Goal: Task Accomplishment & Management: Use online tool/utility

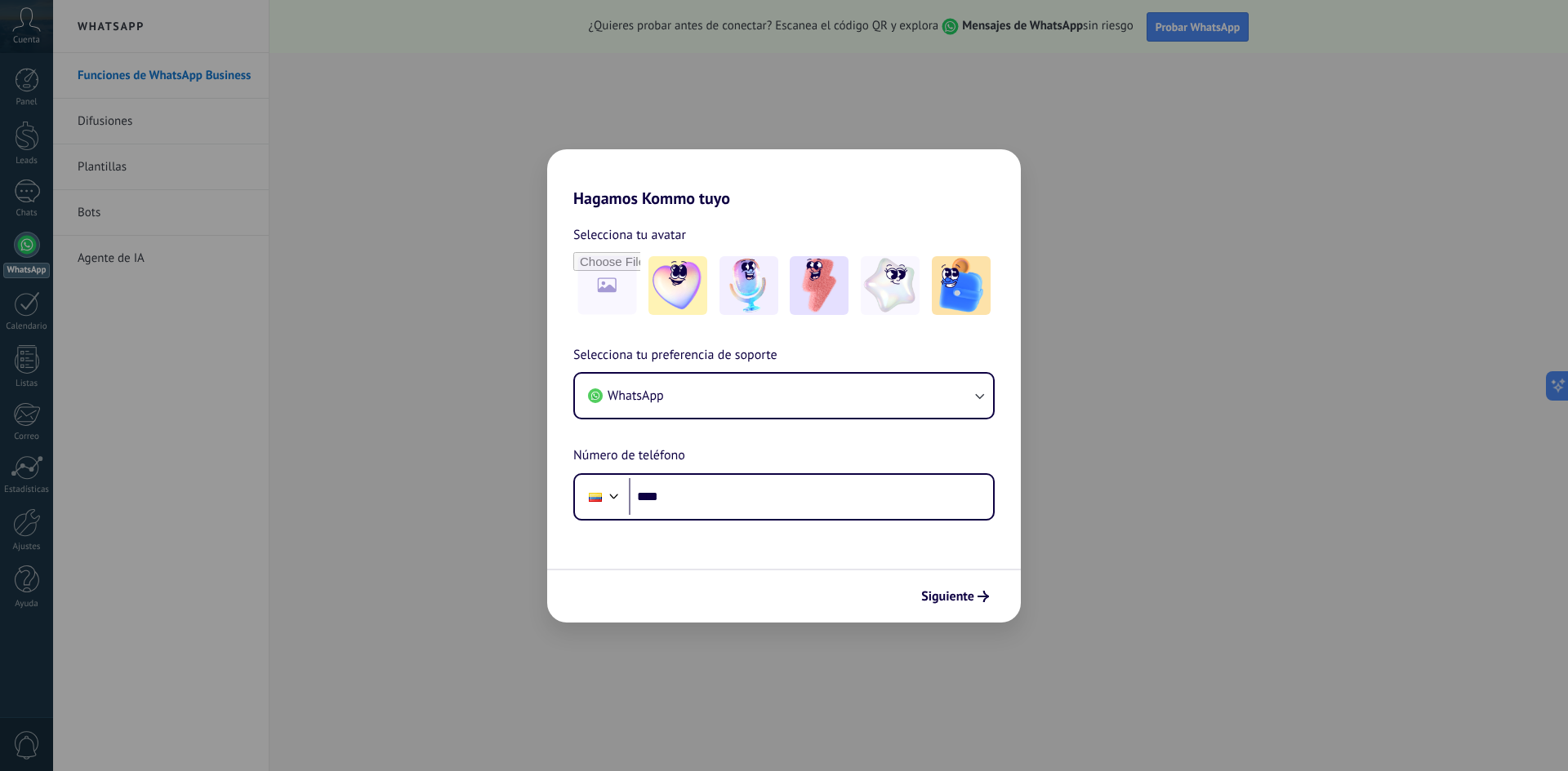
drag, startPoint x: 487, startPoint y: 300, endPoint x: 969, endPoint y: 196, distance: 493.1
click at [969, 196] on h2 "Hagamos Kommo tuyo" at bounding box center [783, 179] width 474 height 58
click at [1188, 450] on div "Hagamos Kommo tuyo Selecciona tu avatar Selecciona tu preferencia de soporte Wh…" at bounding box center [784, 385] width 1568 height 771
drag, startPoint x: 1092, startPoint y: 519, endPoint x: 998, endPoint y: 407, distance: 146.2
click at [1088, 509] on div "Hagamos Kommo tuyo Selecciona tu avatar Selecciona tu preferencia de soporte Wh…" at bounding box center [784, 385] width 1568 height 771
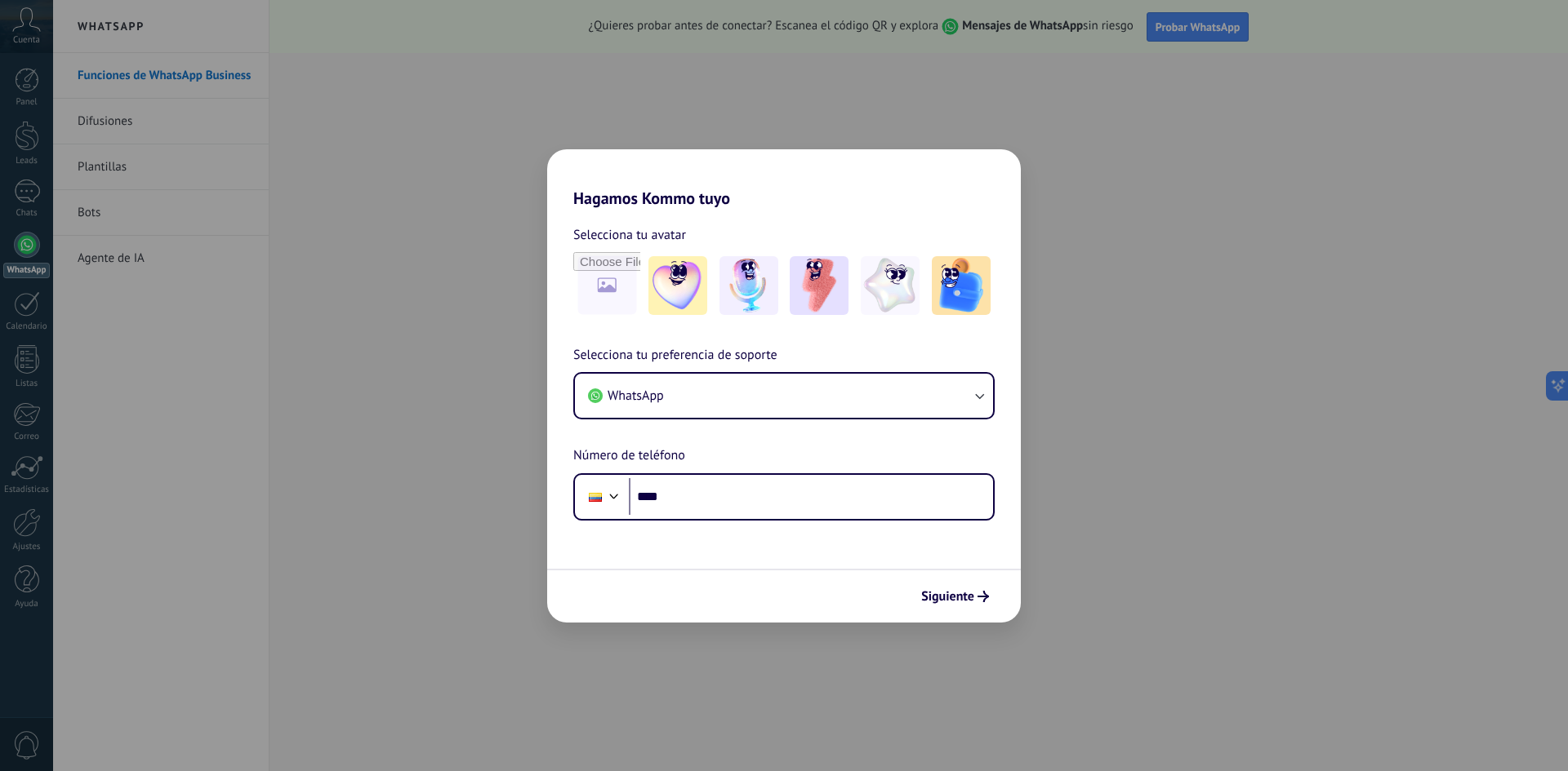
drag, startPoint x: 384, startPoint y: 174, endPoint x: 353, endPoint y: 175, distance: 31.0
click at [363, 175] on div "Hagamos Kommo tuyo Selecciona tu avatar Selecciona tu preferencia de soporte Wh…" at bounding box center [784, 385] width 1568 height 771
click at [908, 498] on input "****" at bounding box center [810, 497] width 364 height 38
click at [878, 396] on button "WhatsApp" at bounding box center [784, 395] width 418 height 44
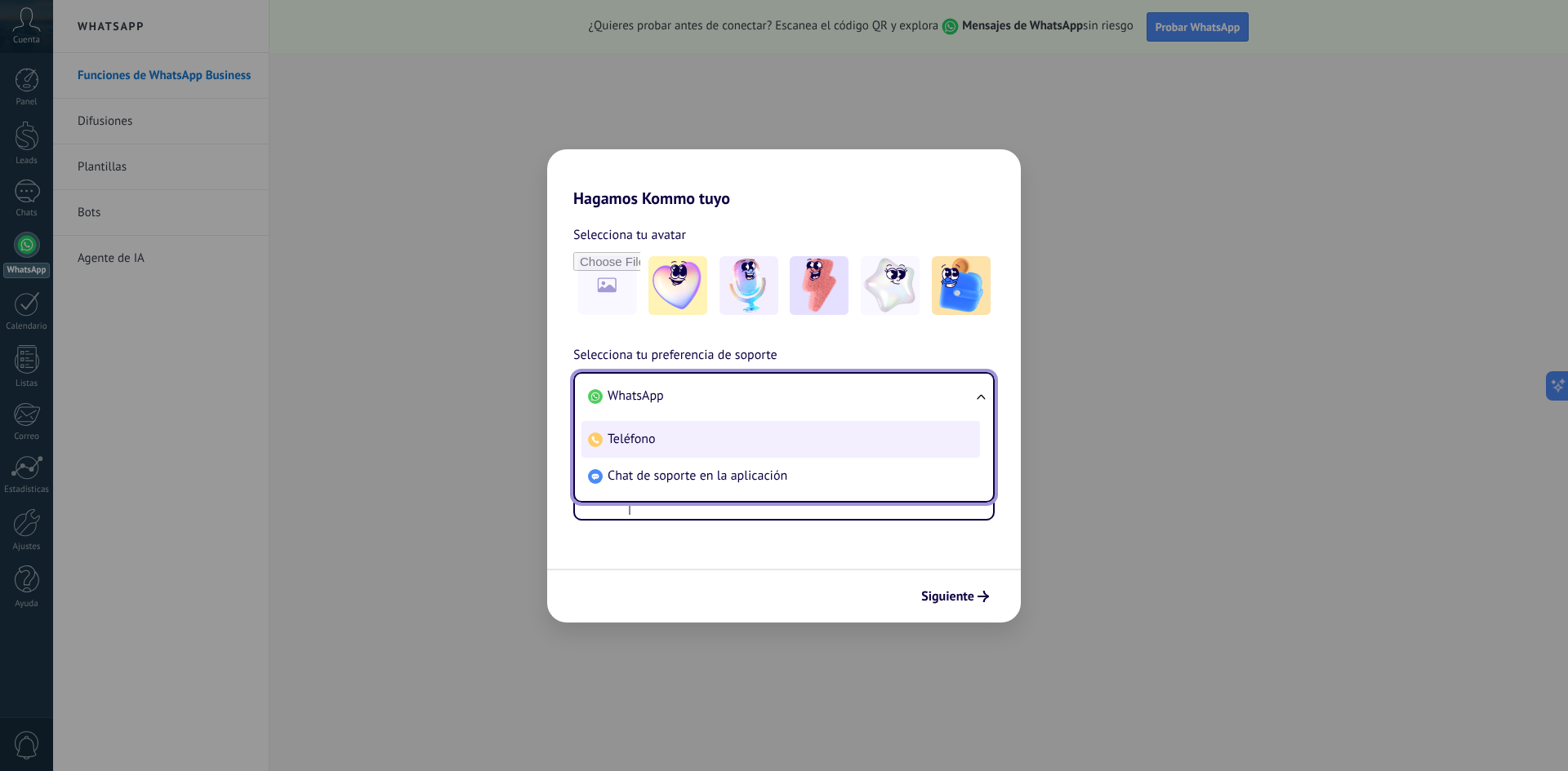
click at [852, 438] on li "Teléfono" at bounding box center [781, 439] width 399 height 37
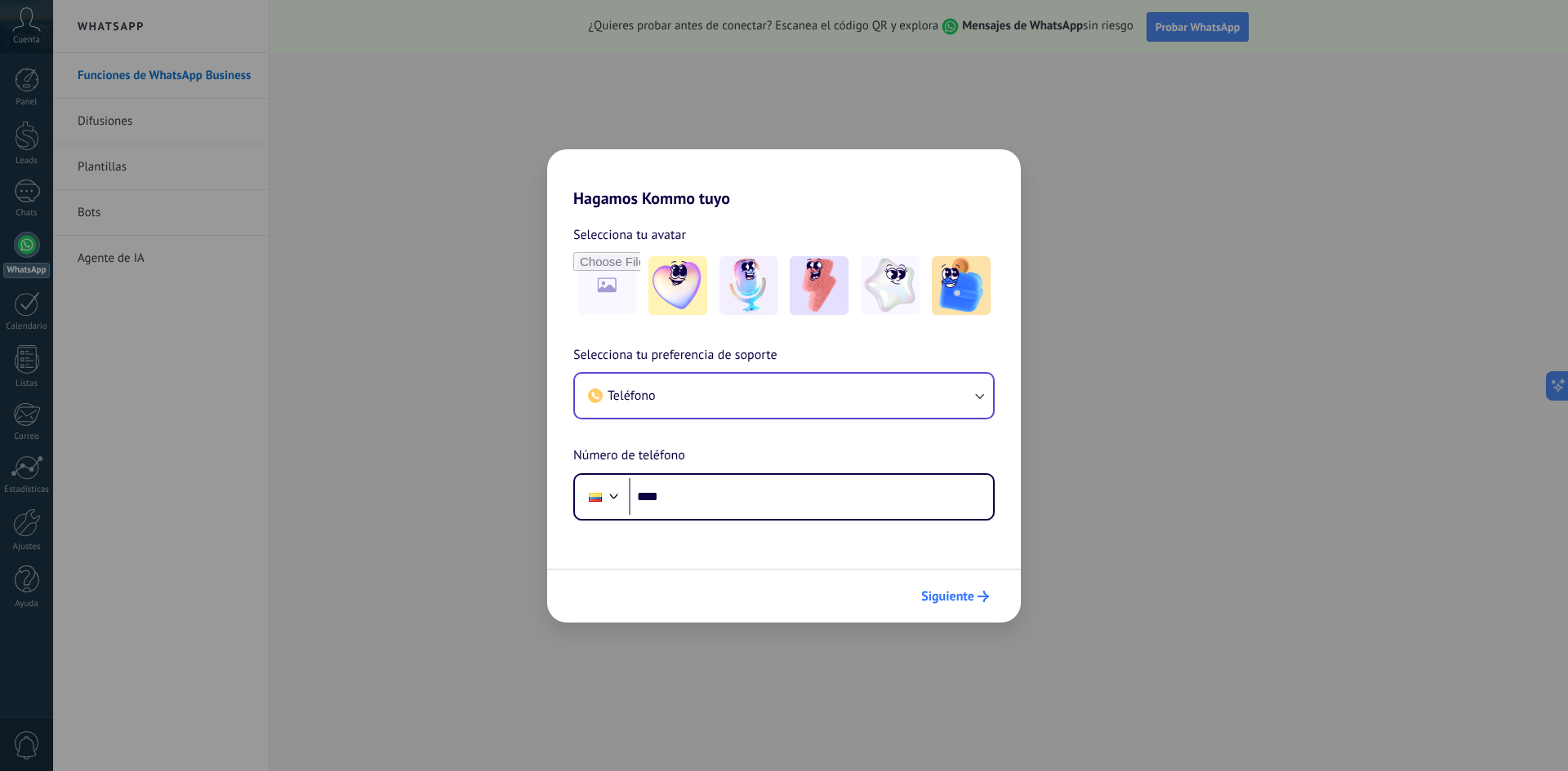
click at [958, 591] on span "Siguiente" at bounding box center [947, 597] width 53 height 12
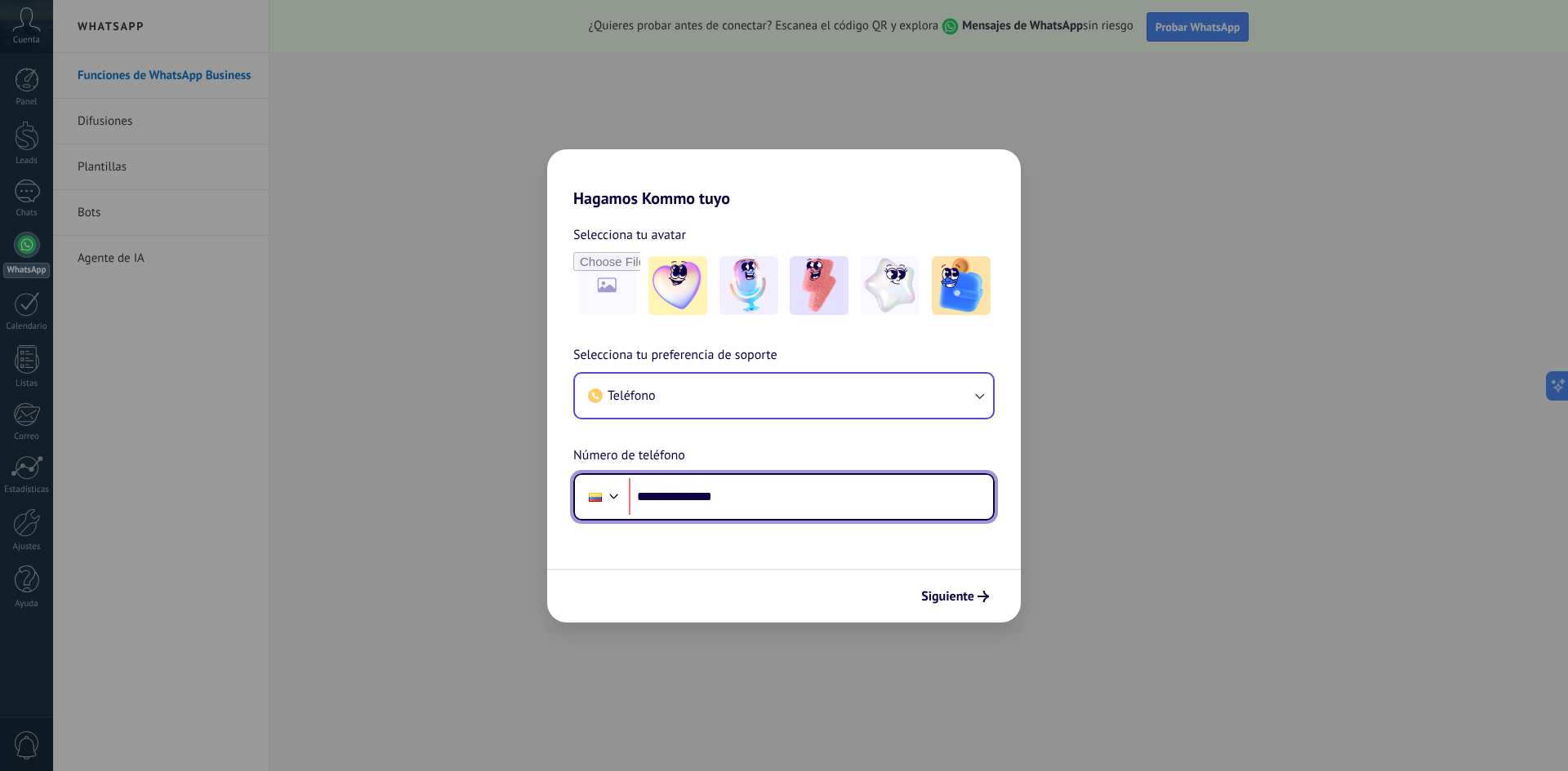
type input "**********"
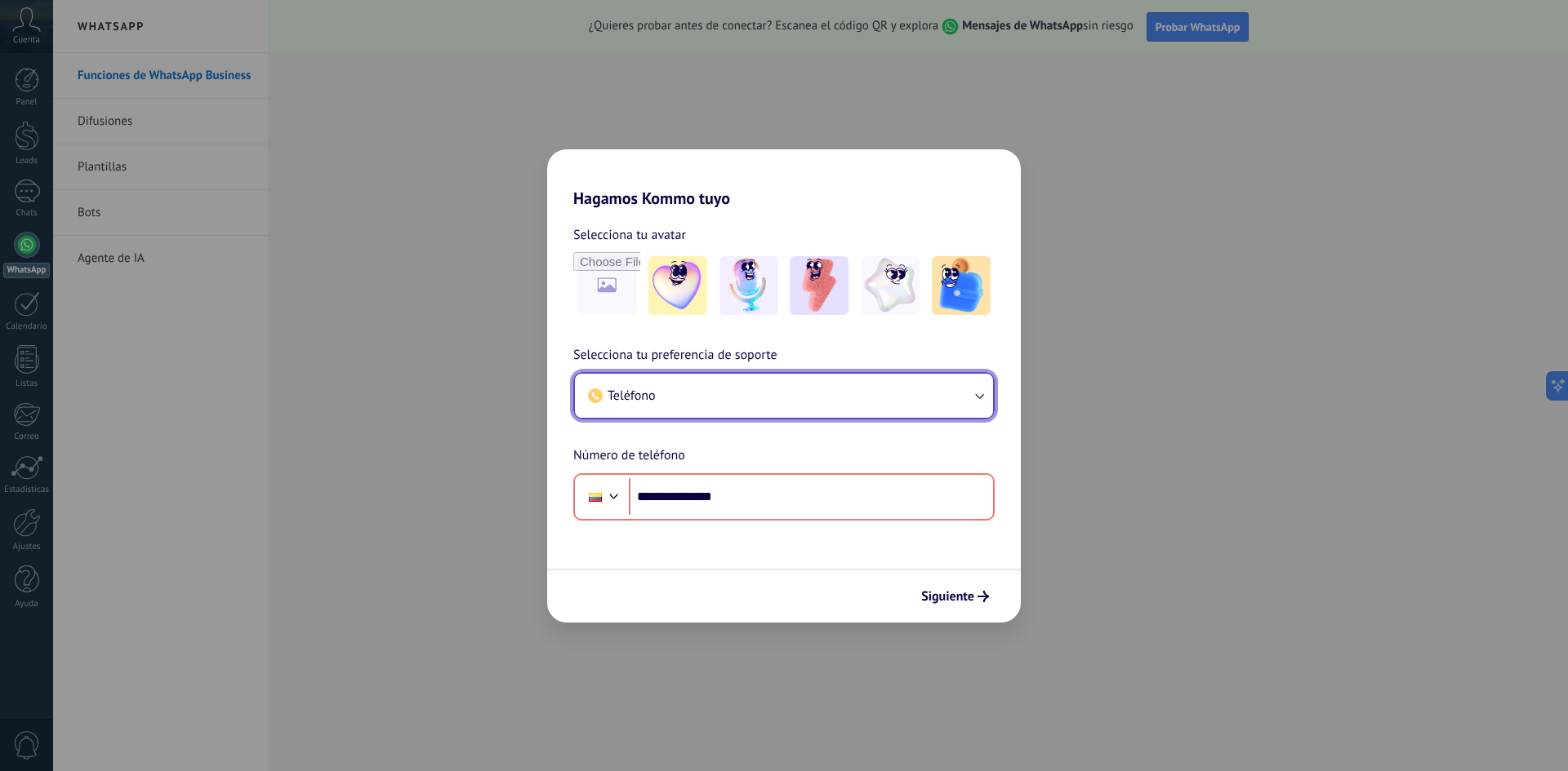
click at [826, 390] on button "Teléfono" at bounding box center [784, 395] width 418 height 44
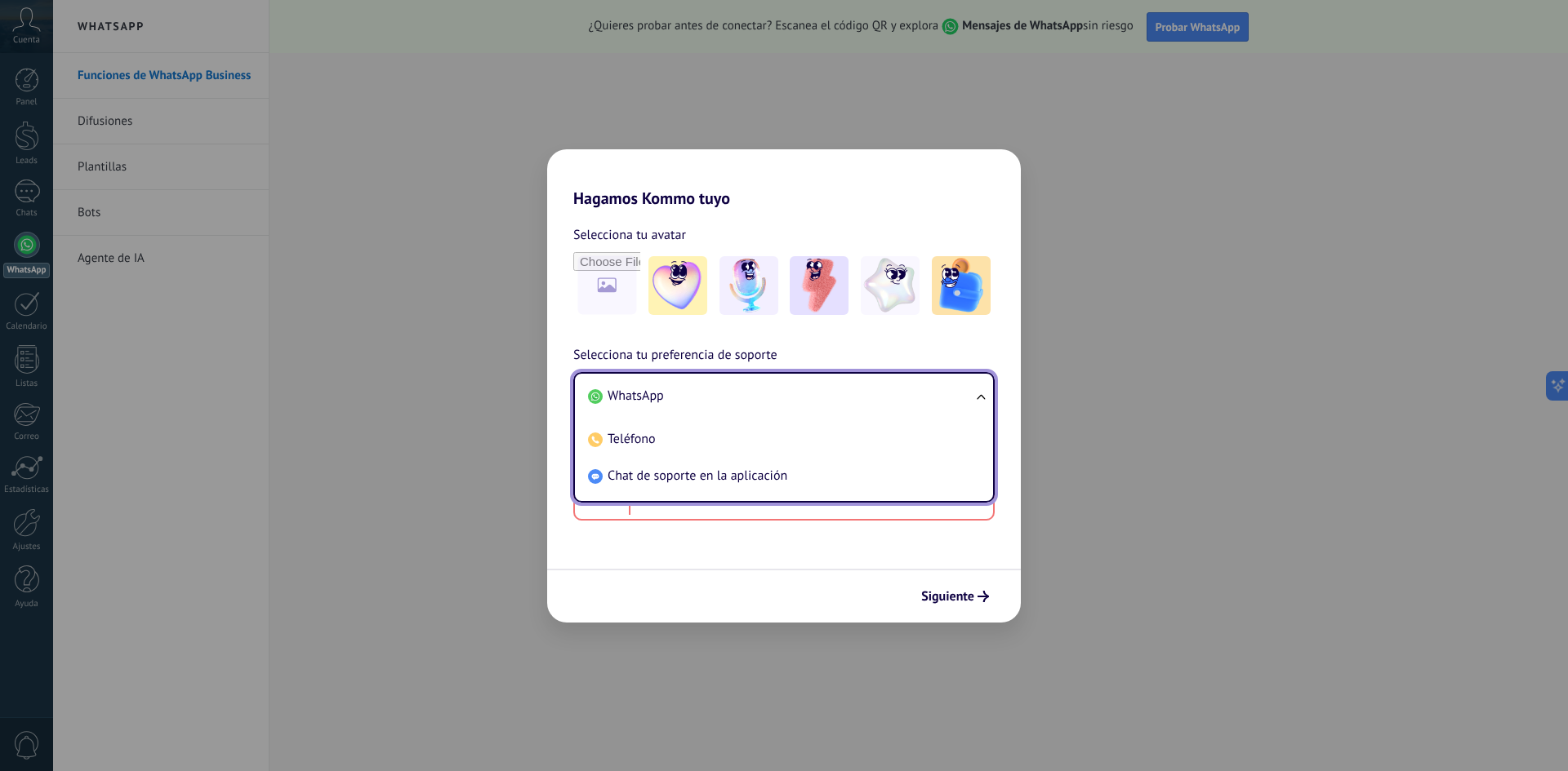
click at [796, 395] on li "WhatsApp" at bounding box center [781, 397] width 399 height 37
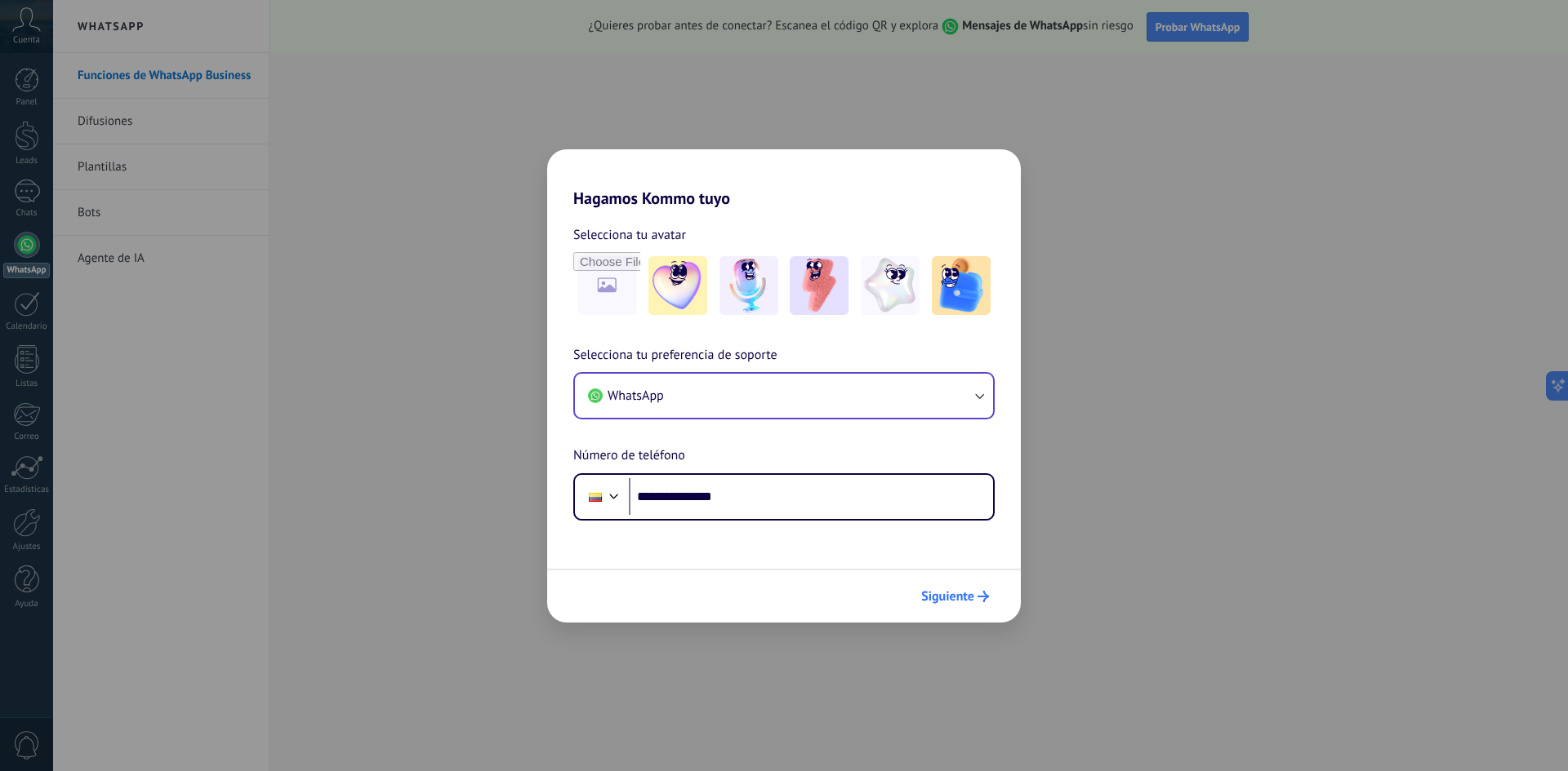
click at [964, 595] on span "Siguiente" at bounding box center [947, 597] width 53 height 12
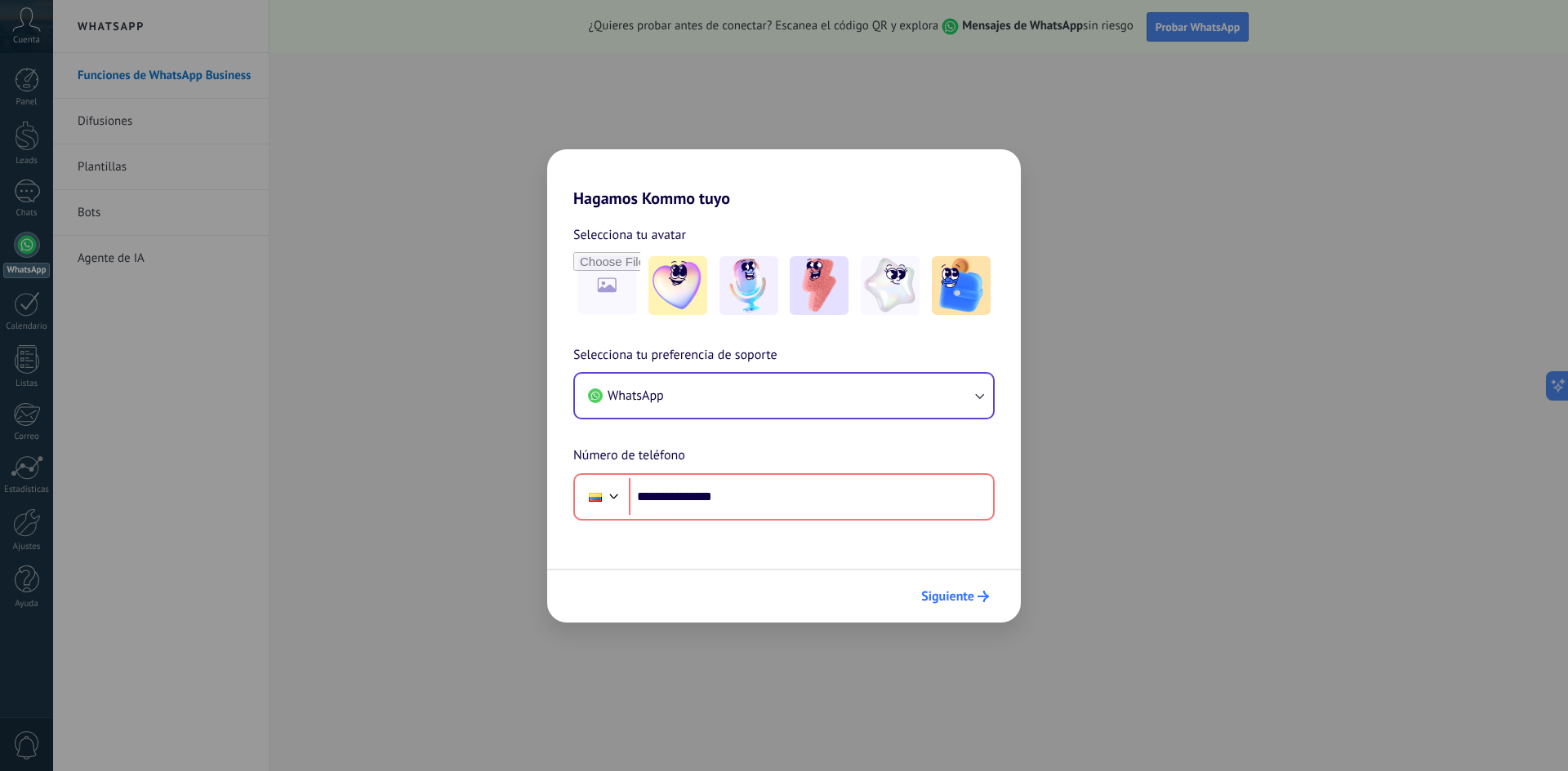
click at [961, 600] on span "Siguiente" at bounding box center [947, 597] width 53 height 12
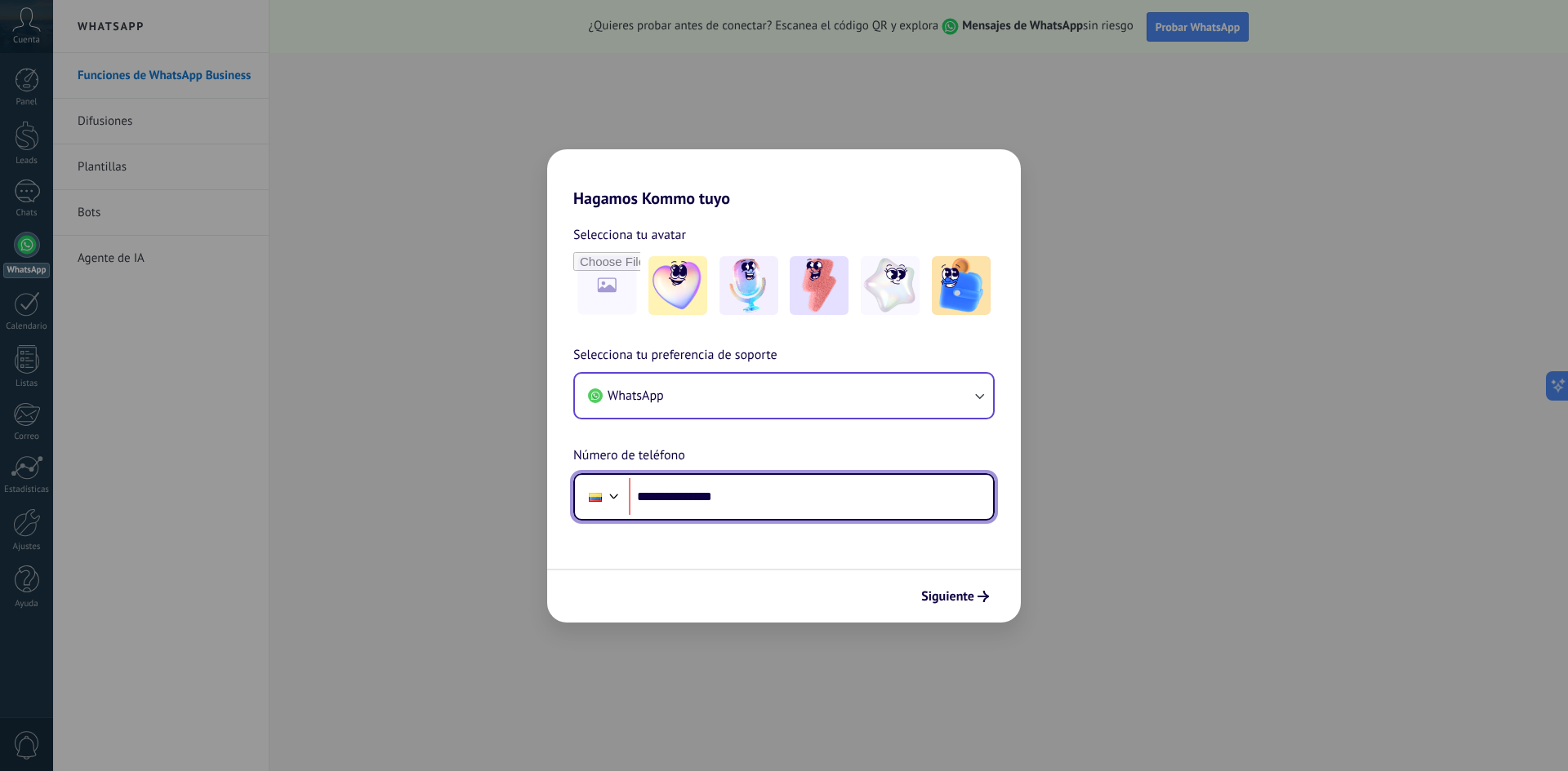
drag, startPoint x: 759, startPoint y: 496, endPoint x: 531, endPoint y: 490, distance: 228.1
click at [531, 490] on div "**********" at bounding box center [784, 385] width 1568 height 771
type input "**********"
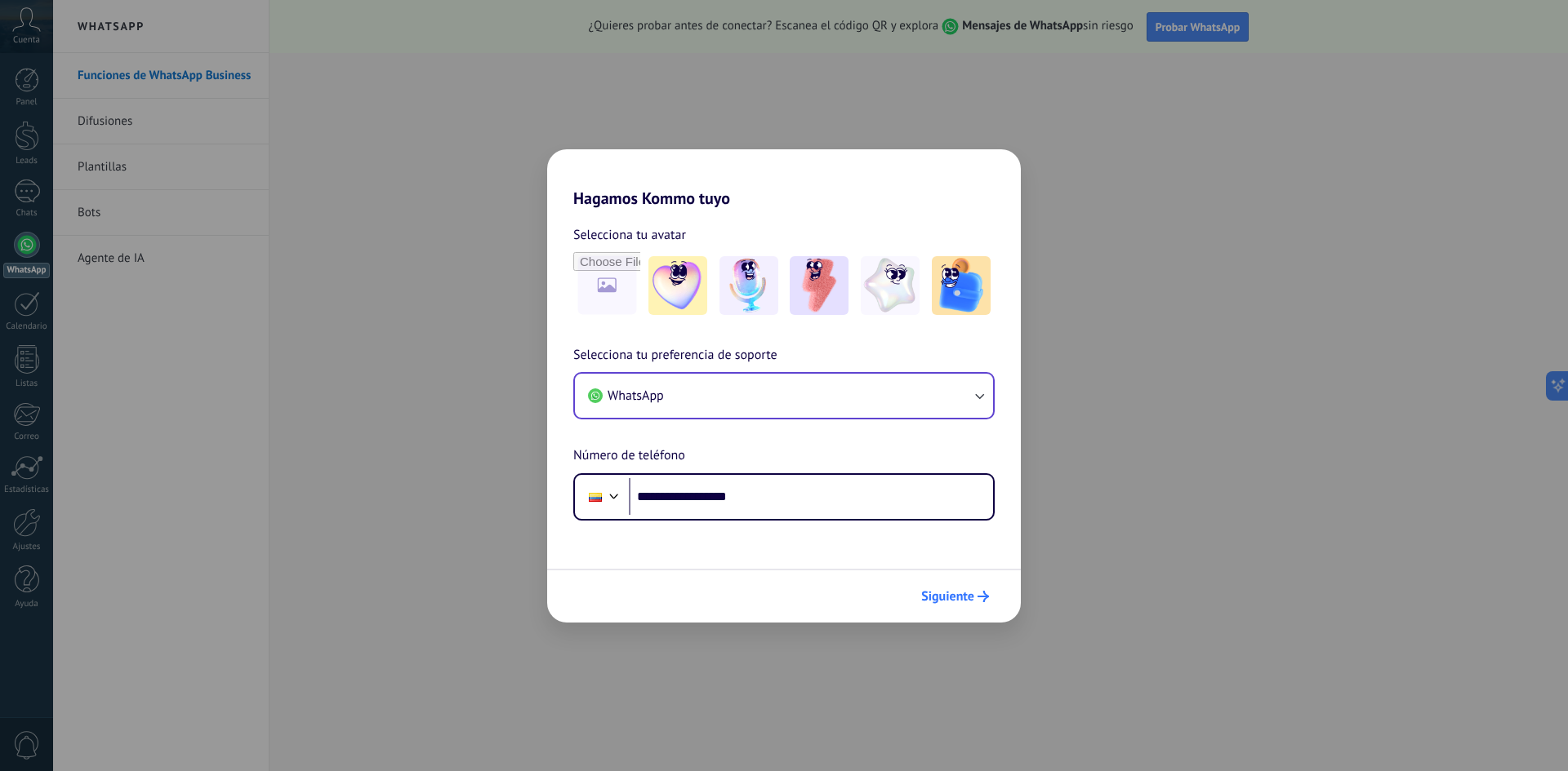
click at [925, 592] on span "Siguiente" at bounding box center [947, 597] width 53 height 12
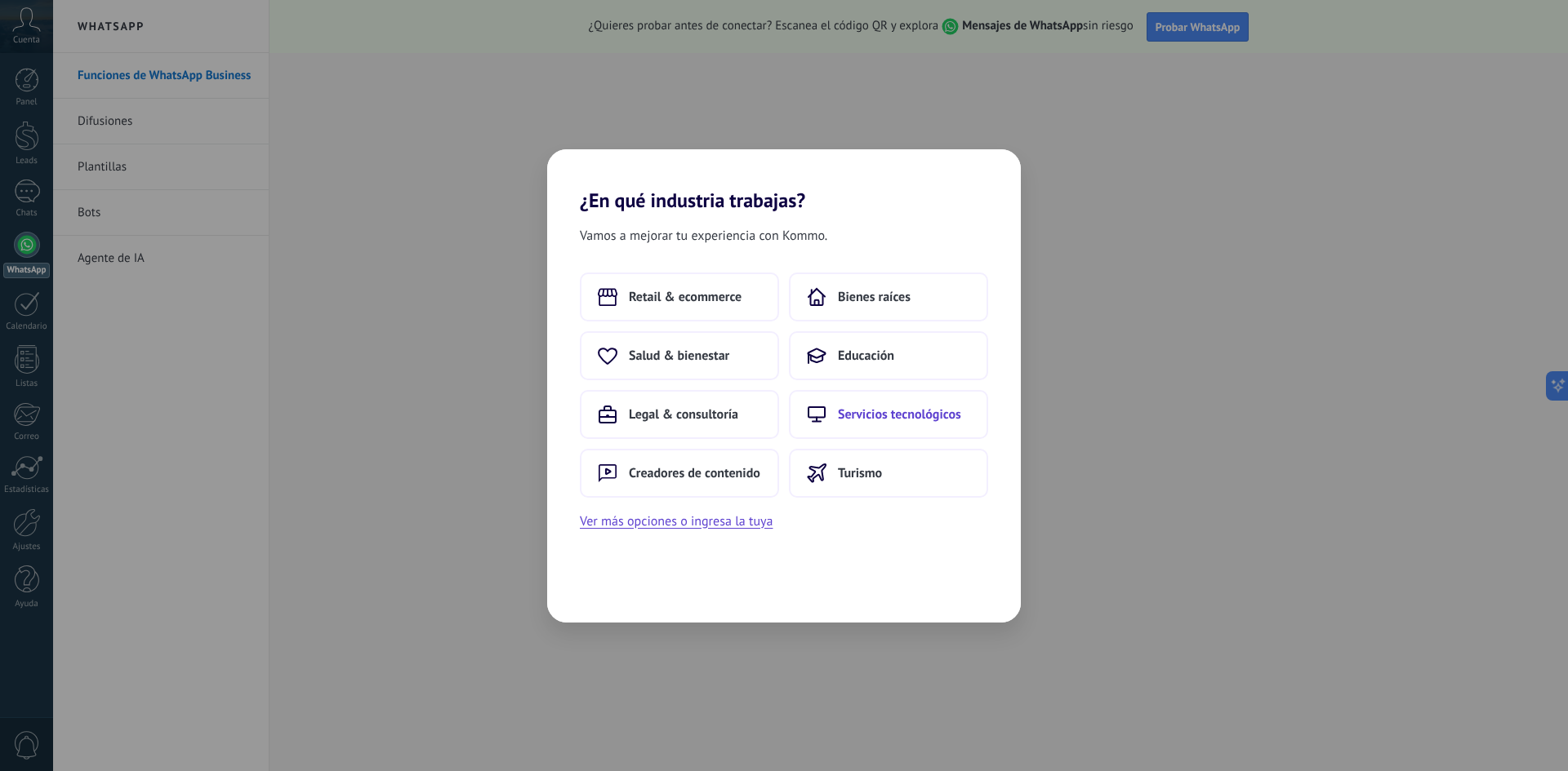
click at [815, 407] on use at bounding box center [816, 414] width 17 height 15
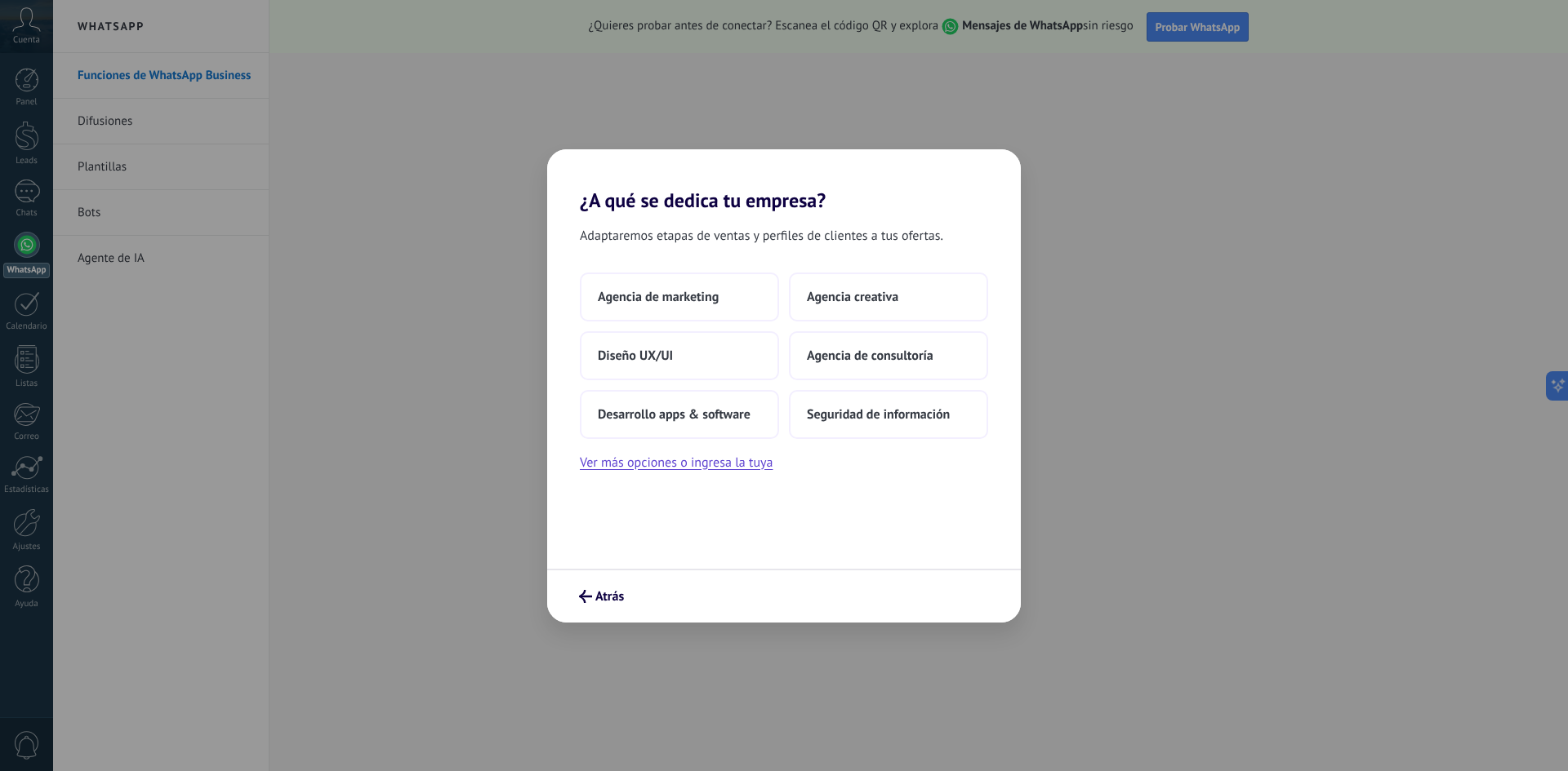
drag, startPoint x: 735, startPoint y: 361, endPoint x: 597, endPoint y: 190, distance: 219.7
drag, startPoint x: 597, startPoint y: 190, endPoint x: 963, endPoint y: 211, distance: 366.6
click at [963, 212] on div "Adaptaremos etapas de ventas y perfiles de clientes a tus ofertas. Agencia de m…" at bounding box center [783, 390] width 474 height 357
click at [820, 343] on button "Agencia de consultoría" at bounding box center [888, 356] width 199 height 49
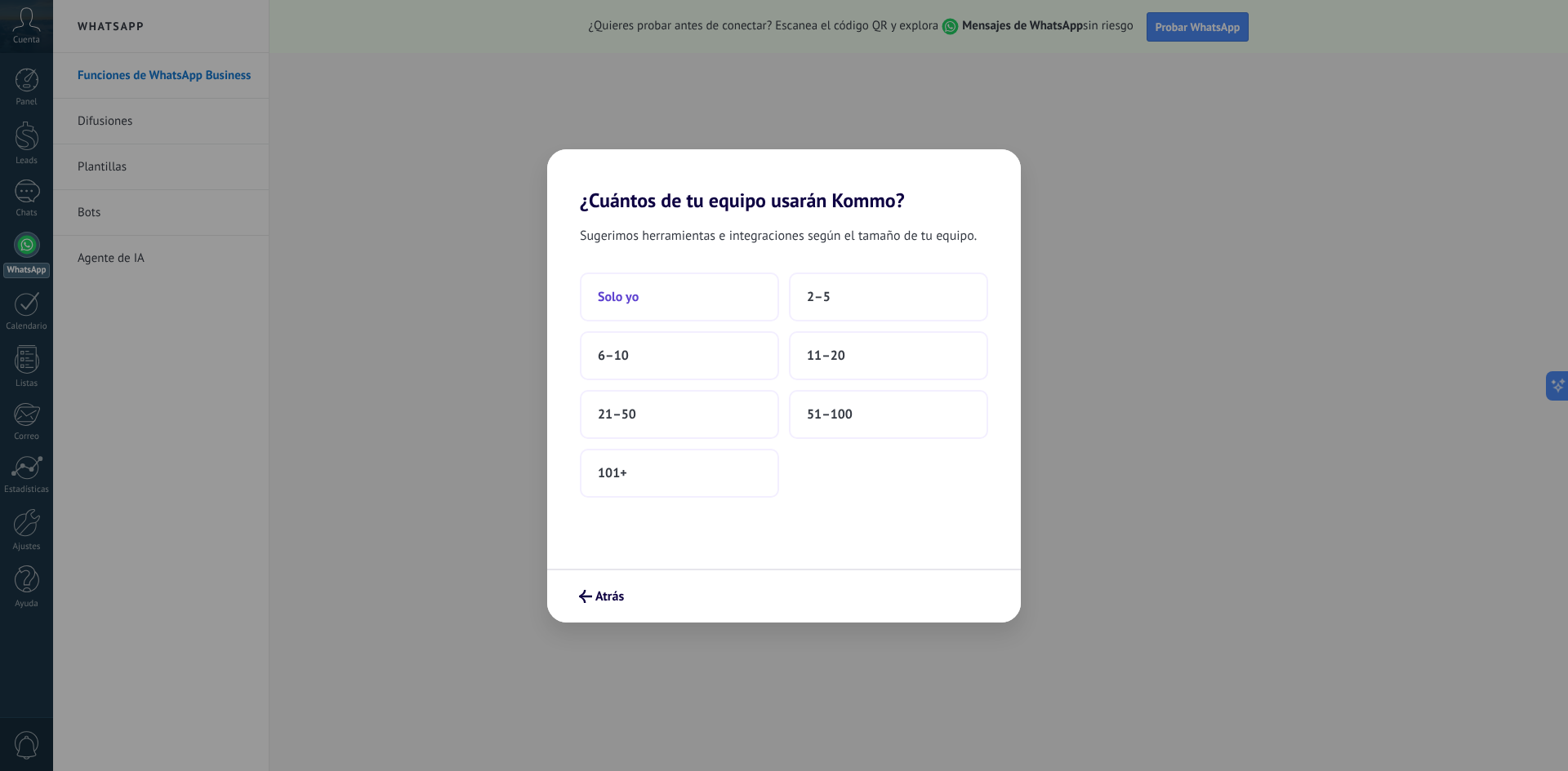
click at [759, 307] on button "Solo yo" at bounding box center [679, 297] width 199 height 49
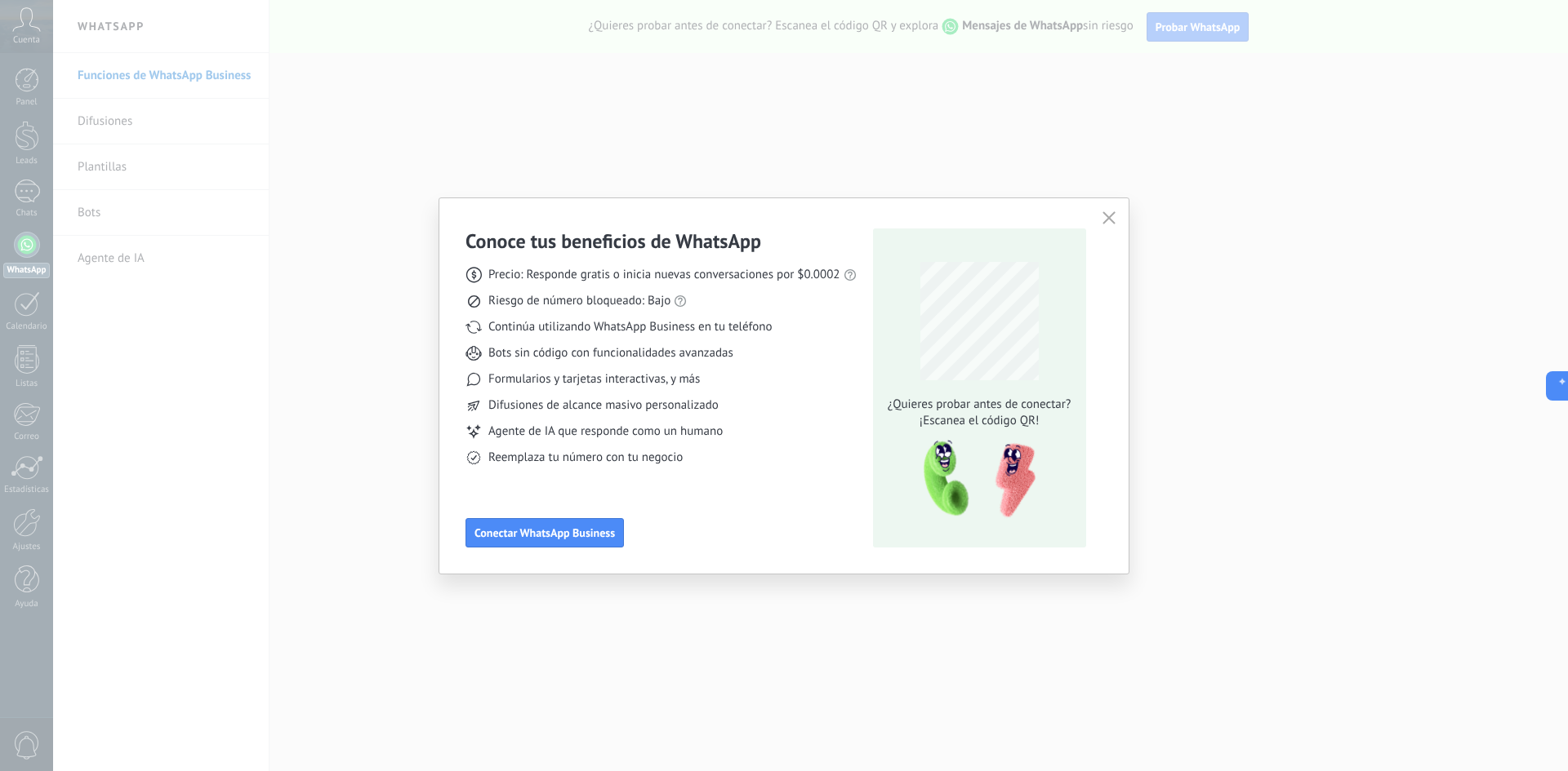
click at [1131, 212] on div "Conoce tus beneficios de WhatsApp Precio: Responde gratis o inicia nuevas conve…" at bounding box center [784, 385] width 1568 height 771
click at [1106, 216] on use "button" at bounding box center [1108, 217] width 13 height 13
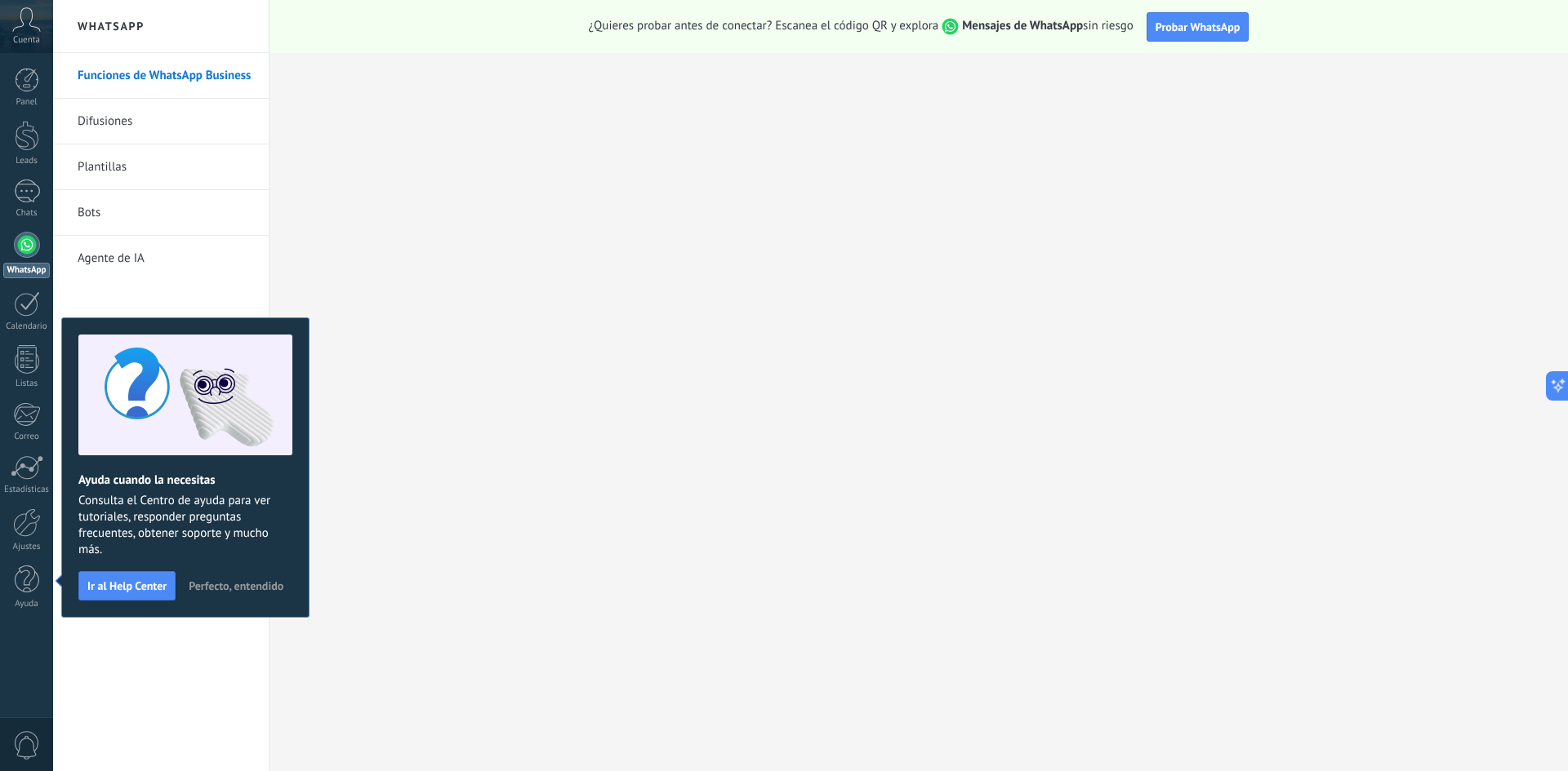
click at [167, 170] on link "Plantillas" at bounding box center [165, 167] width 175 height 46
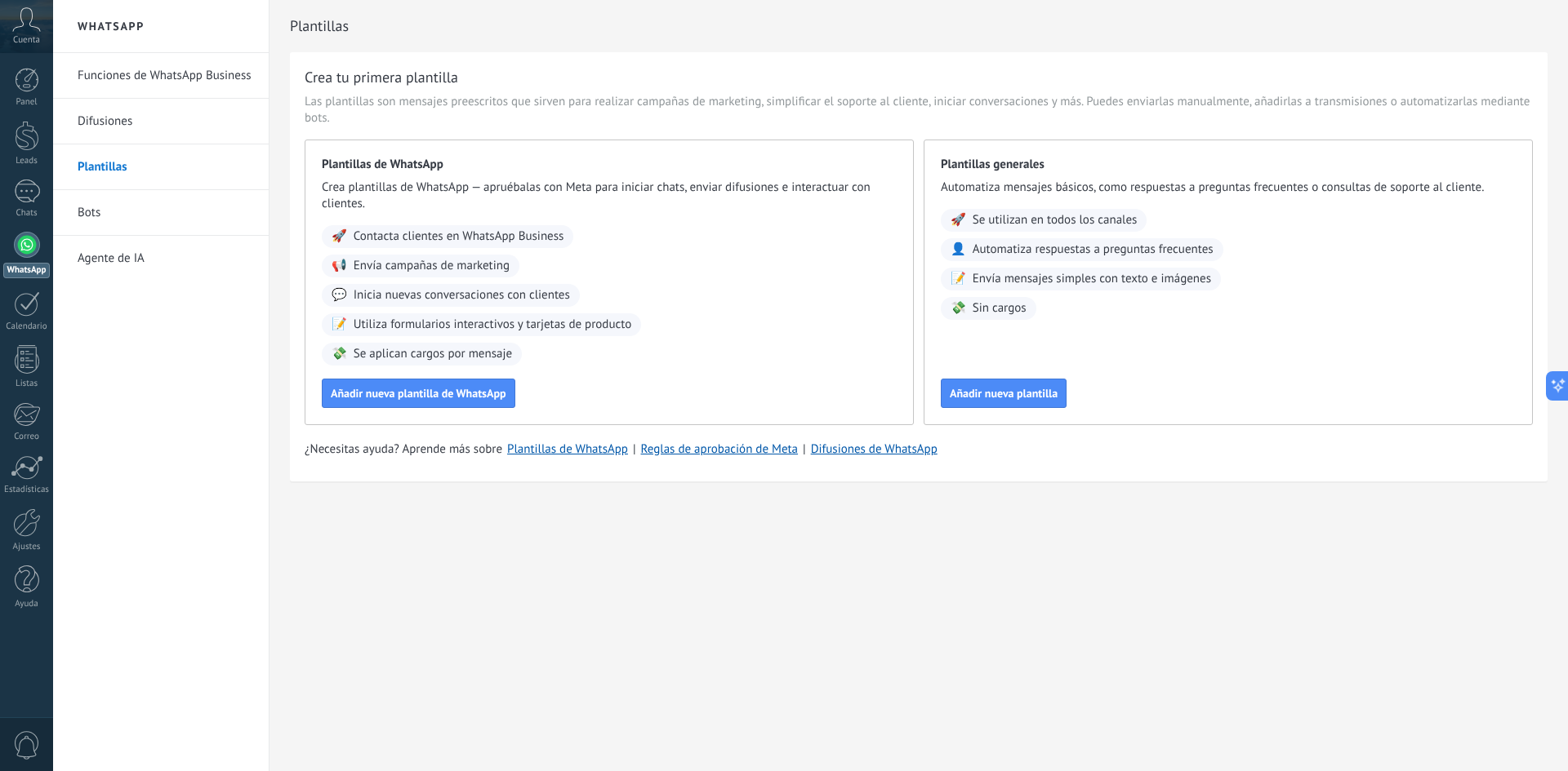
click at [165, 259] on link "Agente de IA" at bounding box center [165, 259] width 175 height 46
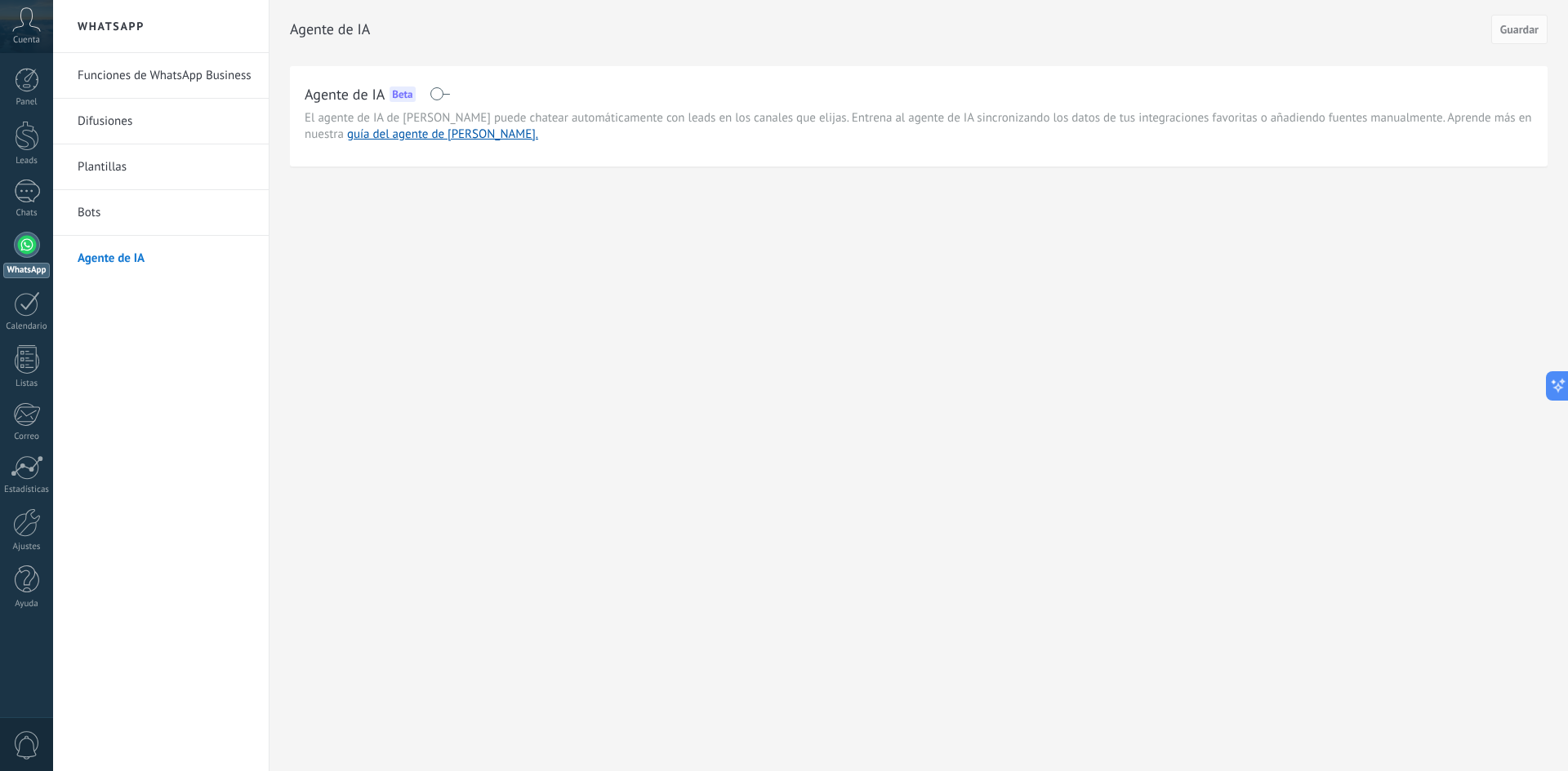
click at [439, 89] on span at bounding box center [440, 93] width 20 height 13
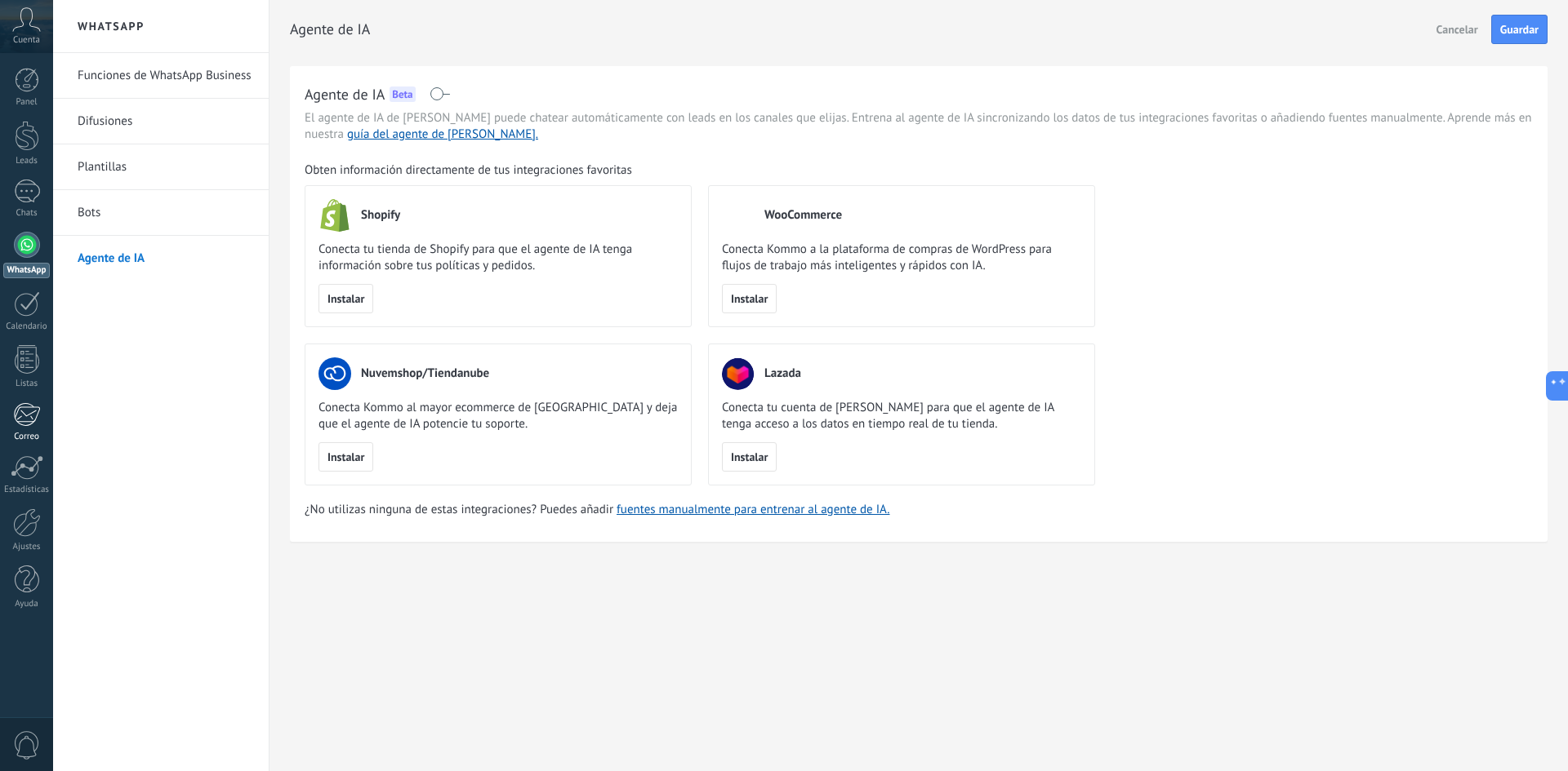
drag, startPoint x: 0, startPoint y: 422, endPoint x: 33, endPoint y: 411, distance: 34.8
drag, startPoint x: 33, startPoint y: 411, endPoint x: 456, endPoint y: 208, distance: 469.2
click at [456, 208] on body ".abccls-1,.abccls-2{fill-rule:evenodd}.abccls-2{fill:#fff} .abfcls-1{fill:none}…" at bounding box center [784, 385] width 1568 height 771
click at [163, 215] on link "Bots" at bounding box center [165, 213] width 175 height 46
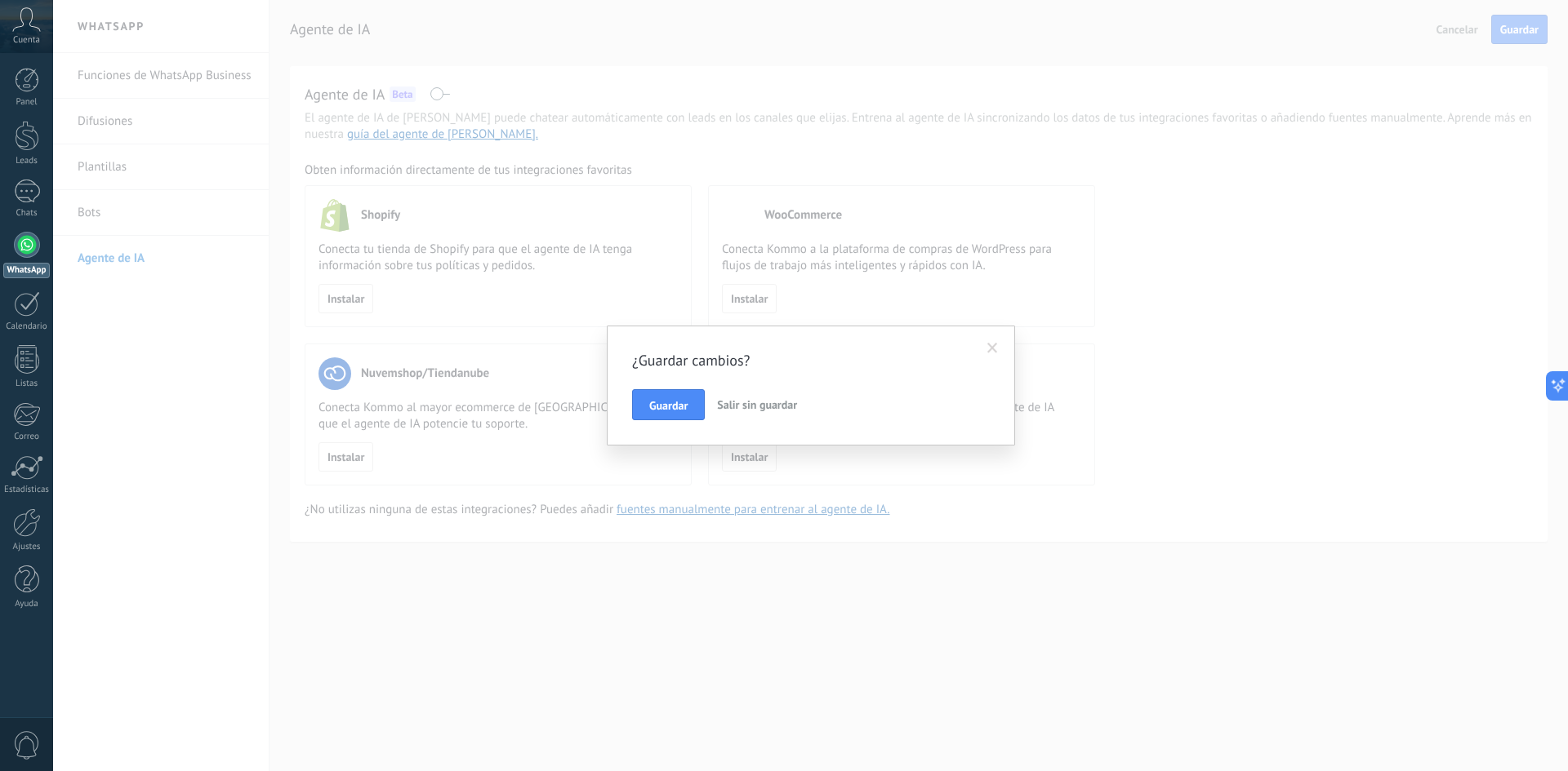
click at [766, 402] on span "Salir sin guardar" at bounding box center [757, 404] width 80 height 15
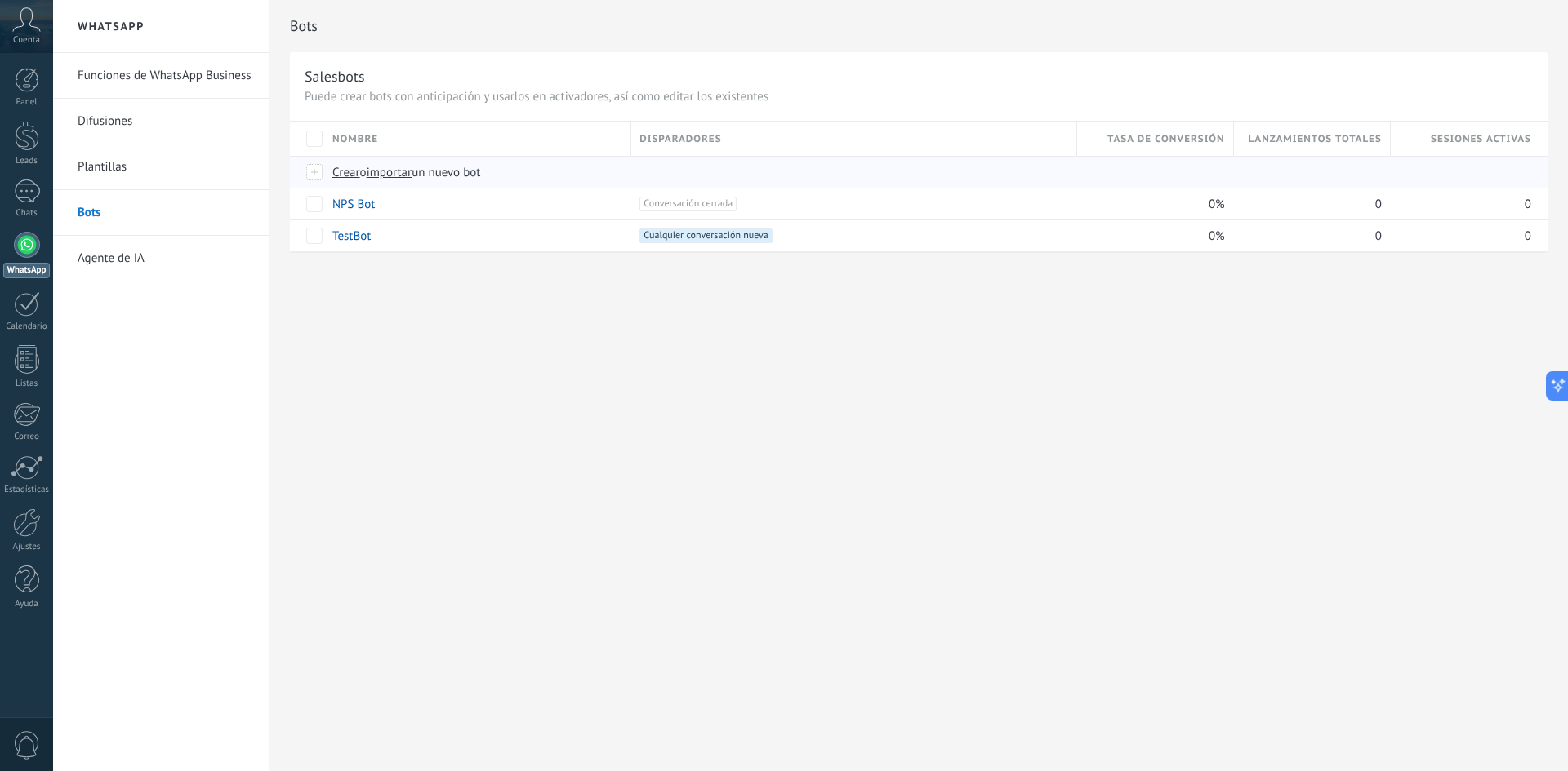
click at [348, 175] on span "Crear" at bounding box center [346, 173] width 28 height 16
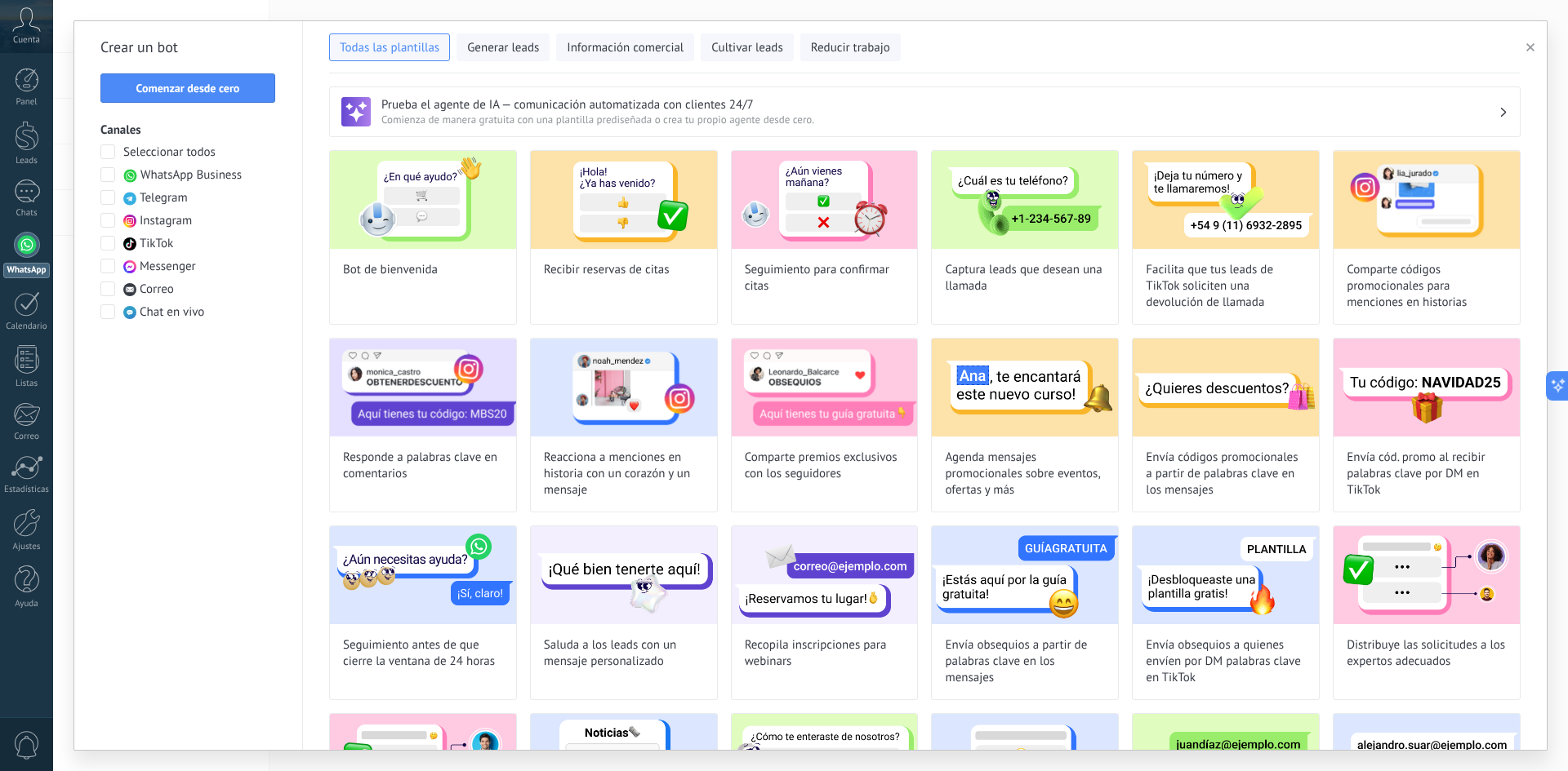
click at [23, 243] on div at bounding box center [26, 244] width 26 height 26
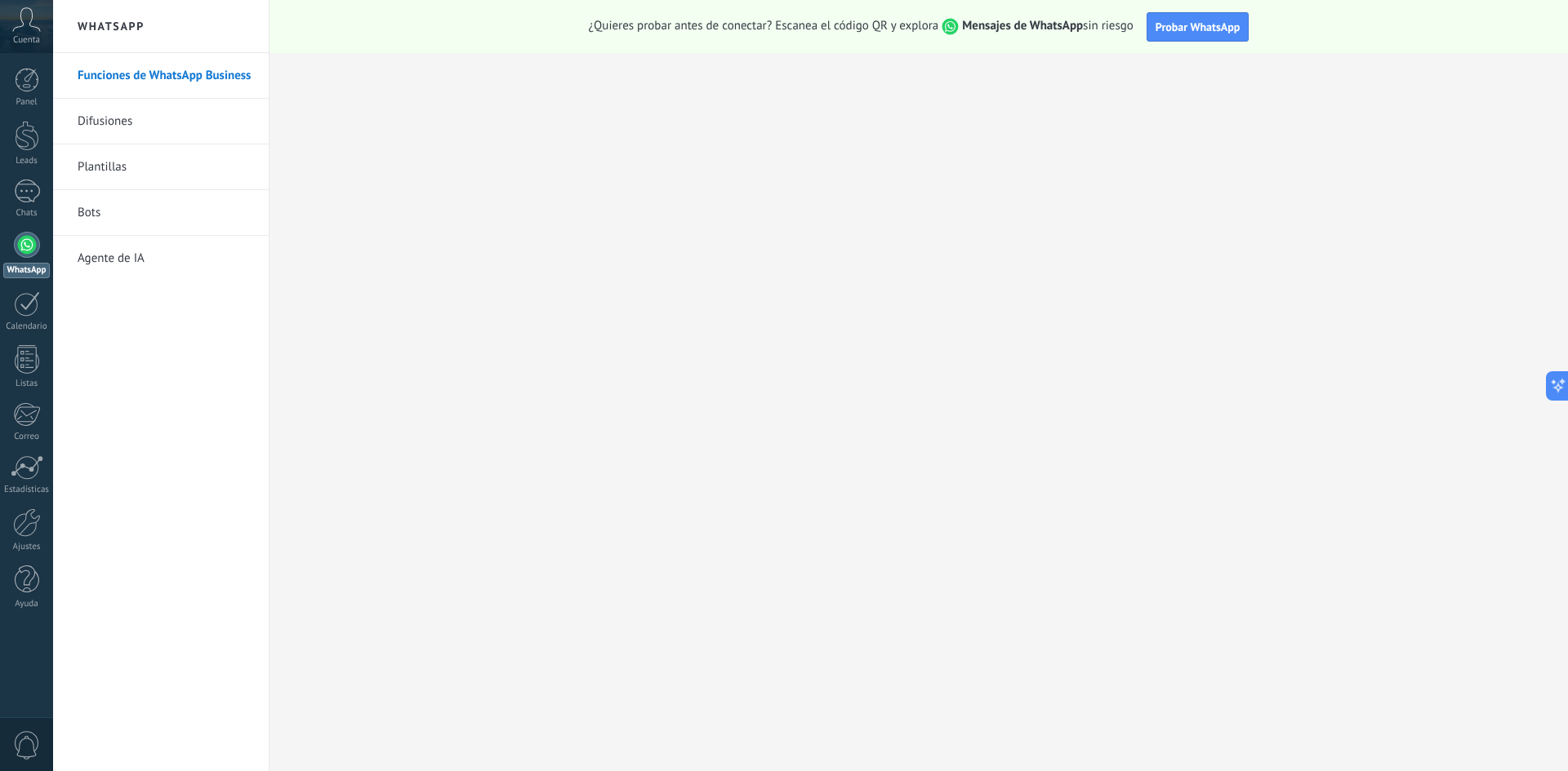
click at [107, 224] on link "Bots" at bounding box center [165, 213] width 175 height 46
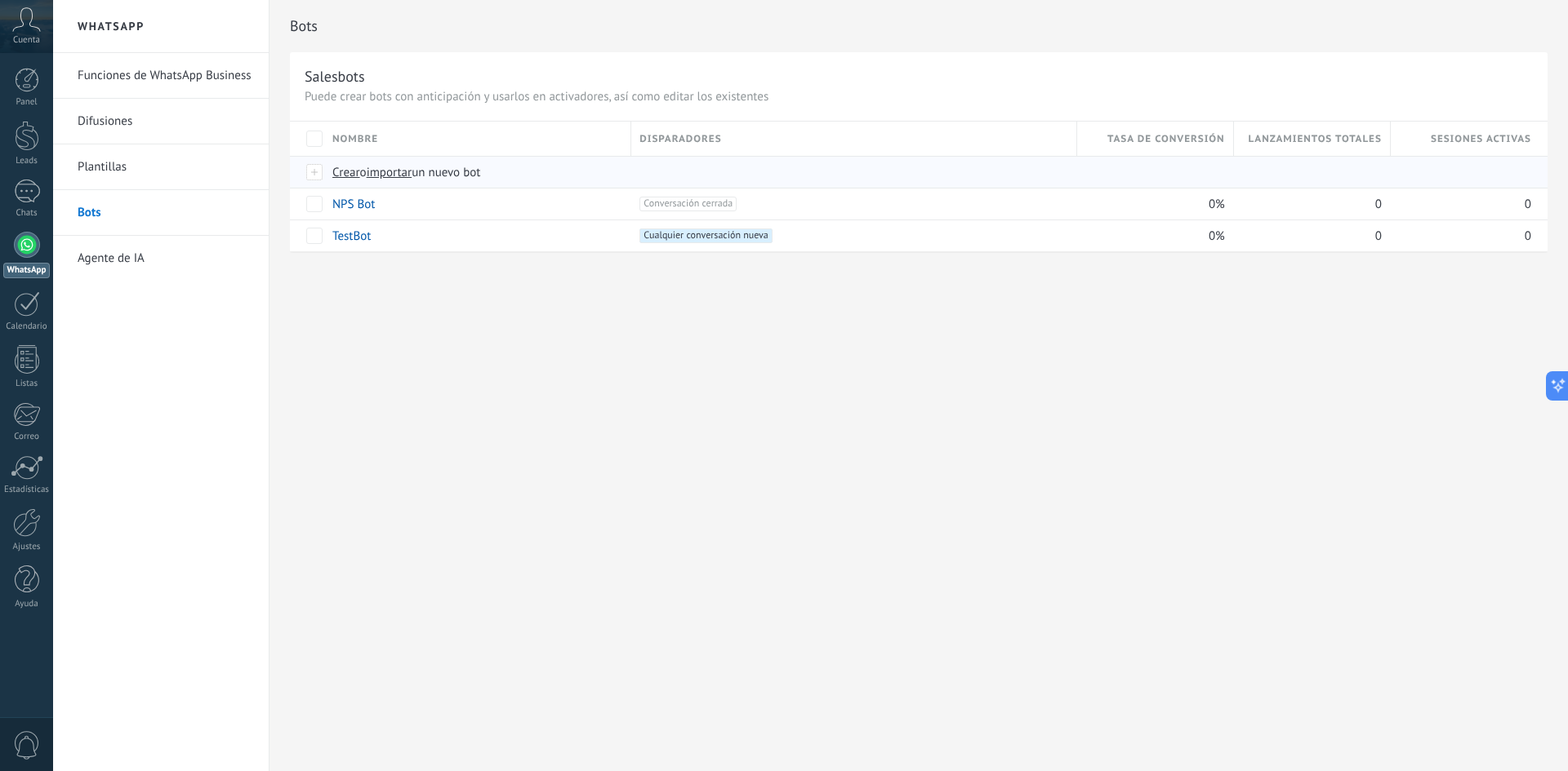
click at [395, 171] on span "importar" at bounding box center [389, 173] width 46 height 16
click at [0, 0] on input "importar un nuevo bot" at bounding box center [0, 0] width 0 height 0
click at [165, 216] on link "Bots" at bounding box center [165, 213] width 175 height 46
click at [385, 170] on span "importar" at bounding box center [389, 173] width 46 height 16
click at [0, 0] on input "importar un nuevo bot" at bounding box center [0, 0] width 0 height 0
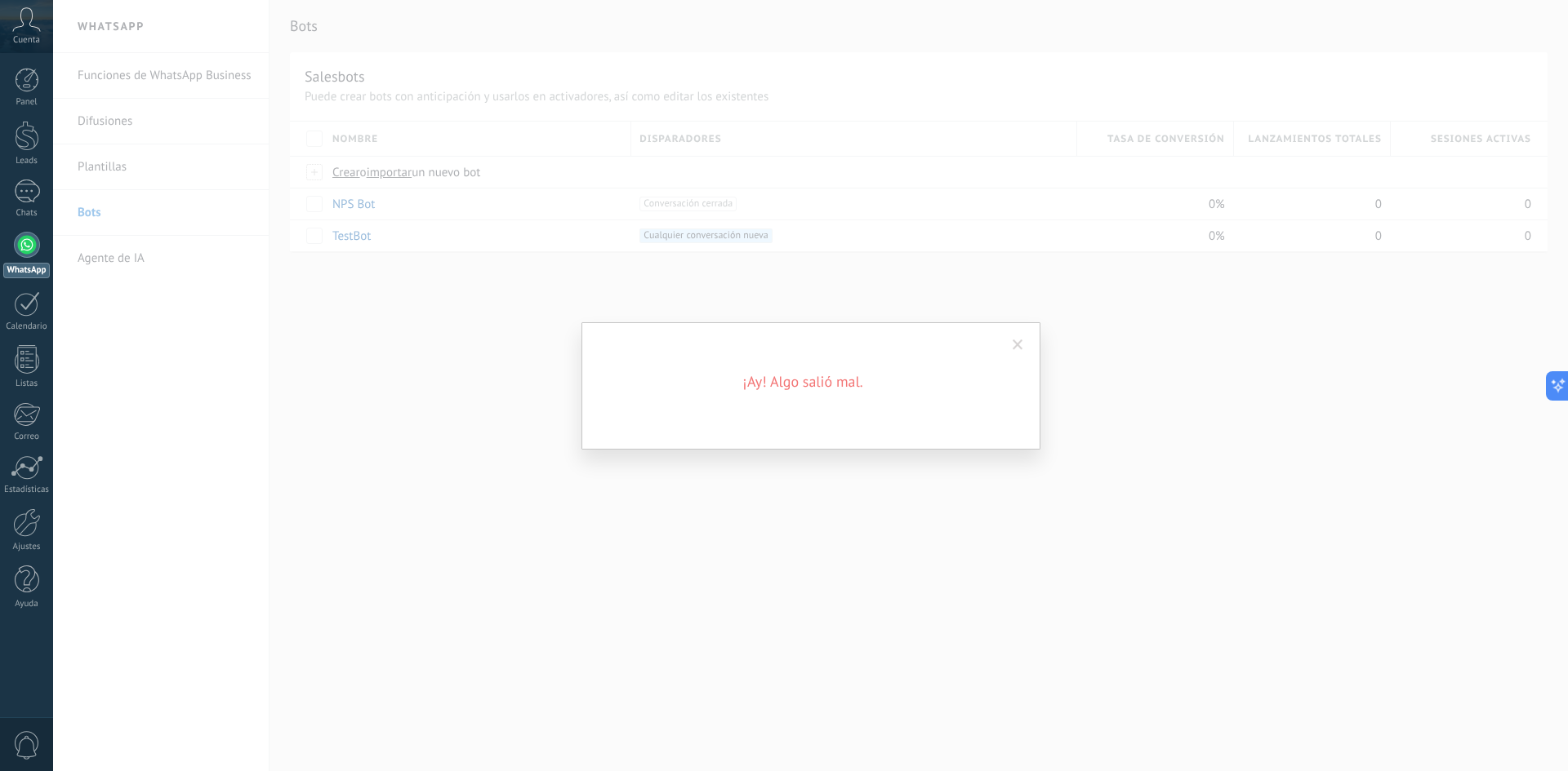
click at [1022, 336] on span at bounding box center [1017, 345] width 27 height 28
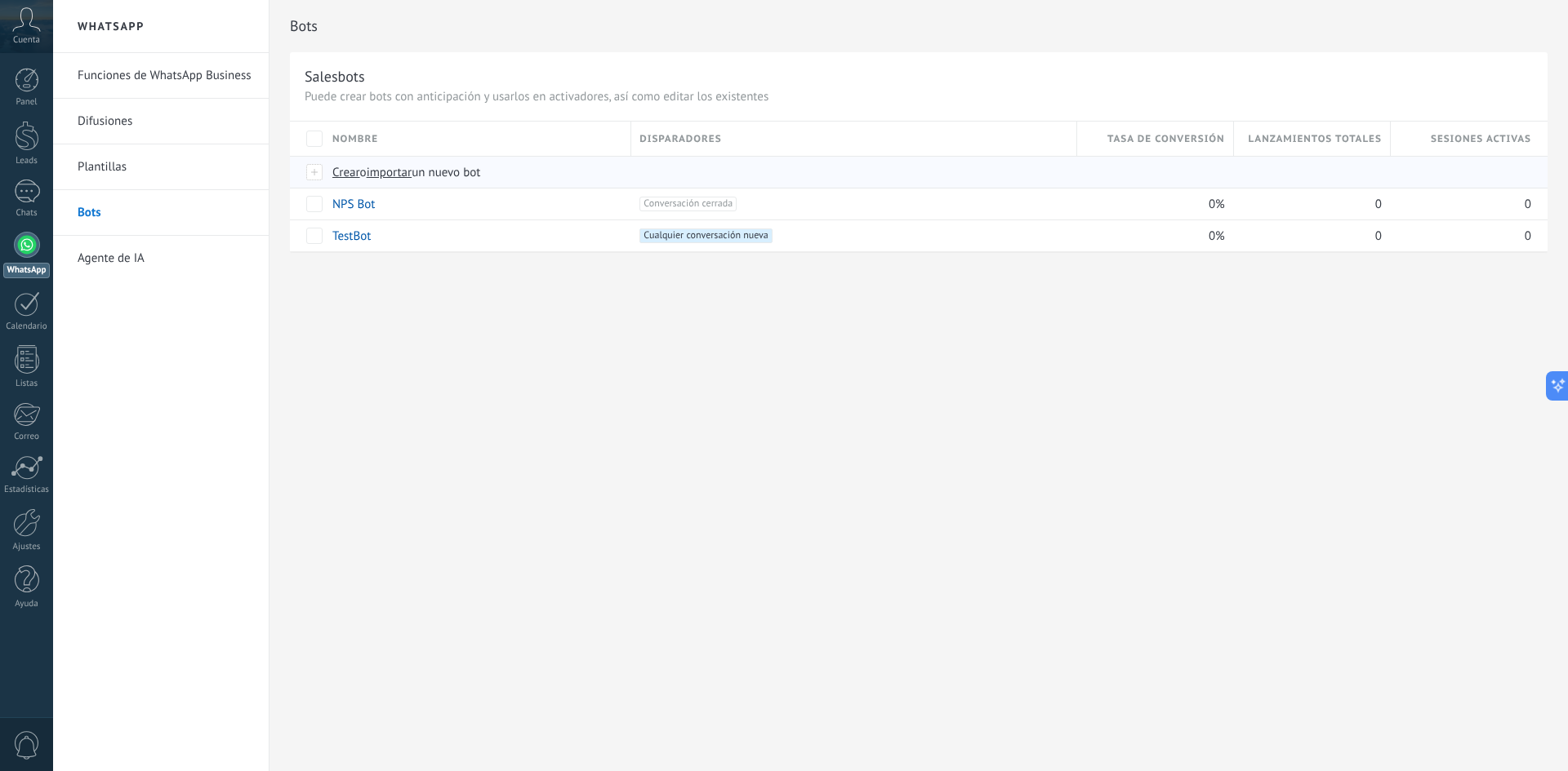
click at [400, 169] on span "importar" at bounding box center [389, 173] width 46 height 16
click at [0, 0] on input "importar un nuevo bot" at bounding box center [0, 0] width 0 height 0
click at [399, 169] on span "importar" at bounding box center [389, 173] width 46 height 16
click at [0, 0] on input "importar un nuevo bot" at bounding box center [0, 0] width 0 height 0
click at [394, 173] on span "importar" at bounding box center [389, 173] width 46 height 16
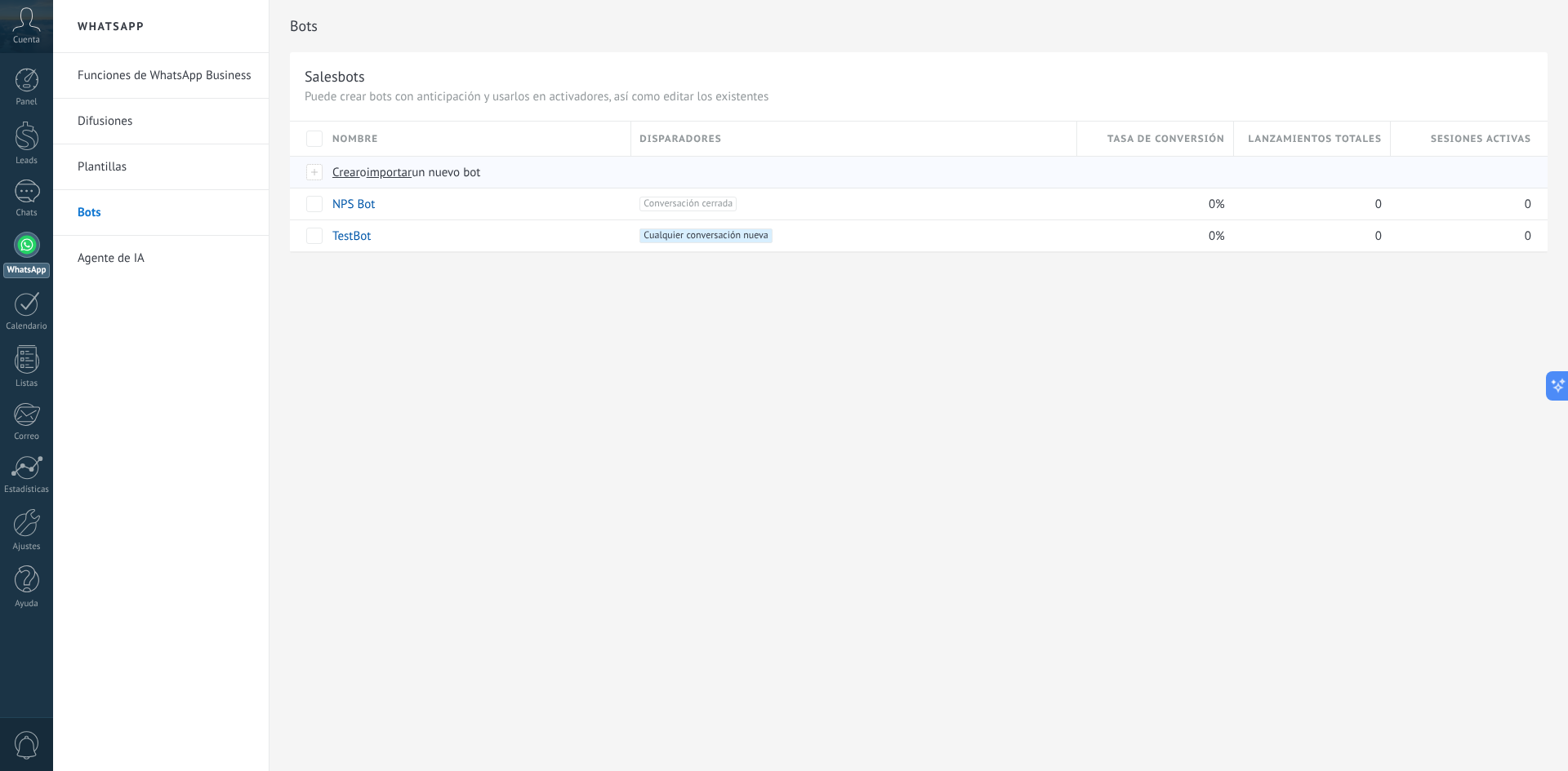
click at [0, 0] on input "importar un nuevo bot" at bounding box center [0, 0] width 0 height 0
click at [404, 172] on span "importar" at bounding box center [389, 173] width 46 height 16
click at [0, 0] on input "importar un nuevo bot" at bounding box center [0, 0] width 0 height 0
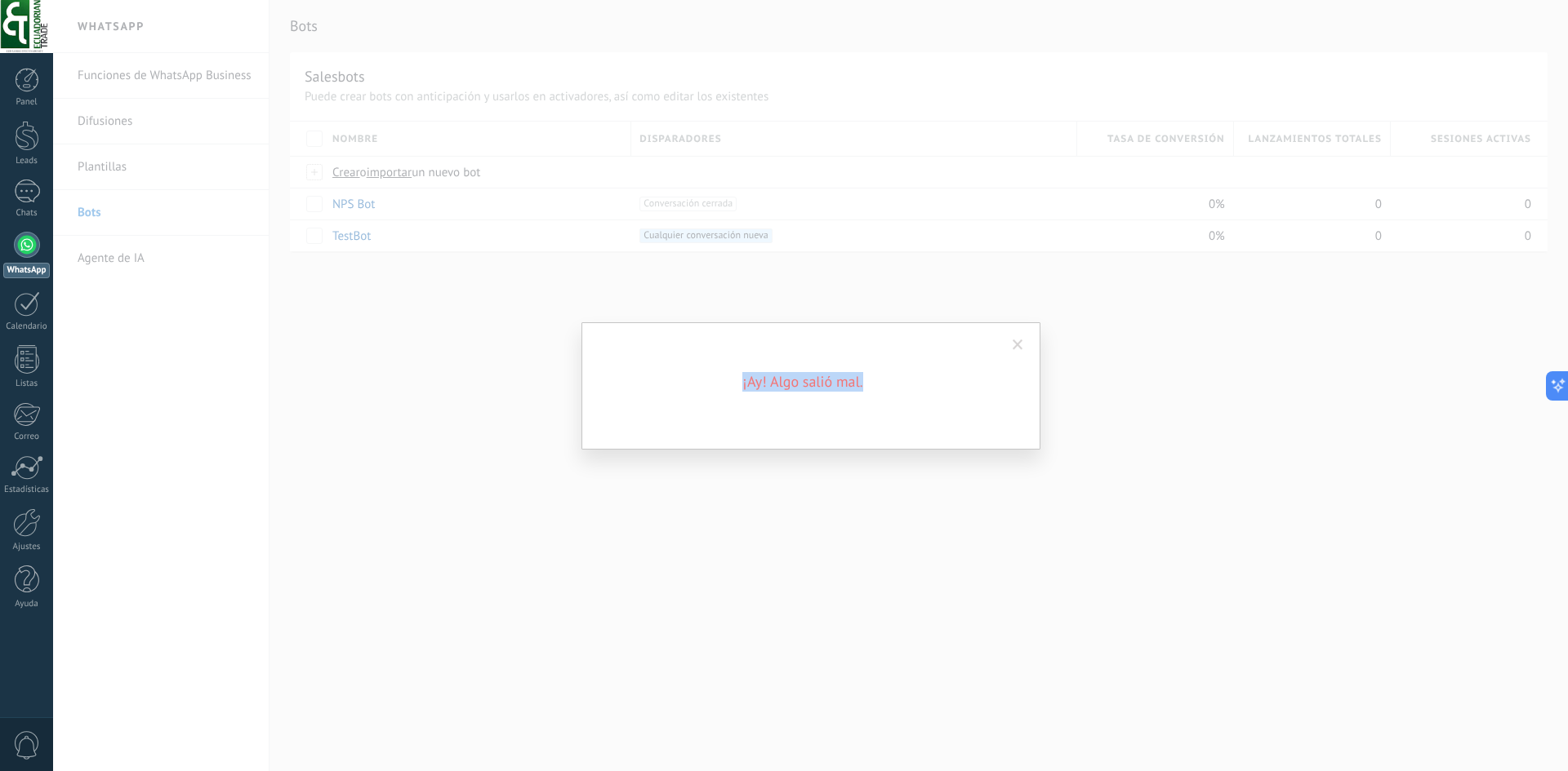
drag, startPoint x: 728, startPoint y: 375, endPoint x: 887, endPoint y: 400, distance: 161.0
click at [887, 400] on div "¡Ay! Algo salió mal." at bounding box center [811, 386] width 459 height 127
copy h2 "¡Ay! Algo salió mal."
click at [1015, 344] on span at bounding box center [1017, 345] width 11 height 12
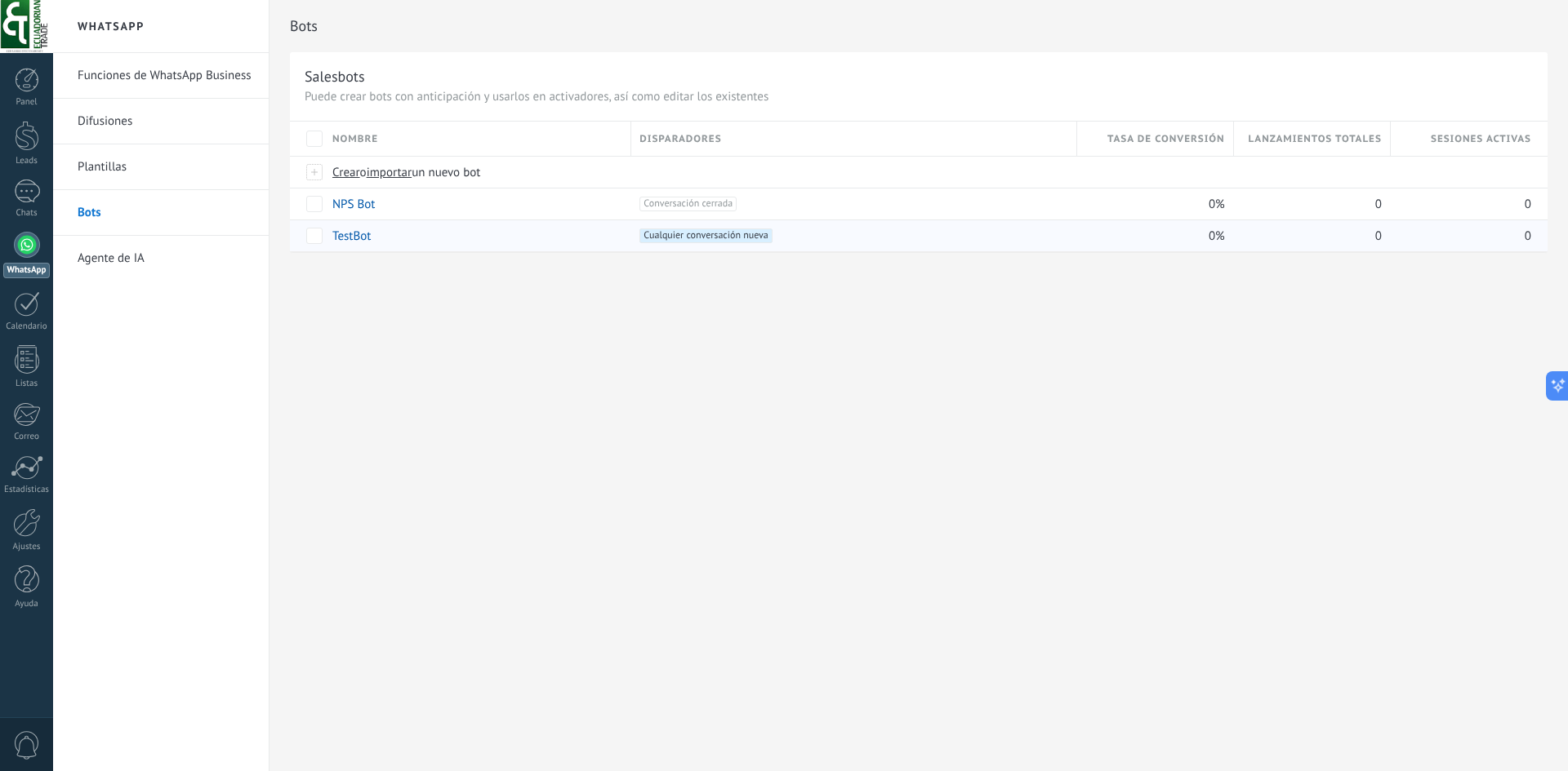
click at [366, 235] on link "TestBot" at bounding box center [351, 236] width 38 height 16
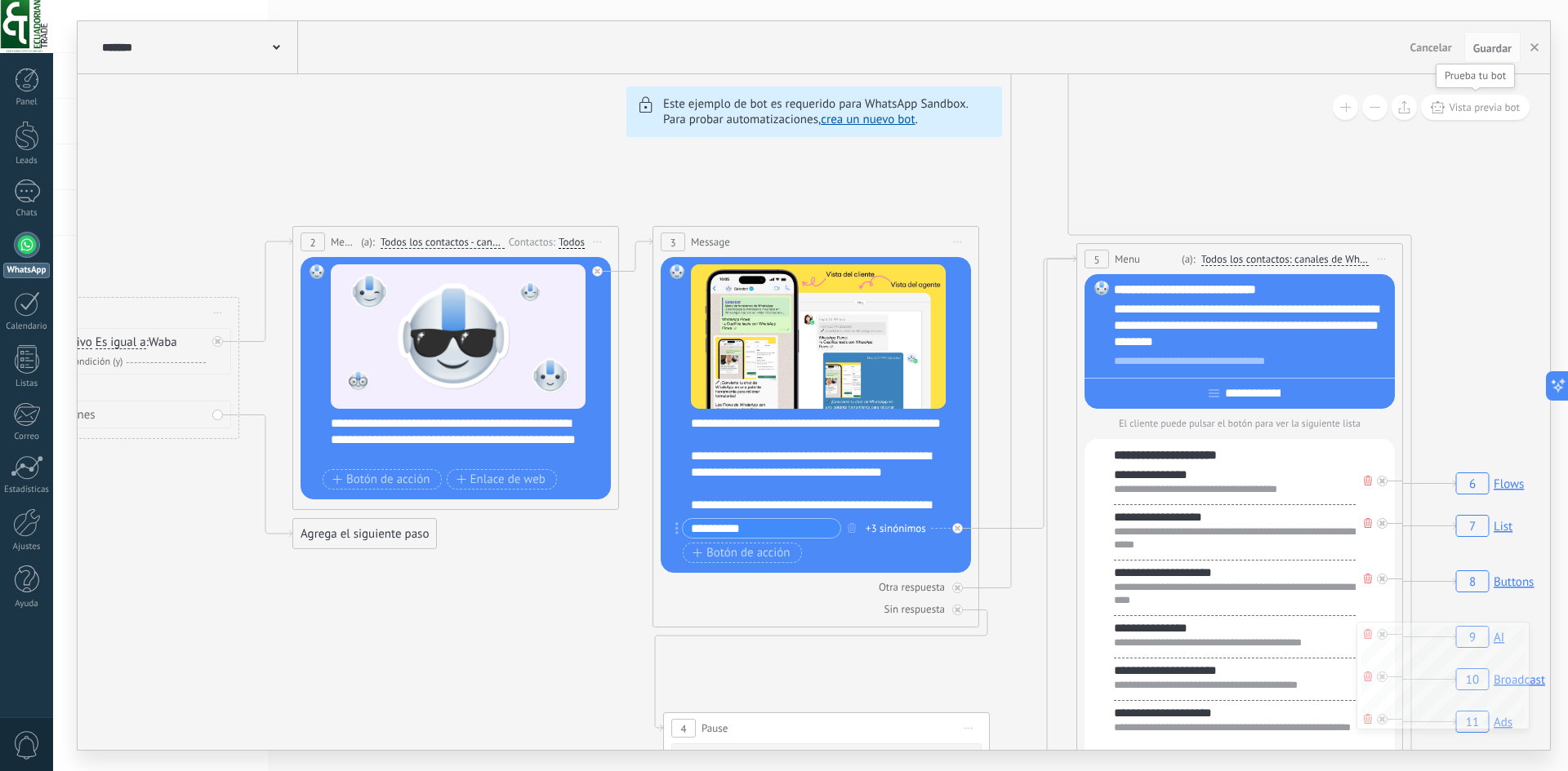
click at [1460, 108] on span "Vista previa bot" at bounding box center [1483, 107] width 71 height 14
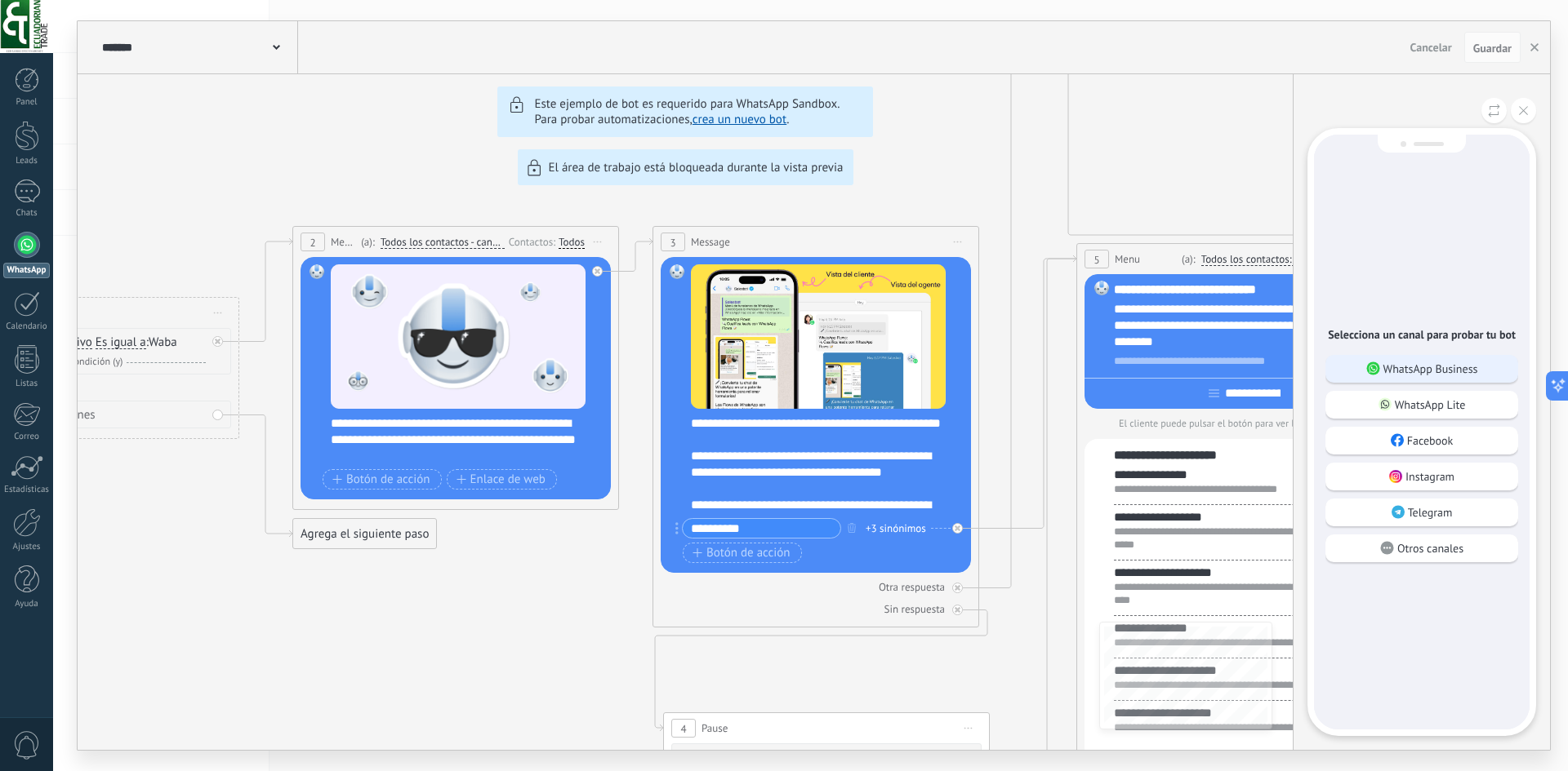
click at [1432, 368] on p "WhatsApp Business" at bounding box center [1430, 368] width 94 height 15
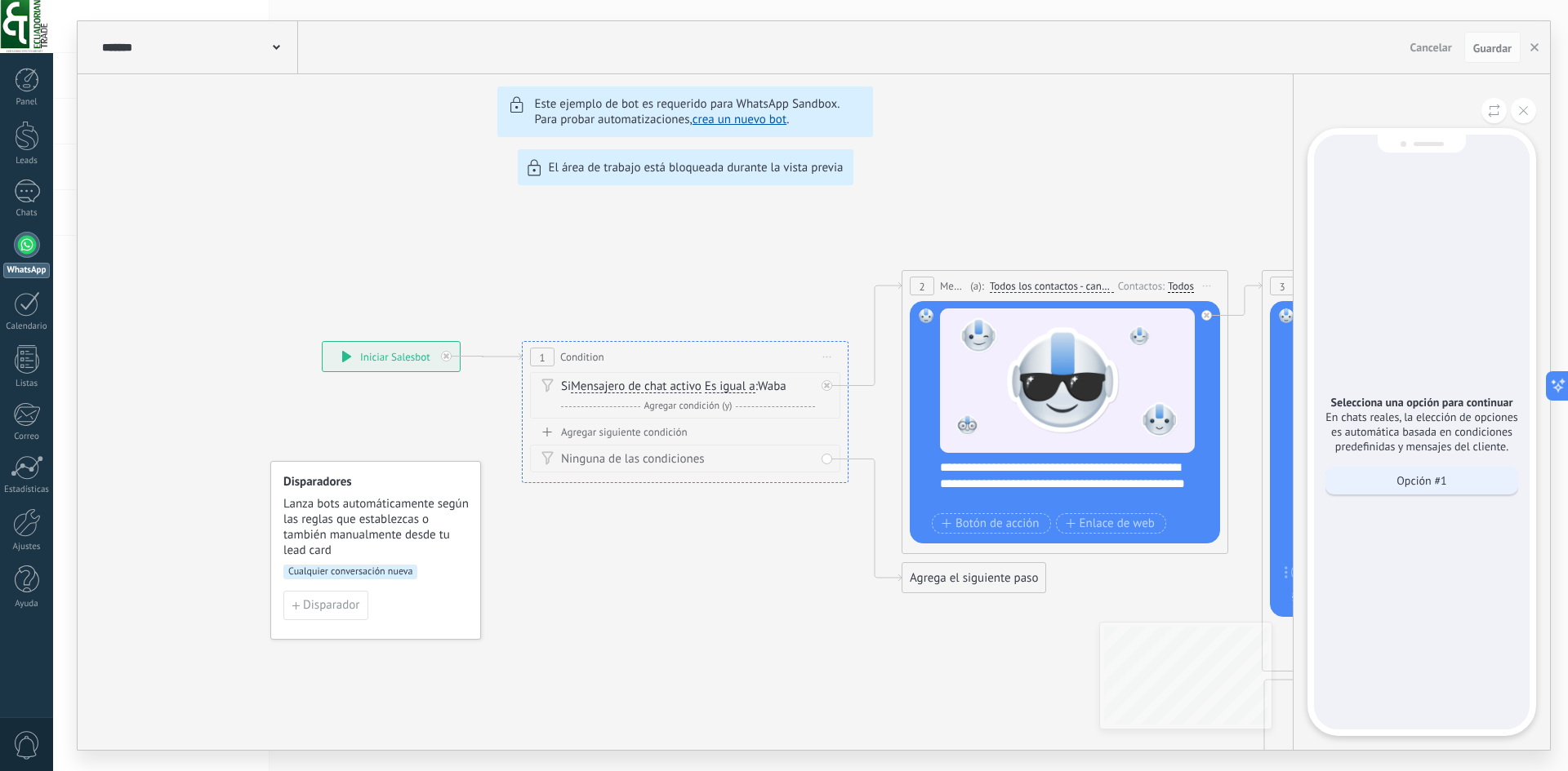
click at [1409, 487] on p "Opción #1" at bounding box center [1420, 480] width 50 height 15
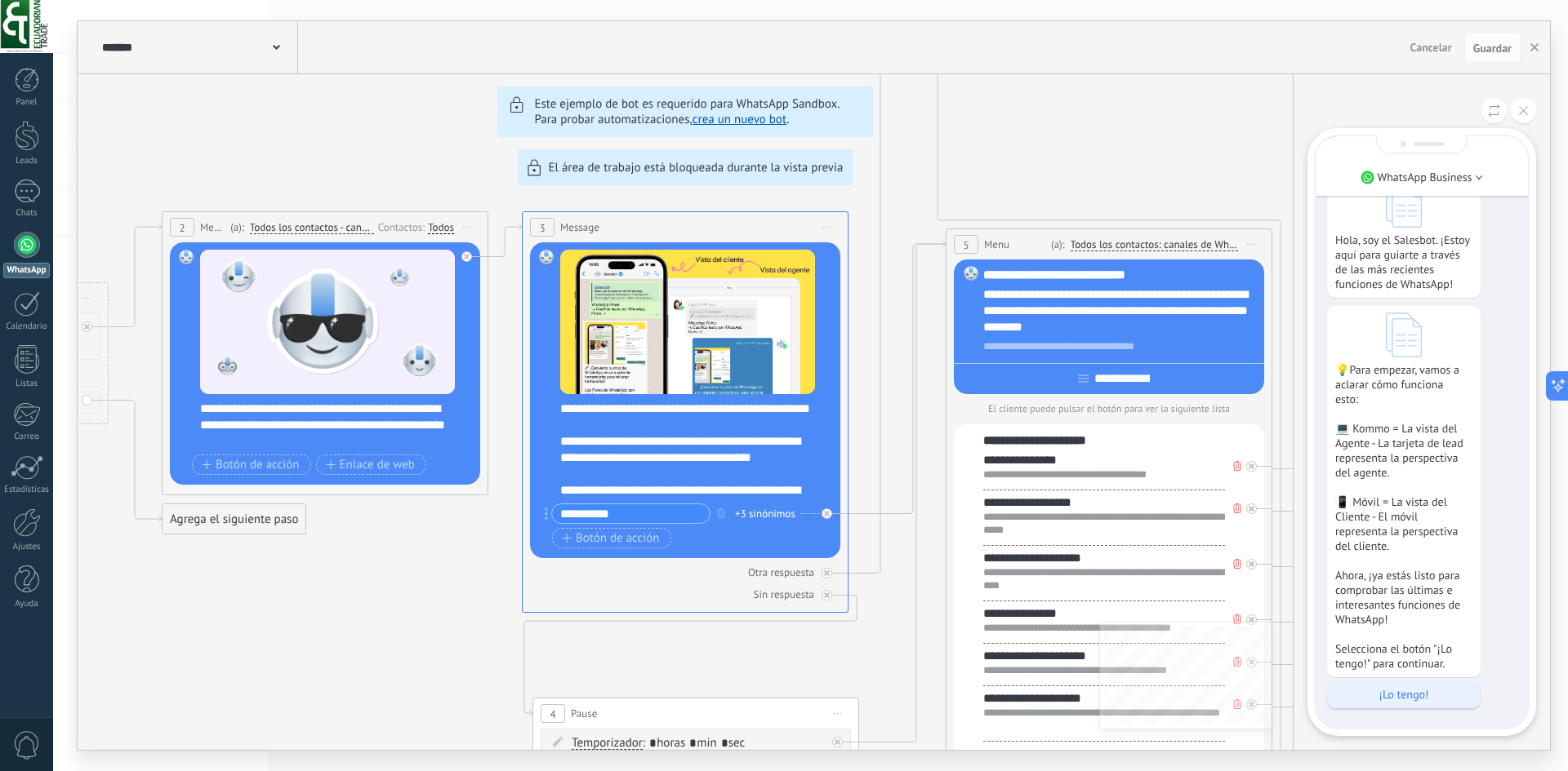
click at [1403, 698] on p "¡Lo tengo!" at bounding box center [1403, 694] width 137 height 15
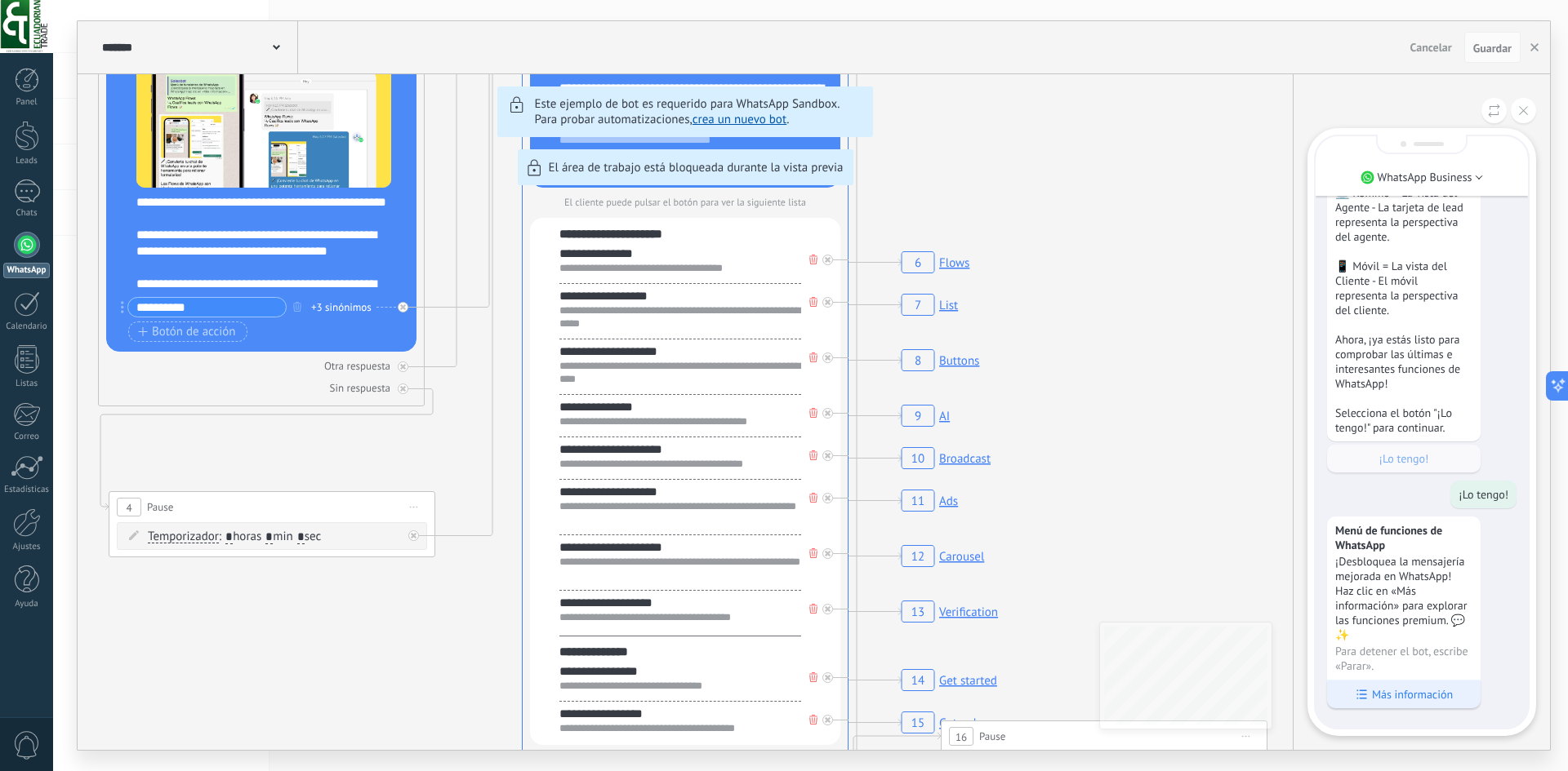
click at [1406, 692] on p "Más información" at bounding box center [1411, 694] width 81 height 15
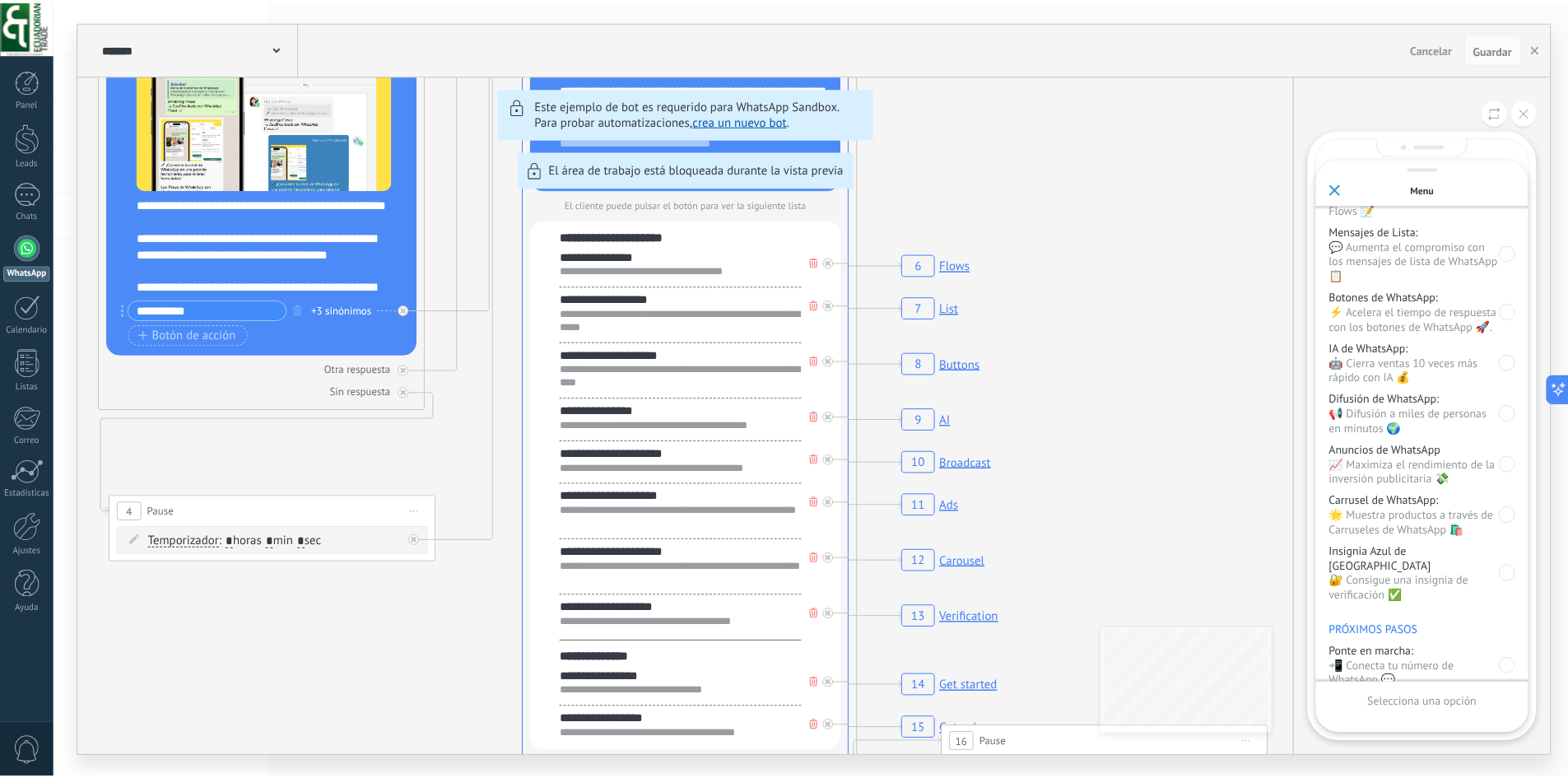
scroll to position [119, 0]
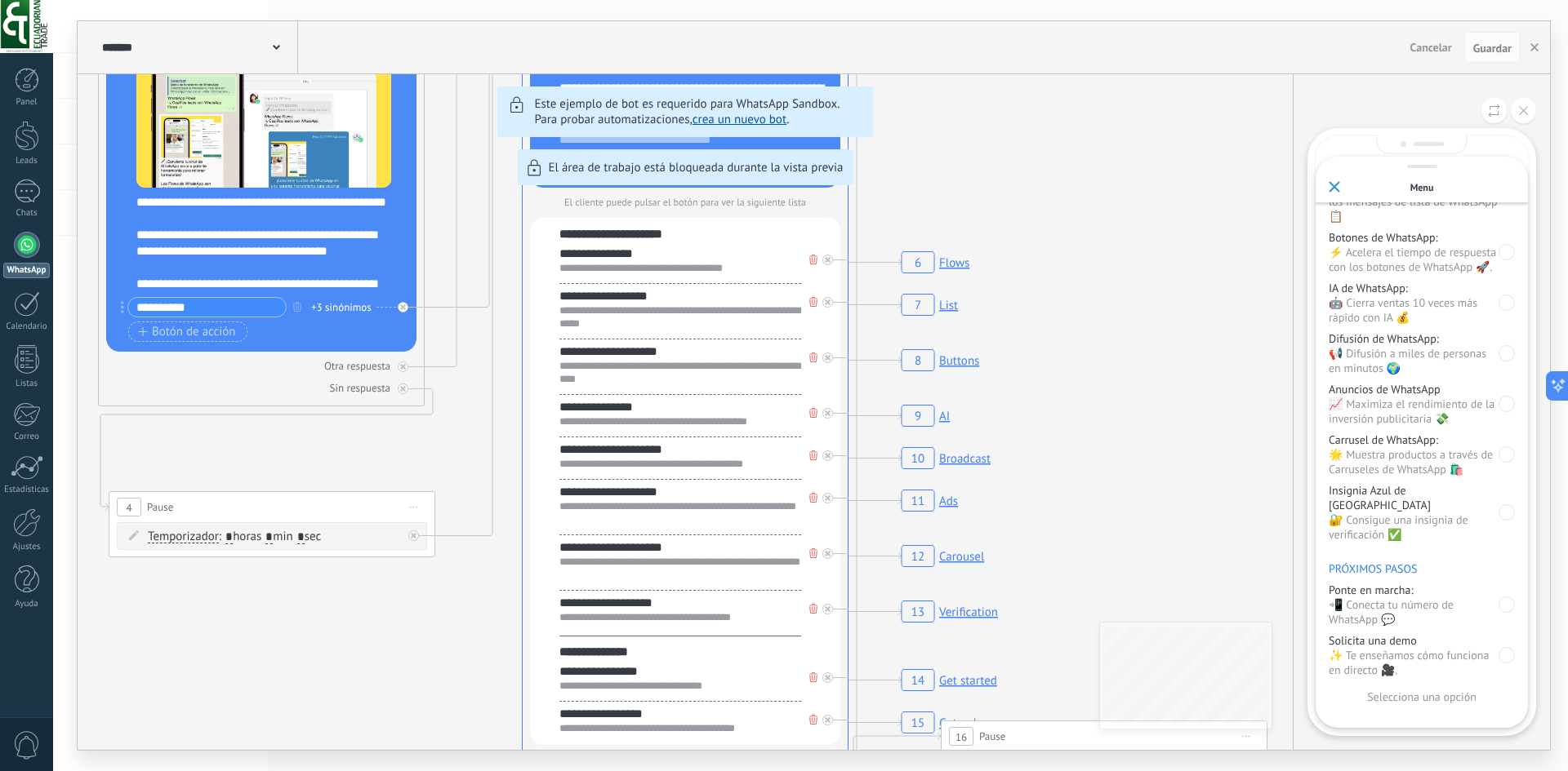
click at [1335, 183] on icon at bounding box center [1335, 187] width 12 height 12
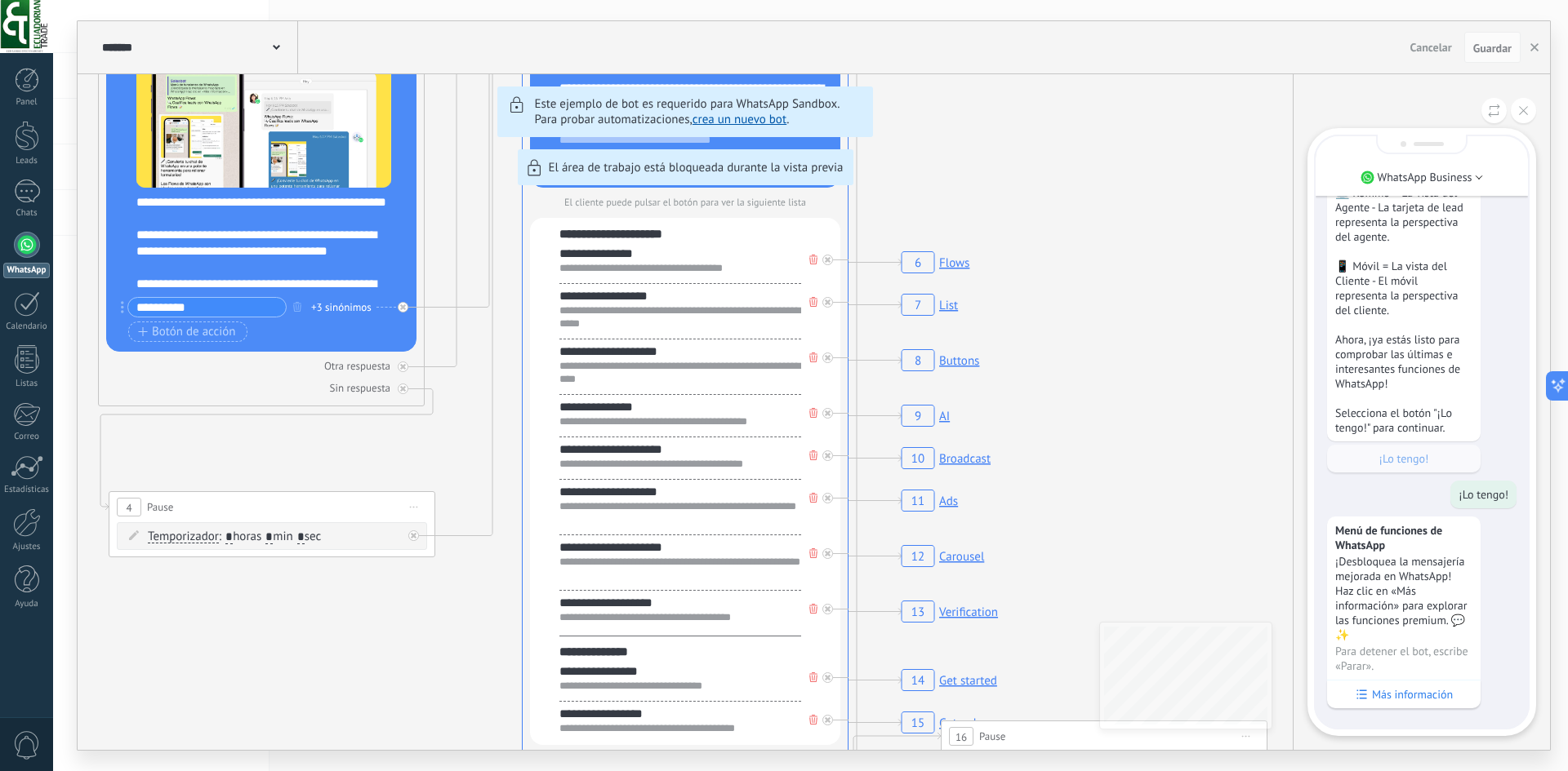
click at [349, 650] on div "******* TestBot Cancelar Actualización Cancelar Guardar 6 Flows 7 List 8 Button…" at bounding box center [813, 386] width 1472 height 729
click at [749, 683] on div "******* TestBot Cancelar Actualización Cancelar Guardar 6 Flows 7 List 8 Button…" at bounding box center [813, 386] width 1472 height 729
click at [659, 681] on div "******* TestBot Cancelar Actualización Cancelar Guardar 6 Flows 7 List 8 Button…" at bounding box center [813, 386] width 1472 height 729
click at [273, 47] on icon at bounding box center [276, 47] width 8 height 5
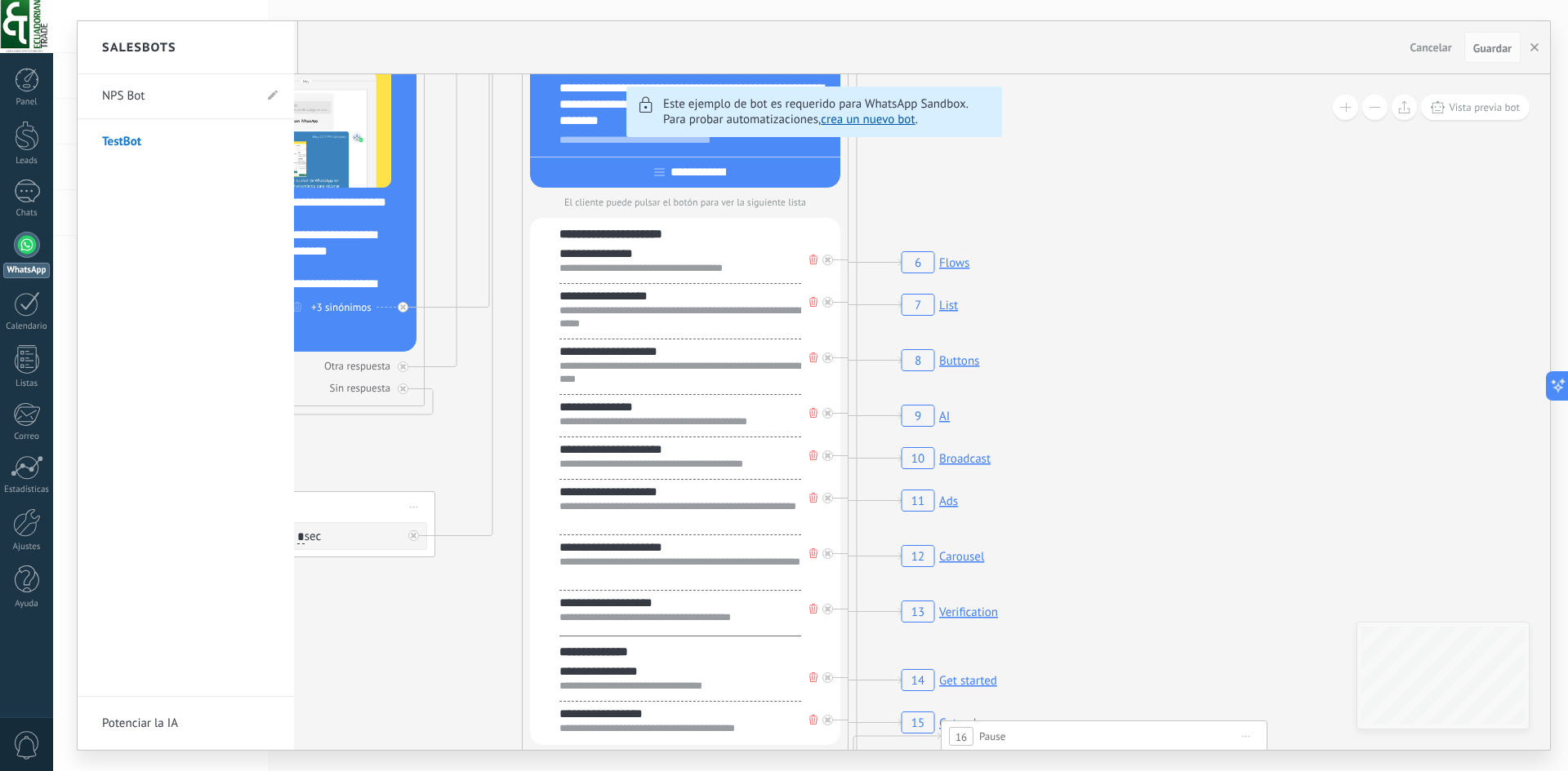
click at [207, 94] on link "NPS Bot" at bounding box center [177, 96] width 151 height 46
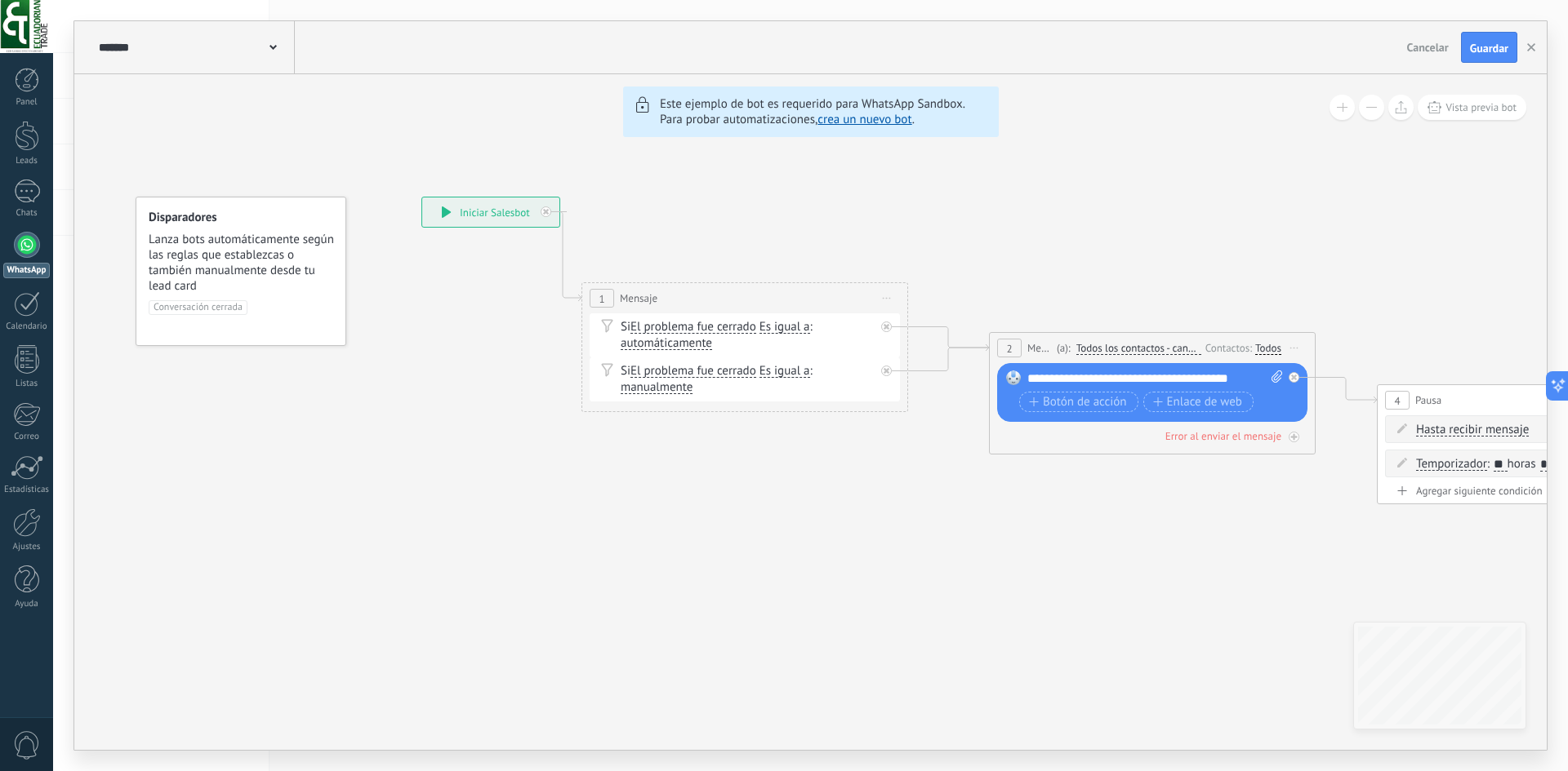
click at [476, 217] on div "**********" at bounding box center [490, 212] width 137 height 29
click at [272, 41] on span at bounding box center [273, 46] width 8 height 16
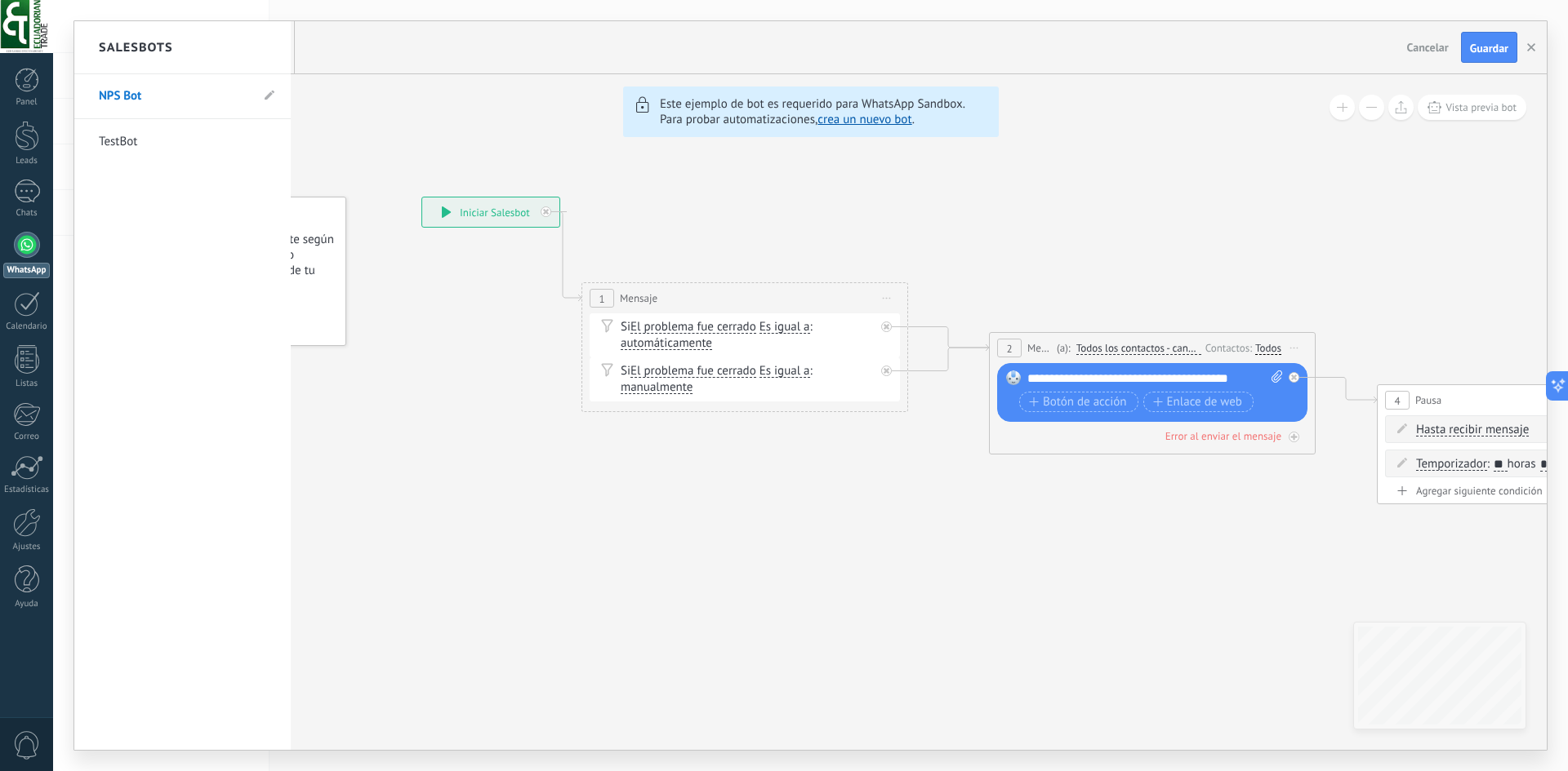
click at [211, 143] on link "TestBot" at bounding box center [174, 142] width 151 height 46
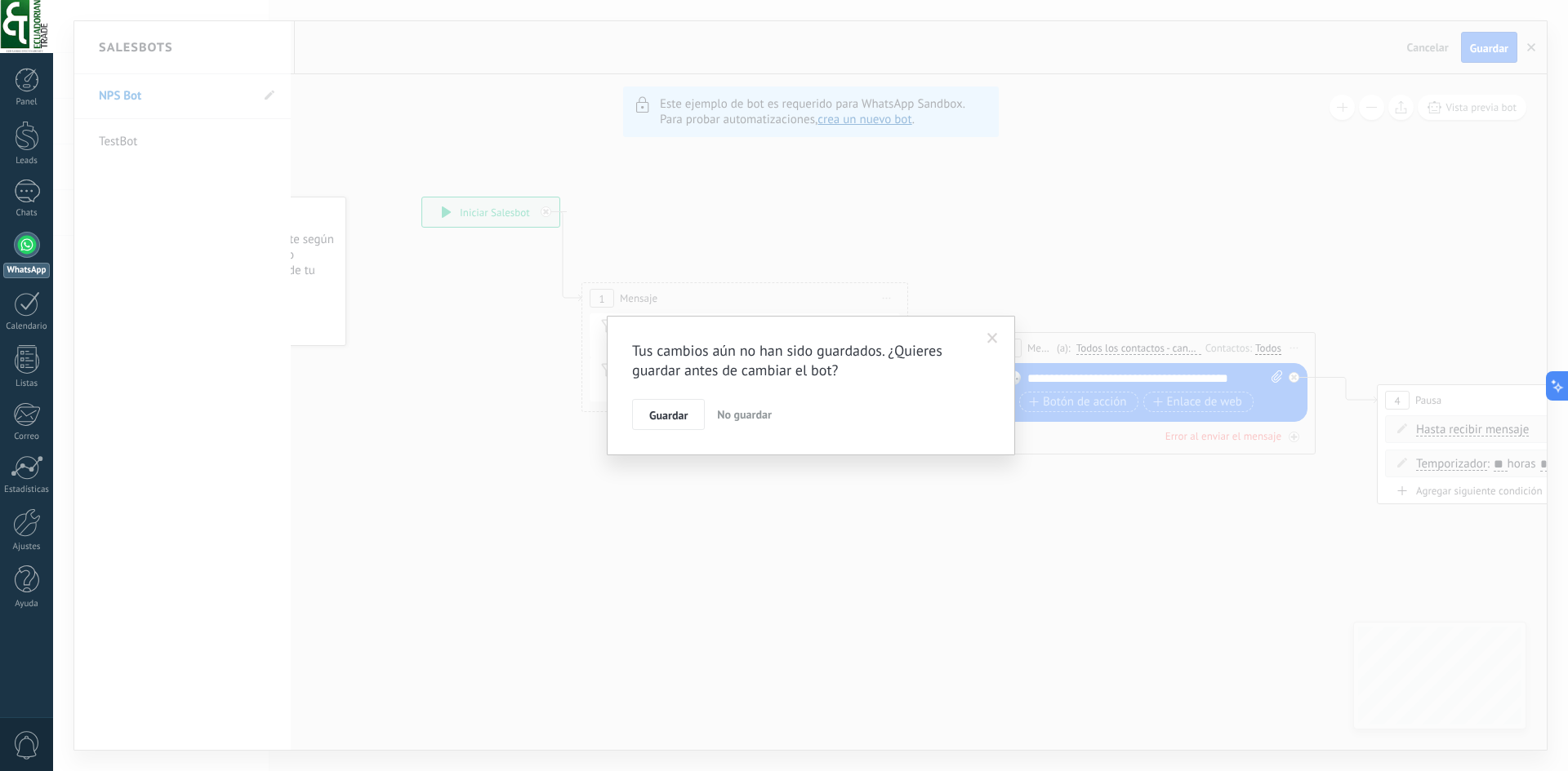
click at [738, 422] on button "No guardar" at bounding box center [744, 414] width 68 height 31
type input "*******"
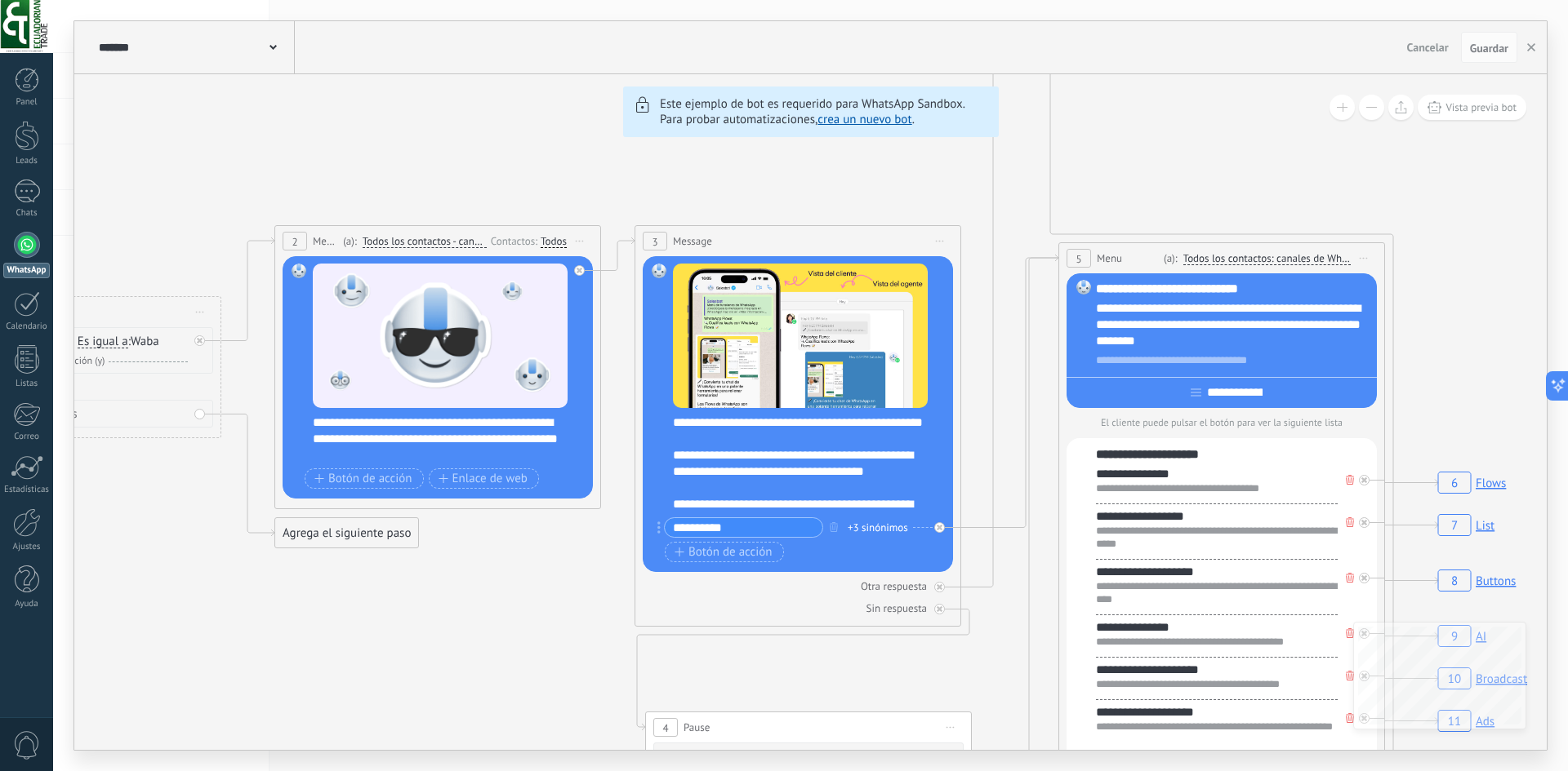
drag, startPoint x: 482, startPoint y: 588, endPoint x: 462, endPoint y: 585, distance: 20.2
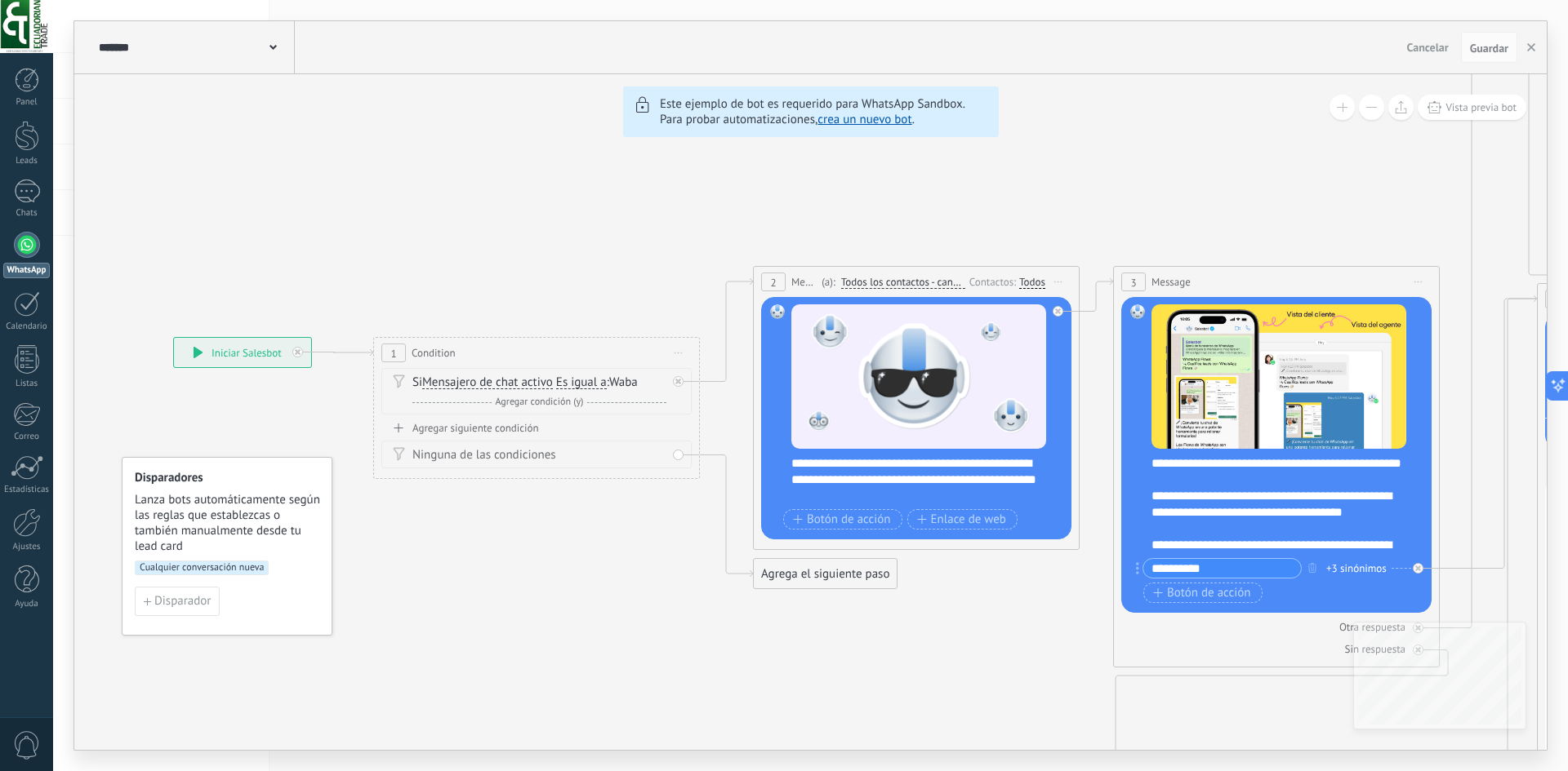
drag, startPoint x: 445, startPoint y: 576, endPoint x: 929, endPoint y: 617, distance: 485.7
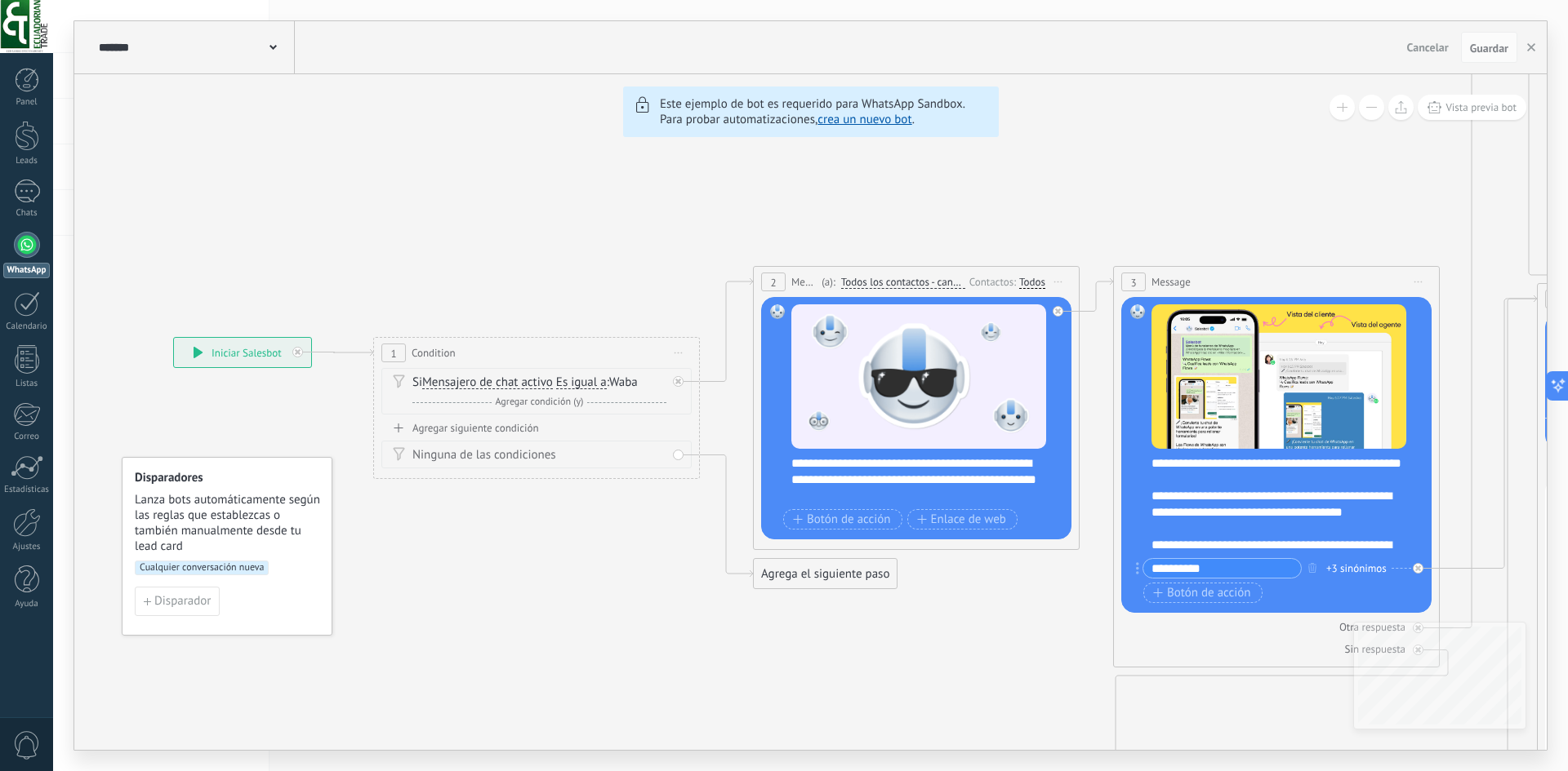
click at [328, 351] on icon at bounding box center [335, 352] width 78 height 7
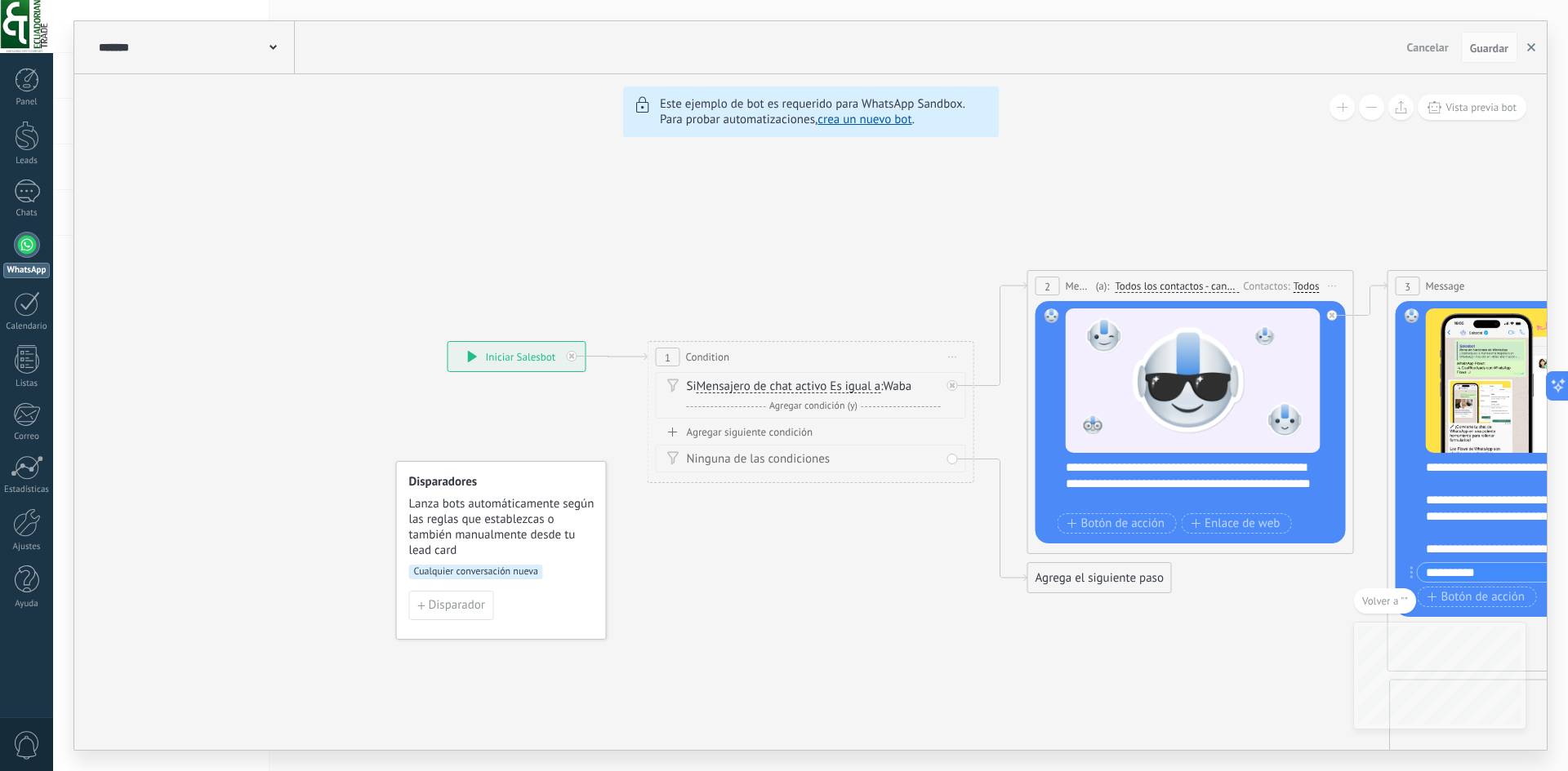
click at [1527, 50] on icon "button" at bounding box center [1531, 47] width 8 height 8
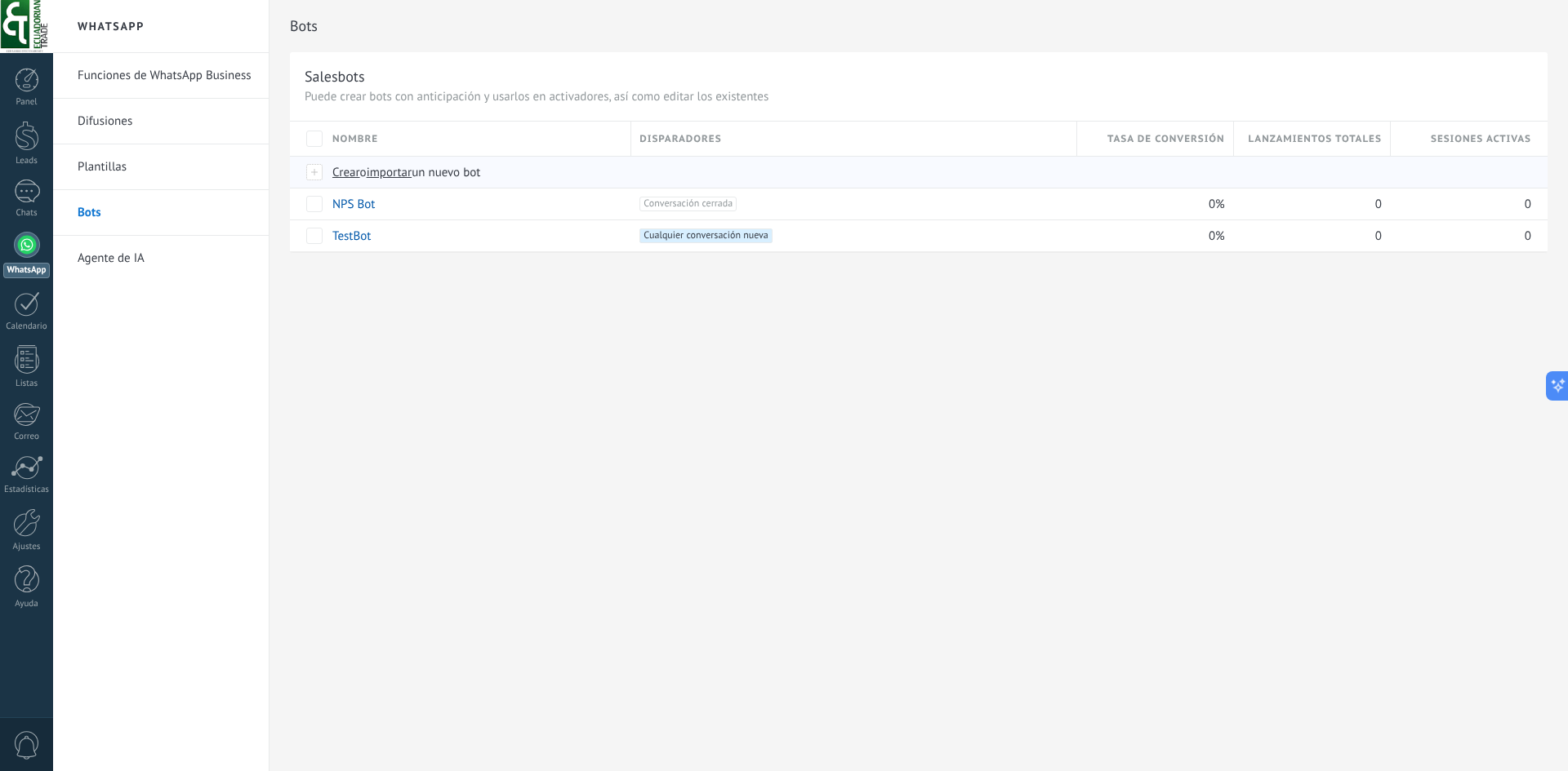
click at [400, 169] on span "importar" at bounding box center [389, 173] width 46 height 16
click at [0, 0] on input "importar un nuevo bot" at bounding box center [0, 0] width 0 height 0
click at [165, 170] on link "Plantillas" at bounding box center [165, 167] width 175 height 46
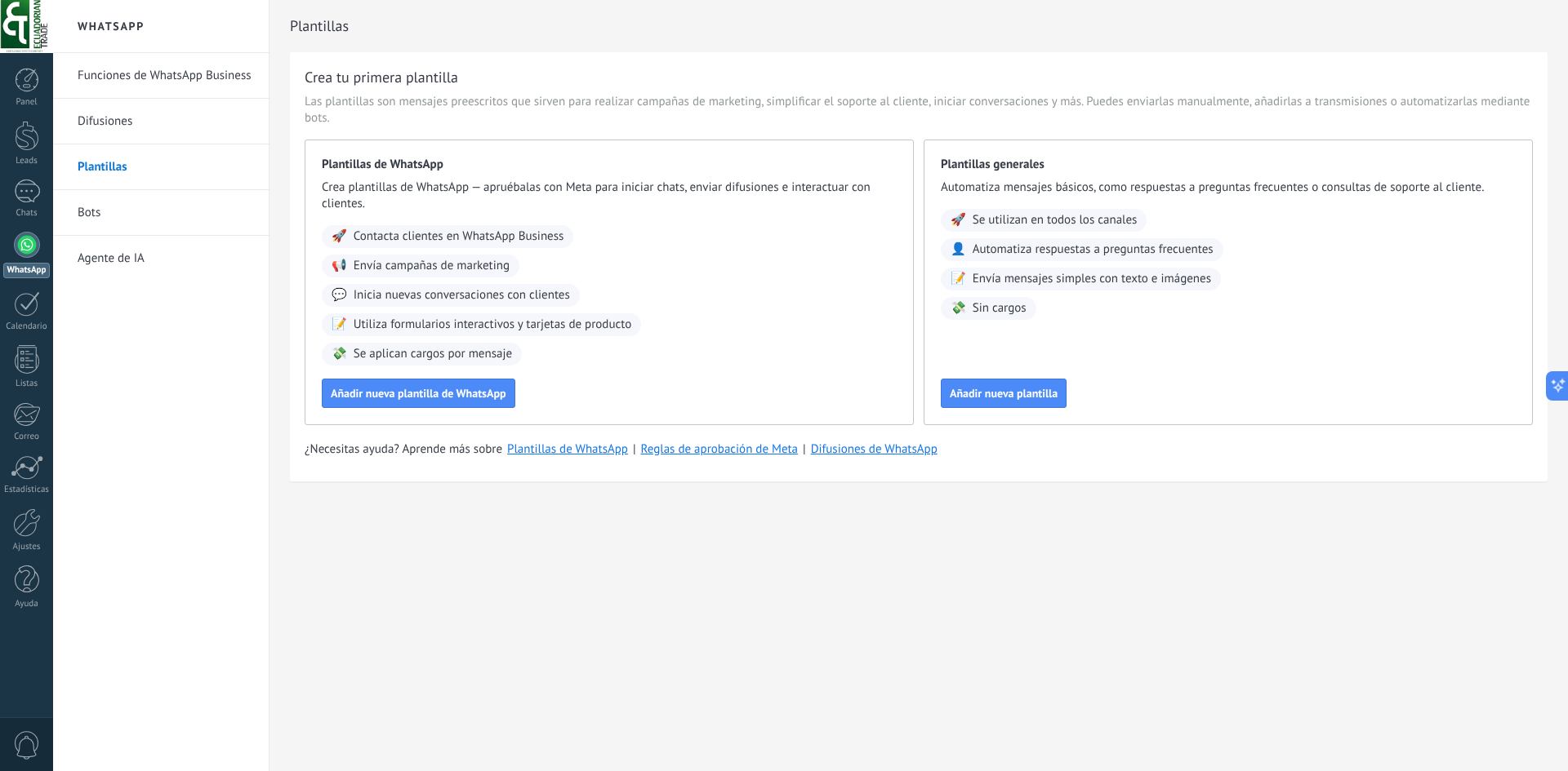
click at [99, 209] on link "Bots" at bounding box center [165, 213] width 175 height 46
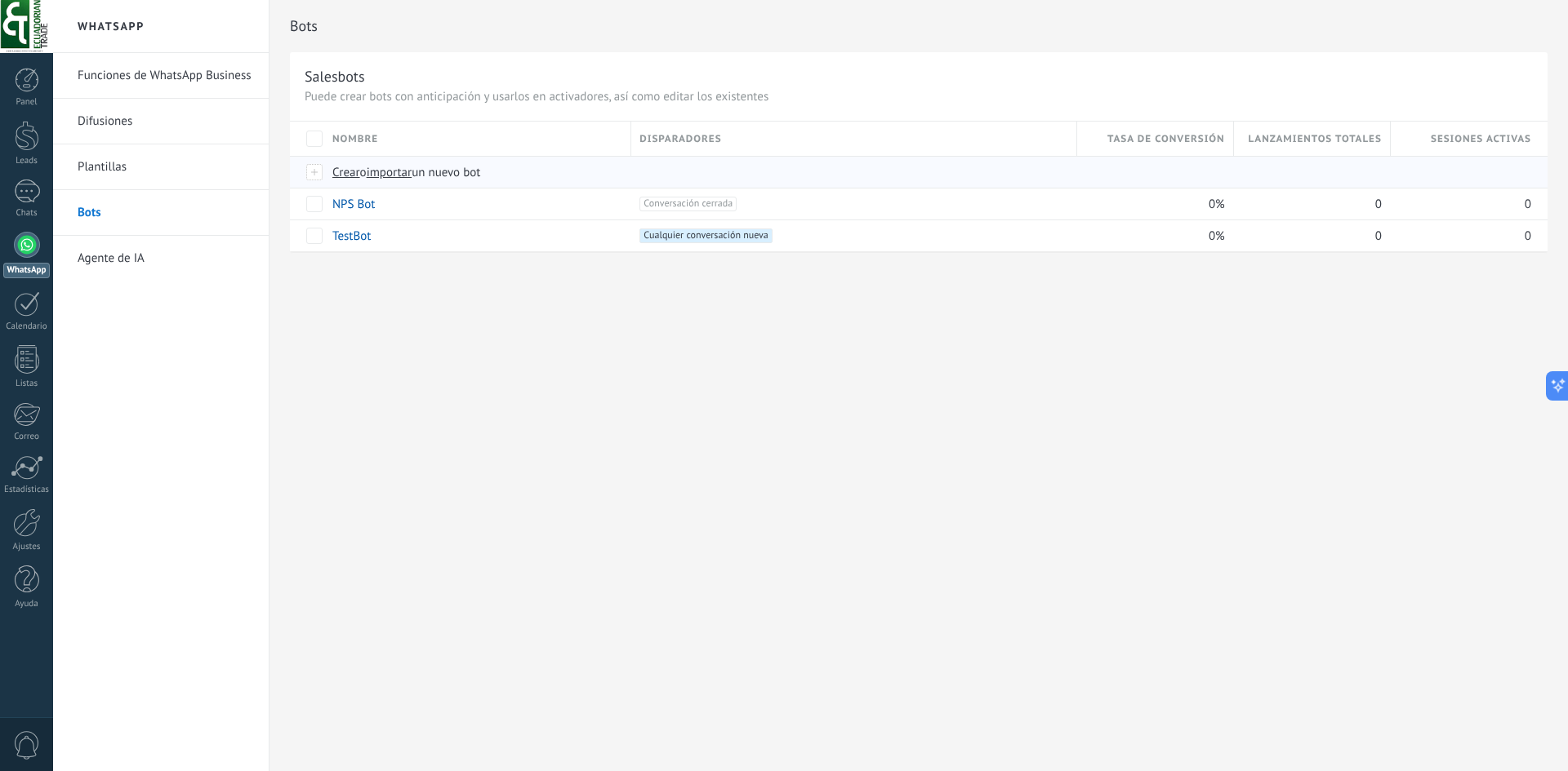
click at [398, 175] on span "importar" at bounding box center [389, 173] width 46 height 16
click at [0, 0] on input "importar un nuevo bot" at bounding box center [0, 0] width 0 height 0
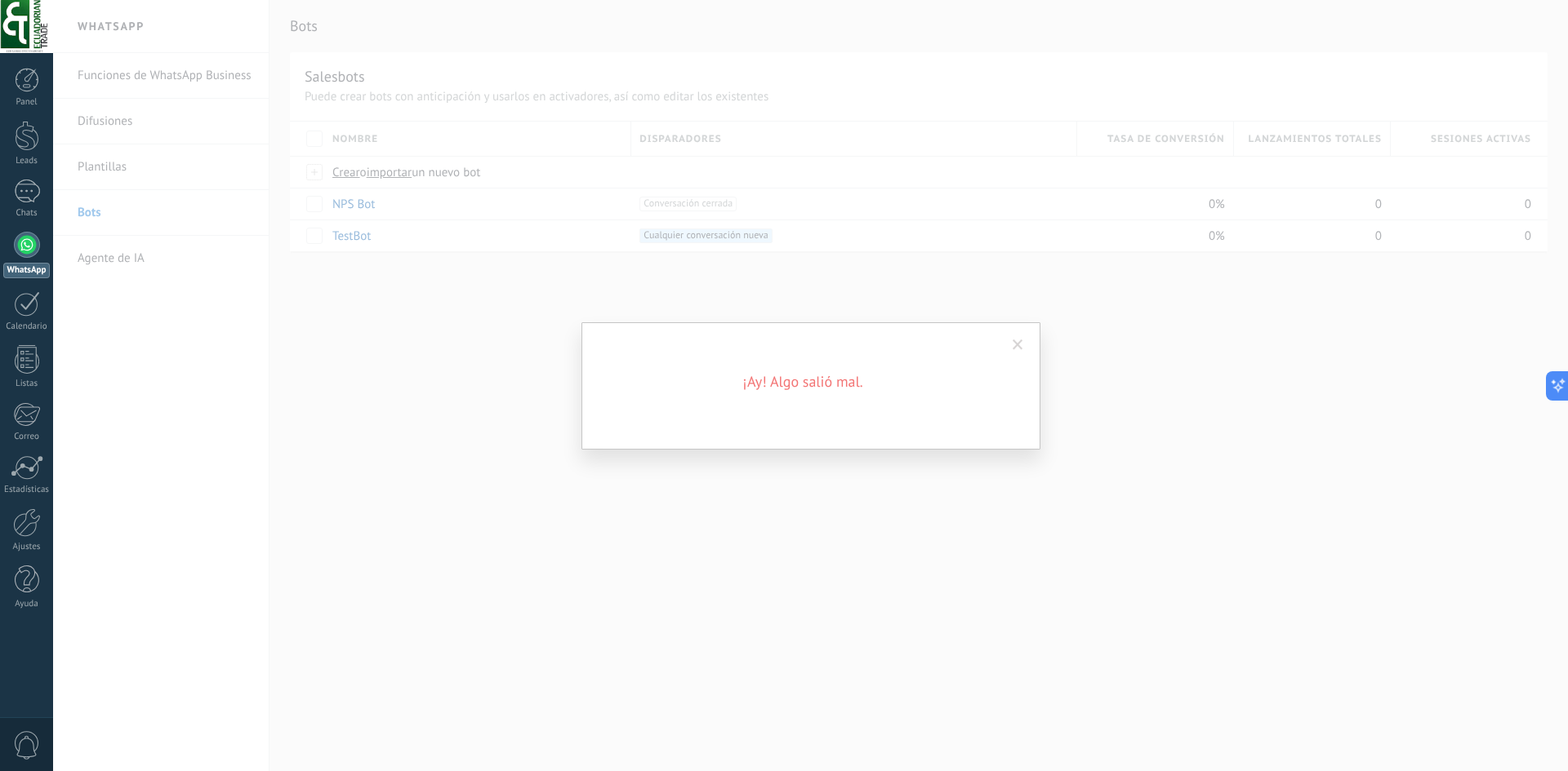
click at [1024, 342] on span at bounding box center [1017, 345] width 27 height 28
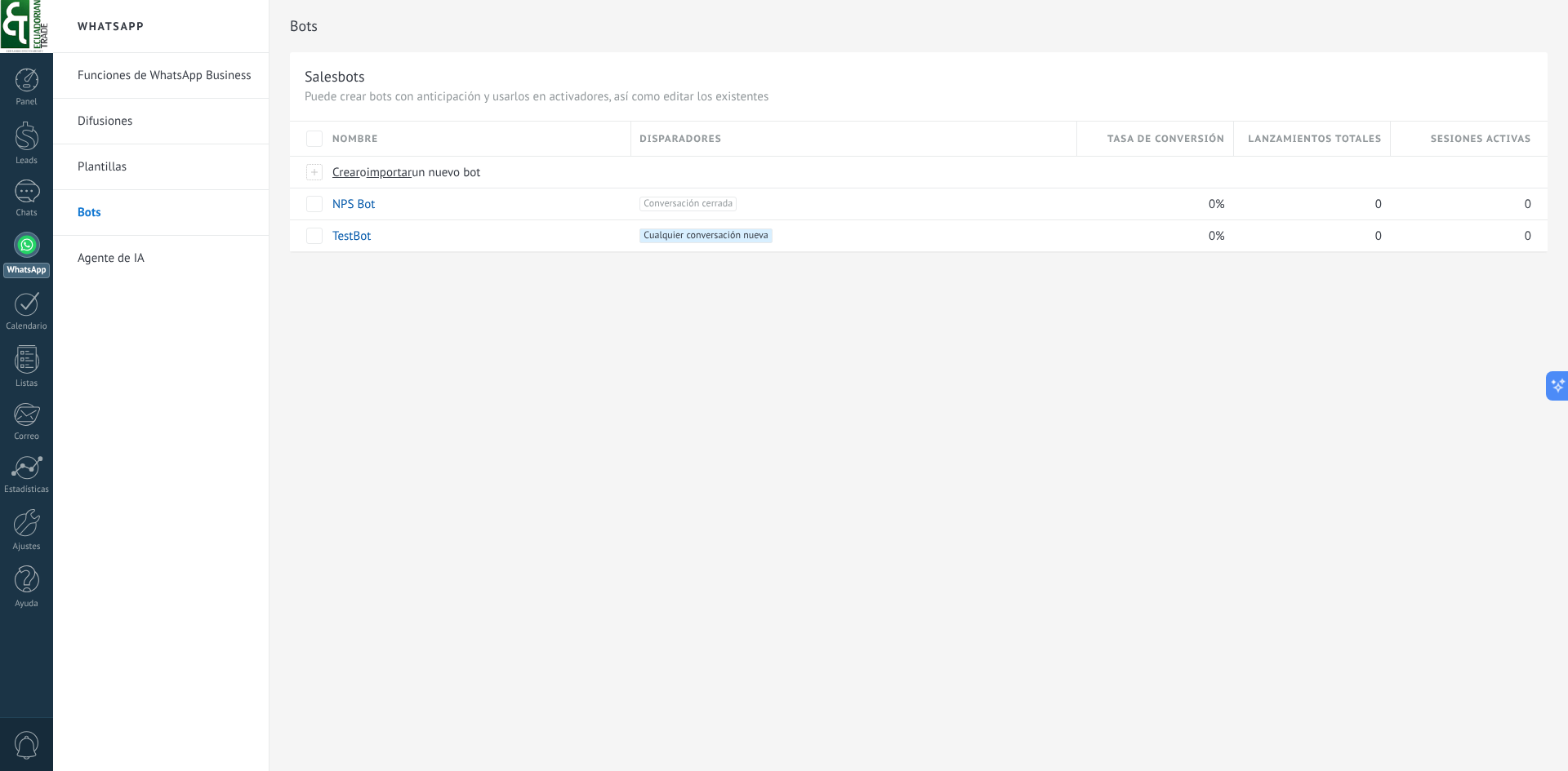
click at [142, 175] on link "Plantillas" at bounding box center [165, 167] width 175 height 46
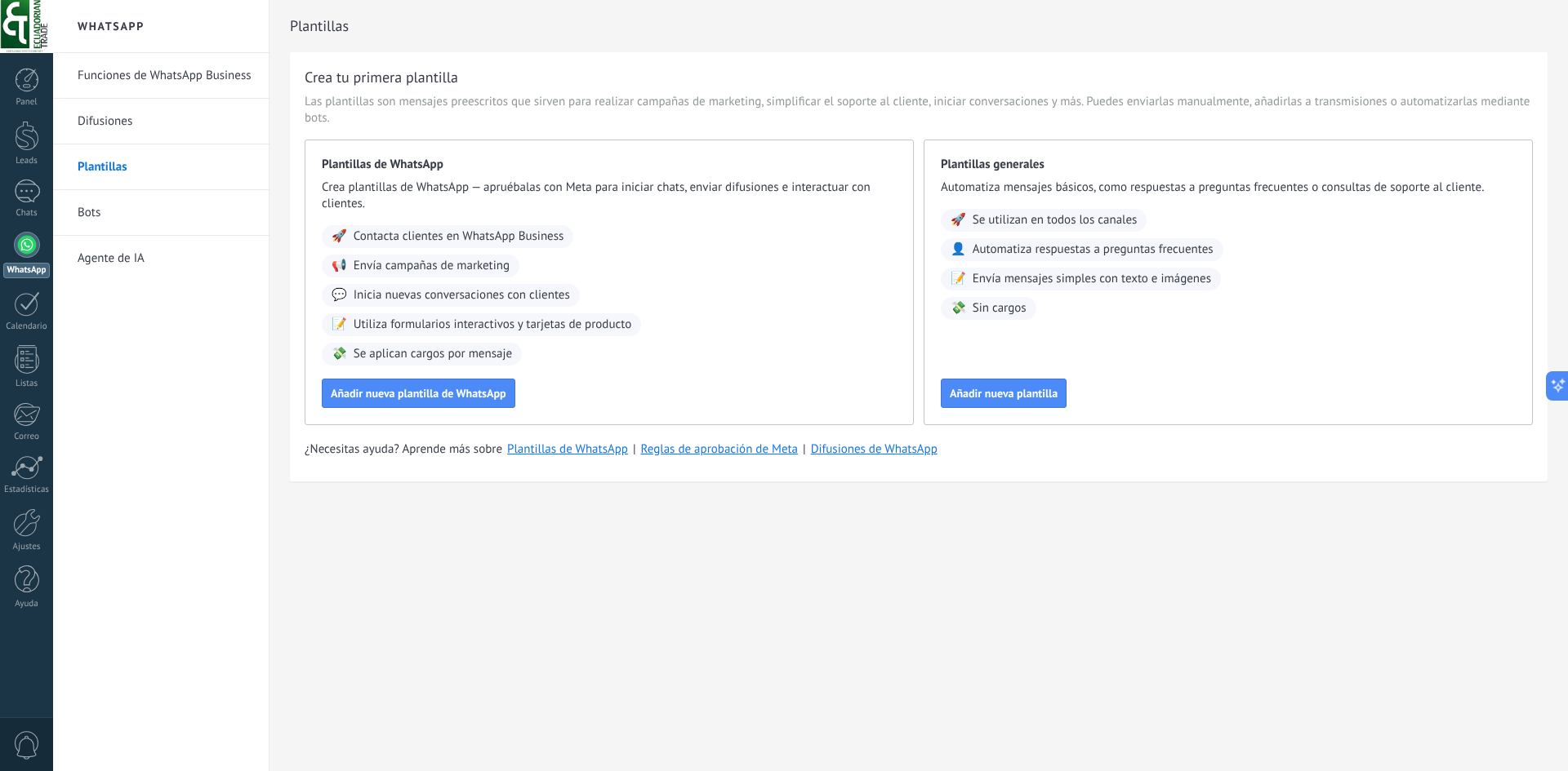
click at [140, 200] on link "Bots" at bounding box center [165, 213] width 175 height 46
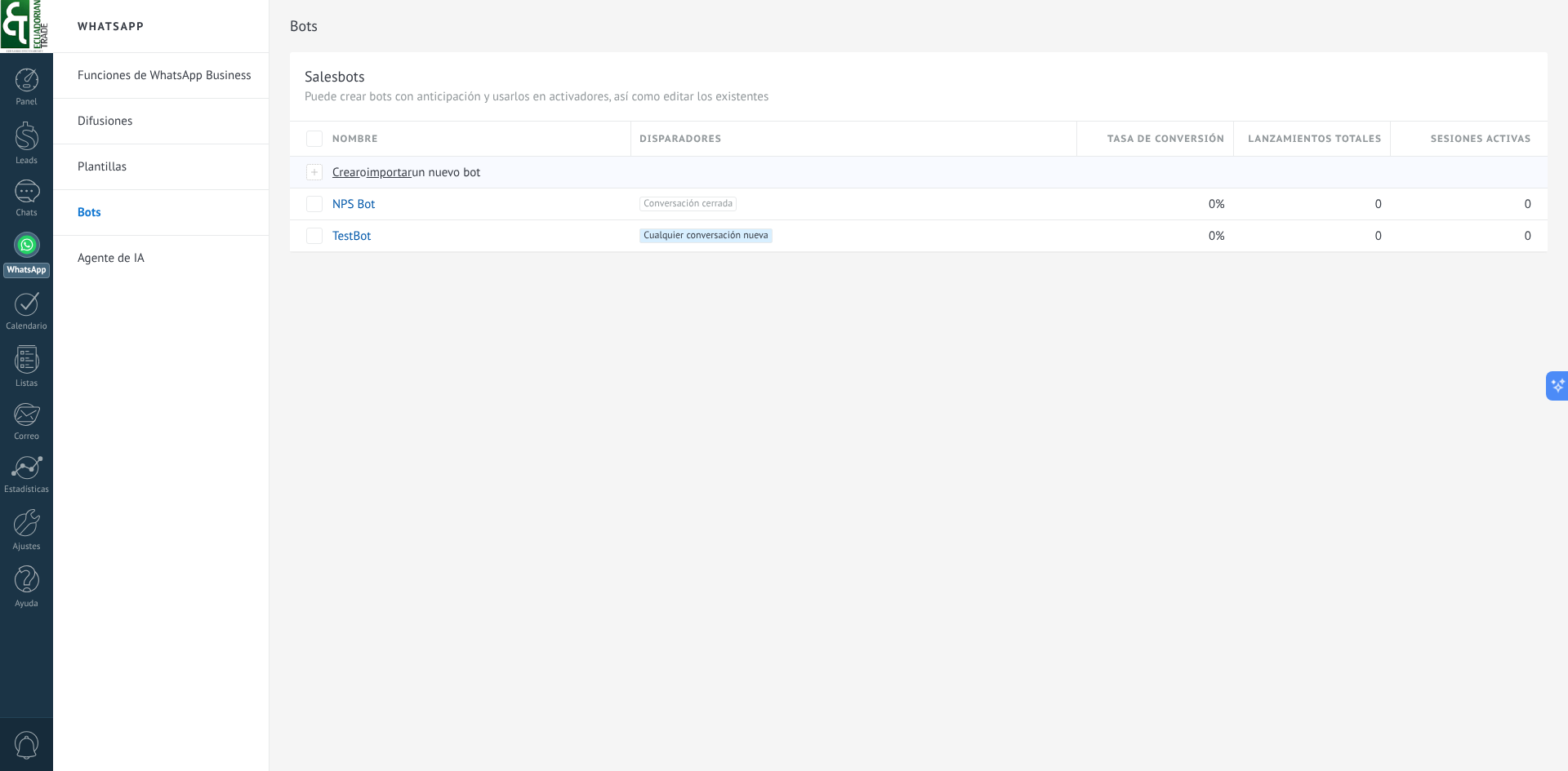
click at [412, 172] on span "importar" at bounding box center [389, 173] width 46 height 16
click at [0, 0] on input "importar un nuevo bot" at bounding box center [0, 0] width 0 height 0
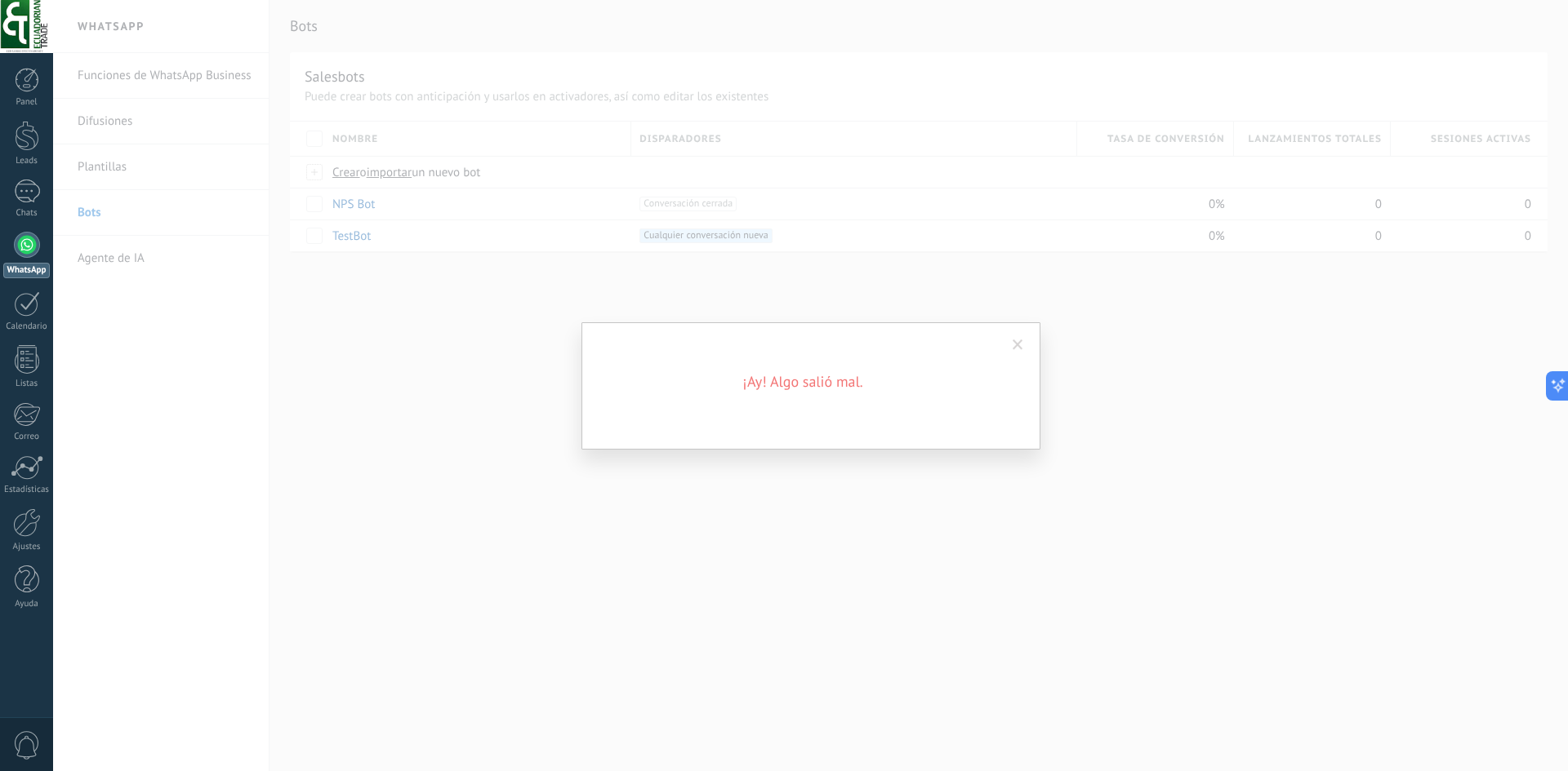
click at [1011, 343] on span at bounding box center [1017, 345] width 27 height 28
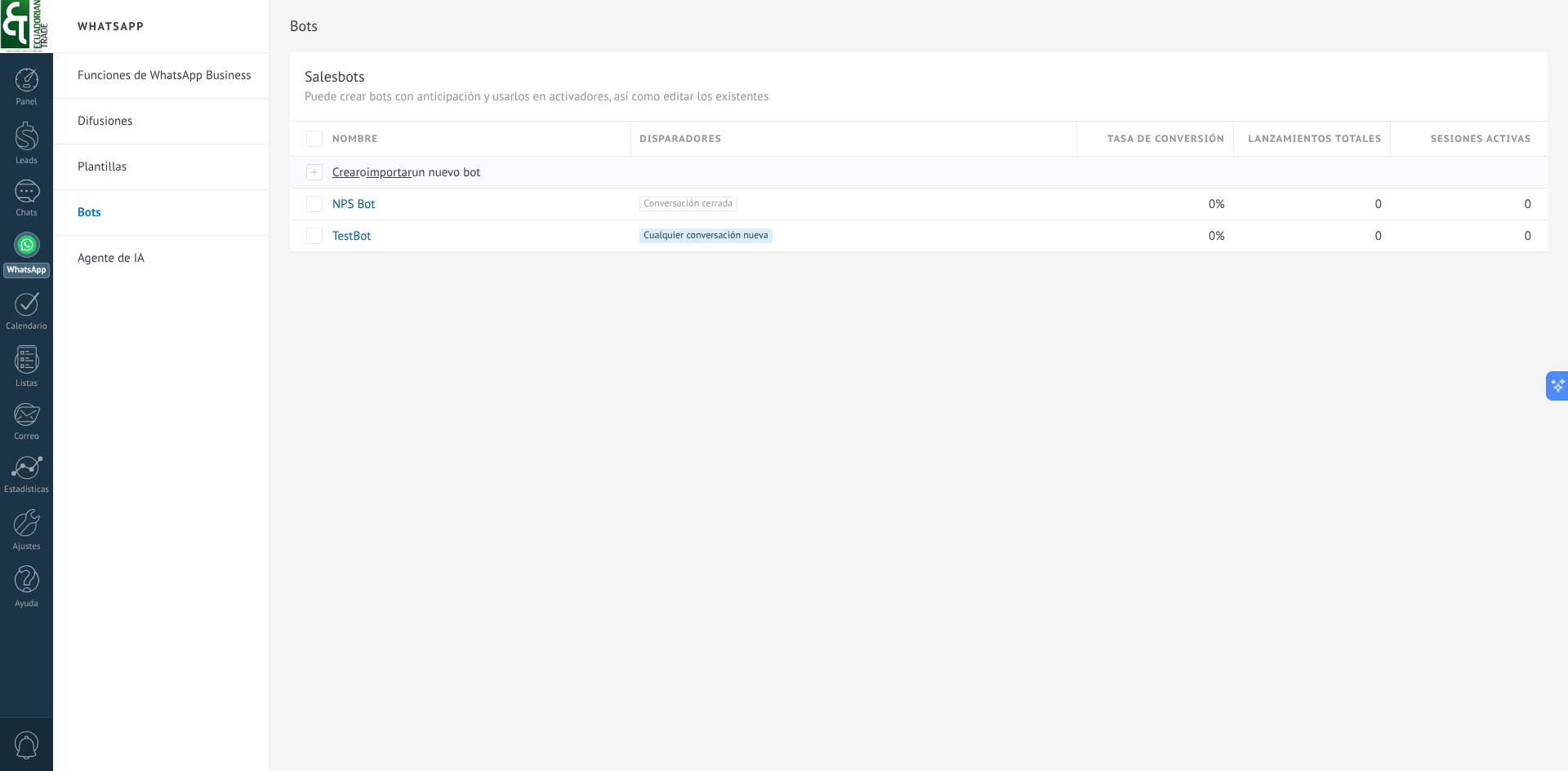
click at [315, 168] on div at bounding box center [315, 172] width 18 height 15
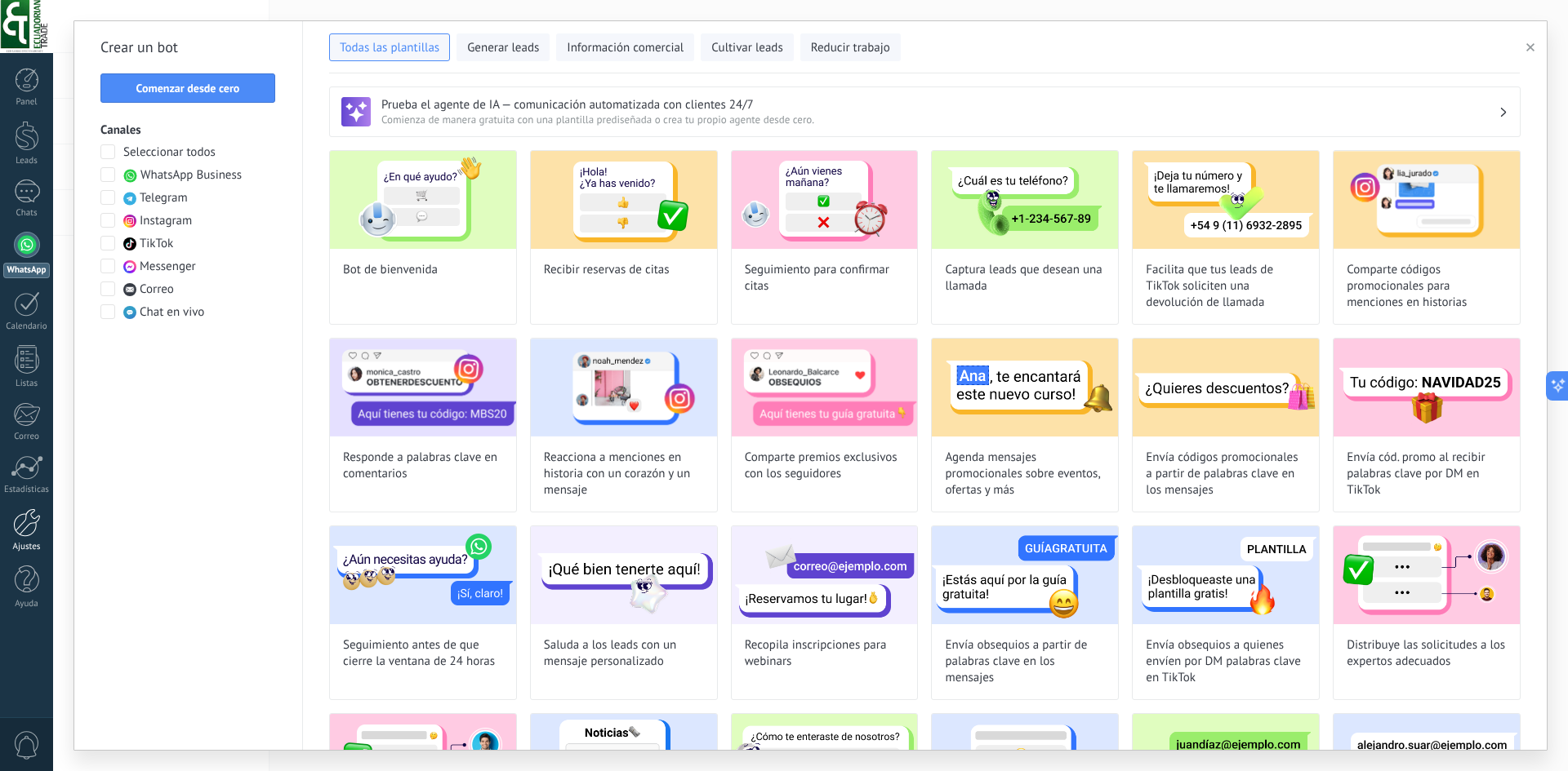
click at [29, 531] on div at bounding box center [26, 522] width 28 height 28
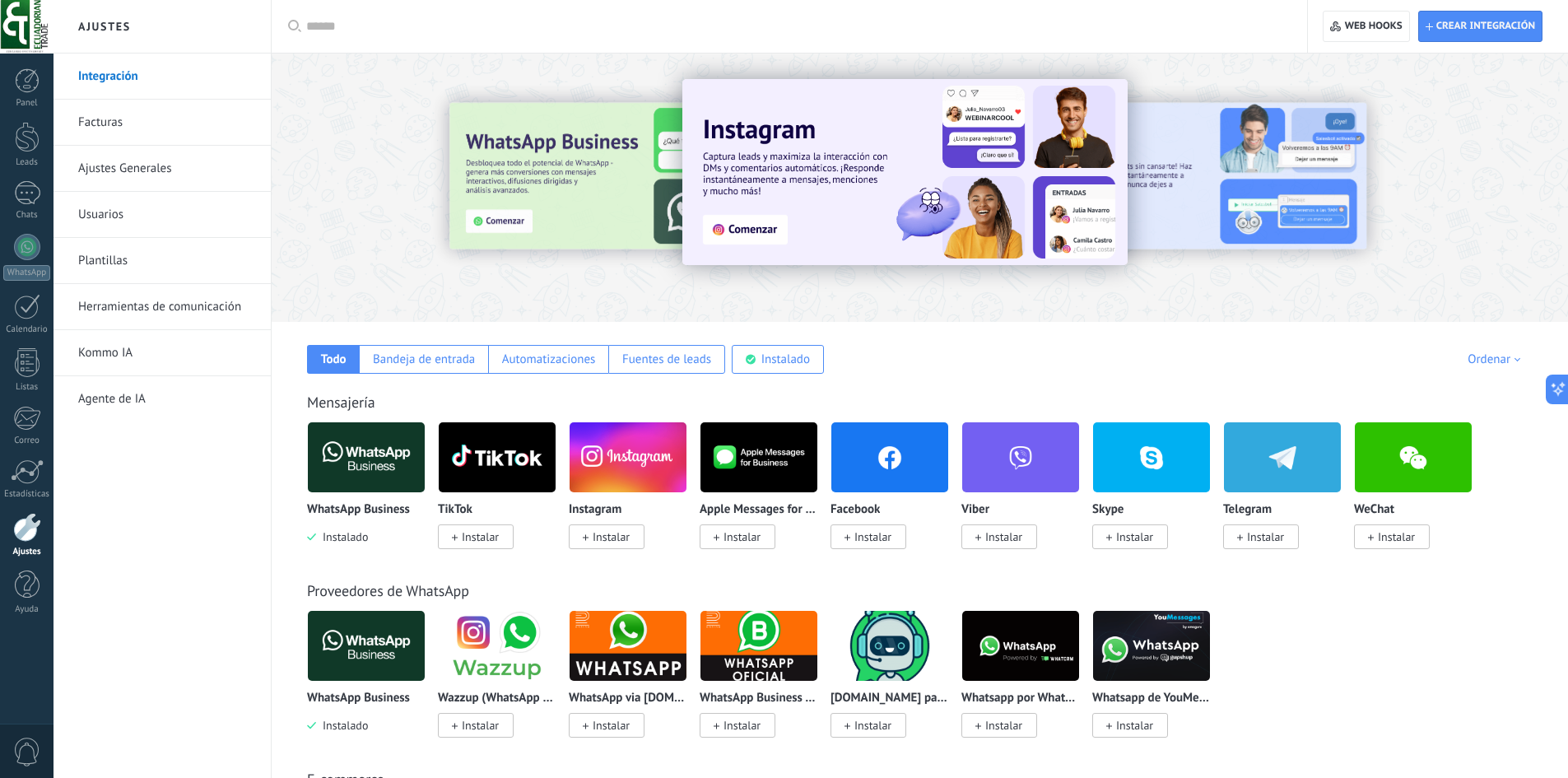
click at [175, 313] on link "Herramientas de comunicación" at bounding box center [167, 307] width 177 height 46
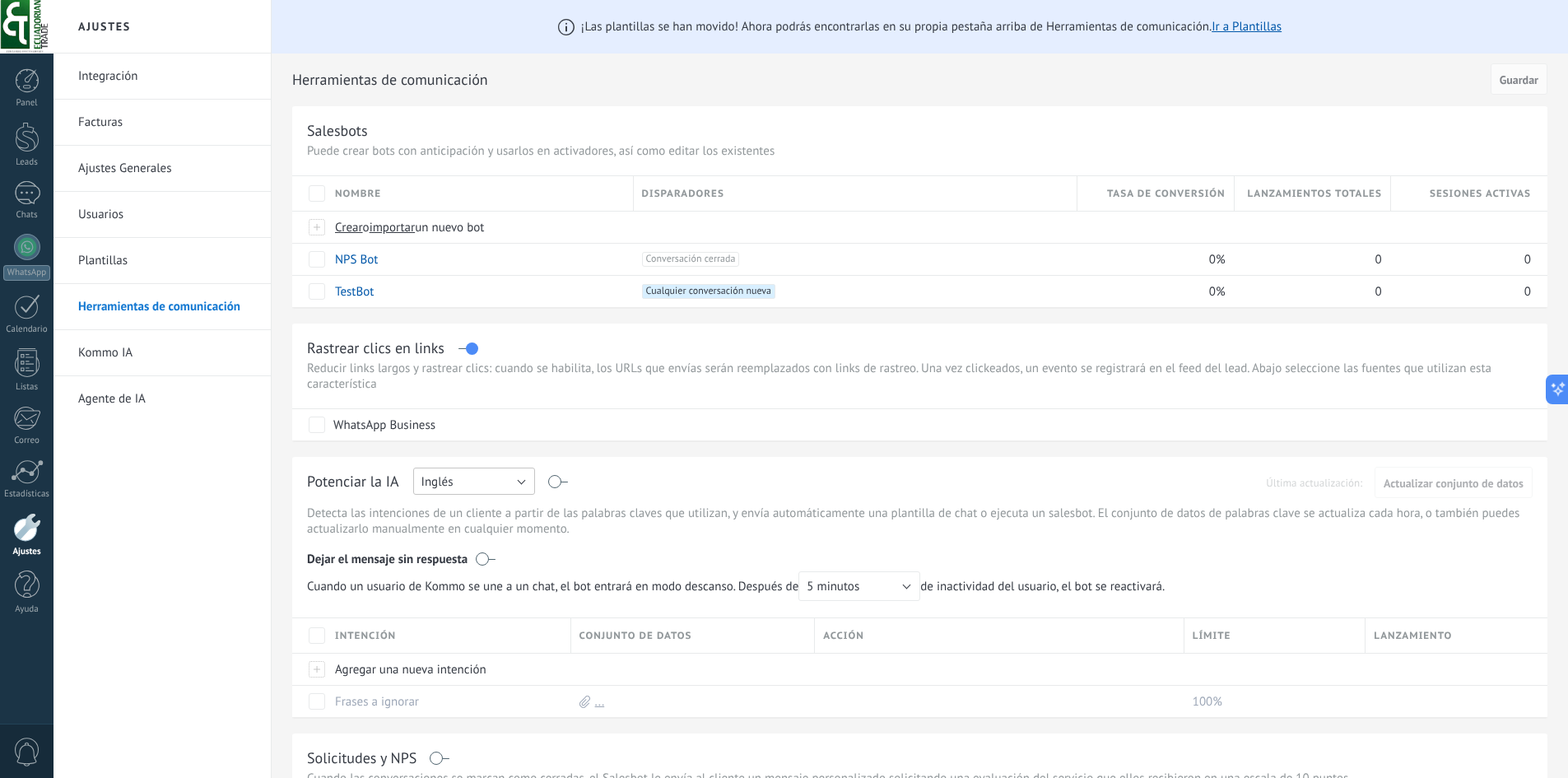
click at [486, 487] on button "Inglés" at bounding box center [474, 482] width 122 height 27
click at [476, 533] on span "Español" at bounding box center [466, 539] width 126 height 16
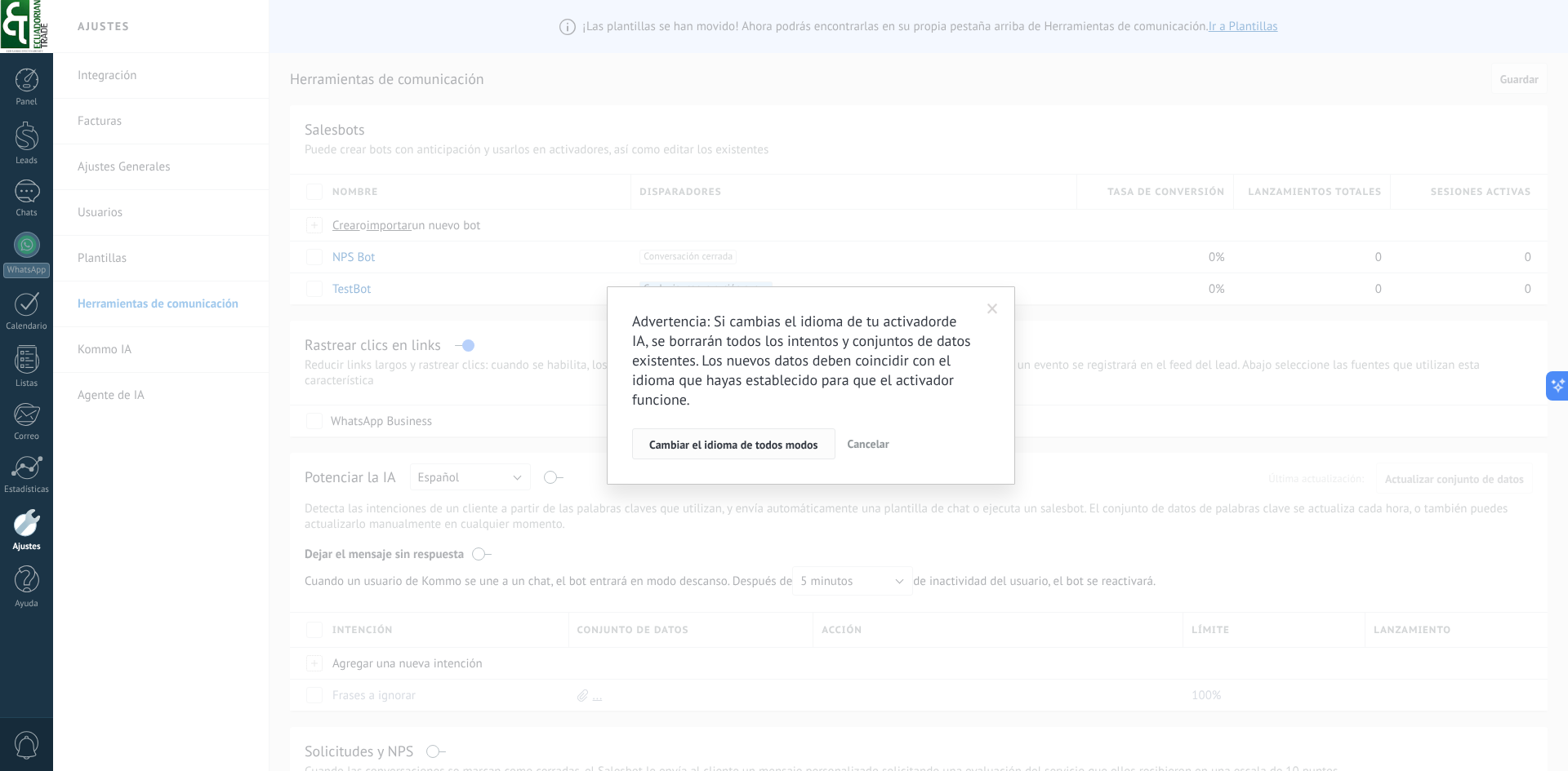
click at [740, 450] on span "Cambiar el idioma de todos modos" at bounding box center [733, 445] width 169 height 12
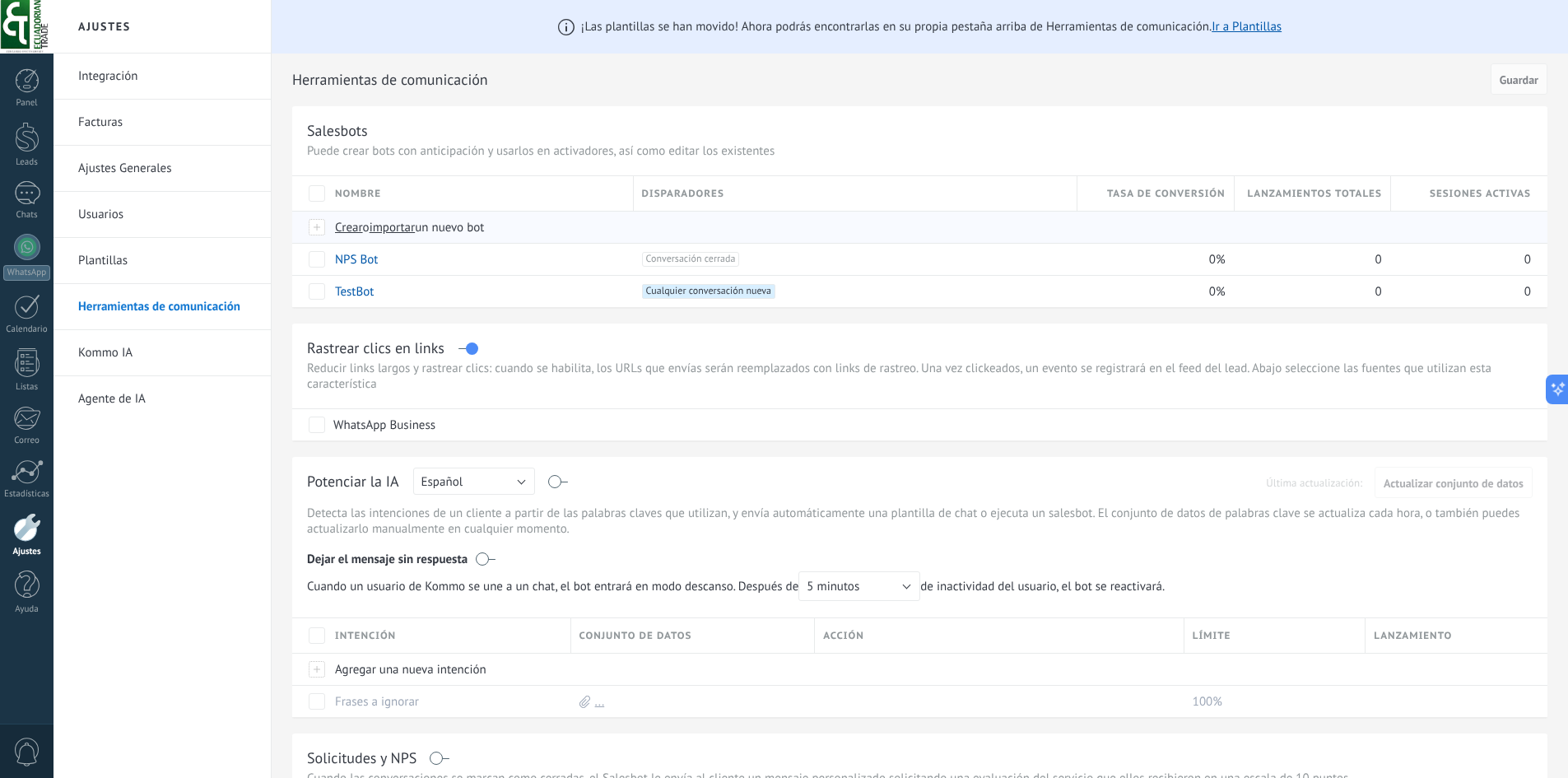
click at [390, 230] on span "importar" at bounding box center [392, 228] width 46 height 16
click at [0, 0] on input "importar un nuevo bot" at bounding box center [0, 0] width 0 height 0
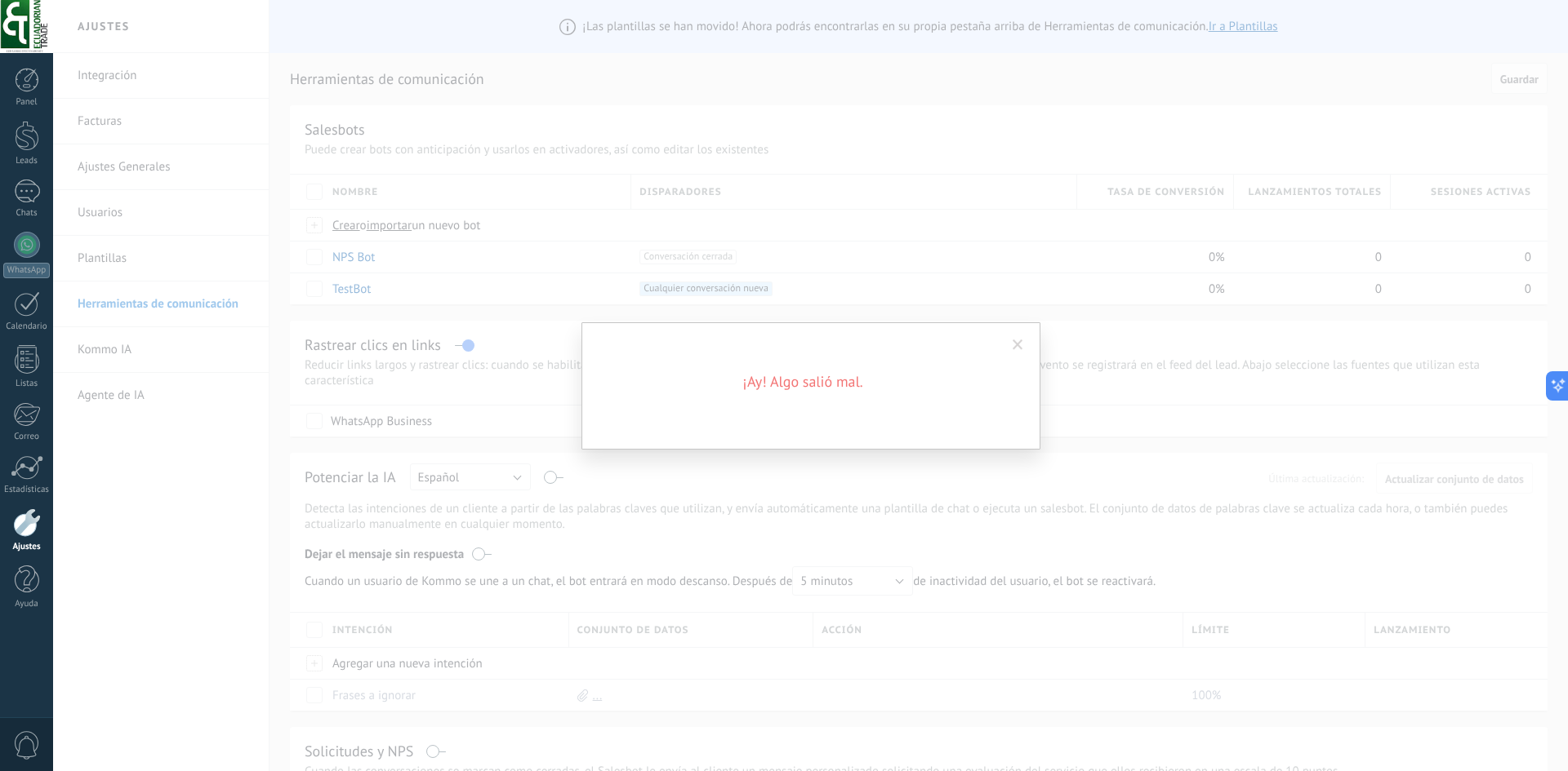
click at [1021, 348] on span at bounding box center [1017, 345] width 11 height 12
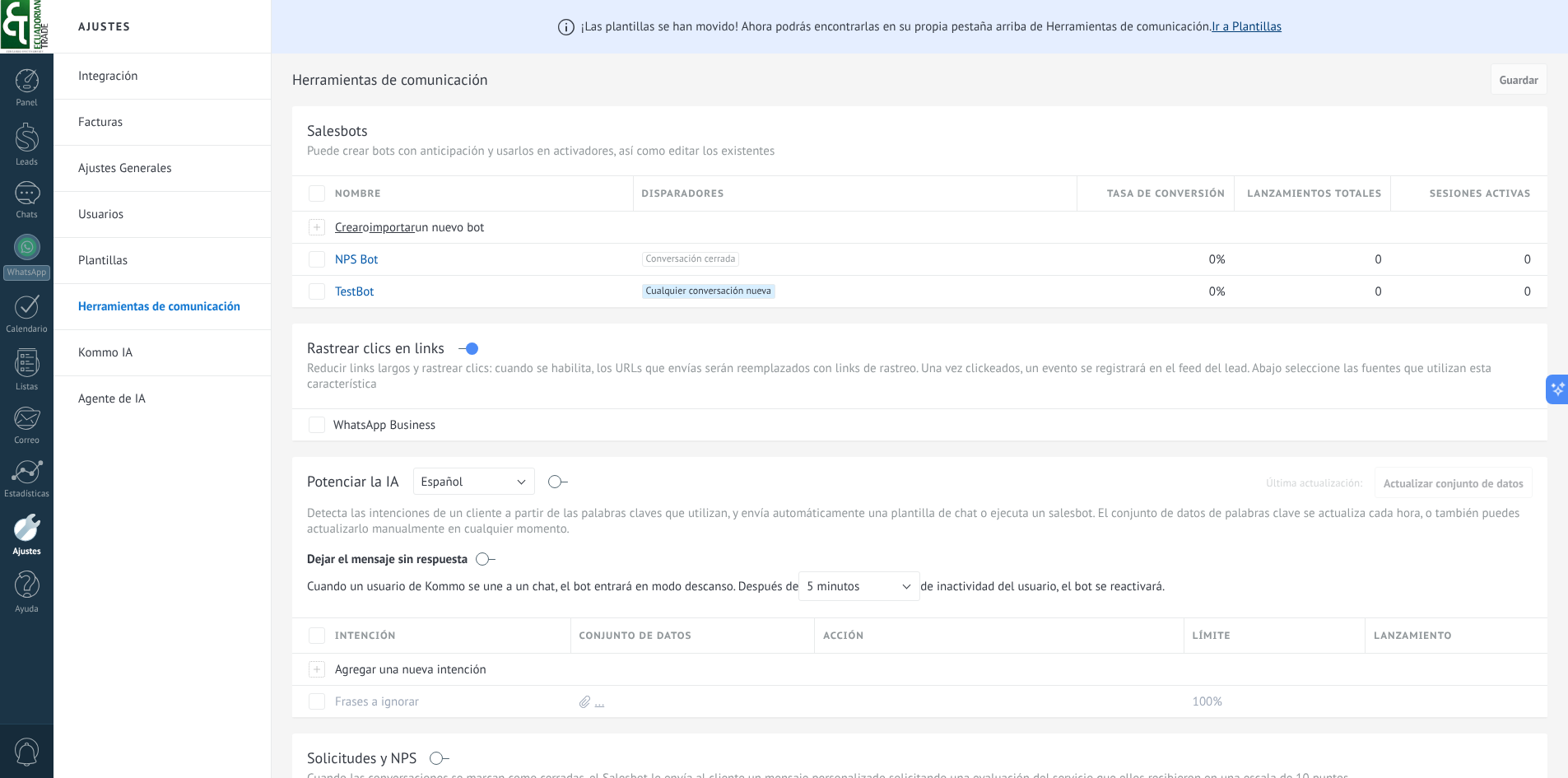
click at [1250, 29] on link "Ir a Plantillas" at bounding box center [1246, 26] width 70 height 16
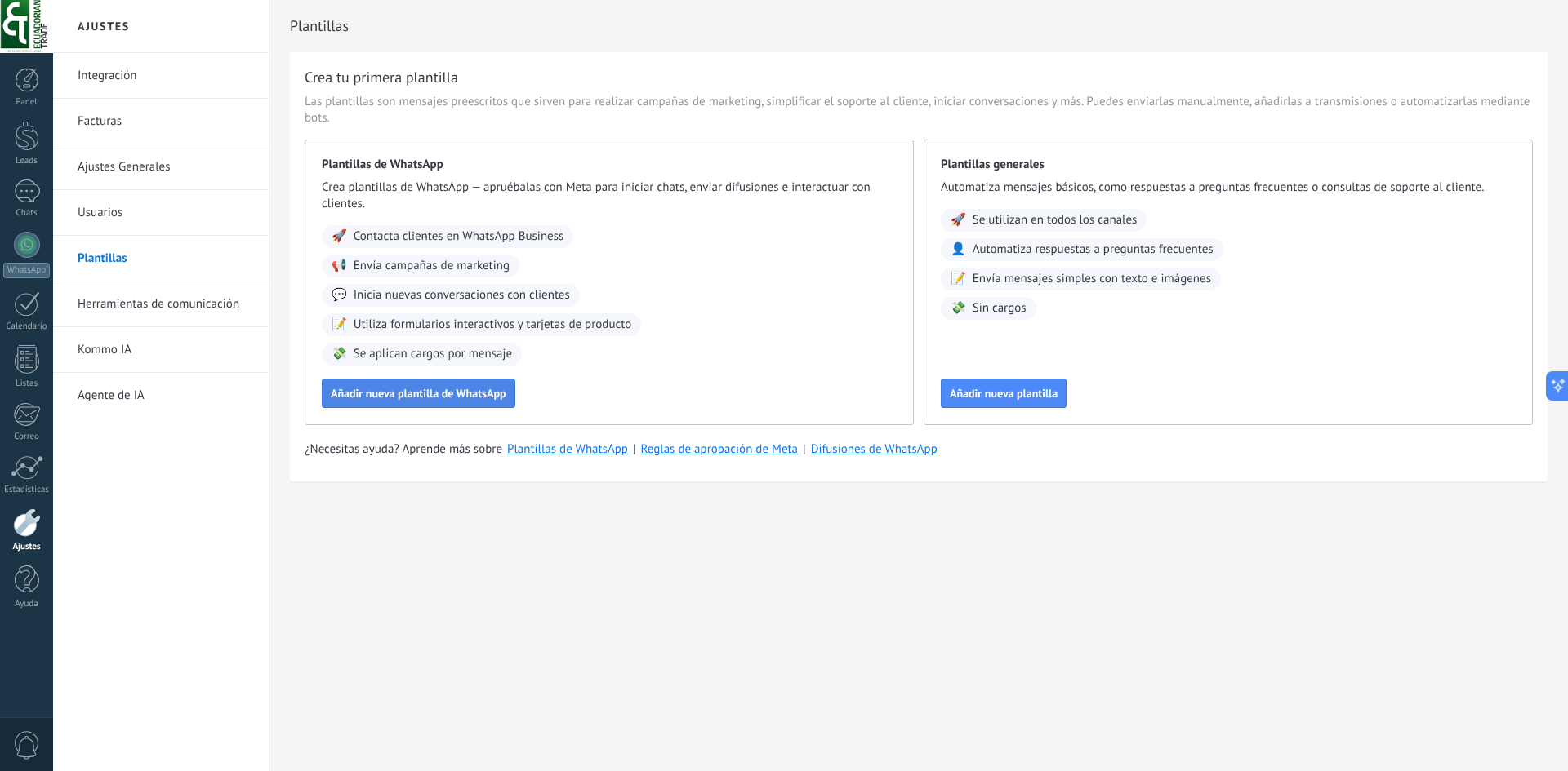
click at [458, 396] on span "Añadir nueva plantilla de WhatsApp" at bounding box center [418, 394] width 175 height 12
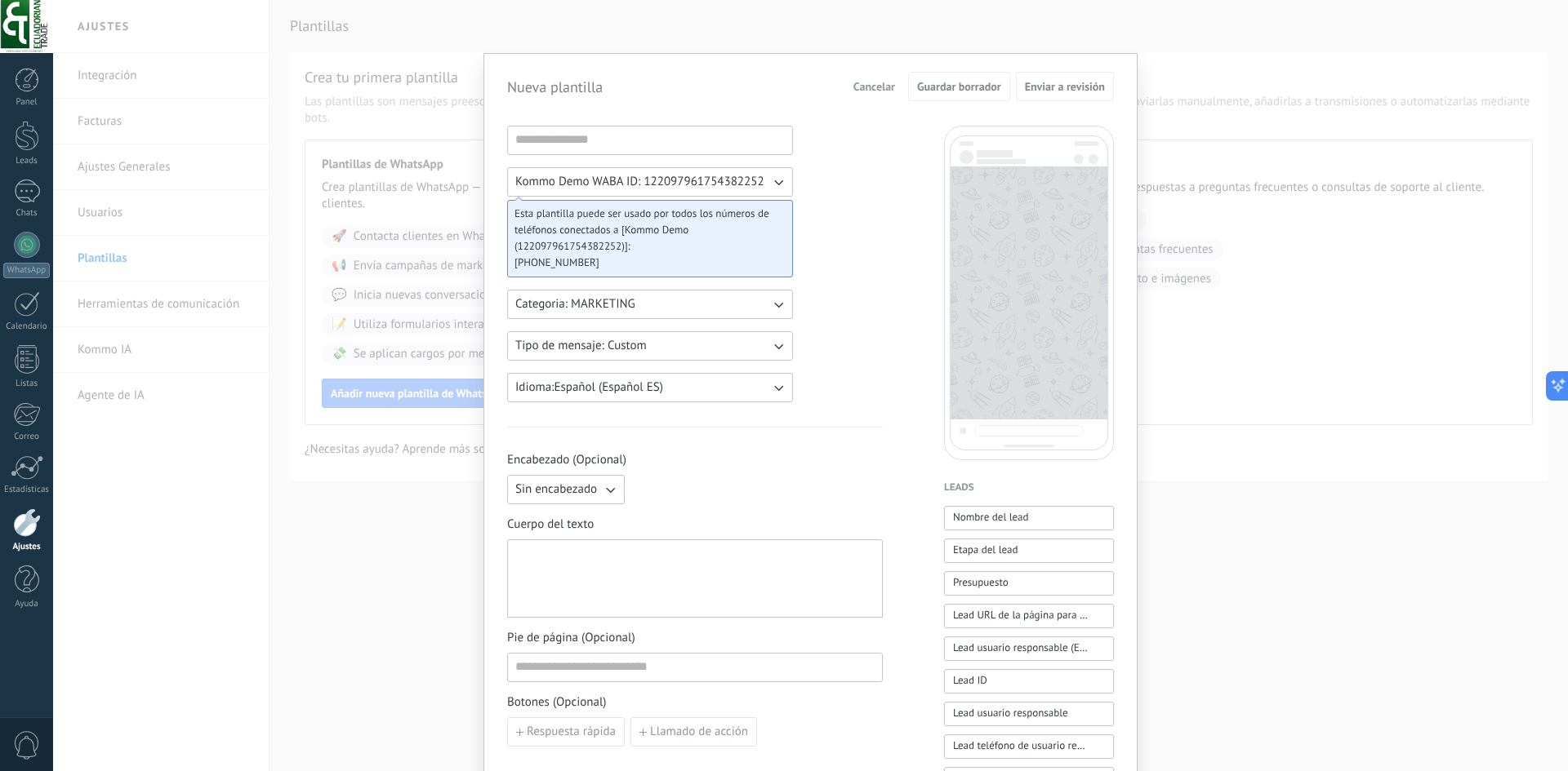
click at [684, 170] on button "Kommo Demo WABA ID: 122097961754382252" at bounding box center [650, 182] width 286 height 29
click at [684, 174] on span "Kommo Demo WABA ID: 122097961754382252" at bounding box center [640, 182] width 249 height 17
click at [633, 308] on button "Categoria: MARKETING" at bounding box center [650, 304] width 286 height 29
click at [826, 307] on div "Kommo Demo WABA ID: 122097961754382252 Esta plantilla puede ser usado por todos…" at bounding box center [695, 677] width 375 height 1103
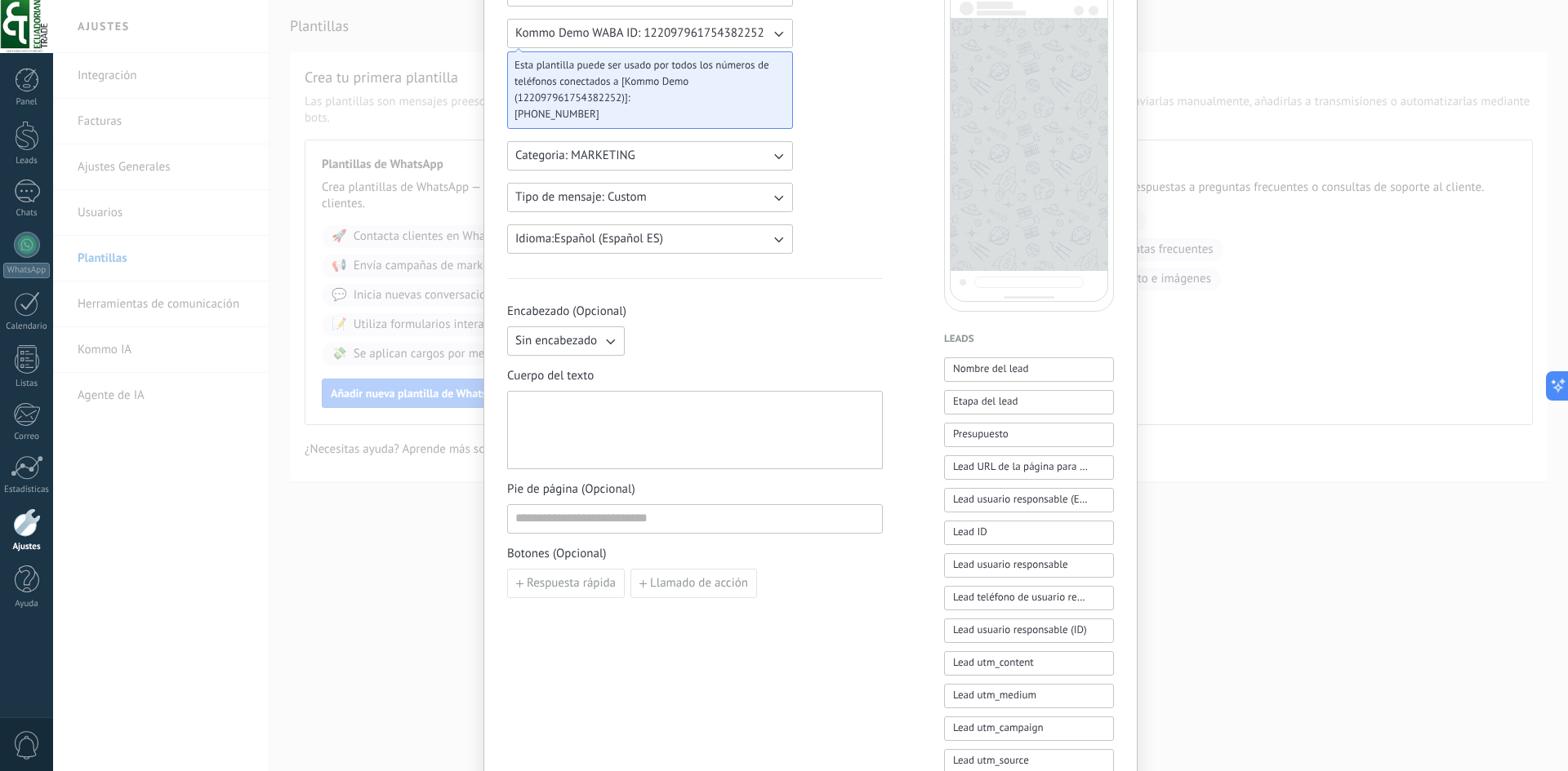
scroll to position [163, 0]
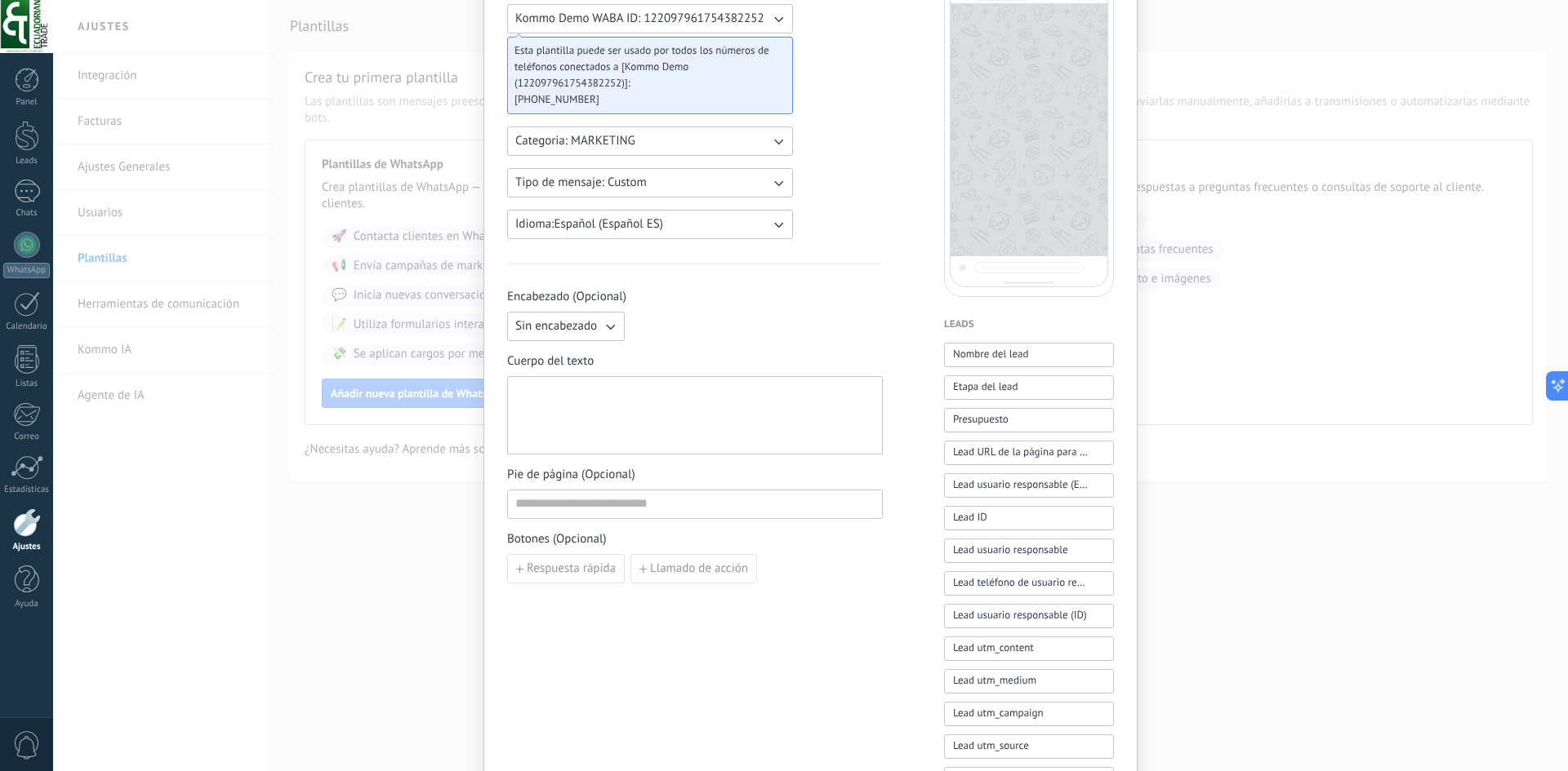
click at [696, 399] on div at bounding box center [695, 416] width 359 height 64
click at [682, 511] on input at bounding box center [695, 503] width 374 height 26
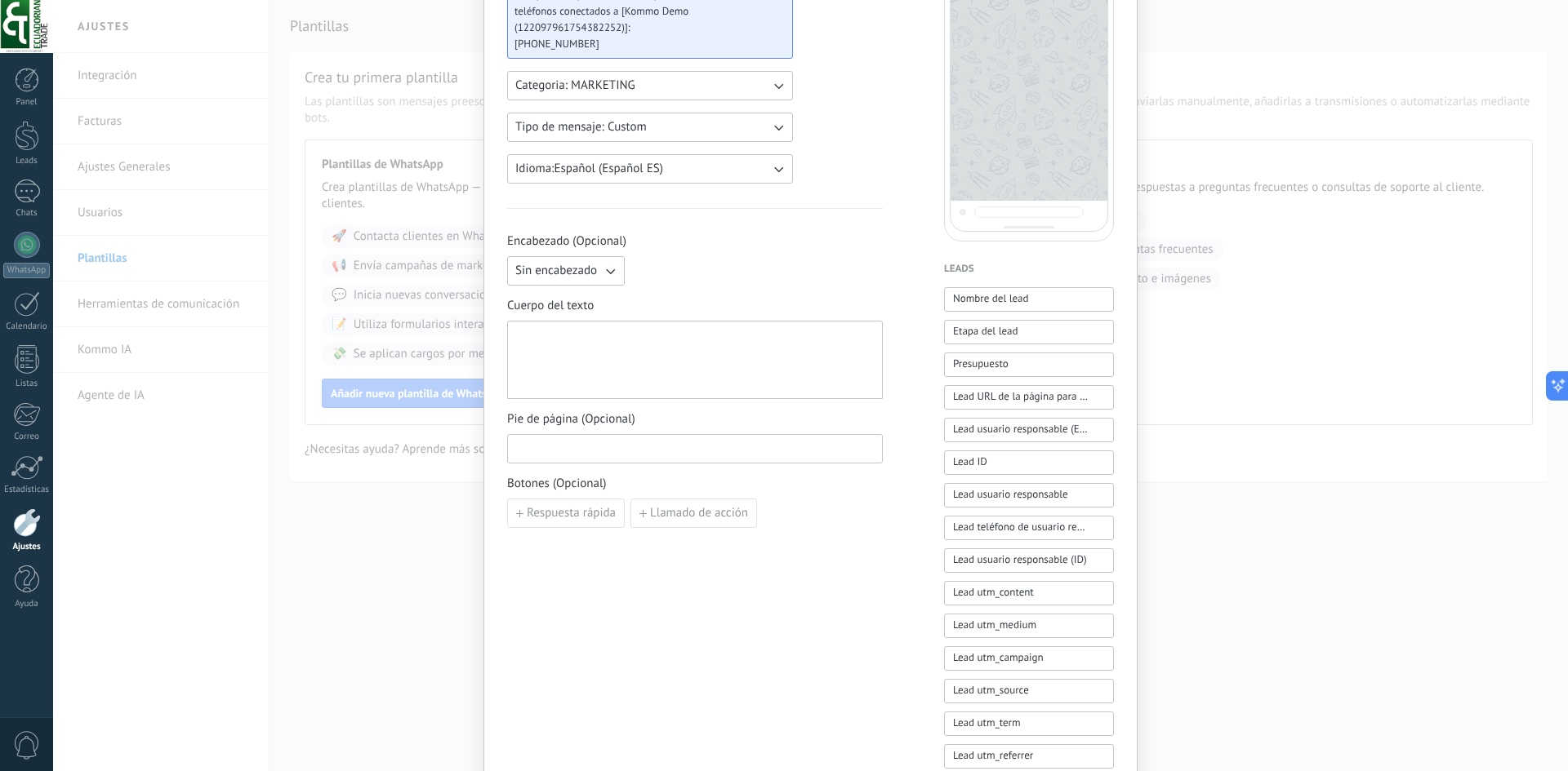
scroll to position [217, 0]
click at [583, 513] on span "Respuesta rápida" at bounding box center [570, 515] width 89 height 12
click at [709, 512] on icon "button" at bounding box center [708, 515] width 8 height 10
click at [696, 522] on button "Llamado de acción" at bounding box center [694, 515] width 126 height 29
click at [640, 520] on input at bounding box center [598, 513] width 182 height 26
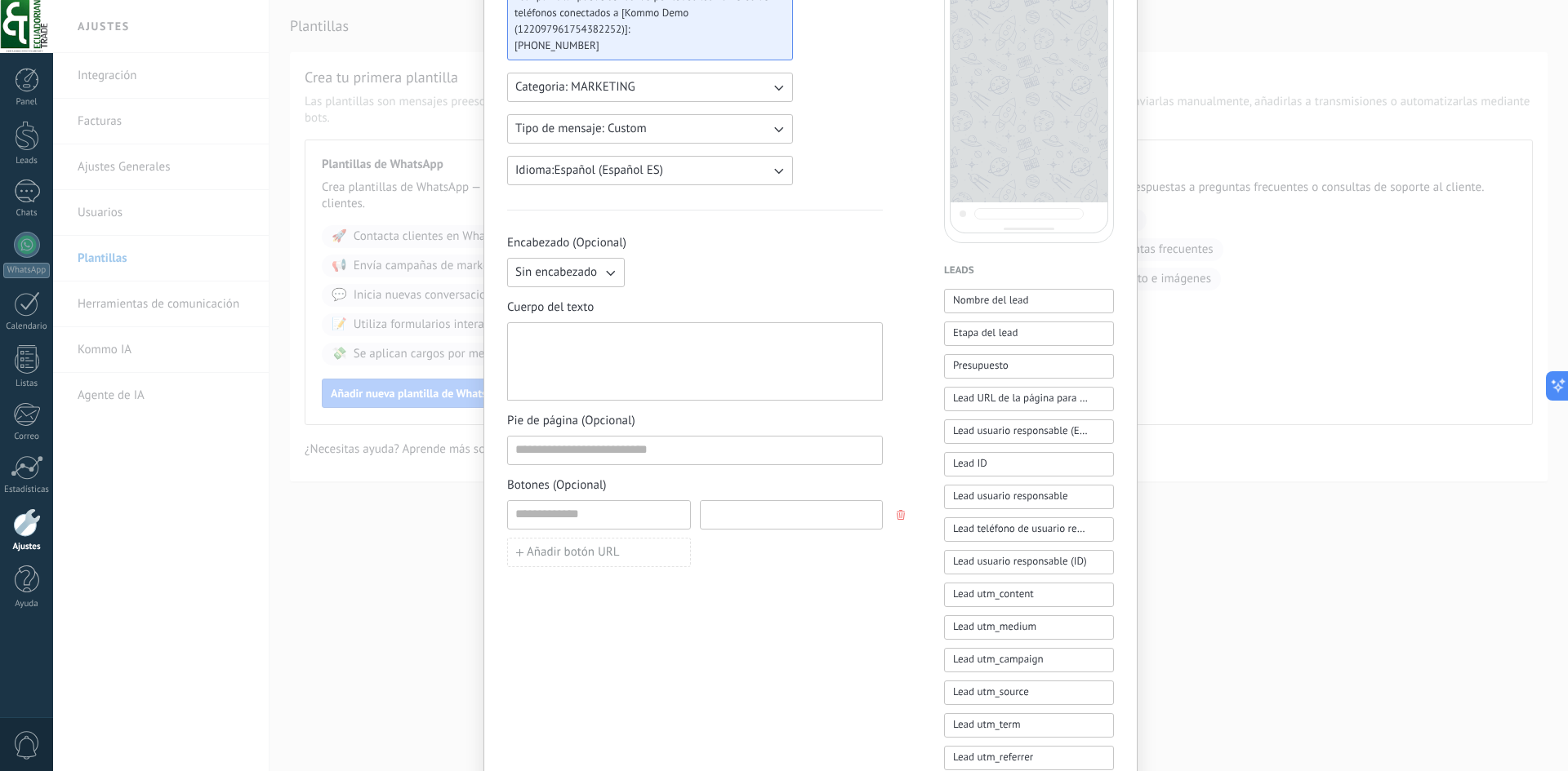
click at [746, 526] on input at bounding box center [791, 513] width 182 height 26
click at [625, 556] on button "Añadir botón URL" at bounding box center [598, 552] width 184 height 29
click at [602, 271] on icon "button" at bounding box center [610, 272] width 17 height 17
click at [599, 313] on li "Texto" at bounding box center [560, 300] width 126 height 28
click at [1188, 92] on div "Nueva plantilla Cancelar Guardar borrador Enviar a revisión Kommo Demo WABA ID:…" at bounding box center [810, 385] width 1515 height 771
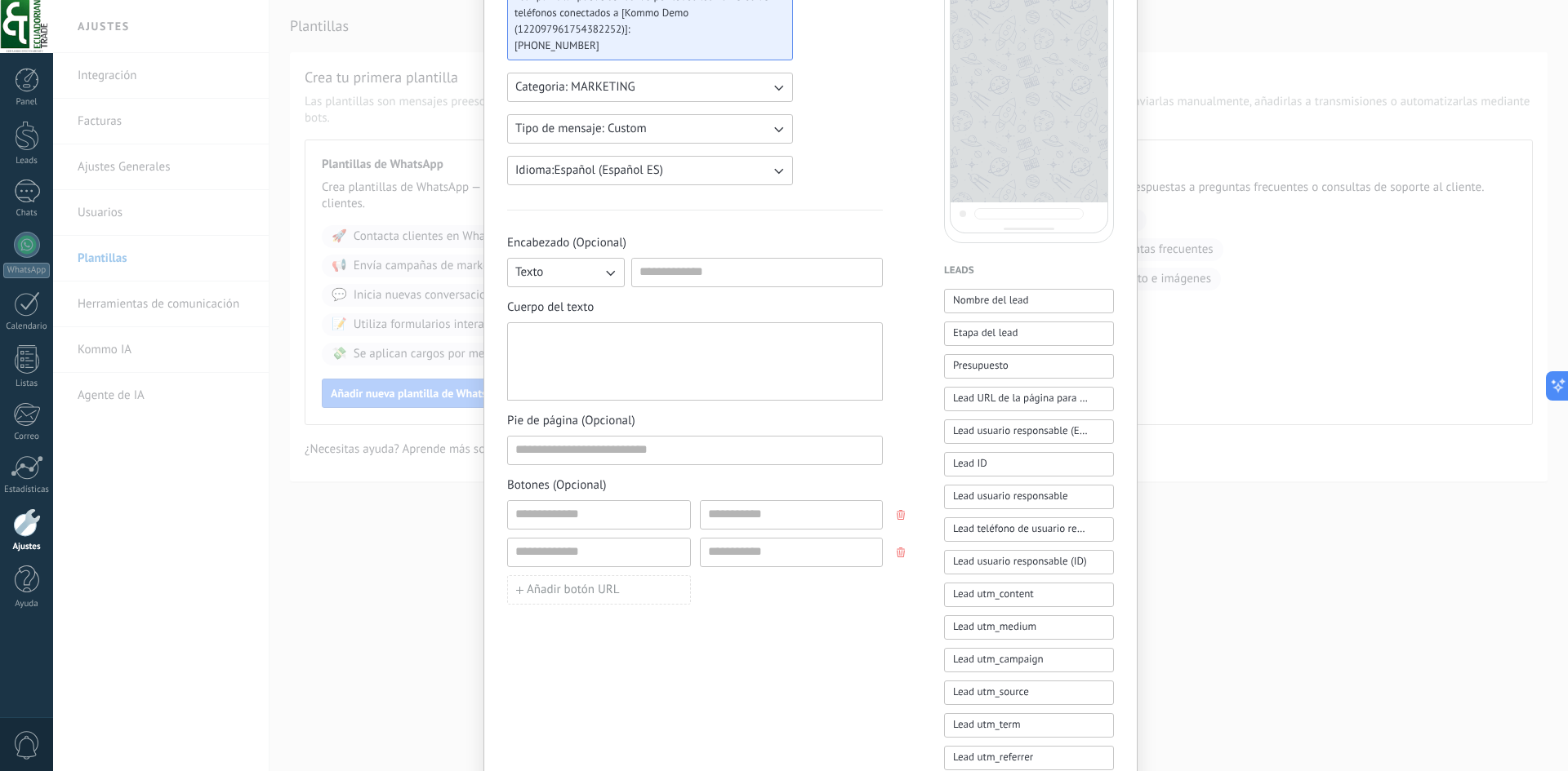
scroll to position [0, 0]
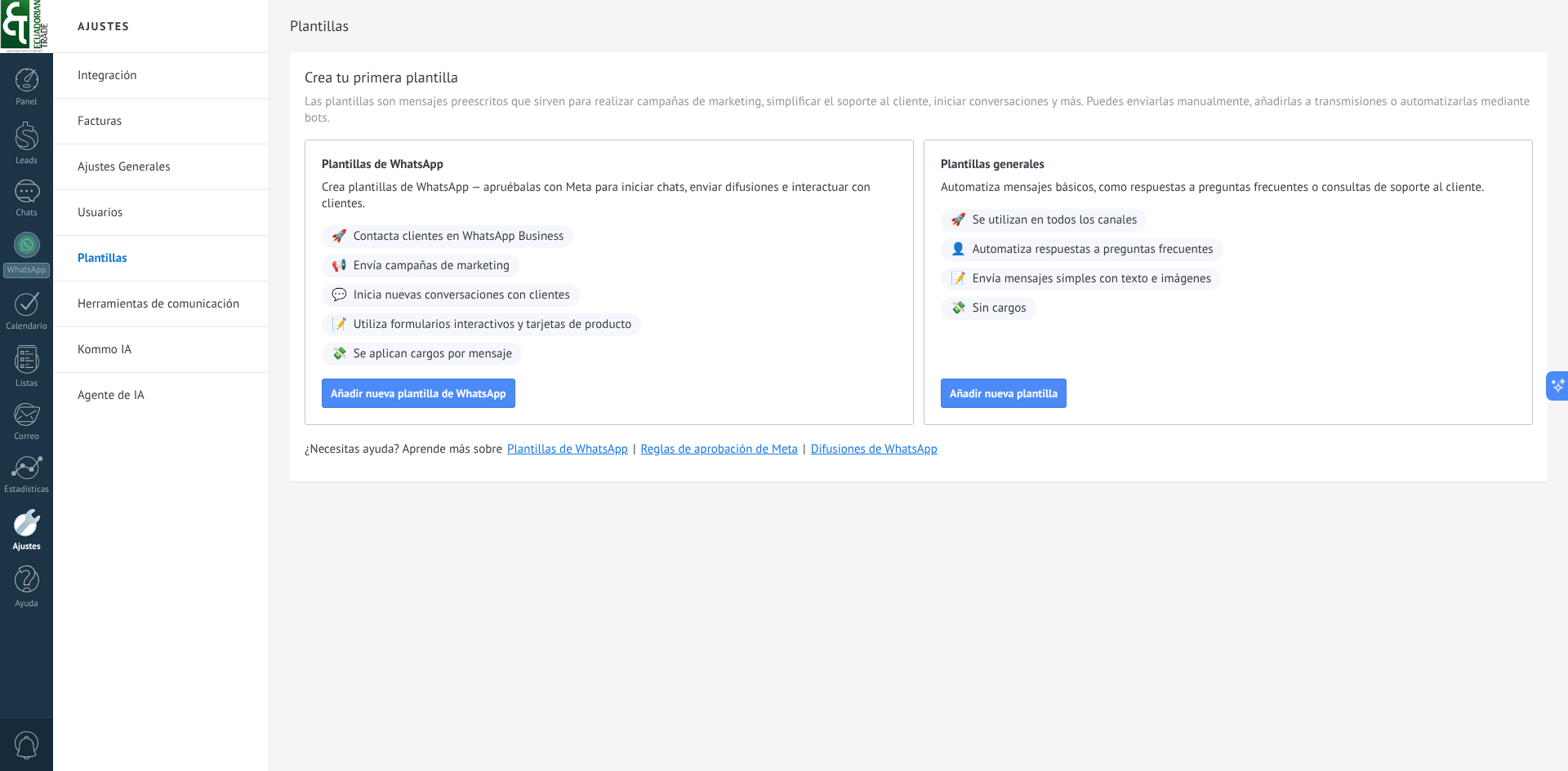
click at [155, 313] on link "Herramientas de comunicación" at bounding box center [165, 304] width 175 height 46
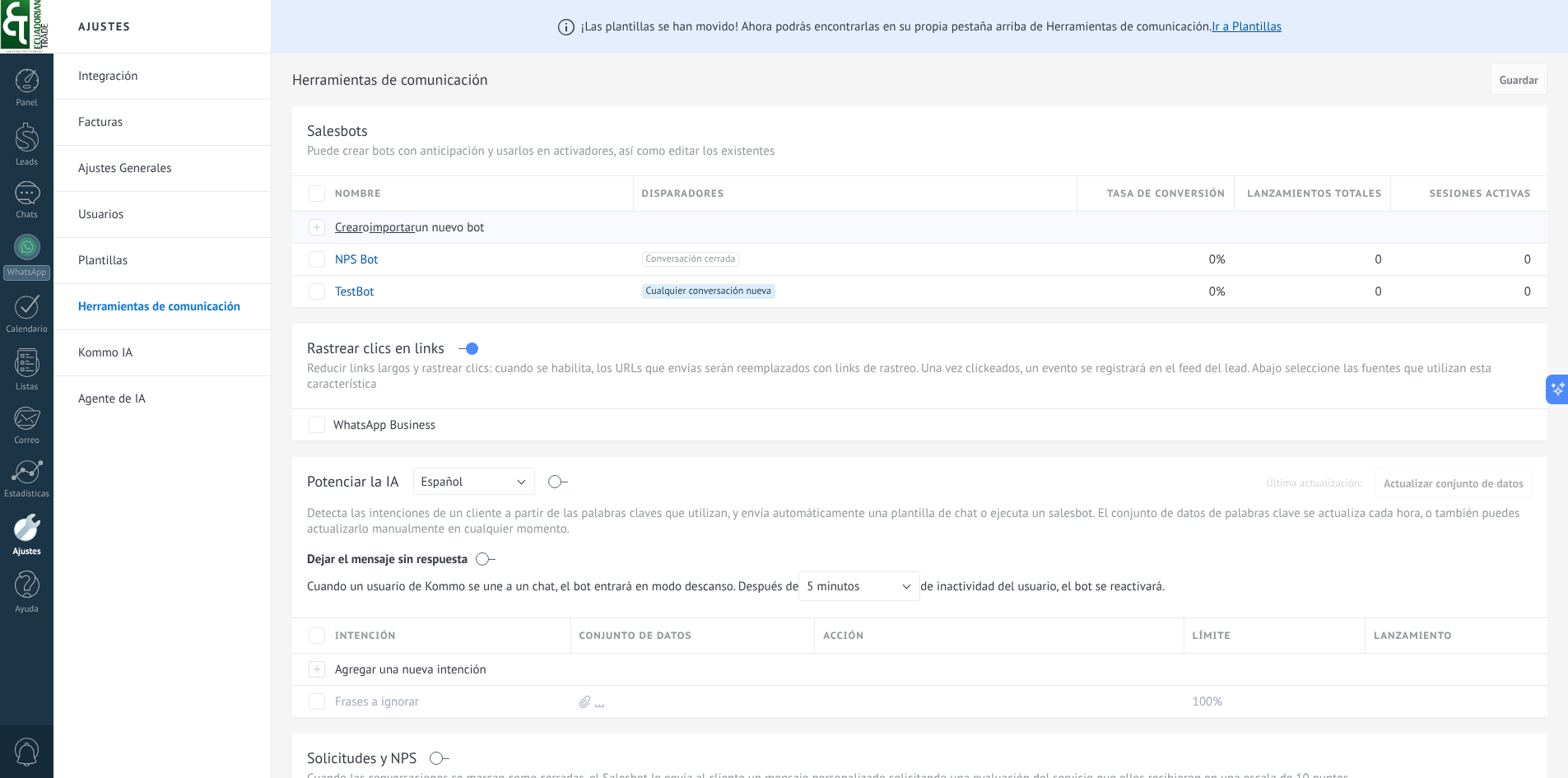
click at [395, 226] on span "importar" at bounding box center [392, 228] width 46 height 16
click at [0, 0] on input "importar un nuevo bot" at bounding box center [0, 0] width 0 height 0
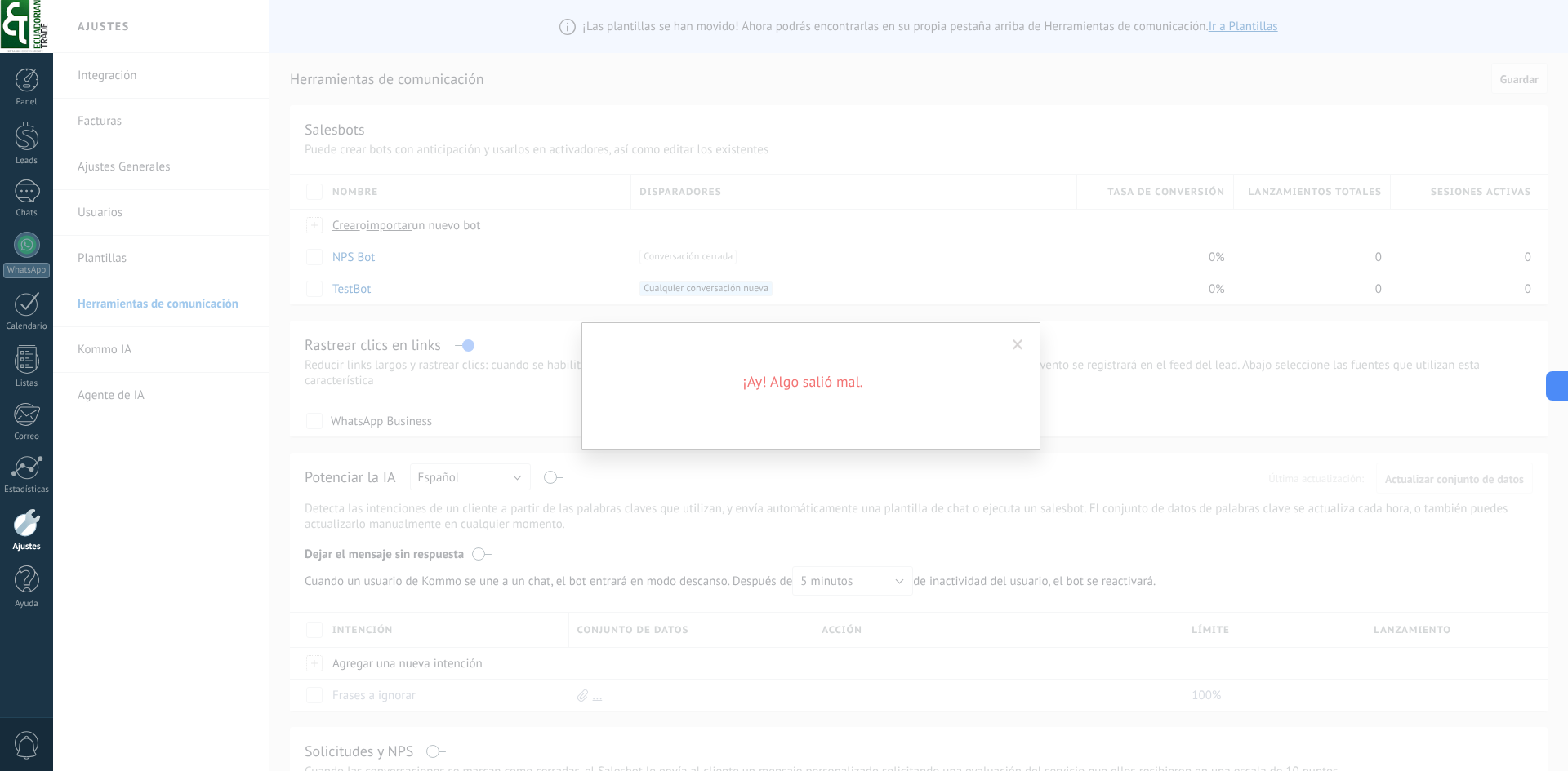
click at [1026, 351] on span at bounding box center [1017, 345] width 27 height 28
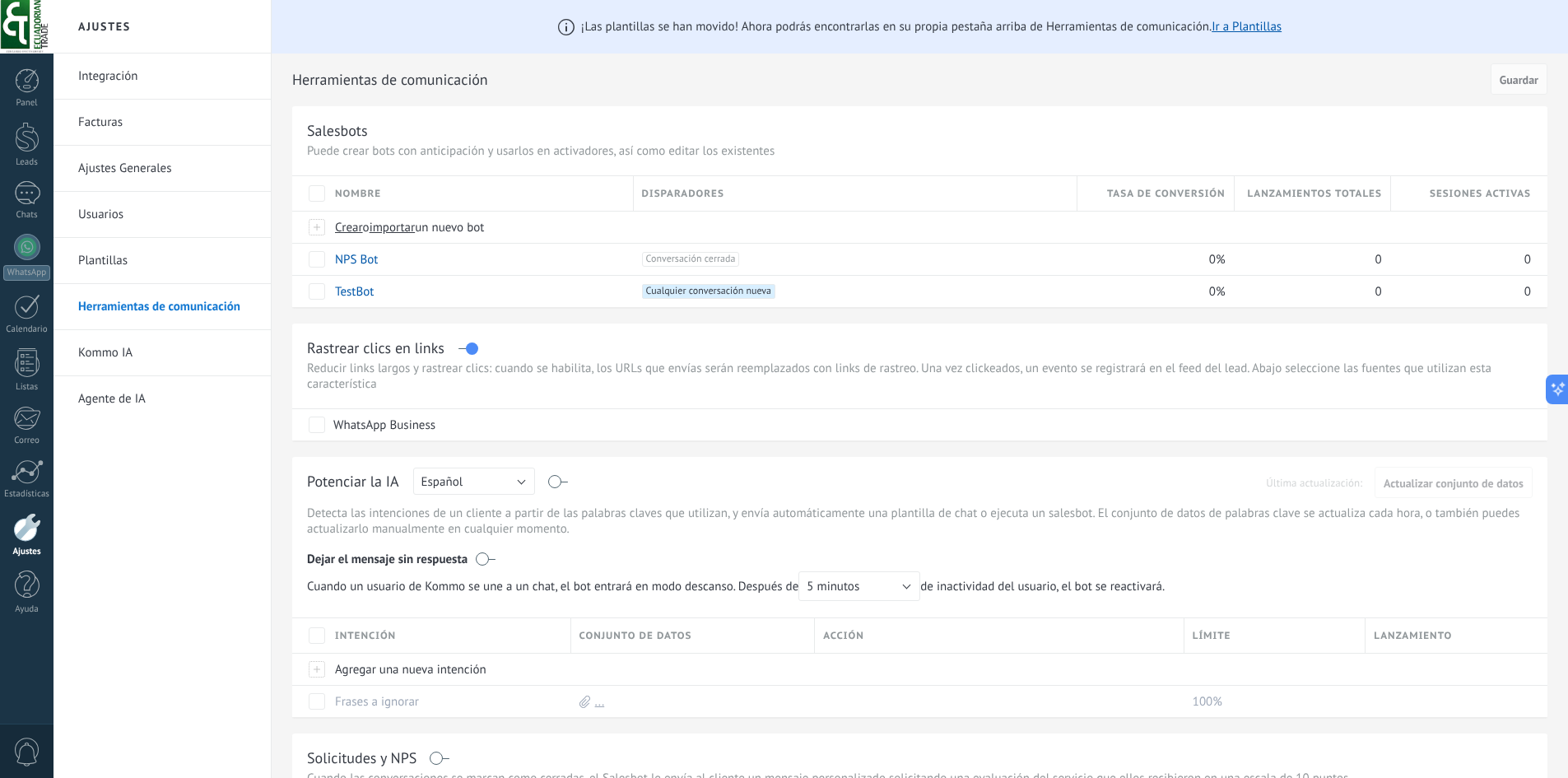
click at [130, 300] on link "Herramientas de comunicación" at bounding box center [167, 307] width 177 height 46
click at [396, 233] on span "importar" at bounding box center [392, 228] width 46 height 16
click at [0, 0] on input "importar un nuevo bot" at bounding box center [0, 0] width 0 height 0
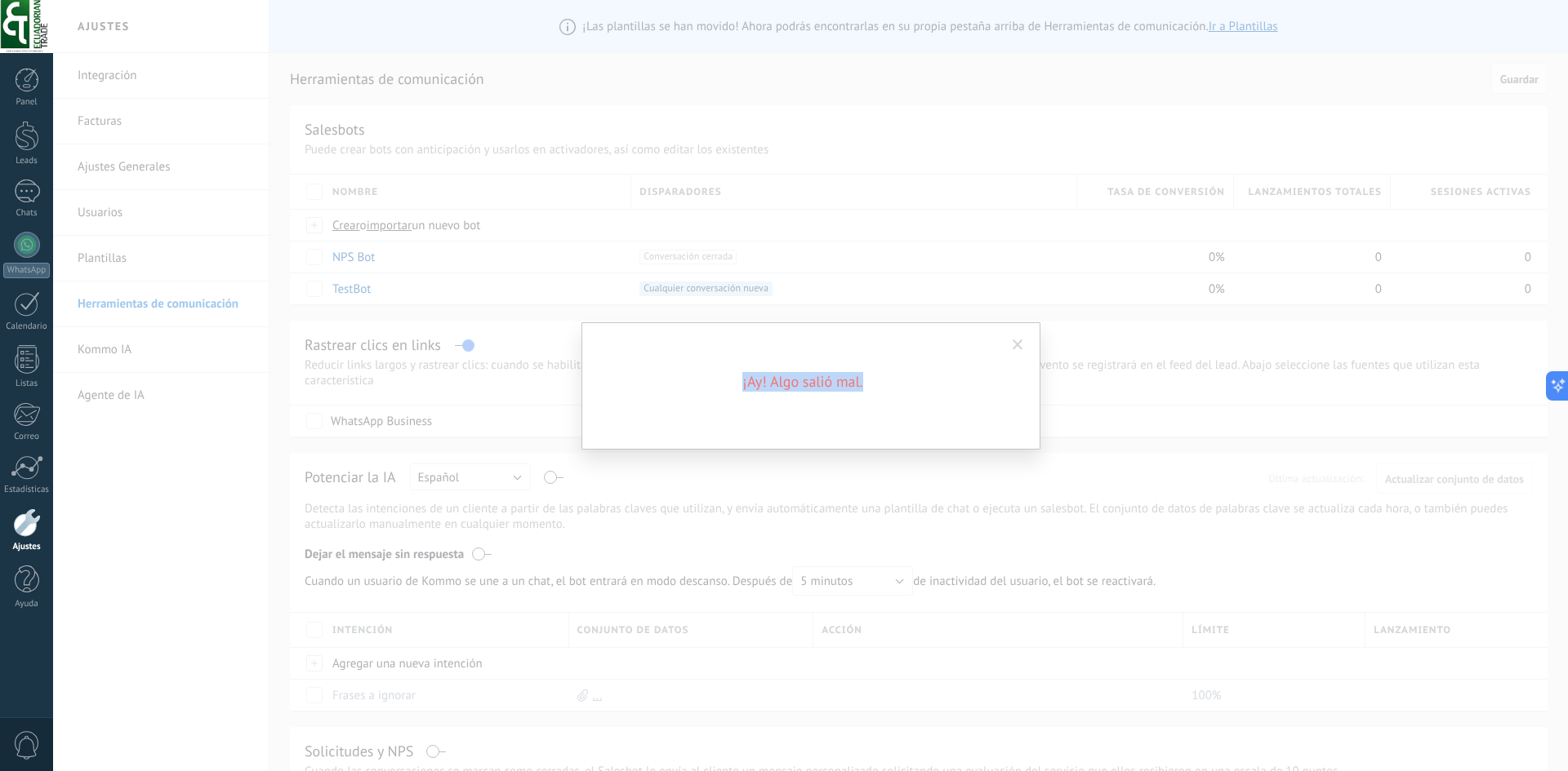
drag, startPoint x: 882, startPoint y: 381, endPoint x: 662, endPoint y: 368, distance: 220.4
click at [662, 368] on div "¡Ay! Algo salió mal." at bounding box center [811, 386] width 459 height 127
copy h2 "¡Ay! Algo salió mal."
click at [550, 511] on div "¡Ay! Algo salió mal." at bounding box center [810, 385] width 1515 height 771
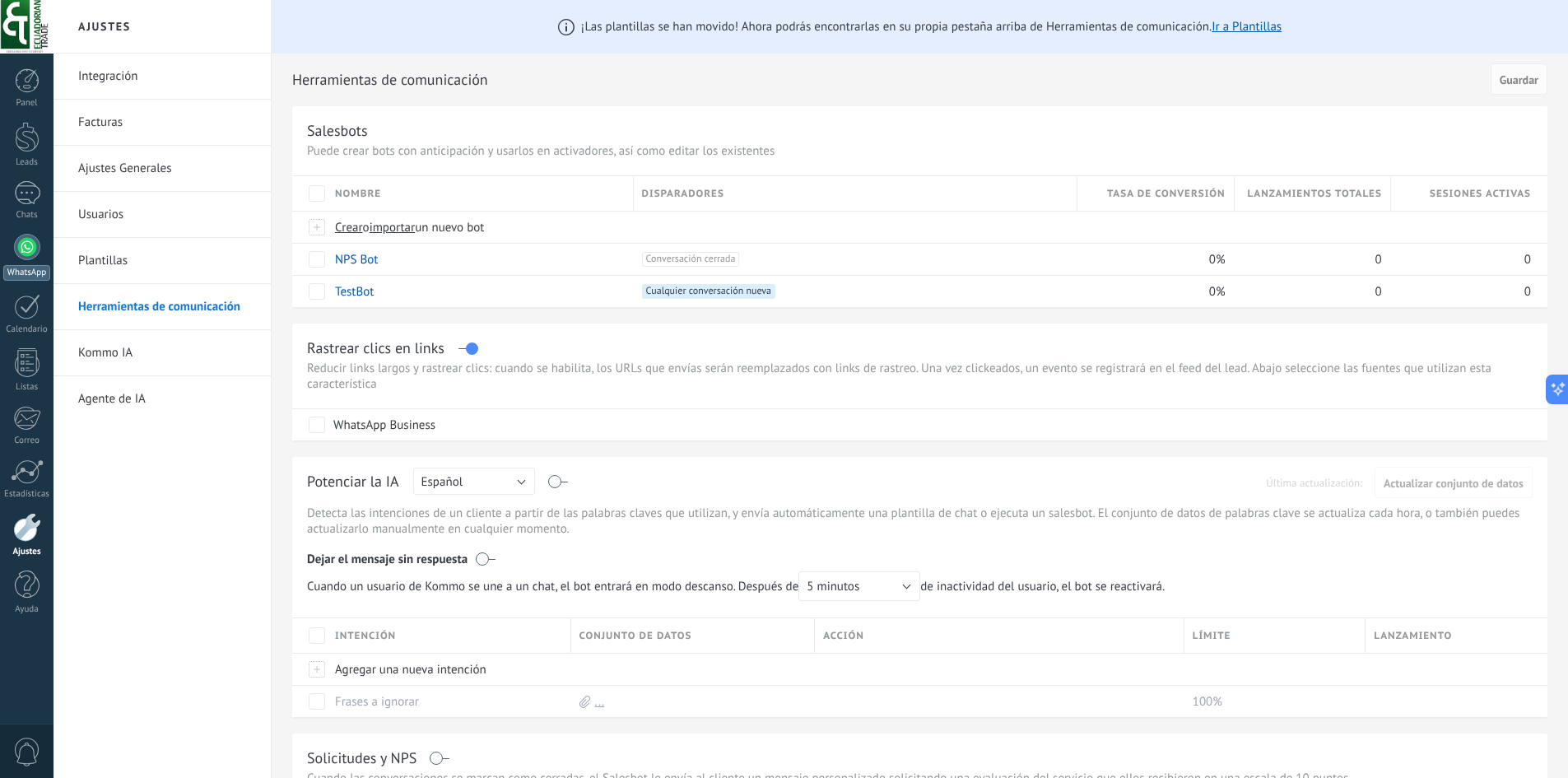
click at [27, 234] on div at bounding box center [26, 246] width 26 height 26
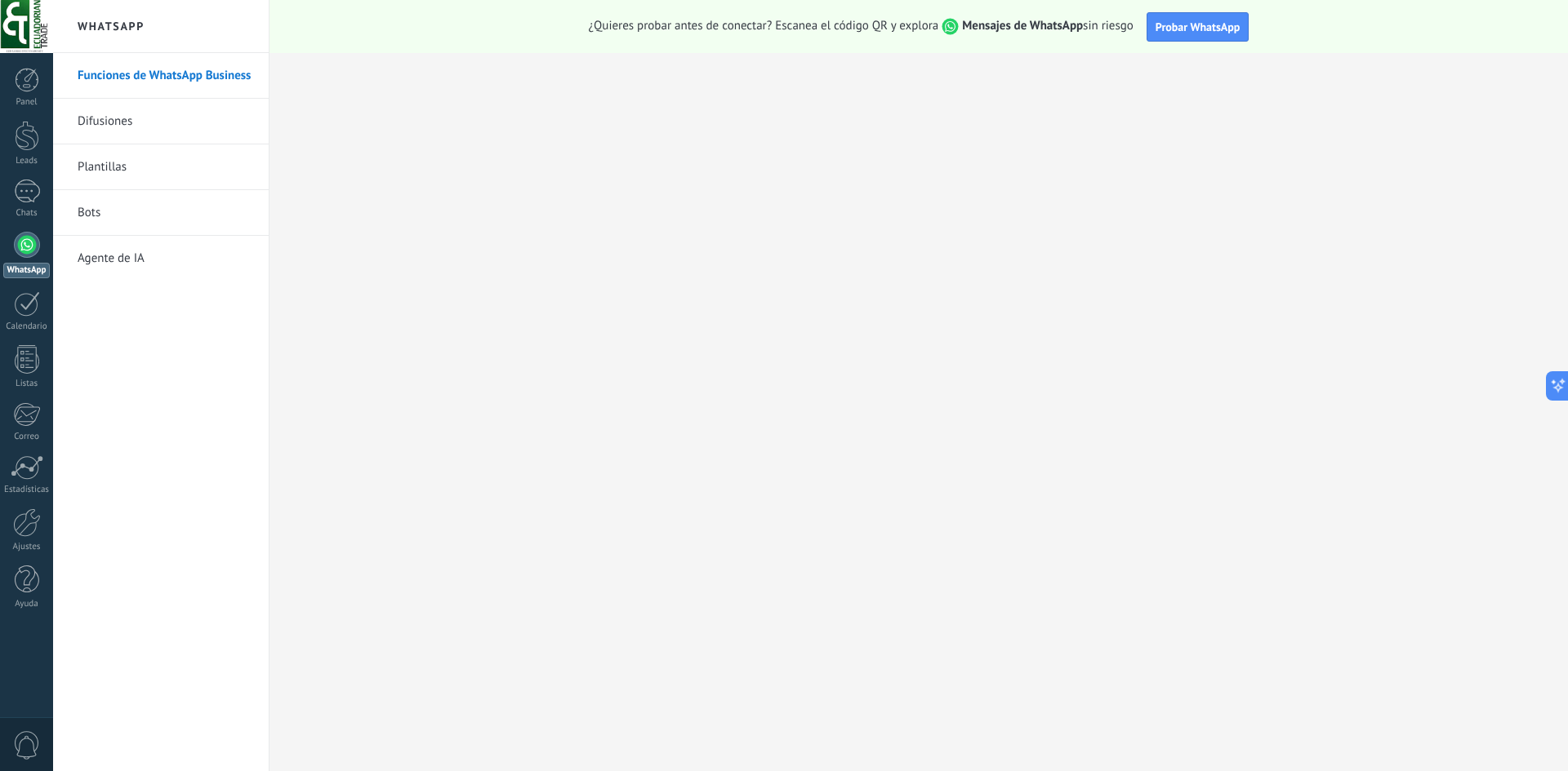
click at [180, 222] on link "Bots" at bounding box center [165, 213] width 175 height 46
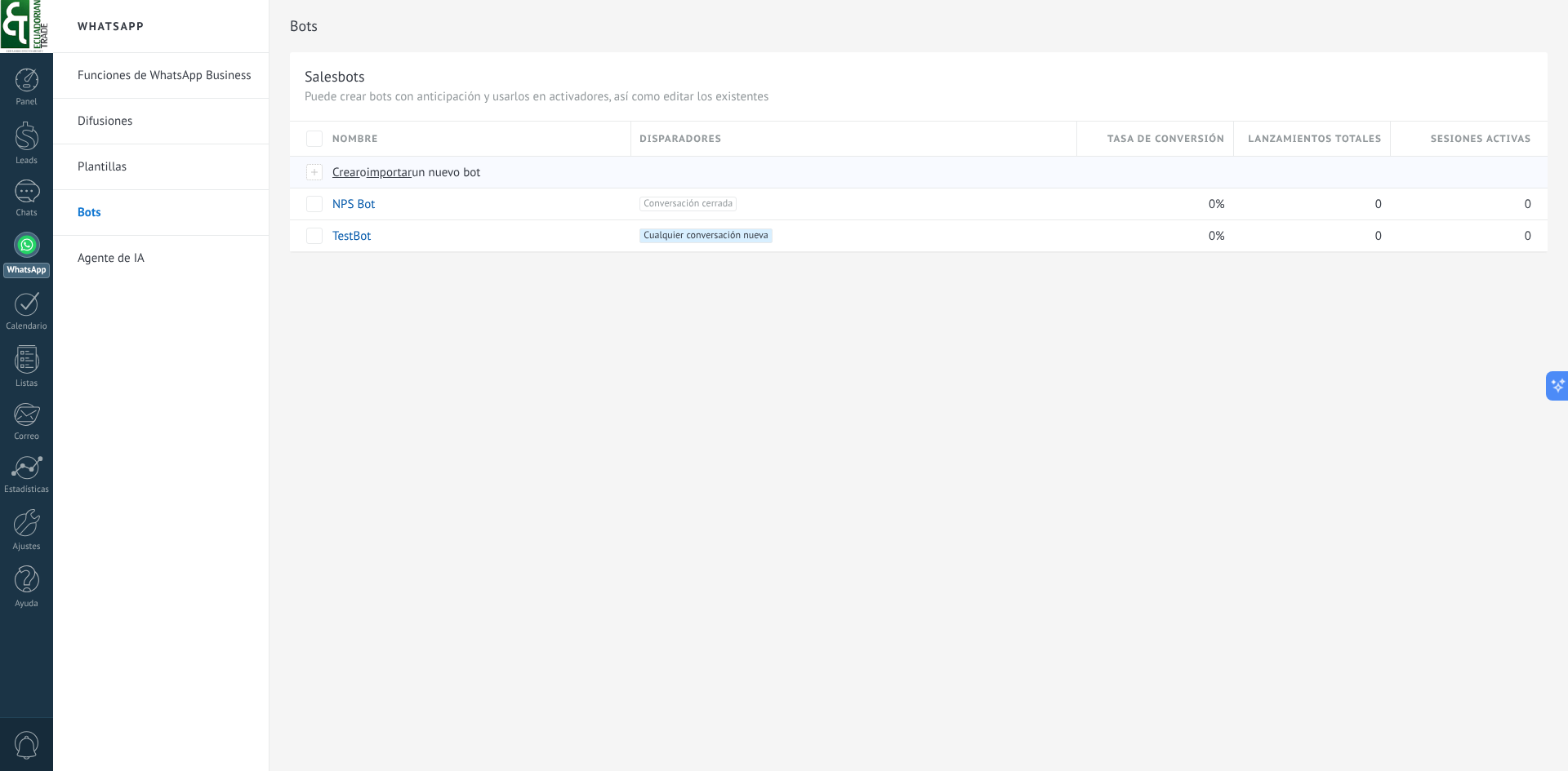
click at [353, 177] on span "Crear" at bounding box center [346, 173] width 28 height 16
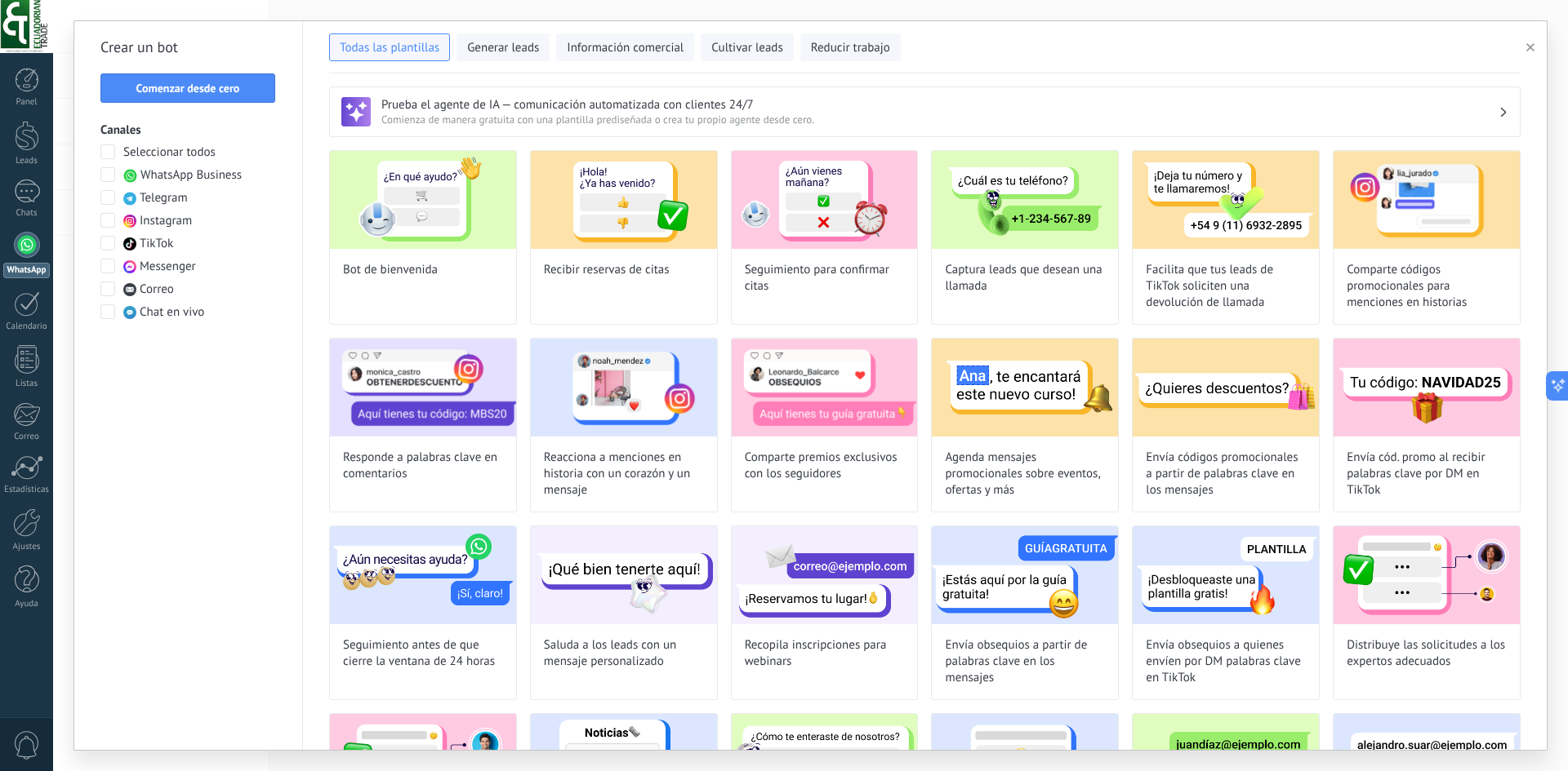
click at [221, 178] on span "WhatsApp Business" at bounding box center [191, 175] width 101 height 17
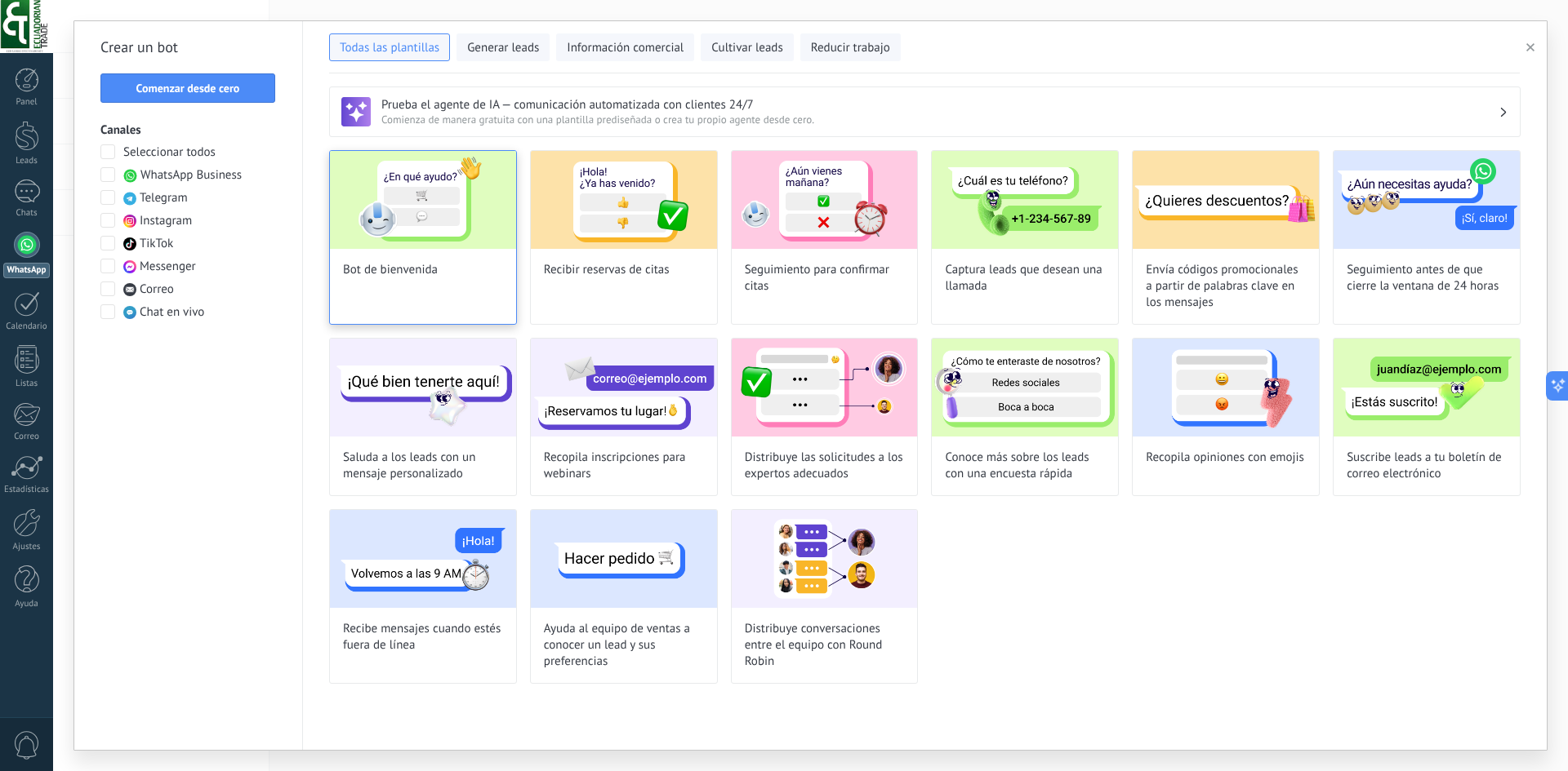
click at [477, 271] on div "Bot de bienvenida" at bounding box center [422, 237] width 188 height 175
type input "**********"
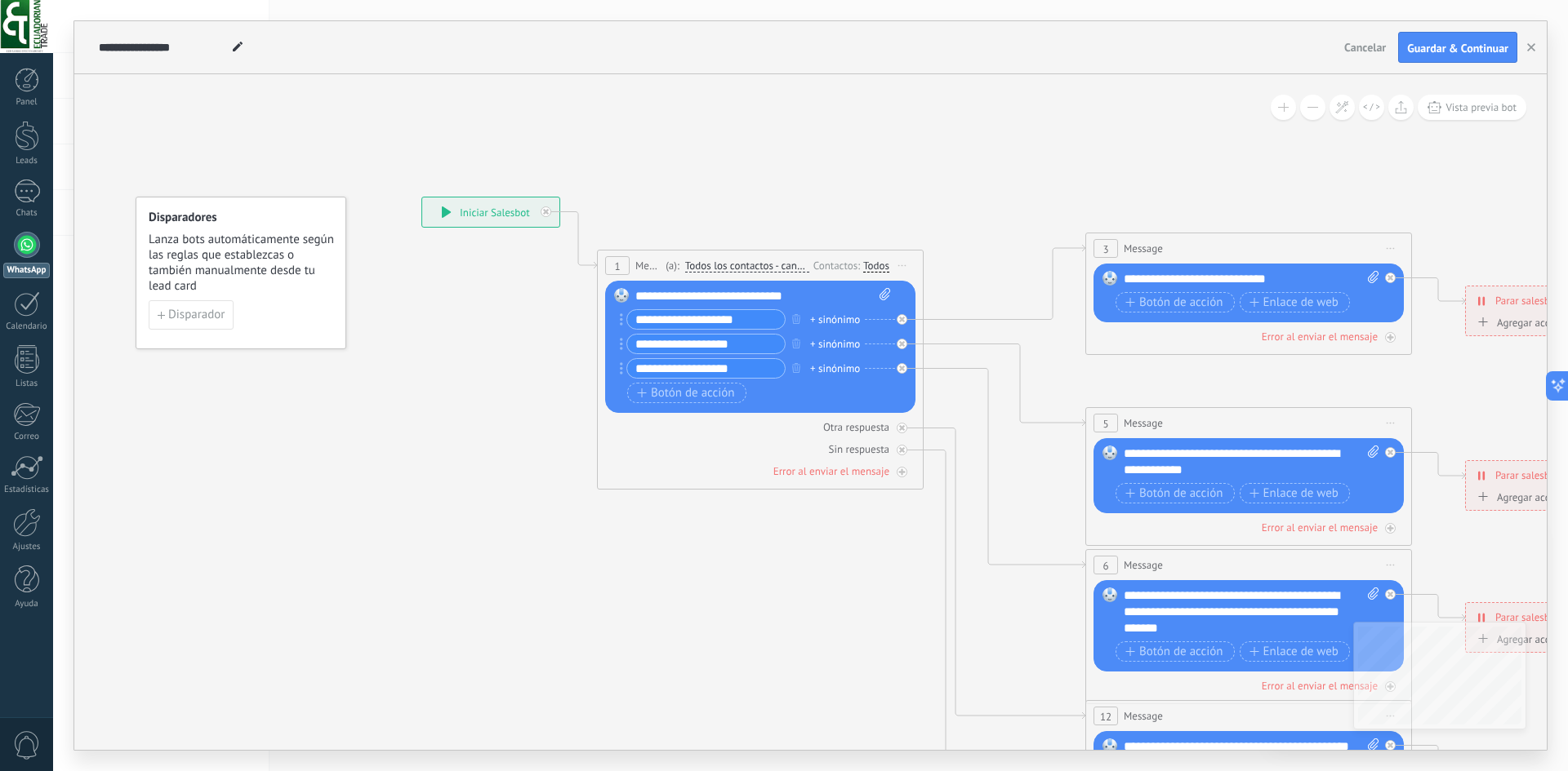
click at [717, 439] on div "Otra respuesta Sin respuesta Error al enviar el mensaje" at bounding box center [760, 446] width 310 height 66
click at [903, 475] on div at bounding box center [902, 472] width 11 height 11
click at [1016, 557] on div "Agrega el siguiente paso" at bounding box center [1049, 559] width 143 height 27
drag, startPoint x: 1016, startPoint y: 556, endPoint x: 652, endPoint y: 567, distance: 364.2
click at [652, 567] on div "Agrega el siguiente paso" at bounding box center [712, 565] width 198 height 27
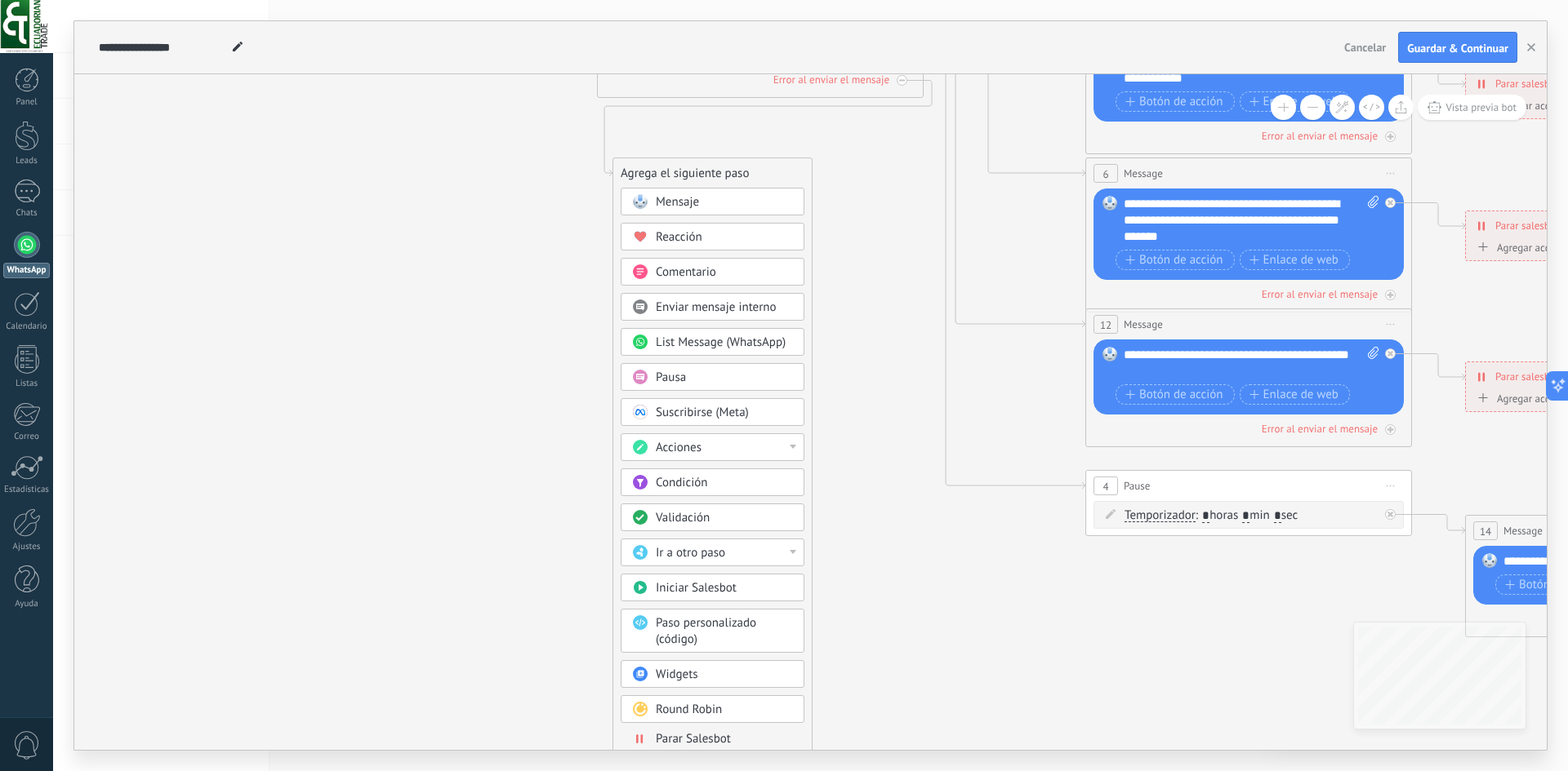
click at [714, 592] on span "Iniciar Salesbot" at bounding box center [695, 588] width 81 height 16
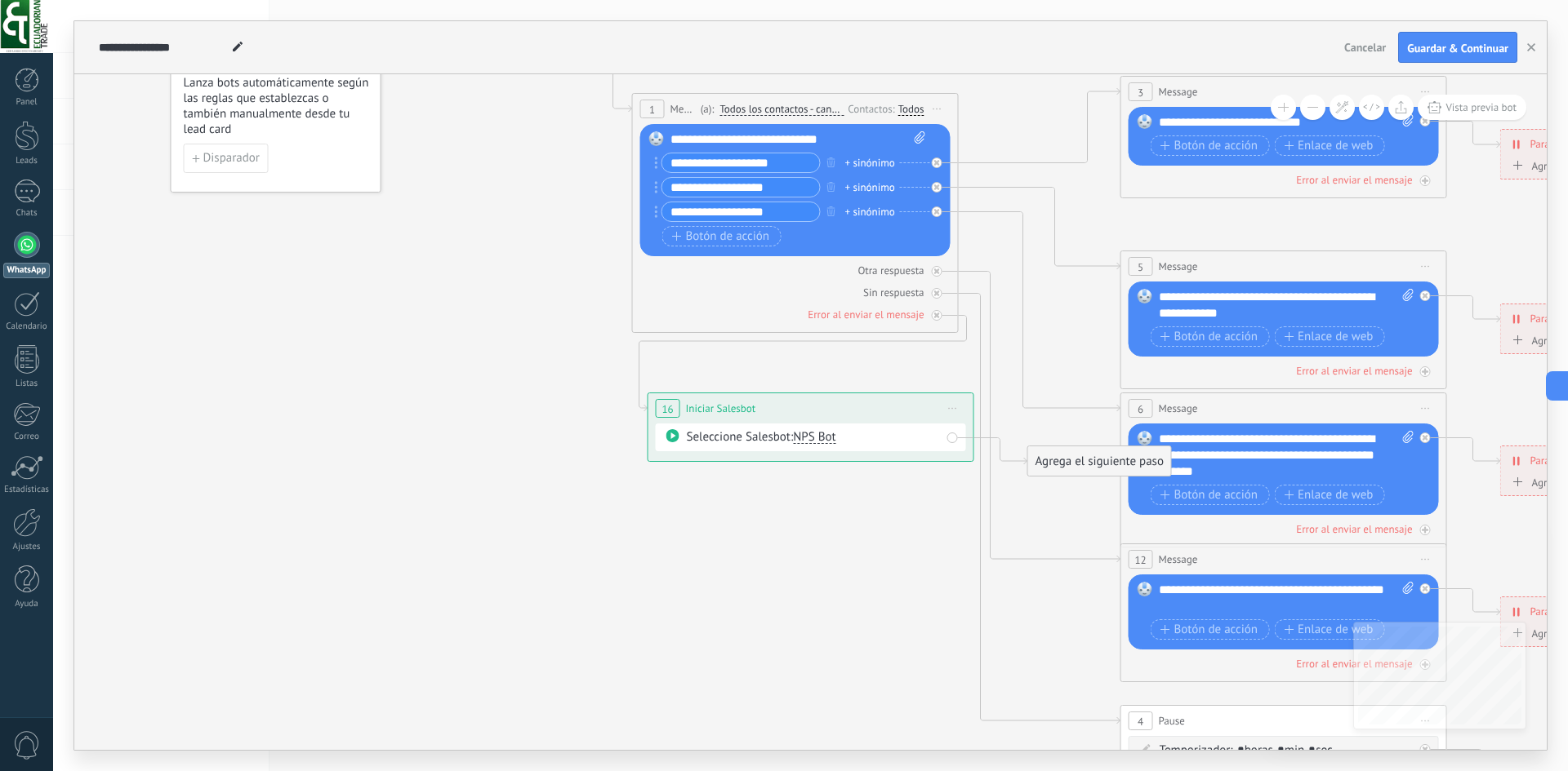
click at [717, 436] on div "Seleccione Salesbot: NPS Bot" at bounding box center [813, 438] width 254 height 17
click at [813, 438] on span "NPS Bot" at bounding box center [814, 438] width 43 height 16
click at [810, 471] on span "TestBot" at bounding box center [873, 466] width 197 height 17
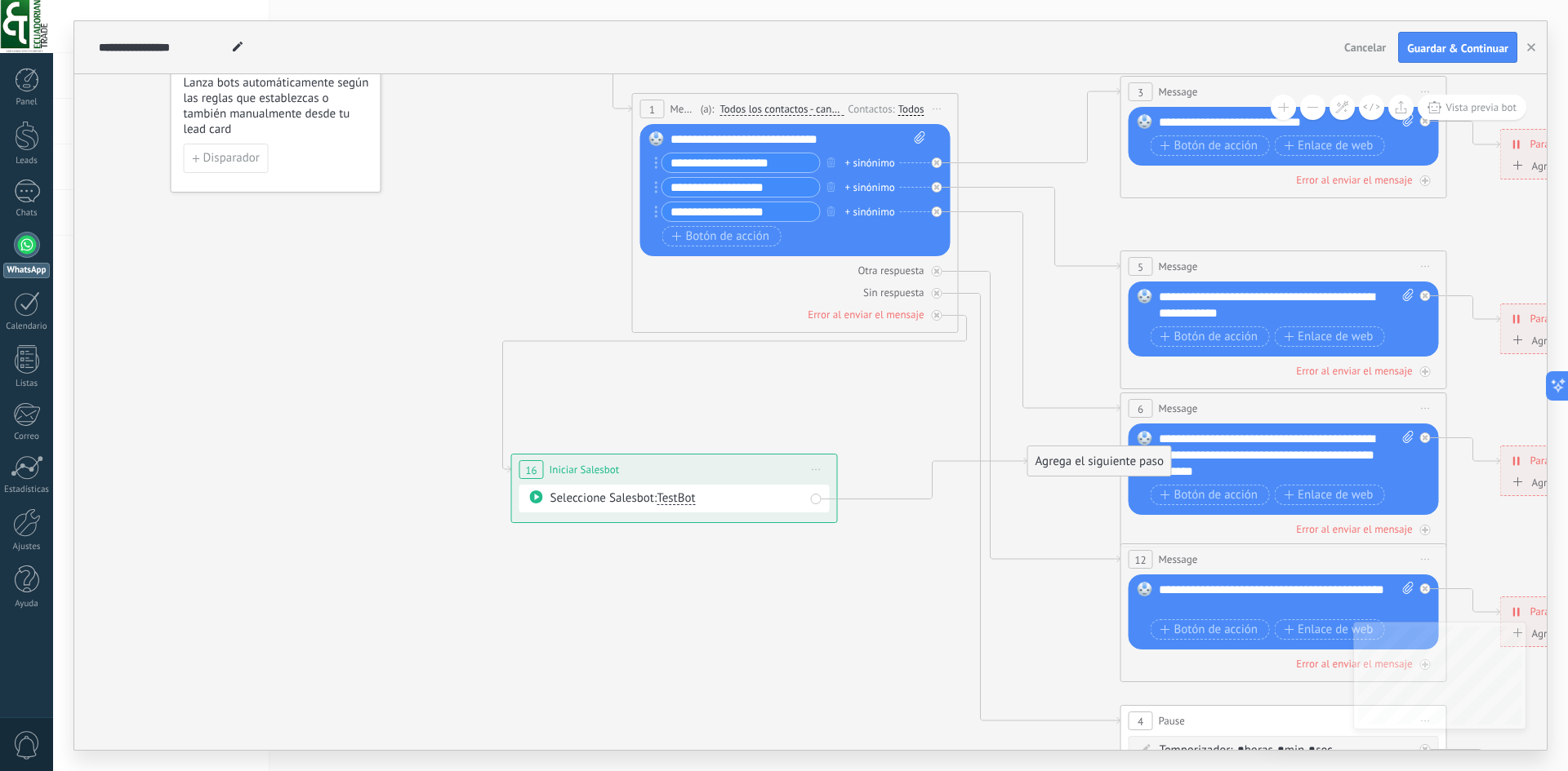
drag, startPoint x: 723, startPoint y: 404, endPoint x: 580, endPoint y: 468, distance: 156.7
click at [580, 468] on span "Iniciar Salesbot" at bounding box center [585, 470] width 70 height 16
click at [602, 460] on div "**********" at bounding box center [668, 471] width 325 height 30
click at [579, 470] on span "Iniciar Salesbot" at bounding box center [578, 472] width 70 height 16
click at [531, 470] on div "16" at bounding box center [524, 471] width 24 height 18
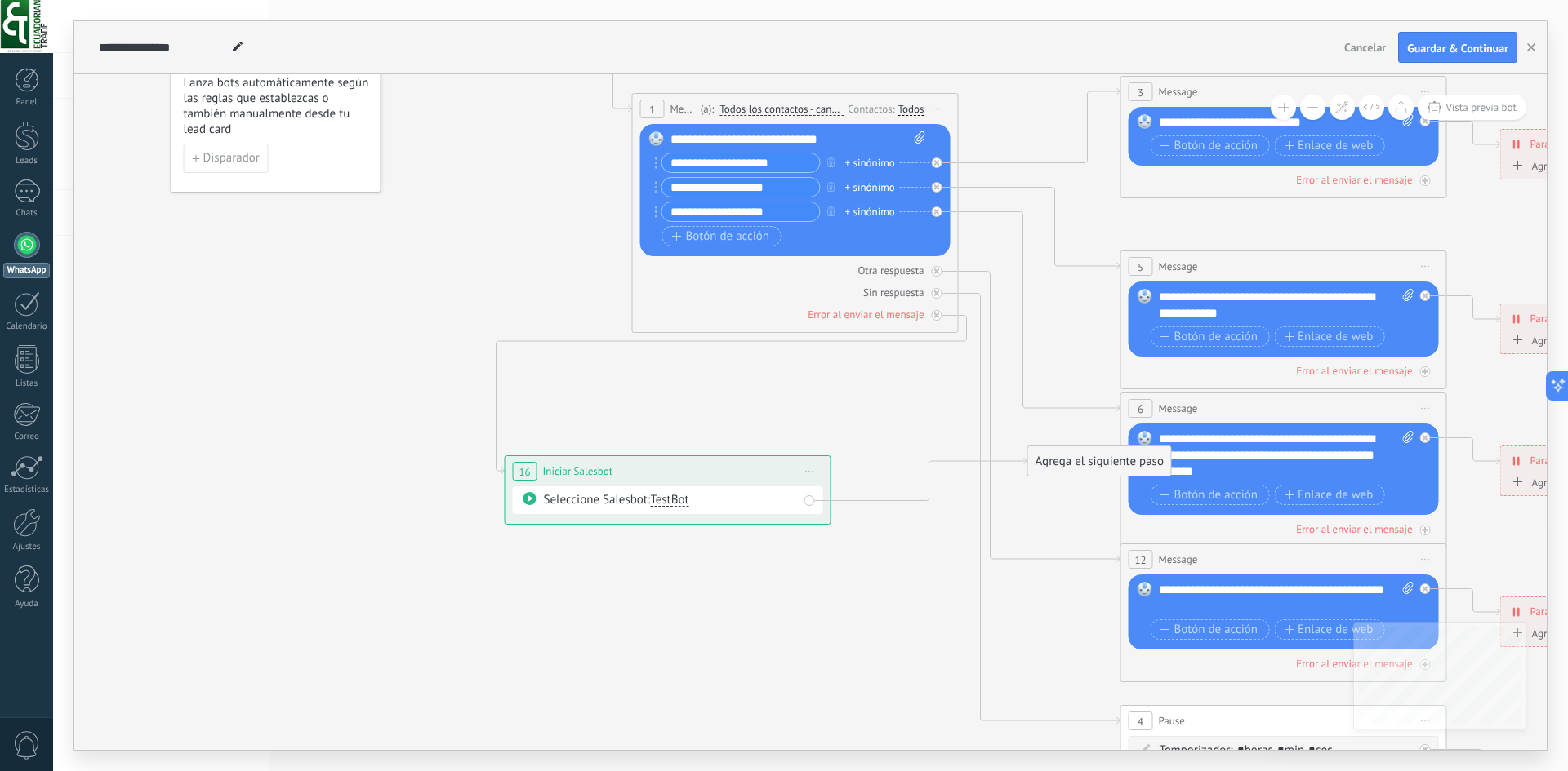
drag, startPoint x: 767, startPoint y: 470, endPoint x: 733, endPoint y: 469, distance: 34.0
click at [733, 469] on div "**********" at bounding box center [668, 471] width 325 height 30
click at [674, 501] on span "TestBot" at bounding box center [668, 500] width 38 height 16
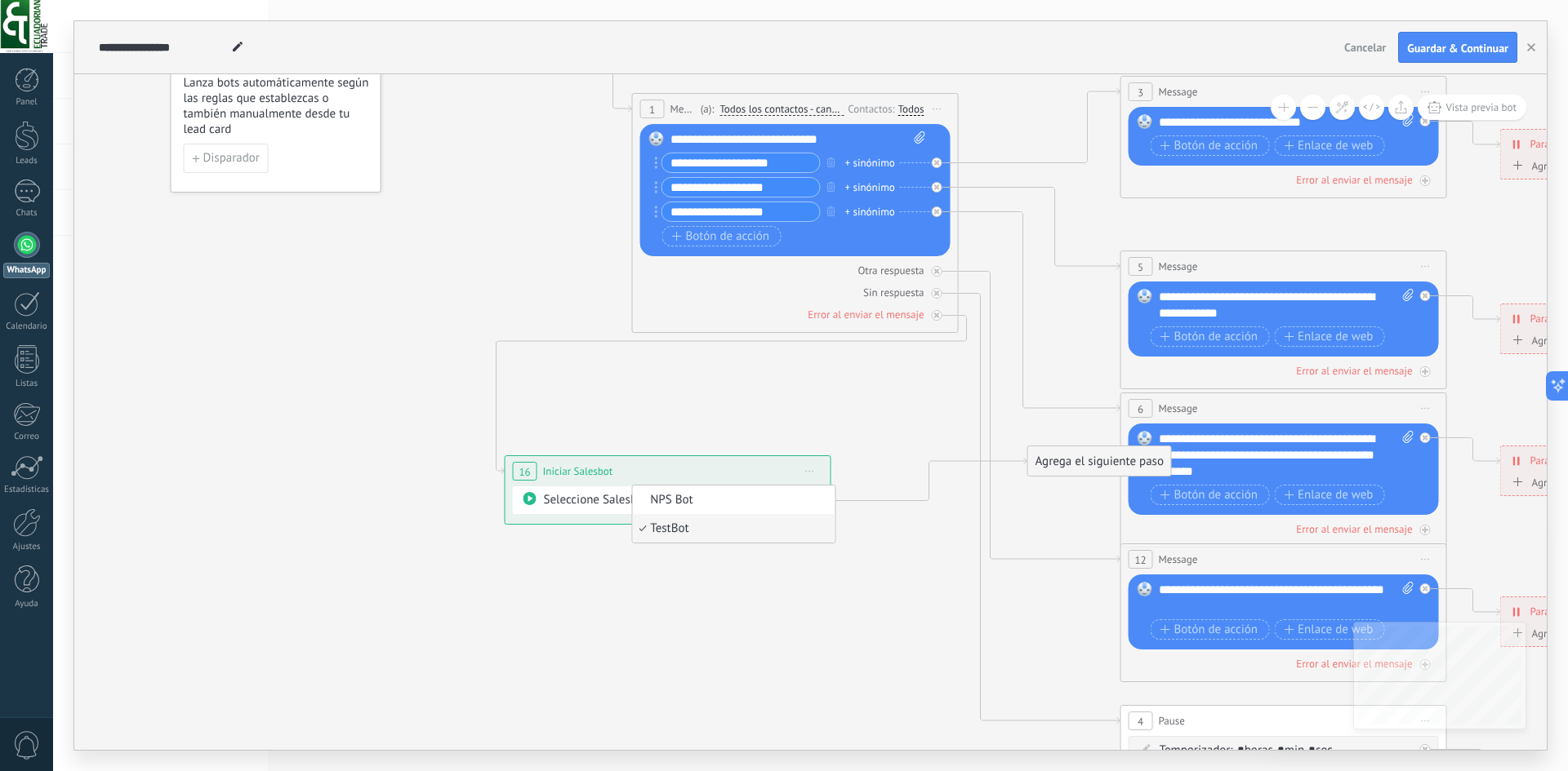
drag, startPoint x: 562, startPoint y: 480, endPoint x: 537, endPoint y: 501, distance: 32.6
click at [558, 483] on div "**********" at bounding box center [668, 471] width 325 height 30
click at [533, 504] on span at bounding box center [525, 501] width 28 height 13
click at [530, 504] on icon at bounding box center [525, 501] width 13 height 13
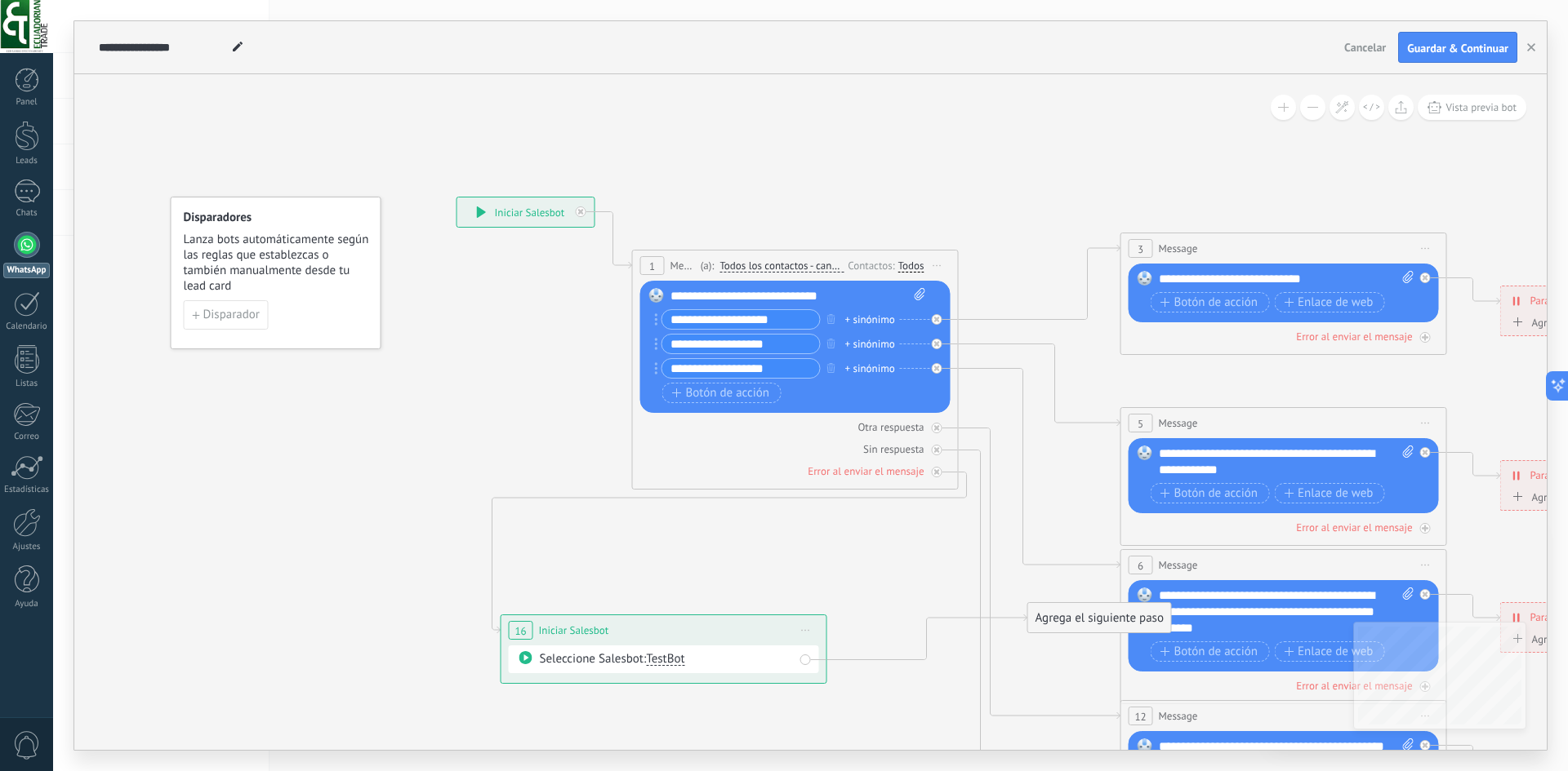
click at [1307, 106] on button at bounding box center [1312, 107] width 25 height 25
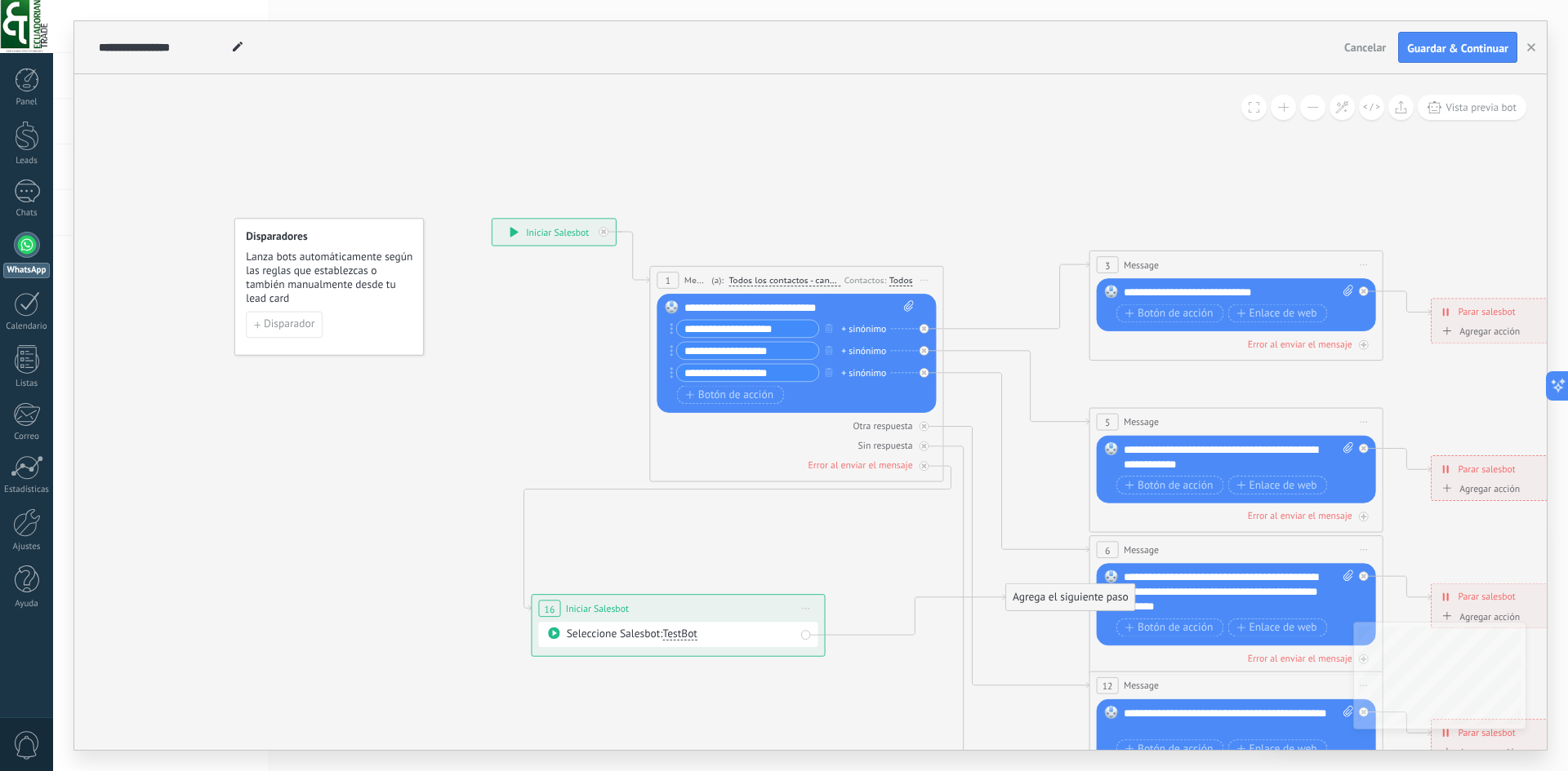
click at [1307, 106] on button at bounding box center [1312, 107] width 25 height 25
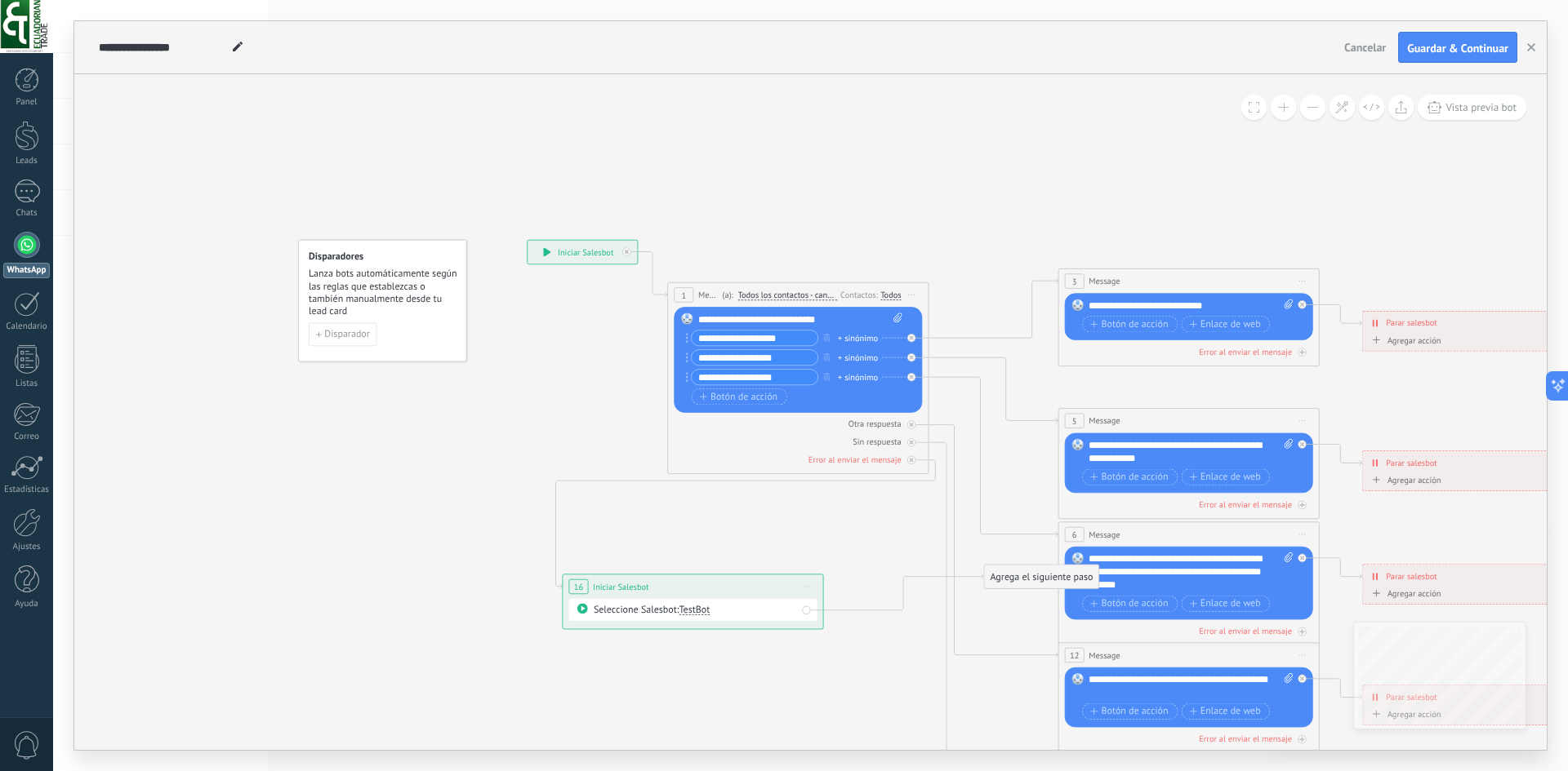
click at [1307, 106] on button at bounding box center [1312, 107] width 25 height 25
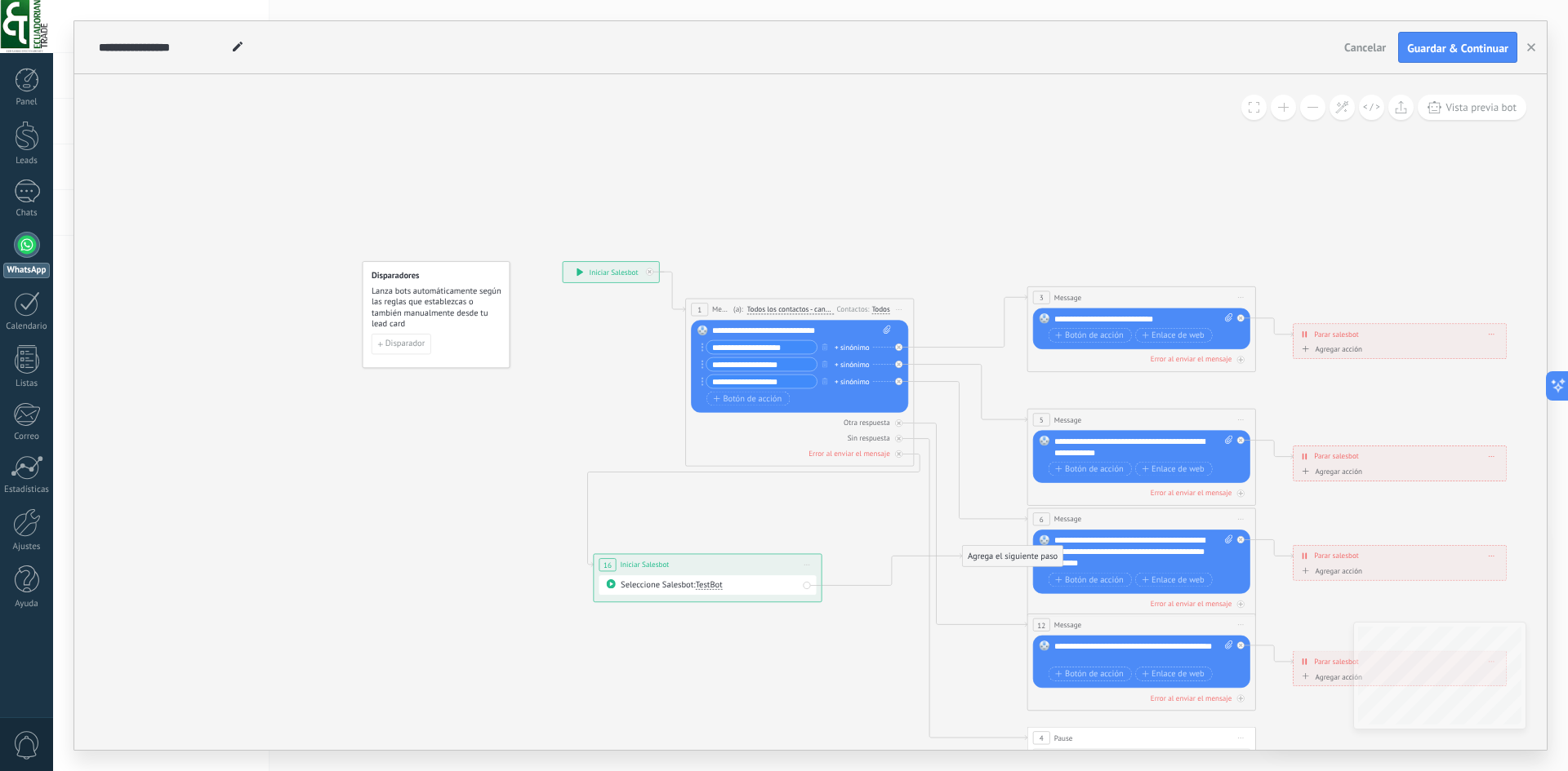
click at [1307, 106] on button at bounding box center [1312, 107] width 25 height 25
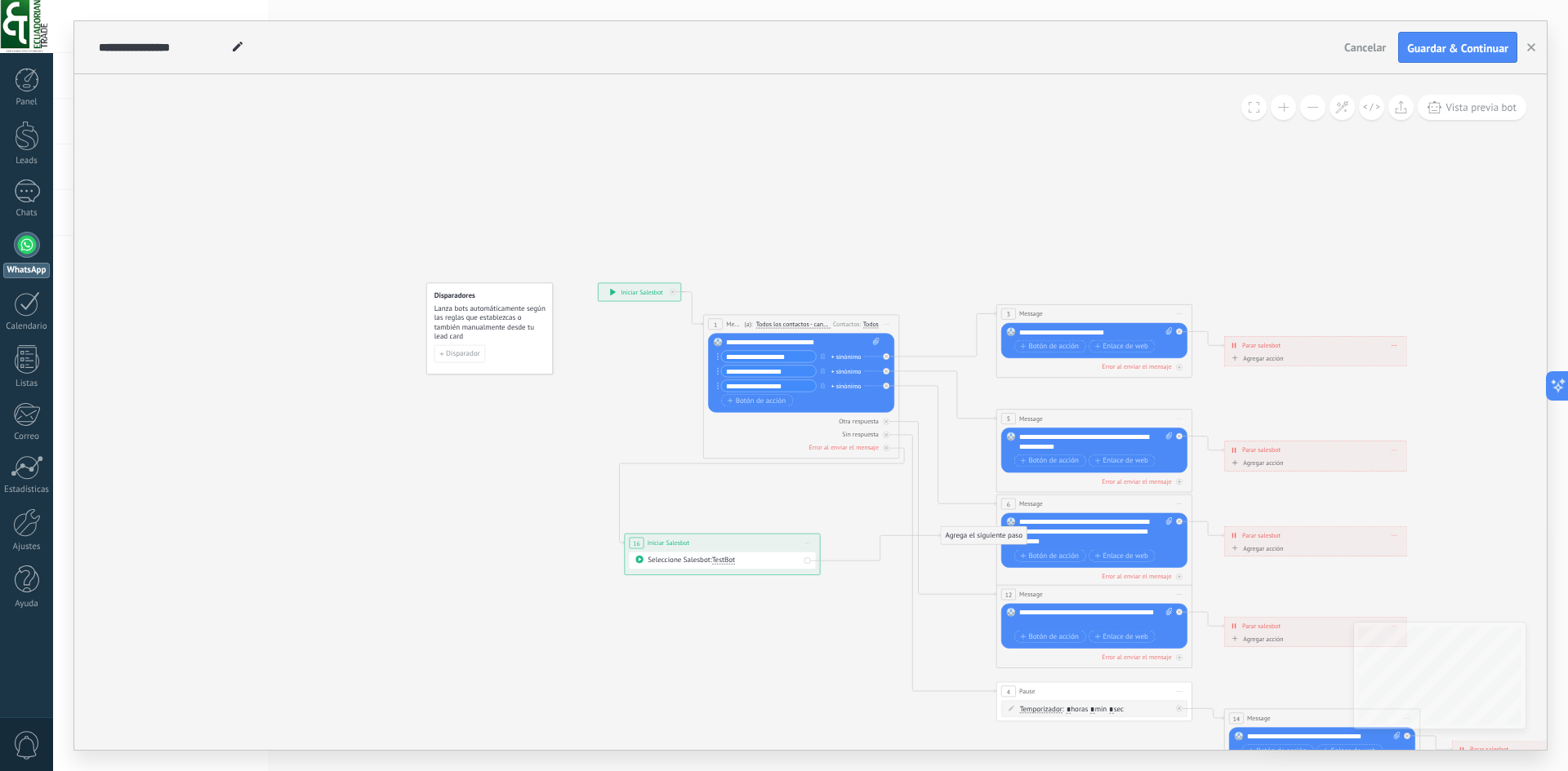
click at [812, 546] on span "Iniciar vista previa aquí Cambiar nombre Duplicar Borrar" at bounding box center [807, 543] width 16 height 14
click at [881, 447] on div "Error al enviar el mensaje" at bounding box center [801, 447] width 186 height 9
drag, startPoint x: 959, startPoint y: 540, endPoint x: 531, endPoint y: 543, distance: 428.0
click at [521, 530] on div "Agrega el siguiente paso" at bounding box center [530, 521] width 86 height 17
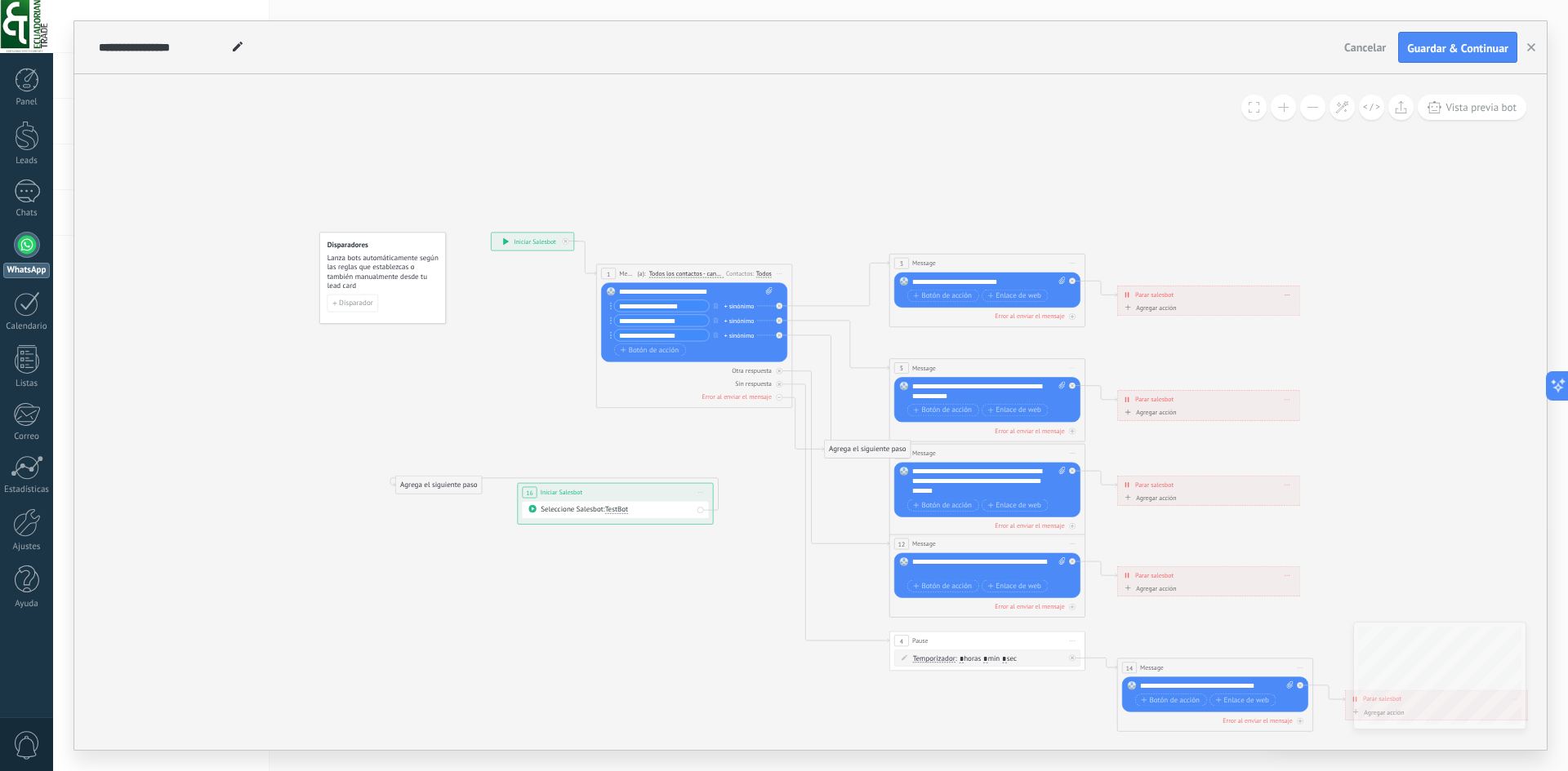
drag, startPoint x: 689, startPoint y: 602, endPoint x: 618, endPoint y: 586, distance: 72.8
click at [618, 586] on icon at bounding box center [960, 481] width 1624 height 989
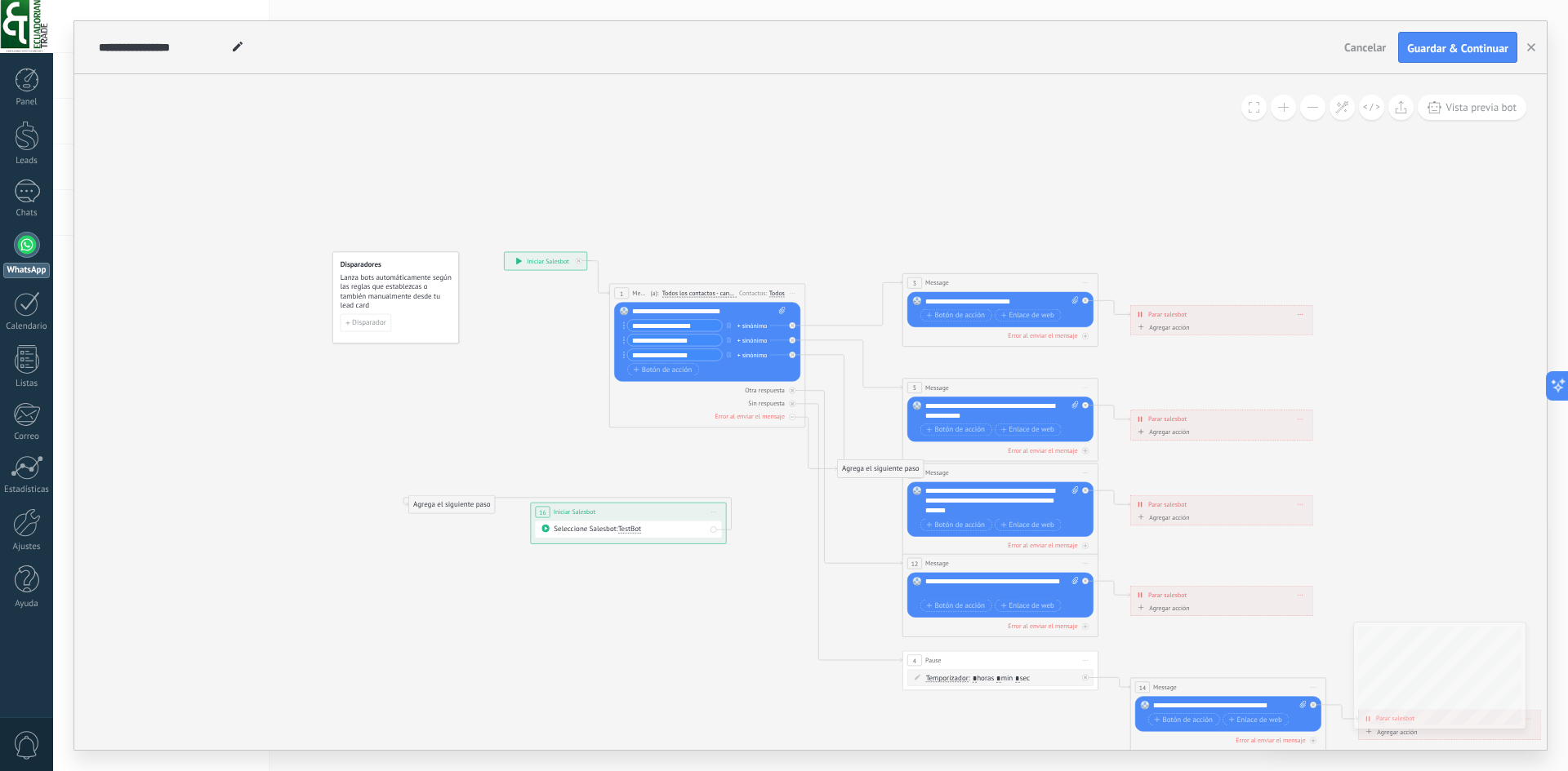
drag, startPoint x: 621, startPoint y: 518, endPoint x: 611, endPoint y: 516, distance: 10.2
click at [611, 516] on div "**********" at bounding box center [628, 511] width 196 height 18
click at [552, 505] on div "**********" at bounding box center [628, 511] width 196 height 18
drag, startPoint x: 542, startPoint y: 516, endPoint x: 566, endPoint y: 531, distance: 28.3
click at [545, 516] on span "16" at bounding box center [543, 512] width 8 height 8
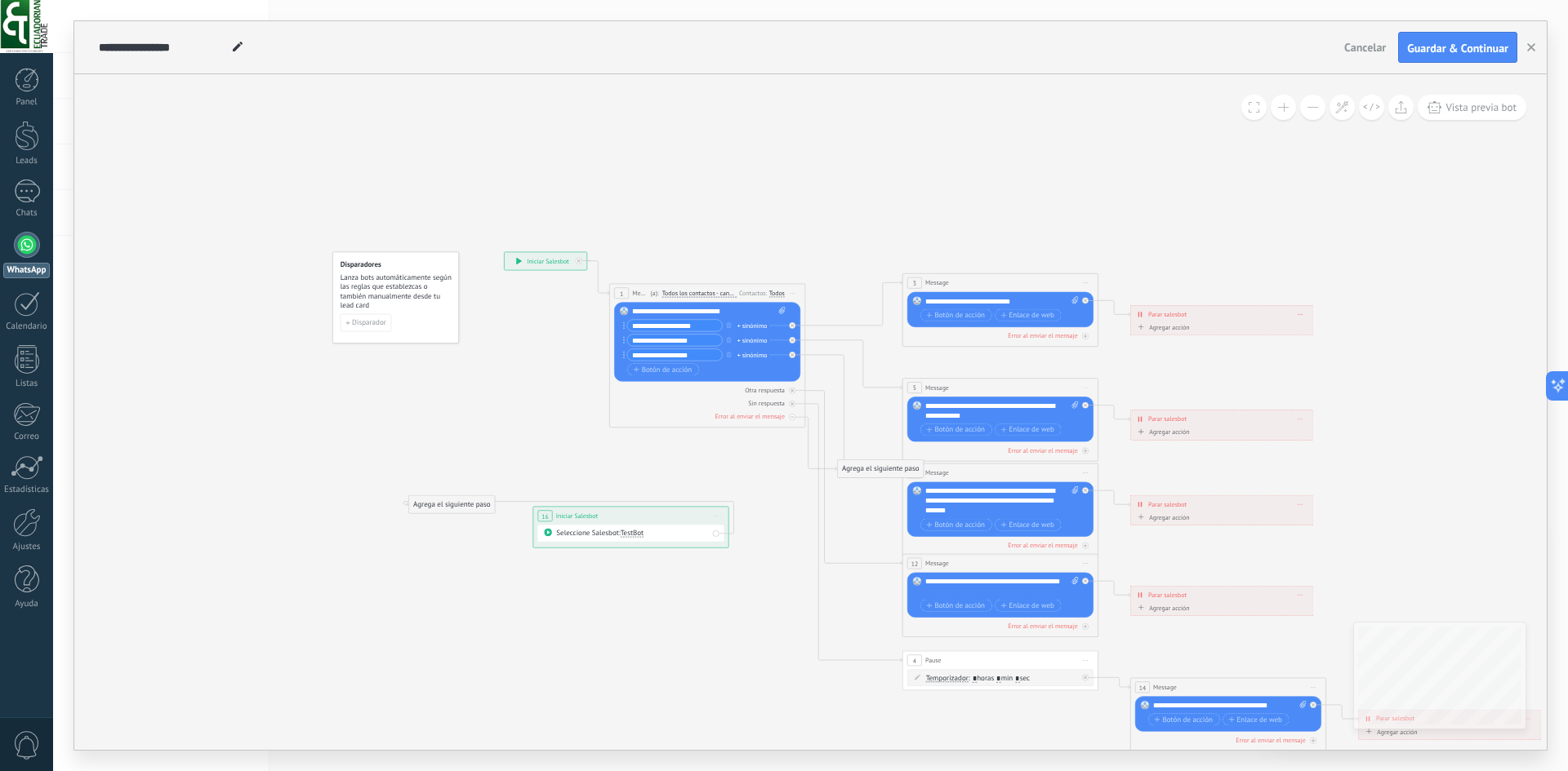
click at [577, 535] on div "Seleccione Salesbot: TestBot" at bounding box center [632, 534] width 153 height 10
click at [717, 537] on div "Seleccione Salesbot: TestBot" at bounding box center [630, 533] width 186 height 17
click at [791, 417] on icon at bounding box center [792, 417] width 3 height 1
click at [801, 403] on div "Sin respuesta" at bounding box center [706, 403] width 186 height 9
drag, startPoint x: 802, startPoint y: 403, endPoint x: 830, endPoint y: 456, distance: 59.9
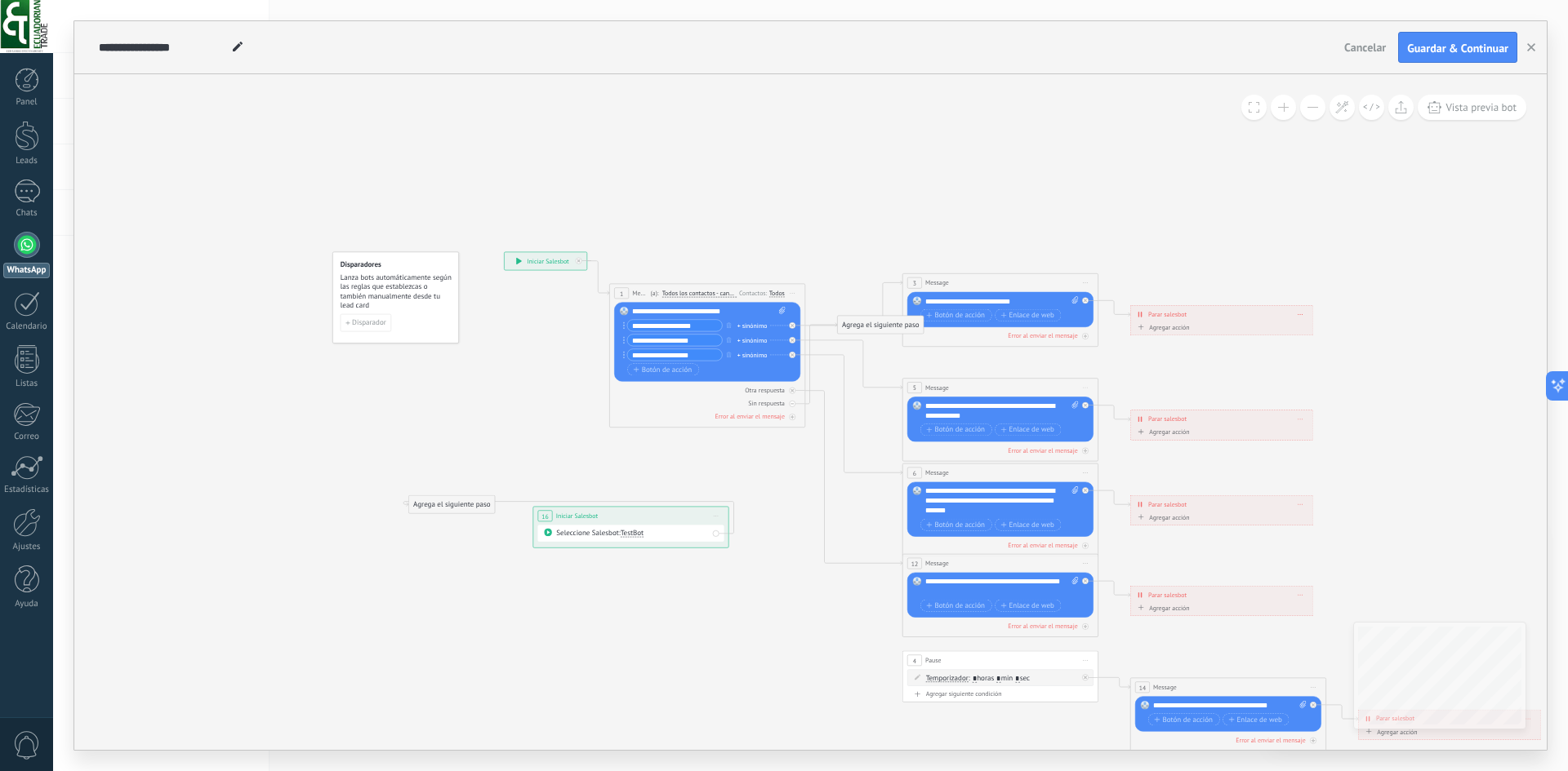
click at [504, 252] on div "**********" at bounding box center [504, 252] width 0 height 0
click at [828, 458] on icon at bounding box center [854, 478] width 97 height 175
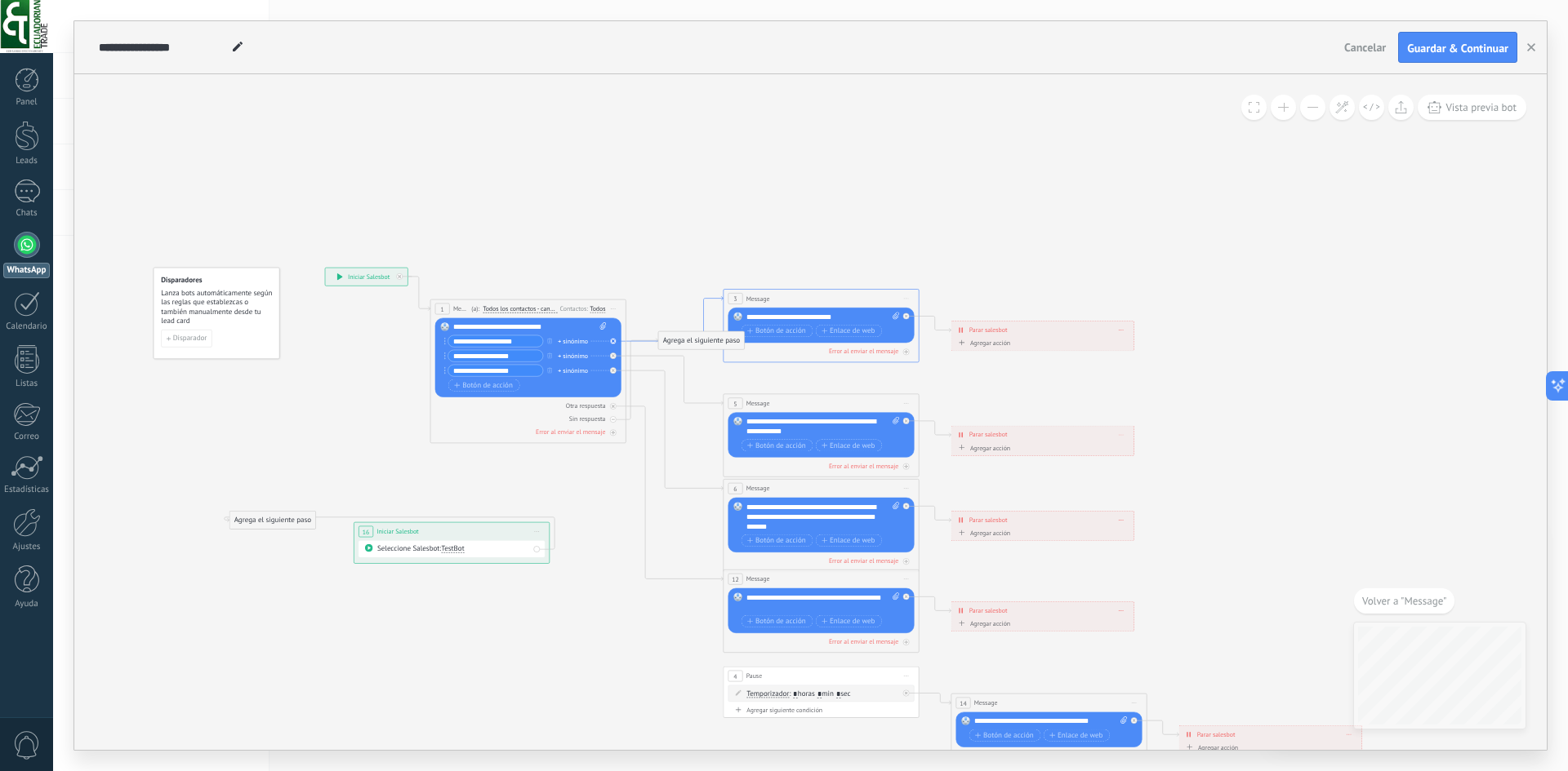
drag, startPoint x: 641, startPoint y: 142, endPoint x: 652, endPoint y: 341, distance: 199.3
drag, startPoint x: 709, startPoint y: 335, endPoint x: 382, endPoint y: 488, distance: 361.0
click at [382, 488] on div "Agrega el siguiente paso" at bounding box center [374, 488] width 86 height 17
click at [1361, 111] on button at bounding box center [1372, 107] width 25 height 25
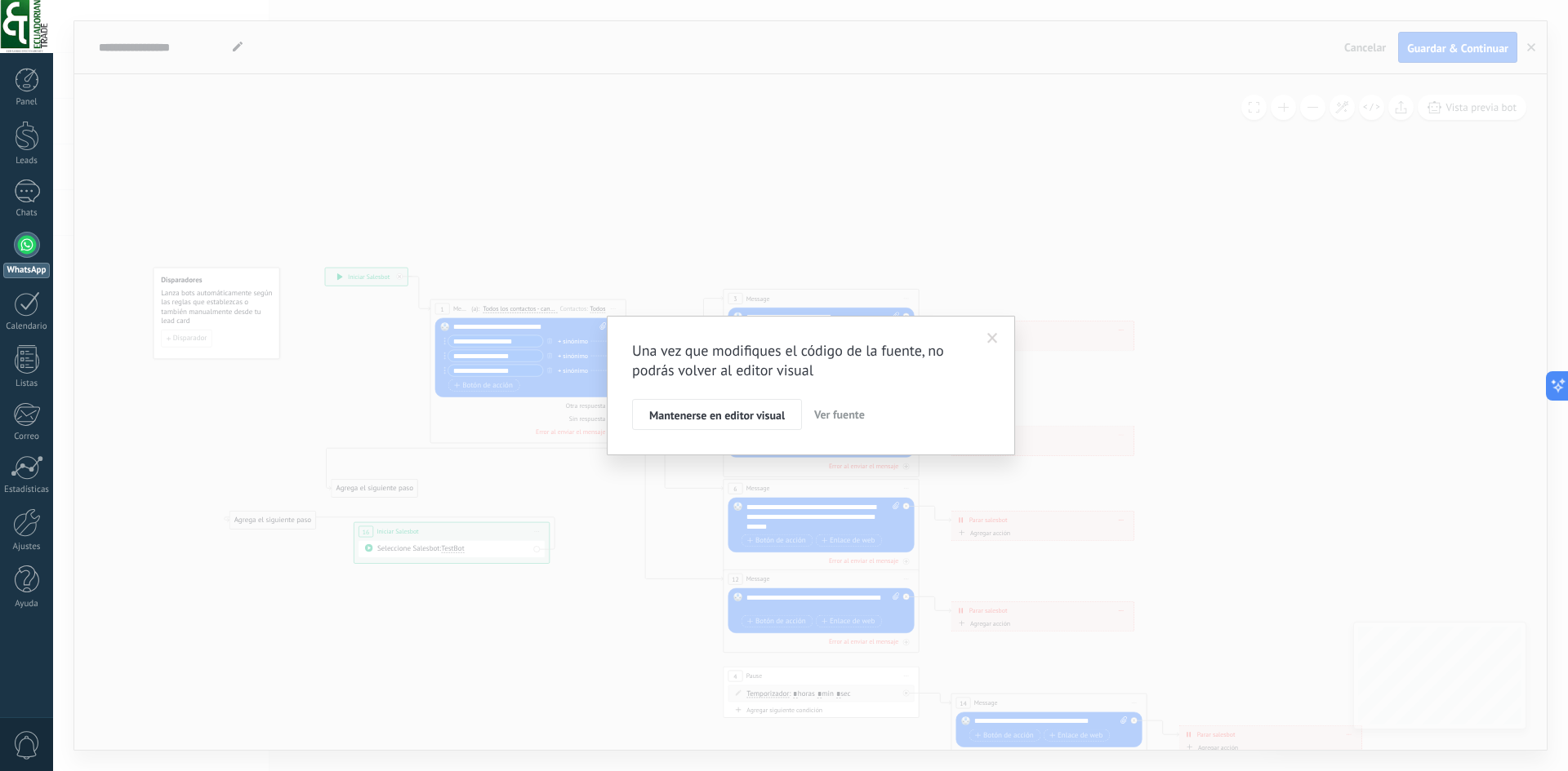
click at [734, 399] on div "Una vez que modifiques el código de la fuente, no podrás volver al editor visua…" at bounding box center [811, 385] width 358 height 88
click at [735, 414] on span "Mantenerse en editor visual" at bounding box center [716, 415] width 135 height 12
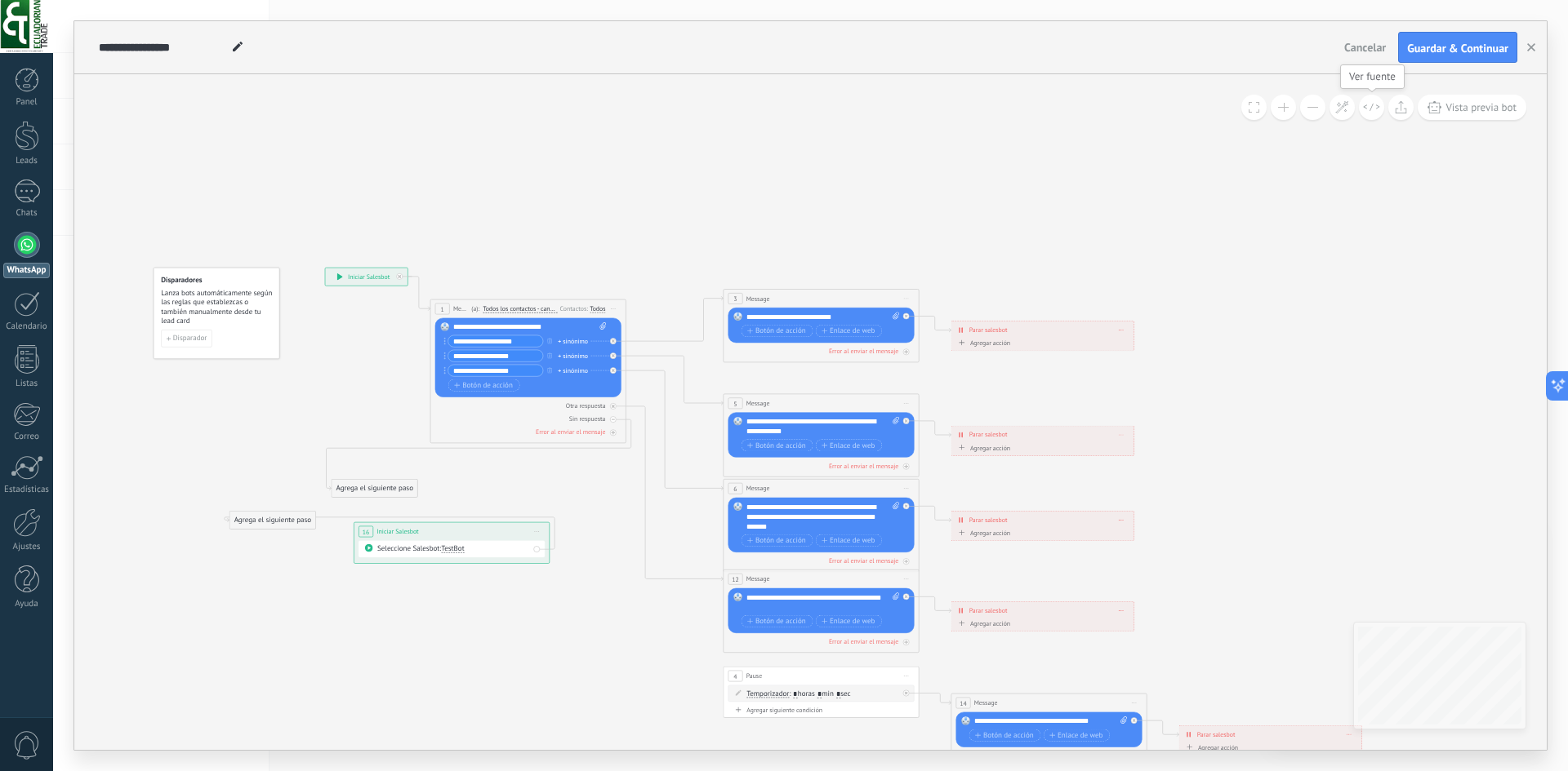
click at [1371, 114] on button at bounding box center [1372, 107] width 25 height 25
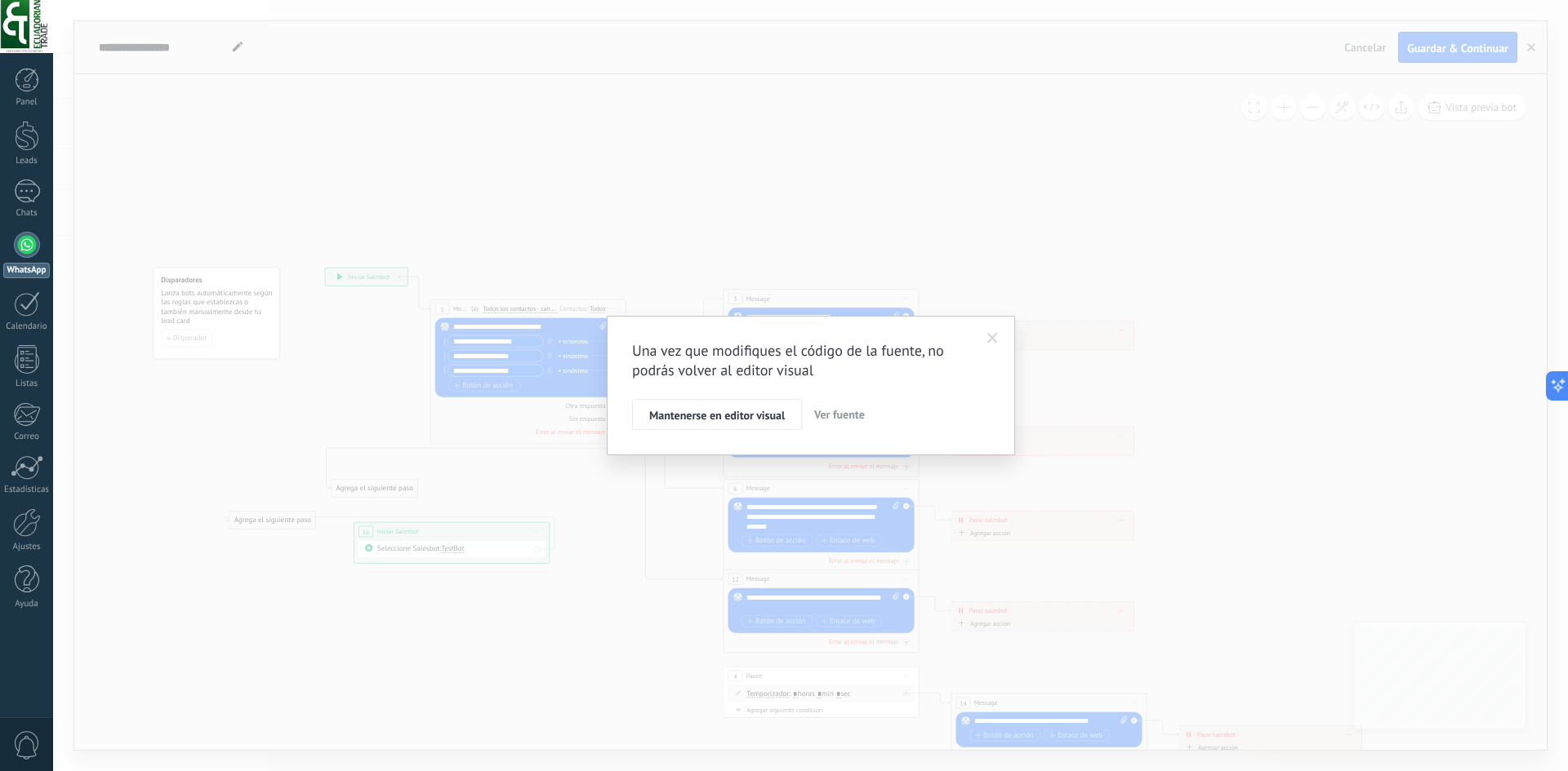
click at [839, 420] on span "Ver fuente" at bounding box center [839, 414] width 51 height 15
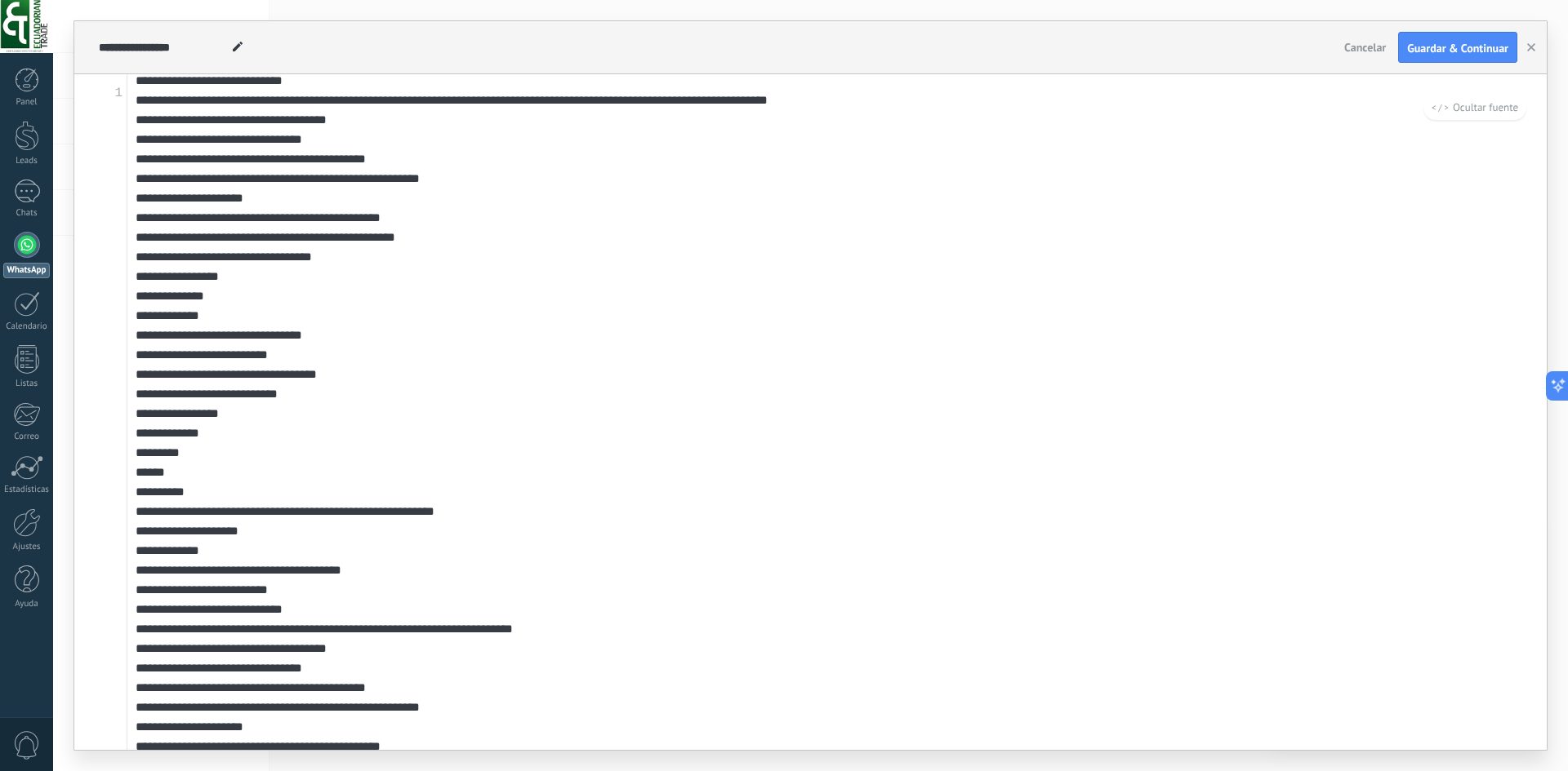
scroll to position [3102, 0]
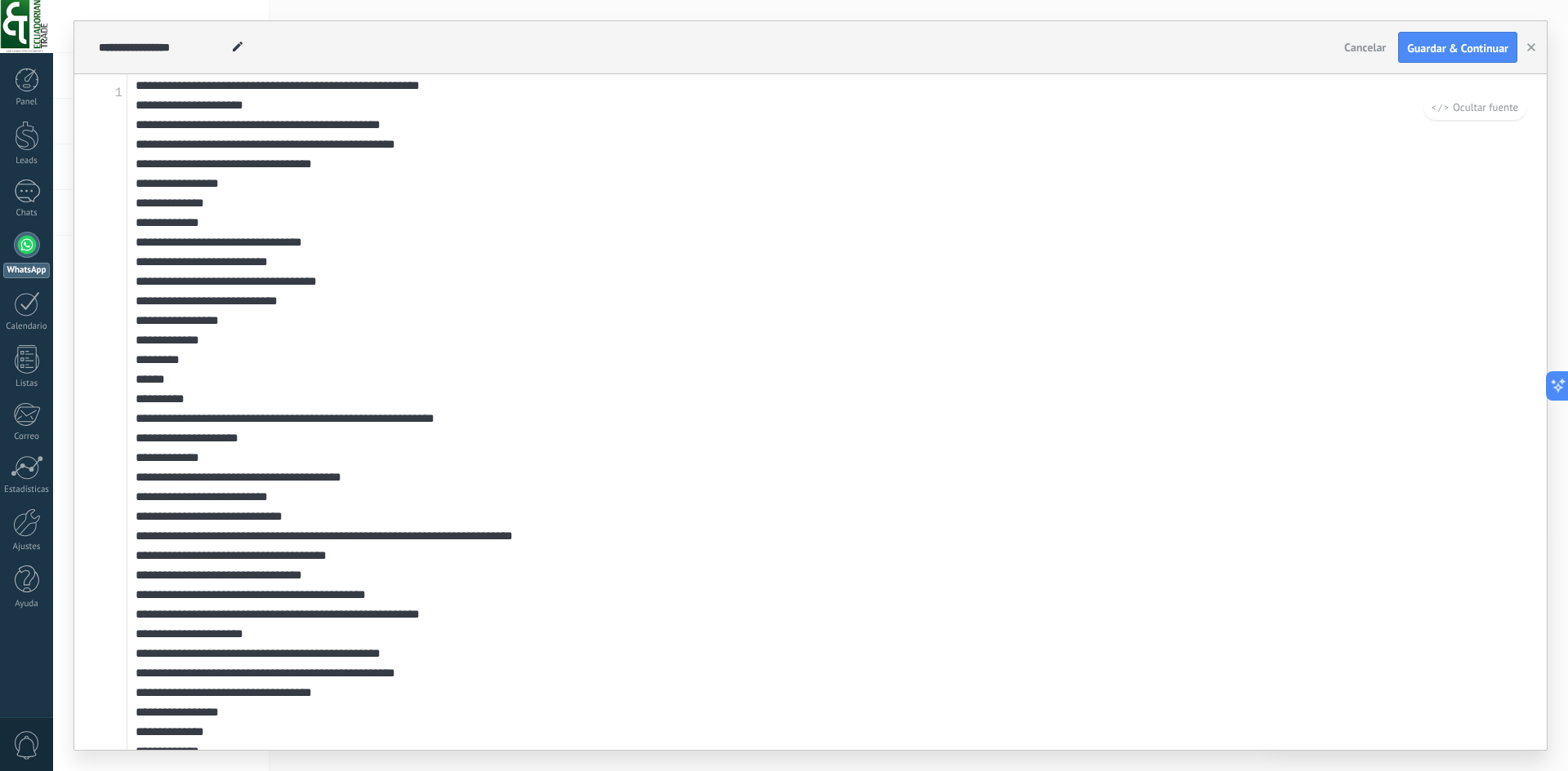
click at [1094, 395] on textarea at bounding box center [837, 411] width 1419 height 676
click at [836, 415] on textarea at bounding box center [837, 411] width 1419 height 676
click at [841, 366] on textarea at bounding box center [837, 411] width 1419 height 676
click at [245, 291] on textarea at bounding box center [837, 411] width 1419 height 676
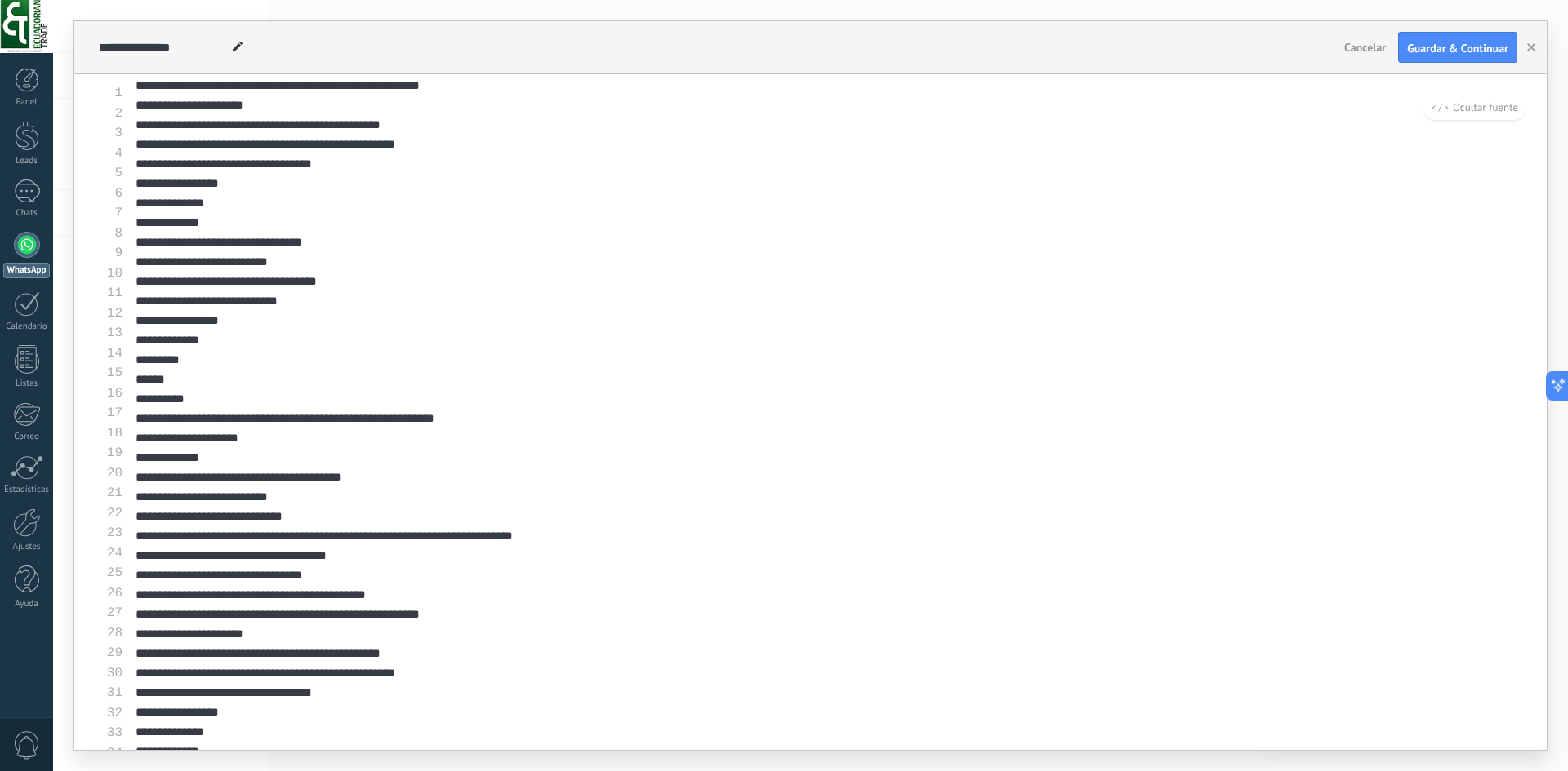
paste textarea "**********"
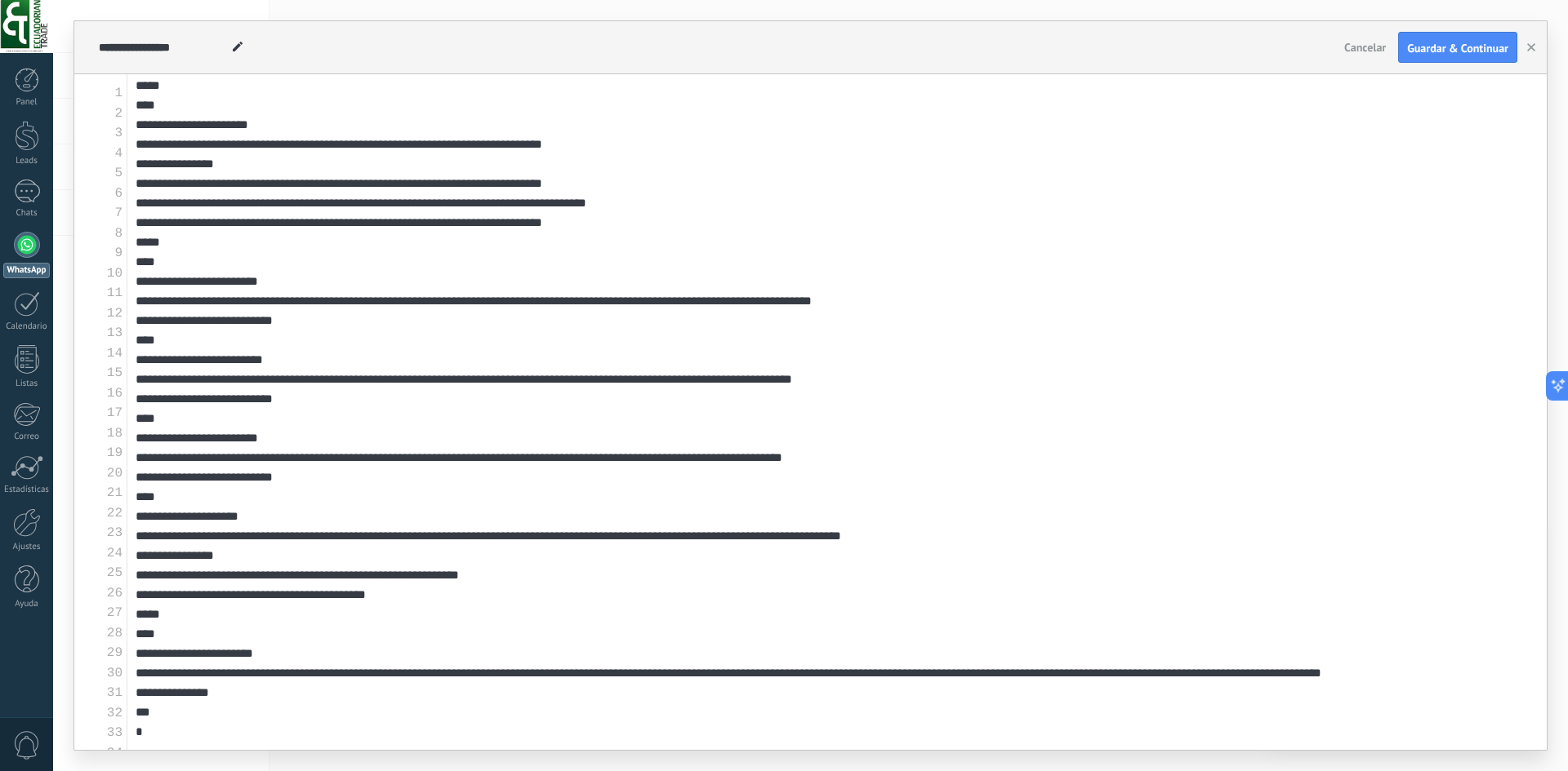
scroll to position [1398, 0]
click at [1444, 53] on span "Guardar & Continuar" at bounding box center [1457, 49] width 101 height 12
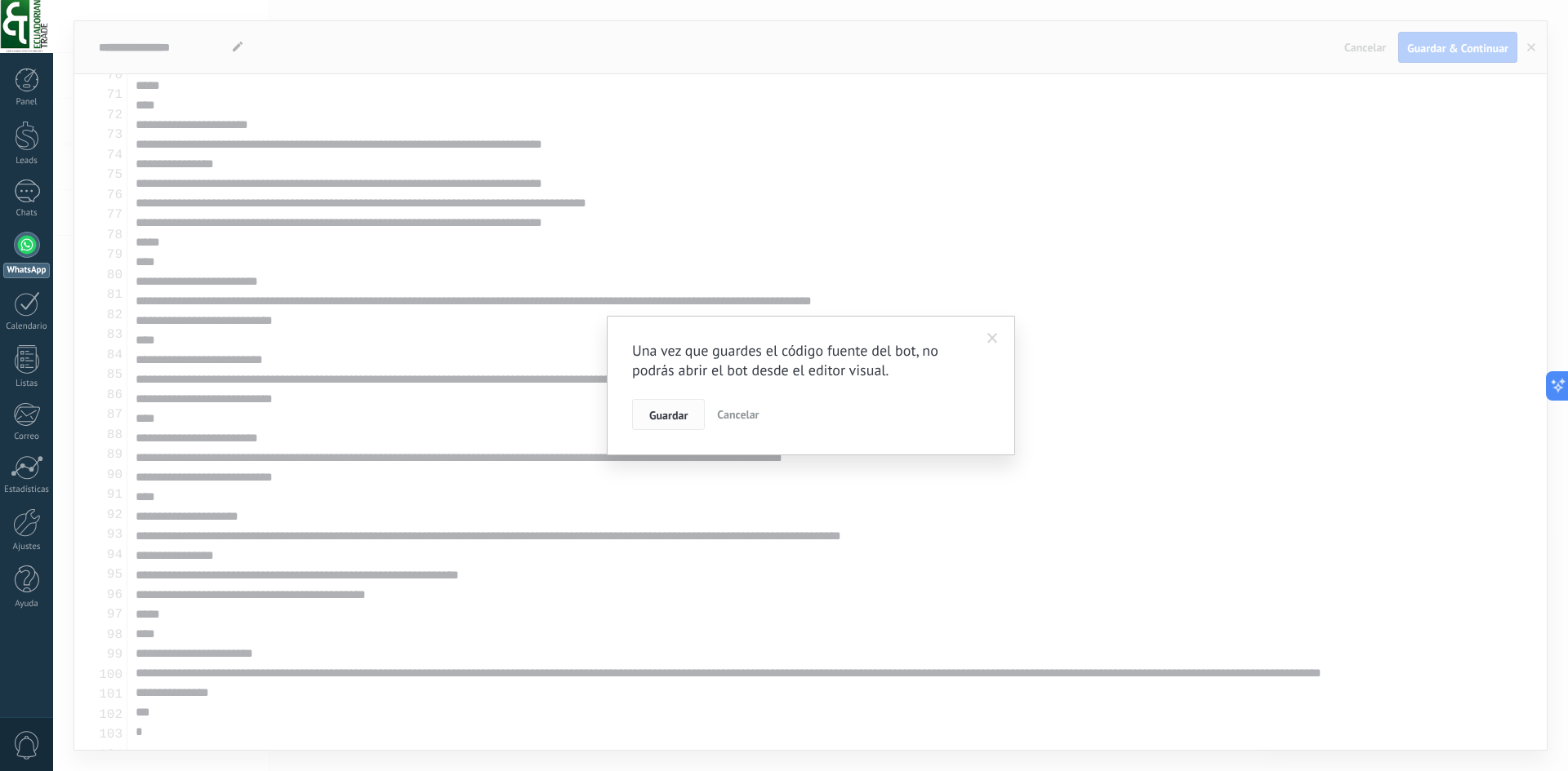
click at [664, 419] on span "Guardar" at bounding box center [667, 415] width 38 height 12
click at [679, 417] on span "Guardar" at bounding box center [667, 415] width 38 height 12
click at [755, 419] on span "Cancelar" at bounding box center [737, 414] width 42 height 15
type textarea "**********"
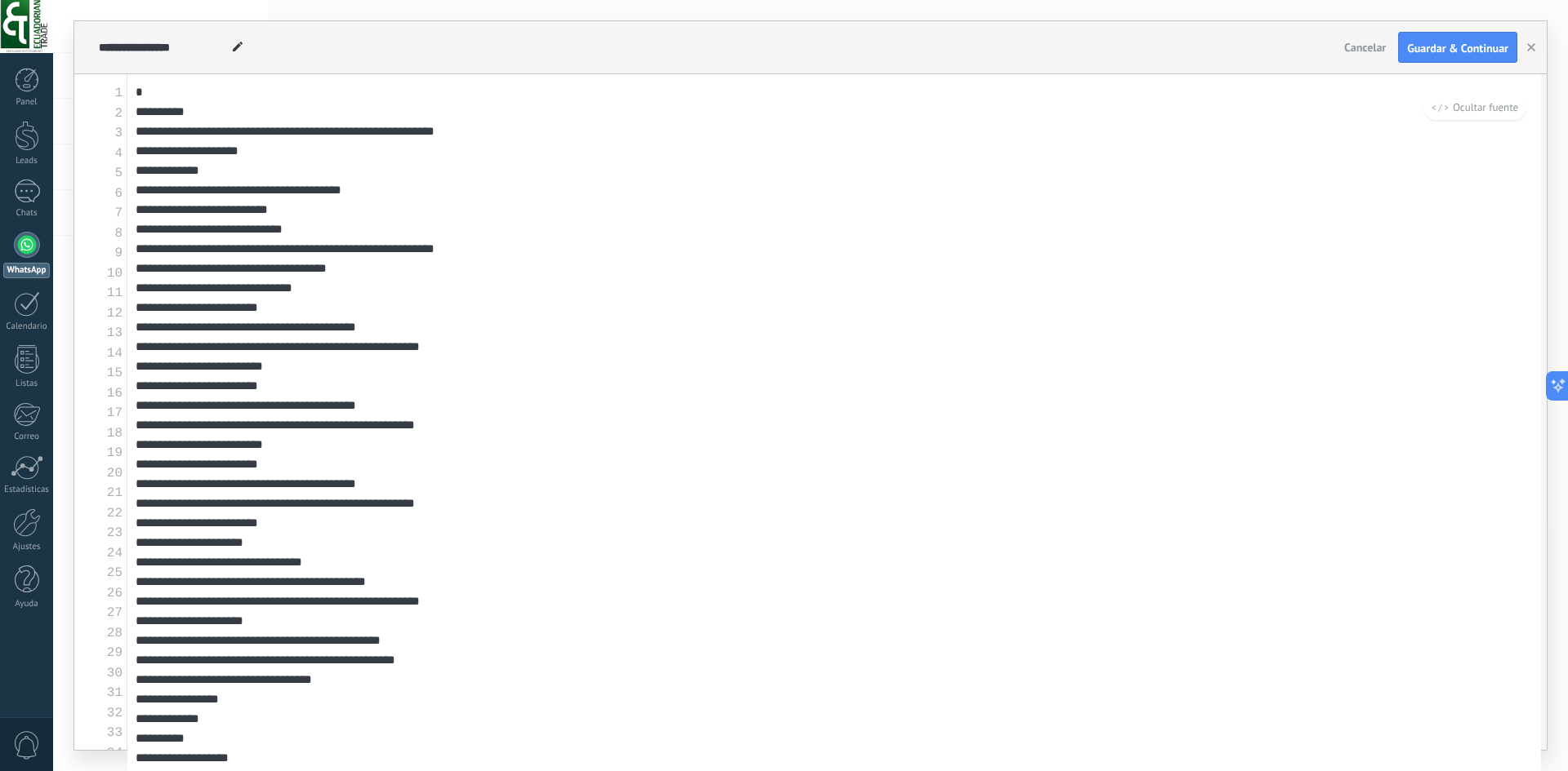
scroll to position [5171, 0]
click at [1447, 114] on span "Ocultar fuente" at bounding box center [1475, 107] width 87 height 14
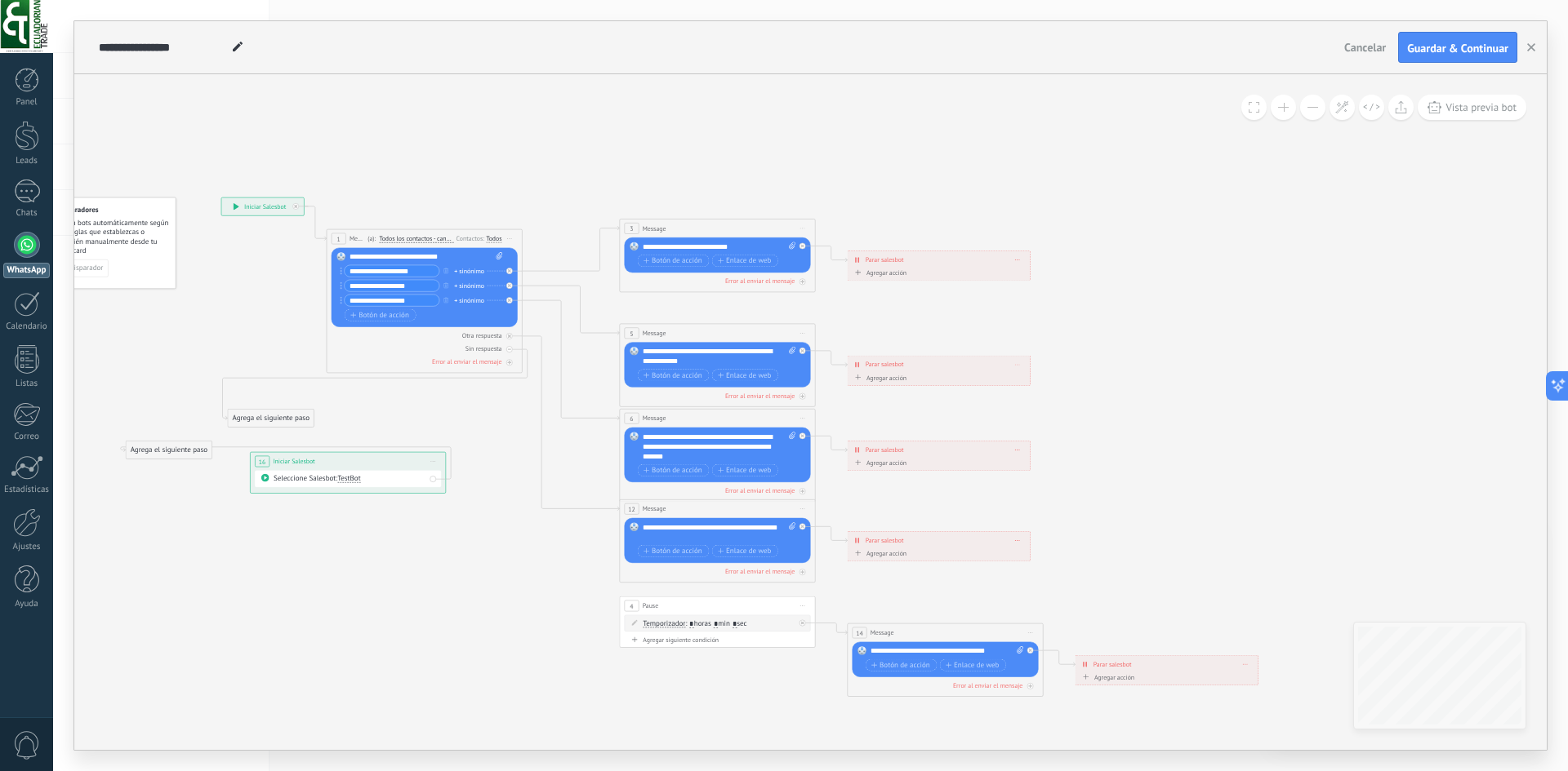
drag, startPoint x: 1138, startPoint y: 344, endPoint x: 1035, endPoint y: 274, distance: 124.5
click at [1035, 274] on icon at bounding box center [692, 446] width 1622 height 989
click at [1371, 113] on button at bounding box center [1372, 107] width 25 height 25
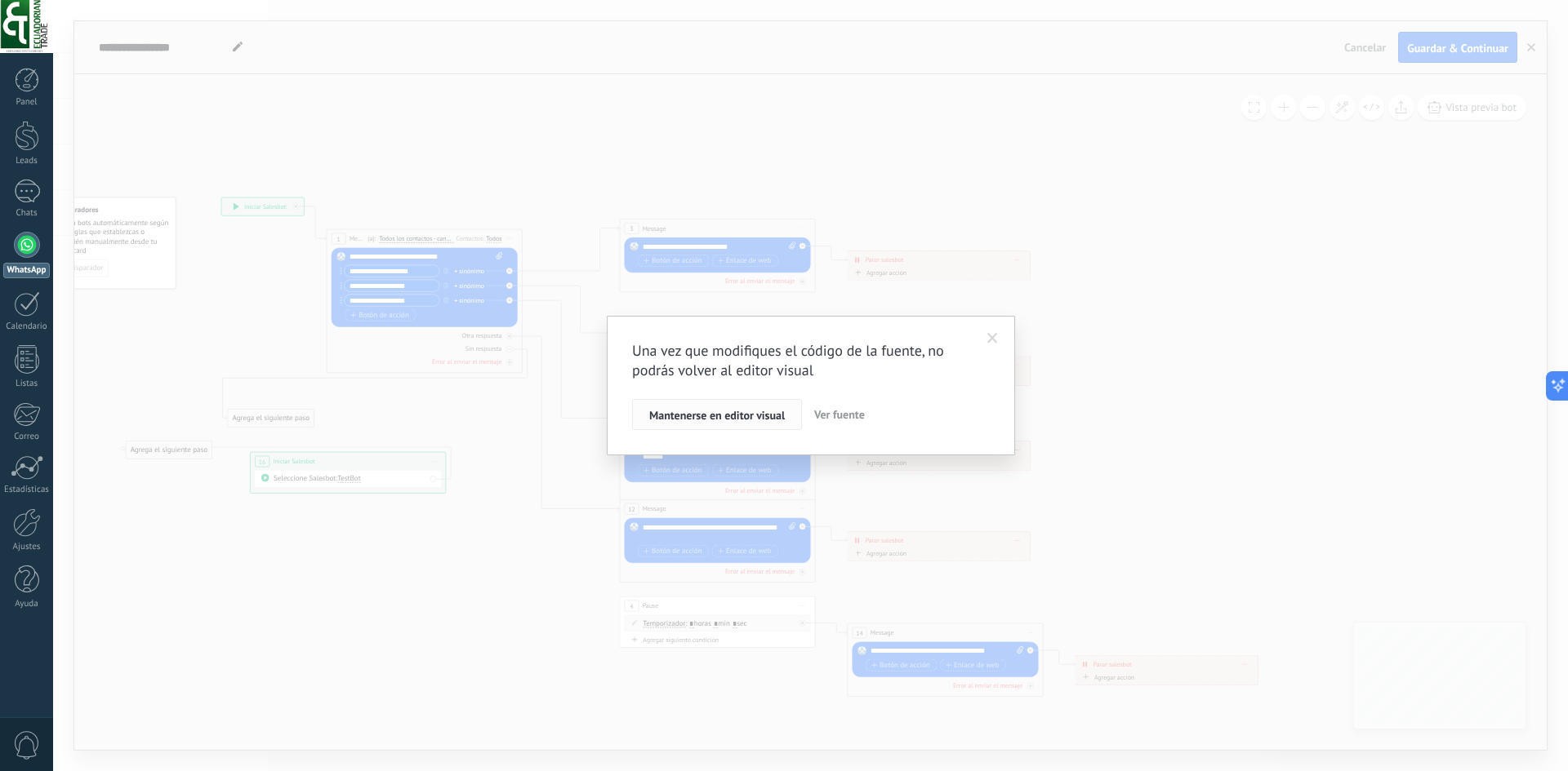
click at [771, 420] on span "Mantenerse en editor visual" at bounding box center [716, 415] width 135 height 12
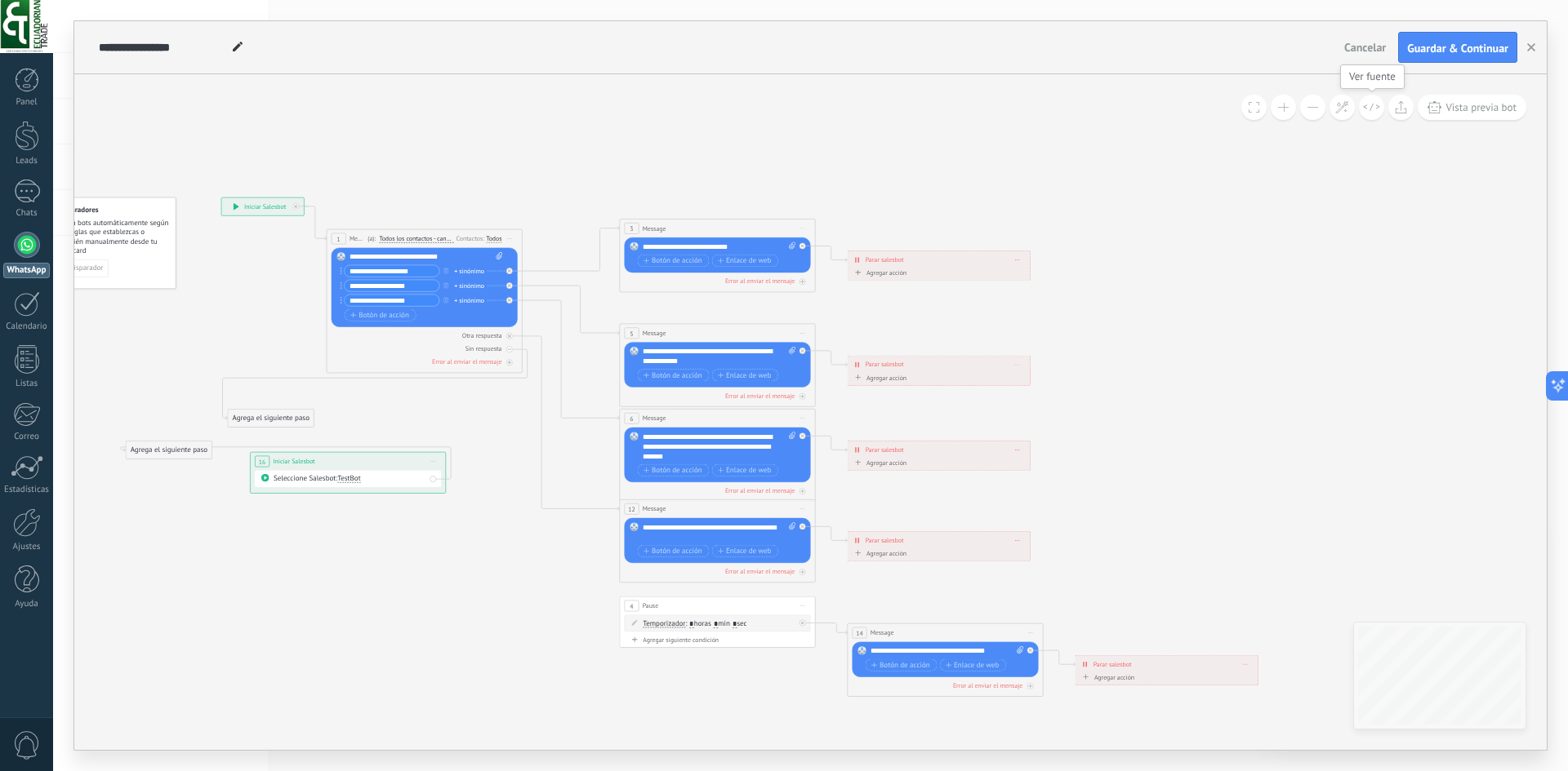
click at [1376, 112] on button at bounding box center [1372, 107] width 25 height 25
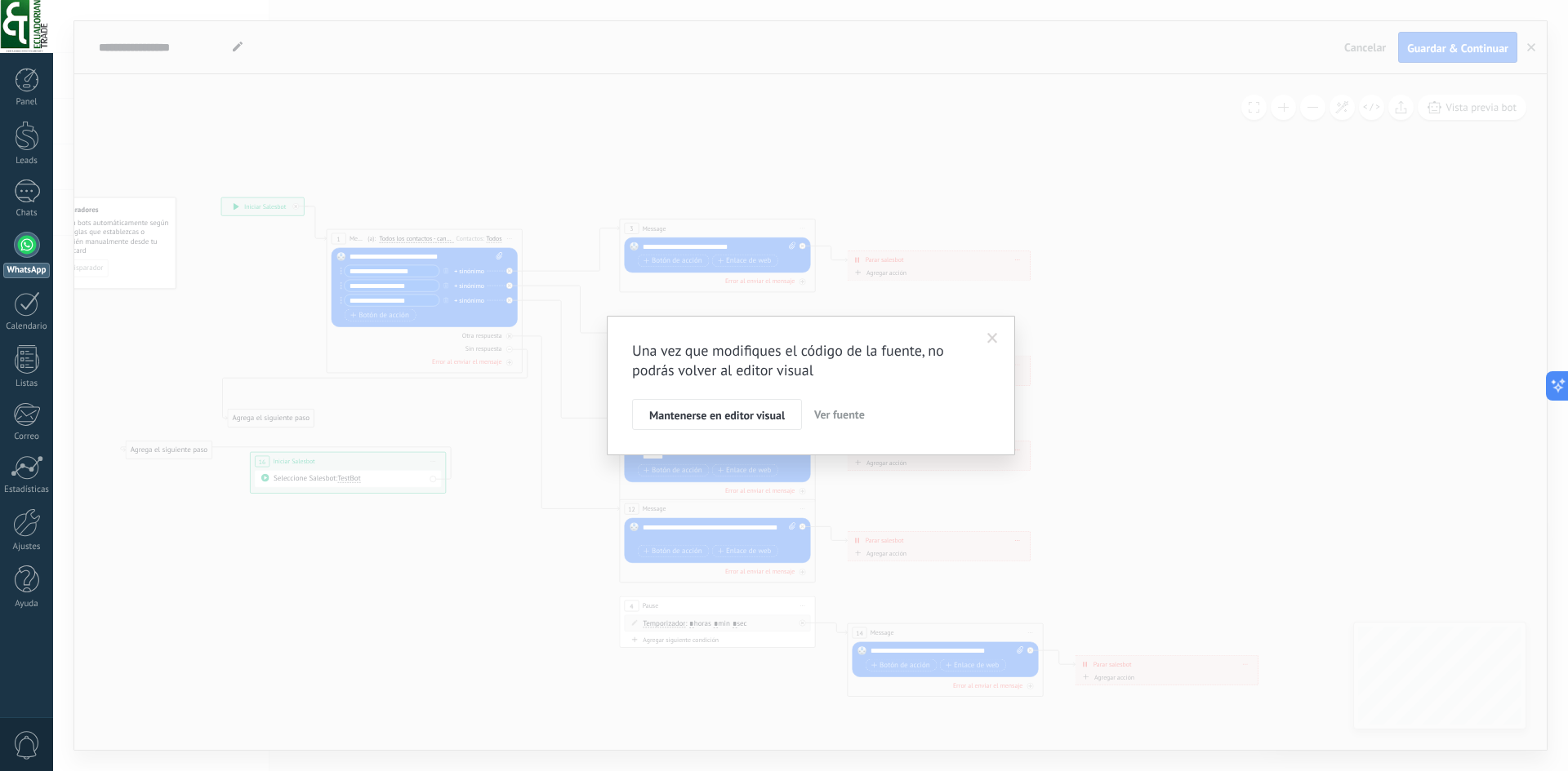
click at [1048, 329] on div "Una vez que modifiques el código de la fuente, no podrás volver al editor visua…" at bounding box center [810, 385] width 1515 height 771
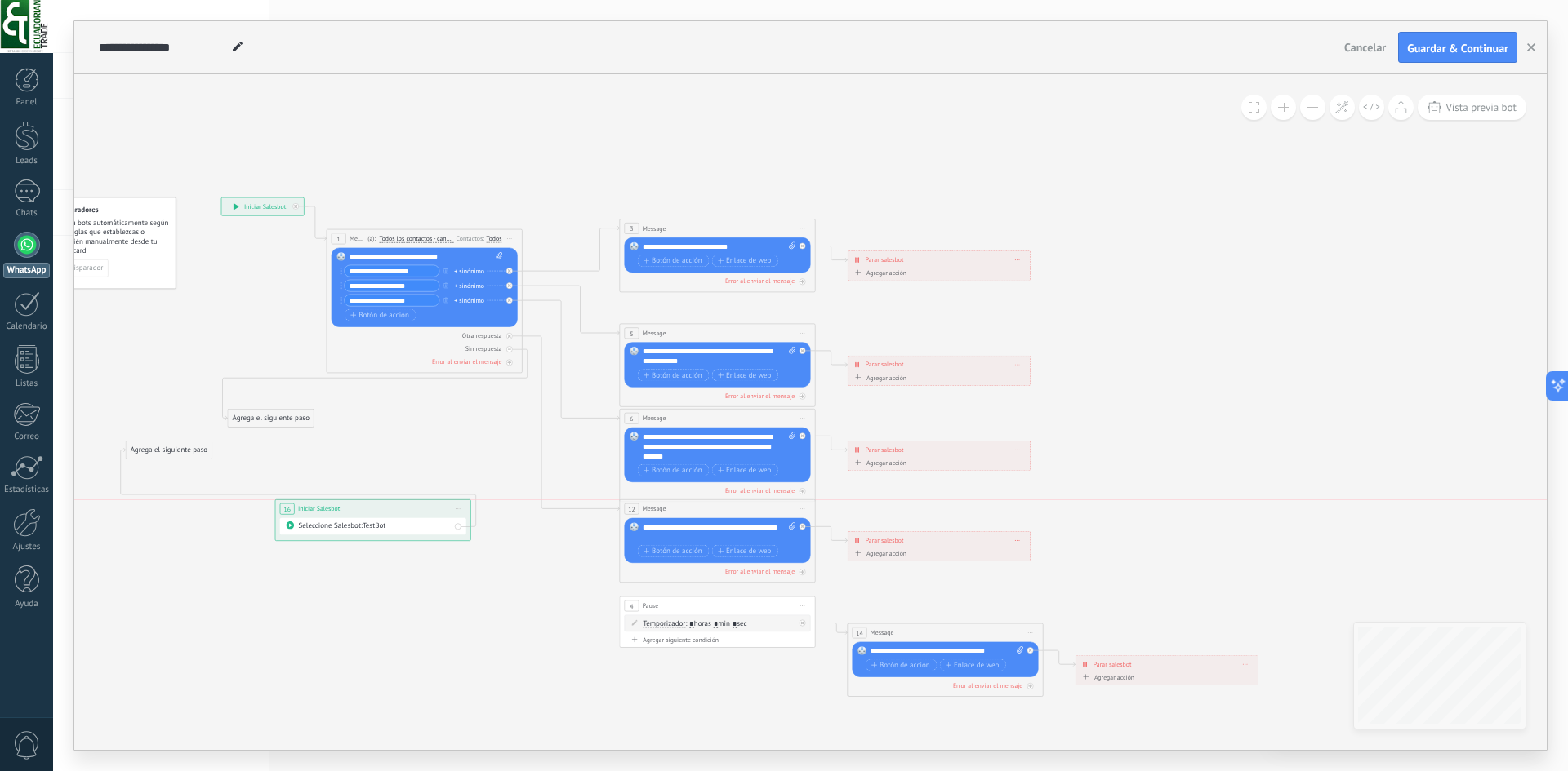
drag, startPoint x: 286, startPoint y: 461, endPoint x: 311, endPoint y: 510, distance: 55.0
click at [311, 510] on span "Iniciar Salesbot" at bounding box center [318, 508] width 42 height 9
click at [1343, 112] on icon at bounding box center [1341, 107] width 14 height 14
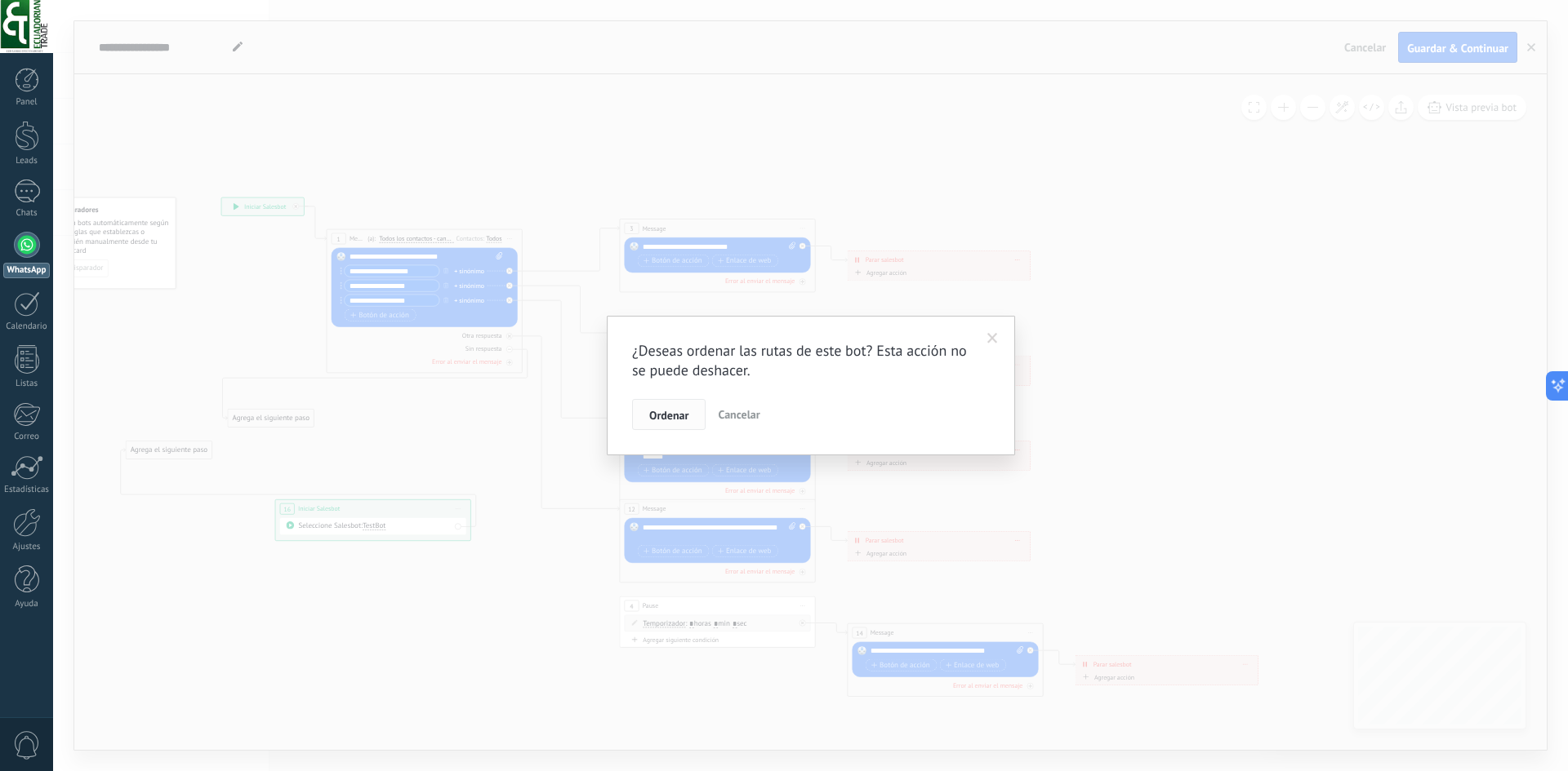
click at [661, 425] on button "Ordenar" at bounding box center [669, 414] width 74 height 31
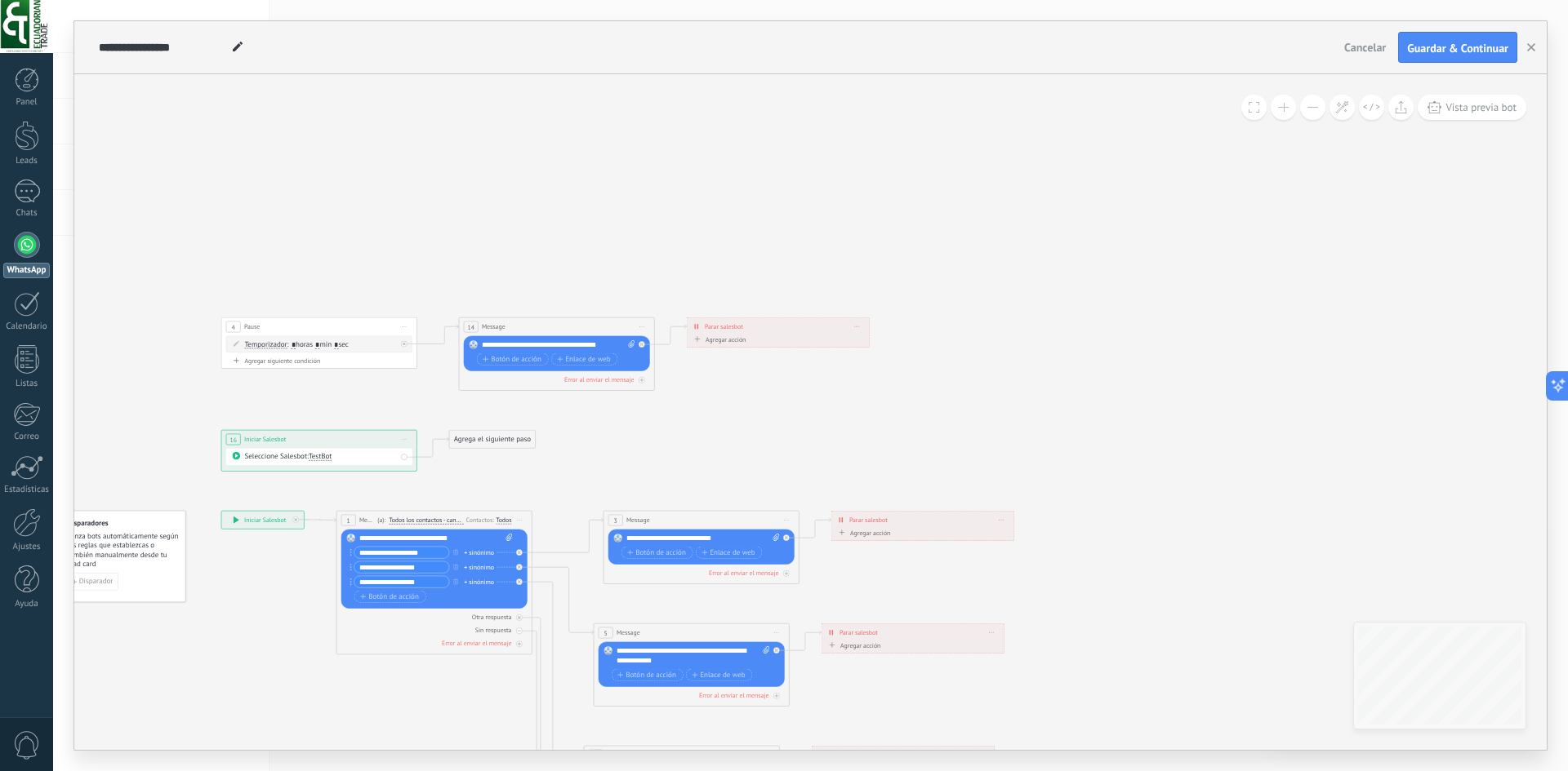
click at [338, 449] on div "Seleccione Salesbot: TestBot" at bounding box center [319, 457] width 186 height 17
drag, startPoint x: 346, startPoint y: 441, endPoint x: 282, endPoint y: 470, distance: 70.3
click at [282, 470] on div "**********" at bounding box center [254, 468] width 196 height 18
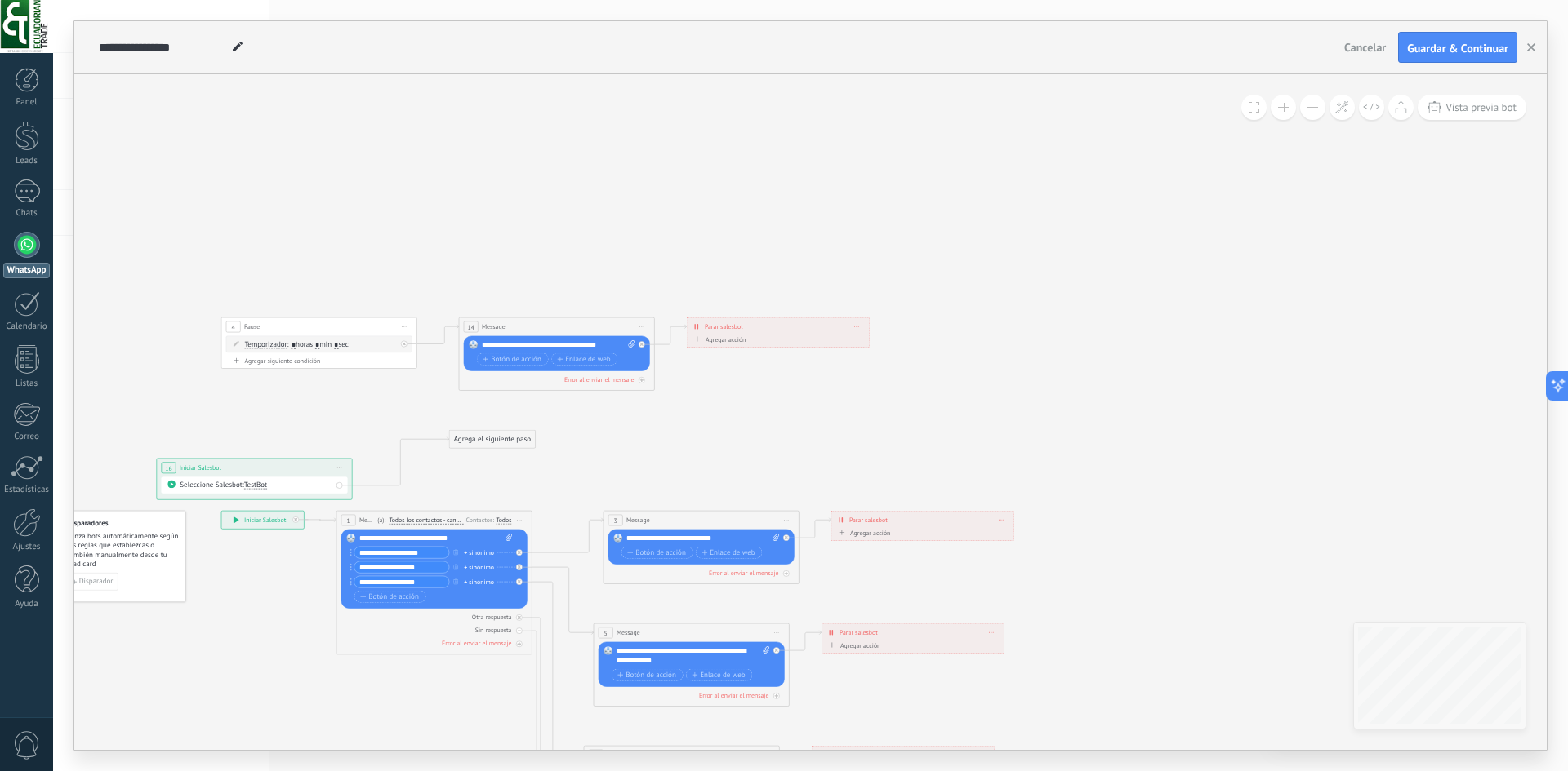
click at [282, 470] on div "**********" at bounding box center [254, 468] width 196 height 18
drag, startPoint x: 232, startPoint y: 485, endPoint x: 267, endPoint y: 455, distance: 46.1
click at [221, 510] on div "**********" at bounding box center [221, 510] width 0 height 0
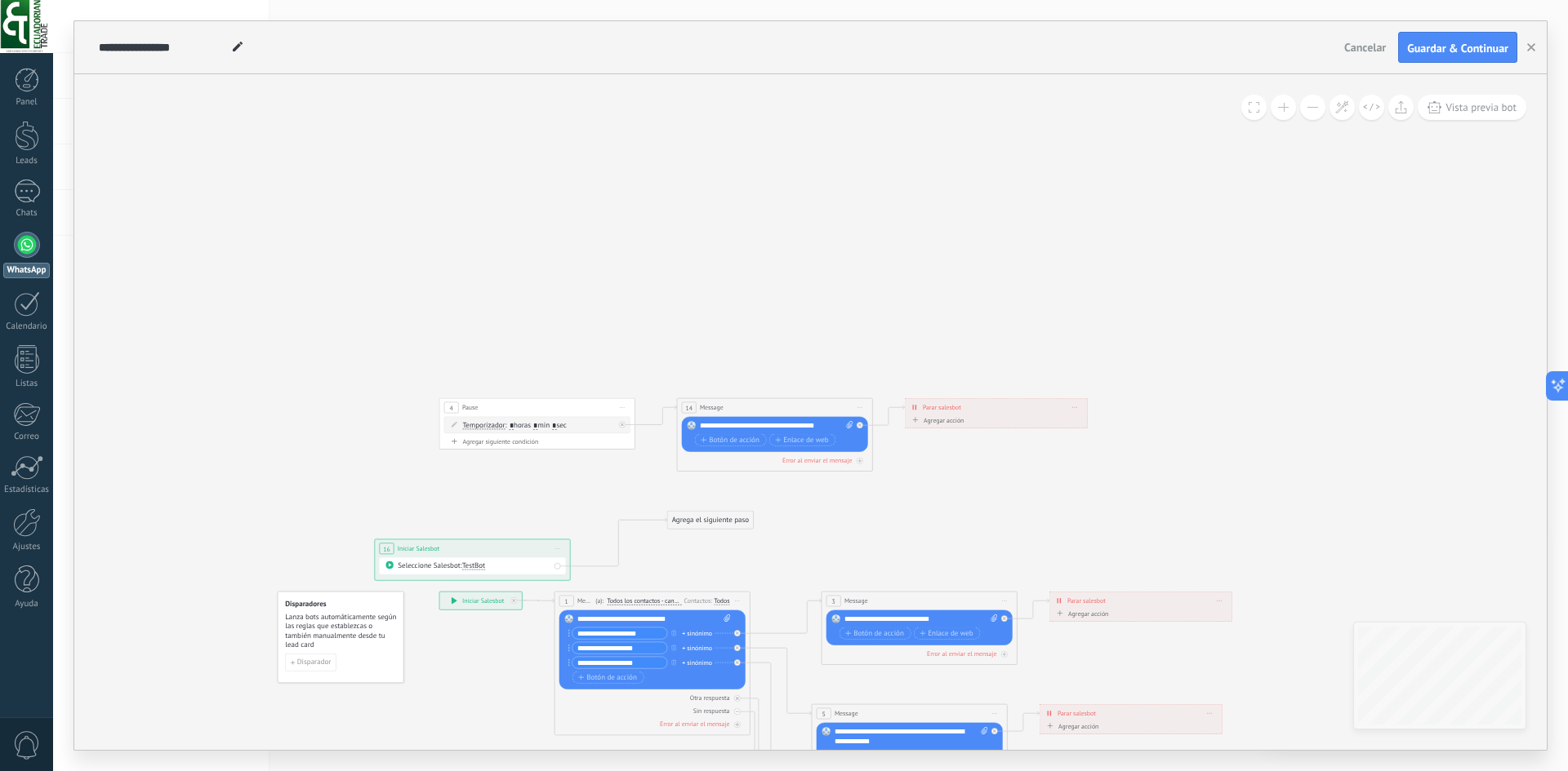
drag, startPoint x: 270, startPoint y: 454, endPoint x: 490, endPoint y: 531, distance: 233.1
click at [490, 531] on icon at bounding box center [803, 740] width 1348 height 1173
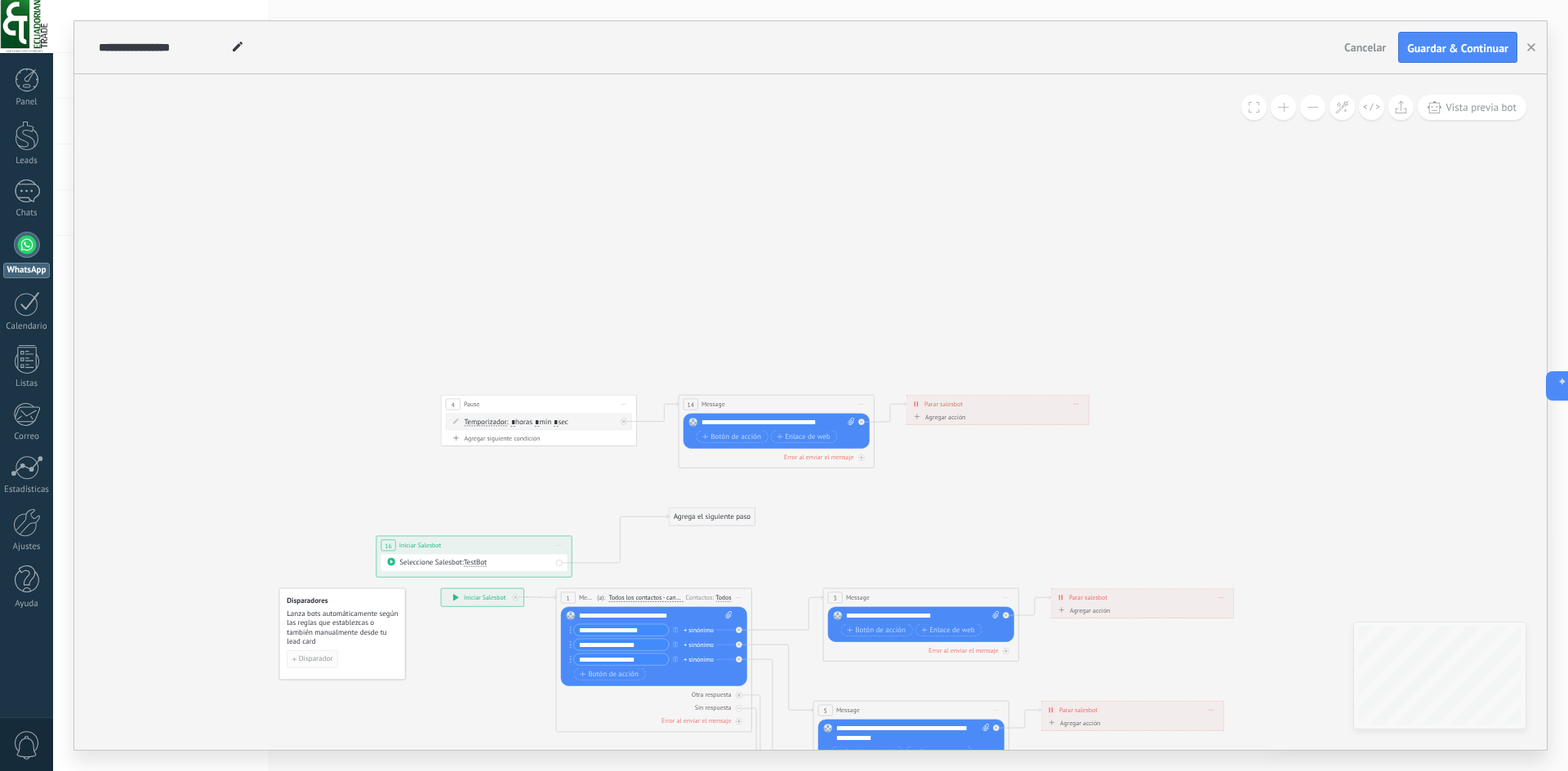
click at [308, 658] on span "Disparador" at bounding box center [315, 659] width 34 height 7
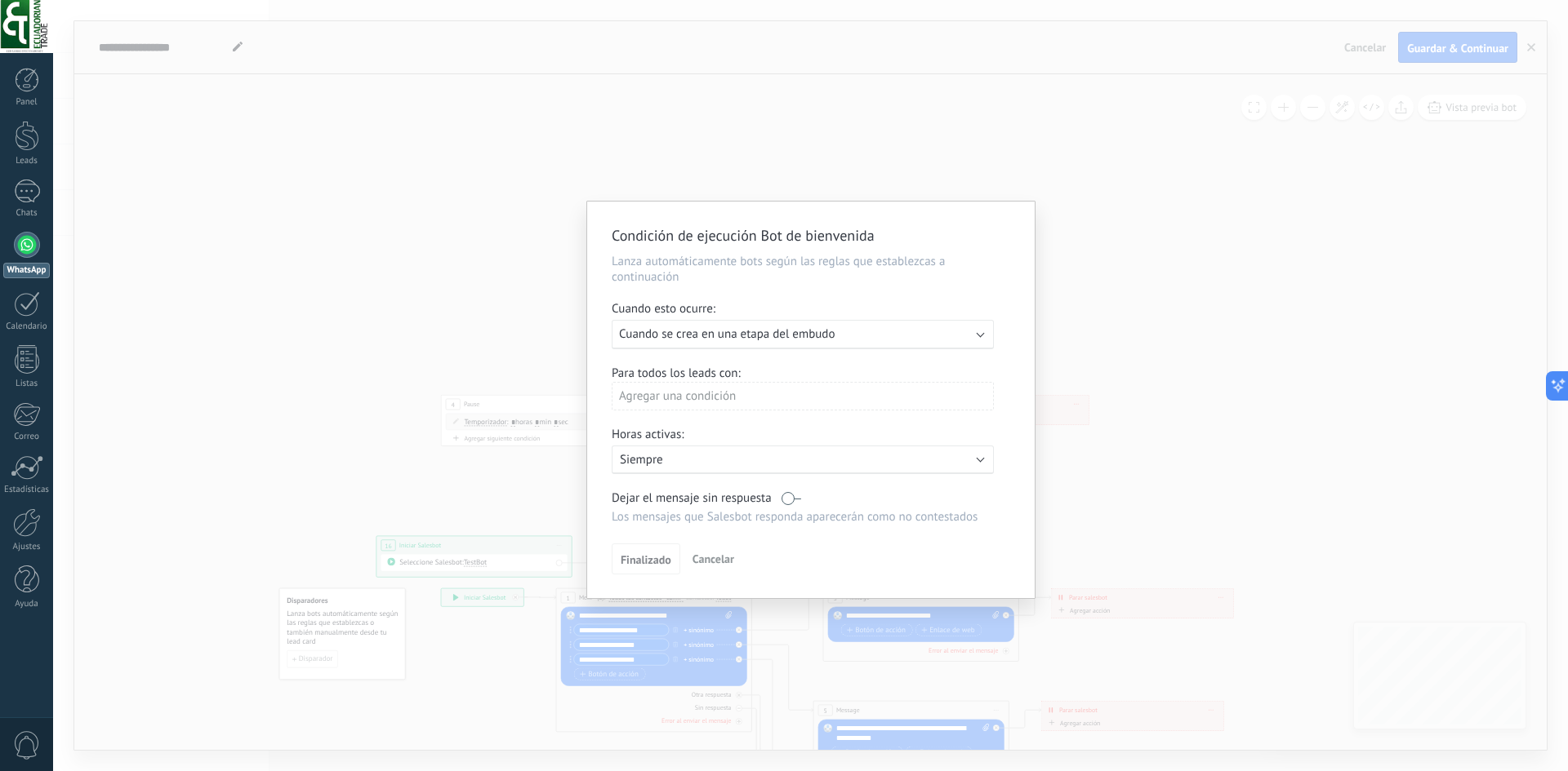
click at [329, 506] on div "Condición de ejecución Bot de bienvenida Lanza automáticamente bots según las r…" at bounding box center [810, 385] width 1515 height 771
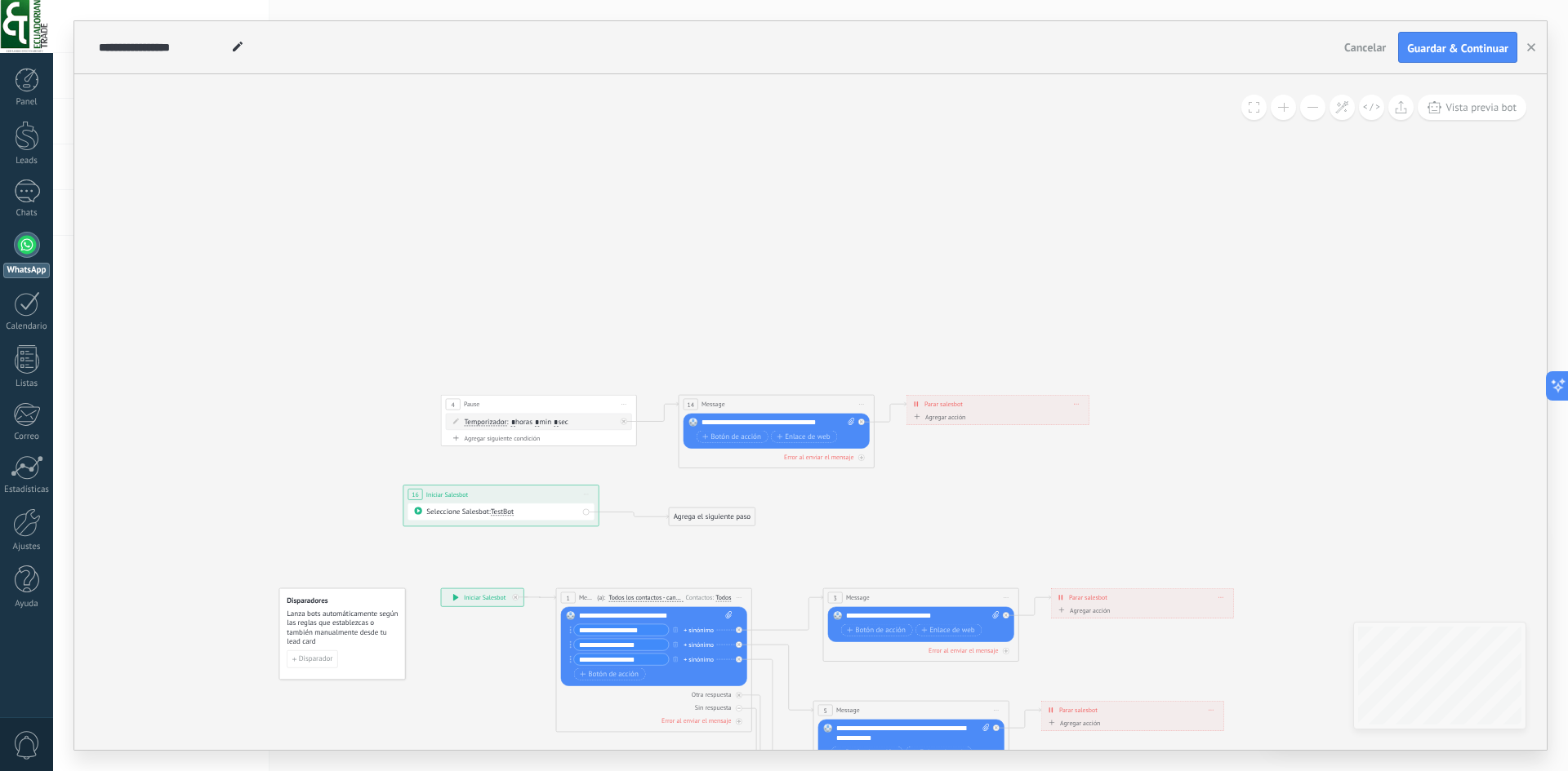
drag, startPoint x: 494, startPoint y: 543, endPoint x: 517, endPoint y: 515, distance: 36.2
click at [517, 504] on div "**********" at bounding box center [501, 494] width 196 height 18
drag, startPoint x: 567, startPoint y: 533, endPoint x: 522, endPoint y: 540, distance: 45.5
click at [522, 540] on div "Seleccione Salesbot: TestBot" at bounding box center [497, 534] width 186 height 17
click at [699, 510] on div "Agrega el siguiente paso" at bounding box center [711, 517] width 86 height 17
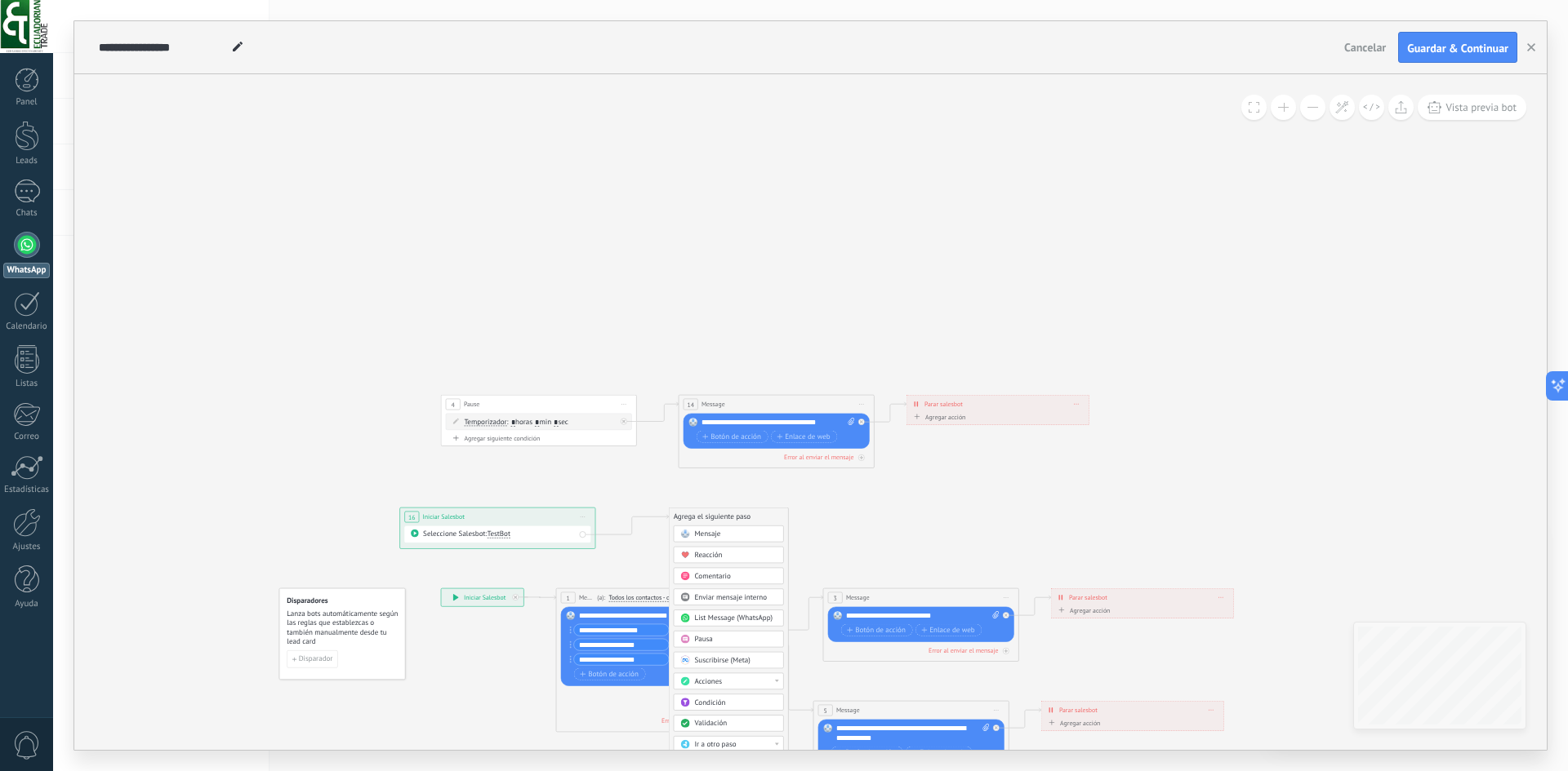
click at [702, 538] on span "Mensaje" at bounding box center [707, 534] width 26 height 9
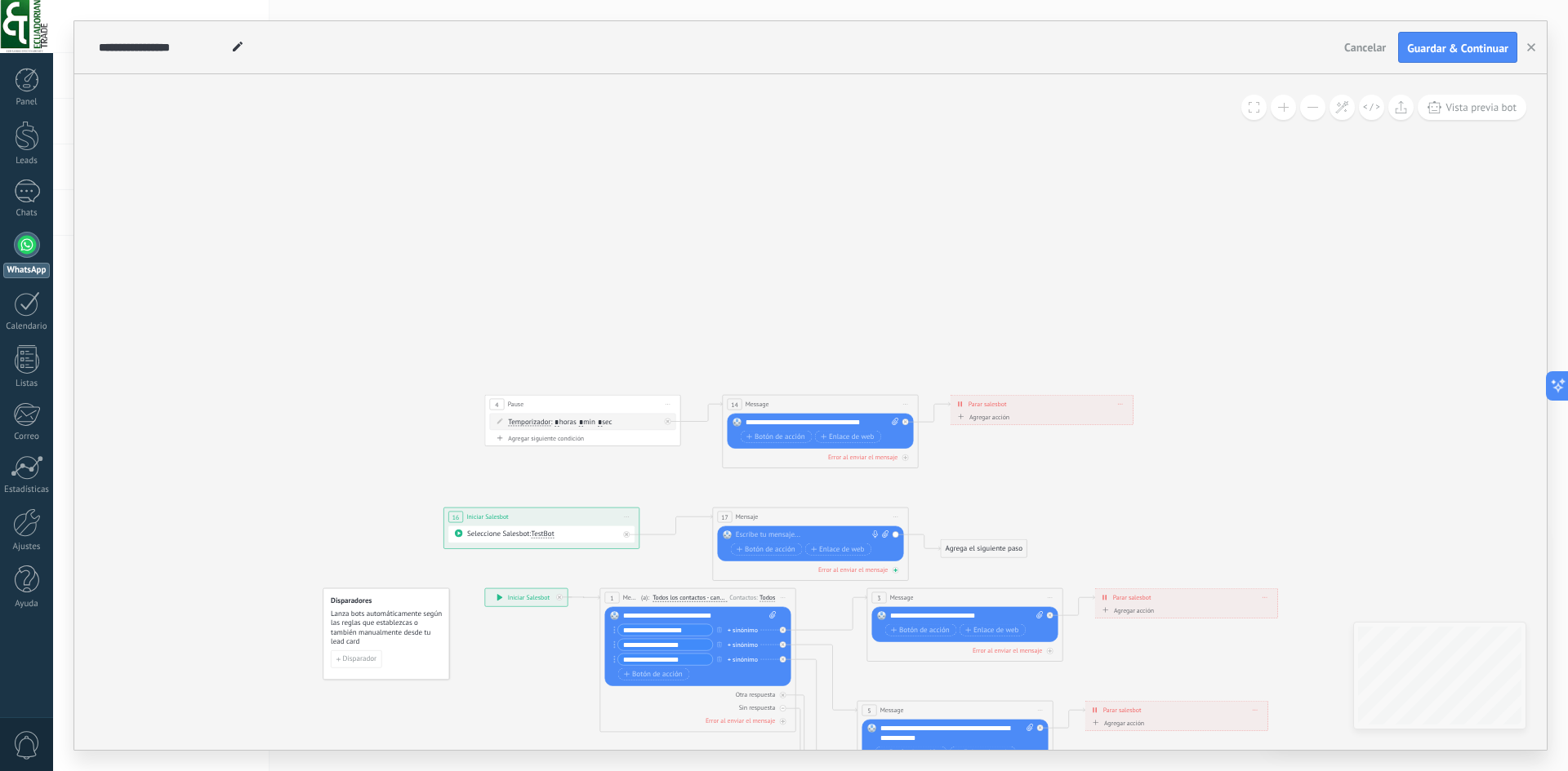
click at [878, 572] on div "Error al enviar el mensaje" at bounding box center [852, 570] width 69 height 8
drag, startPoint x: 827, startPoint y: 523, endPoint x: 808, endPoint y: 501, distance: 29.1
click at [808, 501] on div "17 Mensaje ******* (a): Todos los contactos - canales seleccionados Todos los c…" at bounding box center [791, 494] width 196 height 18
click at [834, 547] on div "Error al enviar el mensaje" at bounding box center [832, 547] width 69 height 8
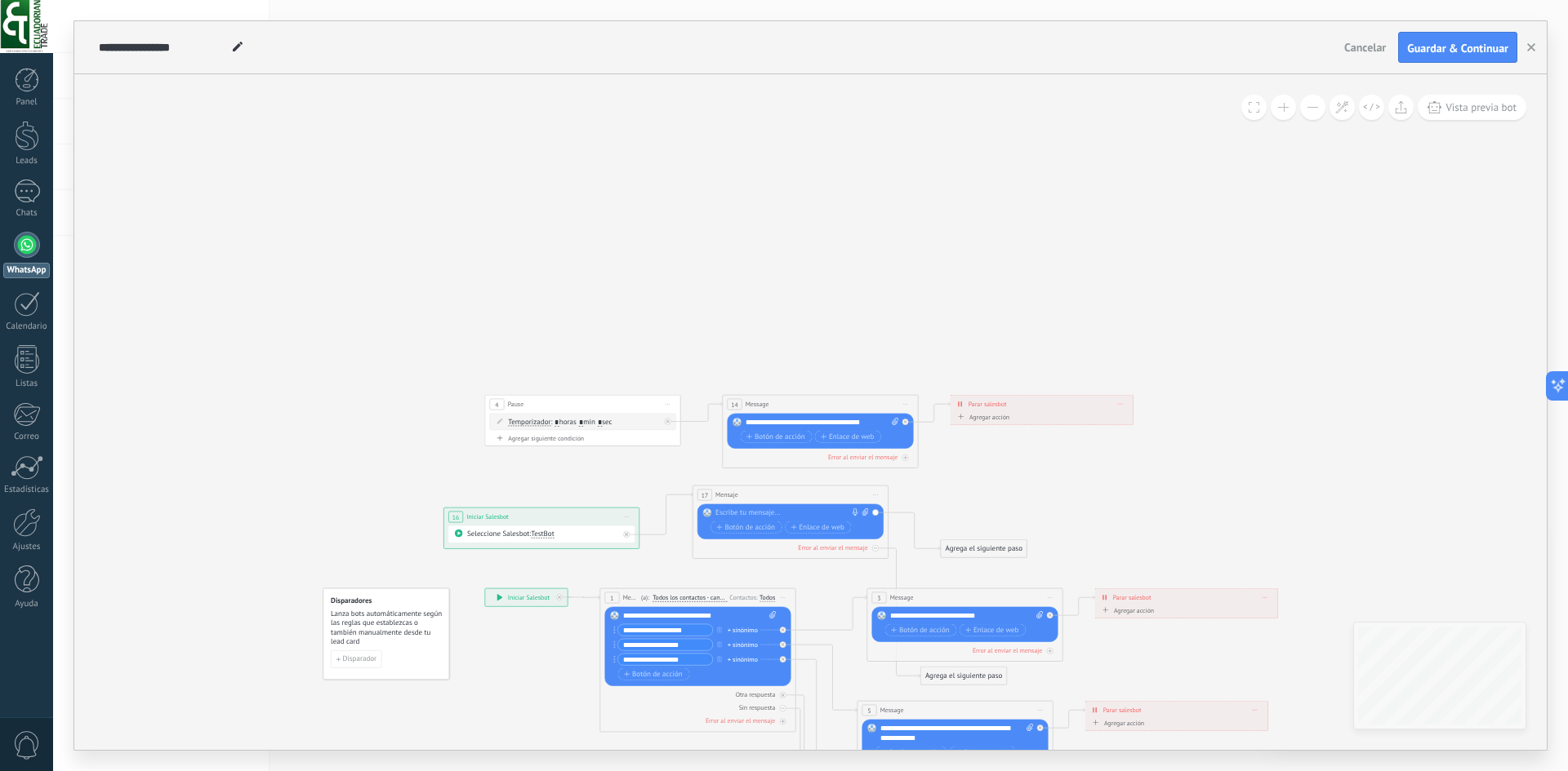
click at [834, 547] on div "Error al enviar el mensaje" at bounding box center [832, 547] width 69 height 8
click at [737, 499] on span "Mensaje" at bounding box center [727, 494] width 23 height 9
drag, startPoint x: 596, startPoint y: 519, endPoint x: 579, endPoint y: 519, distance: 17.0
click at [579, 519] on div "**********" at bounding box center [542, 516] width 196 height 18
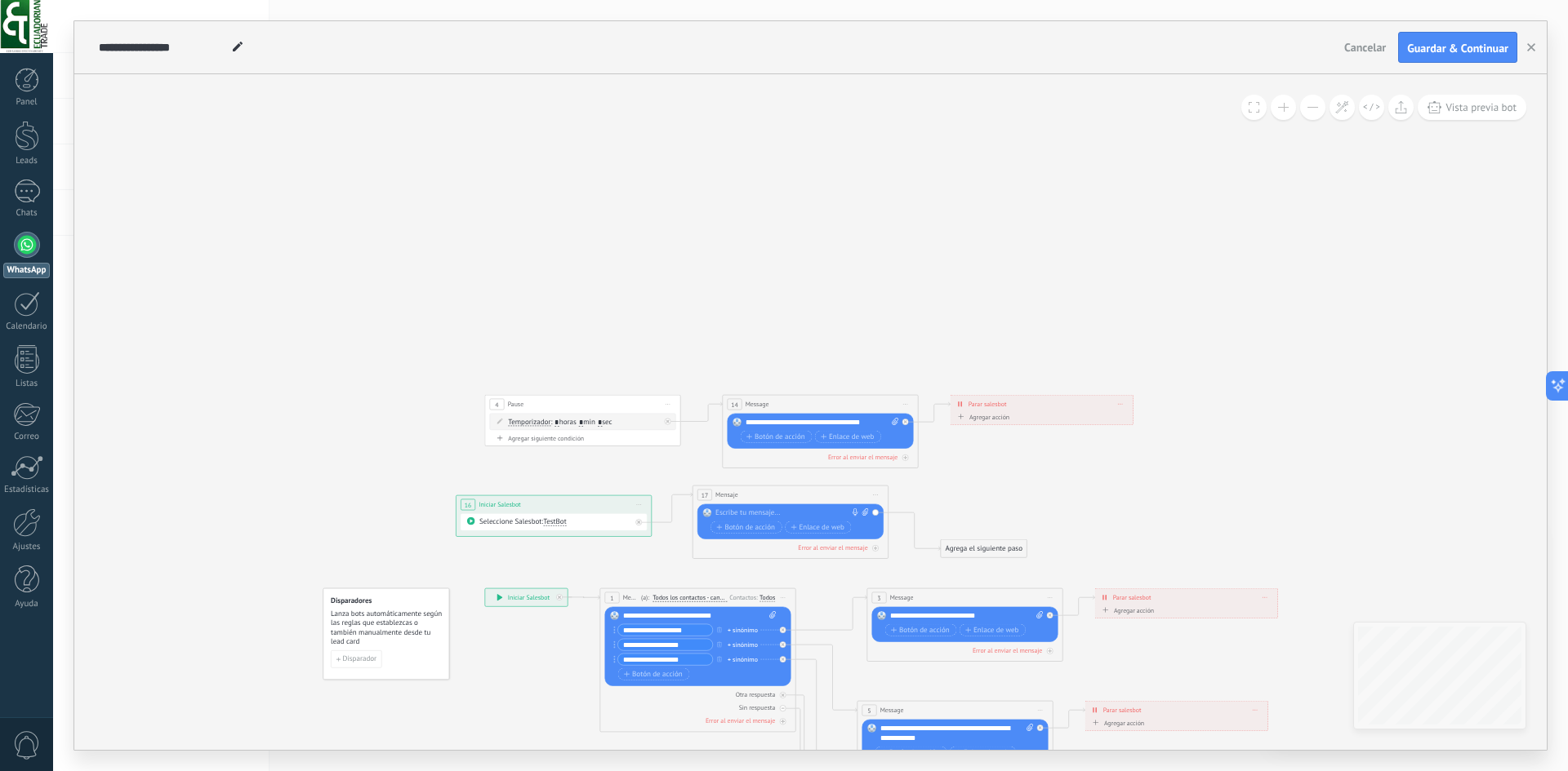
drag, startPoint x: 578, startPoint y: 518, endPoint x: 590, endPoint y: 506, distance: 17.0
click at [590, 506] on div "**********" at bounding box center [553, 505] width 196 height 18
click at [38, 252] on div at bounding box center [26, 244] width 26 height 26
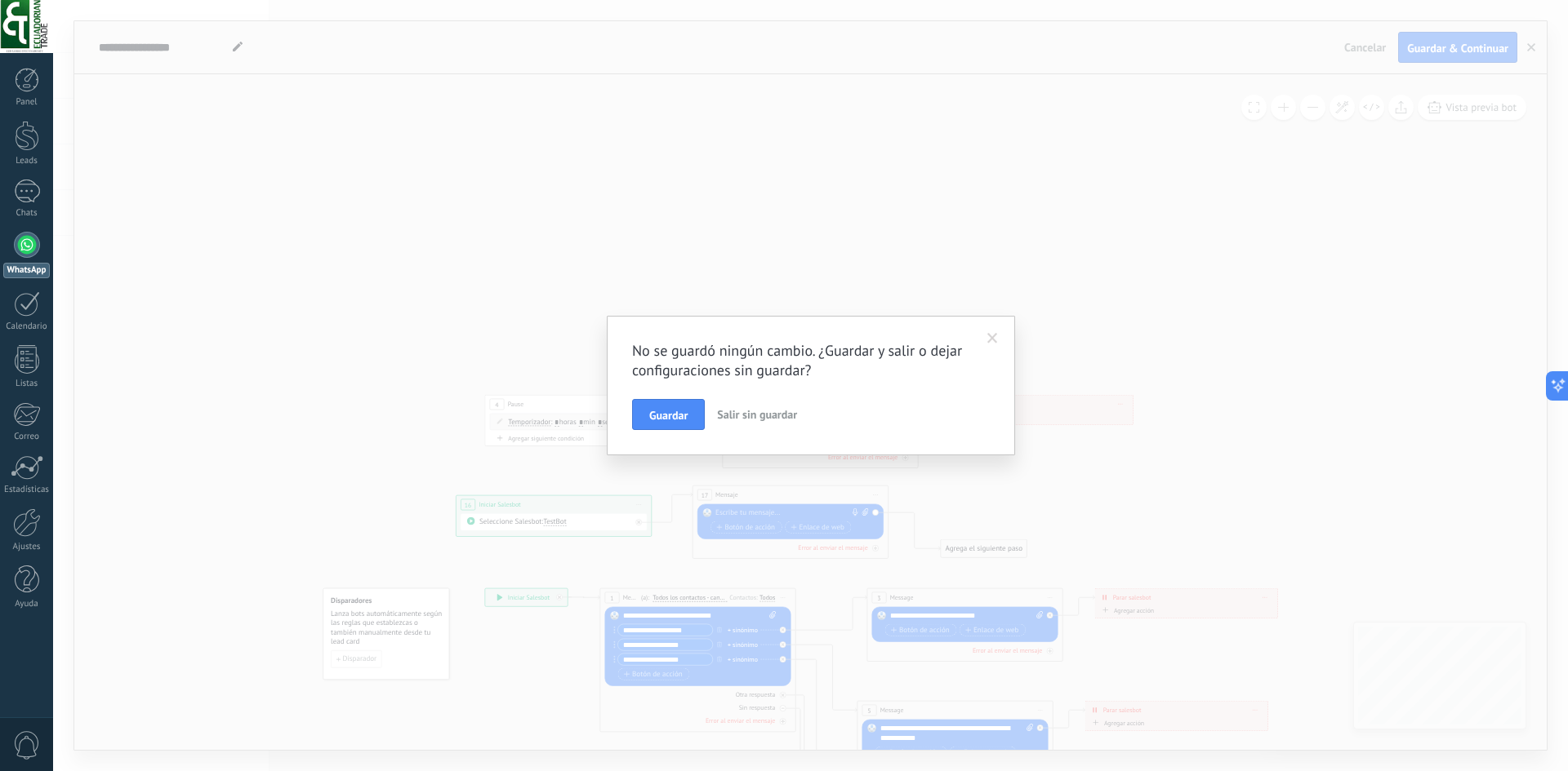
drag, startPoint x: 701, startPoint y: 422, endPoint x: 757, endPoint y: 411, distance: 57.1
click at [757, 411] on div "Guardar Salir sin guardar" at bounding box center [811, 414] width 358 height 31
click at [757, 411] on span "Salir sin guardar" at bounding box center [757, 414] width 80 height 15
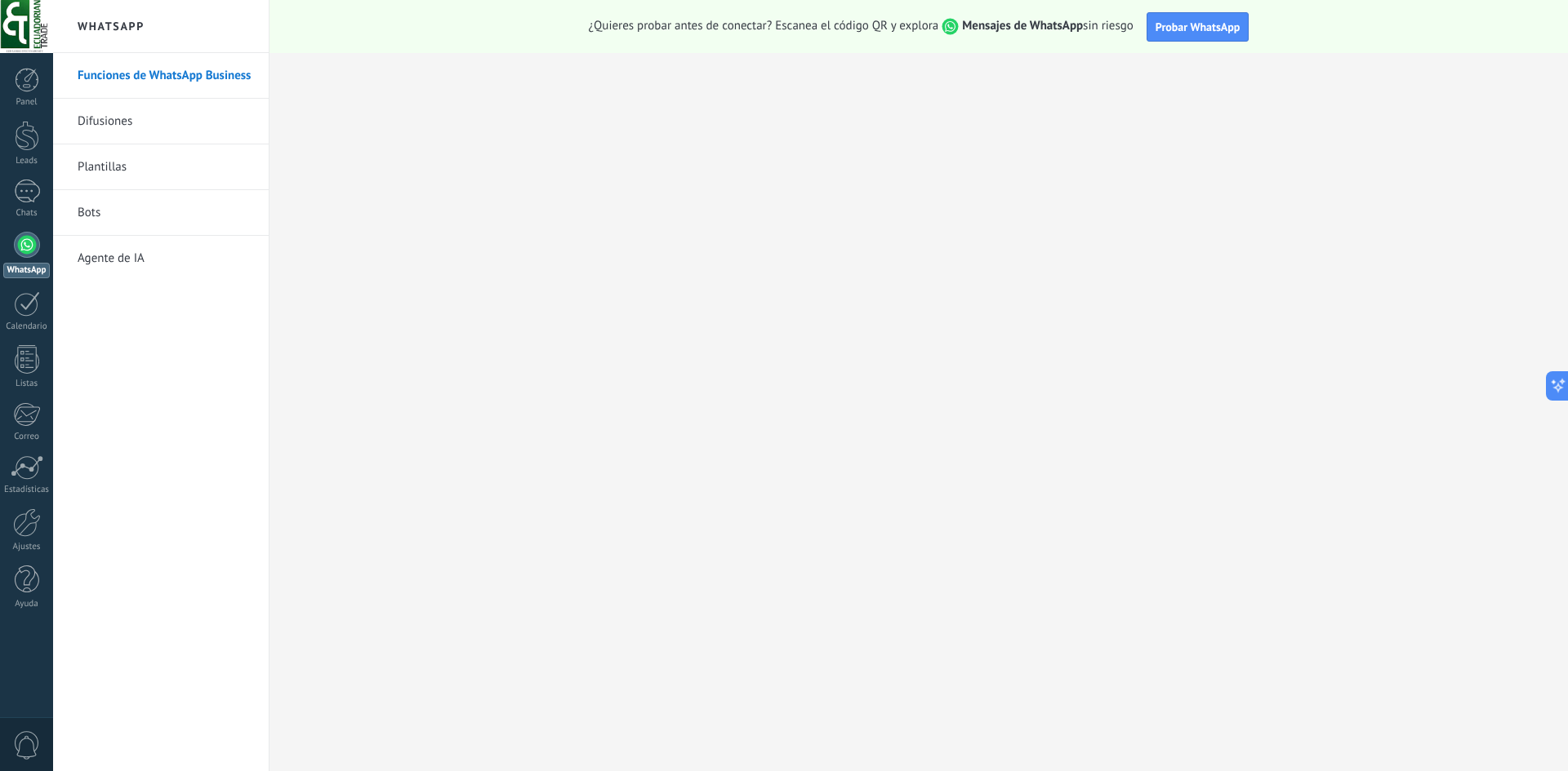
click at [211, 220] on link "Bots" at bounding box center [165, 213] width 175 height 46
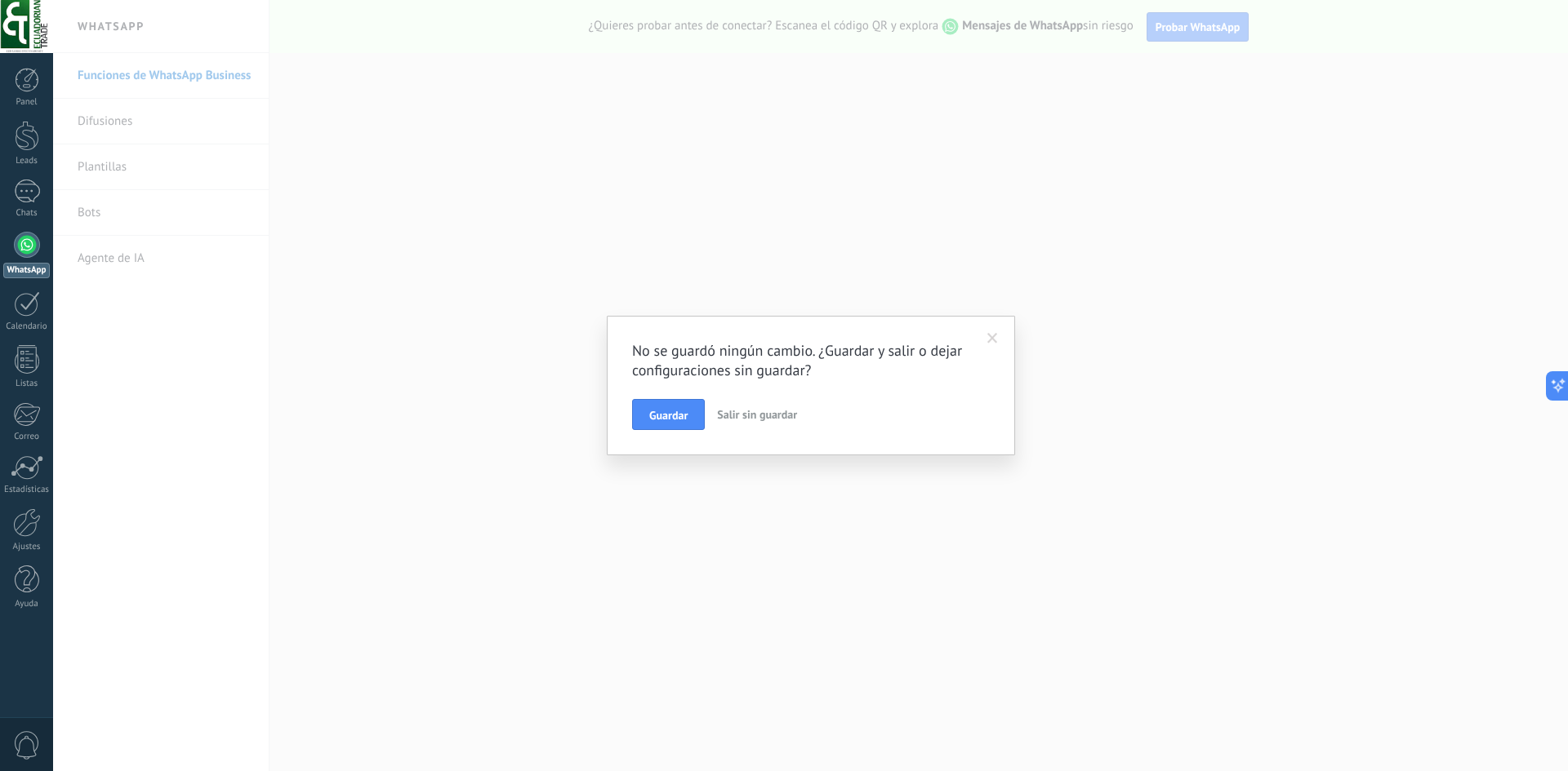
click at [773, 412] on span "Salir sin guardar" at bounding box center [757, 414] width 80 height 15
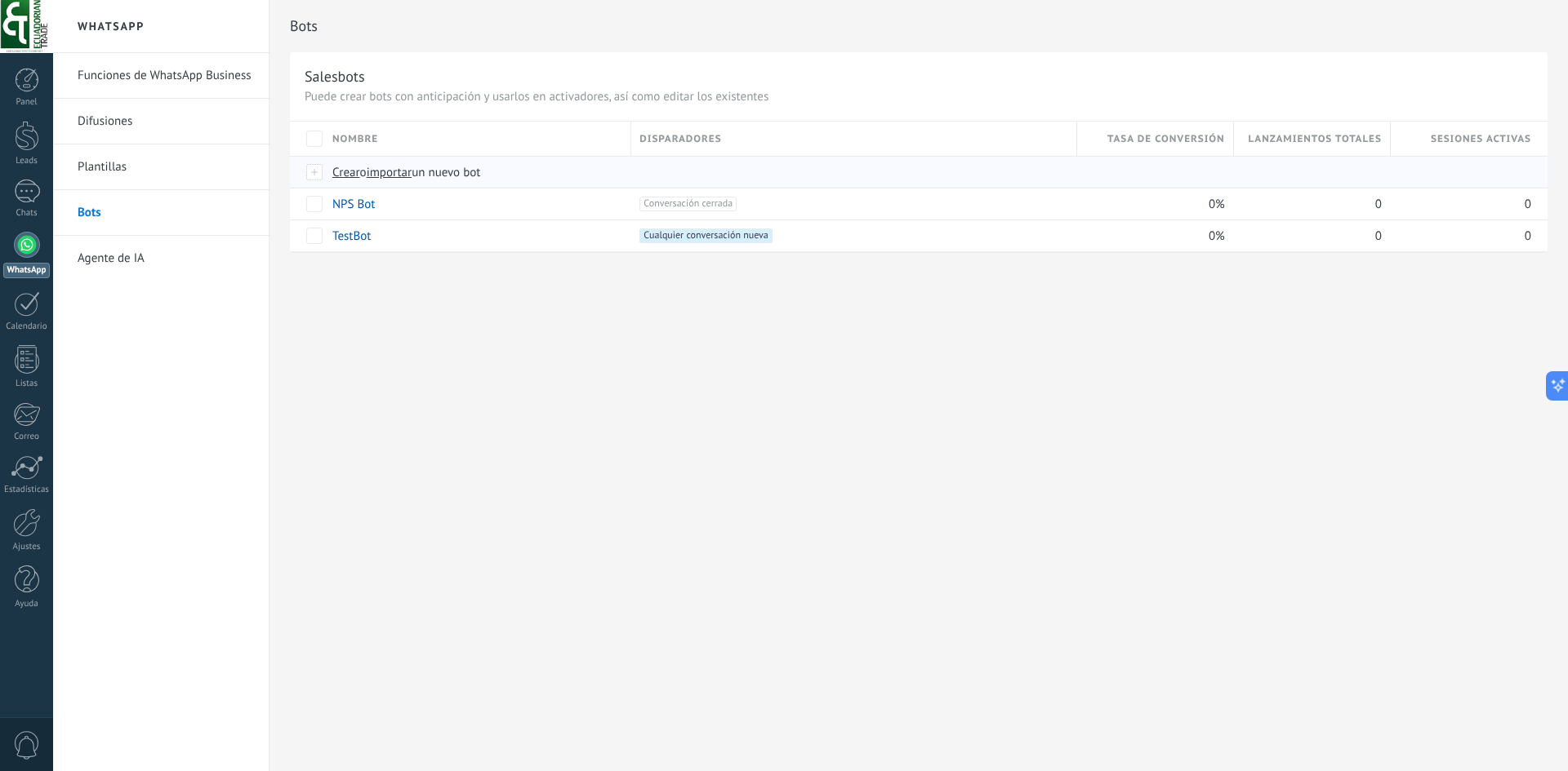
click at [399, 175] on span "importar" at bounding box center [389, 173] width 46 height 16
click at [0, 0] on input "importar un nuevo bot" at bounding box center [0, 0] width 0 height 0
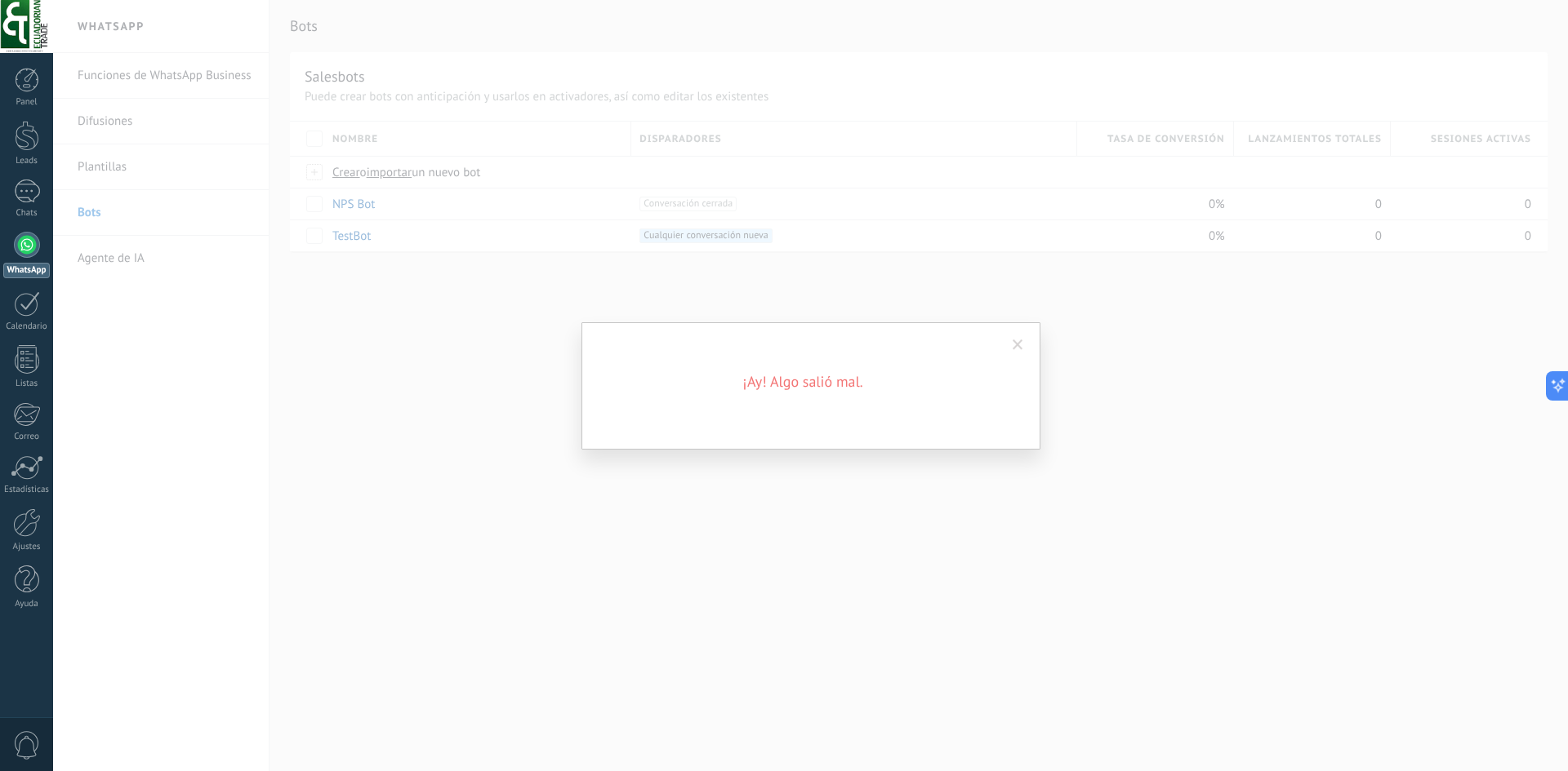
click at [1025, 347] on span at bounding box center [1017, 345] width 27 height 28
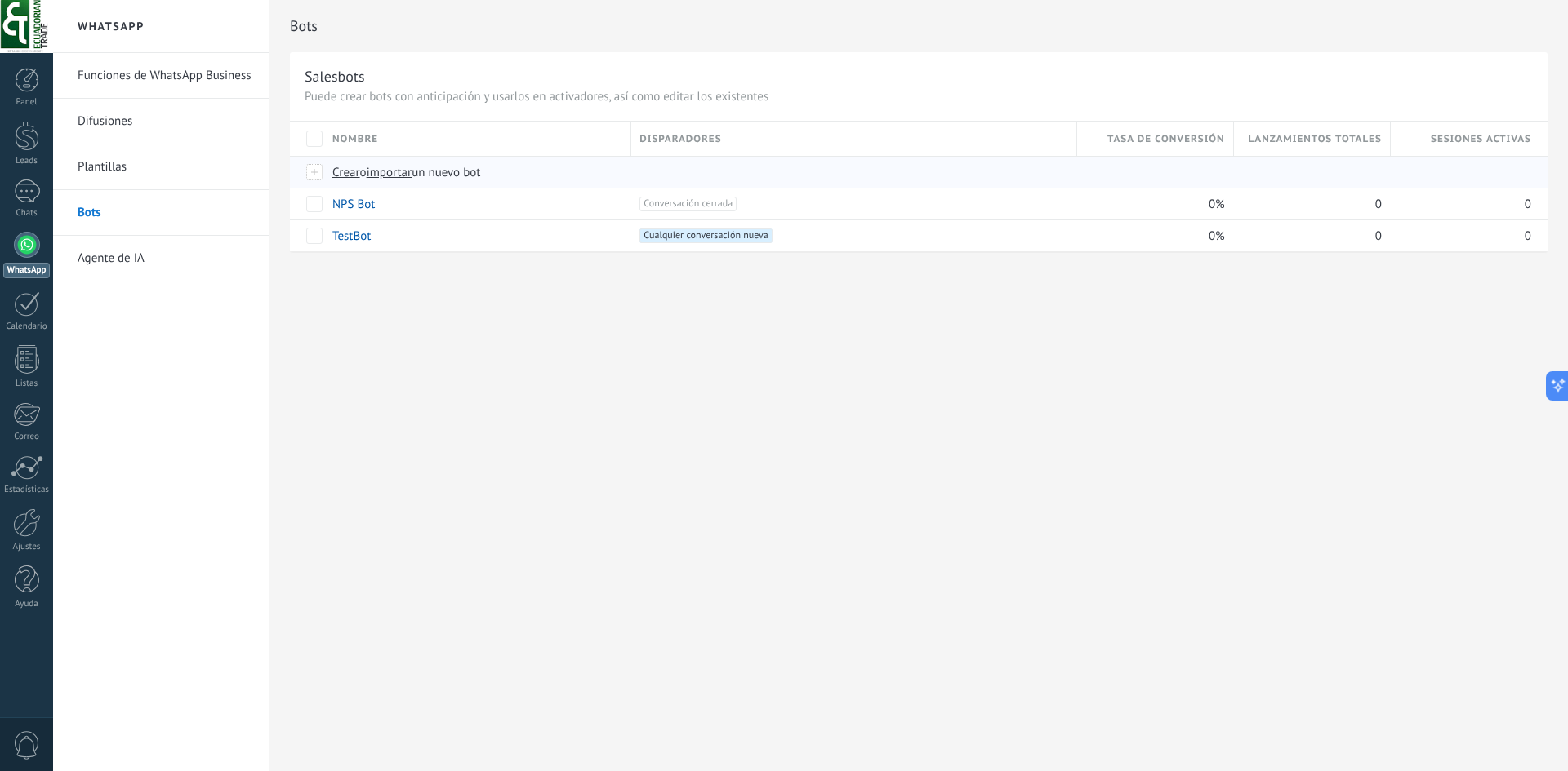
click at [412, 170] on span "importar" at bounding box center [389, 173] width 46 height 16
click at [0, 0] on input "importar un nuevo bot" at bounding box center [0, 0] width 0 height 0
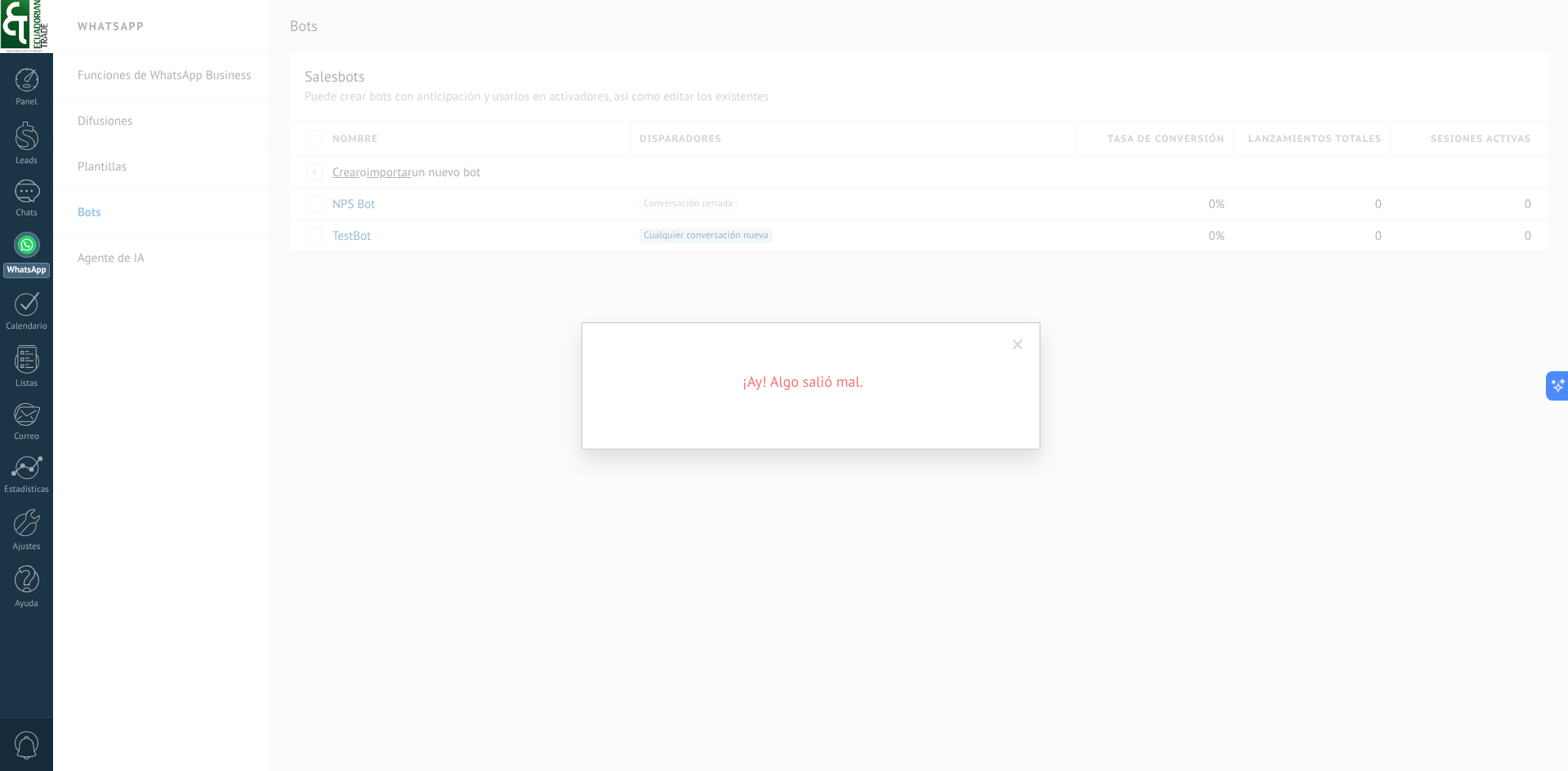
click at [1026, 342] on span at bounding box center [1017, 345] width 27 height 28
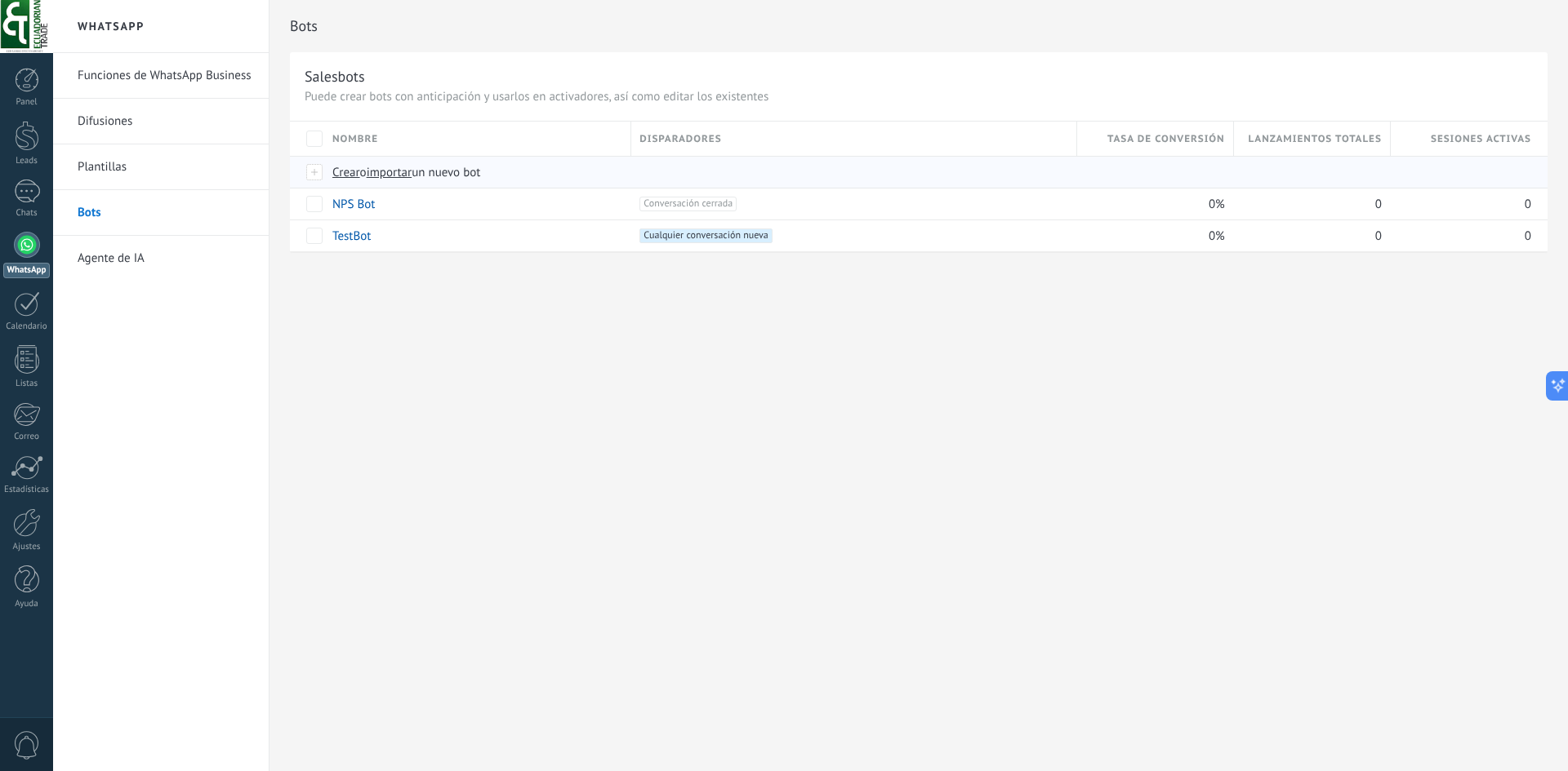
click at [351, 175] on span "Crear" at bounding box center [346, 173] width 28 height 16
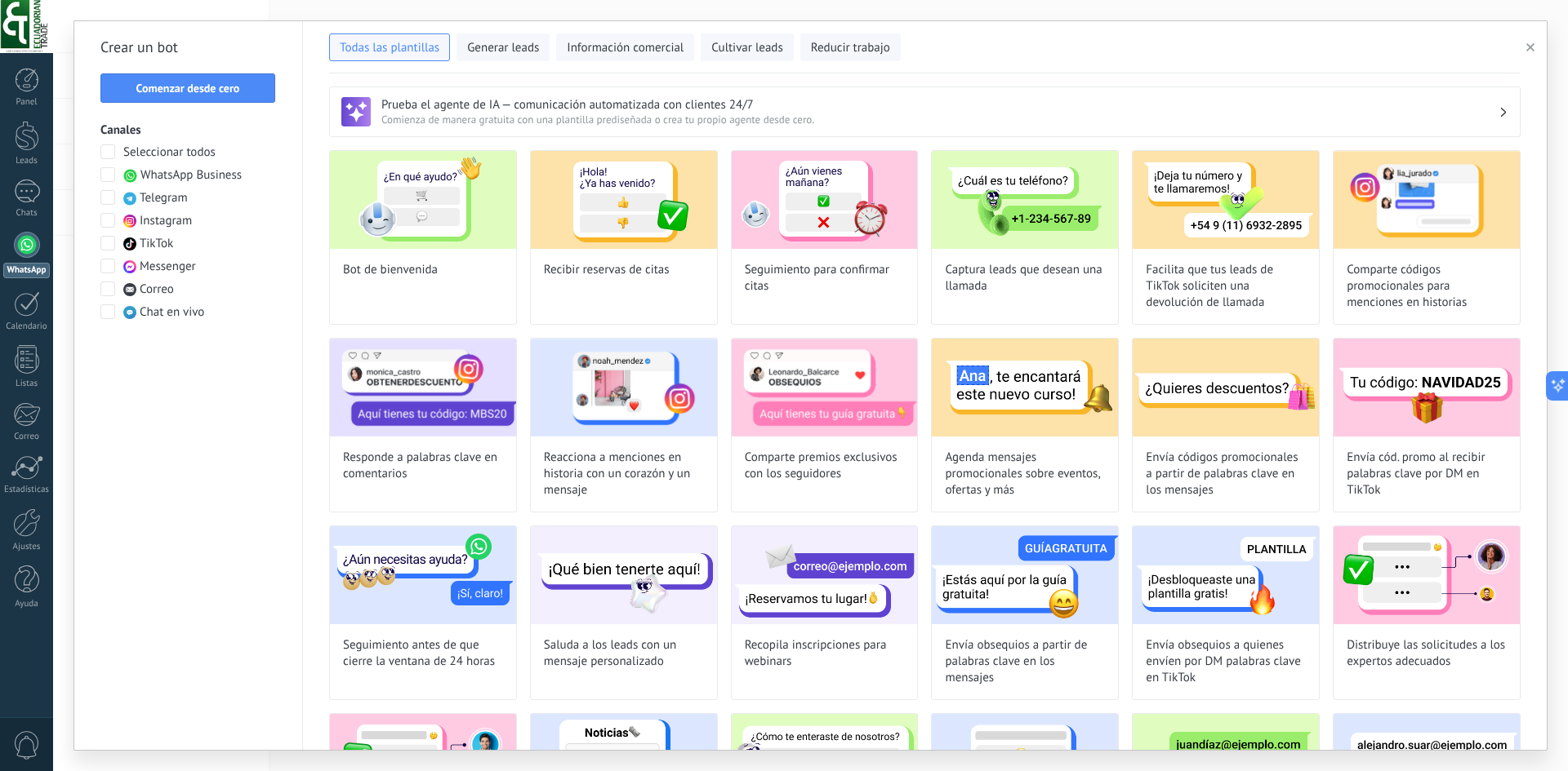
click at [209, 171] on span "WhatsApp Business" at bounding box center [191, 175] width 101 height 17
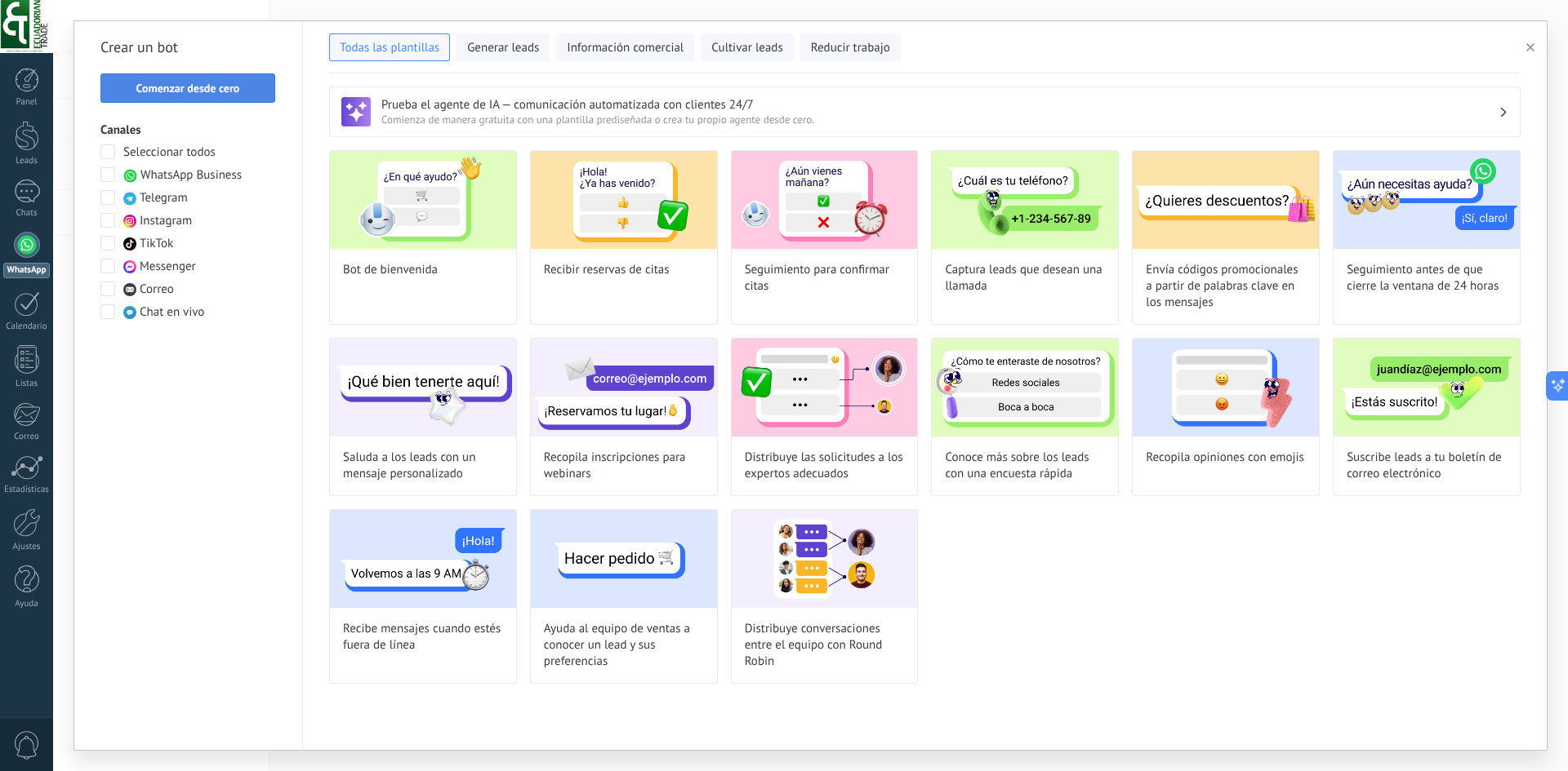
click at [232, 88] on span "Comenzar desde cero" at bounding box center [188, 88] width 104 height 12
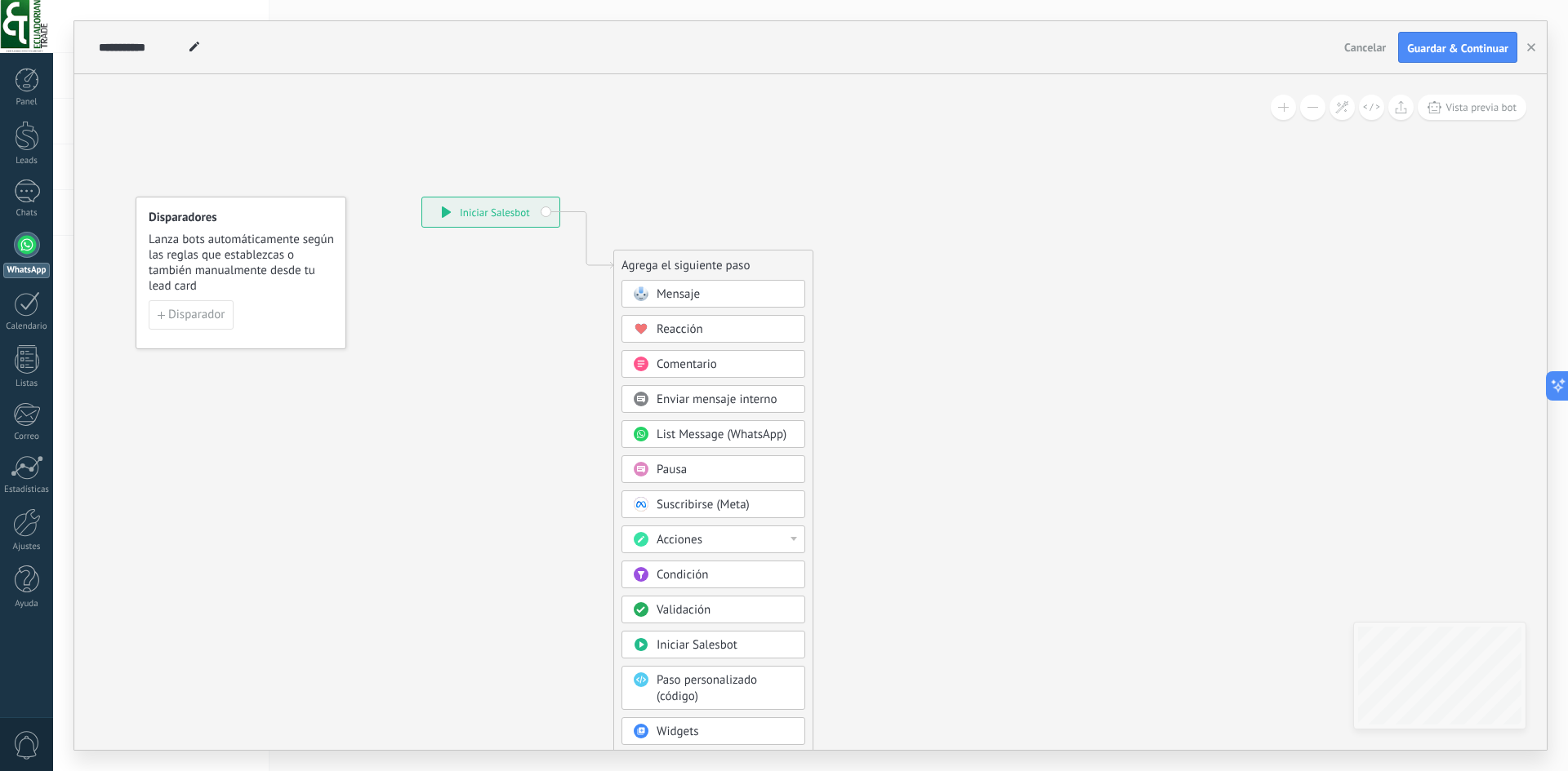
click at [1314, 110] on button at bounding box center [1312, 107] width 25 height 25
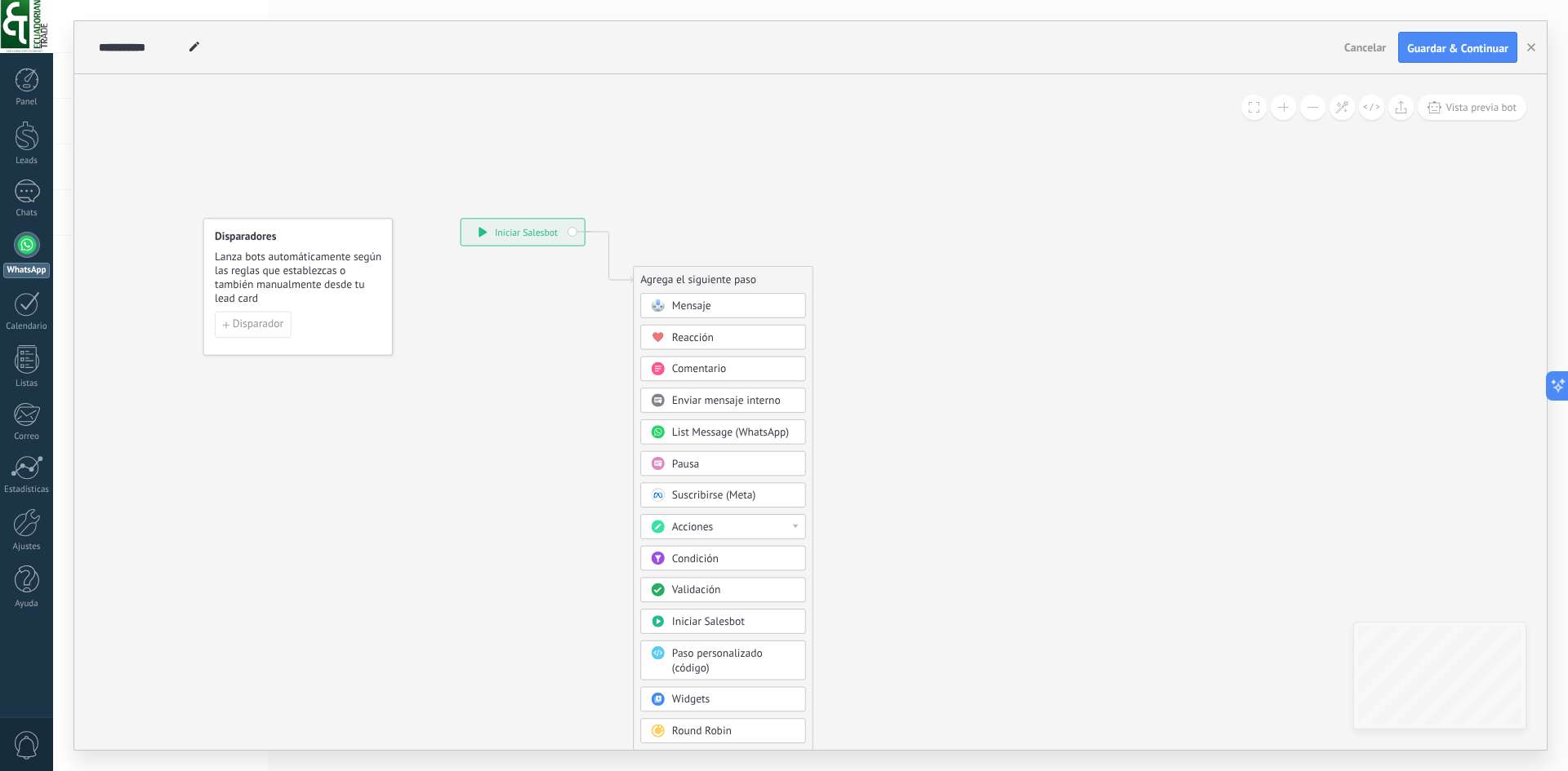
click at [1274, 110] on button at bounding box center [1283, 107] width 25 height 25
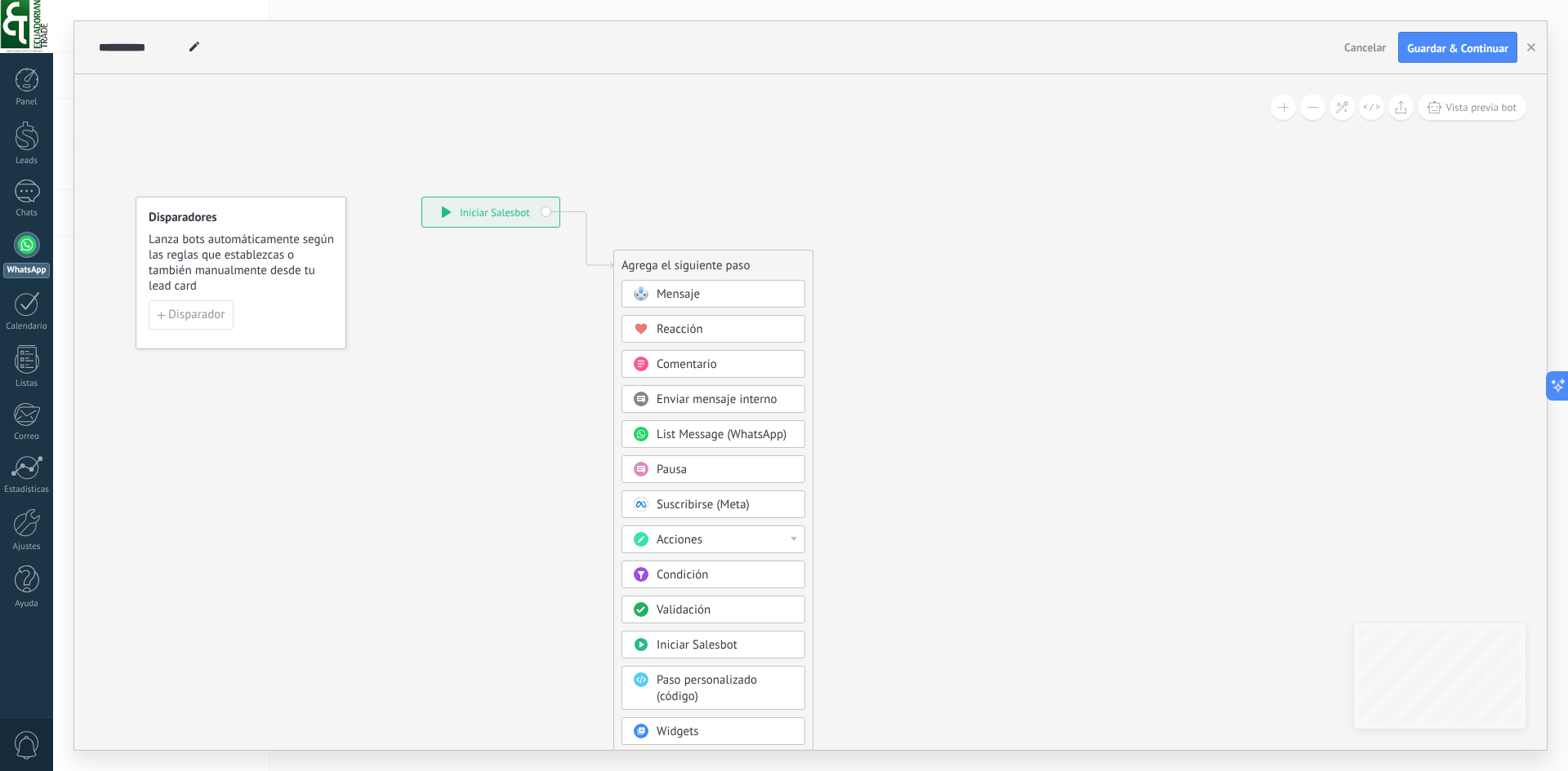
click at [689, 293] on span "Mensaje" at bounding box center [678, 295] width 43 height 16
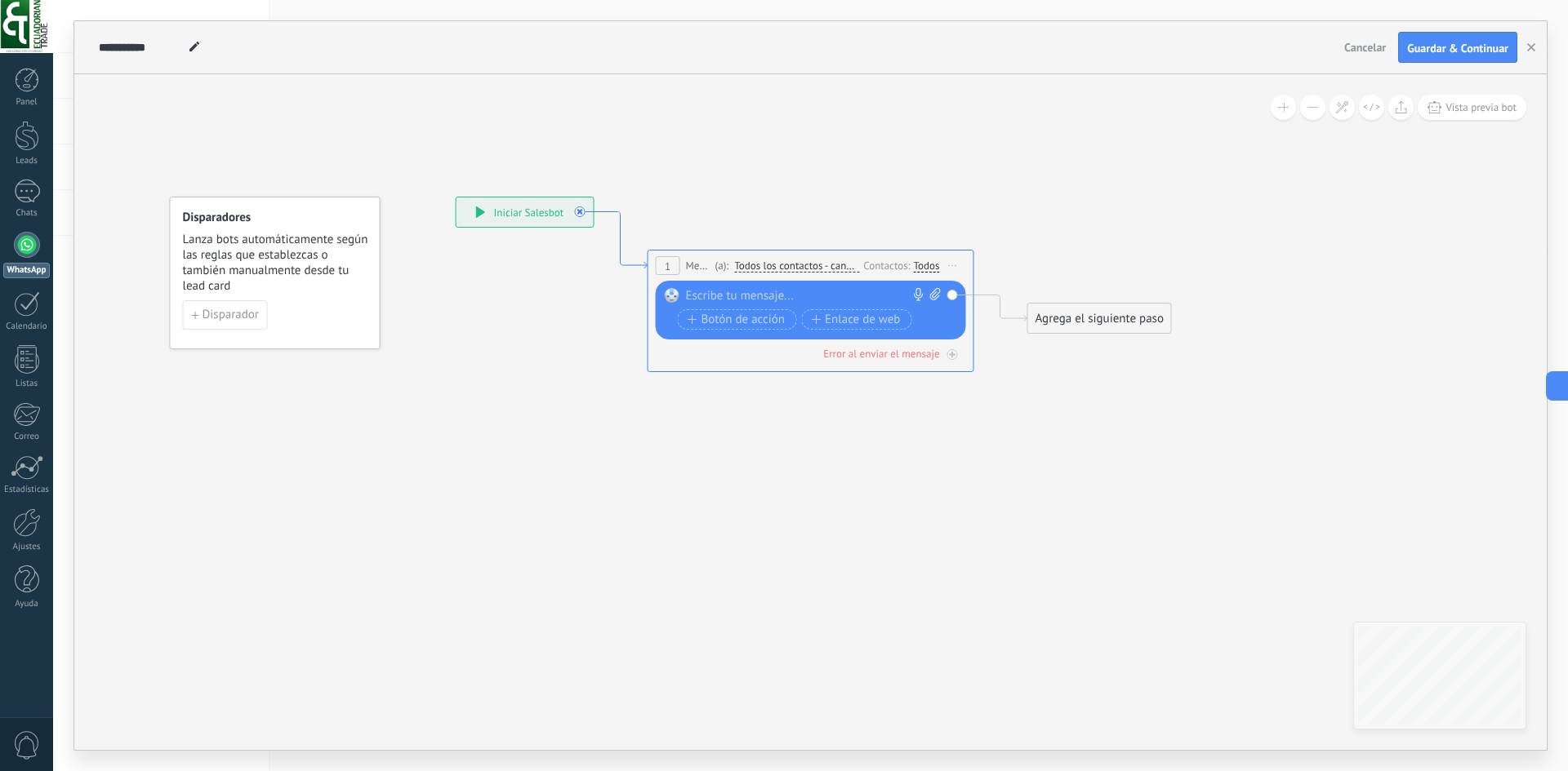
click at [628, 266] on icon at bounding box center [621, 240] width 53 height 57
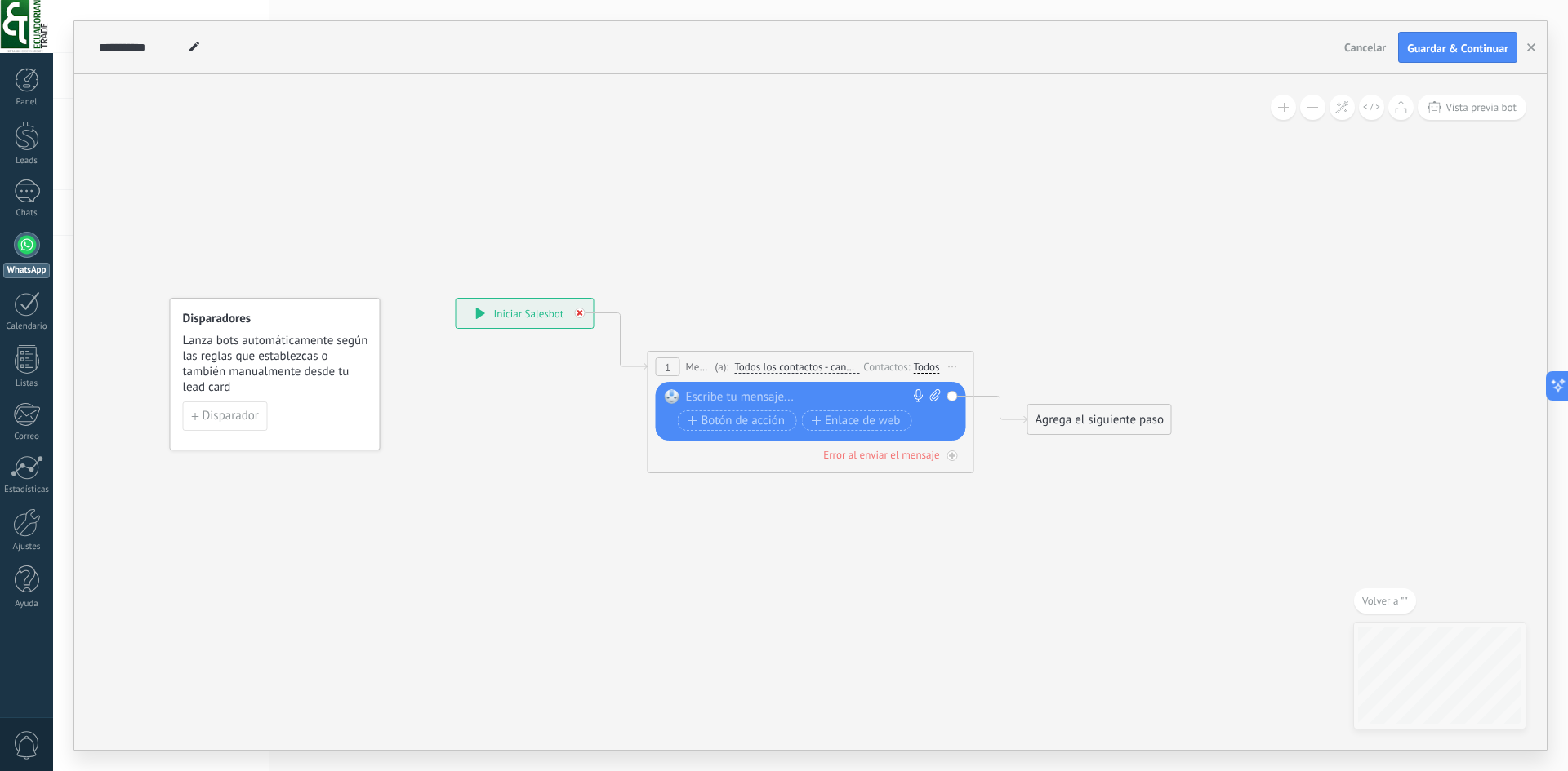
click at [578, 313] on icon at bounding box center [580, 313] width 6 height 6
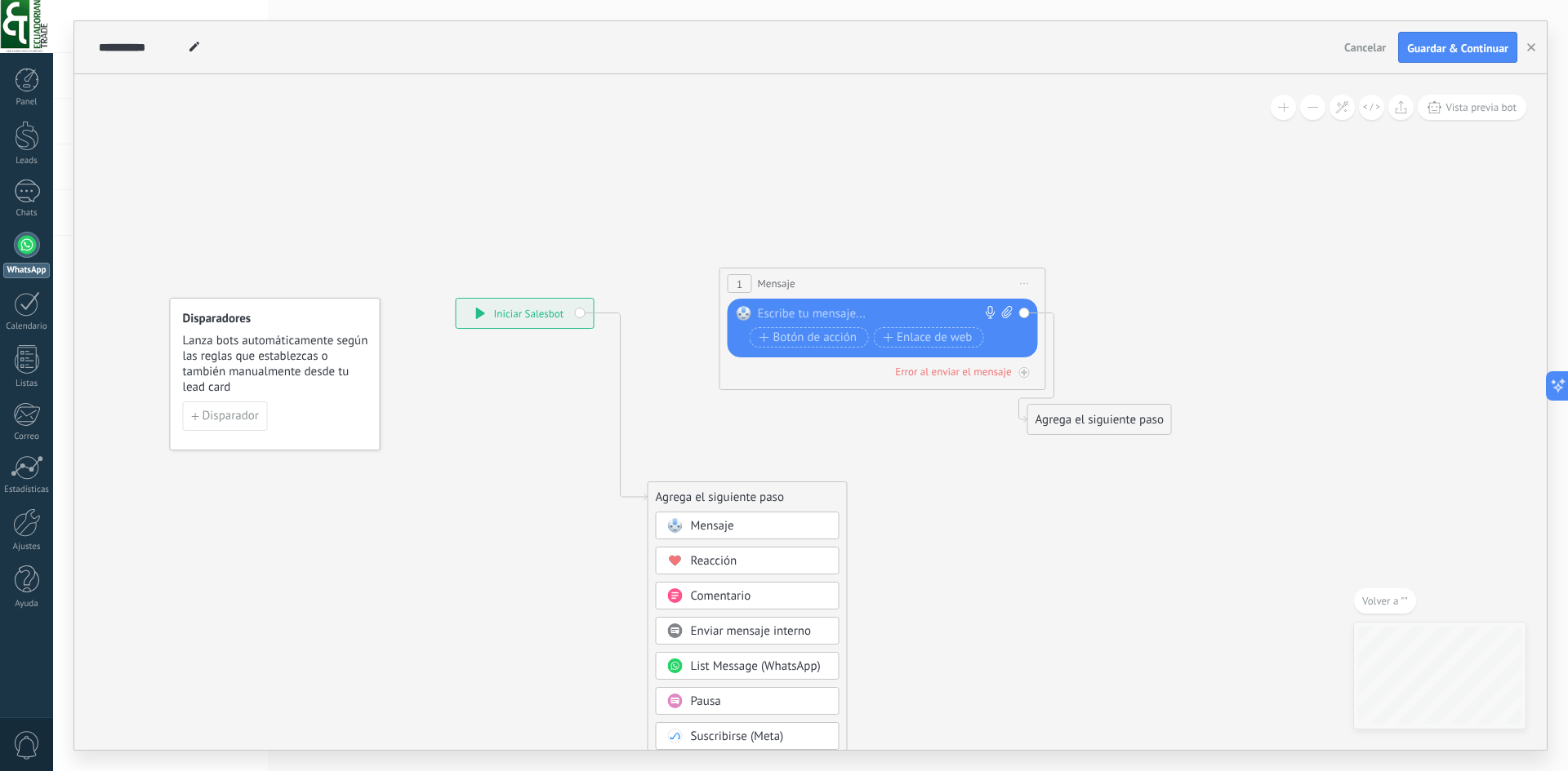
drag, startPoint x: 712, startPoint y: 366, endPoint x: 784, endPoint y: 282, distance: 110.6
click at [784, 282] on span "Mensaje" at bounding box center [776, 284] width 38 height 16
click at [858, 293] on div "1 Mensaje ******* (a): Todos los contactos - canales seleccionados Todos los co…" at bounding box center [882, 283] width 325 height 30
click at [1390, 602] on span "Volver a """ at bounding box center [1384, 601] width 46 height 14
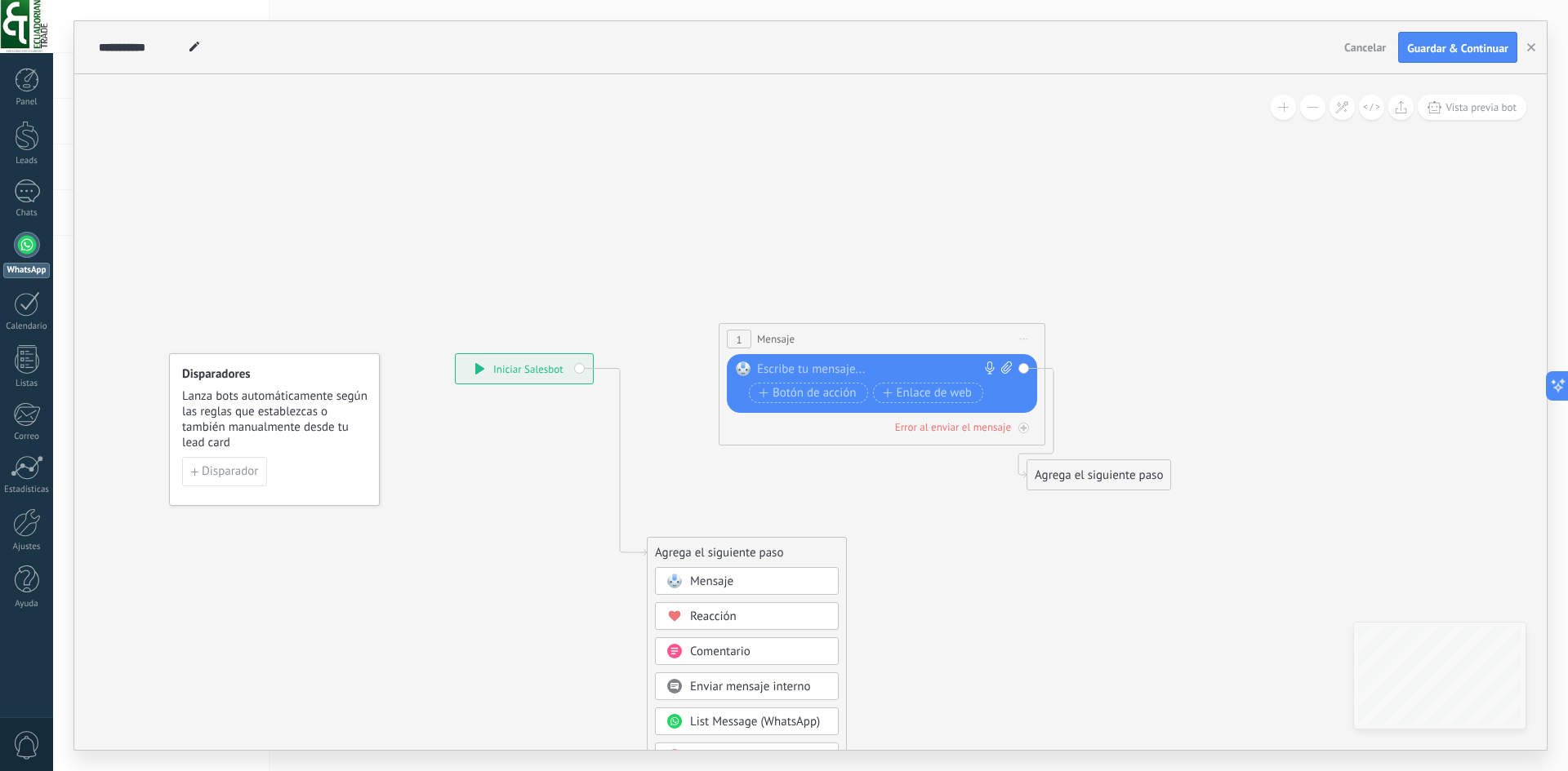
click at [737, 341] on span "1" at bounding box center [738, 339] width 6 height 14
click at [711, 590] on div "Mensaje" at bounding box center [746, 580] width 184 height 28
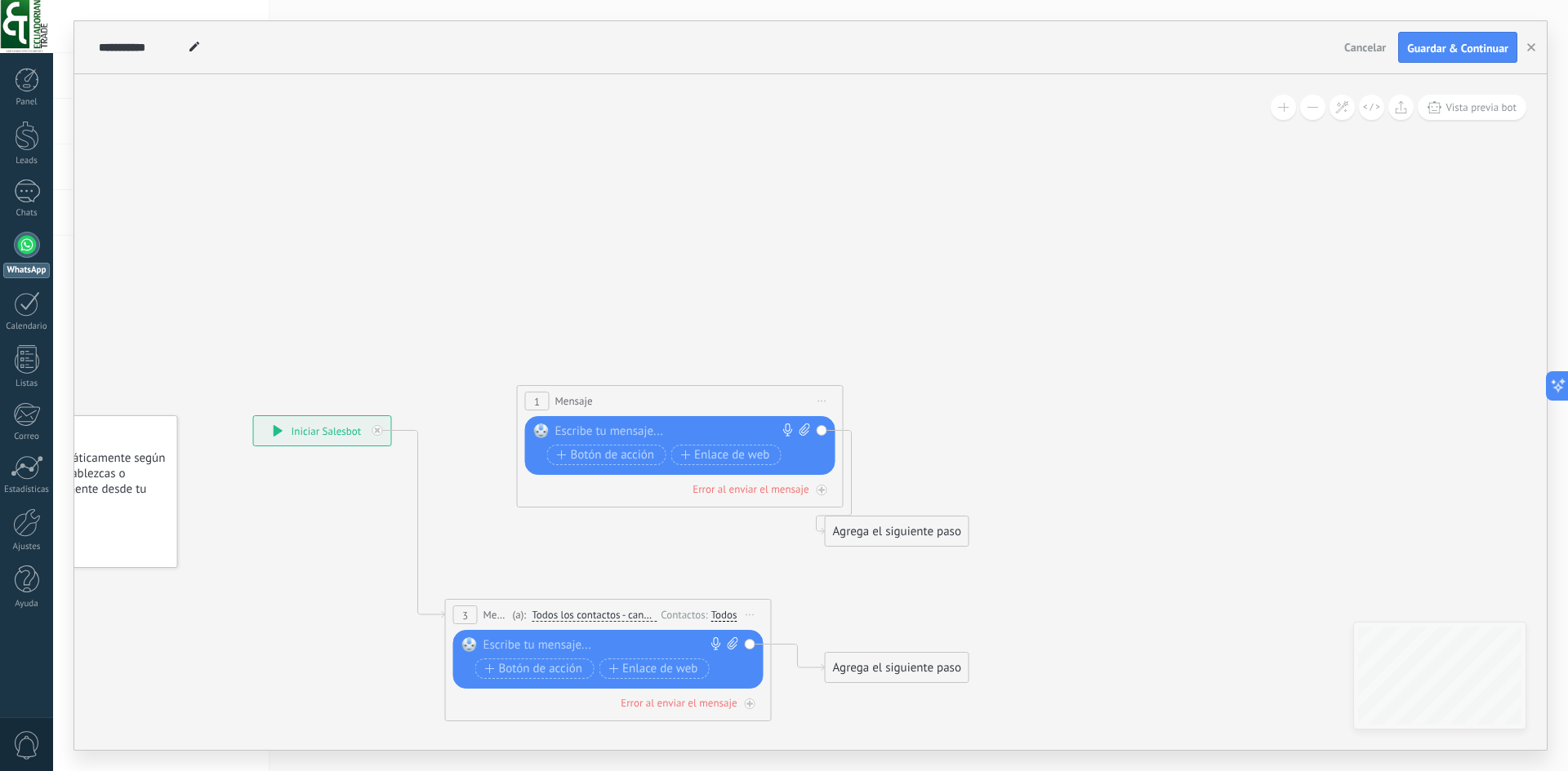
drag, startPoint x: 623, startPoint y: 296, endPoint x: 422, endPoint y: 359, distance: 210.6
click at [422, 359] on icon at bounding box center [584, 552] width 1478 height 1152
click at [821, 431] on div "Reemplazar Quitar Convertir a mensaje de voz Arrastre la imagen aquí para adjun…" at bounding box center [681, 446] width 310 height 58
drag, startPoint x: 626, startPoint y: 424, endPoint x: 618, endPoint y: 432, distance: 11.3
click at [618, 432] on div at bounding box center [677, 433] width 242 height 17
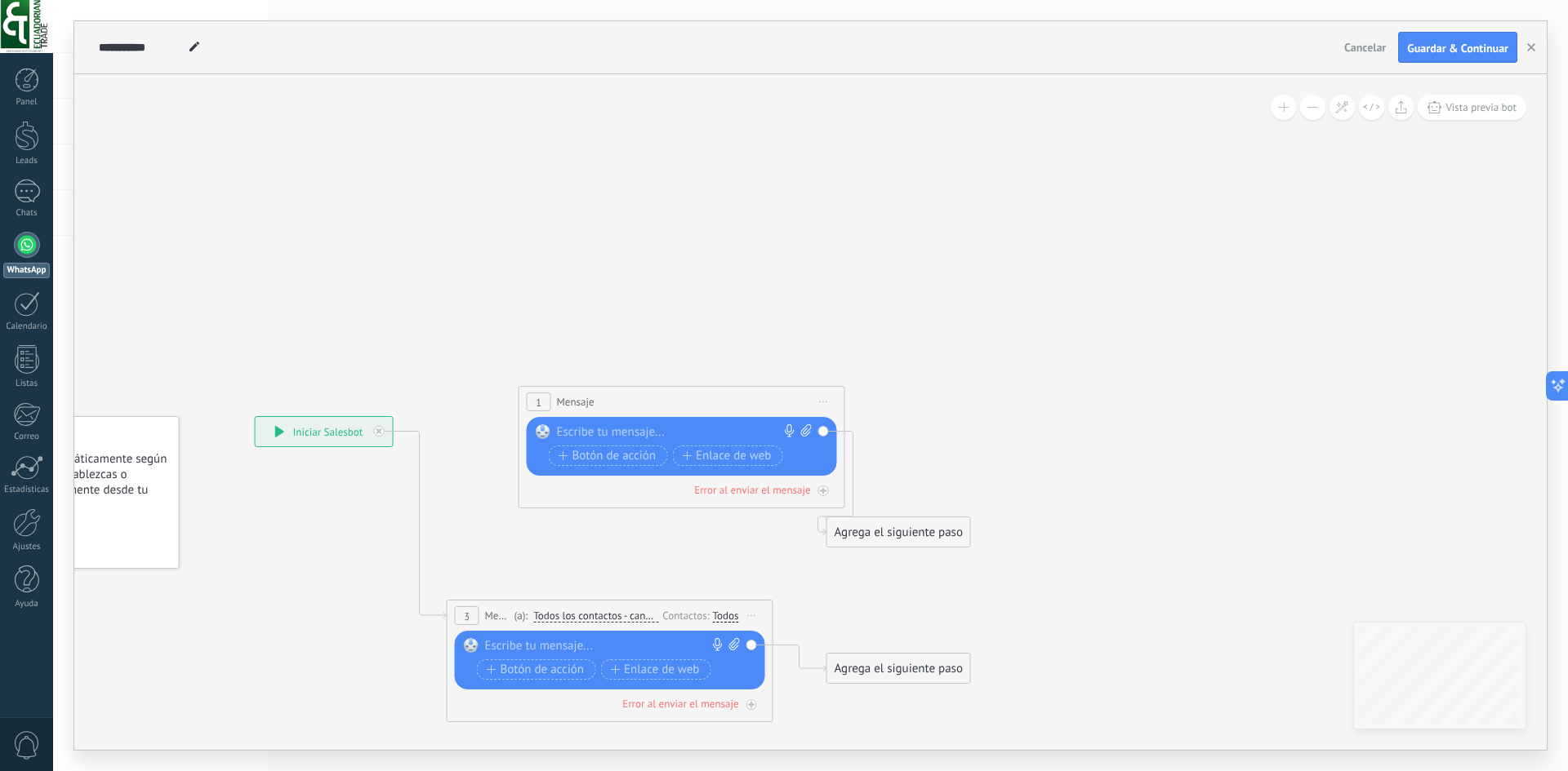
click at [618, 432] on div at bounding box center [677, 433] width 242 height 17
click at [541, 436] on rect at bounding box center [543, 432] width 15 height 15
click at [542, 402] on span "1" at bounding box center [539, 403] width 6 height 14
click at [552, 469] on div "Botón de acción Enlace de web" at bounding box center [680, 457] width 263 height 24
click at [1544, 382] on icon at bounding box center [1552, 386] width 18 height 18
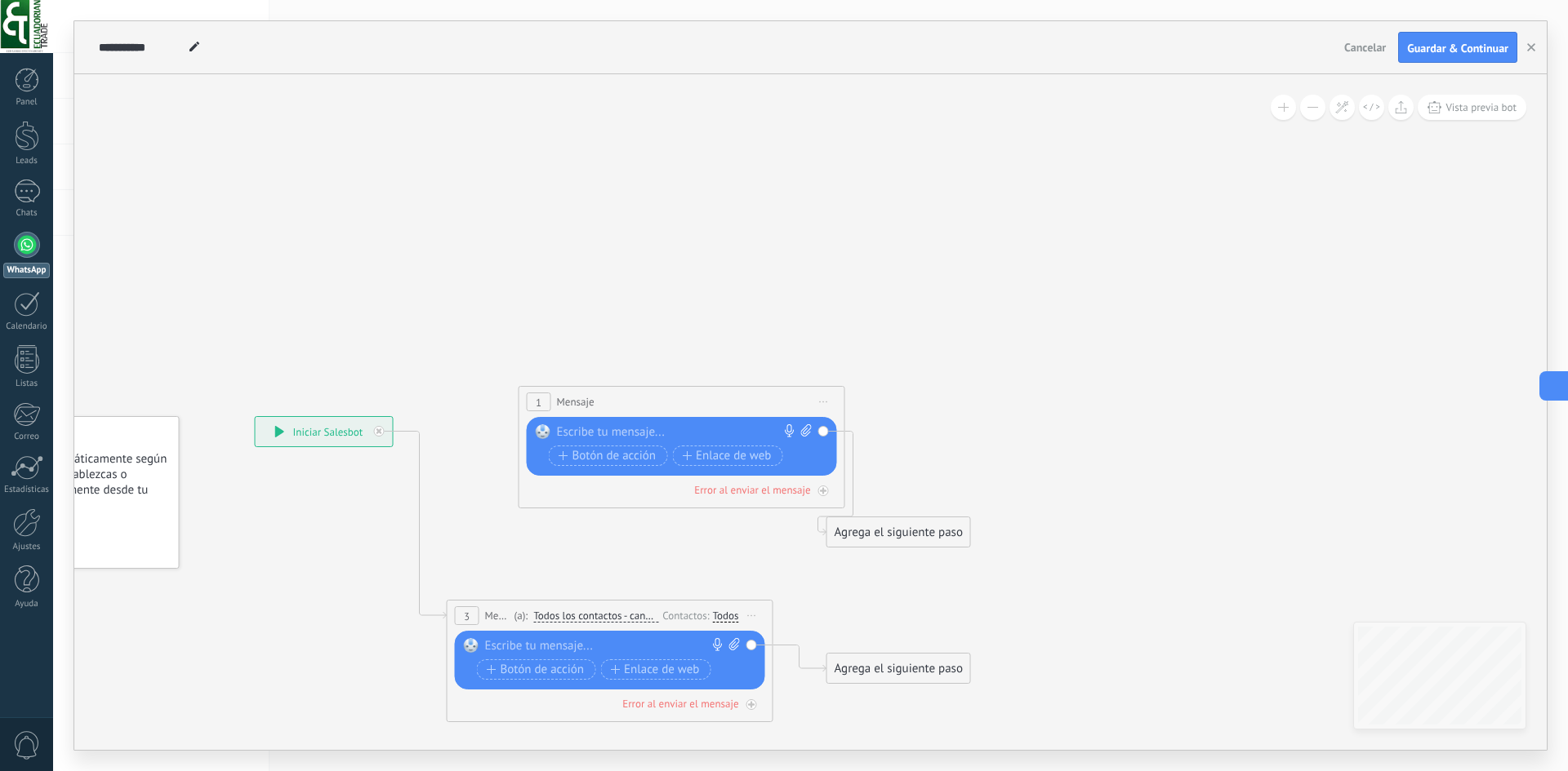
type textarea "**********"
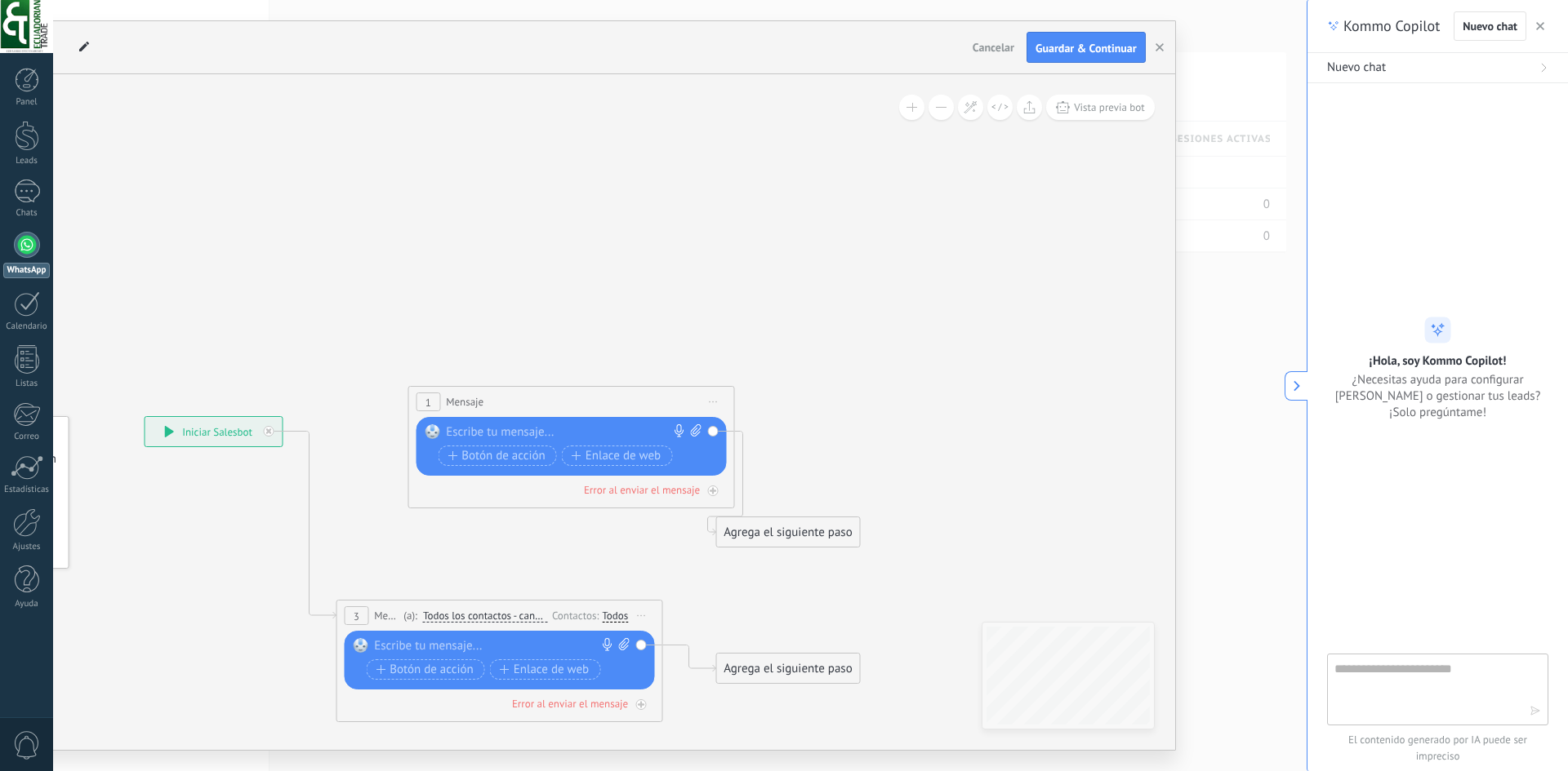
scroll to position [5171, 0]
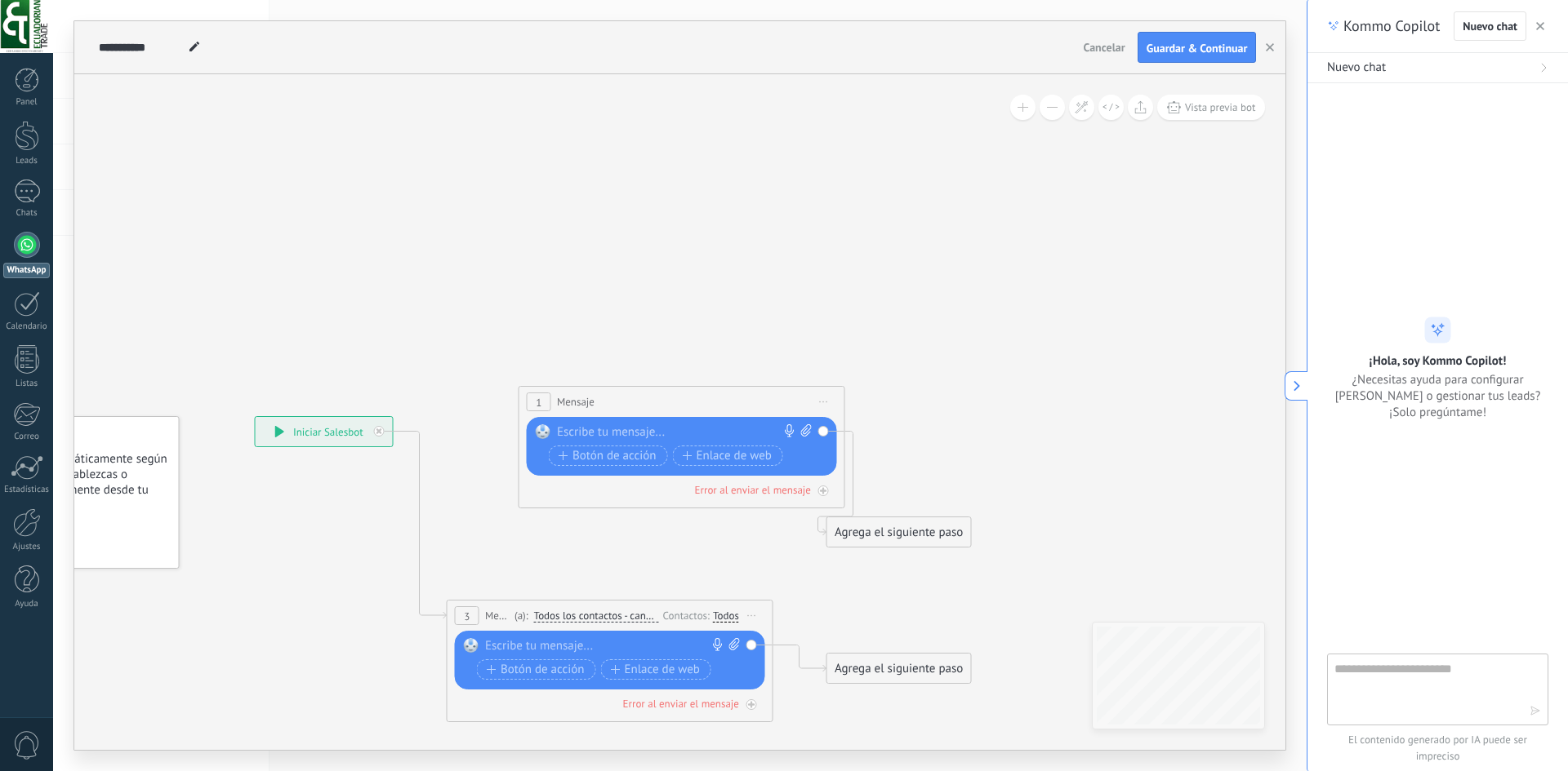
click at [719, 528] on icon at bounding box center [585, 553] width 1478 height 1152
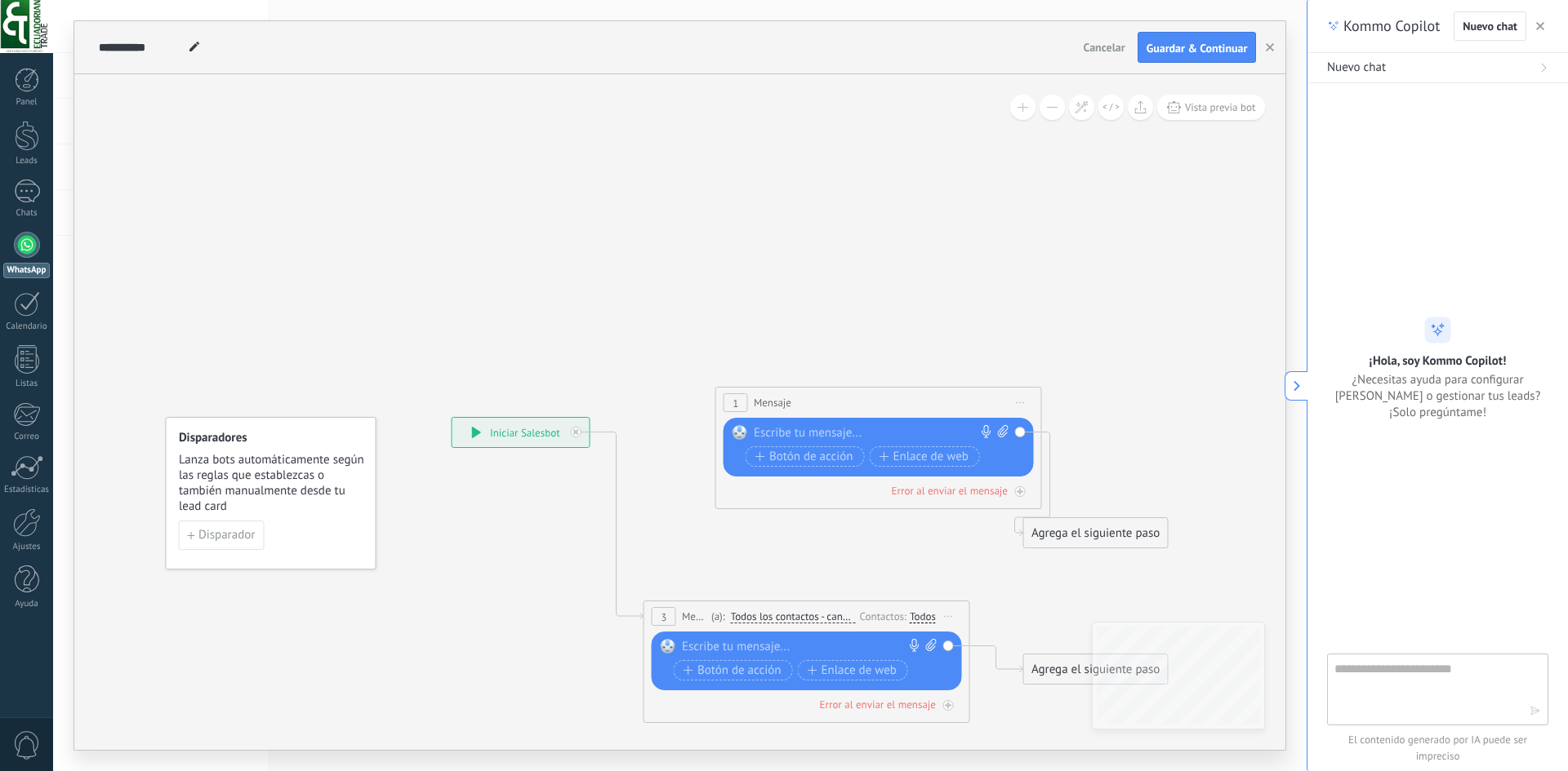
drag, startPoint x: 717, startPoint y: 540, endPoint x: 896, endPoint y: 541, distance: 179.0
click at [896, 541] on icon at bounding box center [781, 554] width 1478 height 1152
click at [1016, 403] on icon at bounding box center [1020, 403] width 8 height 2
click at [1039, 510] on div "Borrar" at bounding box center [1095, 509] width 161 height 28
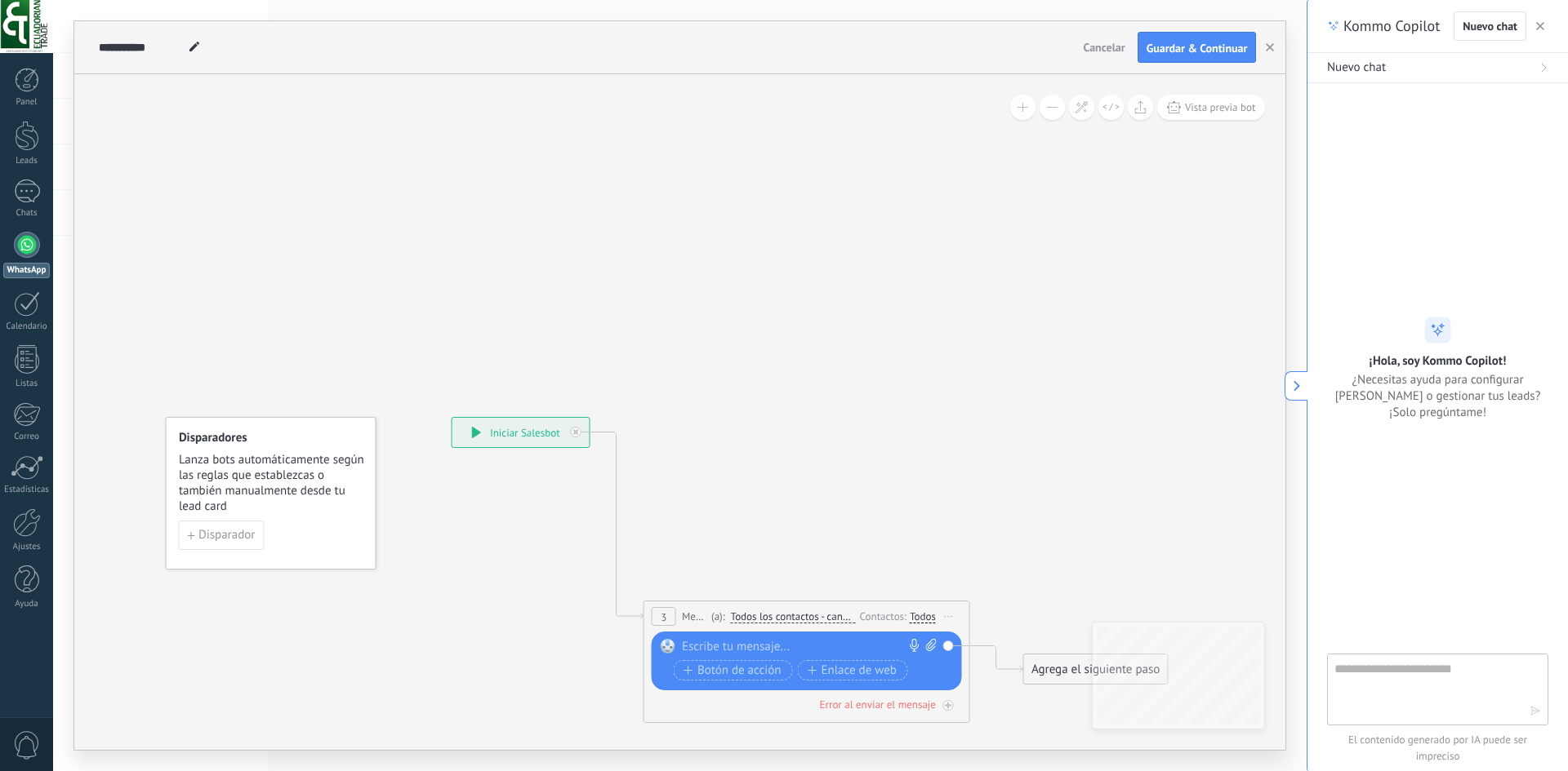
click at [949, 619] on span "Iniciar vista previa aquí Cambiar nombre Duplicar Borrar" at bounding box center [948, 616] width 26 height 23
click at [980, 725] on div "Borrar" at bounding box center [1023, 722] width 161 height 28
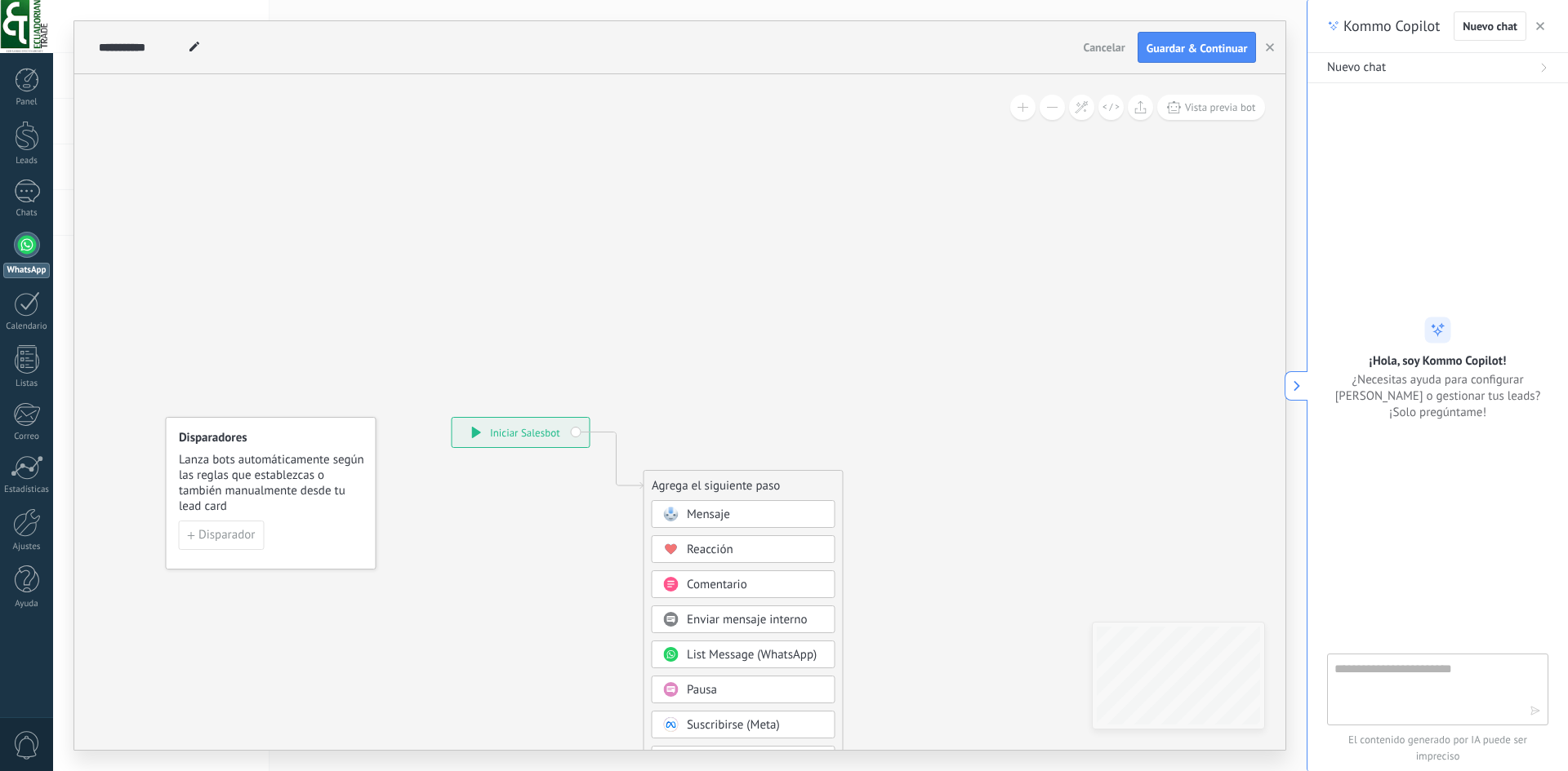
click at [910, 539] on icon at bounding box center [591, 713] width 1097 height 1408
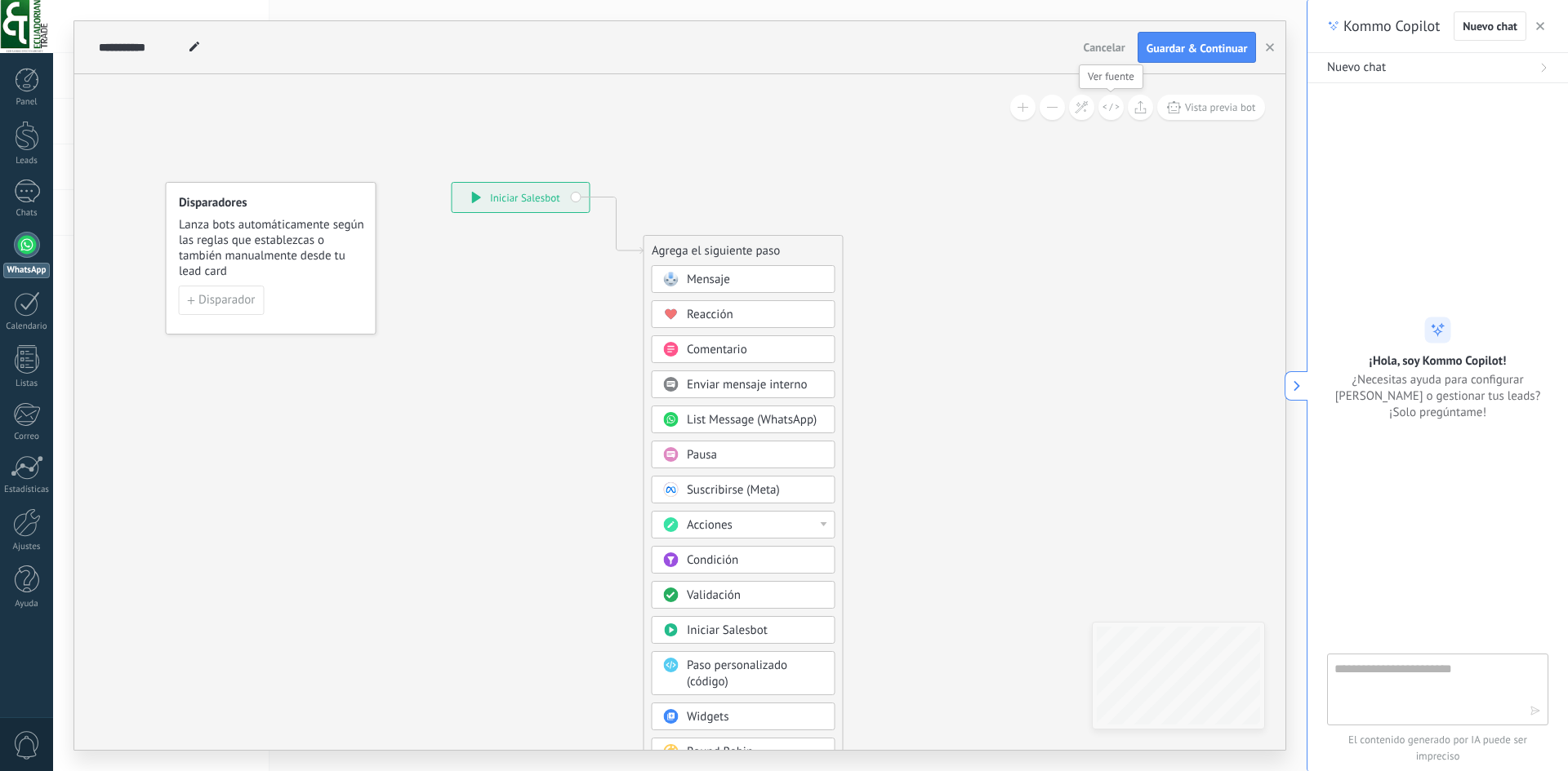
click at [1115, 115] on button at bounding box center [1111, 107] width 25 height 25
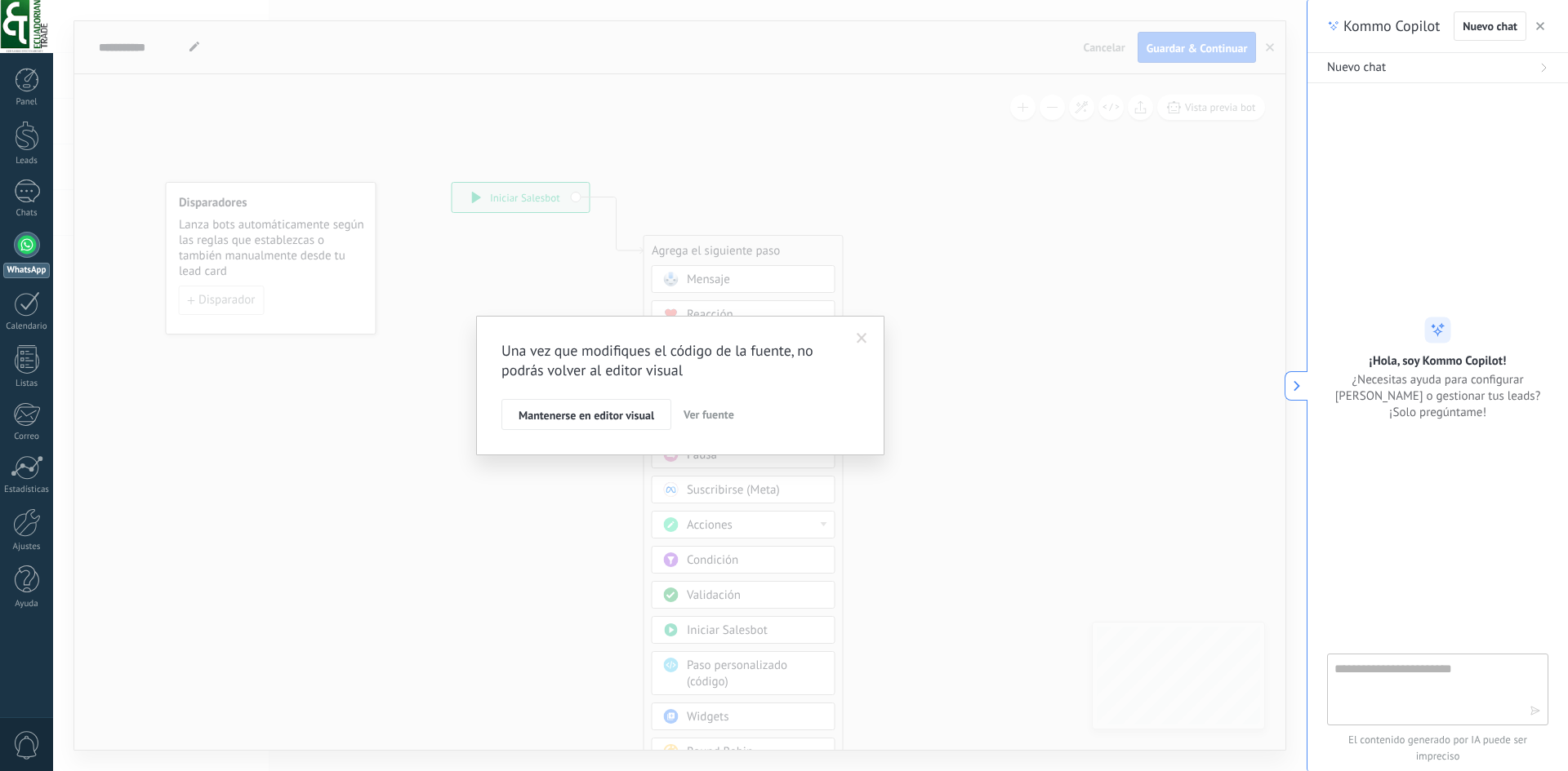
drag, startPoint x: 630, startPoint y: 427, endPoint x: 699, endPoint y: 425, distance: 69.0
click at [698, 426] on div "Mantenerse en editor visual Ver fuente" at bounding box center [680, 414] width 358 height 31
click at [708, 418] on span "Ver fuente" at bounding box center [709, 414] width 51 height 15
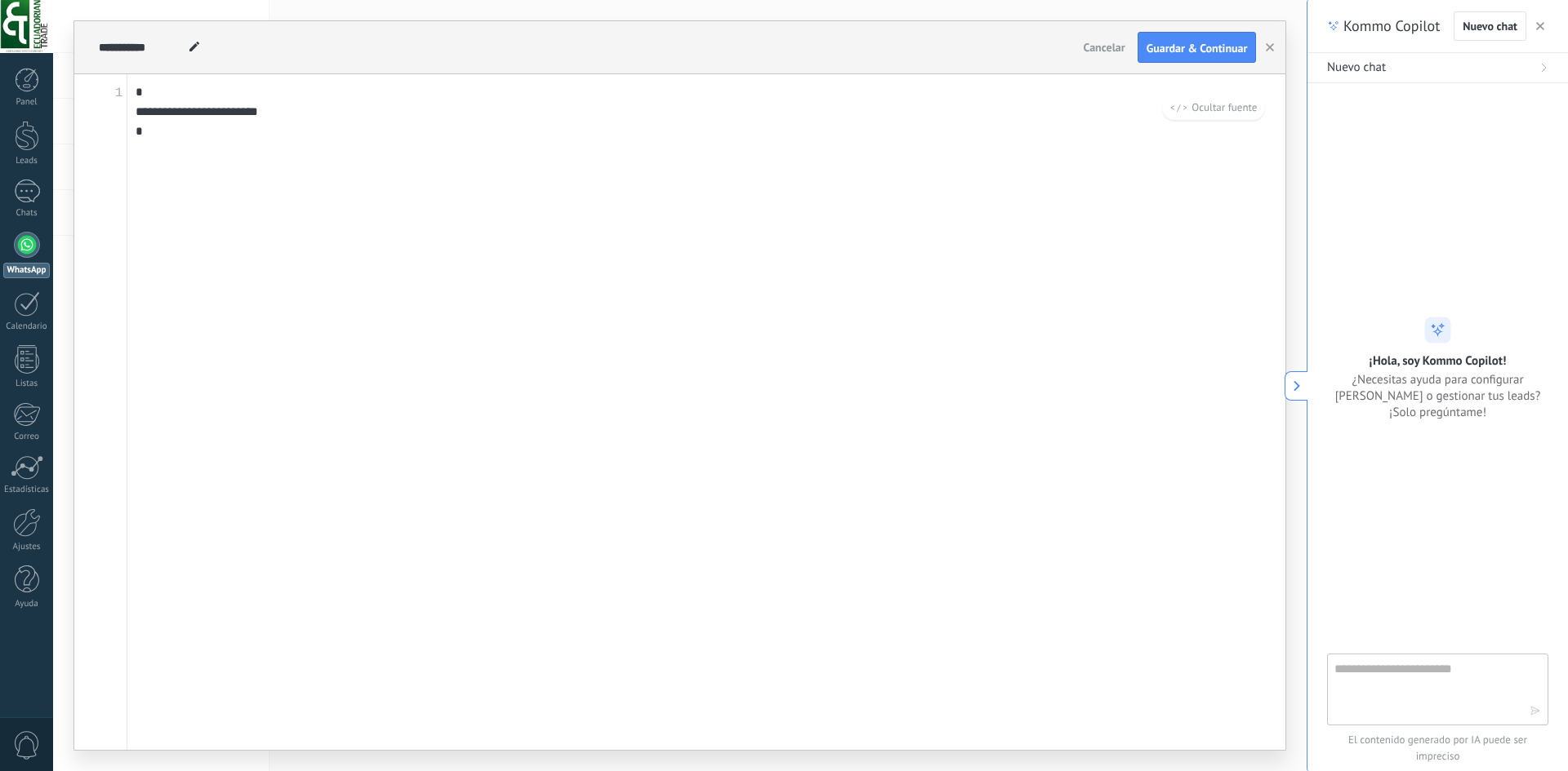
click at [194, 247] on textarea "**********" at bounding box center [706, 411] width 1158 height 676
drag, startPoint x: 165, startPoint y: 148, endPoint x: 63, endPoint y: 47, distance: 143.5
click at [63, 47] on div "**********" at bounding box center [680, 385] width 1254 height 771
paste textarea "**********"
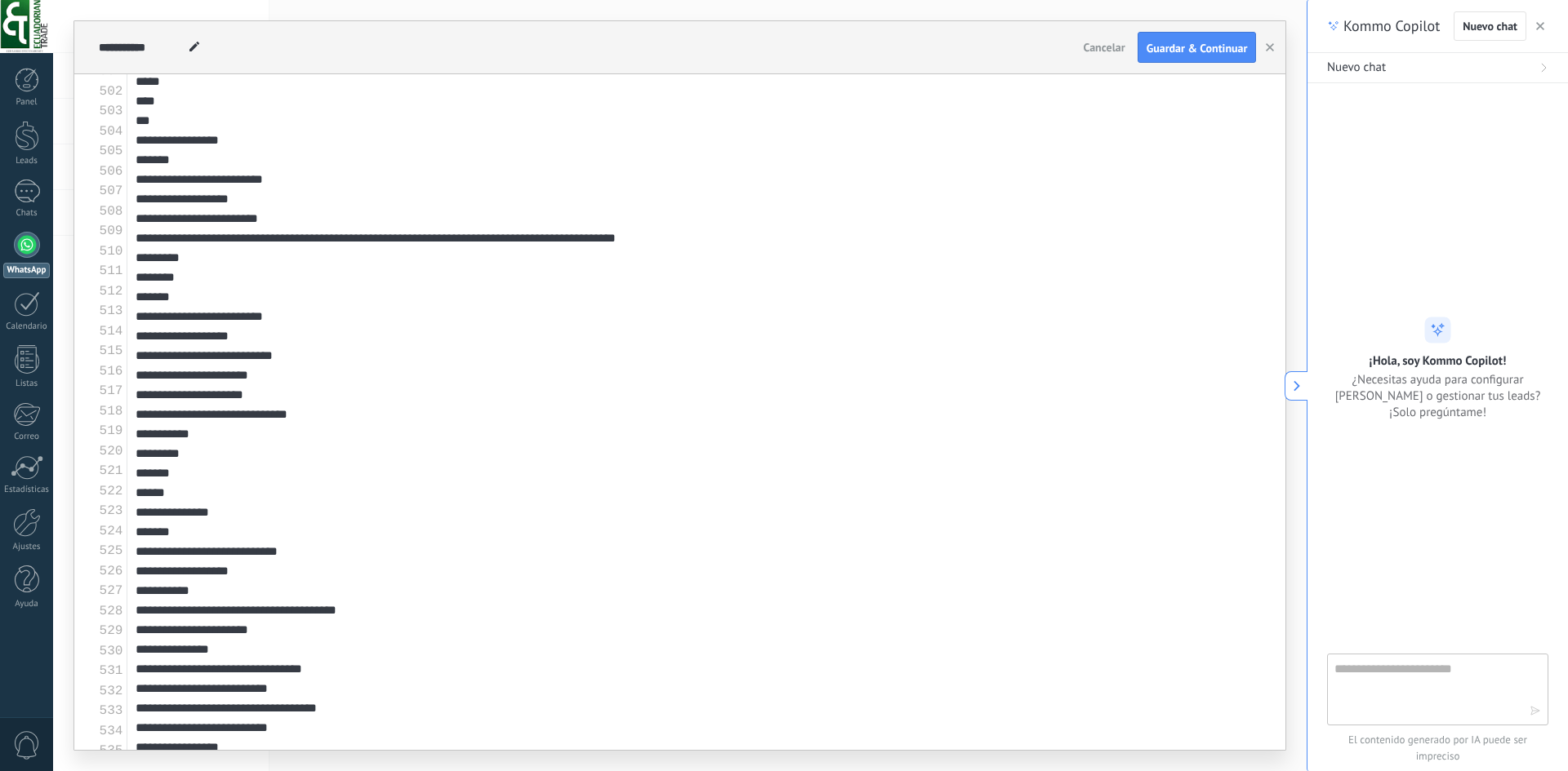
scroll to position [0, 0]
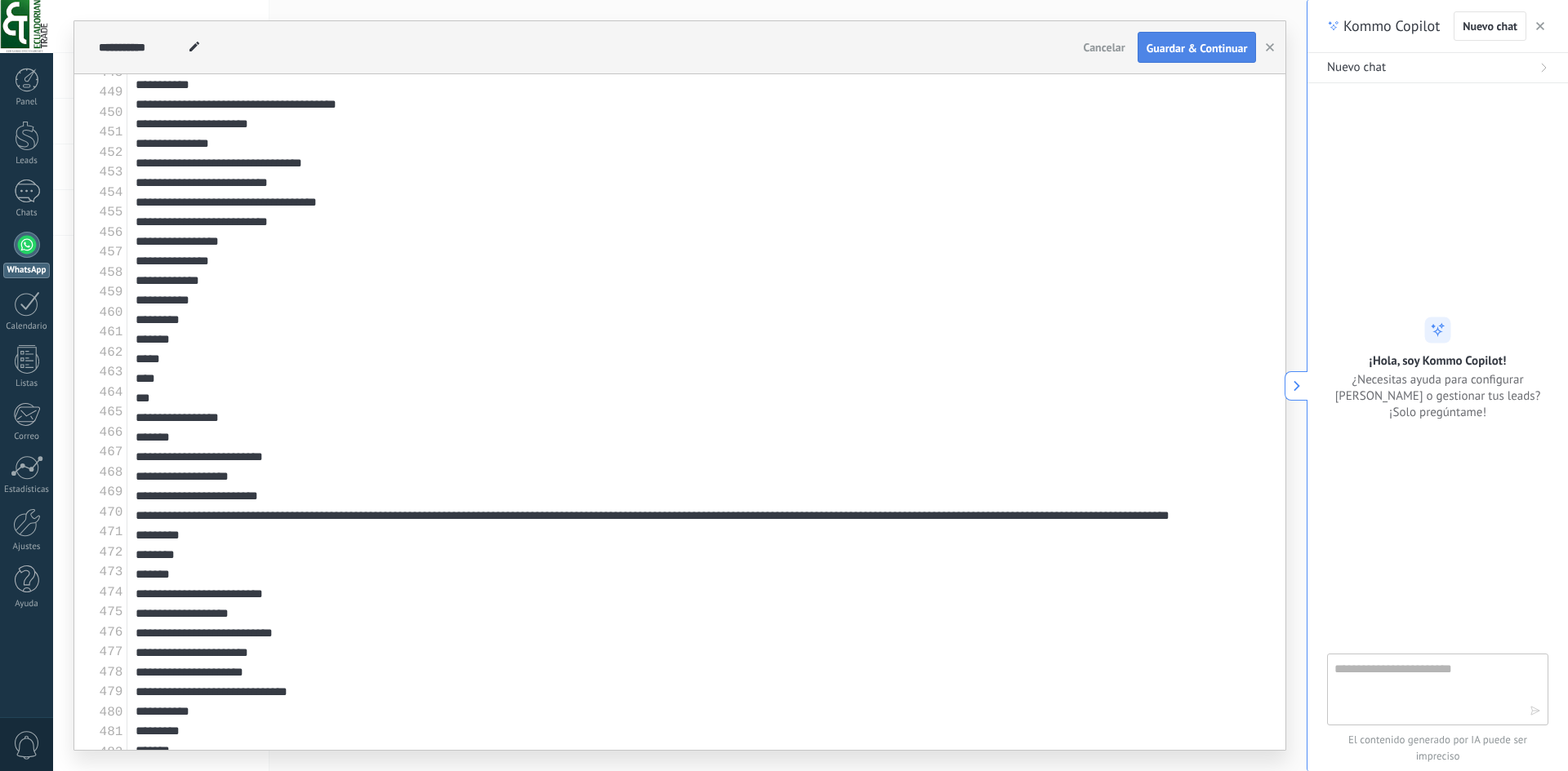
type textarea "**********"
click at [1180, 39] on button "Guardar & Continuar" at bounding box center [1196, 48] width 120 height 31
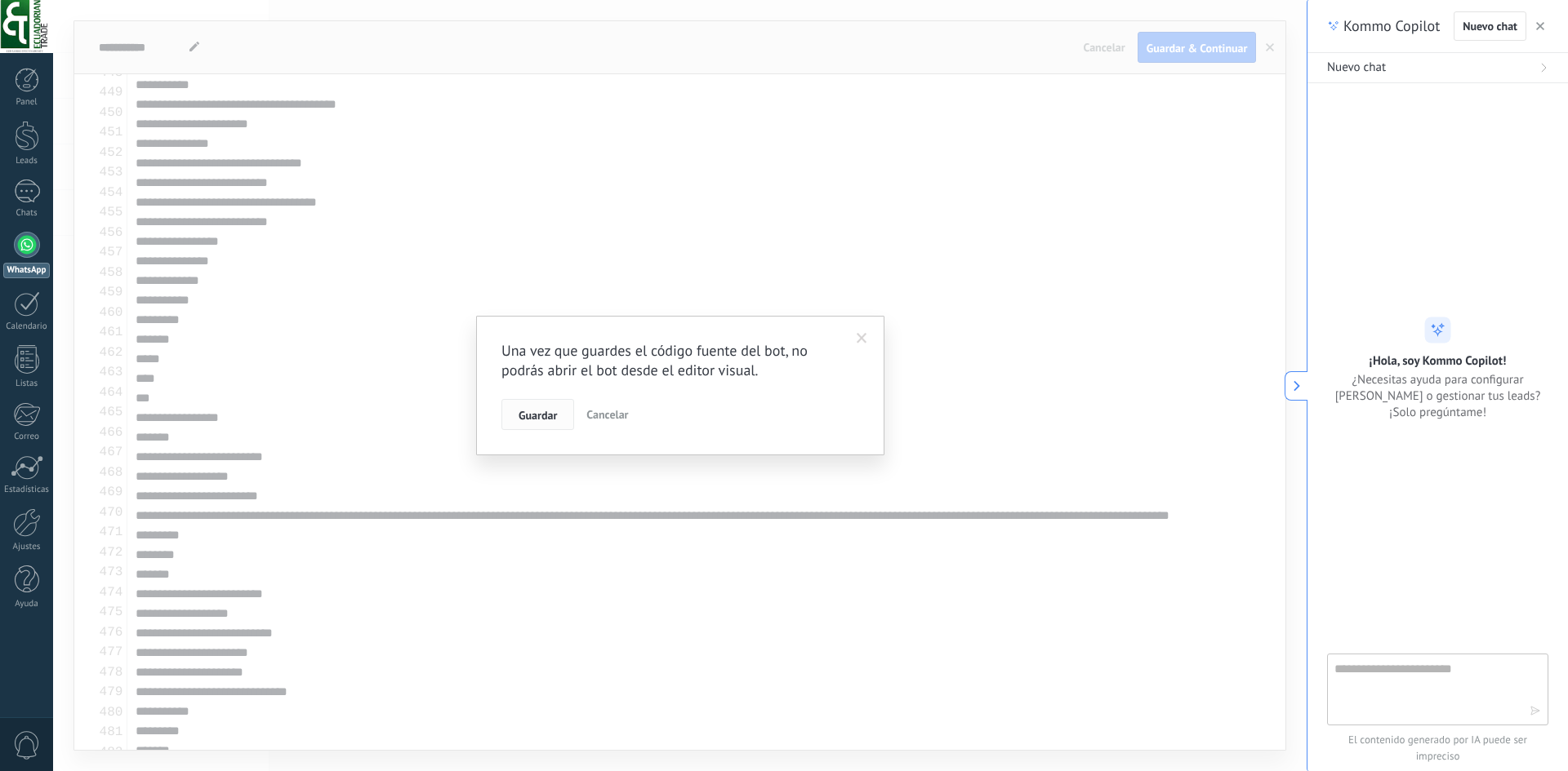
click at [552, 414] on span "Guardar" at bounding box center [537, 415] width 38 height 12
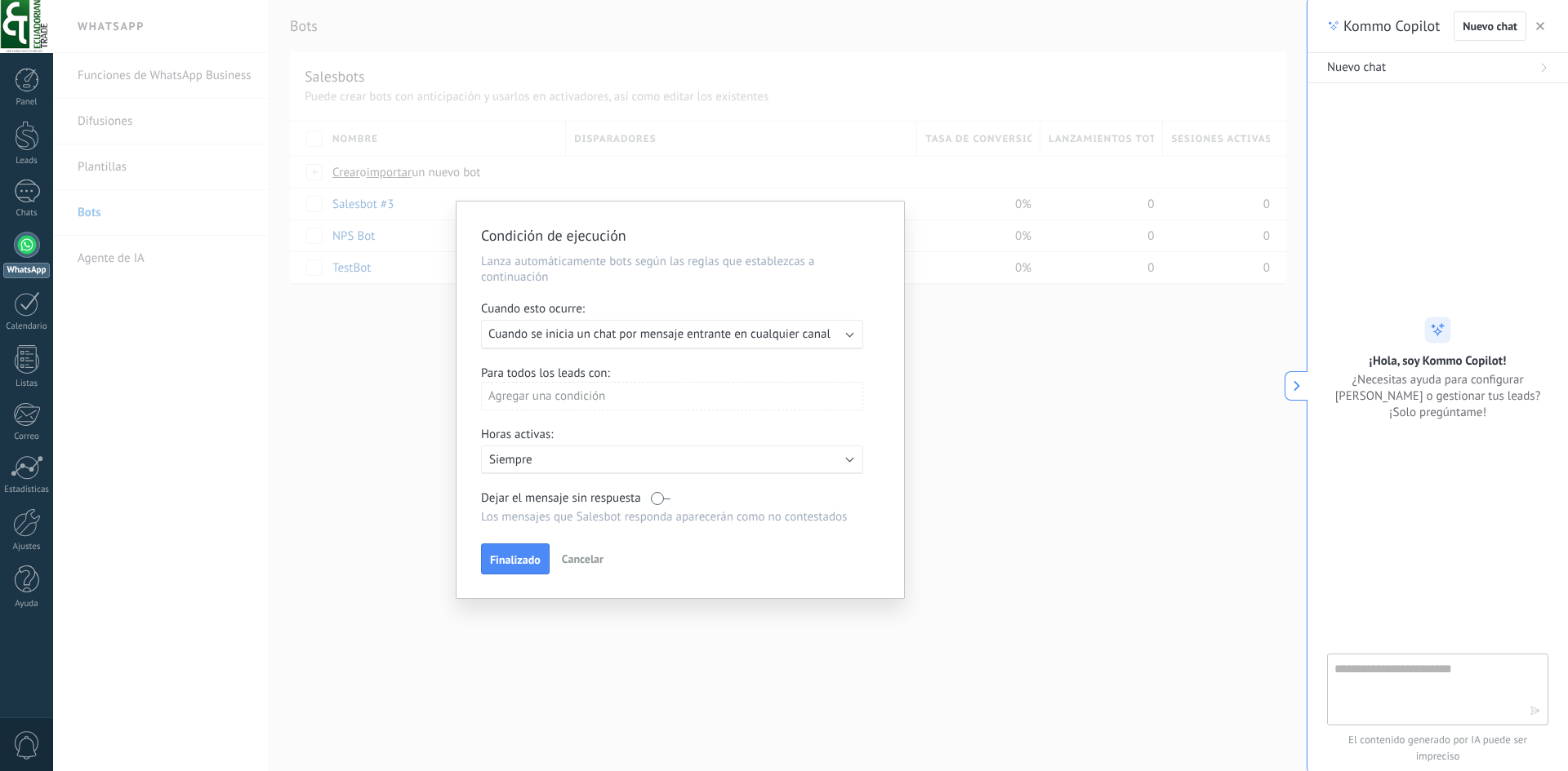
click at [583, 551] on span "Cancelar" at bounding box center [583, 558] width 42 height 15
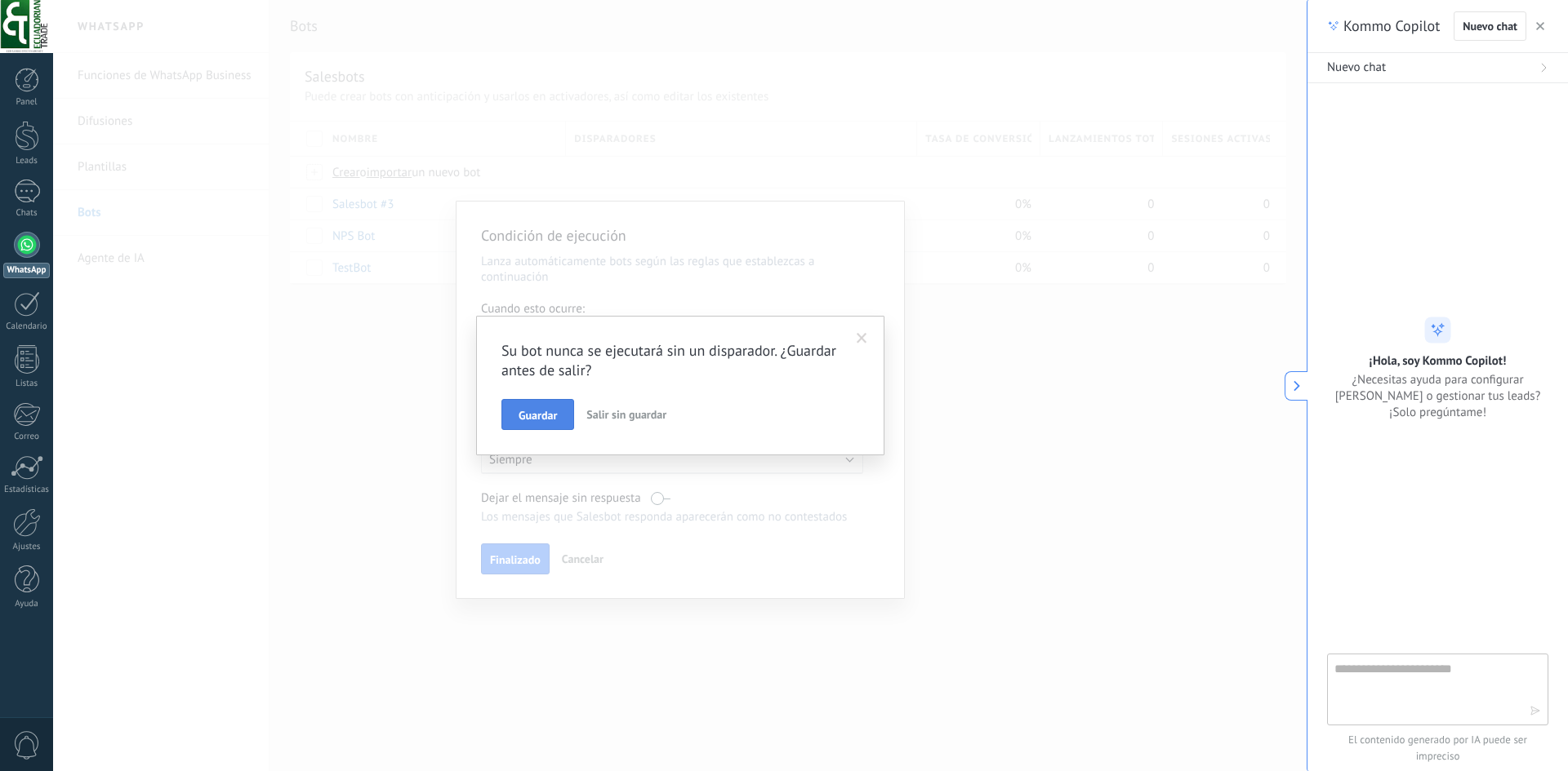
click at [549, 417] on span "Guardar" at bounding box center [537, 415] width 38 height 12
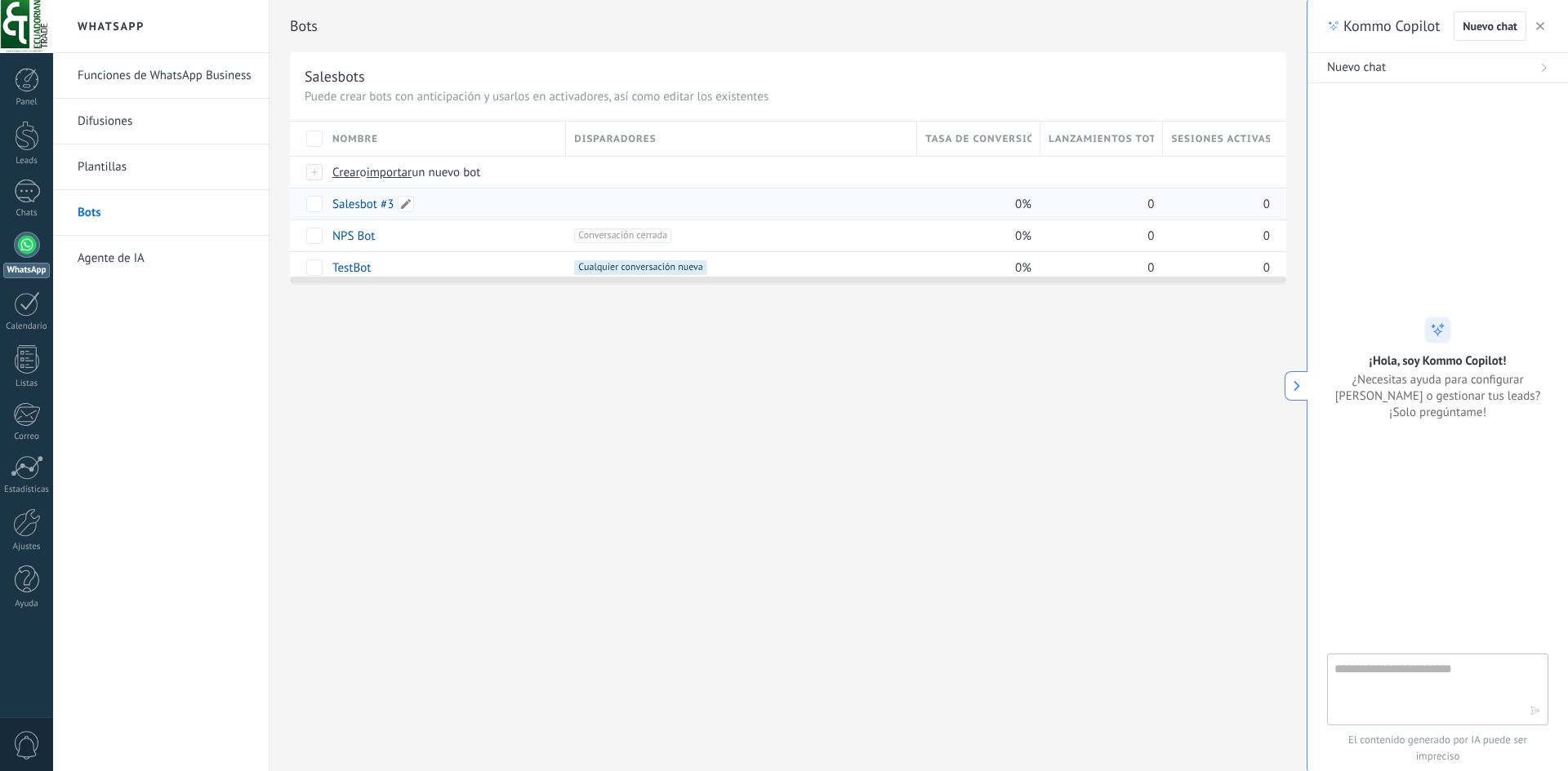
click at [359, 206] on link "Salesbot #3" at bounding box center [363, 204] width 61 height 16
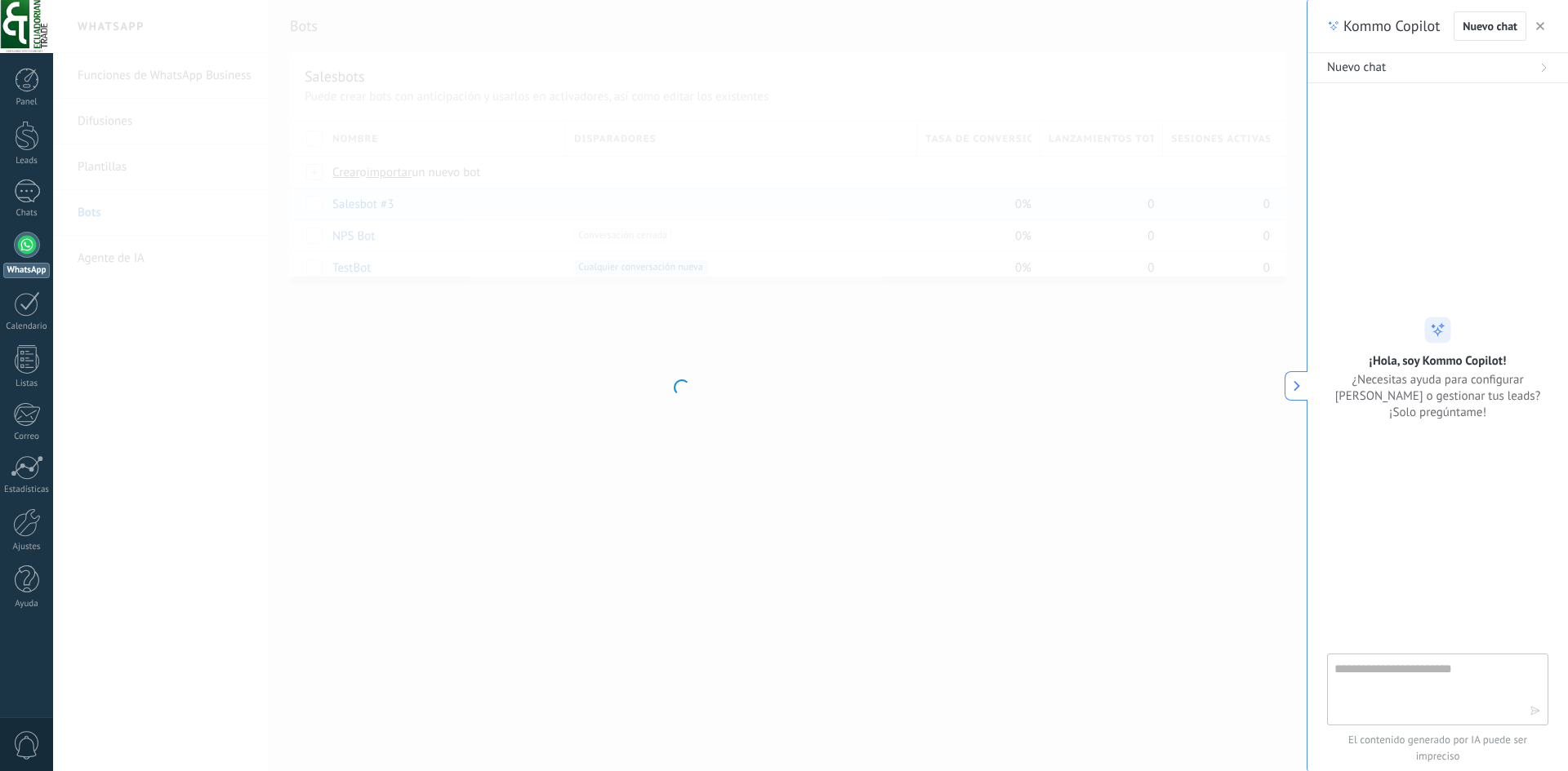
type input "**********"
type textarea "**********"
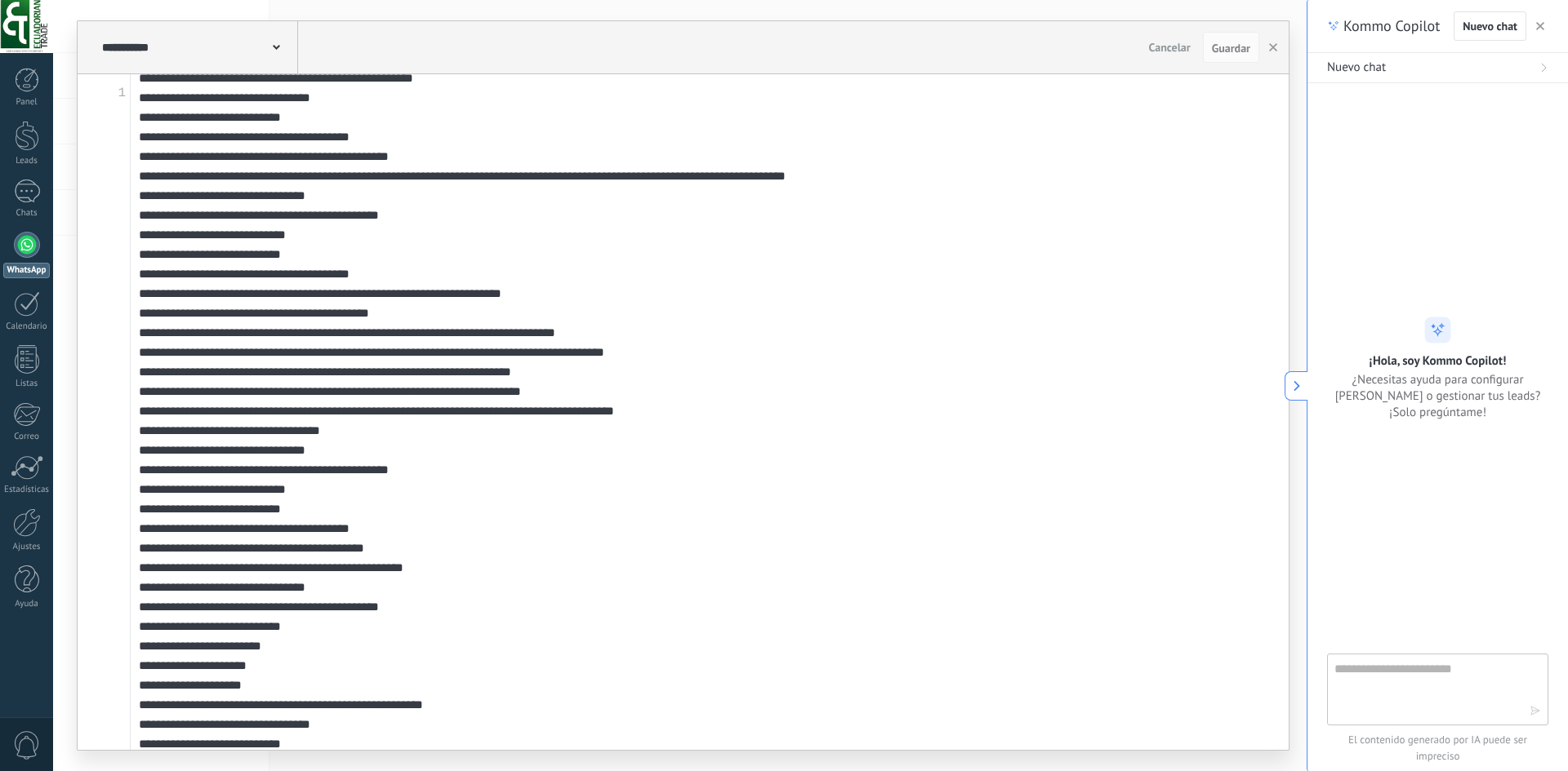
scroll to position [82, 0]
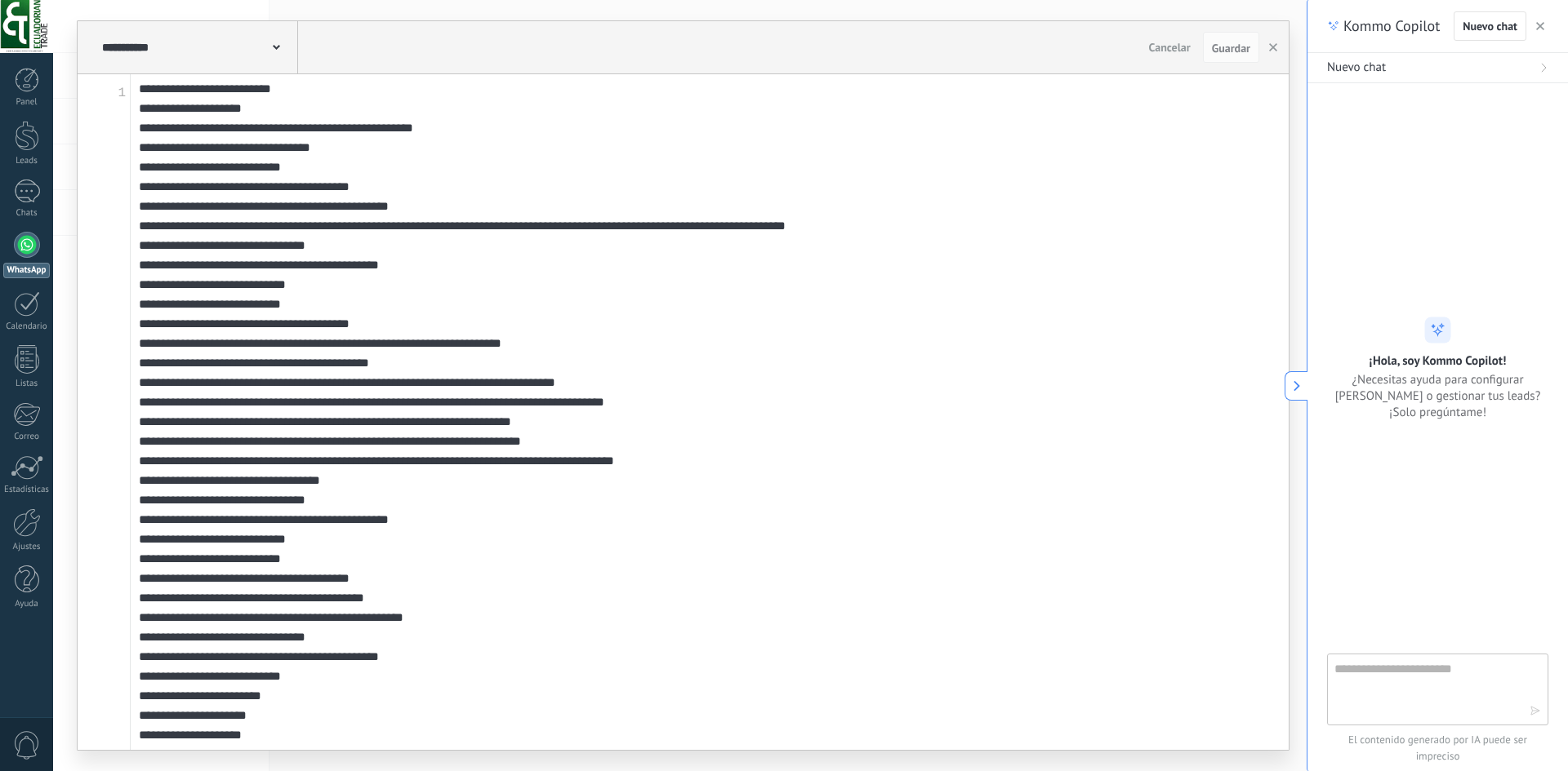
click at [255, 66] on div "**********" at bounding box center [198, 48] width 200 height 53
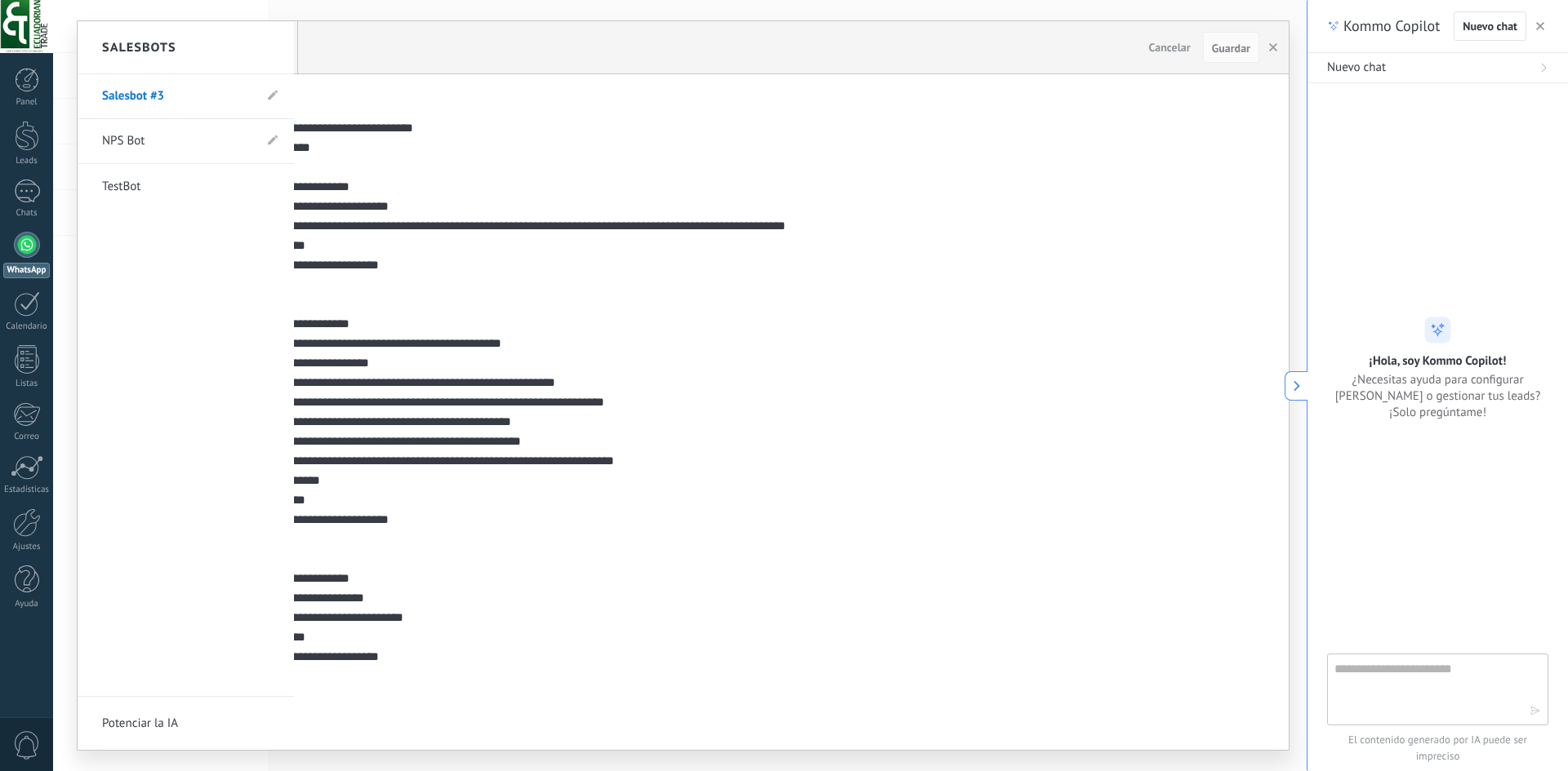
click at [274, 51] on div "Salesbots" at bounding box center [186, 48] width 216 height 53
click at [649, 472] on div at bounding box center [683, 386] width 1211 height 729
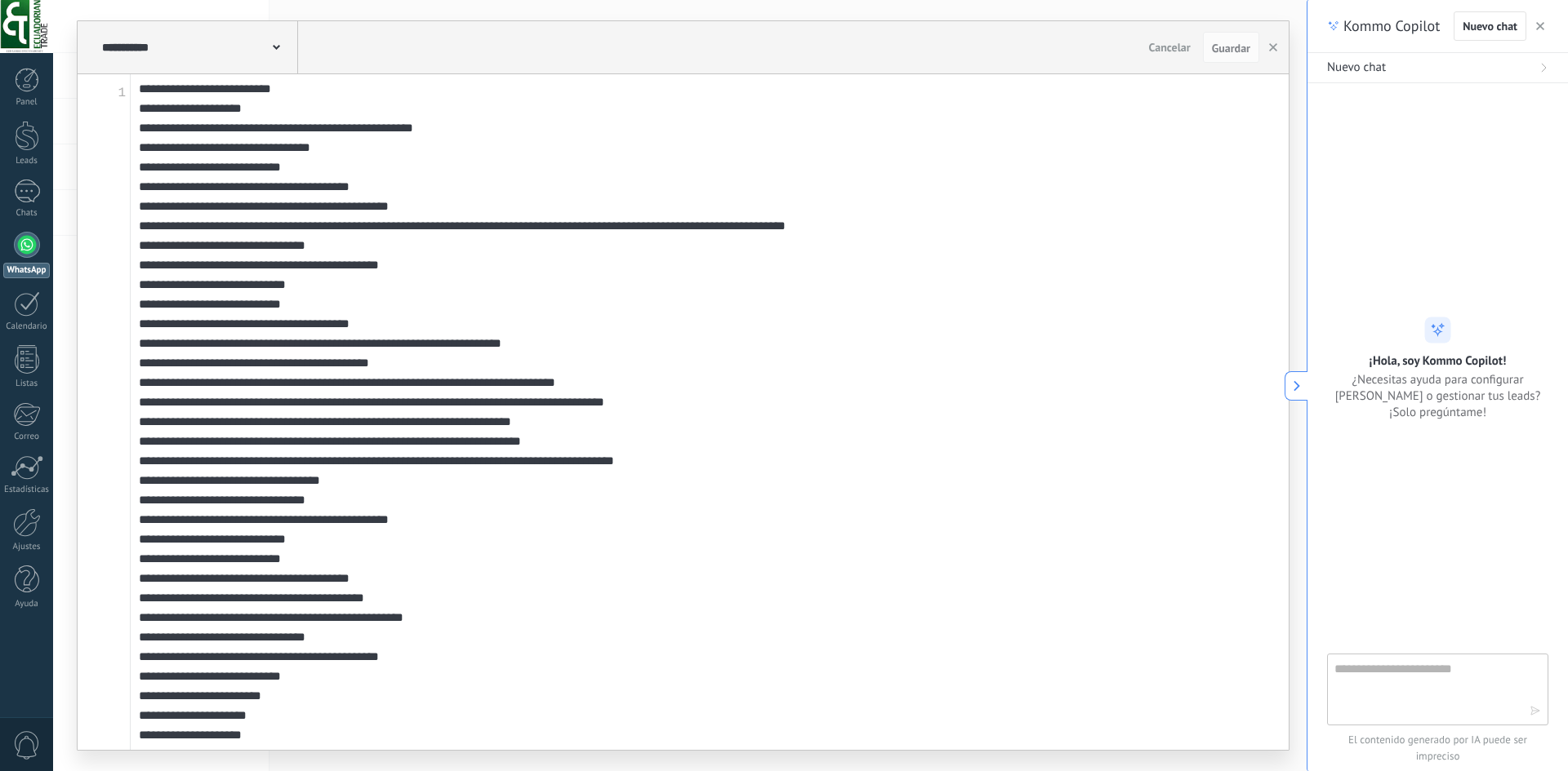
click at [1309, 378] on div "¡Hola, soy Kommo Copilot! ¿Necesitas ayuda para configurar Kommo o gestionar tu…" at bounding box center [1438, 368] width 261 height 104
drag, startPoint x: 1196, startPoint y: 22, endPoint x: 1218, endPoint y: 38, distance: 27.2
click at [1197, 23] on div "**********" at bounding box center [683, 48] width 1211 height 53
click at [1238, 48] on span "Guardar" at bounding box center [1230, 49] width 38 height 12
click at [1266, 41] on button "button" at bounding box center [1272, 48] width 24 height 31
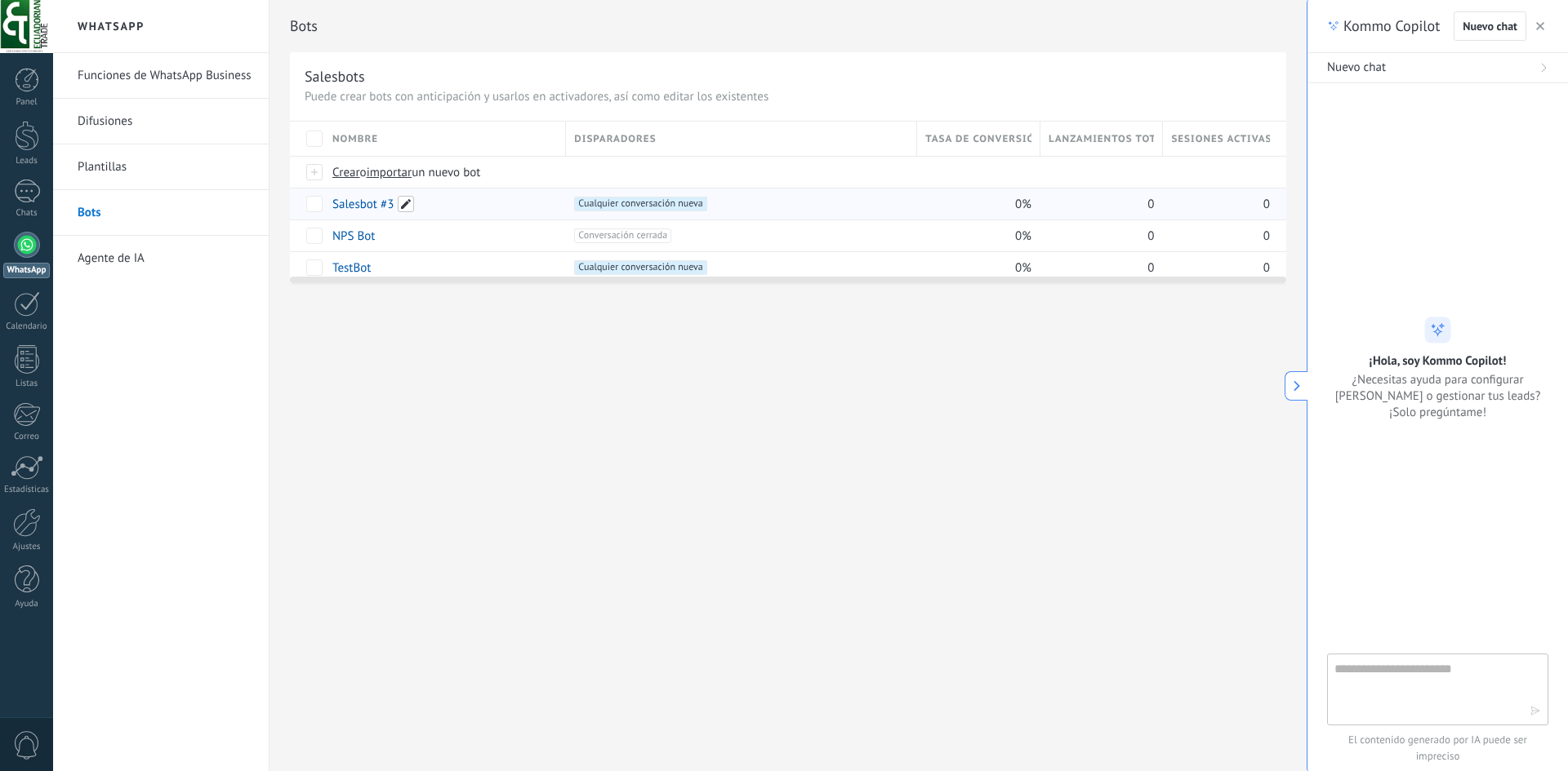
click at [405, 209] on span at bounding box center [406, 203] width 17 height 17
click at [390, 247] on button "Guardar" at bounding box center [369, 241] width 73 height 31
click at [436, 238] on span "Cancelar" at bounding box center [439, 240] width 42 height 15
click at [336, 204] on link "Salesbot #3" at bounding box center [363, 204] width 61 height 16
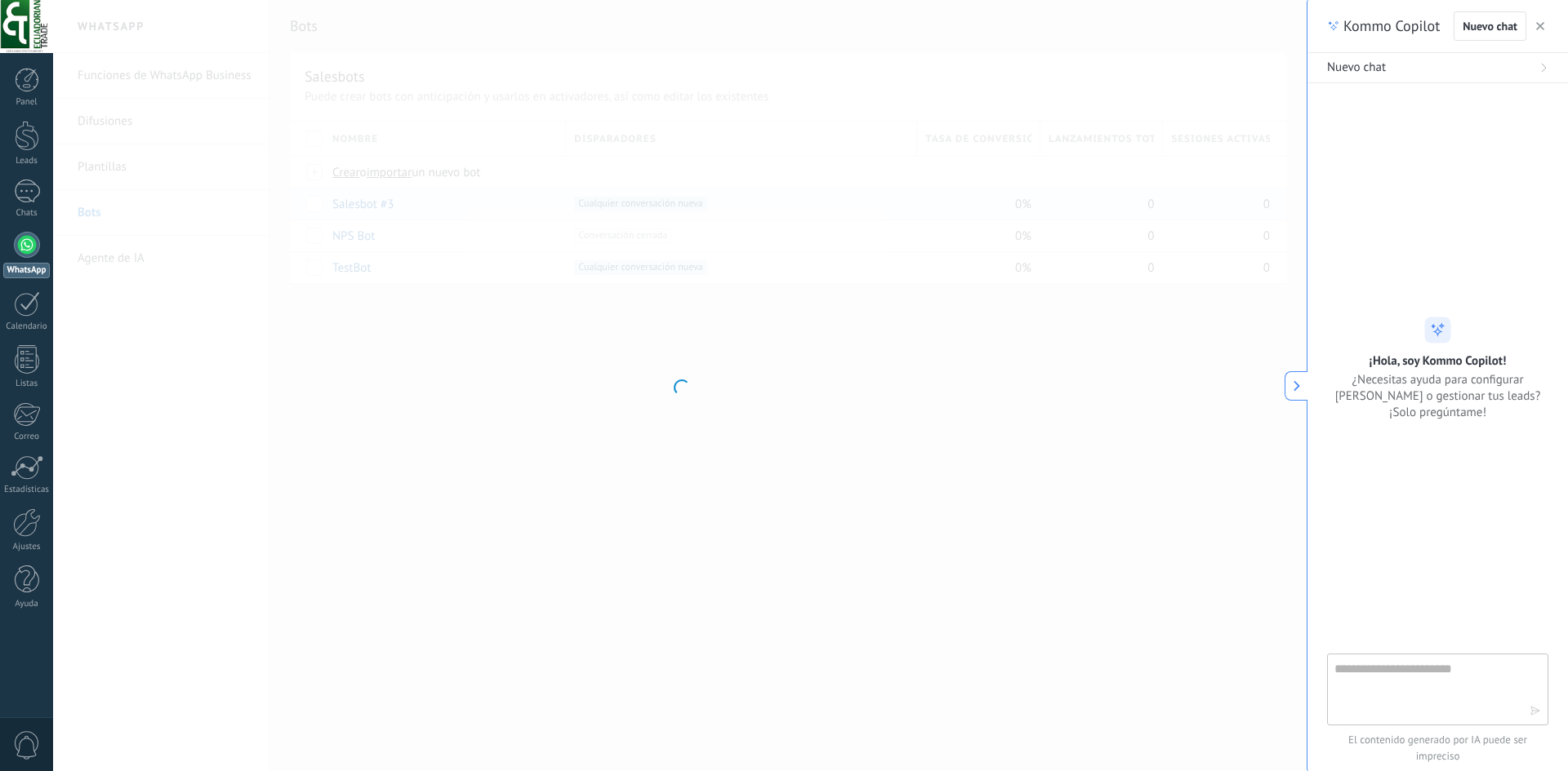
type input "**********"
type textarea "**********"
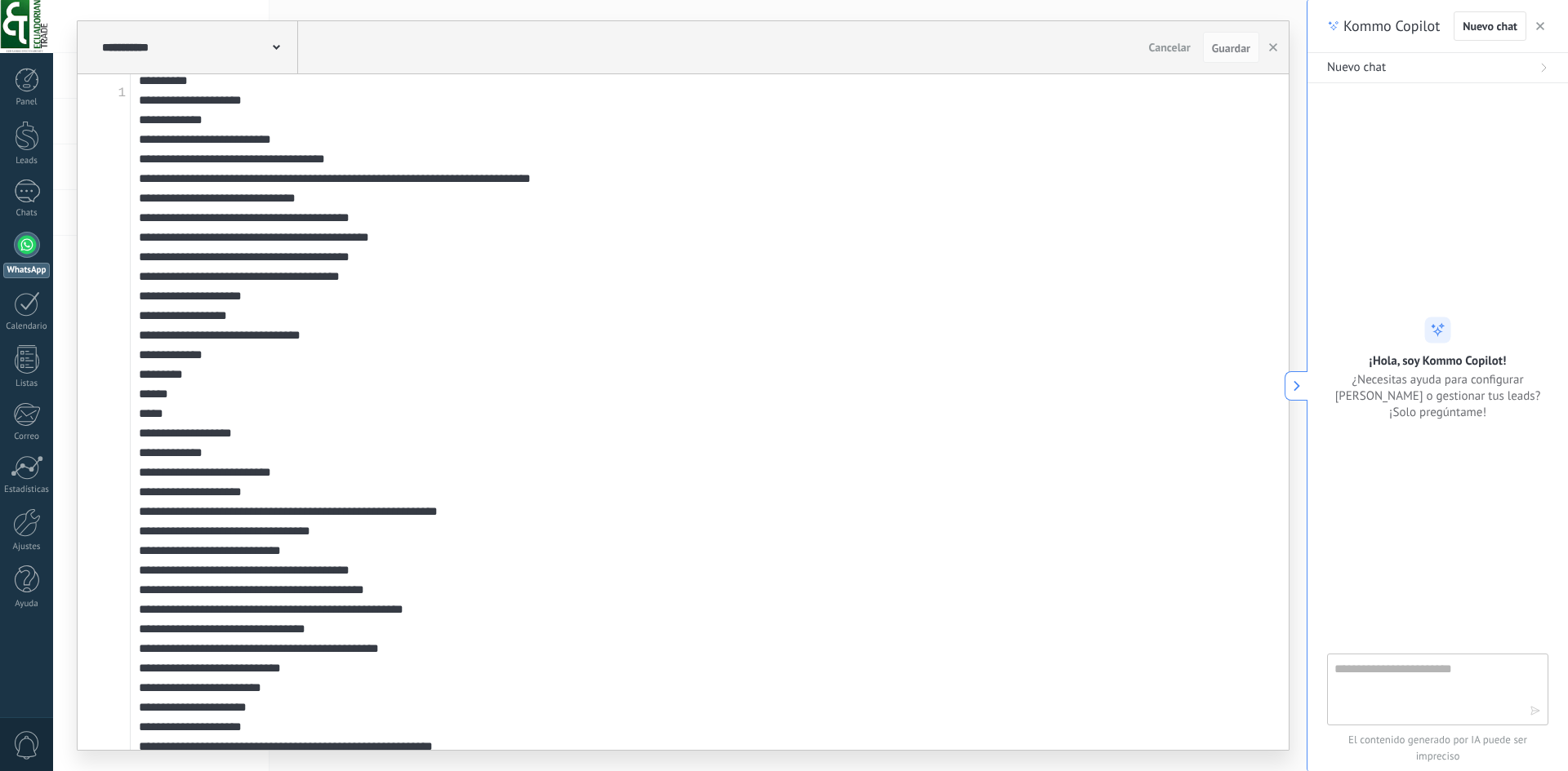
scroll to position [2775, 0]
click at [1289, 381] on button at bounding box center [1296, 386] width 23 height 29
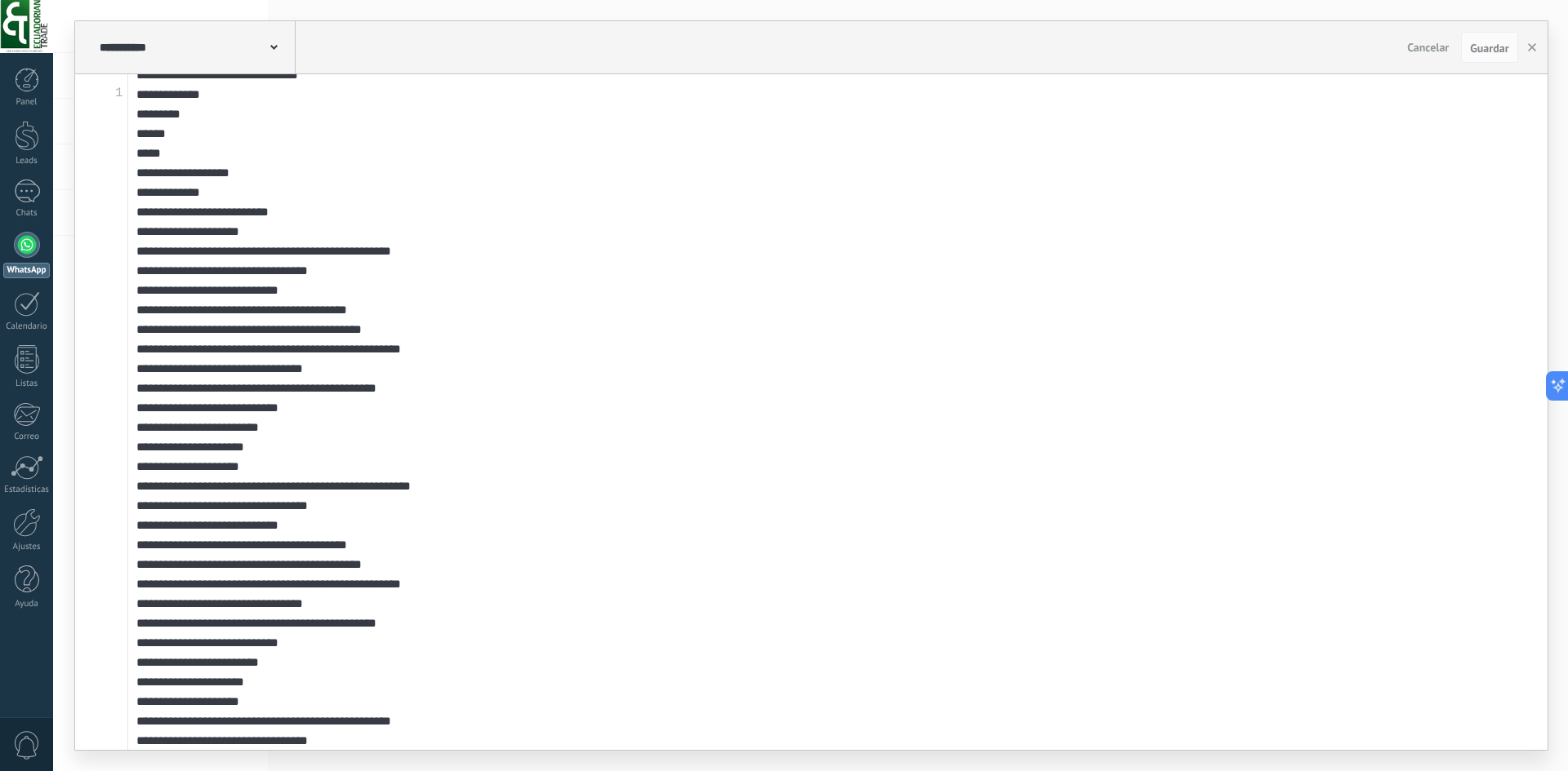
scroll to position [0, 0]
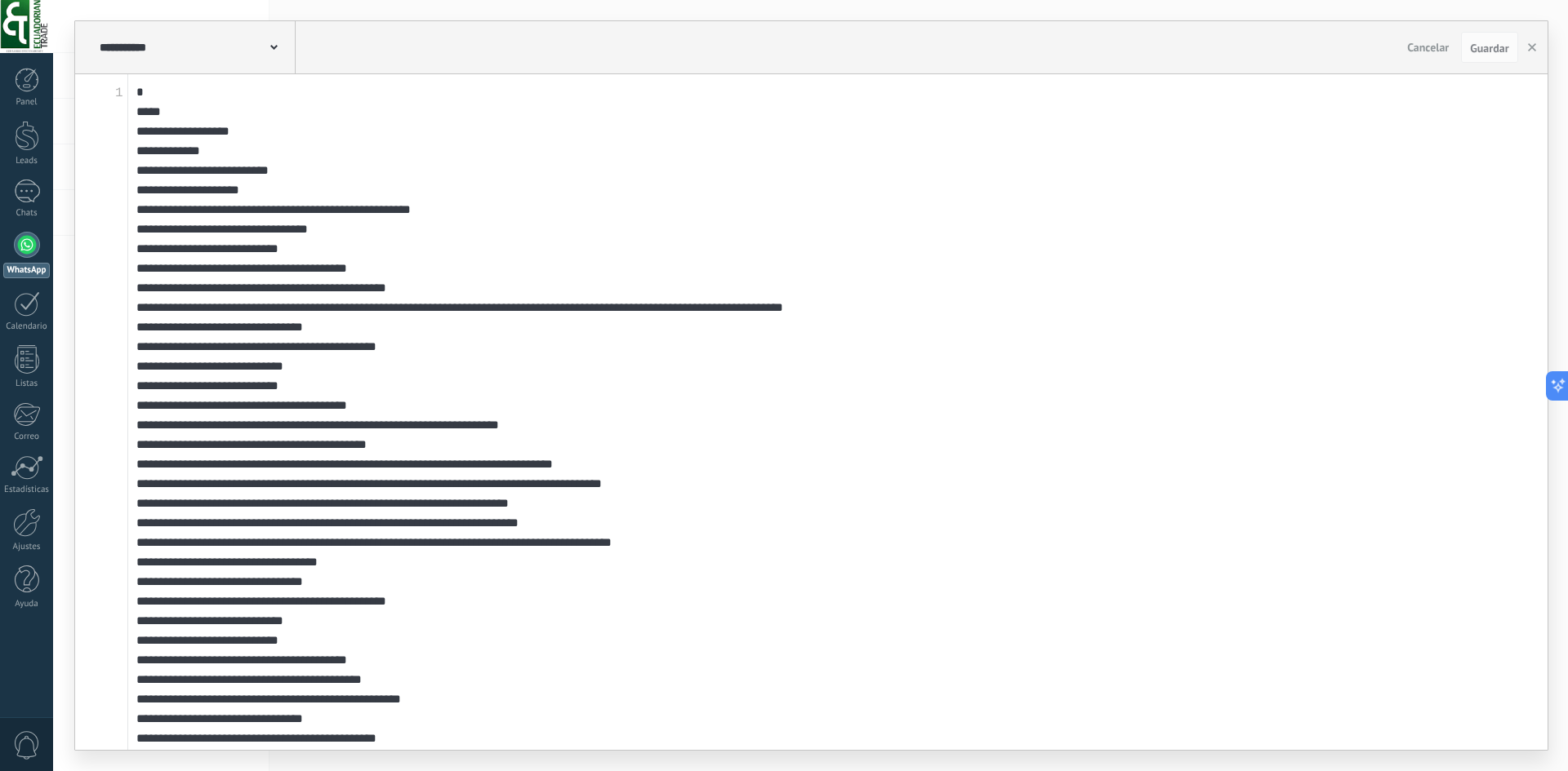
click at [1436, 51] on span "Cancelar" at bounding box center [1427, 47] width 42 height 15
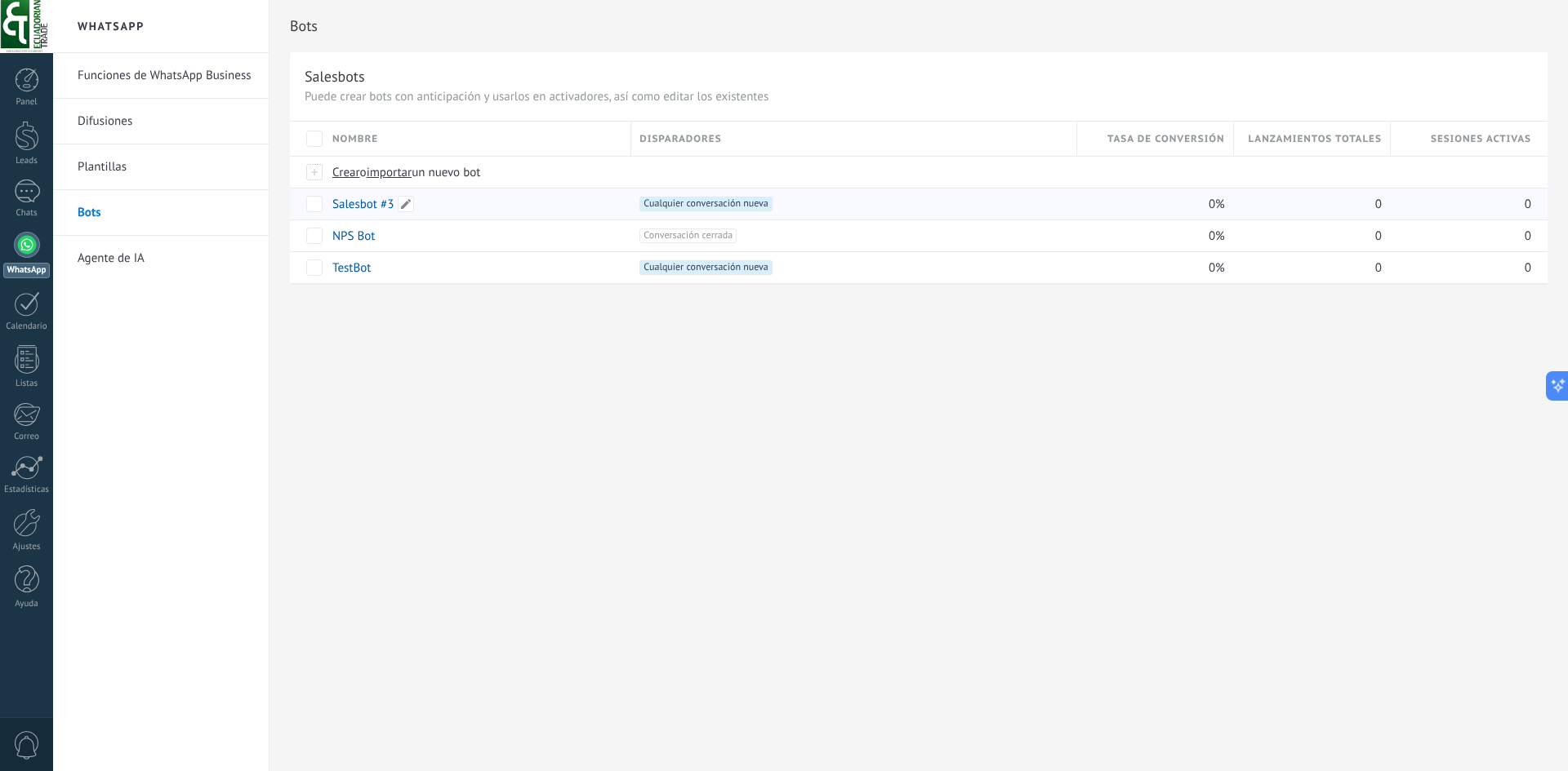
click at [358, 201] on link "Salesbot #3" at bounding box center [363, 204] width 61 height 16
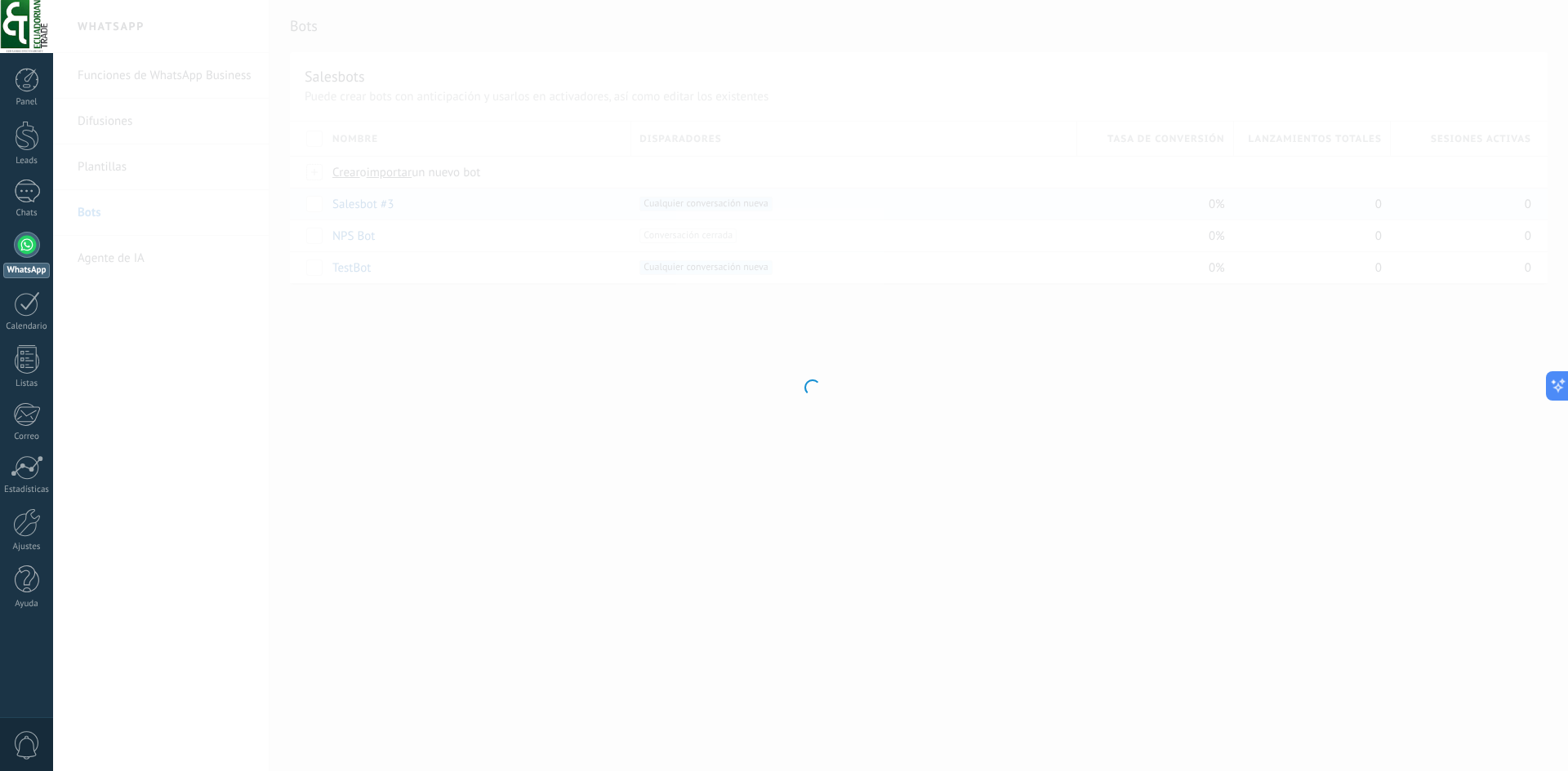
type input "**********"
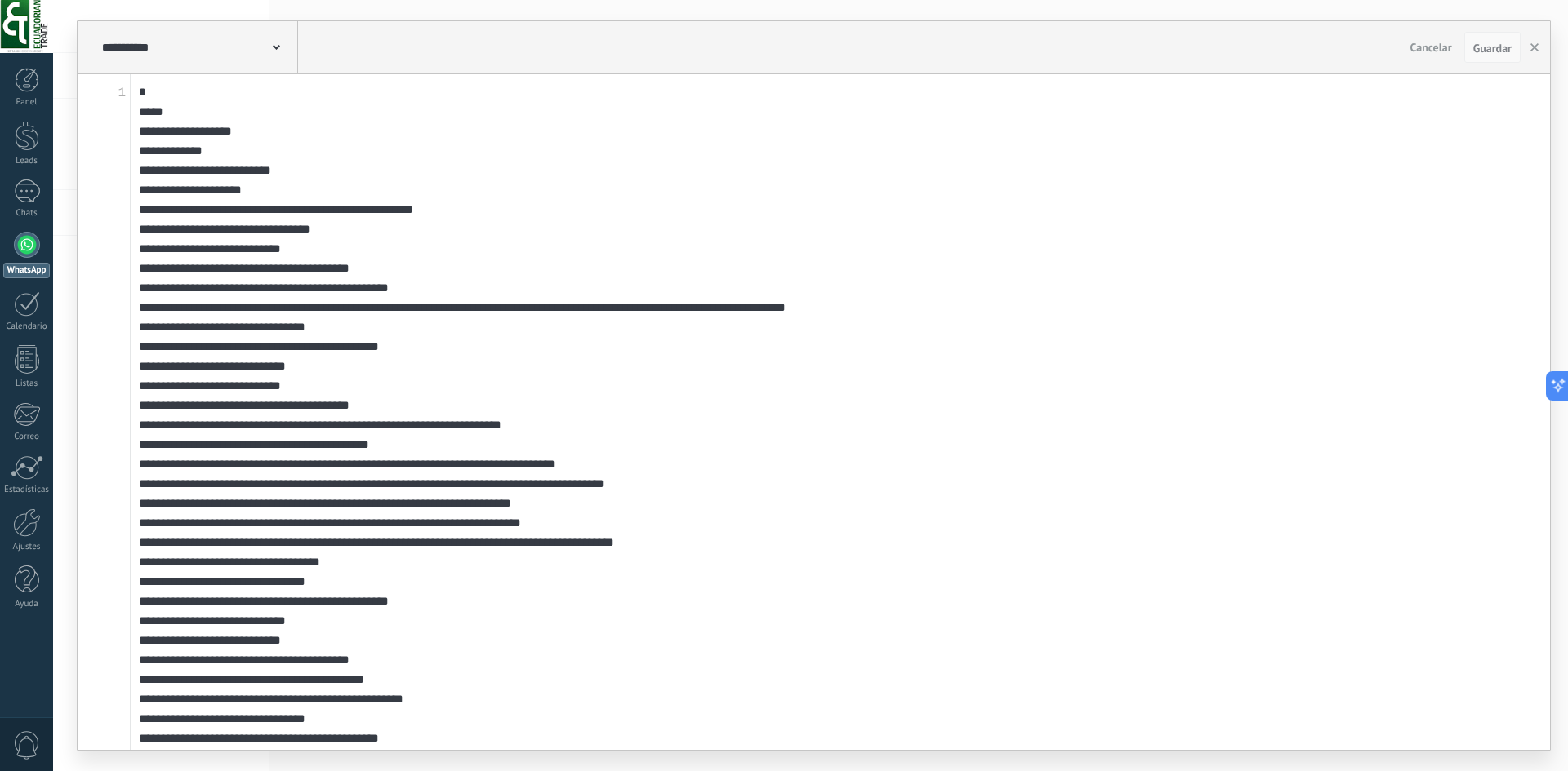
click at [1502, 46] on span "Guardar" at bounding box center [1491, 49] width 38 height 12
click at [1082, 214] on textarea at bounding box center [839, 411] width 1419 height 676
type textarea "**********"
click at [1493, 41] on button "Guardar" at bounding box center [1492, 48] width 56 height 31
click at [1533, 53] on button "button" at bounding box center [1534, 48] width 24 height 31
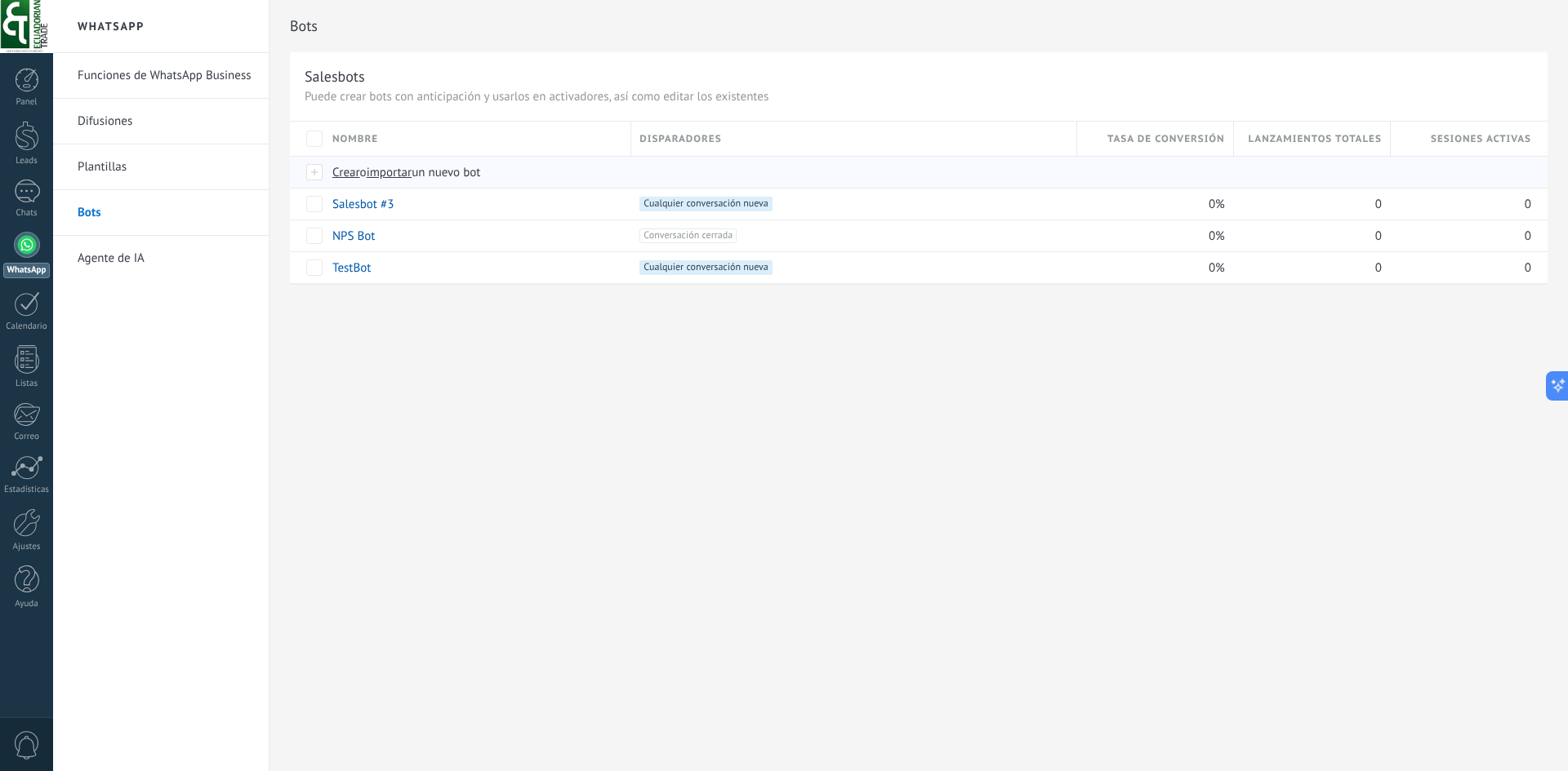
click at [402, 174] on span "importar" at bounding box center [389, 173] width 46 height 16
click at [0, 0] on input "importar un nuevo bot" at bounding box center [0, 0] width 0 height 0
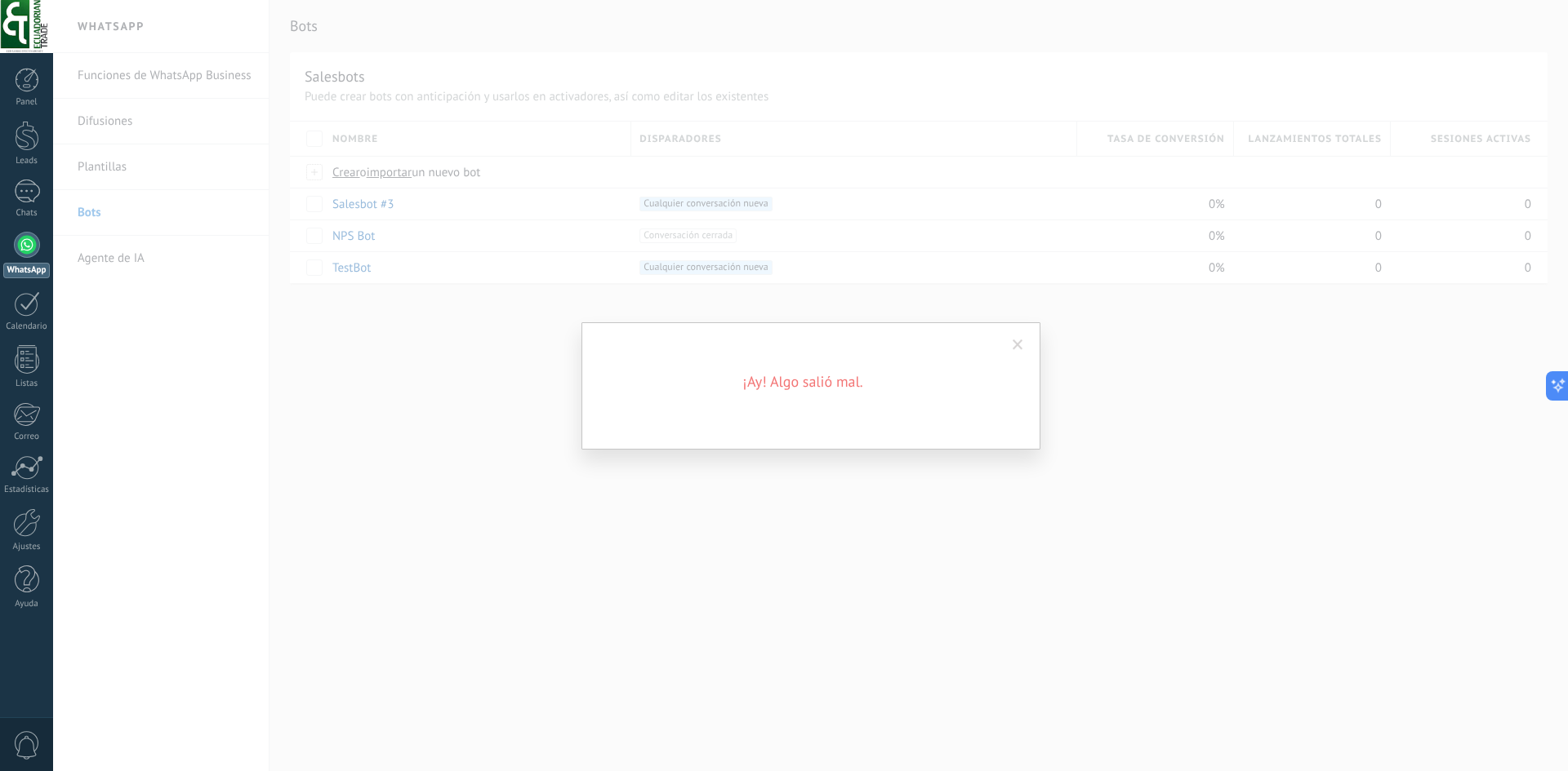
drag, startPoint x: 1024, startPoint y: 340, endPoint x: 1010, endPoint y: 343, distance: 14.3
click at [1022, 340] on span at bounding box center [1017, 345] width 27 height 28
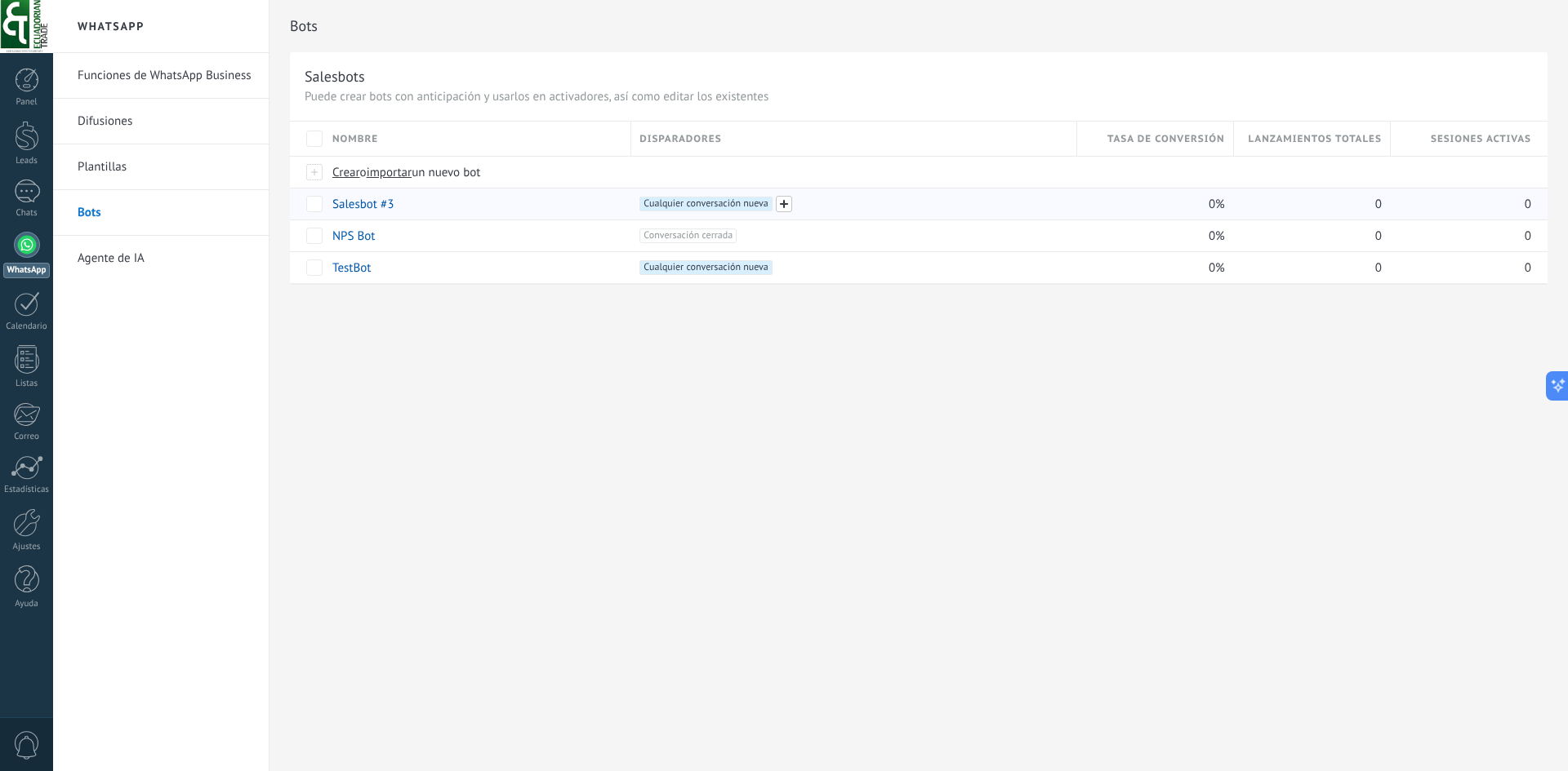
click at [786, 206] on span at bounding box center [783, 203] width 17 height 17
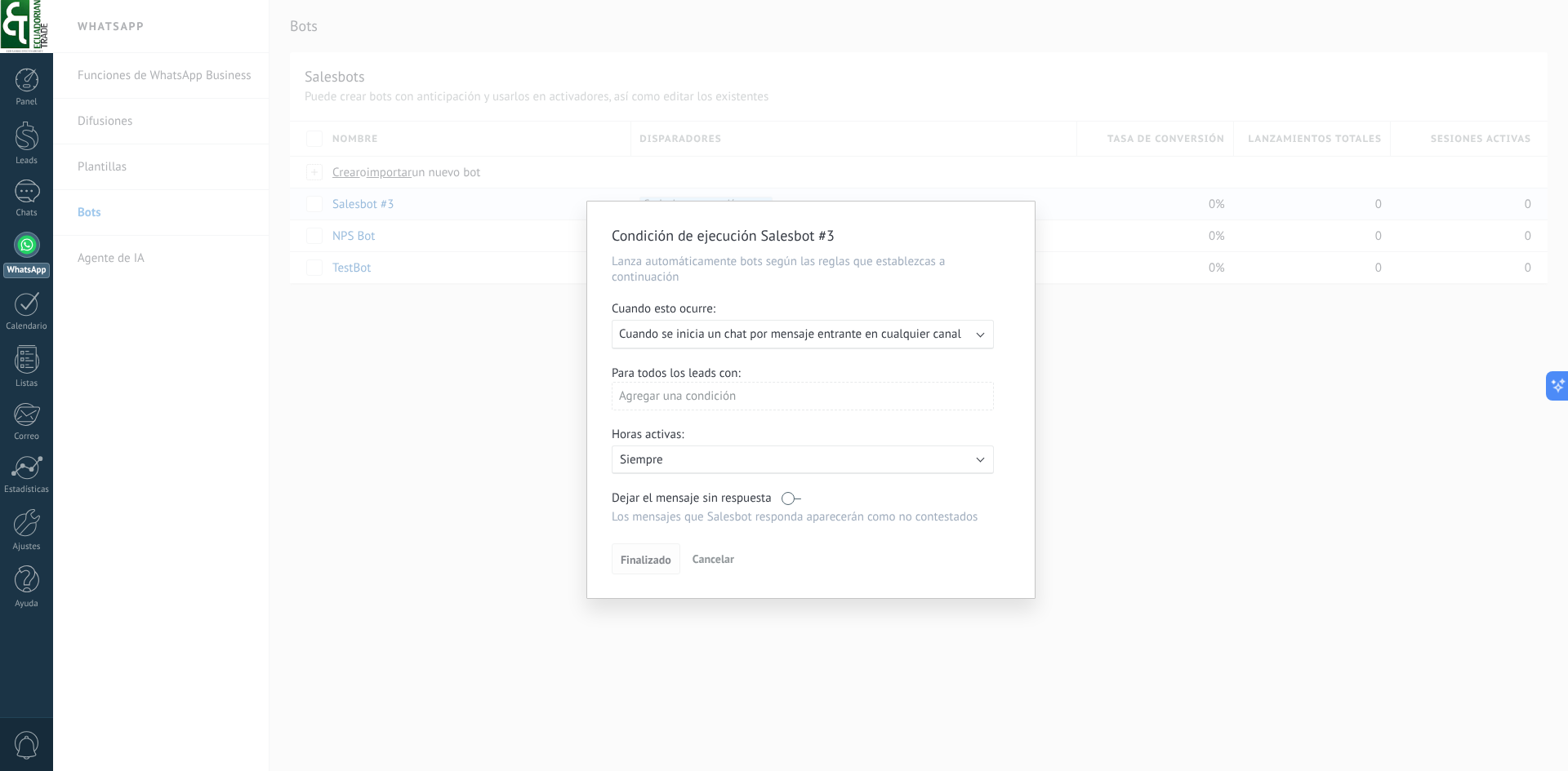
click at [646, 565] on span "Finalizado" at bounding box center [646, 560] width 51 height 12
click at [702, 326] on div "Ejecutar: Cuando se inicia un chat por mensaje entrante en cualquier canal" at bounding box center [802, 334] width 382 height 29
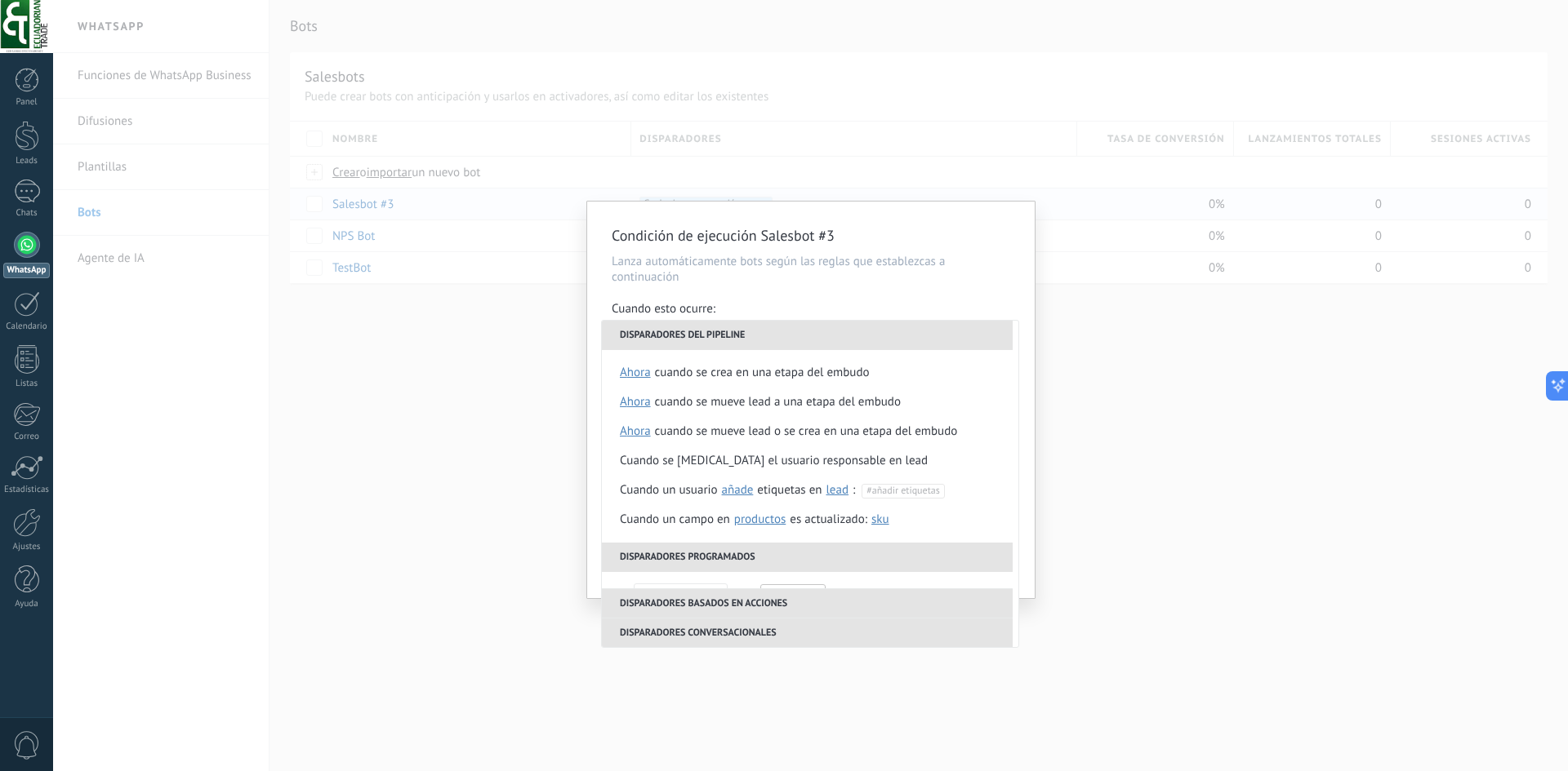
click at [701, 326] on li "Disparadores del pipeline" at bounding box center [807, 335] width 410 height 29
click at [811, 289] on div "Condición de ejecución Salesbot #3 Lanza automáticamente bots según las reglas …" at bounding box center [811, 400] width 447 height 397
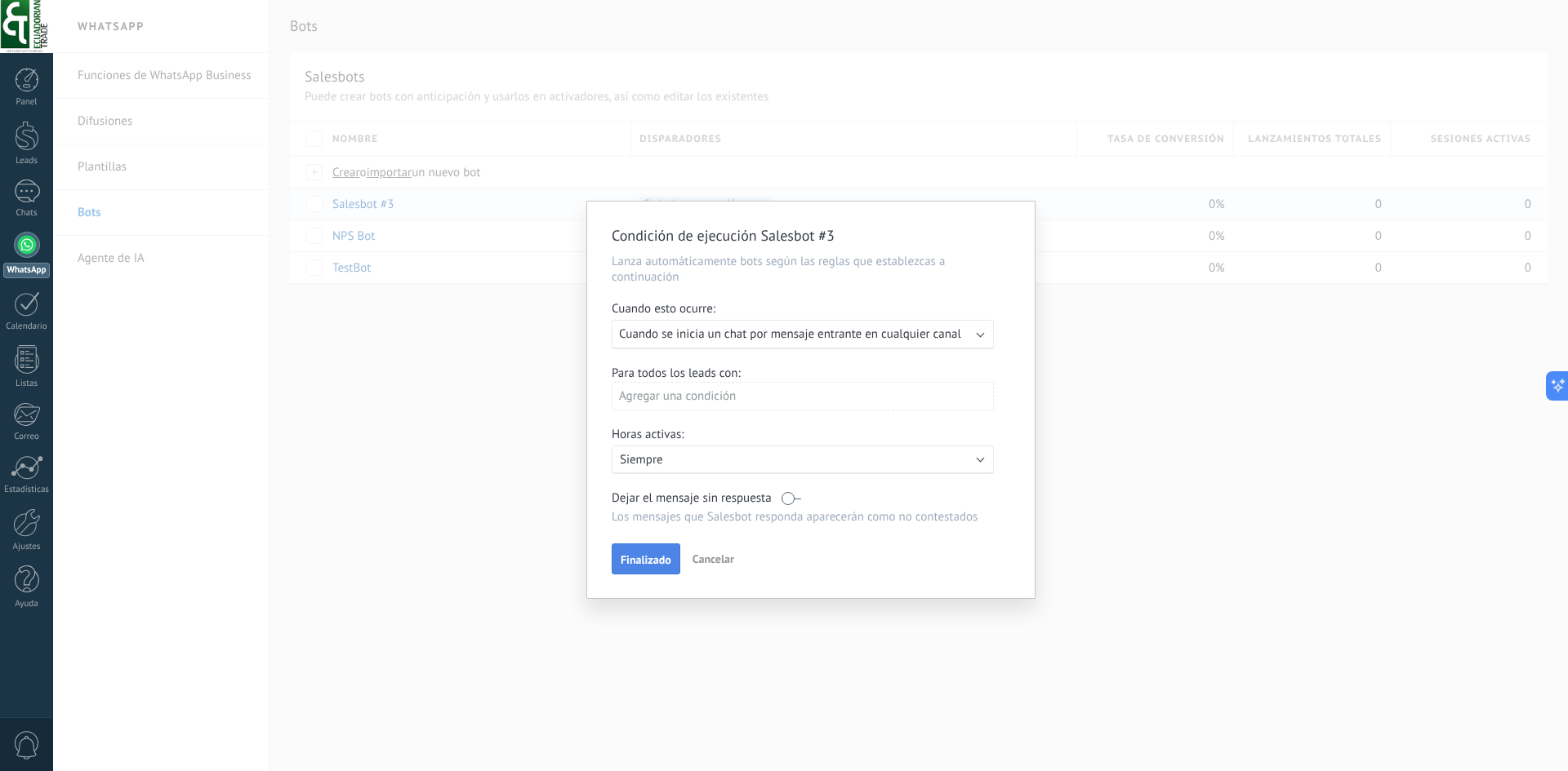
click at [654, 563] on span "Finalizado" at bounding box center [646, 560] width 51 height 12
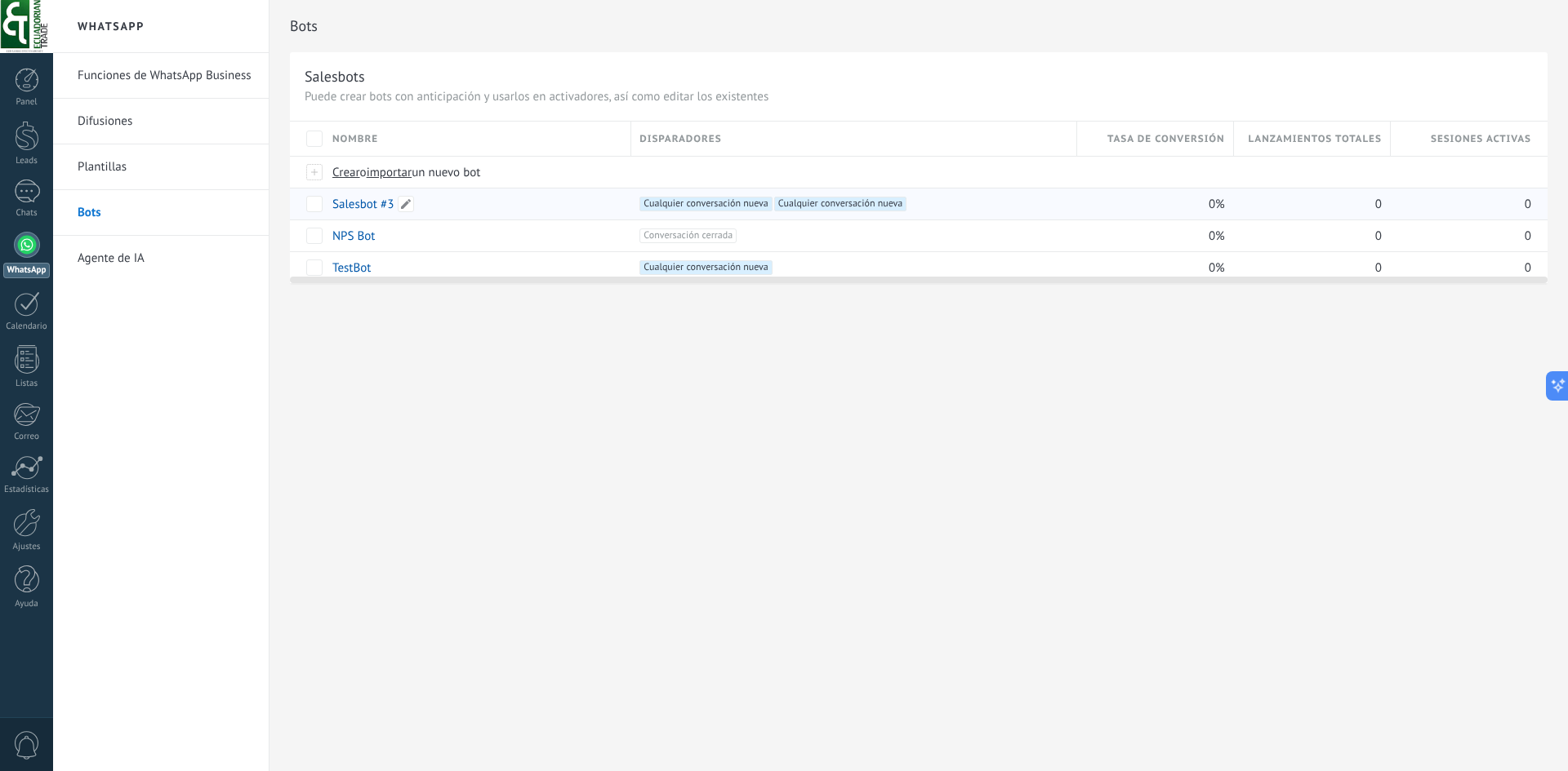
click at [358, 202] on link "Salesbot #3" at bounding box center [363, 204] width 61 height 16
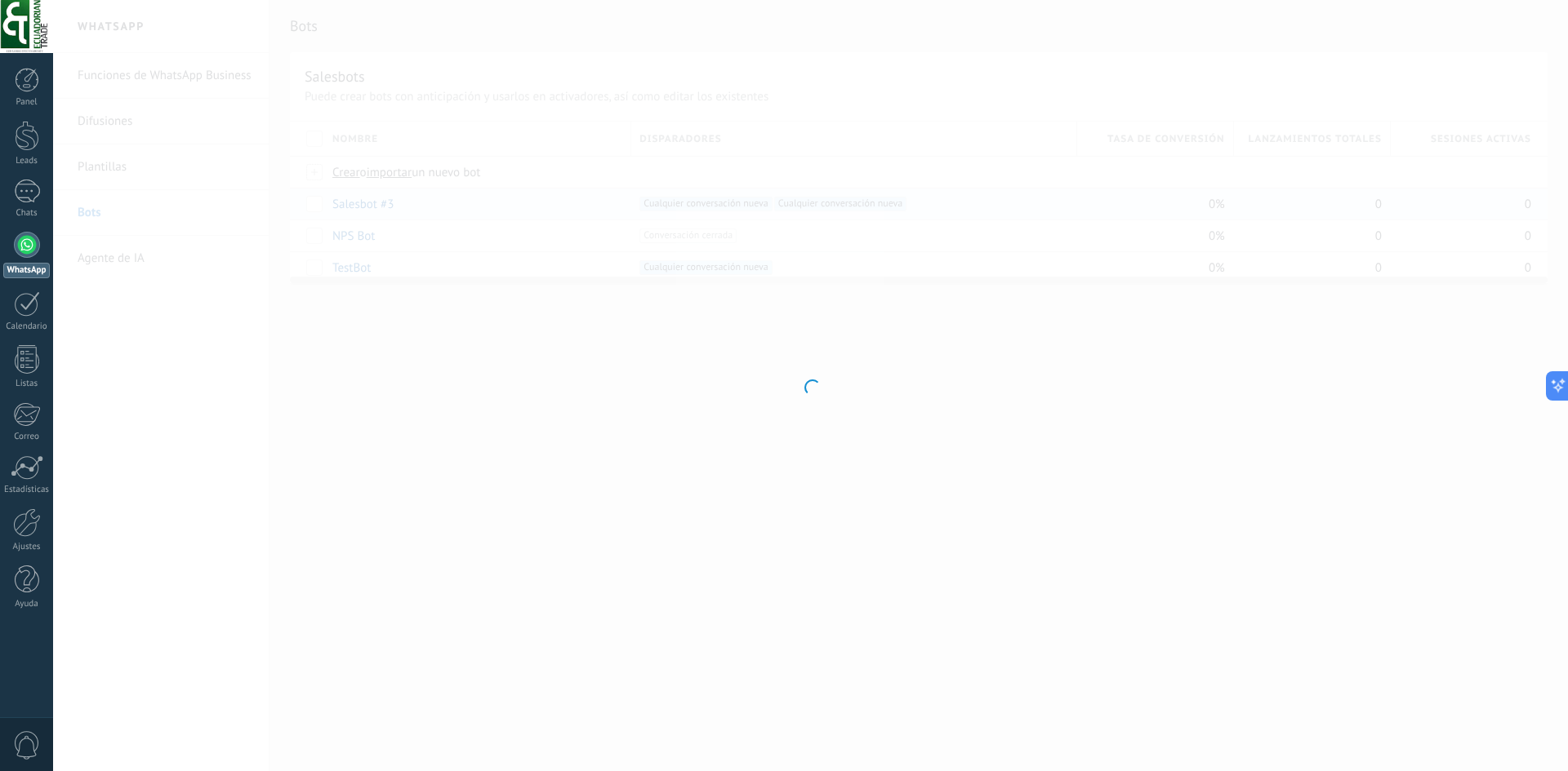
type input "**********"
type textarea "**********"
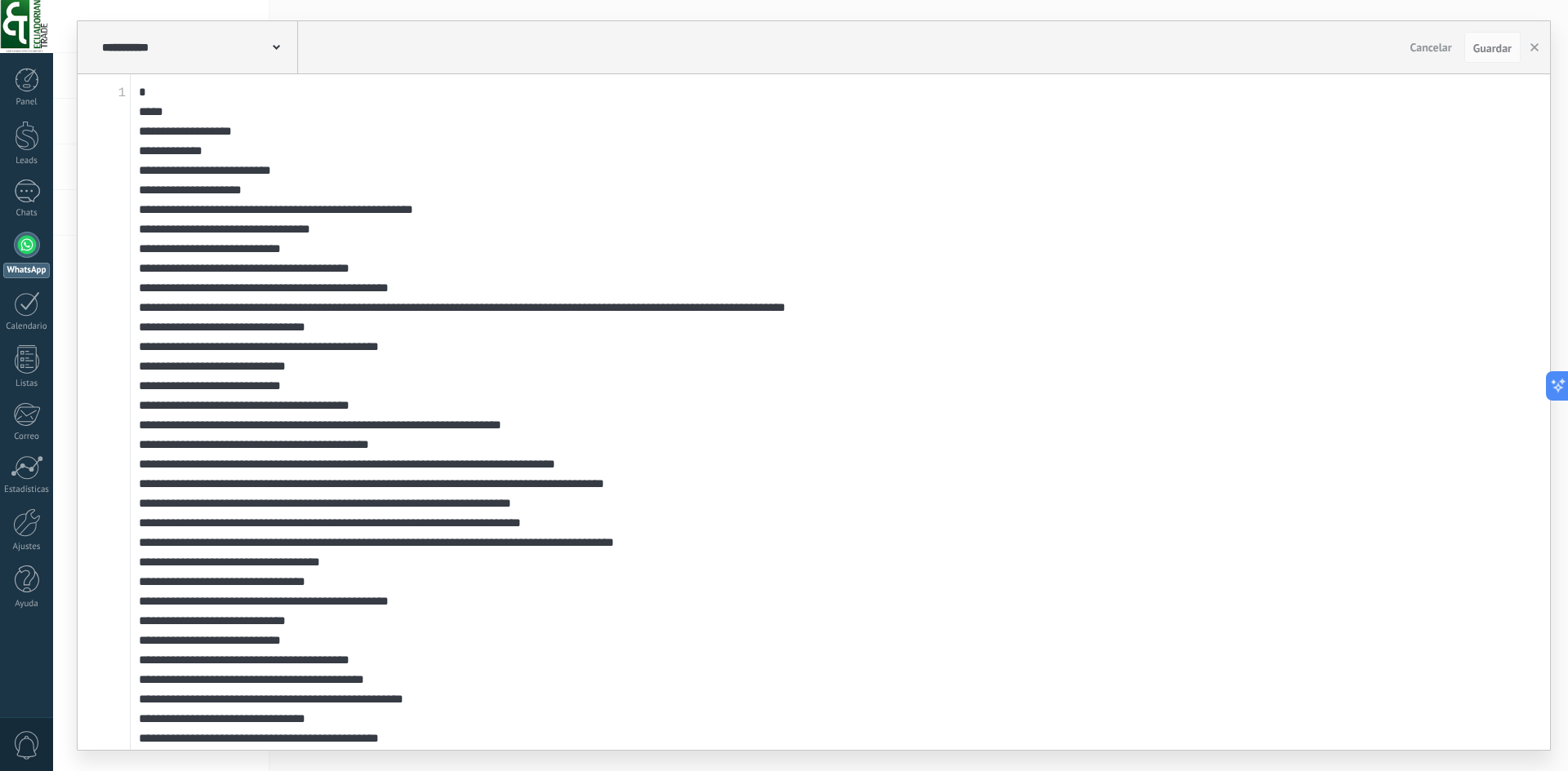
click at [987, 248] on textarea at bounding box center [839, 411] width 1419 height 676
click at [1523, 46] on button "button" at bounding box center [1534, 48] width 24 height 31
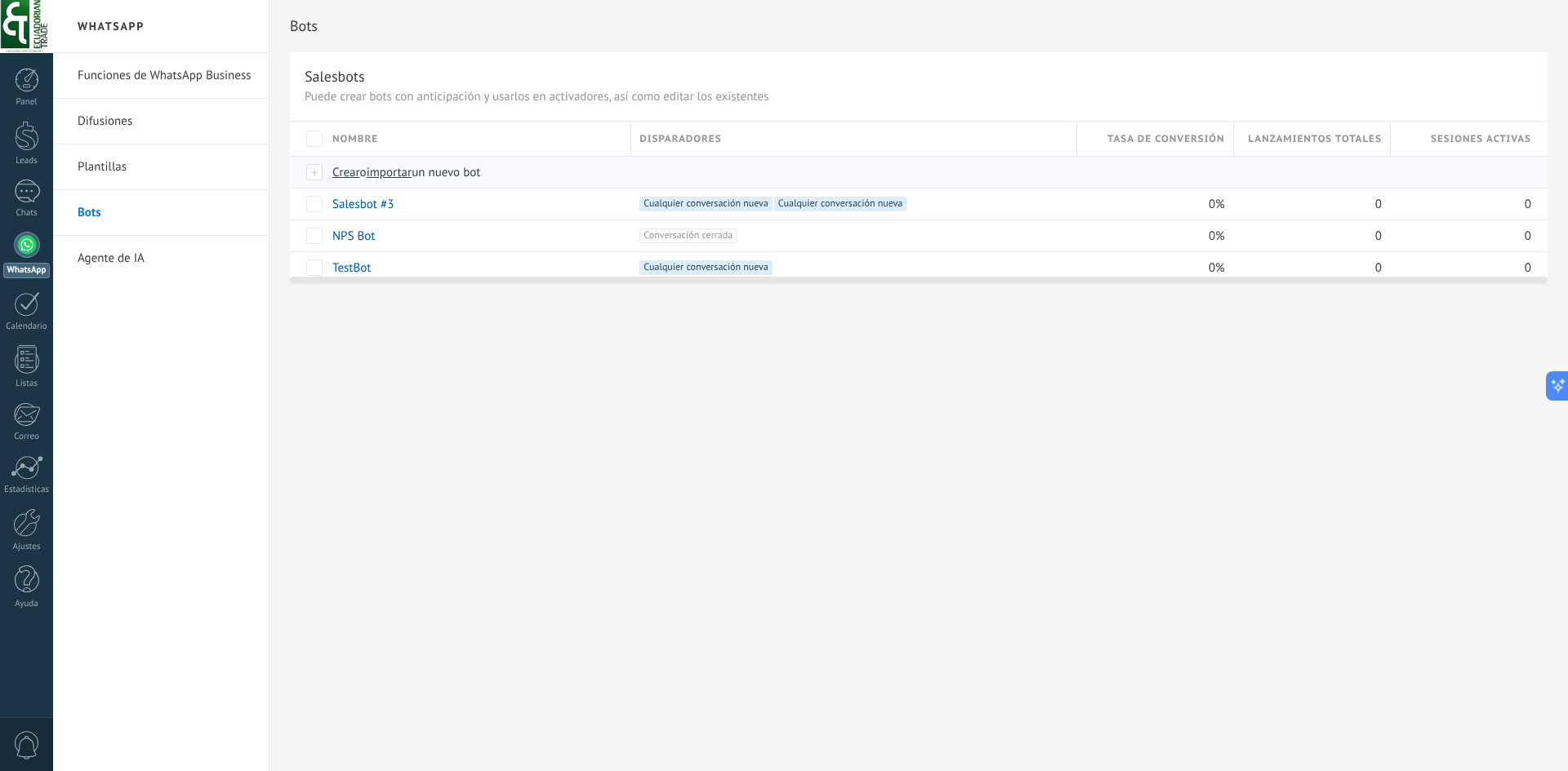
click at [339, 175] on span "Crear" at bounding box center [346, 173] width 28 height 16
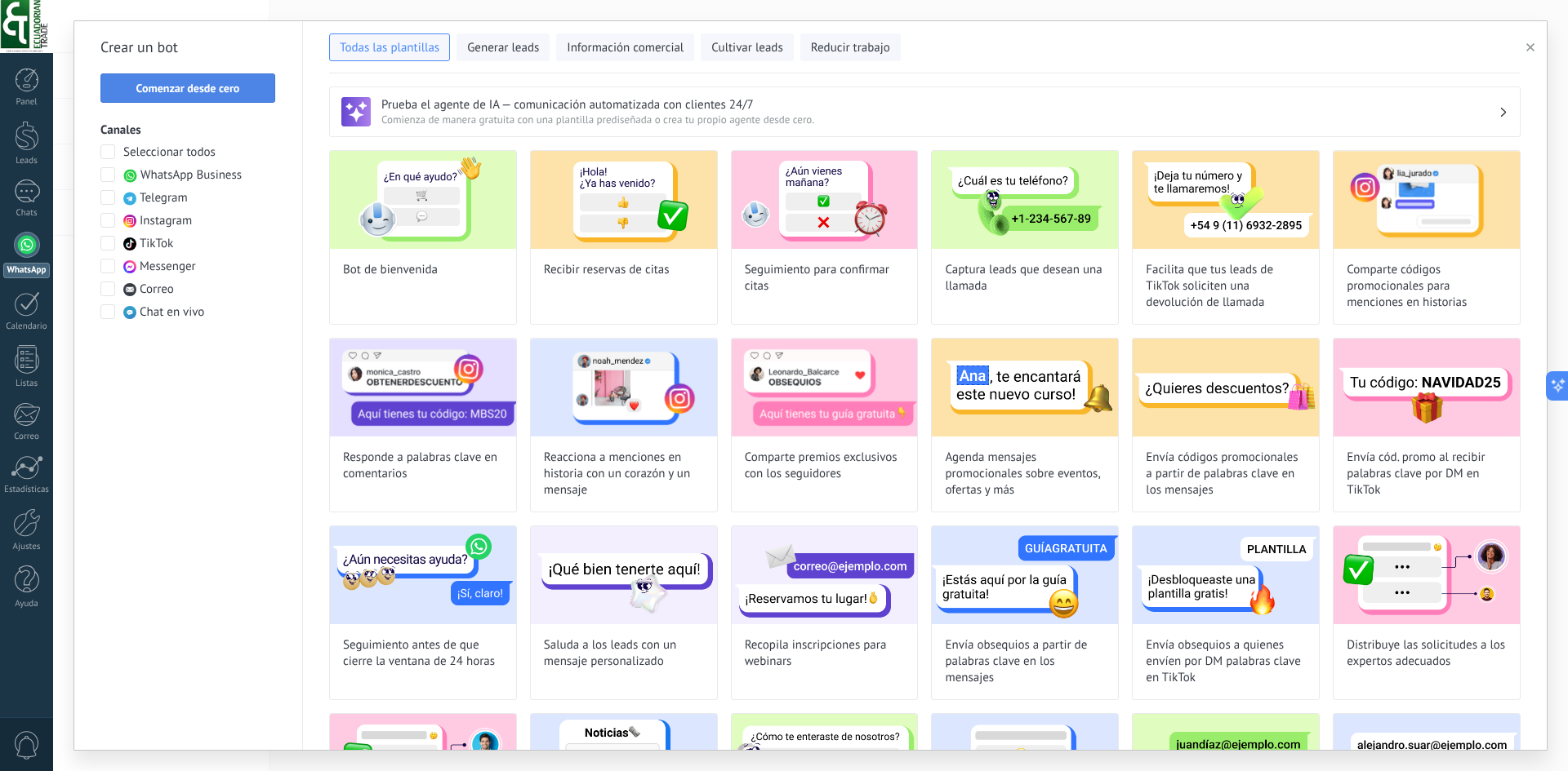
click at [182, 86] on span "Comenzar desde cero" at bounding box center [188, 88] width 104 height 12
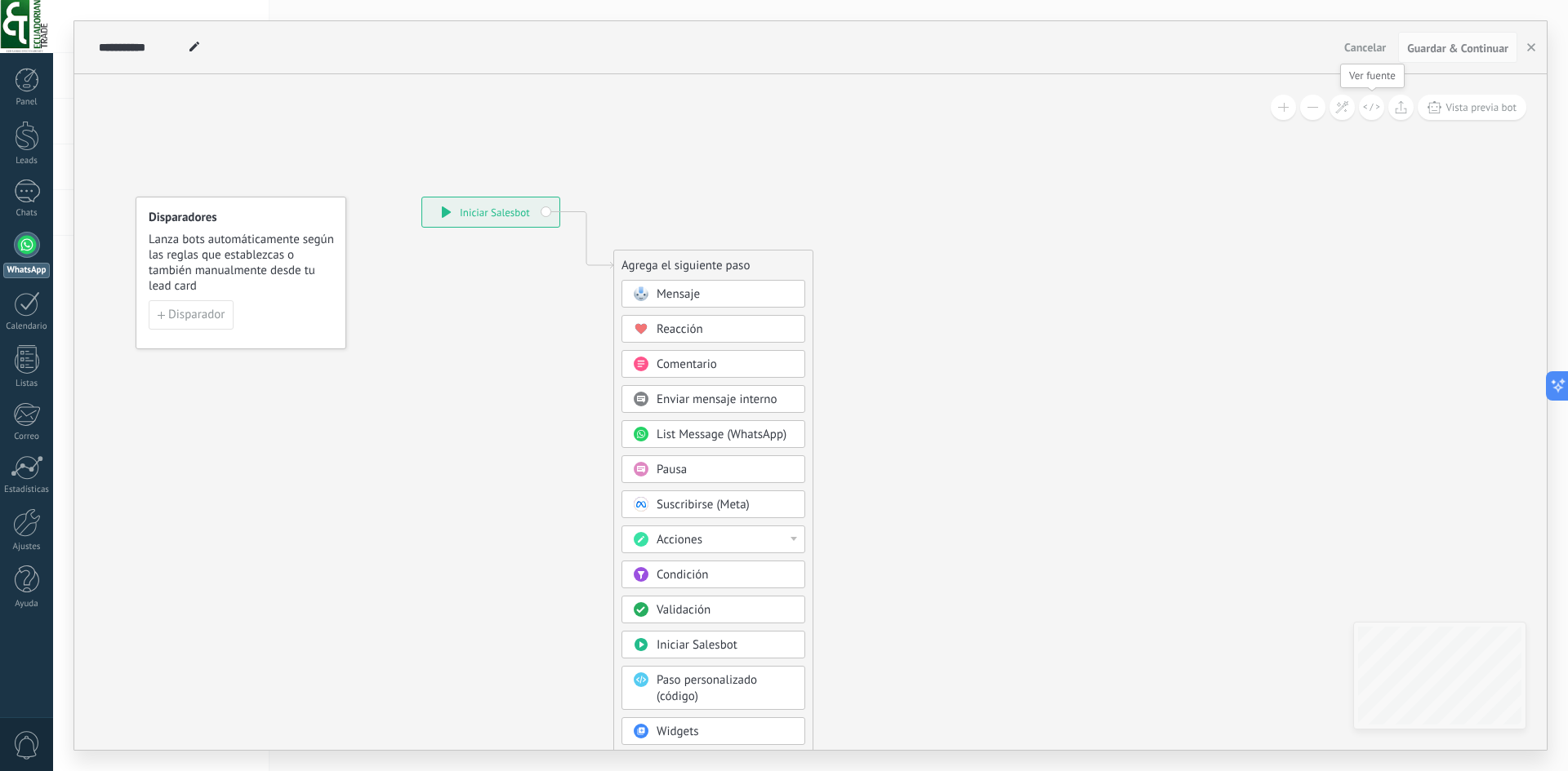
click at [1376, 111] on icon at bounding box center [1372, 107] width 18 height 9
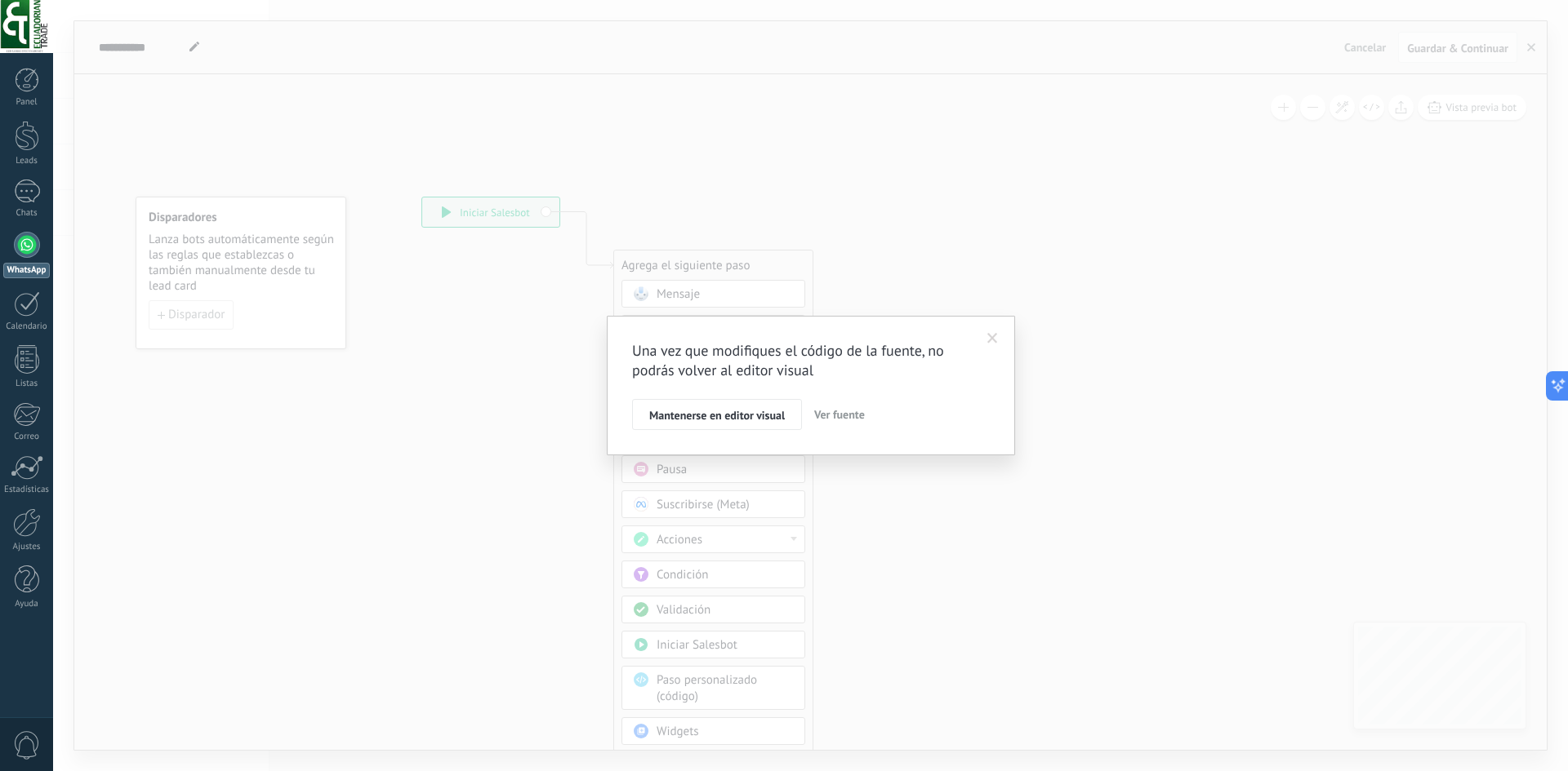
click at [837, 418] on span "Ver fuente" at bounding box center [839, 414] width 51 height 15
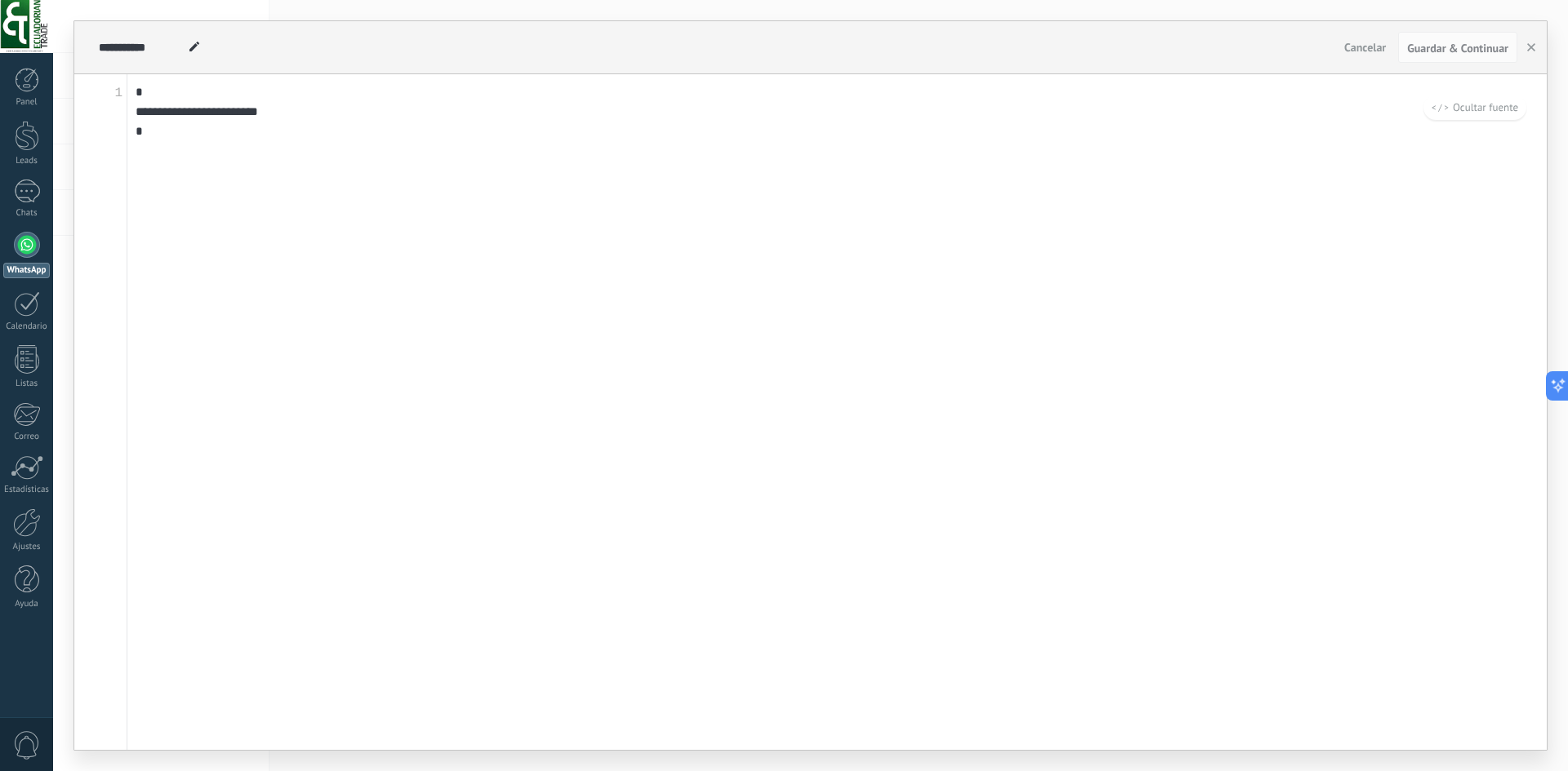
click at [597, 319] on textarea "**********" at bounding box center [837, 411] width 1419 height 676
click at [593, 317] on textarea "**********" at bounding box center [837, 411] width 1419 height 676
click at [337, 165] on textarea "**********" at bounding box center [837, 411] width 1419 height 676
drag, startPoint x: 276, startPoint y: 147, endPoint x: 125, endPoint y: 81, distance: 164.8
click at [125, 81] on div "**********" at bounding box center [809, 411] width 1472 height 676
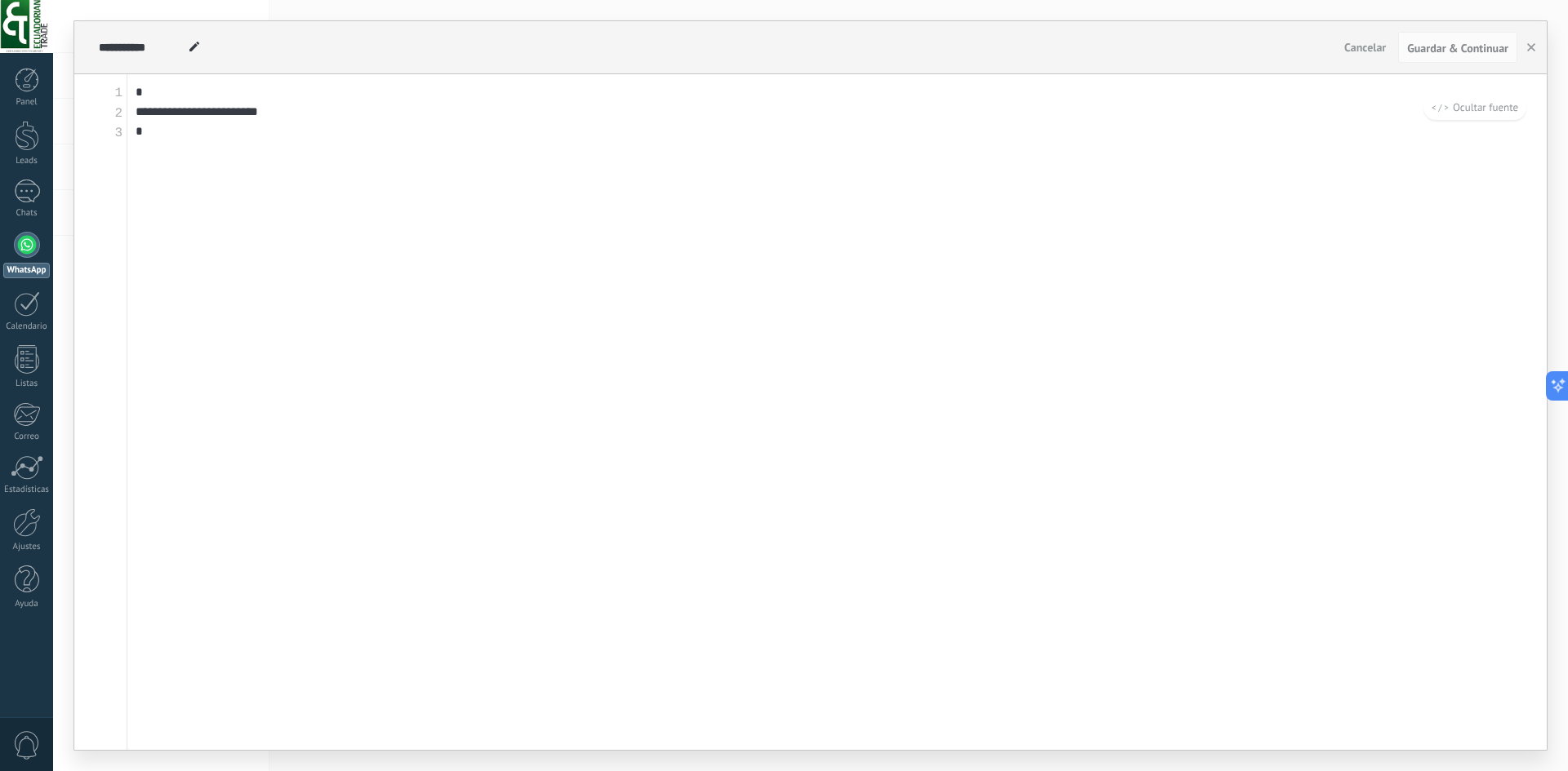
click at [241, 132] on textarea "**********" at bounding box center [837, 411] width 1419 height 676
drag, startPoint x: 241, startPoint y: 132, endPoint x: 116, endPoint y: 58, distance: 145.3
click at [116, 58] on div "**********" at bounding box center [809, 386] width 1472 height 729
paste textarea "**********"
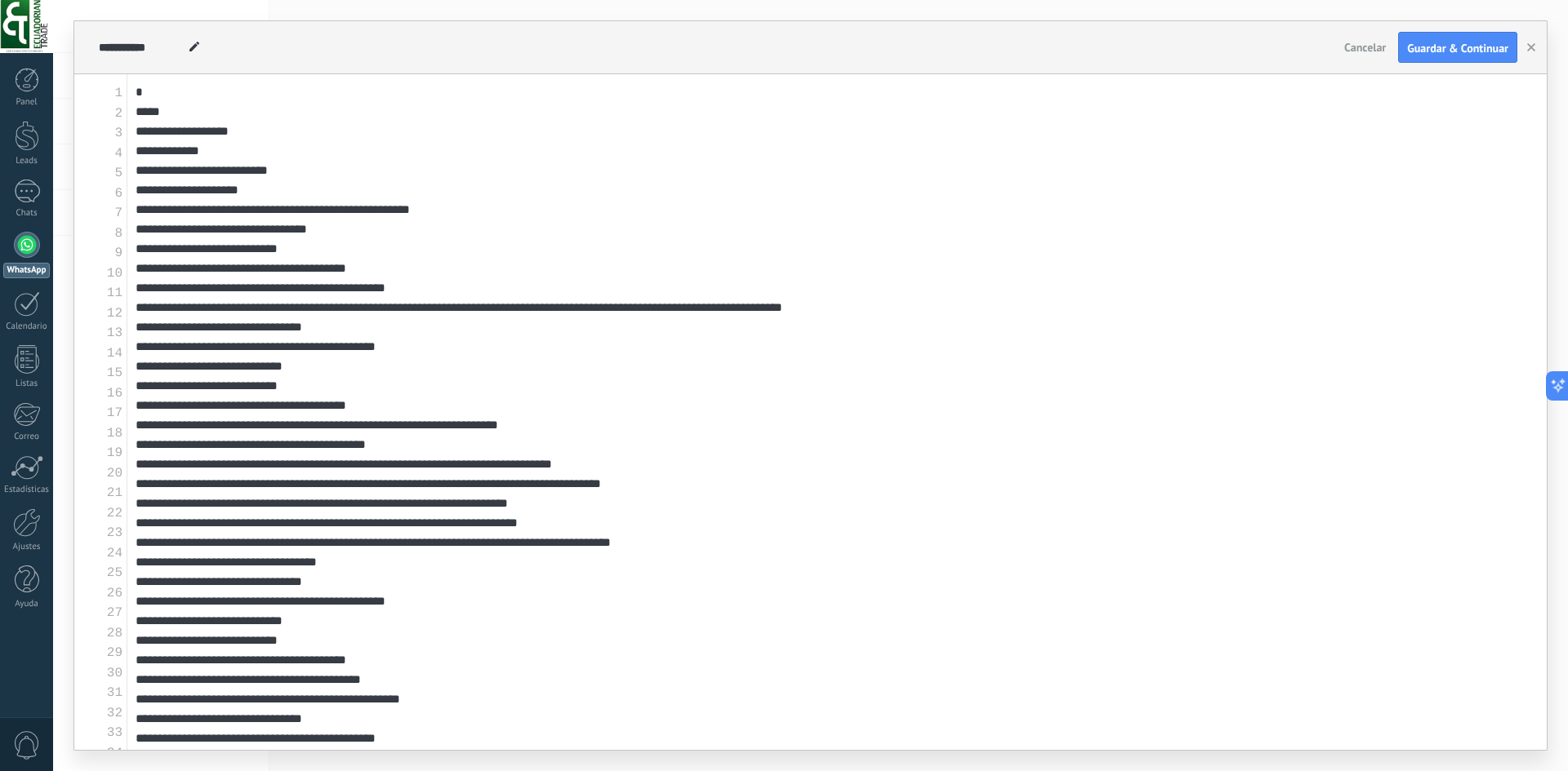
type textarea "**********"
click at [1344, 52] on span "Cancelar" at bounding box center [1365, 47] width 42 height 15
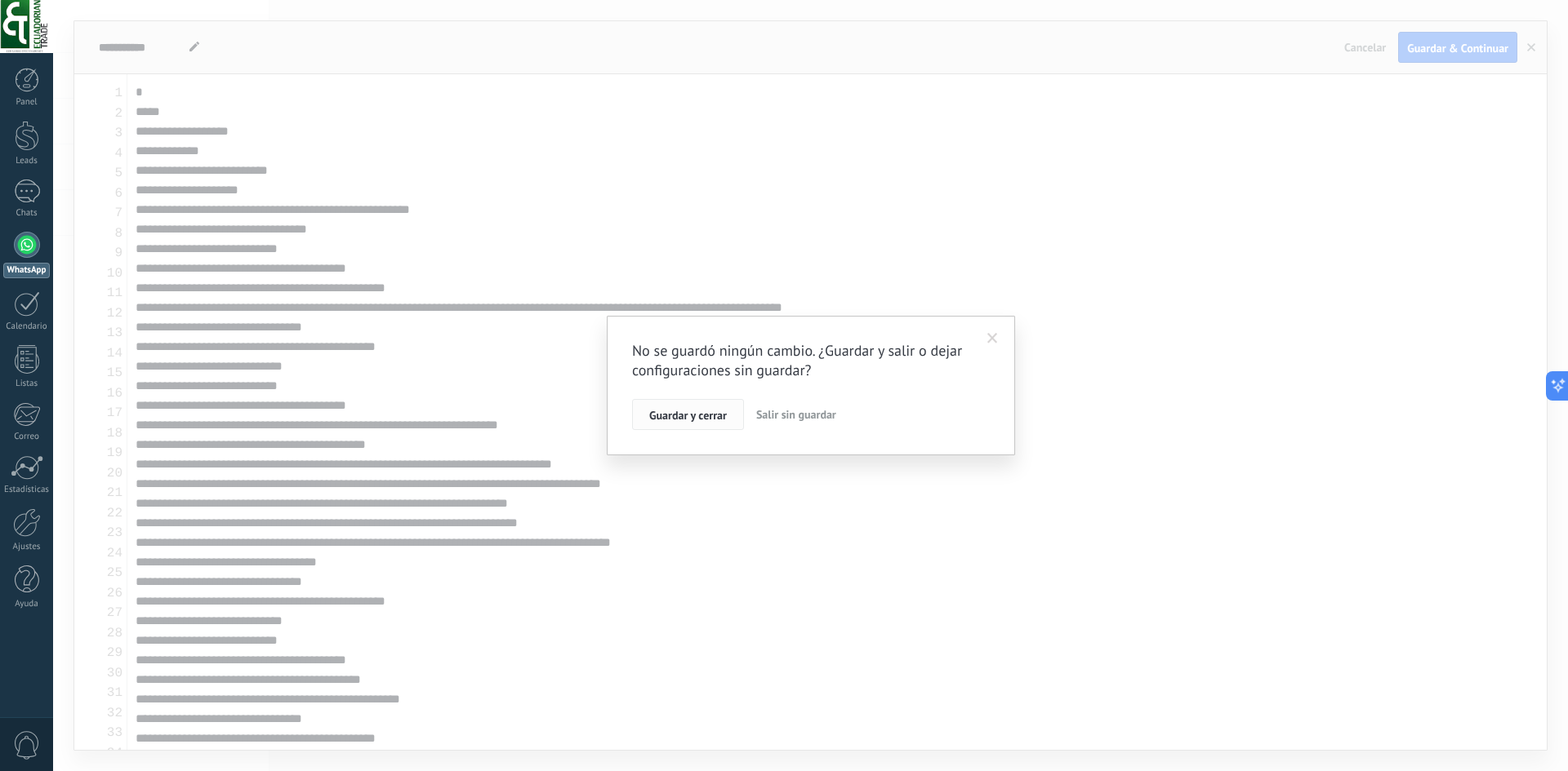
click at [710, 419] on span "Guardar y cerrar" at bounding box center [688, 415] width 78 height 12
click at [684, 425] on button "Guardar" at bounding box center [668, 414] width 73 height 31
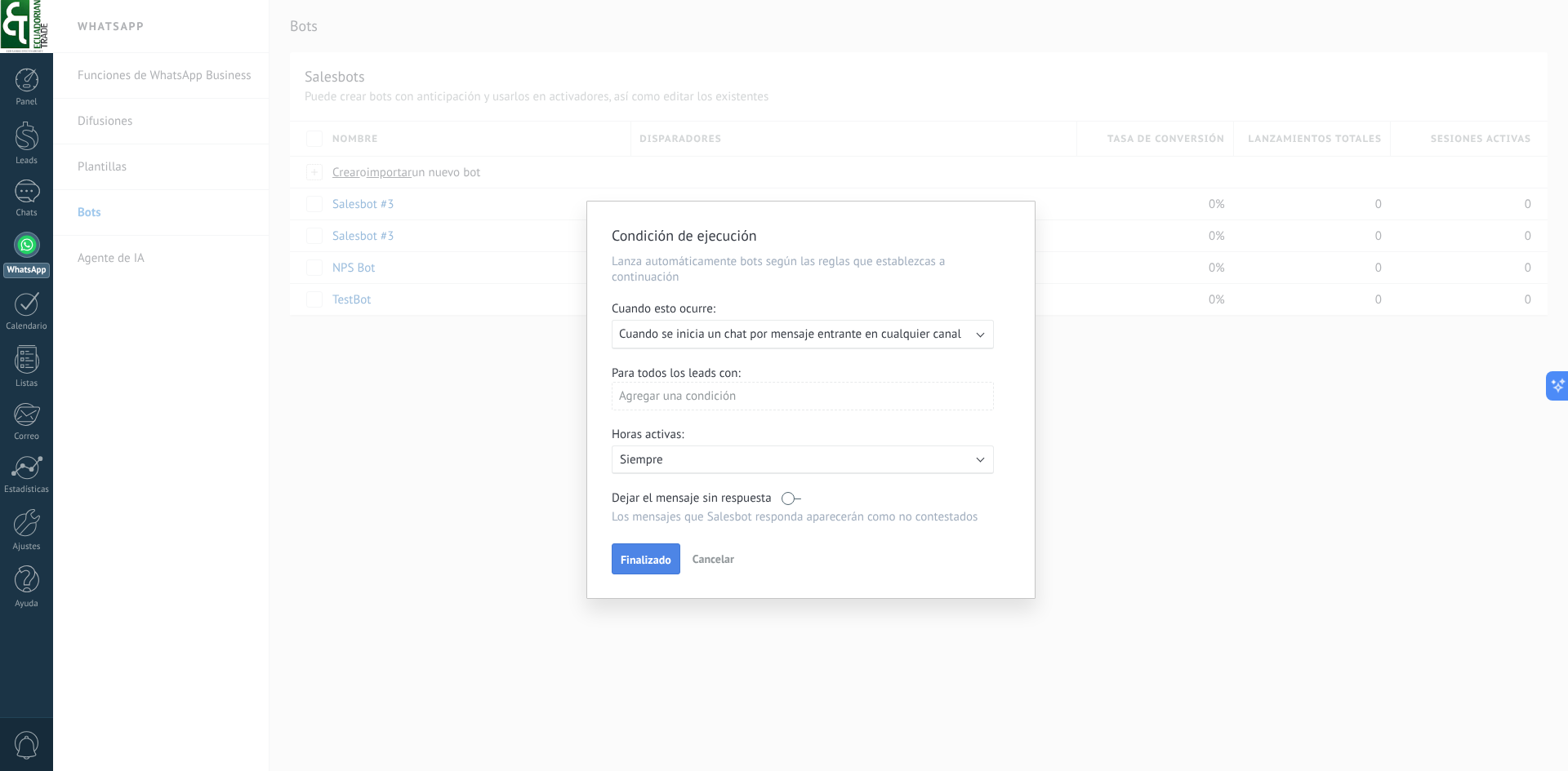
click at [659, 573] on button "Finalizado" at bounding box center [646, 559] width 69 height 31
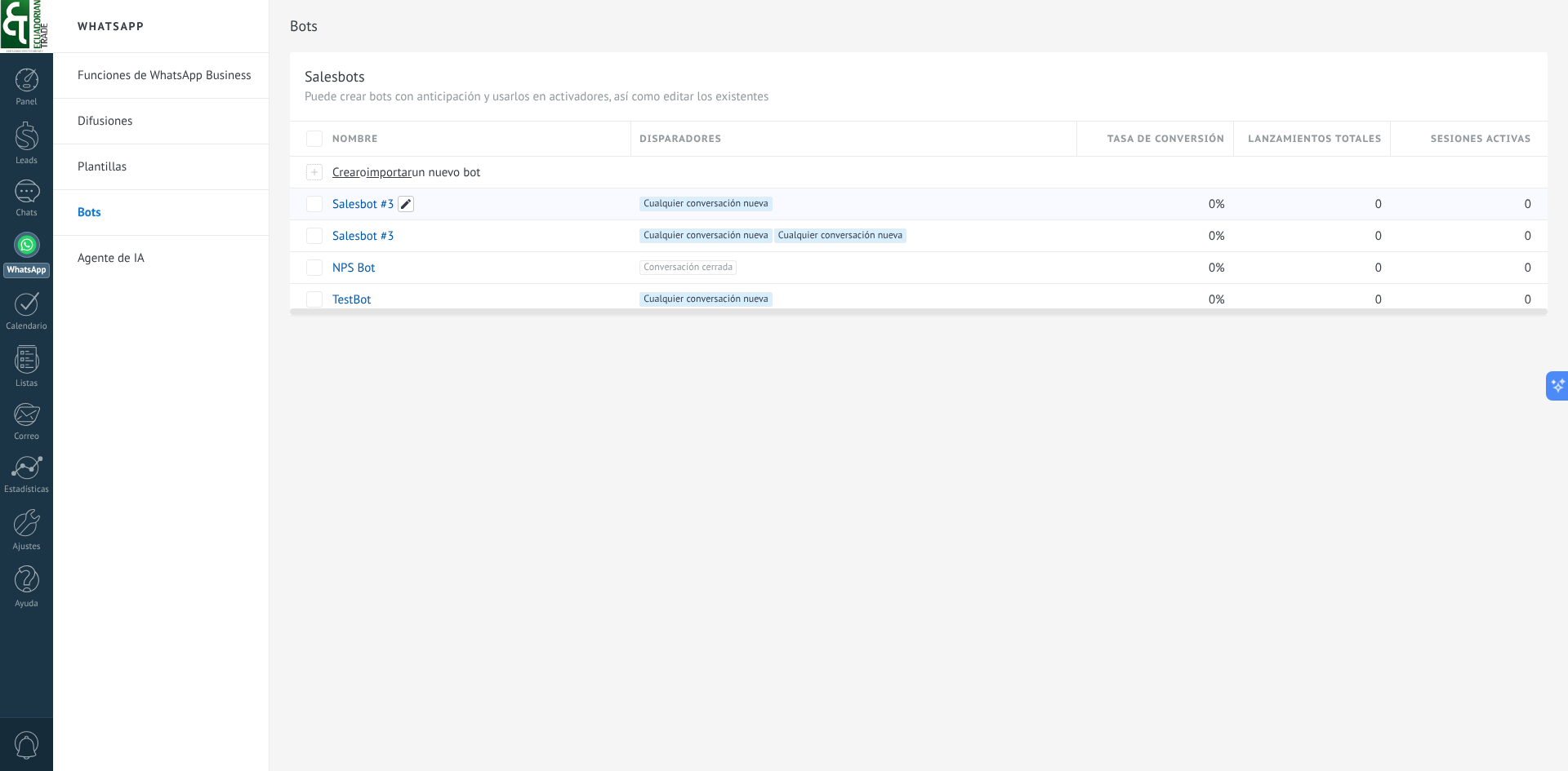
click at [399, 206] on span at bounding box center [406, 203] width 17 height 17
click at [419, 236] on span "Cancelar" at bounding box center [439, 240] width 42 height 15
click at [382, 205] on link "Salesbot #3" at bounding box center [363, 204] width 61 height 16
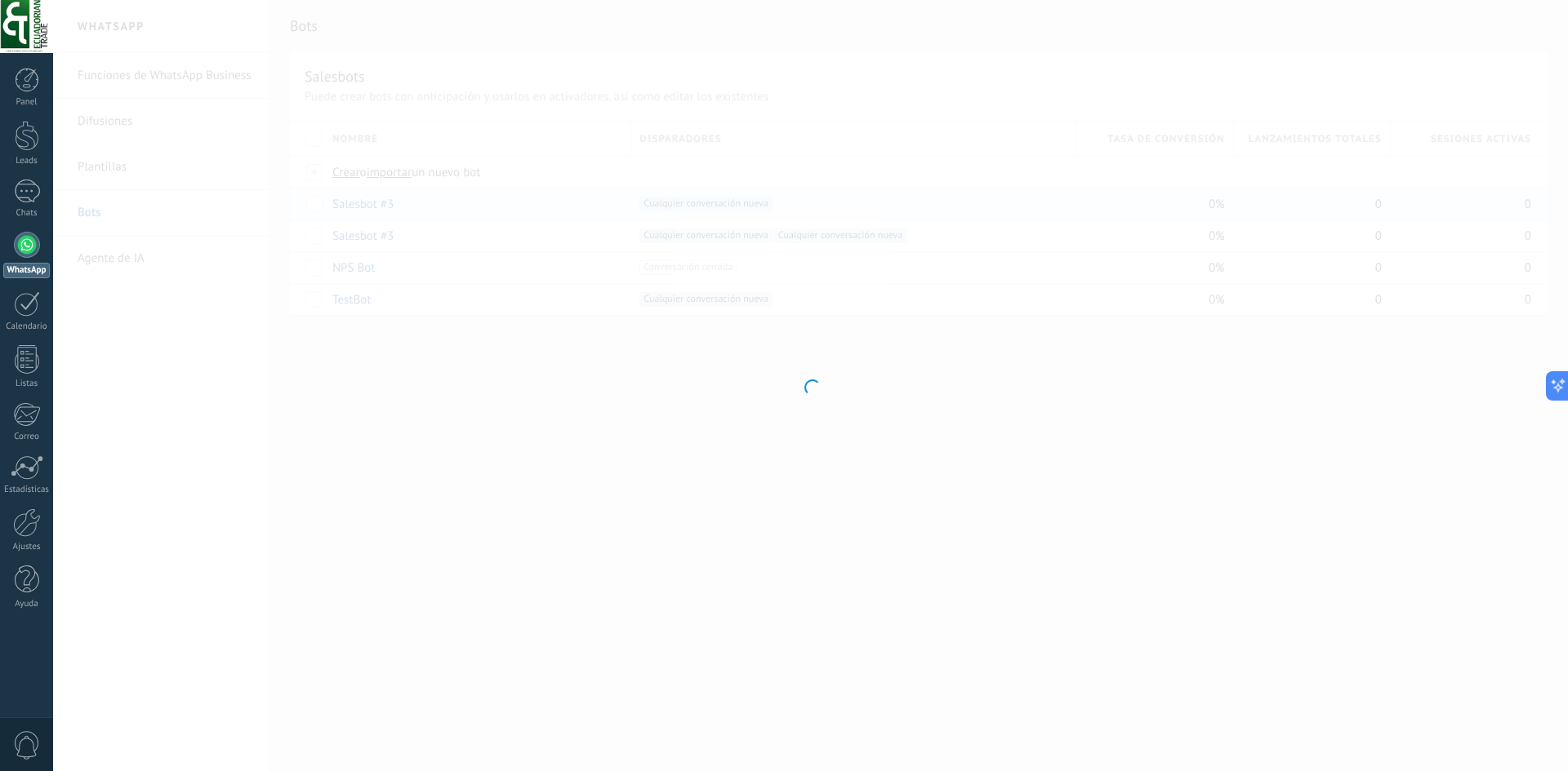
type input "**********"
type textarea "**********"
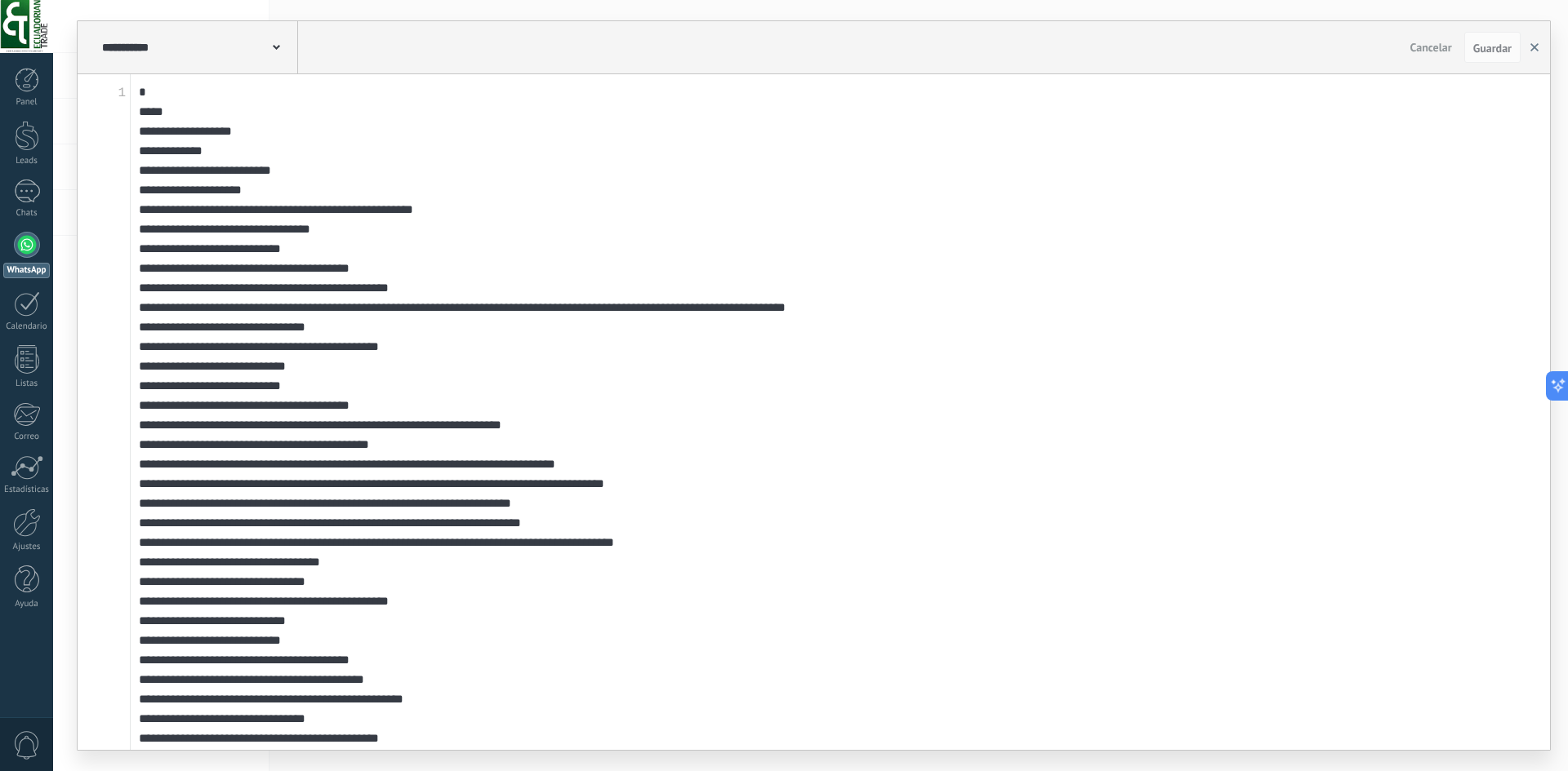
click at [1533, 46] on icon "button" at bounding box center [1534, 47] width 8 height 8
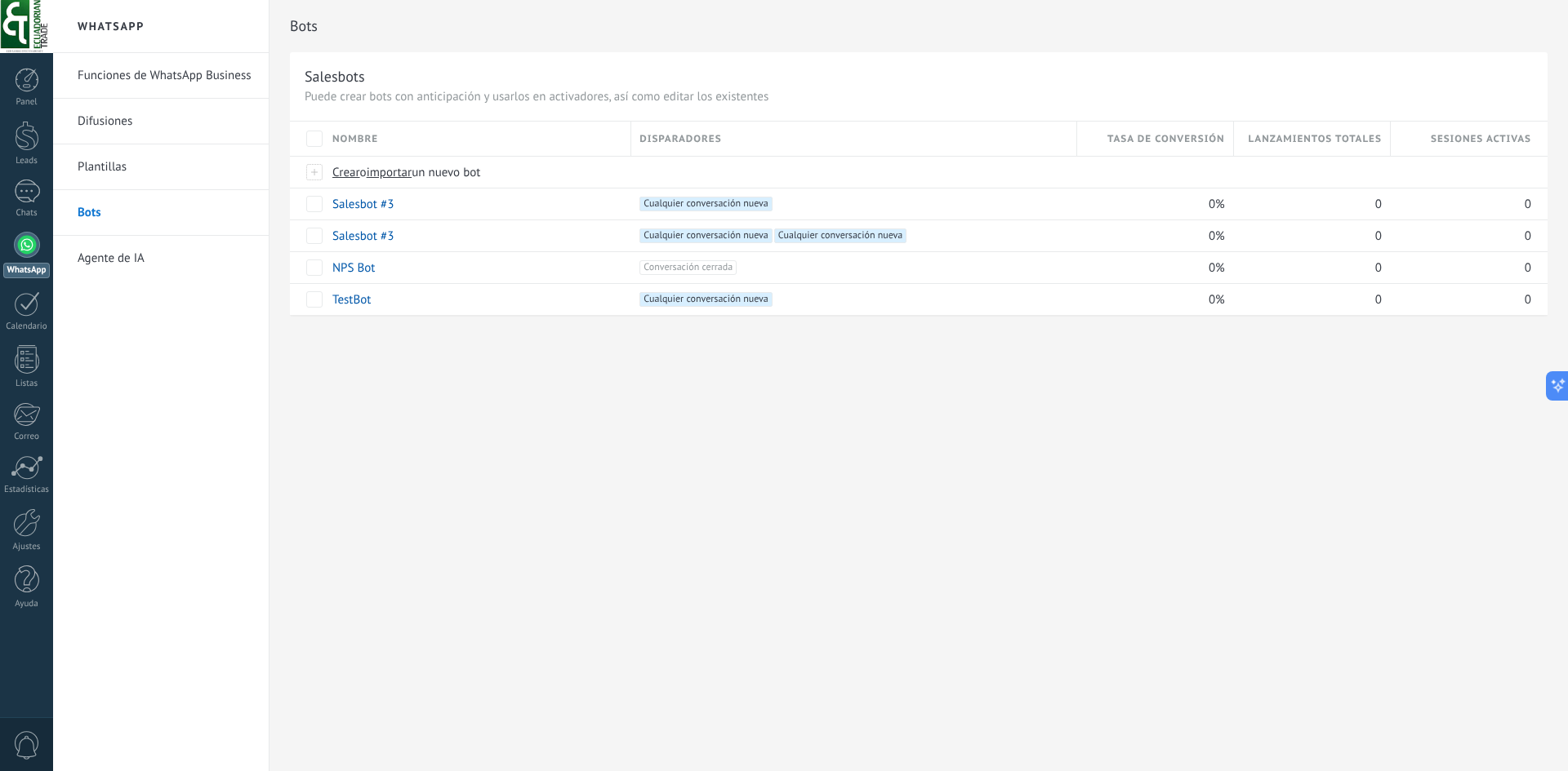
click at [134, 243] on link "Agente de IA" at bounding box center [165, 259] width 175 height 46
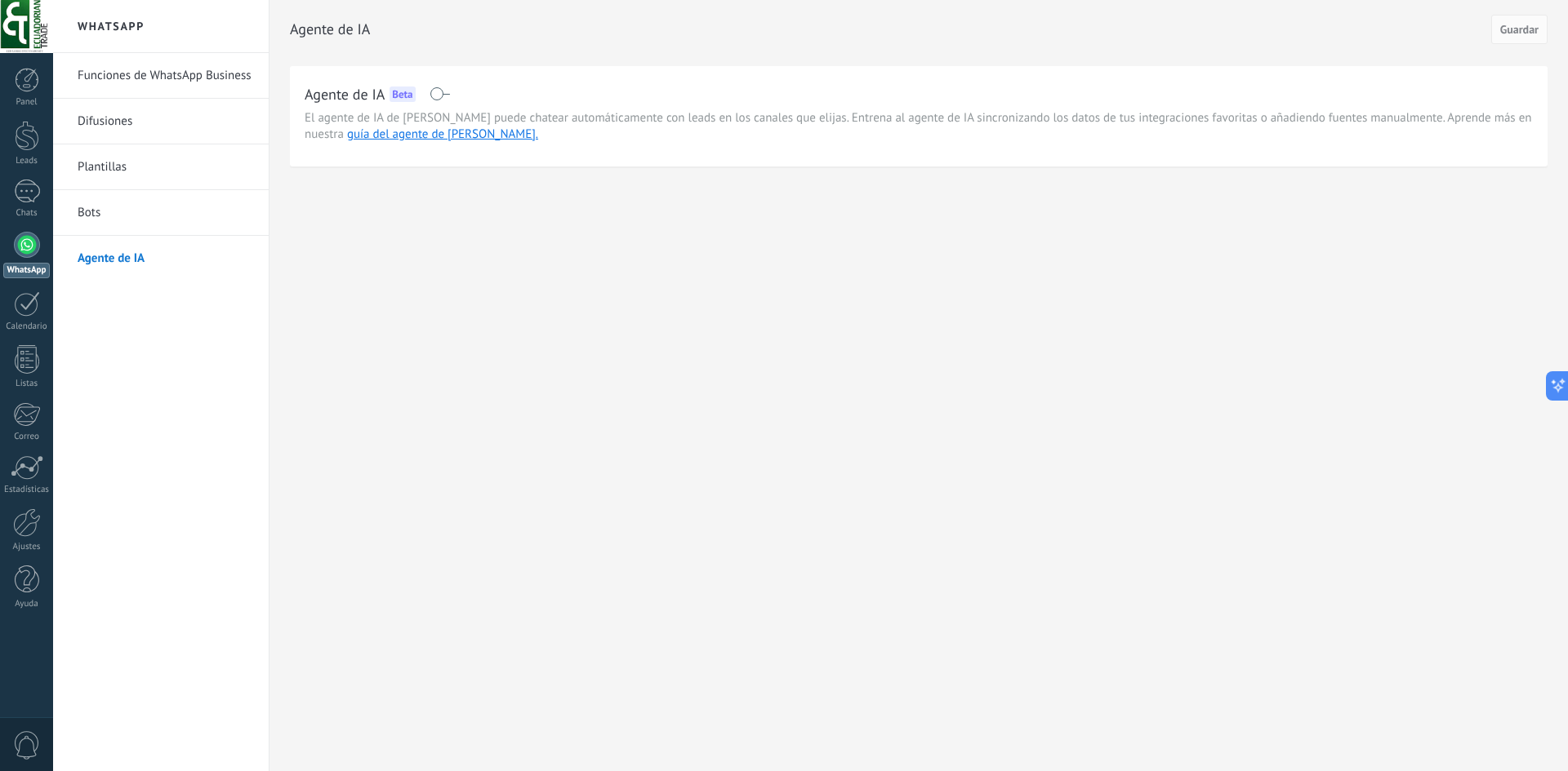
click at [169, 125] on link "Difusiones" at bounding box center [165, 122] width 175 height 46
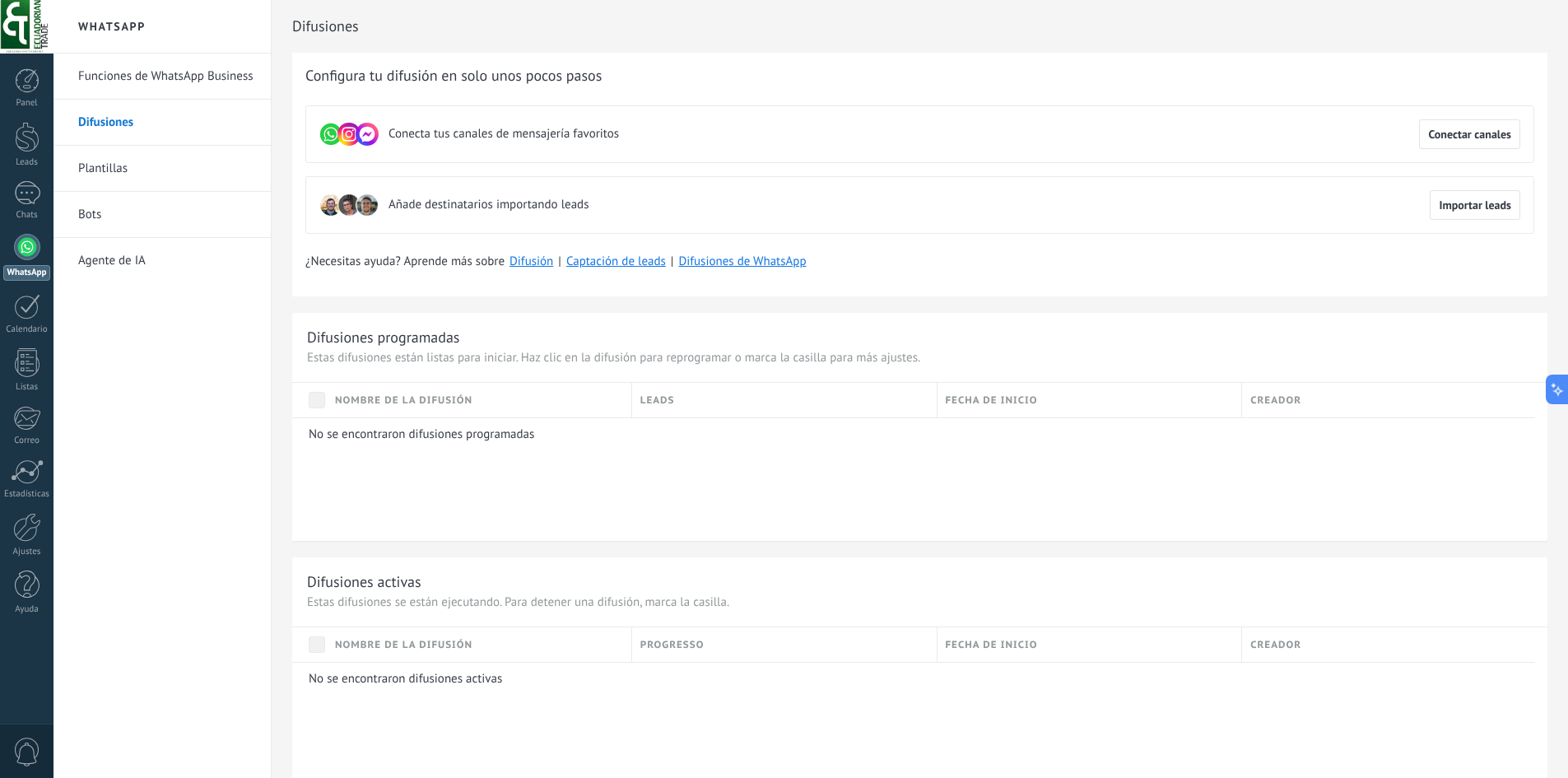
click at [192, 78] on link "Funciones de WhatsApp Business" at bounding box center [167, 77] width 177 height 46
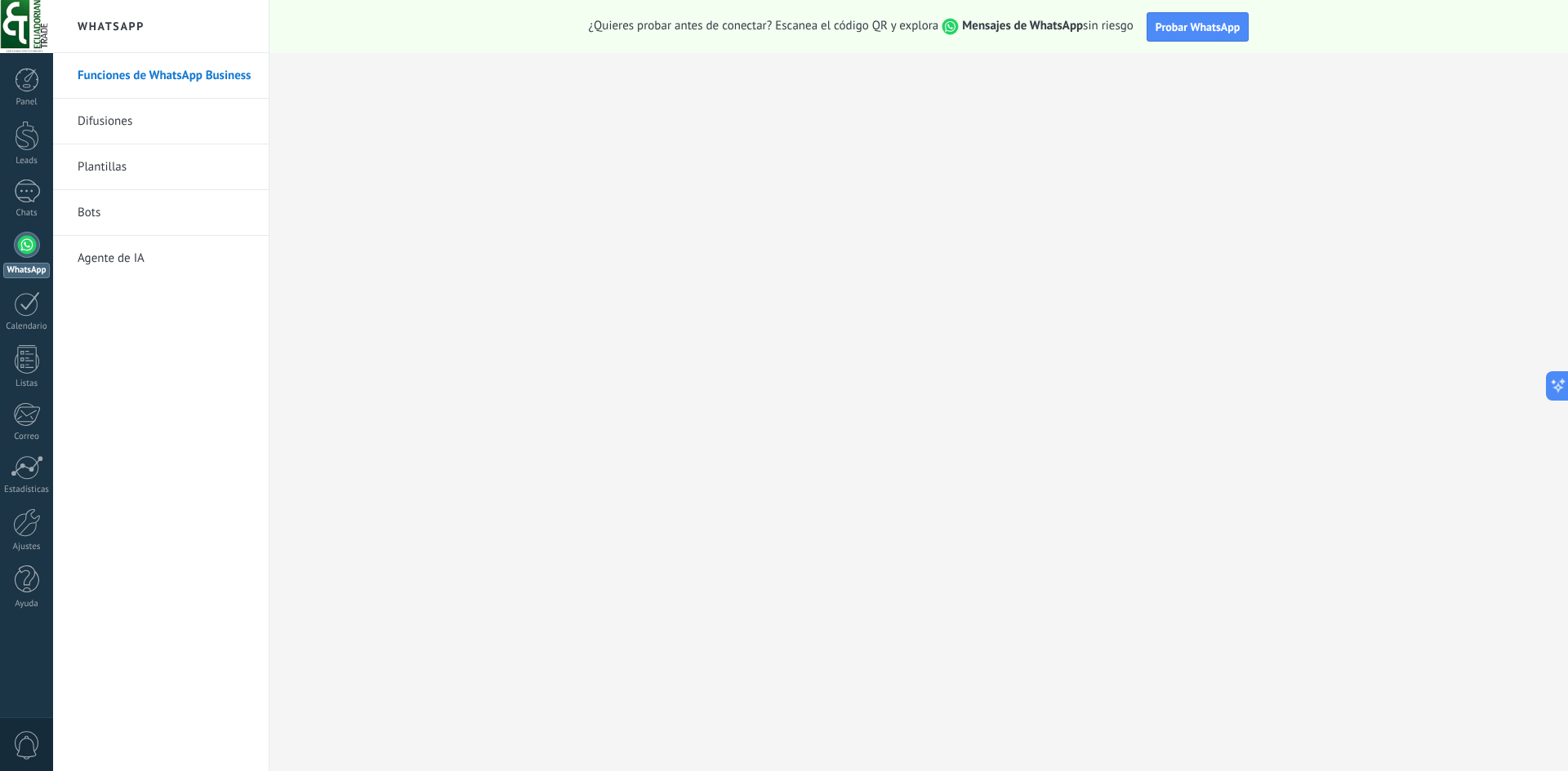
click at [152, 223] on link "Bots" at bounding box center [165, 213] width 175 height 46
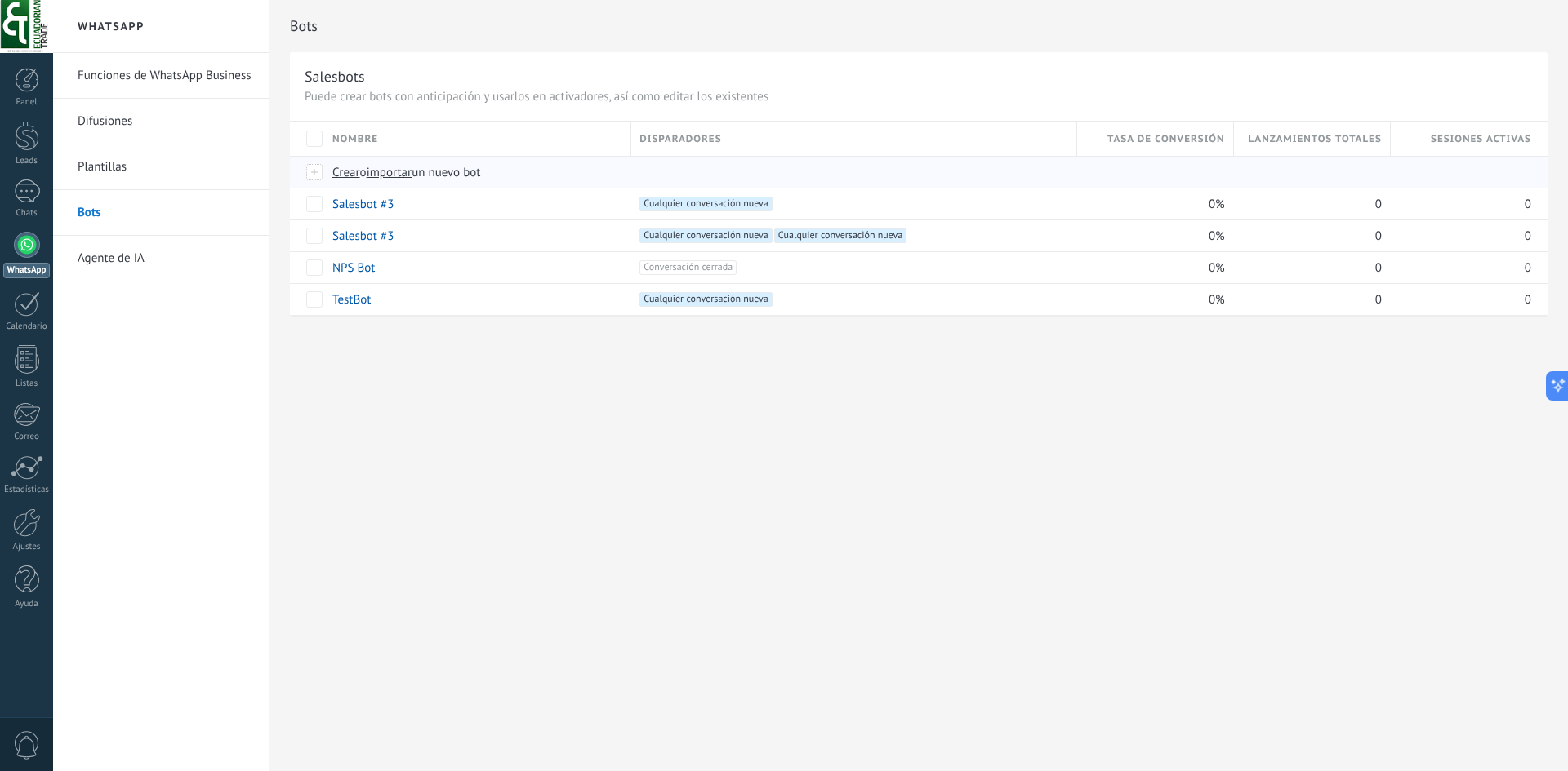
click at [345, 170] on span "Crear" at bounding box center [346, 173] width 28 height 16
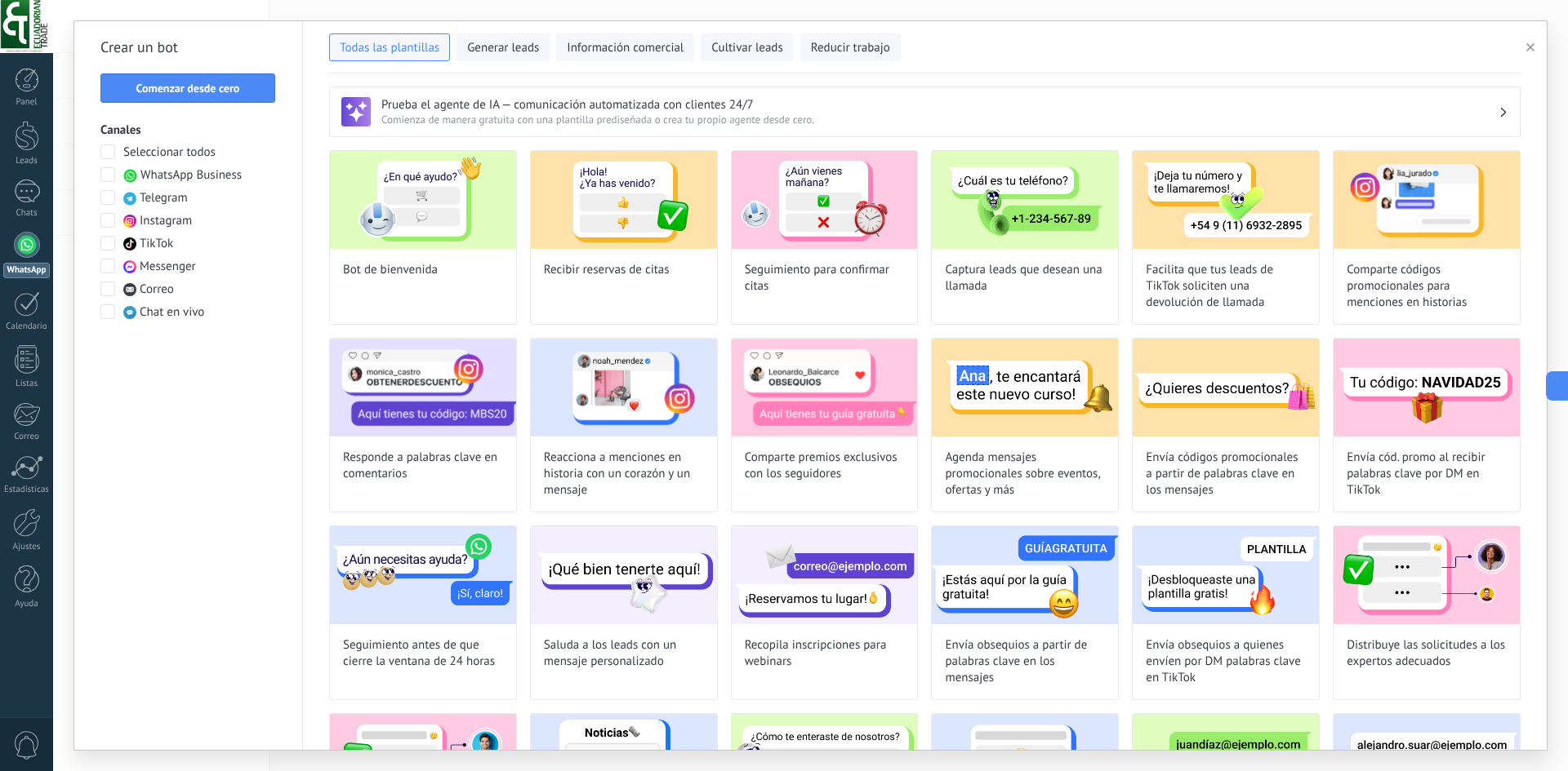
type input "**********"
click at [187, 88] on span "Comenzar desde cero" at bounding box center [188, 88] width 104 height 12
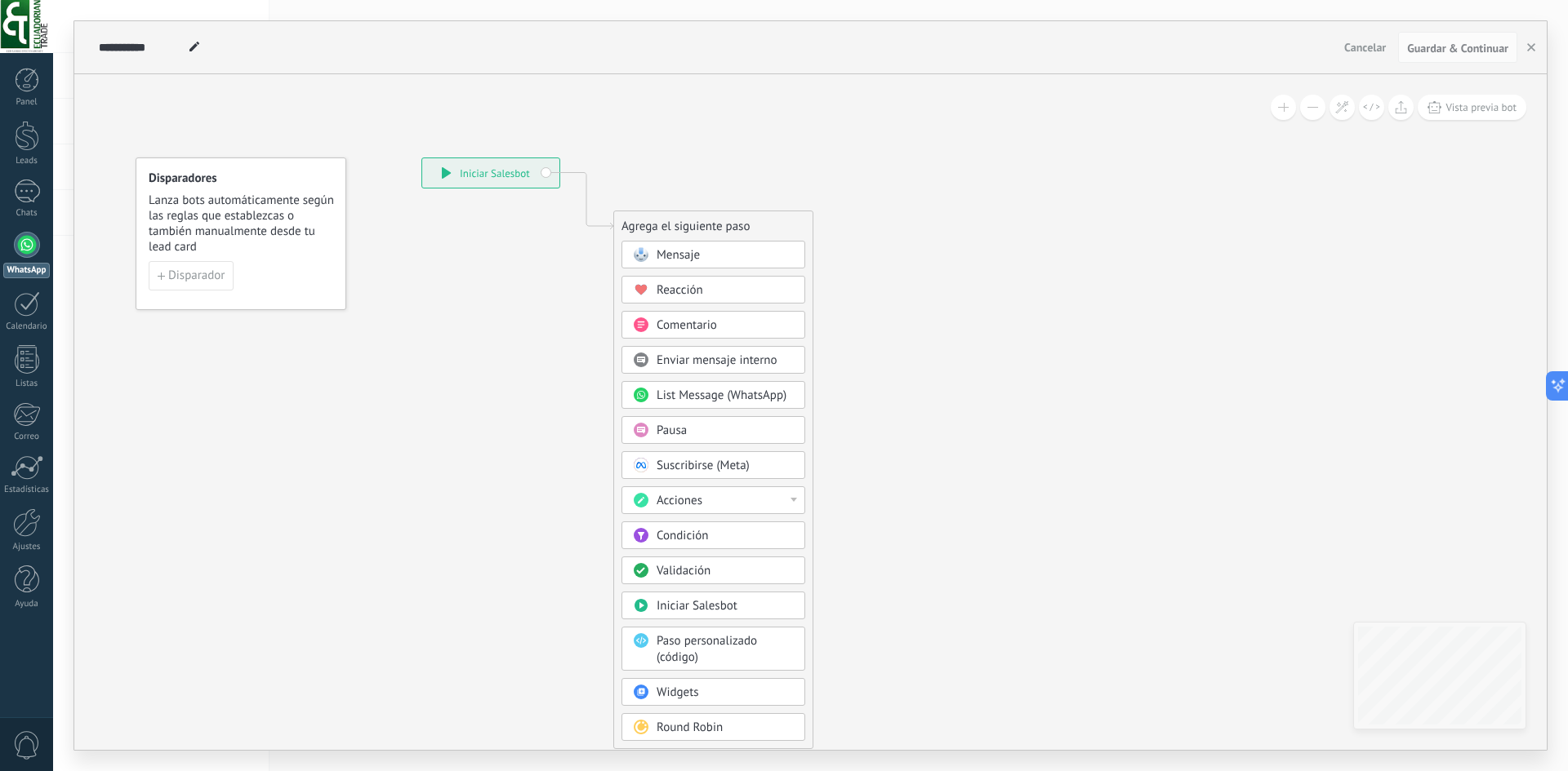
click at [703, 603] on span "Iniciar Salesbot" at bounding box center [696, 606] width 81 height 16
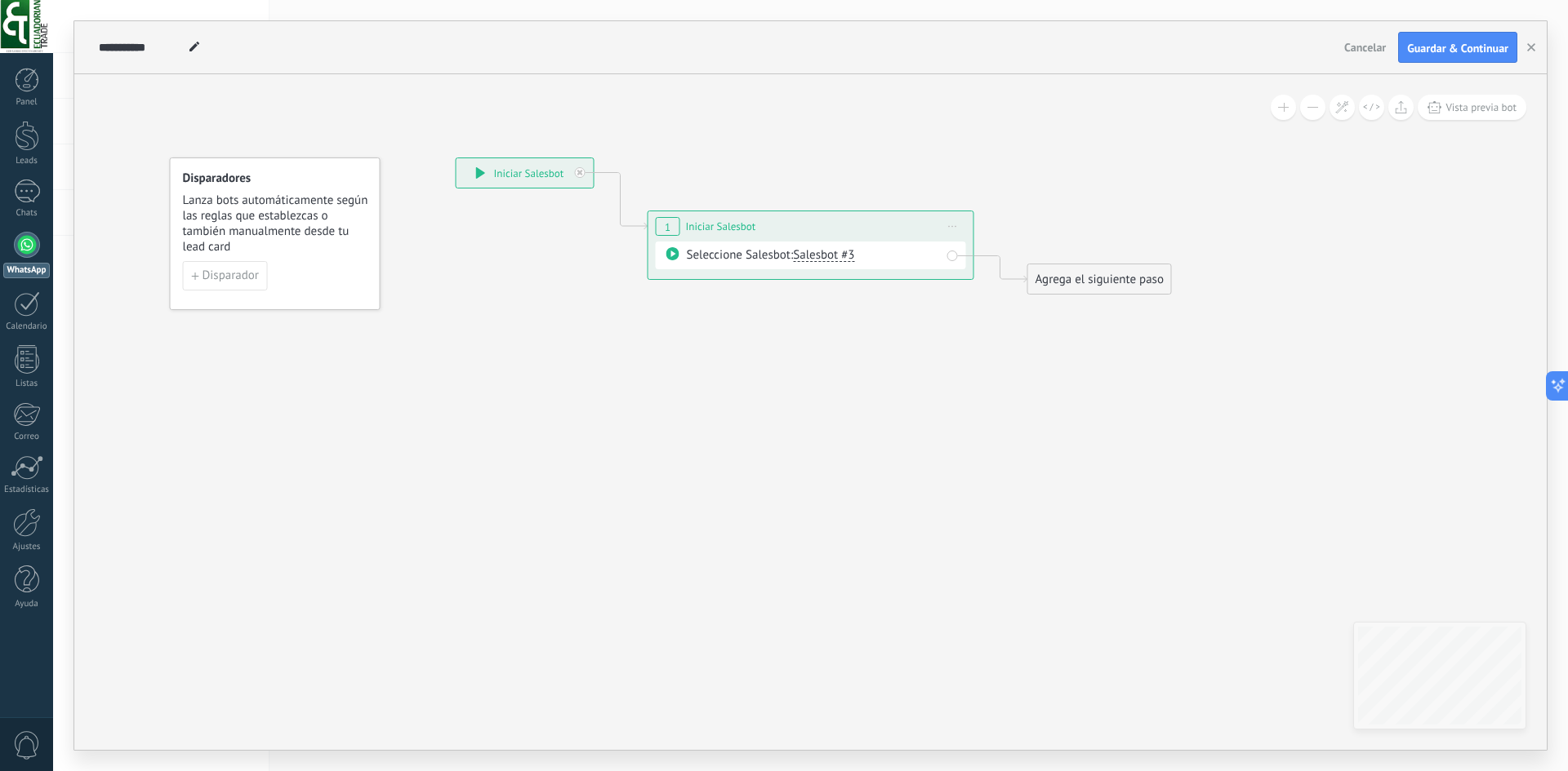
click at [887, 257] on div "Seleccione Salesbot: Salesbot #3" at bounding box center [813, 255] width 254 height 17
click at [1509, 111] on span "Vista previa bot" at bounding box center [1480, 107] width 71 height 14
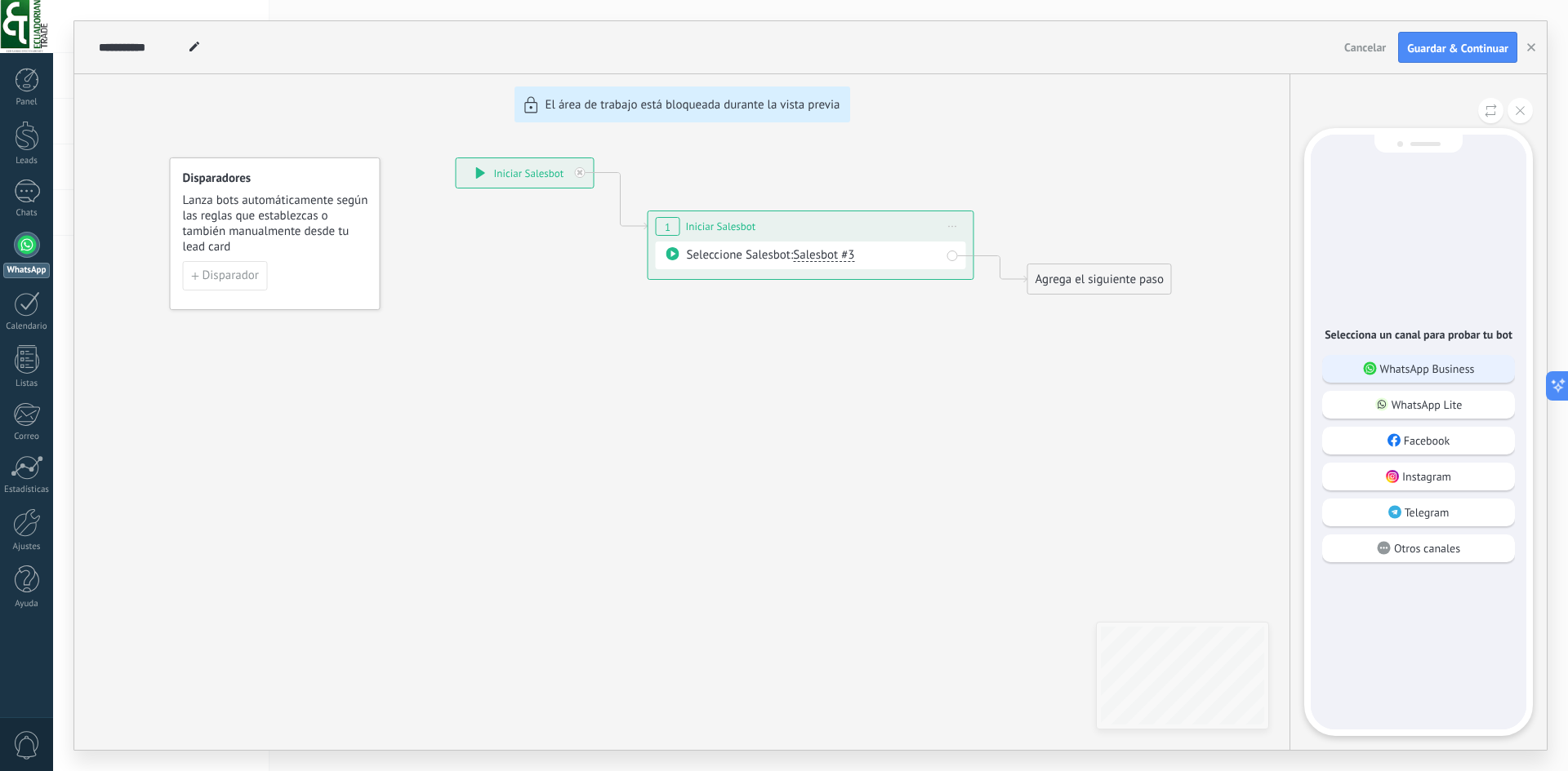
click at [1427, 375] on p "WhatsApp Business" at bounding box center [1427, 368] width 94 height 15
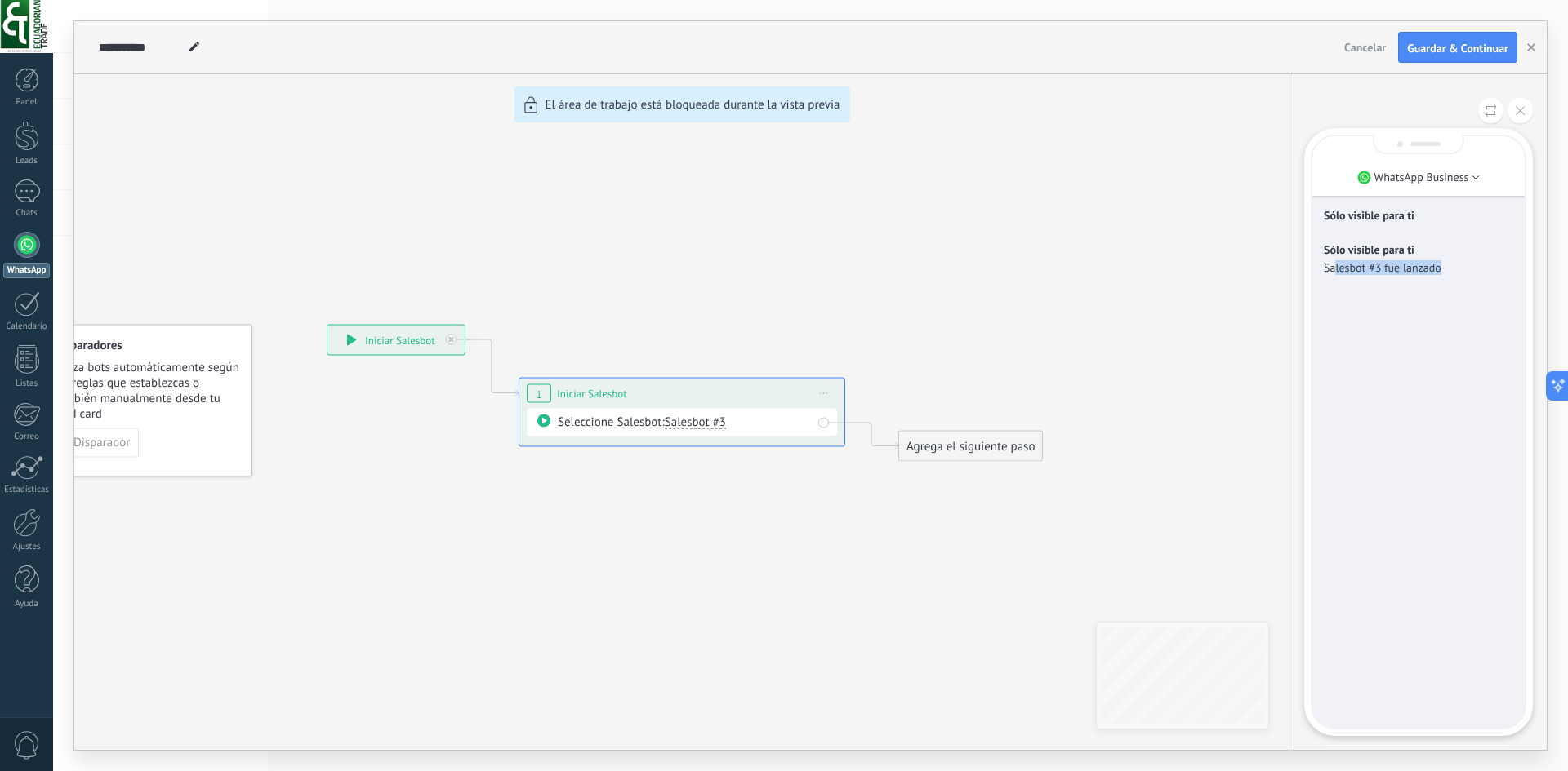
drag, startPoint x: 1335, startPoint y: 266, endPoint x: 1451, endPoint y: 266, distance: 116.0
click at [1451, 266] on p "Salesbot #3 fue lanzado" at bounding box center [1418, 267] width 190 height 15
click at [1439, 277] on div "Sólo visible para ti Salesbot #3 fue lanzado" at bounding box center [1418, 259] width 190 height 49
click at [1491, 109] on icon at bounding box center [1490, 111] width 13 height 14
click at [1516, 112] on icon at bounding box center [1519, 110] width 9 height 9
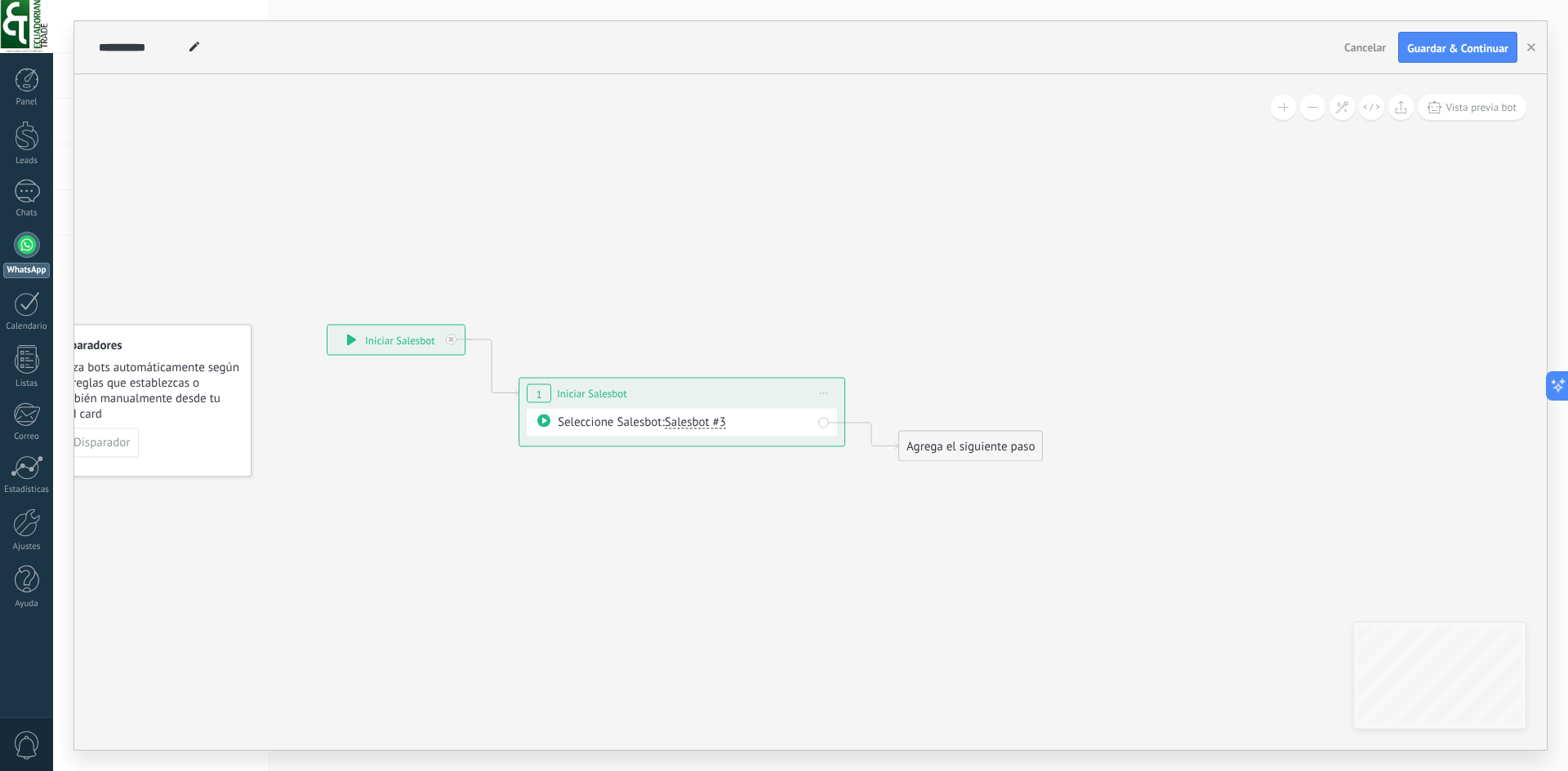
click at [827, 394] on icon at bounding box center [824, 394] width 8 height 2
click at [840, 499] on div "Borrar" at bounding box center [898, 500] width 161 height 28
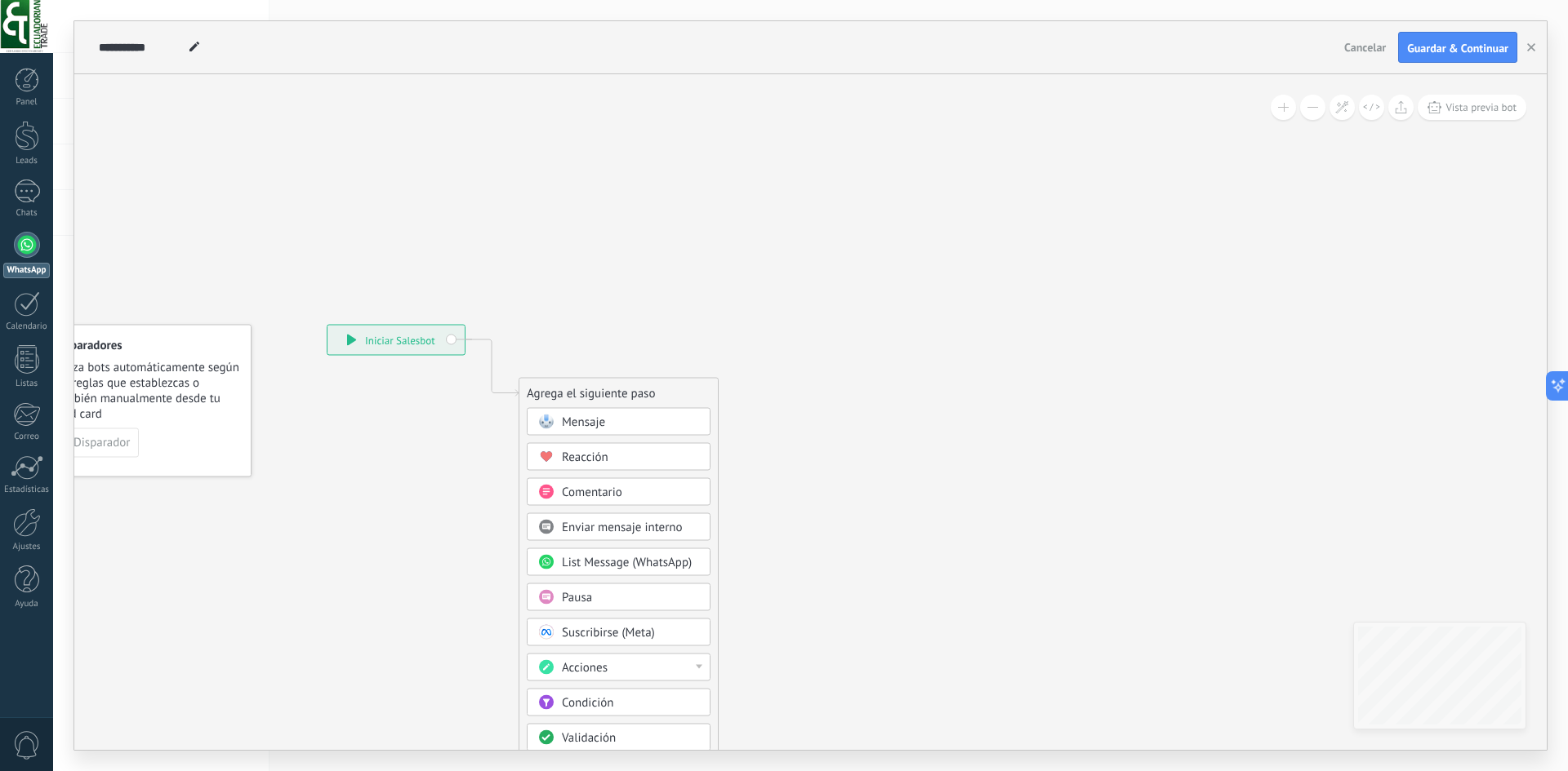
click at [672, 429] on div "Mensaje" at bounding box center [630, 422] width 137 height 17
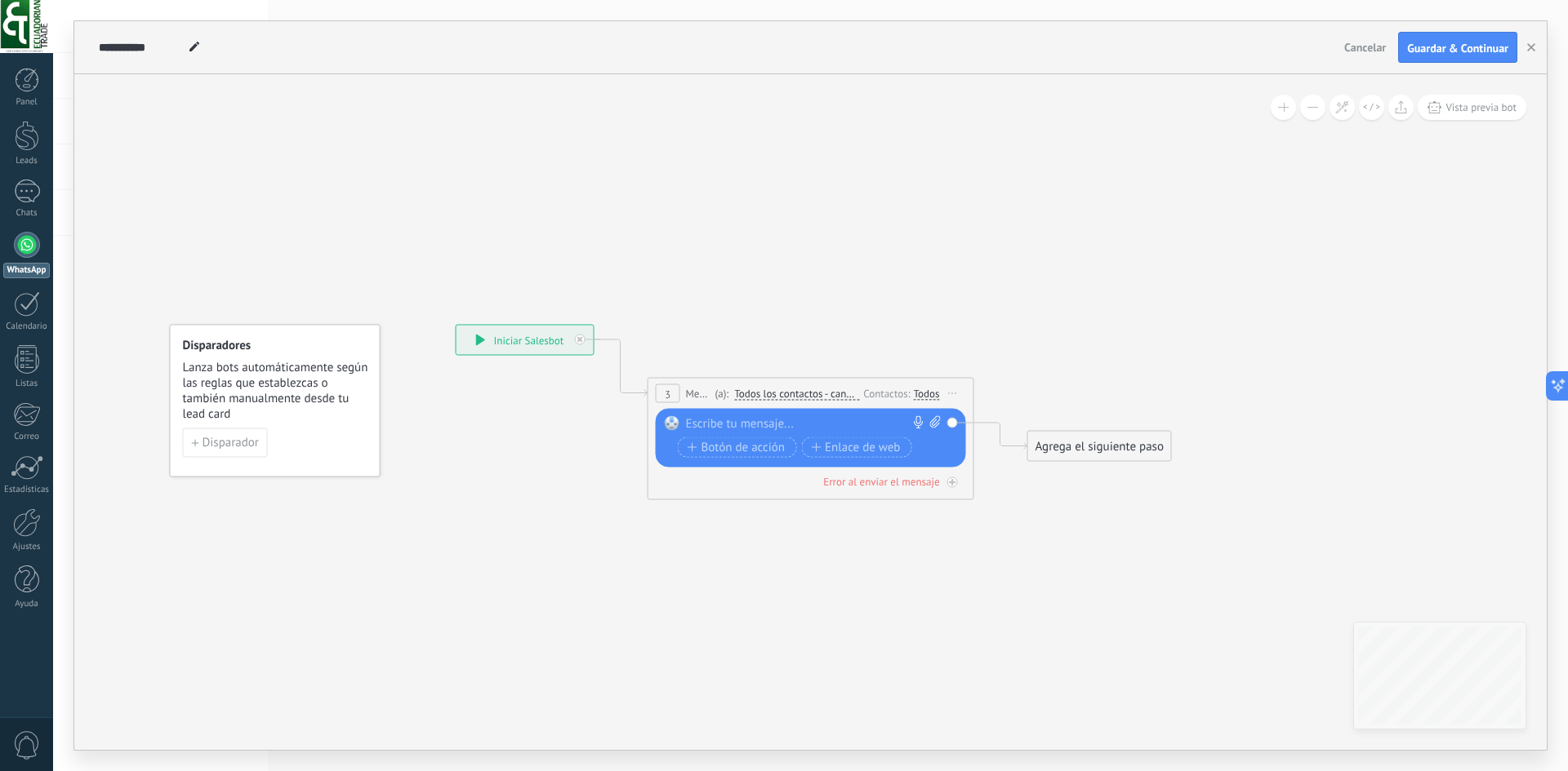
click at [712, 423] on div at bounding box center [806, 424] width 242 height 17
paste div
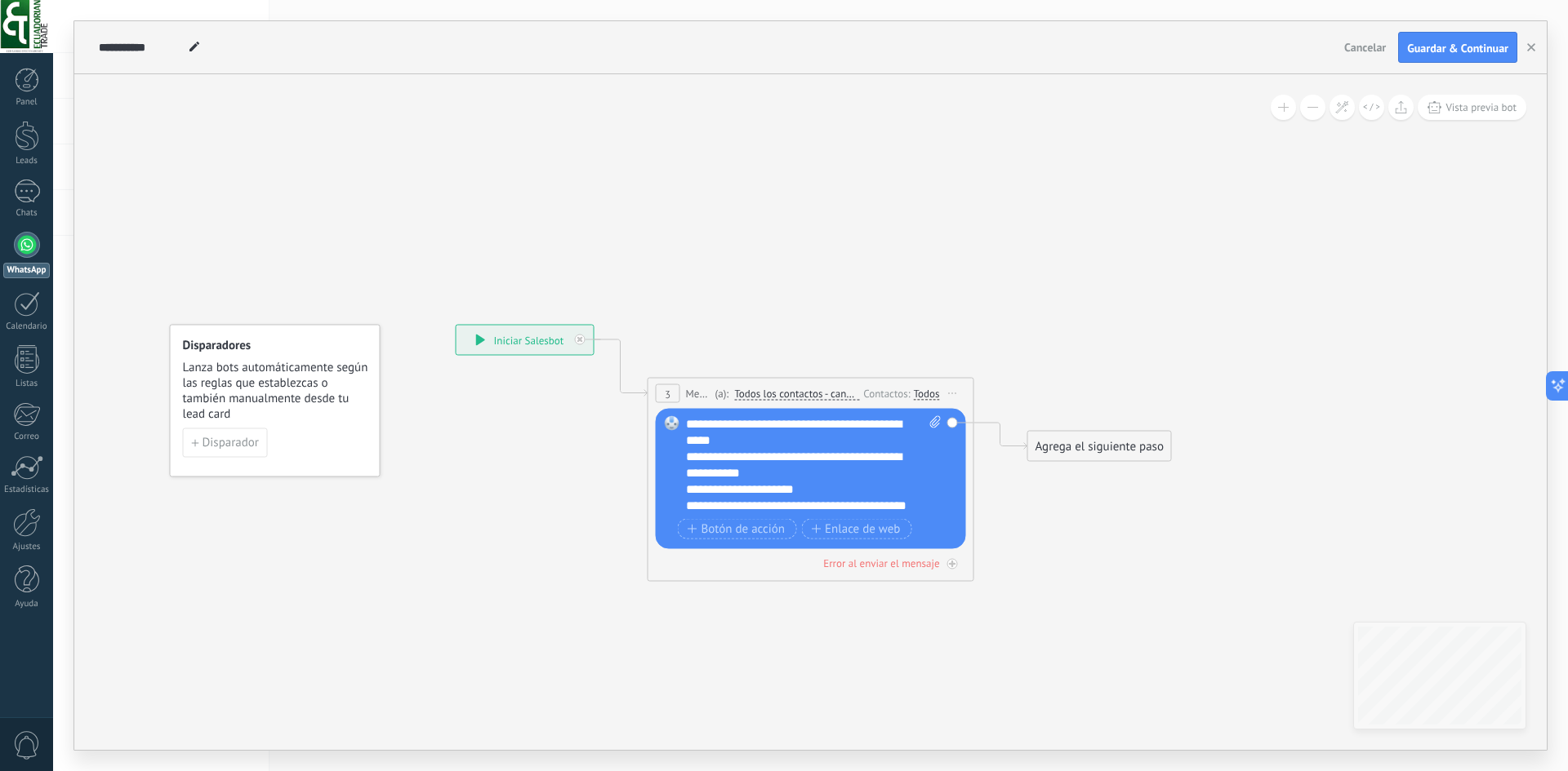
click at [873, 330] on icon at bounding box center [786, 401] width 1478 height 969
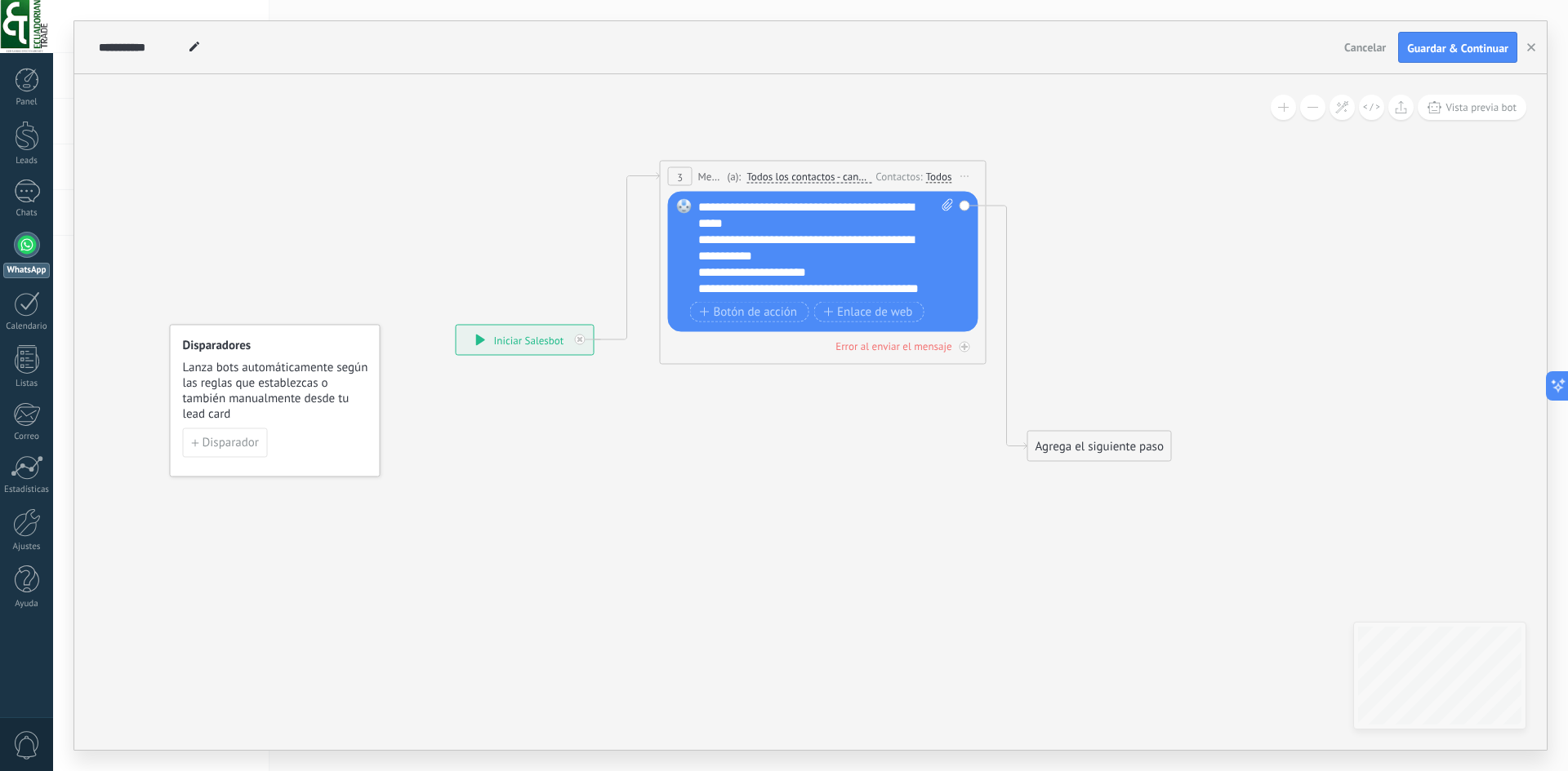
drag, startPoint x: 836, startPoint y: 386, endPoint x: 847, endPoint y: 169, distance: 217.3
click at [847, 169] on div "(a): Todos los contactos - canales seleccionados Todos los contactos - canales …" at bounding box center [798, 177] width 149 height 16
click at [1055, 445] on div "Agrega el siguiente paso" at bounding box center [1099, 447] width 143 height 27
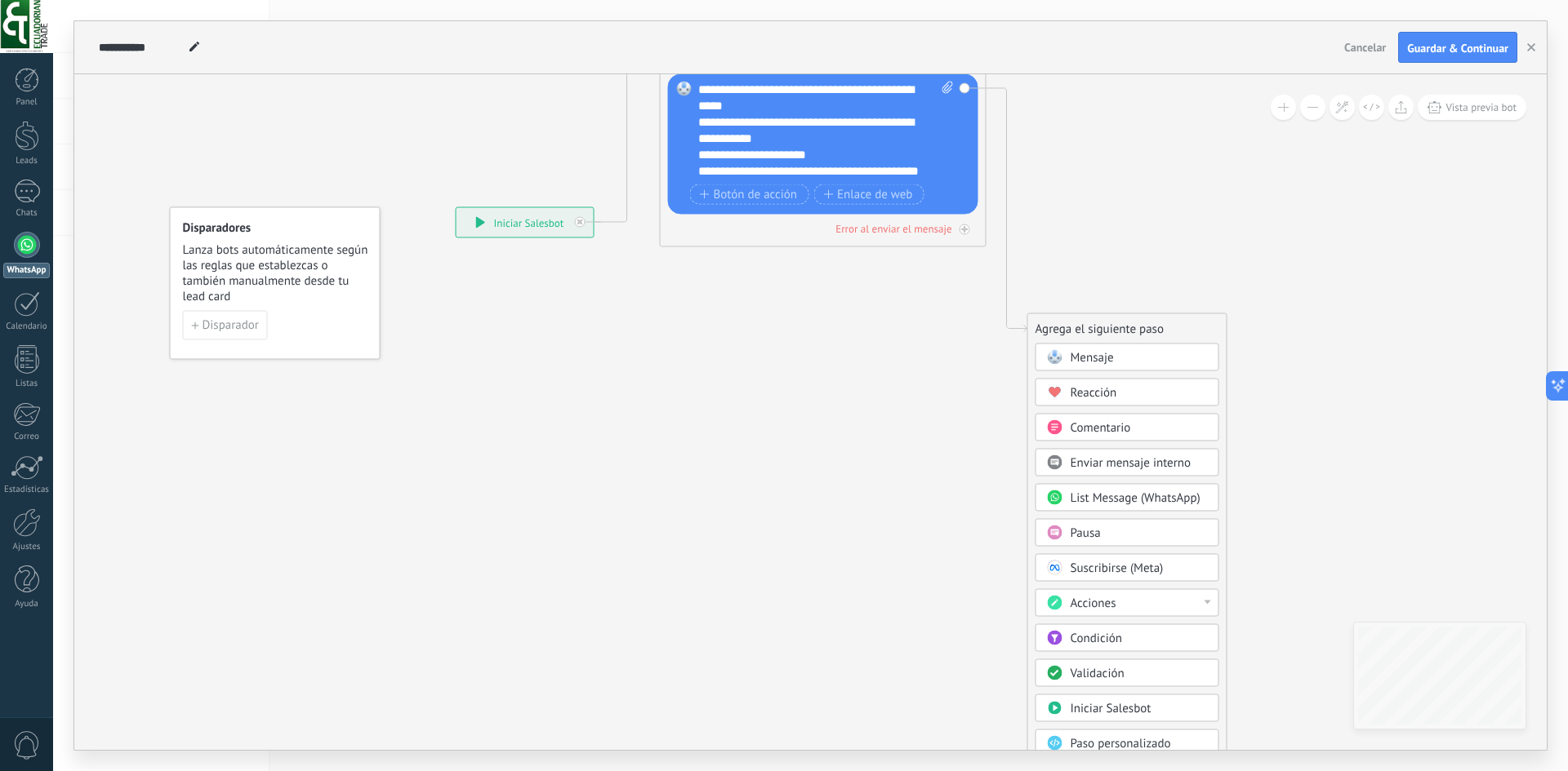
click at [1208, 604] on div at bounding box center [1207, 603] width 7 height 4
click at [1282, 548] on icon at bounding box center [786, 193] width 1478 height 1118
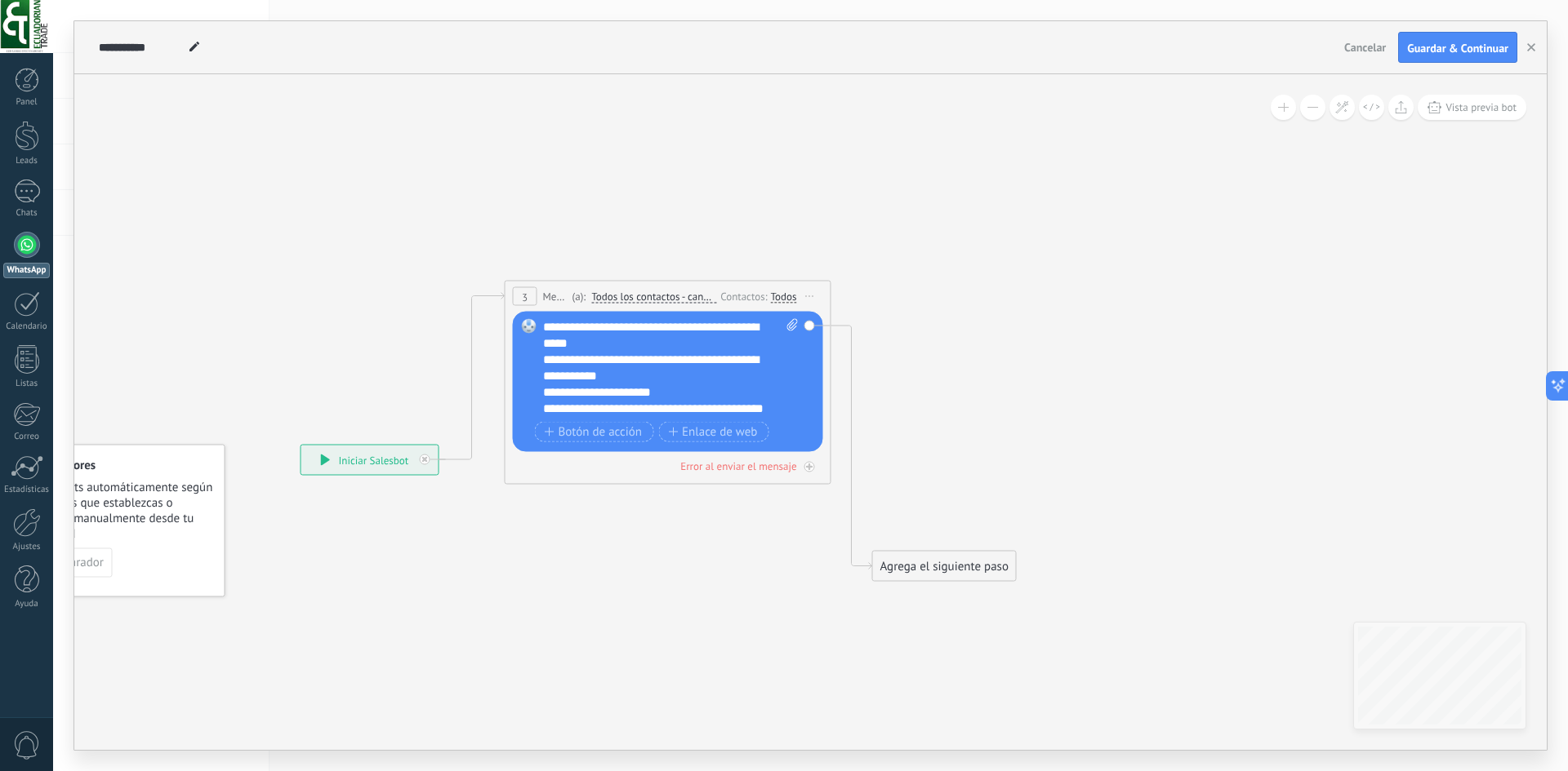
drag, startPoint x: 901, startPoint y: 357, endPoint x: 740, endPoint y: 603, distance: 294.0
click at [740, 603] on icon at bounding box center [630, 431] width 1478 height 1118
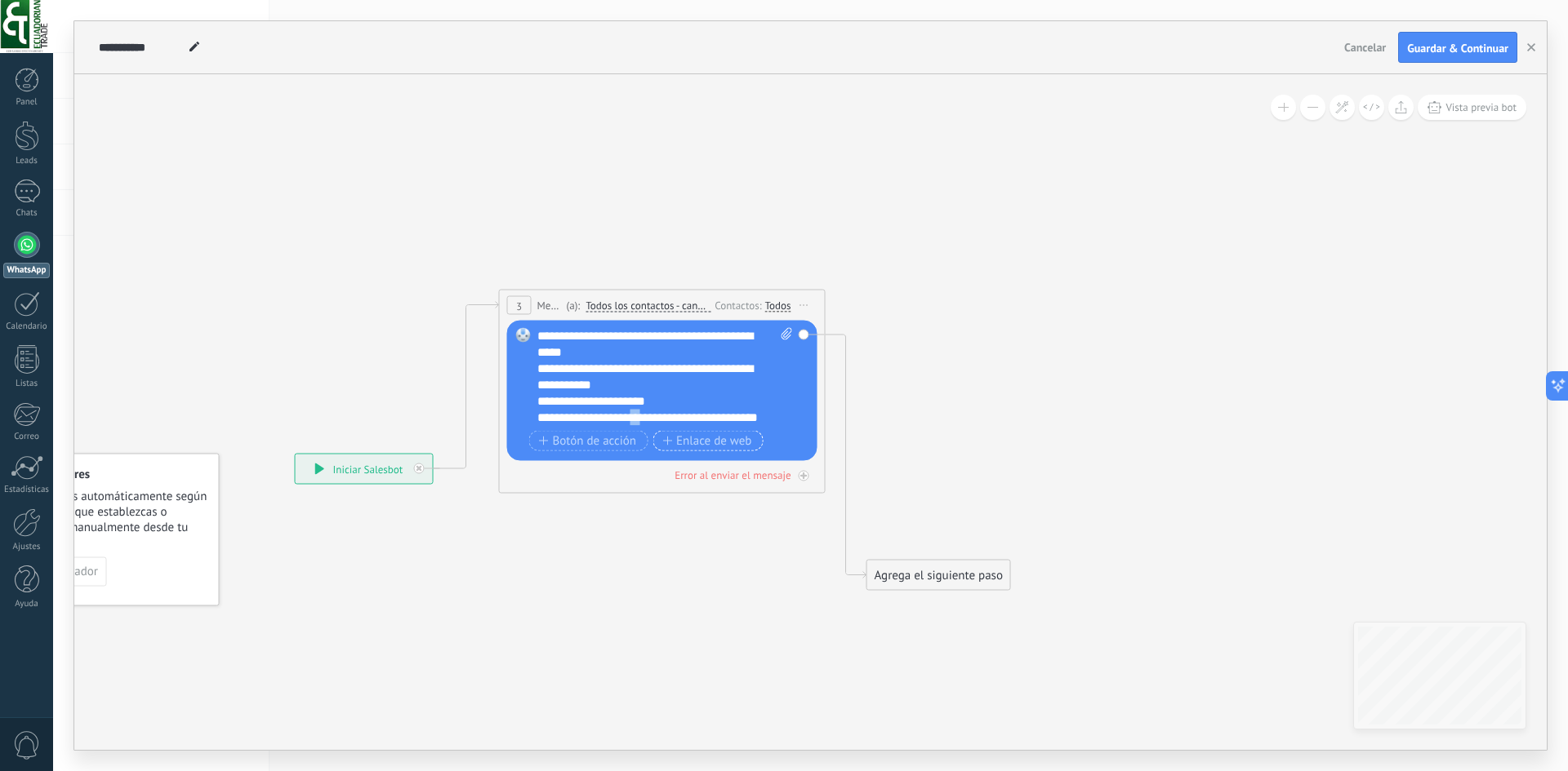
scroll to position [17, 0]
drag, startPoint x: 642, startPoint y: 423, endPoint x: 650, endPoint y: 404, distance: 20.6
click at [650, 404] on div "**********" at bounding box center [650, 410] width 227 height 33
click at [642, 412] on div "**********" at bounding box center [650, 410] width 227 height 33
click at [622, 445] on span "Botón de acción" at bounding box center [588, 440] width 98 height 13
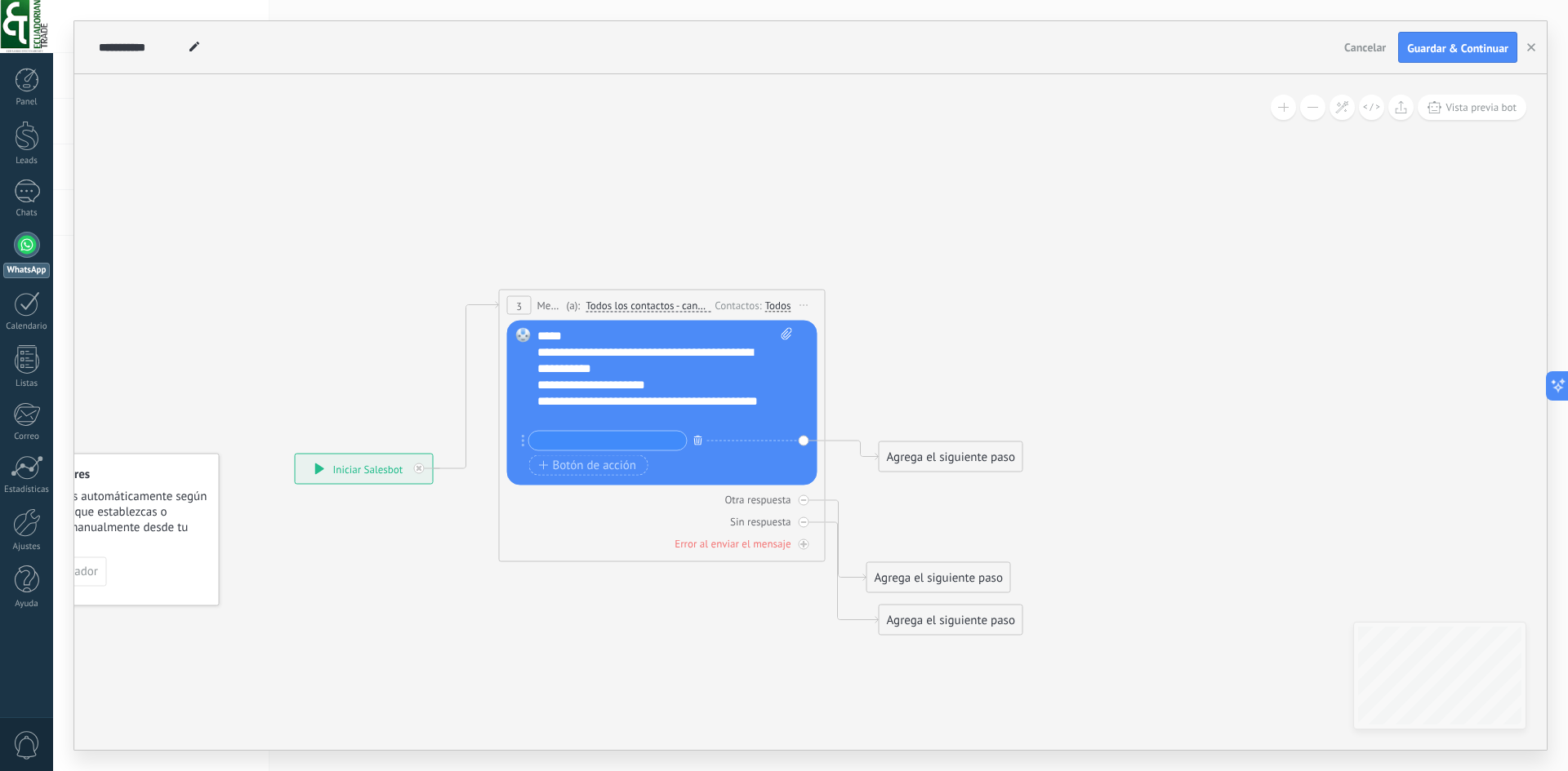
click at [704, 440] on button "button" at bounding box center [697, 439] width 18 height 20
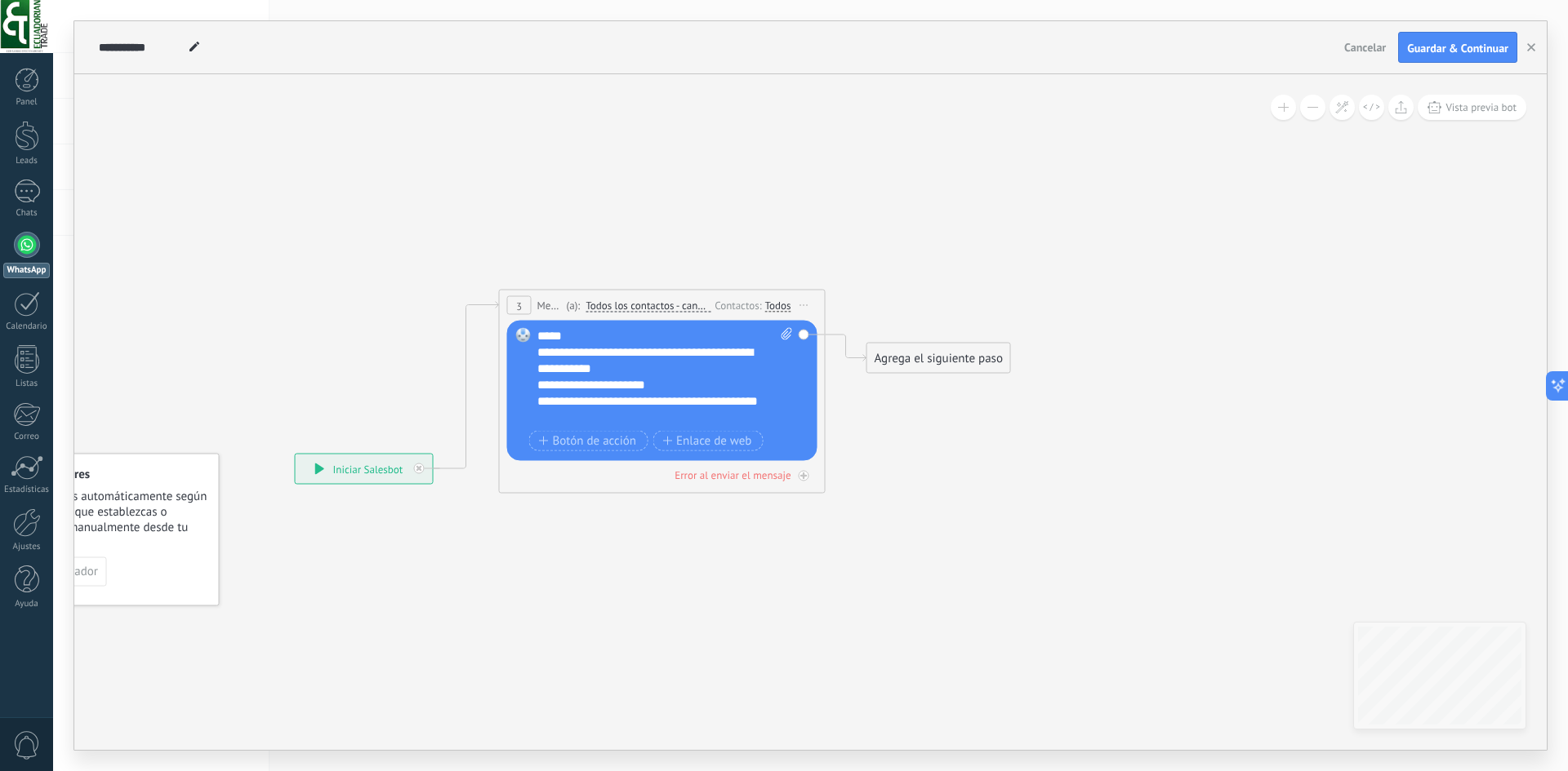
click at [786, 331] on icon at bounding box center [786, 333] width 11 height 13
click input "Subir" at bounding box center [0, 0] width 0 height 0
click at [670, 414] on div "**********" at bounding box center [650, 410] width 227 height 33
click at [882, 352] on div "Agrega el siguiente paso" at bounding box center [938, 359] width 143 height 27
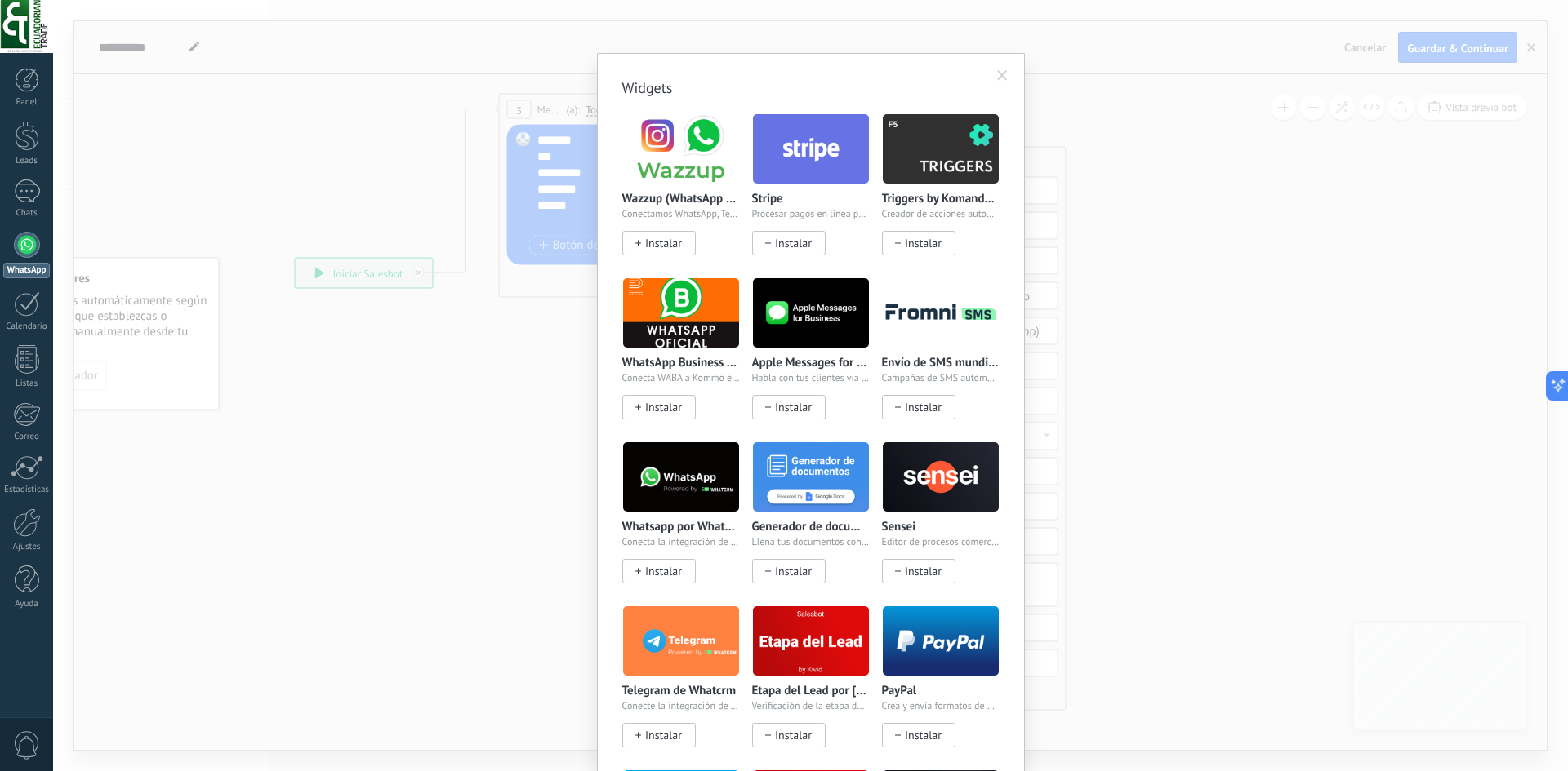
click at [959, 633] on body ".abccls-1,.abccls-2{fill-rule:evenodd}.abccls-2{fill:#fff} .abfcls-1{fill:none}…" at bounding box center [784, 385] width 1568 height 771
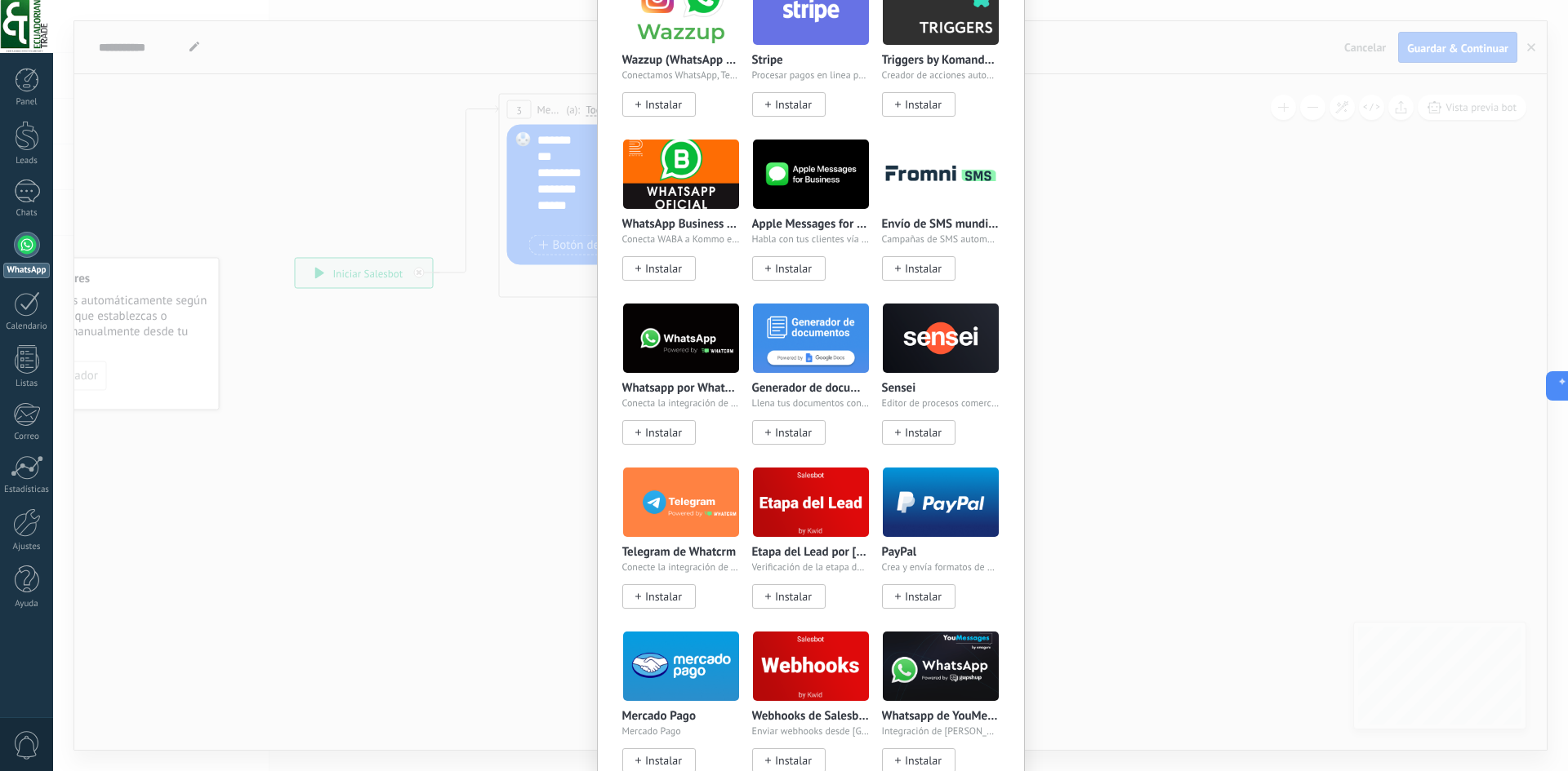
scroll to position [245, 0]
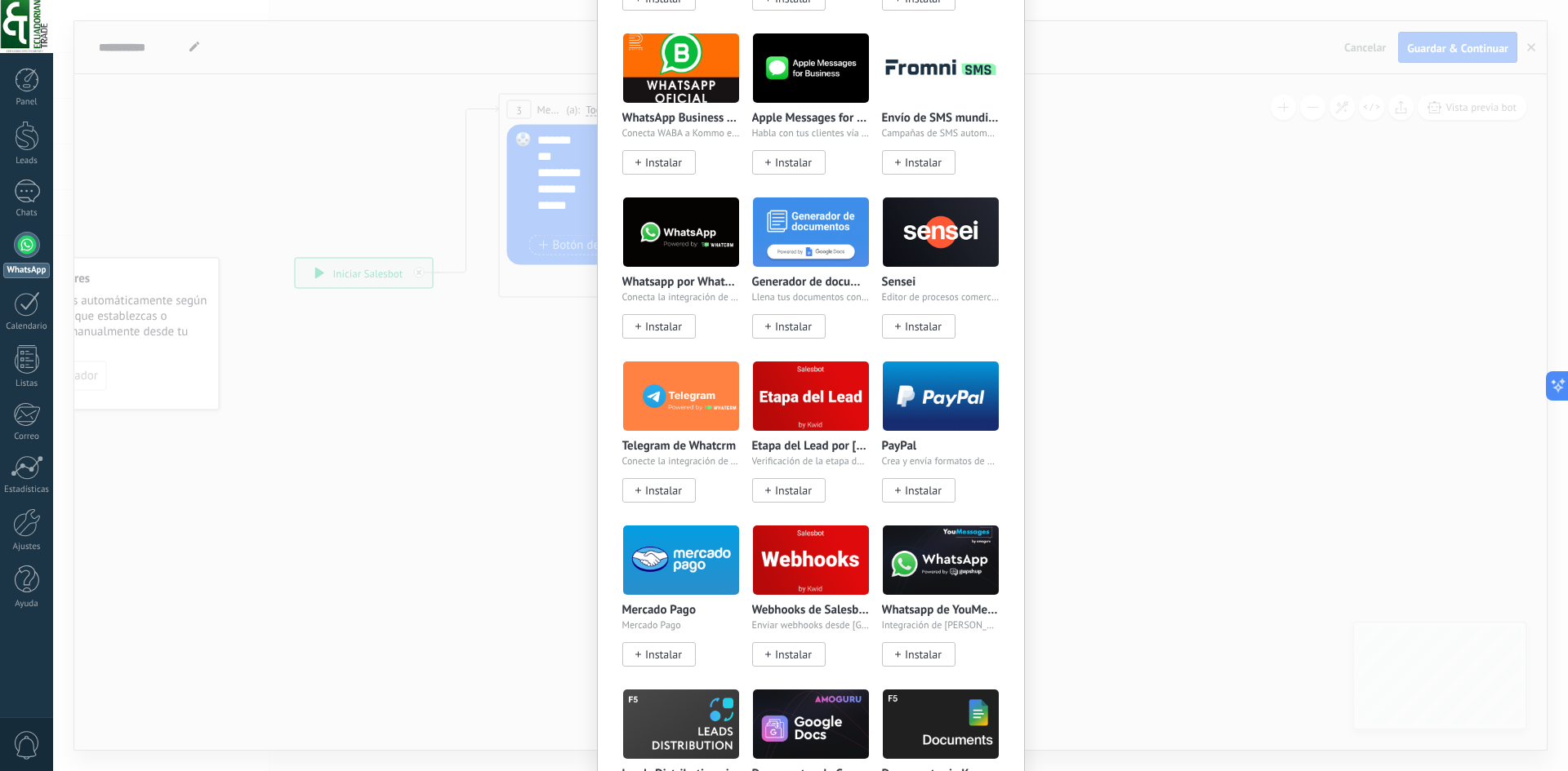
click at [1112, 537] on div "Widgets Wazzup (WhatsApp & Instagram) Conectamos WhatsApp, Telegram e Instagram…" at bounding box center [810, 385] width 1515 height 771
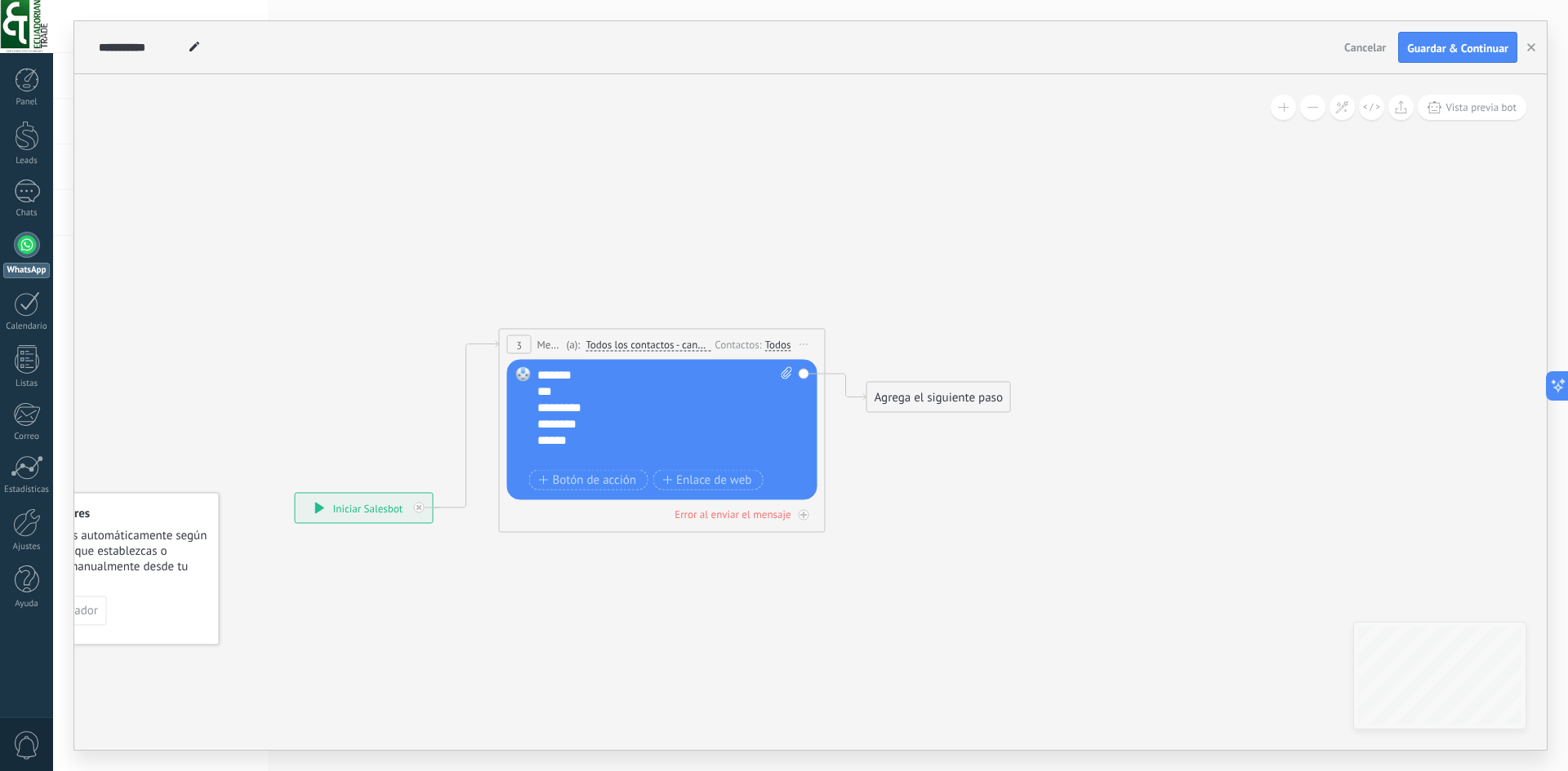
click at [915, 394] on div "Agrega el siguiente paso" at bounding box center [938, 398] width 143 height 27
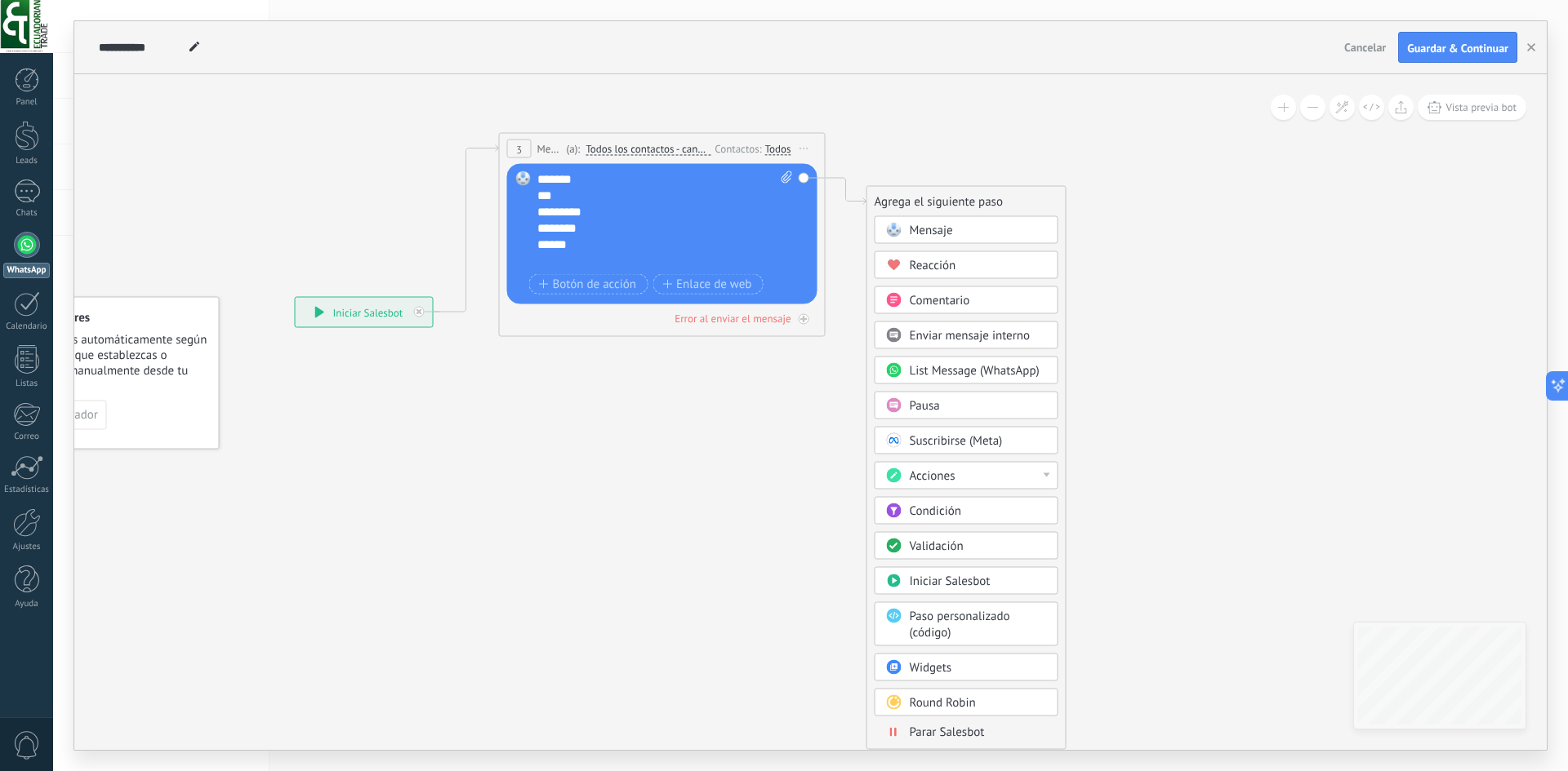
click at [948, 628] on span "Paso personalizado (código)" at bounding box center [959, 624] width 100 height 32
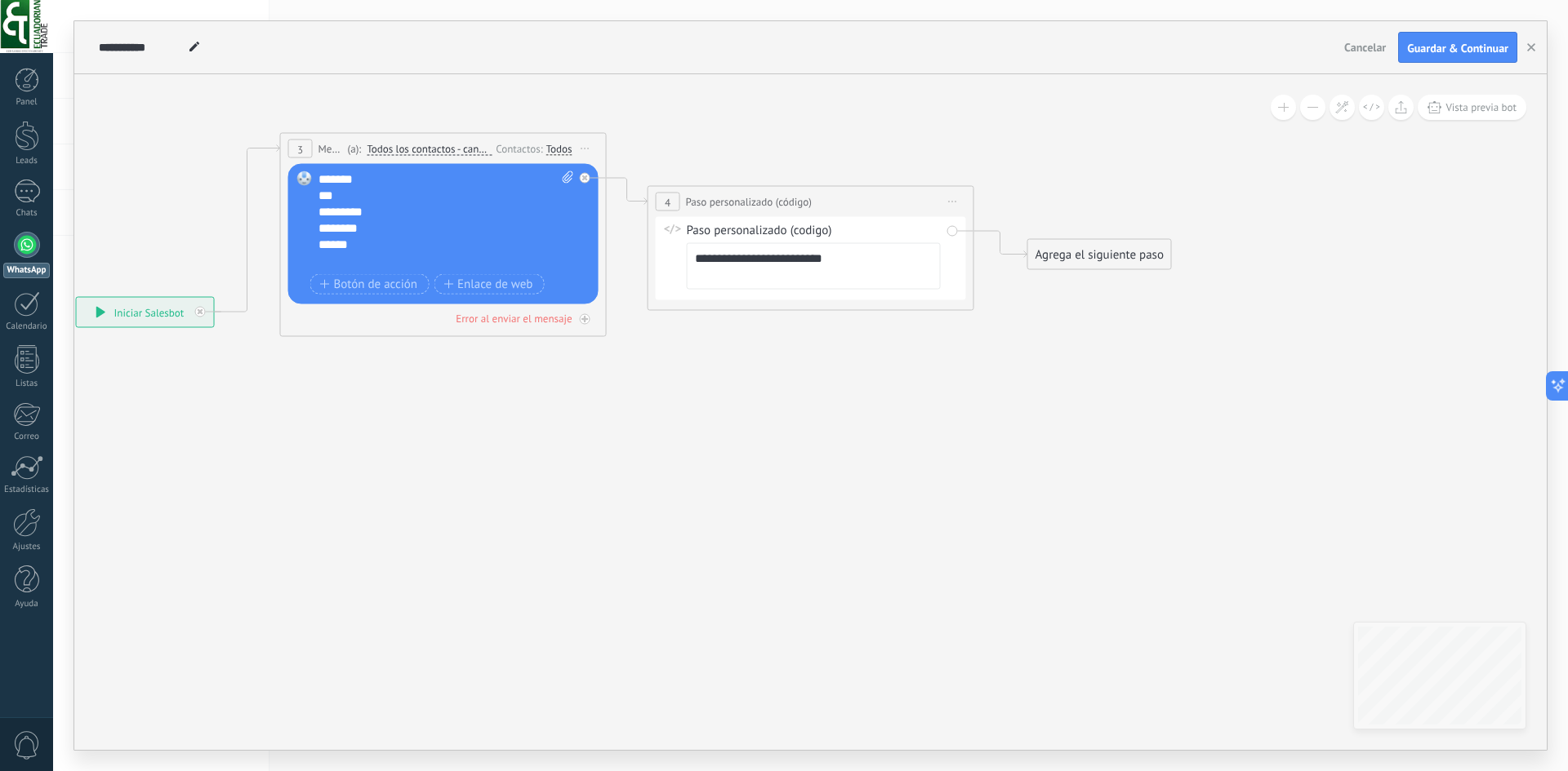
click at [953, 205] on span "Iniciar vista previa aquí Cambiar nombre Duplicar Borrar" at bounding box center [952, 202] width 26 height 23
click at [978, 302] on div "Borrar" at bounding box center [1027, 308] width 161 height 28
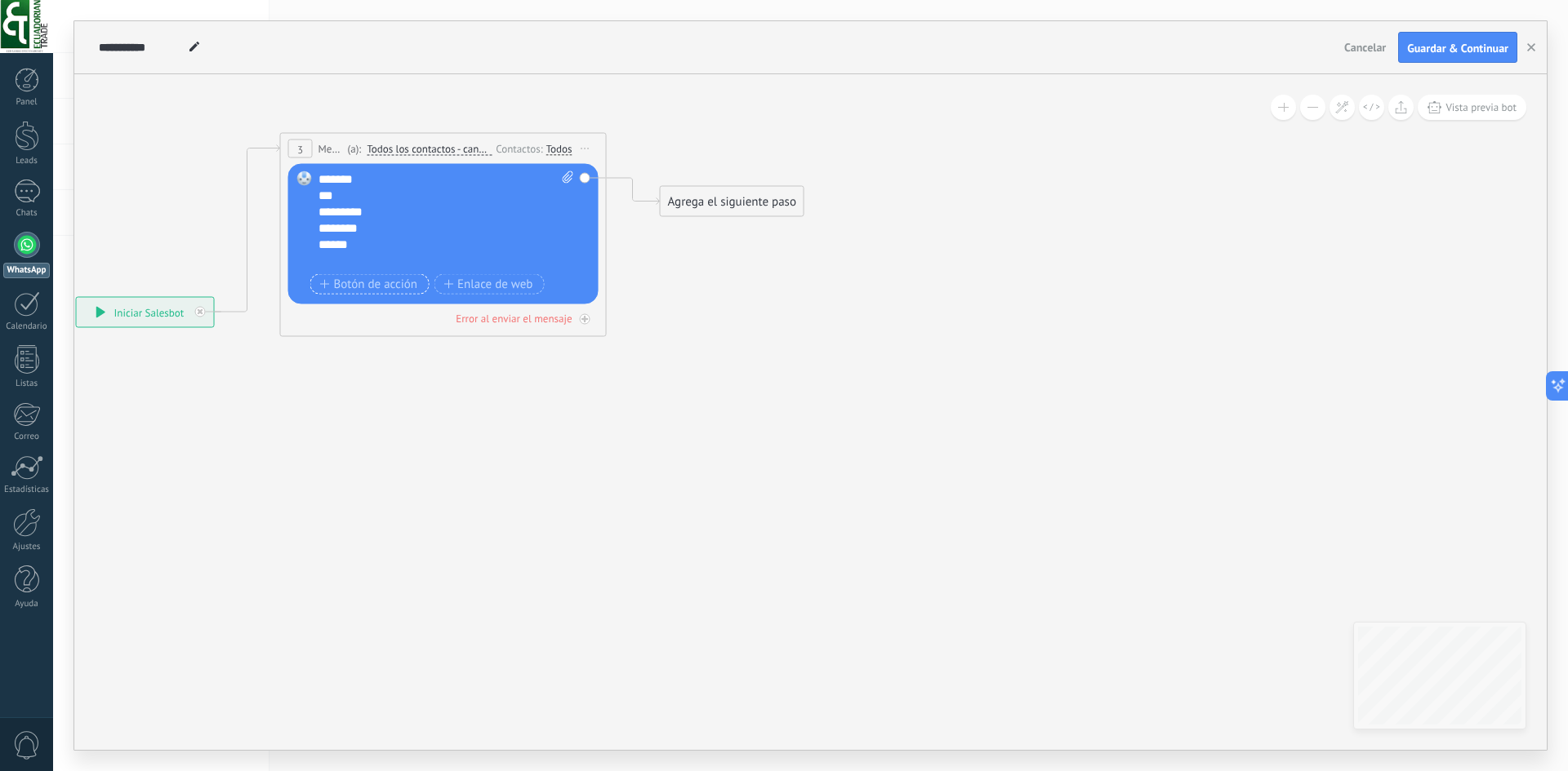
click at [382, 275] on button "Botón de acción" at bounding box center [370, 284] width 120 height 20
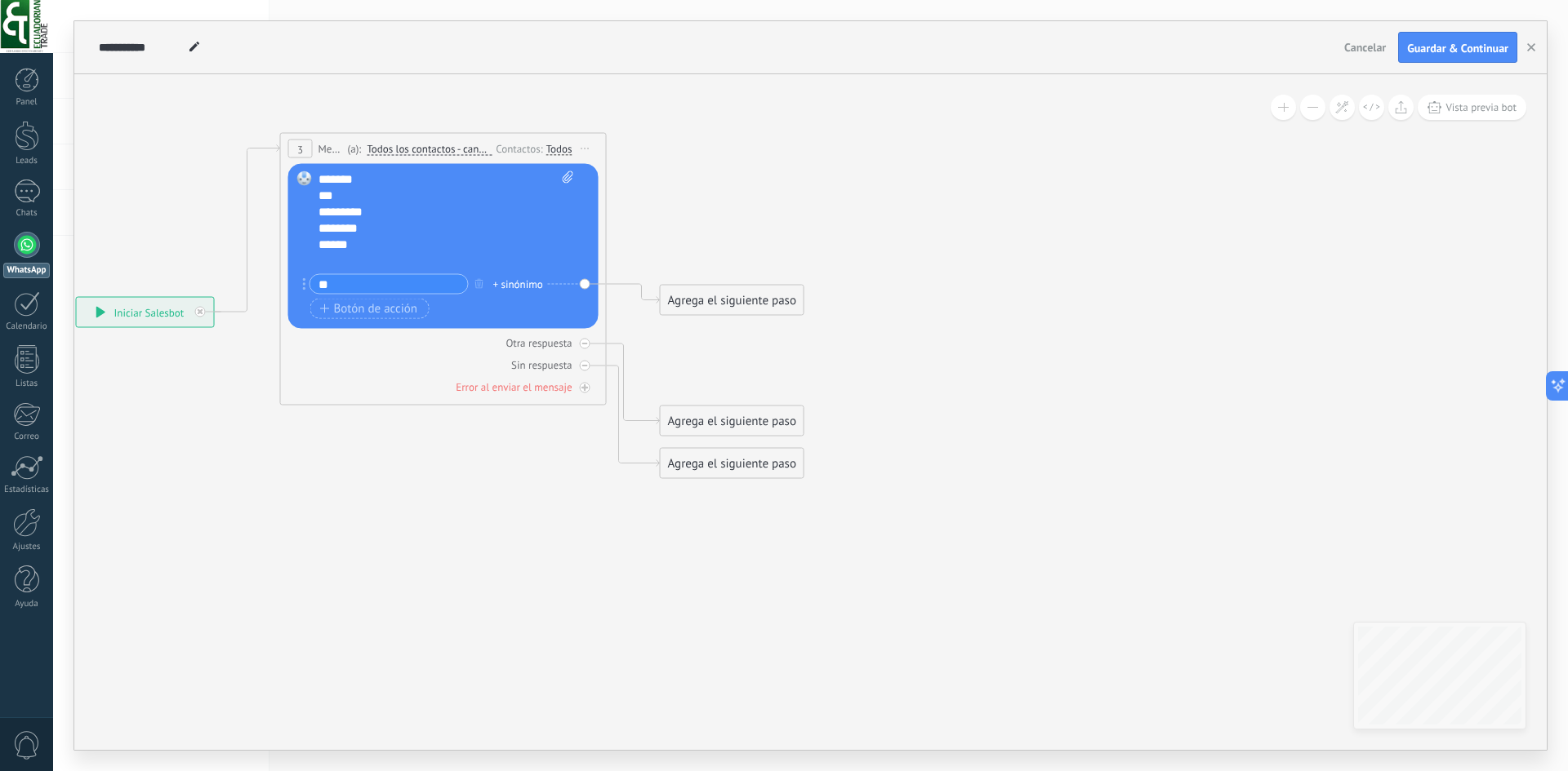
type input "**"
click at [707, 292] on div "Agrega el siguiente paso" at bounding box center [731, 300] width 143 height 27
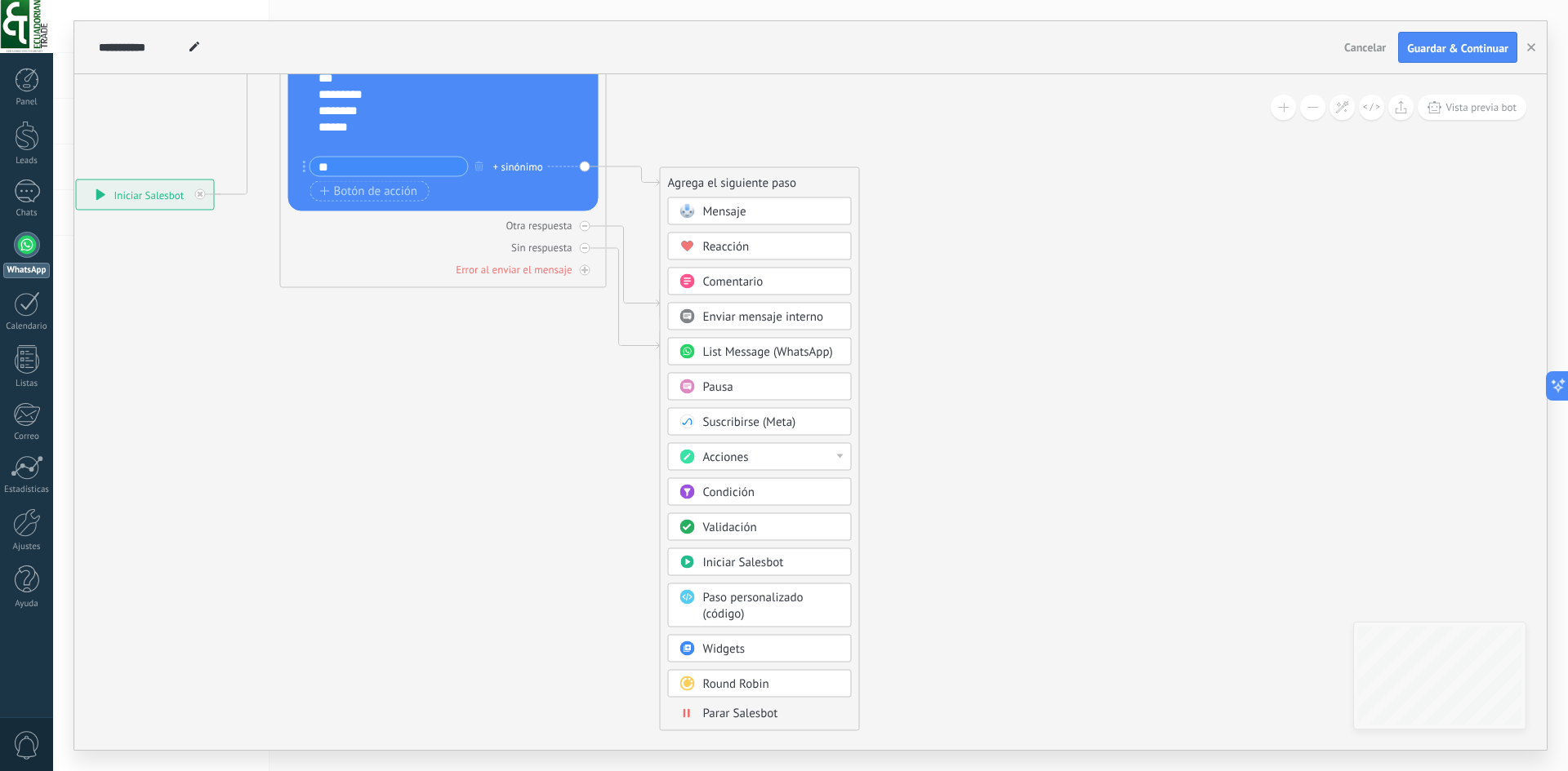
click at [782, 536] on div "Validación" at bounding box center [771, 528] width 137 height 17
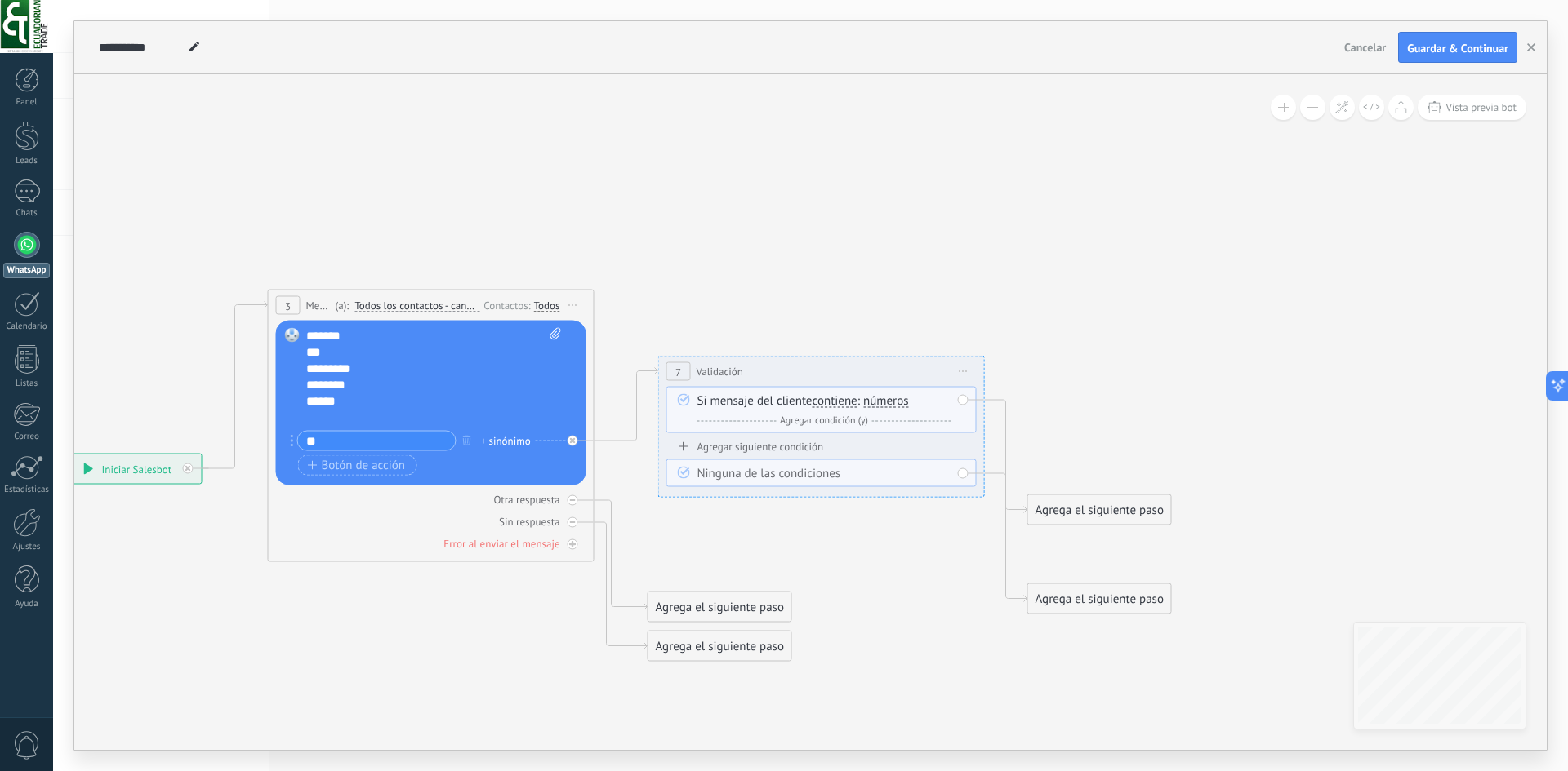
drag, startPoint x: 748, startPoint y: 454, endPoint x: 759, endPoint y: 368, distance: 86.7
click at [759, 368] on div "**********" at bounding box center [821, 371] width 325 height 30
click at [971, 377] on span "Iniciar vista previa aquí Cambiar nombre Duplicar Borrar" at bounding box center [963, 371] width 26 height 23
click at [979, 475] on icon at bounding box center [974, 477] width 10 height 10
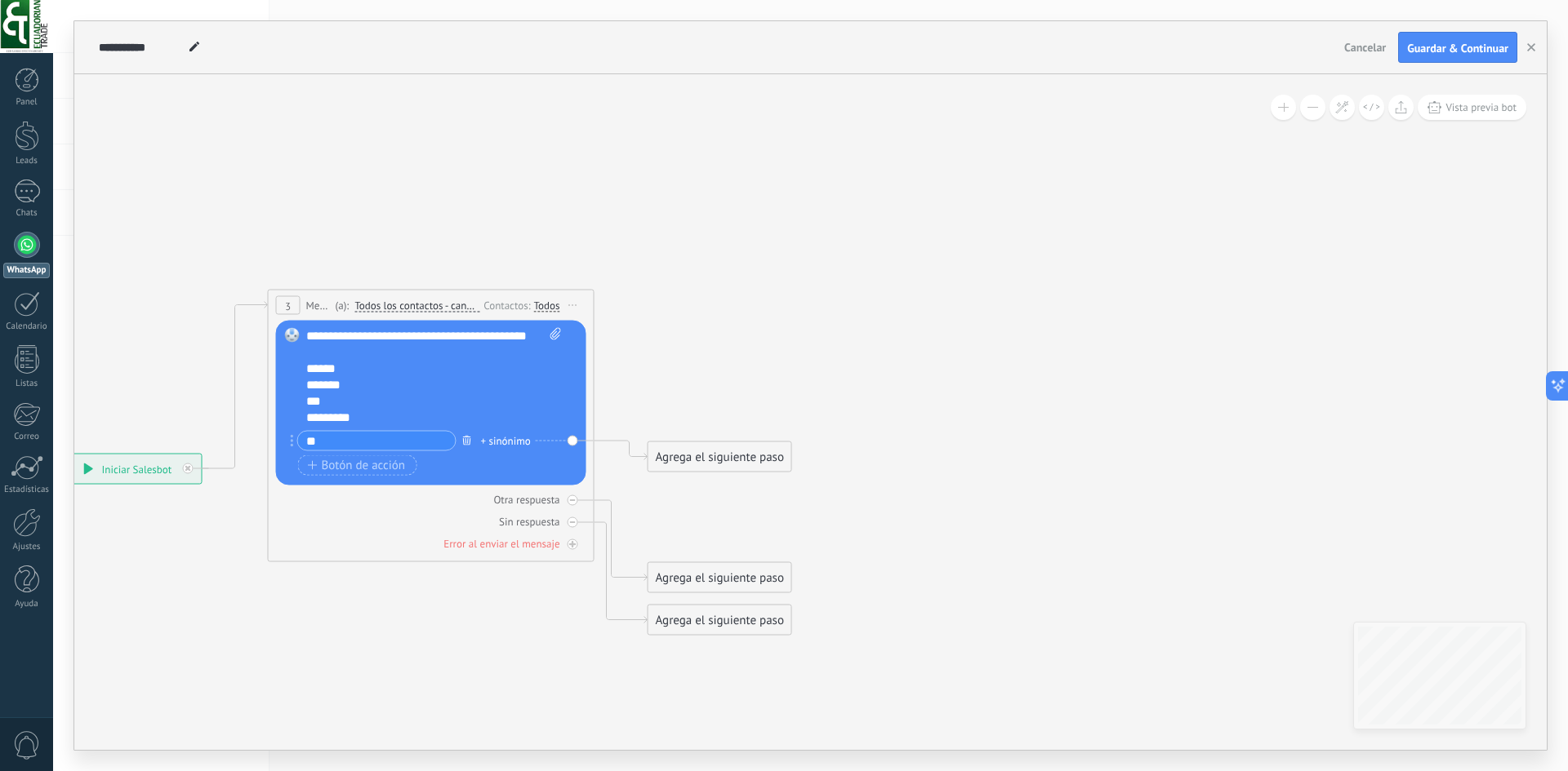
click at [463, 438] on icon "button" at bounding box center [467, 439] width 8 height 10
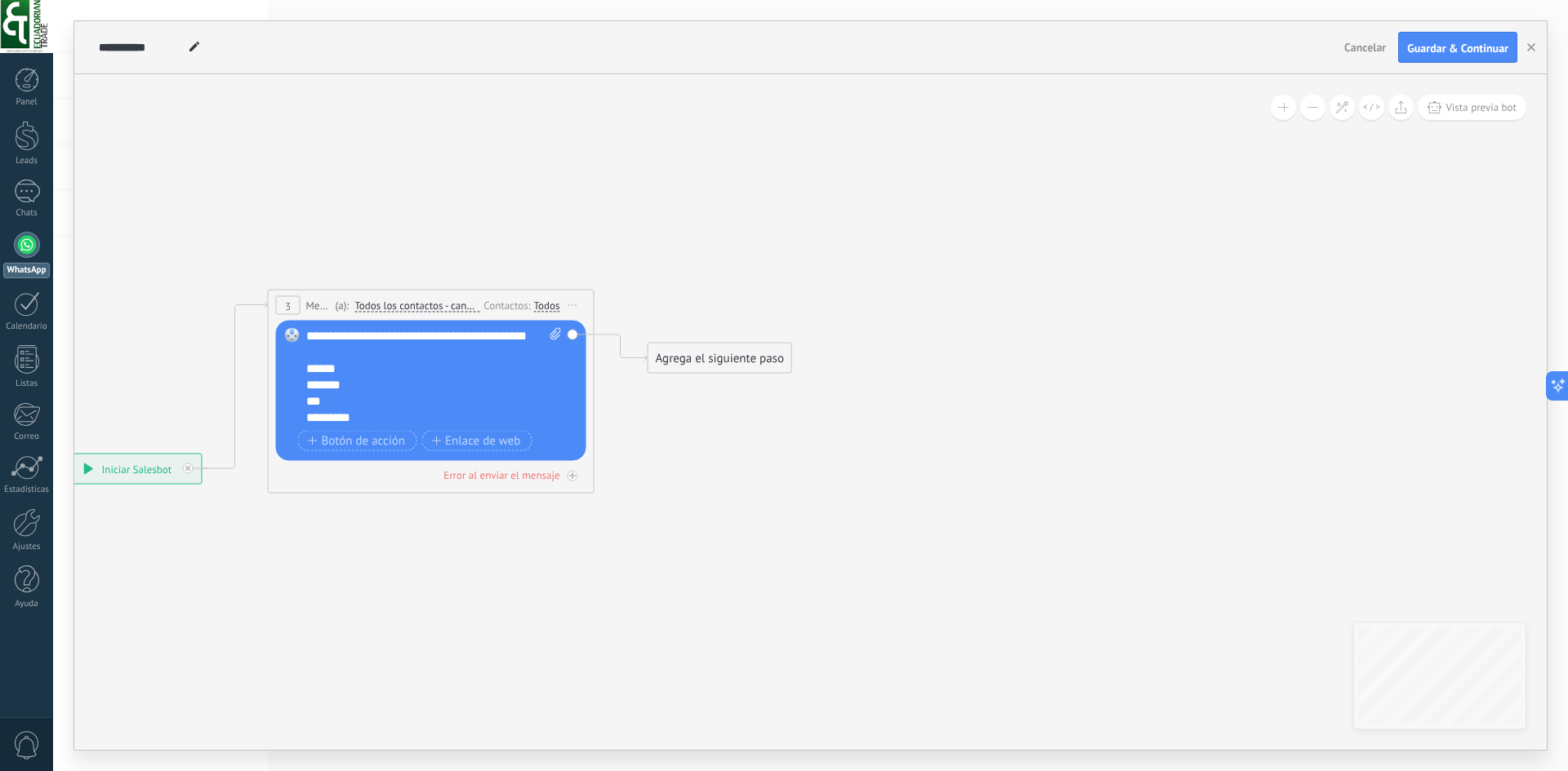
click at [689, 353] on div "Agrega el siguiente paso" at bounding box center [720, 359] width 143 height 27
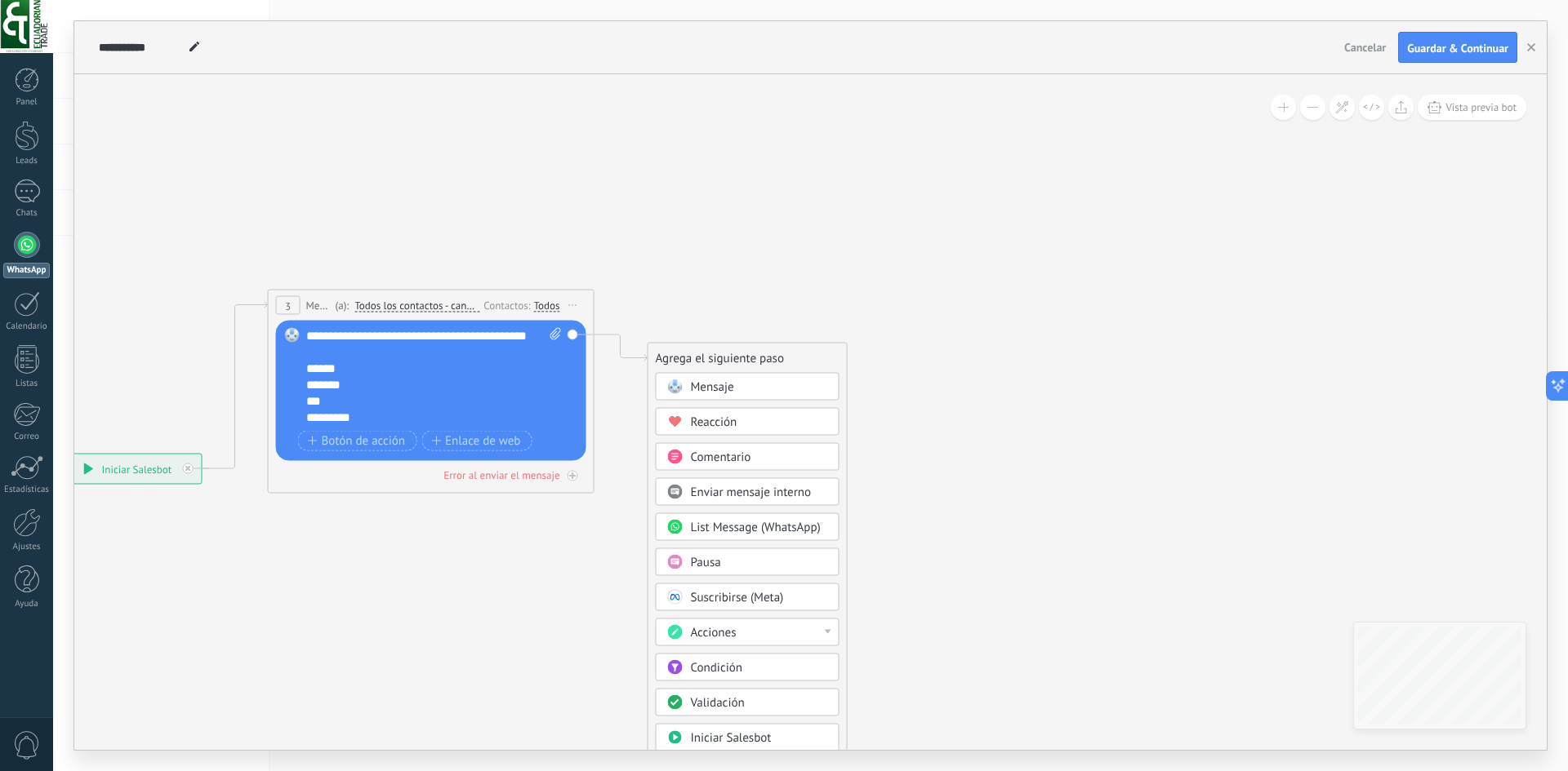
click at [706, 384] on span "Mensaje" at bounding box center [712, 387] width 43 height 16
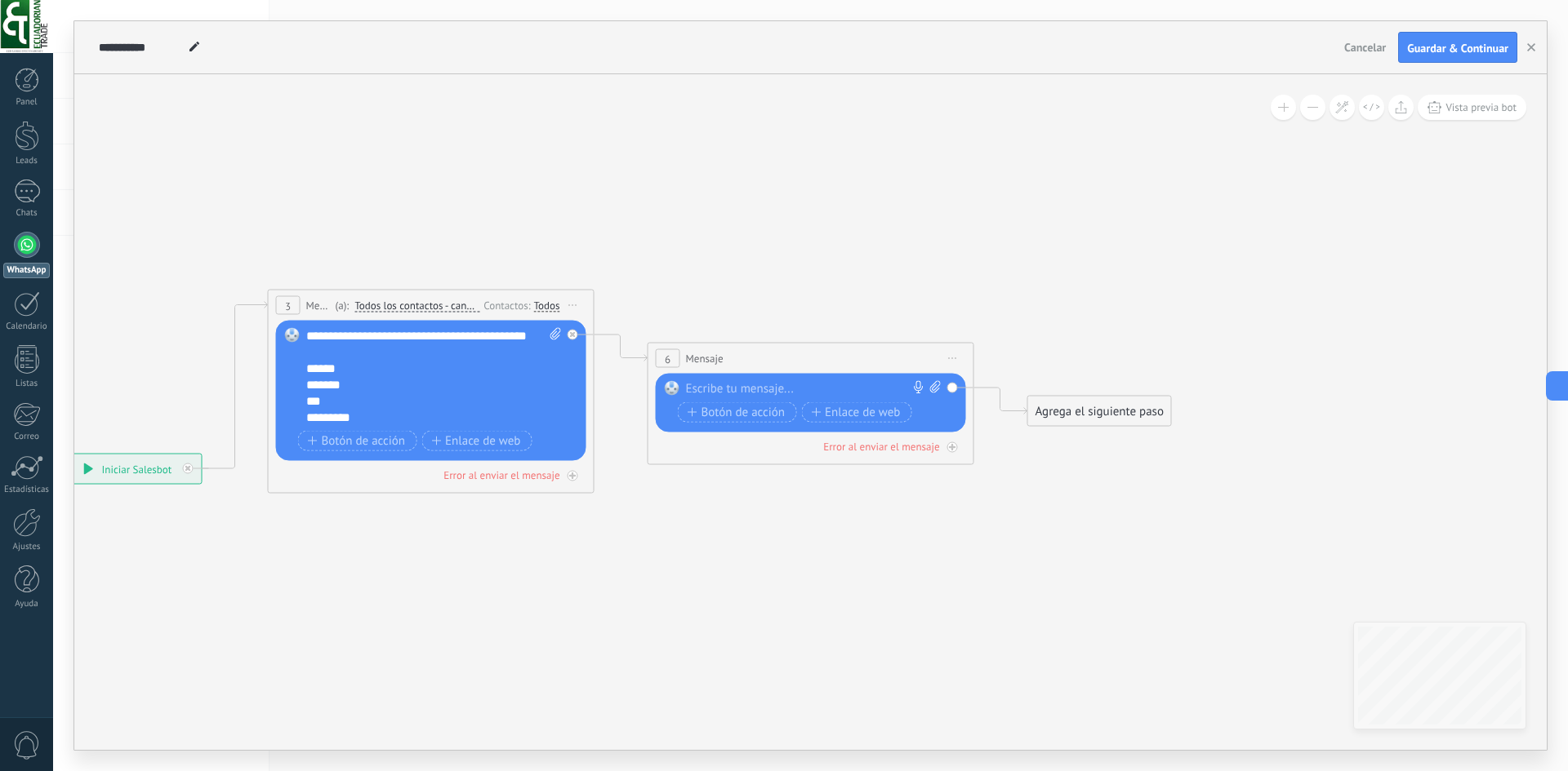
click at [724, 389] on div at bounding box center [806, 389] width 242 height 17
drag, startPoint x: 724, startPoint y: 389, endPoint x: 590, endPoint y: 654, distance: 297.0
drag, startPoint x: 590, startPoint y: 654, endPoint x: 953, endPoint y: 450, distance: 416.4
click at [1219, 560] on icon at bounding box center [589, 391] width 1869 height 1020
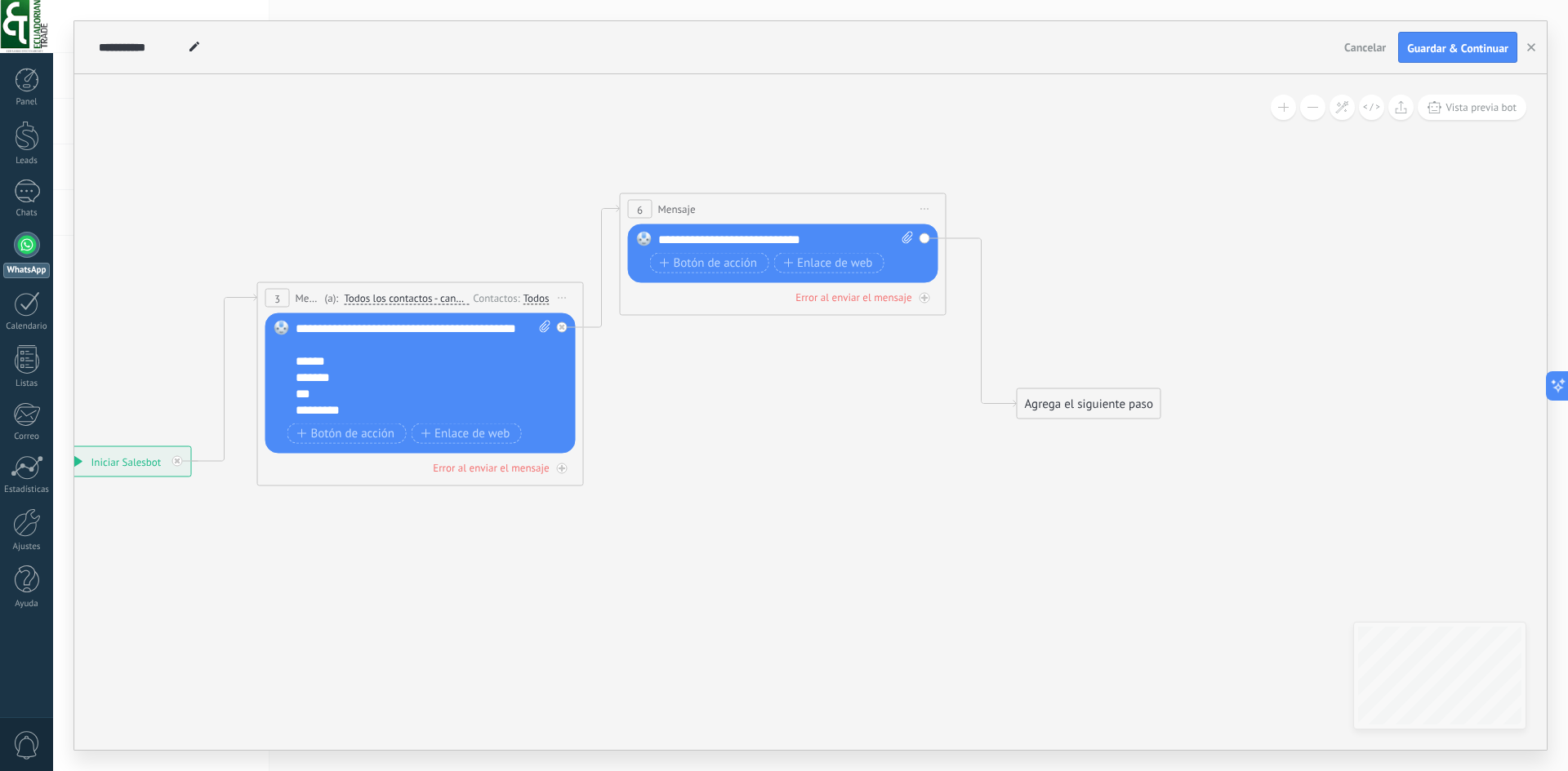
drag, startPoint x: 755, startPoint y: 352, endPoint x: 737, endPoint y: 210, distance: 143.1
click at [737, 210] on div "6 Mensaje ******* (a): Todos los contactos - canales seleccionados Todos los co…" at bounding box center [783, 209] width 325 height 30
click at [735, 262] on span "Botón de acción" at bounding box center [708, 263] width 98 height 13
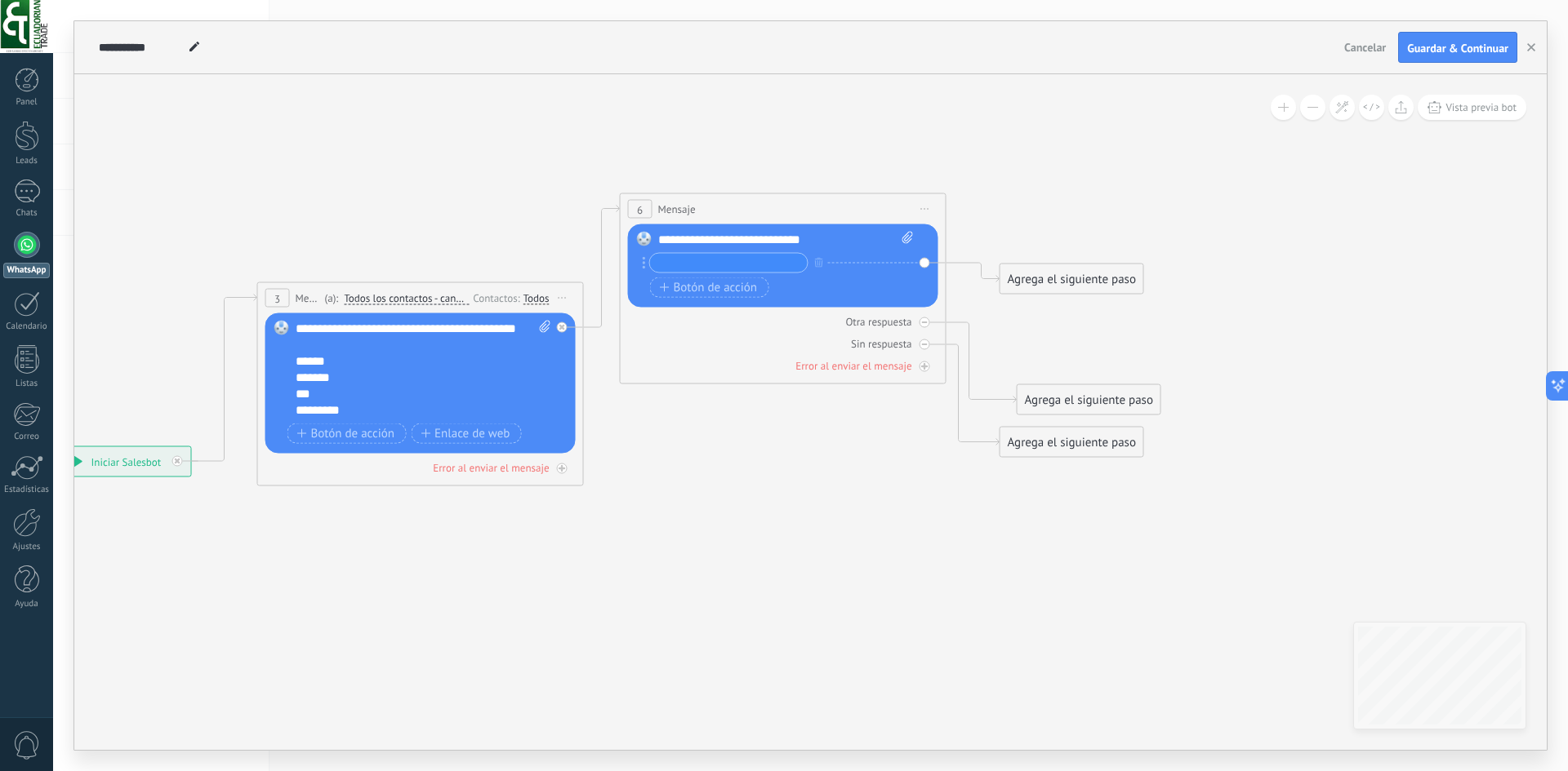
click at [1025, 277] on div "Agrega el siguiente paso" at bounding box center [1071, 280] width 143 height 27
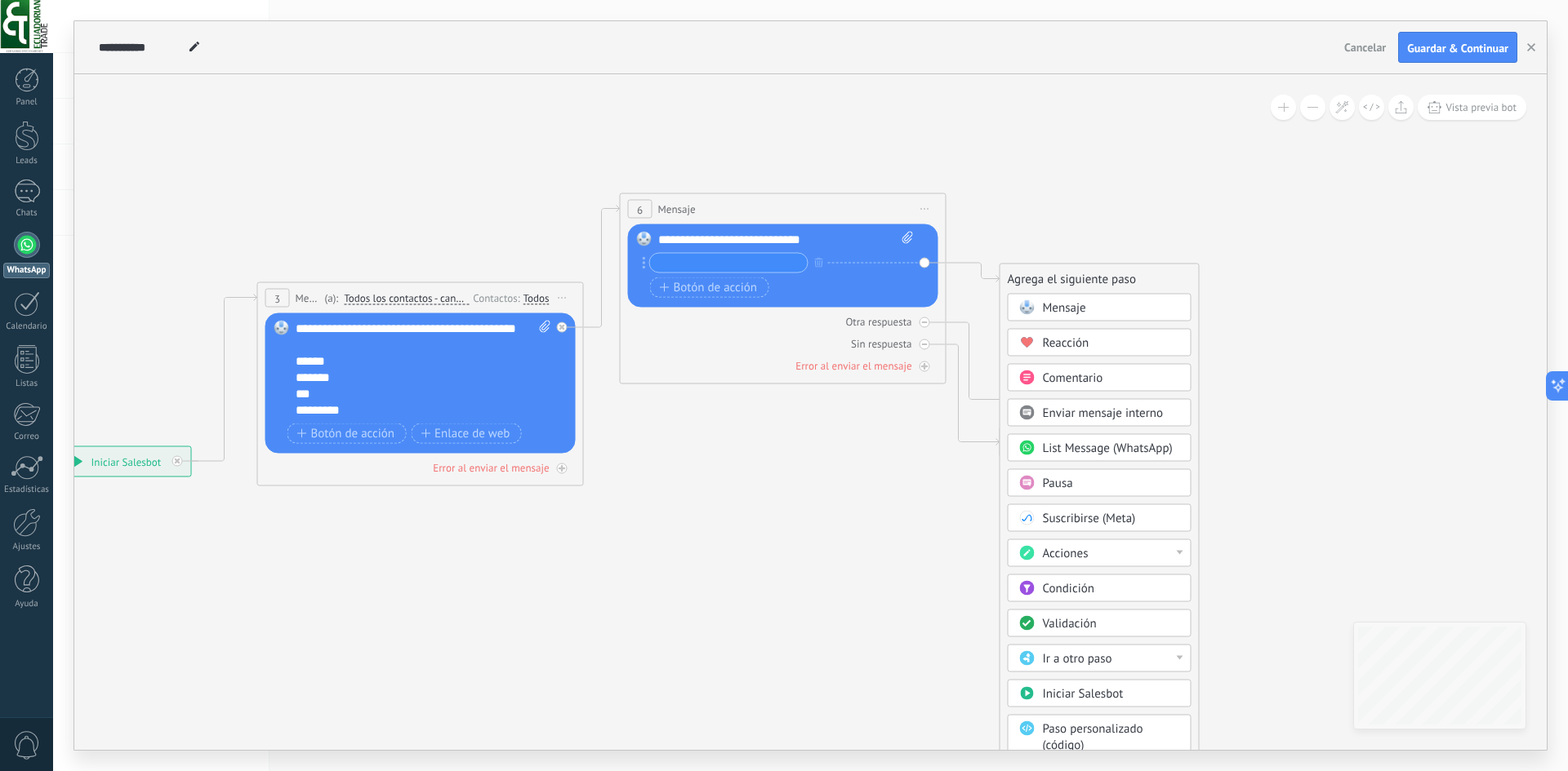
click at [1067, 622] on span "Validación" at bounding box center [1069, 624] width 53 height 16
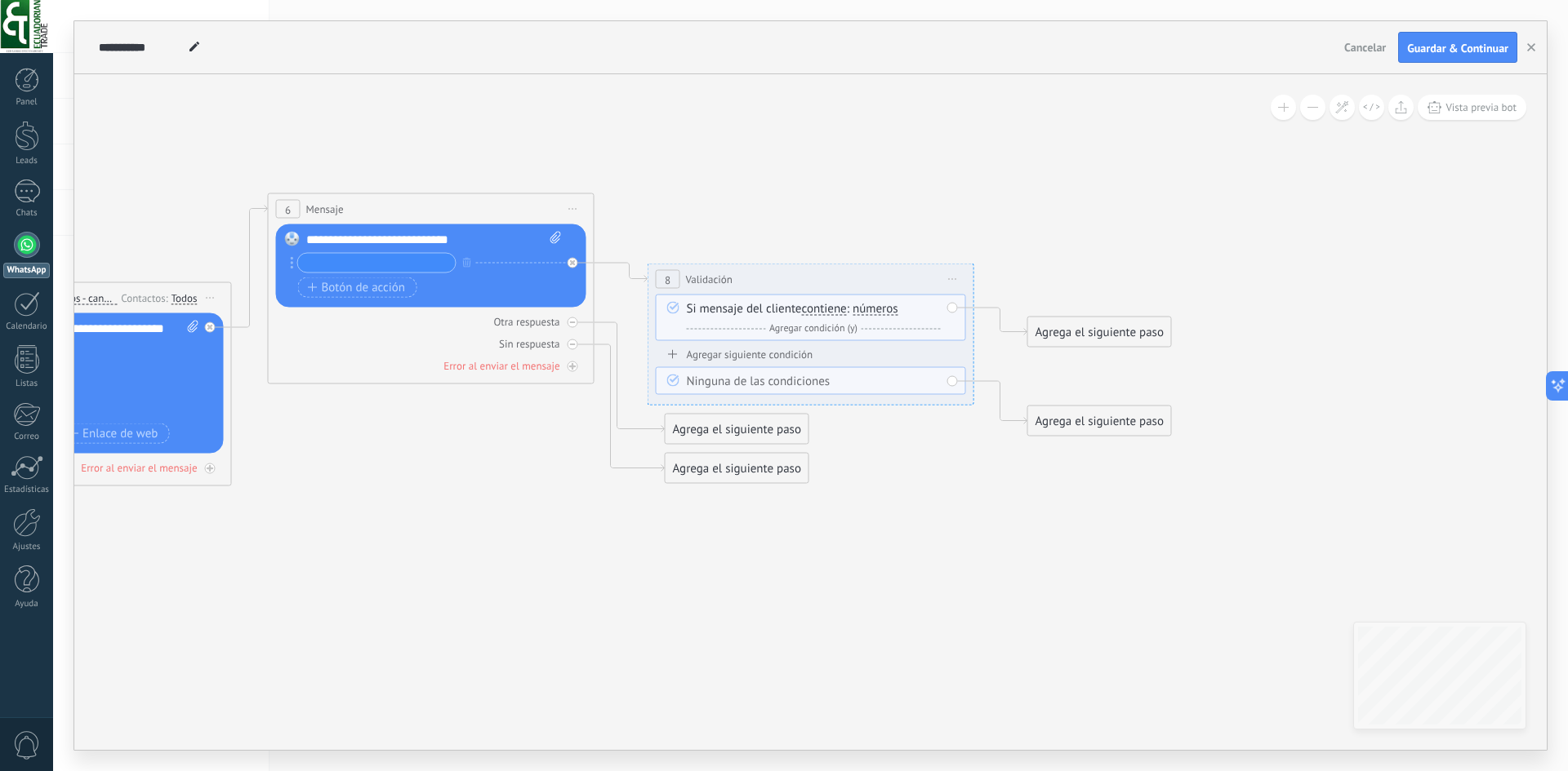
click at [873, 311] on span "números" at bounding box center [874, 308] width 46 height 13
click at [873, 311] on button "números" at bounding box center [946, 309] width 204 height 29
click at [915, 338] on span "letras" at bounding box center [933, 338] width 197 height 17
click at [1088, 339] on div "Agrega el siguiente paso" at bounding box center [1099, 333] width 143 height 27
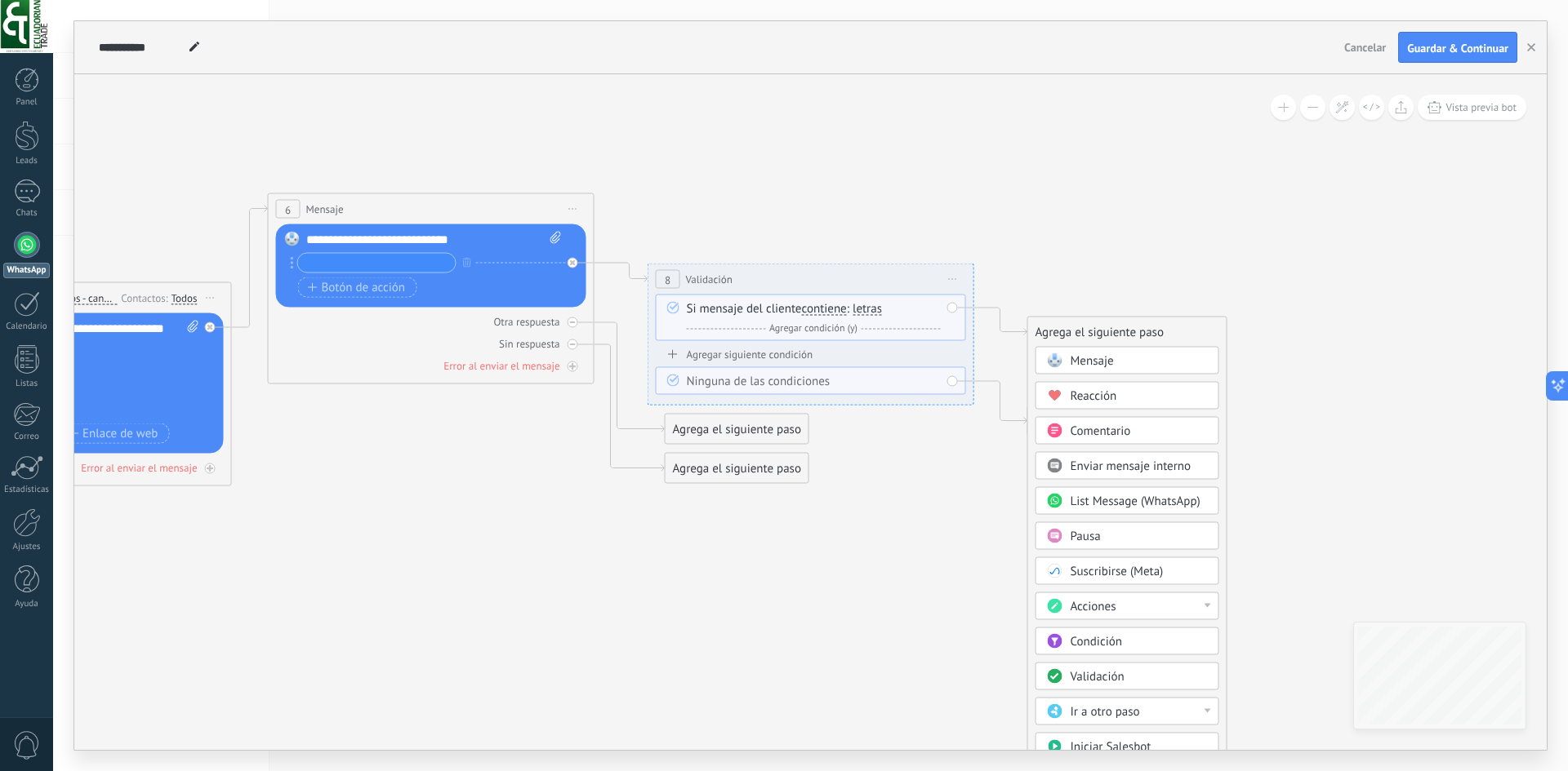
click at [935, 482] on icon at bounding box center [409, 339] width 2231 height 1109
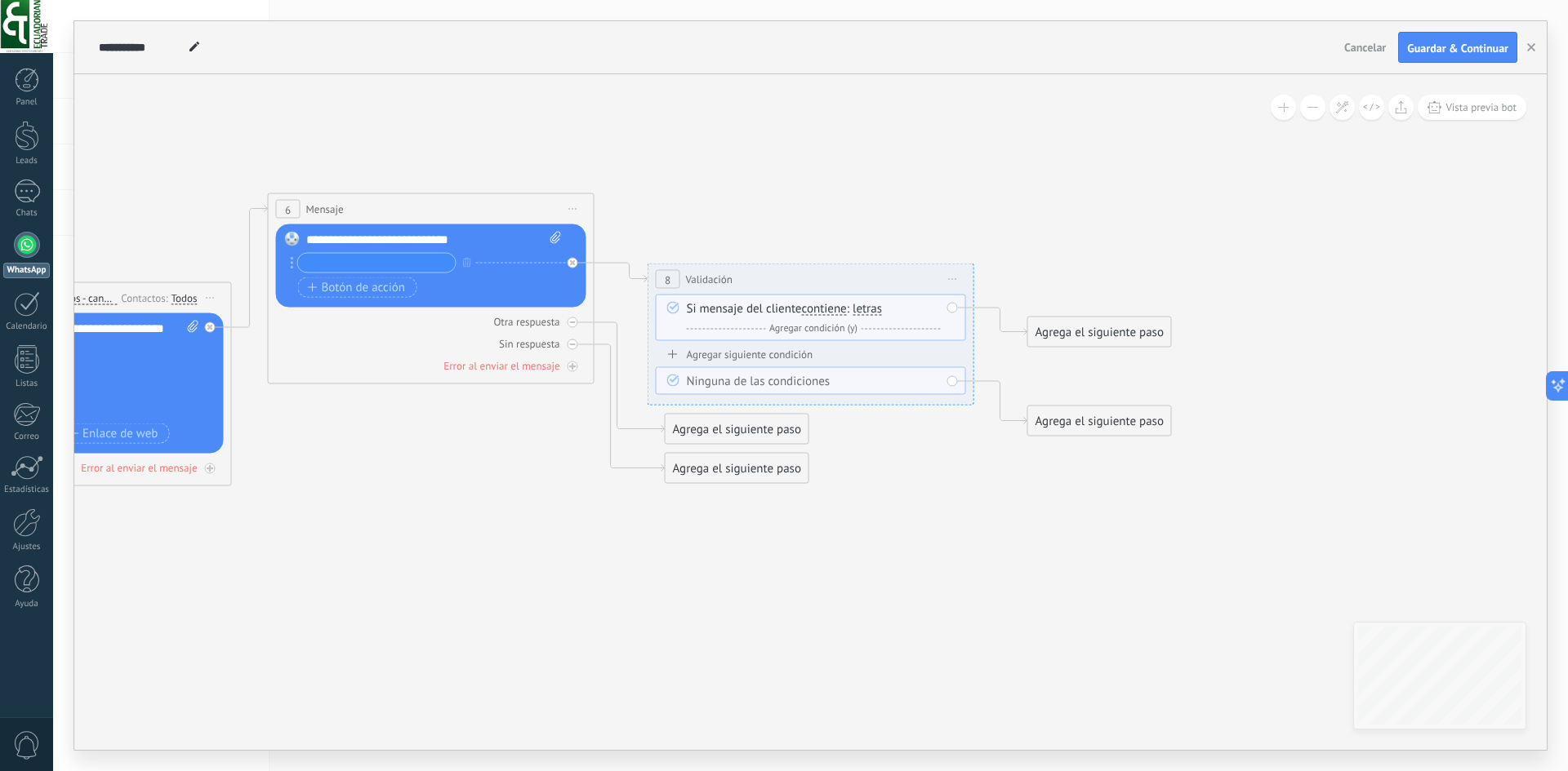
click at [382, 262] on input "text" at bounding box center [376, 263] width 158 height 18
click at [291, 262] on circle at bounding box center [292, 263] width 3 height 3
click at [956, 276] on span "Iniciar vista previa aquí Cambiar nombre Duplicar Borrar" at bounding box center [952, 279] width 26 height 23
click at [909, 309] on div "Si mensaje del cliente contiene es igual a no es igual contiene no contiene tie…" at bounding box center [813, 319] width 254 height 36
click at [675, 306] on icon at bounding box center [672, 306] width 9 height 8
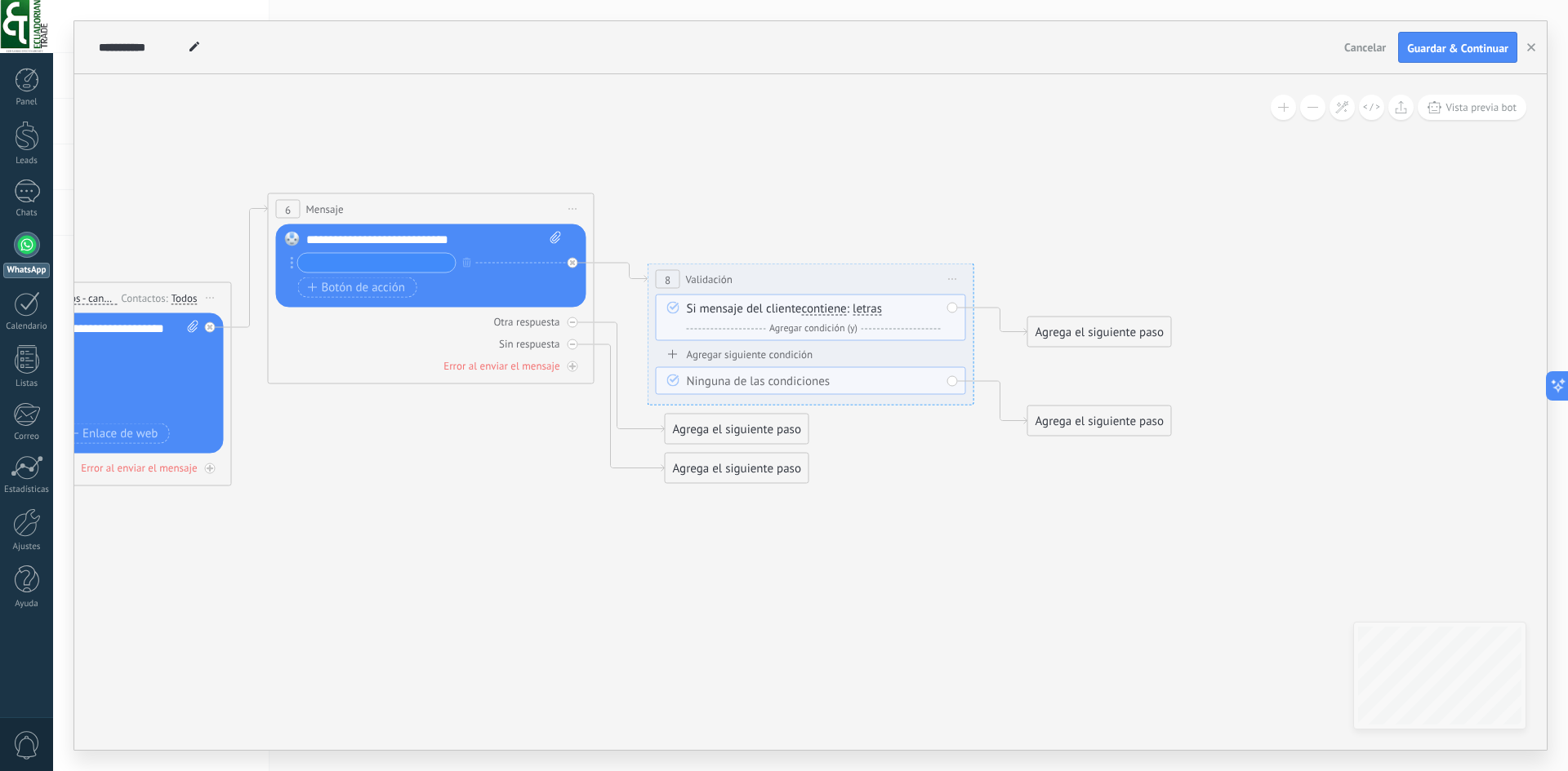
click at [955, 281] on span "Iniciar vista previa aquí Cambiar nombre Duplicar Borrar" at bounding box center [952, 279] width 26 height 23
click at [958, 327] on icon at bounding box center [963, 330] width 10 height 10
click at [958, 278] on span "Iniciar vista previa aquí Cambiar nombre Duplicar Borrar" at bounding box center [952, 279] width 26 height 23
click at [350, 496] on icon at bounding box center [409, 339] width 2231 height 1109
click at [569, 205] on span "Iniciar vista previa aquí Cambiar nombre Duplicar Borrar" at bounding box center [573, 209] width 26 height 23
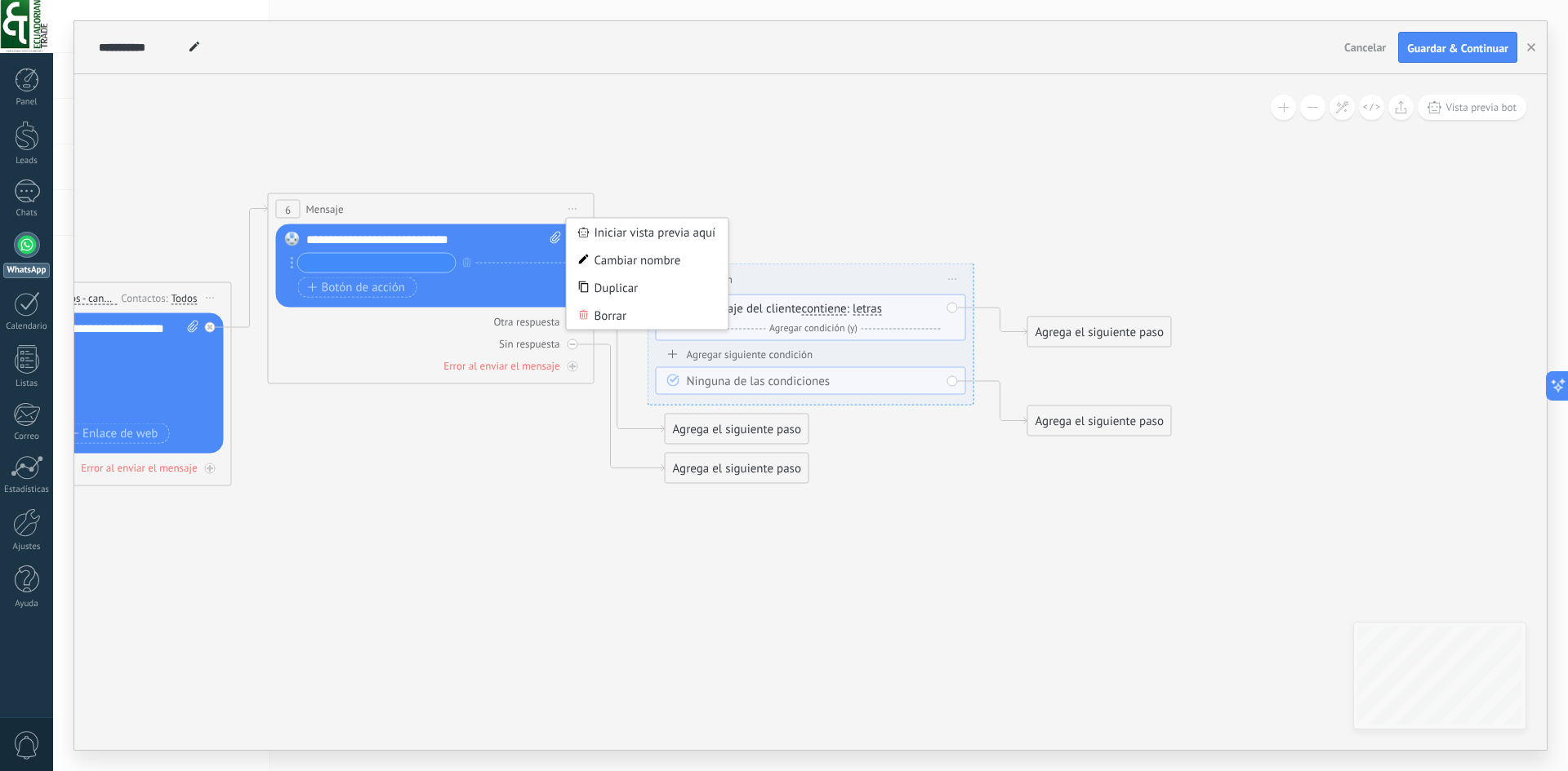
click at [566, 214] on span "Iniciar vista previa aquí Cambiar nombre Duplicar Borrar" at bounding box center [573, 209] width 26 height 23
click at [571, 203] on span "Iniciar vista previa aquí Cambiar nombre Duplicar Borrar" at bounding box center [573, 209] width 26 height 23
click at [519, 214] on div "6 Mensaje ******* (a): Todos los contactos - canales seleccionados Todos los co…" at bounding box center [431, 209] width 325 height 30
click at [800, 276] on div "**********" at bounding box center [811, 279] width 325 height 30
click at [720, 281] on span "Validación" at bounding box center [709, 280] width 47 height 16
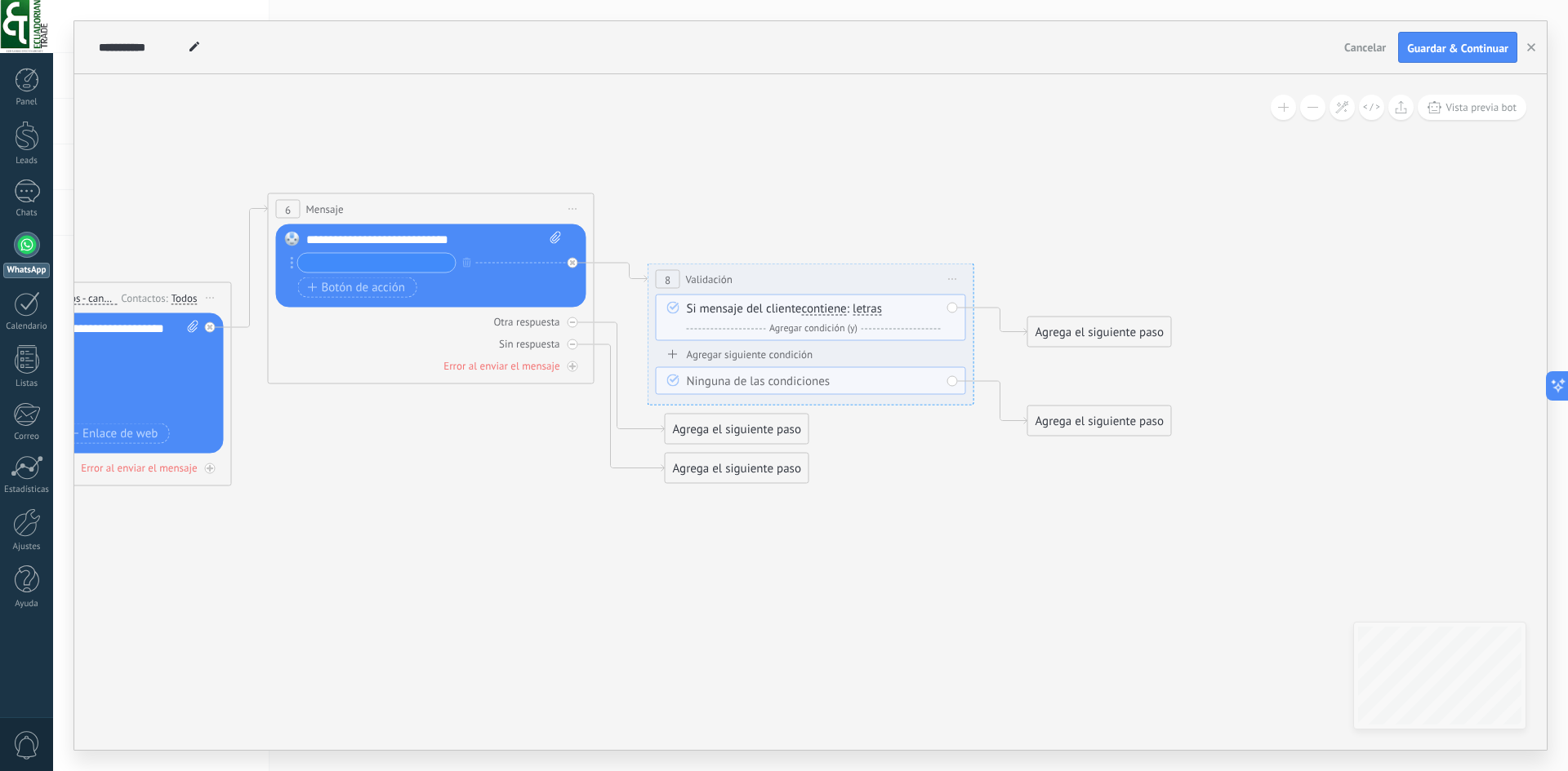
click at [689, 299] on div "Si mensaje del cliente contiene es igual a no es igual contiene no contiene tie…" at bounding box center [810, 318] width 310 height 47
drag, startPoint x: 928, startPoint y: 282, endPoint x: 918, endPoint y: 281, distance: 10.0
click at [918, 281] on div "**********" at bounding box center [811, 279] width 325 height 30
click at [948, 307] on div "Si mensaje del cliente contiene es igual a no es igual contiene no contiene tie…" at bounding box center [810, 318] width 310 height 47
click at [951, 307] on div "Si mensaje del cliente contiene es igual a no es igual contiene no contiene tie…" at bounding box center [810, 318] width 310 height 47
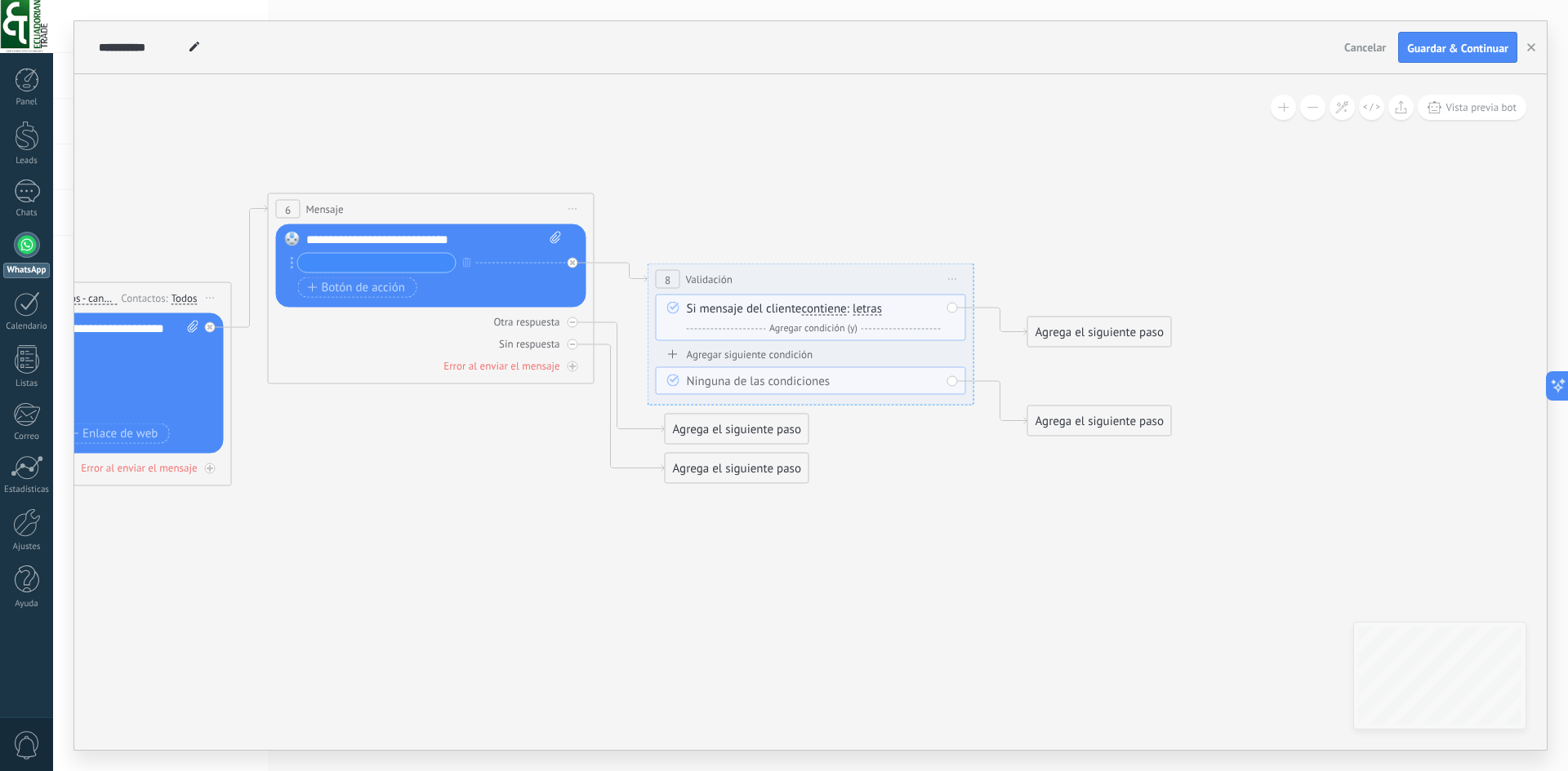
click at [901, 331] on div "Y Agregar condición (y)" at bounding box center [813, 329] width 254 height 17
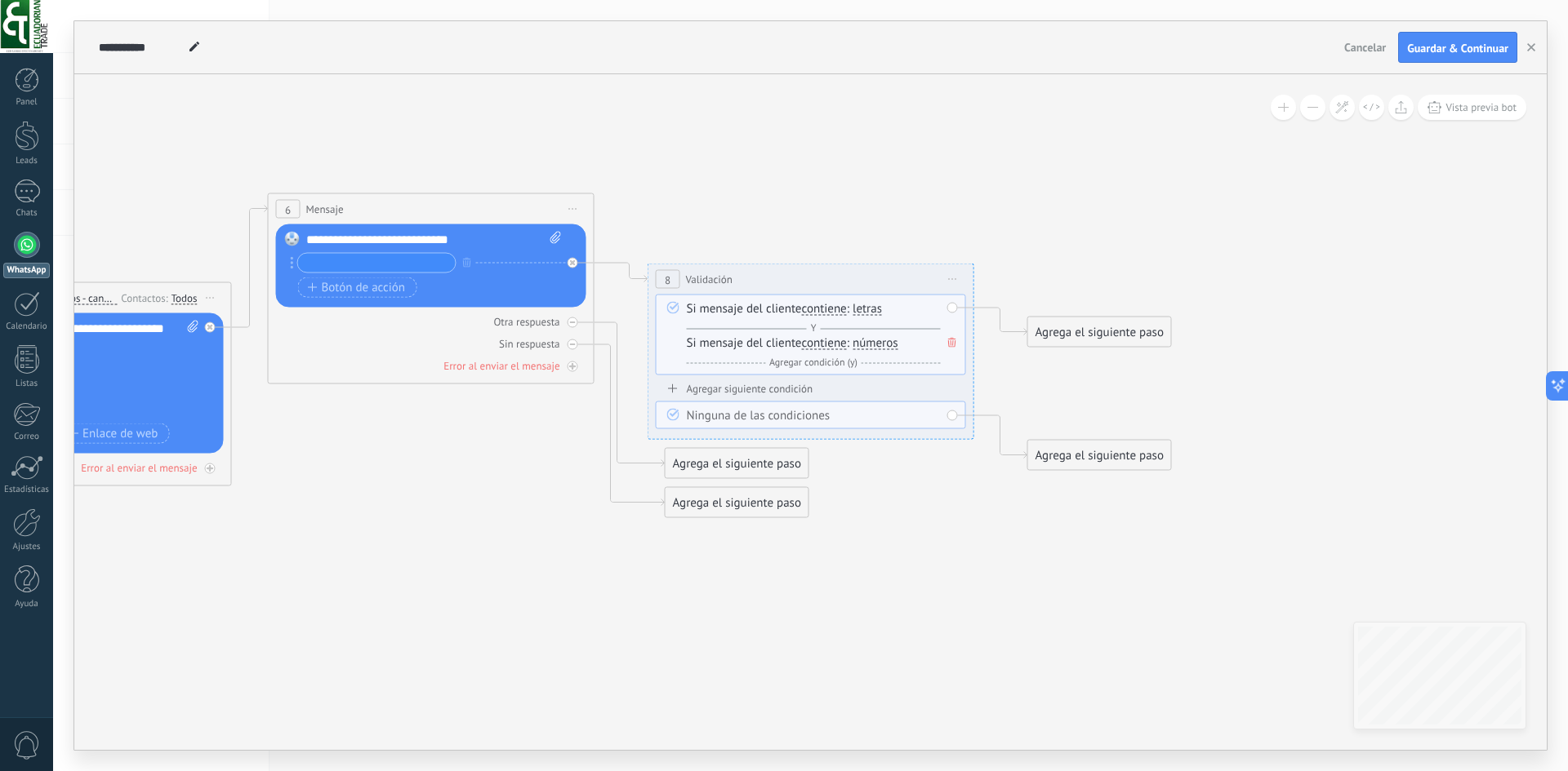
click at [950, 338] on icon at bounding box center [952, 343] width 8 height 10
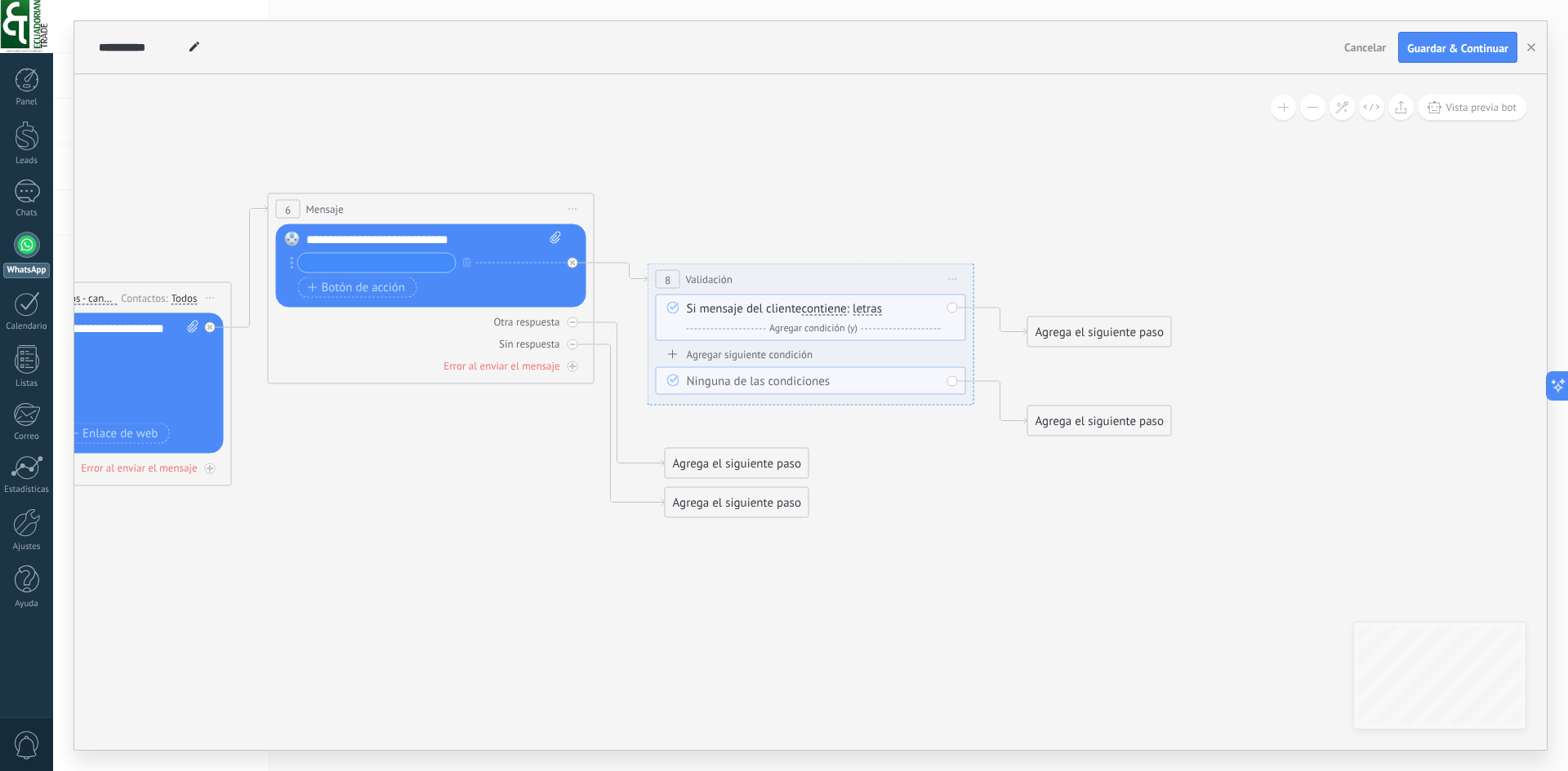
click at [706, 281] on span "Validación" at bounding box center [709, 280] width 47 height 16
click at [677, 275] on div "8" at bounding box center [667, 279] width 24 height 18
click at [674, 277] on div "8" at bounding box center [667, 279] width 24 height 18
click at [955, 277] on span "Iniciar vista previa aquí Cambiar nombre Duplicar Borrar" at bounding box center [952, 279] width 26 height 23
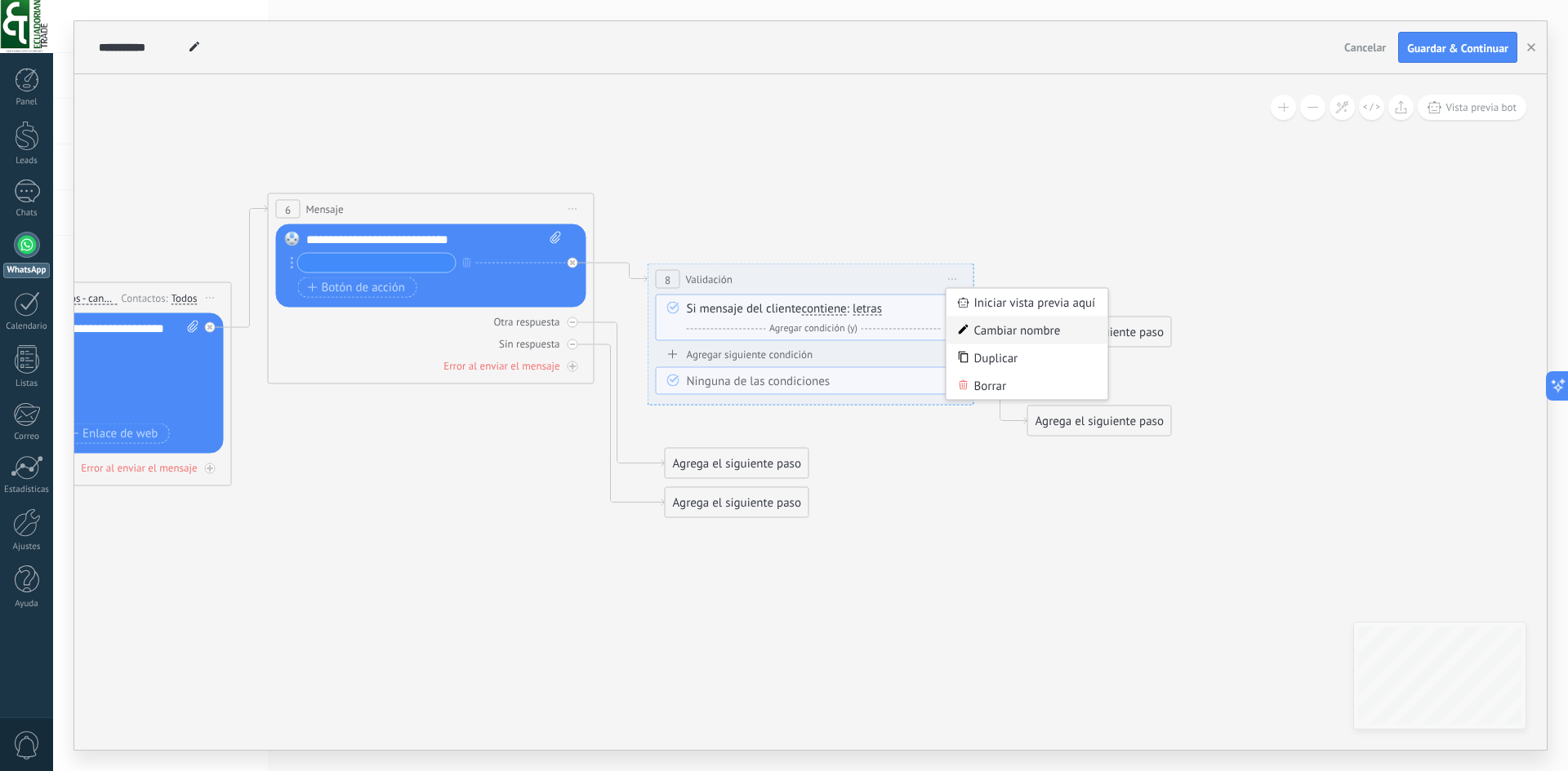
click at [970, 326] on div "Cambiar nombre" at bounding box center [1027, 331] width 161 height 28
click at [951, 275] on span "Iniciar vista previa aquí Cambiar nombre Duplicar Borrar" at bounding box center [952, 279] width 26 height 23
click at [700, 284] on span "Validación" at bounding box center [709, 280] width 47 height 16
click at [703, 280] on span "Validación" at bounding box center [709, 280] width 47 height 16
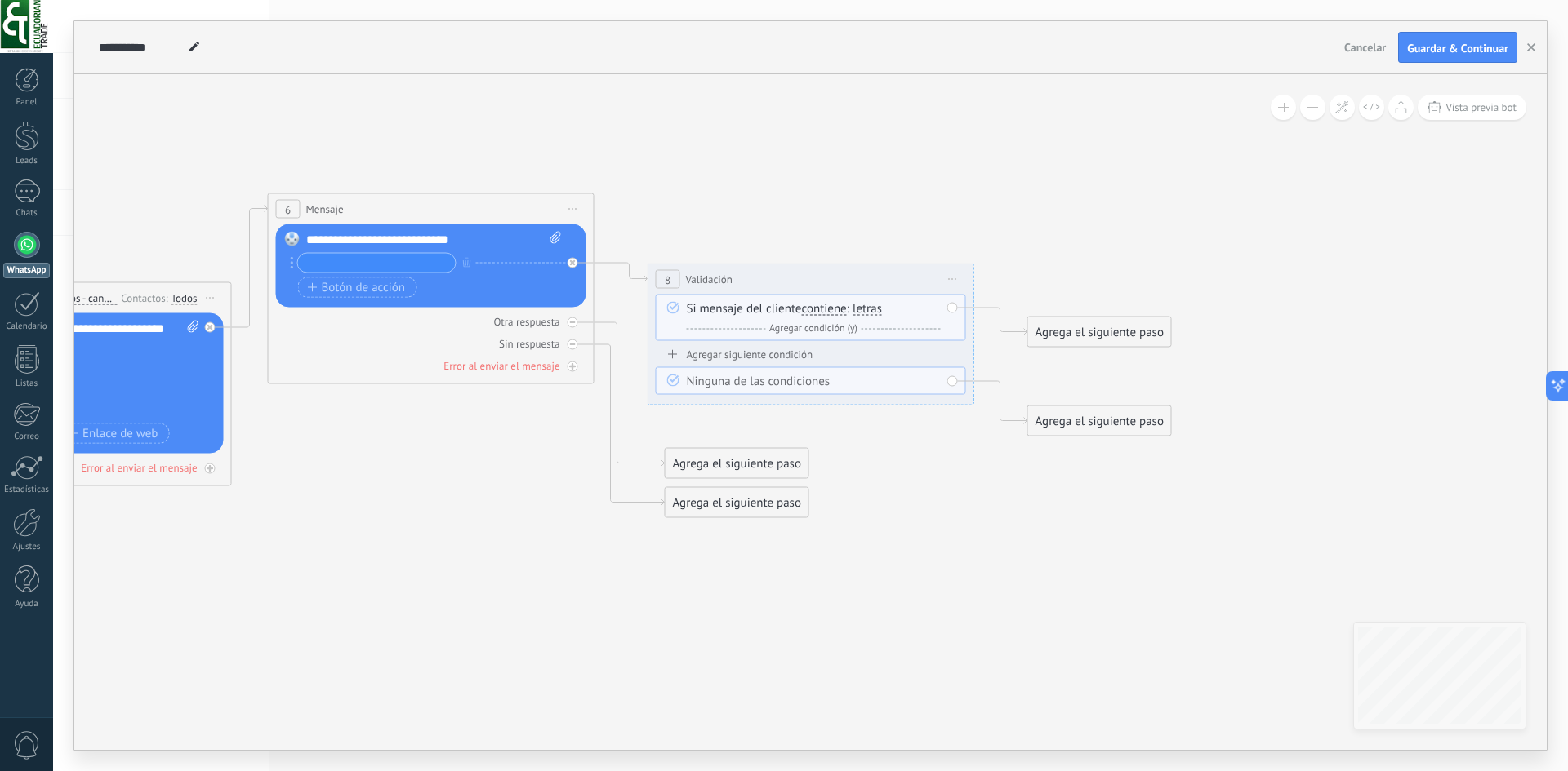
click at [567, 206] on span "Iniciar vista previa aquí Cambiar nombre Duplicar Borrar" at bounding box center [573, 209] width 26 height 23
click at [898, 206] on icon at bounding box center [409, 339] width 2231 height 1109
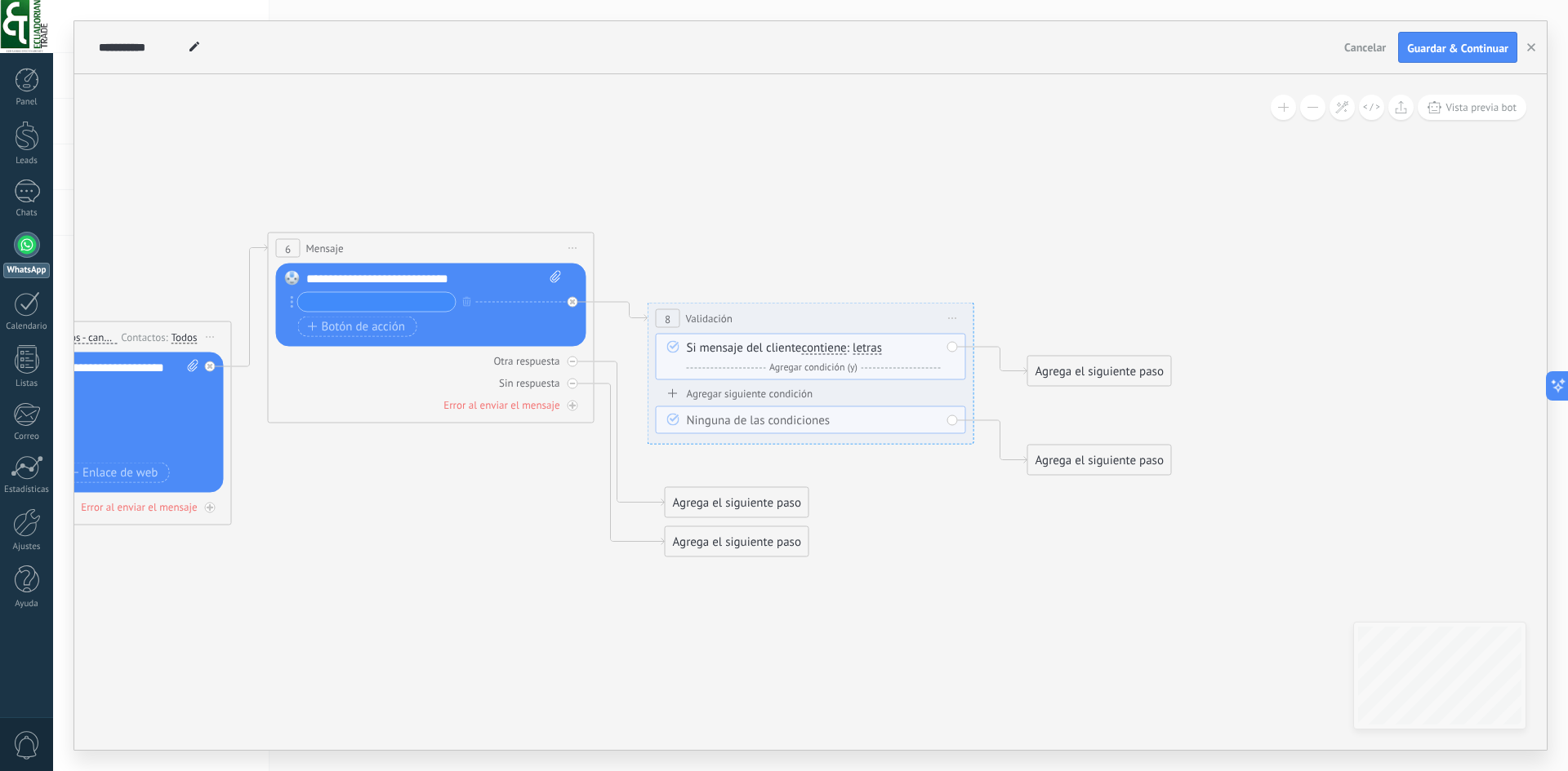
click at [1452, 110] on span "Vista previa bot" at bounding box center [1480, 107] width 71 height 14
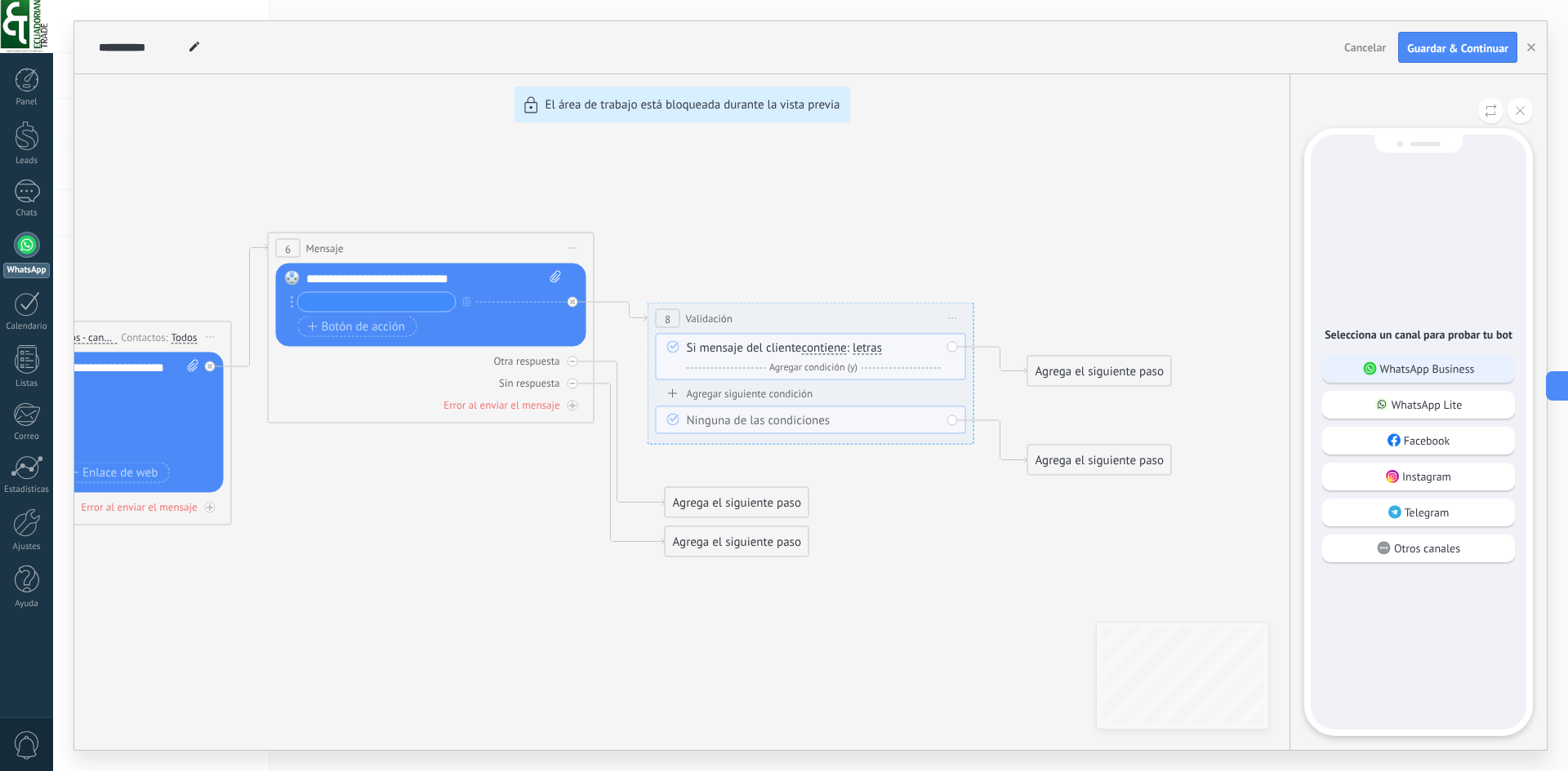
click at [1421, 368] on p "WhatsApp Business" at bounding box center [1427, 368] width 94 height 15
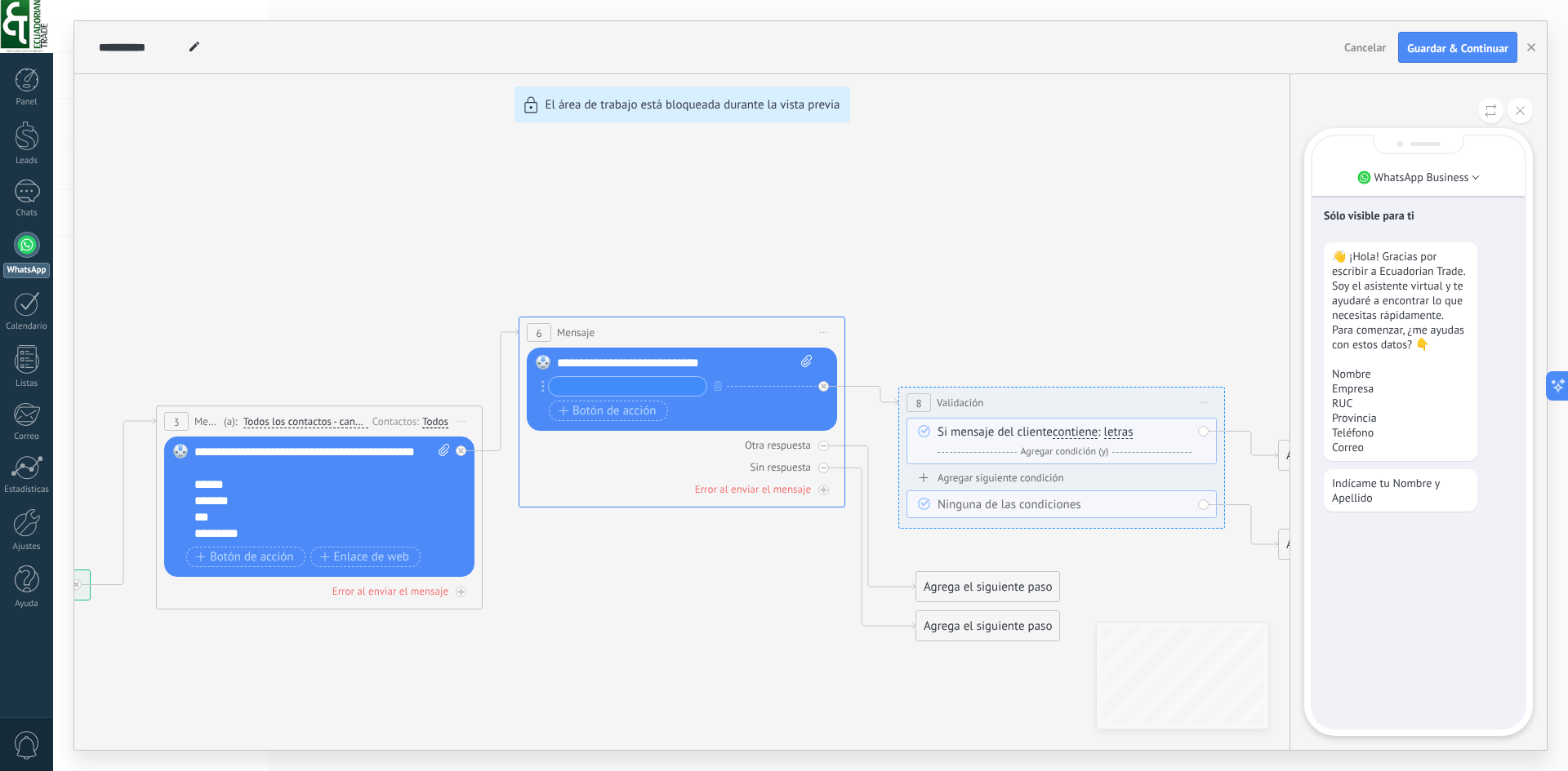
drag, startPoint x: 1375, startPoint y: 718, endPoint x: 1387, endPoint y: 677, distance: 42.7
click at [1375, 717] on div "Sólo visible para ti 👋 ¡Hola! Gracias por escribir a Ecuadorian Trade. Soy el a…" at bounding box center [1418, 432] width 212 height 592
drag, startPoint x: 1352, startPoint y: 495, endPoint x: 1426, endPoint y: 496, distance: 74.0
click at [1426, 496] on p "Indícame tu Nombre y Apellido" at bounding box center [1400, 490] width 137 height 29
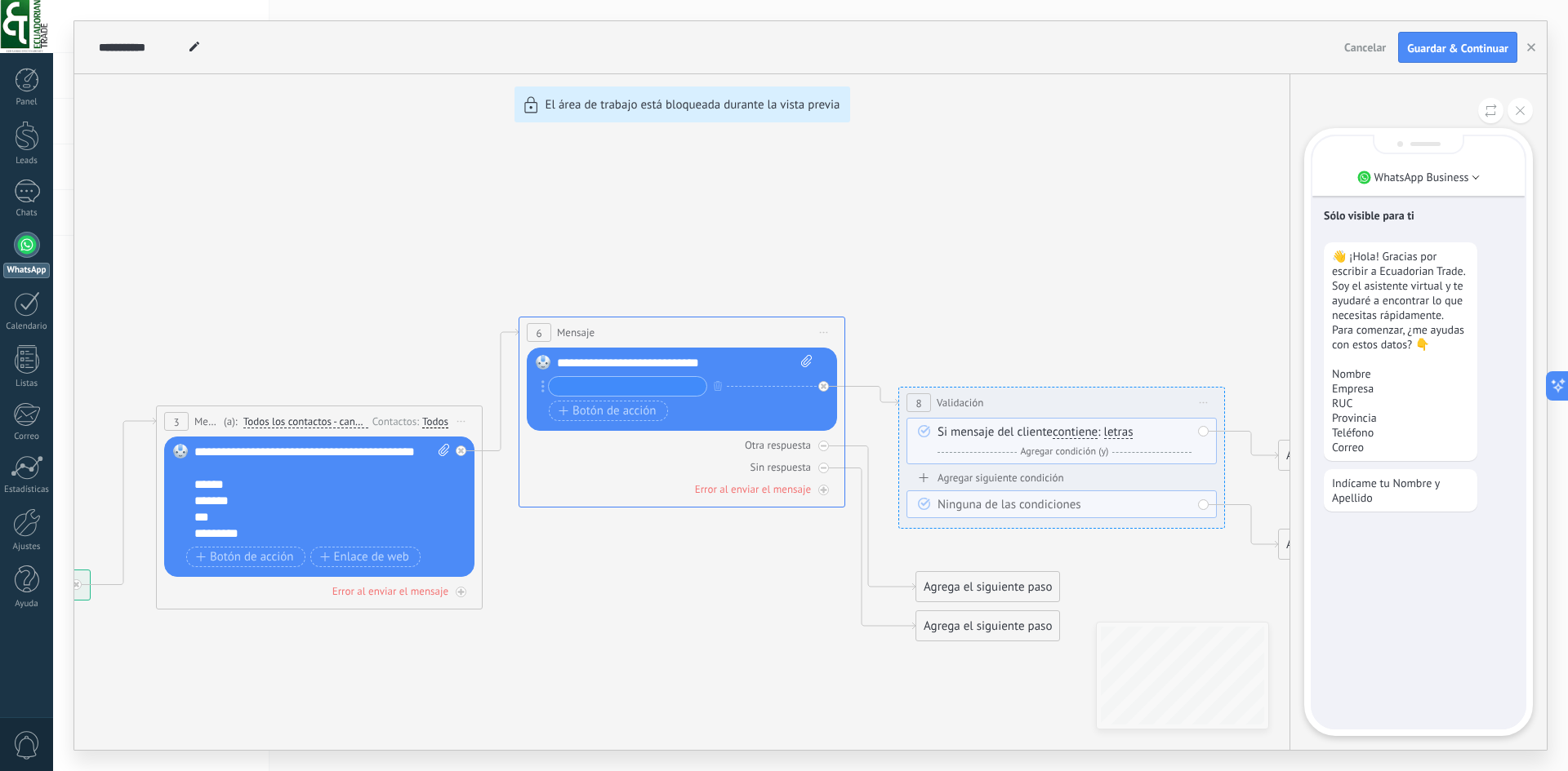
click at [1426, 496] on p "Indícame tu Nombre y Apellido" at bounding box center [1400, 490] width 137 height 29
click at [1437, 699] on div "Sólo visible para ti 👋 ¡Hola! Gracias por escribir a Ecuadorian Trade. Soy el a…" at bounding box center [1418, 432] width 212 height 592
click at [1410, 718] on div "Sólo visible para ti 👋 ¡Hola! Gracias por escribir a Ecuadorian Trade. Soy el a…" at bounding box center [1418, 432] width 212 height 592
drag, startPoint x: 1429, startPoint y: 723, endPoint x: 1365, endPoint y: 716, distance: 64.4
click at [1411, 720] on div "Sólo visible para ti 👋 ¡Hola! Gracias por escribir a Ecuadorian Trade. Soy el a…" at bounding box center [1418, 432] width 212 height 592
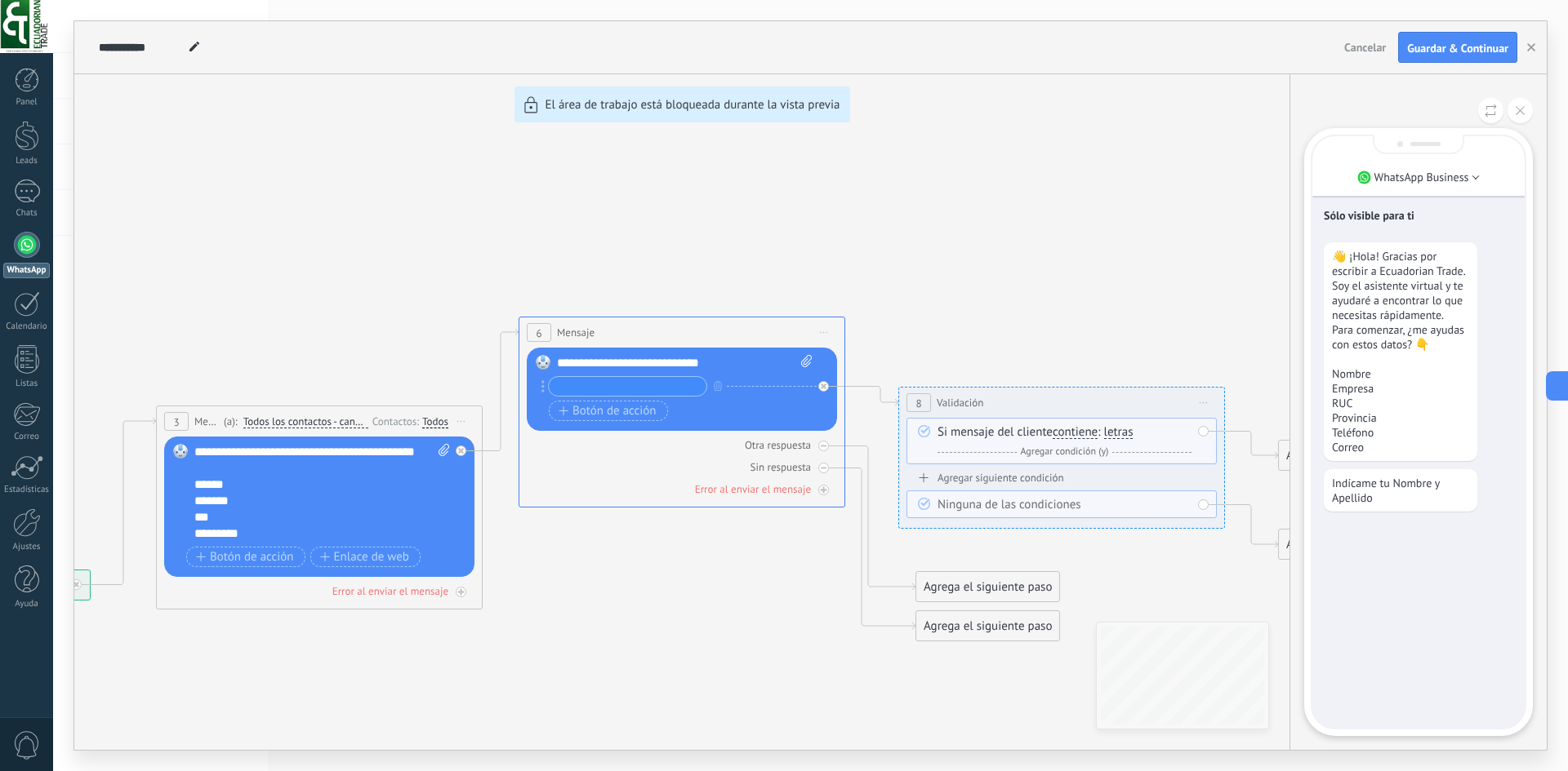
drag, startPoint x: 1357, startPoint y: 716, endPoint x: 1419, endPoint y: 721, distance: 62.2
click at [1366, 716] on div "Sólo visible para ti 👋 ¡Hola! Gracias por escribir a Ecuadorian Trade. Soy el a…" at bounding box center [1418, 432] width 212 height 592
click at [1432, 715] on div "Sólo visible para ti 👋 ¡Hola! Gracias por escribir a Ecuadorian Trade. Soy el a…" at bounding box center [1418, 432] width 212 height 592
click at [1512, 107] on button at bounding box center [1520, 111] width 25 height 25
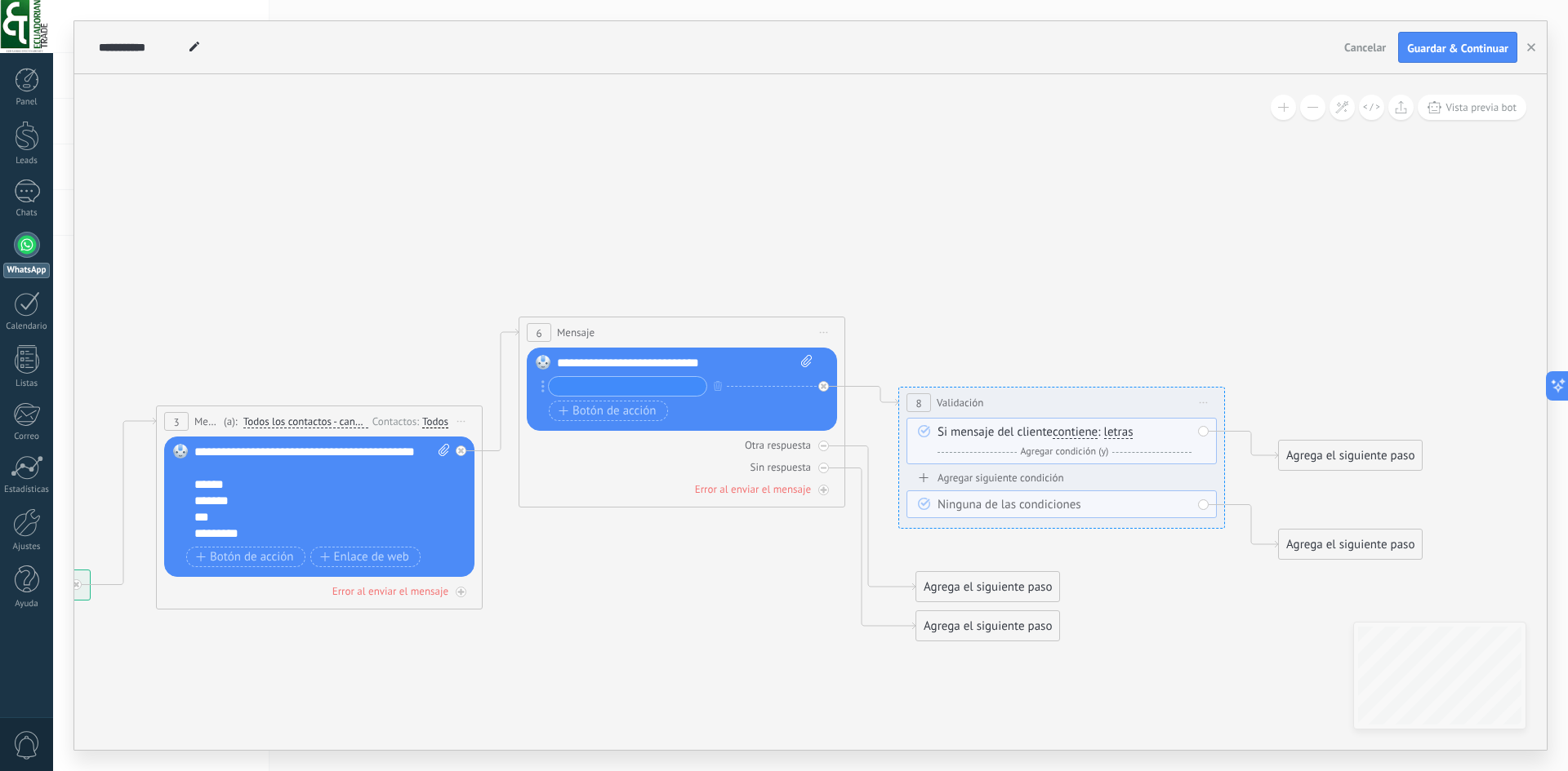
click at [641, 379] on input "text" at bounding box center [627, 386] width 158 height 18
click at [720, 389] on icon "button" at bounding box center [718, 386] width 8 height 10
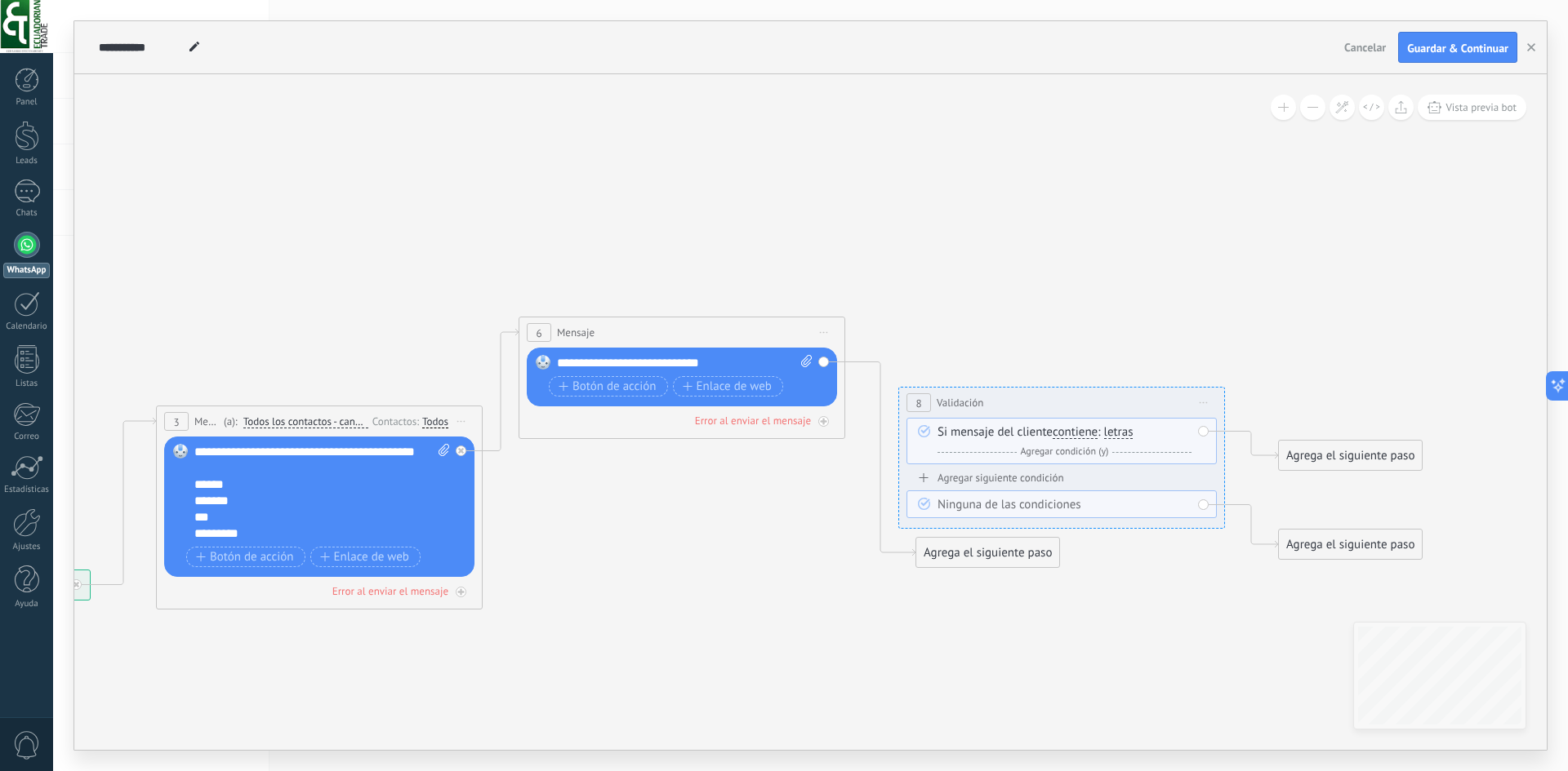
click at [835, 335] on span "Iniciar vista previa aquí Cambiar nombre Duplicar Borrar" at bounding box center [824, 333] width 26 height 23
click at [851, 436] on div "Borrar" at bounding box center [898, 438] width 161 height 28
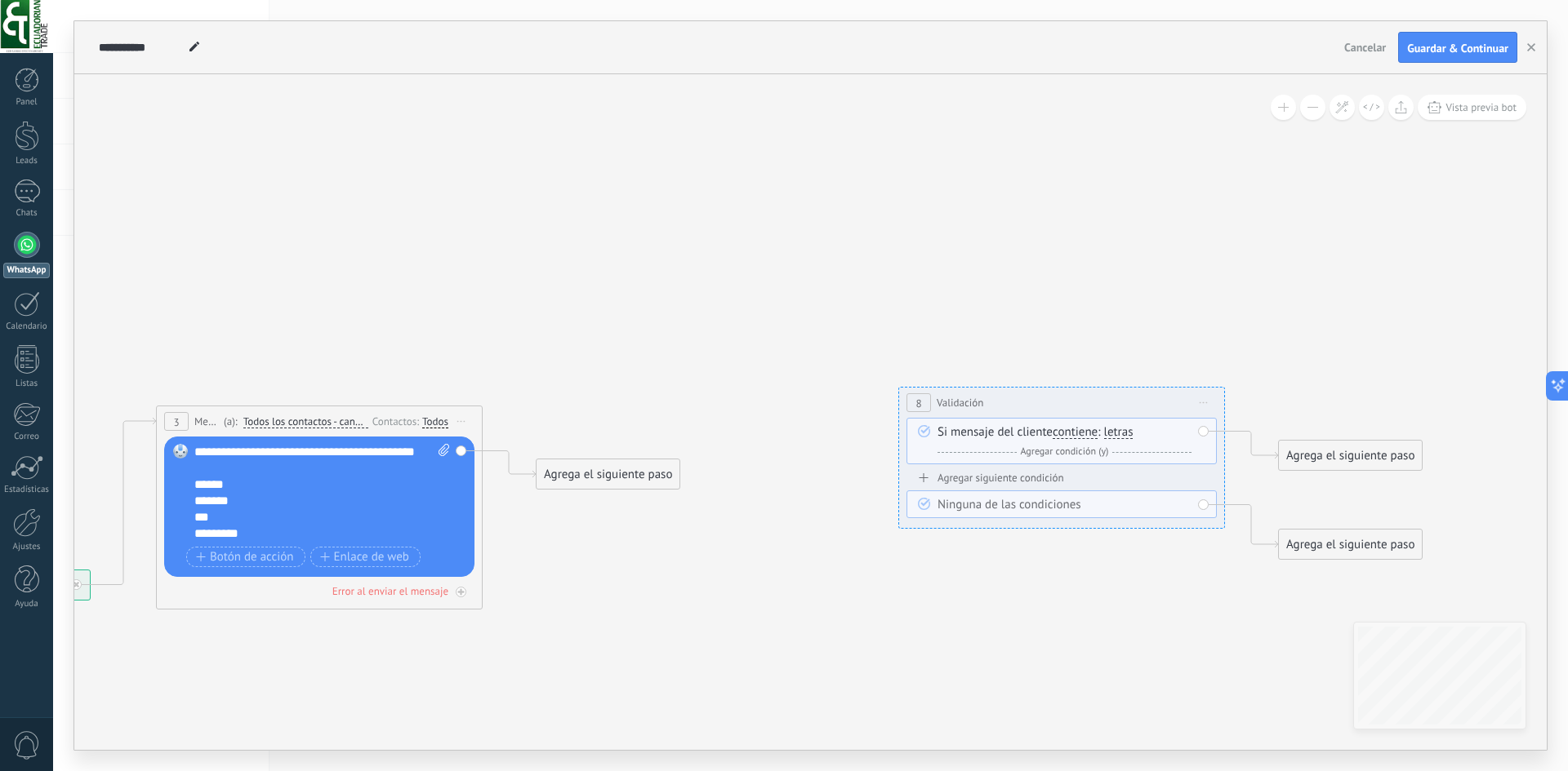
click at [1211, 401] on span "Iniciar vista previa aquí Cambiar nombre Duplicar Borrar" at bounding box center [1203, 403] width 26 height 23
click at [1219, 506] on div "Borrar" at bounding box center [1278, 509] width 161 height 28
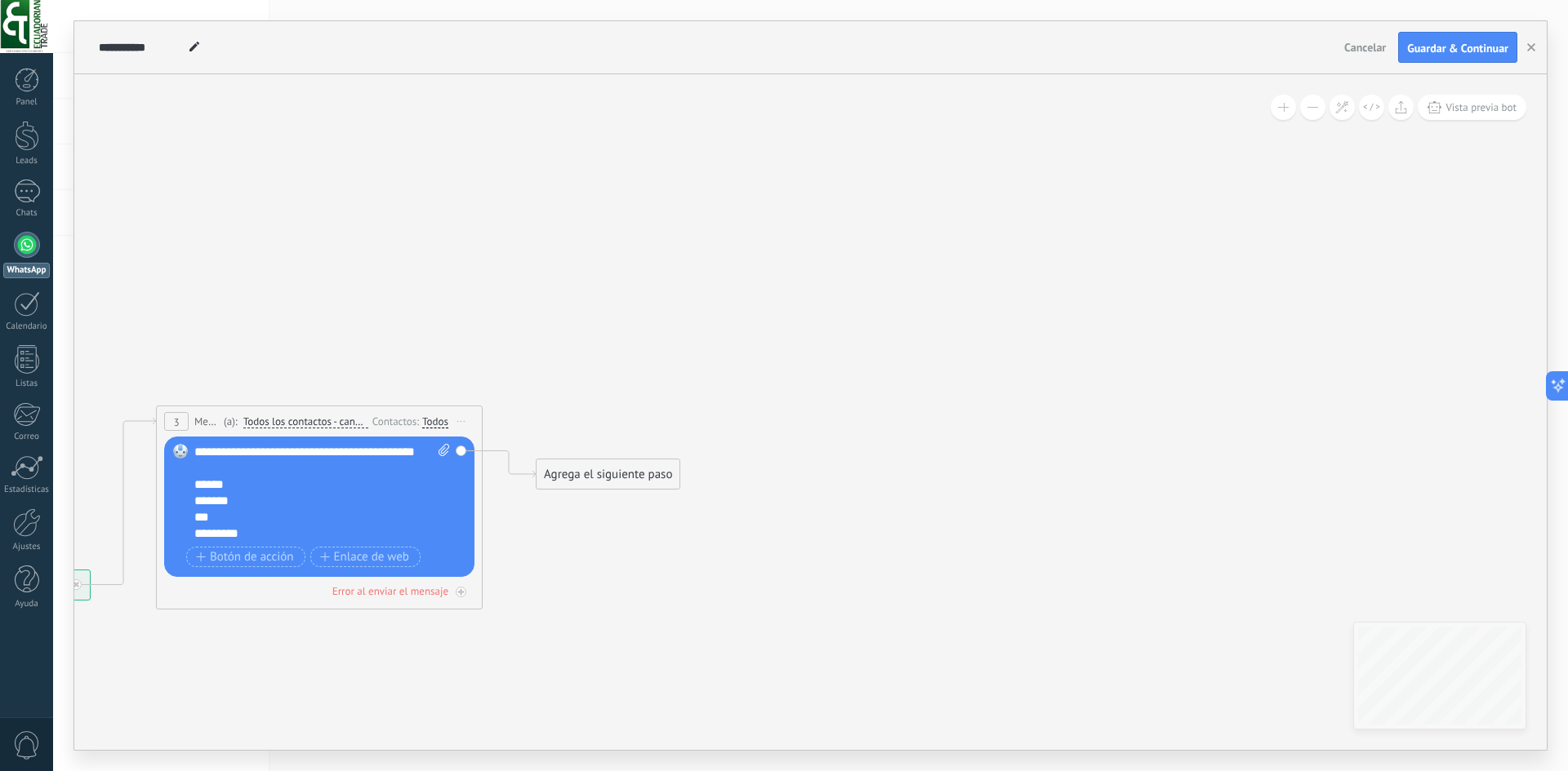
click at [566, 473] on div "Agrega el siguiente paso" at bounding box center [608, 474] width 143 height 27
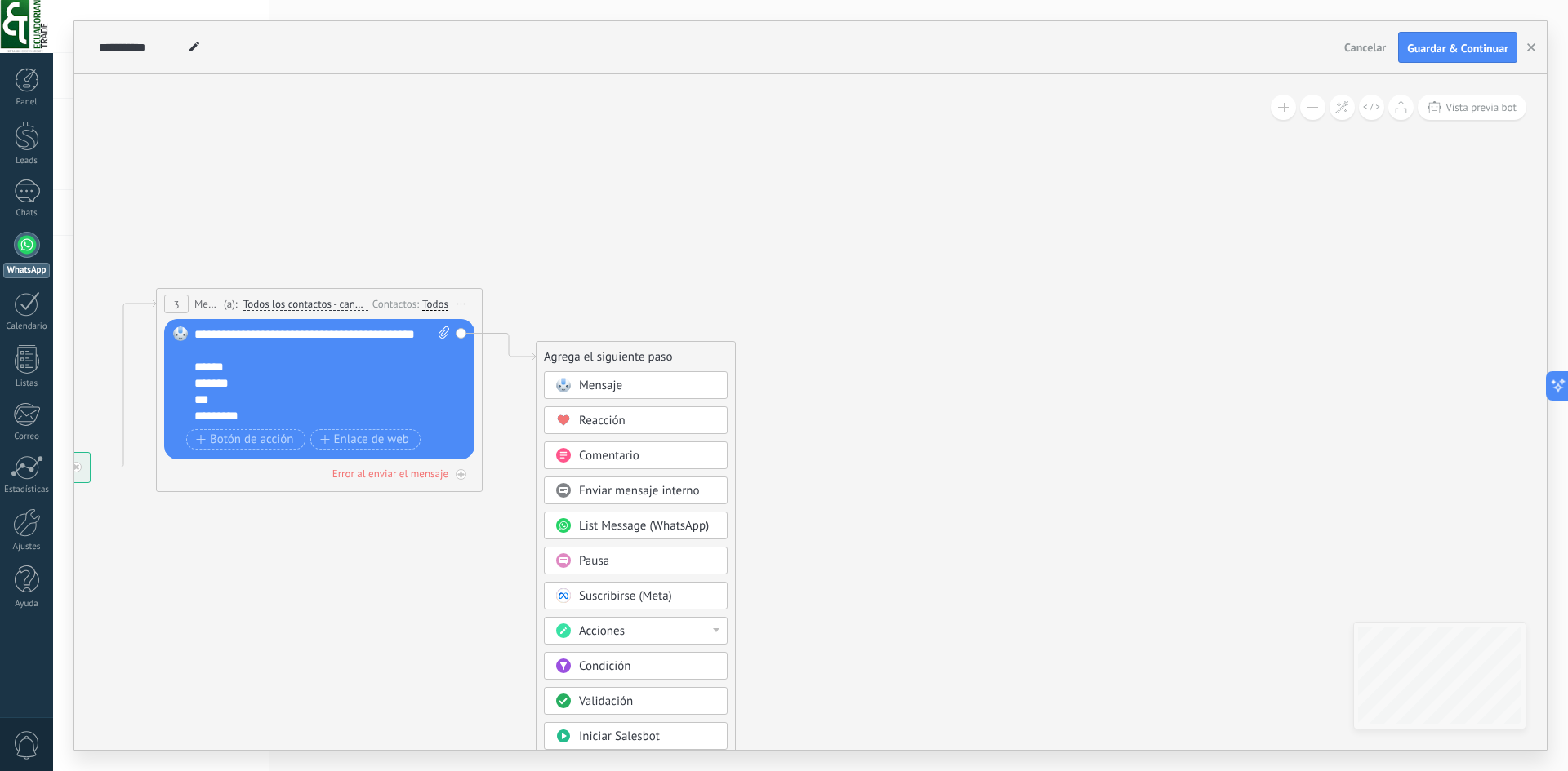
click at [648, 634] on div "Acciones" at bounding box center [647, 631] width 137 height 17
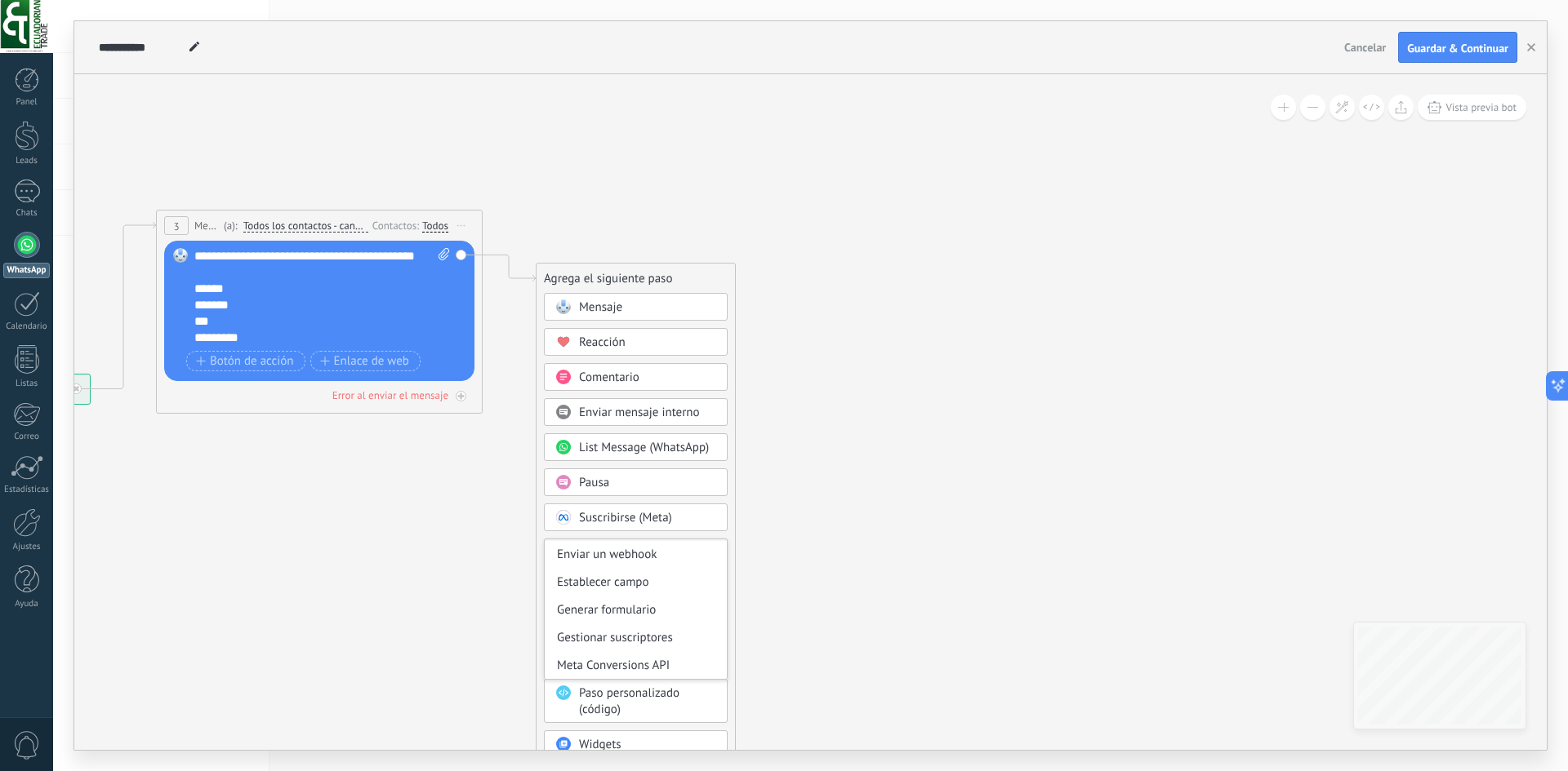
scroll to position [249, 0]
click at [774, 576] on icon at bounding box center [659, 302] width 2231 height 1039
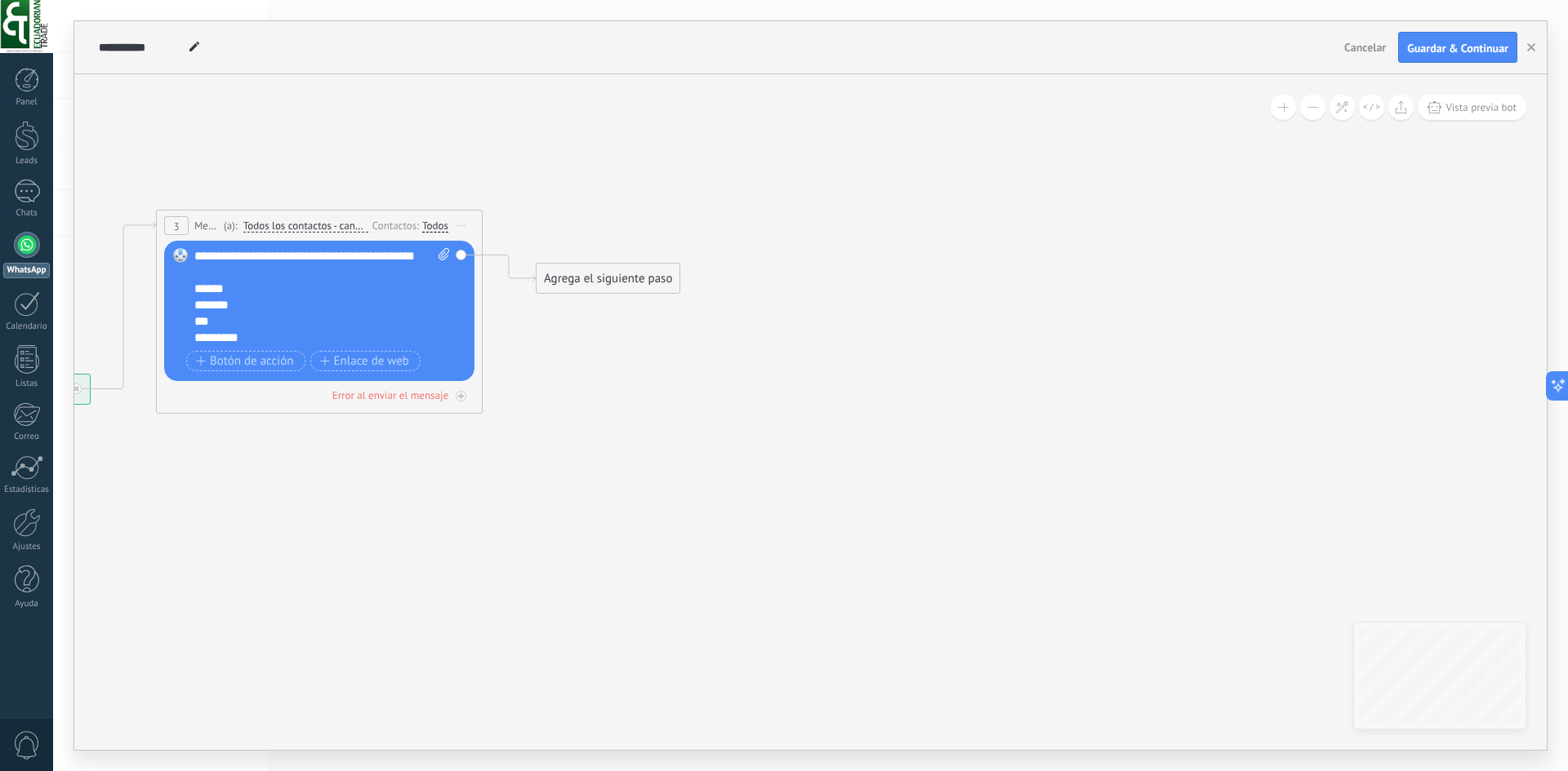
click at [622, 269] on div "Agrega el siguiente paso" at bounding box center [608, 279] width 143 height 27
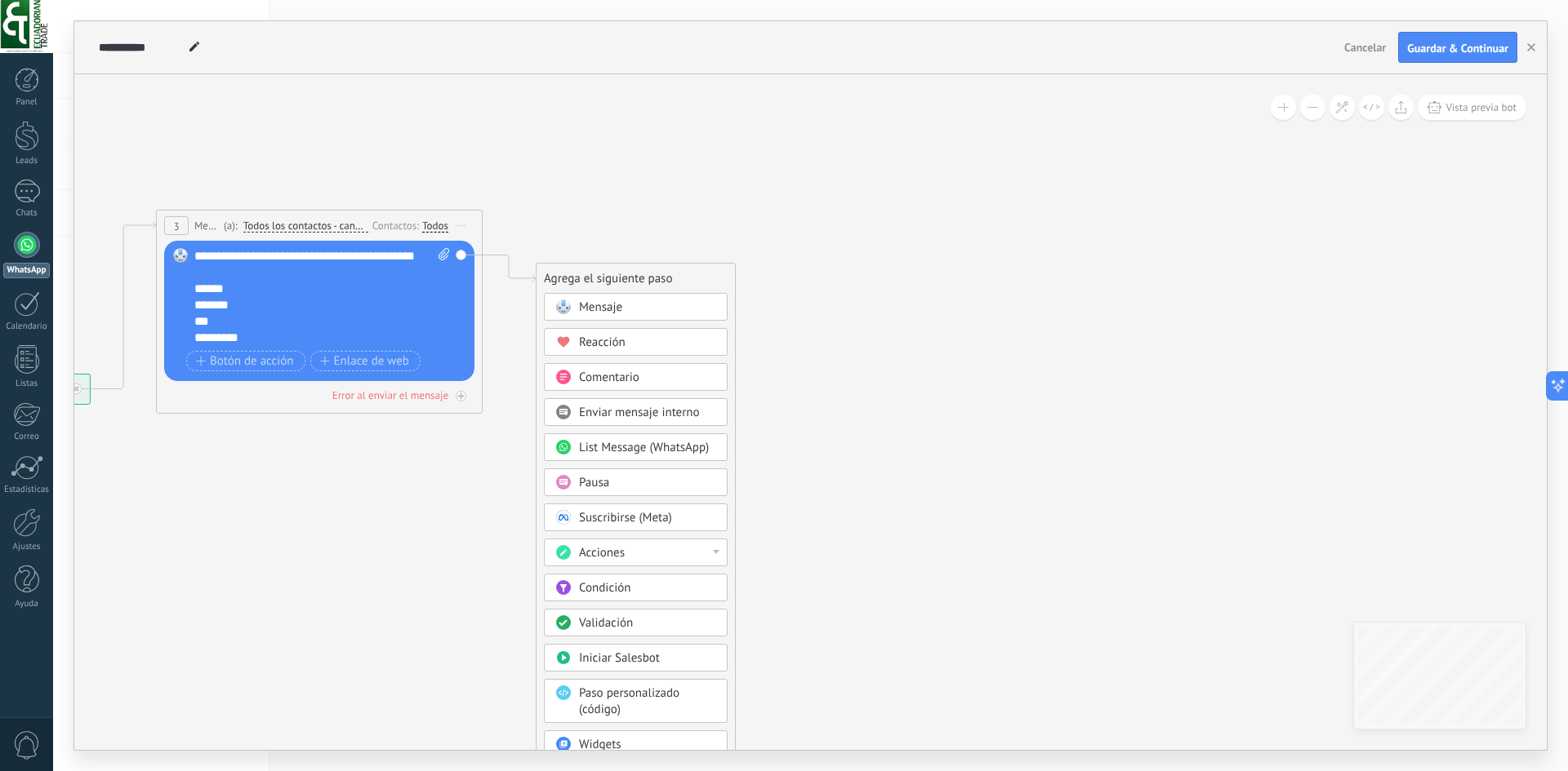
click at [628, 620] on span "Validación" at bounding box center [605, 623] width 53 height 16
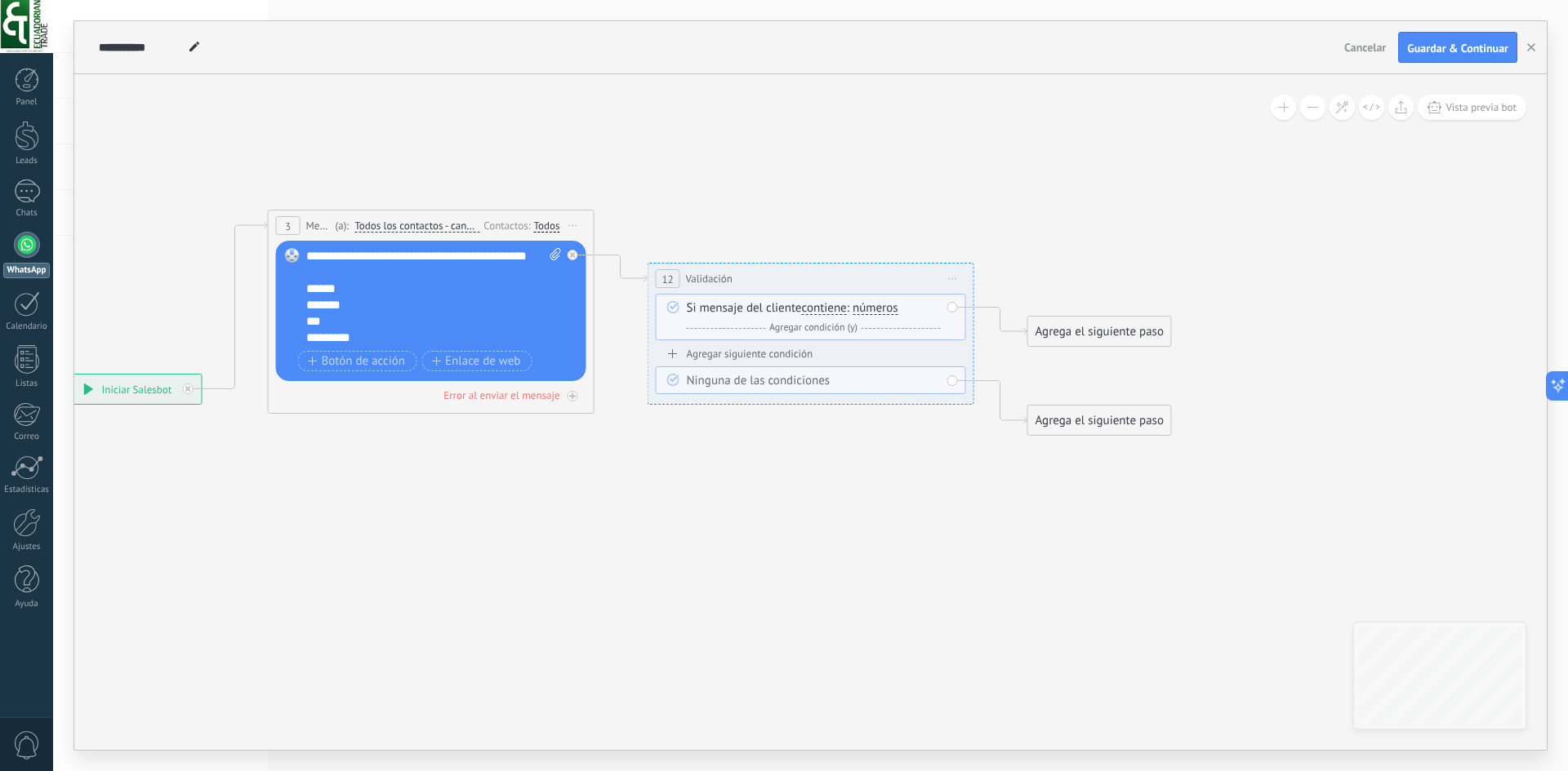
click at [689, 279] on span "Validación" at bounding box center [709, 279] width 47 height 16
click at [666, 276] on span "12" at bounding box center [667, 279] width 12 height 14
click at [710, 308] on div "Si mensaje del cliente contiene es igual a no es igual contiene no contiene tie…" at bounding box center [813, 318] width 254 height 36
click at [950, 276] on span "Iniciar vista previa aquí Cambiar nombre Duplicar Borrar" at bounding box center [952, 278] width 26 height 23
click at [972, 379] on div "Borrar" at bounding box center [1027, 385] width 161 height 28
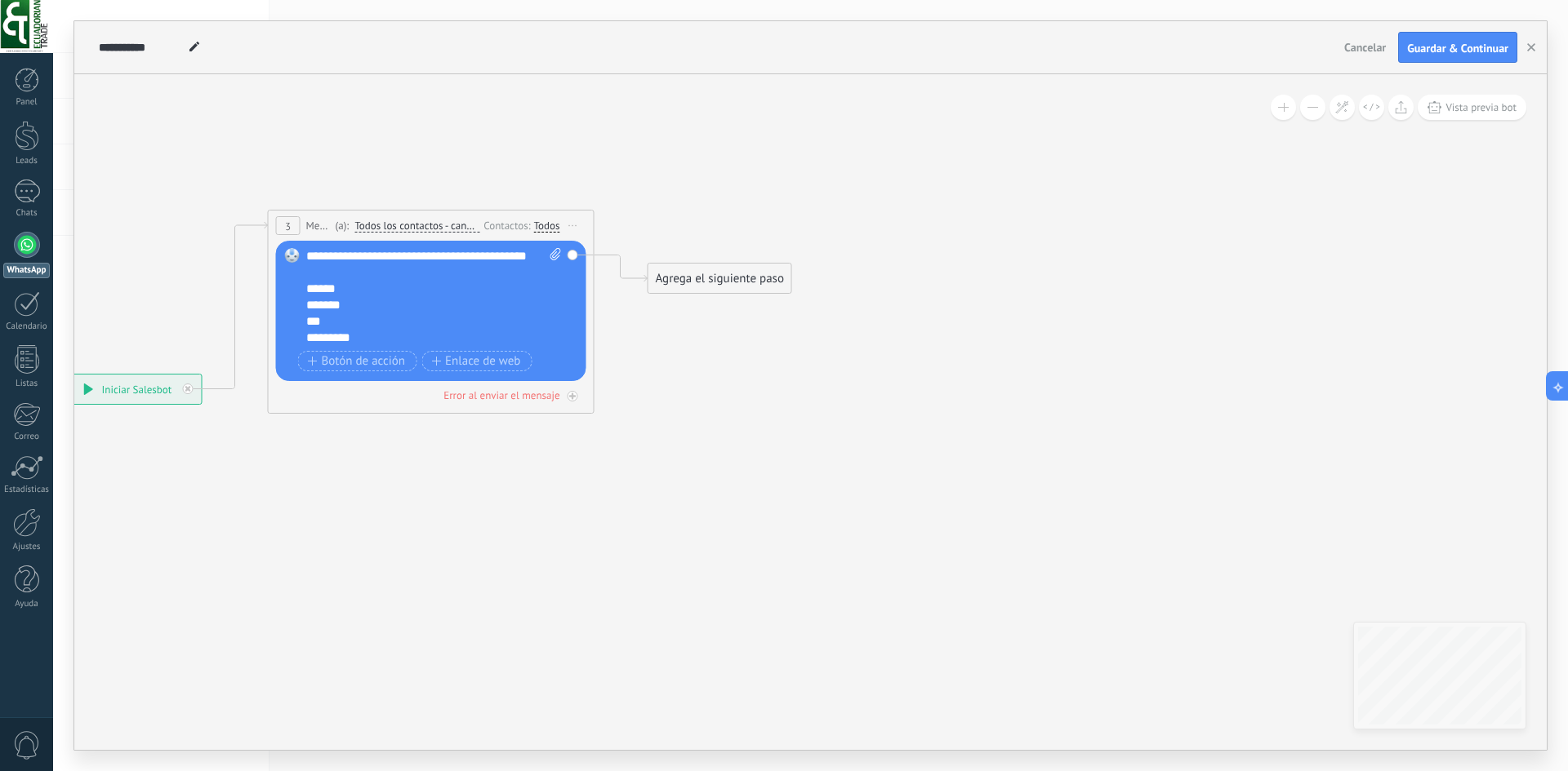
click at [687, 287] on div "Agrega el siguiente paso" at bounding box center [720, 279] width 143 height 27
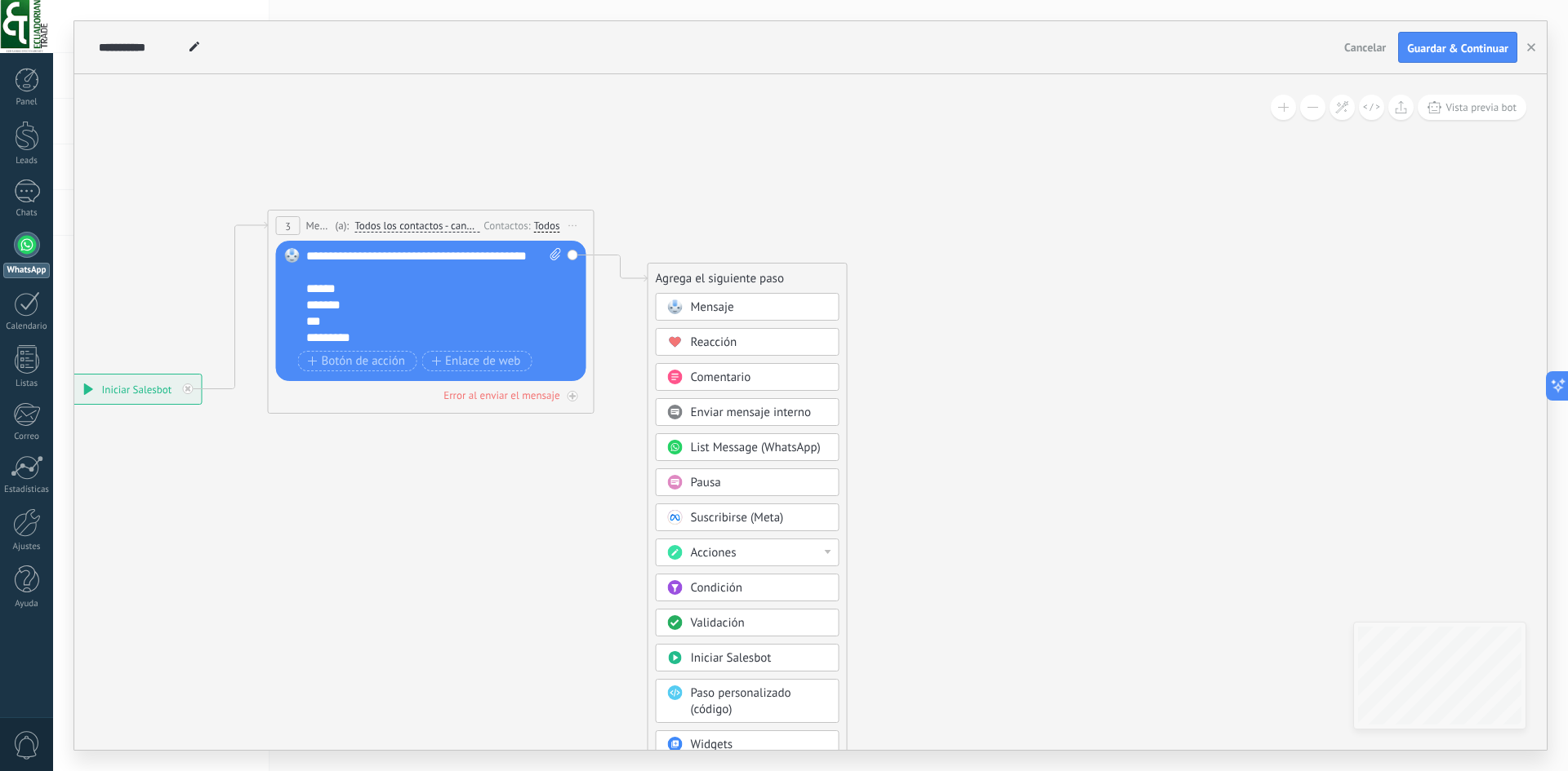
click at [727, 307] on span "Mensaje" at bounding box center [712, 307] width 43 height 16
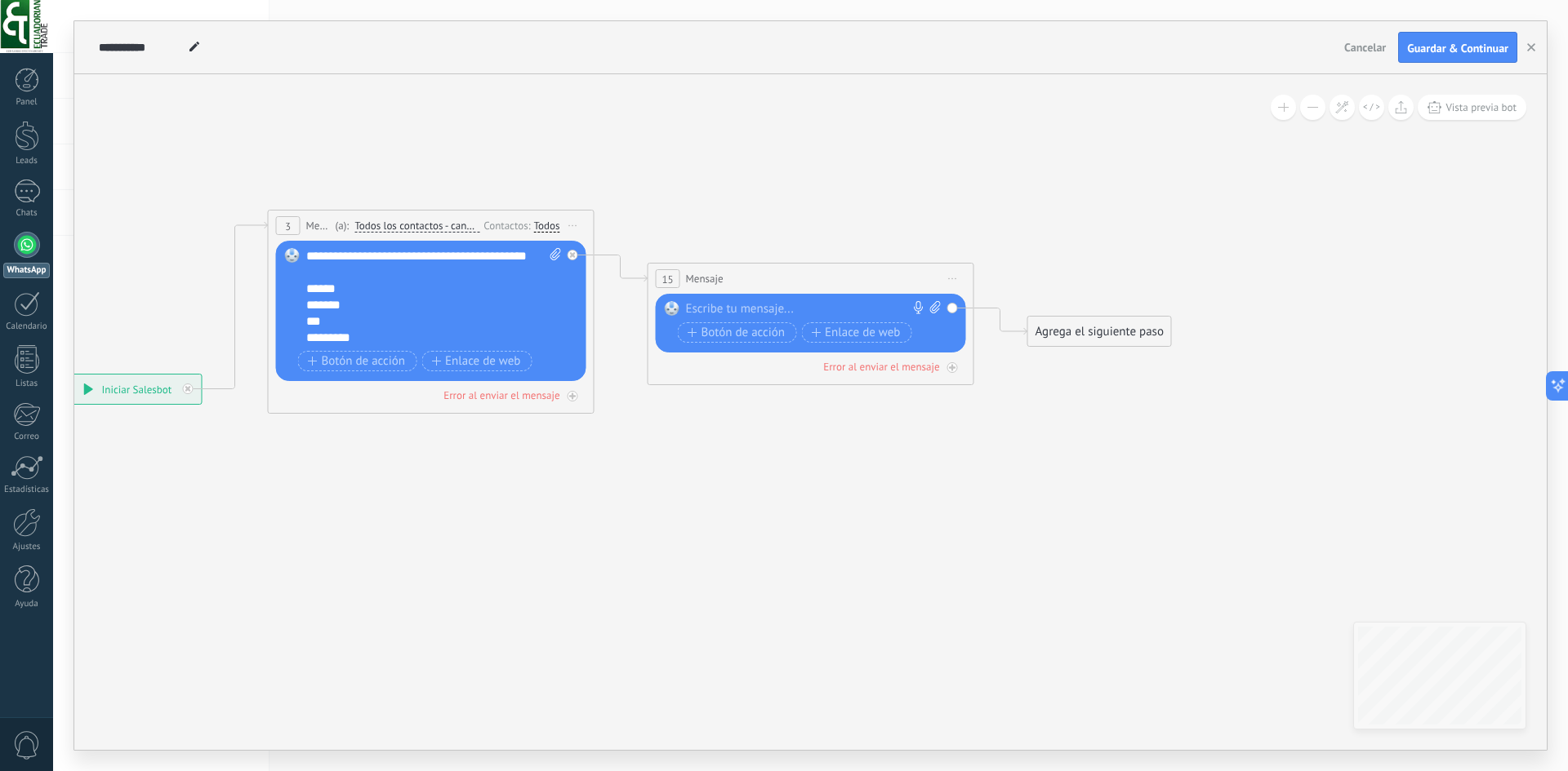
click at [740, 308] on div at bounding box center [806, 309] width 242 height 17
click at [1055, 327] on div "Agrega el siguiente paso" at bounding box center [1099, 332] width 143 height 27
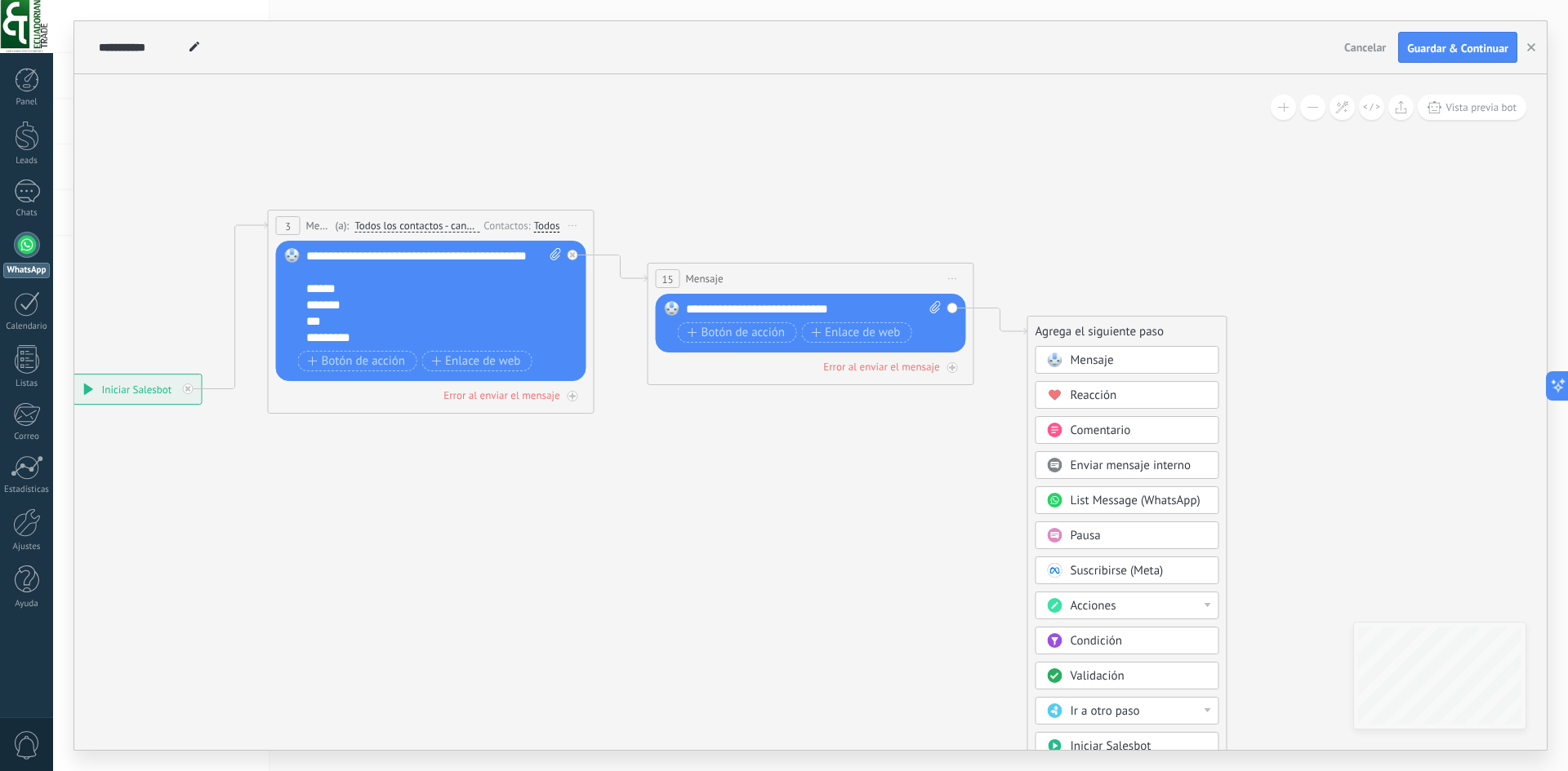
click at [1096, 639] on span "Condición" at bounding box center [1095, 641] width 52 height 16
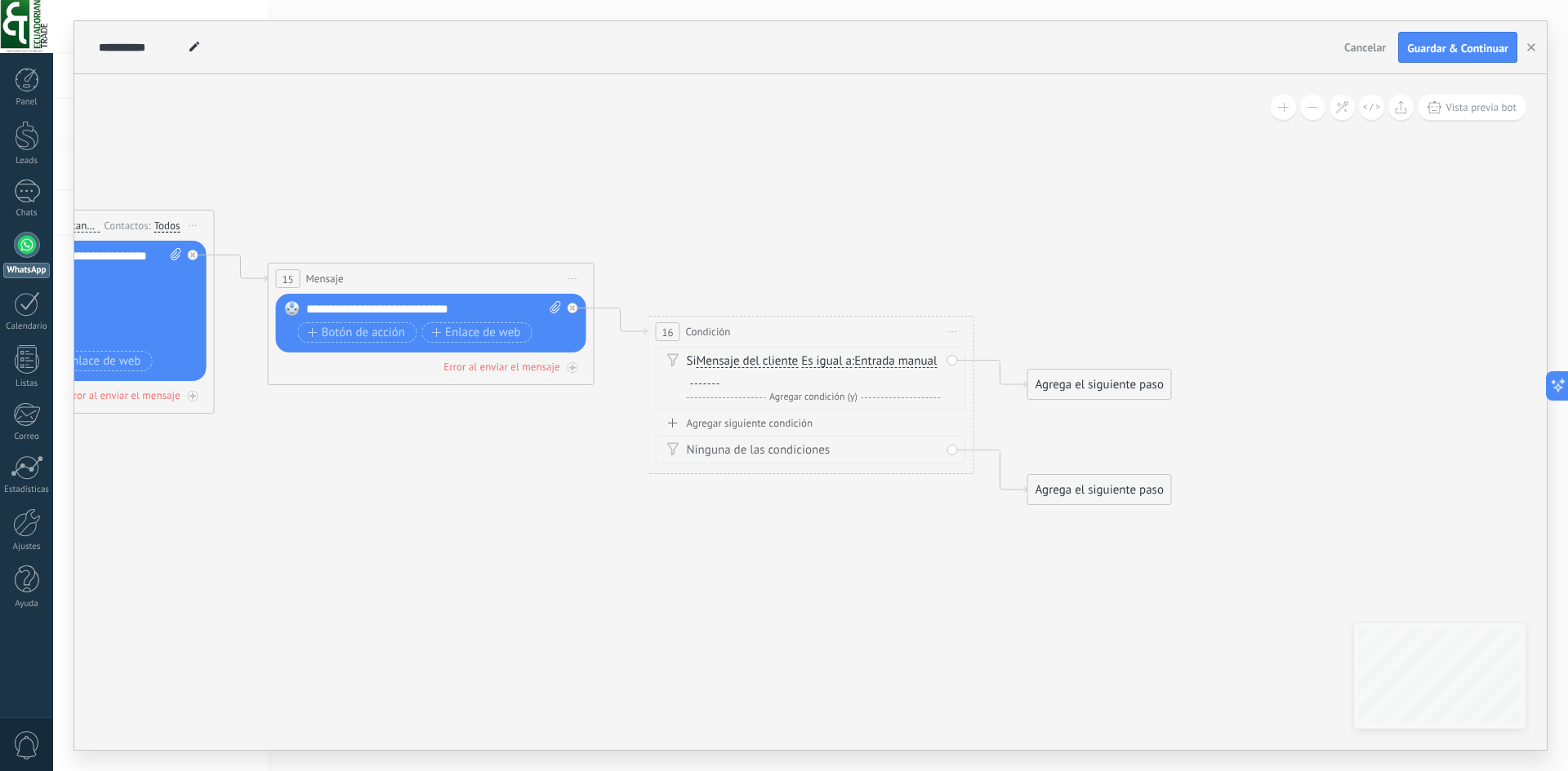
click at [854, 368] on span "Entrada manual" at bounding box center [895, 361] width 83 height 13
click at [846, 376] on button "Entrada manual" at bounding box center [948, 362] width 204 height 29
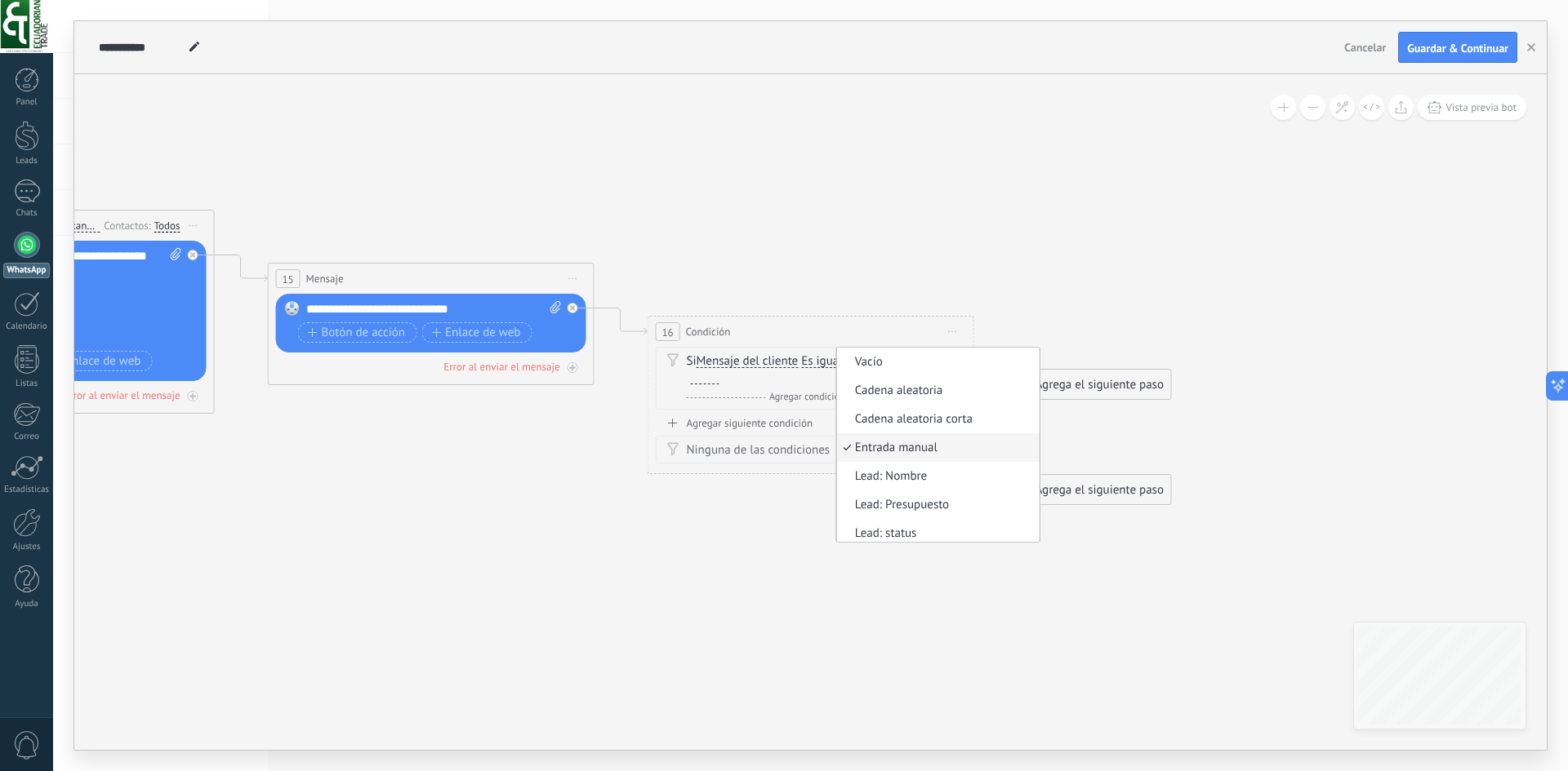
scroll to position [5, 0]
click at [911, 380] on div "Si Mensaje del cliente Mensaje del cliente Emoción de la conversación Comentari…" at bounding box center [813, 369] width 254 height 33
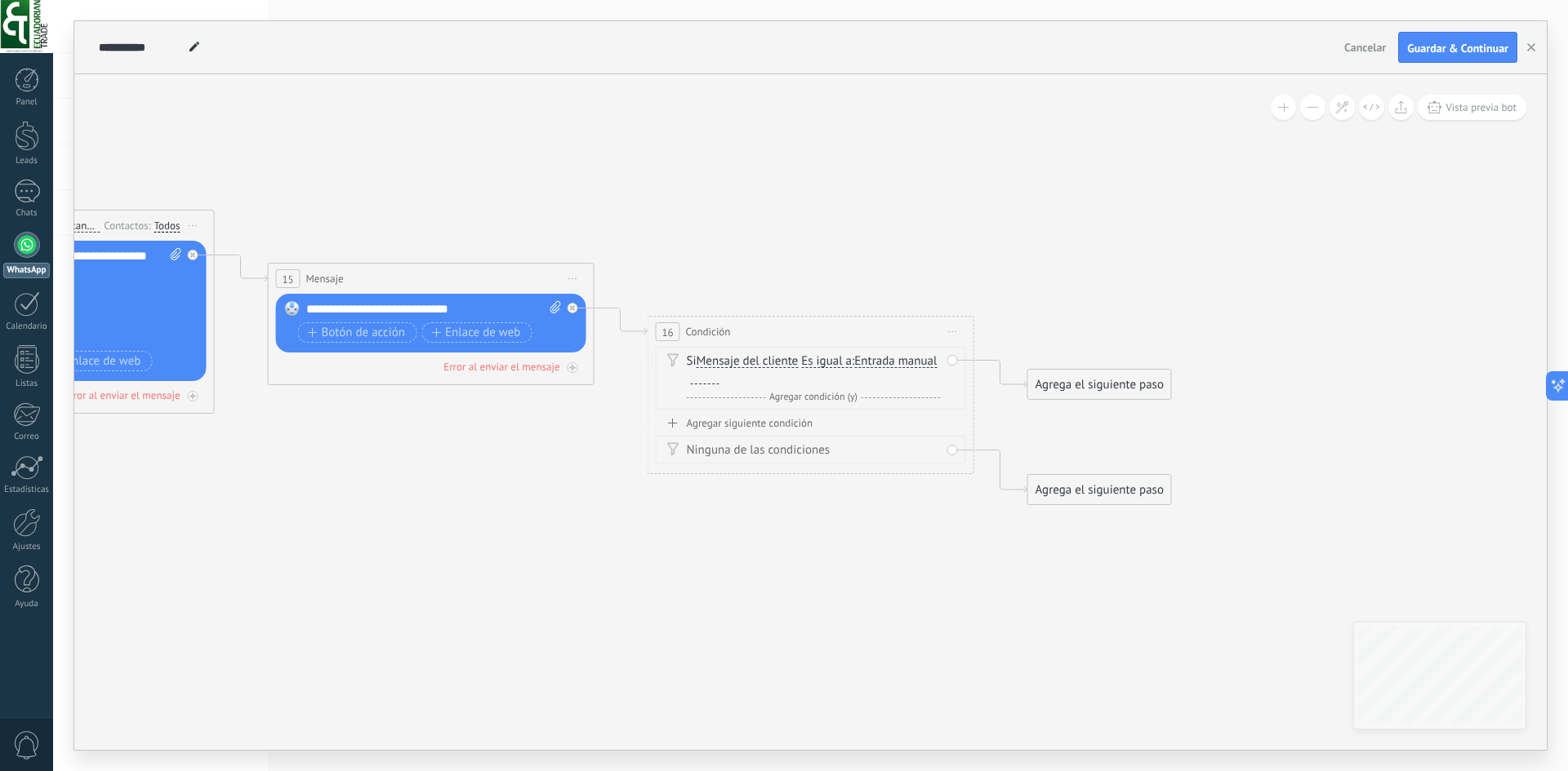
click at [944, 334] on span "Iniciar vista previa aquí Cambiar nombre Duplicar Borrar" at bounding box center [952, 332] width 26 height 23
click at [870, 365] on div "Si Mensaje del cliente Mensaje del cliente Emoción de la conversación Comentari…" at bounding box center [813, 369] width 254 height 33
click at [854, 368] on span "Entrada manual" at bounding box center [895, 361] width 83 height 13
click at [846, 376] on button "Entrada manual" at bounding box center [948, 362] width 204 height 29
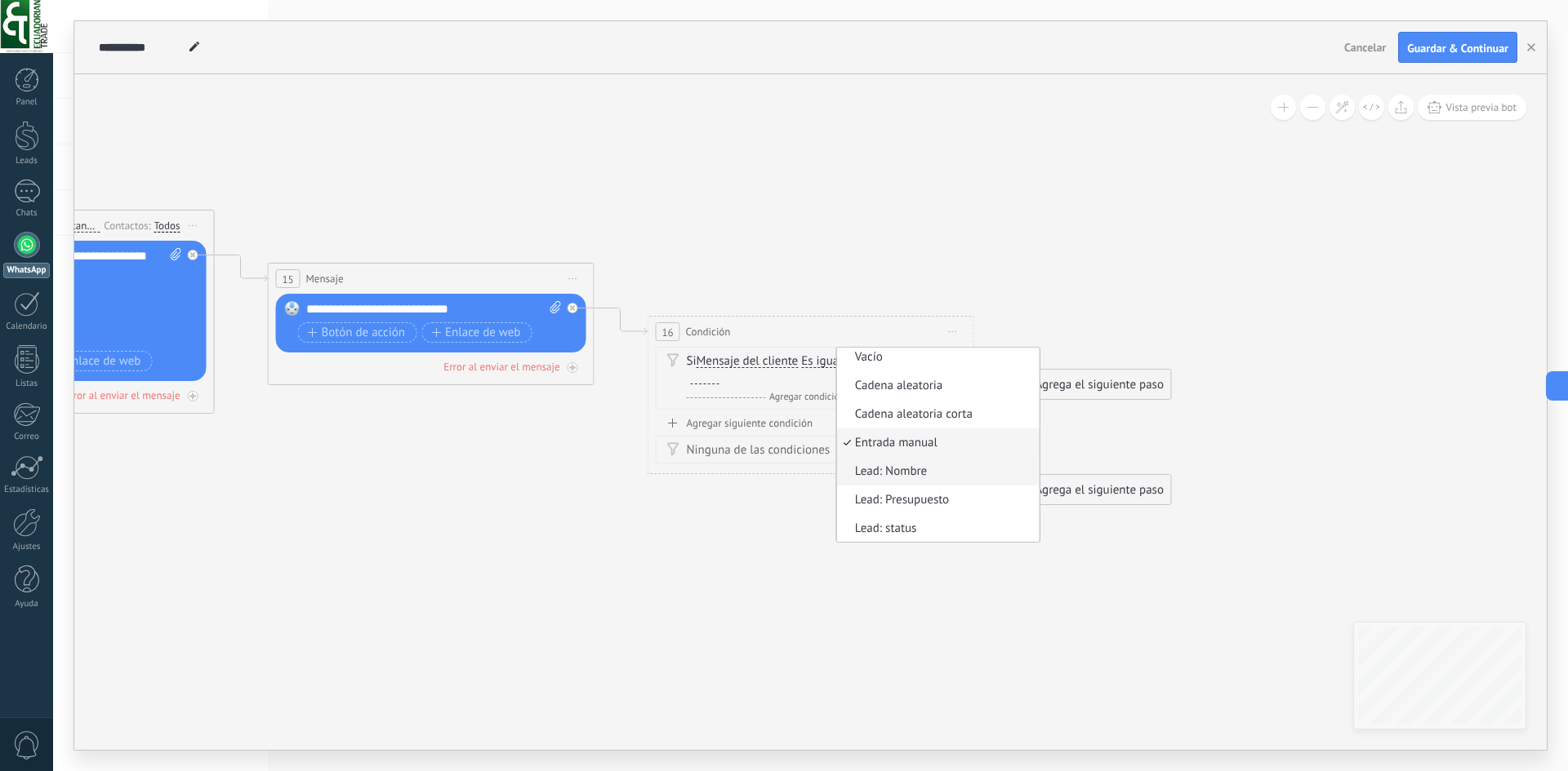
click at [837, 480] on span "Lead: Nombre" at bounding box center [935, 472] width 197 height 17
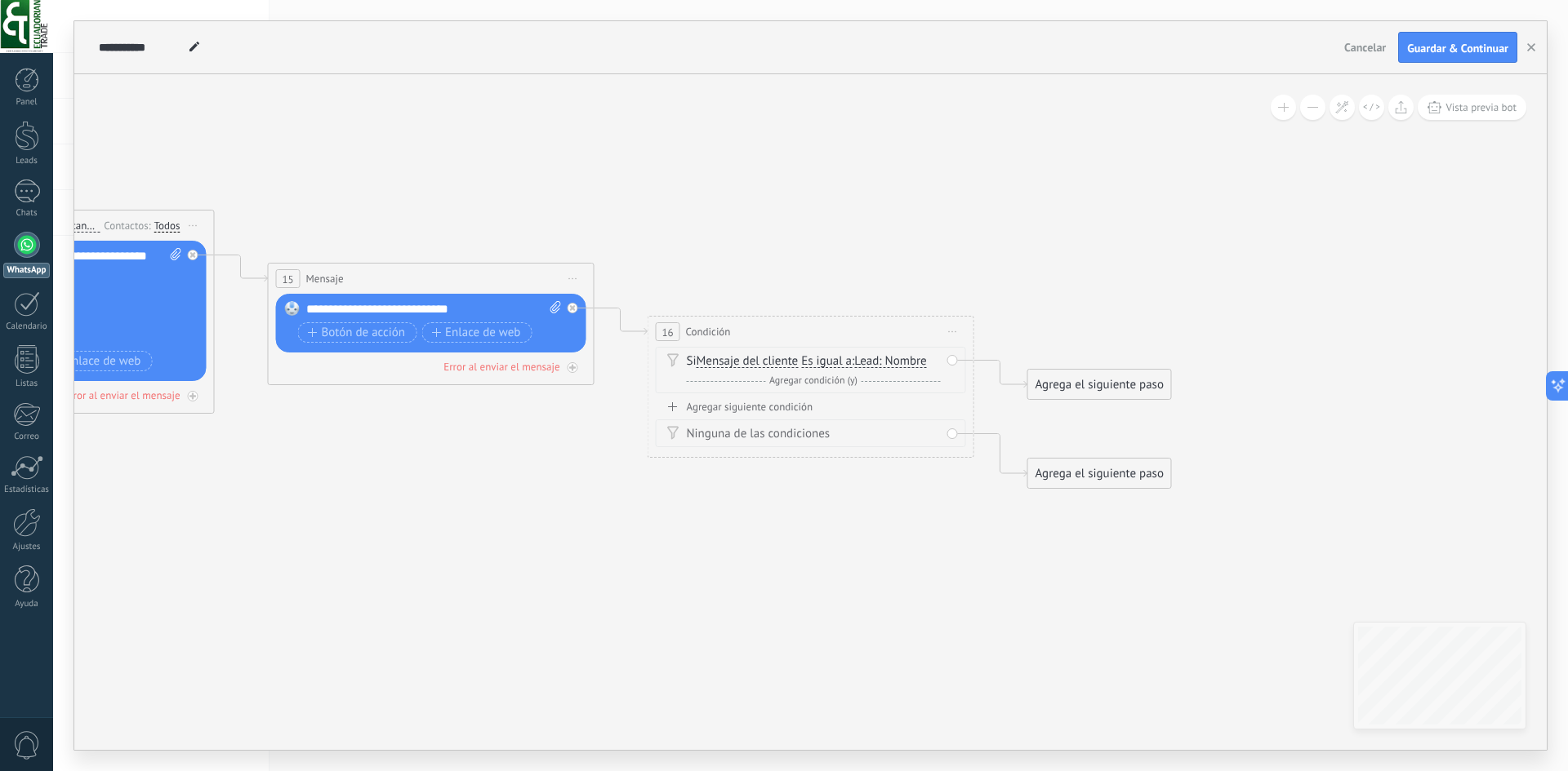
click at [827, 365] on span "Es igual a" at bounding box center [826, 361] width 51 height 13
click at [827, 365] on button "Es igual a" at bounding box center [895, 362] width 204 height 29
click at [833, 417] on span "Contiene" at bounding box center [881, 419] width 197 height 17
click at [818, 359] on span "Contiene" at bounding box center [824, 361] width 47 height 13
click at [818, 359] on button "Contiene" at bounding box center [895, 362] width 204 height 29
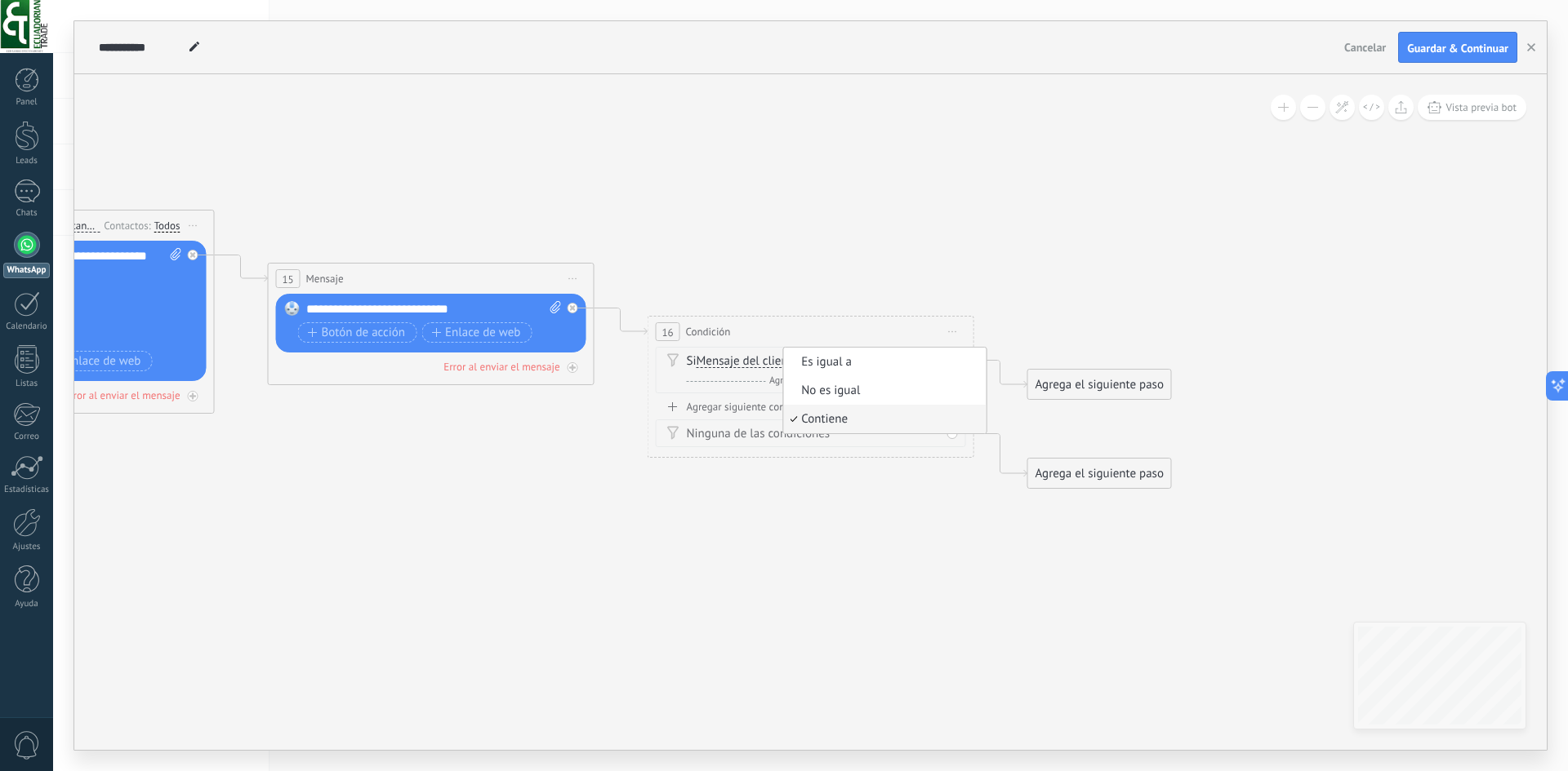
click at [818, 359] on span "Es igual a" at bounding box center [881, 362] width 197 height 17
click at [883, 375] on div "Y Agregar condición (y)" at bounding box center [813, 381] width 254 height 17
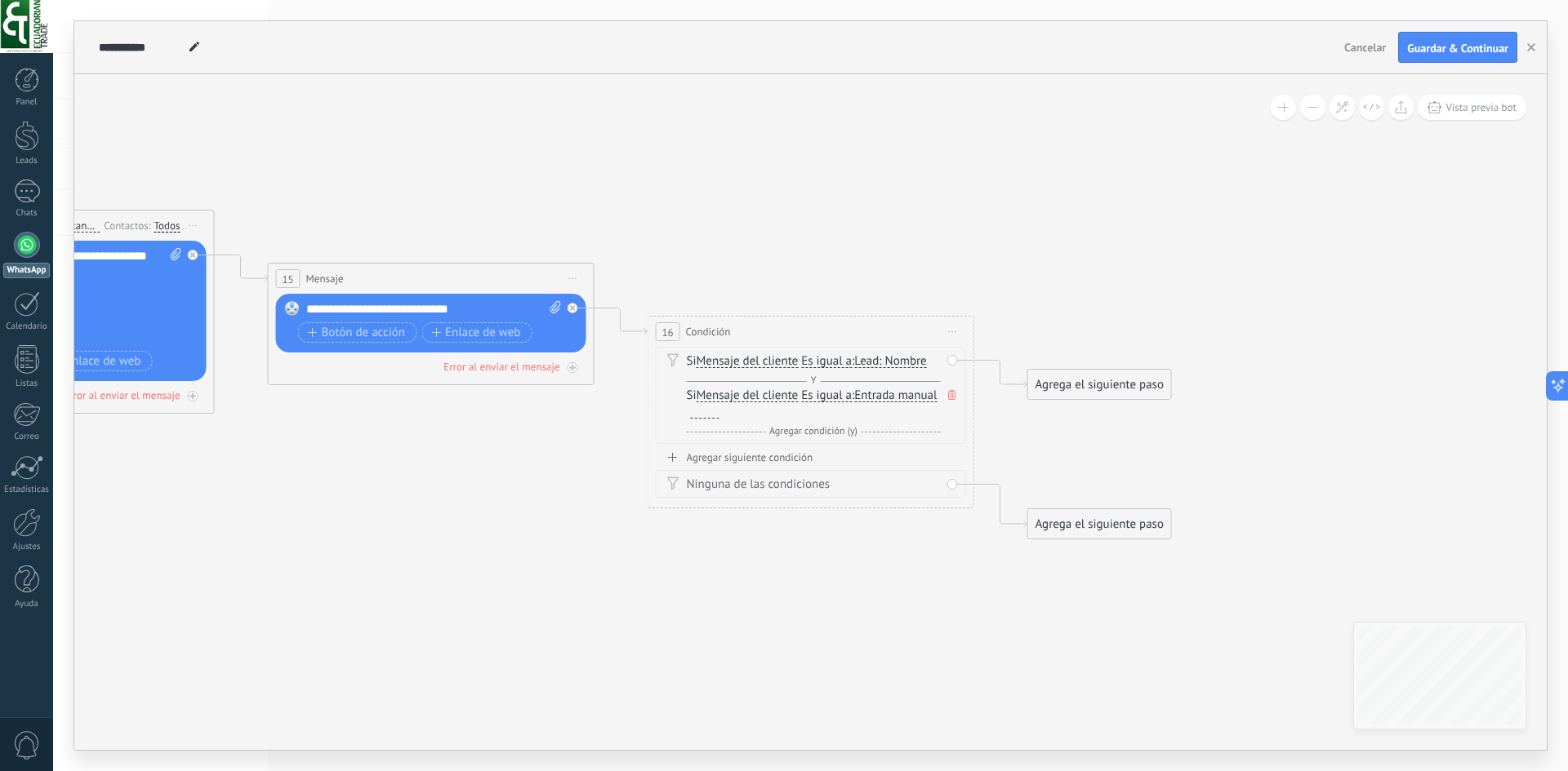
click at [821, 395] on span "Es igual a" at bounding box center [826, 395] width 51 height 13
click at [821, 395] on button "Es igual a" at bounding box center [895, 396] width 204 height 29
click at [823, 452] on span "Contiene" at bounding box center [881, 453] width 197 height 17
click at [889, 398] on span "Entrada manual" at bounding box center [891, 395] width 83 height 13
click at [889, 398] on button "Entrada manual" at bounding box center [944, 396] width 204 height 29
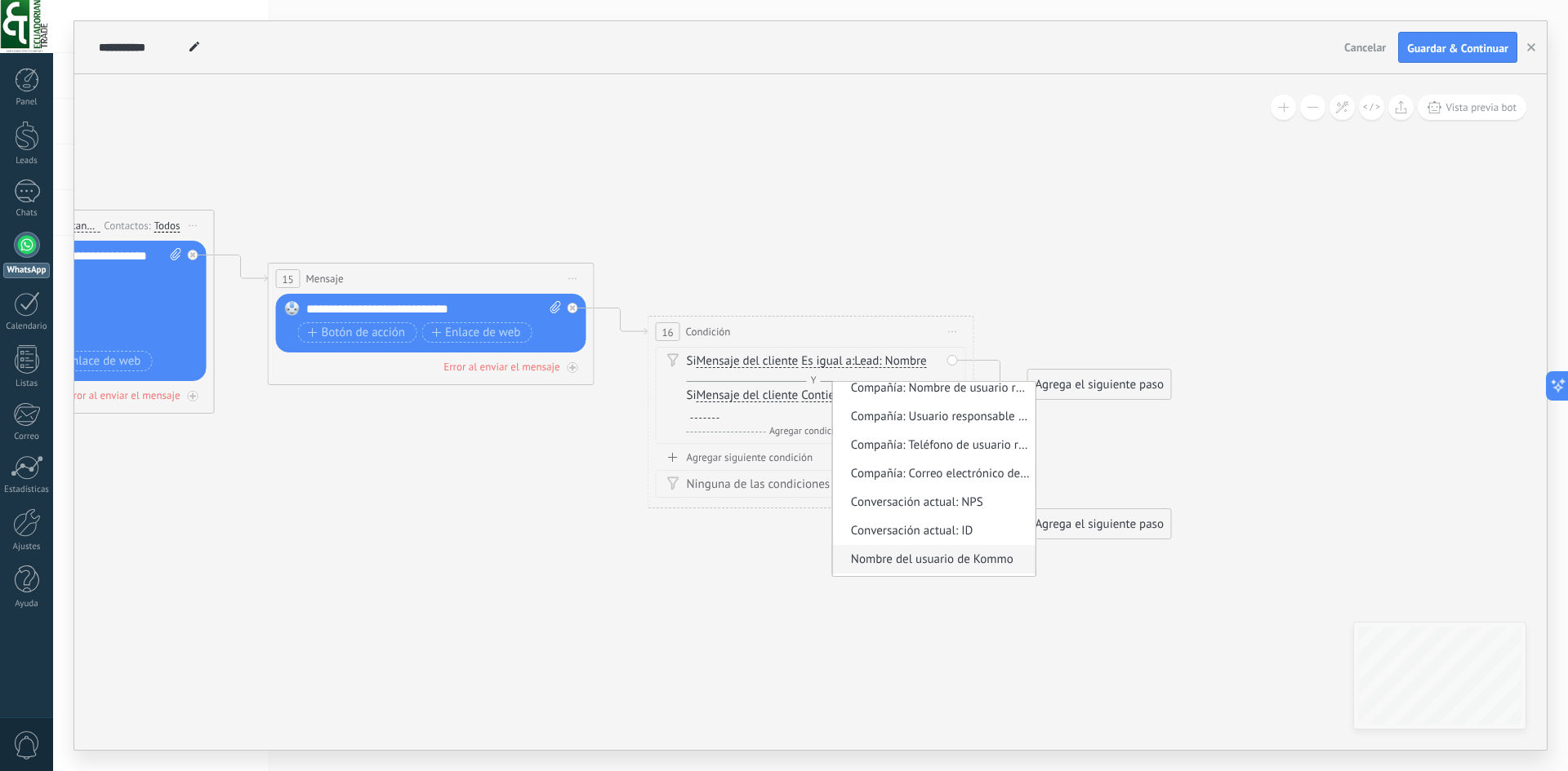
scroll to position [658, 0]
click at [893, 364] on span "Lead: Nombre" at bounding box center [890, 361] width 72 height 13
click at [893, 364] on button "Lead: Nombre" at bounding box center [948, 362] width 204 height 29
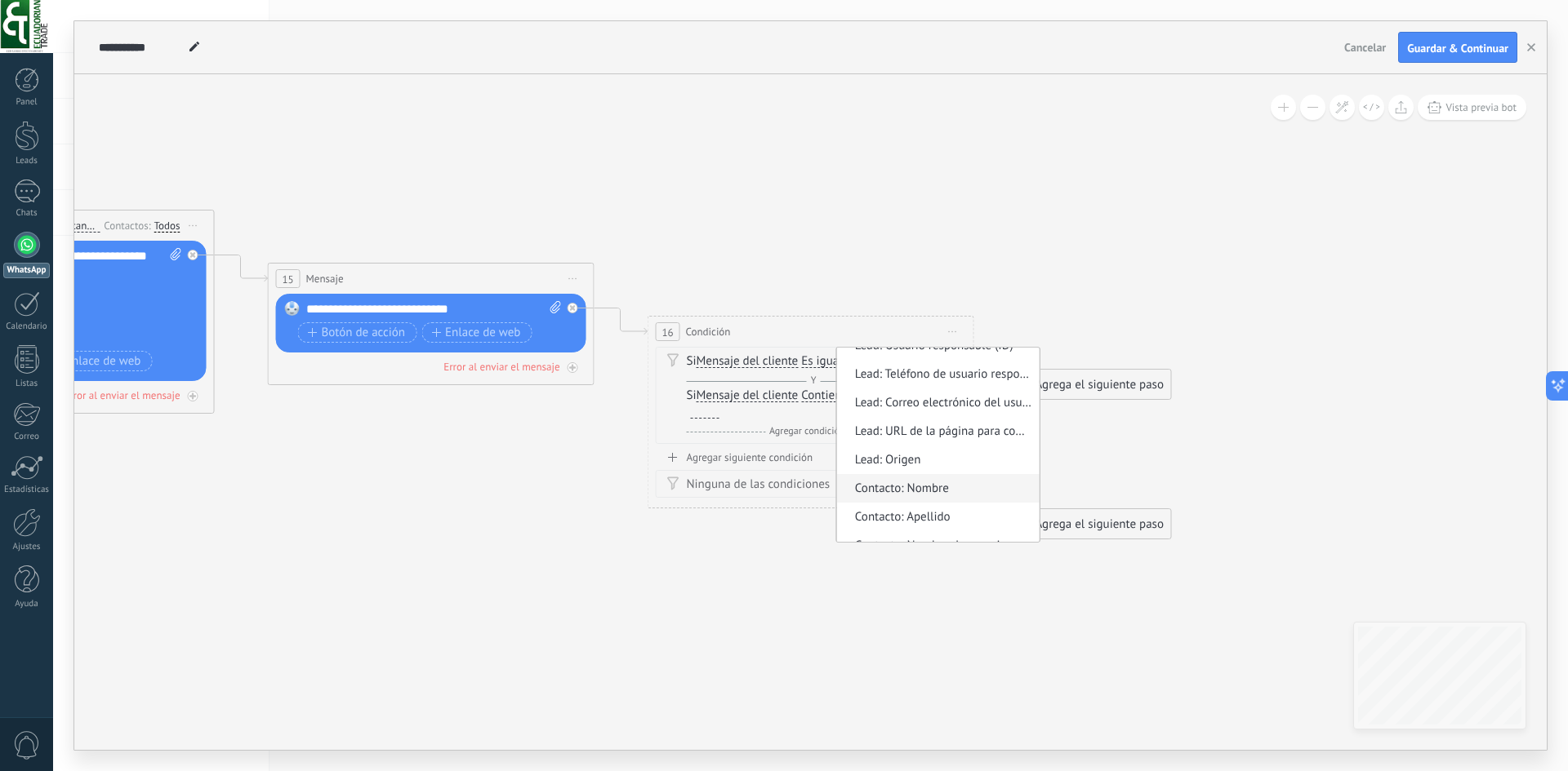
scroll to position [327, 0]
click at [947, 410] on span "Contacto: Nombre" at bounding box center [935, 406] width 197 height 17
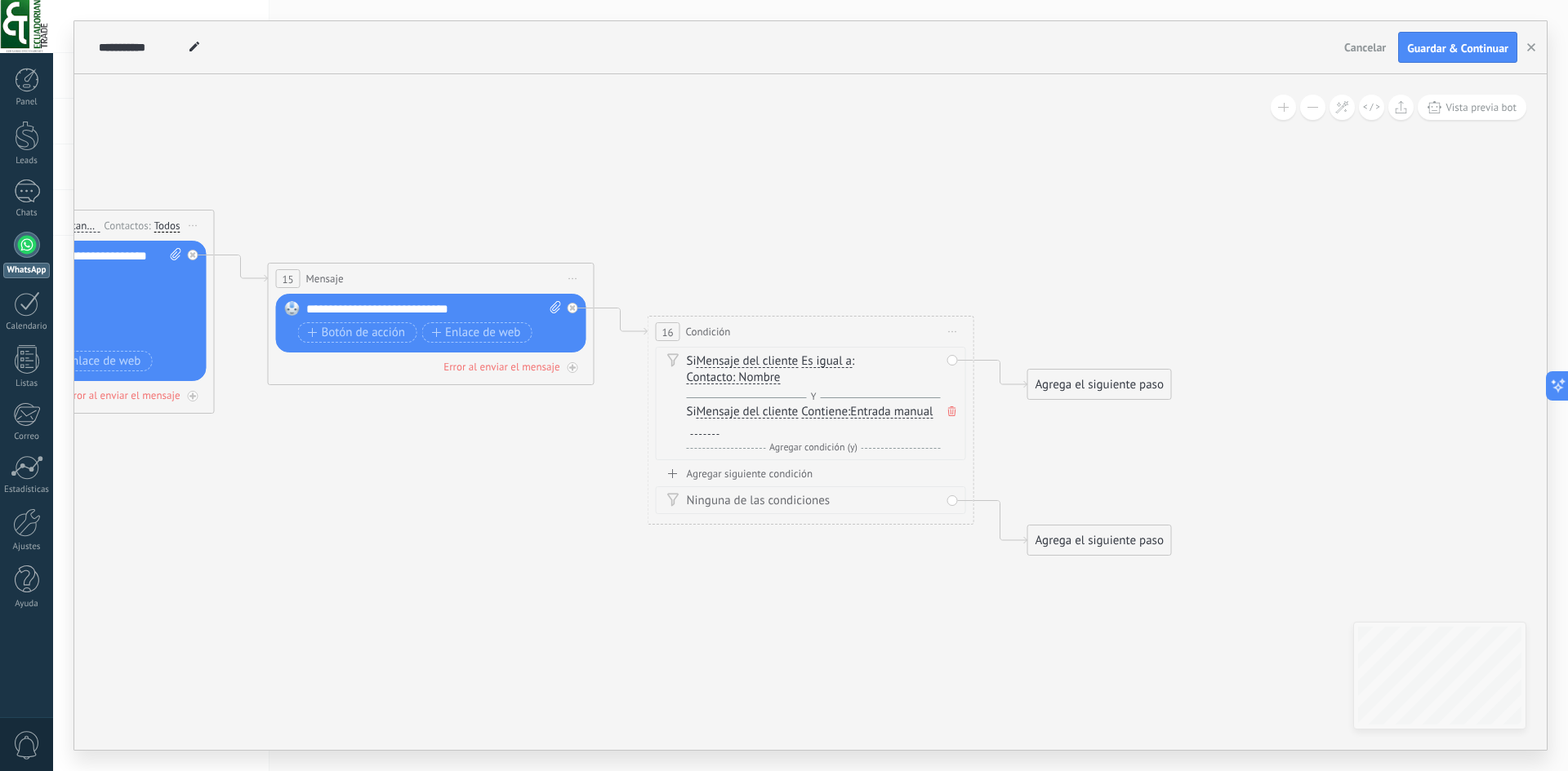
click at [954, 409] on icon at bounding box center [952, 411] width 8 height 10
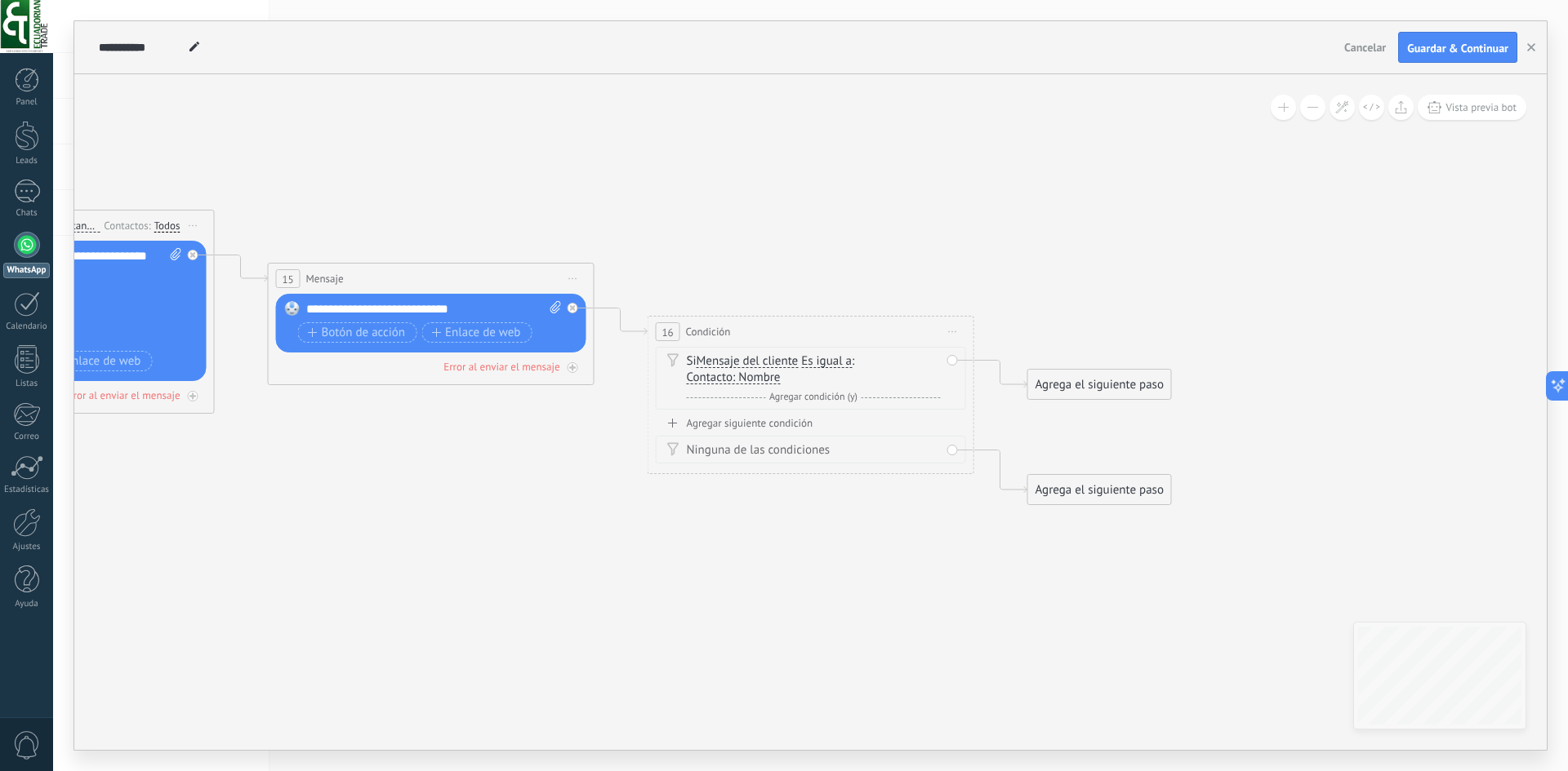
click at [829, 403] on div "Y Agregar condición (y)" at bounding box center [813, 397] width 254 height 17
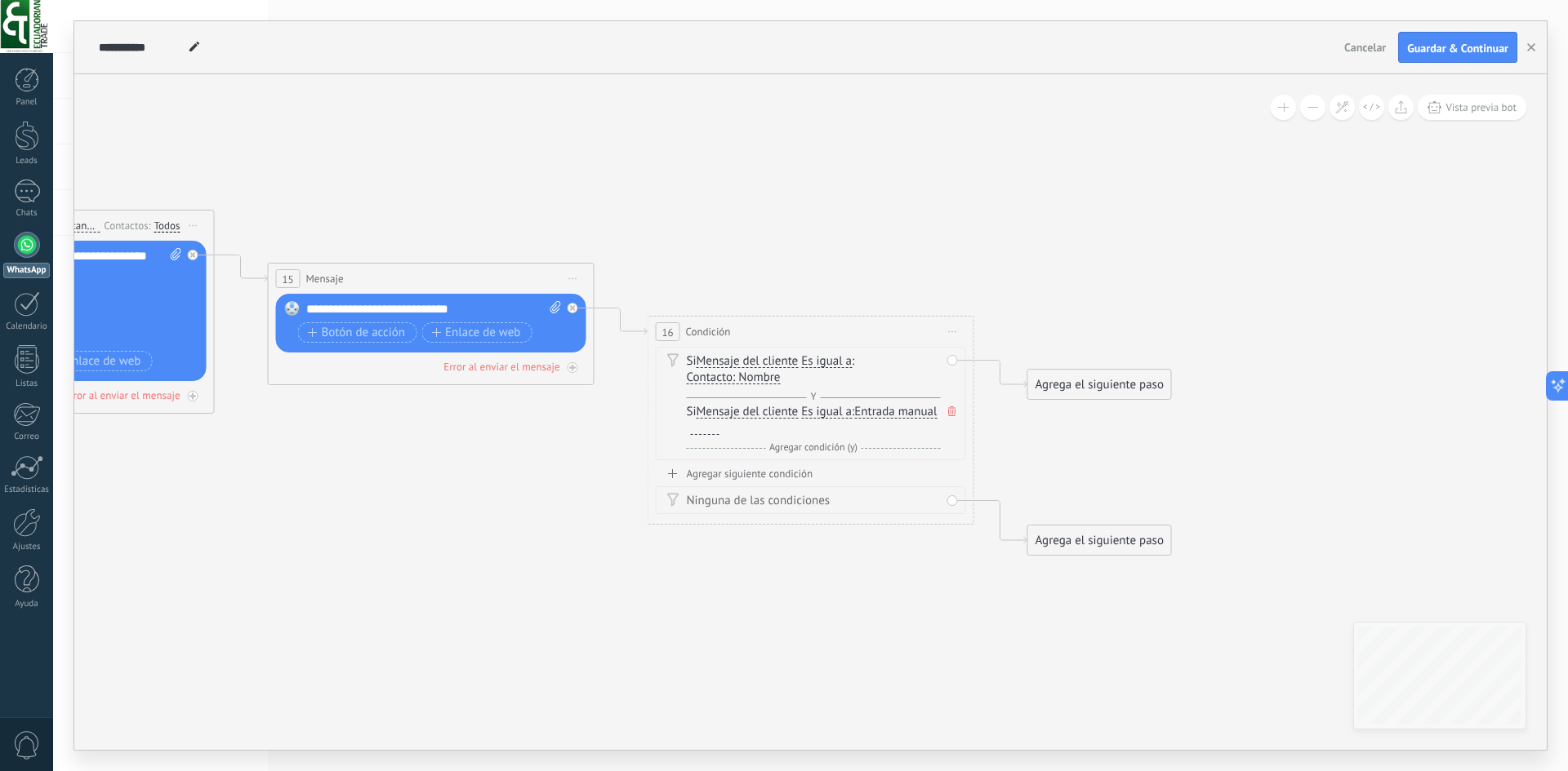
click at [946, 406] on span at bounding box center [951, 411] width 17 height 18
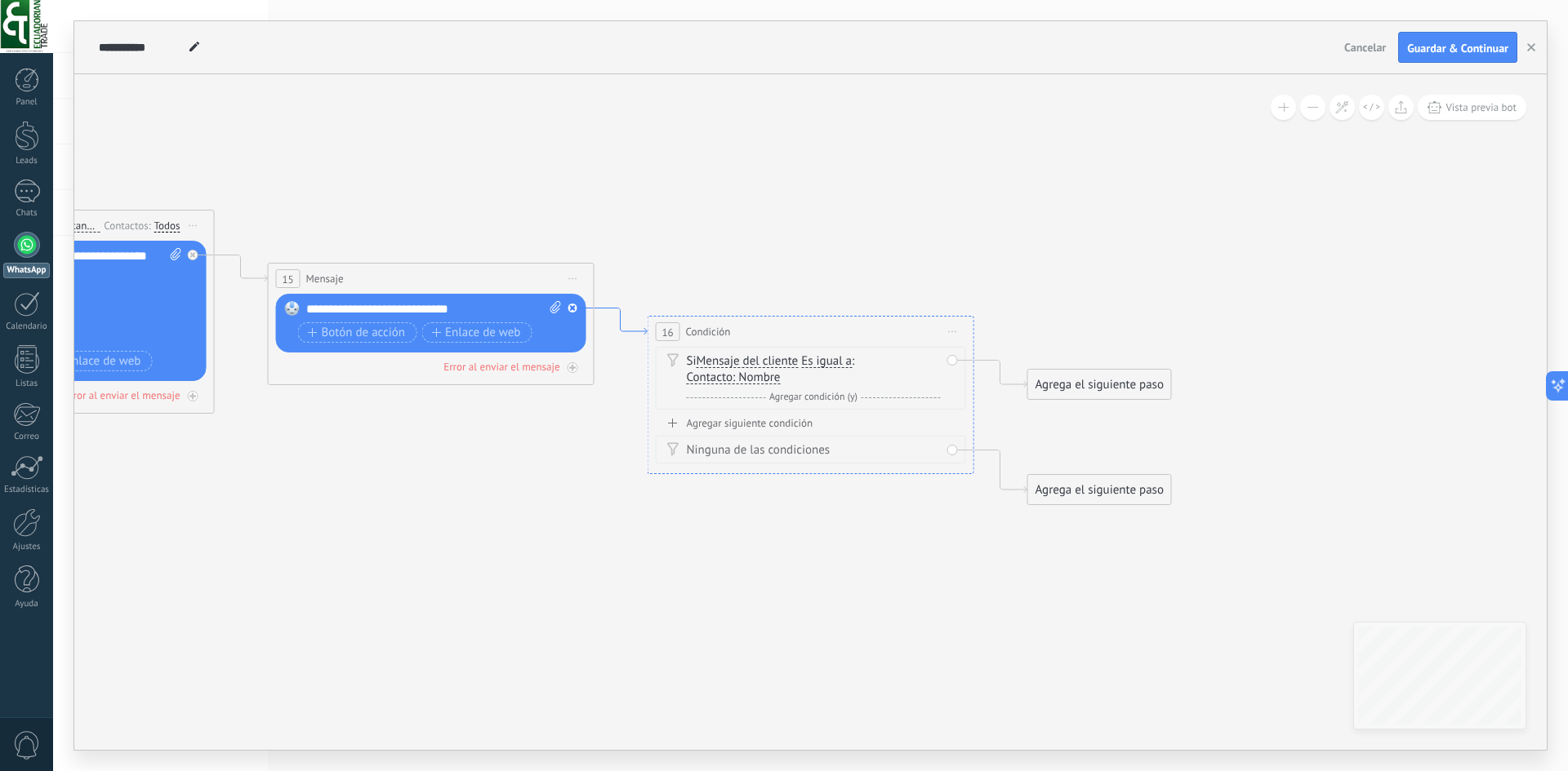
click at [607, 308] on icon at bounding box center [621, 322] width 53 height 27
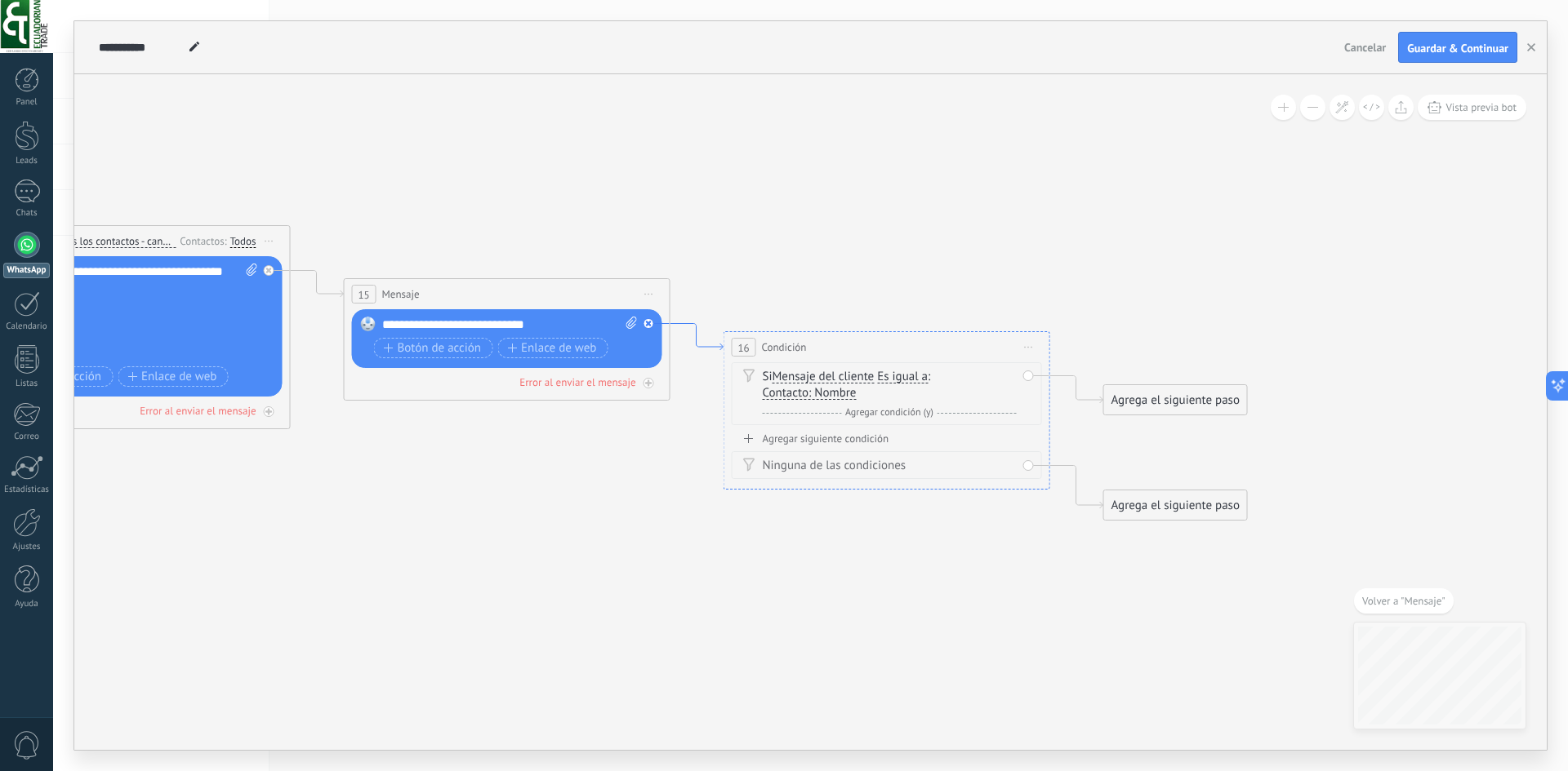
drag, startPoint x: 618, startPoint y: 327, endPoint x: 695, endPoint y: 325, distance: 77.0
click at [272, 273] on icon at bounding box center [269, 270] width 6 height 6
drag, startPoint x: 761, startPoint y: 518, endPoint x: 788, endPoint y: 263, distance: 256.4
click at [788, 263] on div "Agrega el siguiente paso" at bounding box center [822, 260] width 143 height 27
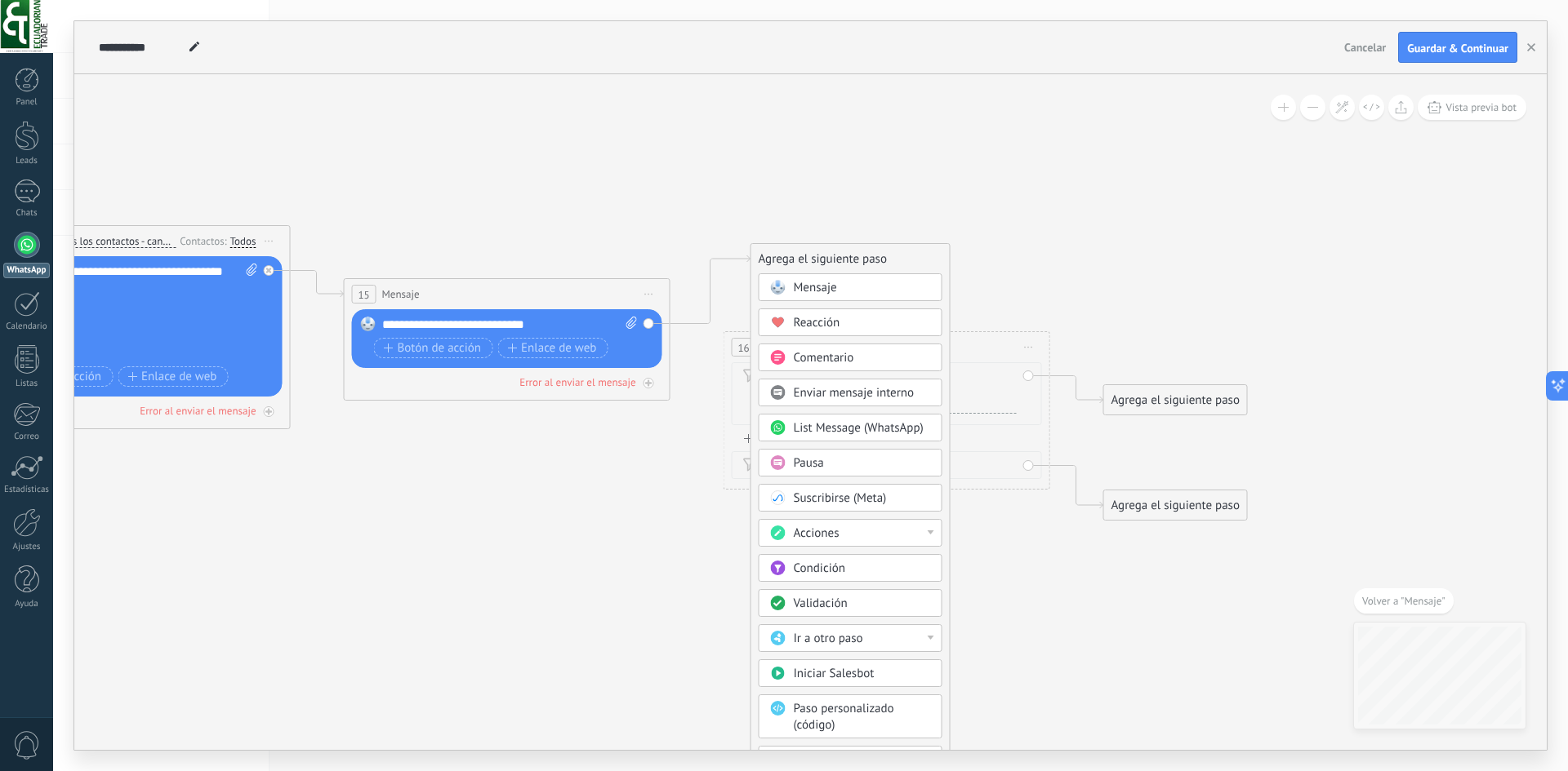
click at [813, 601] on span "Validación" at bounding box center [820, 604] width 53 height 16
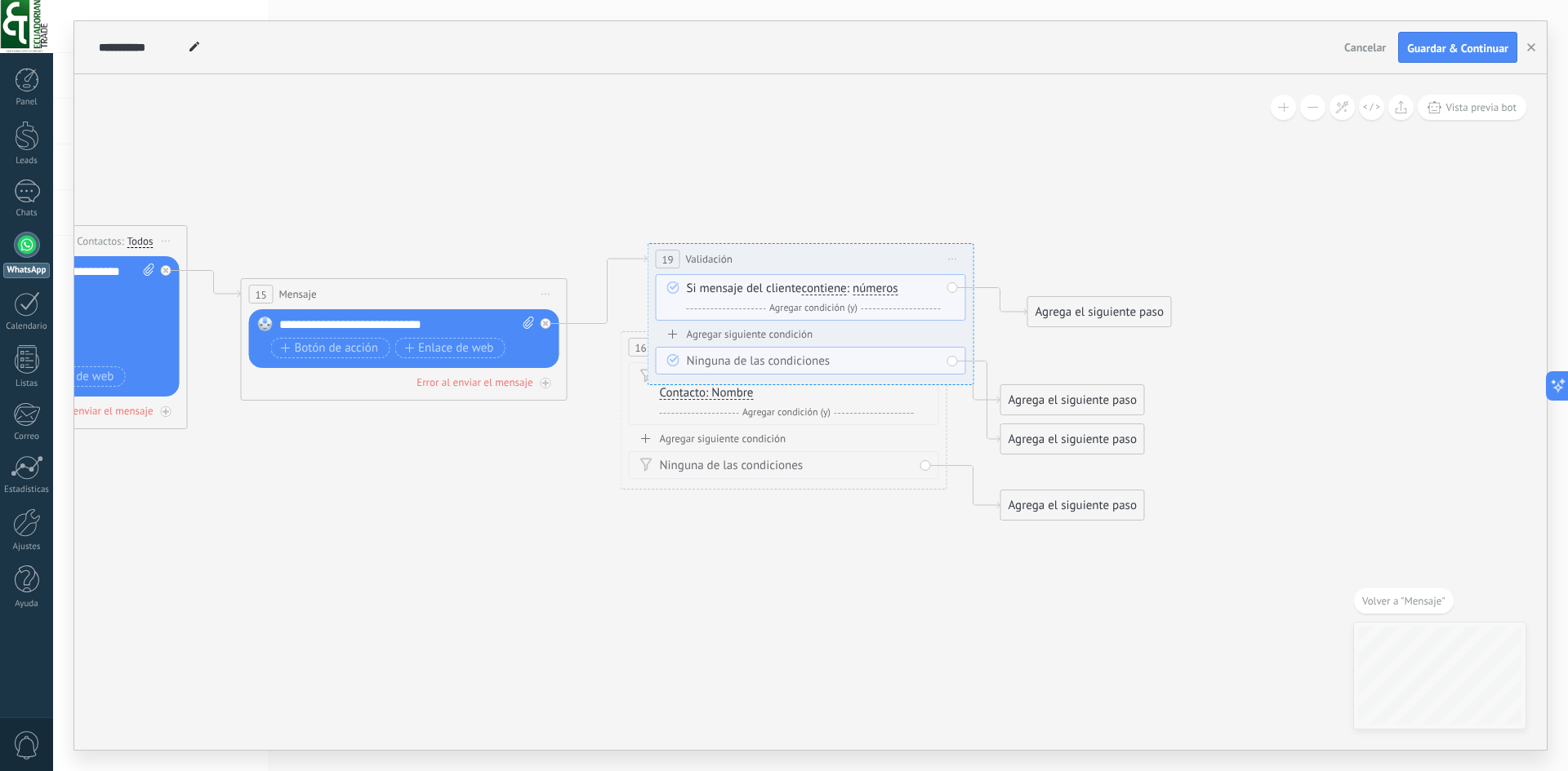
click at [868, 290] on span "números" at bounding box center [874, 288] width 46 height 13
click at [868, 290] on button "números" at bounding box center [946, 289] width 204 height 29
click at [900, 320] on span "letras" at bounding box center [933, 318] width 197 height 17
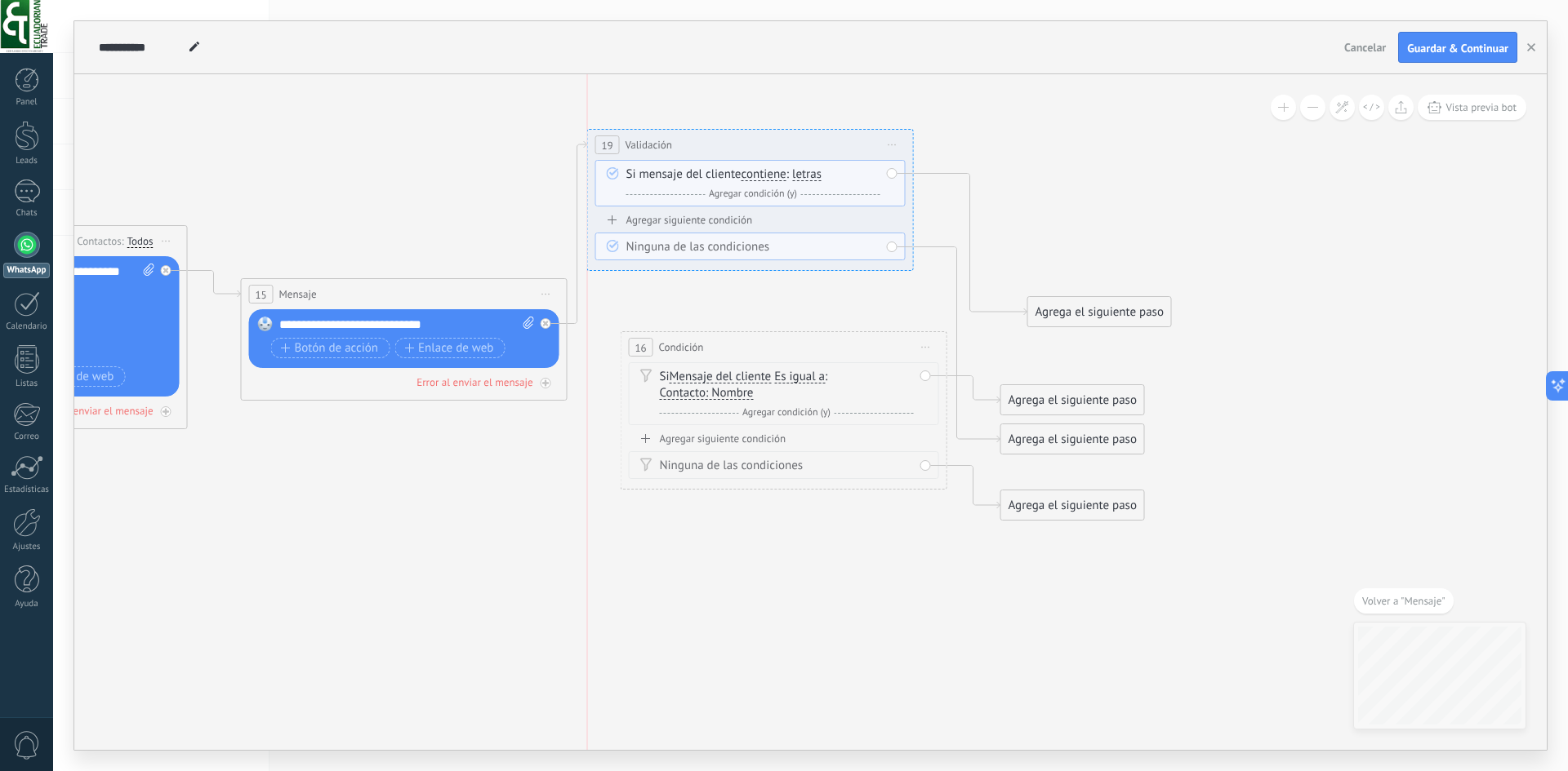
drag, startPoint x: 911, startPoint y: 257, endPoint x: 868, endPoint y: 145, distance: 120.0
click at [867, 145] on div "**********" at bounding box center [750, 144] width 325 height 30
drag, startPoint x: 1061, startPoint y: 447, endPoint x: 1128, endPoint y: 154, distance: 300.6
click at [1128, 154] on div "Agrega el siguiente paso" at bounding box center [1139, 147] width 143 height 27
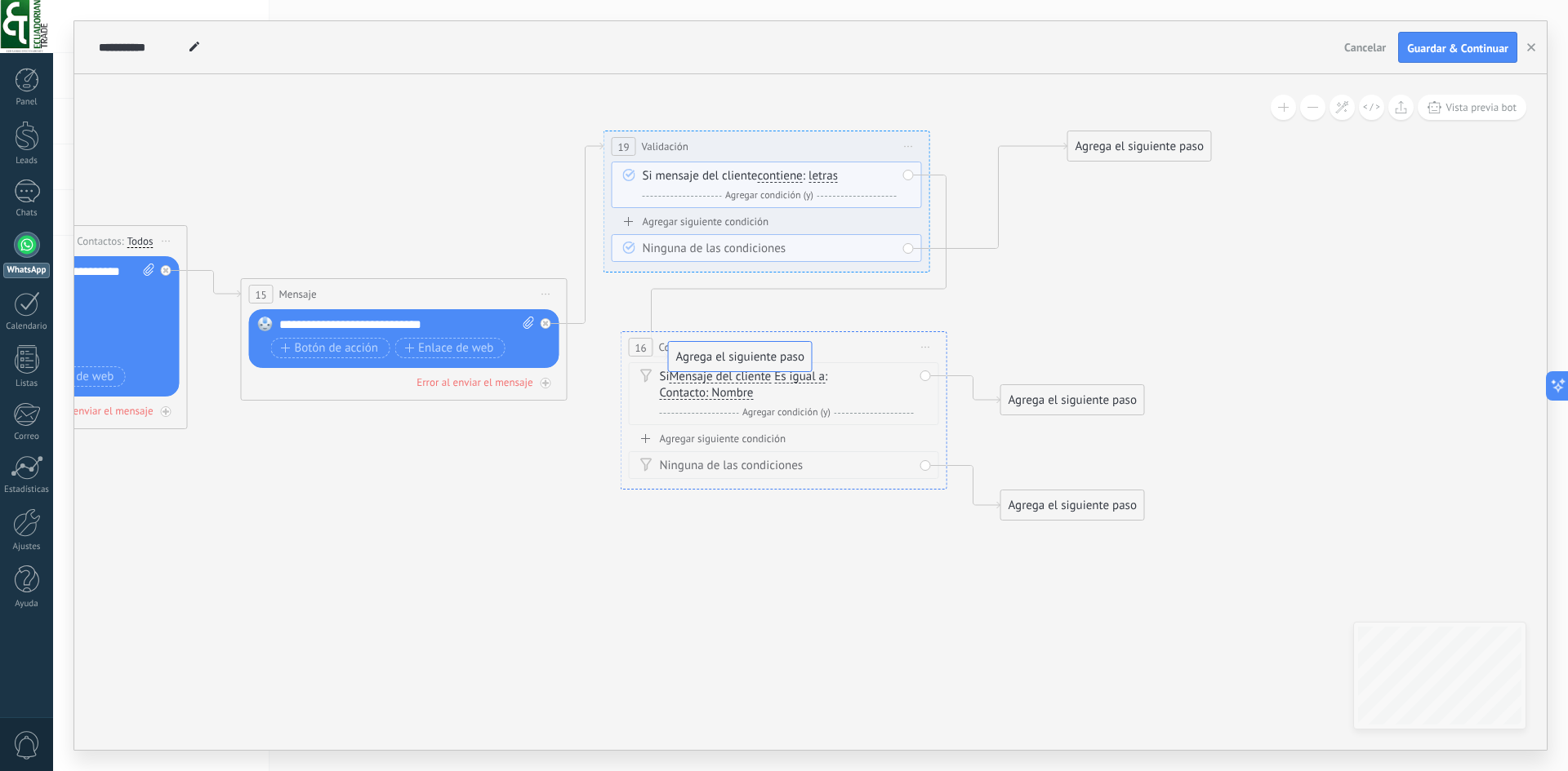
drag, startPoint x: 1105, startPoint y: 319, endPoint x: 745, endPoint y: 364, distance: 362.8
click at [816, 281] on icon at bounding box center [407, 326] width 2316 height 1207
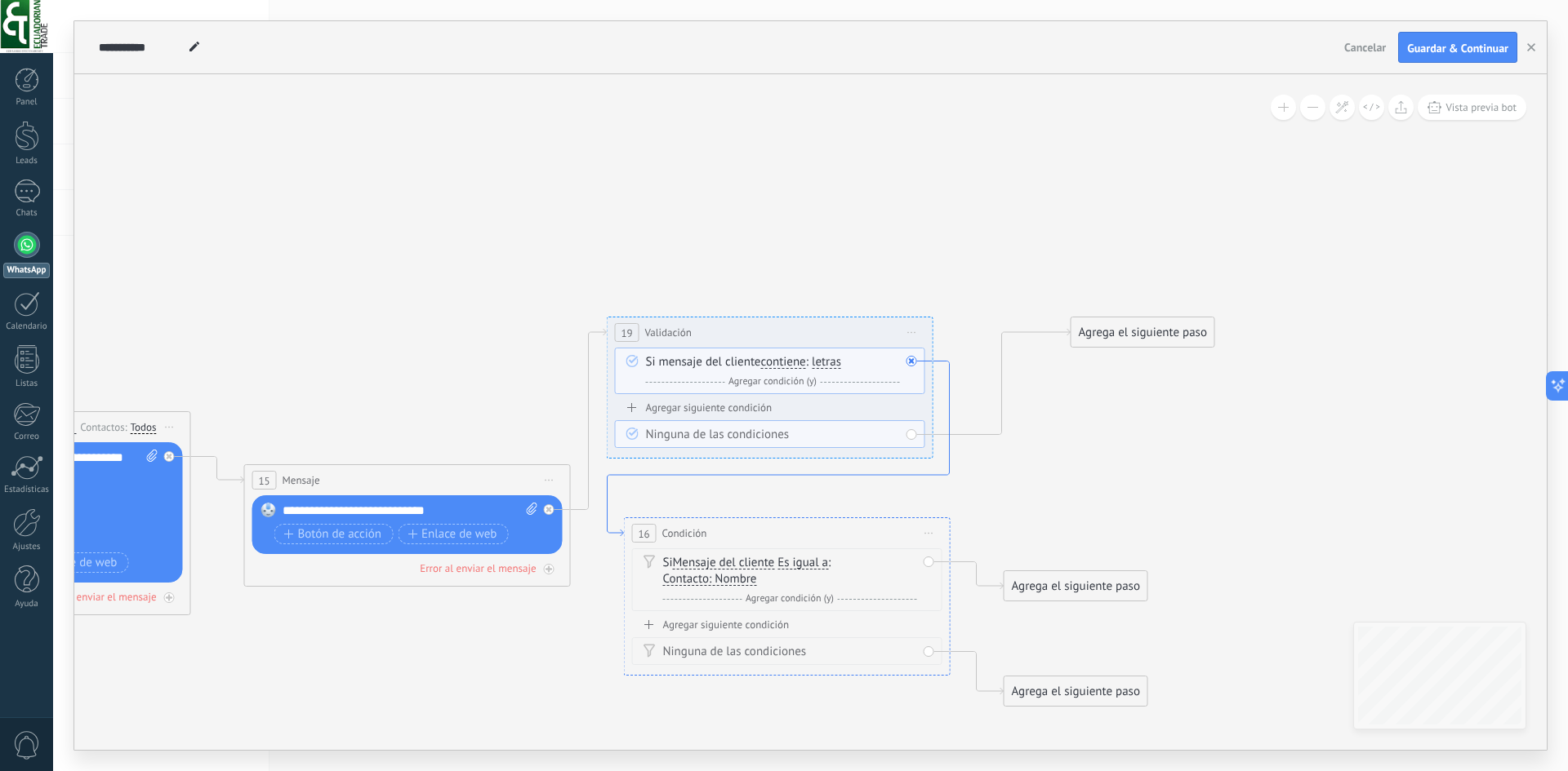
drag, startPoint x: 817, startPoint y: 288, endPoint x: 821, endPoint y: 474, distance: 186.0
click at [802, 564] on span "Es igual a" at bounding box center [802, 562] width 51 height 13
click at [802, 564] on button "Es igual a" at bounding box center [872, 563] width 204 height 29
click at [828, 624] on span "Contiene" at bounding box center [858, 620] width 197 height 17
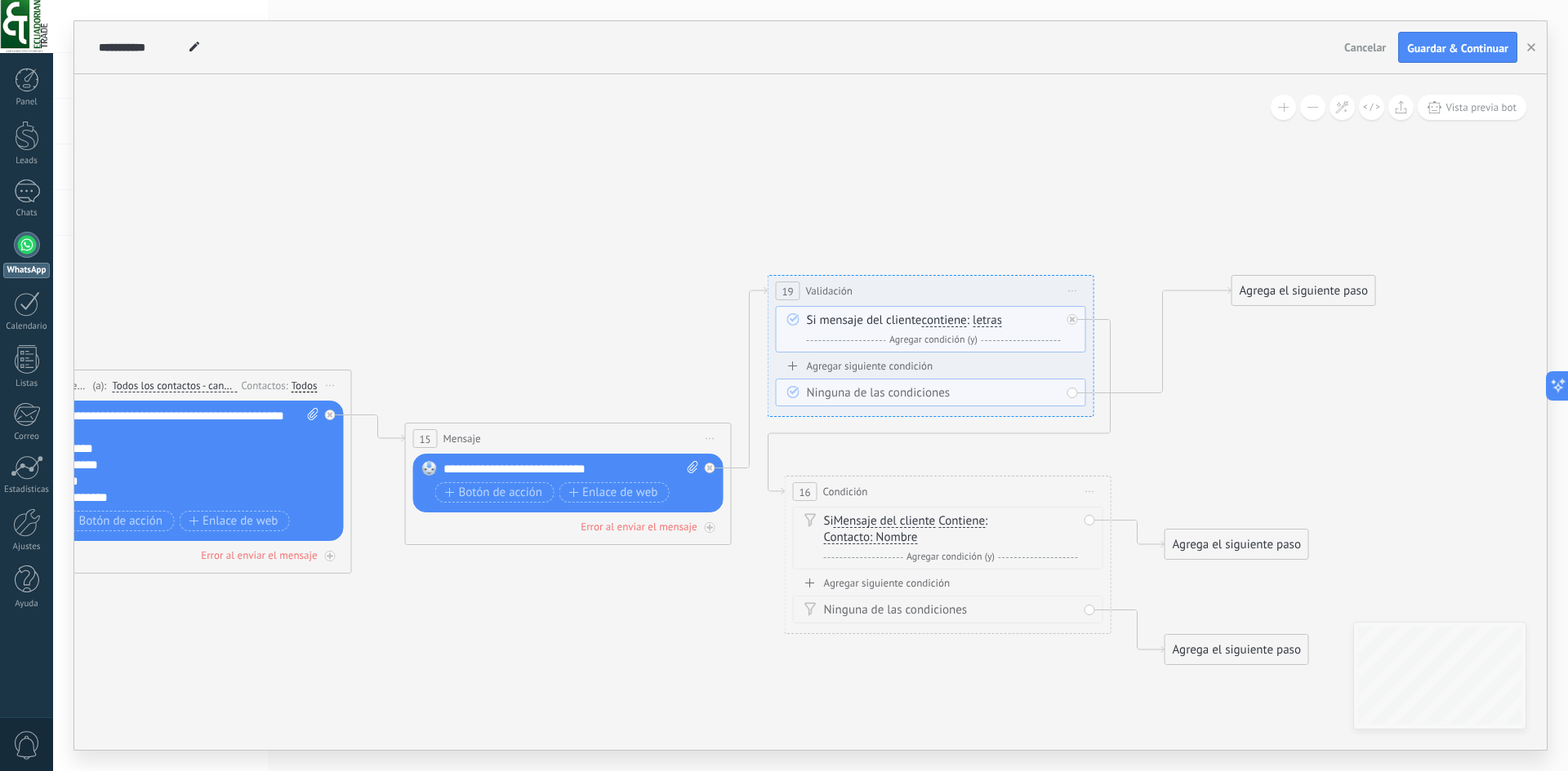
drag, startPoint x: 548, startPoint y: 658, endPoint x: 709, endPoint y: 617, distance: 166.1
click at [709, 617] on icon at bounding box center [570, 470] width 2316 height 1207
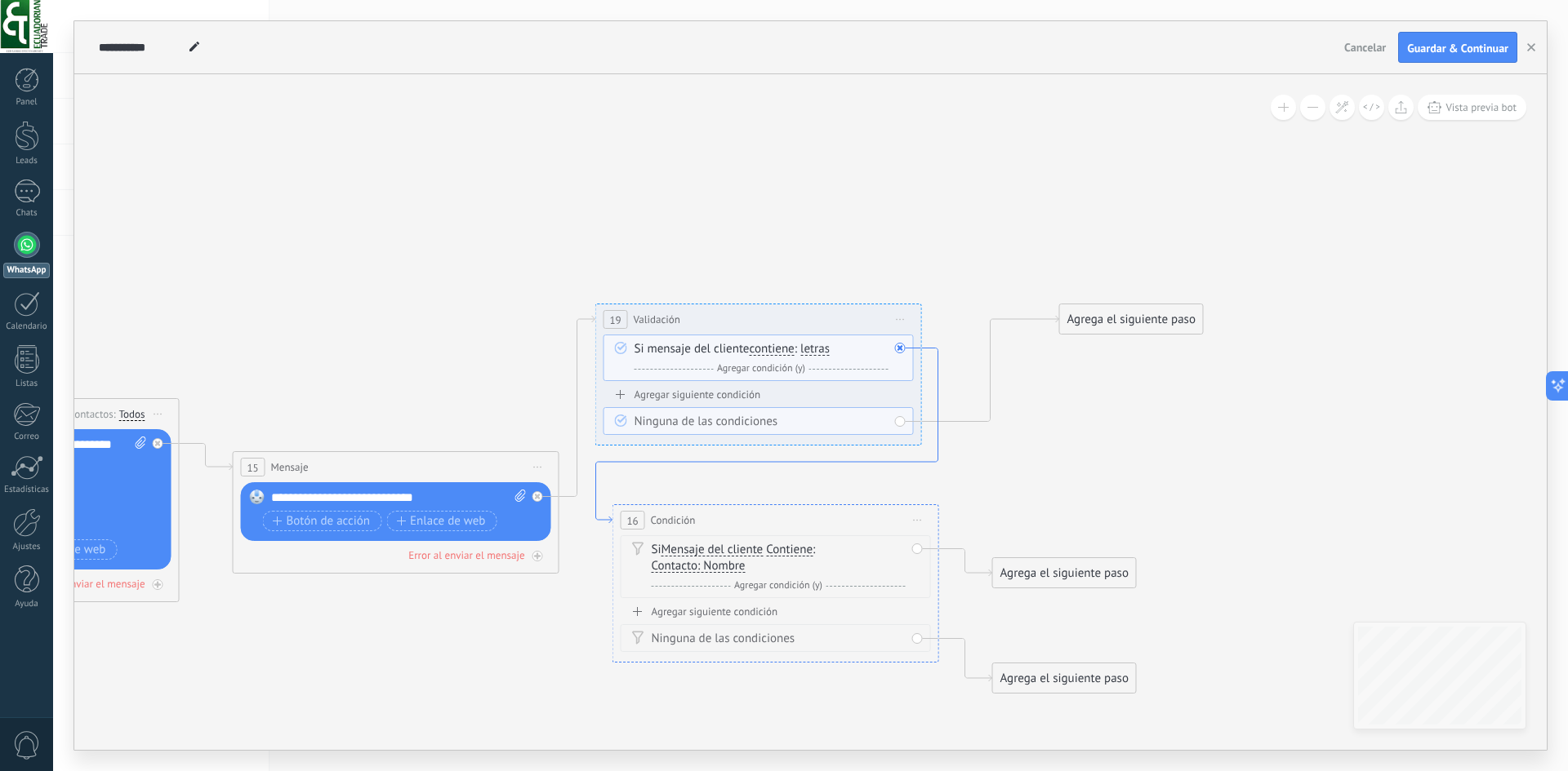
drag, startPoint x: 890, startPoint y: 435, endPoint x: 718, endPoint y: 464, distance: 174.4
click at [718, 464] on icon at bounding box center [767, 436] width 342 height 175
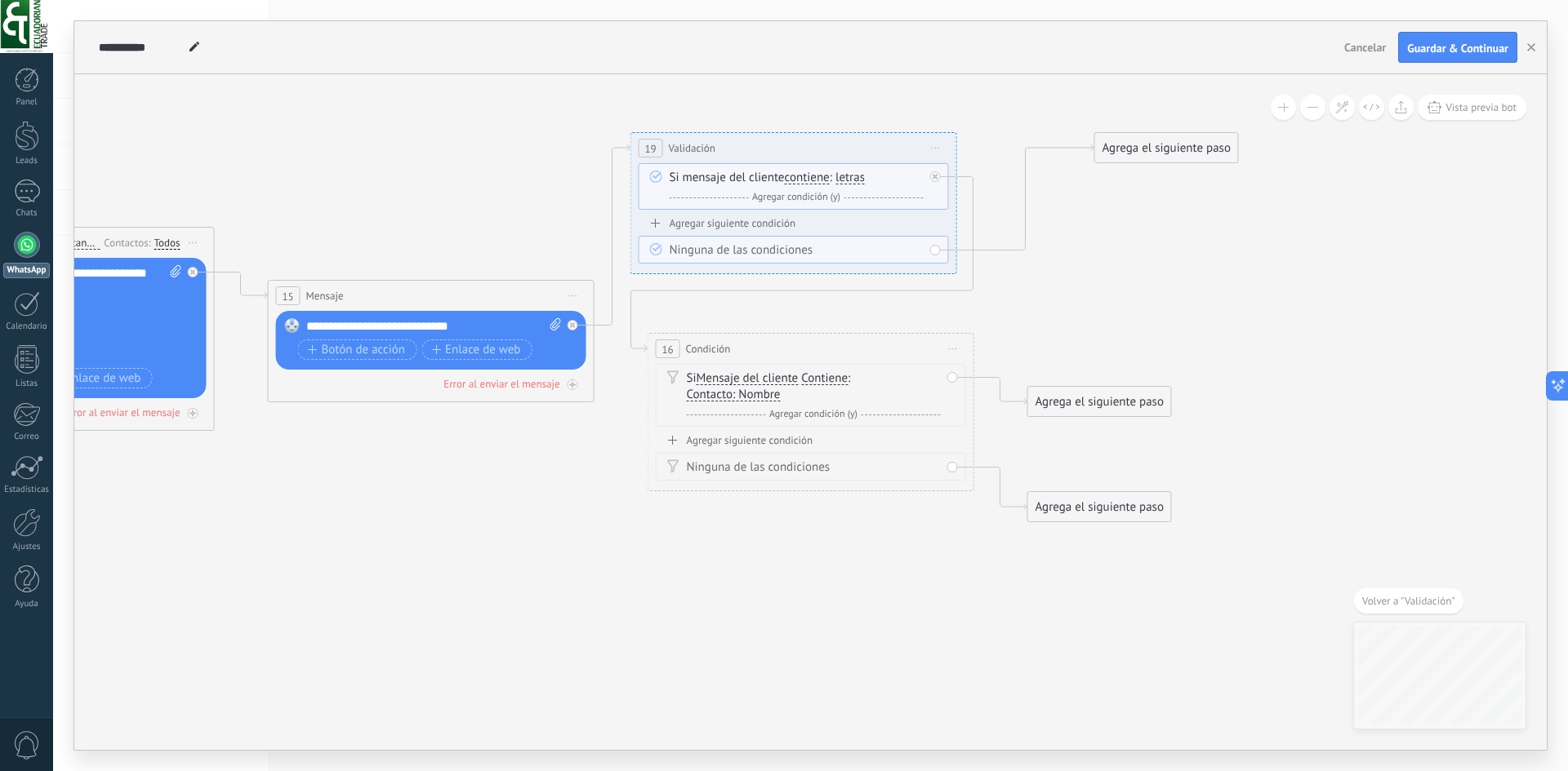
click at [859, 179] on span "letras" at bounding box center [850, 177] width 29 height 13
click at [859, 179] on button "letras" at bounding box center [929, 178] width 204 height 29
click at [894, 215] on span "letras" at bounding box center [915, 207] width 197 height 17
click at [848, 201] on div "Y Agregar condición (y)" at bounding box center [796, 197] width 254 height 17
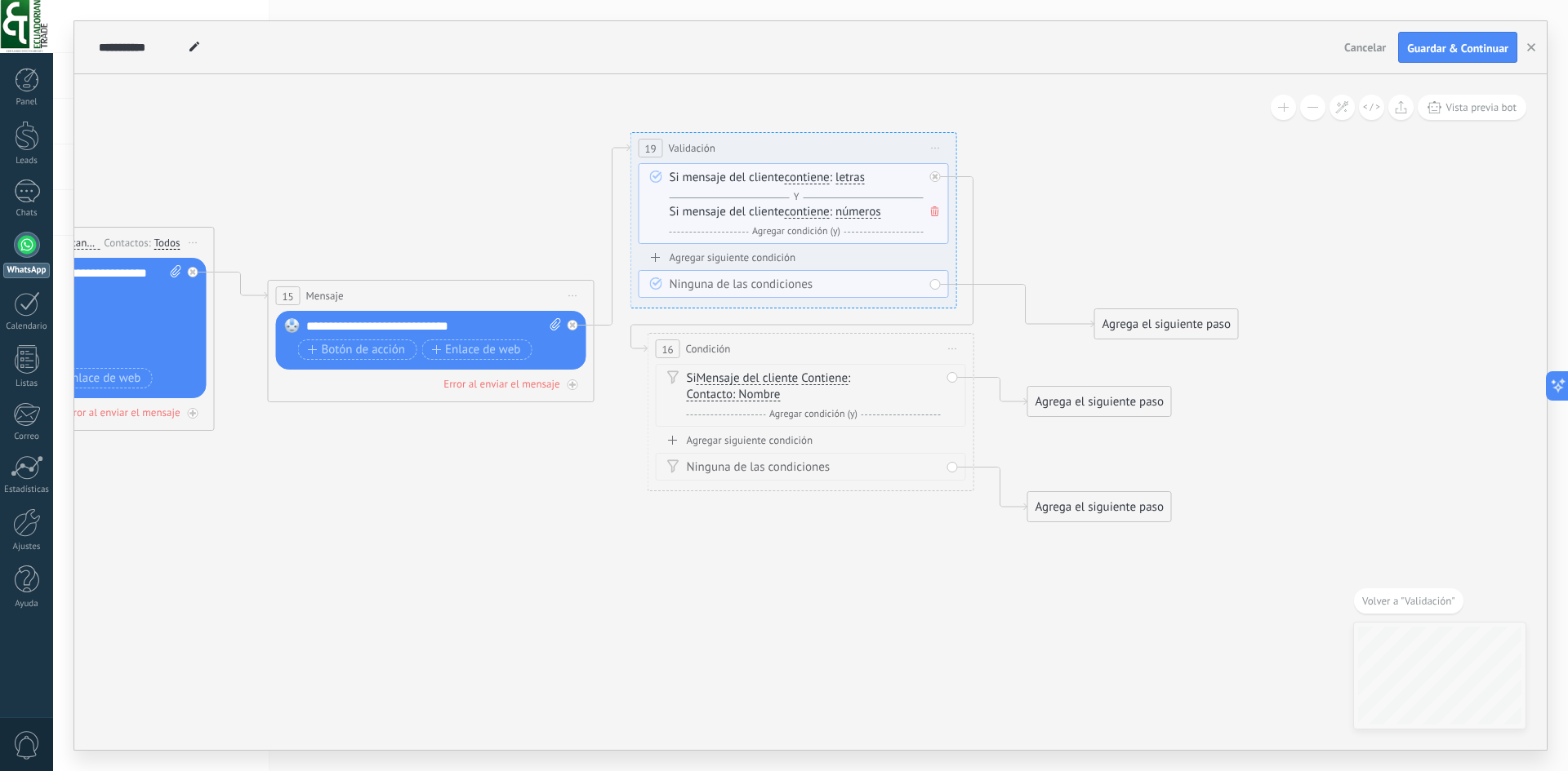
click at [935, 212] on icon at bounding box center [935, 211] width 8 height 10
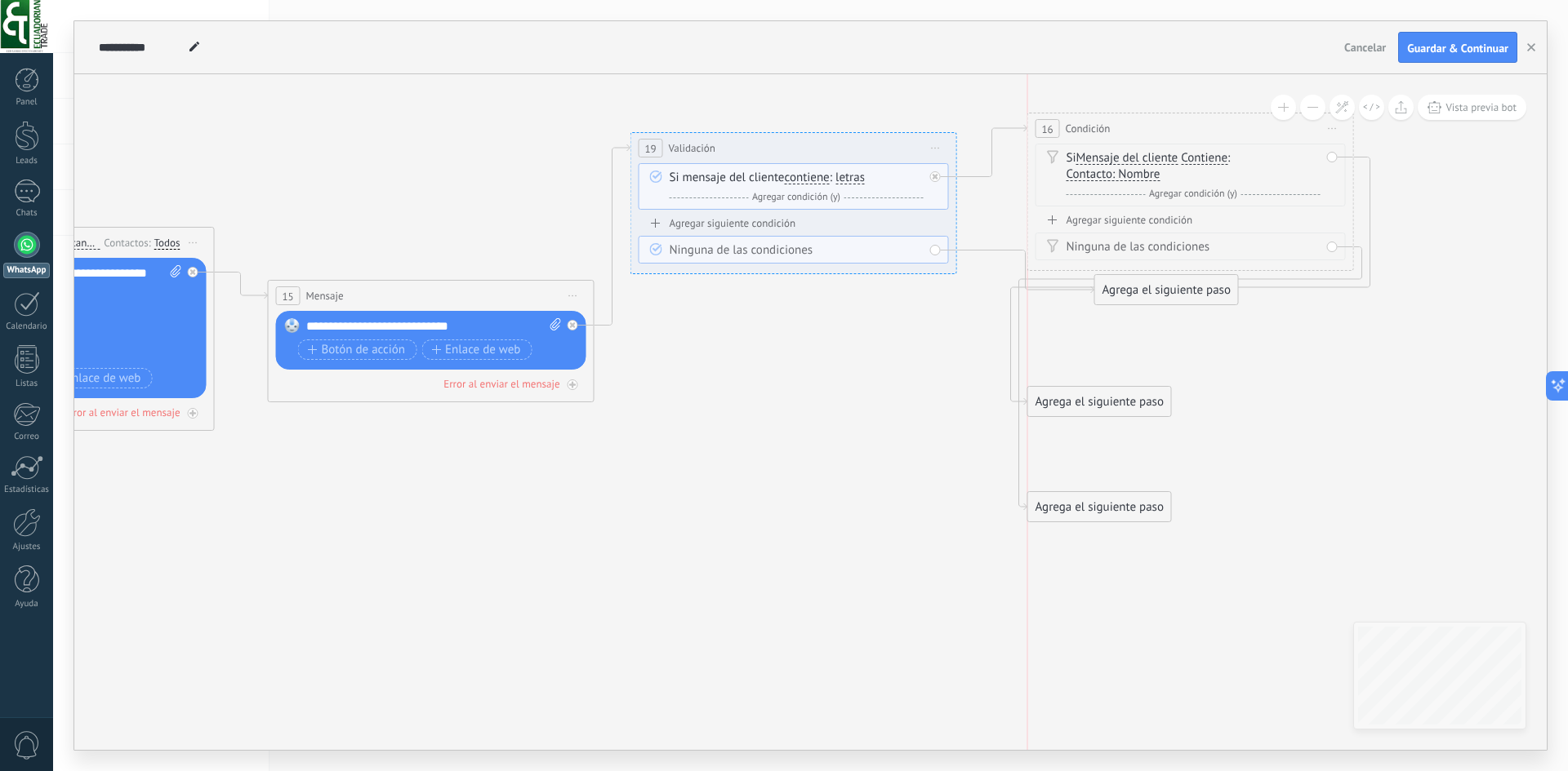
drag, startPoint x: 860, startPoint y: 360, endPoint x: 1241, endPoint y: 140, distance: 440.0
click at [1241, 140] on div "16 Condición ********* Iniciar vista previa aquí Cambiar nombre Duplicar Borrar" at bounding box center [1191, 128] width 325 height 30
drag, startPoint x: 1178, startPoint y: 297, endPoint x: 834, endPoint y: 311, distance: 344.3
click at [834, 311] on div "Agrega el siguiente paso" at bounding box center [823, 306] width 143 height 27
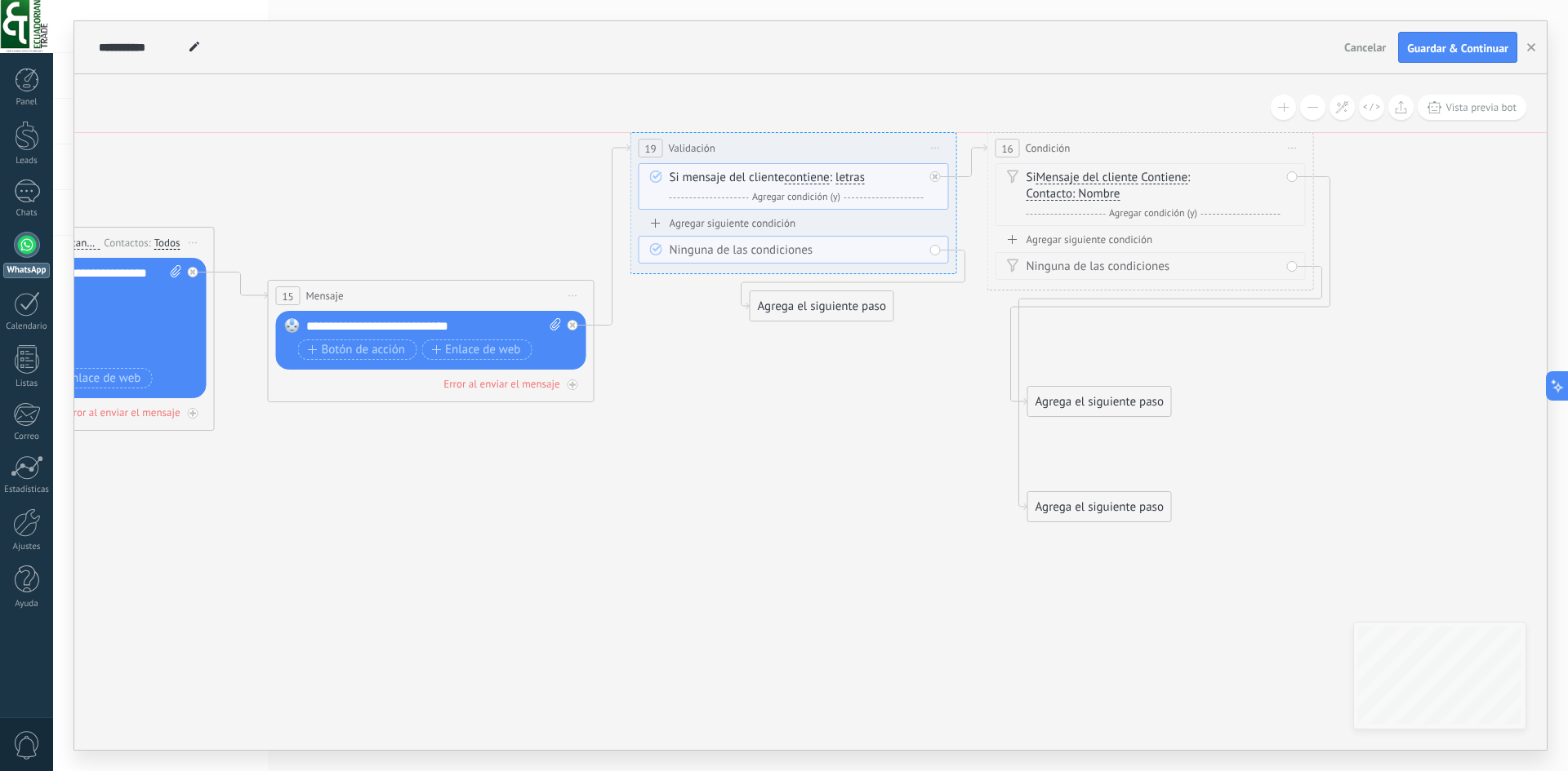
drag, startPoint x: 1123, startPoint y: 120, endPoint x: 1084, endPoint y: 131, distance: 40.5
click at [1100, 170] on div "Si Mensaje del cliente Mensaje del cliente Emoción de la conversación Comentari…" at bounding box center [1153, 187] width 254 height 33
click at [1092, 175] on span "Mensaje del cliente" at bounding box center [1087, 177] width 102 height 13
click at [1092, 175] on button "Mensaje del cliente" at bounding box center [1130, 178] width 204 height 29
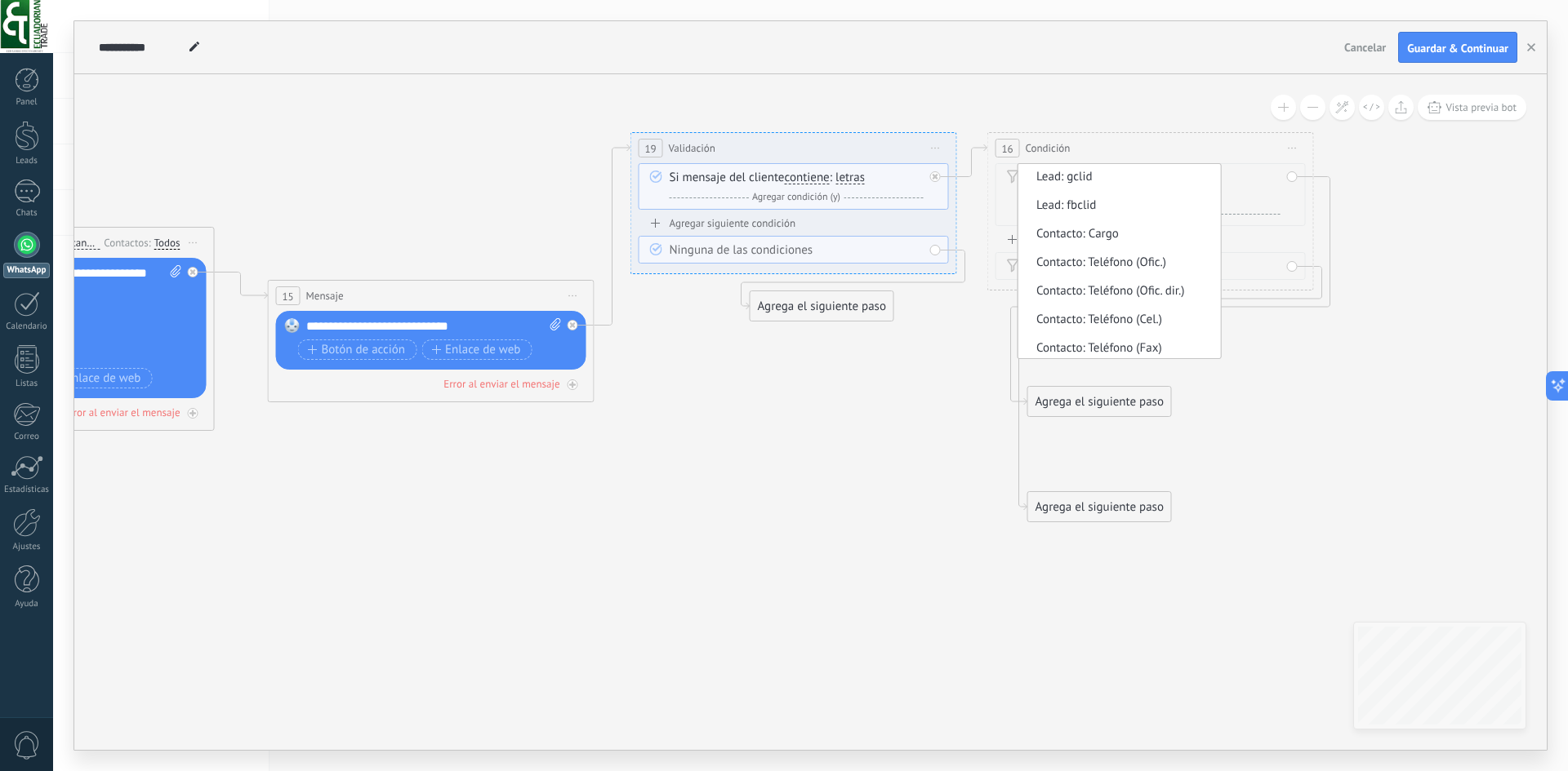
scroll to position [446, 0]
click at [898, 177] on div "Si mensaje del cliente contiene es igual a no es igual contiene no contiene tie…" at bounding box center [796, 188] width 254 height 36
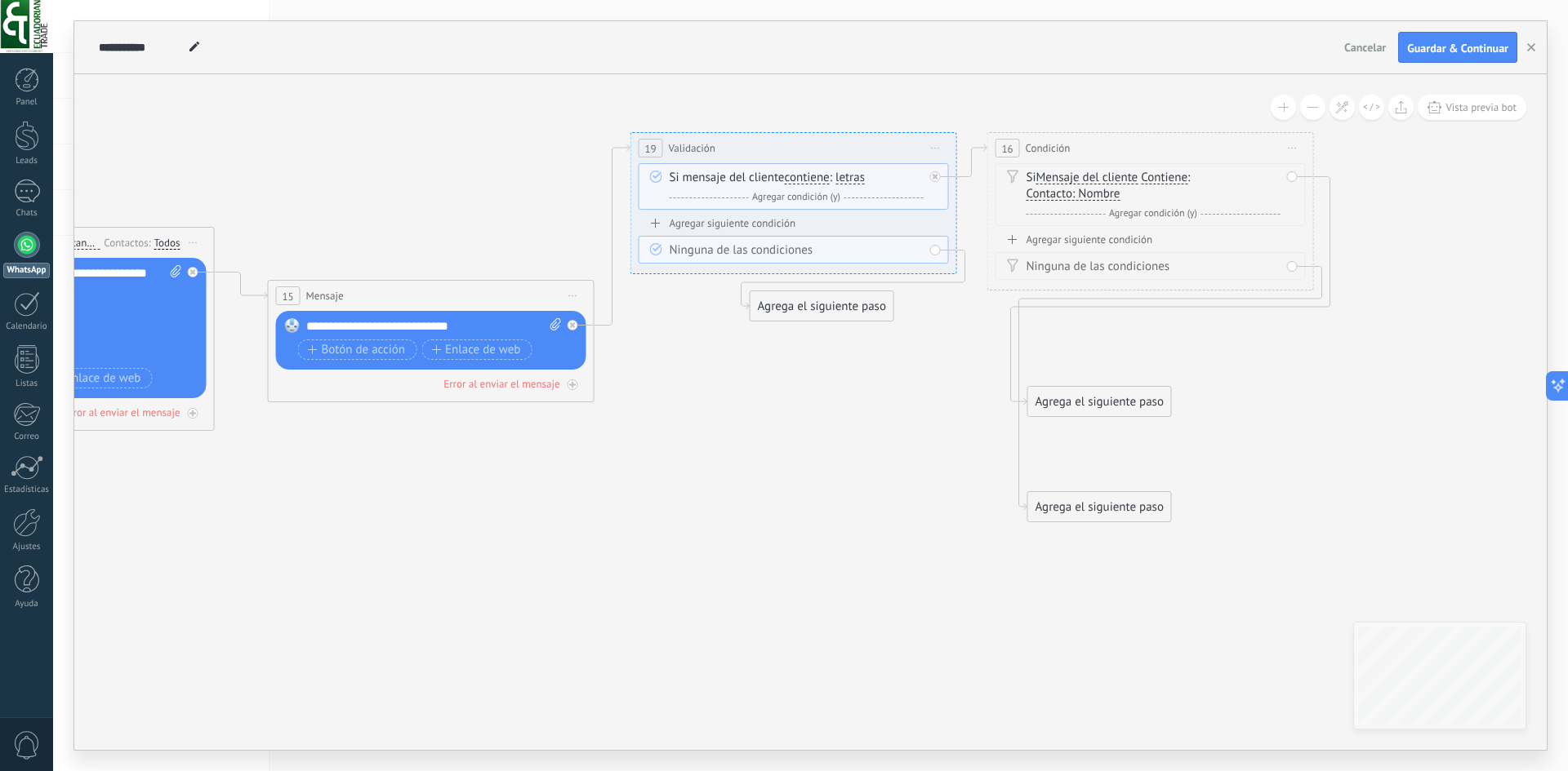
click at [861, 181] on span "letras" at bounding box center [850, 177] width 29 height 13
click at [861, 181] on button "letras" at bounding box center [929, 178] width 204 height 29
click at [697, 150] on span "Validación" at bounding box center [692, 148] width 47 height 16
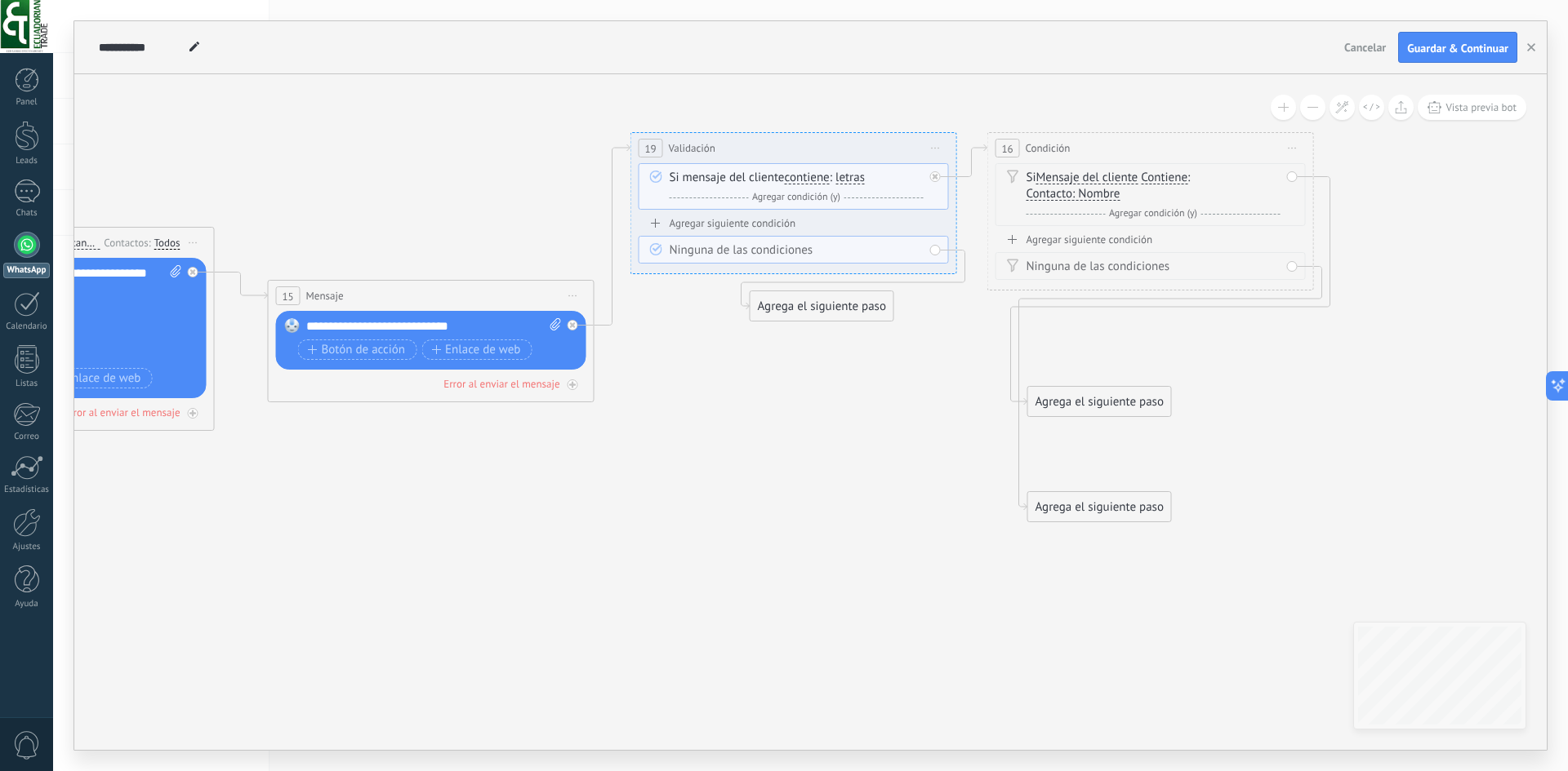
click at [697, 150] on span "Validación" at bounding box center [692, 148] width 47 height 16
click at [702, 177] on div "Si mensaje del cliente contiene es igual a no es igual contiene no contiene tie…" at bounding box center [796, 188] width 254 height 36
click at [802, 183] on span "contiene" at bounding box center [807, 177] width 45 height 13
click at [802, 183] on button "contiene" at bounding box center [878, 178] width 204 height 29
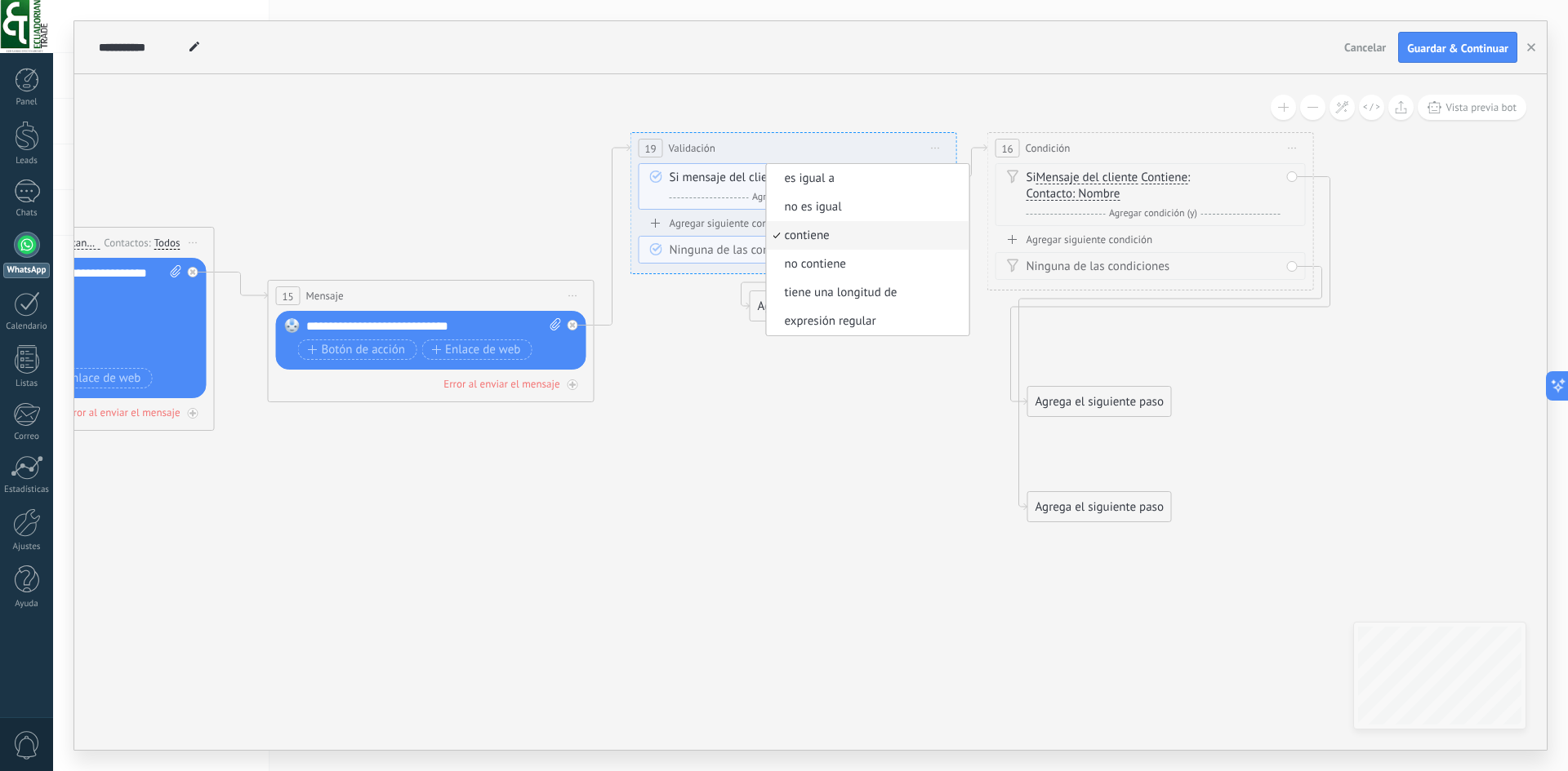
click at [697, 193] on div "Y Agregar condición (y)" at bounding box center [796, 197] width 254 height 17
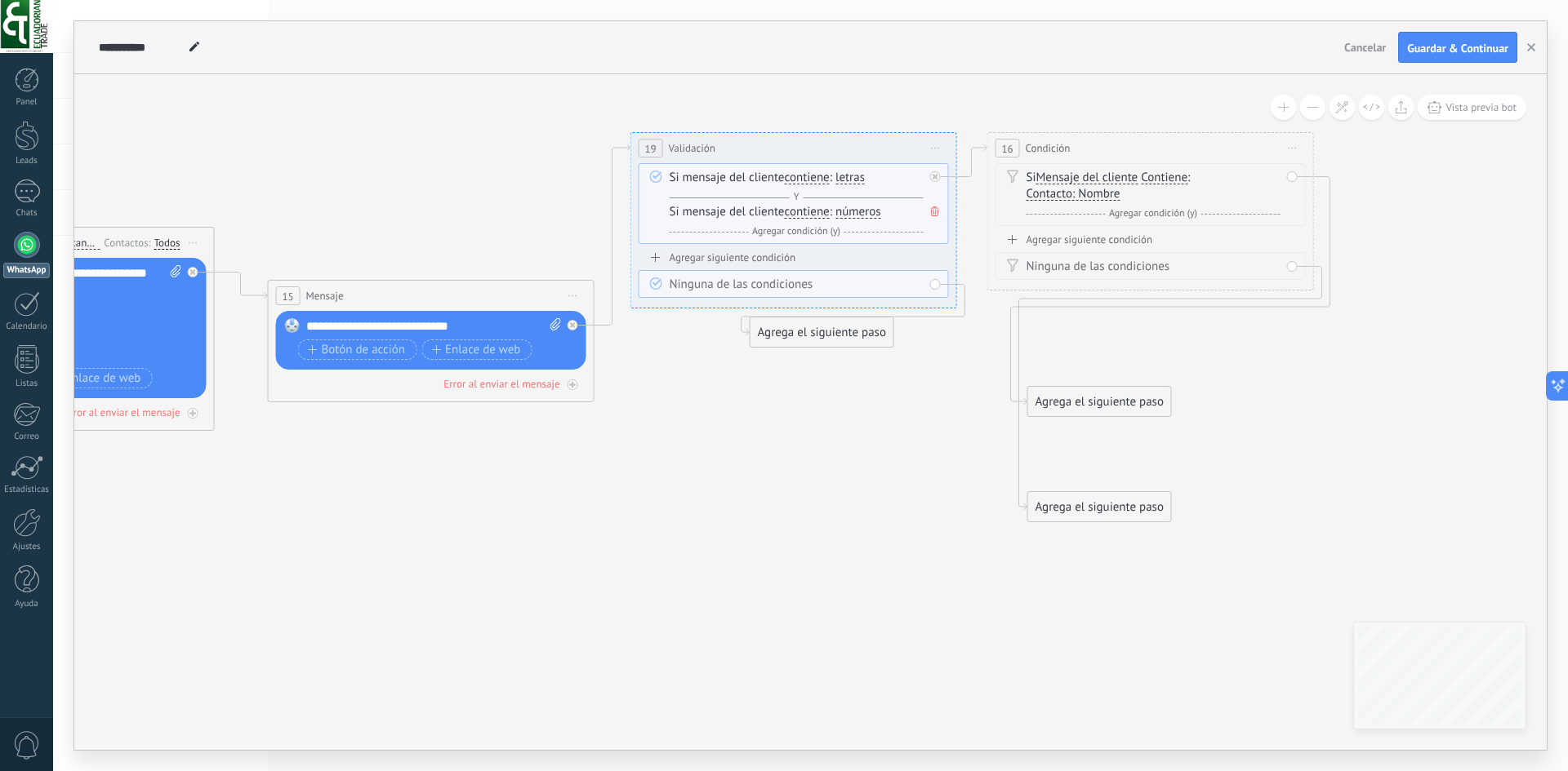
click at [942, 216] on span at bounding box center [935, 211] width 17 height 18
click at [766, 255] on div "Ninguna de las condiciones" at bounding box center [796, 250] width 254 height 17
click at [755, 227] on div "Agregar siguiente condición" at bounding box center [793, 223] width 310 height 14
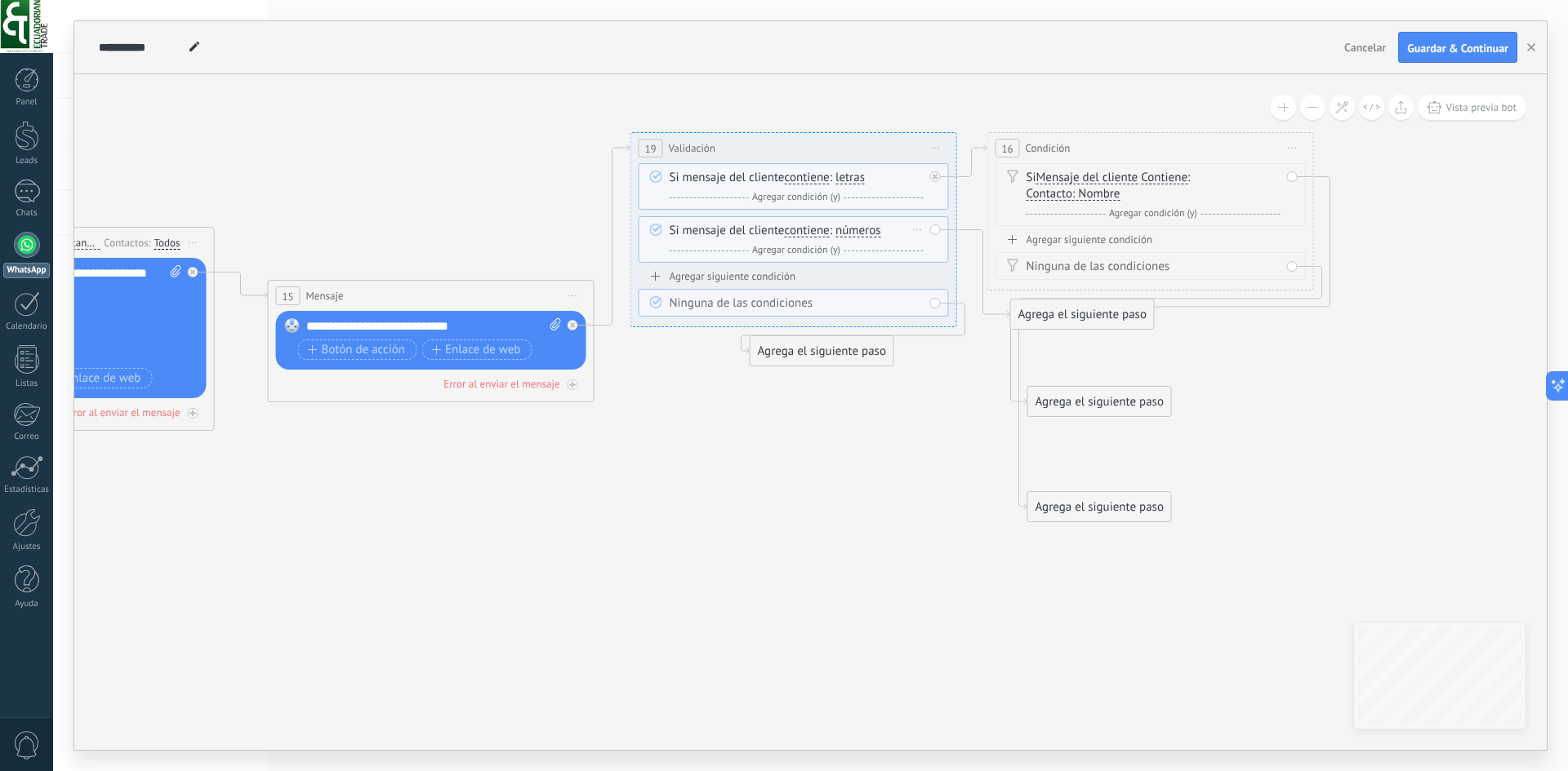
click at [817, 253] on span "Agregar condición (y)" at bounding box center [796, 250] width 96 height 13
click at [928, 266] on span at bounding box center [935, 264] width 17 height 18
click at [938, 226] on div "Si mensaje del cliente contiene es igual a no es igual contiene no contiene tie…" at bounding box center [793, 239] width 310 height 47
click at [932, 231] on div "Si mensaje del cliente contiene es igual a no es igual contiene no contiene tie…" at bounding box center [793, 239] width 310 height 47
drag, startPoint x: 716, startPoint y: 231, endPoint x: 722, endPoint y: 216, distance: 16.2
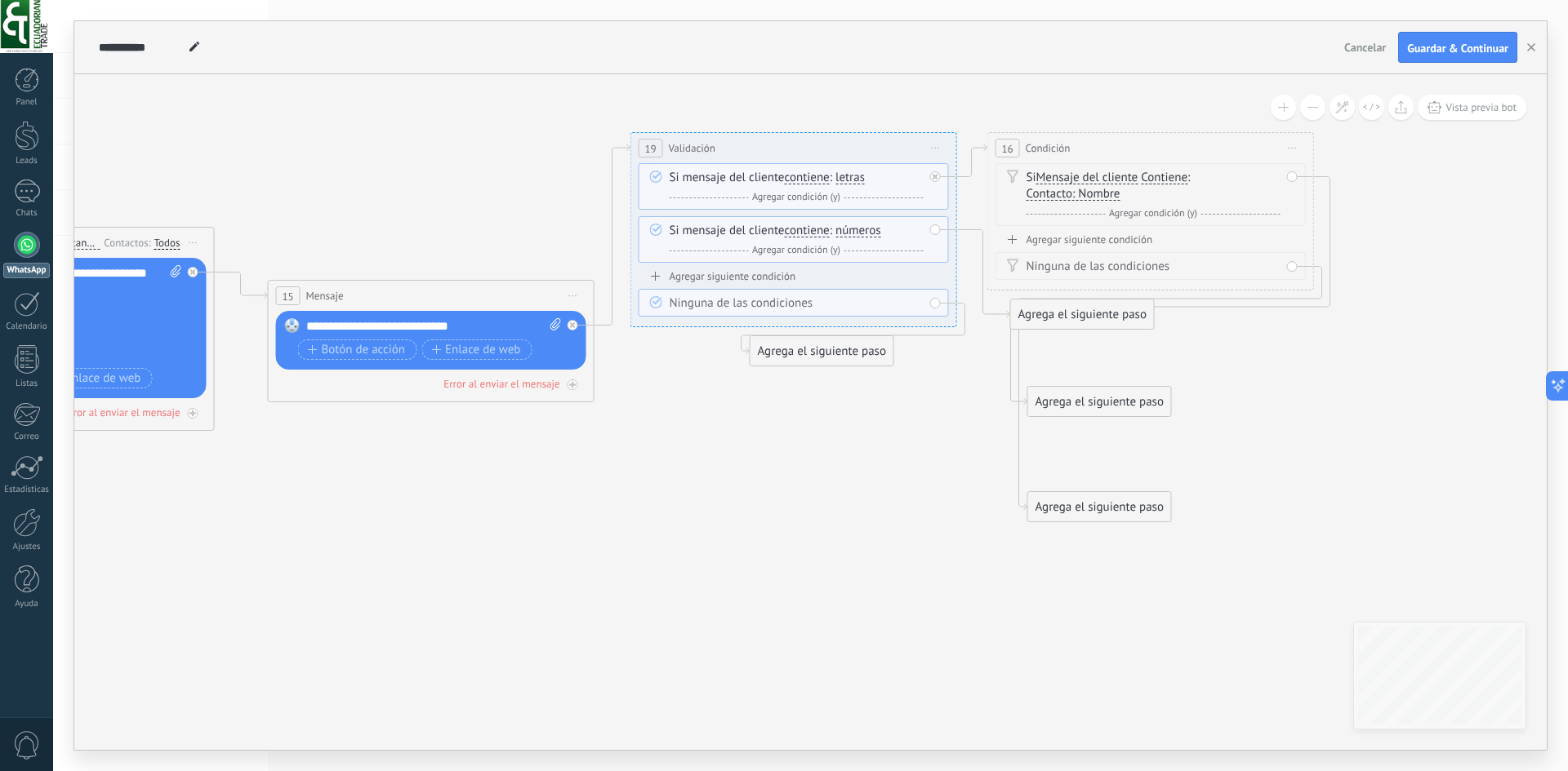
click at [722, 216] on div "Si mensaje del cliente contiene es igual a no es igual contiene no contiene tie…" at bounding box center [793, 216] width 310 height 106
click at [933, 233] on div "Si mensaje del cliente contiene es igual a no es igual contiene no contiene tie…" at bounding box center [793, 239] width 310 height 47
drag, startPoint x: 1135, startPoint y: 163, endPoint x: 1204, endPoint y: 143, distance: 71.8
drag, startPoint x: 1203, startPoint y: 143, endPoint x: 1228, endPoint y: 93, distance: 55.9
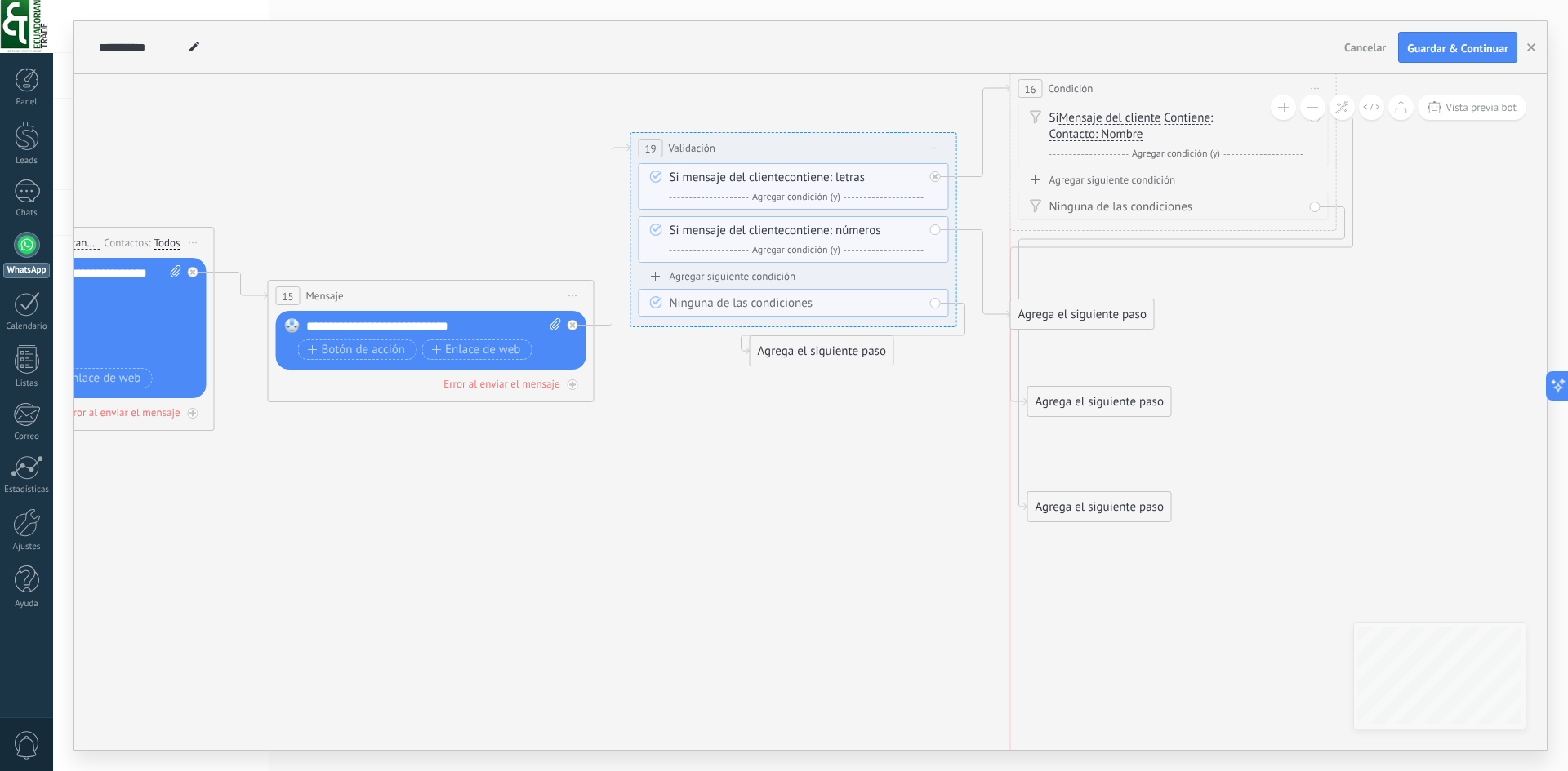
click at [1228, 90] on div "16 Condición ********* Iniciar vista previa aquí Cambiar nombre Duplicar Borrar" at bounding box center [1173, 88] width 325 height 30
drag, startPoint x: 676, startPoint y: 232, endPoint x: 939, endPoint y: 153, distance: 274.6
click at [939, 153] on span "Iniciar vista previa aquí Cambiar nombre Duplicar Borrar" at bounding box center [936, 148] width 26 height 23
click at [947, 263] on div "Borrar" at bounding box center [1010, 255] width 161 height 28
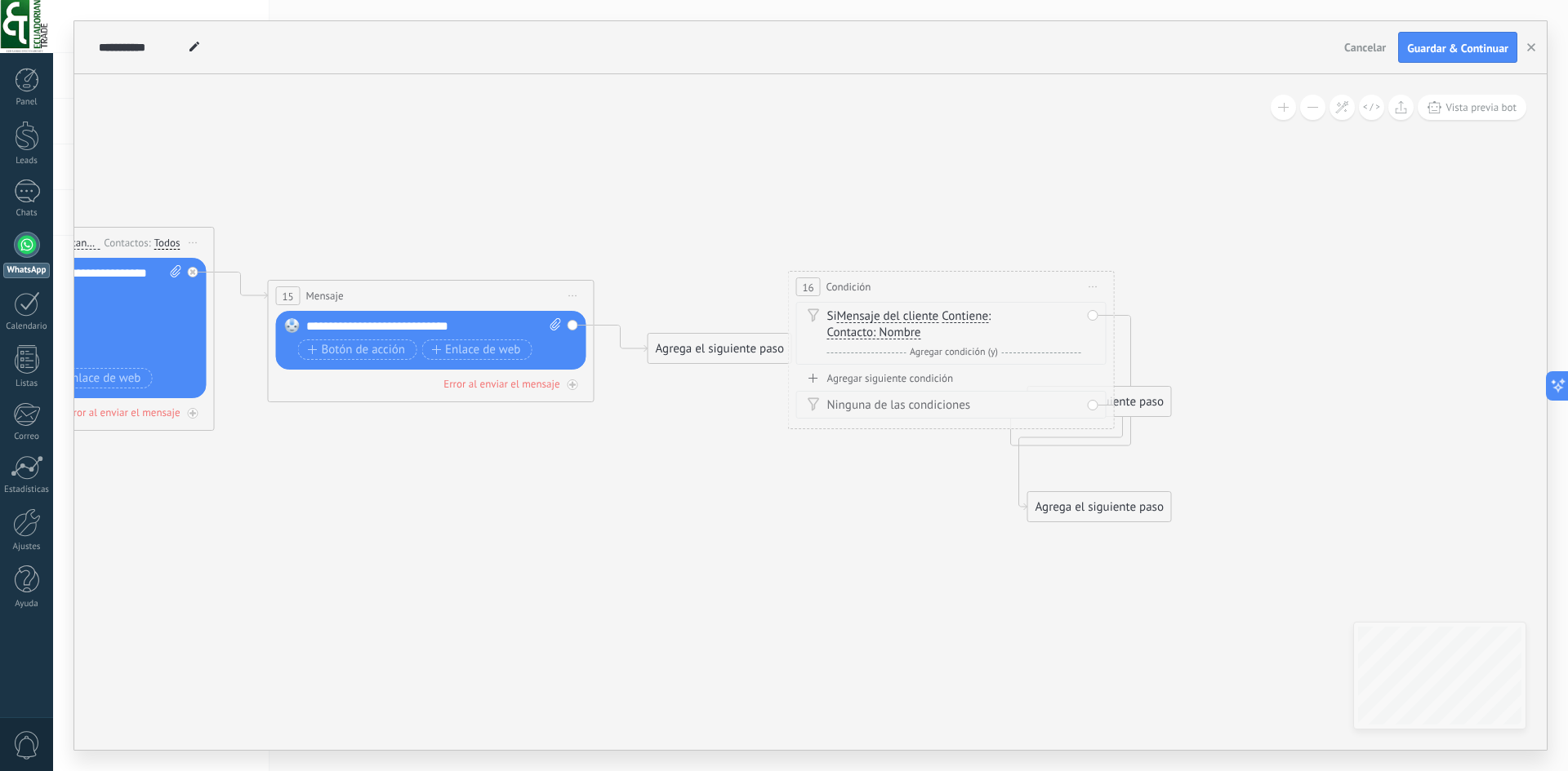
drag, startPoint x: 1225, startPoint y: 102, endPoint x: 993, endPoint y: 304, distance: 307.6
click at [993, 302] on div "16 Condición ********* Iniciar vista previa aquí Cambiar nombre Duplicar Borrar" at bounding box center [951, 287] width 325 height 30
click at [1084, 296] on icon at bounding box center [1084, 297] width 8 height 2
click at [1111, 401] on div "Borrar" at bounding box center [1158, 403] width 161 height 28
click at [675, 349] on div "Agrega el siguiente paso" at bounding box center [720, 349] width 143 height 27
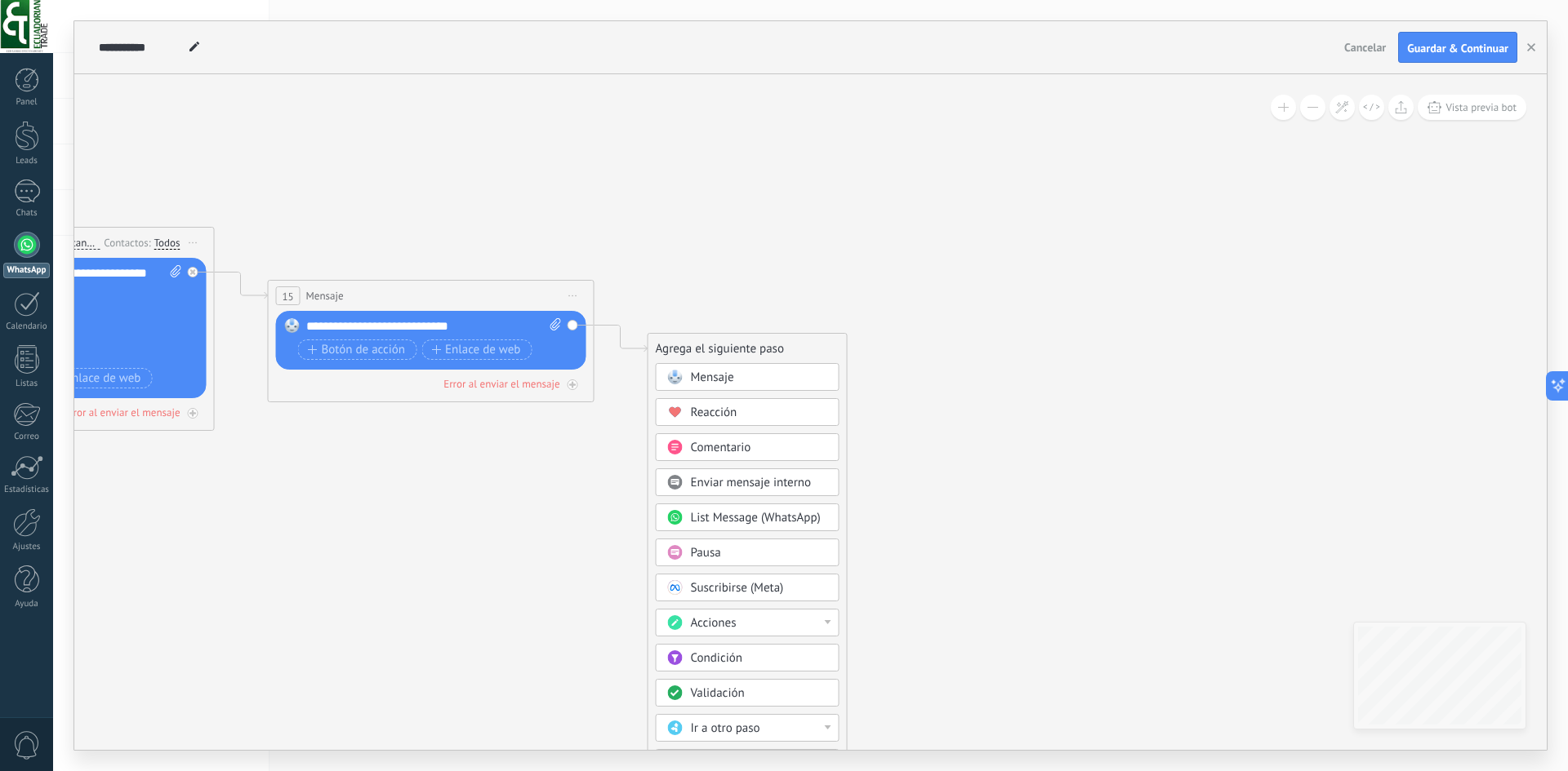
click at [764, 625] on div "Acciones" at bounding box center [759, 623] width 137 height 17
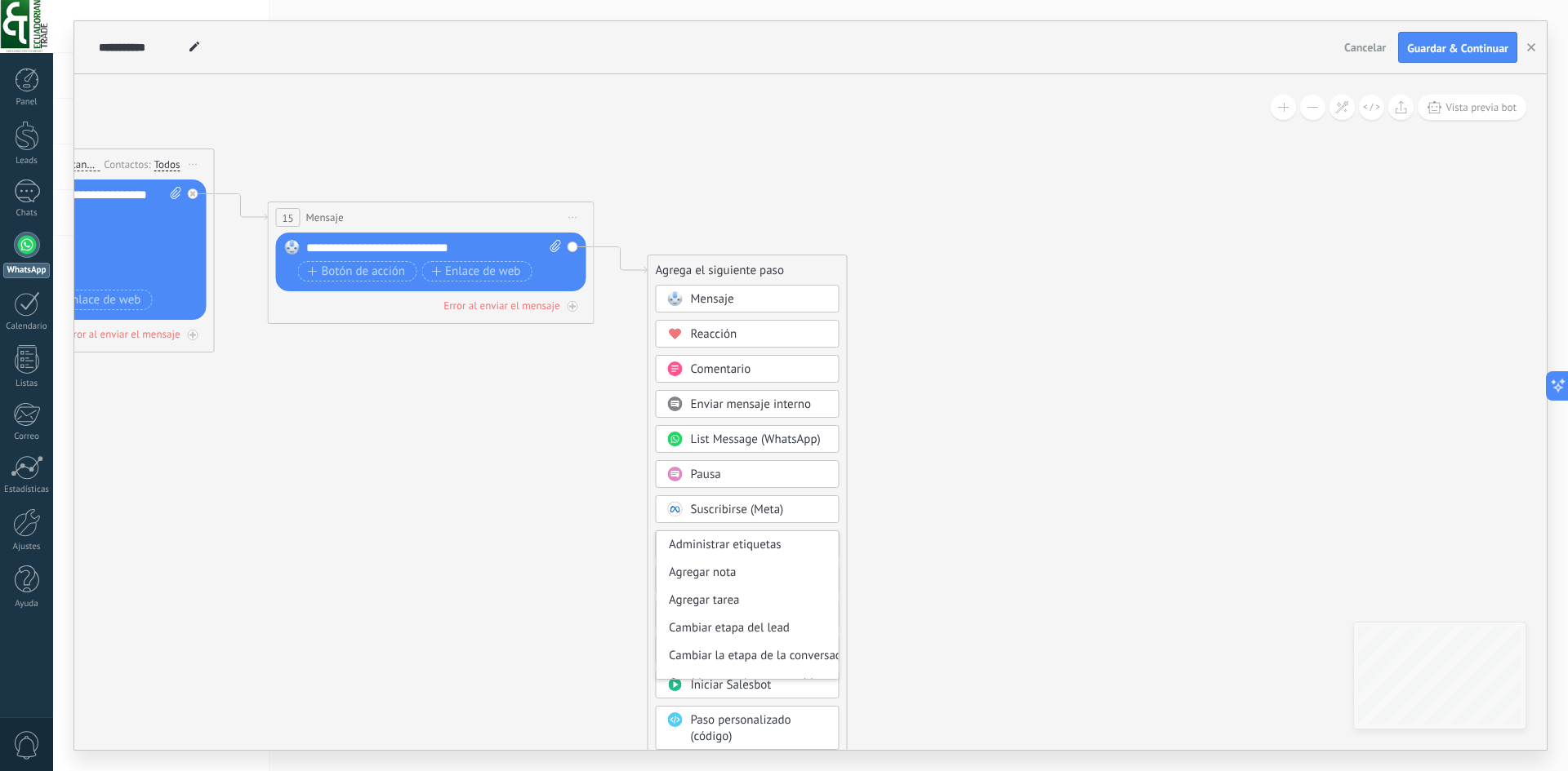
click at [910, 559] on icon at bounding box center [400, 296] width 2249 height 1111
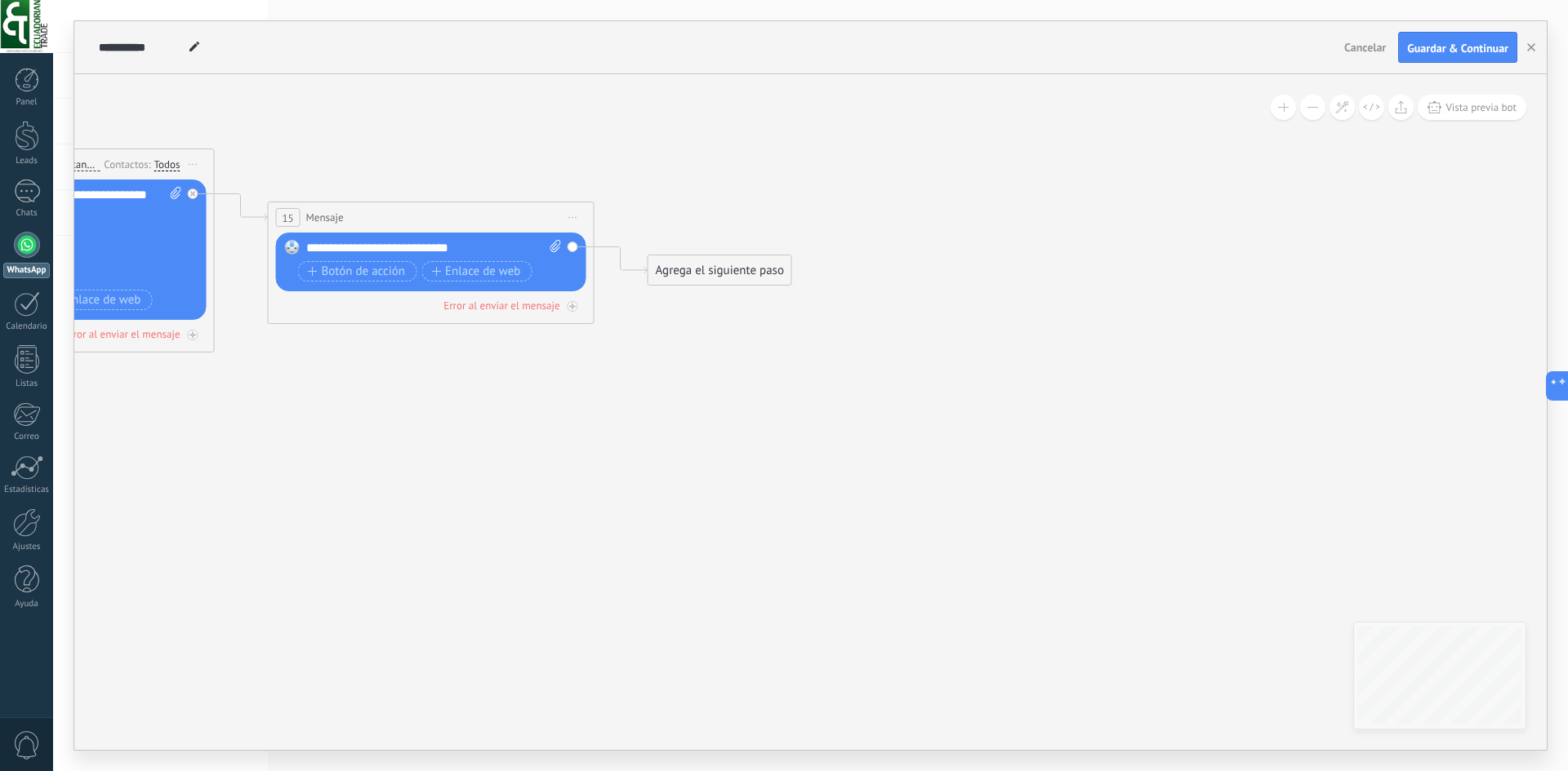
click at [704, 255] on div "Agrega el siguiente paso Mensaje Mensaje Mensaje Reacción Comentario Enviar men…" at bounding box center [720, 270] width 145 height 31
click at [702, 263] on div "Agrega el siguiente paso" at bounding box center [720, 270] width 143 height 27
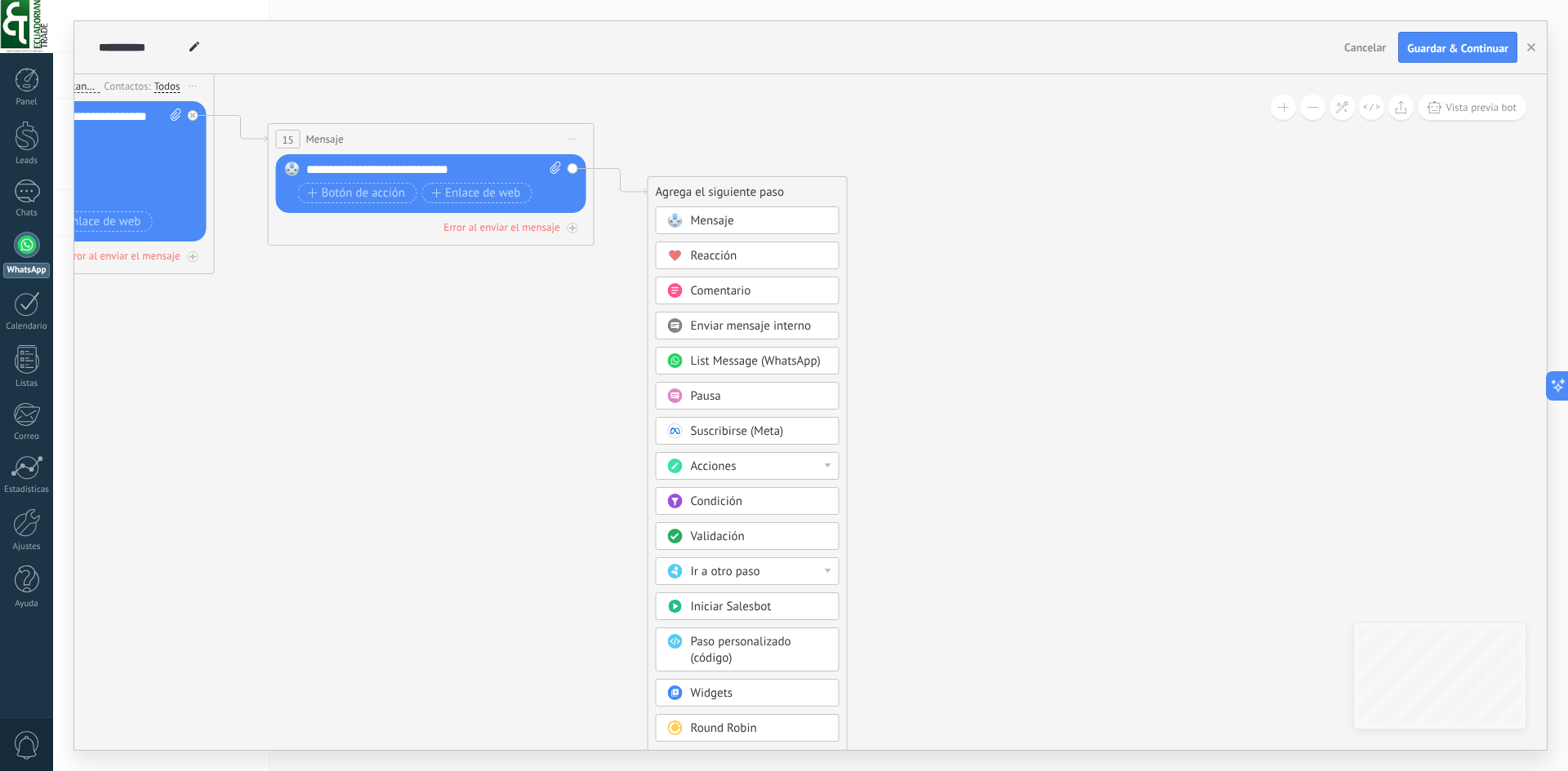
click at [710, 536] on span "Validación" at bounding box center [717, 537] width 53 height 16
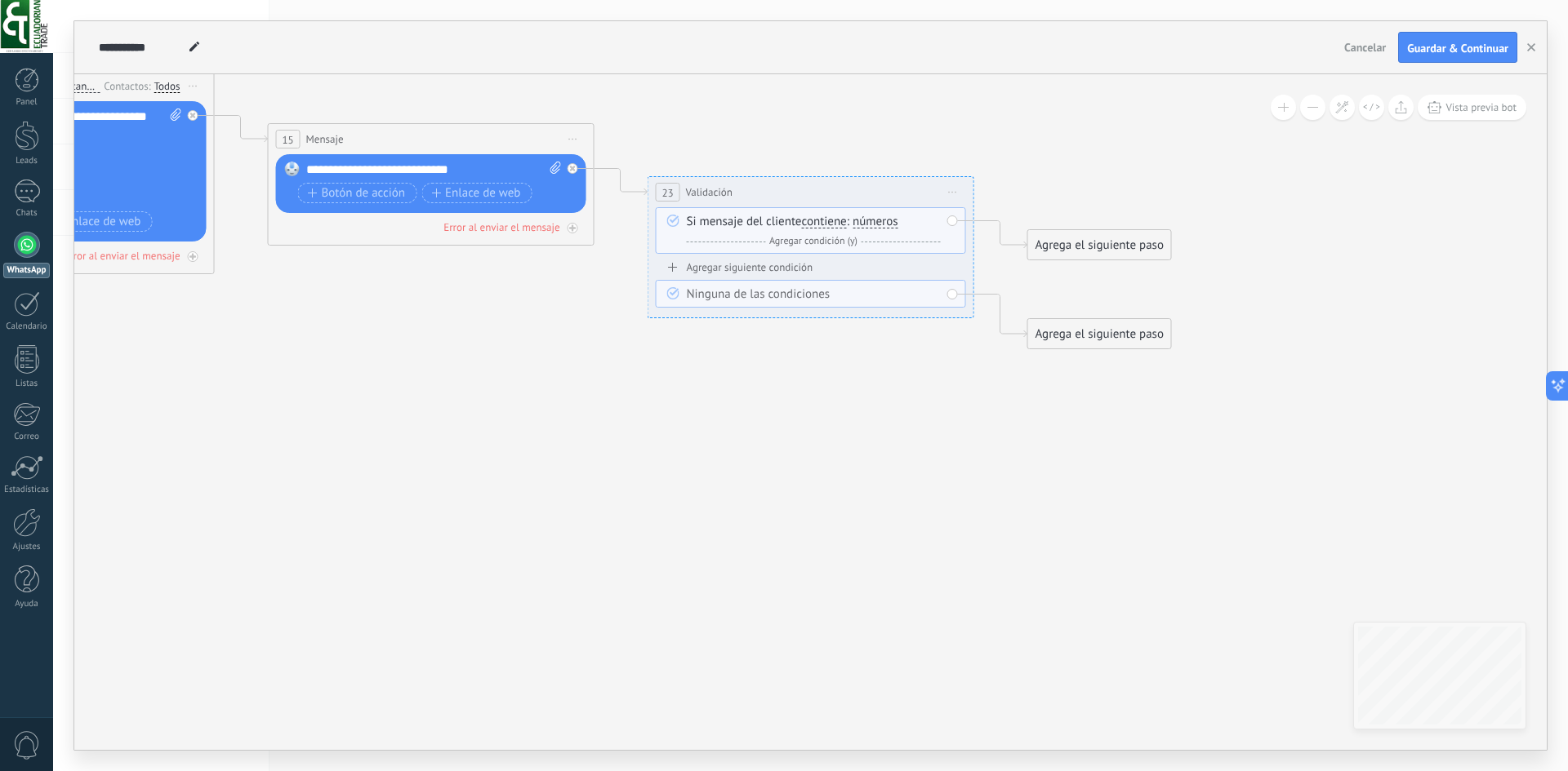
click at [707, 193] on span "Validación" at bounding box center [709, 193] width 47 height 16
click at [654, 193] on div "**********" at bounding box center [811, 192] width 325 height 30
click at [664, 191] on span "23" at bounding box center [667, 193] width 12 height 14
click at [673, 222] on icon at bounding box center [672, 221] width 13 height 13
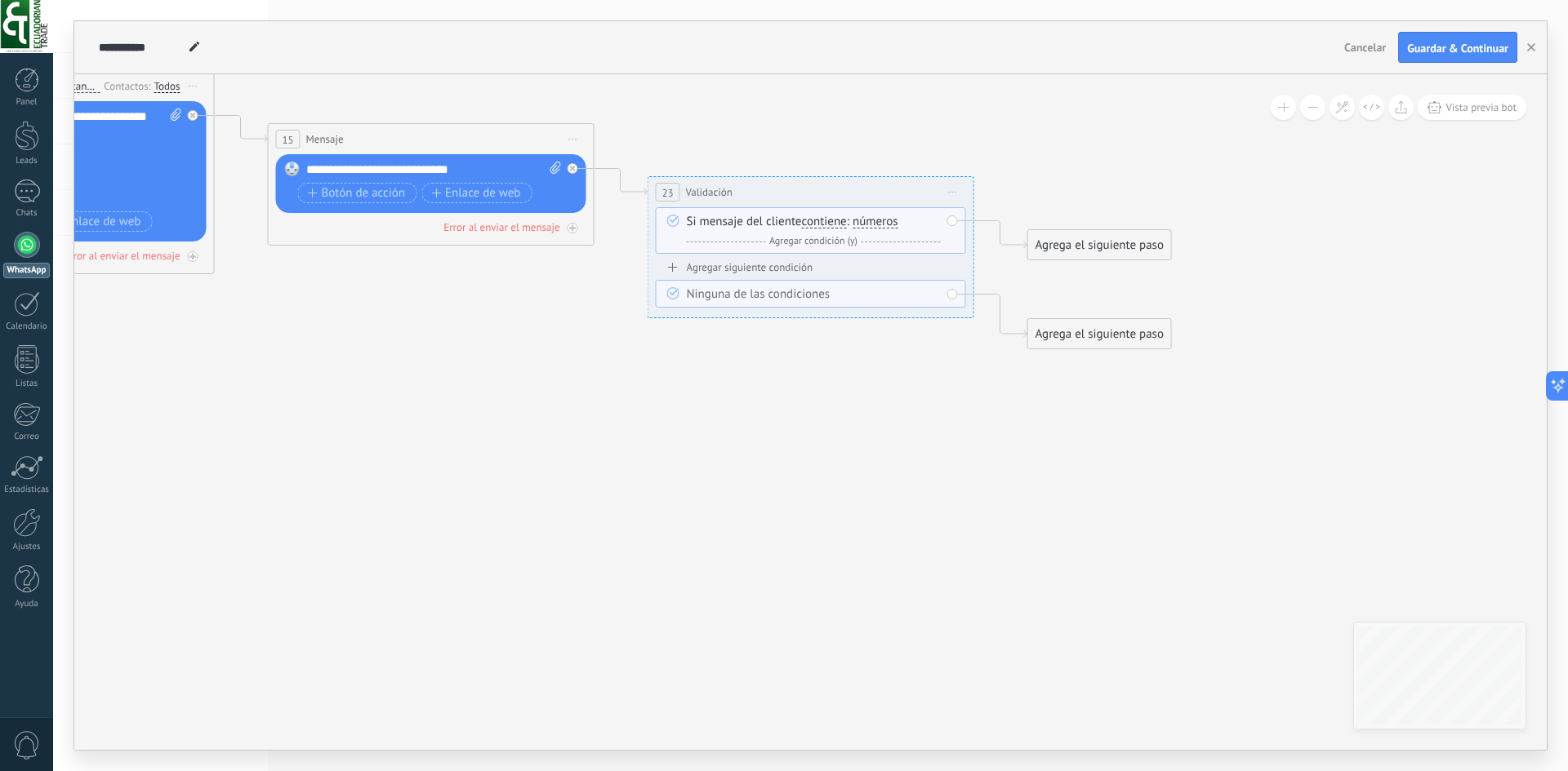
click at [733, 226] on div "Si mensaje del cliente contiene es igual a no es igual contiene no contiene tie…" at bounding box center [813, 231] width 254 height 36
click at [818, 227] on span "contiene" at bounding box center [824, 222] width 45 height 13
click at [818, 227] on button "contiene" at bounding box center [896, 222] width 204 height 29
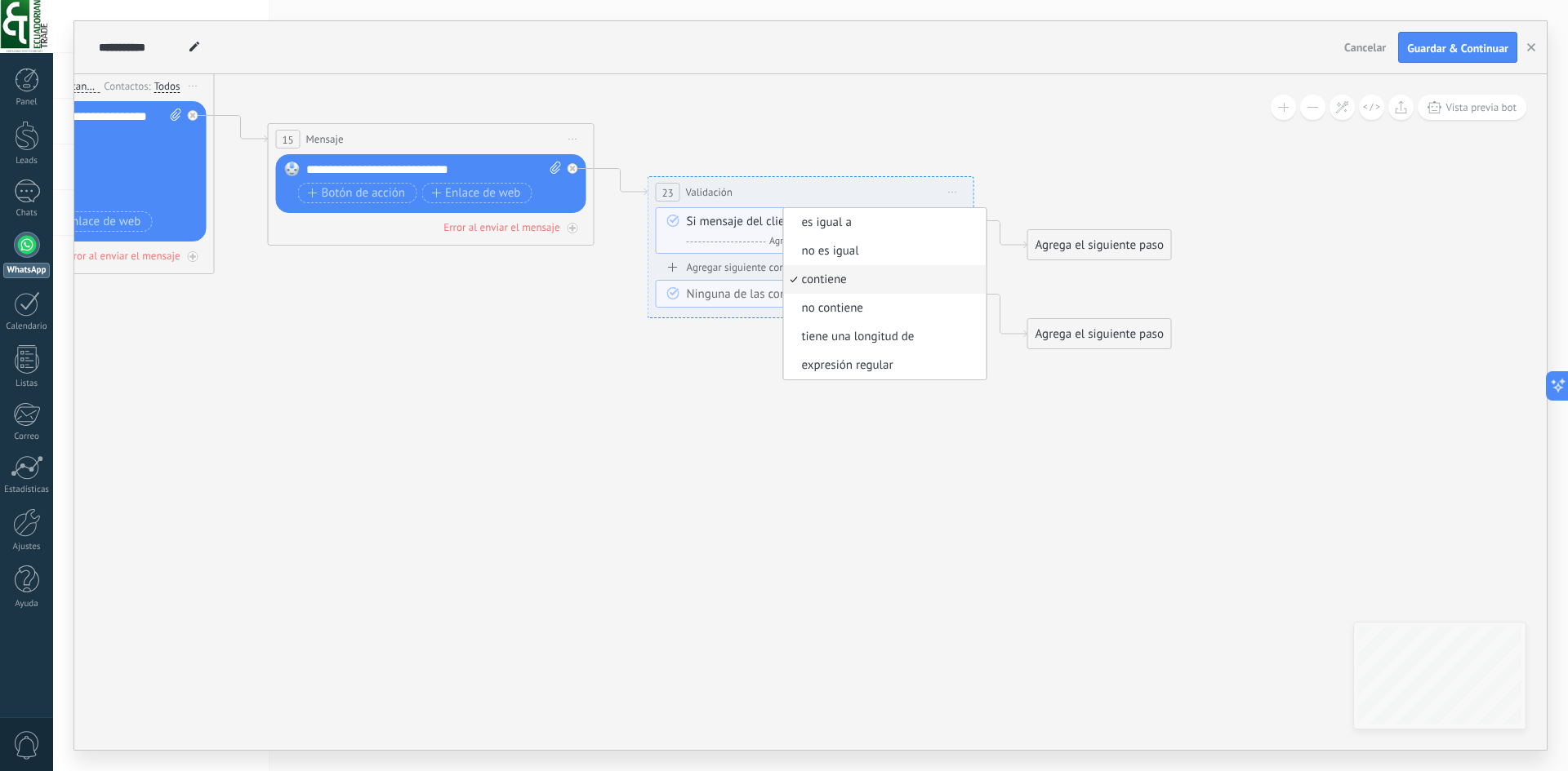
click at [721, 240] on div "Y Agregar condición (y)" at bounding box center [813, 241] width 254 height 17
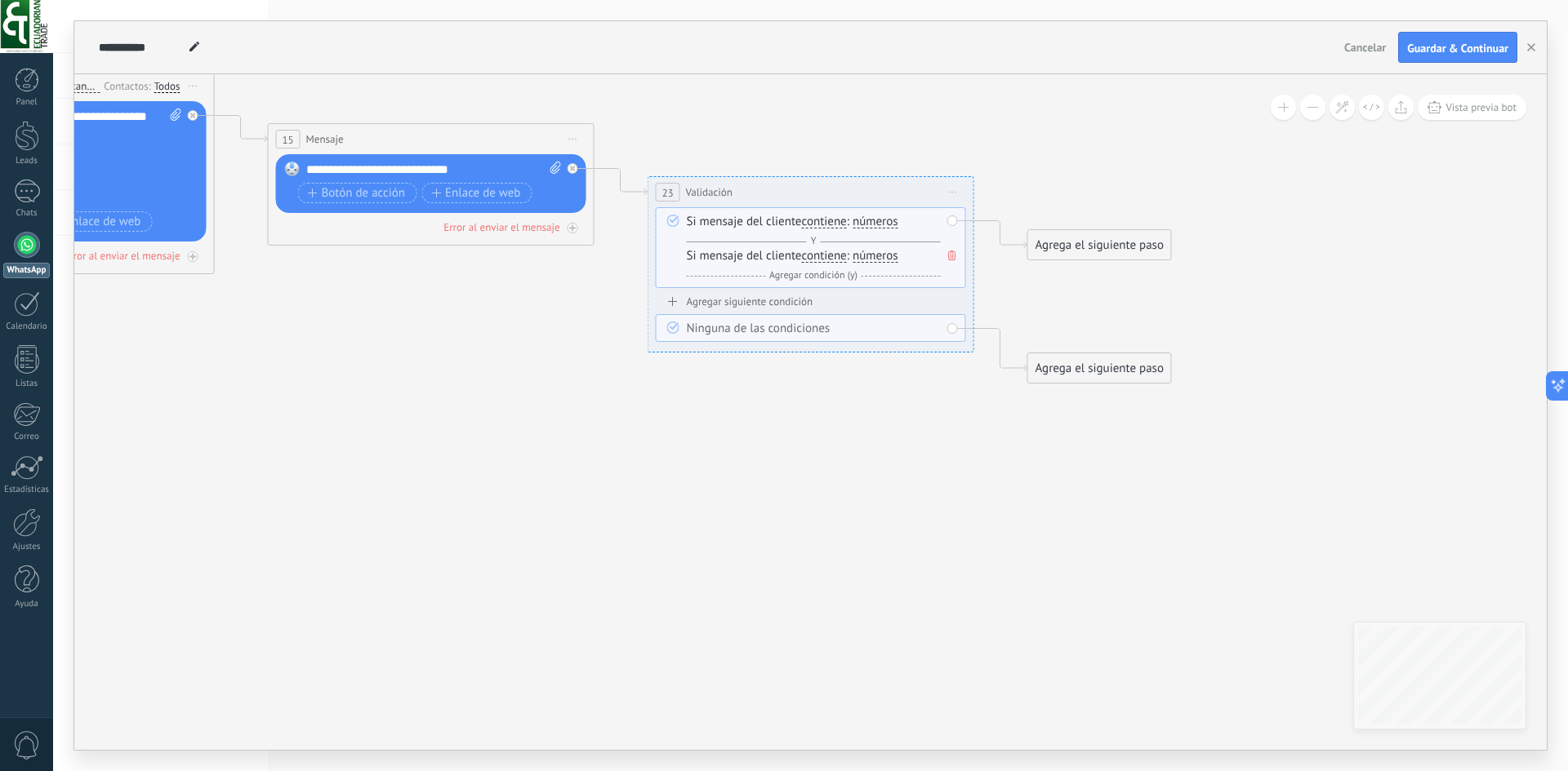
click at [945, 256] on span at bounding box center [951, 256] width 17 height 18
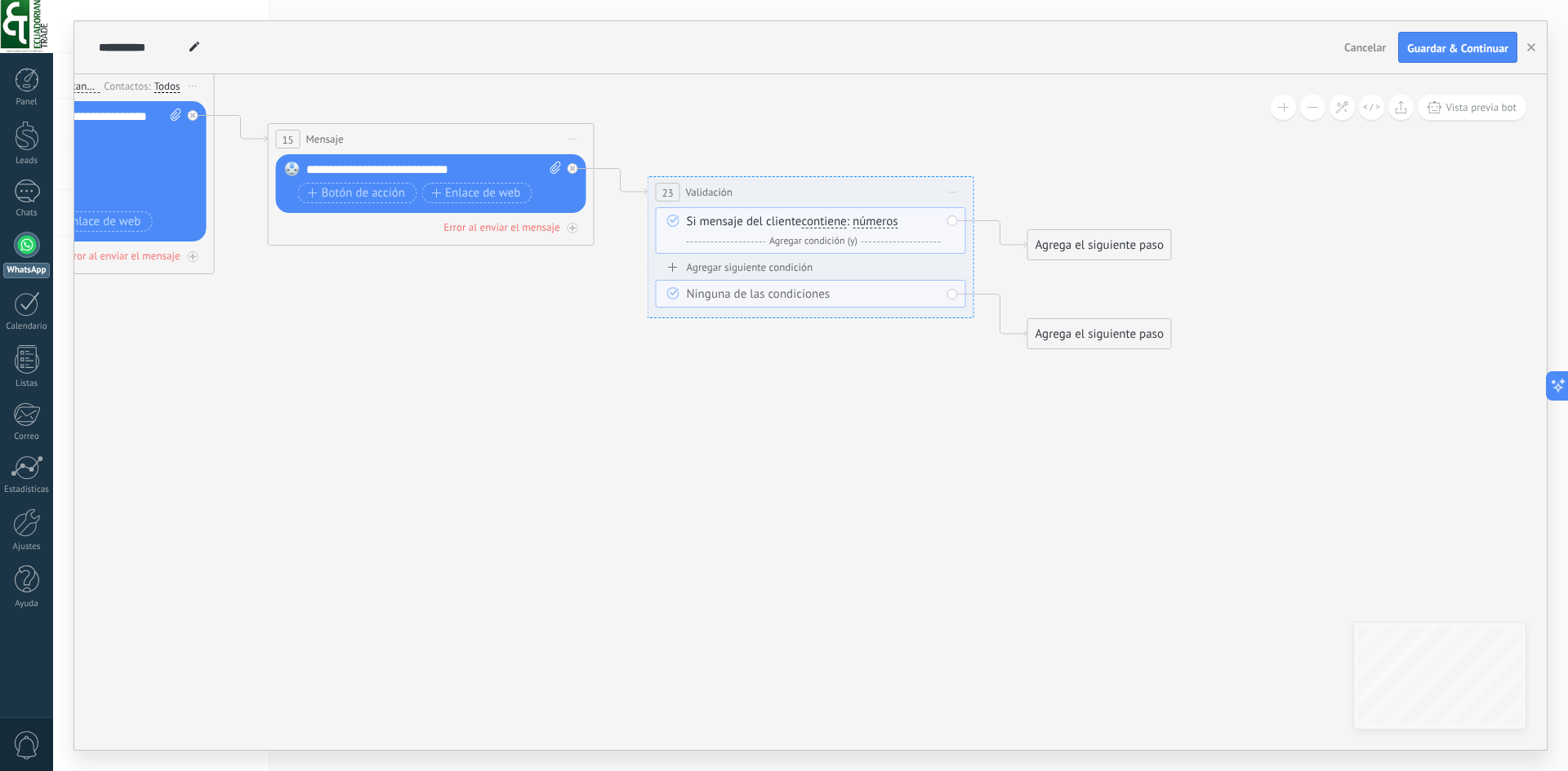
click at [881, 222] on span "números" at bounding box center [874, 222] width 46 height 13
click at [881, 222] on button "números" at bounding box center [946, 222] width 204 height 29
click at [810, 227] on span "contiene" at bounding box center [824, 222] width 45 height 13
click at [810, 227] on button "contiene" at bounding box center [896, 222] width 204 height 29
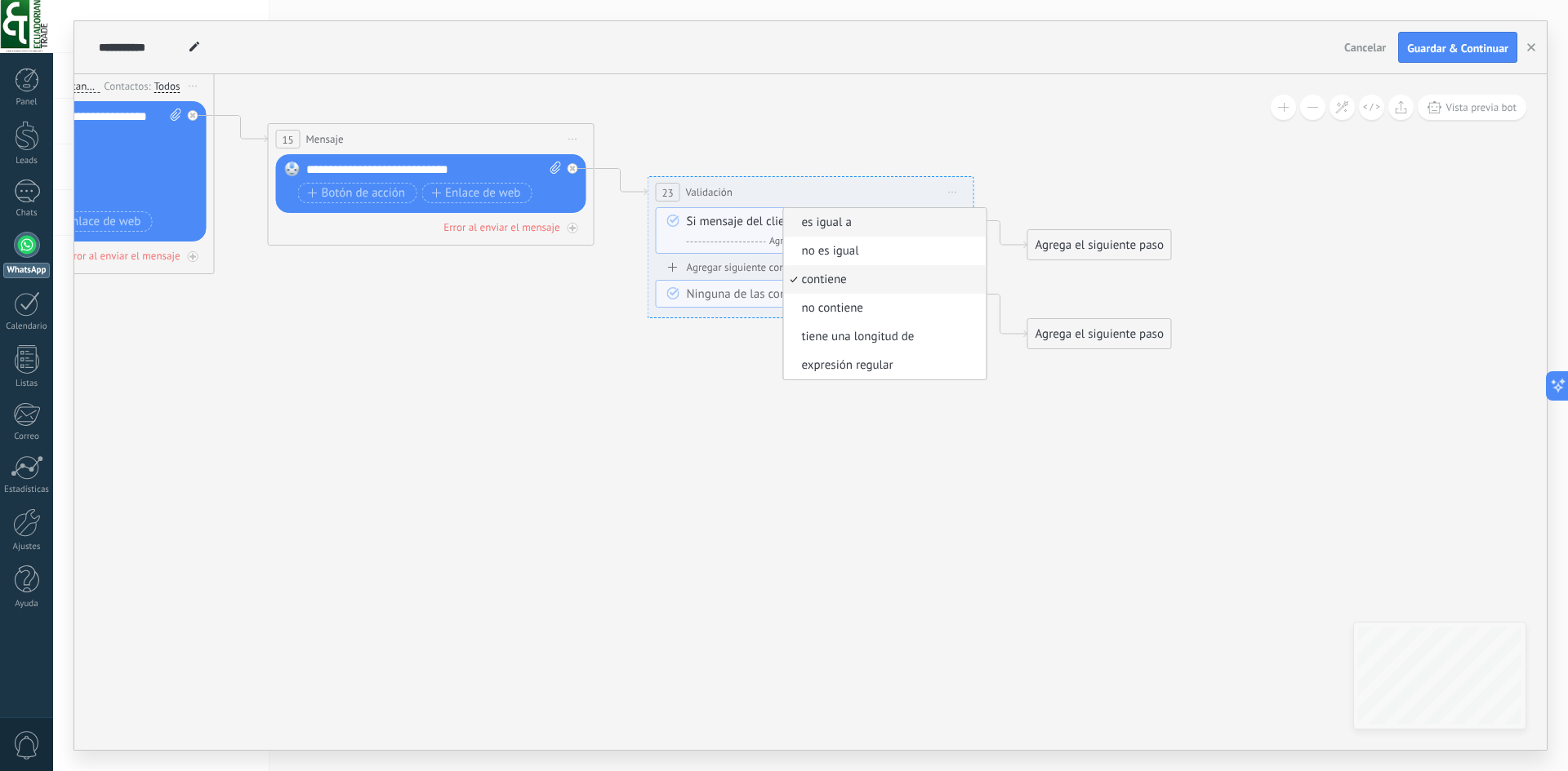
click at [858, 231] on li "es igual a" at bounding box center [885, 222] width 202 height 28
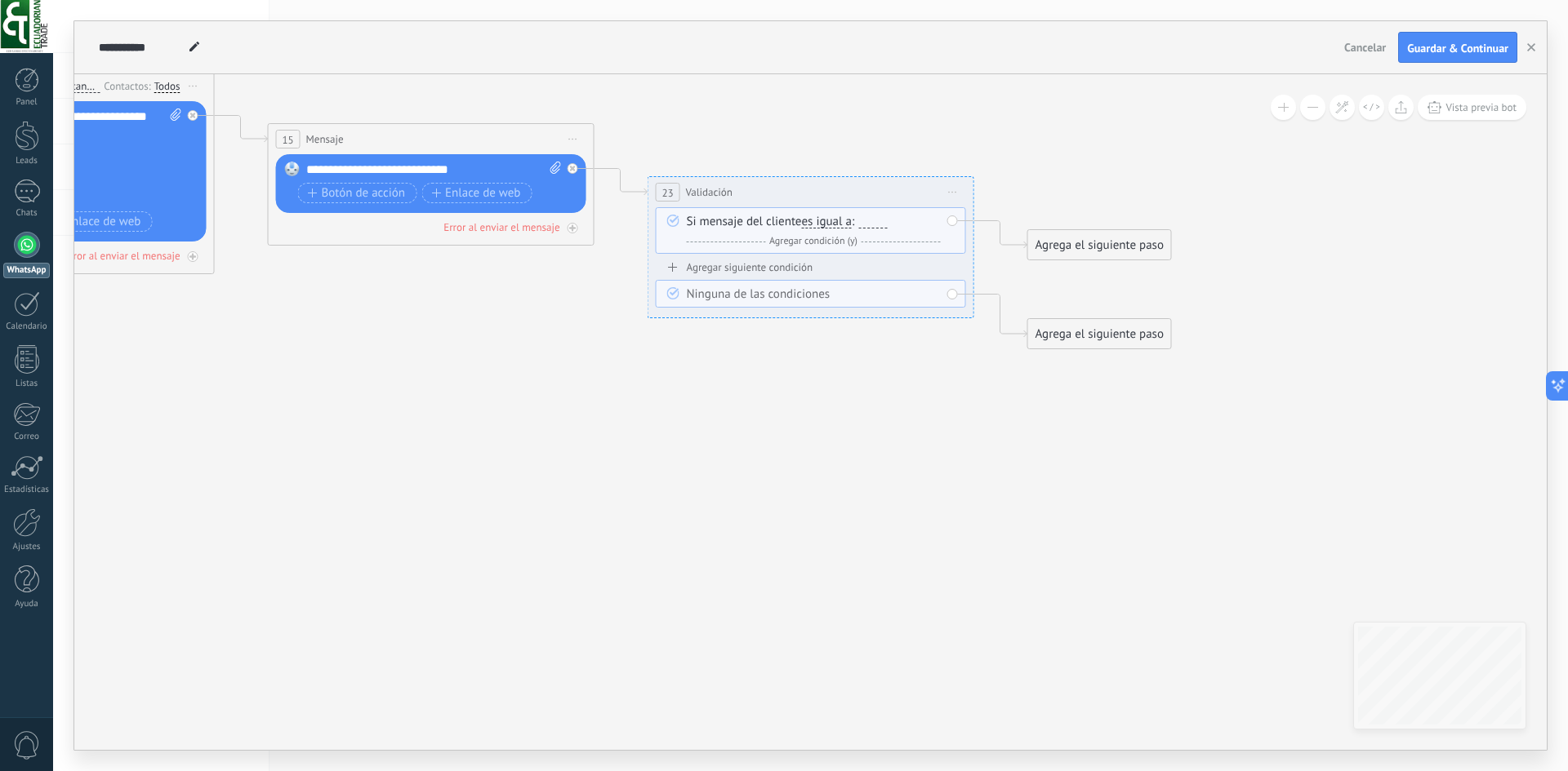
click at [876, 226] on div at bounding box center [872, 222] width 28 height 13
click at [841, 220] on span "es igual a" at bounding box center [826, 222] width 50 height 13
click at [841, 220] on button "es igual a" at bounding box center [896, 222] width 204 height 29
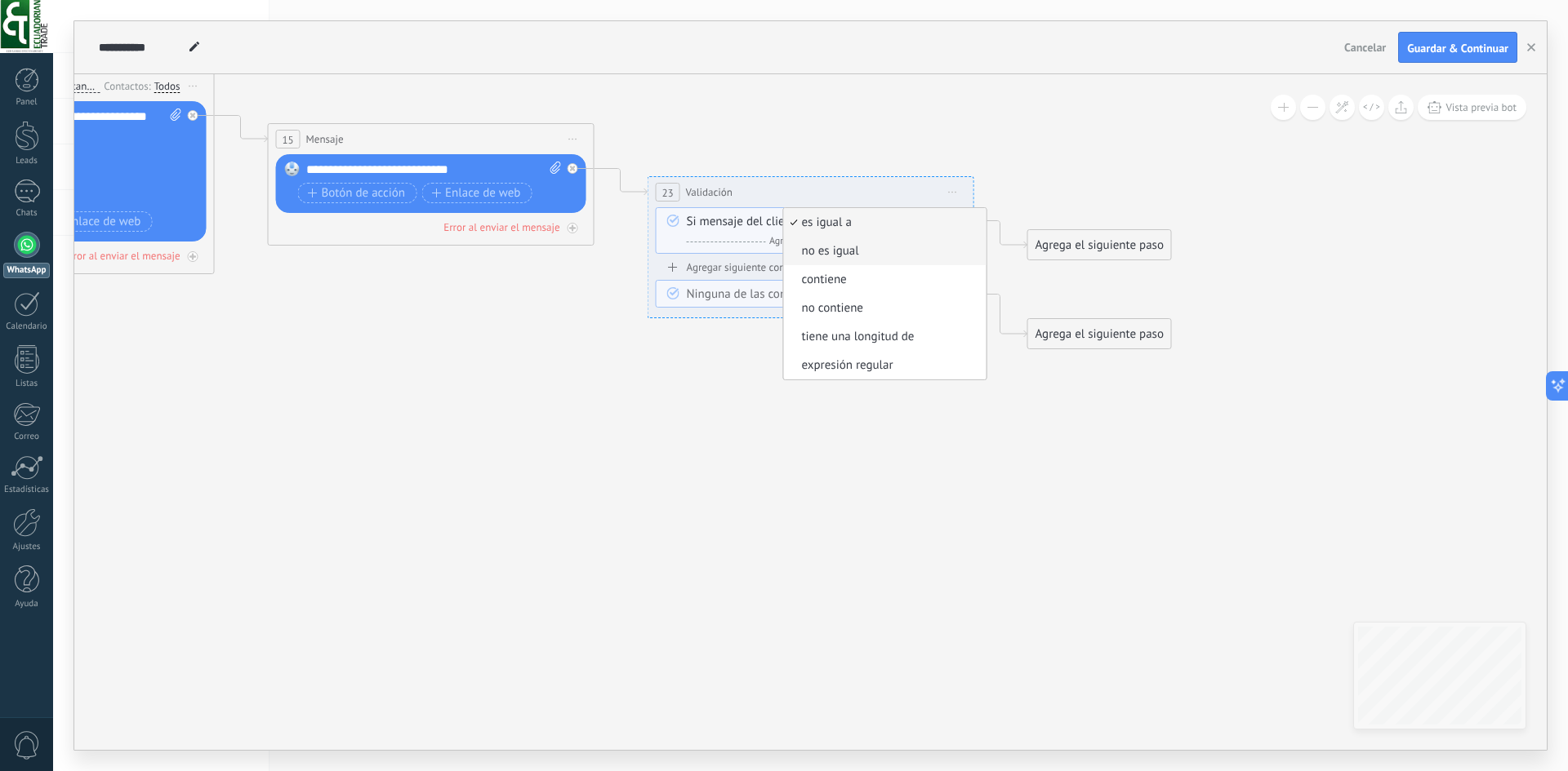
click at [839, 253] on span "no es igual" at bounding box center [882, 251] width 197 height 17
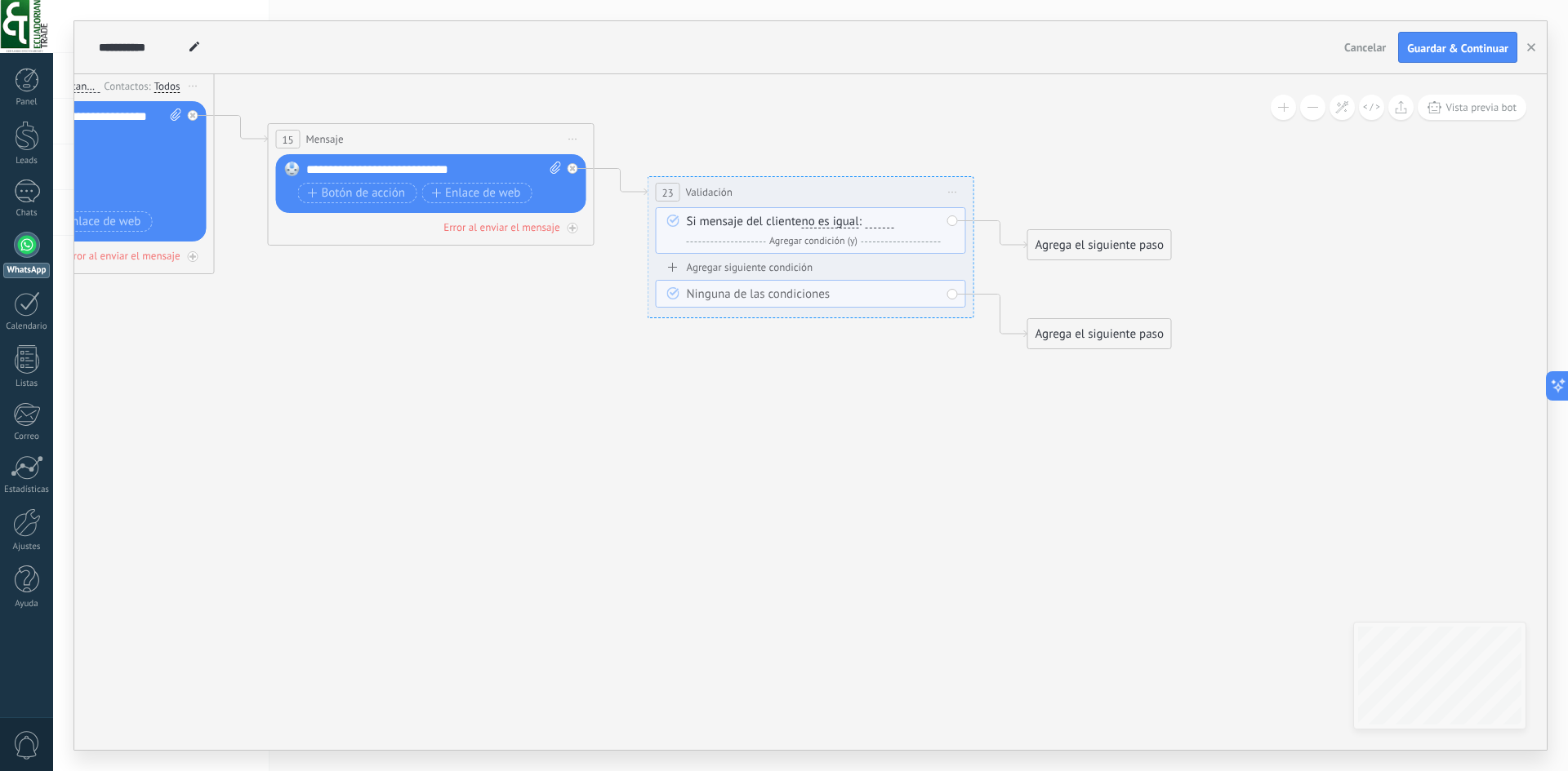
click at [842, 223] on span "no es igual" at bounding box center [830, 222] width 57 height 13
click at [842, 223] on button "no es igual" at bounding box center [896, 222] width 204 height 29
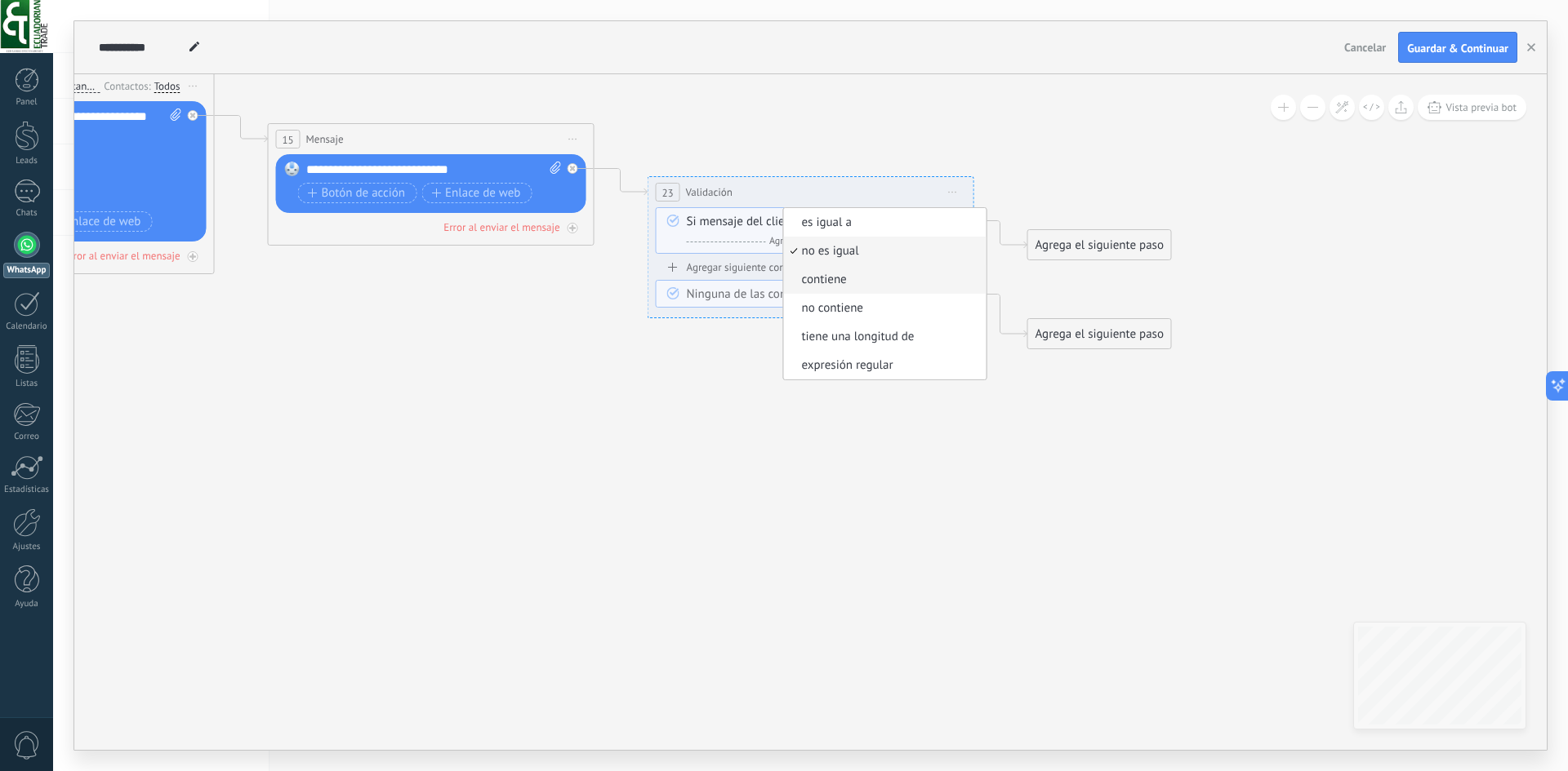
click at [842, 276] on span "contiene" at bounding box center [882, 280] width 197 height 17
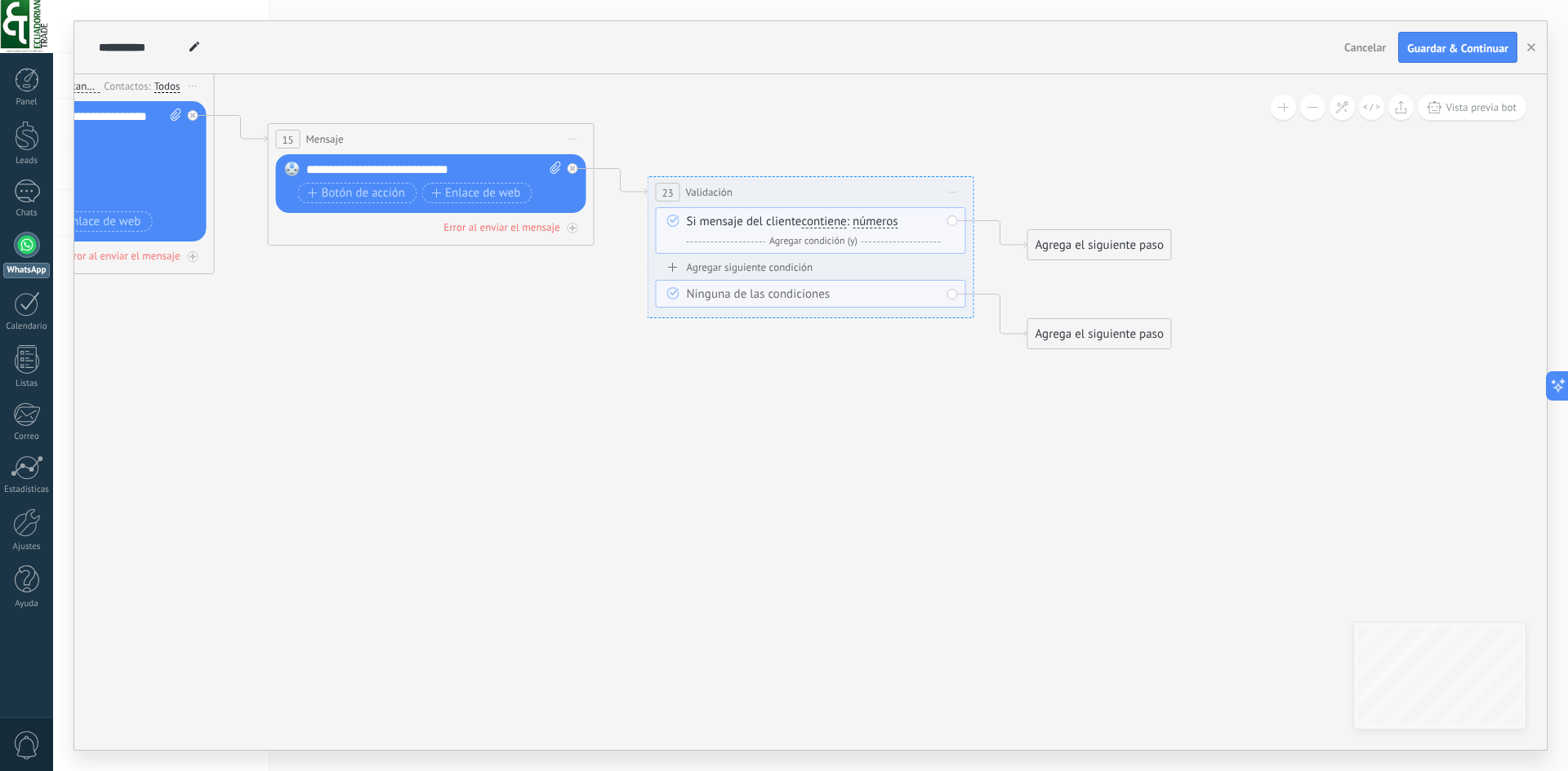
click at [875, 224] on span "números" at bounding box center [874, 222] width 46 height 13
click at [875, 224] on button "números" at bounding box center [946, 222] width 204 height 29
click at [872, 249] on span "letras" at bounding box center [933, 251] width 197 height 17
click at [952, 223] on div "Si mensaje del cliente contiene es igual a no es igual contiene no contiene tie…" at bounding box center [810, 230] width 310 height 47
click at [871, 221] on span "letras" at bounding box center [867, 222] width 29 height 13
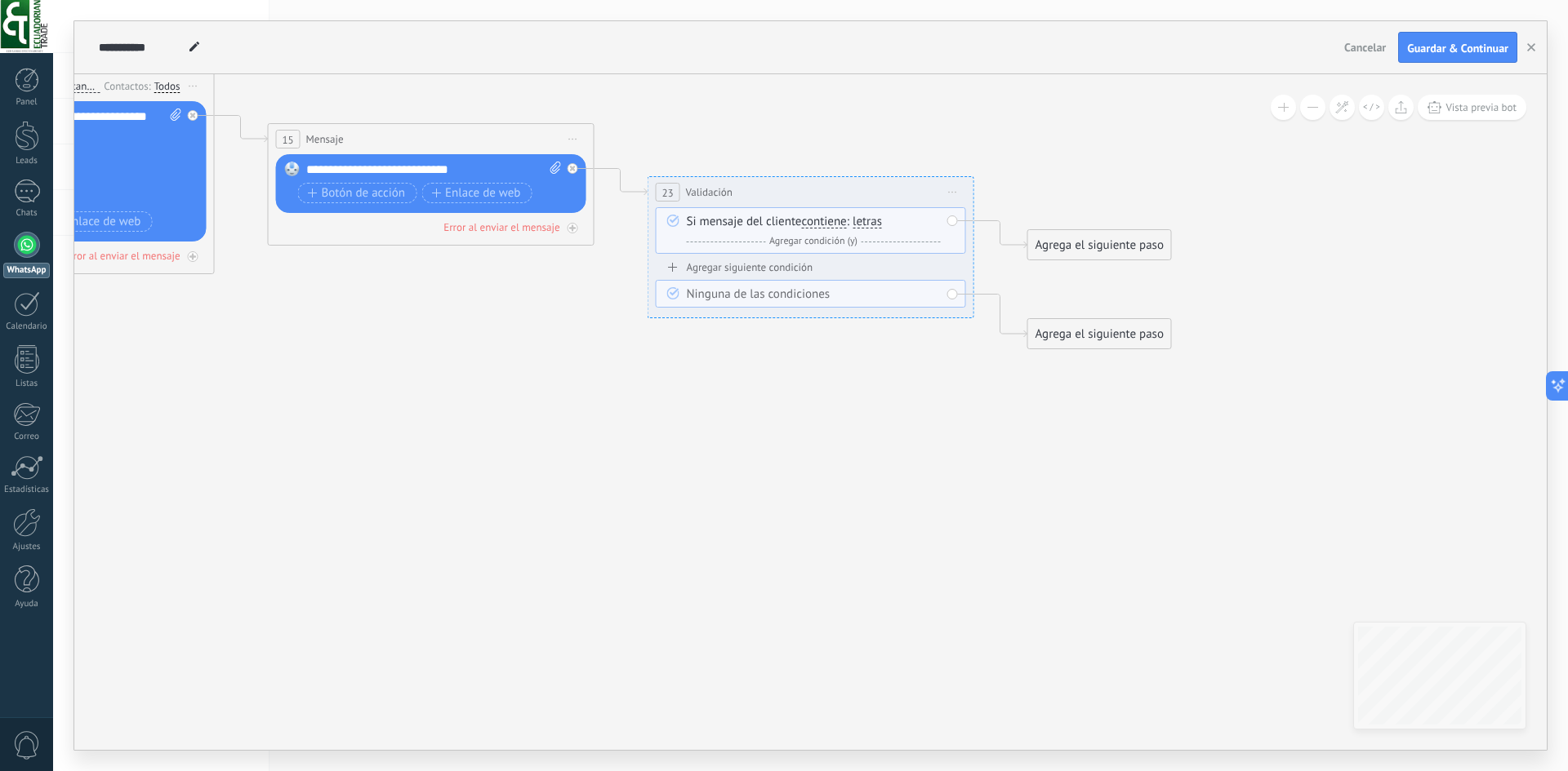
click at [871, 221] on button "letras" at bounding box center [946, 222] width 204 height 29
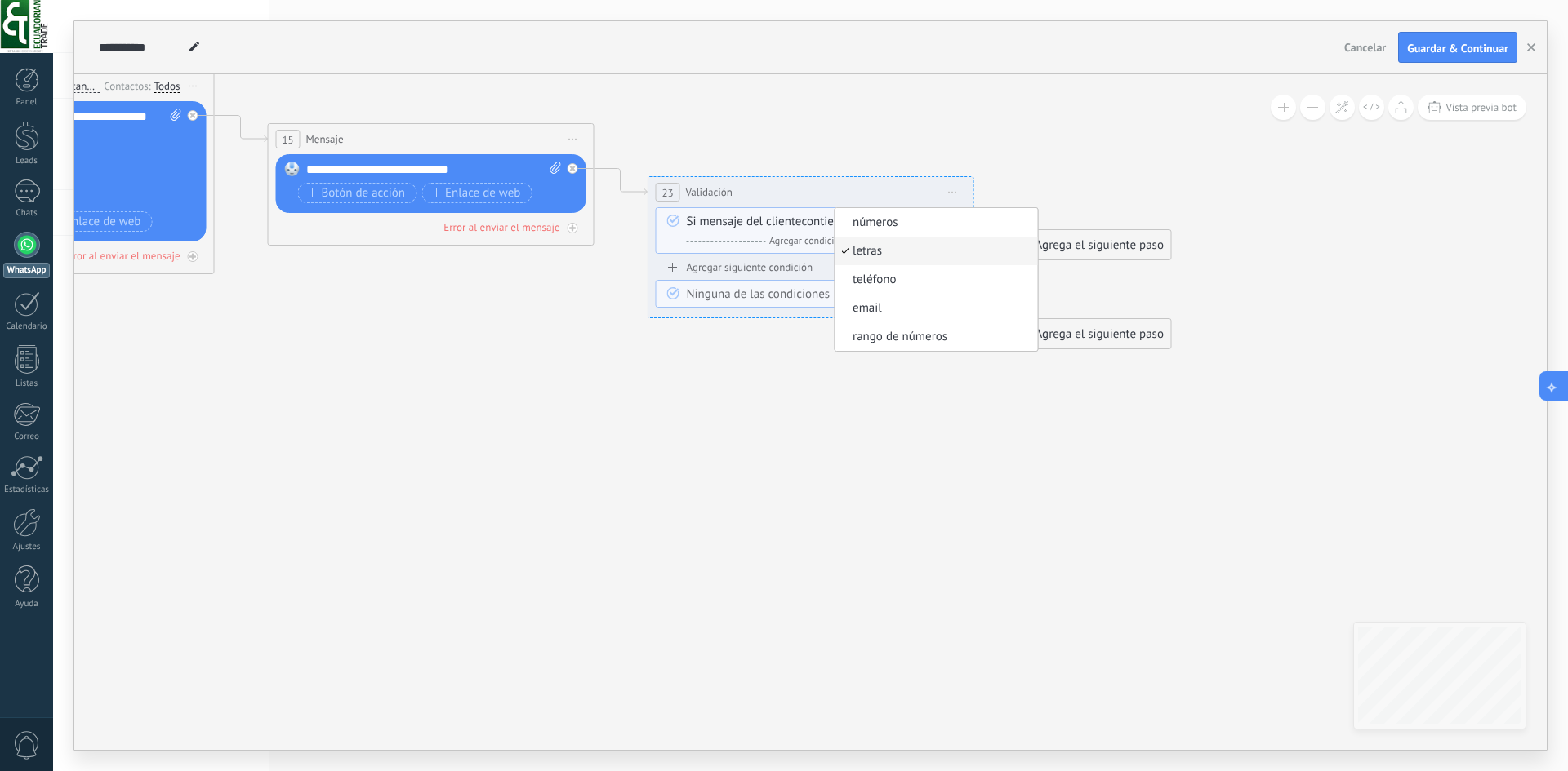
click at [1551, 388] on icon at bounding box center [1552, 386] width 18 height 18
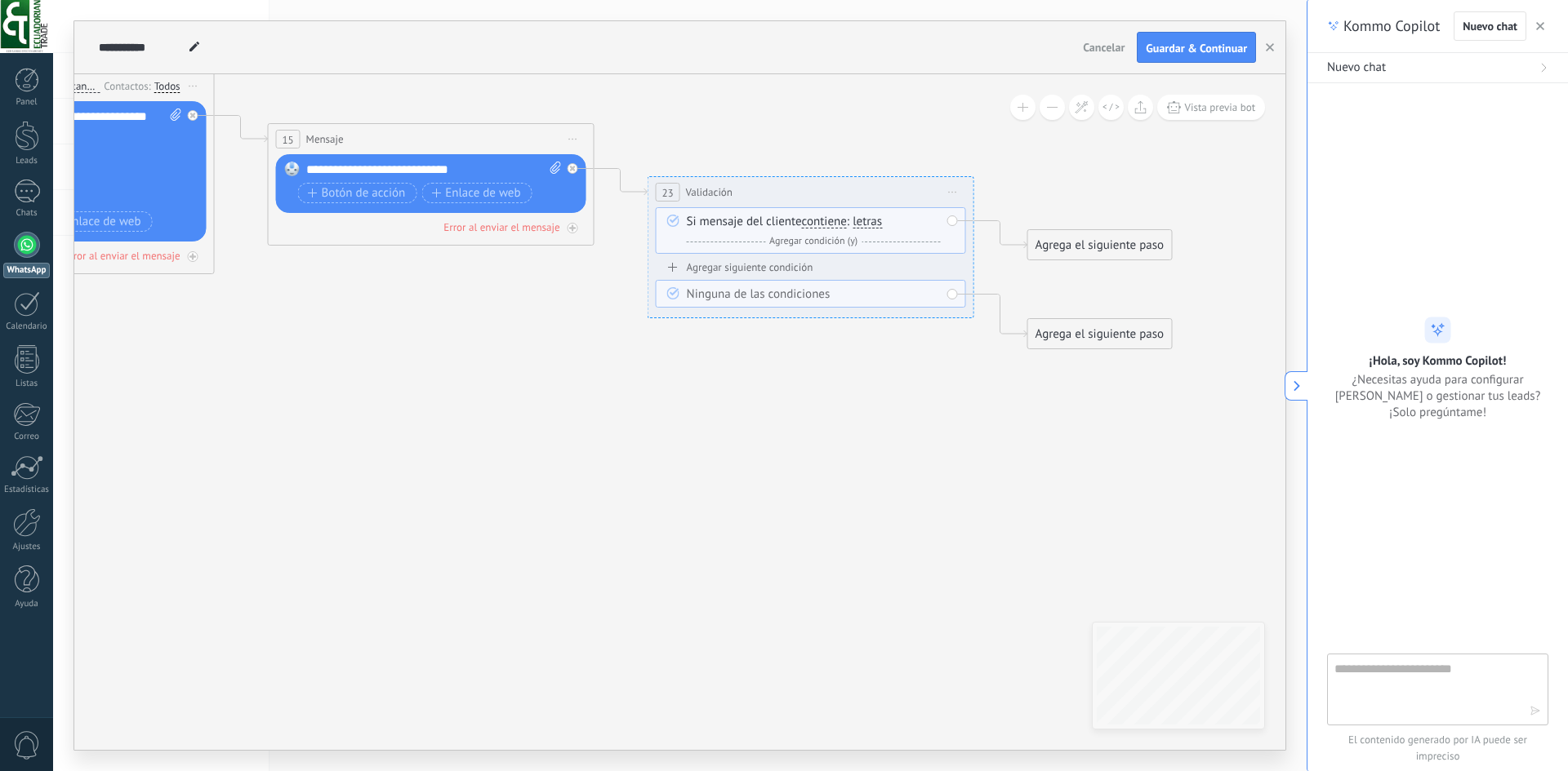
click at [1290, 383] on button at bounding box center [1296, 386] width 23 height 29
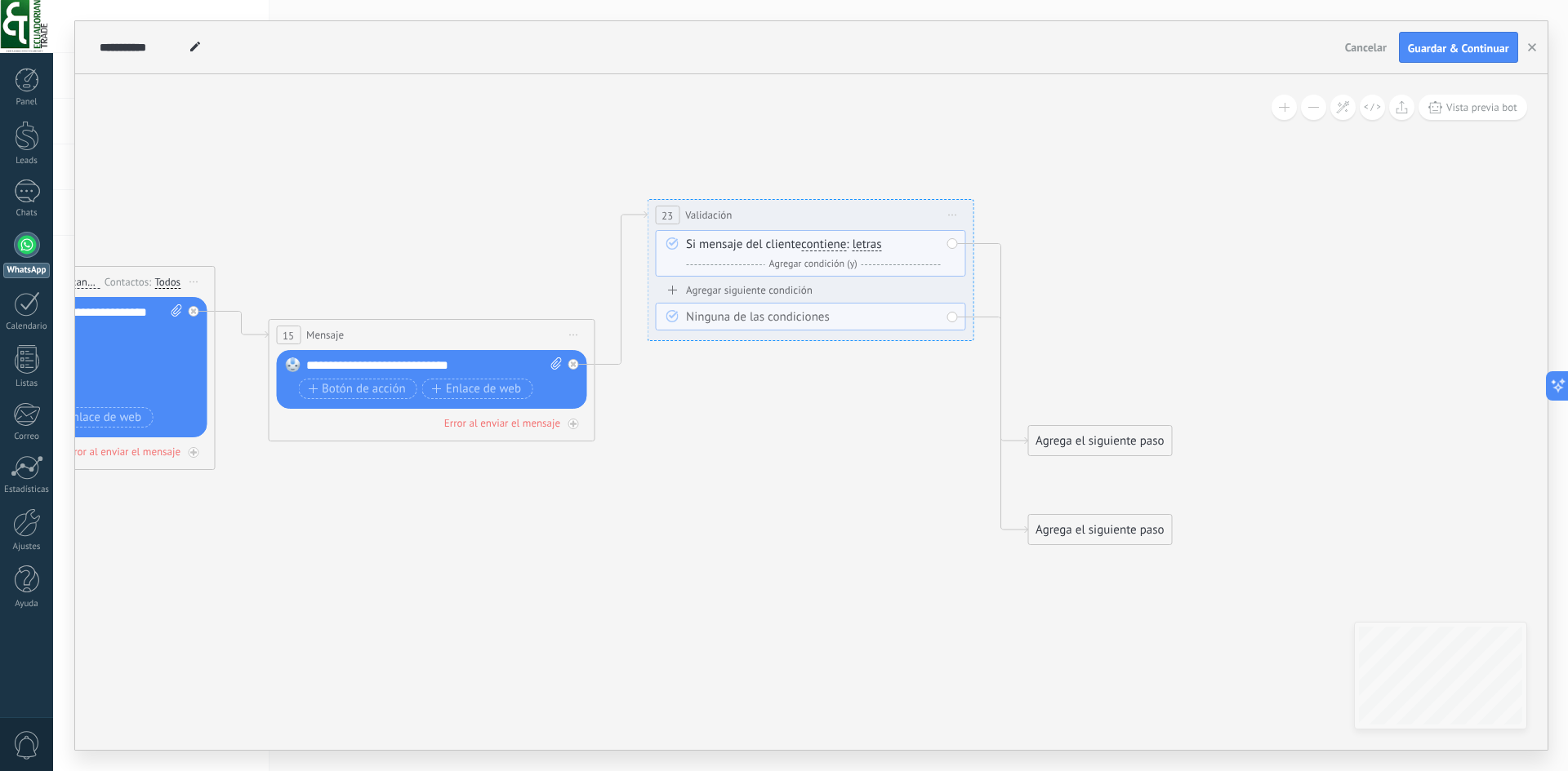
drag, startPoint x: 824, startPoint y: 385, endPoint x: 823, endPoint y: 212, distance: 173.0
click at [823, 212] on div "**********" at bounding box center [810, 215] width 325 height 30
drag, startPoint x: 1086, startPoint y: 439, endPoint x: 1115, endPoint y: 255, distance: 186.3
click at [1116, 255] on div "Agrega el siguiente paso" at bounding box center [1130, 256] width 143 height 27
click at [744, 243] on div "Si mensaje del cliente contiene es igual a no es igual contiene no contiene tie…" at bounding box center [812, 254] width 254 height 36
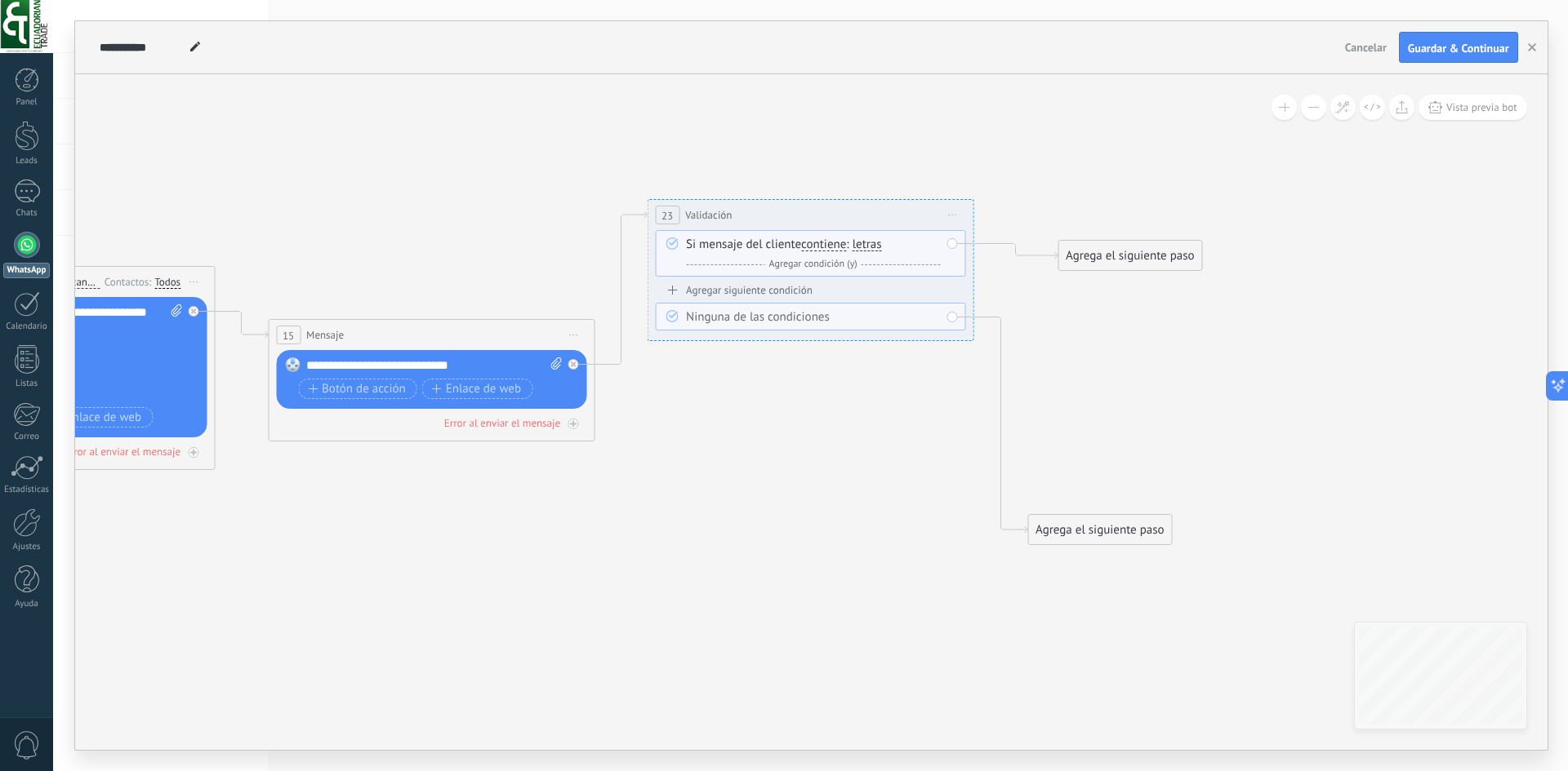
click at [659, 239] on span at bounding box center [672, 242] width 28 height 13
click at [665, 243] on span at bounding box center [672, 242] width 28 height 13
click at [666, 243] on icon at bounding box center [672, 243] width 13 height 13
click at [666, 245] on icon at bounding box center [672, 243] width 13 height 13
click at [681, 254] on div "Si mensaje del cliente contiene es igual a no es igual contiene no contiene tie…" at bounding box center [809, 254] width 310 height 47
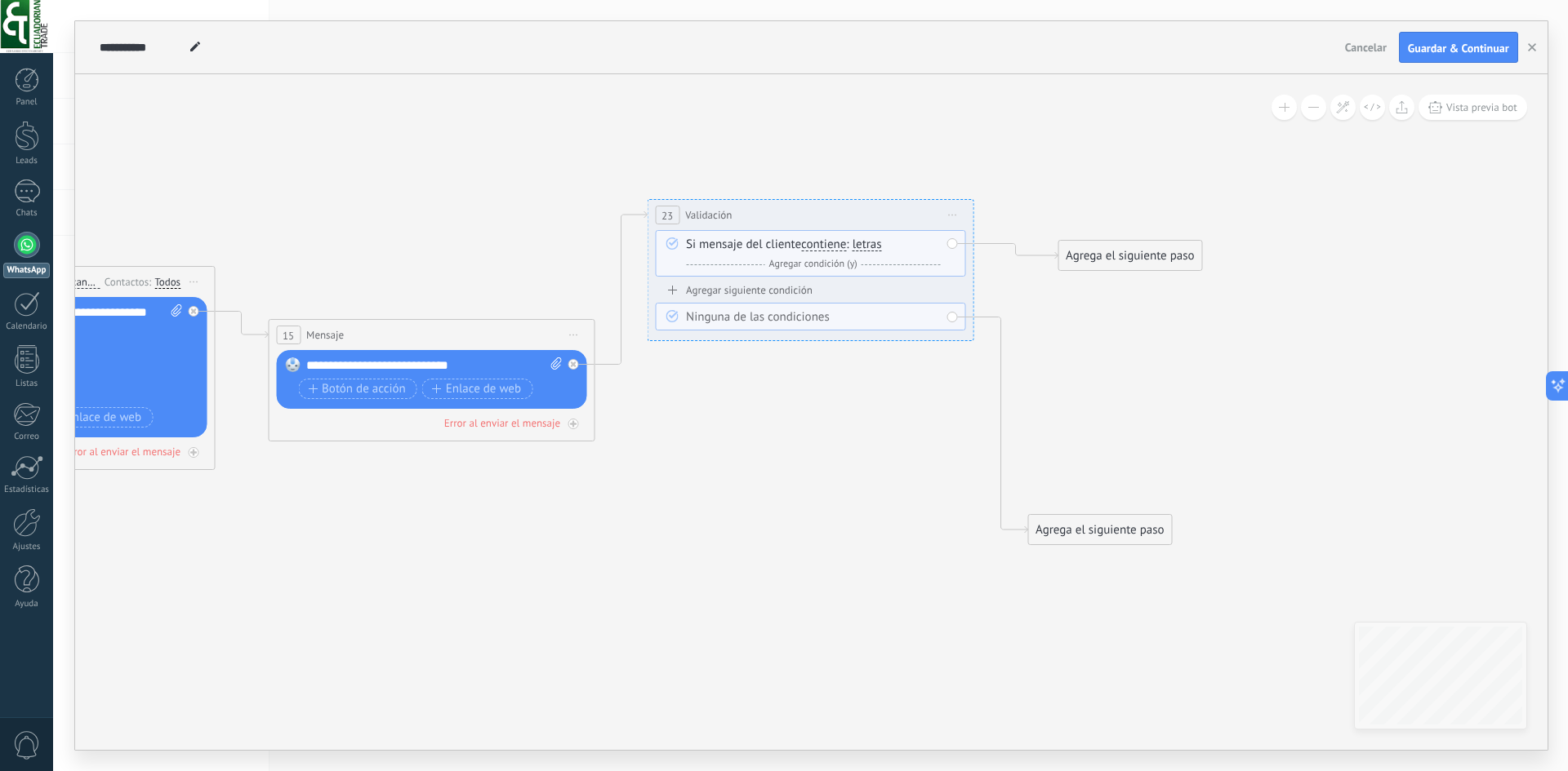
click at [681, 254] on div "Si mensaje del cliente contiene es igual a no es igual contiene no contiene tie…" at bounding box center [809, 254] width 310 height 47
drag, startPoint x: 681, startPoint y: 254, endPoint x: 668, endPoint y: 262, distance: 15.3
click at [668, 262] on div "Si mensaje del cliente contiene es igual a no es igual contiene no contiene tie…" at bounding box center [809, 254] width 310 height 47
click at [862, 247] on span "letras" at bounding box center [867, 244] width 29 height 13
click at [862, 247] on button "letras" at bounding box center [946, 245] width 204 height 29
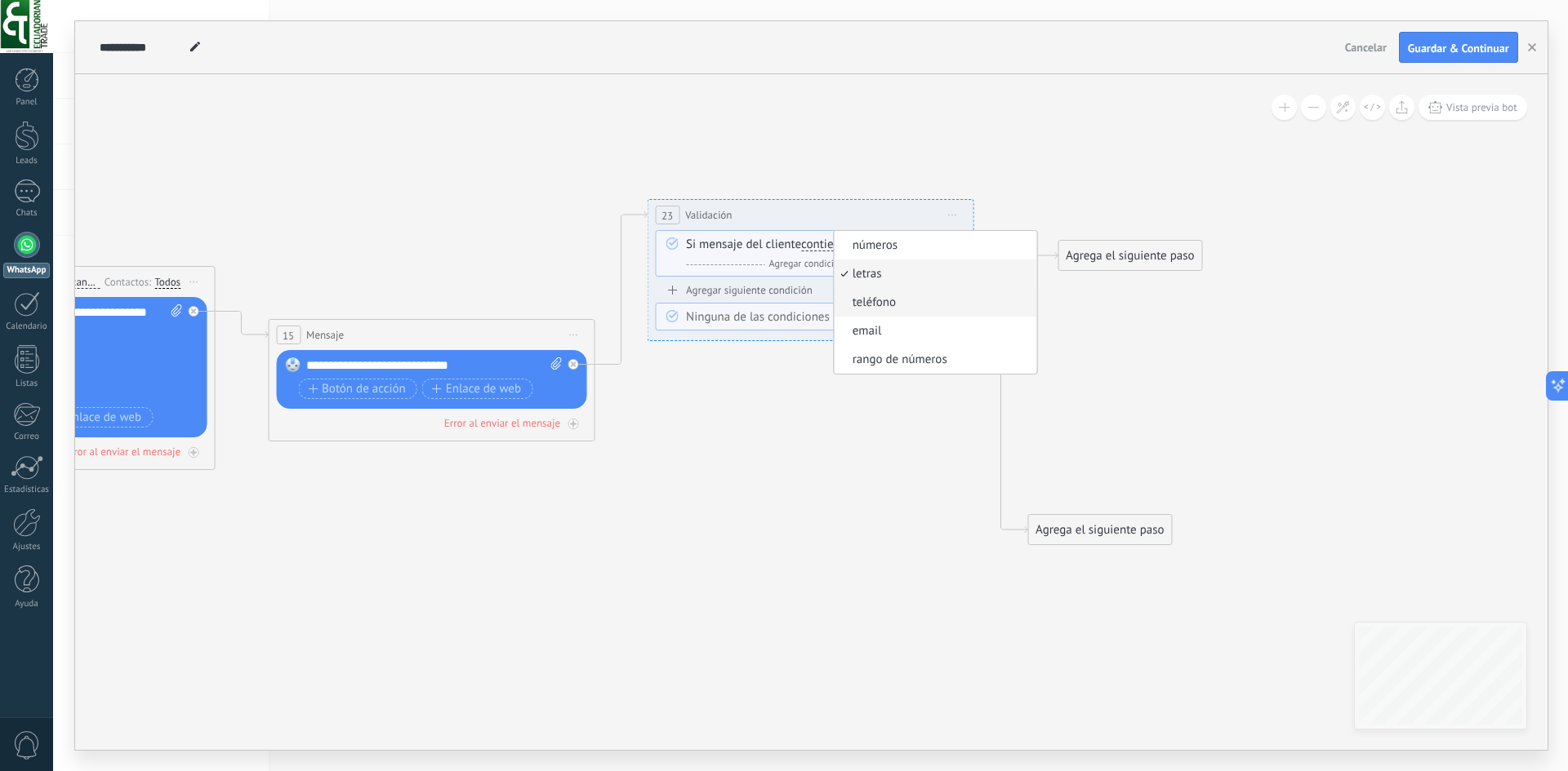
click at [862, 306] on span "teléfono" at bounding box center [933, 302] width 197 height 17
click at [881, 249] on span "teléfono" at bounding box center [873, 244] width 43 height 13
click at [881, 249] on button "teléfono" at bounding box center [946, 245] width 204 height 29
click at [897, 353] on span "rango de números" at bounding box center [933, 360] width 197 height 17
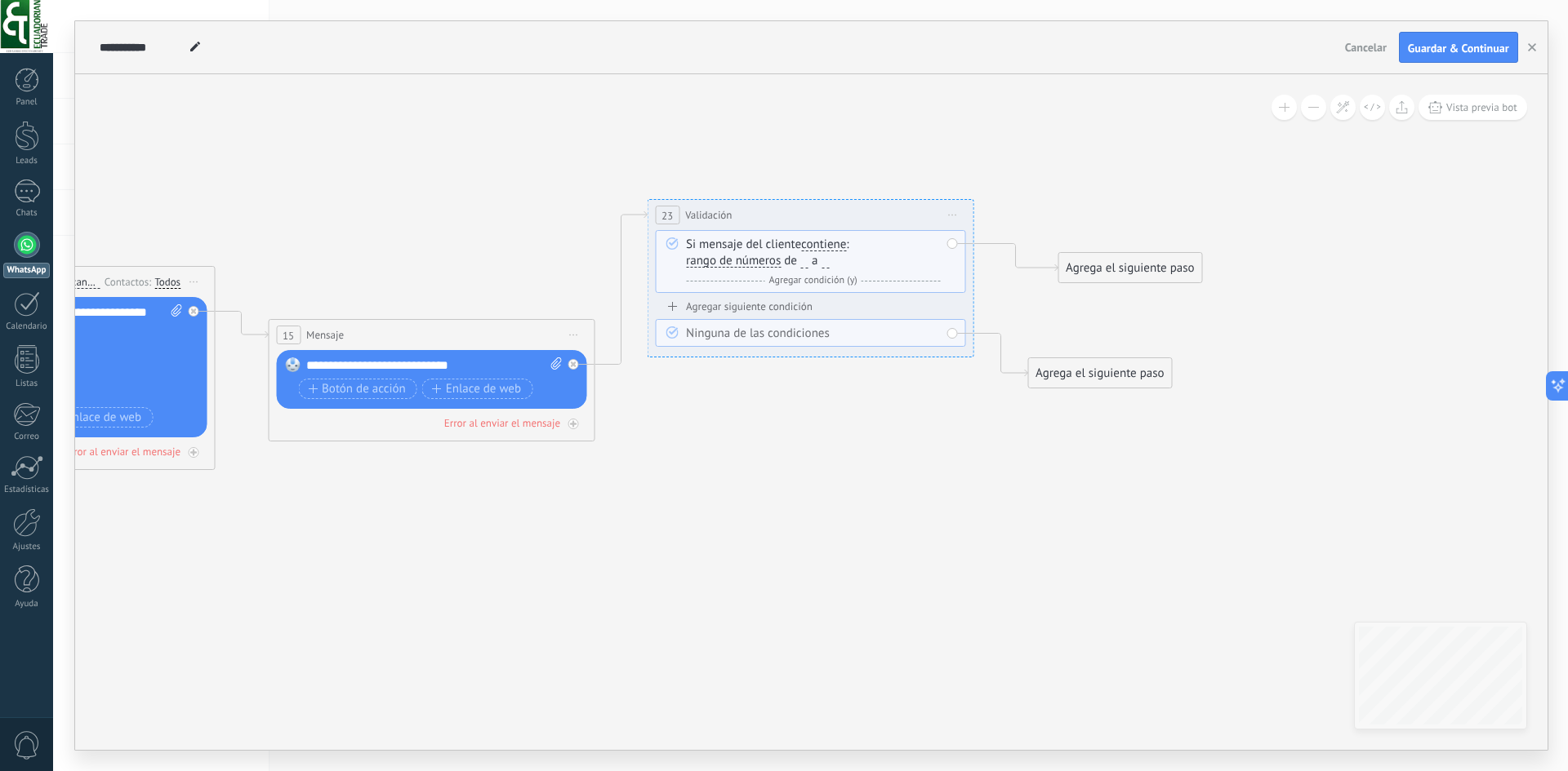
drag, startPoint x: 825, startPoint y: 252, endPoint x: 841, endPoint y: 236, distance: 22.6
click at [827, 250] on div "Si mensaje del cliente contiene es igual a no es igual contiene no contiene tie…" at bounding box center [812, 263] width 254 height 53
click at [841, 236] on div "Si mensaje del cliente contiene es igual a no es igual contiene no contiene tie…" at bounding box center [812, 263] width 254 height 53
click at [841, 242] on span "contiene" at bounding box center [823, 244] width 45 height 13
click at [841, 242] on button "contiene" at bounding box center [895, 245] width 204 height 29
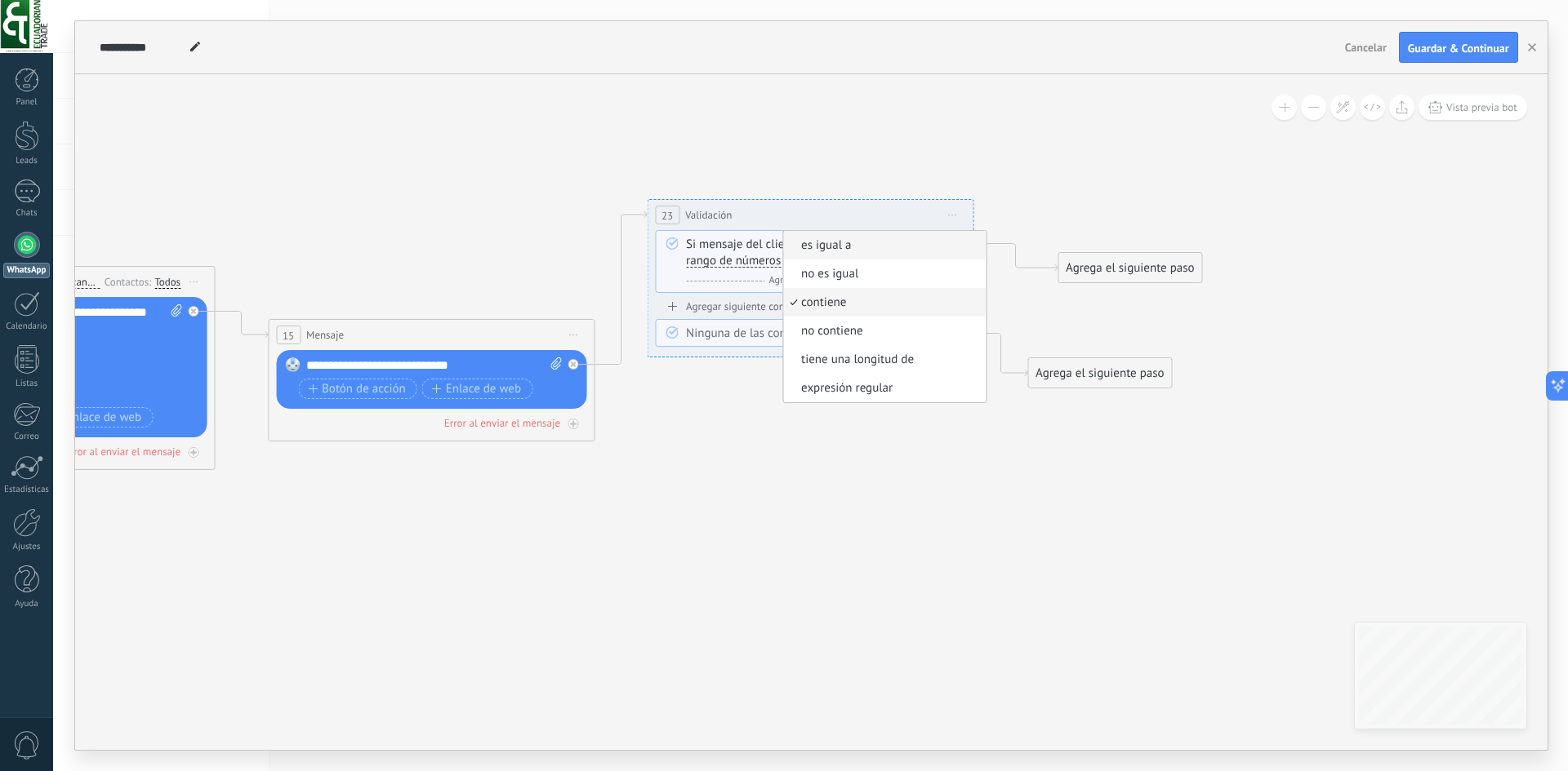
click at [847, 250] on span "es igual a" at bounding box center [881, 245] width 197 height 17
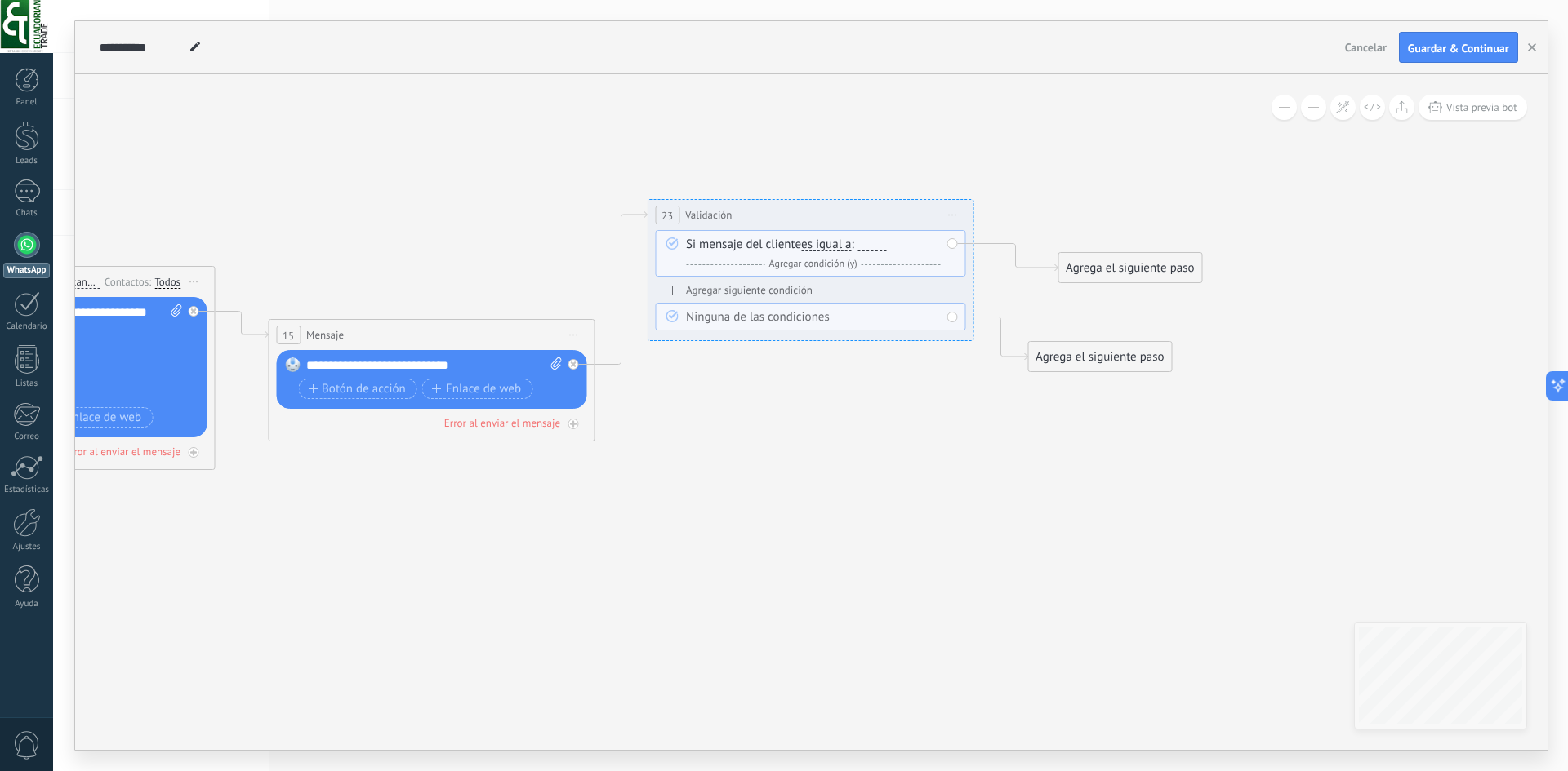
click at [790, 246] on div "Si mensaje del cliente es igual a es igual a no es igual contiene no contiene t…" at bounding box center [812, 254] width 254 height 36
click at [953, 244] on div "Si mensaje del cliente es igual a es igual a no es igual contiene no contiene t…" at bounding box center [809, 254] width 310 height 47
click at [1138, 271] on div "Agrega el siguiente paso" at bounding box center [1129, 268] width 143 height 27
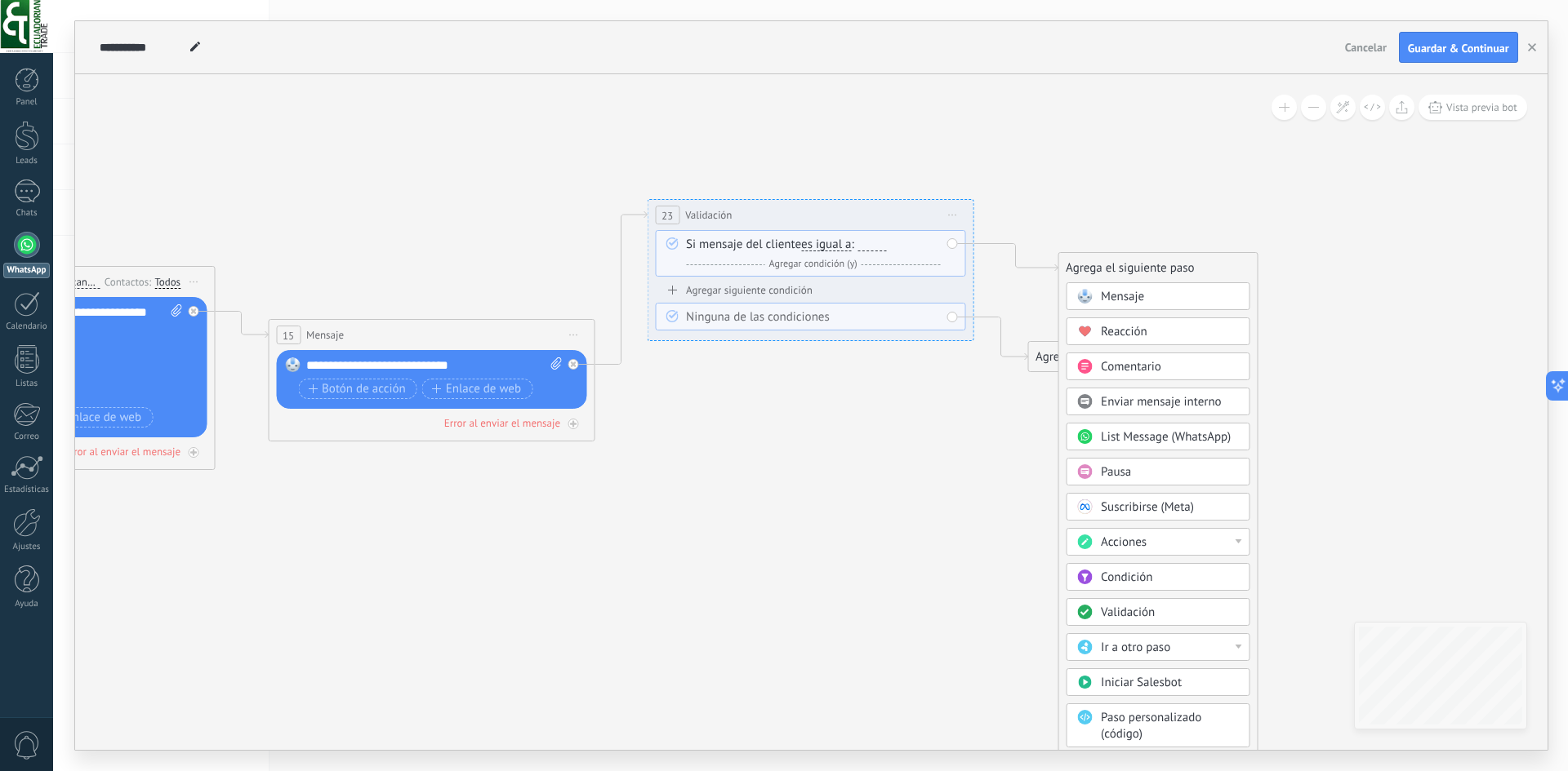
click at [906, 408] on icon at bounding box center [415, 371] width 2280 height 1162
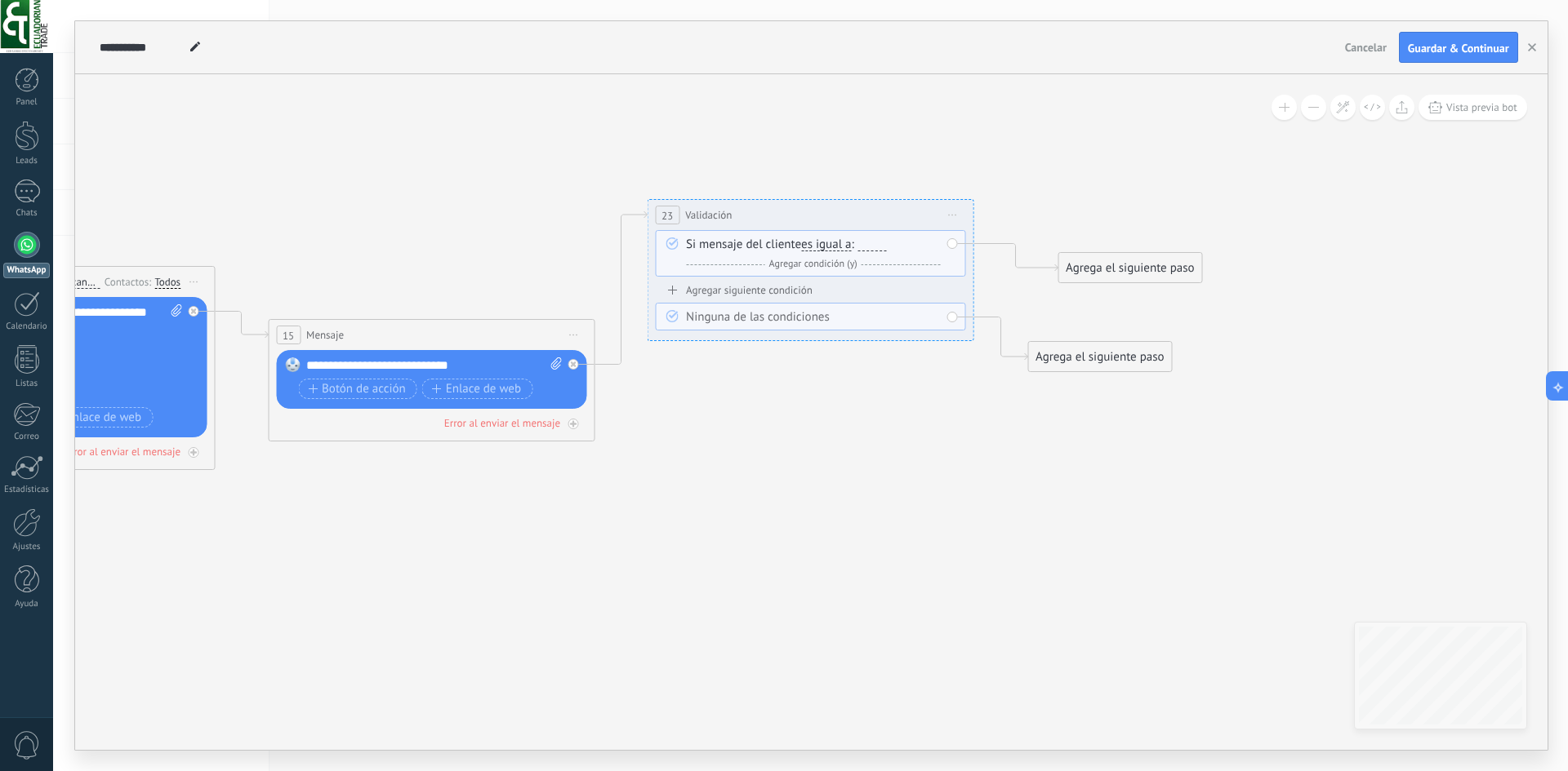
click at [1310, 113] on button at bounding box center [1313, 107] width 25 height 25
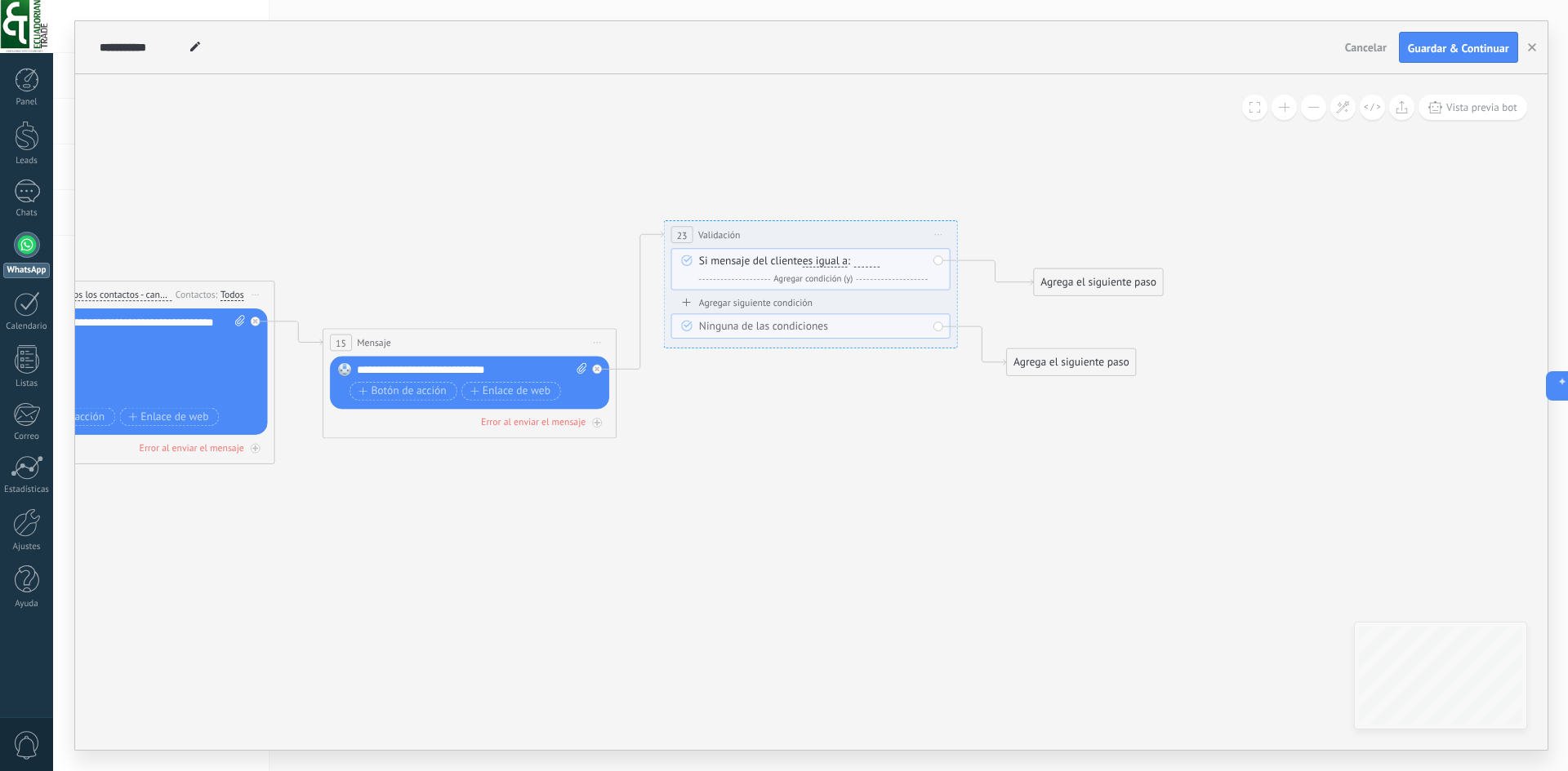
click at [1310, 113] on button at bounding box center [1313, 107] width 25 height 25
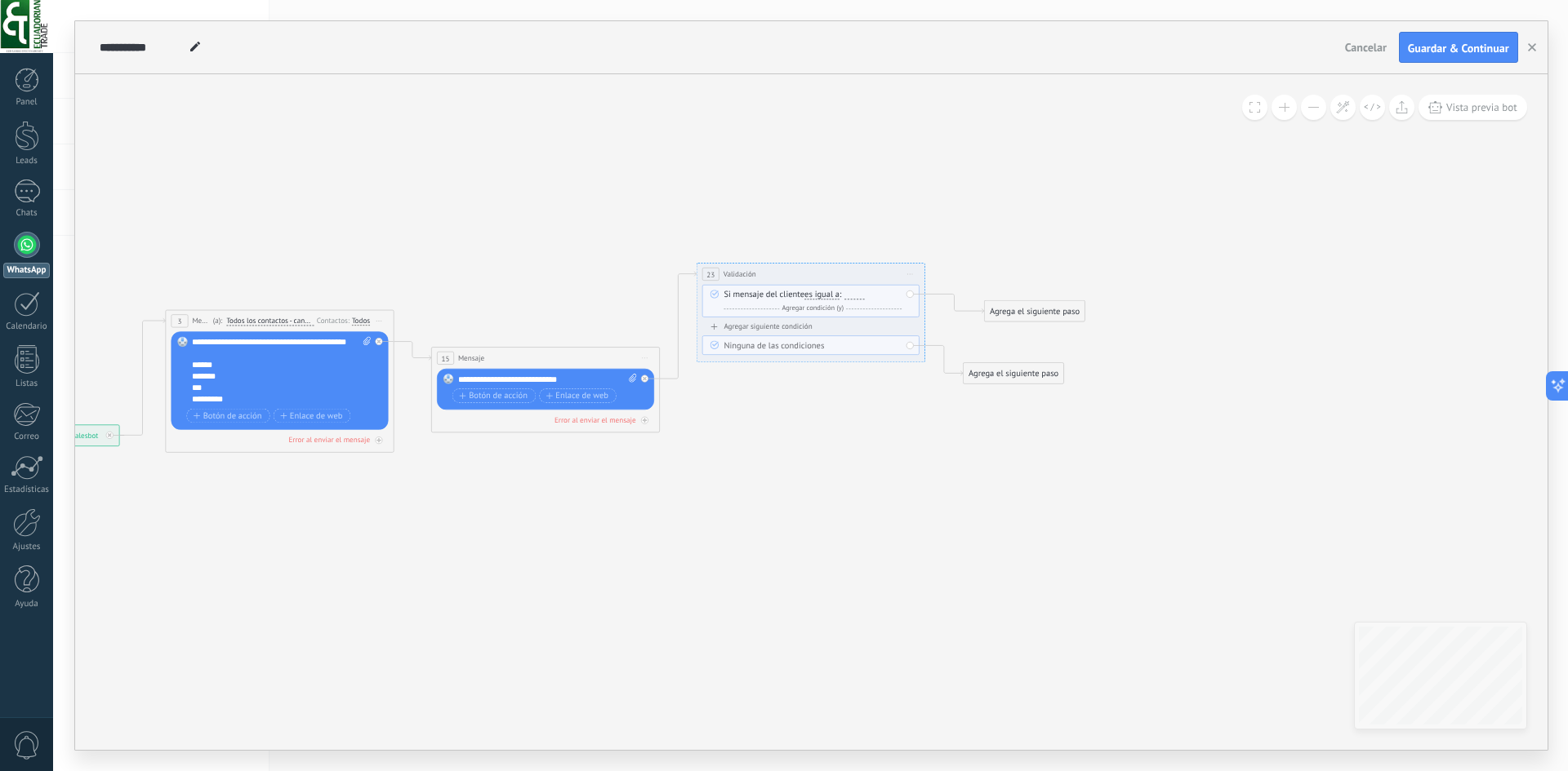
click at [1310, 113] on button at bounding box center [1313, 107] width 25 height 25
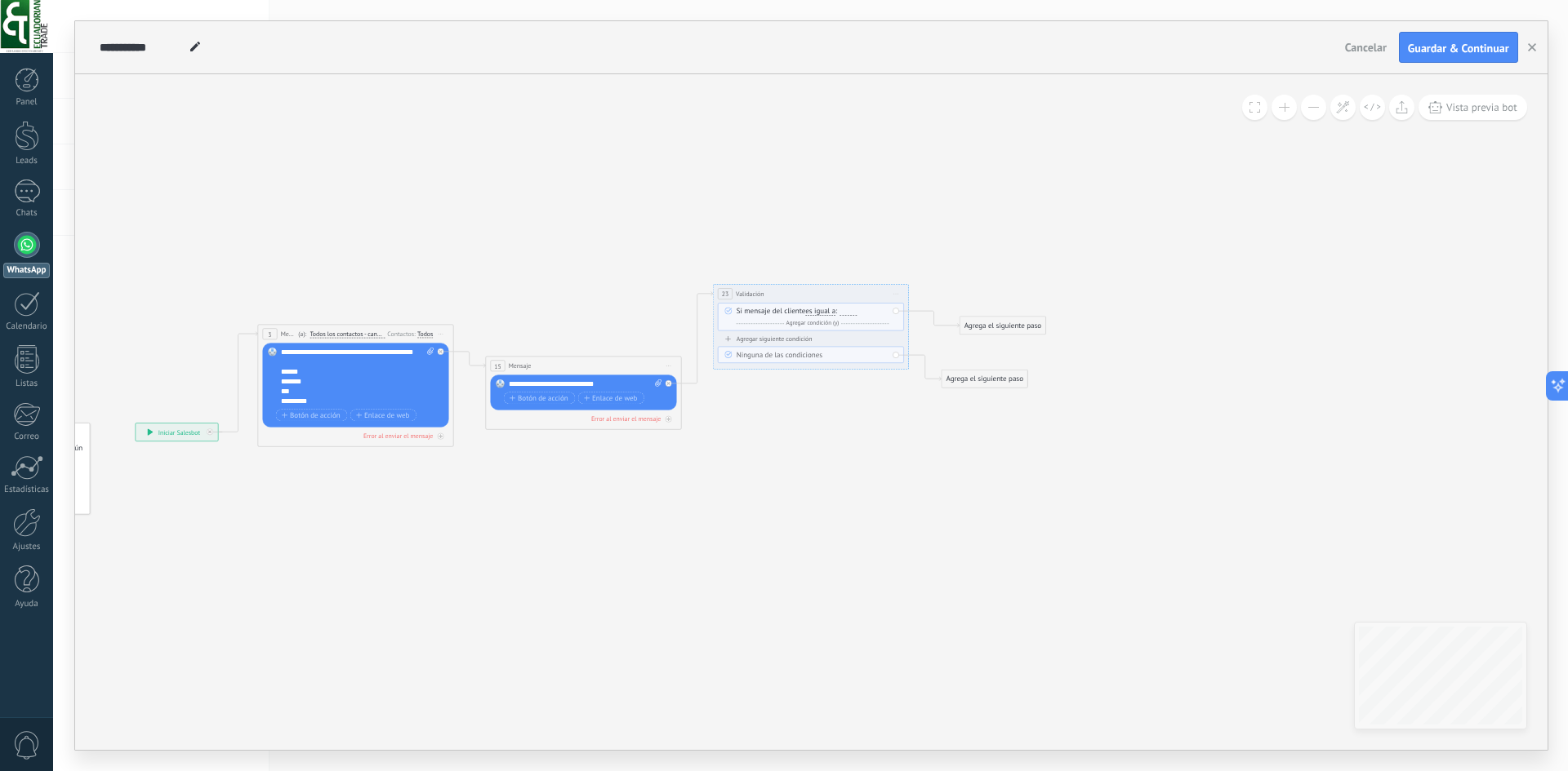
click at [1310, 113] on button at bounding box center [1313, 107] width 25 height 25
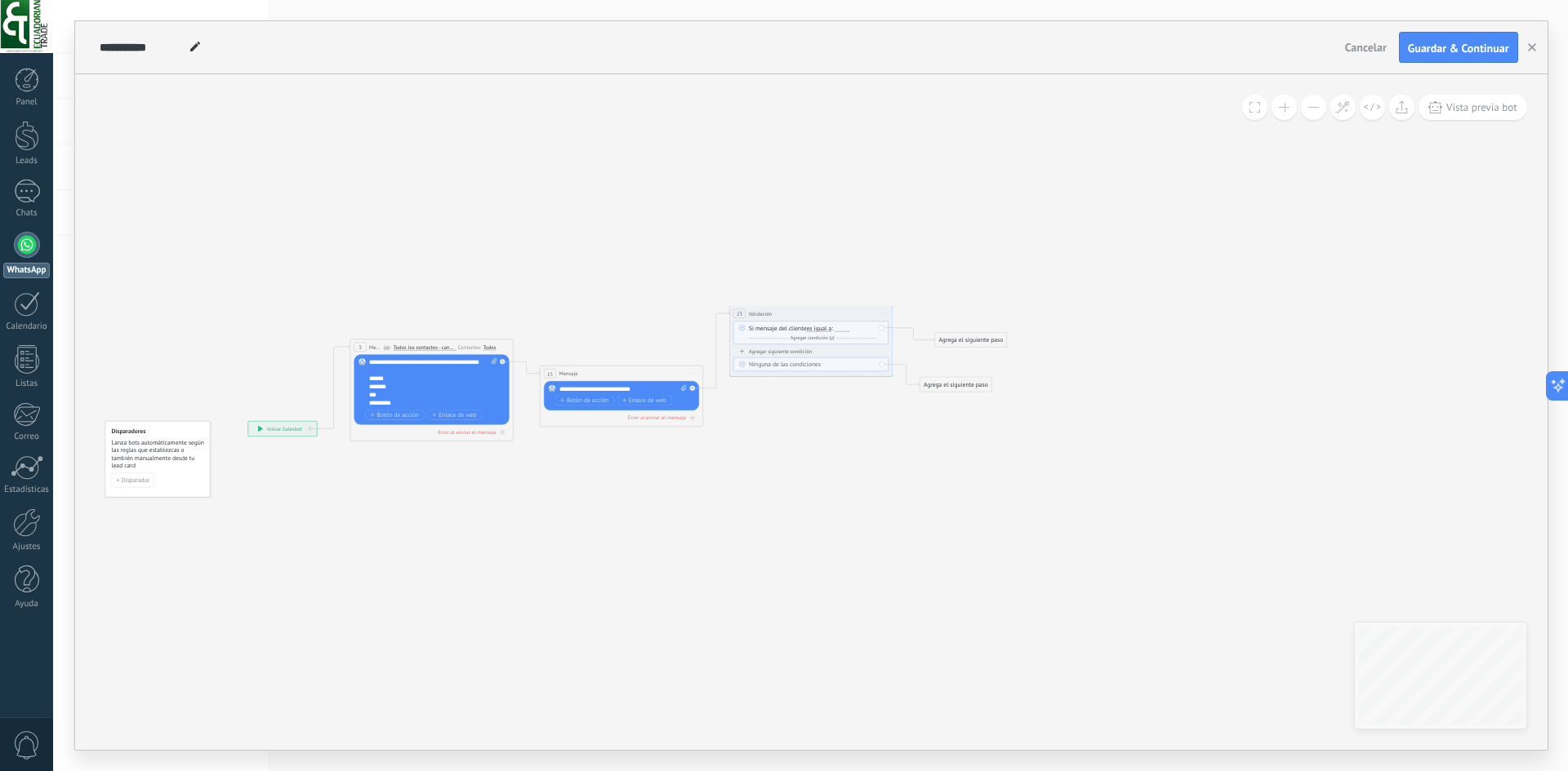
click at [1310, 113] on button at bounding box center [1313, 107] width 25 height 25
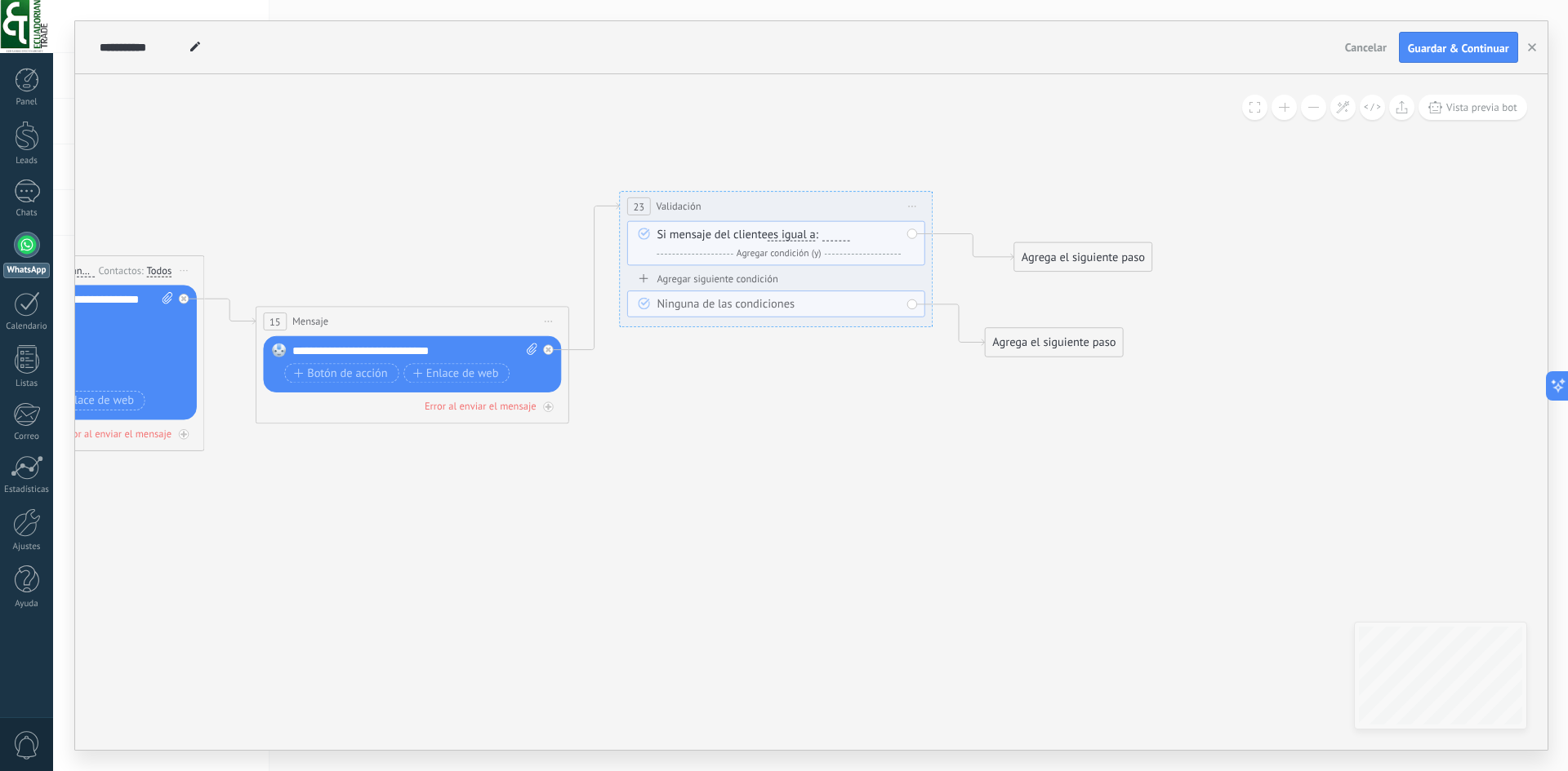
click at [831, 232] on div at bounding box center [835, 234] width 28 height 13
click at [796, 236] on span "es igual a" at bounding box center [791, 234] width 49 height 13
click at [796, 236] on button "es igual a" at bounding box center [857, 234] width 196 height 28
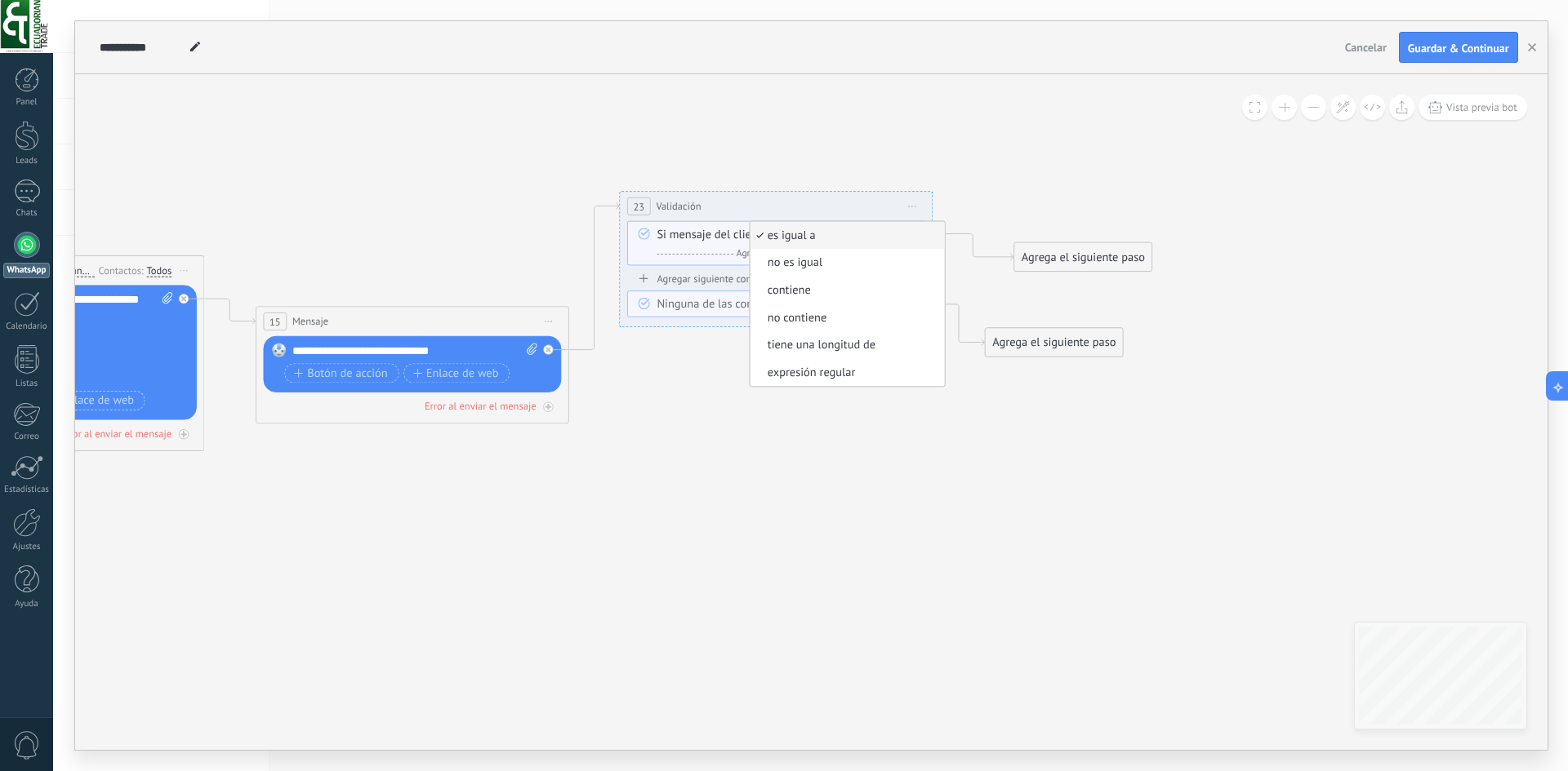
click at [796, 289] on span "contiene" at bounding box center [844, 291] width 190 height 16
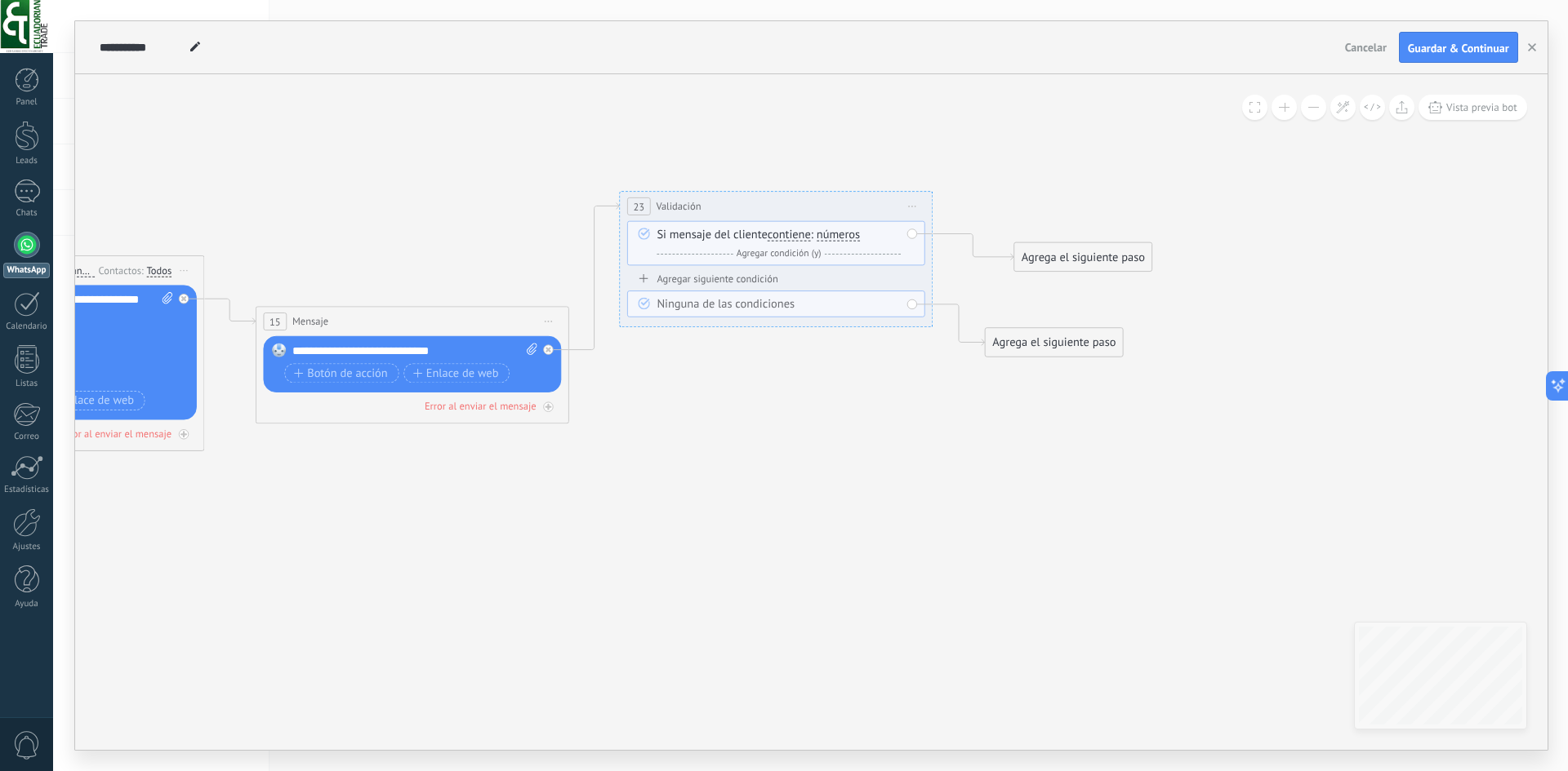
click at [850, 234] on span "números" at bounding box center [837, 234] width 43 height 13
click at [850, 234] on button "números" at bounding box center [906, 234] width 196 height 28
drag, startPoint x: 849, startPoint y: 263, endPoint x: 901, endPoint y: 266, distance: 52.1
click at [850, 263] on span "letras" at bounding box center [893, 263] width 190 height 16
click at [1066, 262] on div "Agrega el siguiente paso" at bounding box center [1083, 257] width 137 height 26
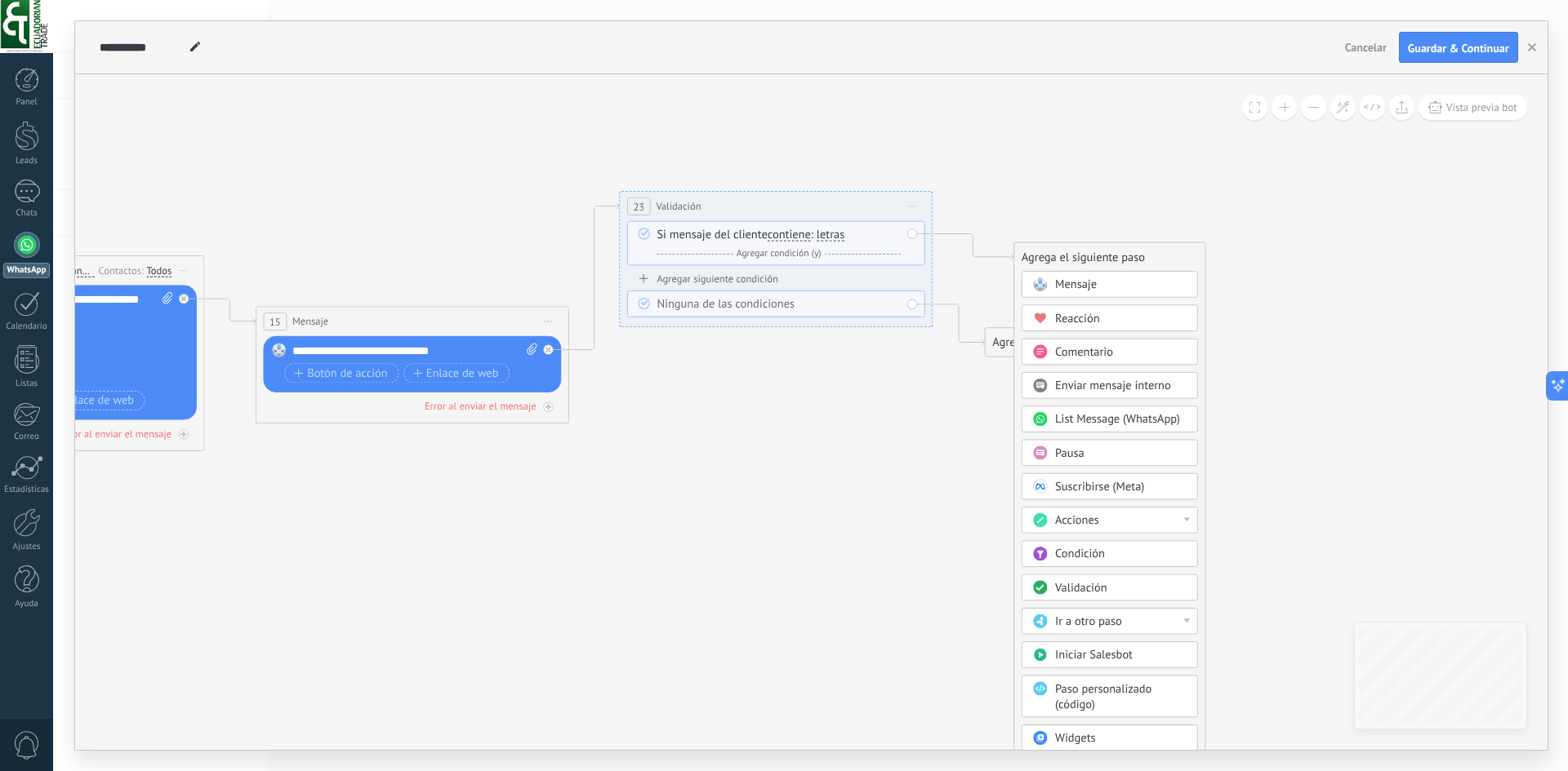
click at [1105, 517] on div "Acciones" at bounding box center [1121, 521] width 131 height 16
drag, startPoint x: 1197, startPoint y: 551, endPoint x: 1148, endPoint y: 594, distance: 65.2
click at [1148, 594] on div "Administrar etiquetas Agregar nota Agregar tarea Cambiar etapa del lead Cambiar…" at bounding box center [1108, 589] width 176 height 166
drag, startPoint x: 1197, startPoint y: 638, endPoint x: 1195, endPoint y: 620, distance: 18.1
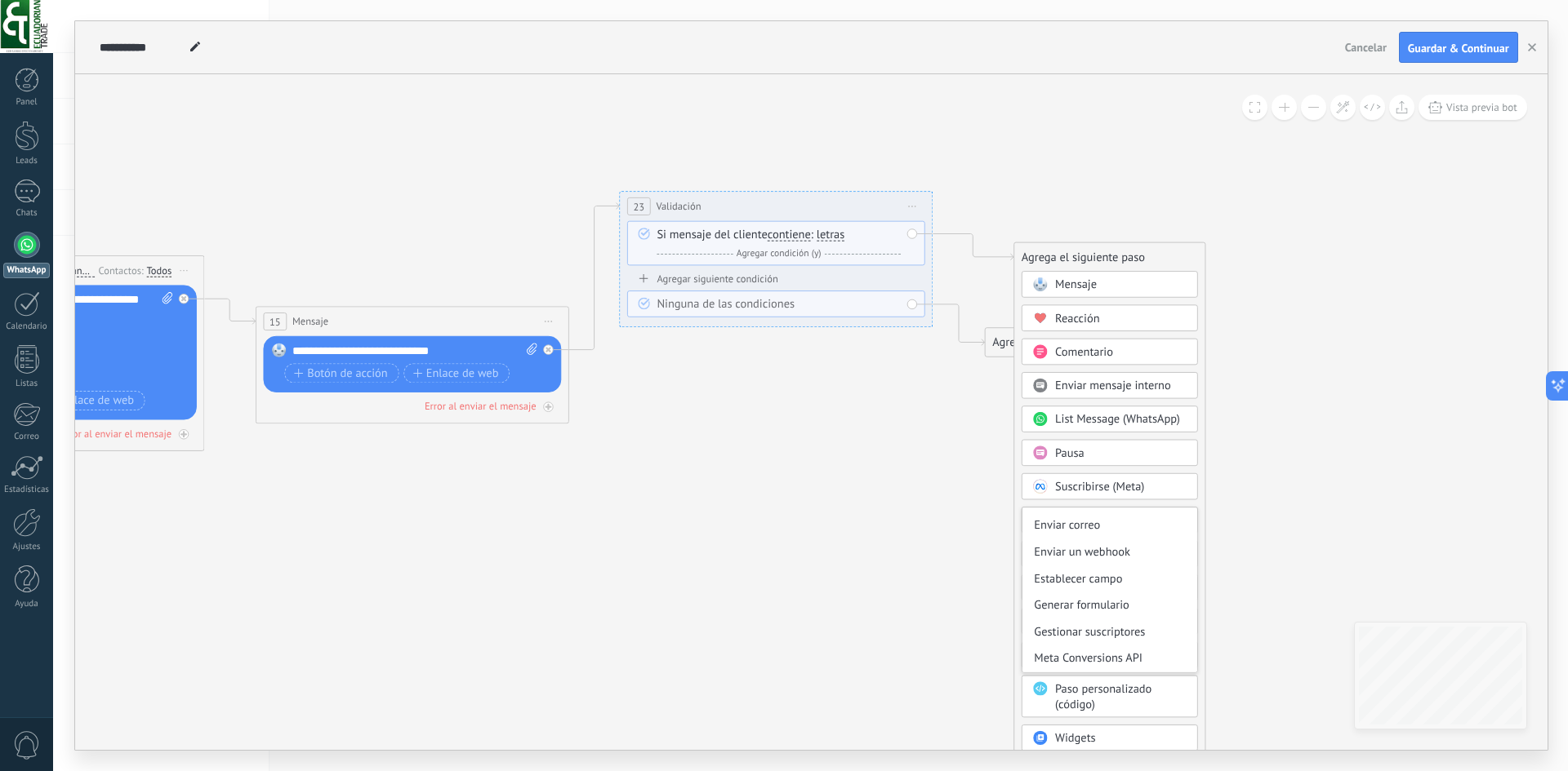
click at [1195, 620] on div "Agrega el siguiente paso Mensaje Mensaje Mensaje Reacción Comentario Enviar men…" at bounding box center [1109, 530] width 192 height 576
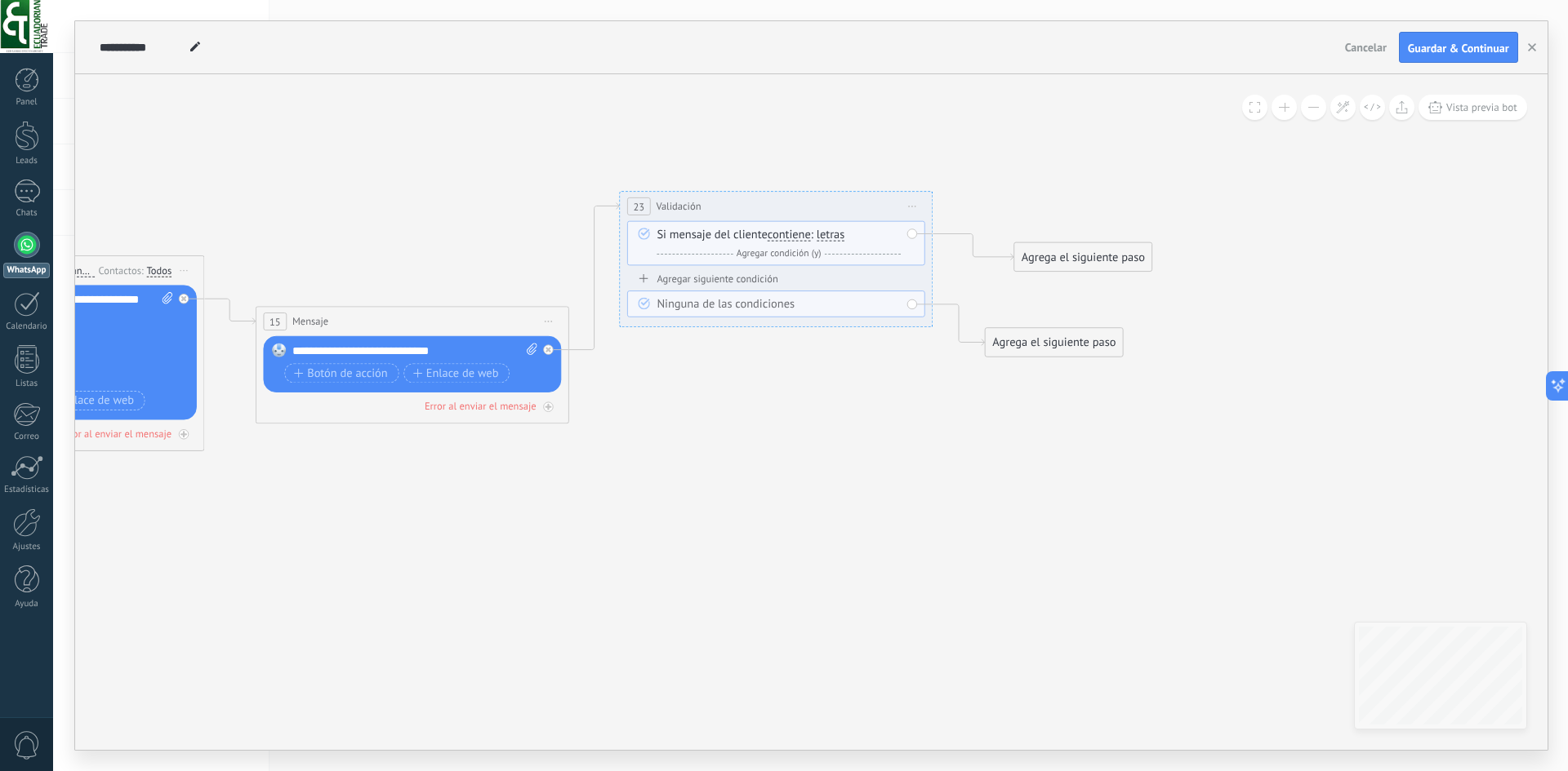
click at [1054, 266] on div "Agrega el siguiente paso" at bounding box center [1083, 257] width 137 height 26
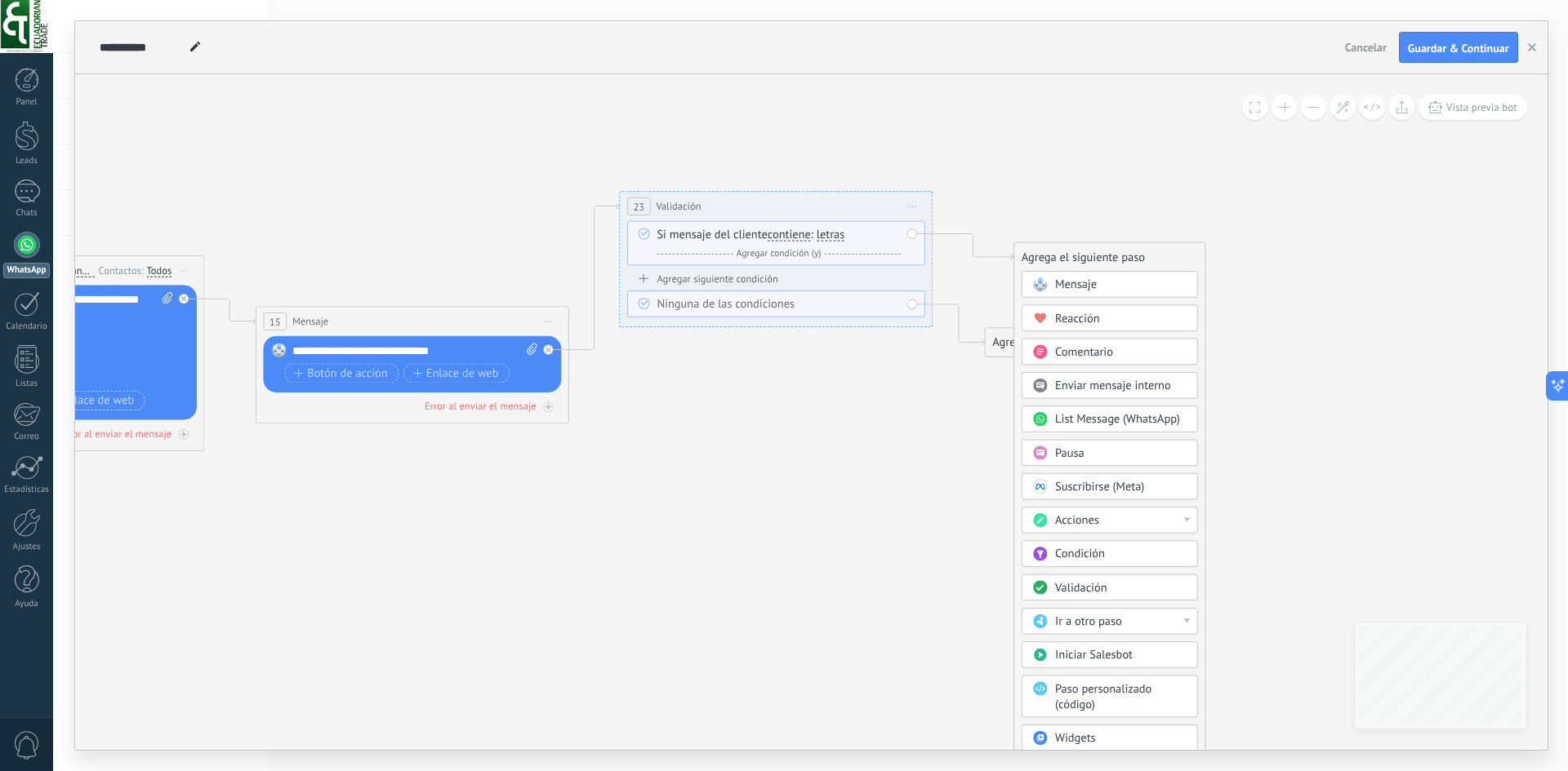
click at [1087, 526] on span "Acciones" at bounding box center [1077, 520] width 44 height 15
click at [1113, 583] on div "Establecer campo" at bounding box center [1109, 579] width 175 height 27
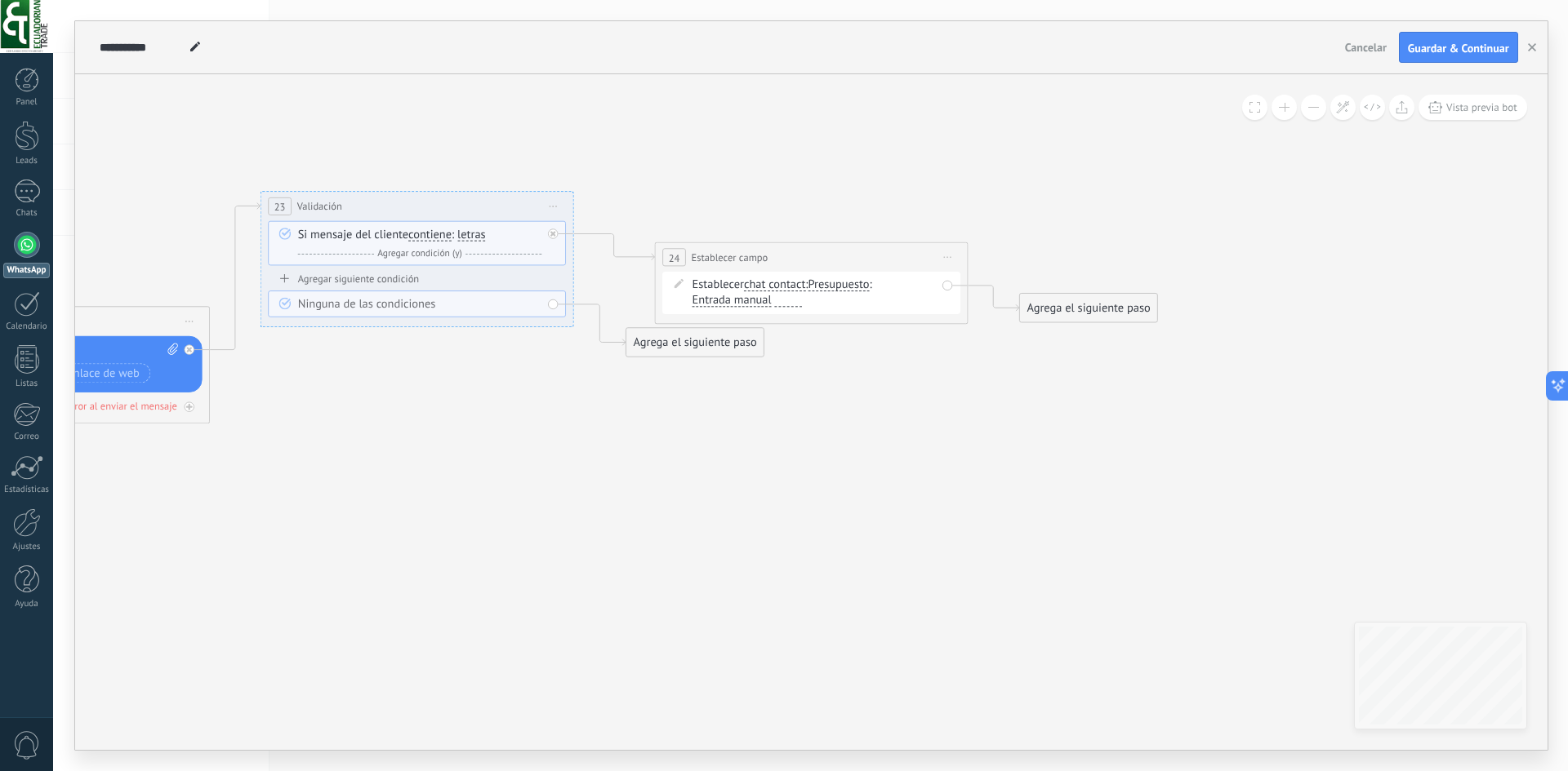
click at [841, 284] on span "Presupuesto" at bounding box center [837, 285] width 61 height 13
click at [841, 284] on button "Presupuesto" at bounding box center [897, 285] width 196 height 28
click at [711, 302] on span "Entrada manual" at bounding box center [731, 300] width 79 height 13
click at [711, 302] on button "Entrada manual" at bounding box center [781, 300] width 196 height 28
click at [802, 326] on span "Mensaje del cliente" at bounding box center [768, 330] width 190 height 16
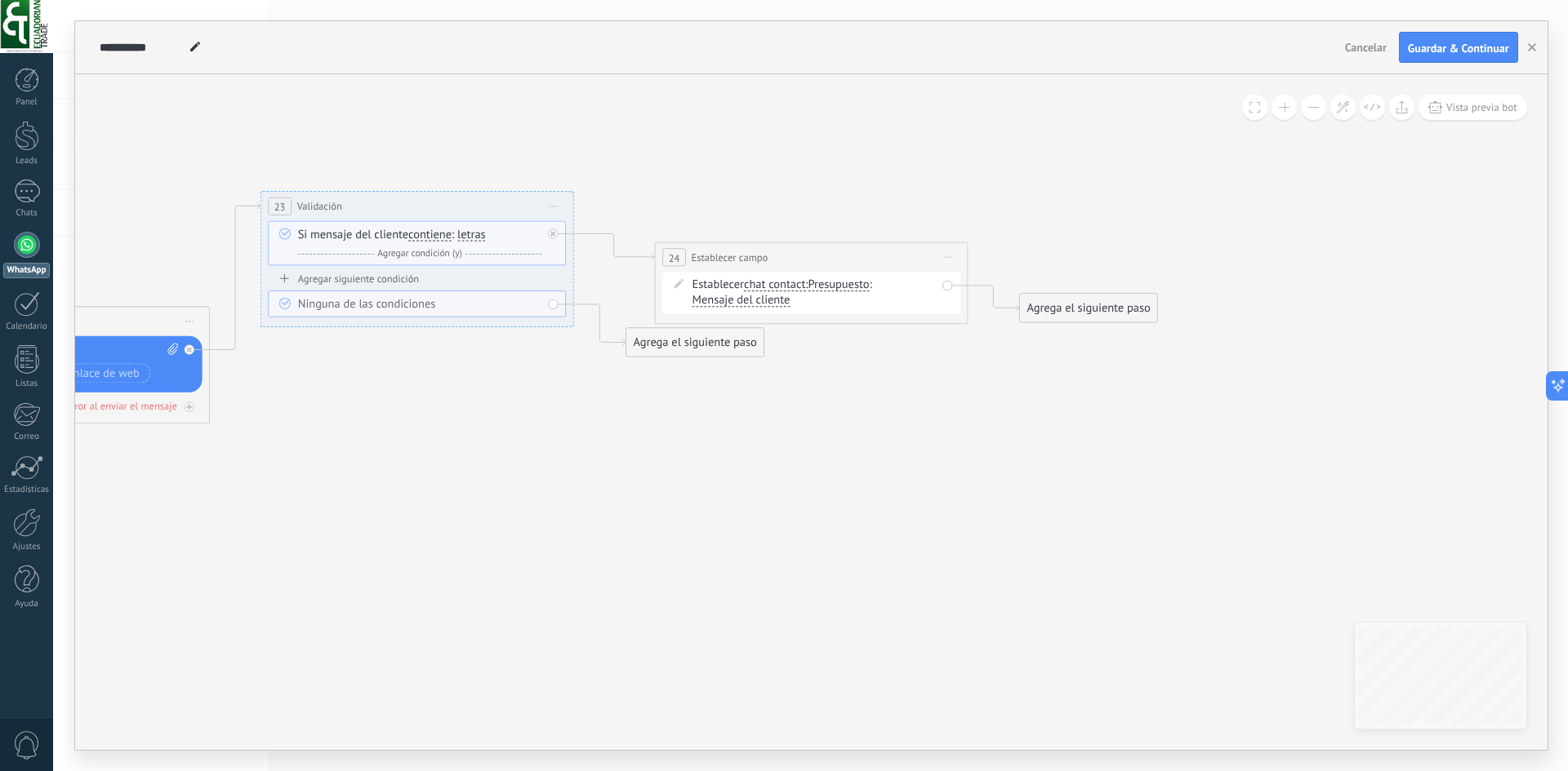
click at [771, 302] on span "Mensaje del cliente" at bounding box center [740, 300] width 98 height 13
click at [771, 302] on button "Mensaje del cliente" at bounding box center [781, 300] width 196 height 28
click at [770, 361] on span "Entrada manual" at bounding box center [768, 356] width 190 height 16
click at [841, 287] on span "Presupuesto" at bounding box center [837, 285] width 61 height 13
click at [841, 287] on button "Presupuesto" at bounding box center [897, 285] width 196 height 28
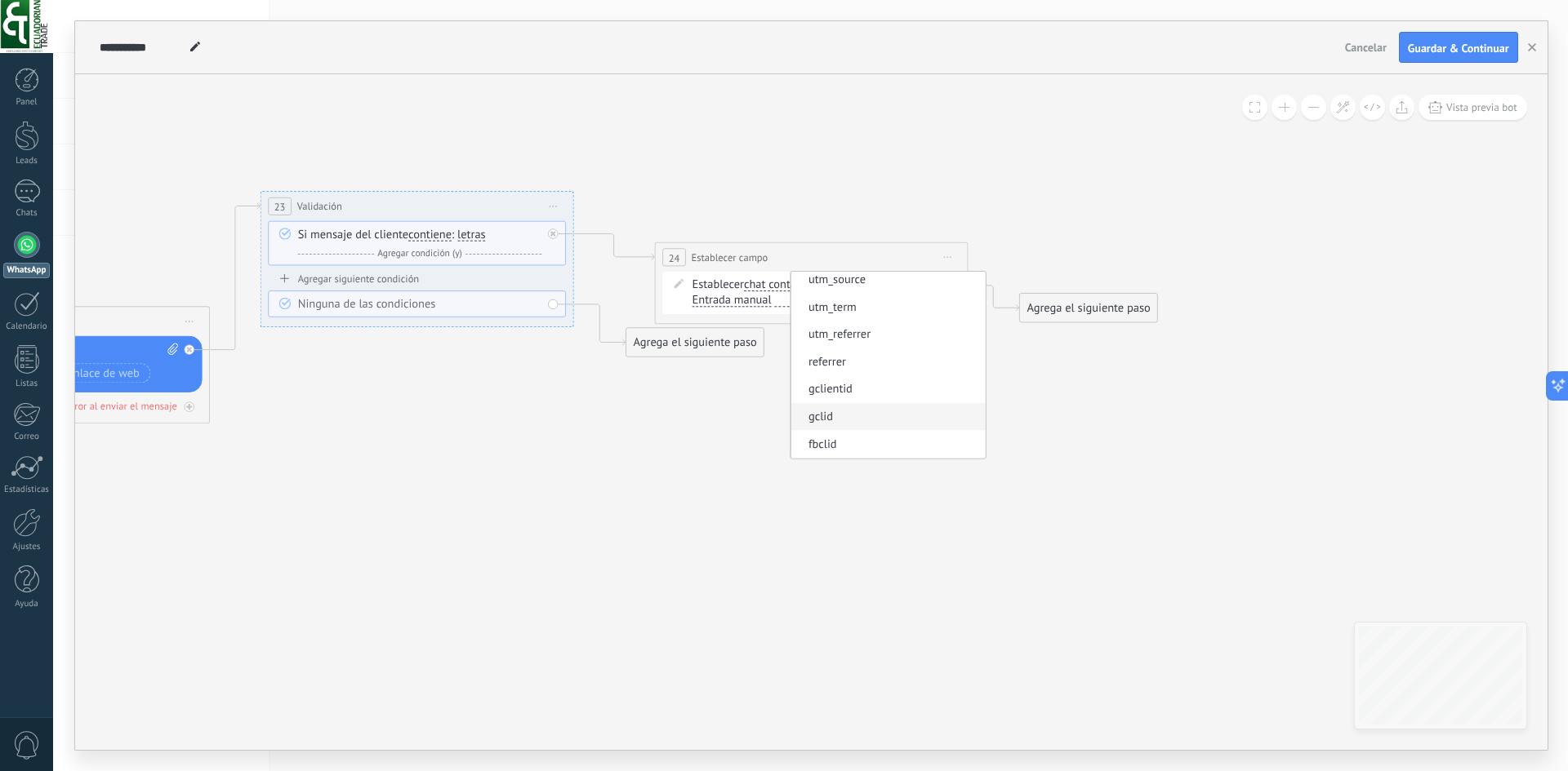
scroll to position [0, 0]
click at [857, 316] on span "Nombre" at bounding box center [885, 313] width 190 height 16
click at [855, 242] on div "**********" at bounding box center [810, 283] width 313 height 83
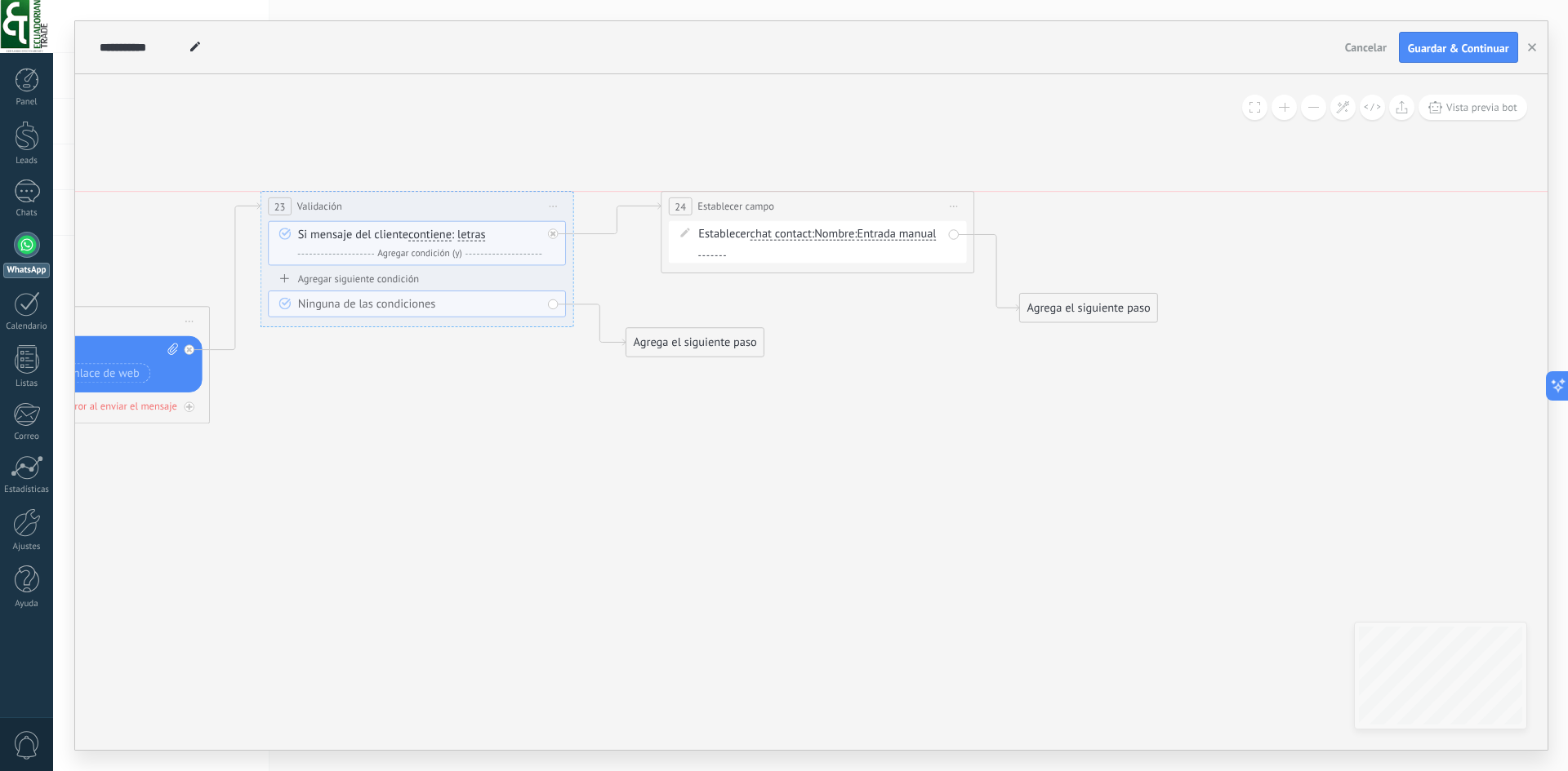
drag, startPoint x: 832, startPoint y: 260, endPoint x: 837, endPoint y: 215, distance: 45.3
click at [837, 215] on div "**********" at bounding box center [817, 206] width 312 height 29
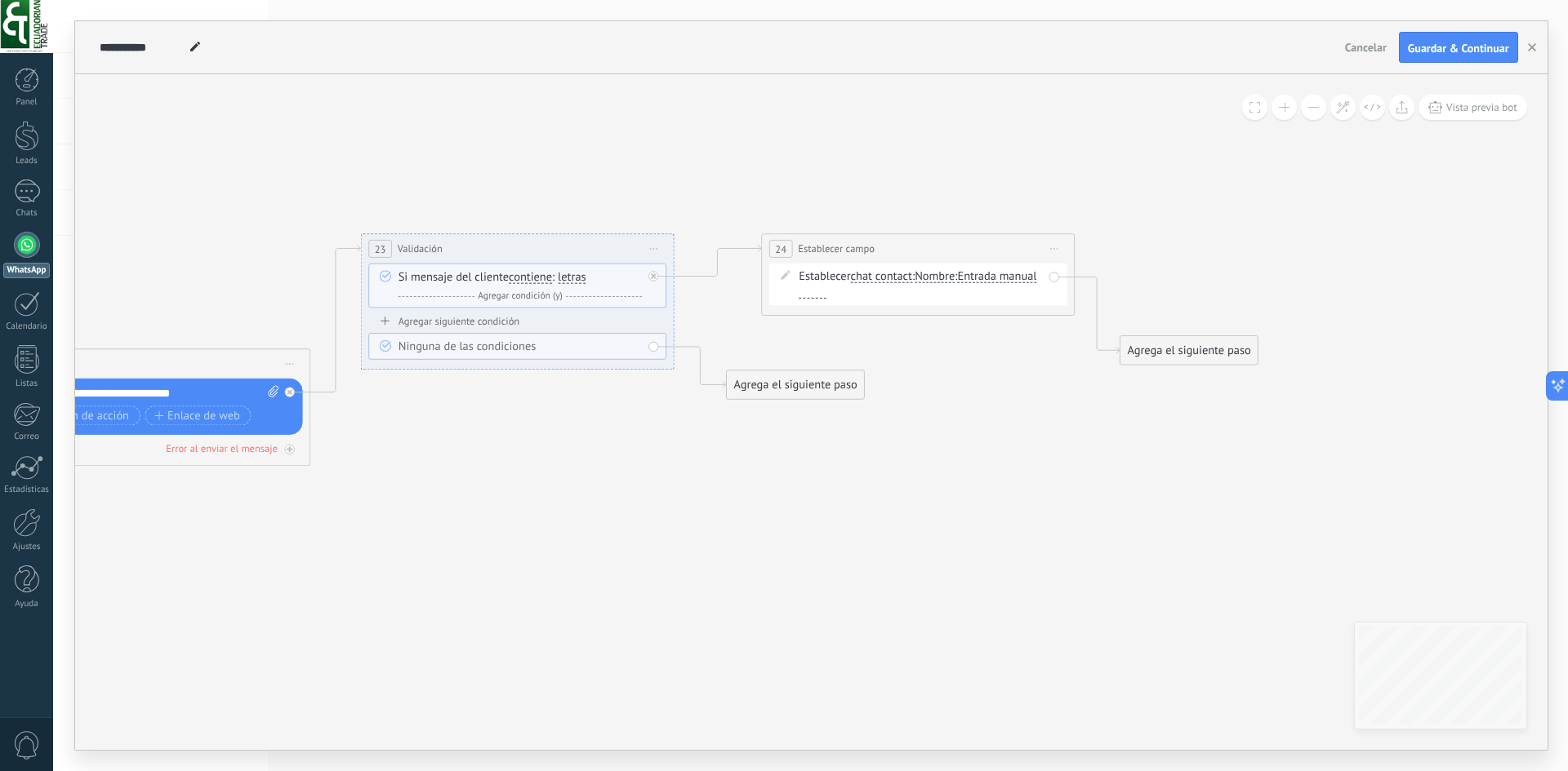
drag, startPoint x: 203, startPoint y: 125, endPoint x: 303, endPoint y: 168, distance: 108.9
click at [303, 168] on icon at bounding box center [320, 359] width 2552 height 1034
drag, startPoint x: 1103, startPoint y: 609, endPoint x: 1069, endPoint y: 572, distance: 50.2
click at [1102, 609] on icon at bounding box center [320, 359] width 2552 height 1034
click at [1053, 248] on icon at bounding box center [1053, 249] width 8 height 2
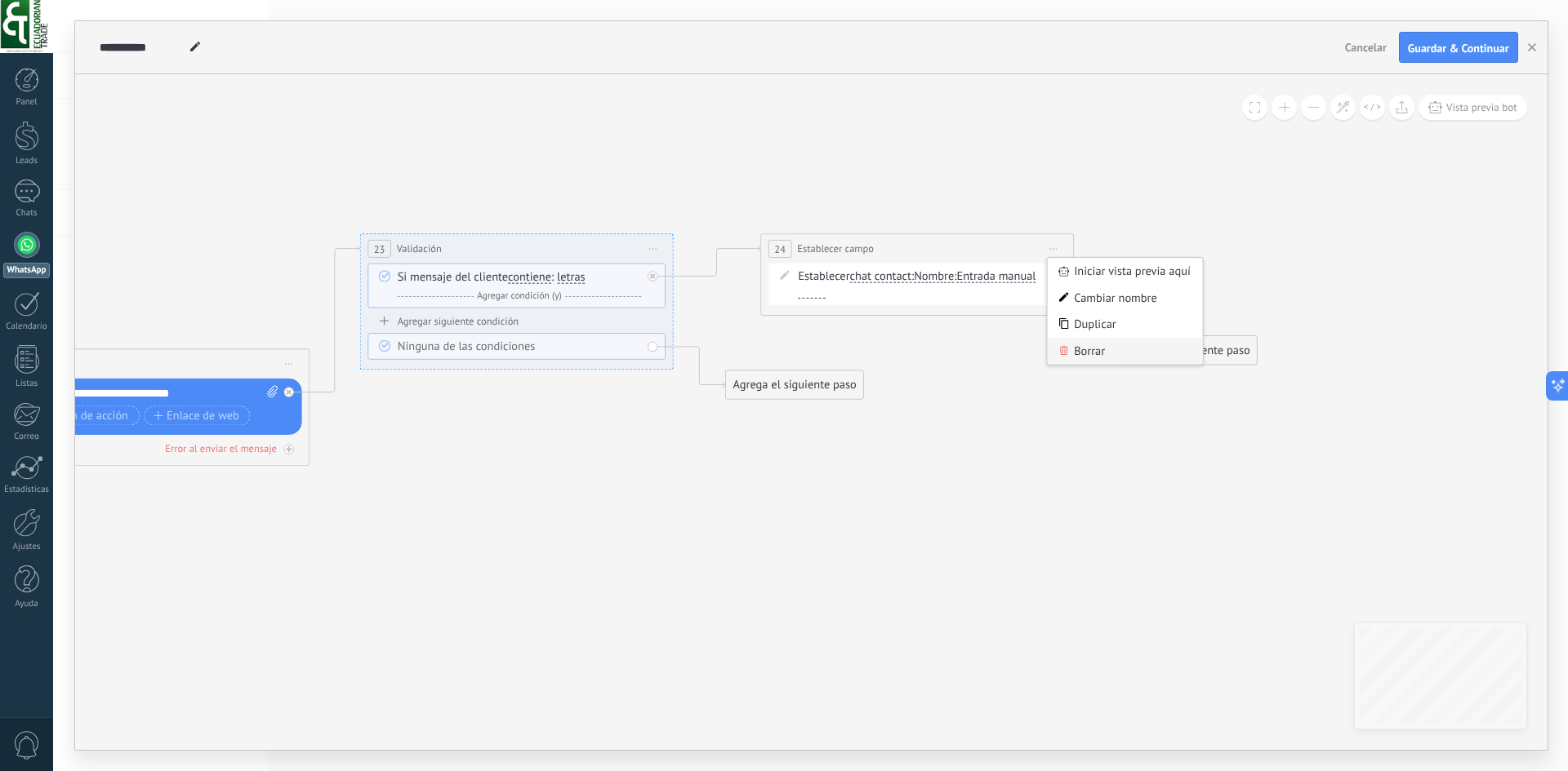
drag, startPoint x: 1065, startPoint y: 350, endPoint x: 869, endPoint y: 302, distance: 201.8
click at [1065, 351] on icon at bounding box center [1064, 350] width 10 height 10
click at [750, 282] on div "Agrega el siguiente paso" at bounding box center [793, 292] width 137 height 26
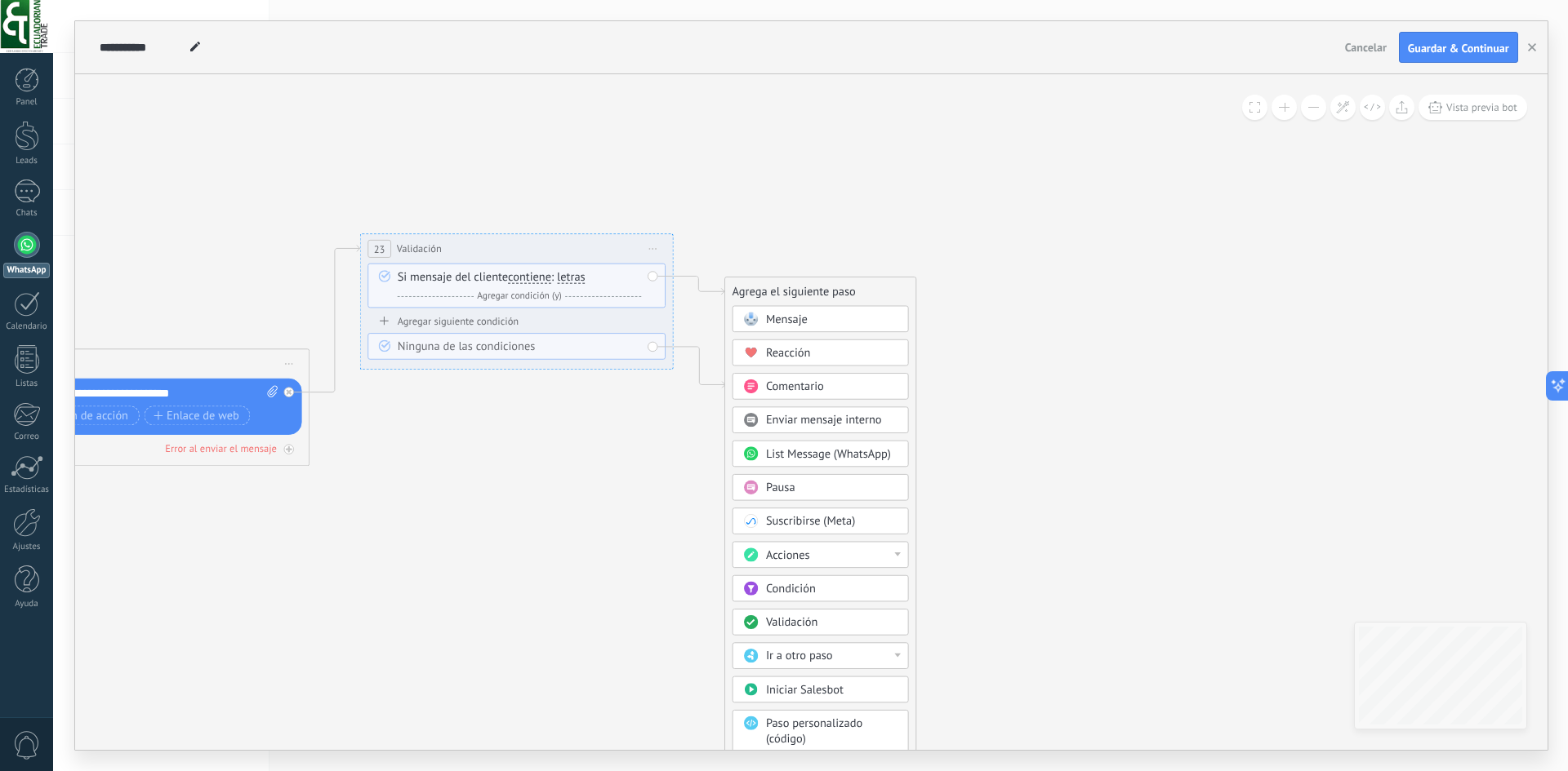
click at [816, 626] on span "Validación" at bounding box center [792, 622] width 53 height 15
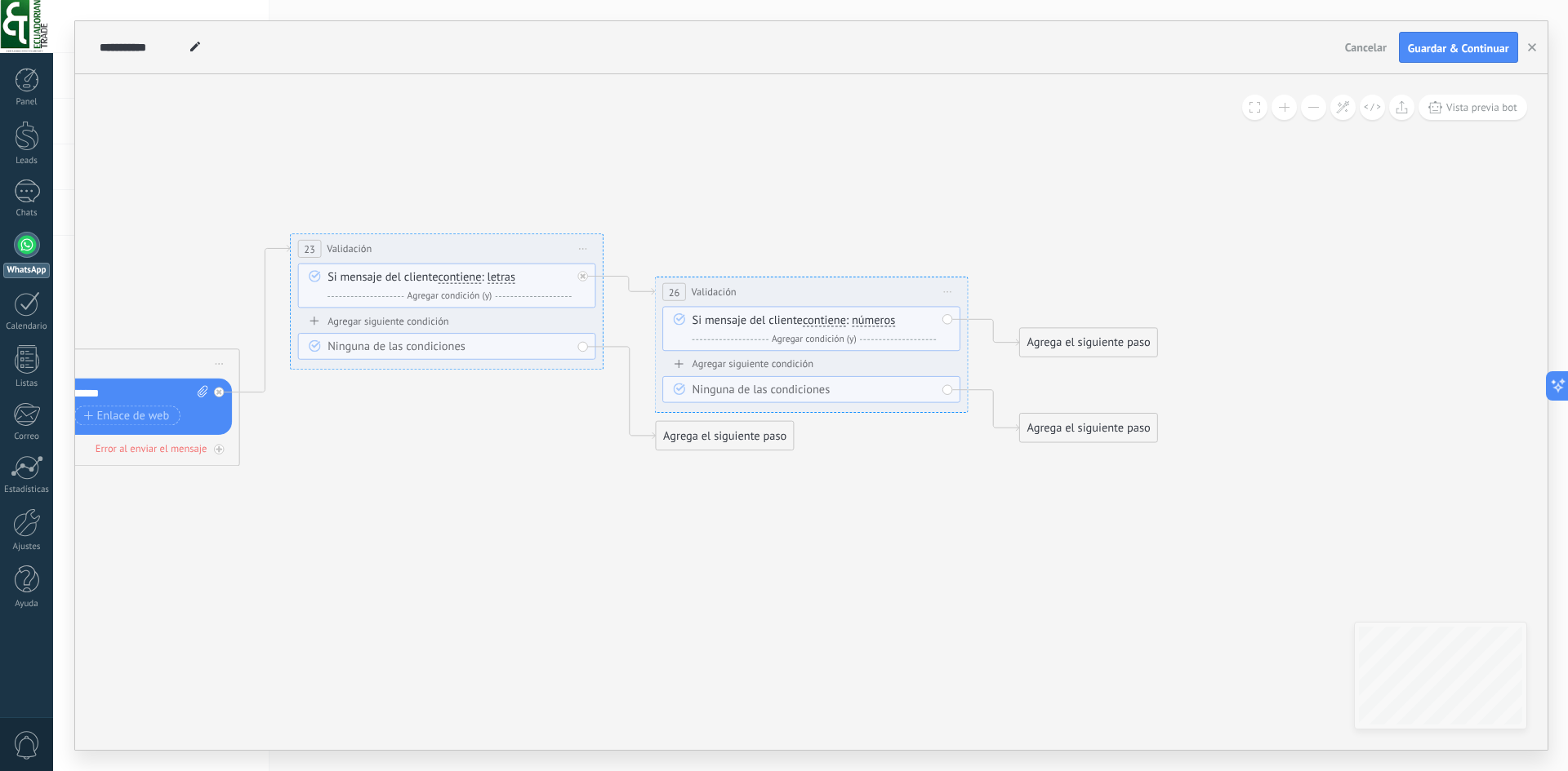
click at [941, 292] on span "Iniciar vista previa aquí Cambiar nombre Duplicar Borrar" at bounding box center [947, 293] width 25 height 23
click at [979, 391] on div "Borrar" at bounding box center [1017, 395] width 155 height 27
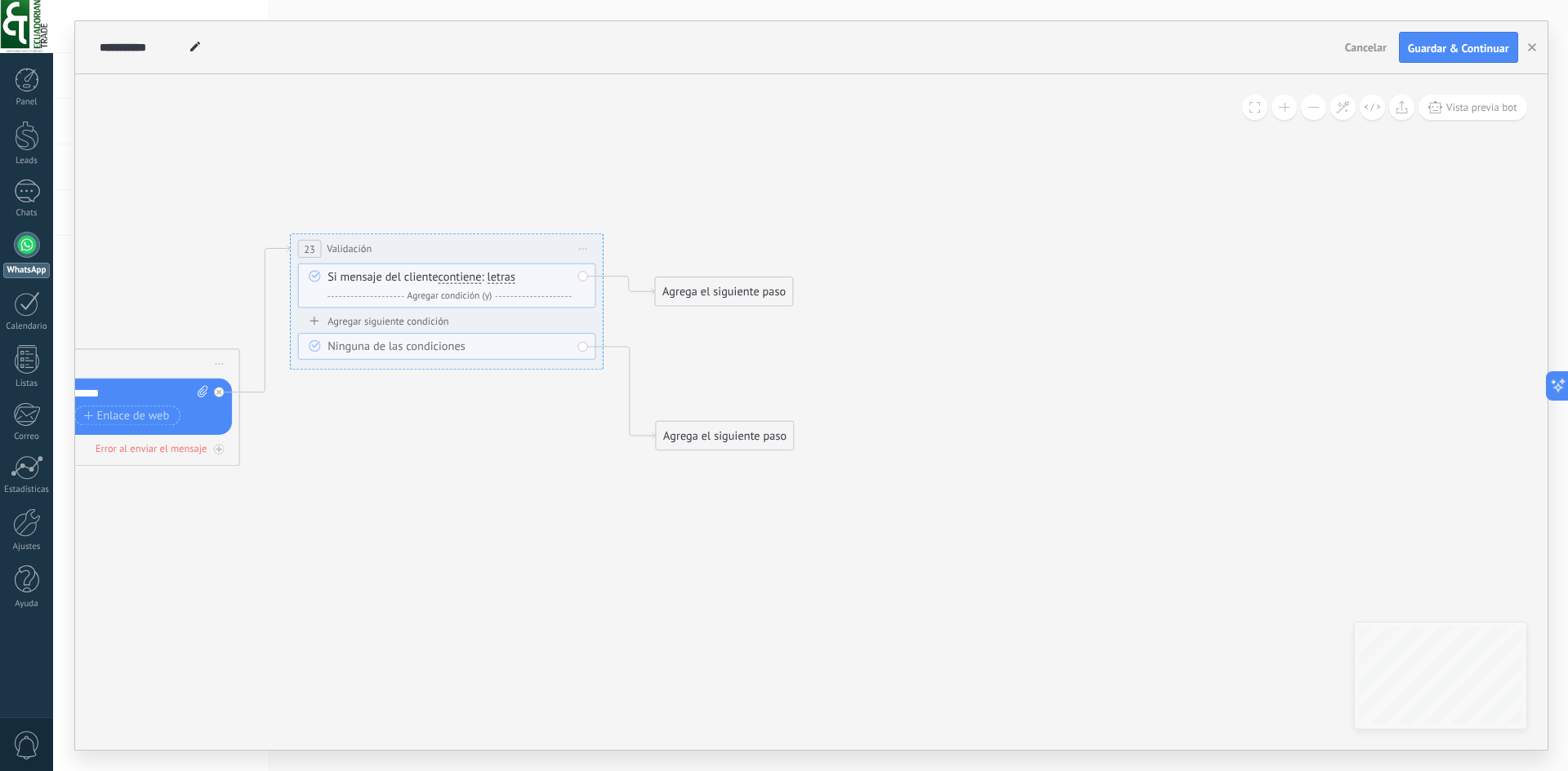
click at [696, 294] on div "Agrega el siguiente paso" at bounding box center [723, 292] width 137 height 26
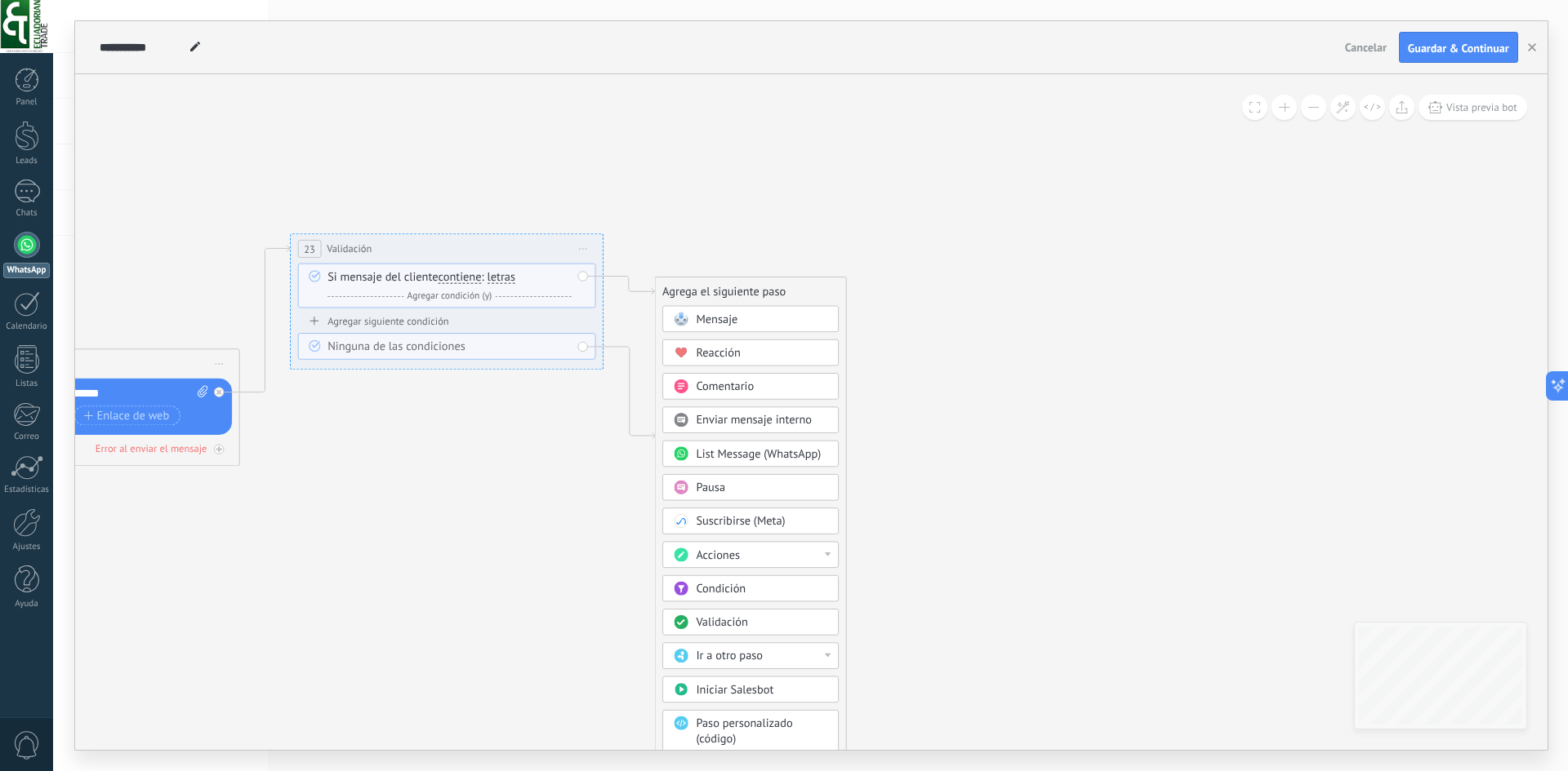
click at [744, 585] on span "Condición" at bounding box center [720, 588] width 50 height 15
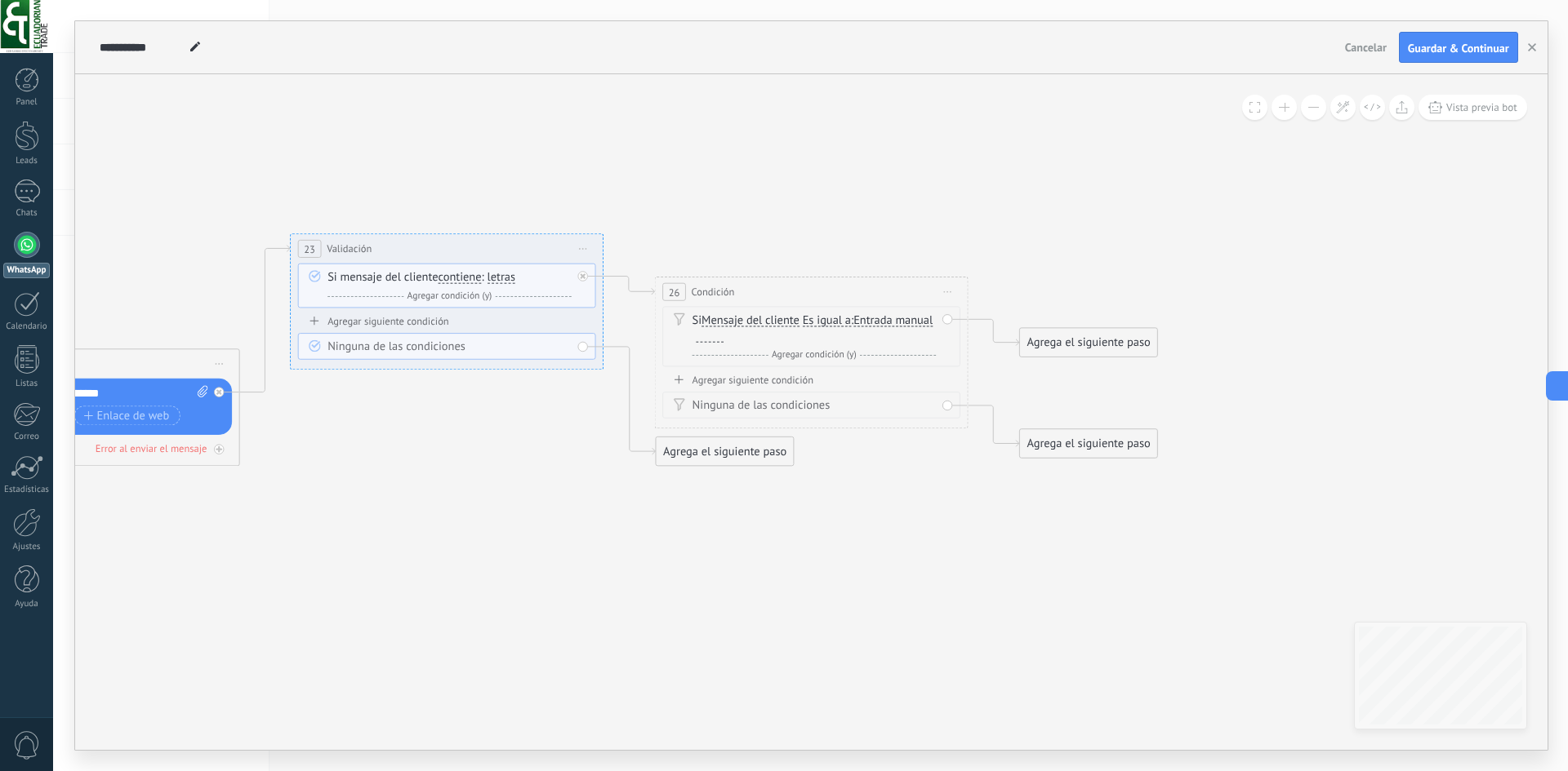
click at [848, 320] on span "Es igual a" at bounding box center [826, 320] width 49 height 13
click at [848, 320] on button "Es igual a" at bounding box center [892, 320] width 196 height 28
click at [837, 374] on span "Contiene" at bounding box center [879, 376] width 190 height 16
click at [879, 321] on span "Entrada manual" at bounding box center [888, 320] width 79 height 13
click at [879, 321] on button "Entrada manual" at bounding box center [939, 320] width 196 height 28
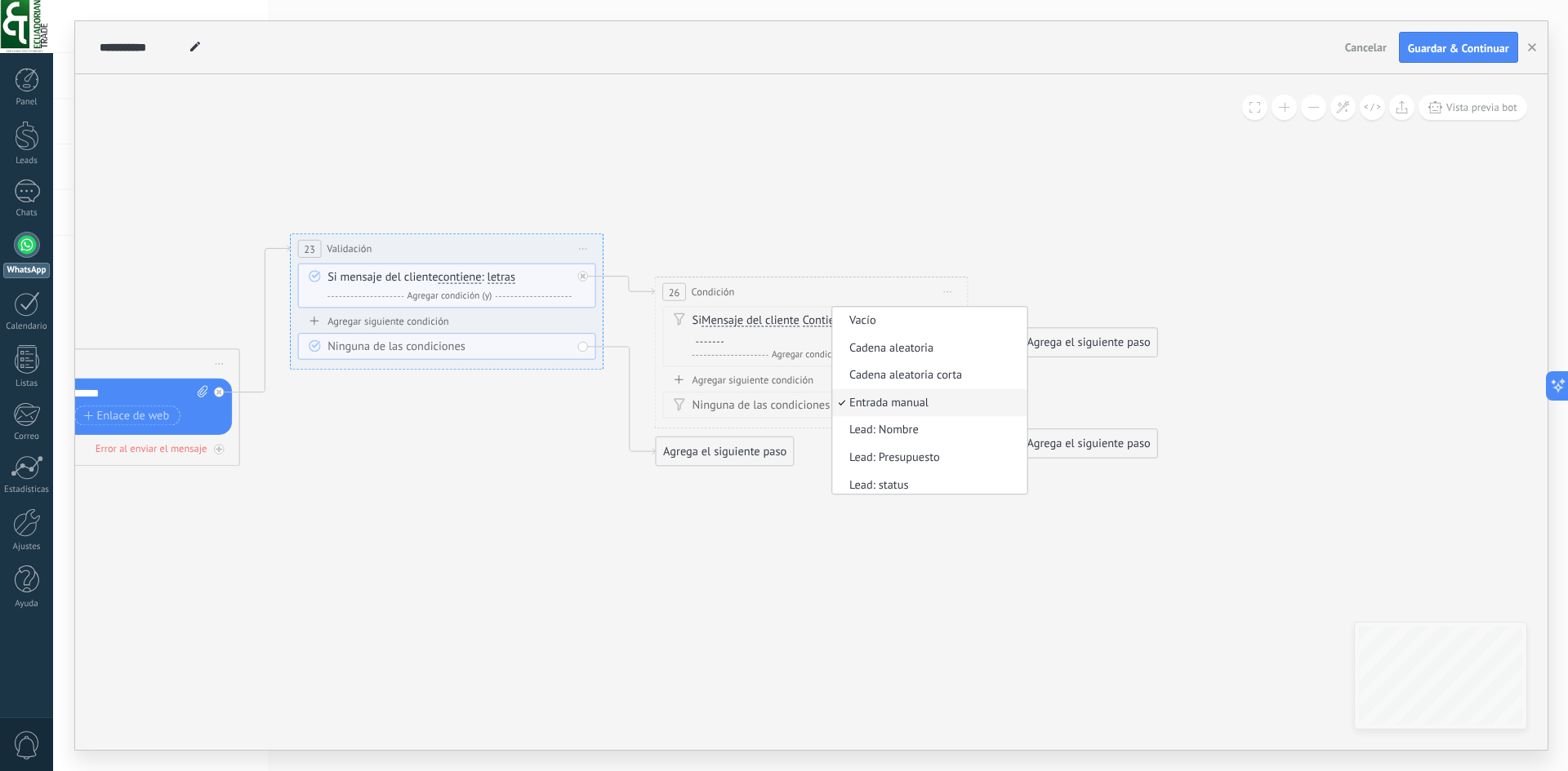
scroll to position [2, 0]
click at [695, 331] on div at bounding box center [707, 336] width 31 height 14
click at [707, 344] on div "Si Mensaje del cliente Mensaje del cliente Emoción de la conversación Comentari…" at bounding box center [813, 337] width 244 height 50
click at [712, 338] on div at bounding box center [709, 335] width 28 height 13
click at [891, 315] on span "Entrada manual" at bounding box center [888, 320] width 79 height 13
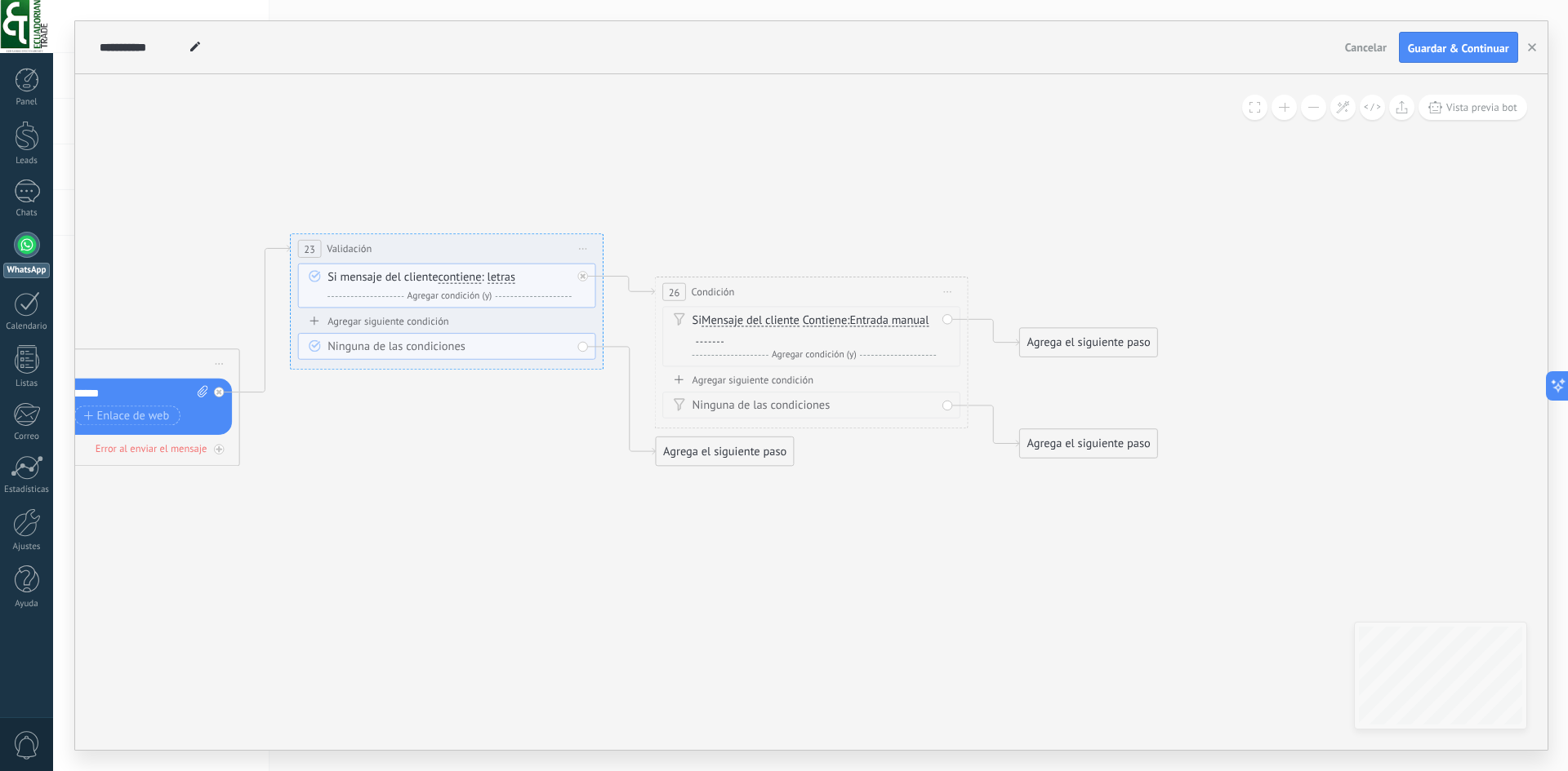
click at [891, 315] on button "Entrada manual" at bounding box center [939, 320] width 196 height 28
click at [898, 343] on span "Cadena aleatoria" at bounding box center [926, 347] width 190 height 16
click at [849, 327] on span "Cadena aleatoria" at bounding box center [891, 320] width 84 height 13
click at [841, 334] on button "Cadena aleatoria" at bounding box center [939, 320] width 196 height 28
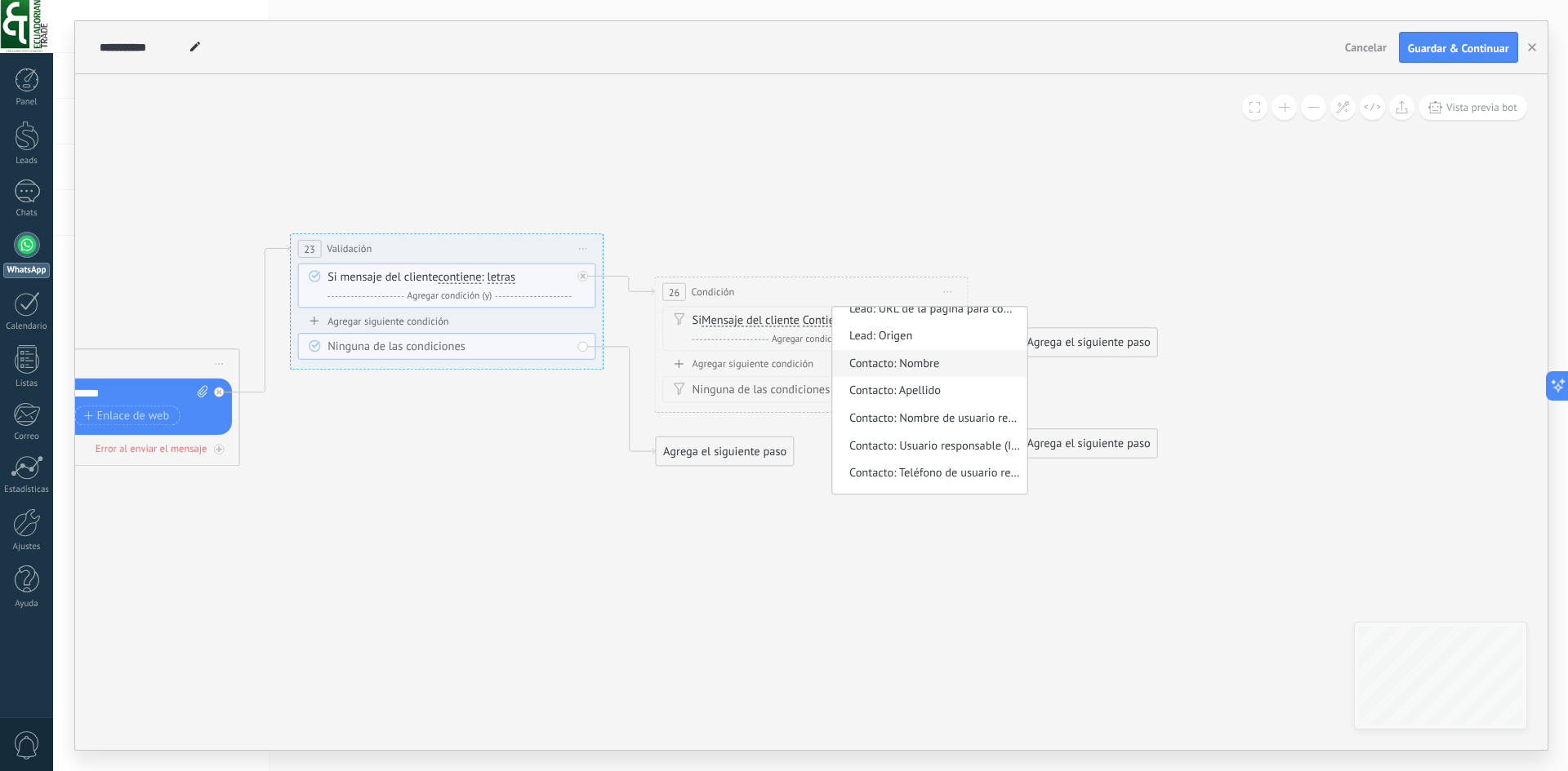
click at [832, 372] on span "Contacto: Nombre" at bounding box center [926, 365] width 190 height 16
click at [888, 468] on icon at bounding box center [234, 359] width 2522 height 1034
click at [944, 290] on span "Iniciar vista previa aquí Cambiar nombre Duplicar Borrar" at bounding box center [947, 293] width 25 height 23
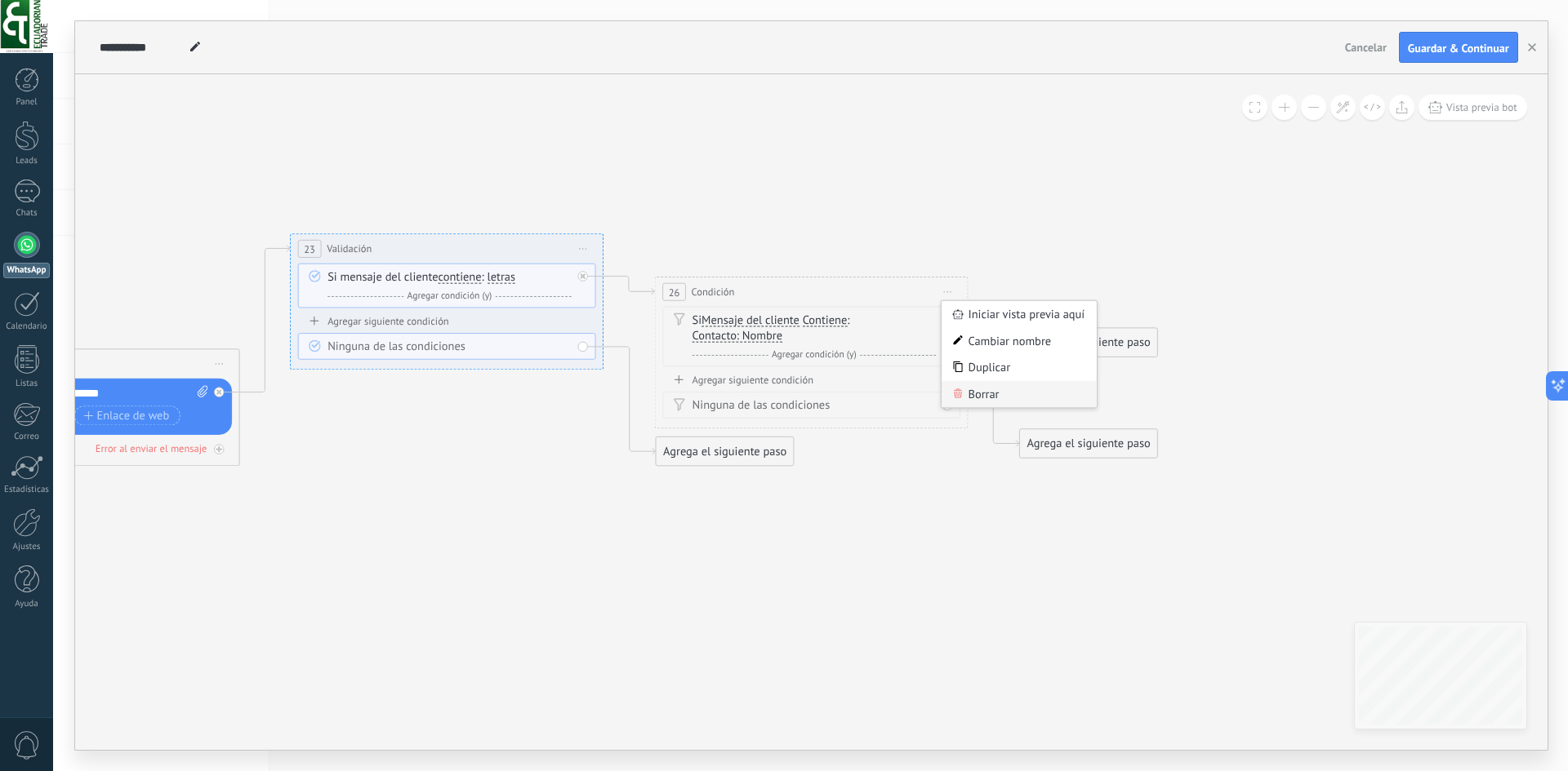
click at [956, 395] on icon at bounding box center [958, 394] width 10 height 10
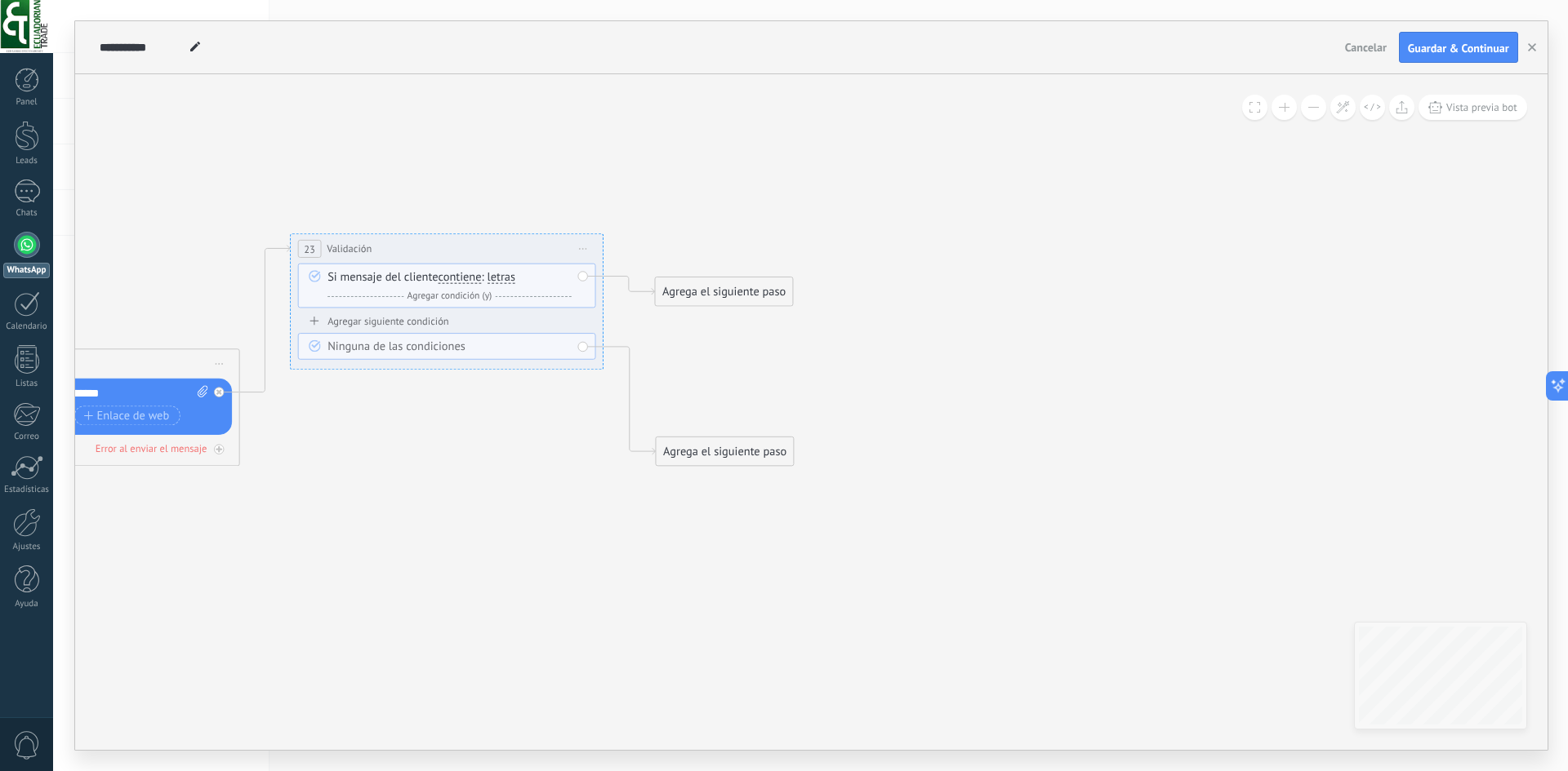
click at [724, 298] on div "Agrega el siguiente paso" at bounding box center [723, 292] width 137 height 26
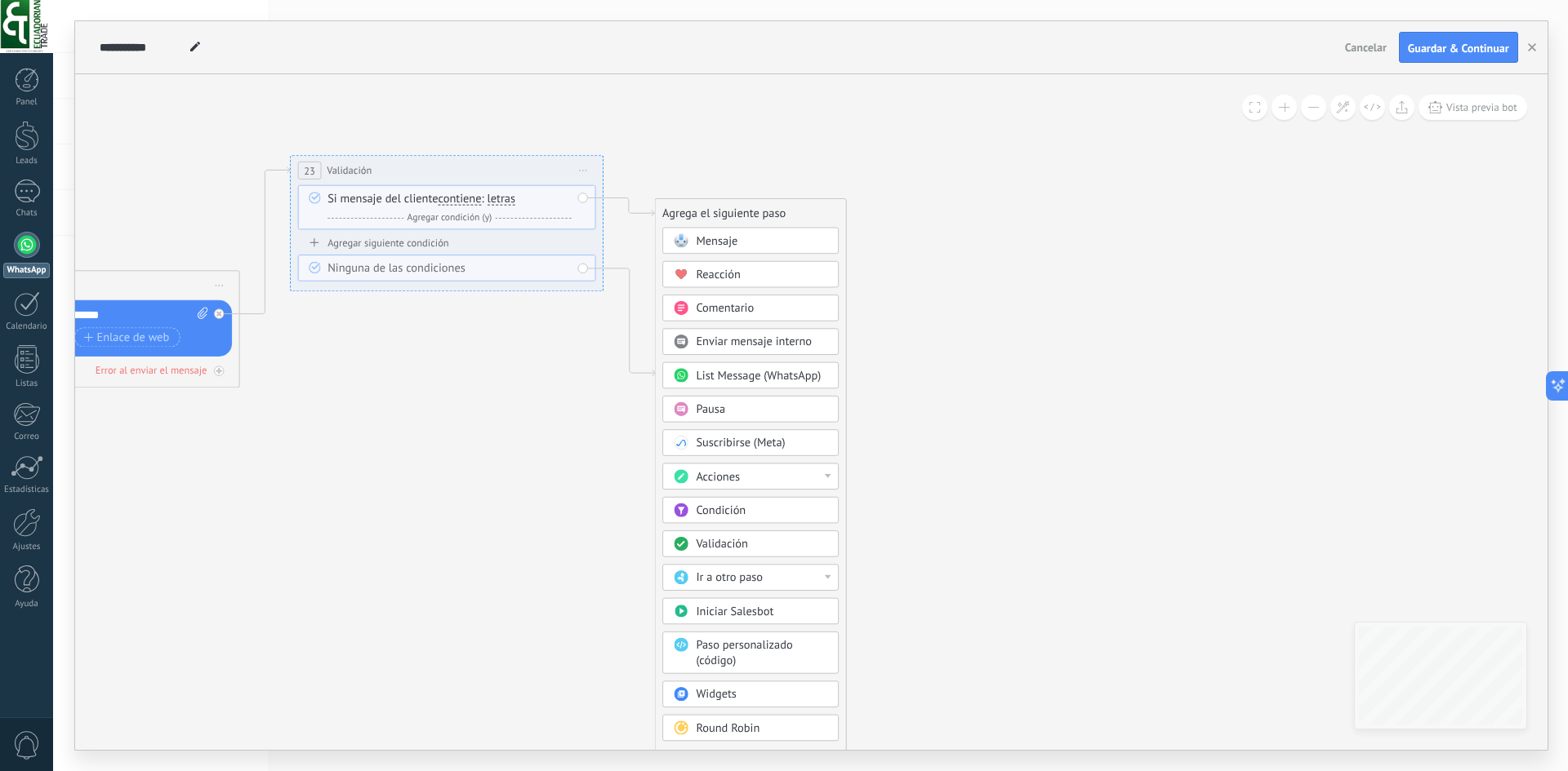
click at [780, 576] on div "Ir a otro paso" at bounding box center [761, 578] width 131 height 16
click at [854, 541] on icon at bounding box center [53, 281] width 2158 height 1034
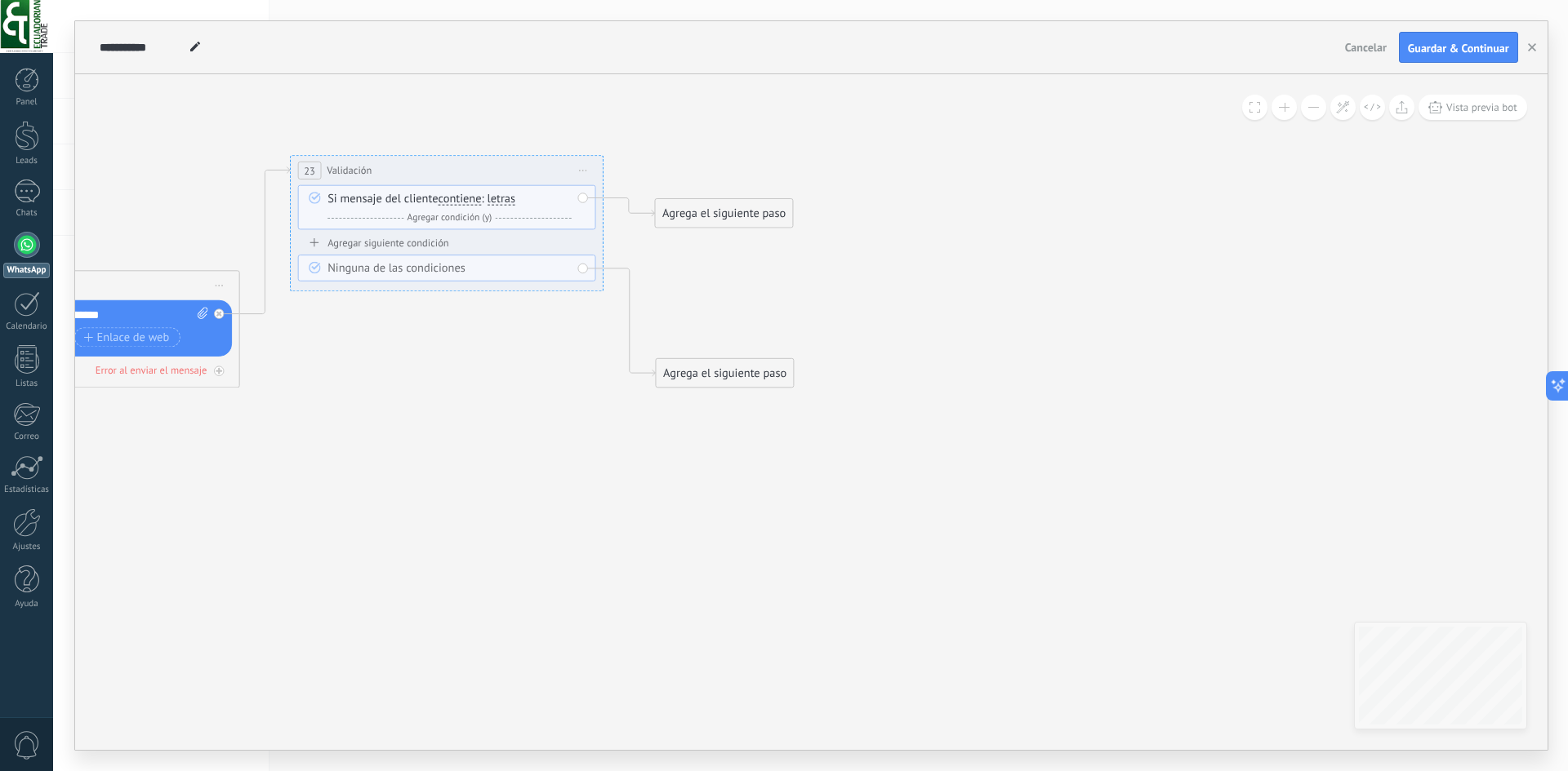
click at [761, 194] on icon at bounding box center [53, 281] width 2158 height 1034
click at [755, 222] on div "Agrega el siguiente paso" at bounding box center [723, 213] width 137 height 26
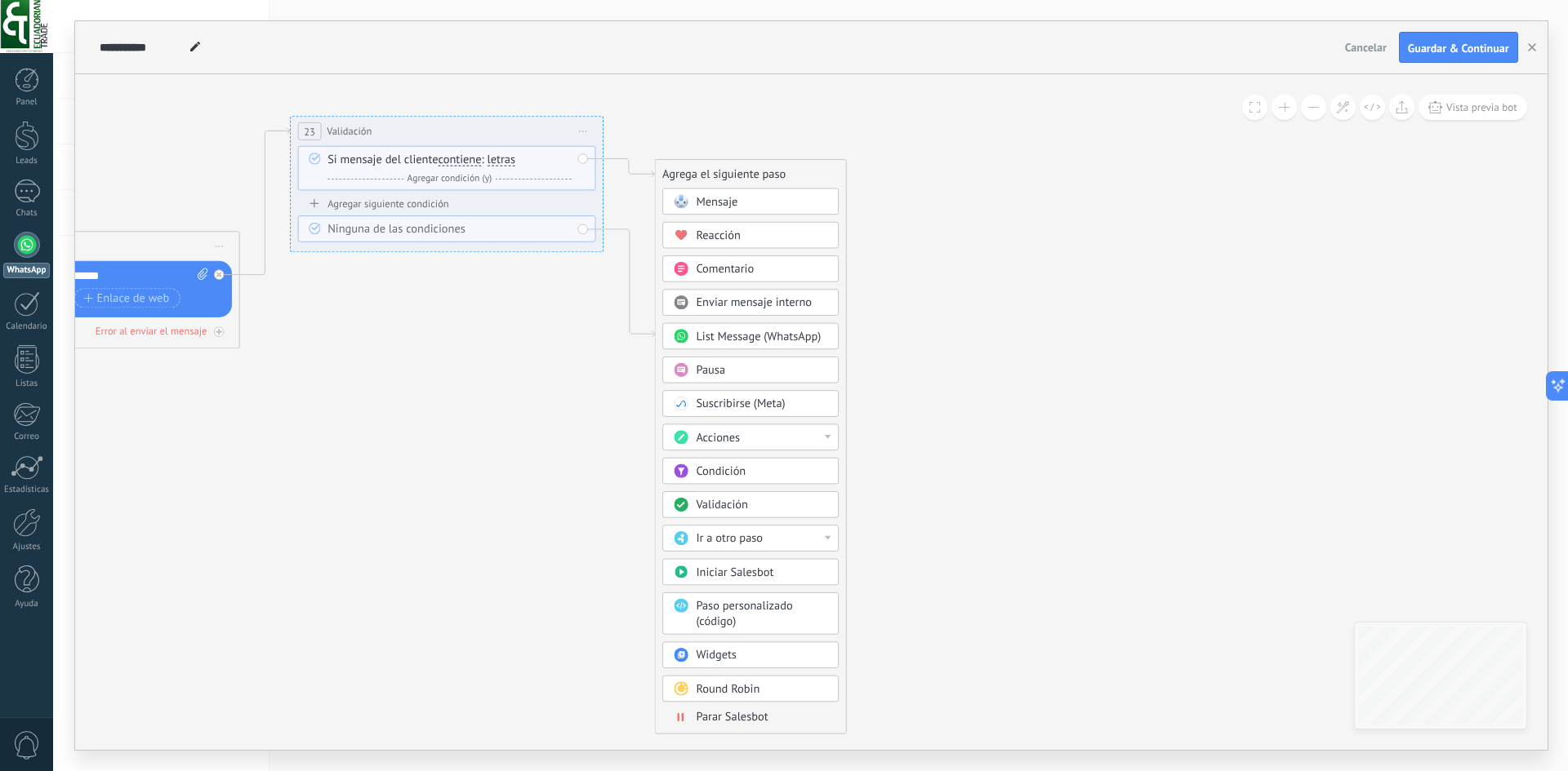
click at [762, 338] on span "List Message (WhatsApp)" at bounding box center [758, 335] width 125 height 15
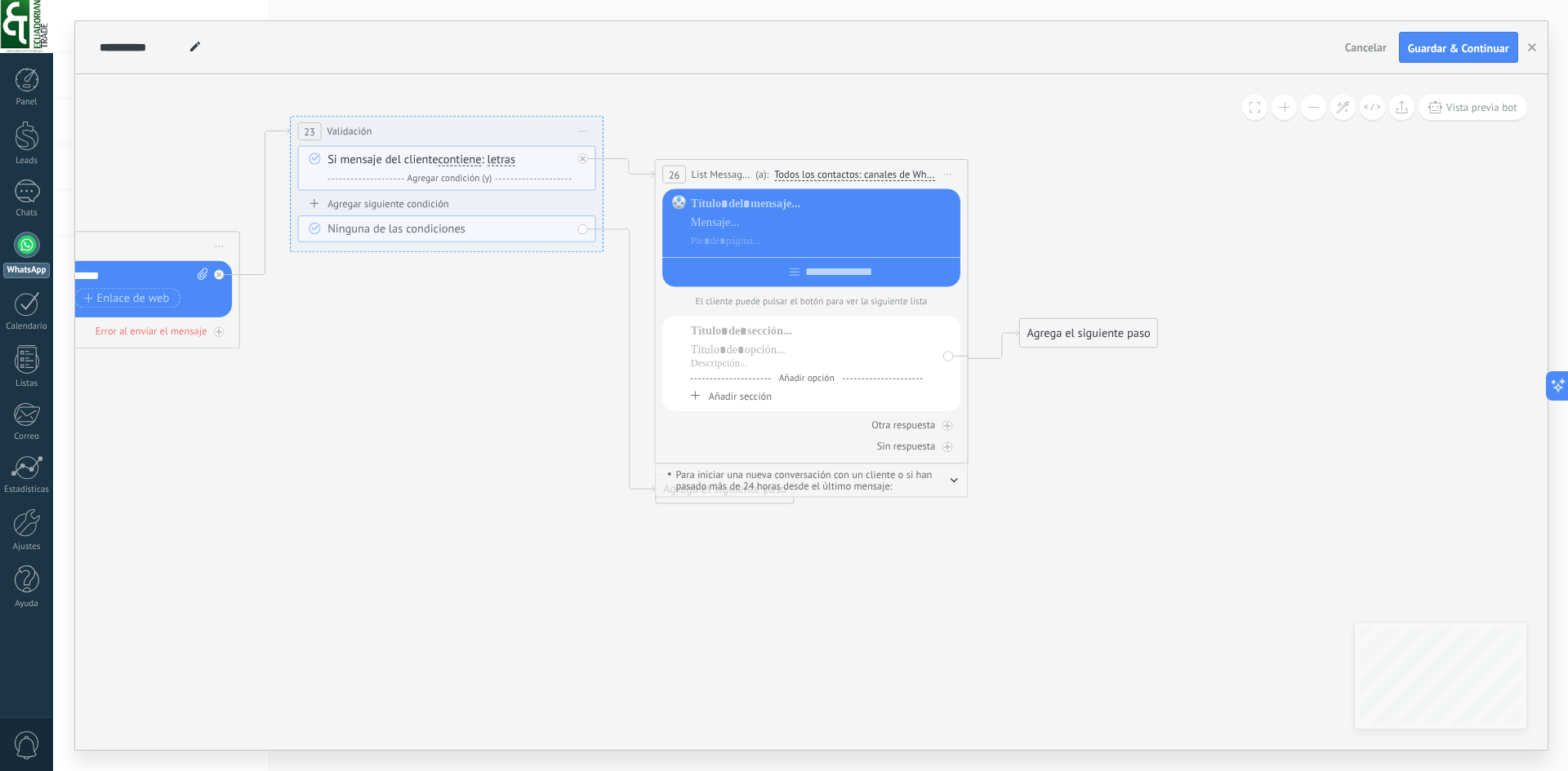
click at [952, 481] on icon "button" at bounding box center [953, 480] width 8 height 5
click at [953, 483] on button "button" at bounding box center [953, 479] width 8 height 12
click at [949, 172] on span "Iniciar vista previa aquí Cambiar nombre Duplicar Borrar" at bounding box center [947, 175] width 25 height 23
click at [959, 278] on icon at bounding box center [958, 276] width 10 height 10
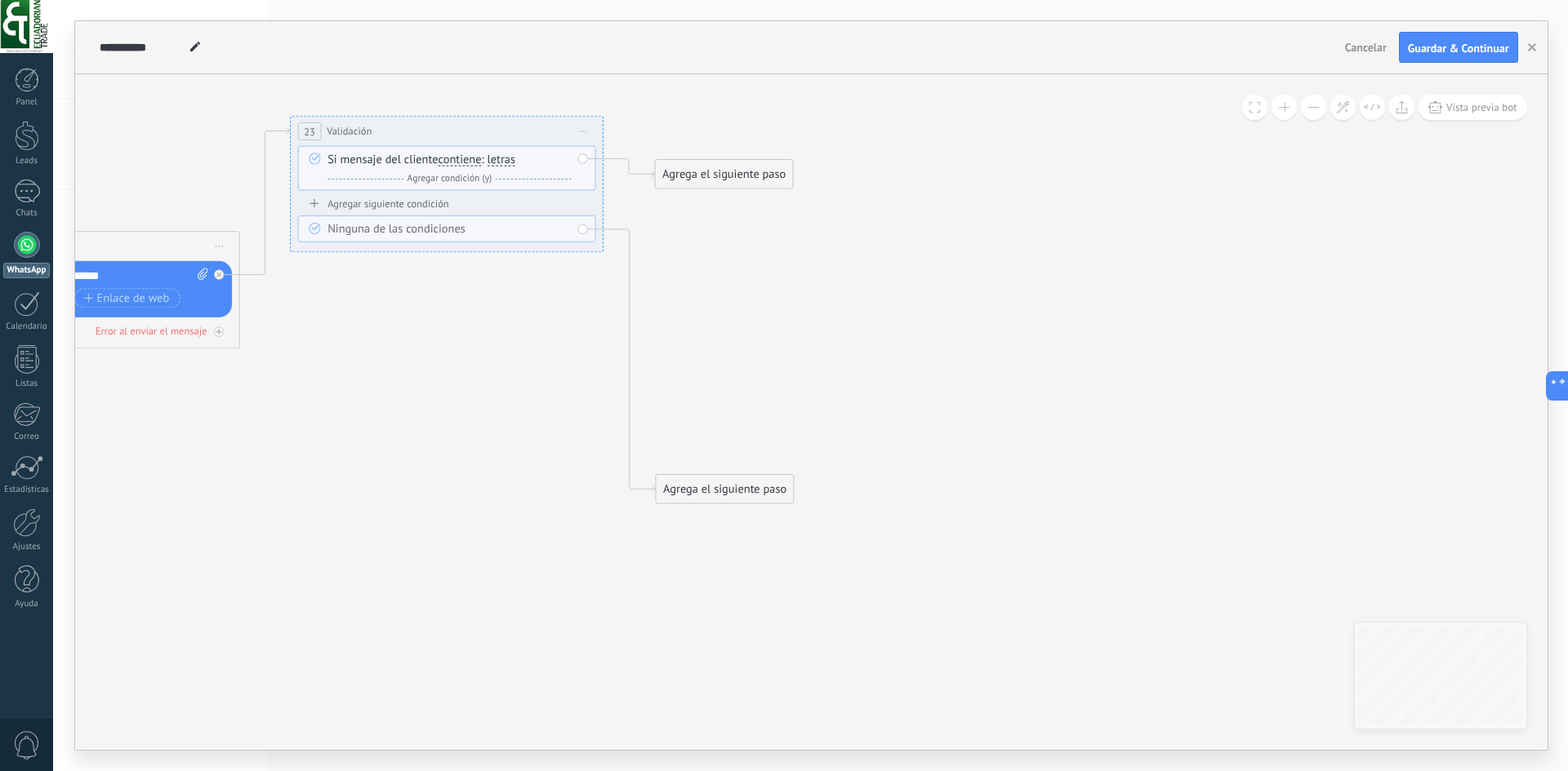
click at [720, 175] on div "Agrega el siguiente paso" at bounding box center [723, 174] width 137 height 26
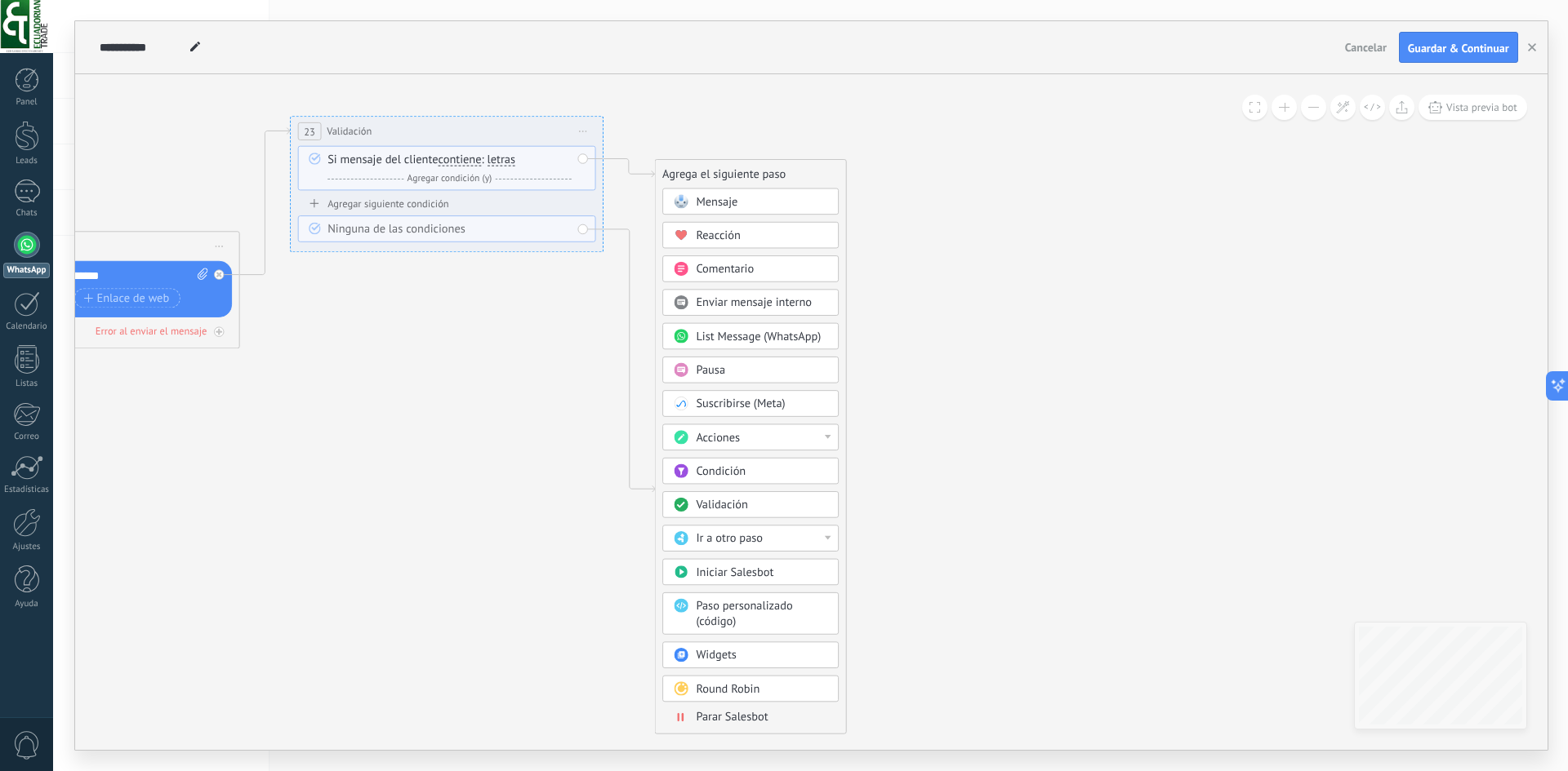
click at [796, 429] on div "Acciones" at bounding box center [750, 438] width 176 height 27
click at [840, 486] on div "Agrega el siguiente paso Mensaje Mensaje Mensaje Reacción Comentario Enviar men…" at bounding box center [749, 447] width 192 height 576
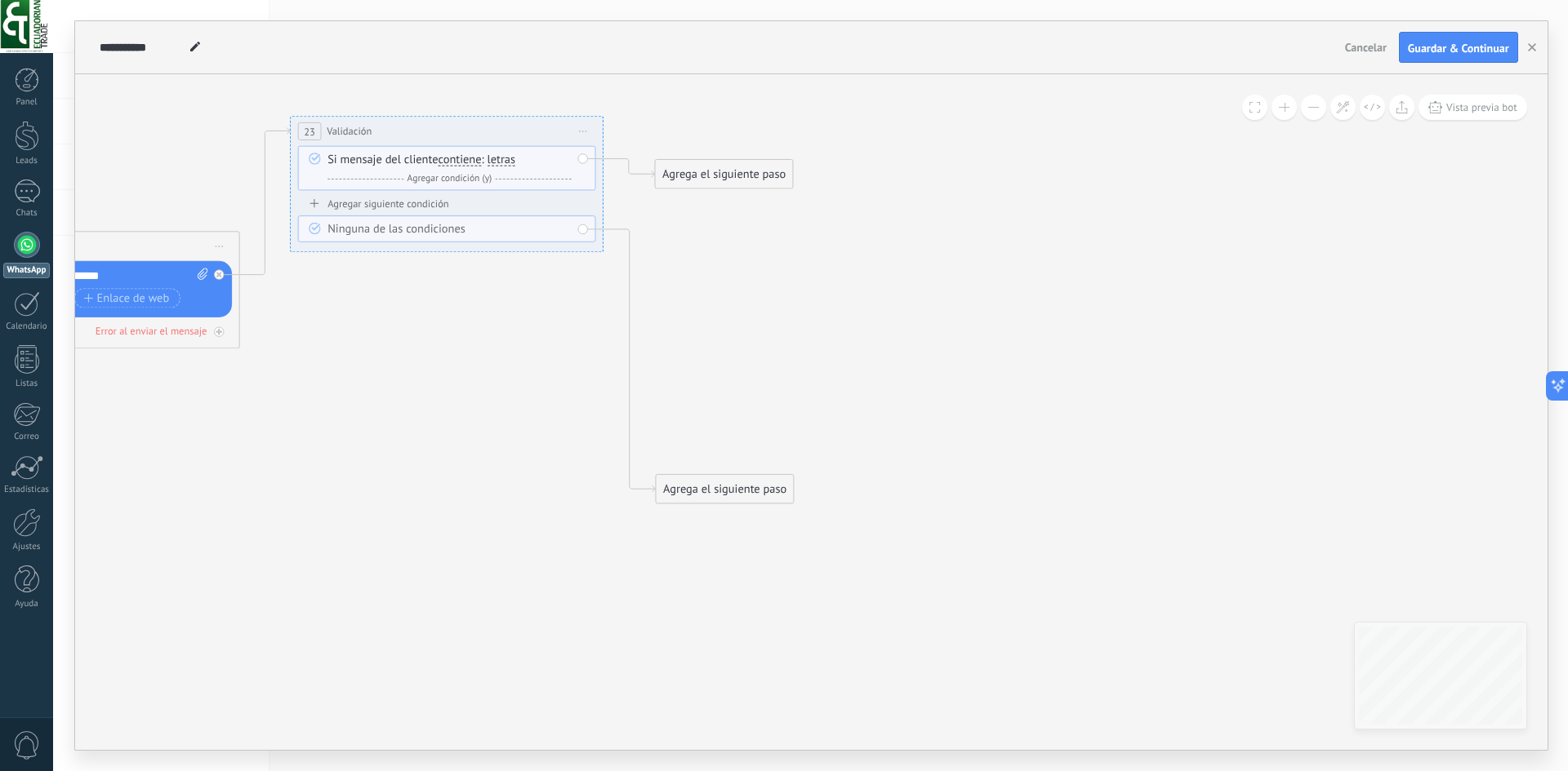
click at [727, 177] on div "Agrega el siguiente paso" at bounding box center [723, 174] width 137 height 26
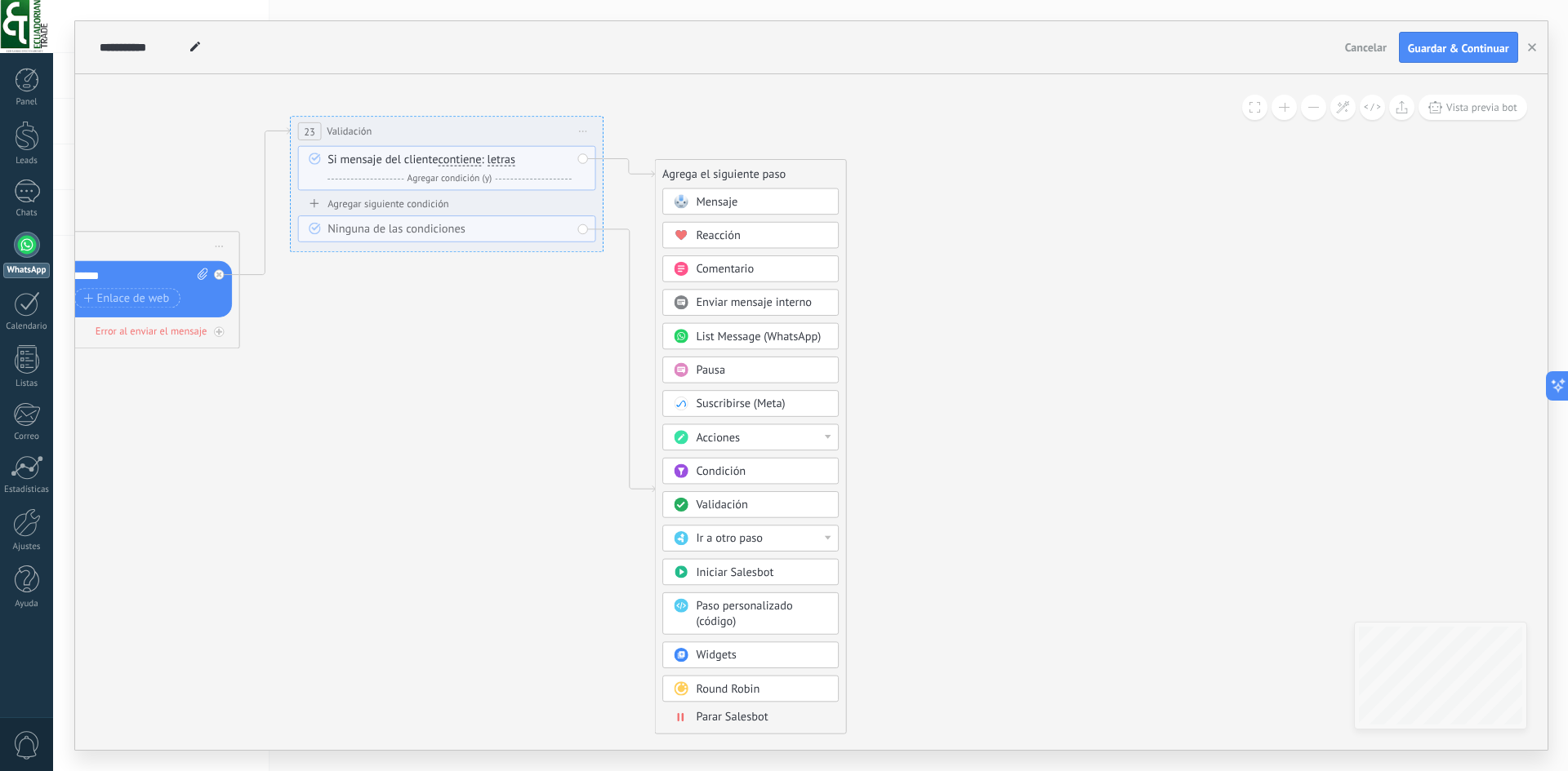
click at [761, 438] on div "Acciones" at bounding box center [761, 438] width 131 height 16
drag, startPoint x: 838, startPoint y: 478, endPoint x: 837, endPoint y: 510, distance: 32.0
click at [837, 510] on div "Administrar etiquetas Agregar nota Agregar tarea Cambiar etapa del lead Cambiar…" at bounding box center [750, 507] width 176 height 166
click at [786, 502] on div "Establecer campo" at bounding box center [751, 496] width 175 height 27
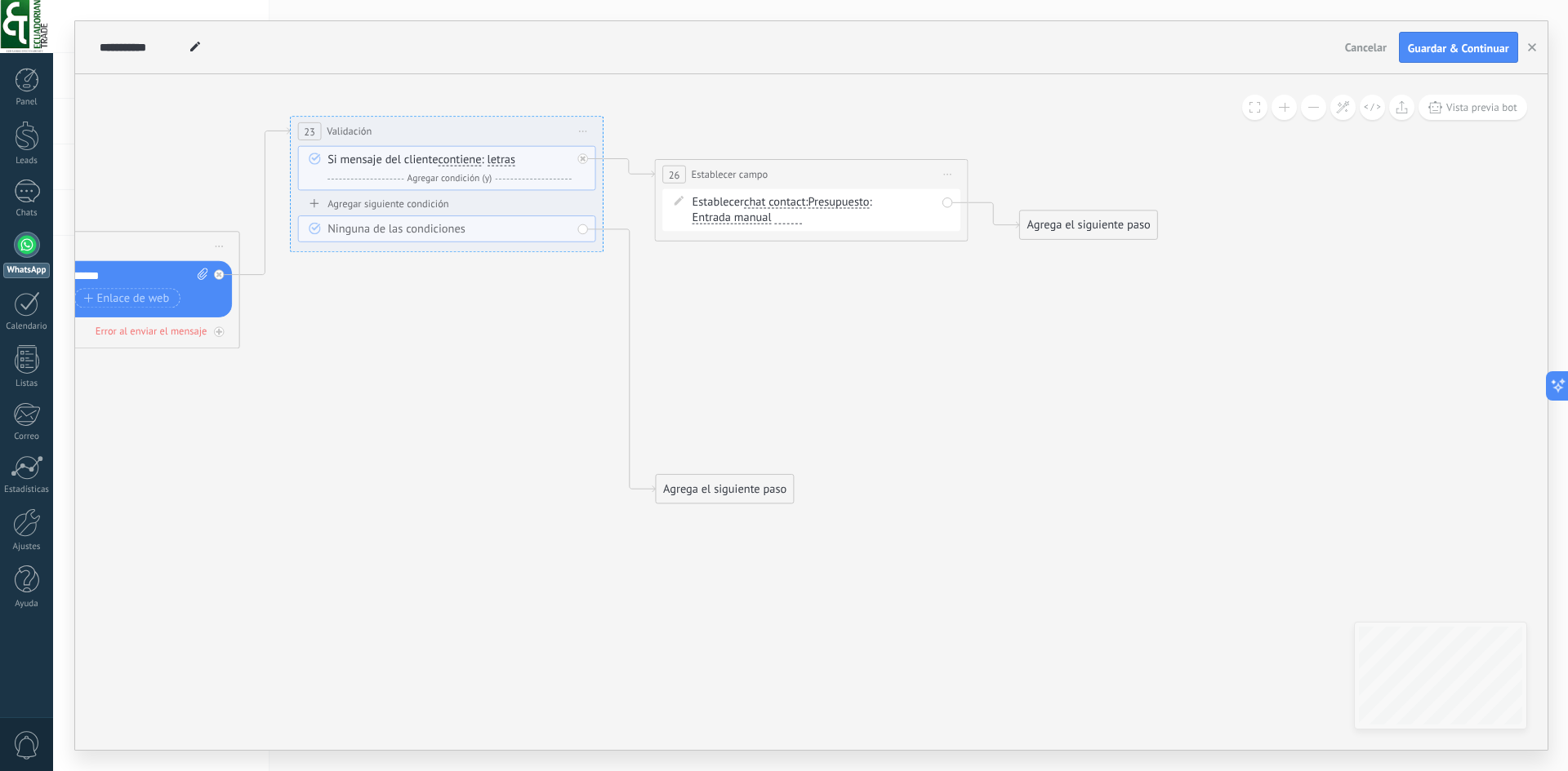
click at [844, 203] on span "Presupuesto" at bounding box center [837, 201] width 61 height 13
click at [844, 203] on button "Presupuesto" at bounding box center [897, 202] width 196 height 28
click at [862, 238] on li "Nombre" at bounding box center [888, 229] width 195 height 28
click at [850, 208] on span "Entrada manual" at bounding box center [889, 201] width 79 height 13
click at [842, 217] on button "Entrada manual" at bounding box center [940, 202] width 196 height 28
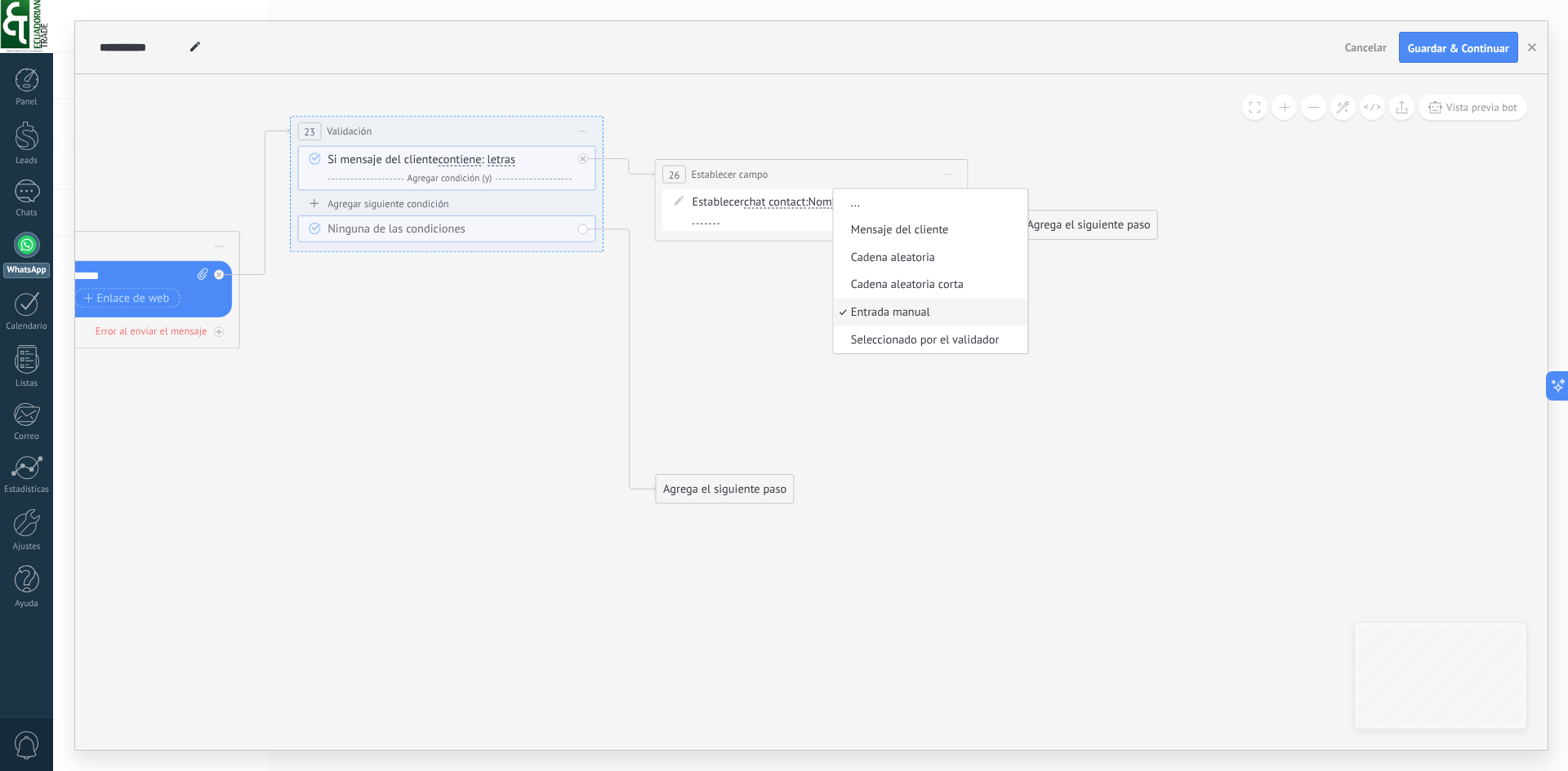
click at [833, 321] on span "Entrada manual" at bounding box center [927, 313] width 190 height 16
click at [1498, 105] on span "Vista previa bot" at bounding box center [1481, 107] width 71 height 14
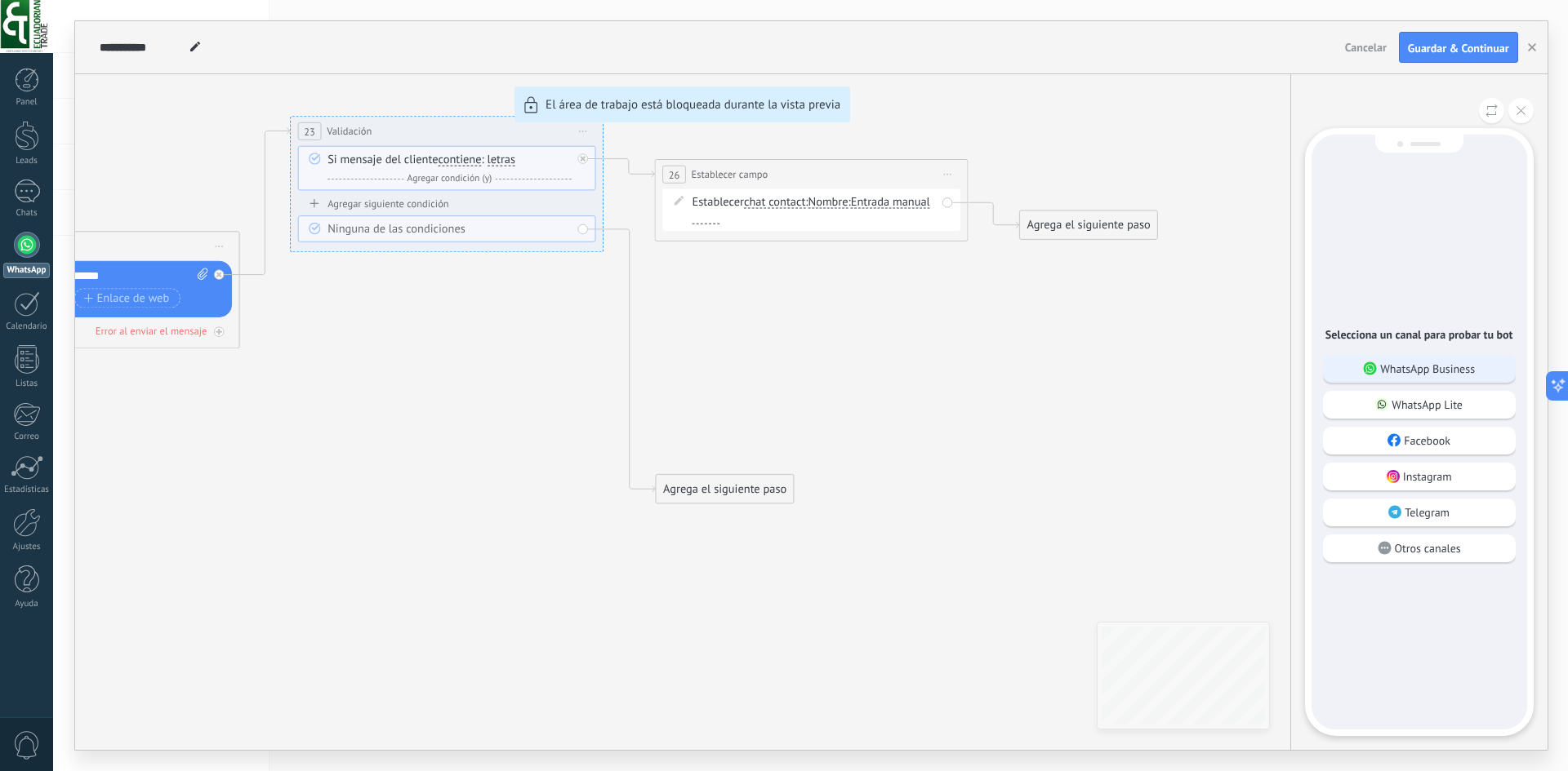
click at [1401, 368] on p "WhatsApp Business" at bounding box center [1427, 368] width 94 height 15
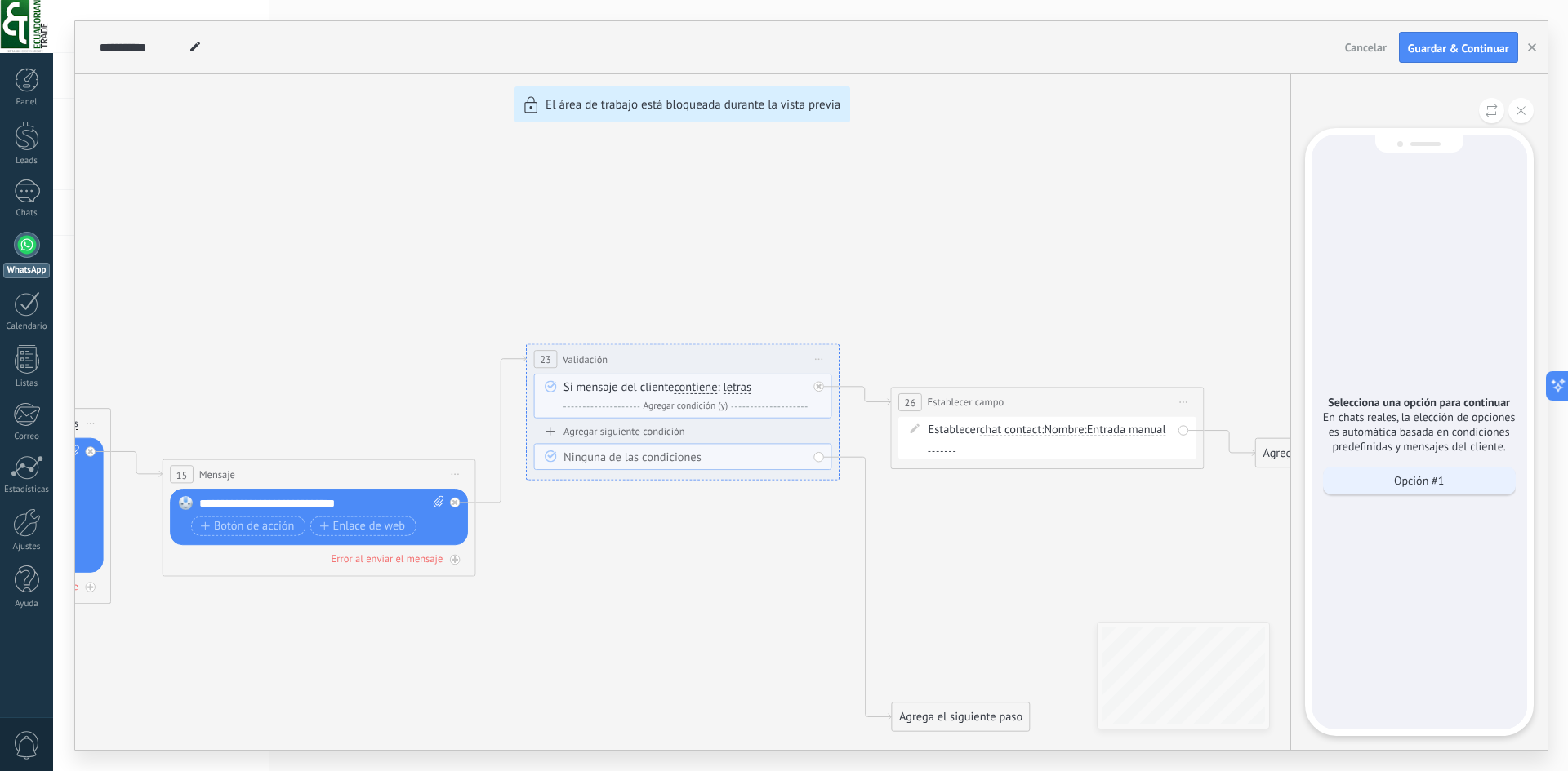
click at [1421, 480] on p "Opción #1" at bounding box center [1418, 480] width 50 height 15
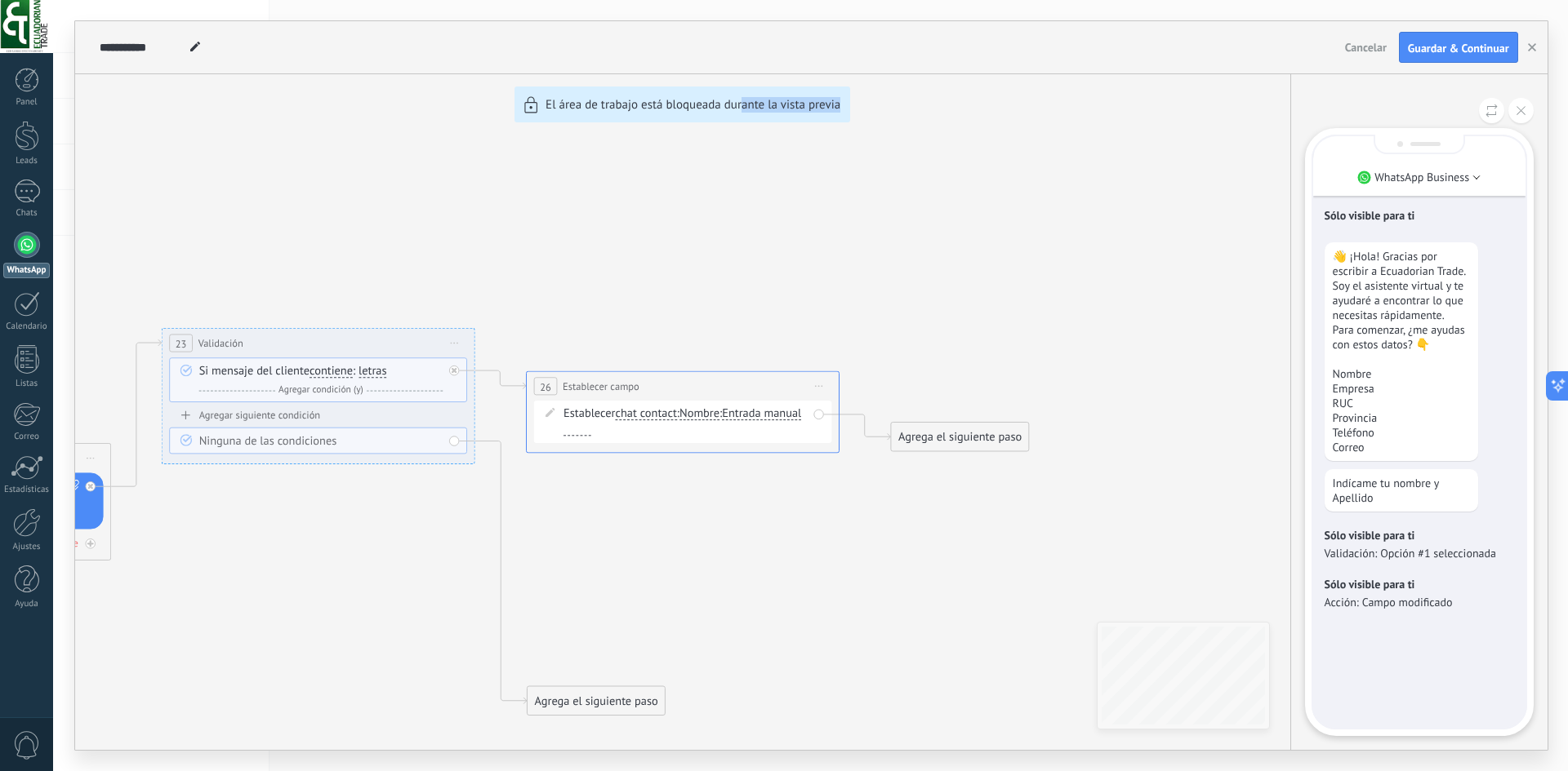
drag, startPoint x: 745, startPoint y: 698, endPoint x: 842, endPoint y: 679, distance: 98.8
click at [842, 679] on div "**********" at bounding box center [810, 386] width 1472 height 729
click at [302, 592] on div "**********" at bounding box center [810, 386] width 1472 height 729
click at [1517, 113] on icon at bounding box center [1520, 110] width 9 height 9
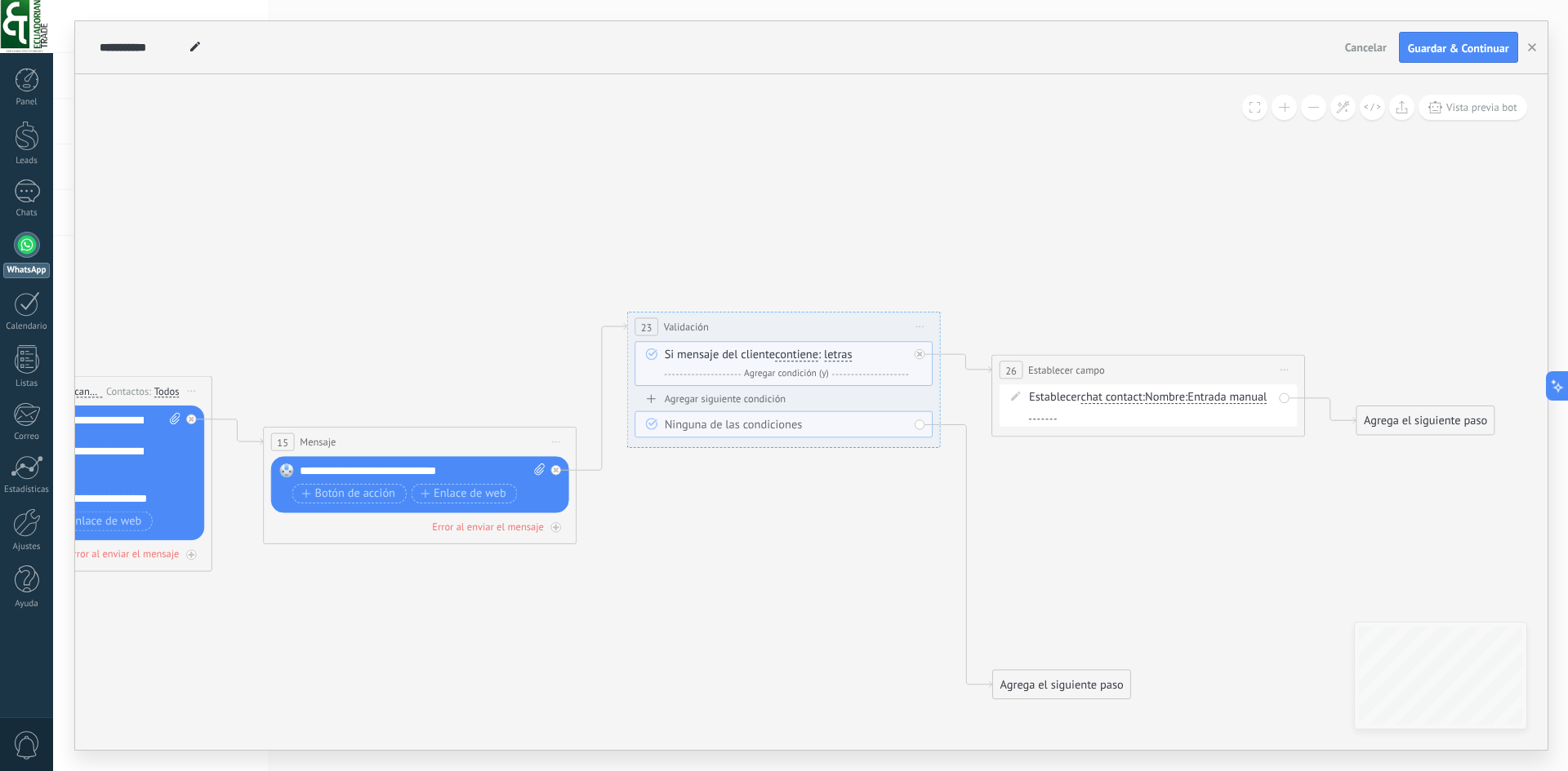
drag, startPoint x: 631, startPoint y: 562, endPoint x: 1054, endPoint y: 542, distance: 423.5
click at [1054, 542] on icon at bounding box center [571, 506] width 2522 height 1172
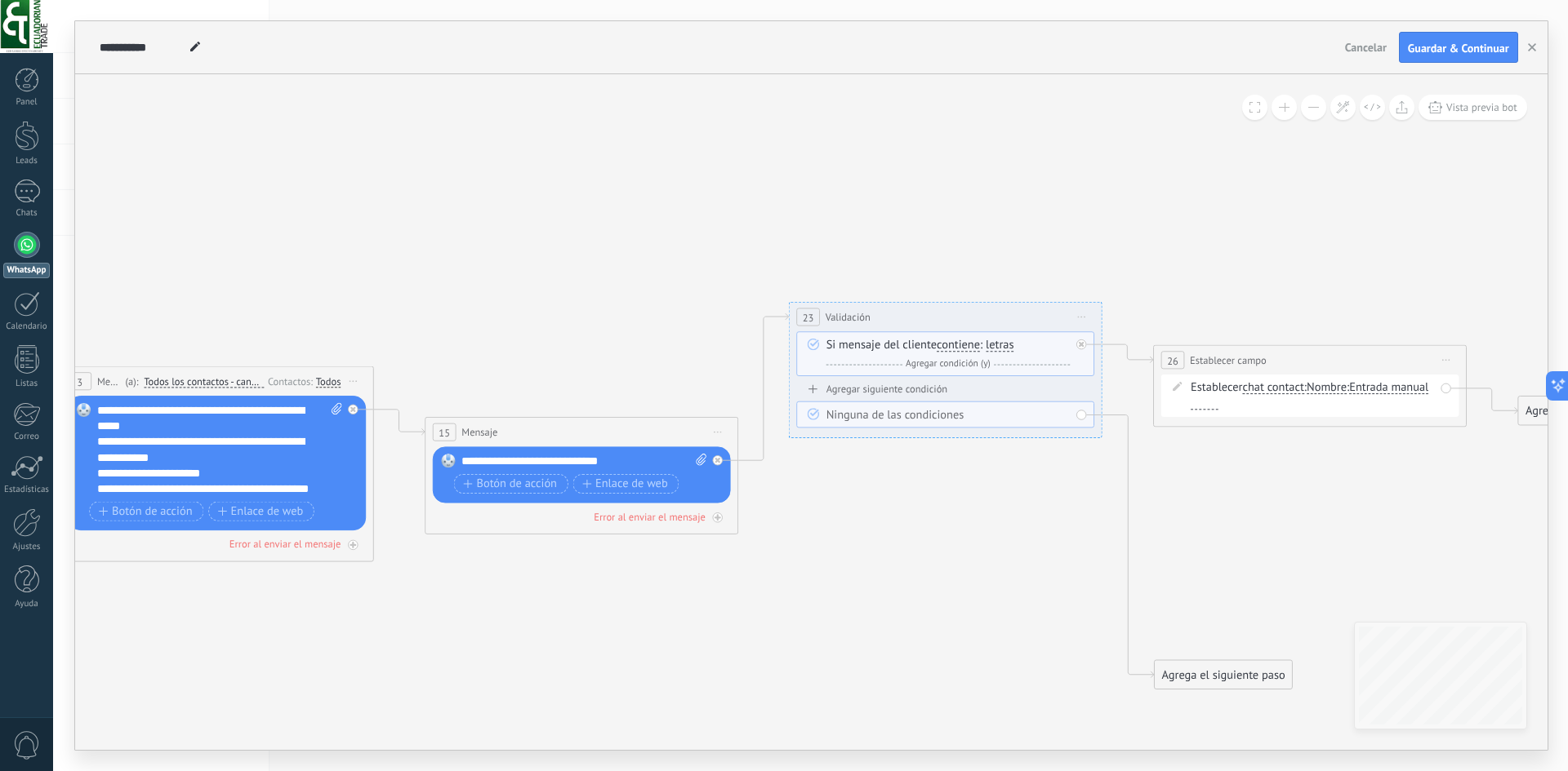
drag, startPoint x: 617, startPoint y: 521, endPoint x: 773, endPoint y: 511, distance: 156.3
click at [773, 511] on icon at bounding box center [732, 496] width 2522 height 1172
click at [664, 642] on icon at bounding box center [732, 496] width 2522 height 1172
click at [1279, 391] on span "chat contact" at bounding box center [1272, 388] width 61 height 13
click at [1279, 391] on button "chat contact" at bounding box center [1331, 387] width 196 height 28
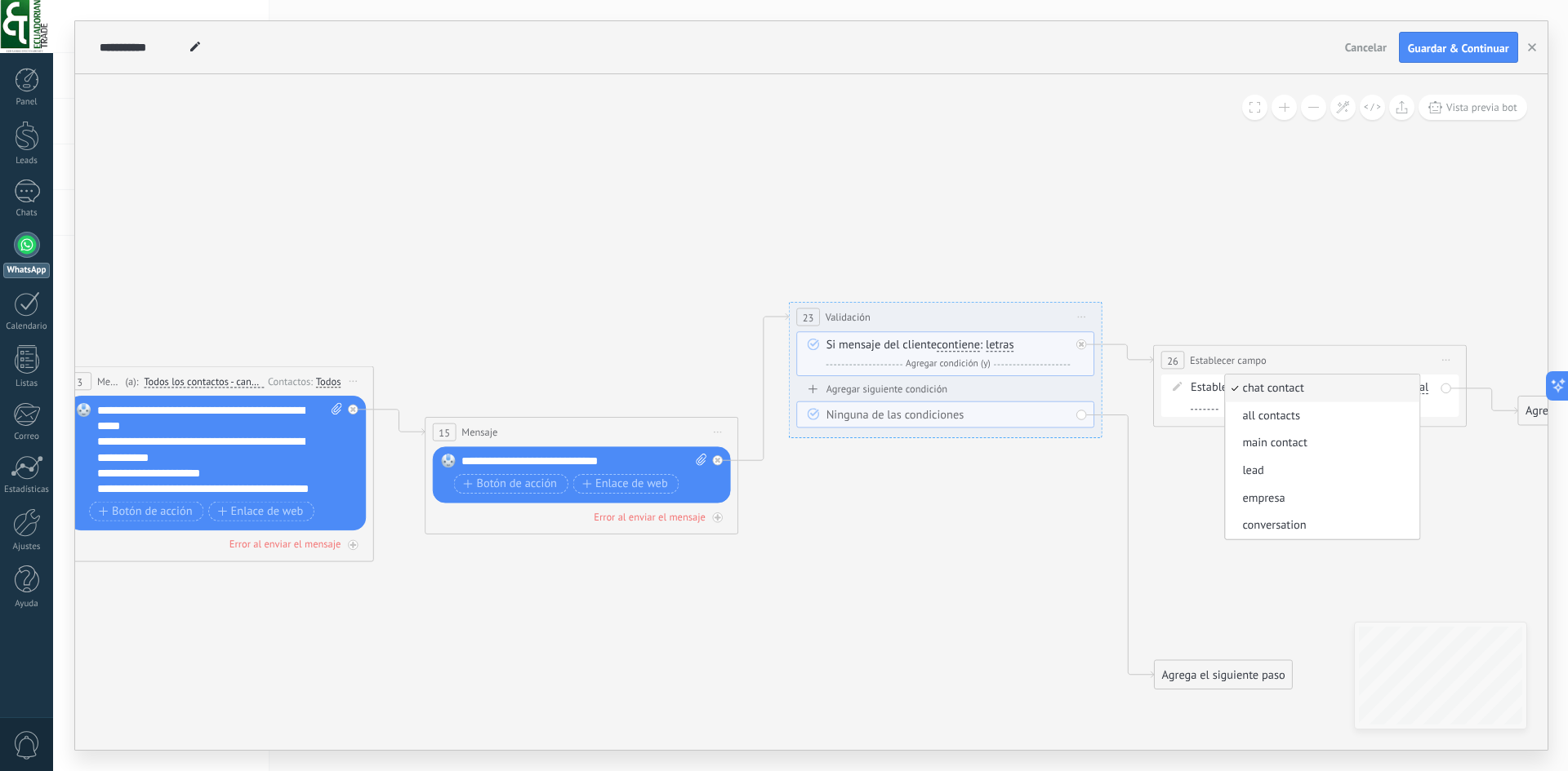
click at [1153, 487] on icon at bounding box center [732, 496] width 2522 height 1172
click at [1349, 394] on span "Entrada manual" at bounding box center [1388, 388] width 79 height 13
click at [1340, 403] on button "Entrada manual" at bounding box center [1438, 387] width 196 height 28
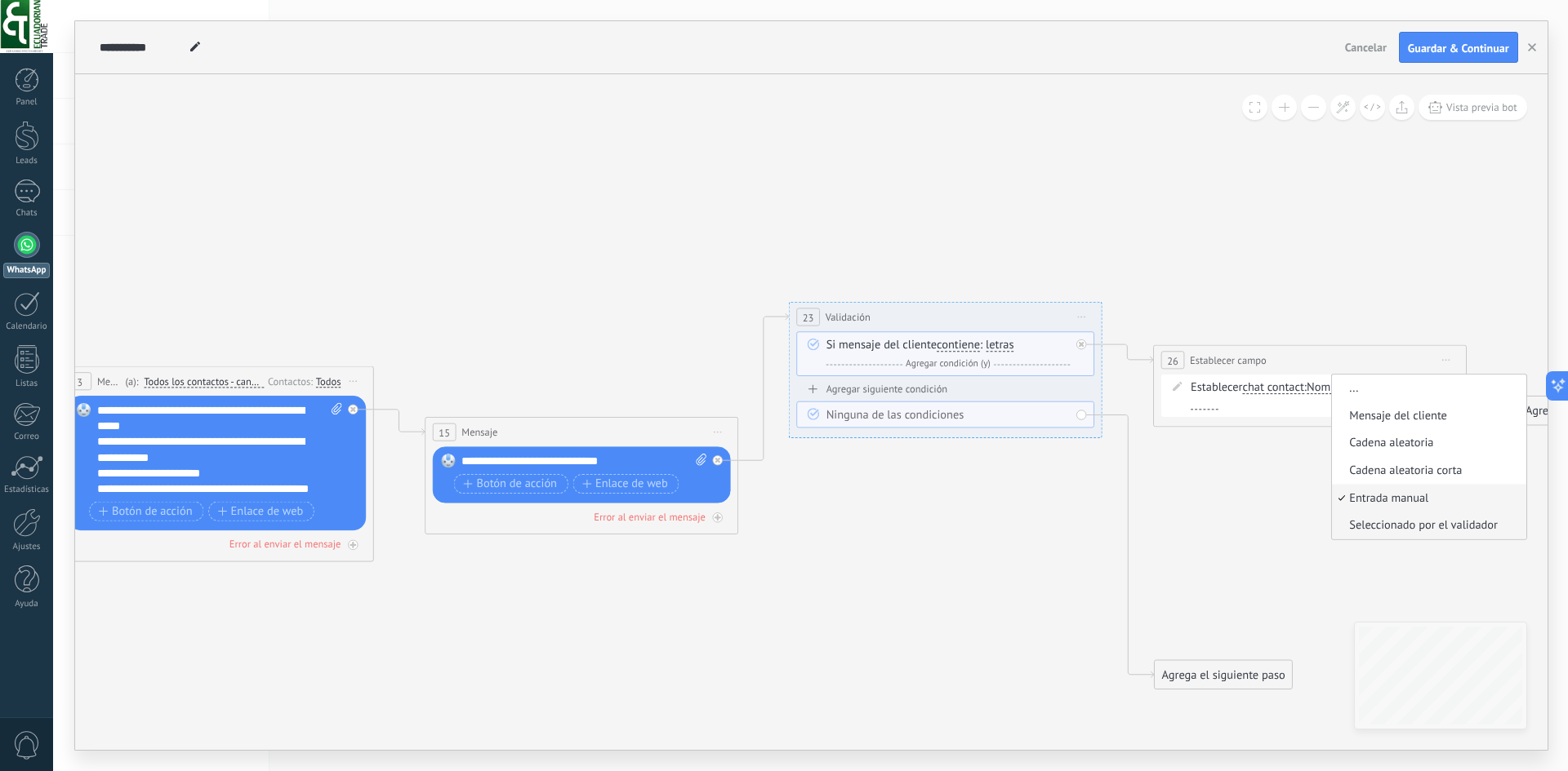
click at [1332, 534] on span "Seleccionado por el validador" at bounding box center [1426, 526] width 190 height 16
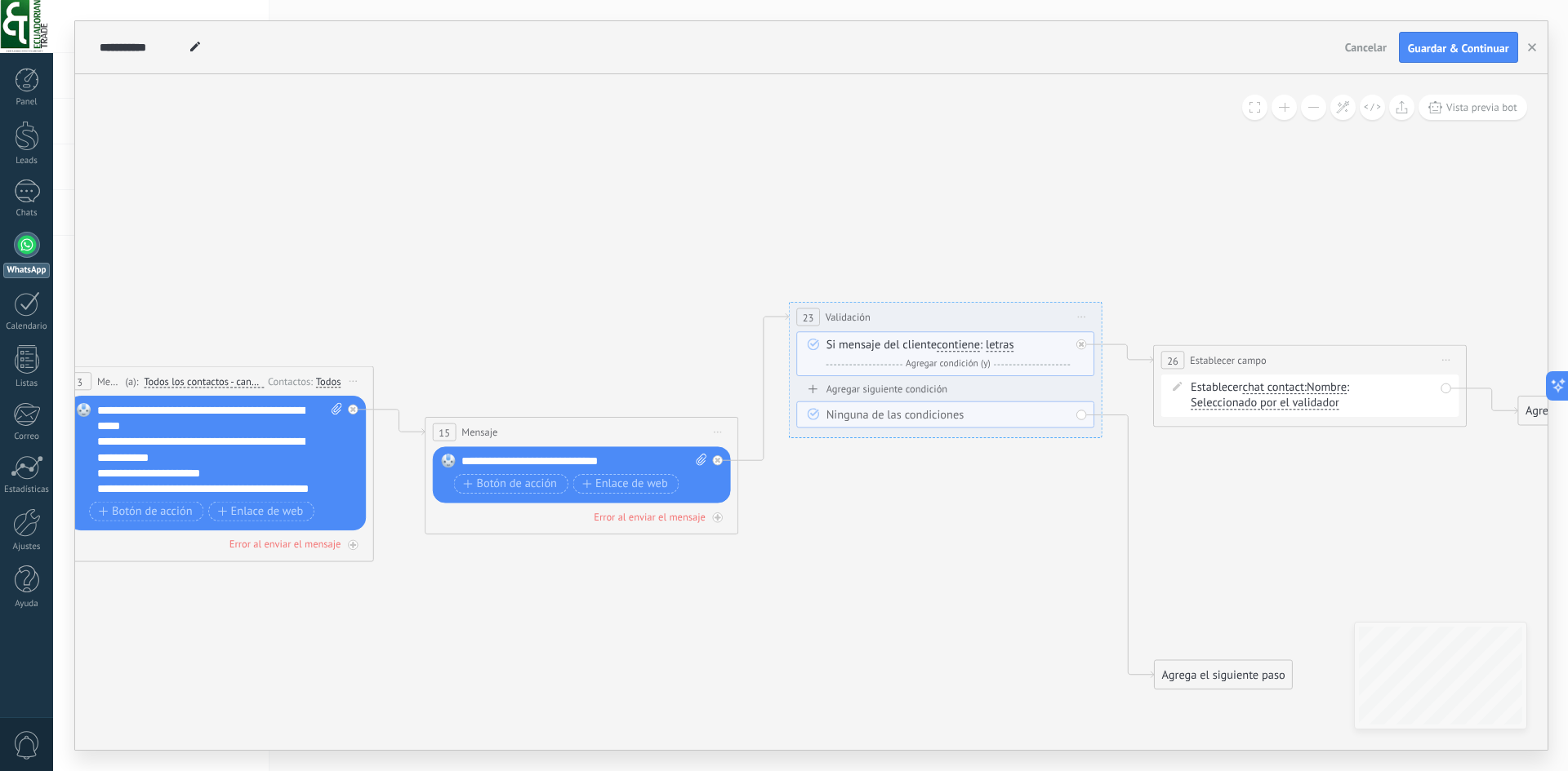
click at [1241, 402] on span "Seleccionado por el validador" at bounding box center [1265, 403] width 149 height 13
click at [1241, 402] on button "Seleccionado por el validador" at bounding box center [1279, 403] width 196 height 28
click at [1214, 542] on span "Seleccionado por el validador" at bounding box center [1267, 542] width 190 height 16
drag, startPoint x: 1280, startPoint y: 364, endPoint x: 1279, endPoint y: 231, distance: 133.0
click at [1279, 231] on div "**********" at bounding box center [1310, 228] width 312 height 29
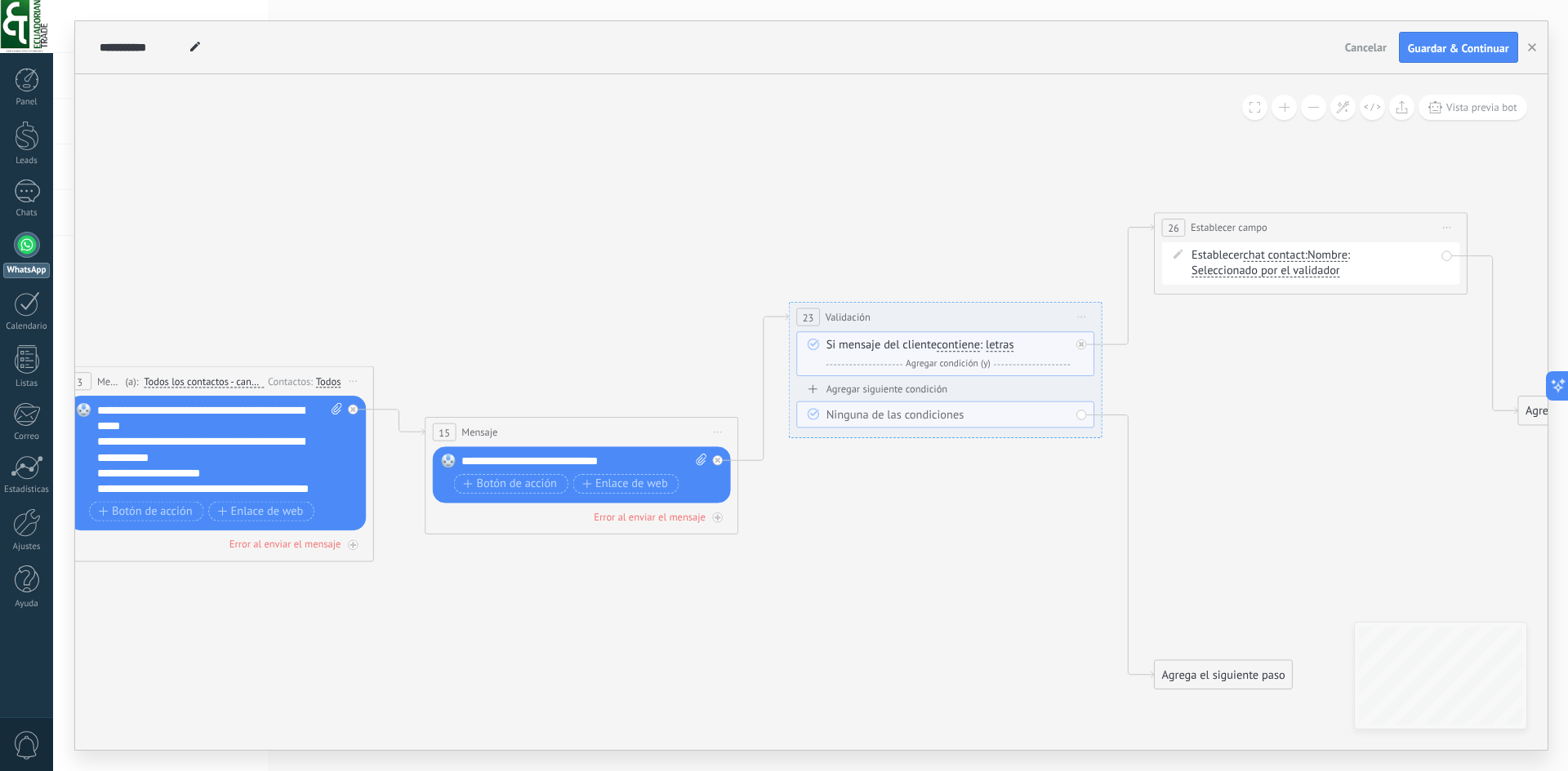
click at [645, 465] on div "**********" at bounding box center [584, 462] width 245 height 16
click at [298, 484] on div "**********" at bounding box center [219, 450] width 245 height 94
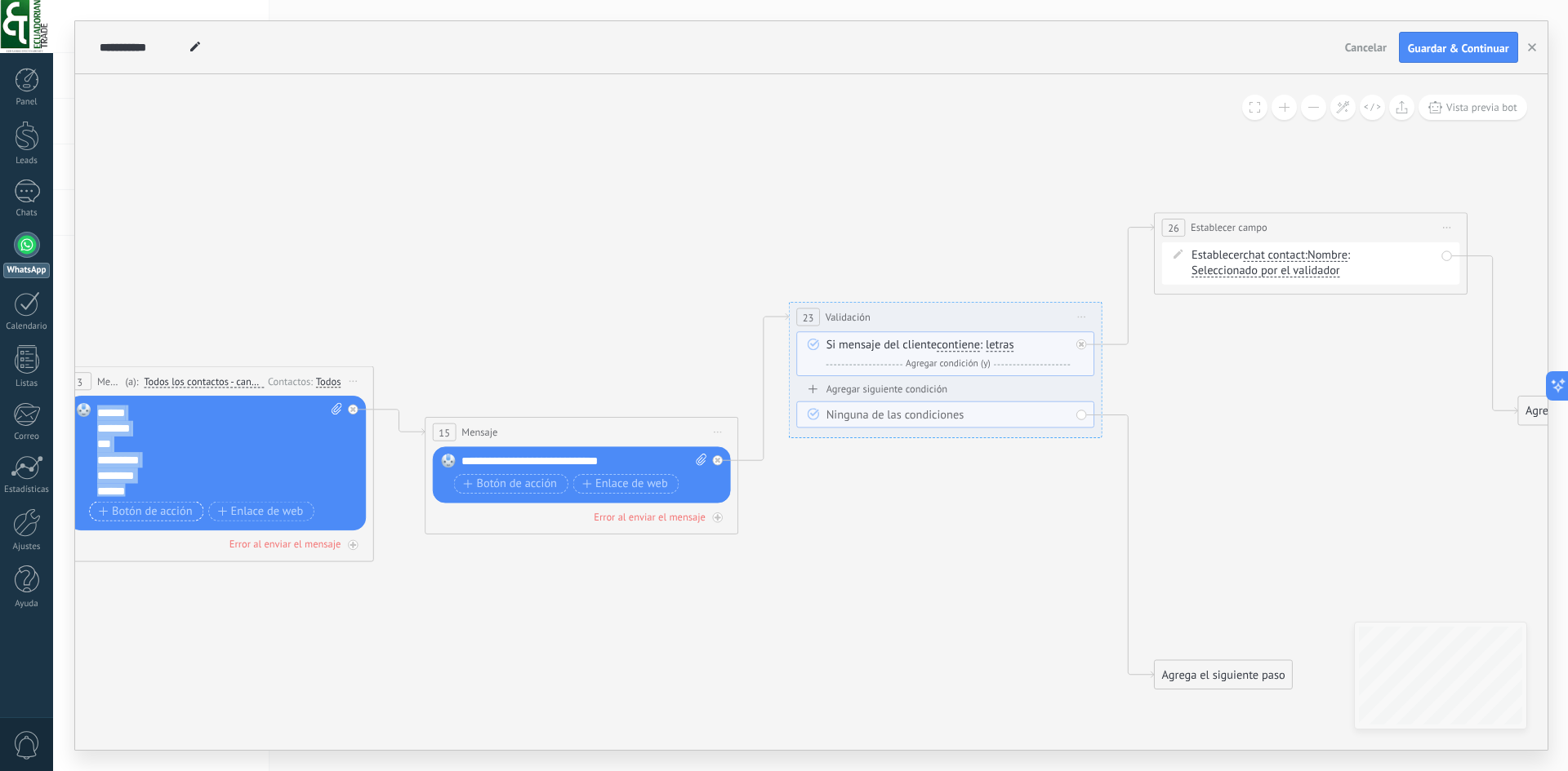
scroll to position [130, 0]
drag, startPoint x: 97, startPoint y: 409, endPoint x: 170, endPoint y: 510, distance: 124.6
click at [170, 510] on div "**********" at bounding box center [219, 465] width 245 height 123
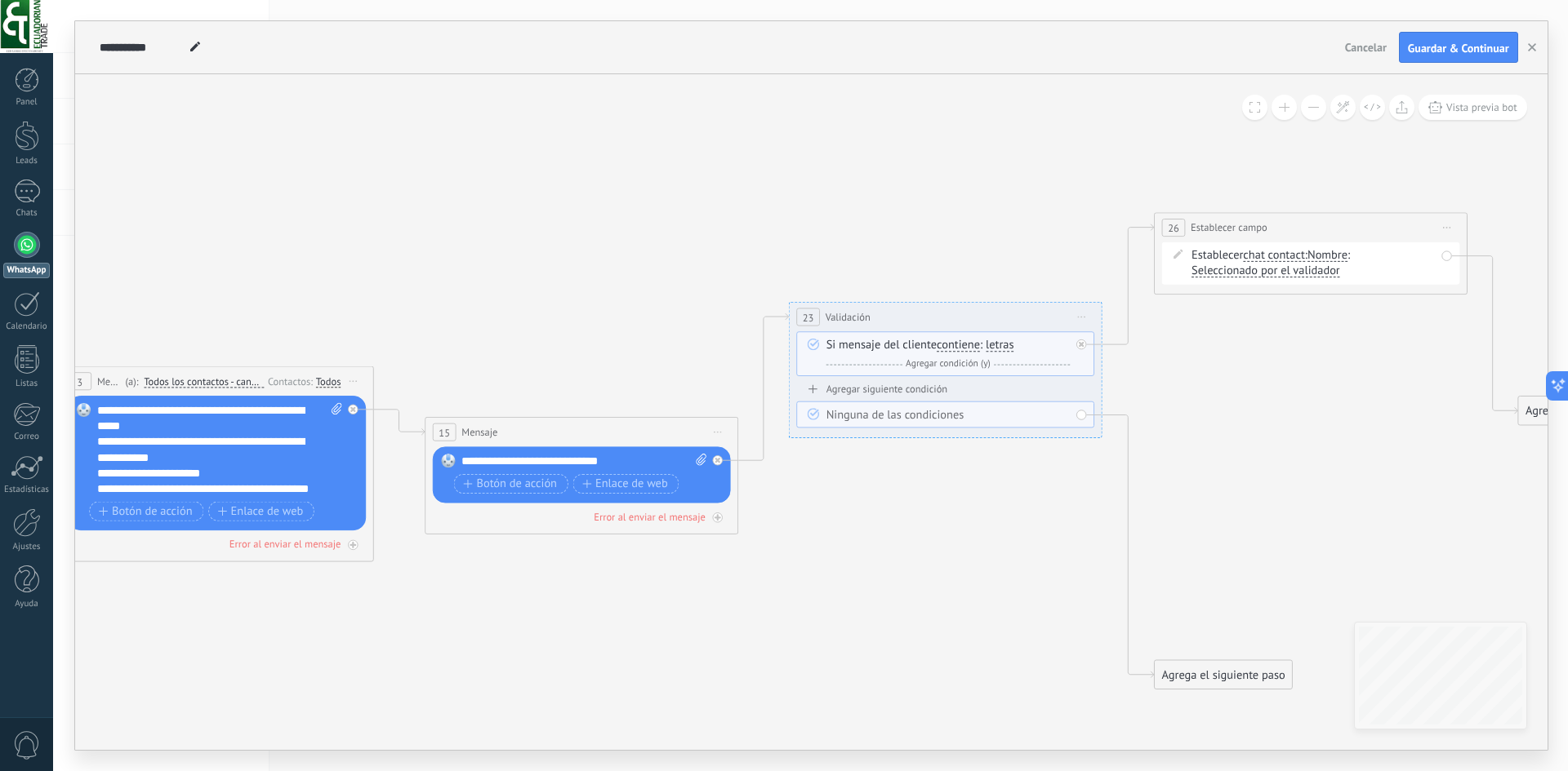
scroll to position [17, 0]
drag, startPoint x: 1316, startPoint y: 231, endPoint x: 1318, endPoint y: 314, distance: 83.0
click at [1318, 314] on div "**********" at bounding box center [1310, 317] width 312 height 29
drag, startPoint x: 954, startPoint y: 762, endPoint x: 993, endPoint y: 758, distance: 39.2
click at [989, 759] on div "**********" at bounding box center [810, 385] width 1515 height 771
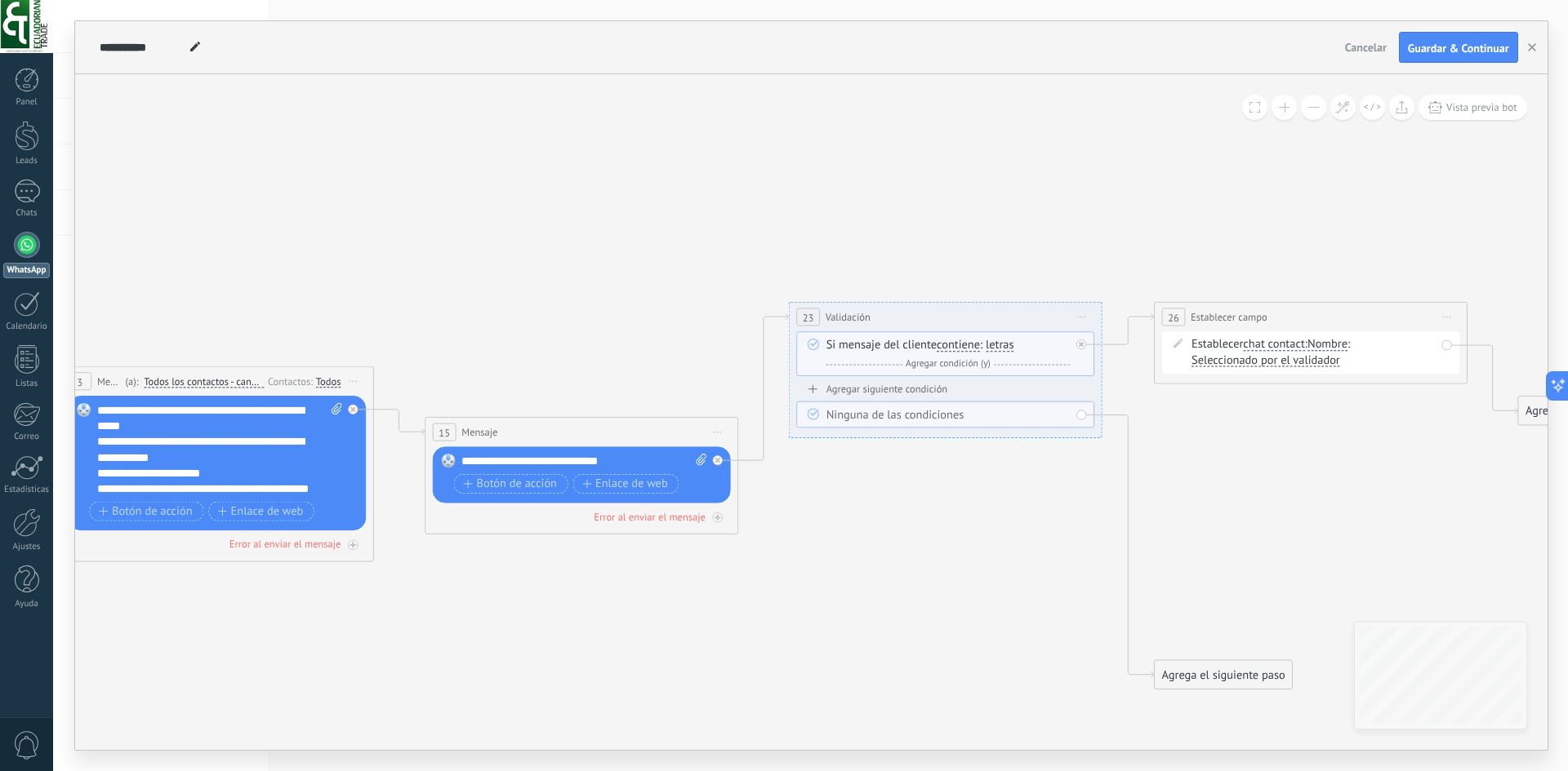
click at [1222, 765] on div "**********" at bounding box center [810, 385] width 1515 height 771
drag, startPoint x: 1221, startPoint y: 747, endPoint x: 1254, endPoint y: 580, distance: 170.2
click at [1221, 746] on icon at bounding box center [732, 496] width 2522 height 1172
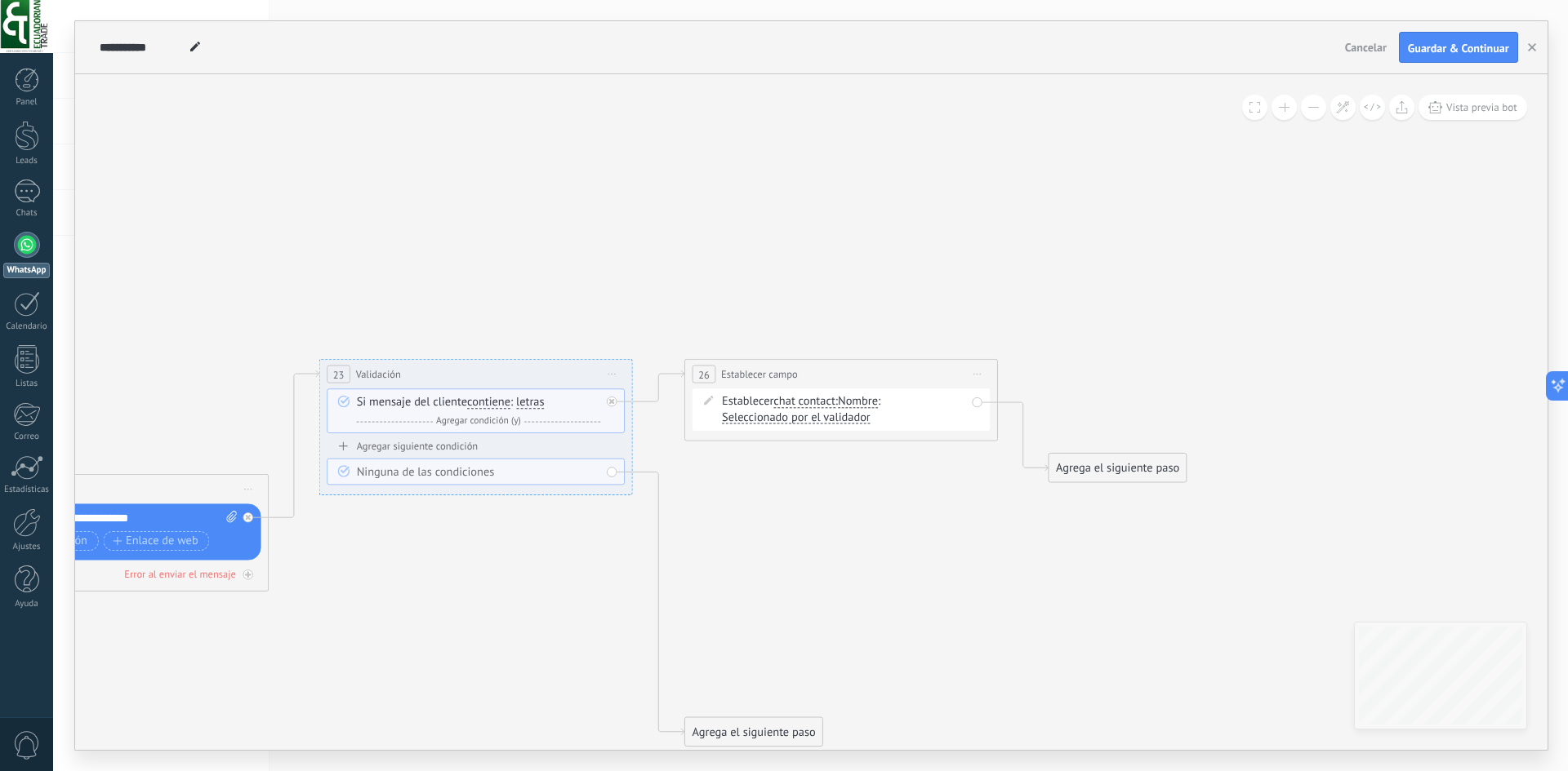
drag, startPoint x: 1318, startPoint y: 520, endPoint x: 802, endPoint y: 581, distance: 519.6
click at [802, 581] on icon at bounding box center [263, 552] width 2522 height 1172
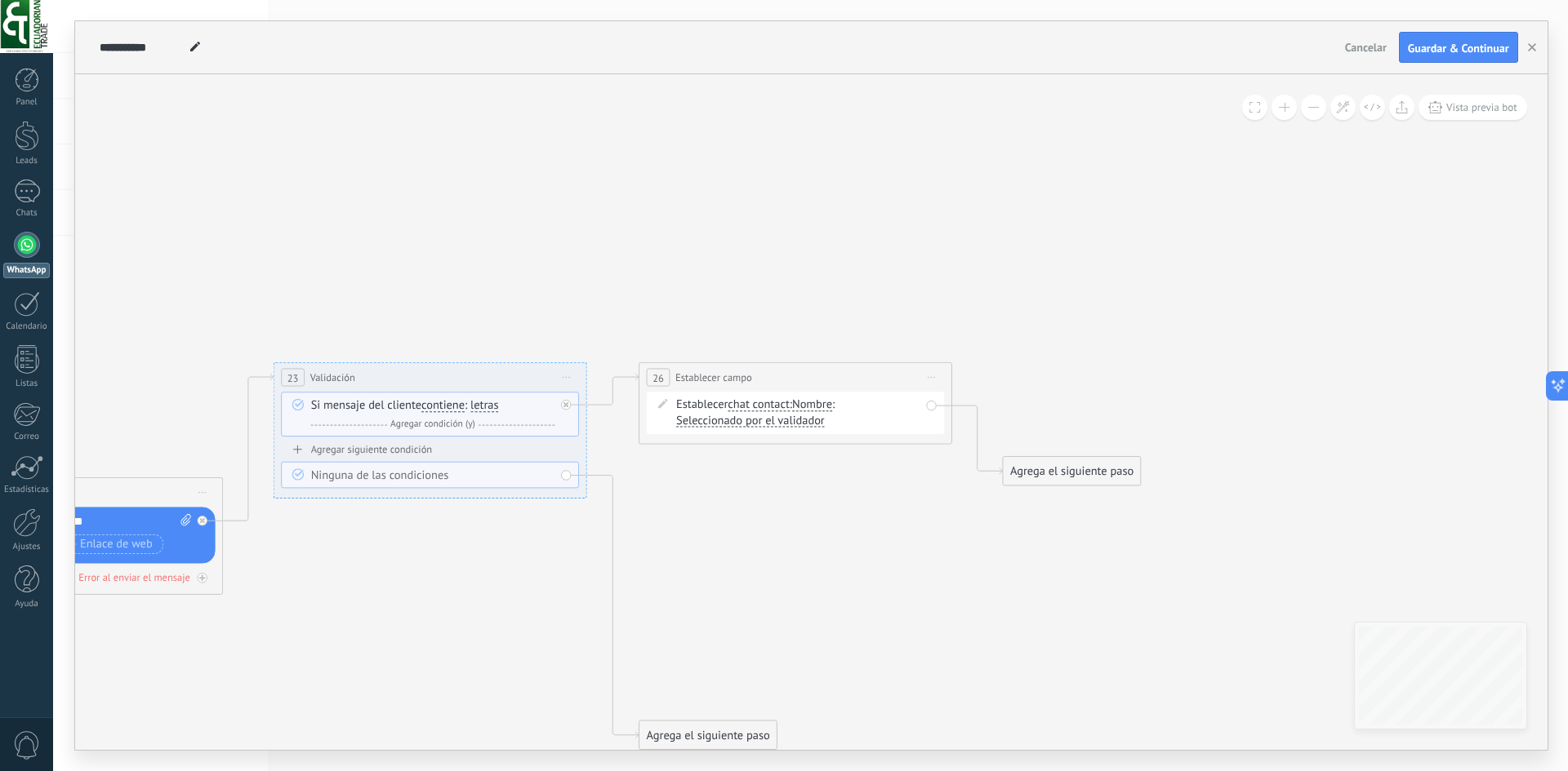
click at [1066, 474] on div "Agrega el siguiente paso" at bounding box center [1071, 472] width 137 height 26
click at [1076, 510] on div "Mensaje" at bounding box center [1097, 499] width 176 height 27
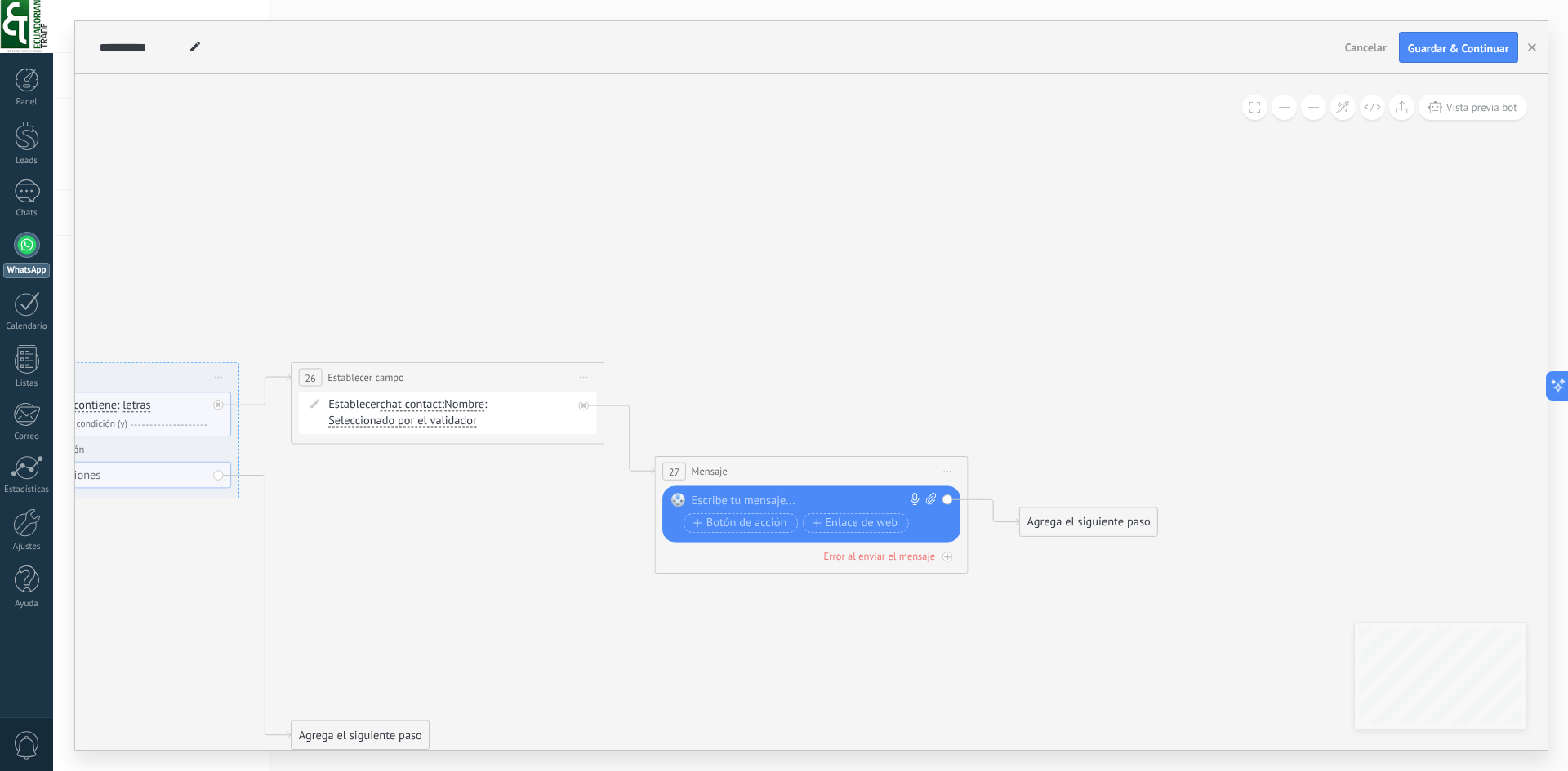
click at [800, 507] on div at bounding box center [806, 501] width 232 height 16
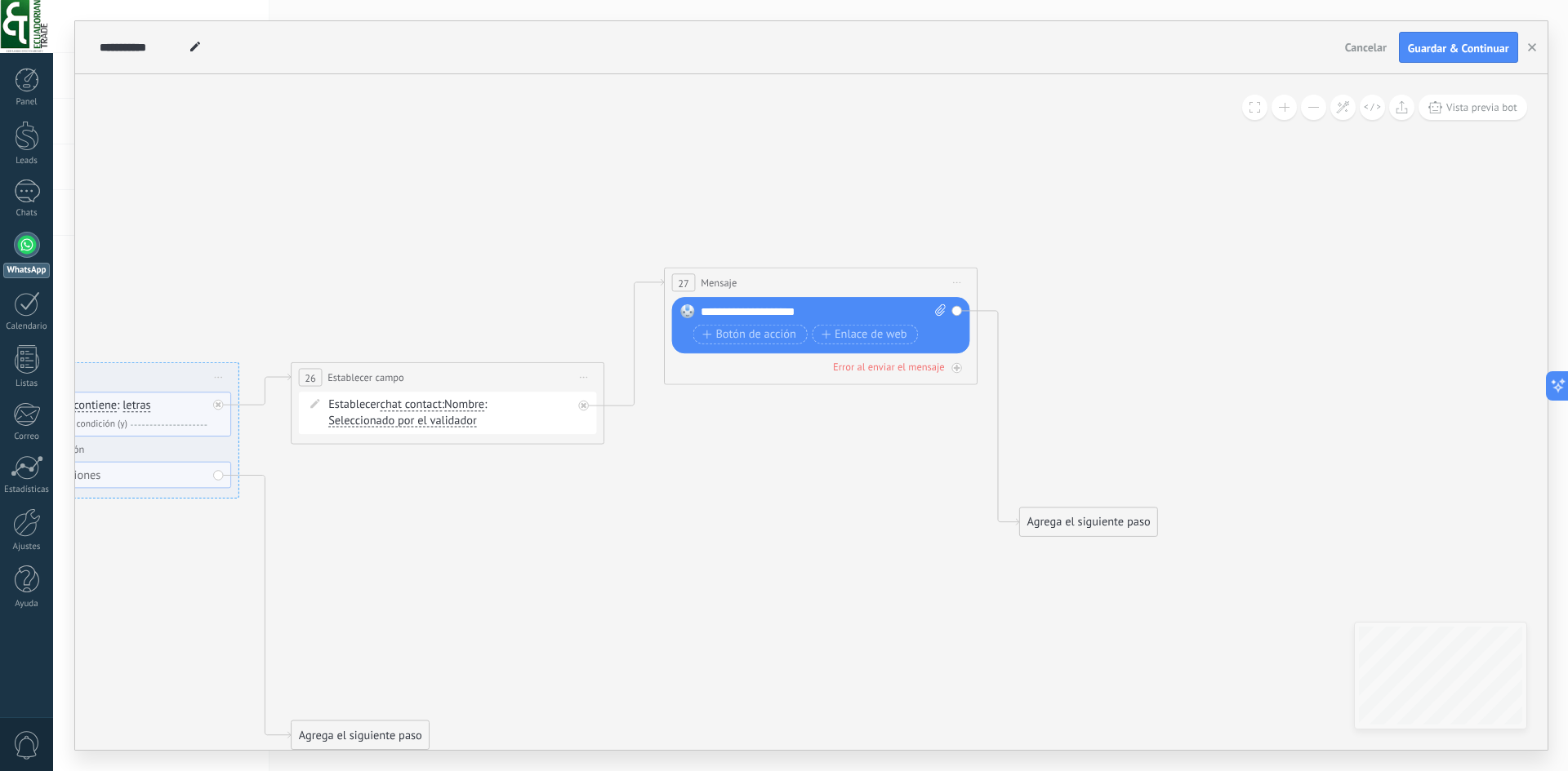
drag, startPoint x: 736, startPoint y: 465, endPoint x: 746, endPoint y: 277, distance: 188.3
click at [746, 277] on div "27 Mensaje ******* (a): Todos los contactos - canales seleccionados Todos los c…" at bounding box center [820, 283] width 312 height 29
click at [1060, 527] on div "Agrega el siguiente paso" at bounding box center [1087, 522] width 137 height 26
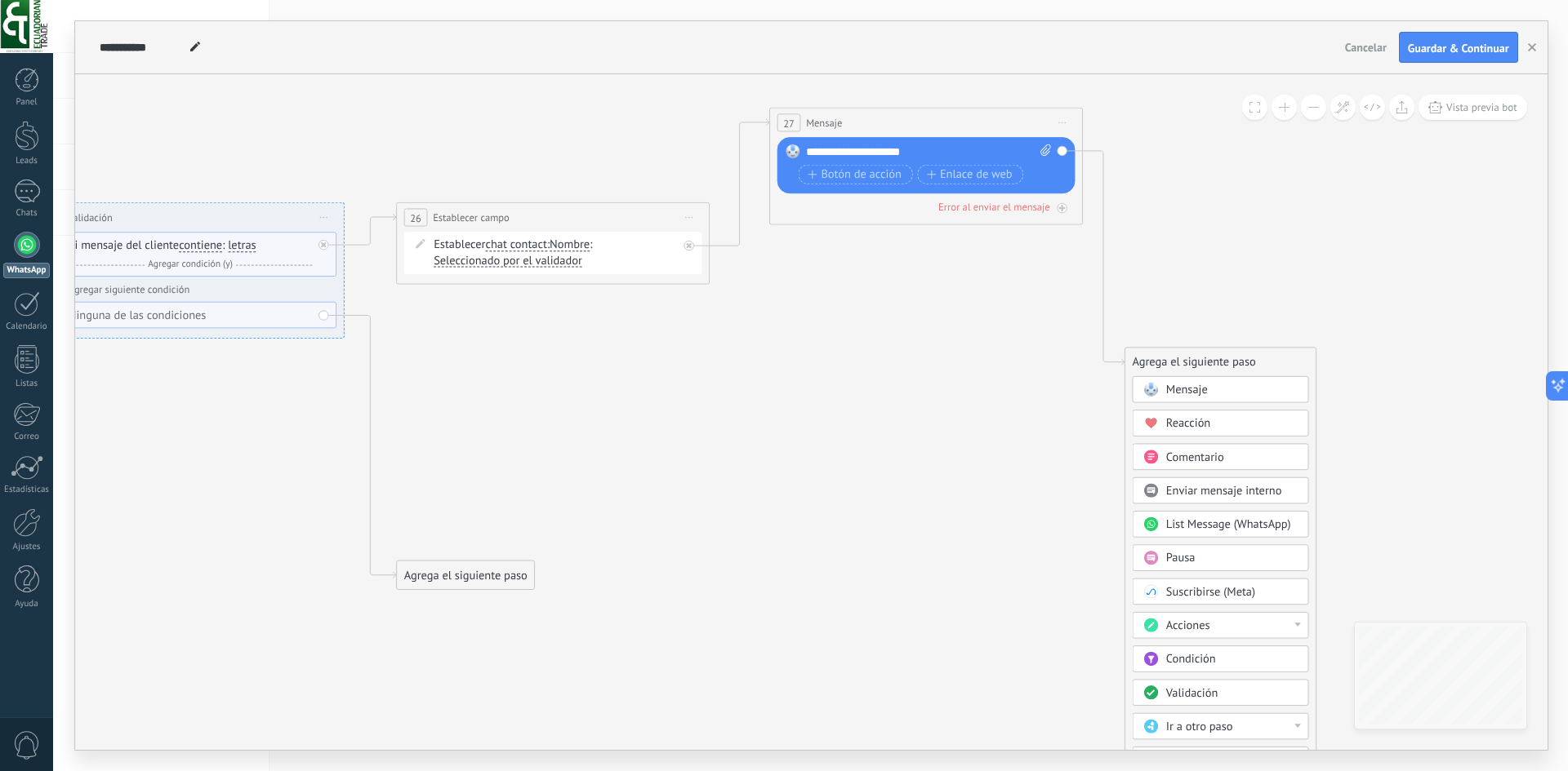
drag, startPoint x: 342, startPoint y: 449, endPoint x: 442, endPoint y: 446, distance: 100.0
click at [442, 446] on icon at bounding box center [158, 350] width 2887 height 1264
click at [1166, 362] on div "Agrega el siguiente paso" at bounding box center [1193, 362] width 137 height 26
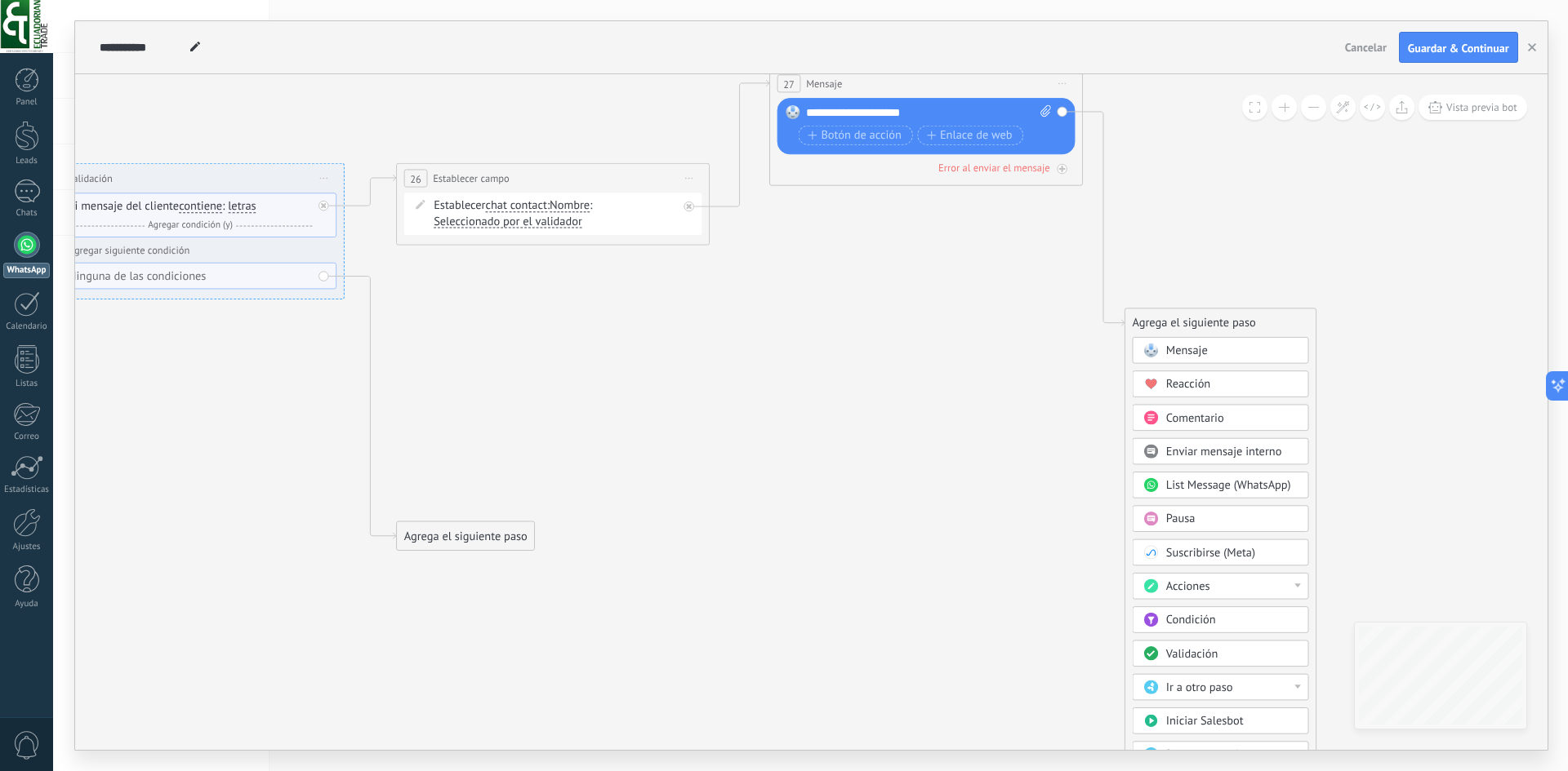
click at [1193, 658] on span "Validación" at bounding box center [1192, 653] width 53 height 15
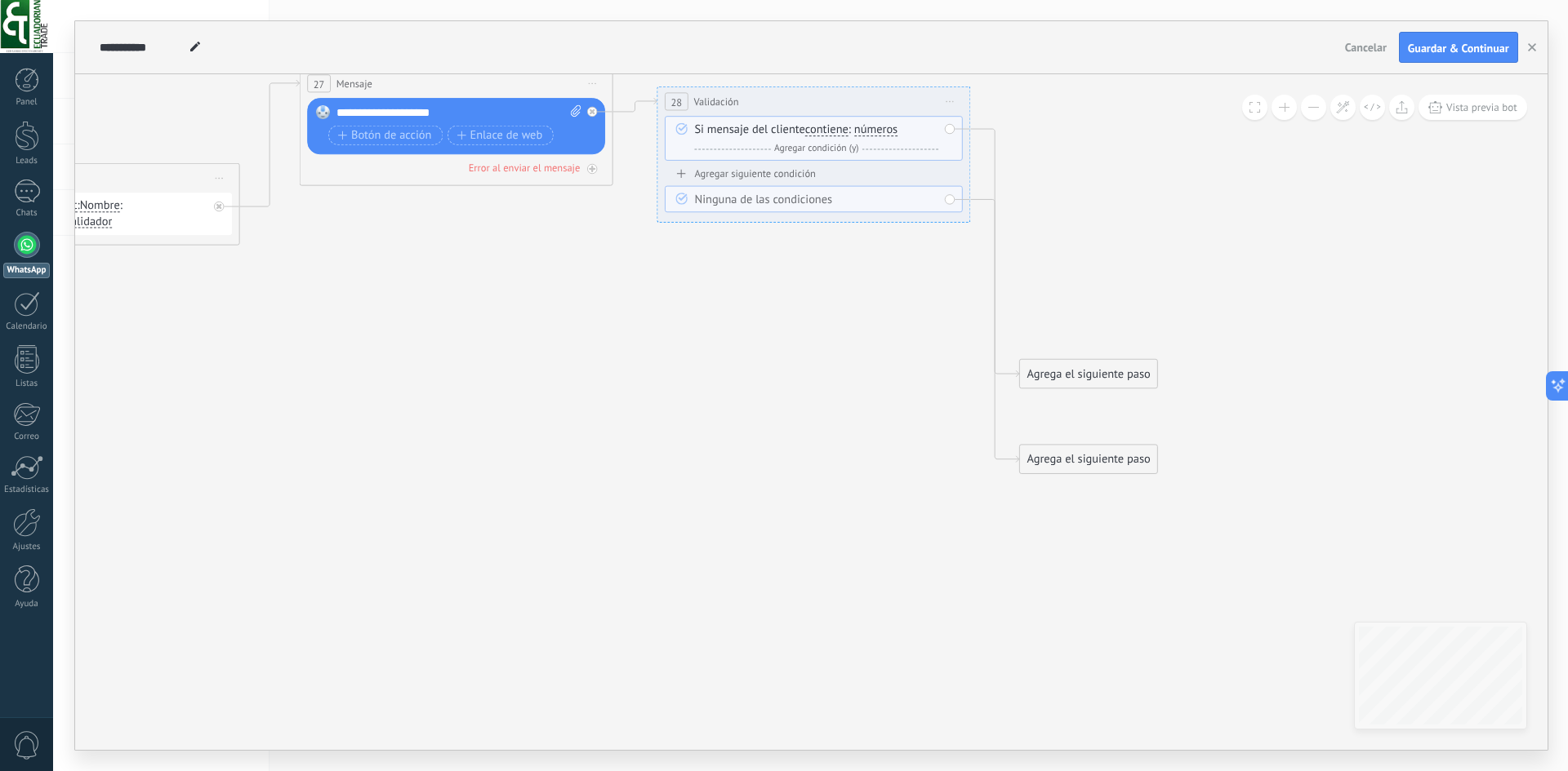
drag, startPoint x: 769, startPoint y: 318, endPoint x: 771, endPoint y: 97, distance: 221.0
click at [771, 97] on div "**********" at bounding box center [813, 102] width 312 height 29
drag, startPoint x: 1068, startPoint y: 370, endPoint x: 1064, endPoint y: 138, distance: 232.0
click at [1065, 136] on div "Agrega el siguiente paso" at bounding box center [1087, 140] width 137 height 26
click at [1064, 138] on div "Agrega el siguiente paso" at bounding box center [1087, 137] width 137 height 26
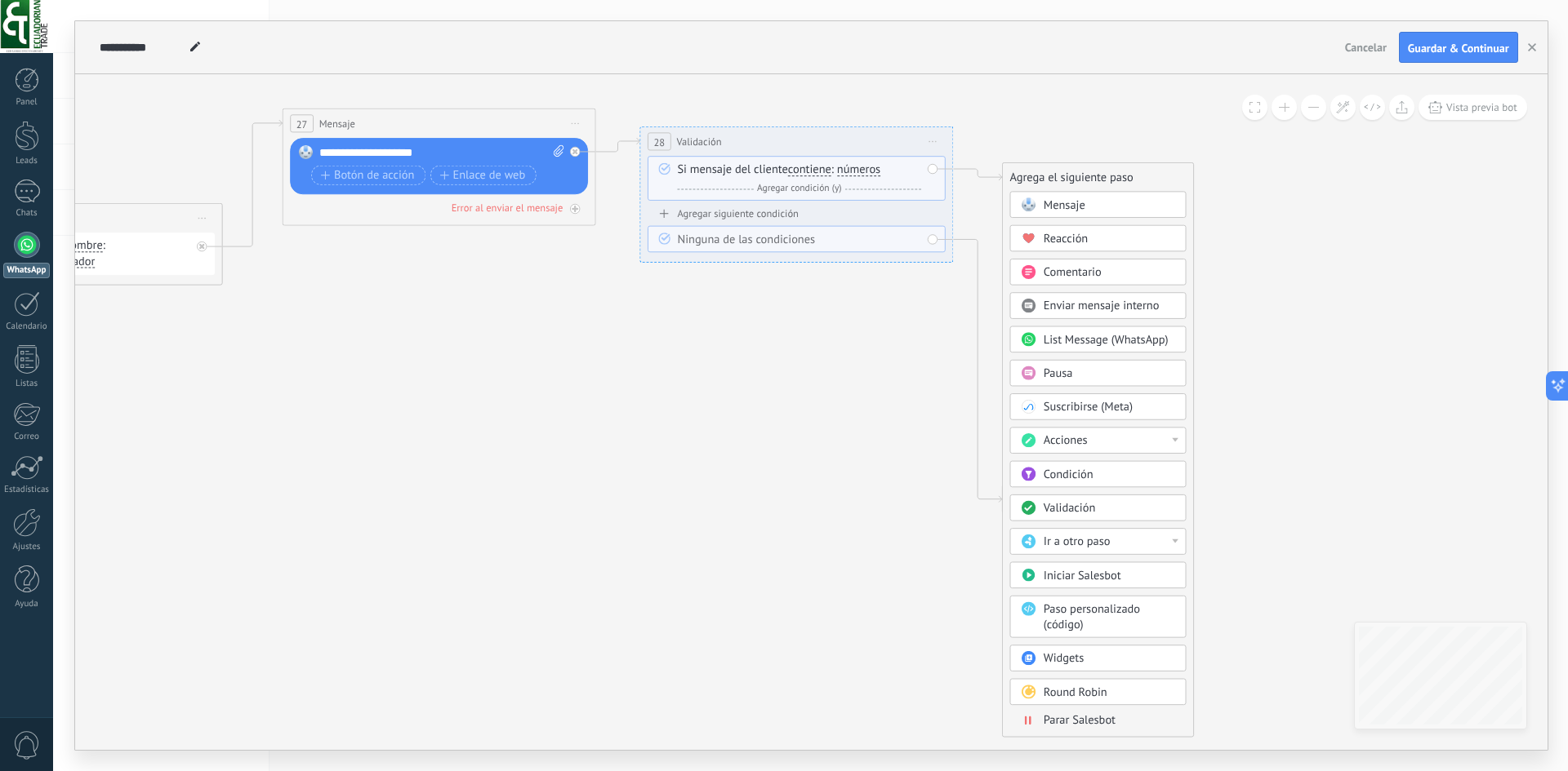
drag, startPoint x: 280, startPoint y: 398, endPoint x: 229, endPoint y: 438, distance: 64.8
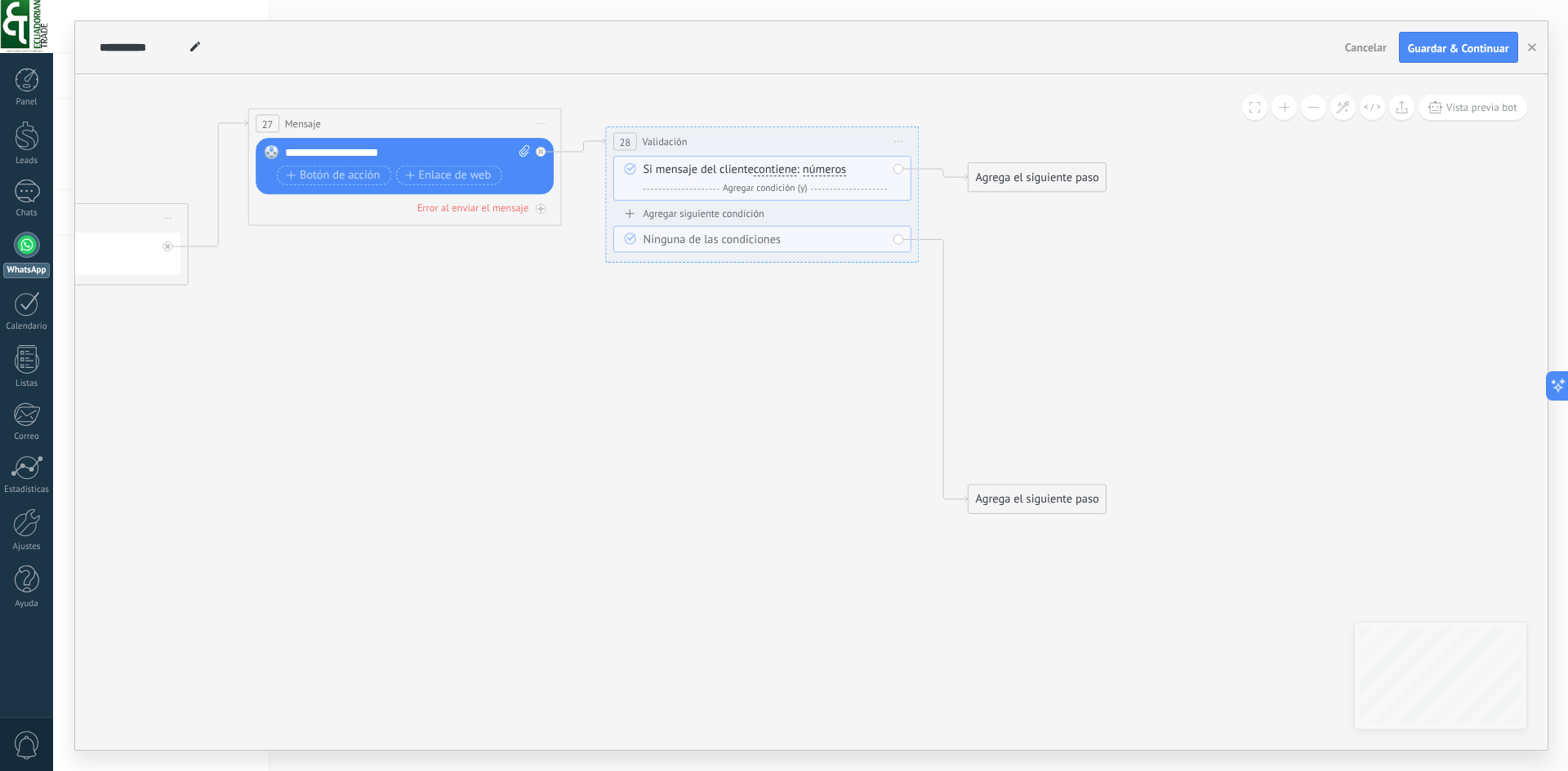
click at [1038, 174] on div "Agrega el siguiente paso" at bounding box center [1036, 178] width 137 height 26
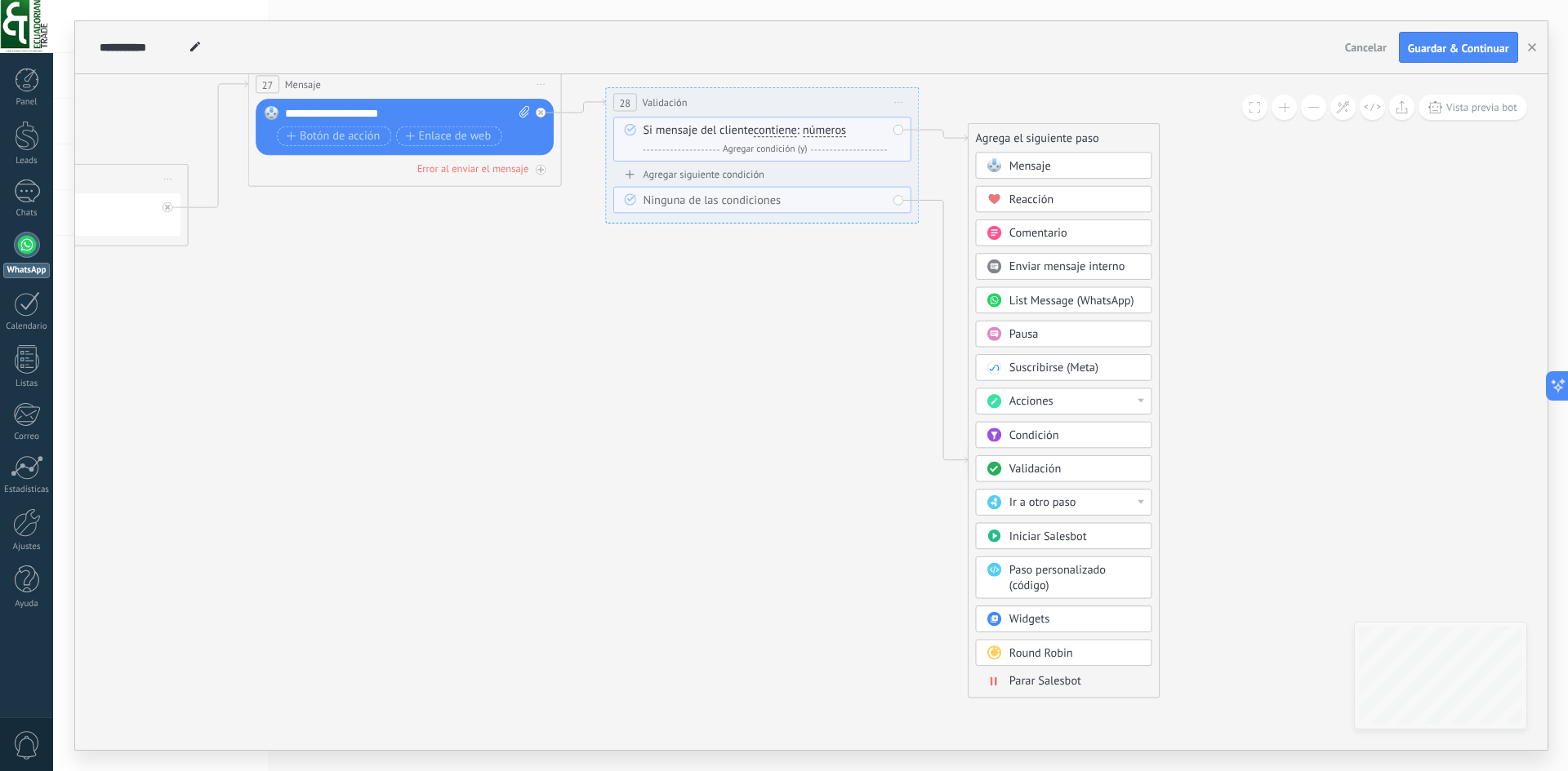
click at [1135, 399] on div "Acciones" at bounding box center [1074, 402] width 131 height 16
click at [1072, 465] on div "Establecer campo" at bounding box center [1063, 460] width 175 height 27
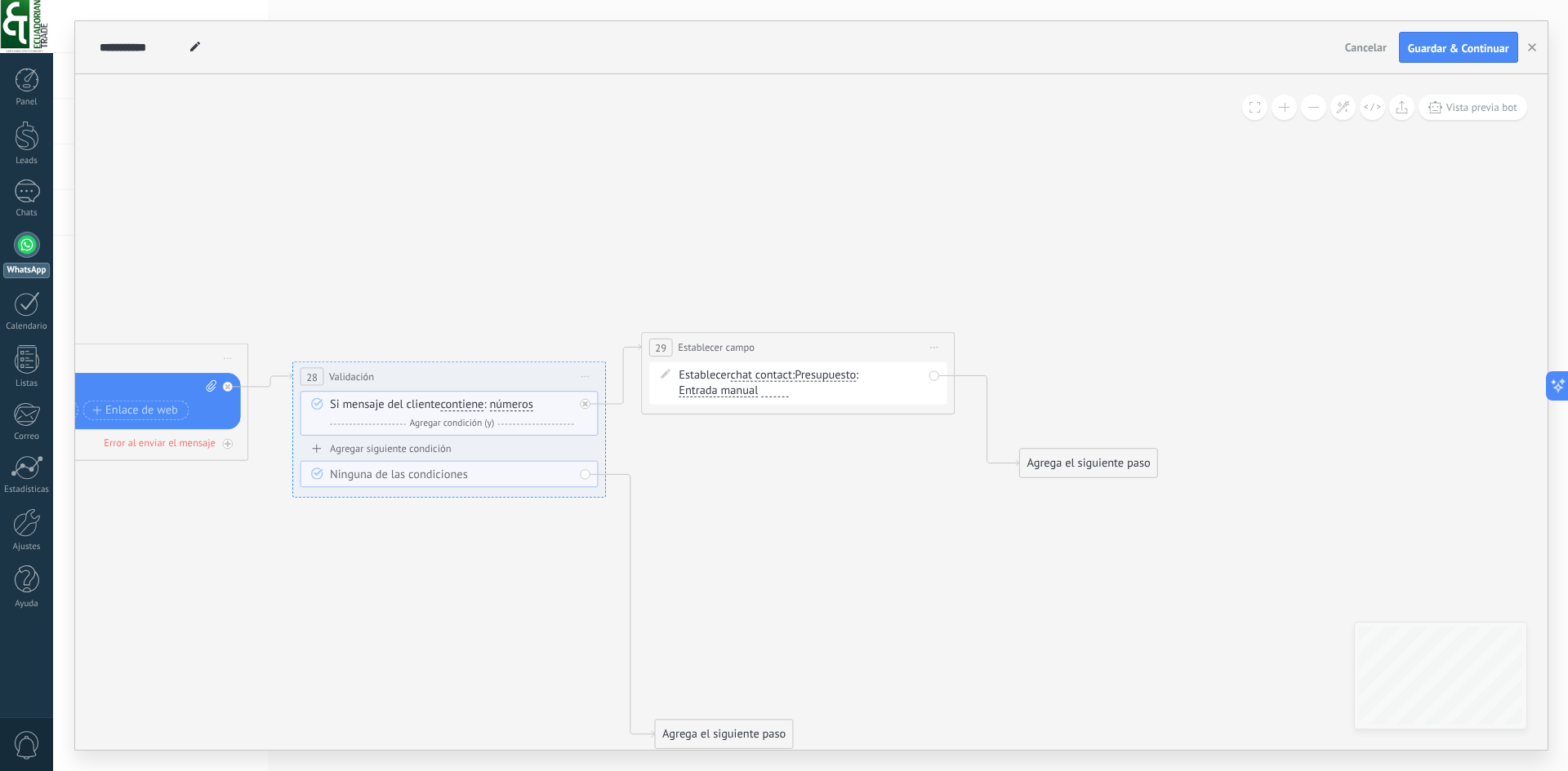
drag, startPoint x: 778, startPoint y: 407, endPoint x: 766, endPoint y: 343, distance: 65.1
click at [766, 343] on div "**********" at bounding box center [798, 347] width 312 height 29
click at [709, 378] on div "Establecer chat contact chat contact all contacts main contact lead empresa con…" at bounding box center [801, 384] width 244 height 31
click at [750, 379] on span "chat contact" at bounding box center [761, 375] width 61 height 13
click at [750, 379] on button "chat contact" at bounding box center [821, 376] width 196 height 28
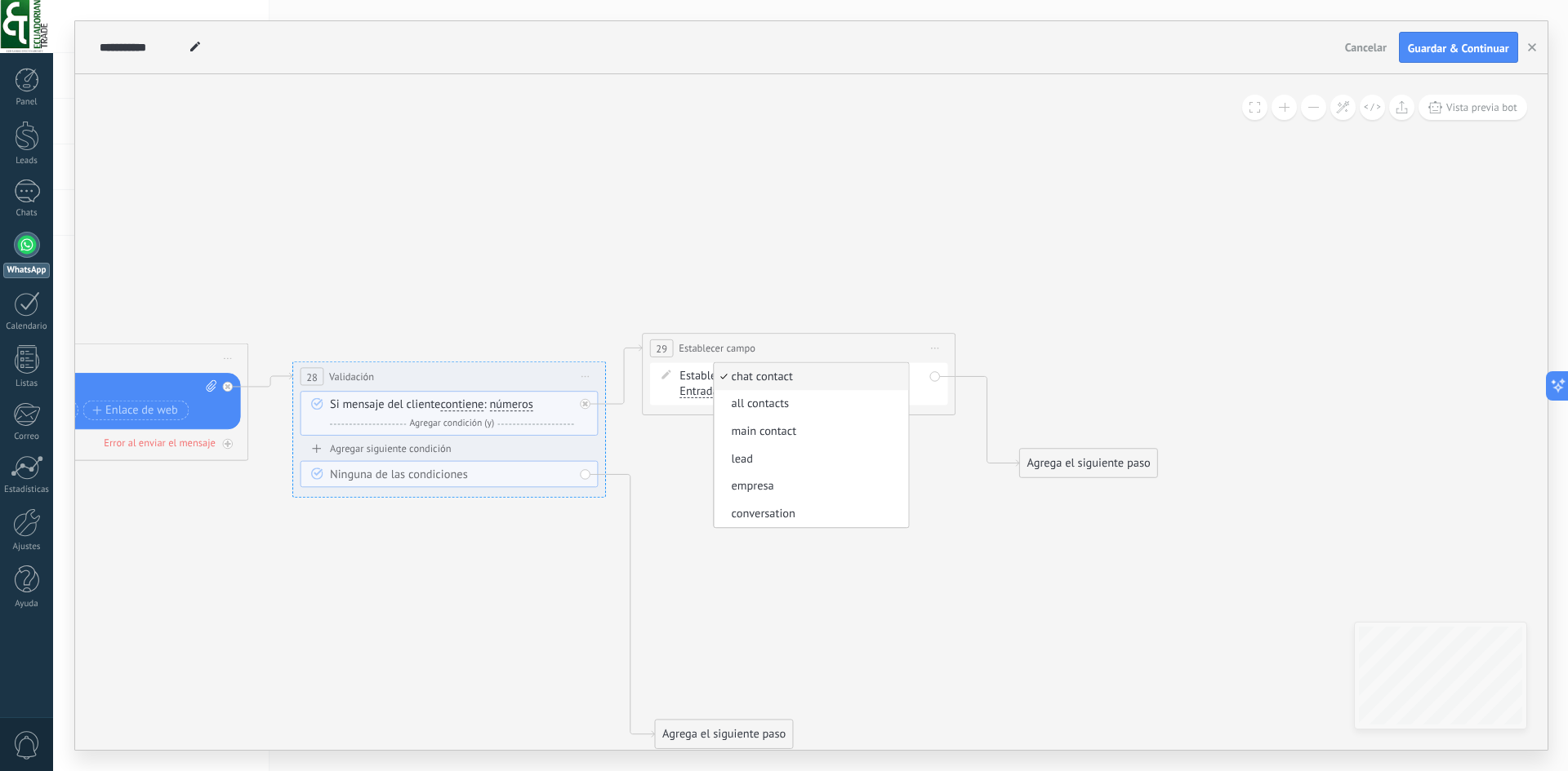
click at [671, 390] on div "Establecer chat contact chat contact all contacts main contact lead empresa con…" at bounding box center [798, 385] width 298 height 43
click at [828, 378] on span "Presupuesto" at bounding box center [826, 375] width 61 height 13
click at [828, 378] on button "Presupuesto" at bounding box center [884, 376] width 196 height 28
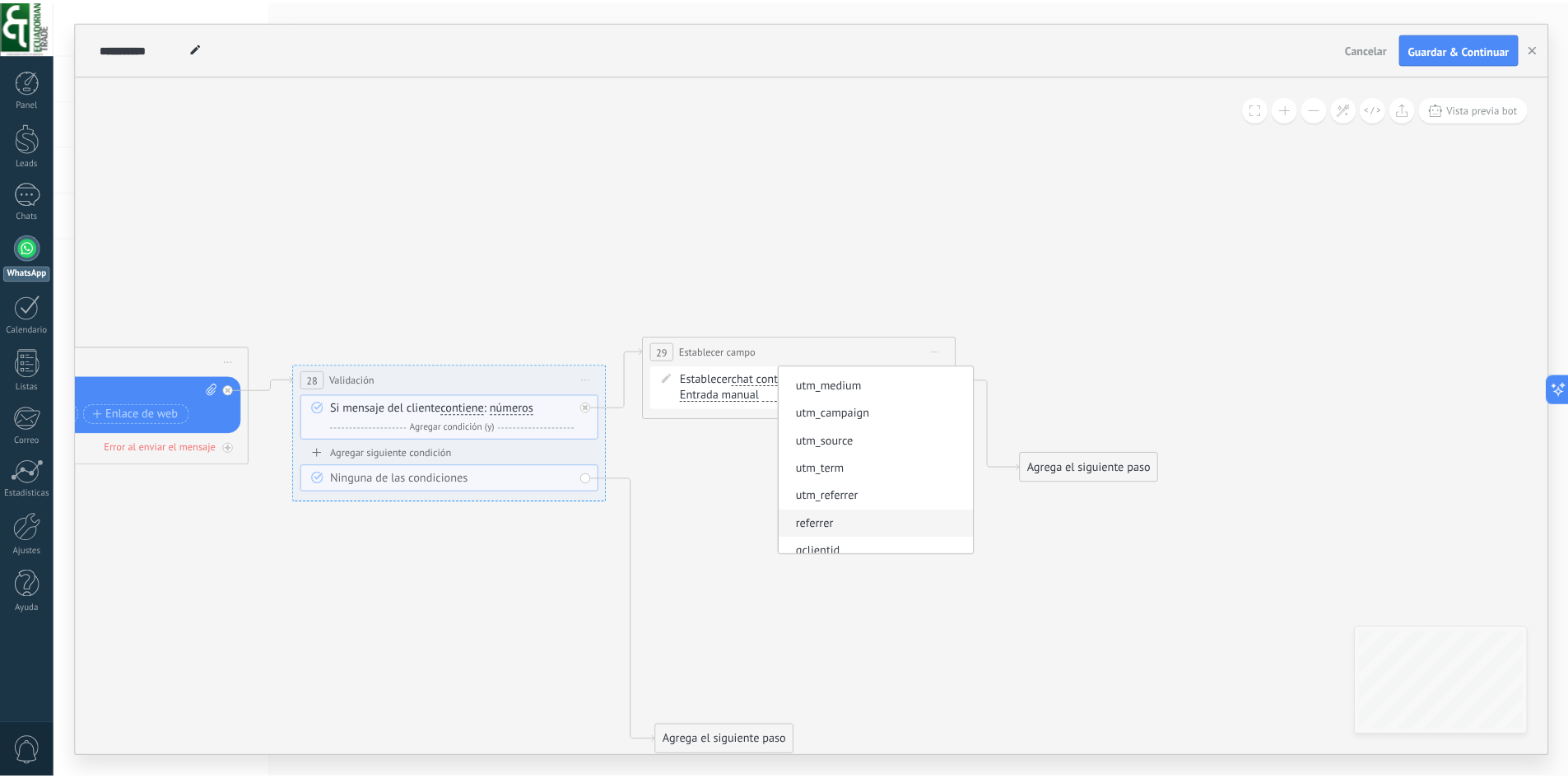
scroll to position [0, 0]
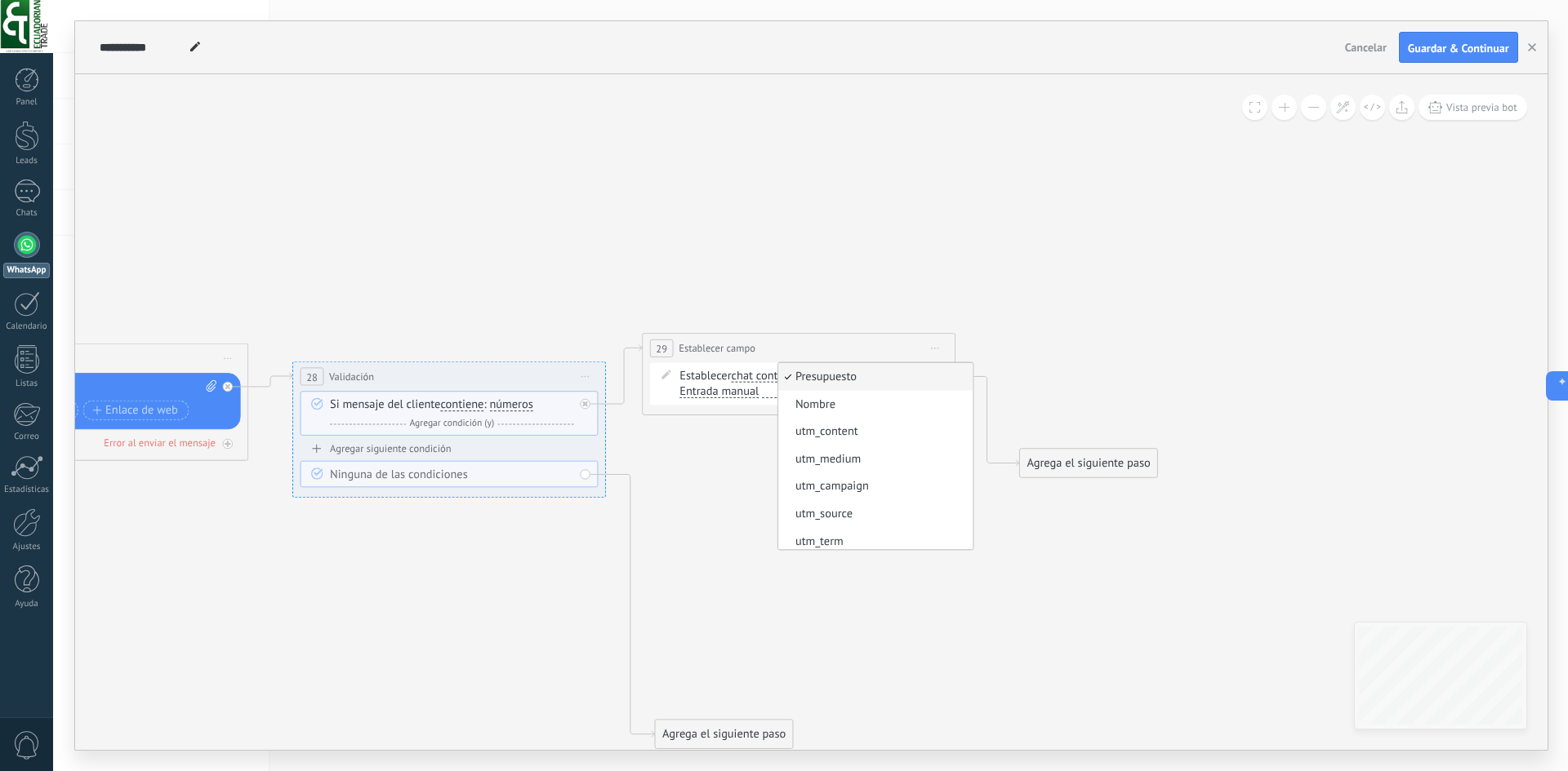
click at [746, 402] on div "Establecer chat contact chat contact all contacts main contact lead empresa con…" at bounding box center [798, 385] width 298 height 43
click at [740, 394] on span "Entrada manual" at bounding box center [718, 391] width 79 height 13
click at [740, 394] on button "Entrada manual" at bounding box center [768, 392] width 196 height 28
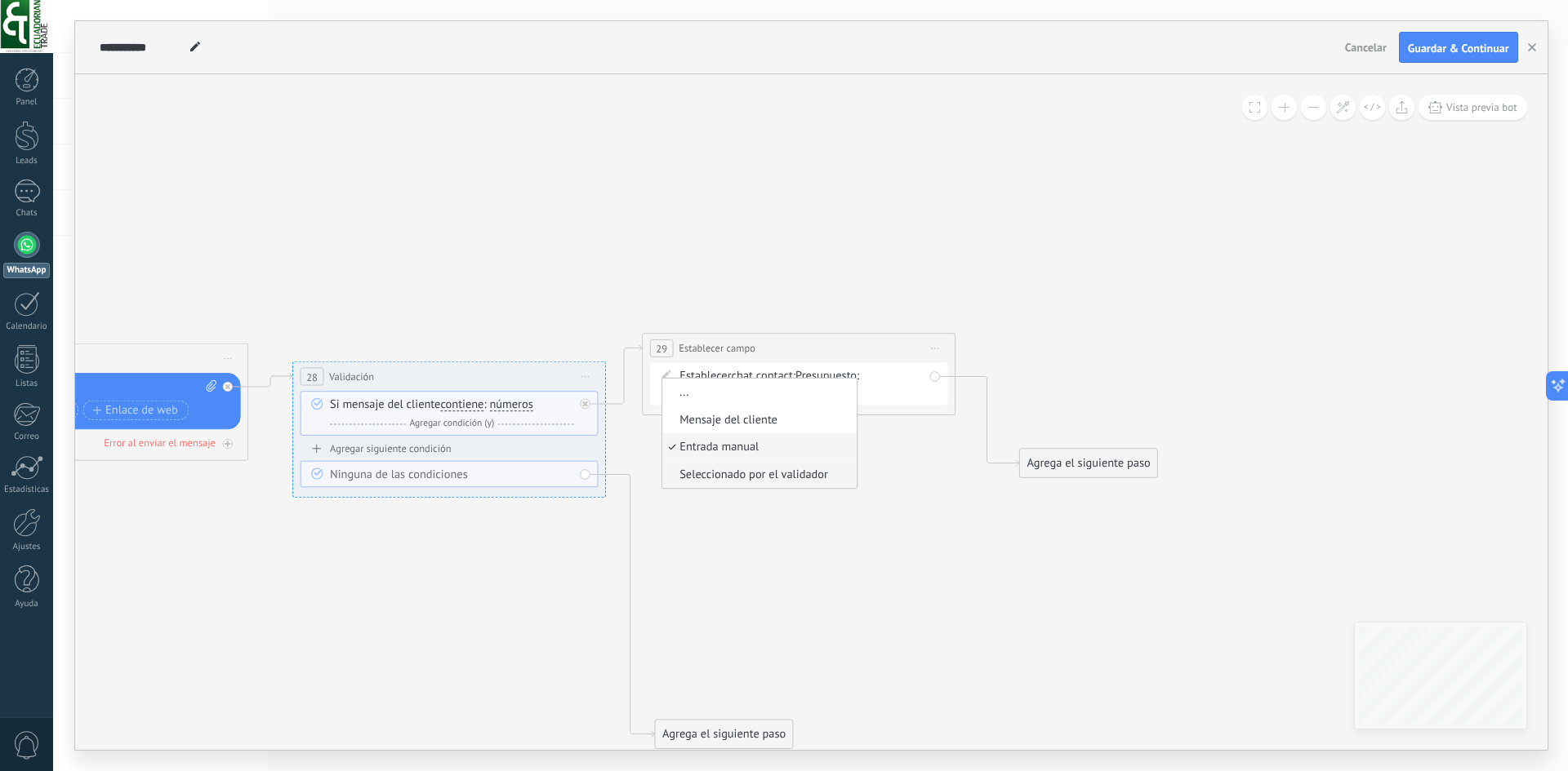
click at [765, 477] on span "Seleccionado por el validador" at bounding box center [757, 474] width 190 height 16
click at [743, 392] on span "Seleccionado por el validador" at bounding box center [753, 391] width 149 height 13
click at [743, 392] on button "Seleccionado por el validador" at bounding box center [768, 392] width 196 height 28
click at [740, 416] on span "Mensaje del cliente" at bounding box center [757, 420] width 190 height 16
click at [828, 380] on span "Presupuesto" at bounding box center [826, 375] width 61 height 13
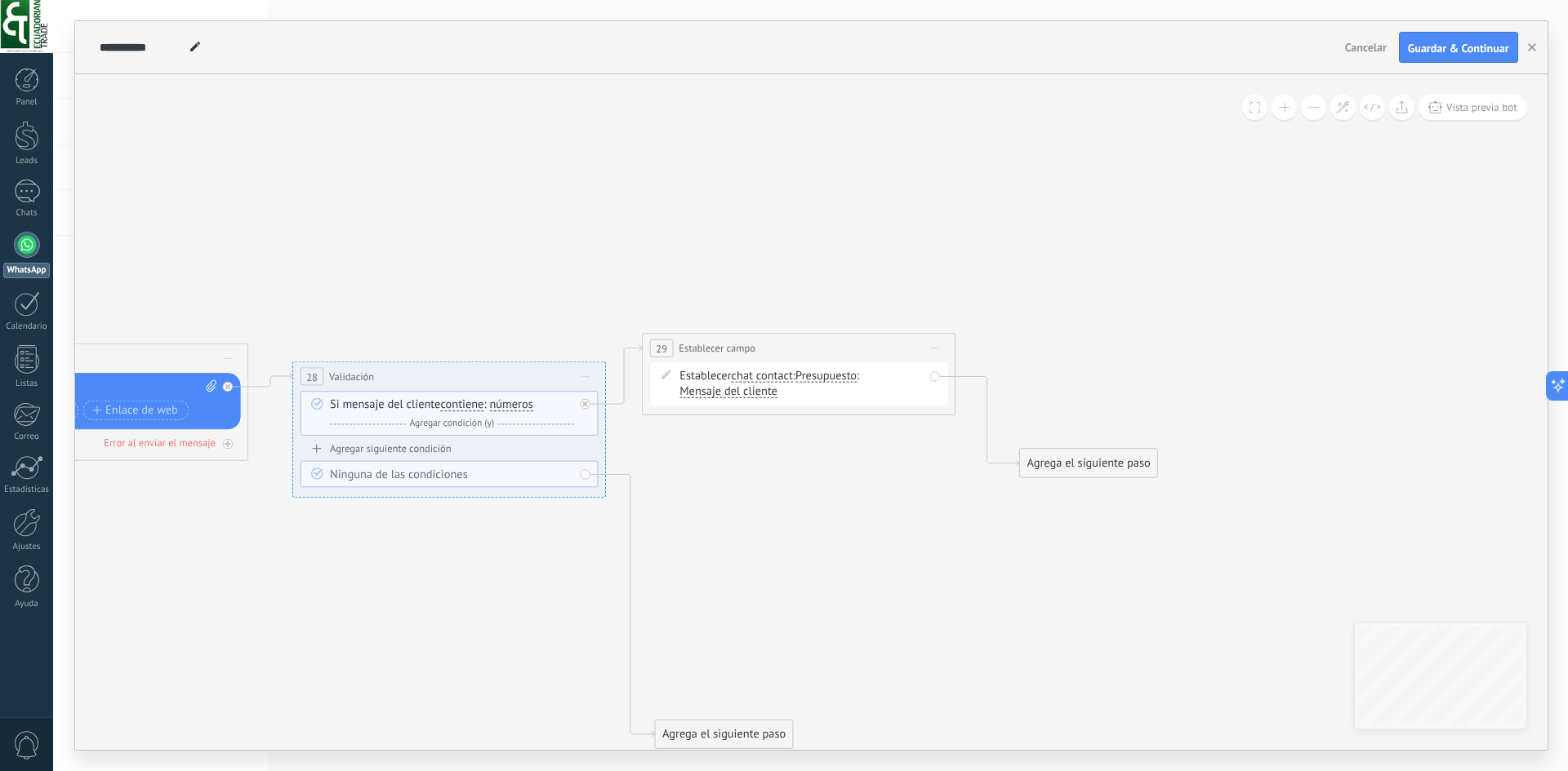
click at [828, 380] on button "Presupuesto" at bounding box center [884, 376] width 196 height 28
click at [828, 380] on span "Presupuesto" at bounding box center [873, 376] width 190 height 16
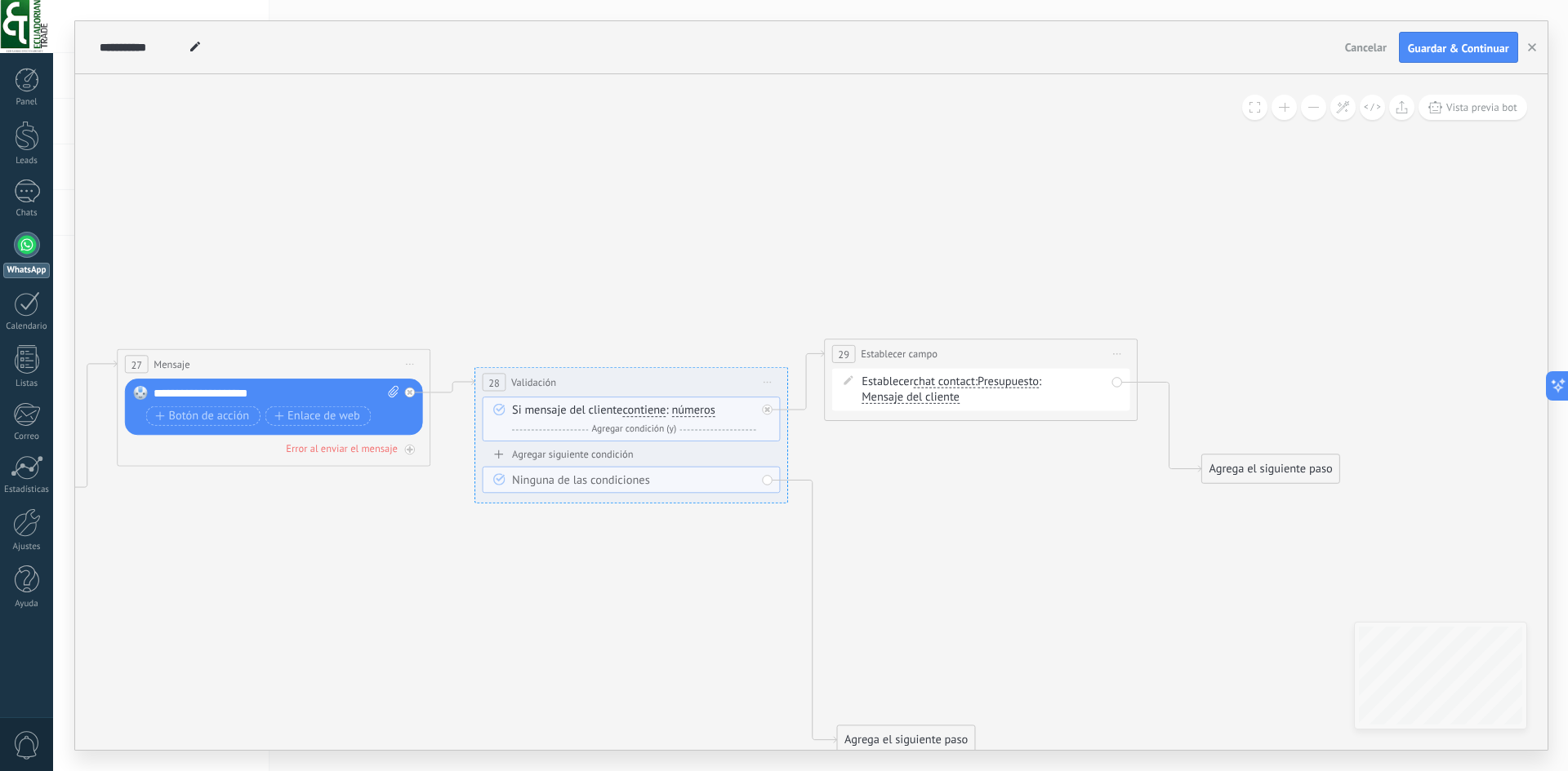
drag, startPoint x: 718, startPoint y: 480, endPoint x: 900, endPoint y: 485, distance: 182.1
click at [1423, 53] on span "Guardar & Continuar" at bounding box center [1458, 49] width 101 height 12
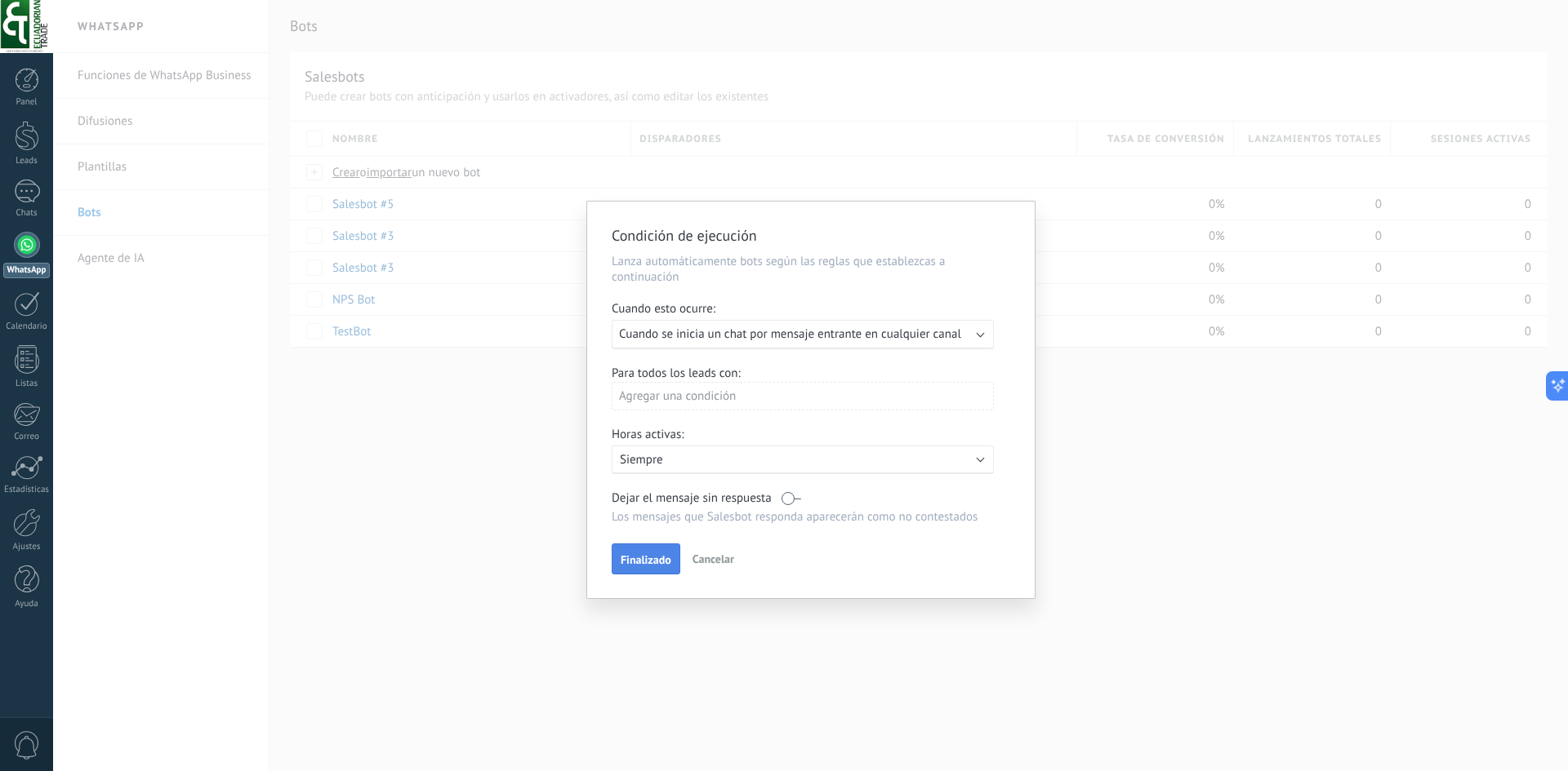
click at [647, 560] on span "Finalizado" at bounding box center [646, 560] width 51 height 12
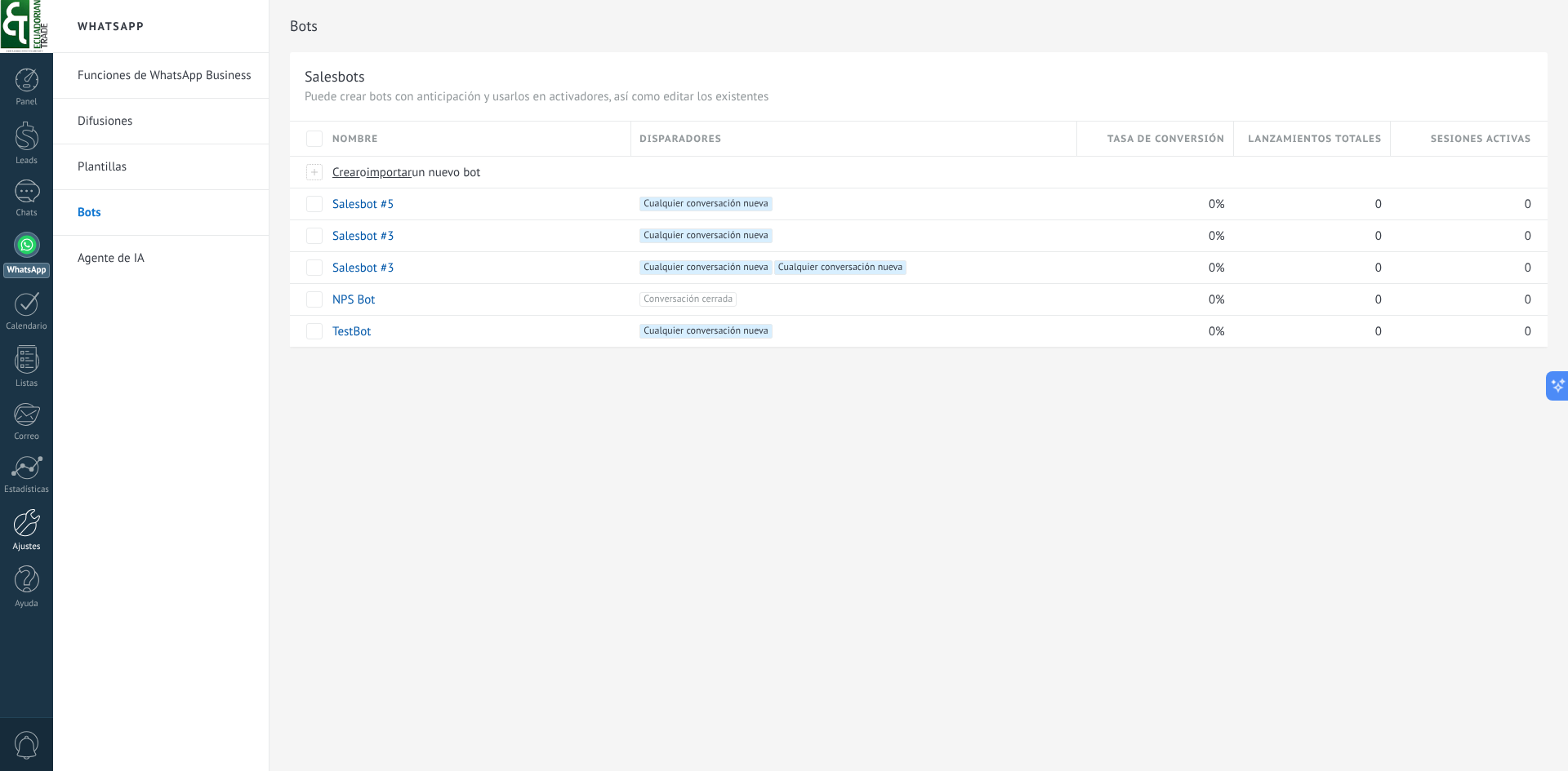
click at [35, 526] on div at bounding box center [26, 522] width 28 height 28
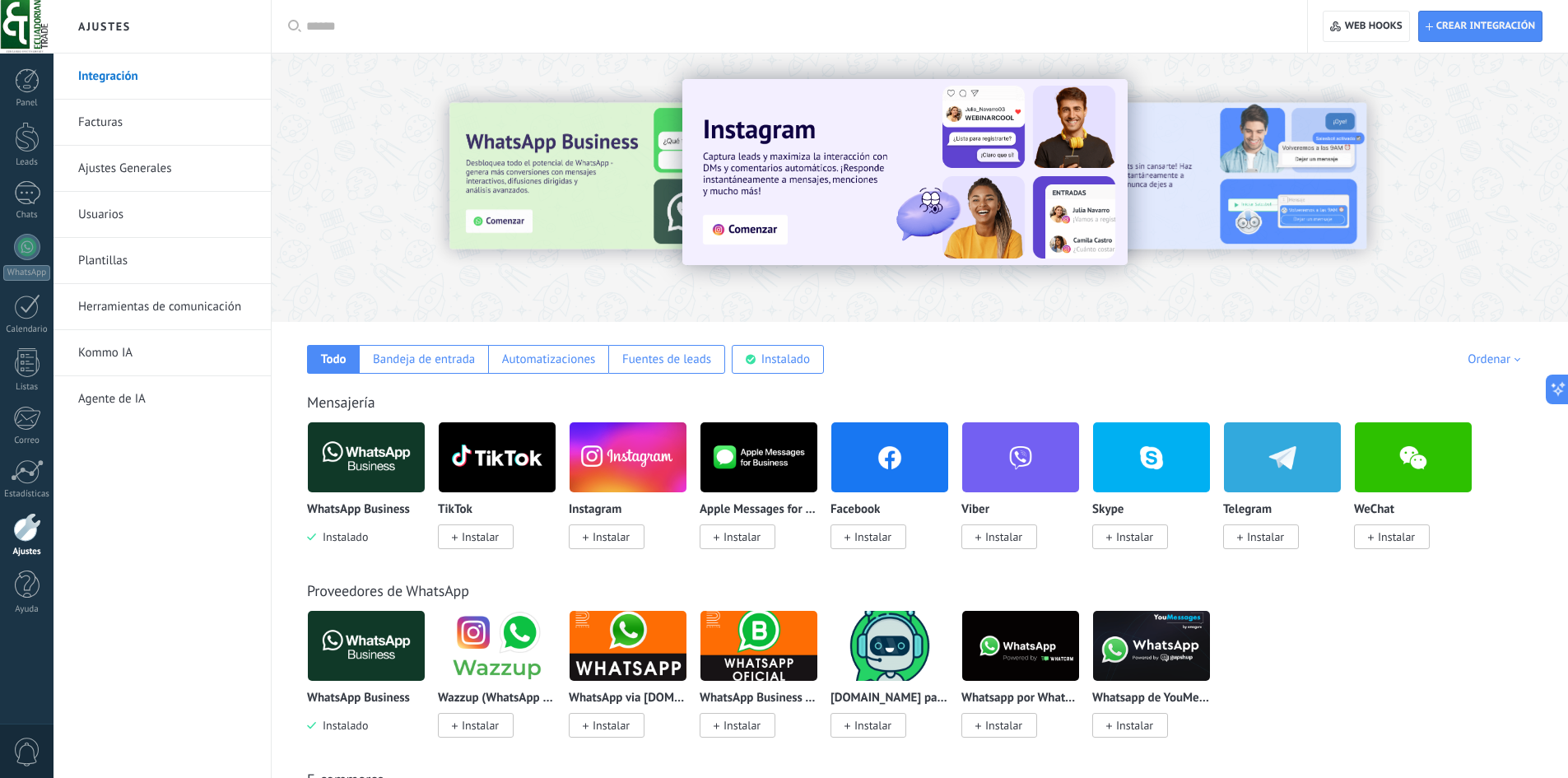
click at [155, 216] on link "Usuarios" at bounding box center [167, 215] width 177 height 46
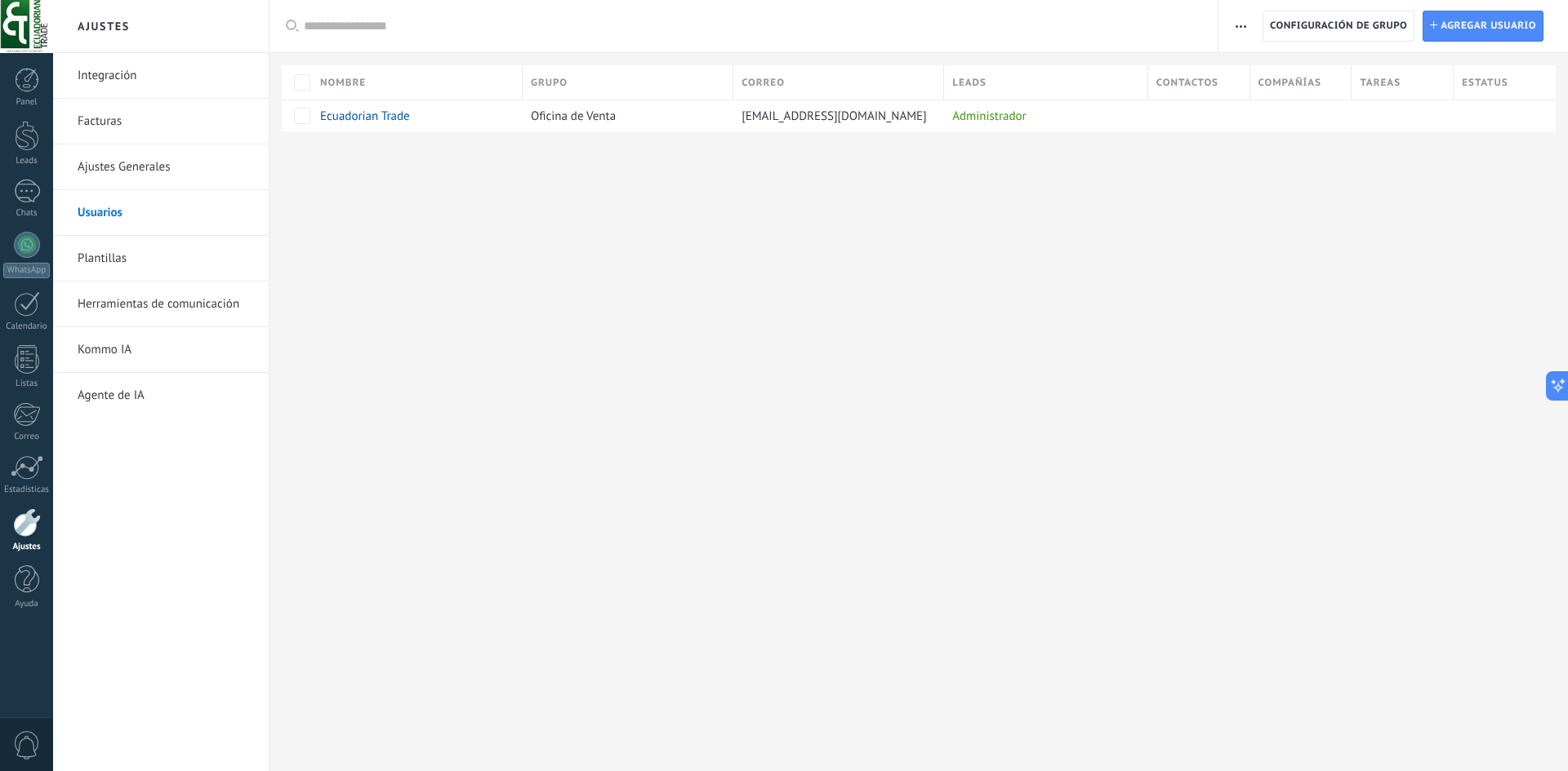
click at [154, 180] on link "Ajustes Generales" at bounding box center [165, 167] width 175 height 46
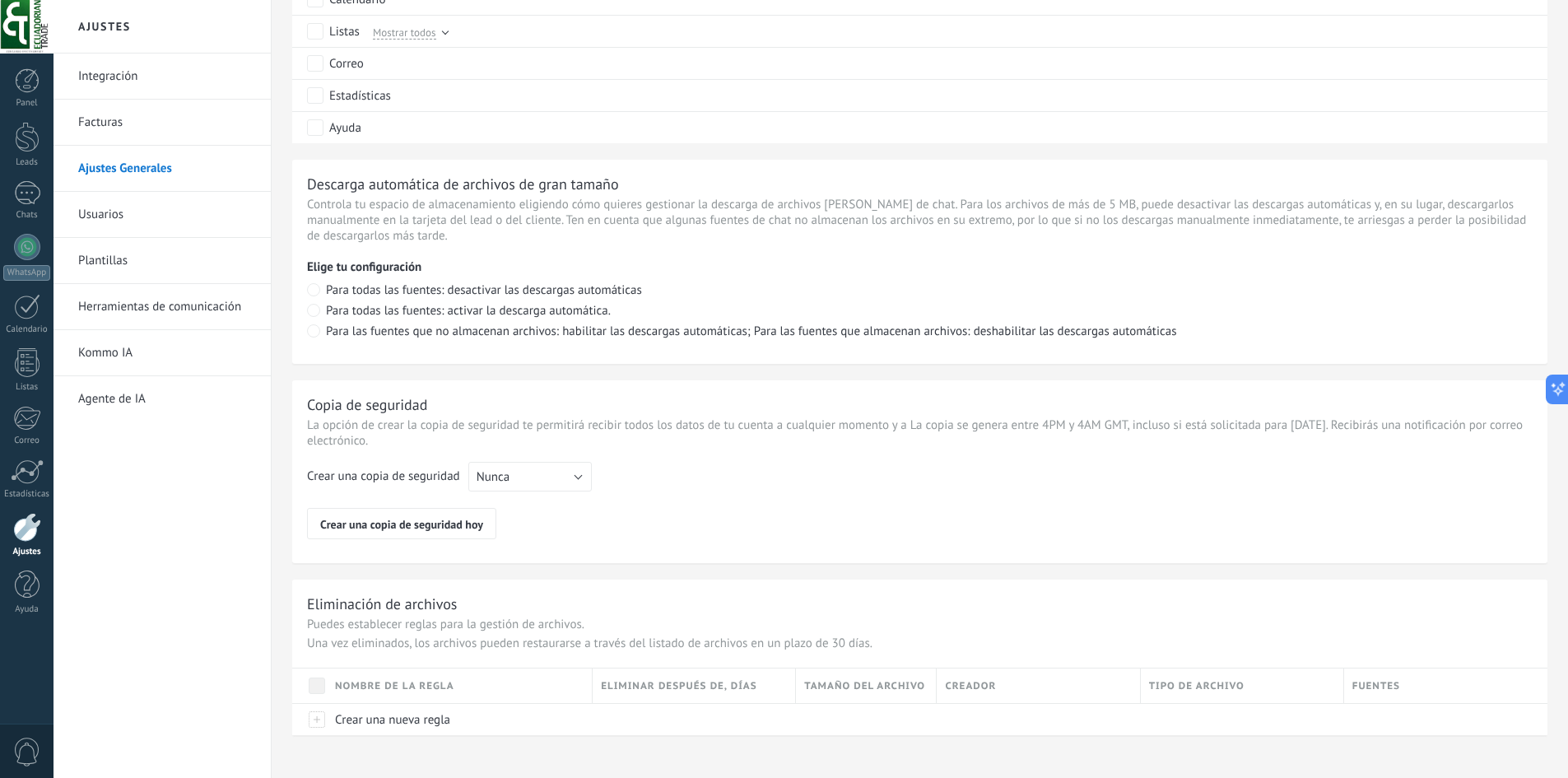
scroll to position [1020, 0]
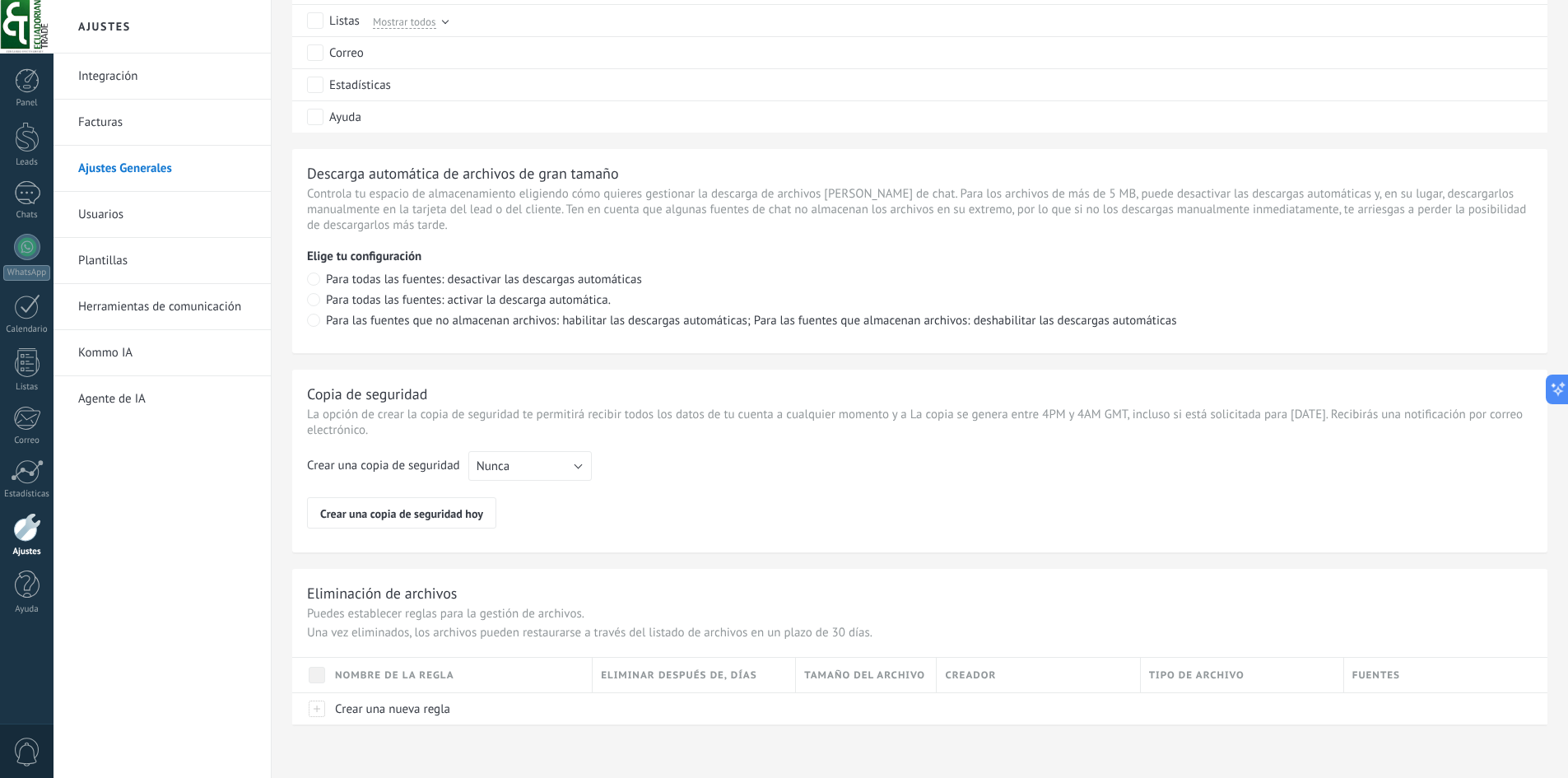
click at [115, 114] on link "Facturas" at bounding box center [167, 123] width 177 height 46
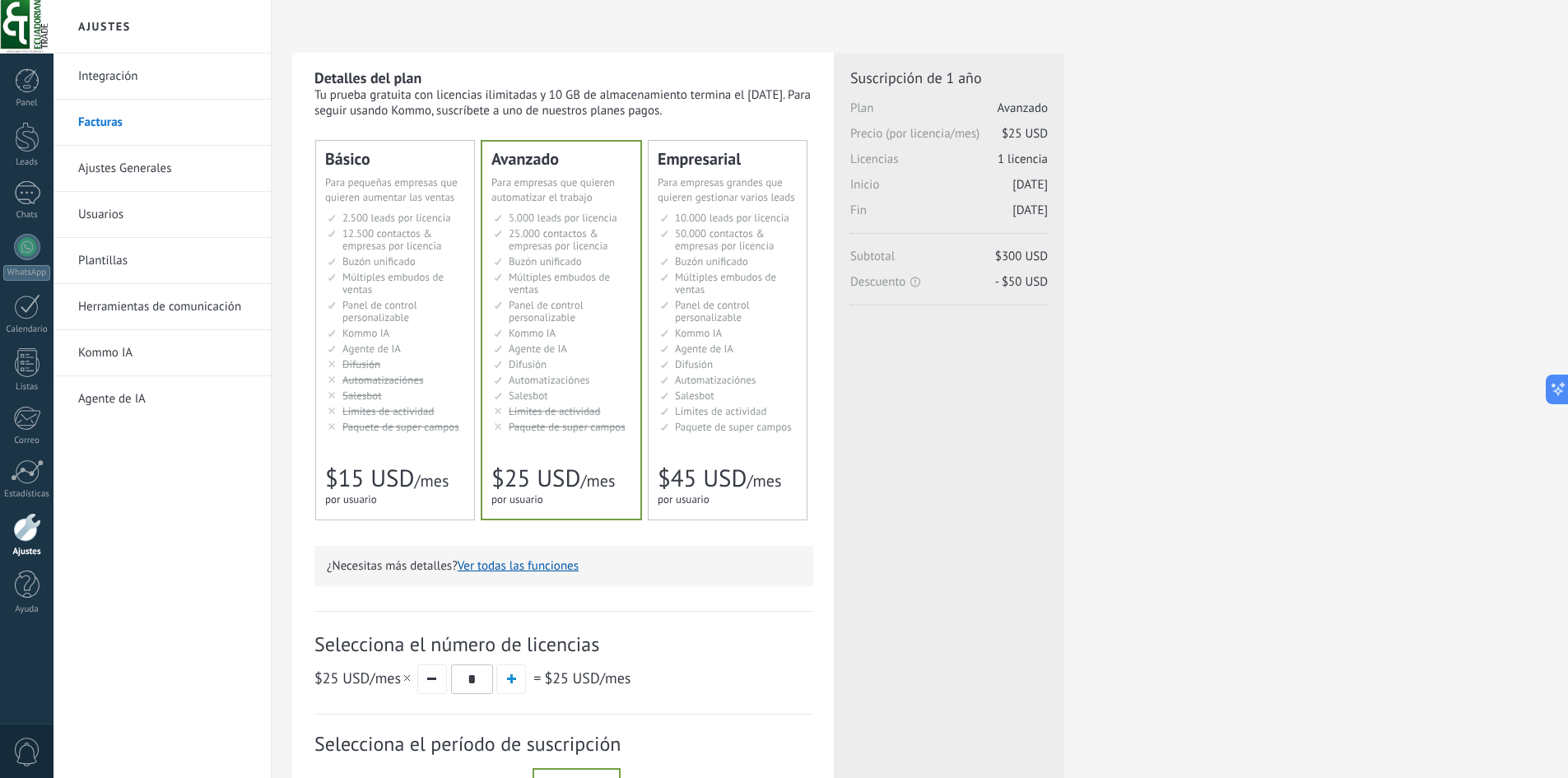
drag, startPoint x: 0, startPoint y: 0, endPoint x: 150, endPoint y: 71, distance: 166.0
click at [150, 71] on link "Integración" at bounding box center [167, 77] width 177 height 46
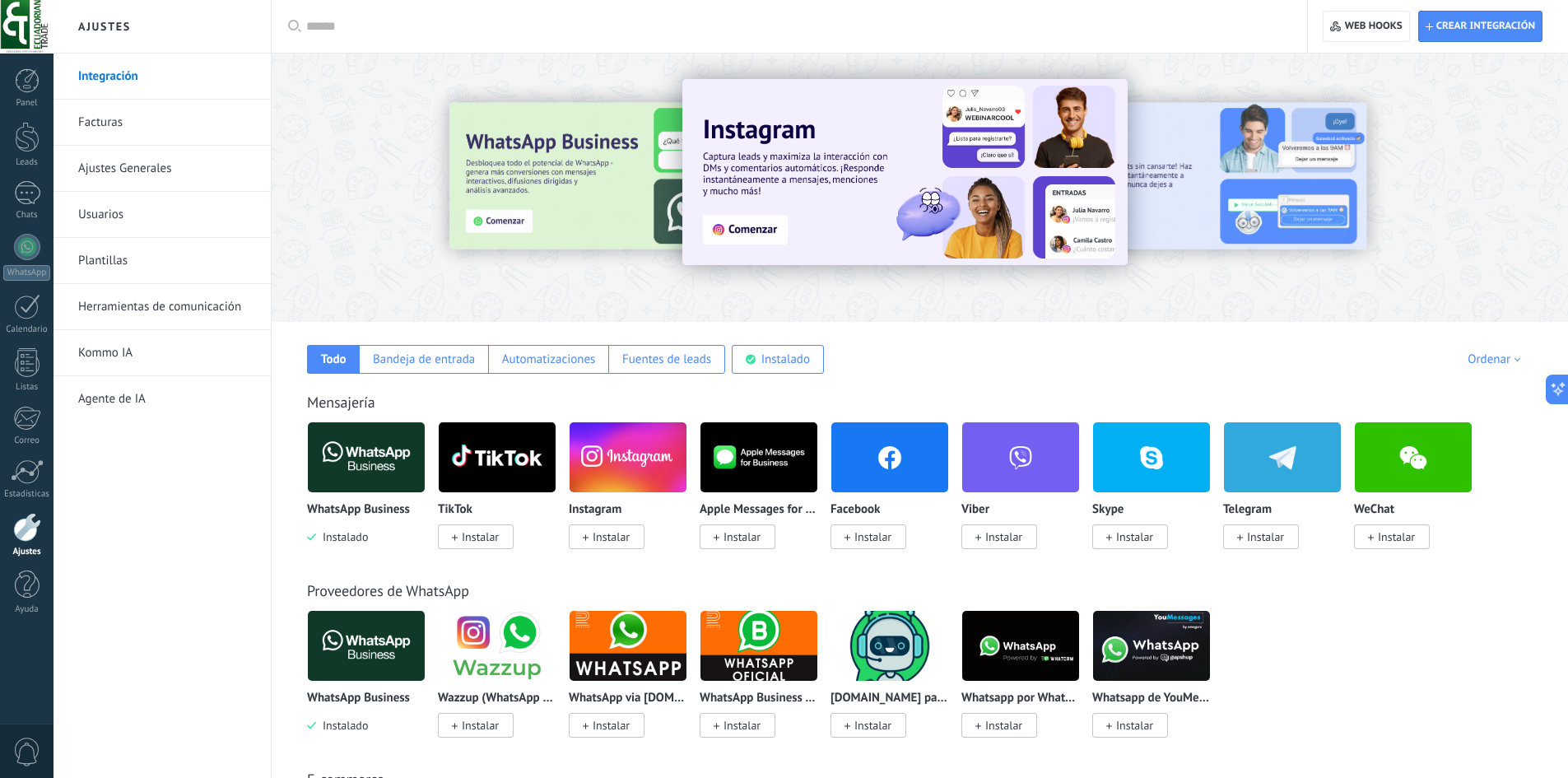
click at [25, 542] on div at bounding box center [26, 527] width 28 height 28
click at [146, 365] on link "Kommo IA" at bounding box center [167, 353] width 177 height 46
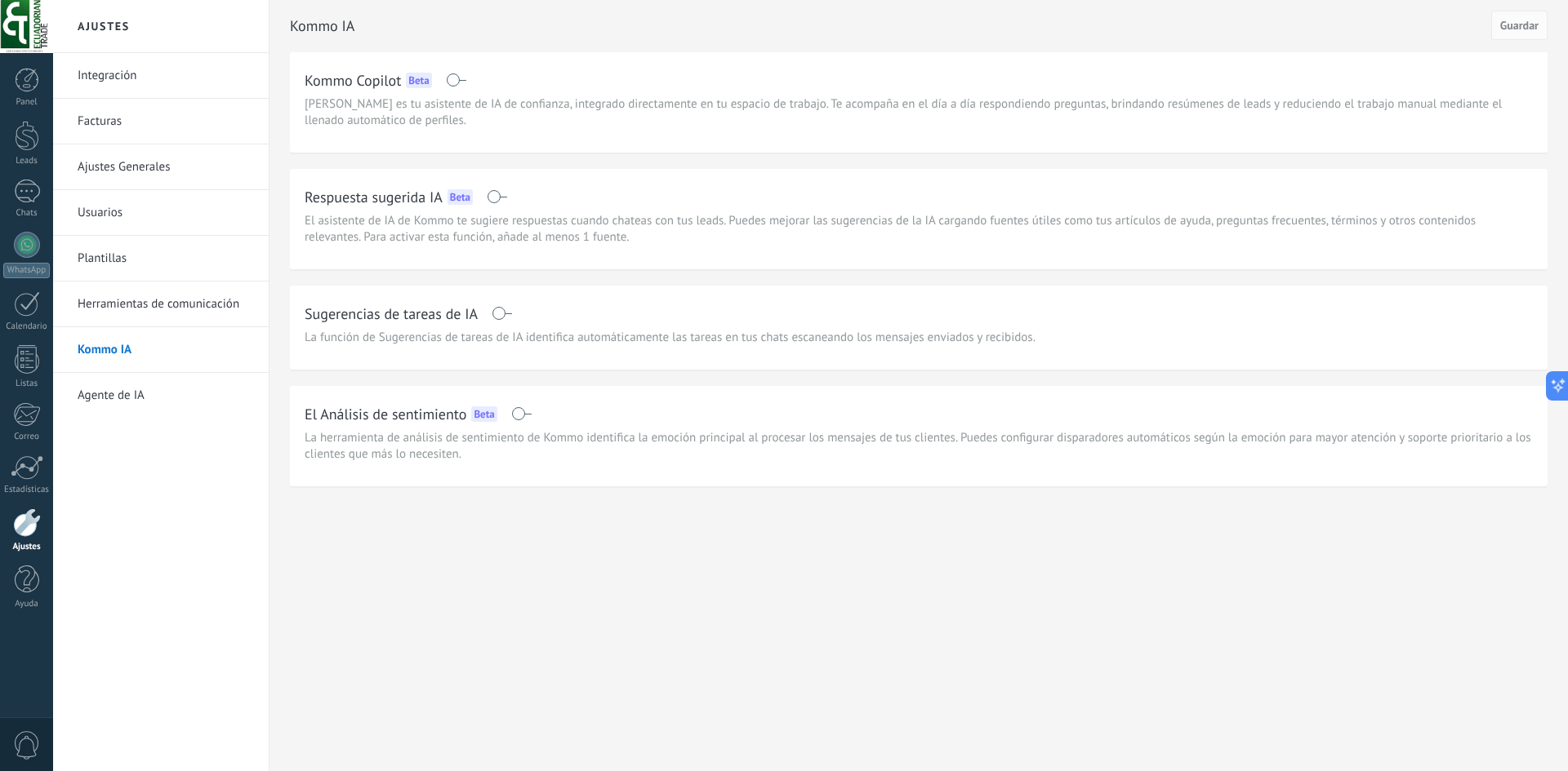
click at [183, 306] on link "Herramientas de comunicación" at bounding box center [165, 304] width 175 height 46
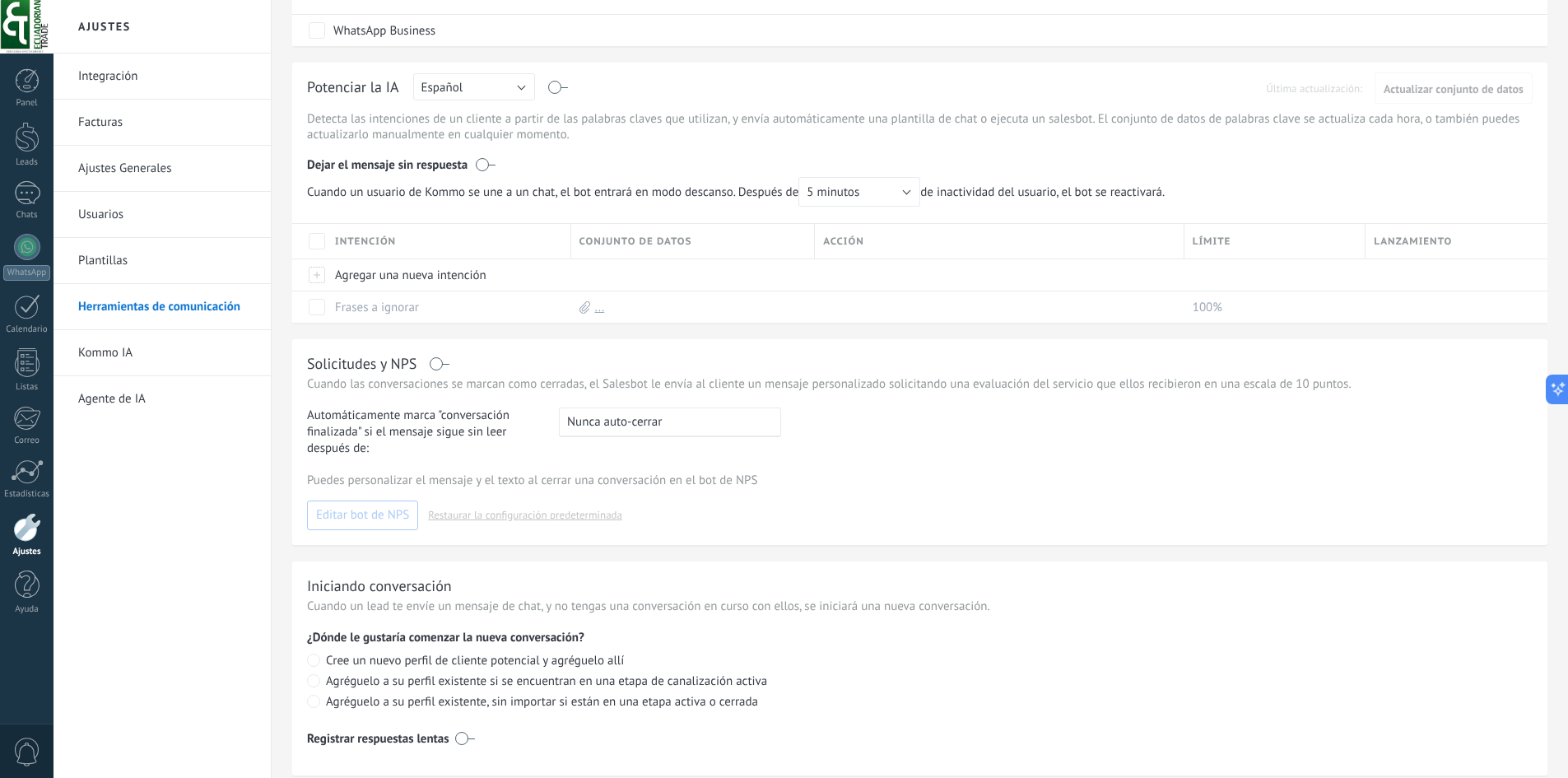
scroll to position [543, 0]
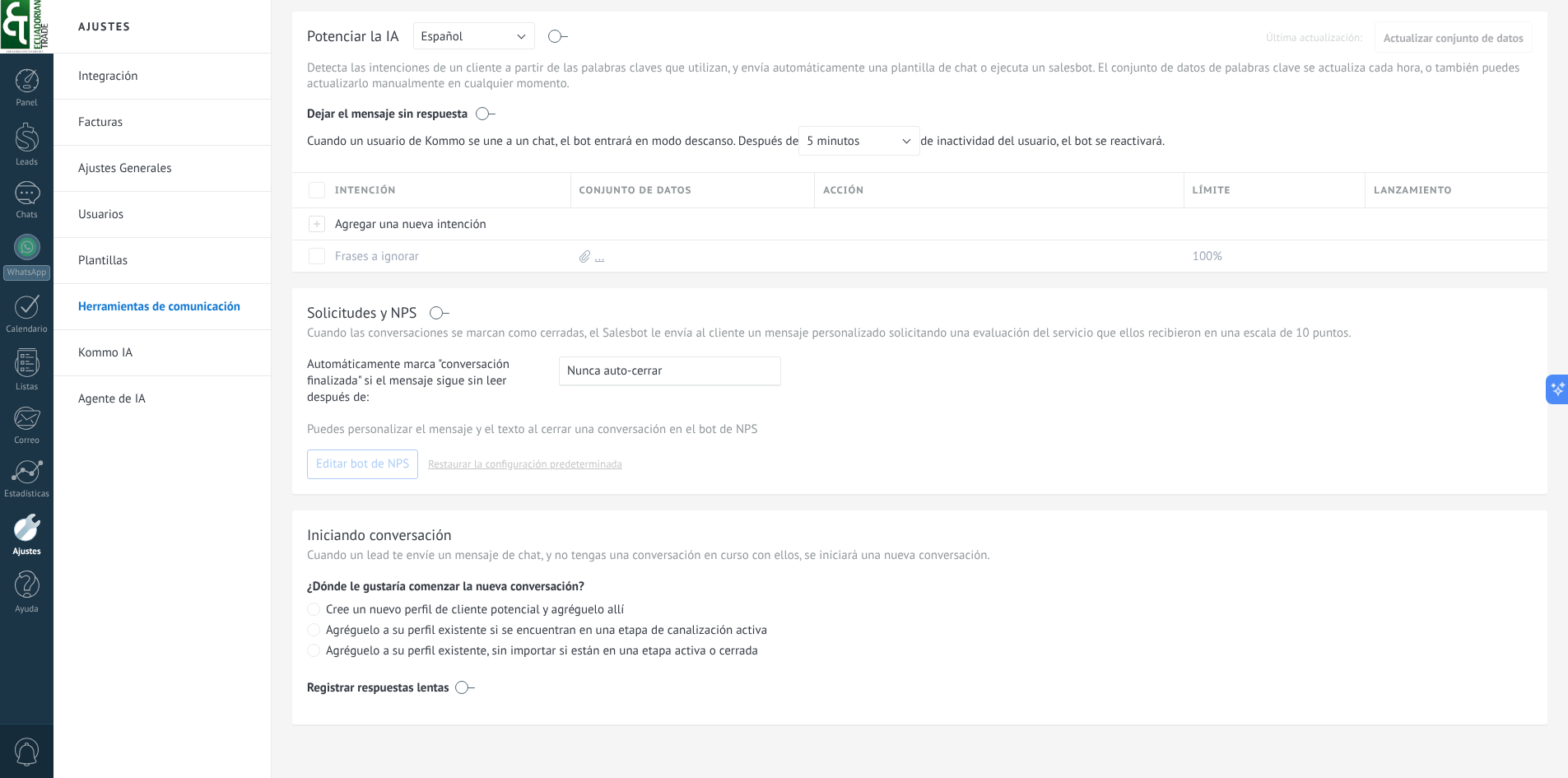
click at [195, 89] on link "Integración" at bounding box center [167, 77] width 177 height 46
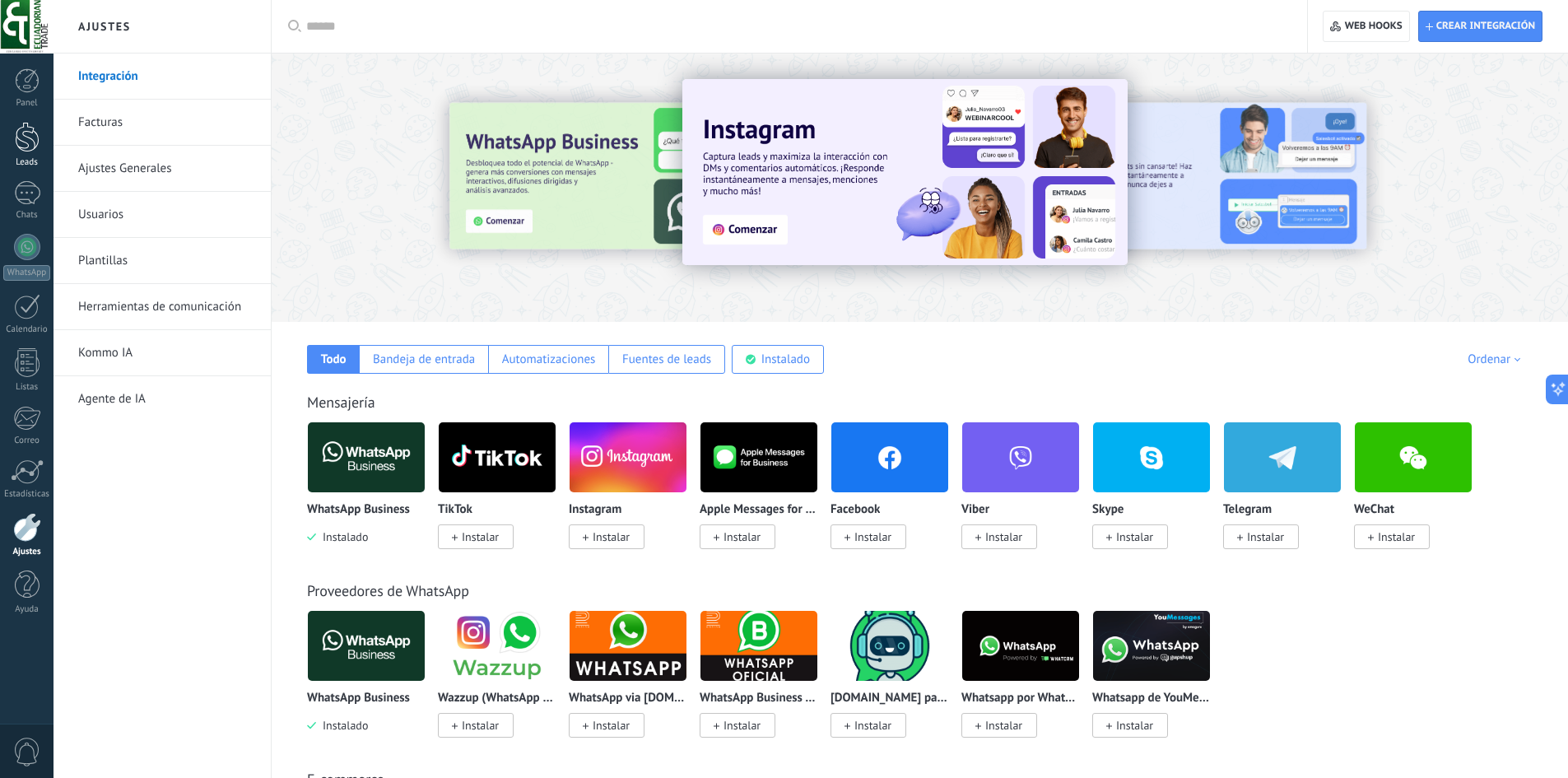
click at [22, 144] on div at bounding box center [26, 136] width 25 height 30
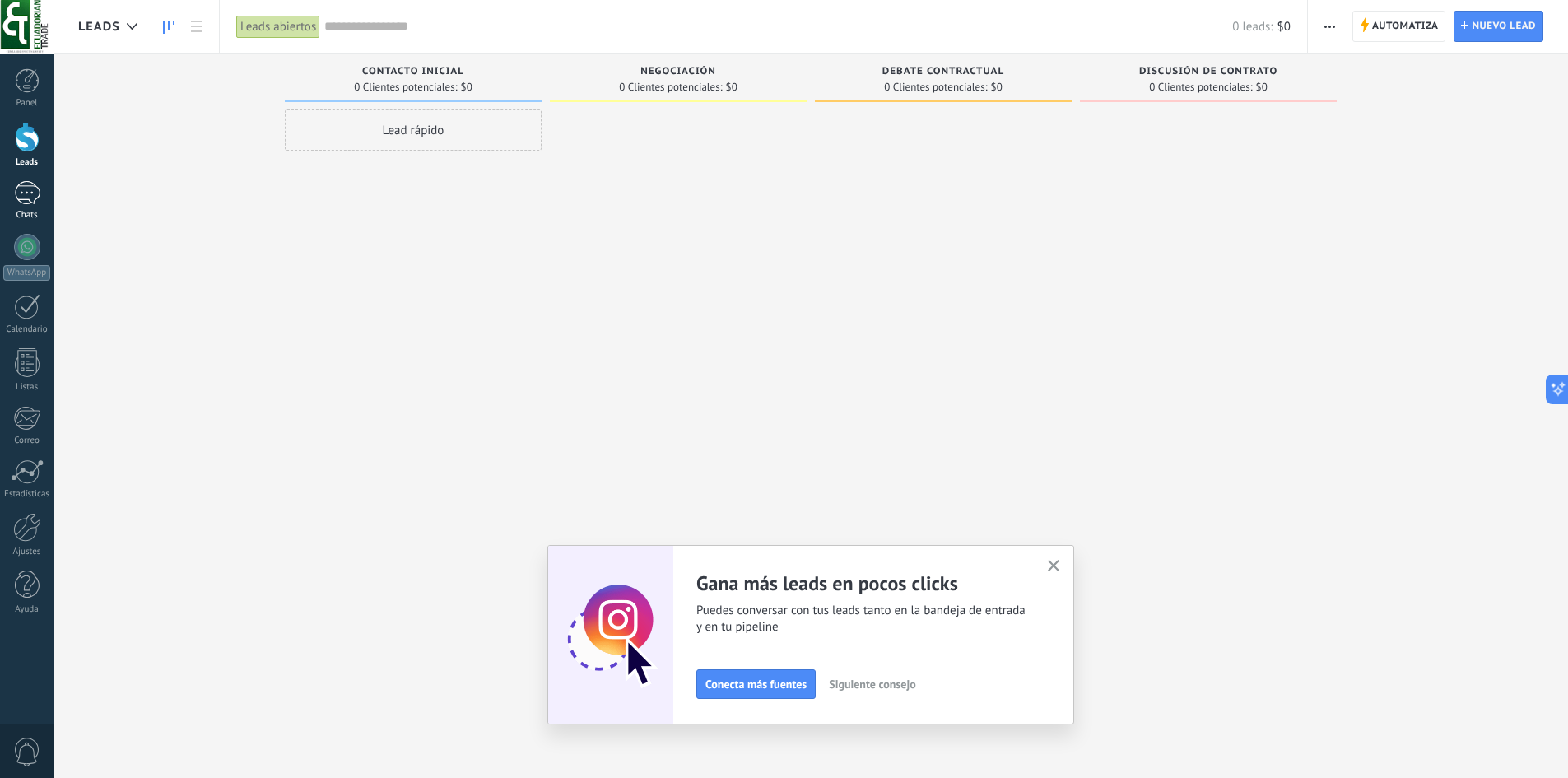
click at [43, 211] on div "Chats" at bounding box center [26, 215] width 48 height 11
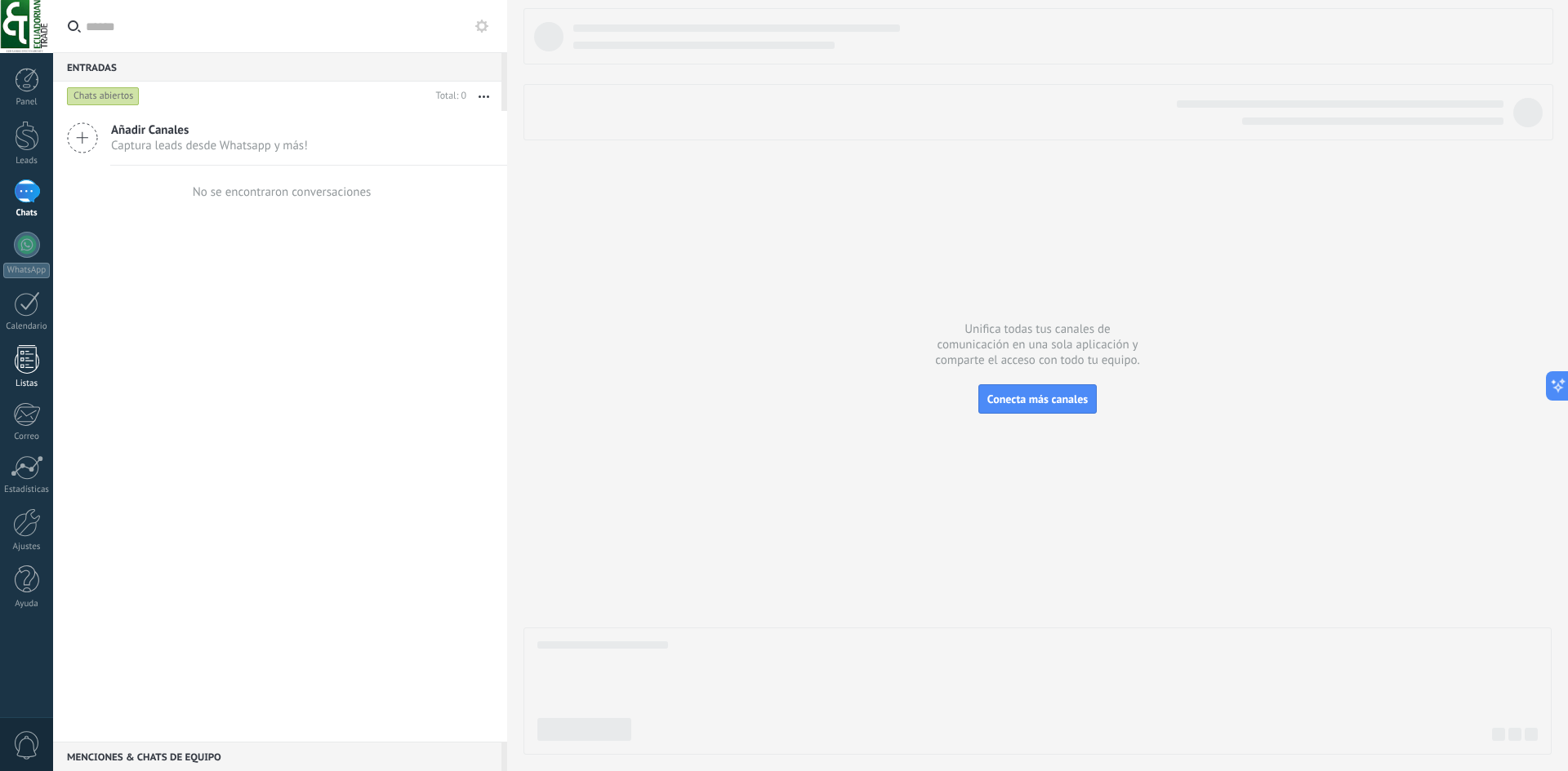
click at [38, 368] on div at bounding box center [26, 359] width 24 height 28
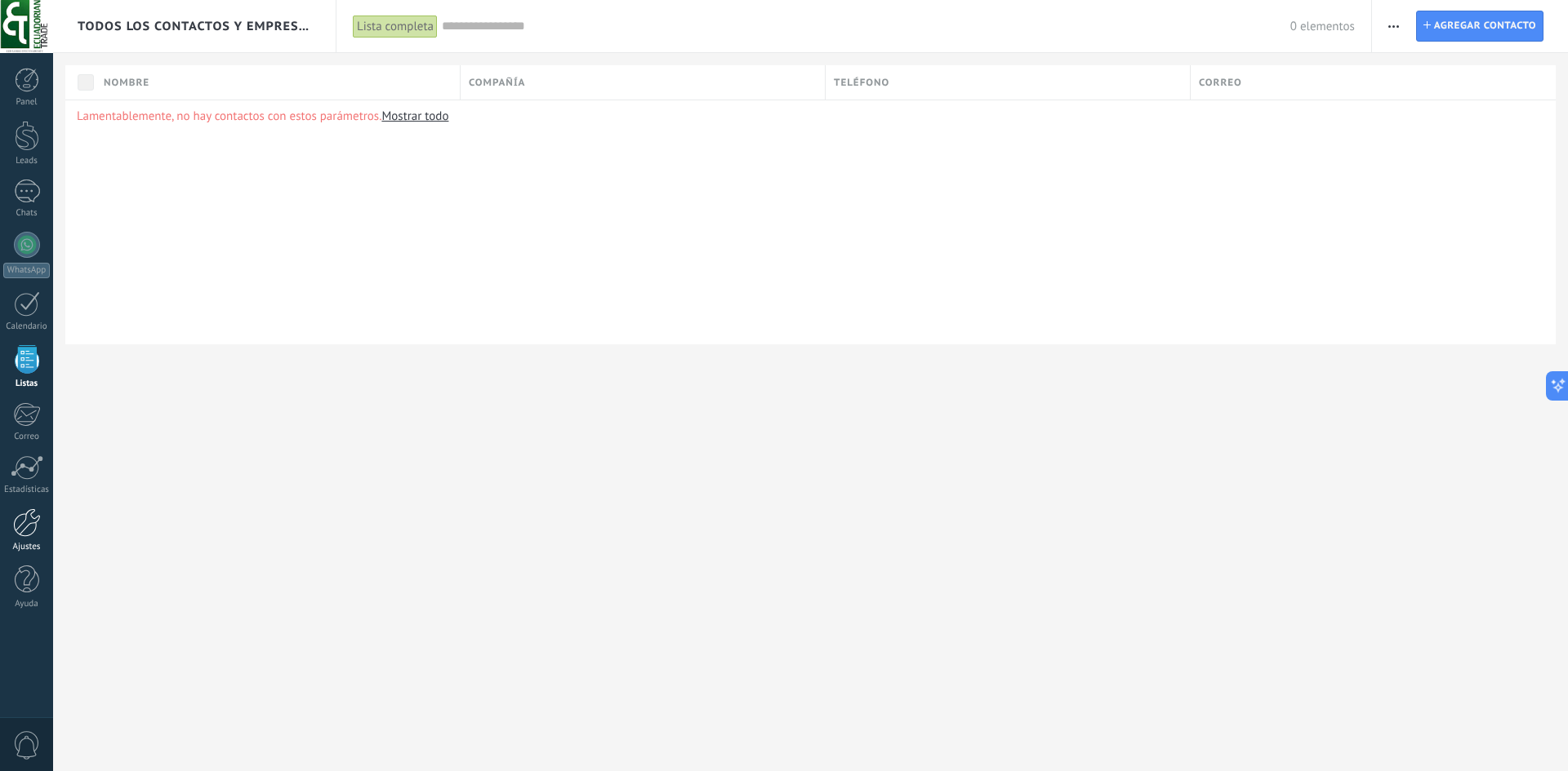
click at [31, 538] on link "Ajustes" at bounding box center [26, 530] width 53 height 44
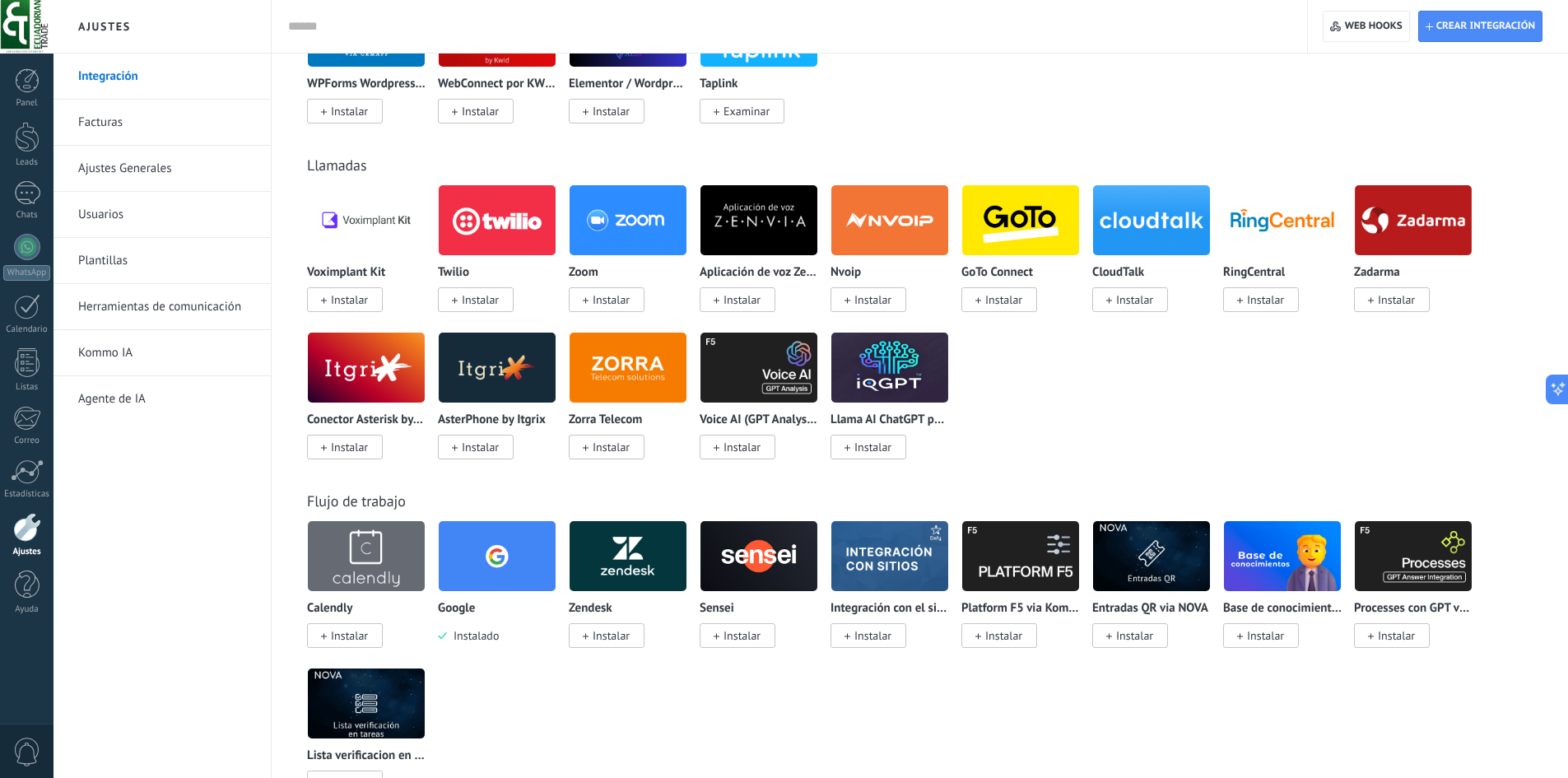
scroll to position [1647, 0]
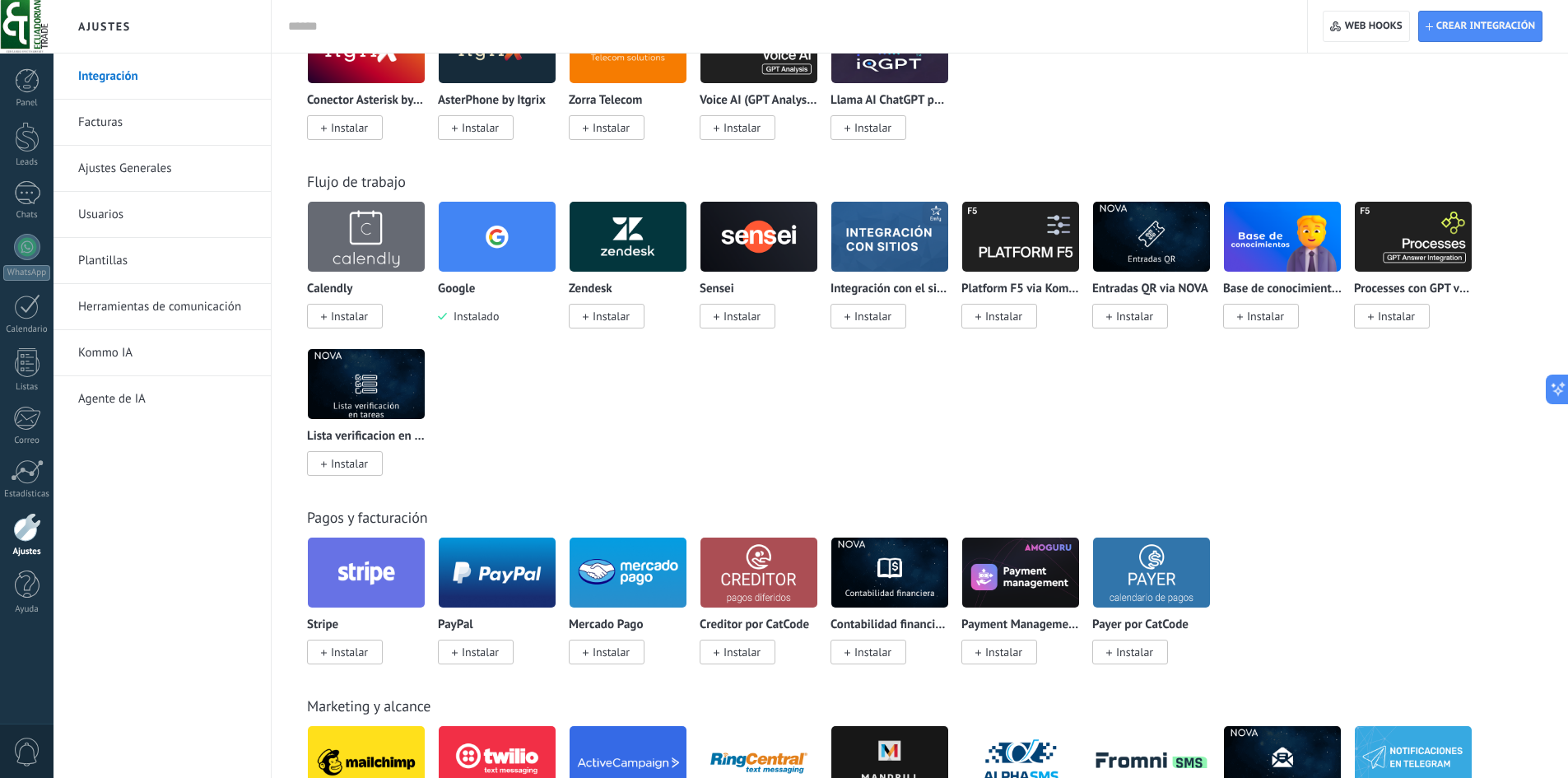
click at [155, 128] on link "Facturas" at bounding box center [167, 123] width 177 height 46
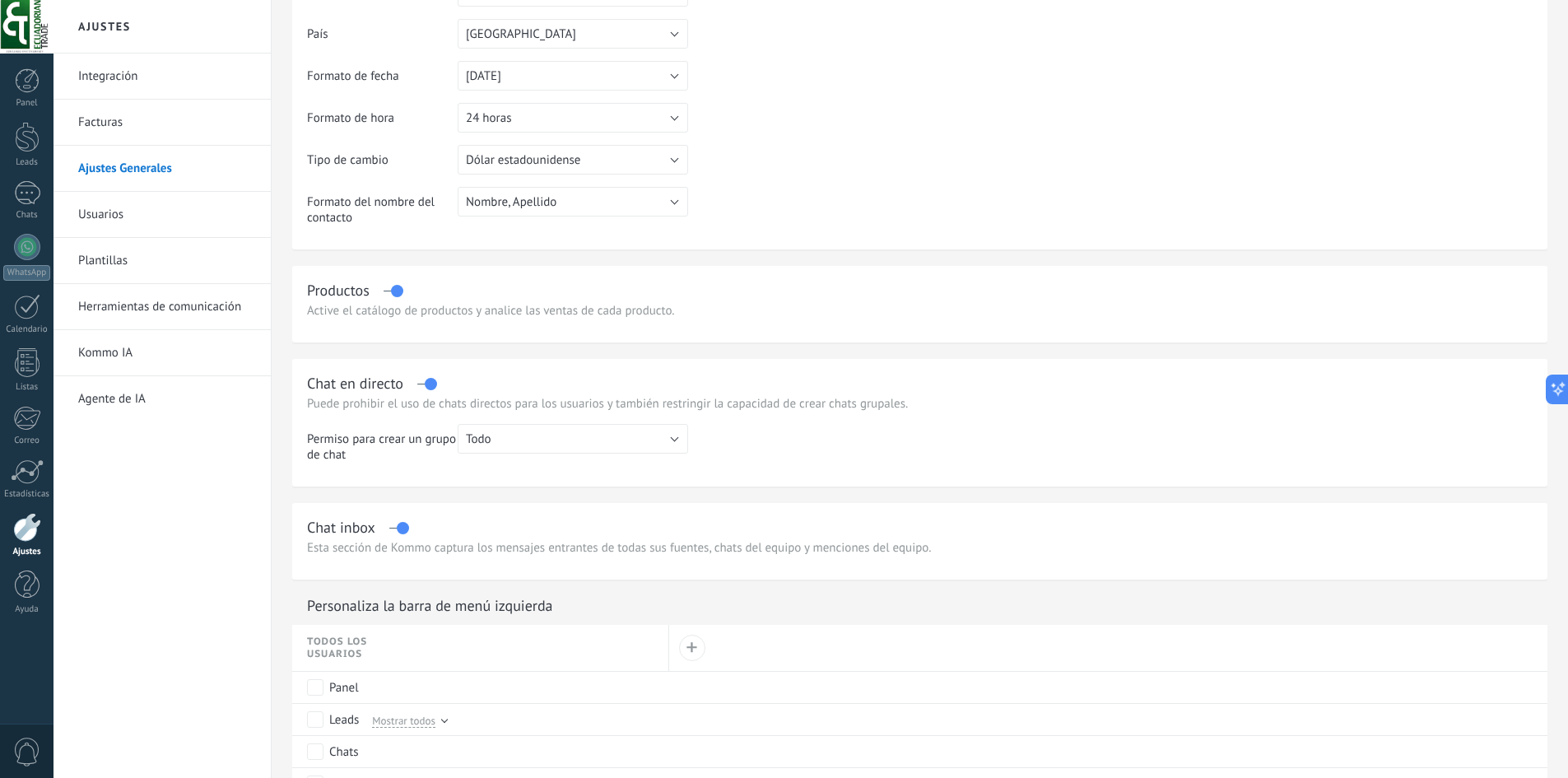
scroll to position [330, 0]
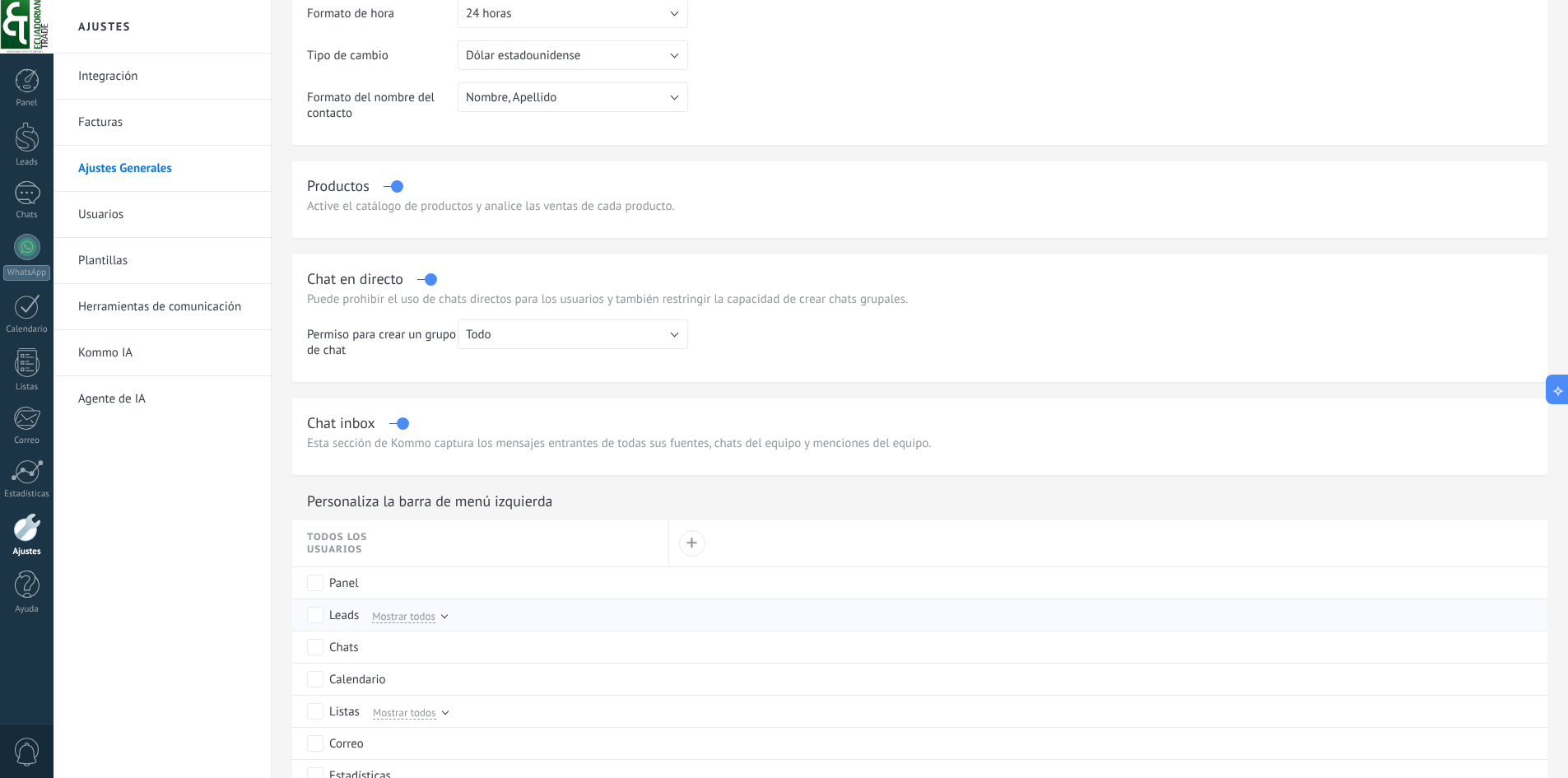
click at [389, 618] on span "Mostrar todos" at bounding box center [403, 615] width 64 height 15
click at [399, 618] on span "Ocultar" at bounding box center [388, 615] width 33 height 15
click at [341, 618] on div "Leads" at bounding box center [344, 615] width 29 height 17
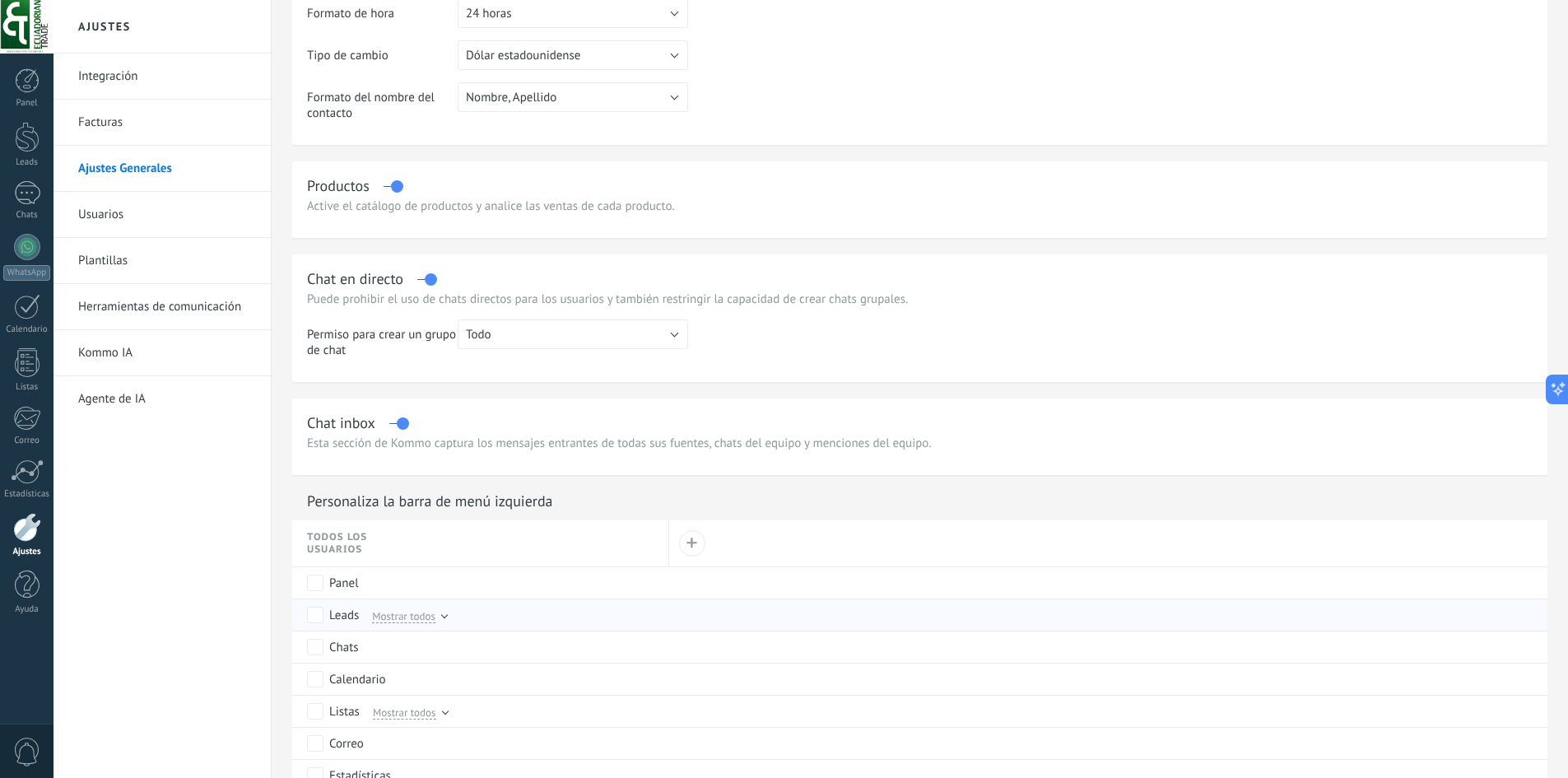
click at [341, 618] on div "Leads" at bounding box center [344, 615] width 29 height 17
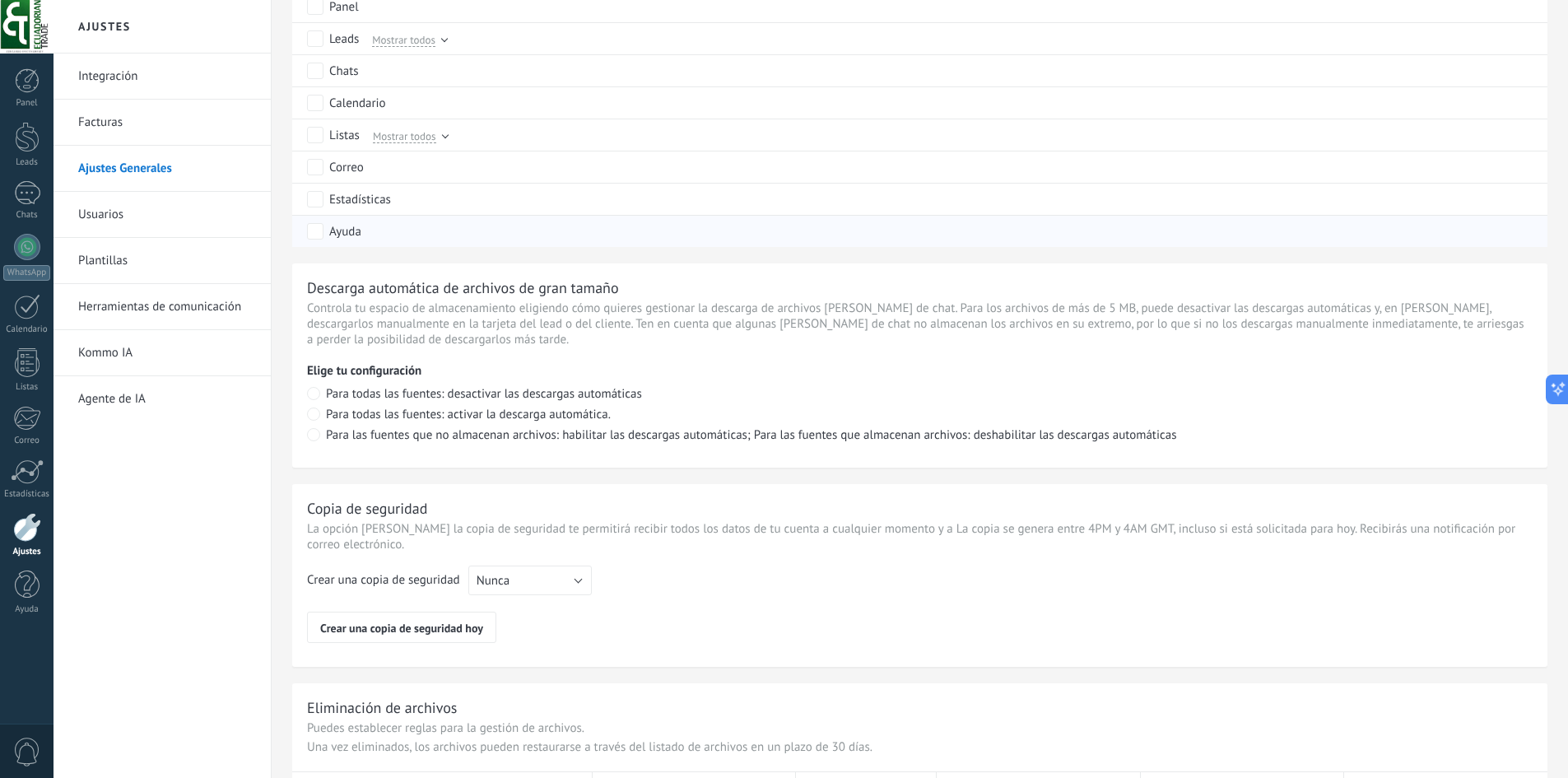
scroll to position [1020, 0]
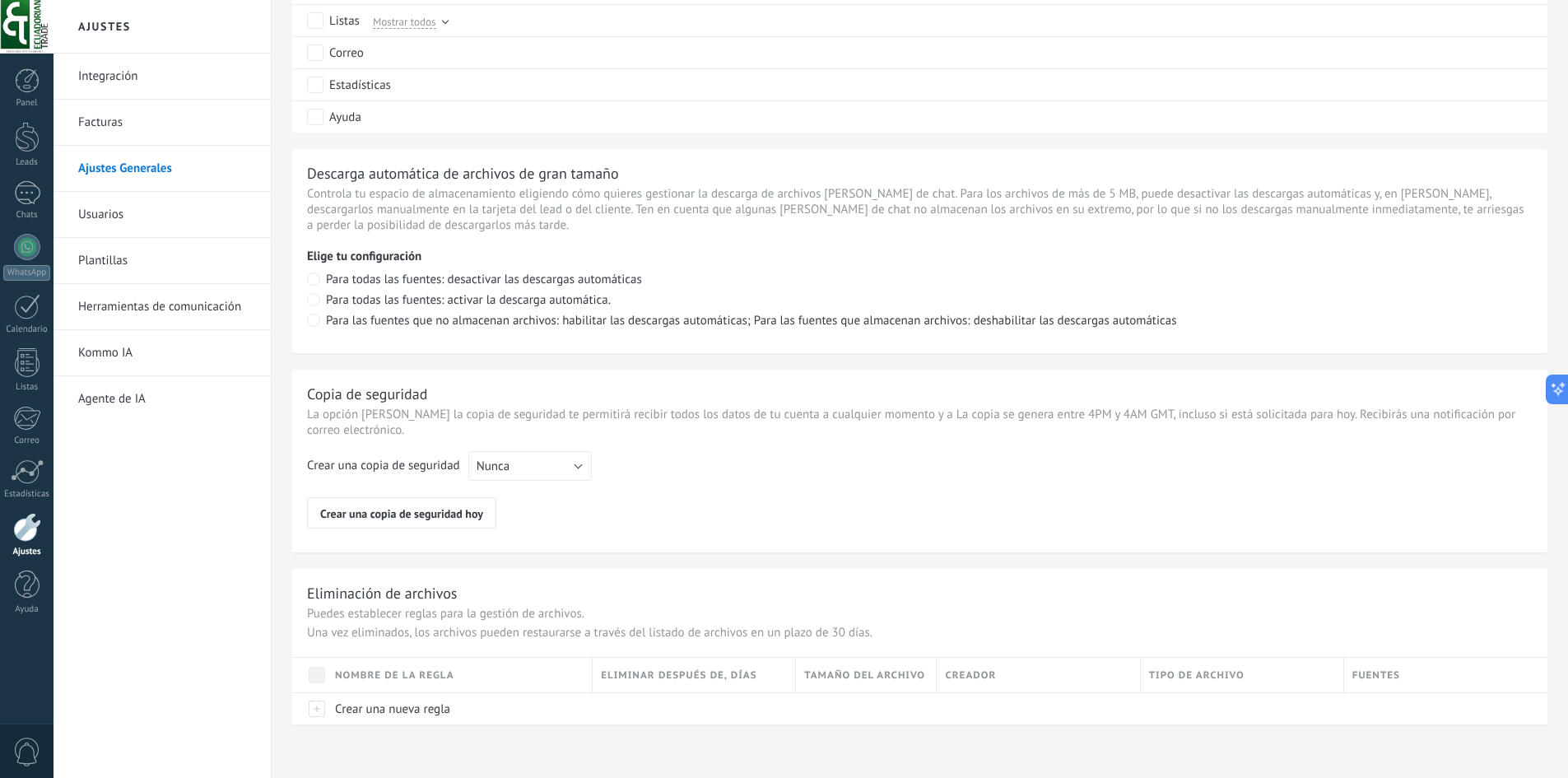
click at [192, 228] on link "Usuarios" at bounding box center [167, 215] width 177 height 46
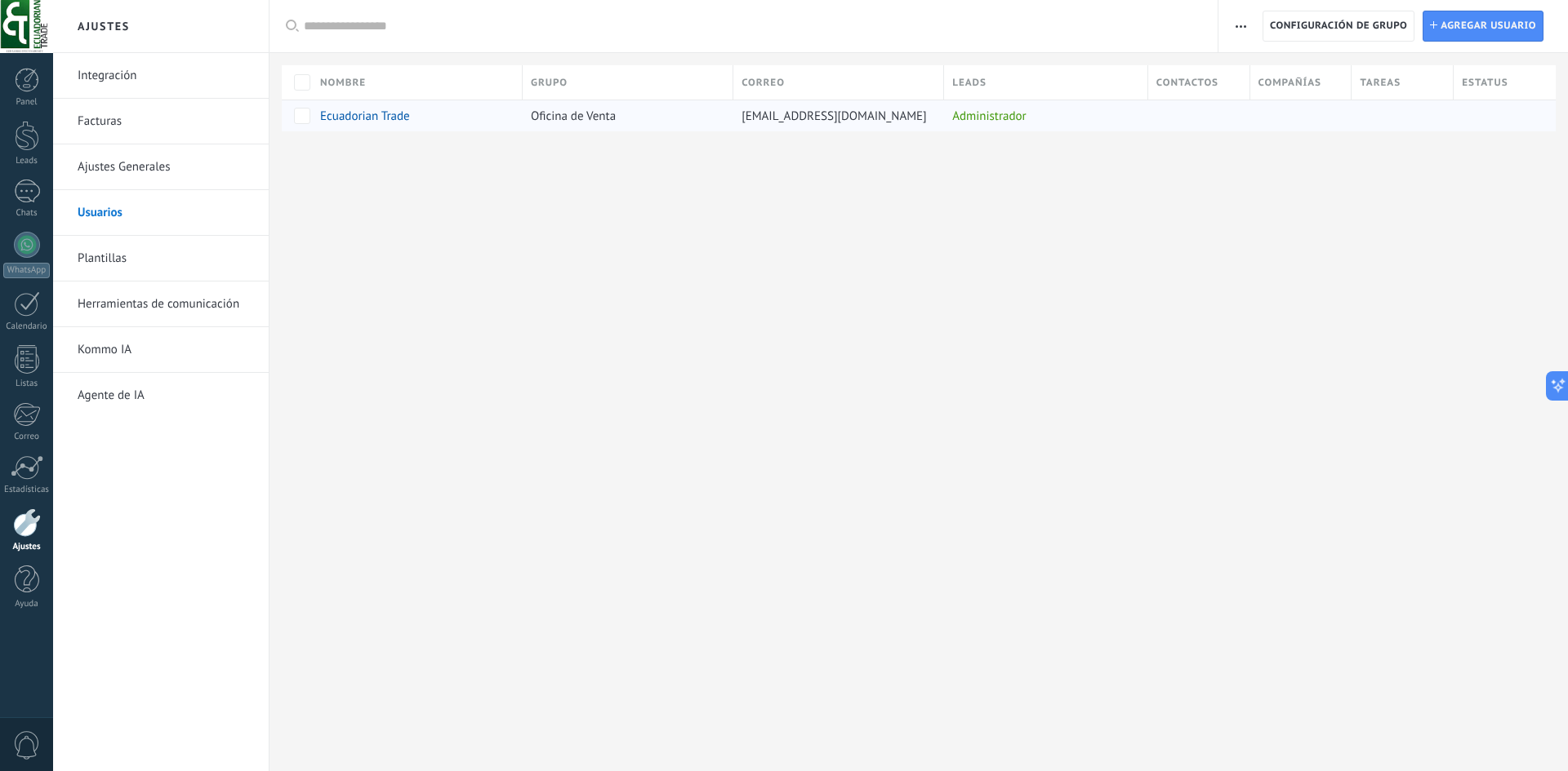
click at [375, 121] on span "Ecuadorian Trade" at bounding box center [365, 117] width 89 height 16
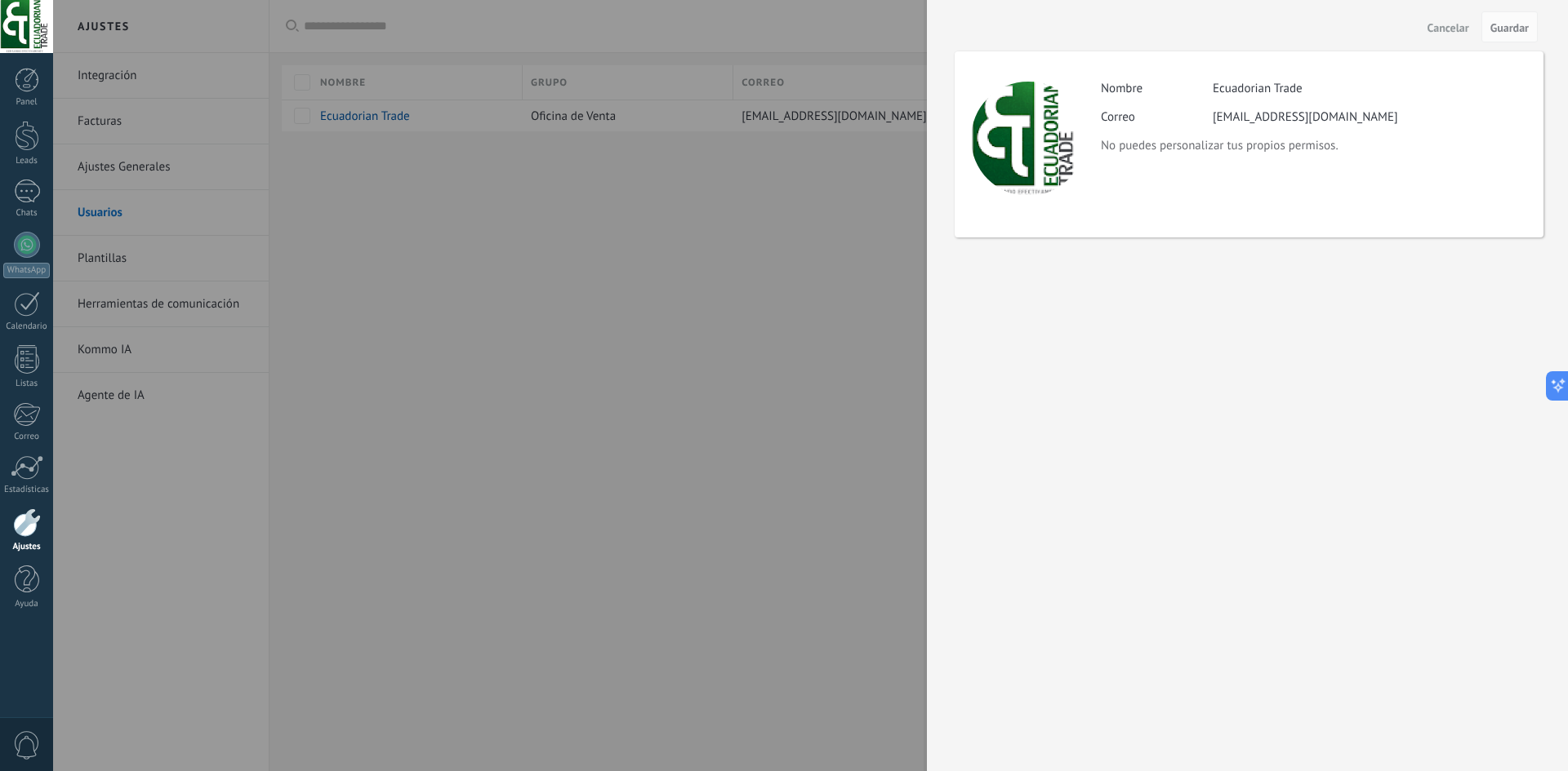
click at [730, 266] on div at bounding box center [784, 385] width 1568 height 771
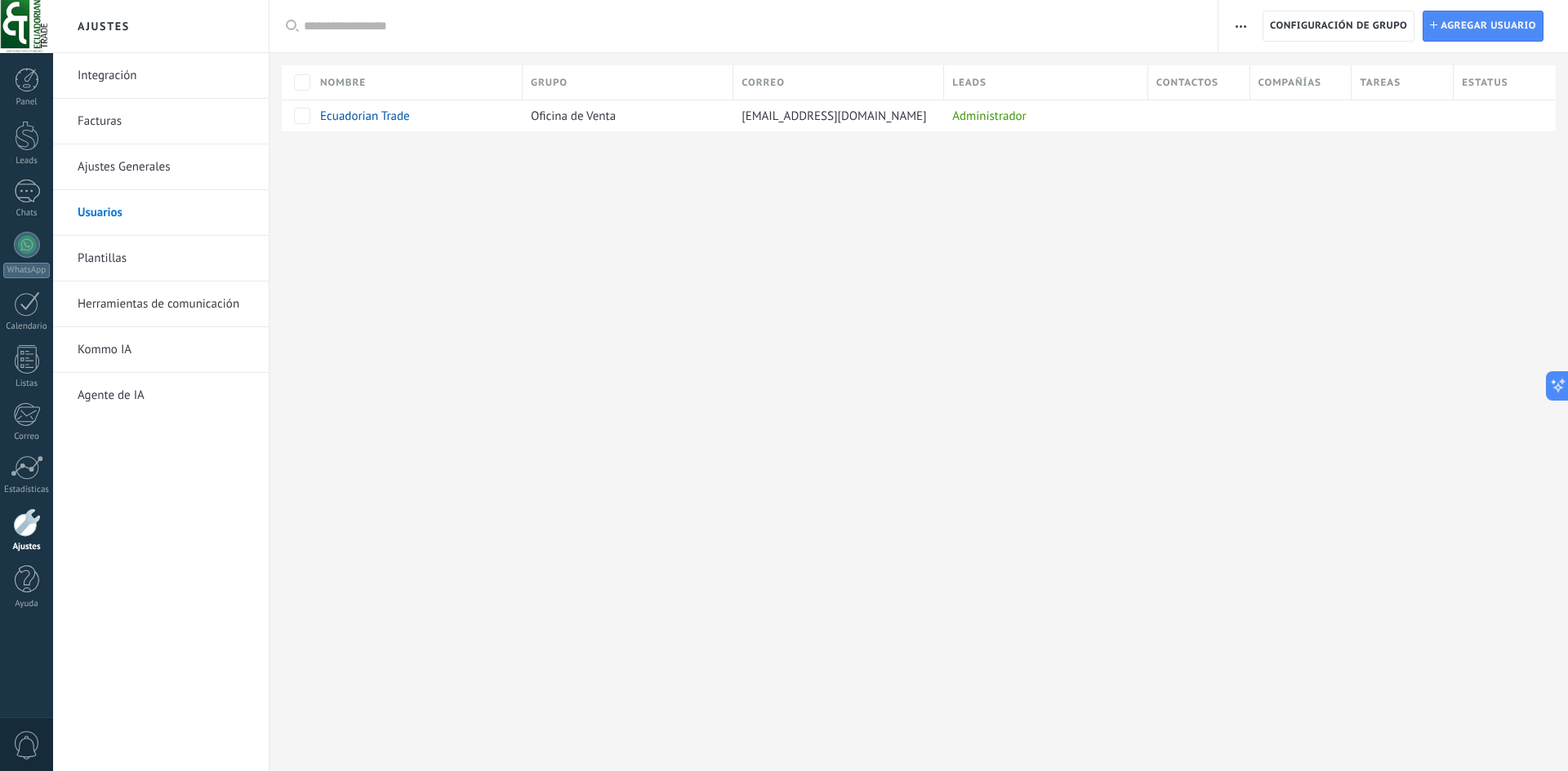
click at [127, 247] on link "Plantillas" at bounding box center [165, 259] width 175 height 46
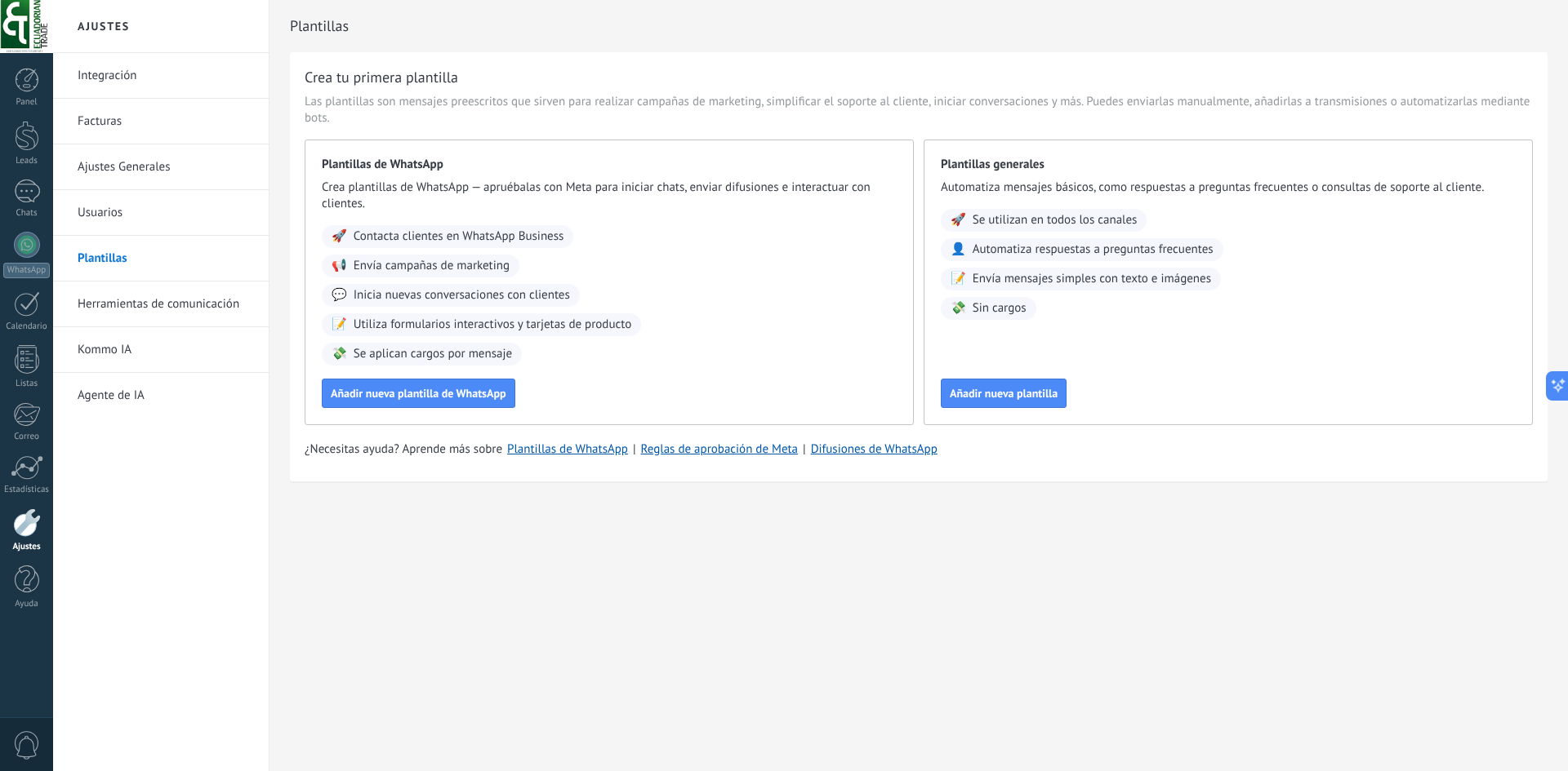
click at [168, 313] on link "Herramientas de comunicación" at bounding box center [165, 304] width 175 height 46
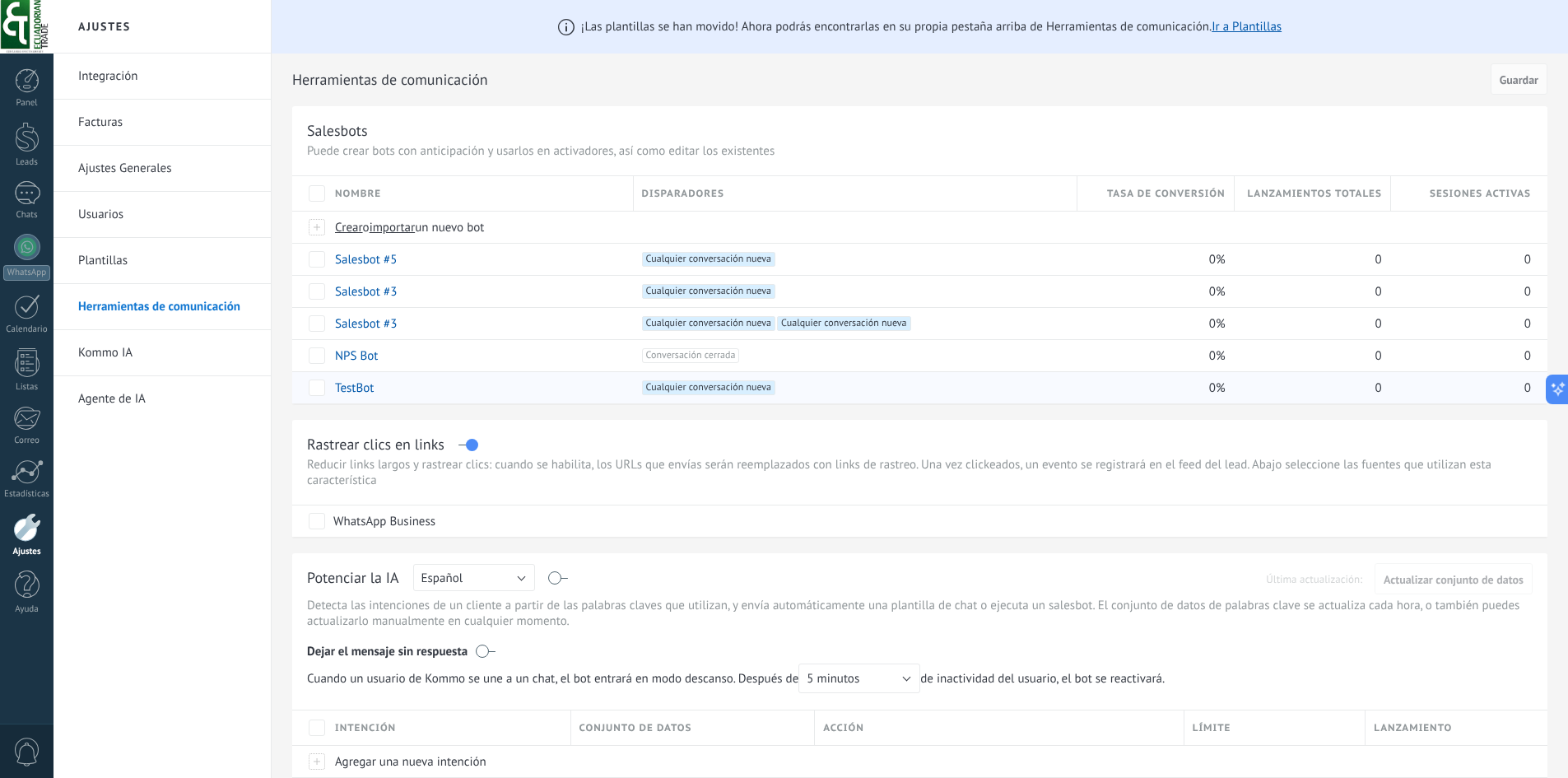
click at [1448, 401] on div "0" at bounding box center [1461, 388] width 140 height 31
click at [136, 150] on link "Ajustes Generales" at bounding box center [167, 169] width 177 height 46
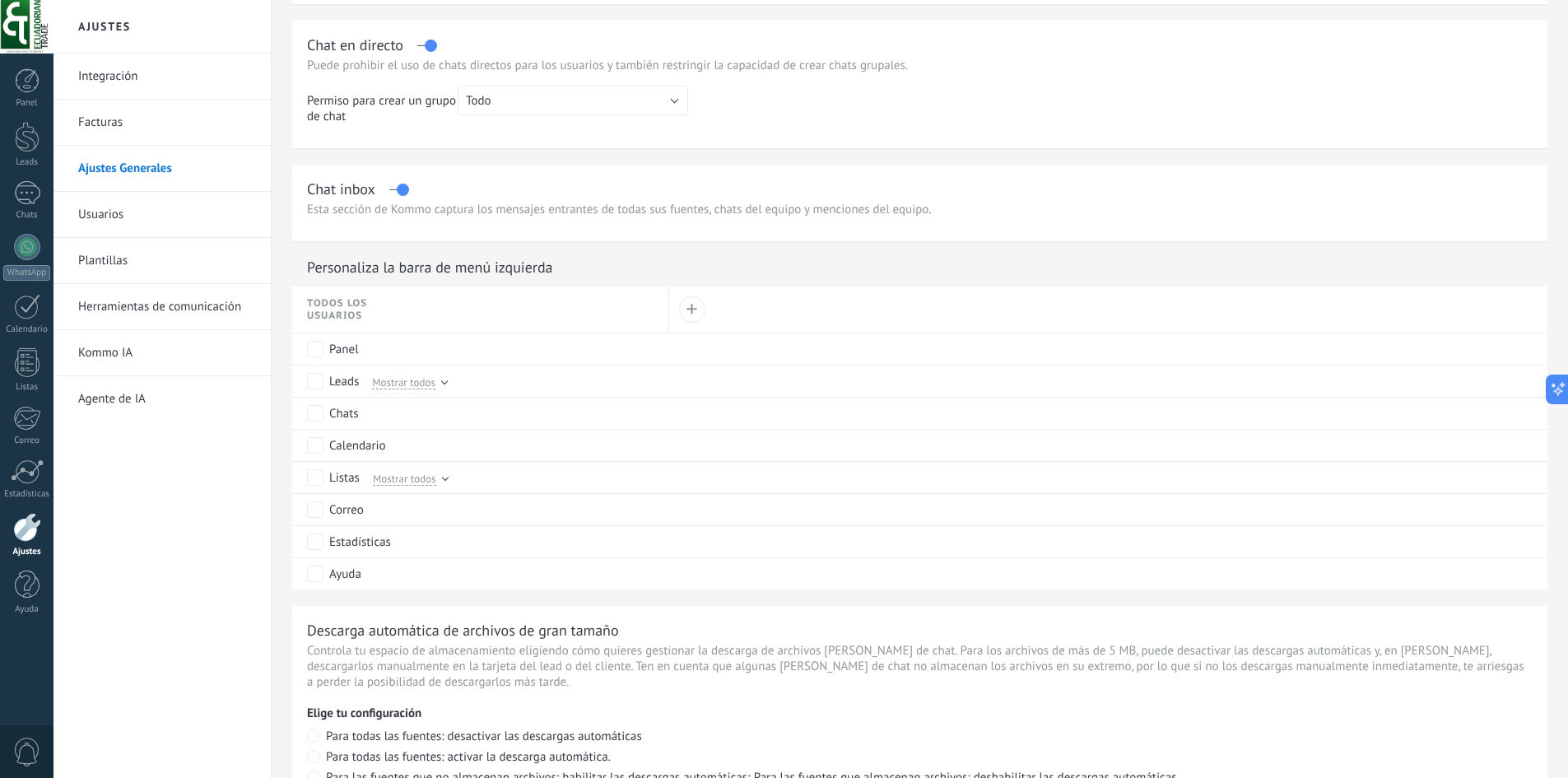
scroll to position [526, 0]
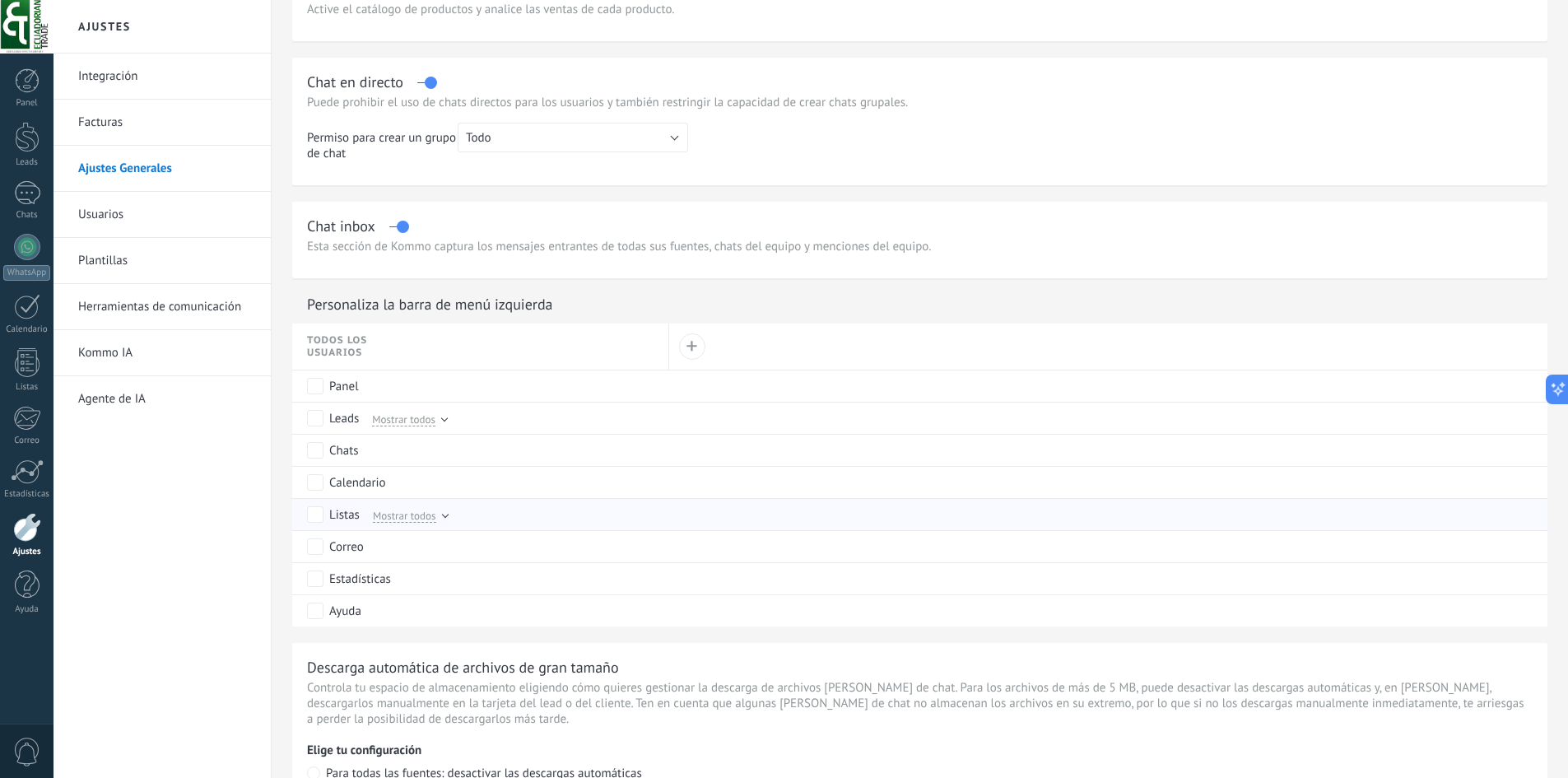
click at [432, 513] on span "Mostrar todos" at bounding box center [404, 515] width 64 height 15
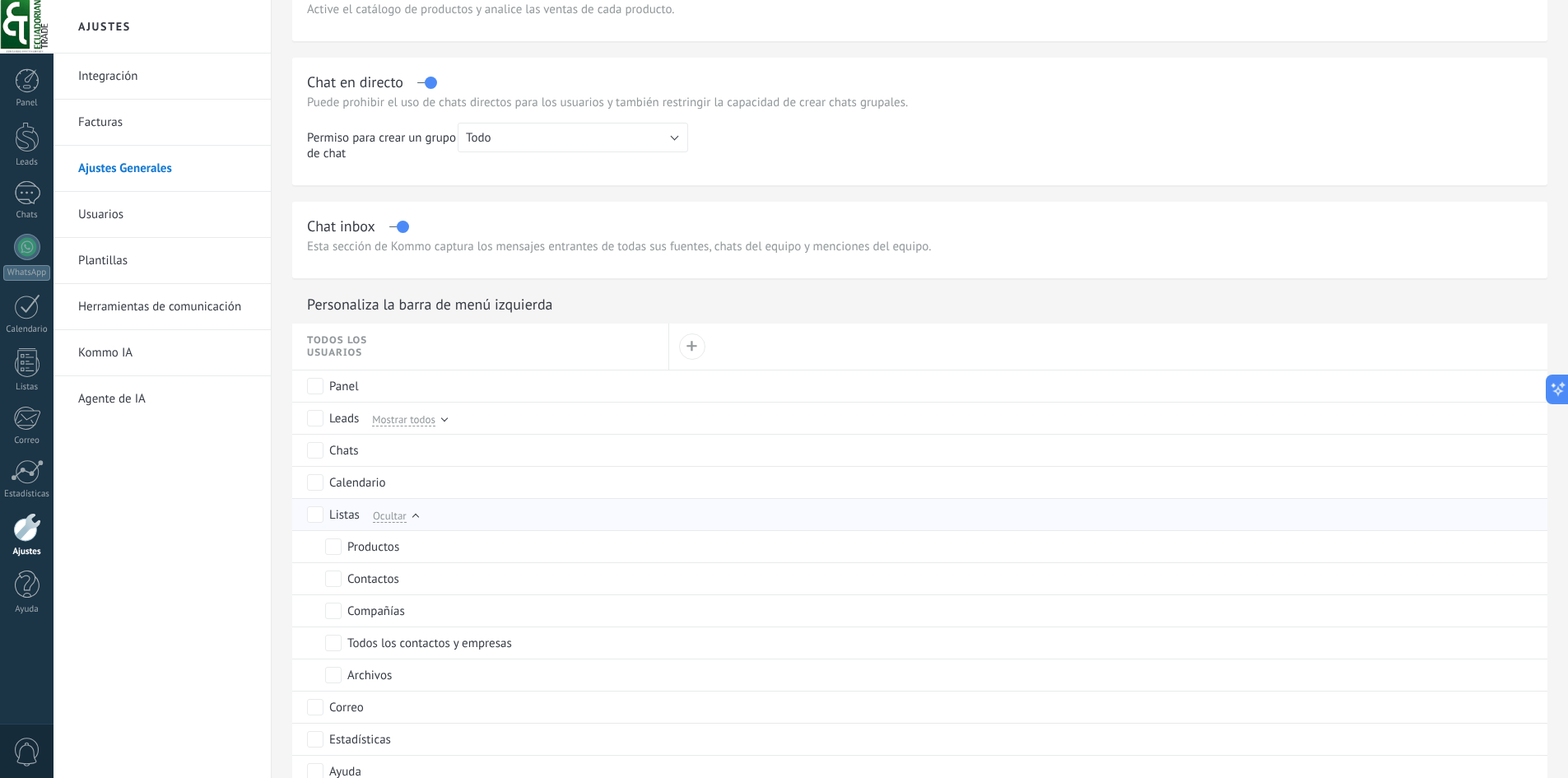
click at [432, 513] on div "Listas Ocultar" at bounding box center [483, 515] width 354 height 31
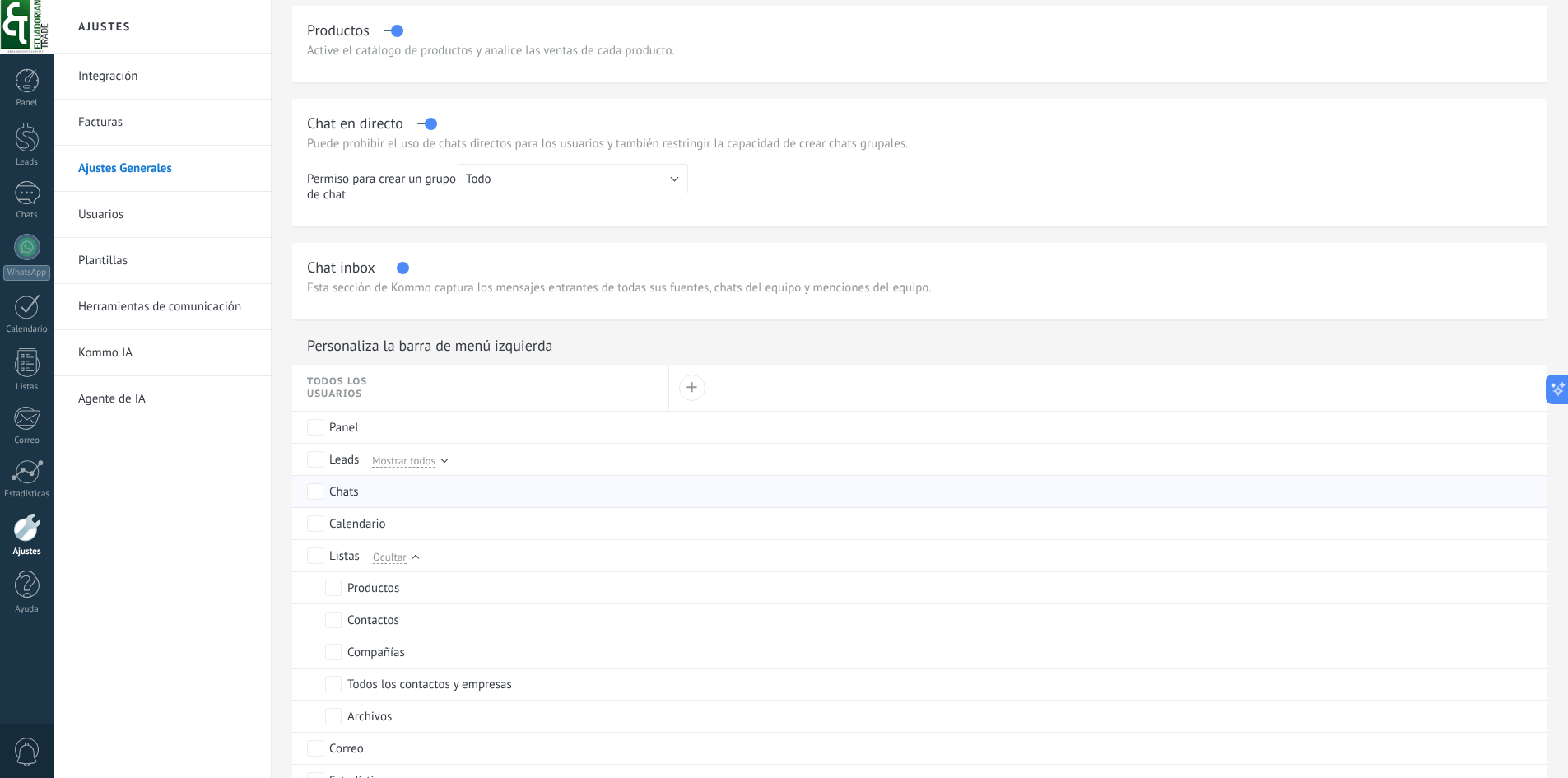
scroll to position [443, 0]
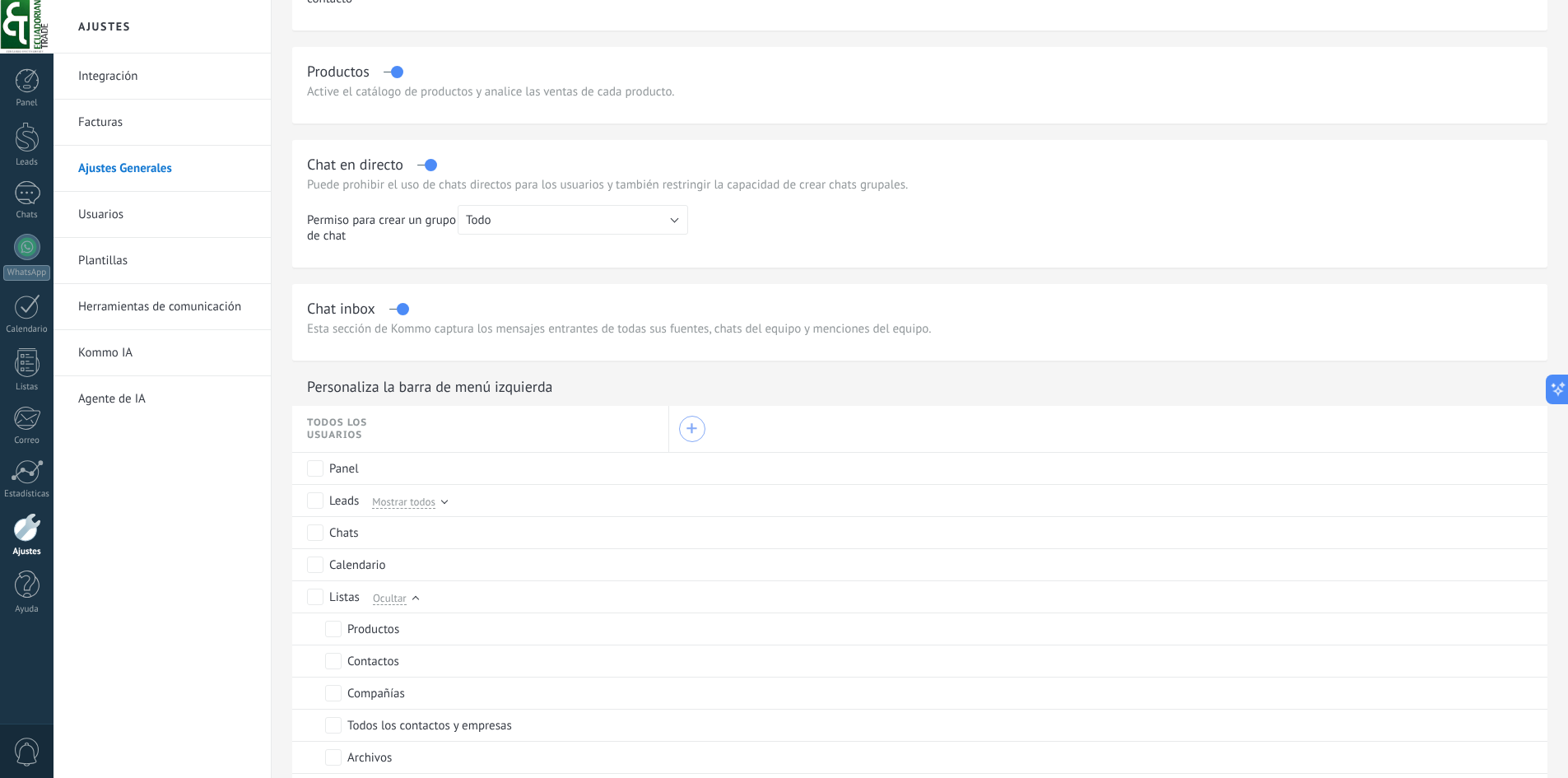
click at [691, 430] on div "+" at bounding box center [691, 429] width 12 height 12
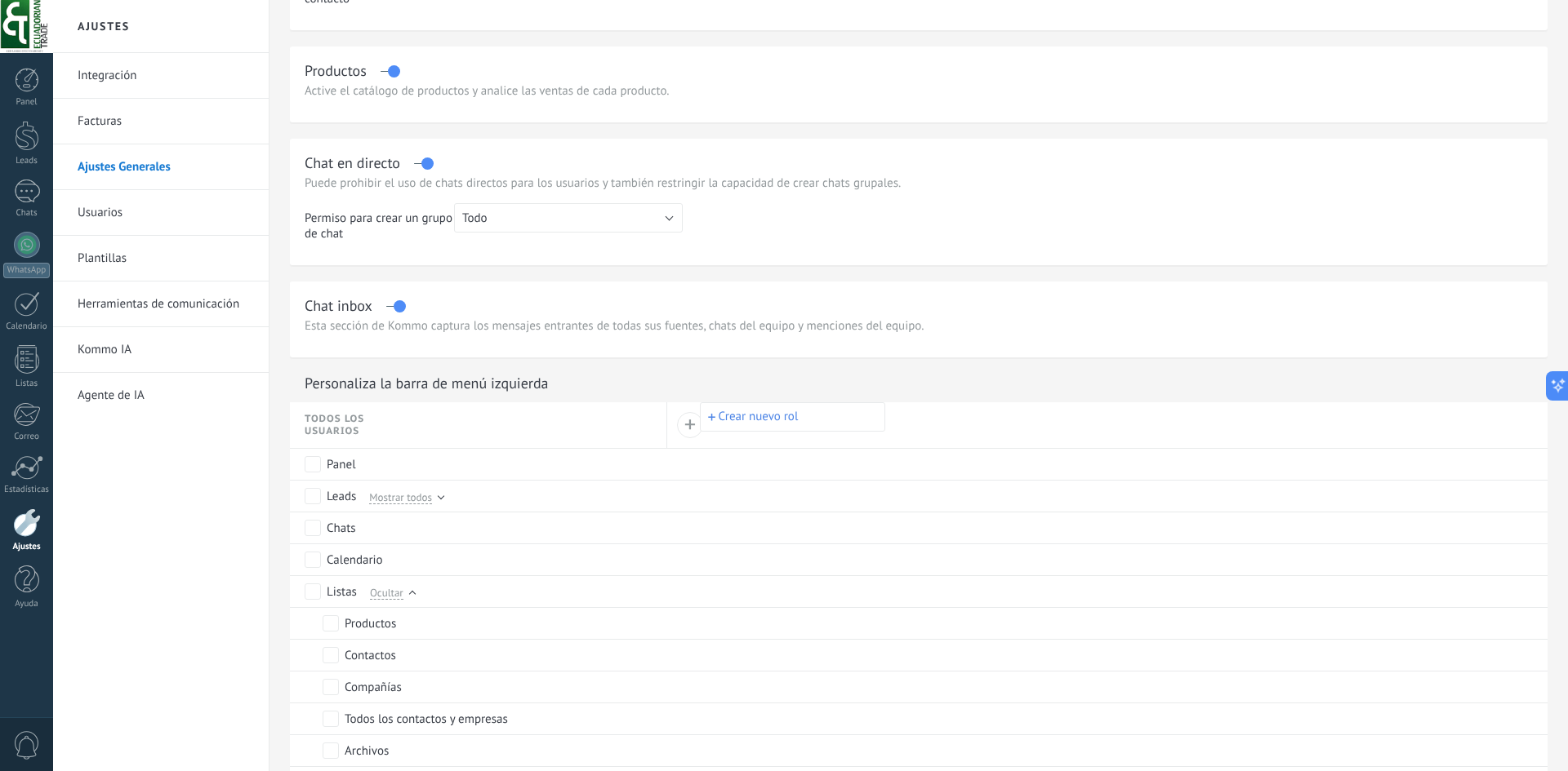
click at [668, 365] on div at bounding box center [784, 385] width 1568 height 771
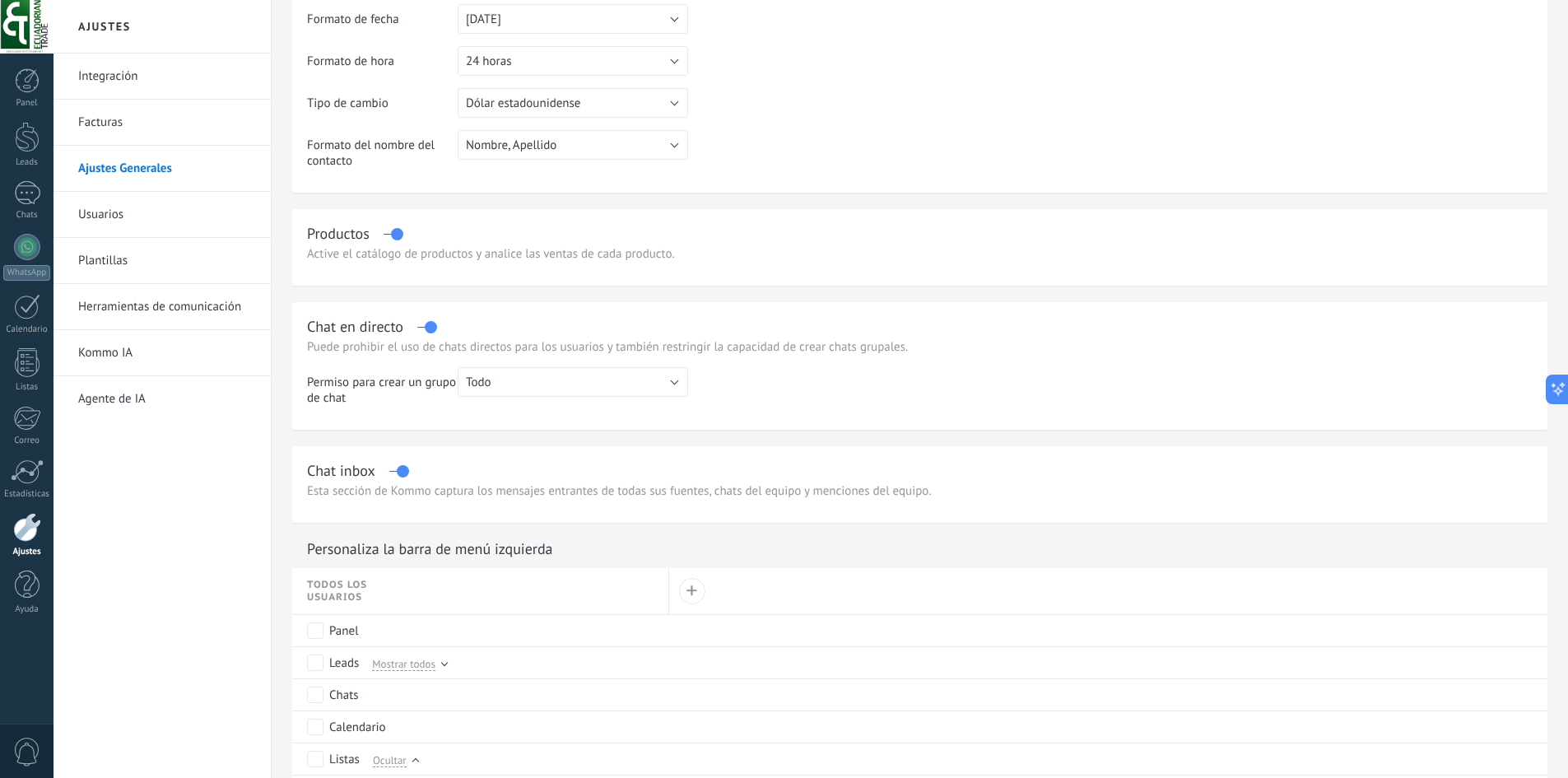
scroll to position [280, 0]
click at [510, 388] on button "Todo" at bounding box center [573, 385] width 230 height 29
drag, startPoint x: 510, startPoint y: 387, endPoint x: 510, endPoint y: 400, distance: 13.0
click at [510, 400] on td "Todo Administrador Todo" at bounding box center [573, 395] width 230 height 51
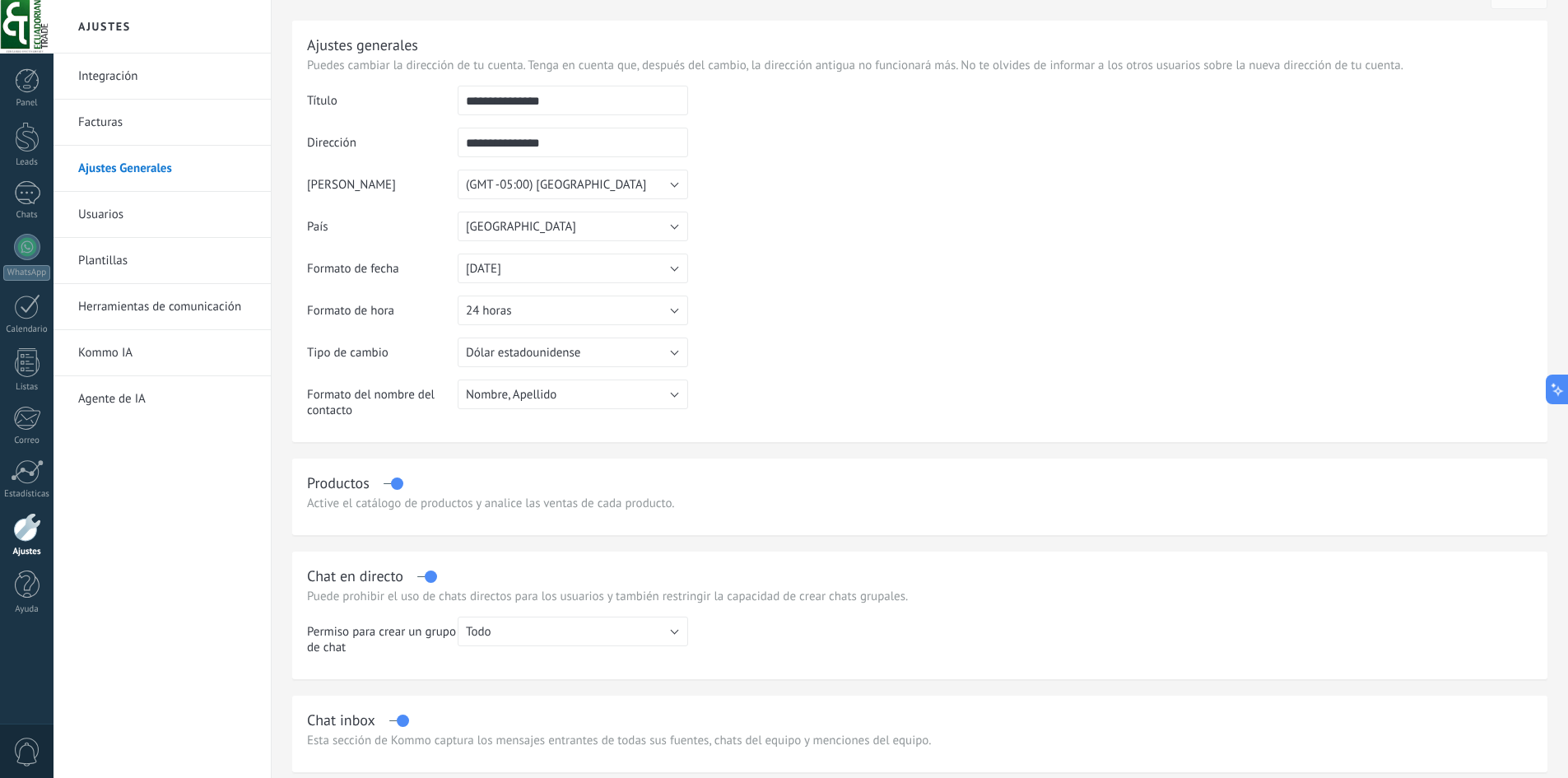
scroll to position [0, 0]
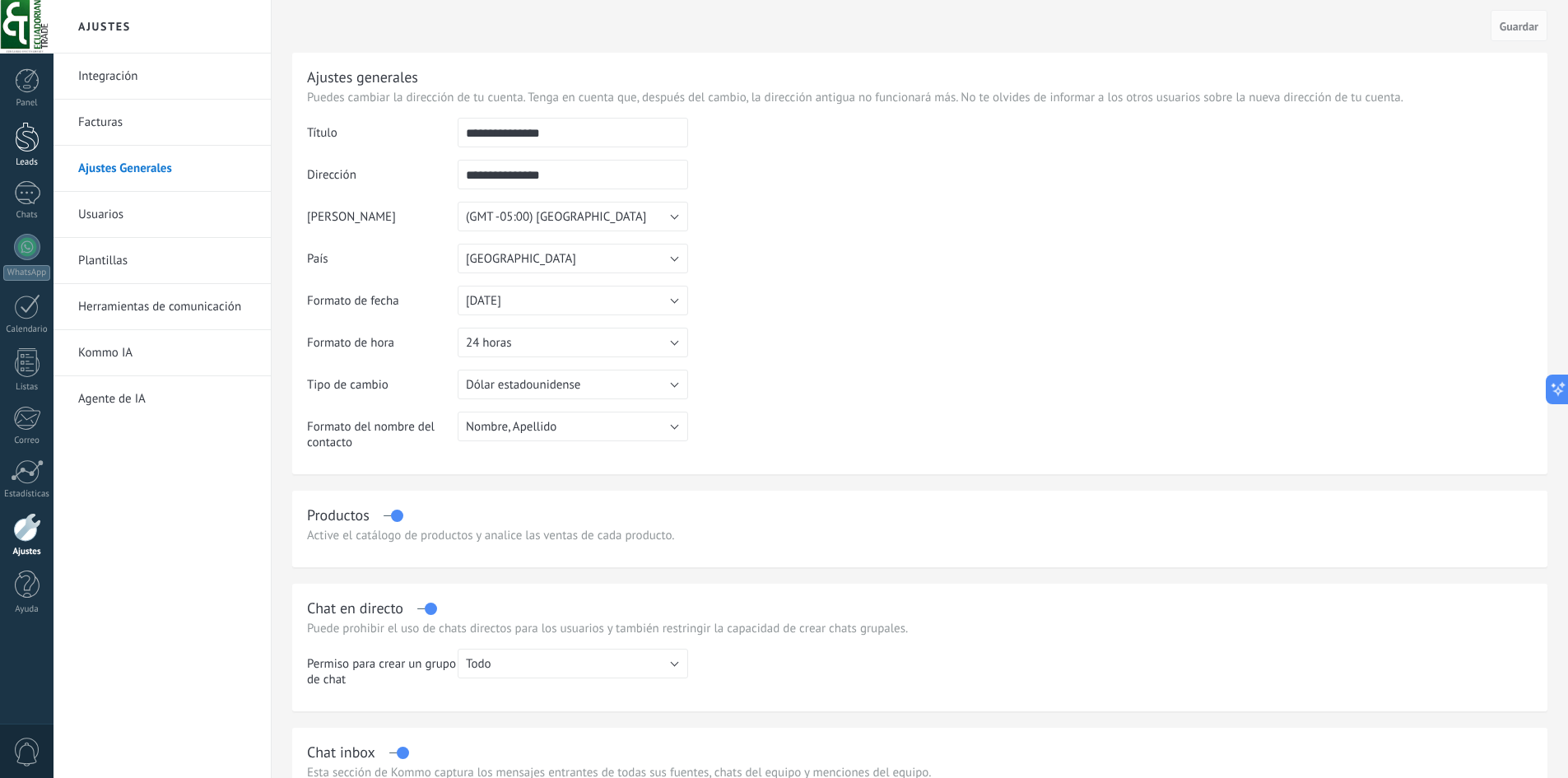
click at [38, 153] on link "Leads" at bounding box center [26, 144] width 54 height 46
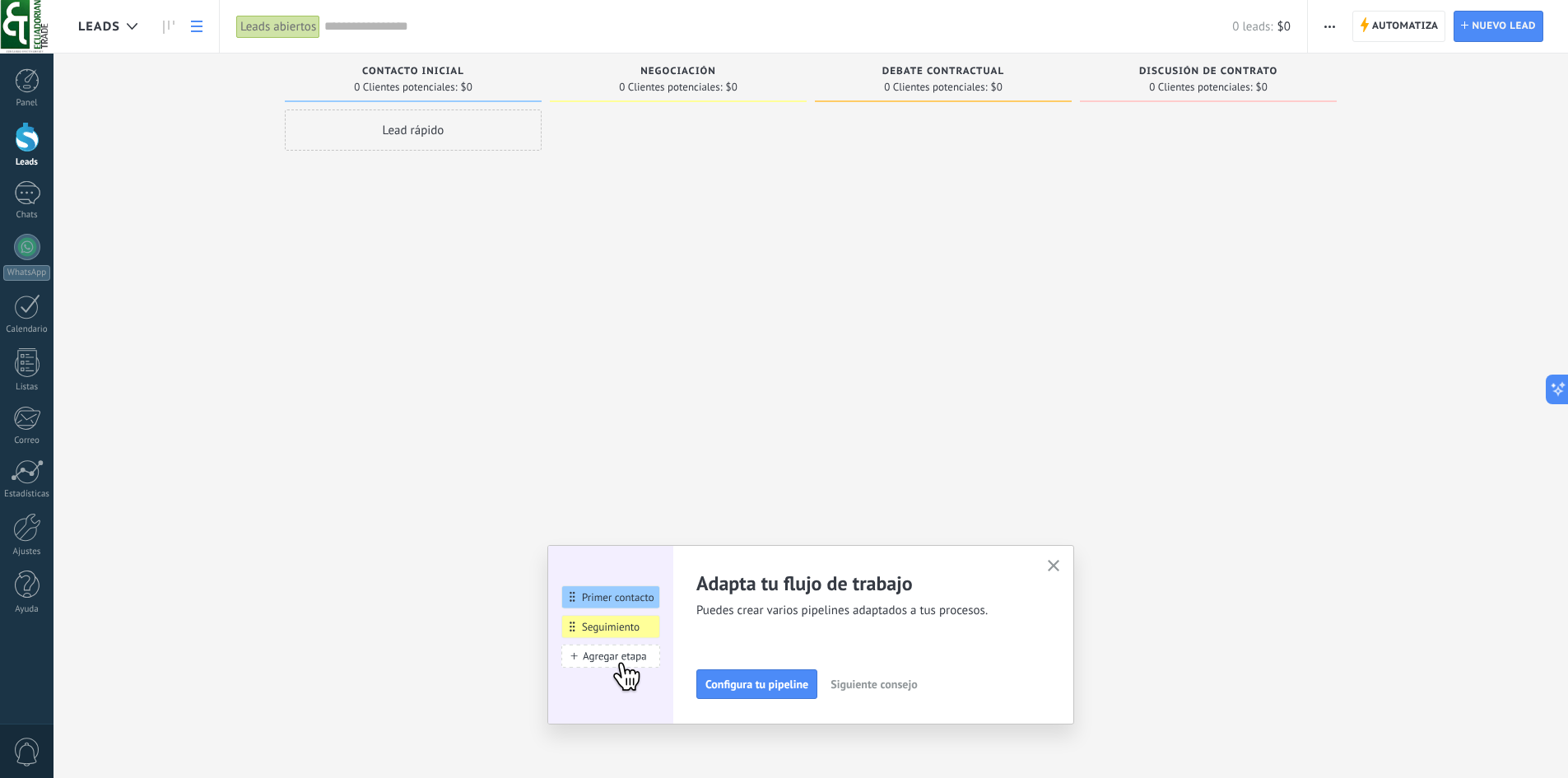
click at [204, 36] on link at bounding box center [196, 26] width 28 height 32
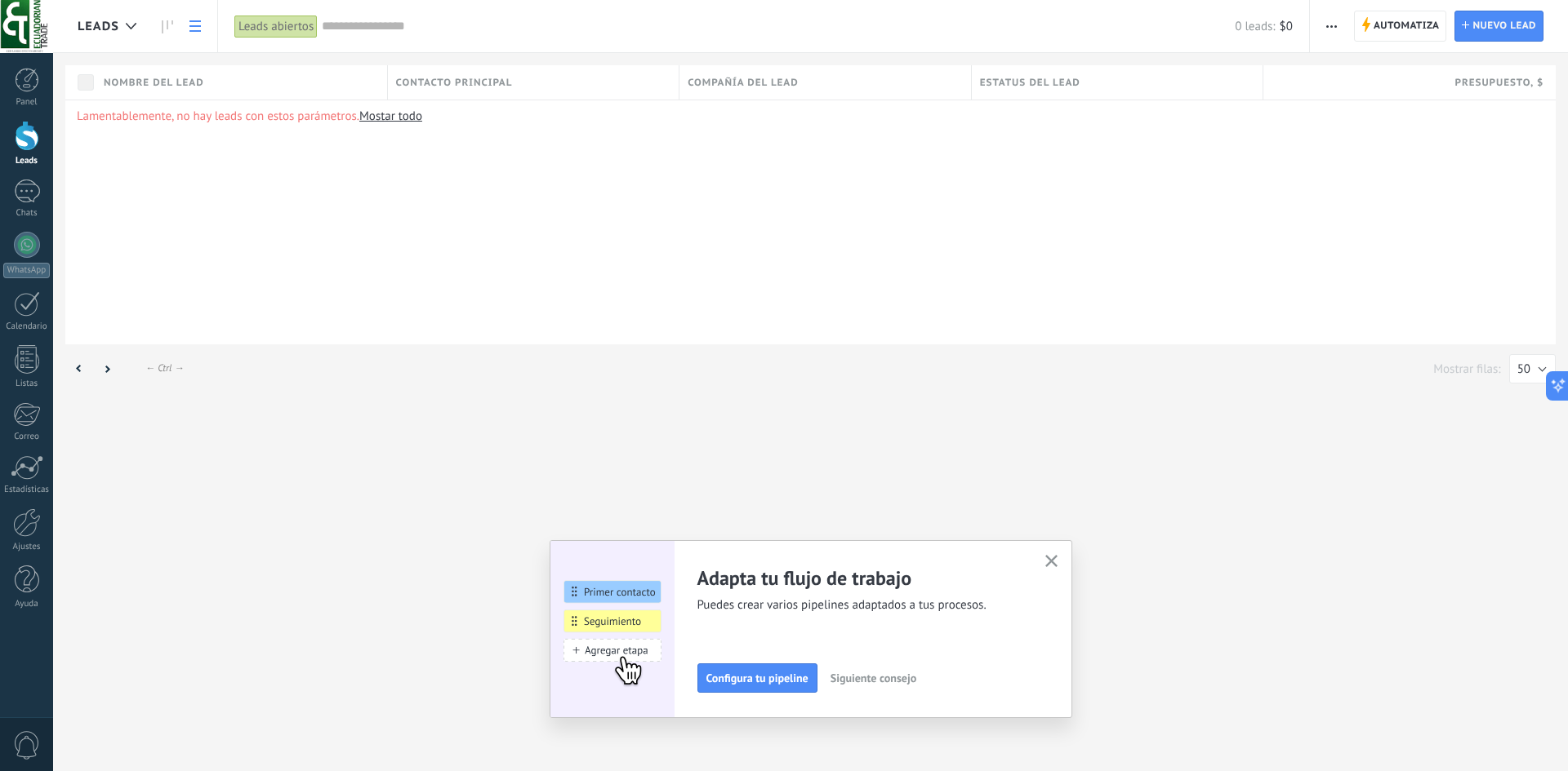
click at [202, 36] on link at bounding box center [195, 26] width 28 height 32
click at [170, 26] on icon at bounding box center [167, 26] width 12 height 13
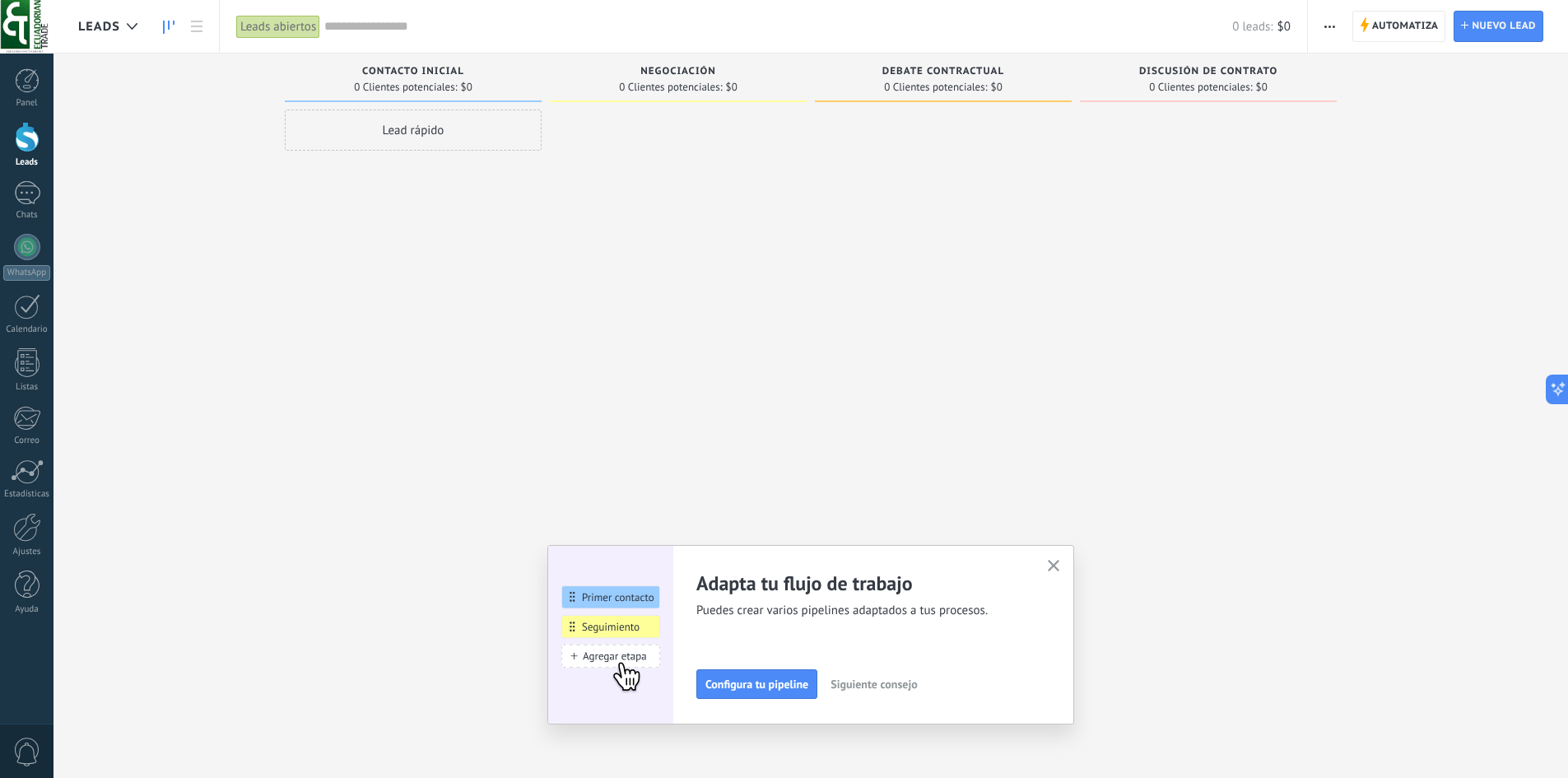
click at [896, 685] on span "Siguiente consejo" at bounding box center [874, 685] width 86 height 12
click at [896, 685] on span "Siguiente consejo" at bounding box center [872, 685] width 86 height 12
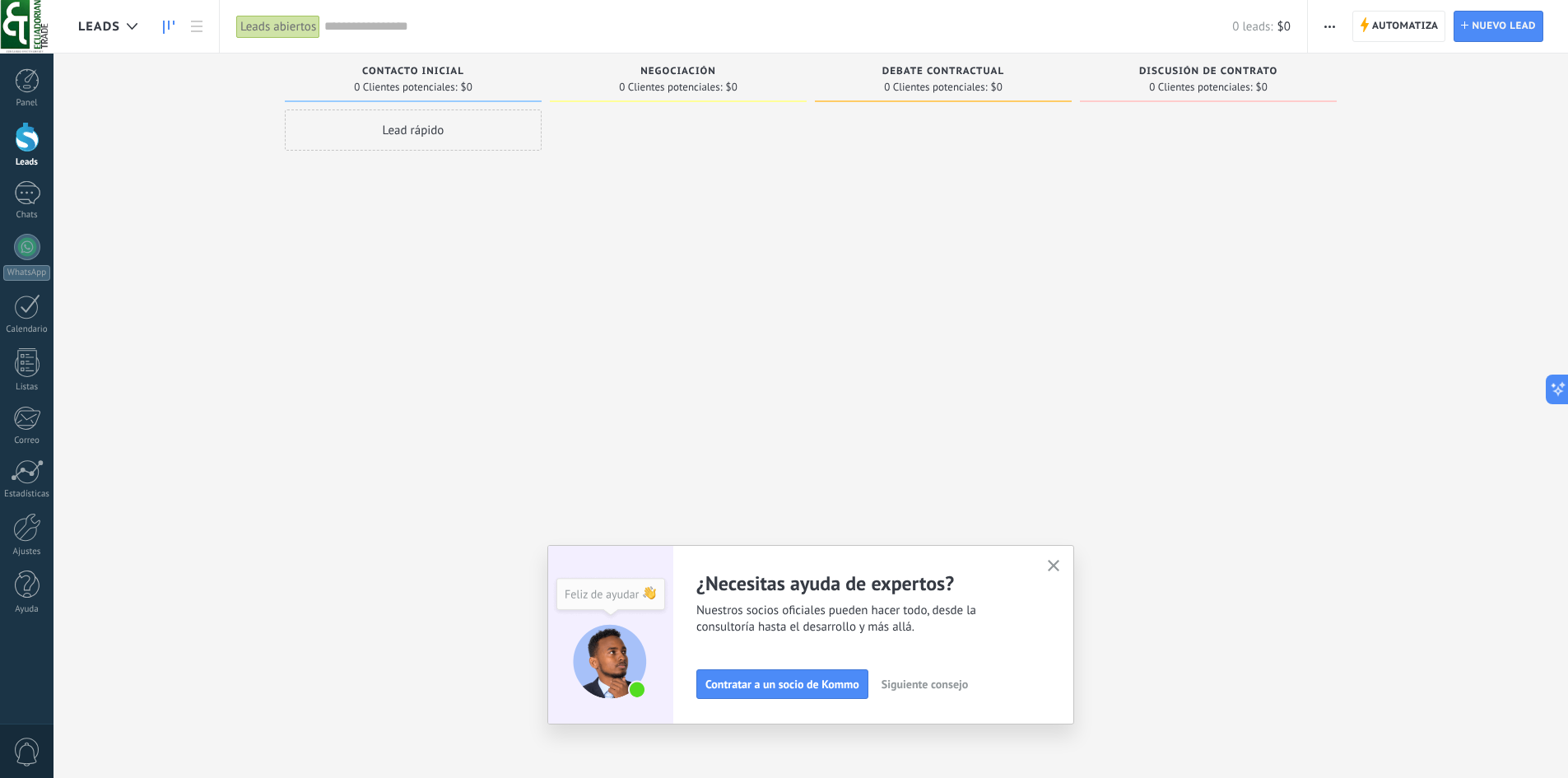
click at [896, 685] on span "Siguiente consejo" at bounding box center [925, 685] width 86 height 12
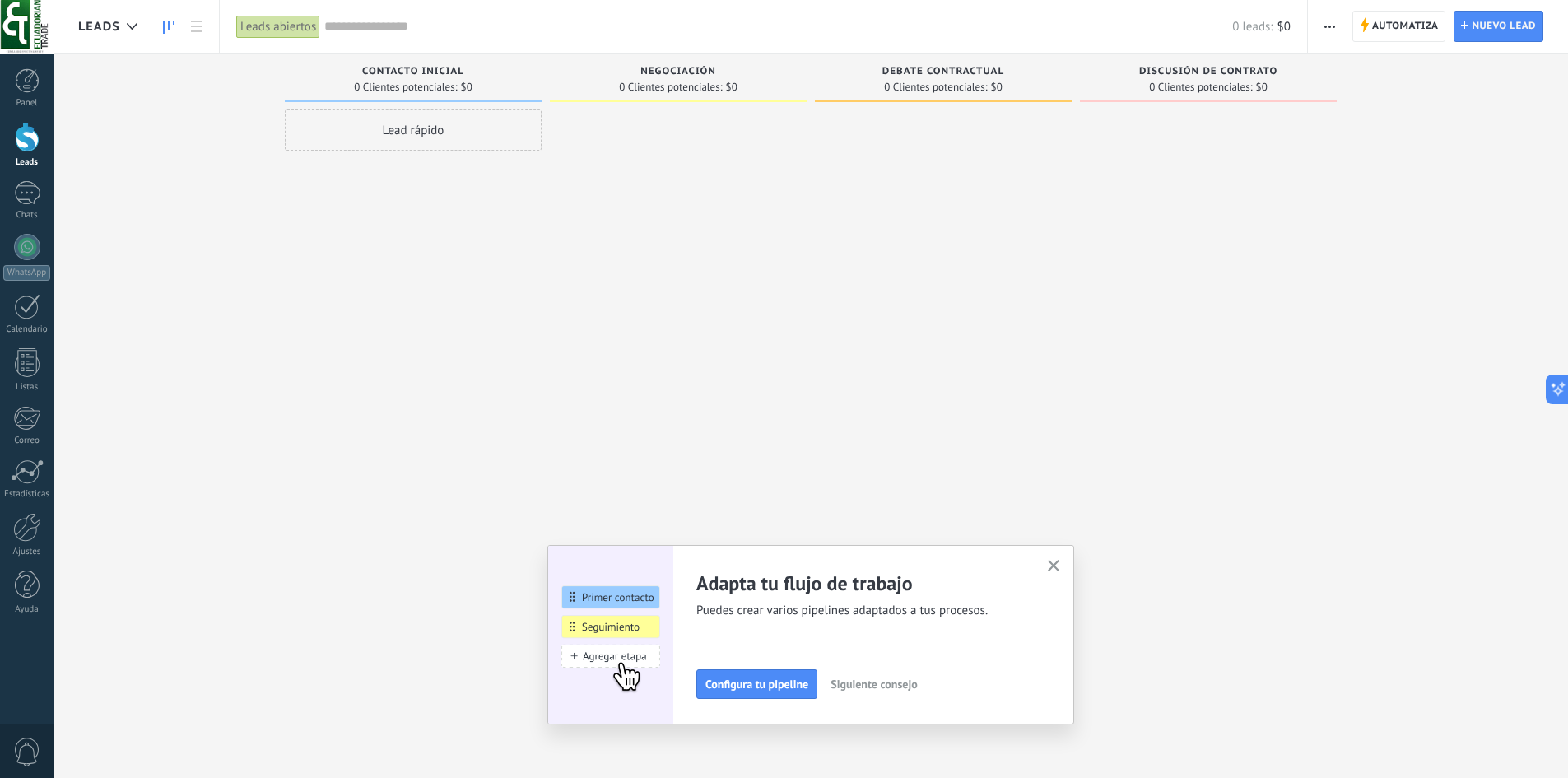
click at [1058, 564] on icon "button" at bounding box center [1054, 566] width 13 height 13
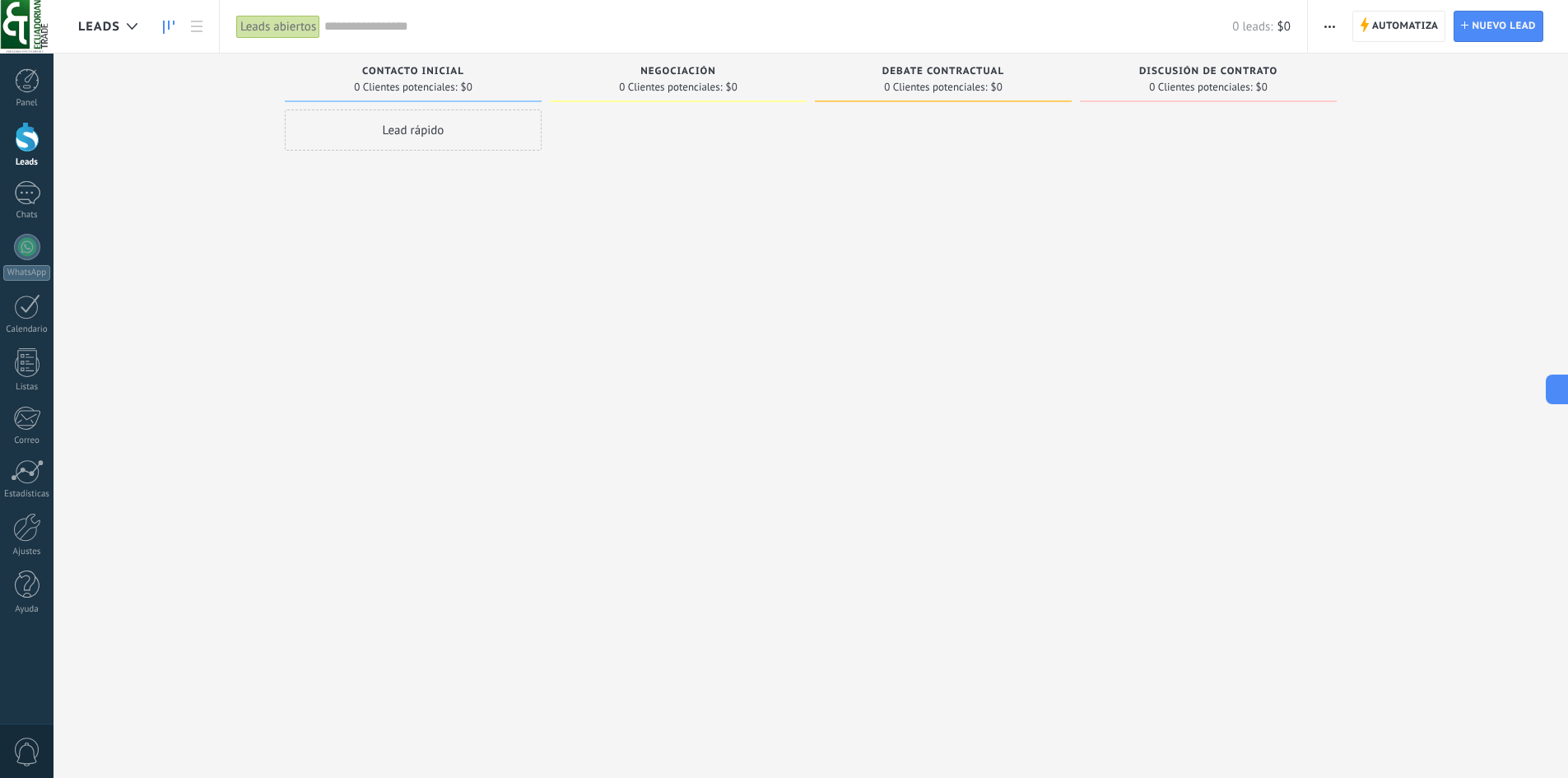
click at [416, 139] on div "Lead rápido" at bounding box center [413, 130] width 257 height 41
click at [510, 352] on div "Ajustes" at bounding box center [500, 351] width 35 height 12
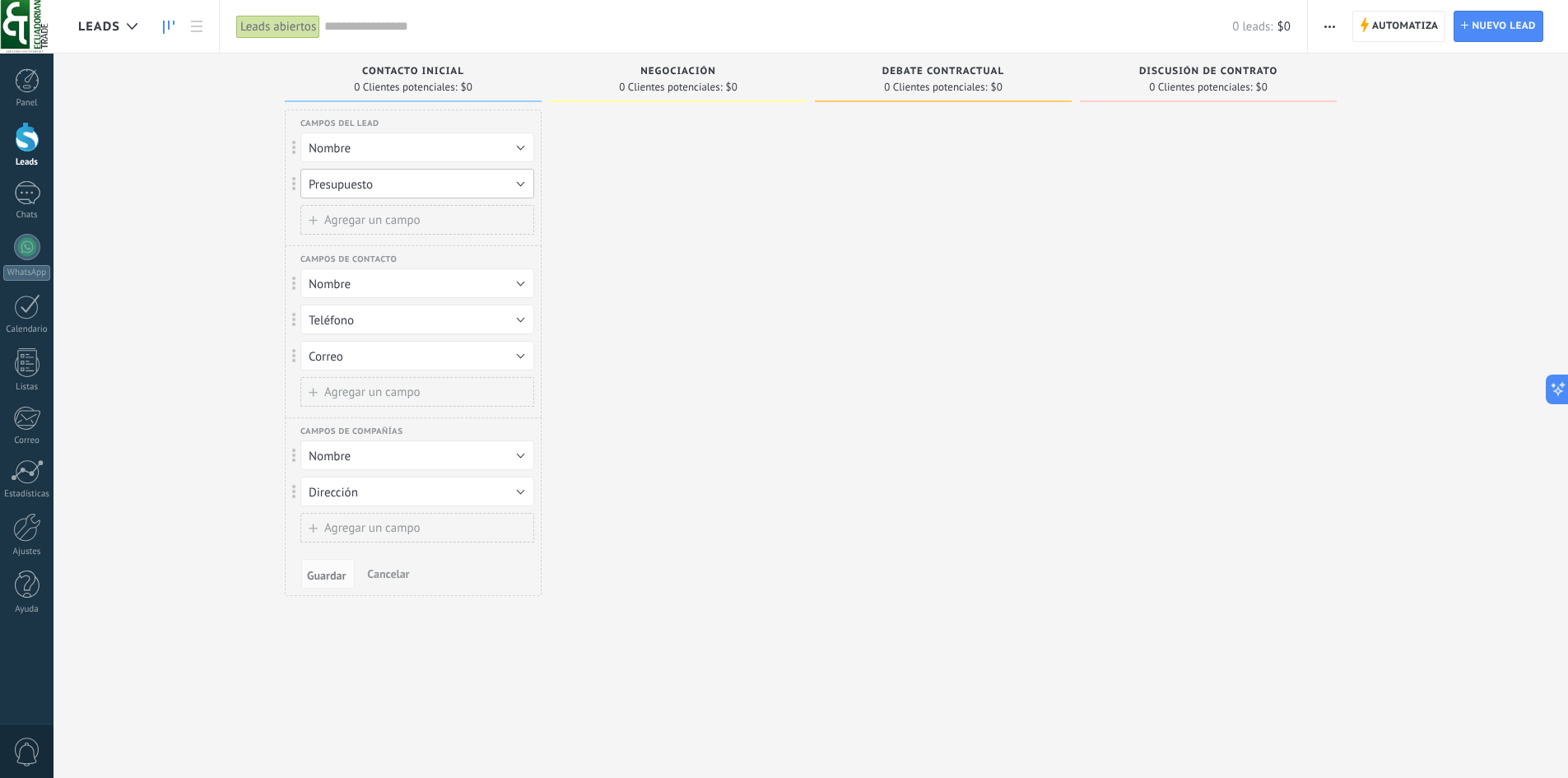
click at [404, 183] on button "Presupuesto" at bounding box center [417, 183] width 233 height 29
click at [393, 236] on span "Eliminar campo" at bounding box center [409, 240] width 238 height 16
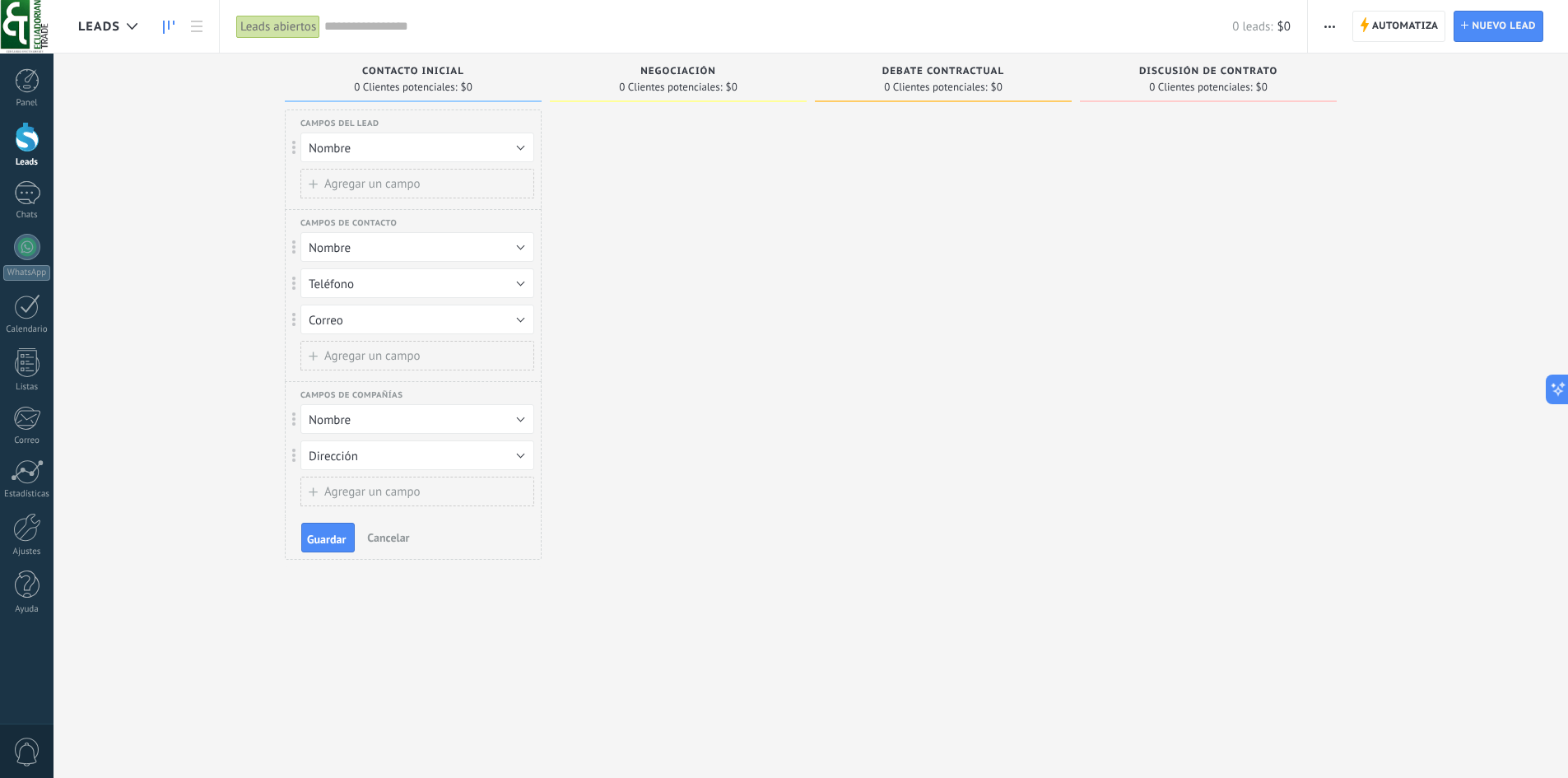
click at [367, 187] on span "Agregar un campo" at bounding box center [373, 183] width 96 height 13
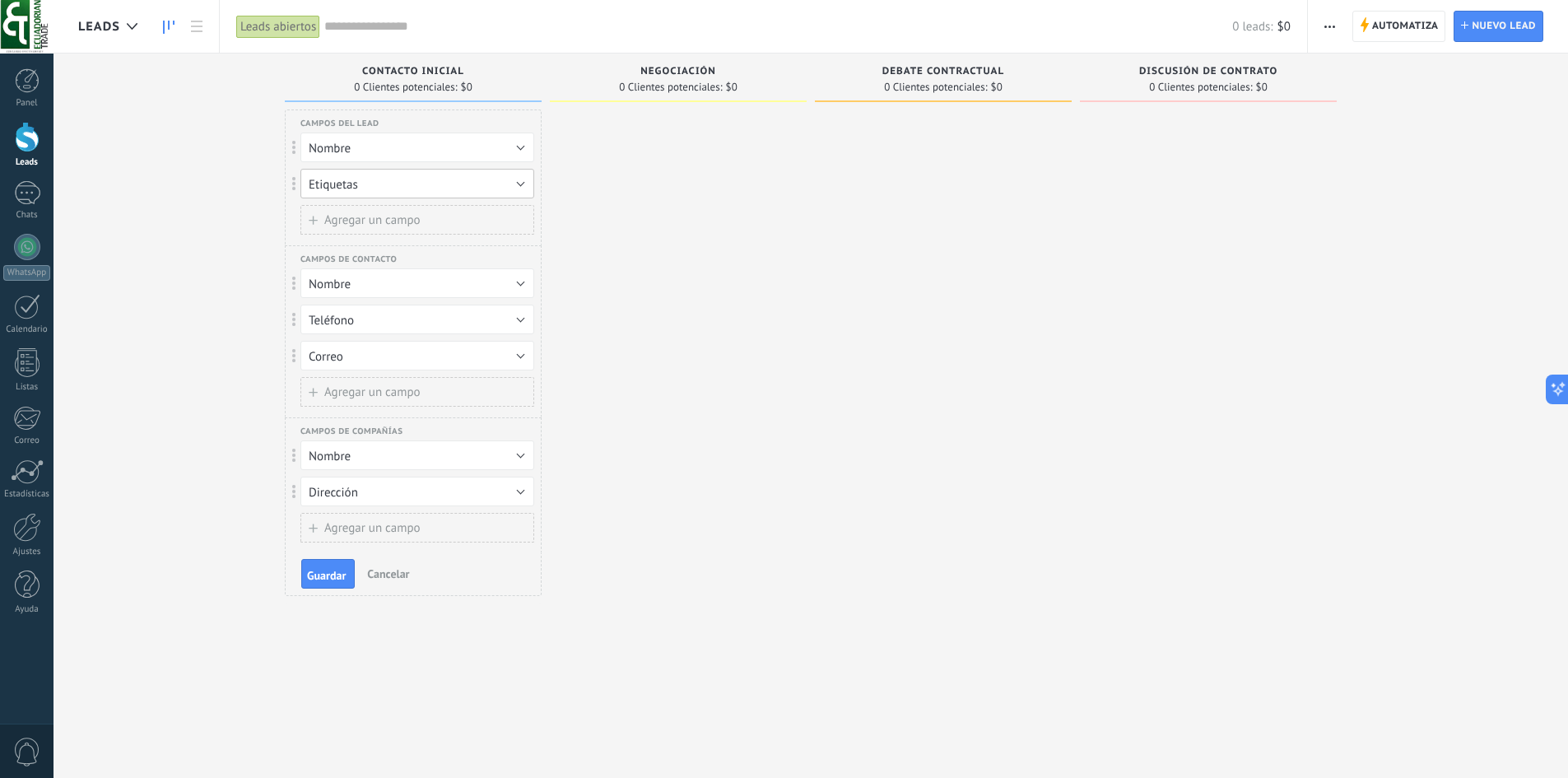
click at [367, 187] on button "Etiquetas" at bounding box center [417, 183] width 233 height 29
click at [371, 213] on span "Etiquetas" at bounding box center [409, 212] width 238 height 16
click at [388, 183] on button "Etiquetas" at bounding box center [417, 183] width 233 height 29
click at [368, 213] on span "Etiquetas" at bounding box center [409, 212] width 238 height 16
click at [380, 182] on button "Etiquetas" at bounding box center [417, 183] width 233 height 29
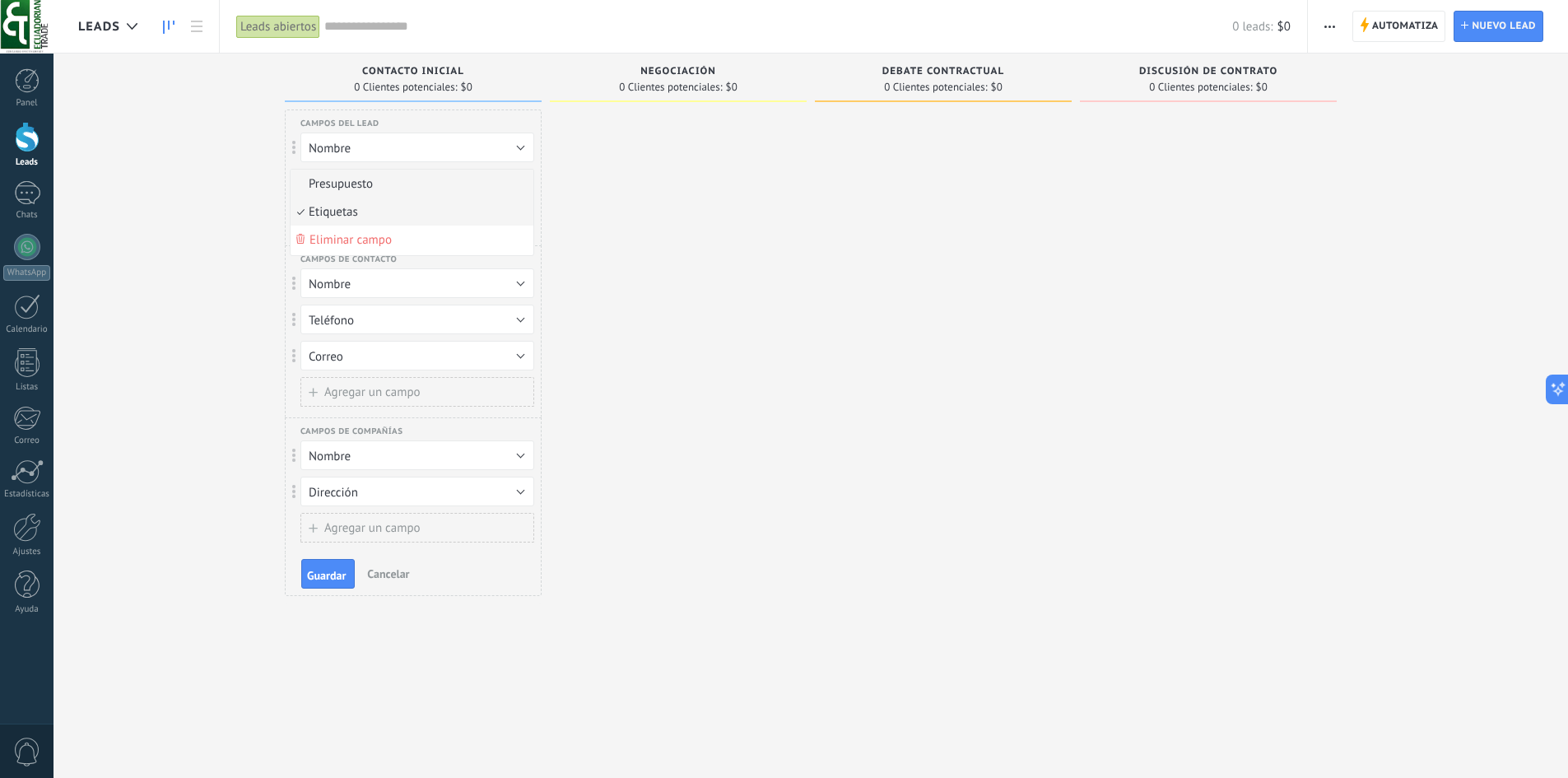
click at [380, 182] on span "Presupuesto" at bounding box center [409, 184] width 238 height 16
click at [380, 182] on button "Presupuesto" at bounding box center [417, 183] width 233 height 29
click at [375, 217] on span "Etiquetas" at bounding box center [409, 212] width 238 height 16
click at [373, 216] on span "Agregar un campo" at bounding box center [373, 220] width 96 height 13
click at [378, 222] on button "Presupuesto" at bounding box center [417, 220] width 233 height 29
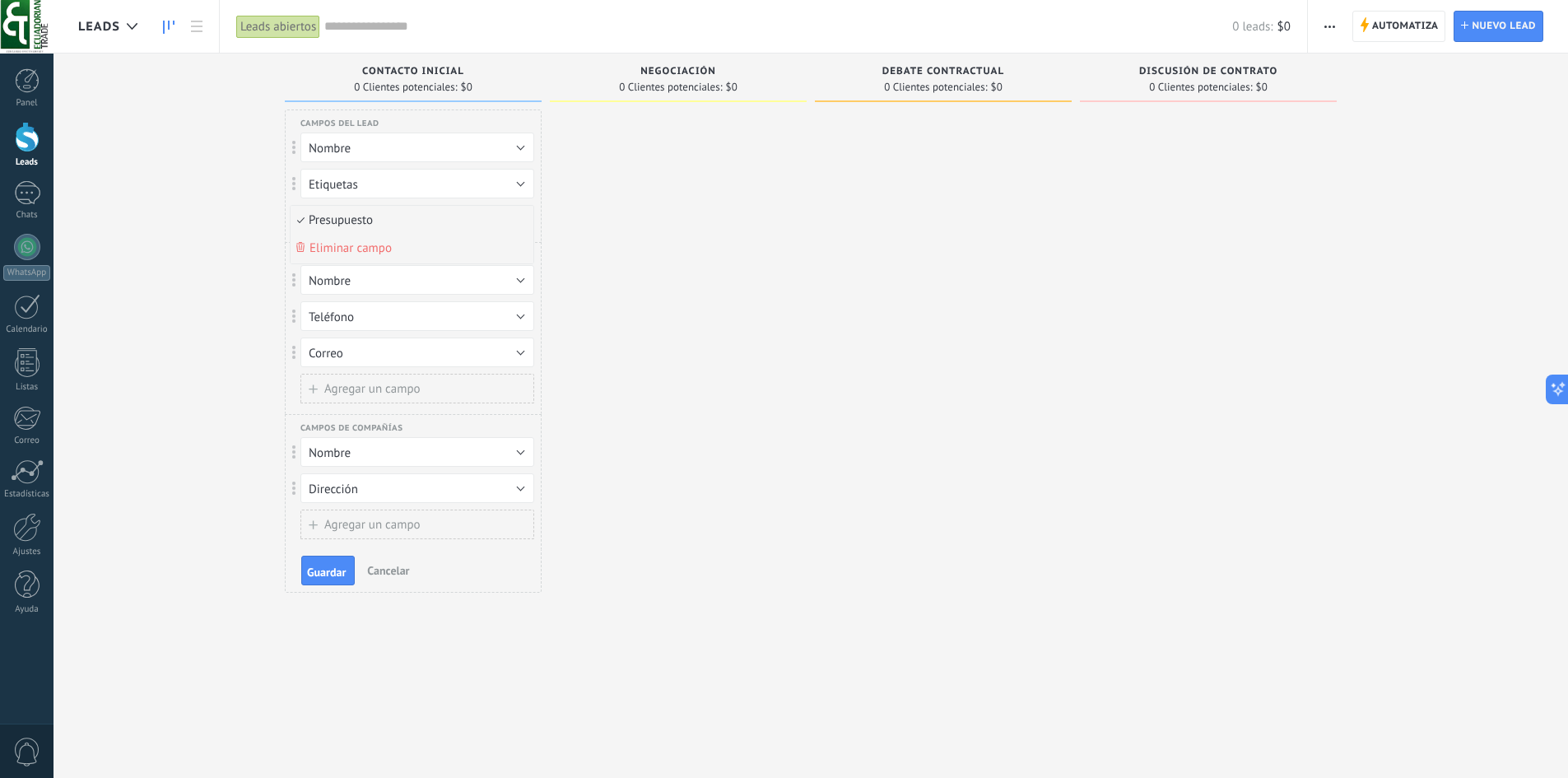
click at [379, 247] on span "Eliminar campo" at bounding box center [351, 248] width 82 height 16
click at [381, 219] on span "Agregar un campo" at bounding box center [373, 220] width 96 height 13
click at [381, 219] on button "Presupuesto" at bounding box center [417, 220] width 233 height 29
click at [384, 225] on span "Presupuesto" at bounding box center [409, 221] width 238 height 16
click at [384, 225] on button "Presupuesto" at bounding box center [417, 220] width 233 height 29
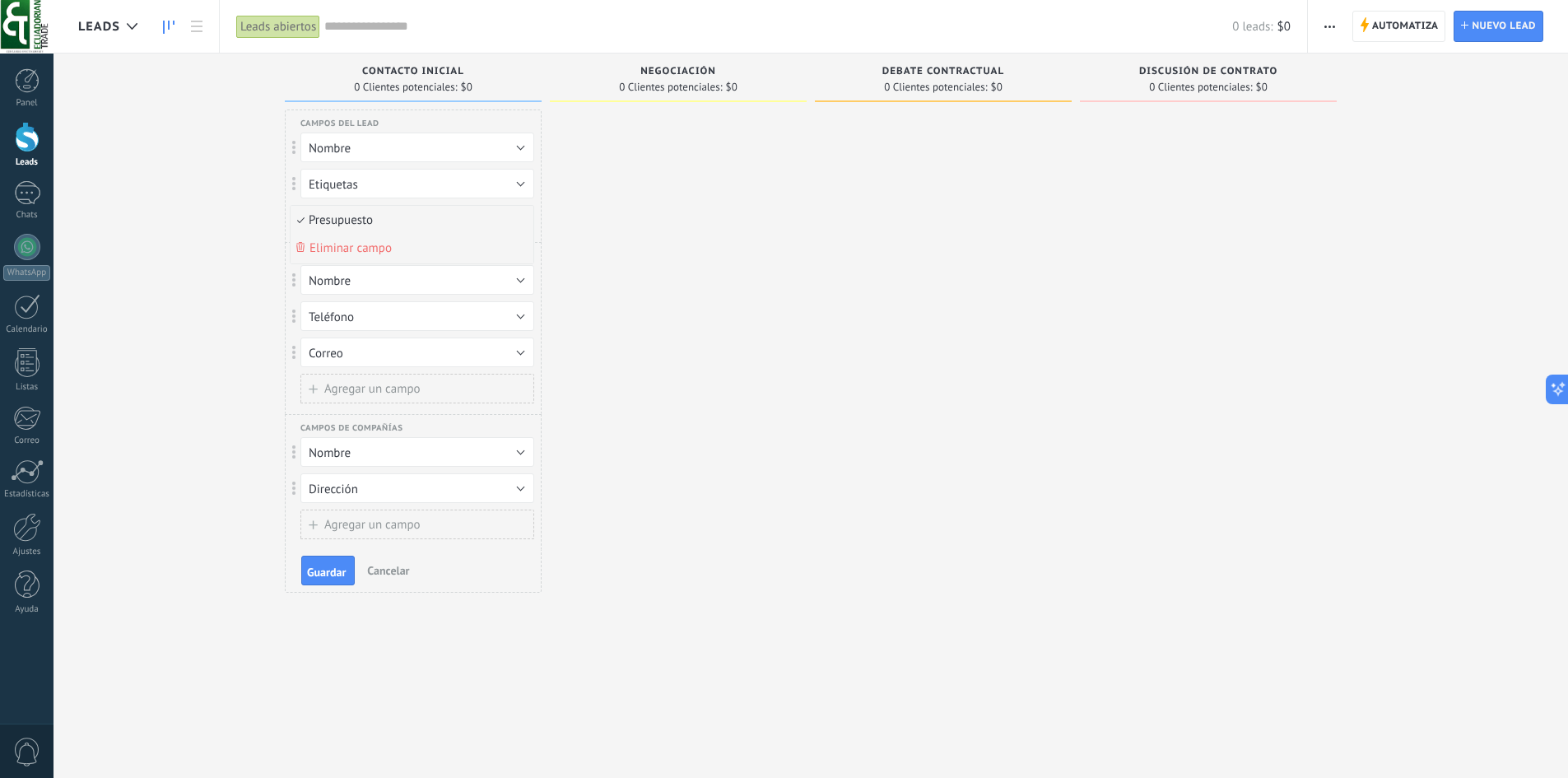
click at [381, 257] on li "Eliminar campo" at bounding box center [412, 248] width 243 height 29
click at [356, 31] on input "text" at bounding box center [779, 26] width 908 height 18
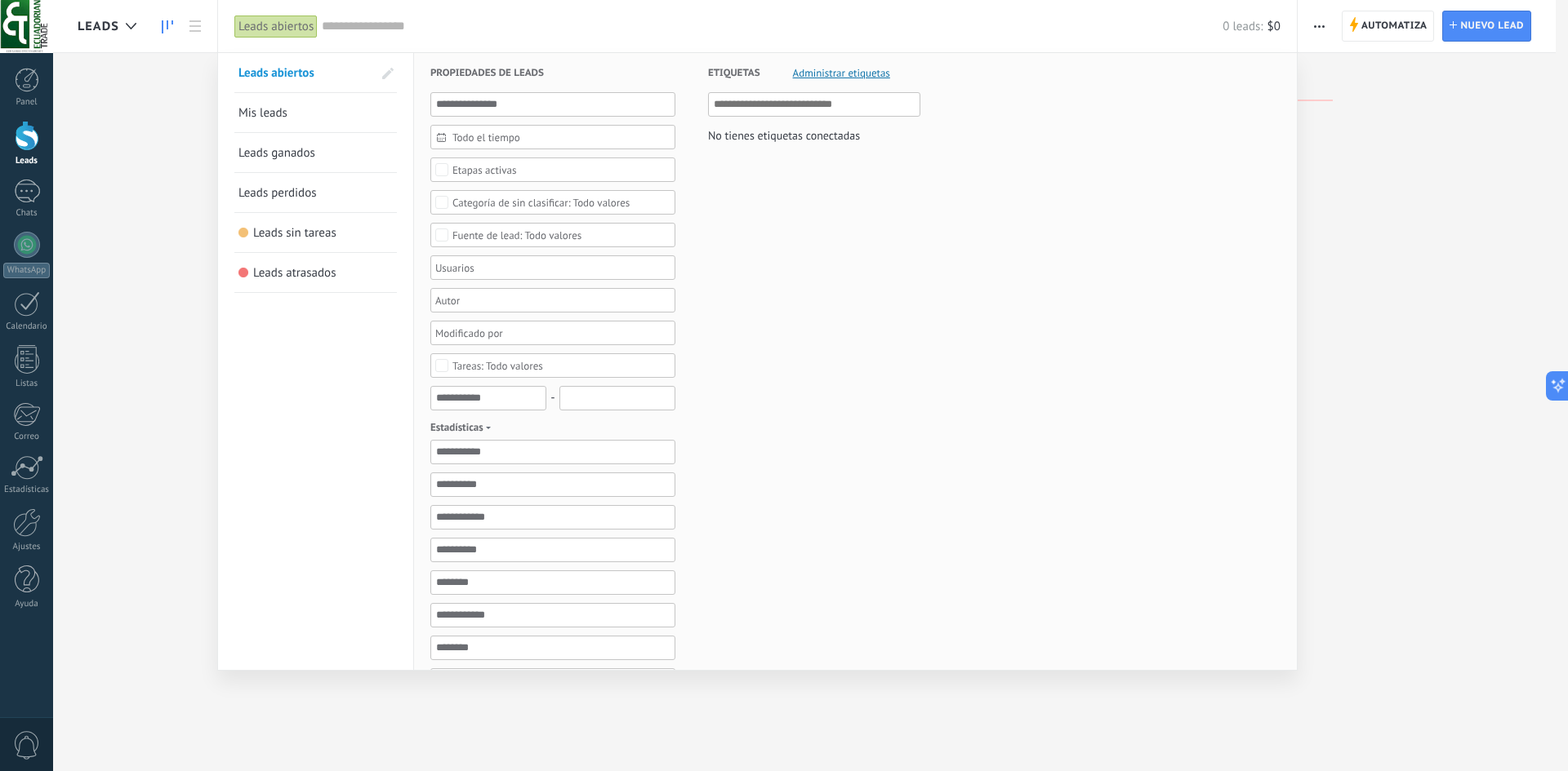
click at [300, 38] on div "Leads abiertos" at bounding box center [276, 26] width 84 height 23
click at [200, 38] on div at bounding box center [784, 385] width 1568 height 771
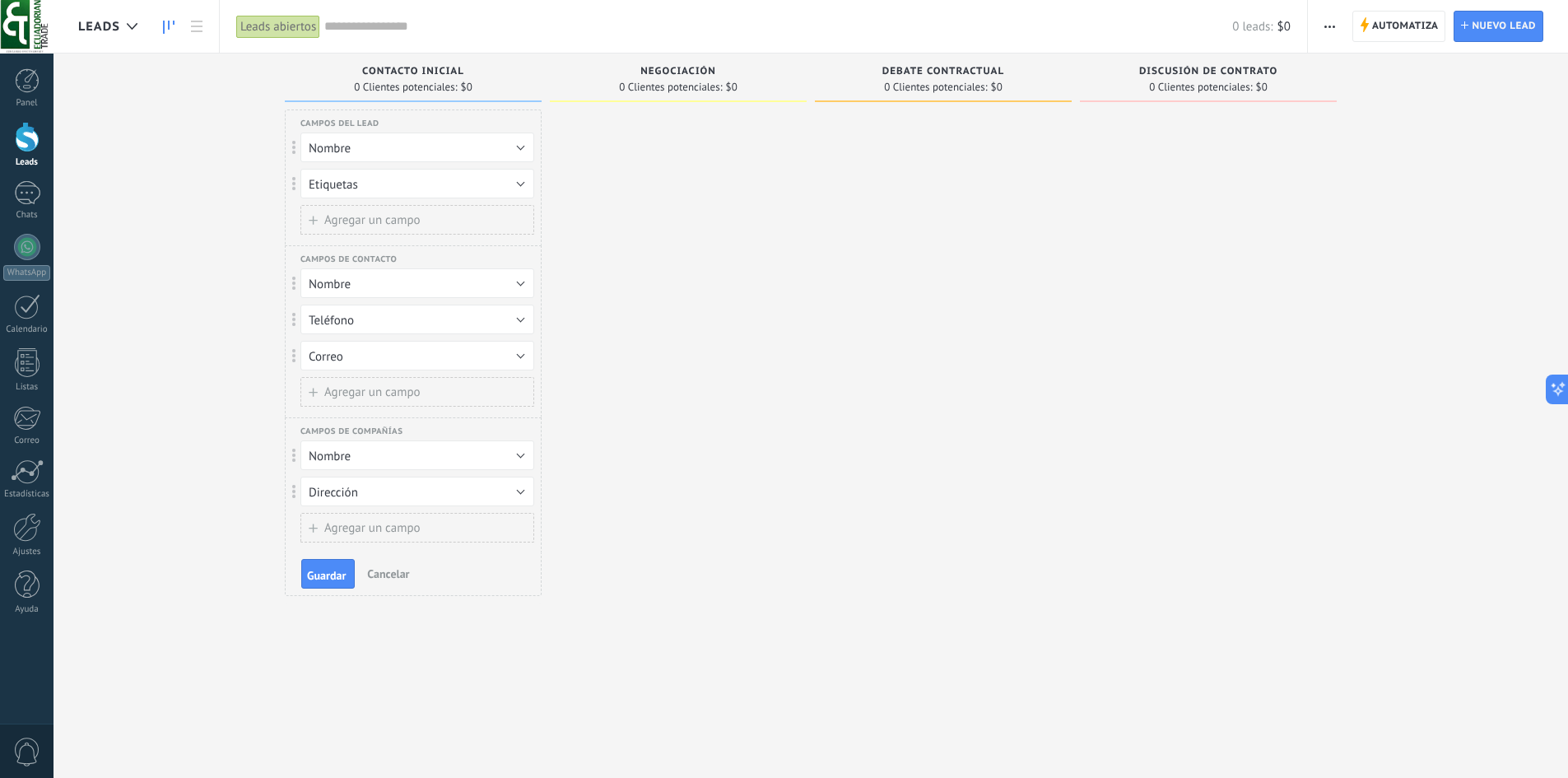
click at [173, 29] on icon at bounding box center [169, 26] width 12 height 13
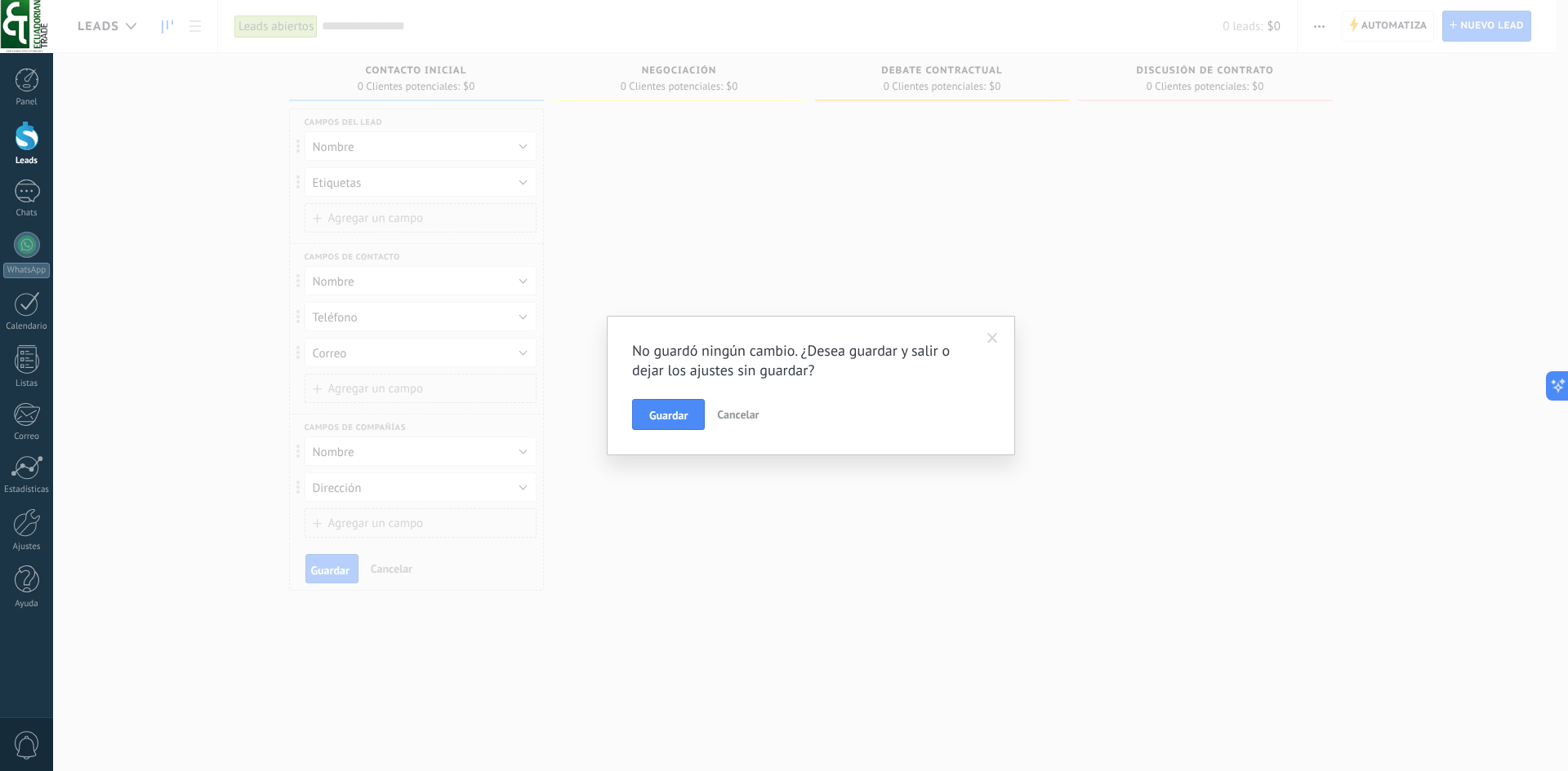
click at [711, 413] on button "Cancelar" at bounding box center [737, 414] width 54 height 31
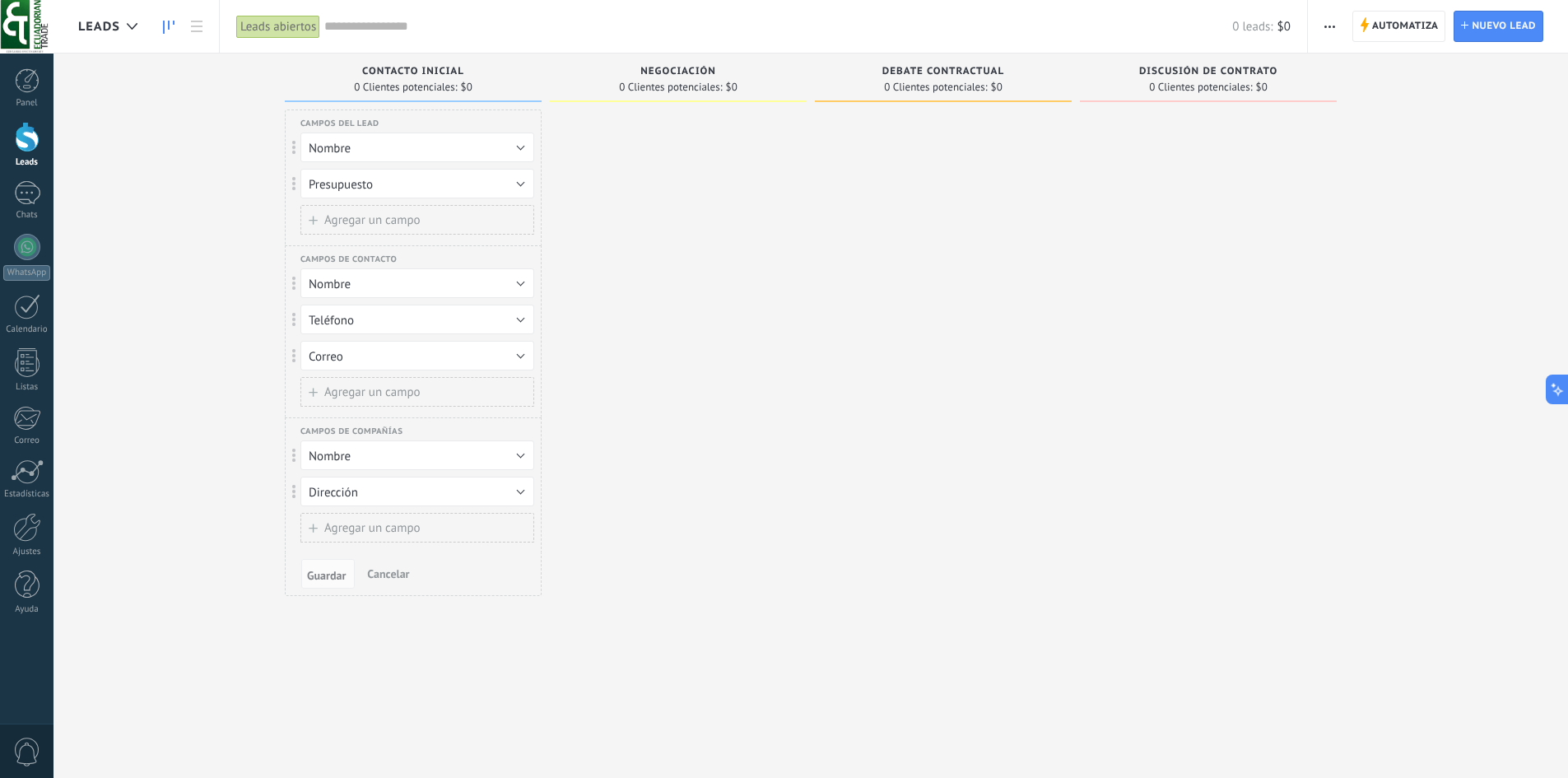
click at [165, 32] on icon at bounding box center [169, 26] width 12 height 13
click at [208, 23] on link at bounding box center [196, 26] width 28 height 32
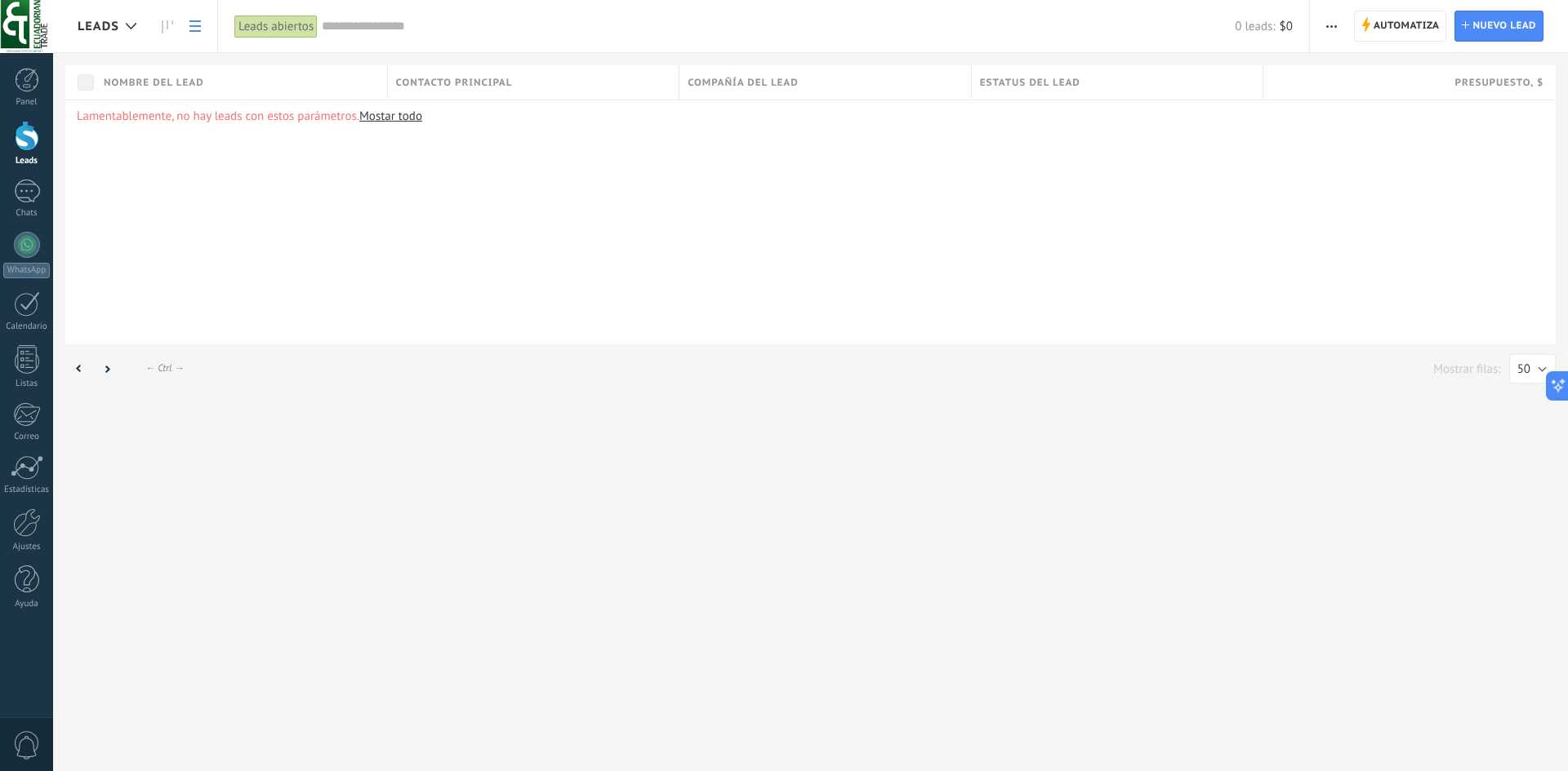
click at [390, 123] on link "Mostar todo" at bounding box center [390, 117] width 63 height 16
click at [1501, 38] on span "Nuevo lead" at bounding box center [1503, 26] width 63 height 29
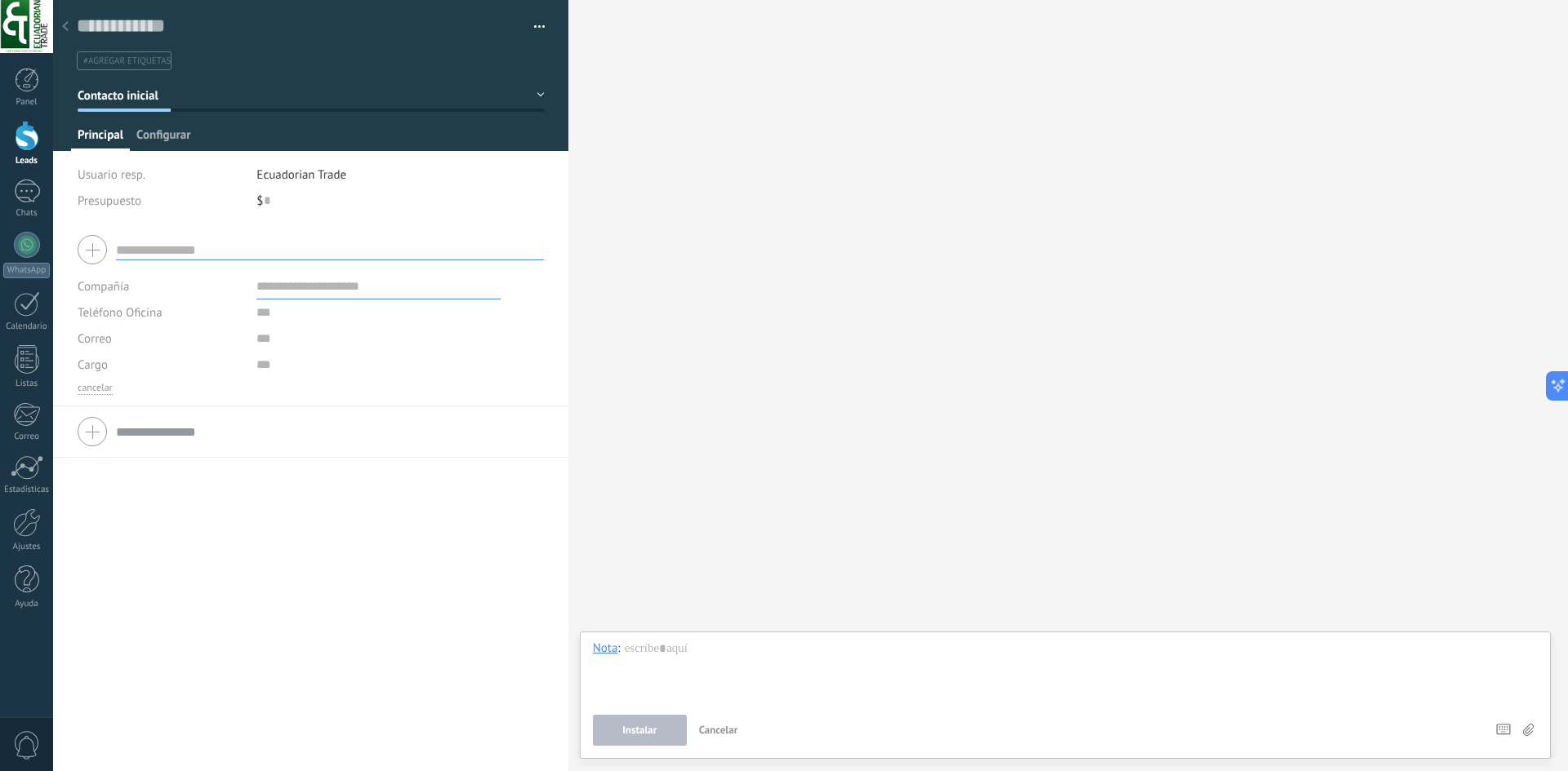
click at [154, 139] on span "Configurar" at bounding box center [162, 139] width 53 height 23
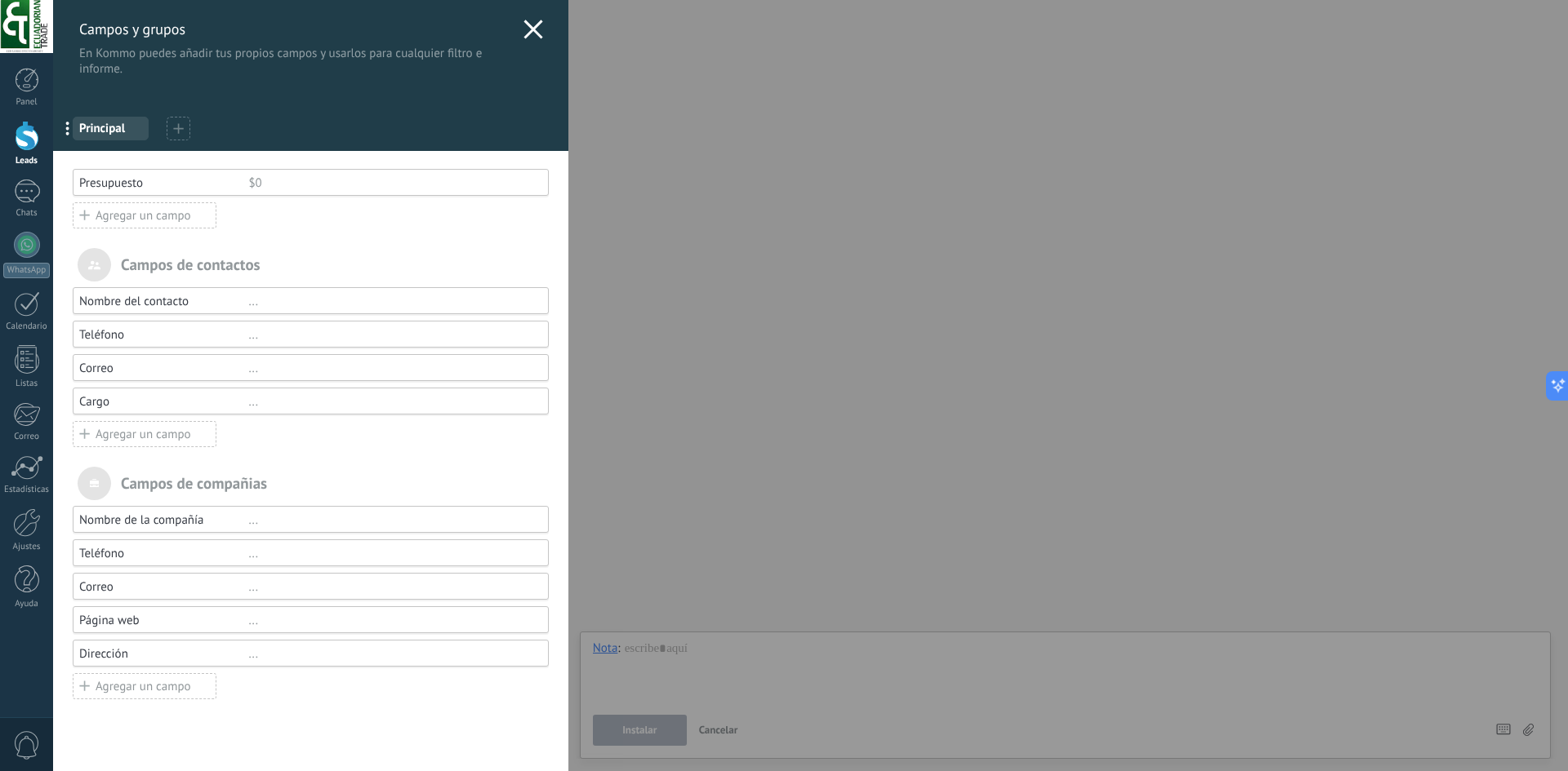
click at [153, 403] on div "Cargo" at bounding box center [163, 402] width 169 height 16
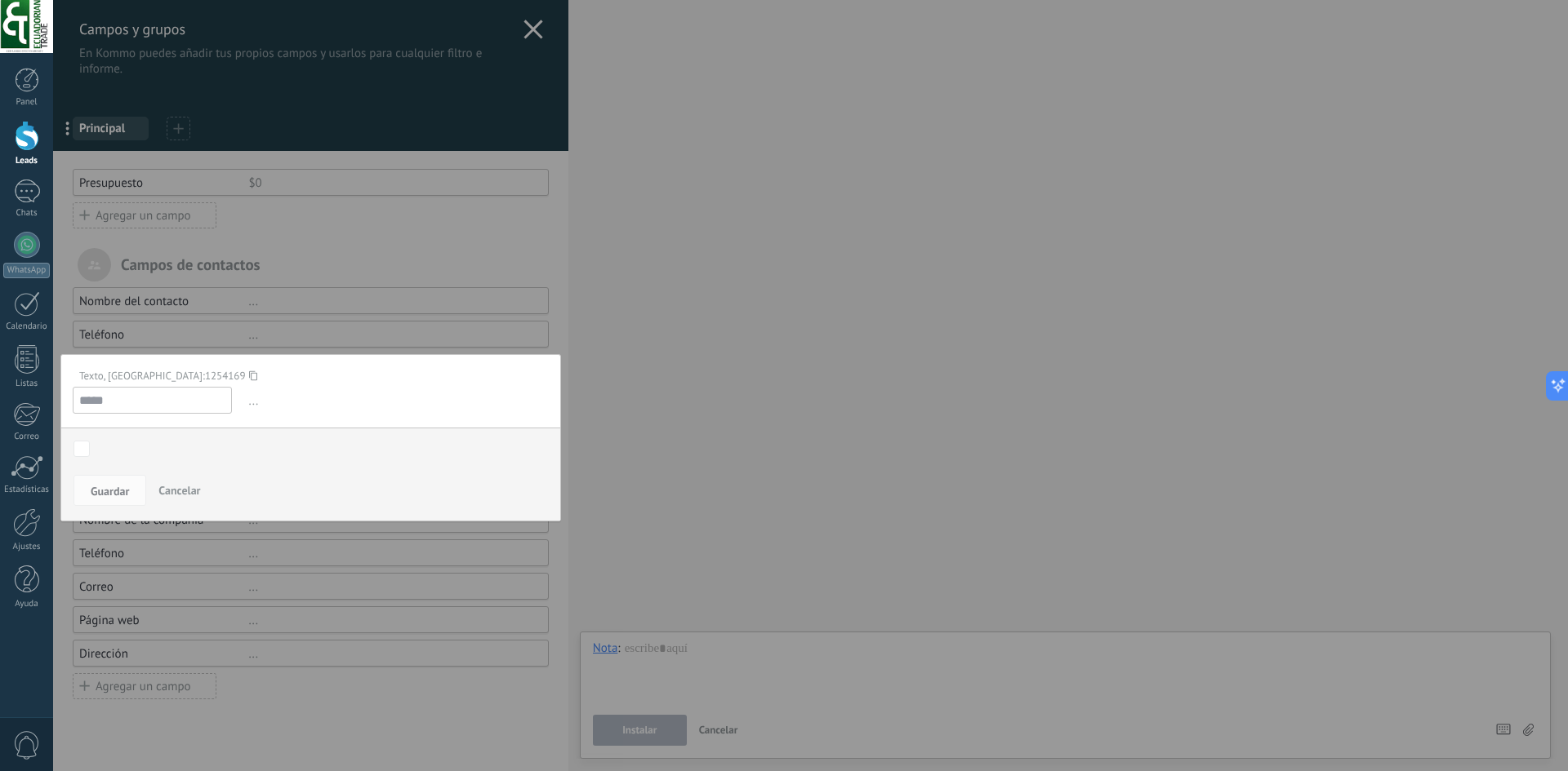
click at [156, 402] on input "*****" at bounding box center [153, 401] width 160 height 27
drag, startPoint x: 159, startPoint y: 399, endPoint x: 174, endPoint y: 394, distance: 15.8
click at [160, 399] on input "*****" at bounding box center [153, 401] width 160 height 27
click at [298, 329] on div at bounding box center [311, 385] width 516 height 771
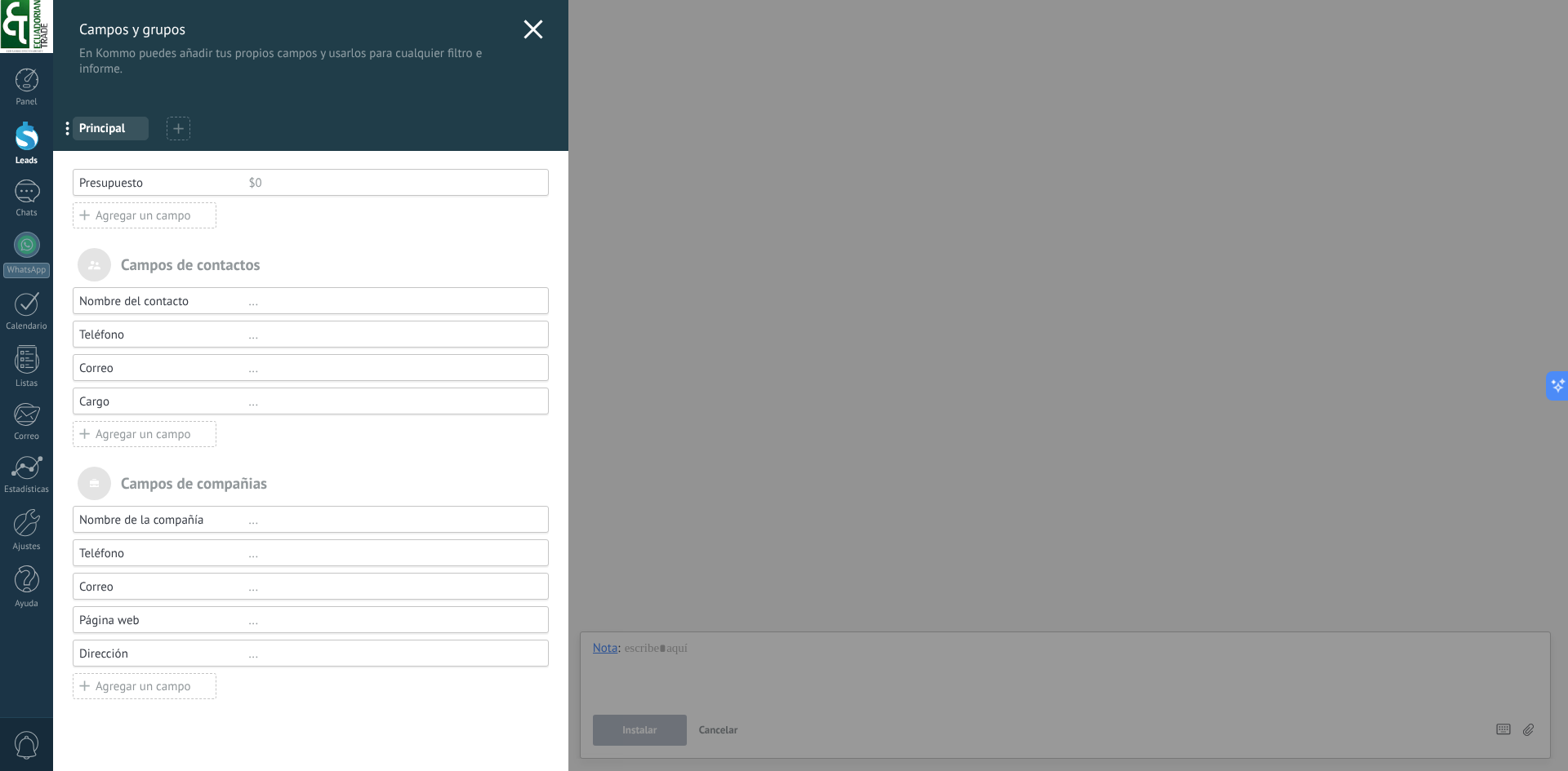
click at [168, 435] on div "Agregar un campo" at bounding box center [145, 434] width 144 height 26
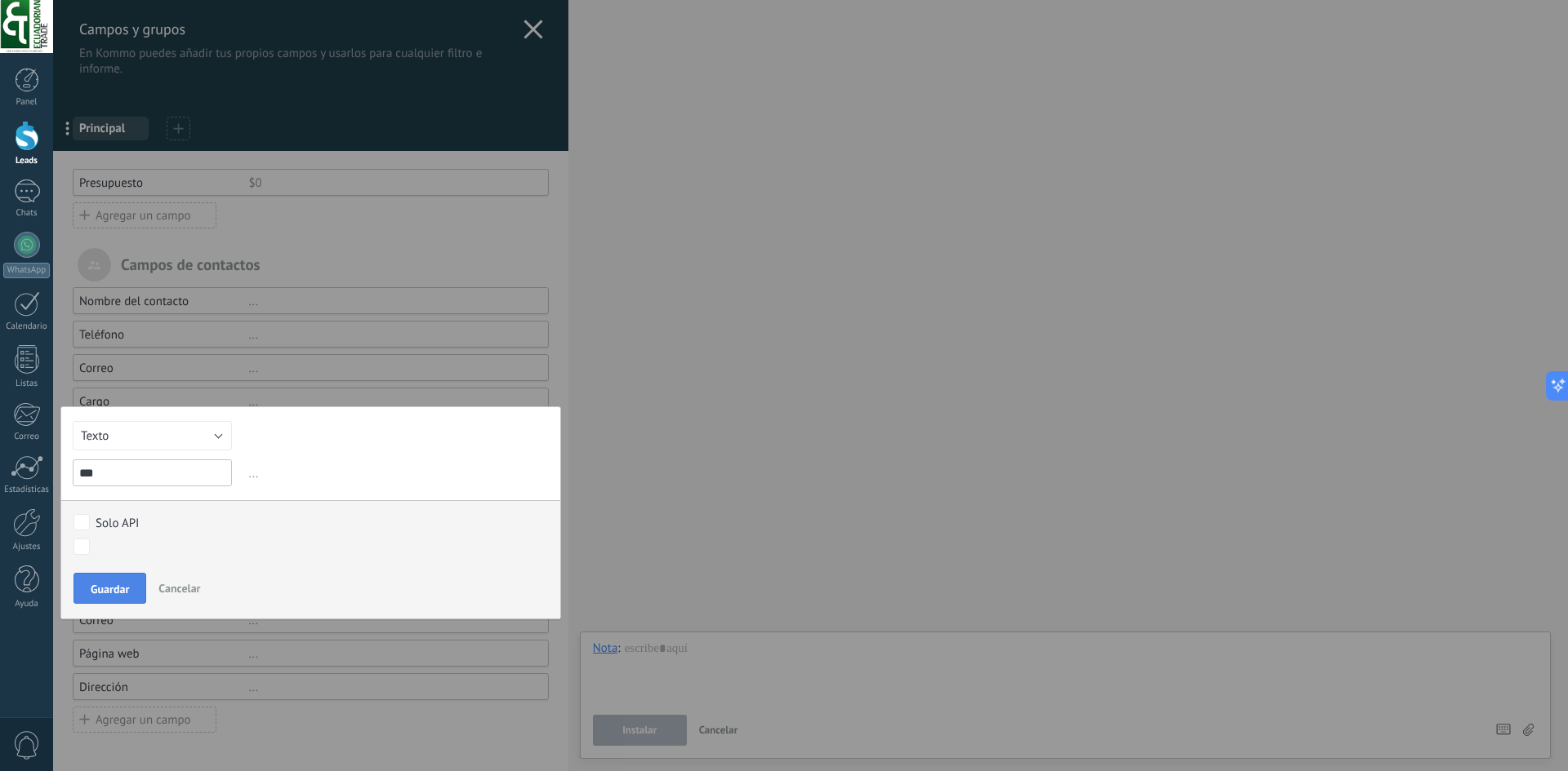
type input "***"
click at [125, 592] on span "Guardar" at bounding box center [109, 589] width 38 height 12
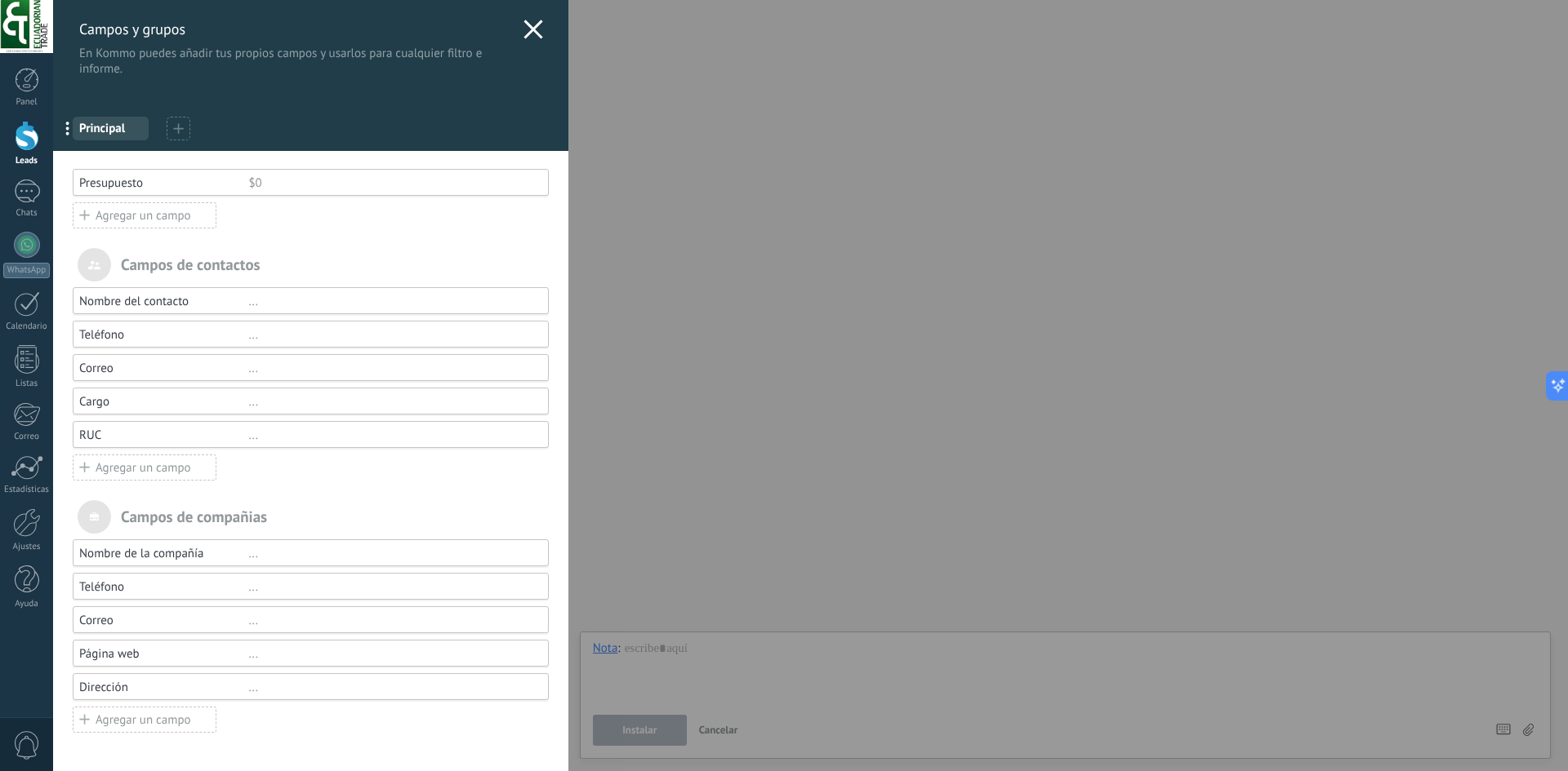
click at [187, 186] on div "Presupuesto" at bounding box center [163, 183] width 169 height 16
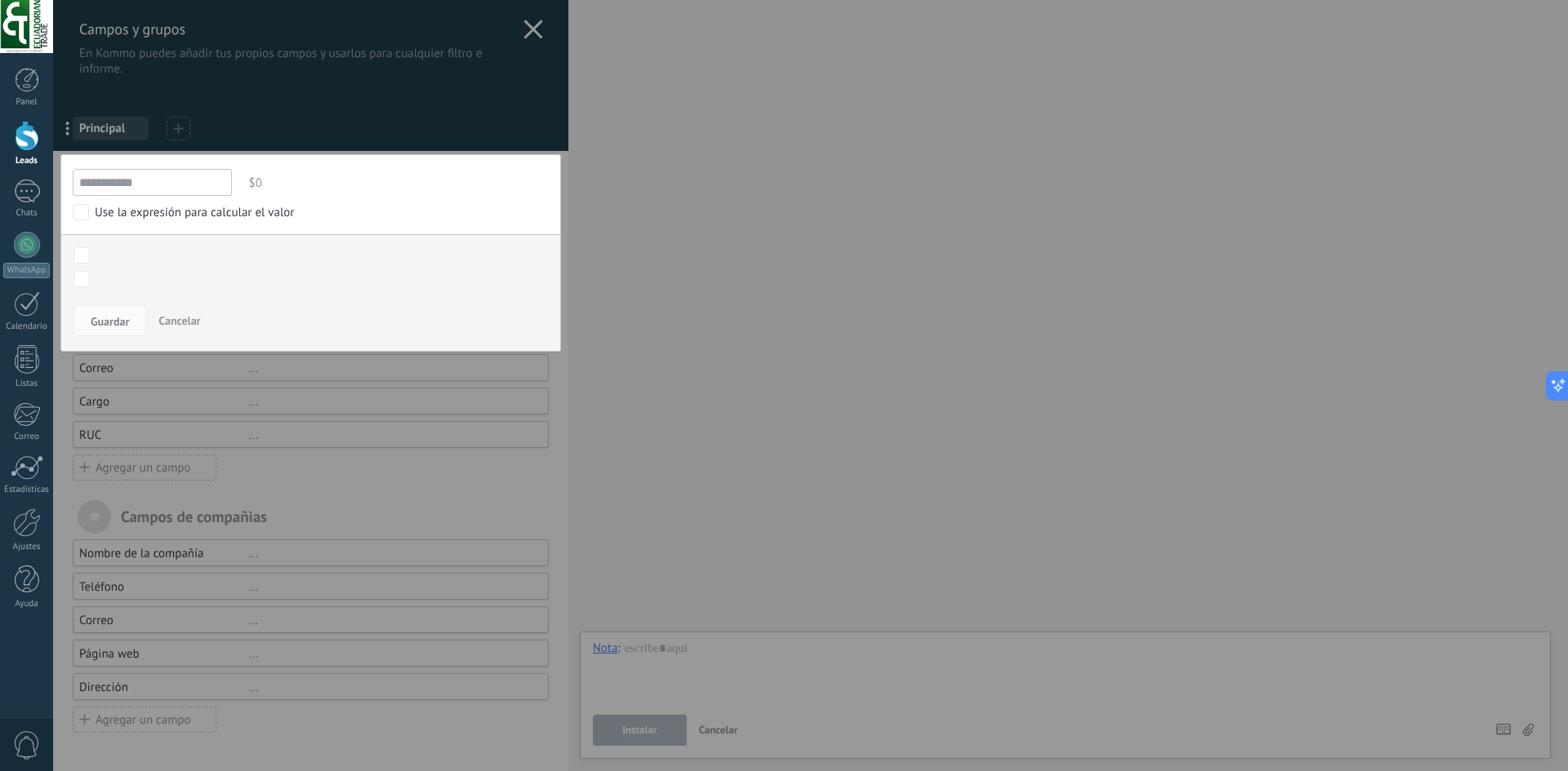
click at [171, 326] on span "Cancelar" at bounding box center [179, 320] width 42 height 15
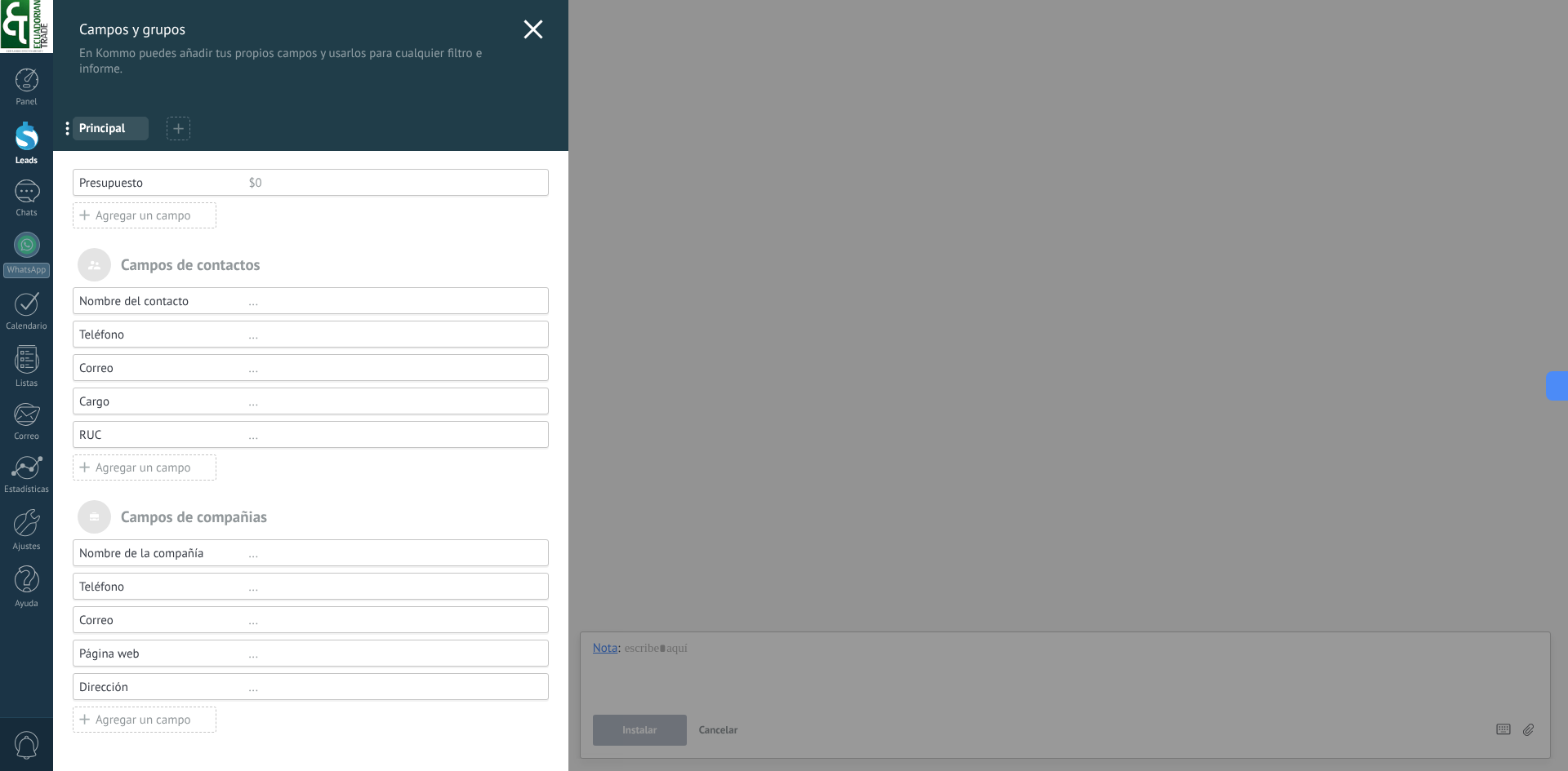
click at [184, 214] on div "Agregar un campo" at bounding box center [145, 215] width 144 height 26
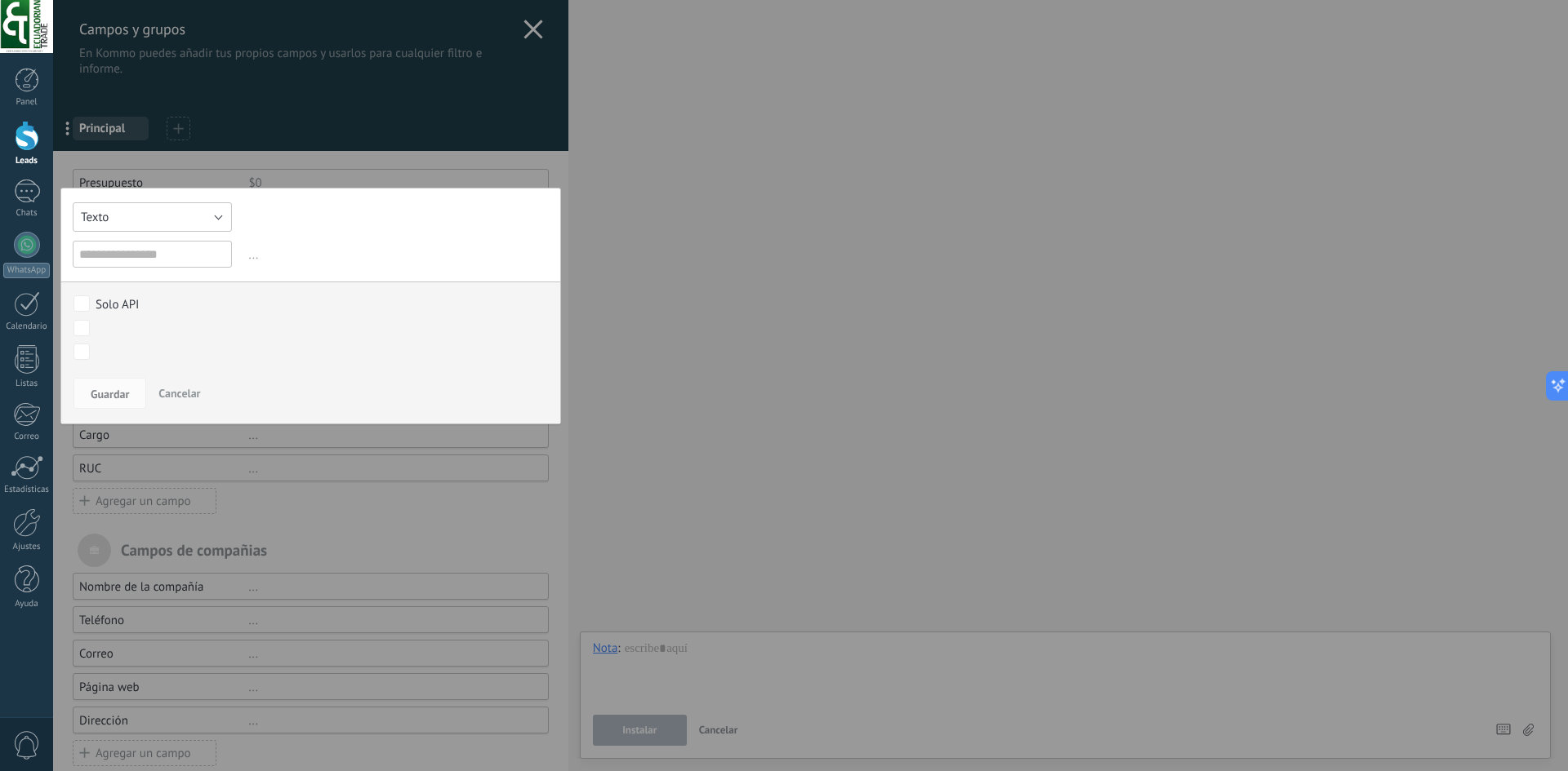
click at [188, 223] on button "Texto" at bounding box center [153, 217] width 160 height 29
click at [175, 255] on li "Número" at bounding box center [147, 245] width 168 height 28
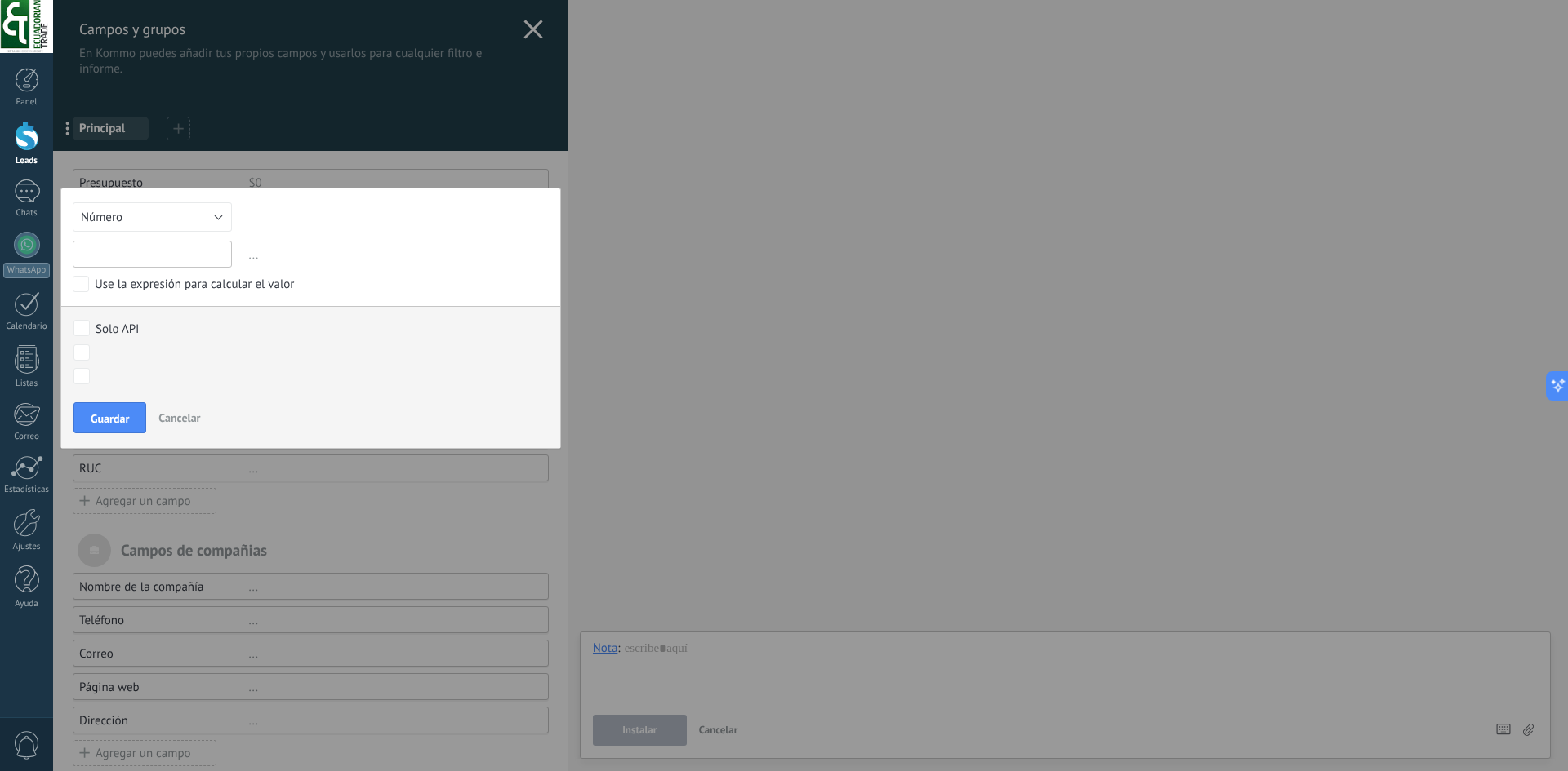
click at [175, 259] on input "text" at bounding box center [153, 255] width 160 height 27
type input "***"
click at [128, 424] on span "Guardar" at bounding box center [109, 419] width 38 height 12
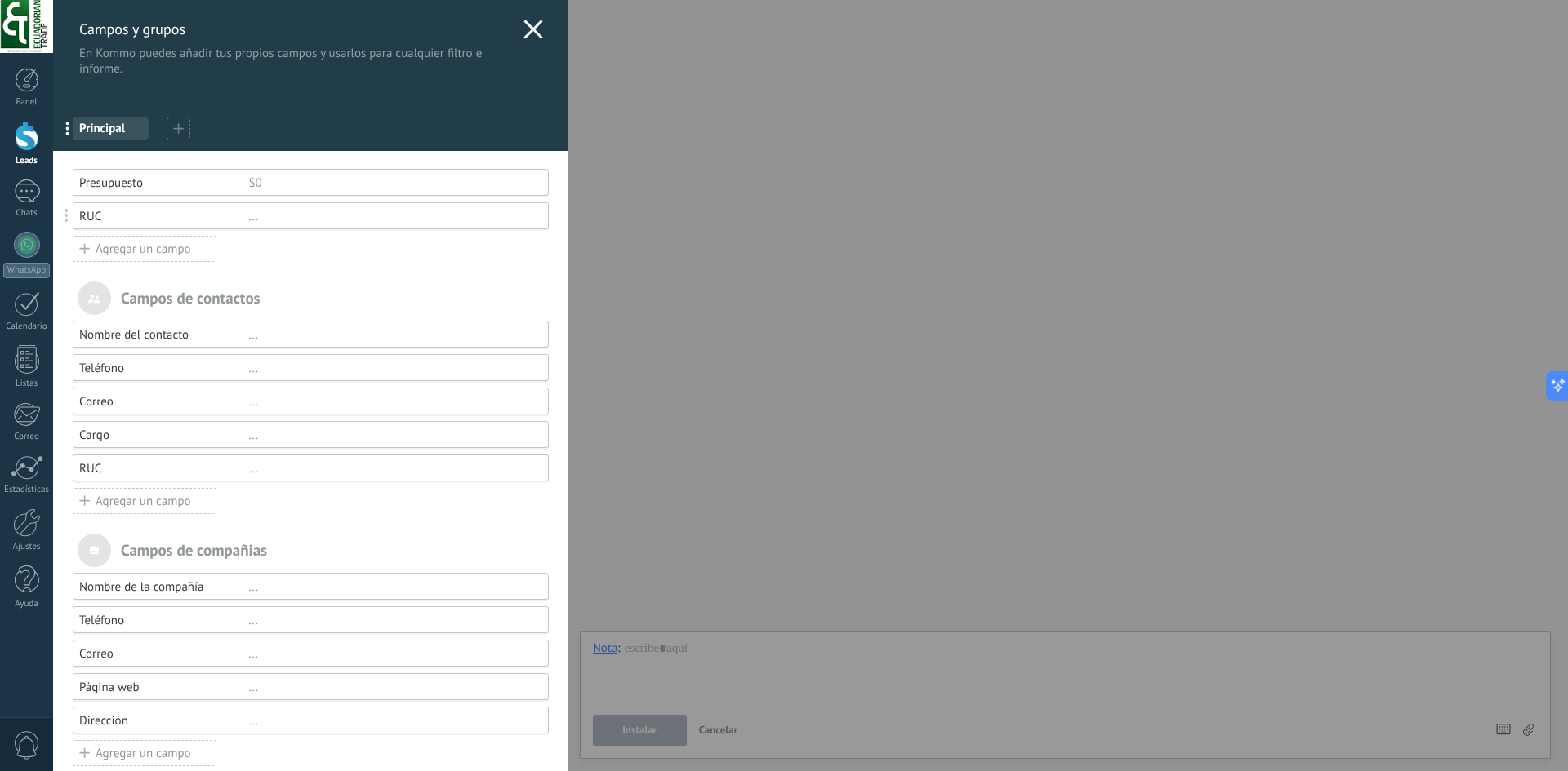
click at [247, 471] on div "RUC ..." at bounding box center [310, 469] width 463 height 16
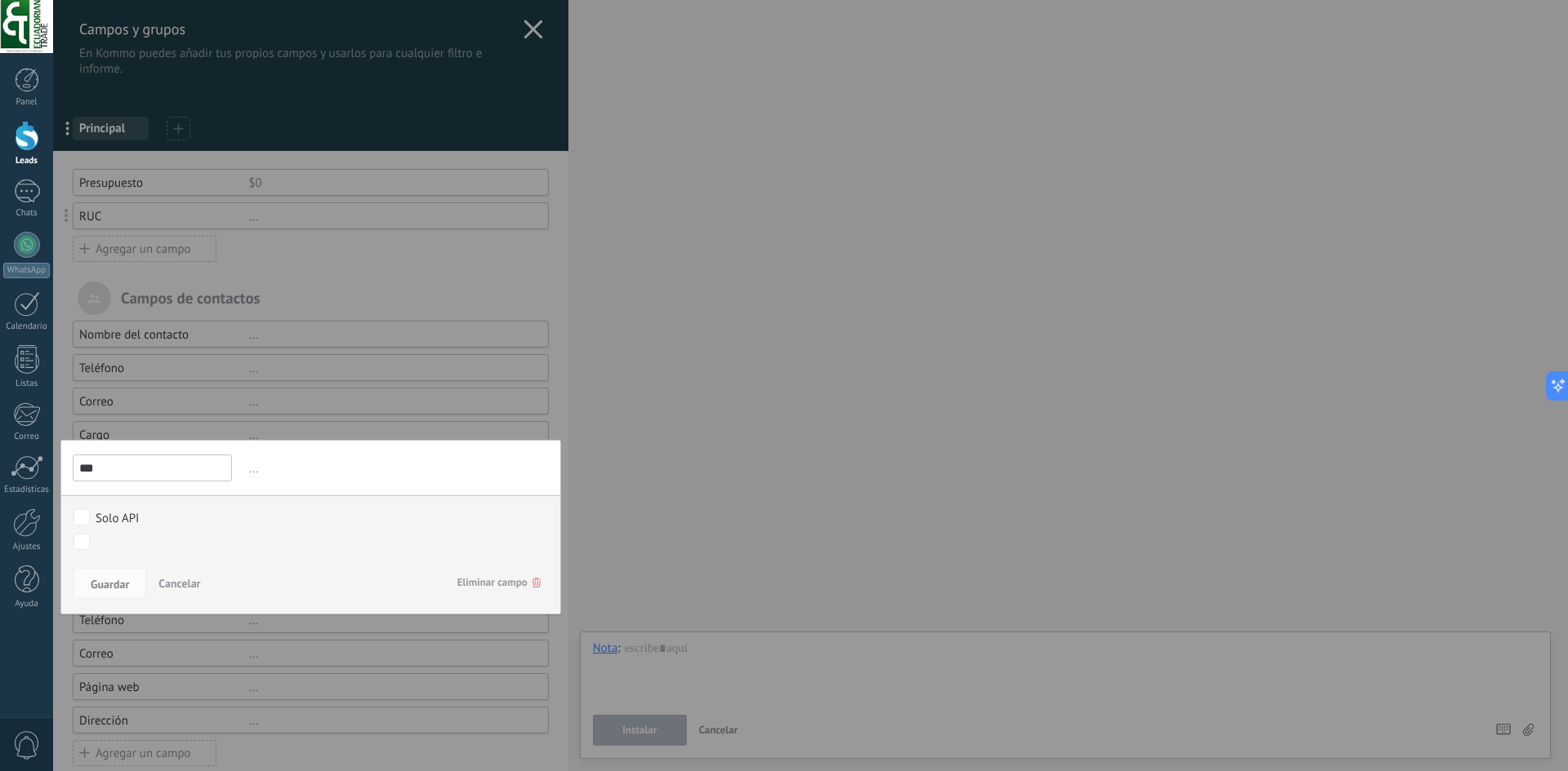
click at [513, 577] on span "Eliminar campo" at bounding box center [499, 582] width 84 height 29
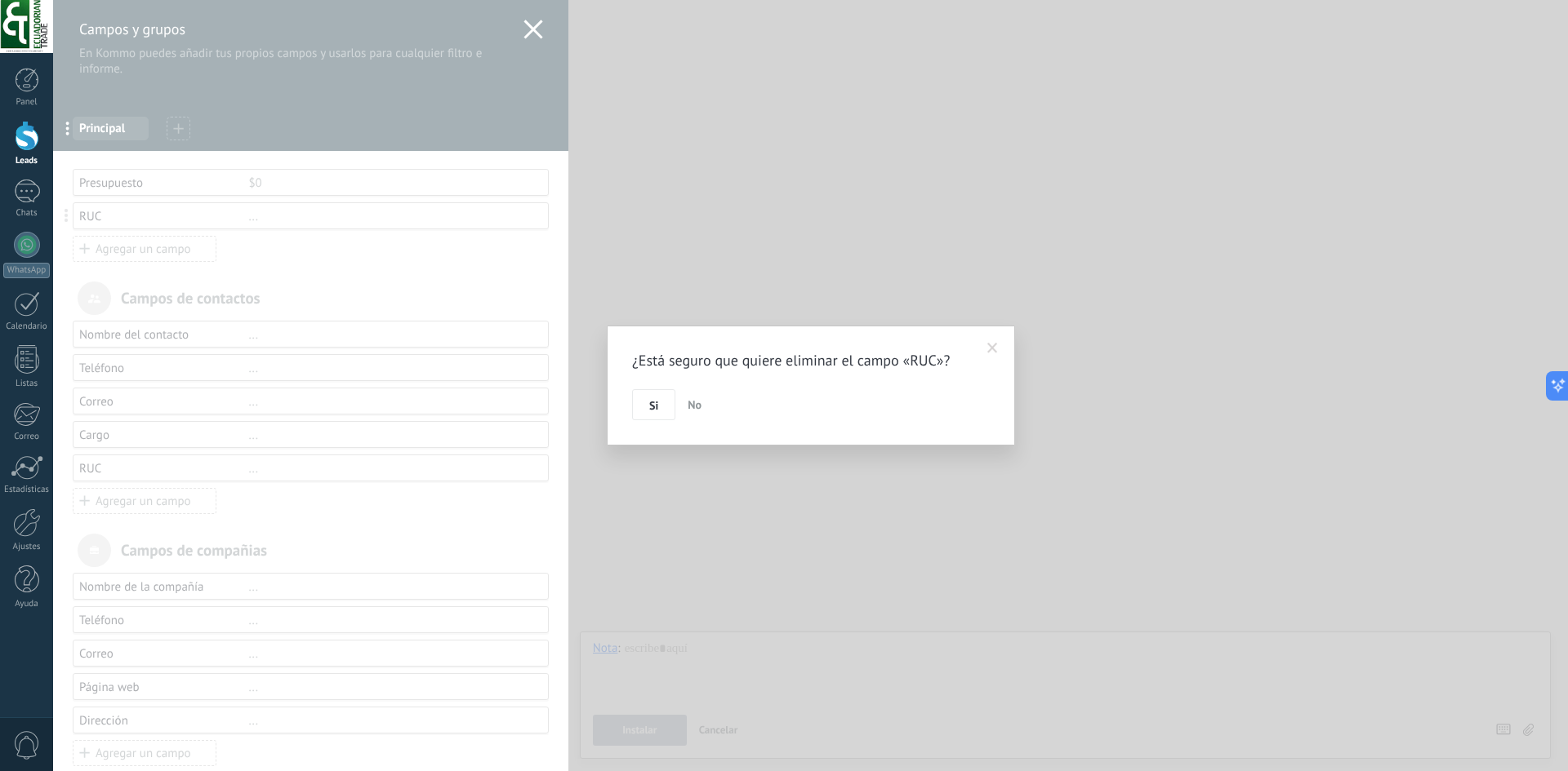
click at [643, 404] on button "Si" at bounding box center [654, 404] width 43 height 31
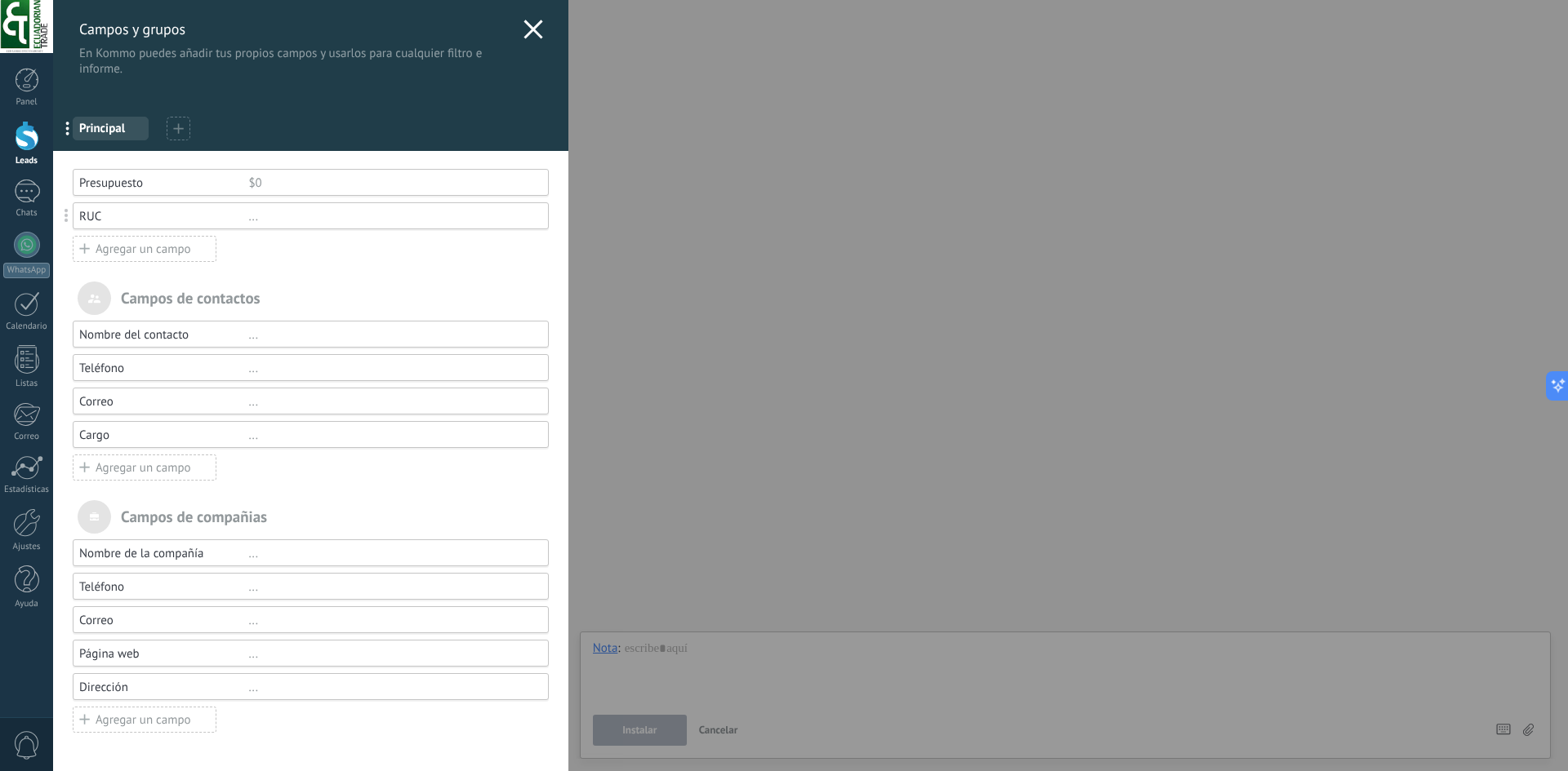
click at [232, 182] on div "Presupuesto" at bounding box center [163, 183] width 169 height 16
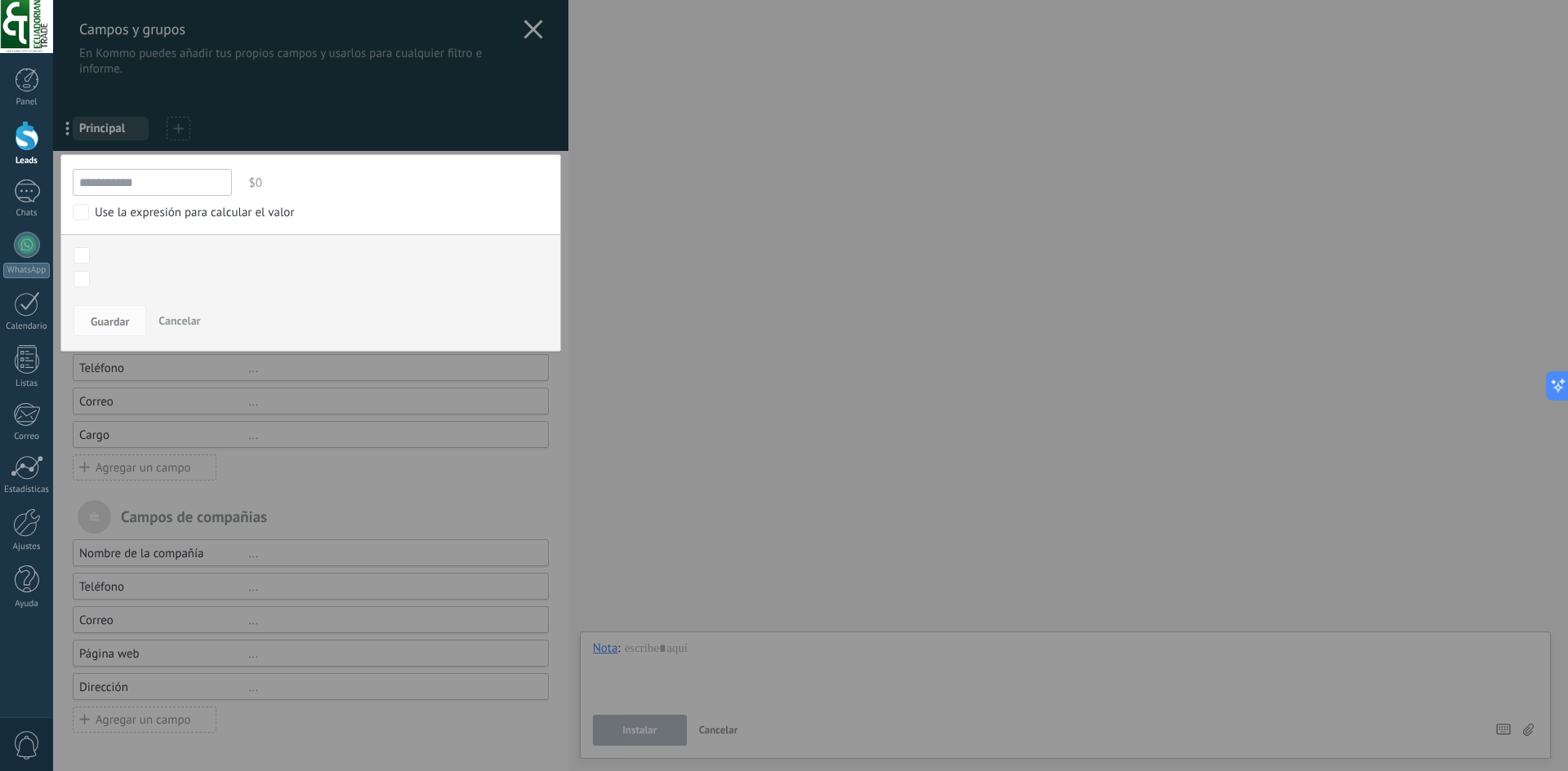
click at [258, 191] on span "$0" at bounding box center [397, 184] width 303 height 27
click at [125, 330] on button "Guardar" at bounding box center [110, 321] width 73 height 31
click at [296, 432] on div at bounding box center [311, 385] width 516 height 771
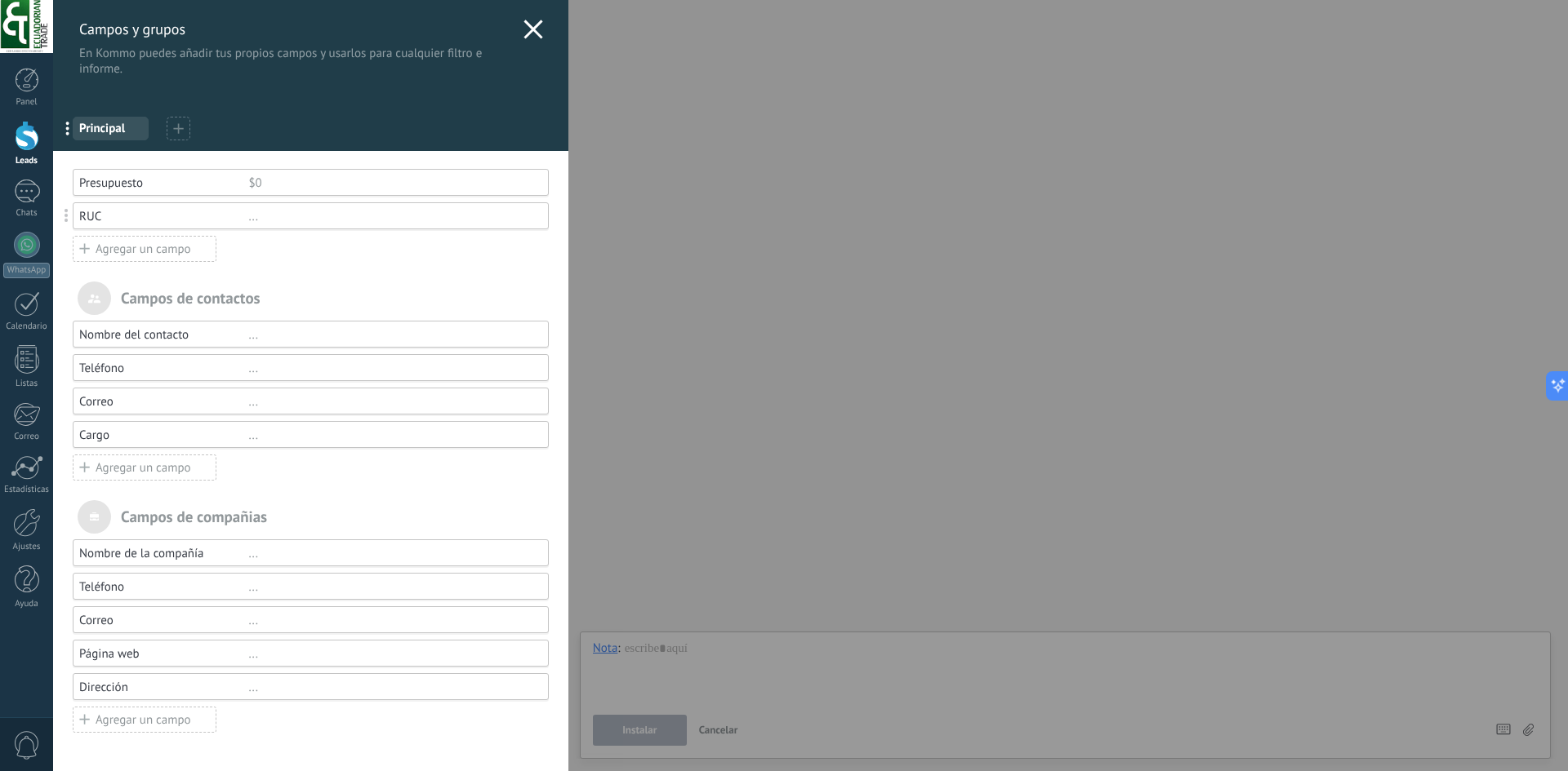
click at [184, 133] on div at bounding box center [178, 128] width 23 height 23
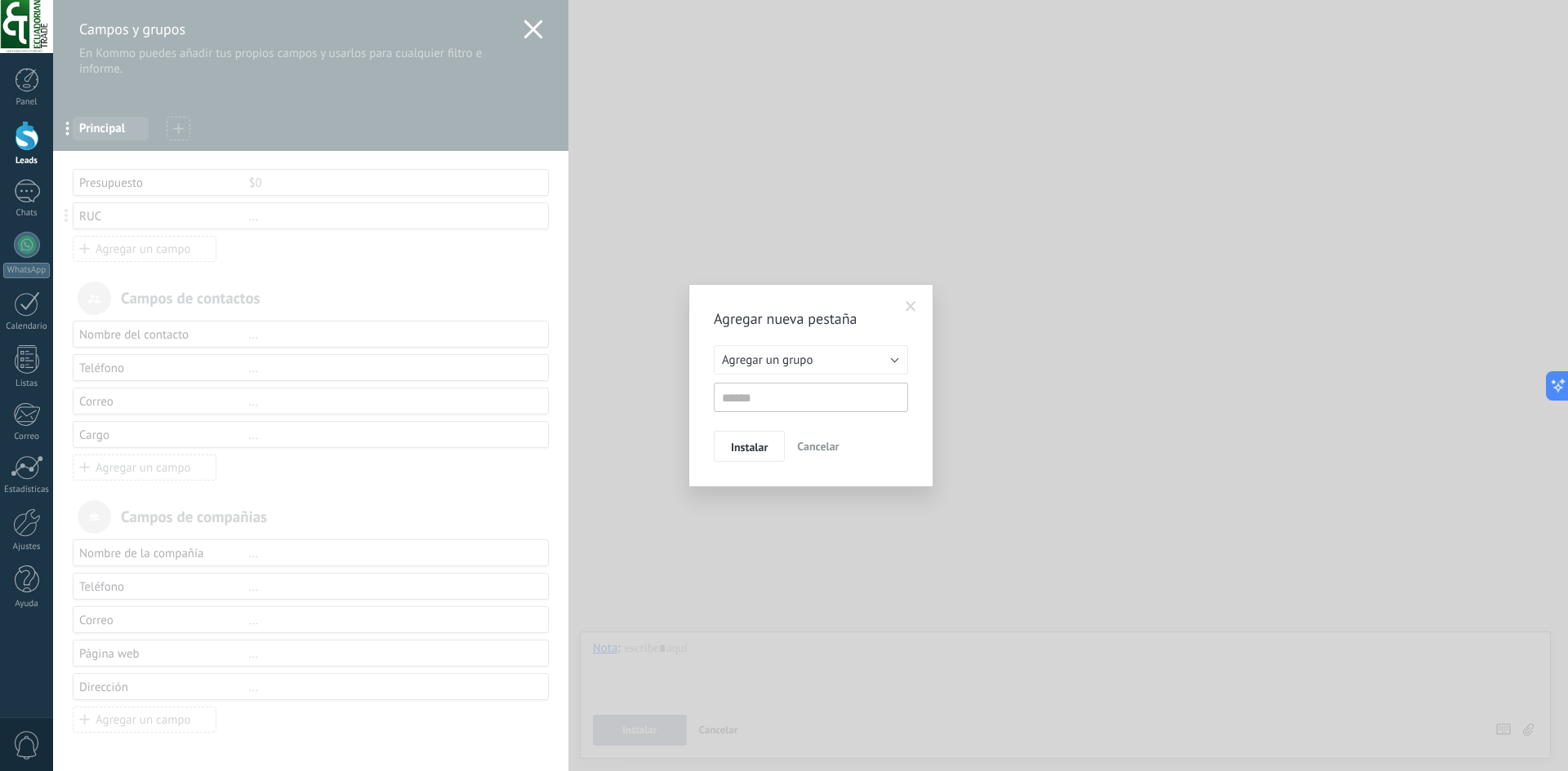
click at [816, 446] on span "Cancelar" at bounding box center [817, 446] width 42 height 15
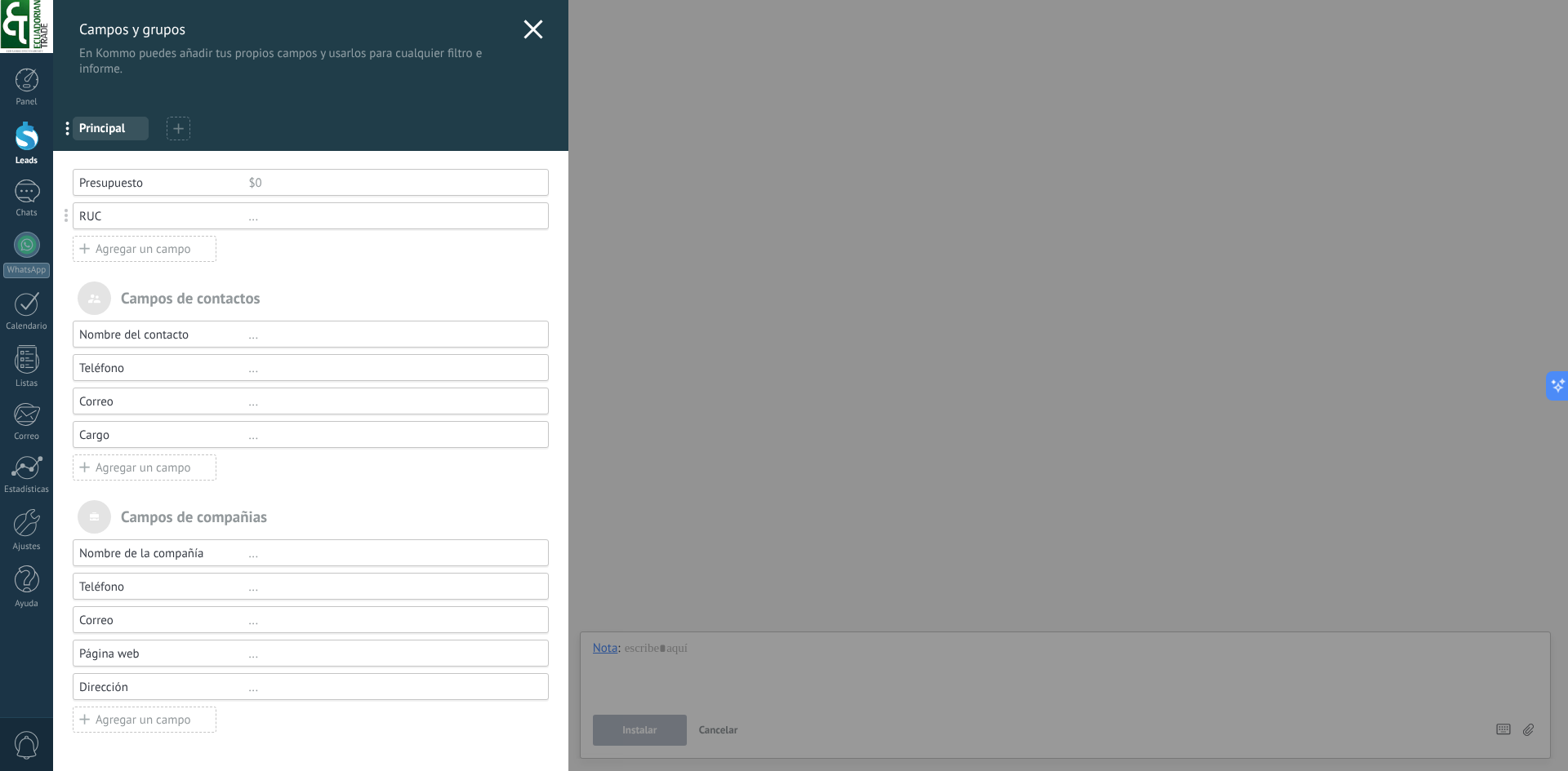
click at [516, 36] on div "Campos y grupos En Kommo puedes añadir tus propios campos y usarlos para cualqu…" at bounding box center [311, 38] width 516 height 77
click at [523, 35] on icon at bounding box center [533, 29] width 19 height 19
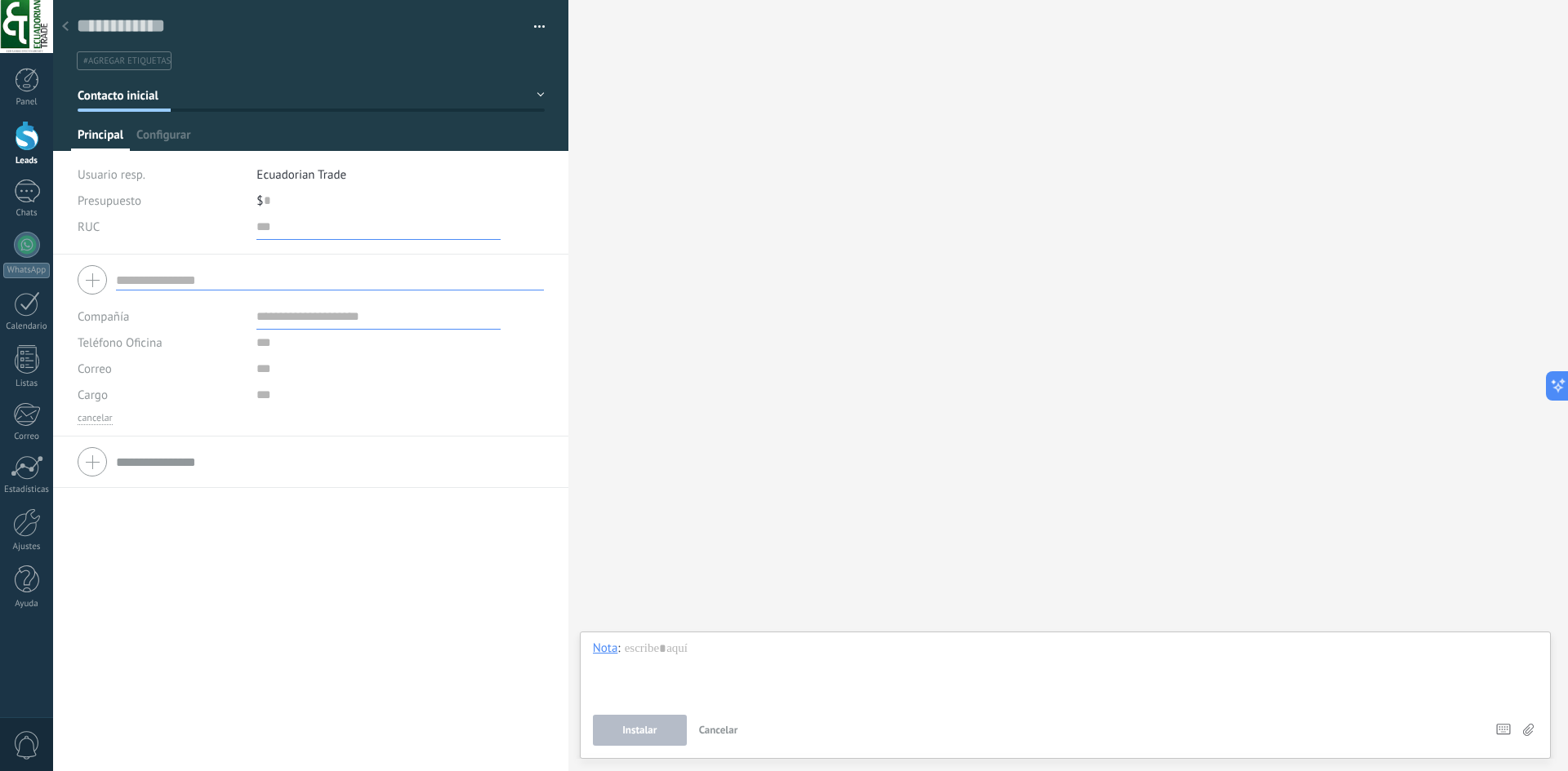
click at [296, 236] on input "numeric" at bounding box center [378, 227] width 244 height 26
click at [20, 246] on div at bounding box center [26, 244] width 26 height 26
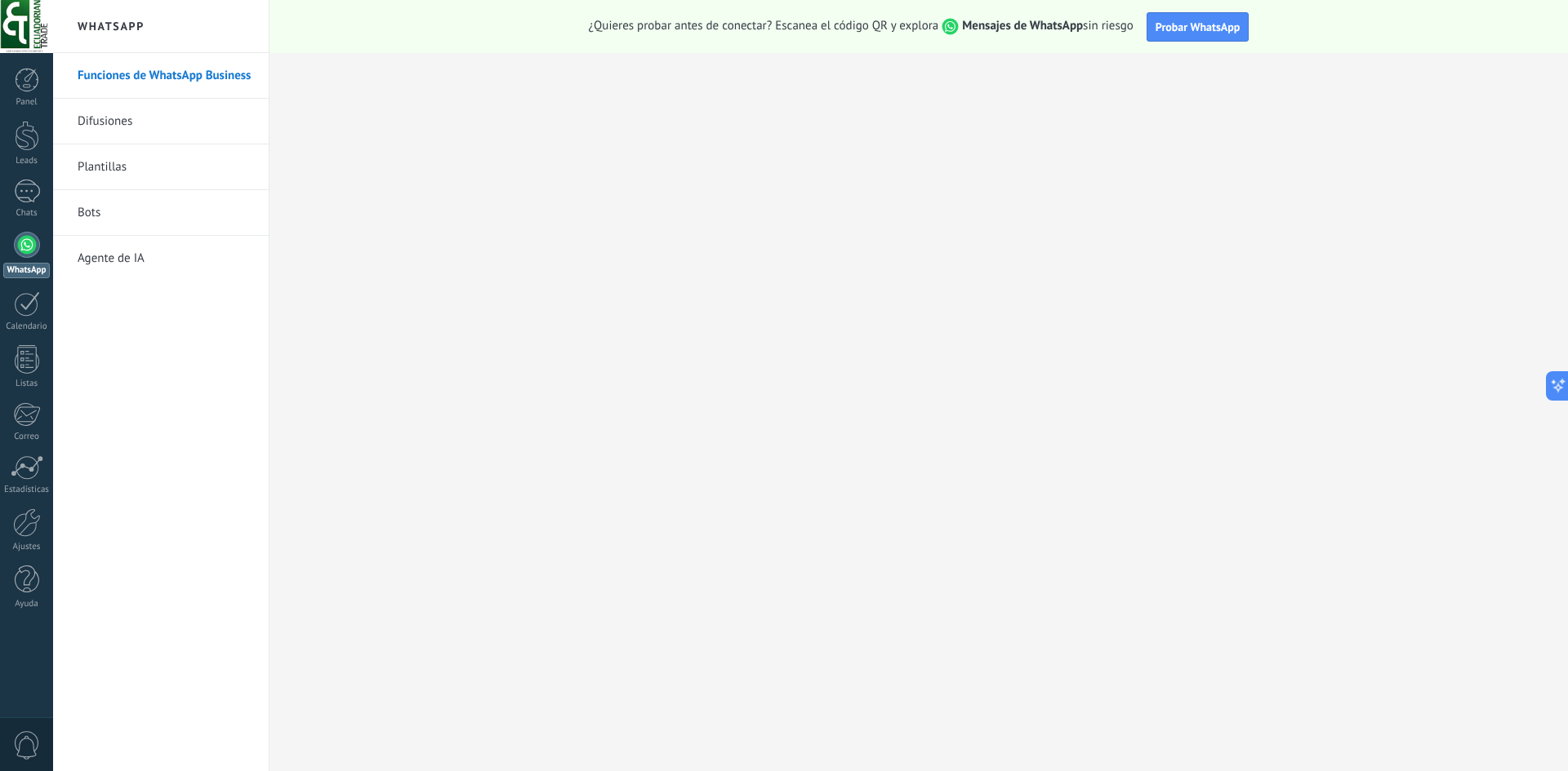
click at [155, 211] on link "Bots" at bounding box center [165, 213] width 175 height 46
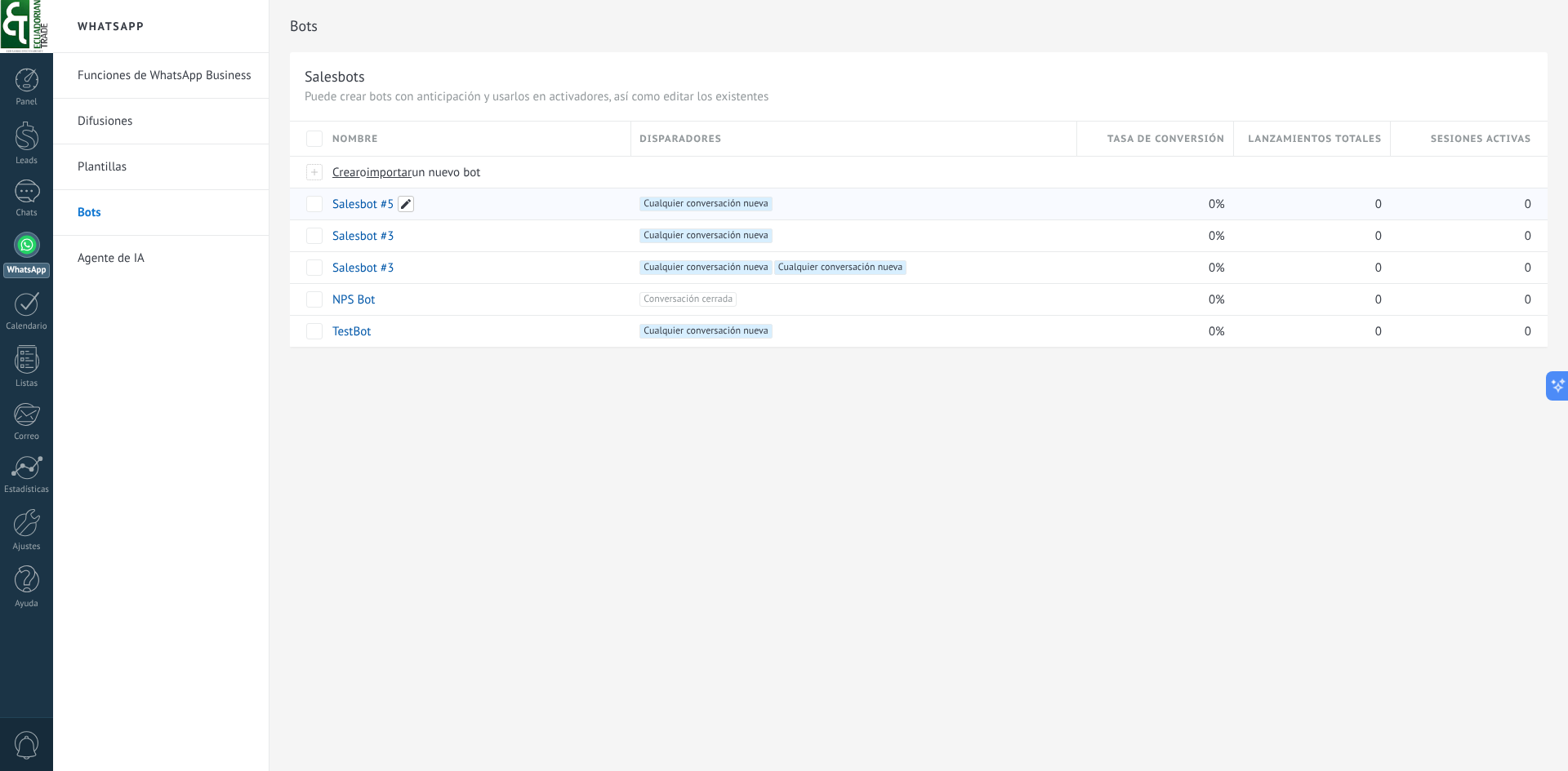
click at [406, 202] on span at bounding box center [406, 203] width 17 height 17
click at [356, 237] on span "Guardar" at bounding box center [369, 242] width 38 height 12
drag, startPoint x: 435, startPoint y: 240, endPoint x: 423, endPoint y: 223, distance: 20.8
click at [436, 240] on span "Cancelar" at bounding box center [439, 240] width 42 height 15
click at [350, 206] on link "Salesbot #5" at bounding box center [363, 204] width 61 height 16
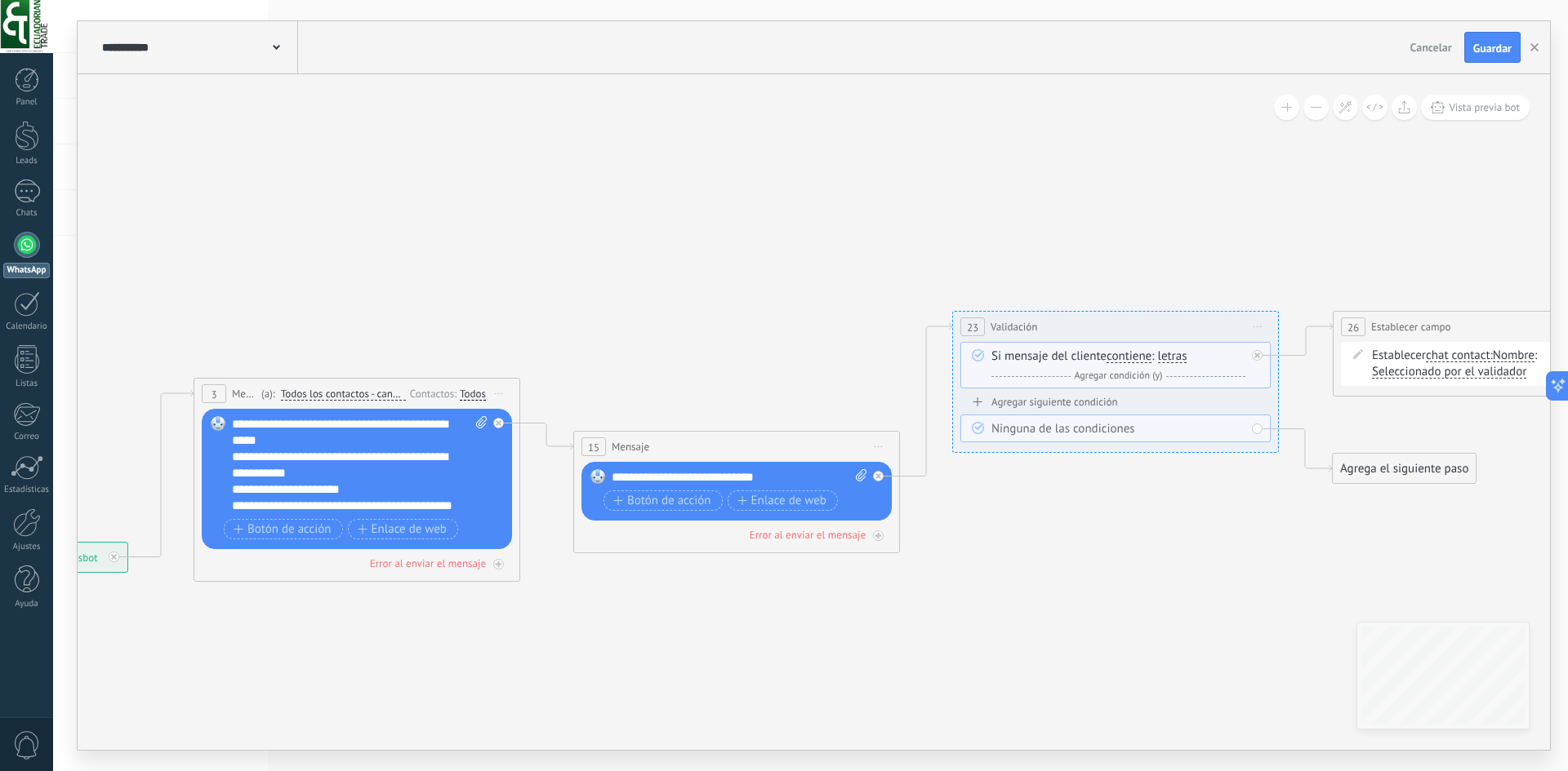
drag, startPoint x: 1188, startPoint y: 377, endPoint x: 802, endPoint y: 664, distance: 481.0
click at [735, 717] on icon at bounding box center [1386, 392] width 3612 height 1197
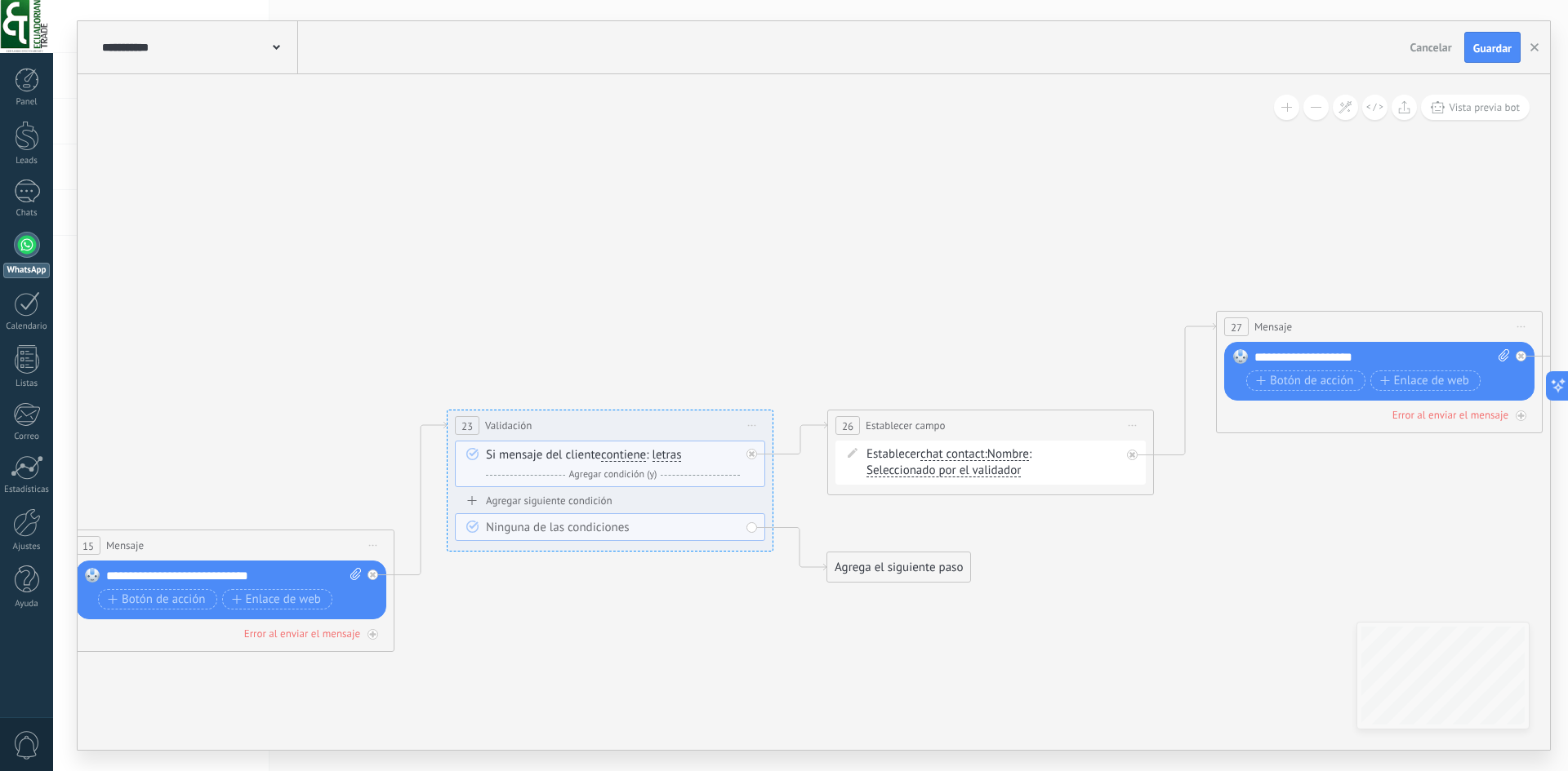
drag, startPoint x: 1178, startPoint y: 553, endPoint x: 1030, endPoint y: 586, distance: 151.6
click at [734, 637] on icon at bounding box center [881, 490] width 3612 height 1197
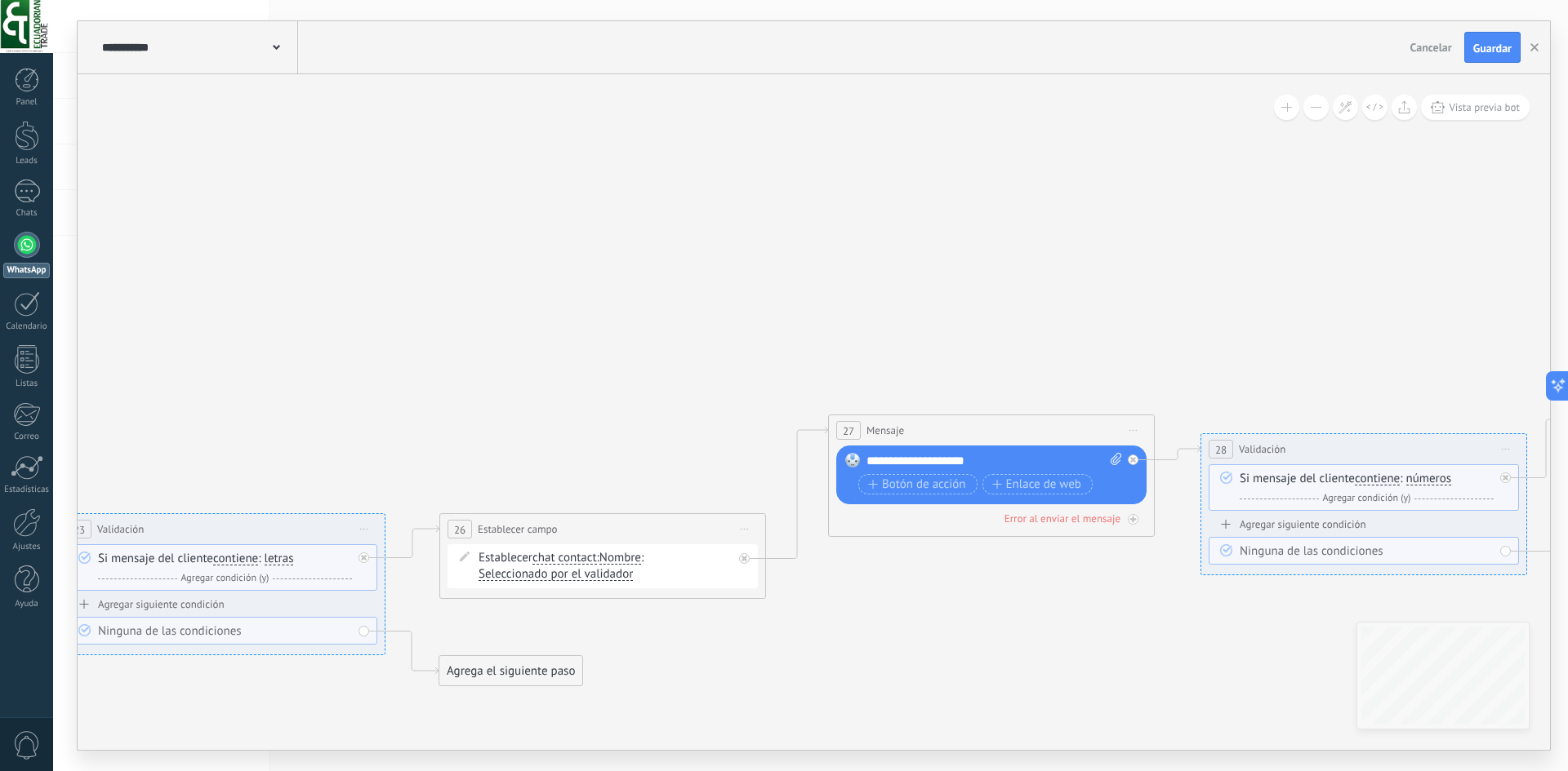
drag, startPoint x: 1285, startPoint y: 506, endPoint x: 651, endPoint y: 659, distance: 652.2
click at [651, 659] on icon at bounding box center [564, 594] width 3754 height 1197
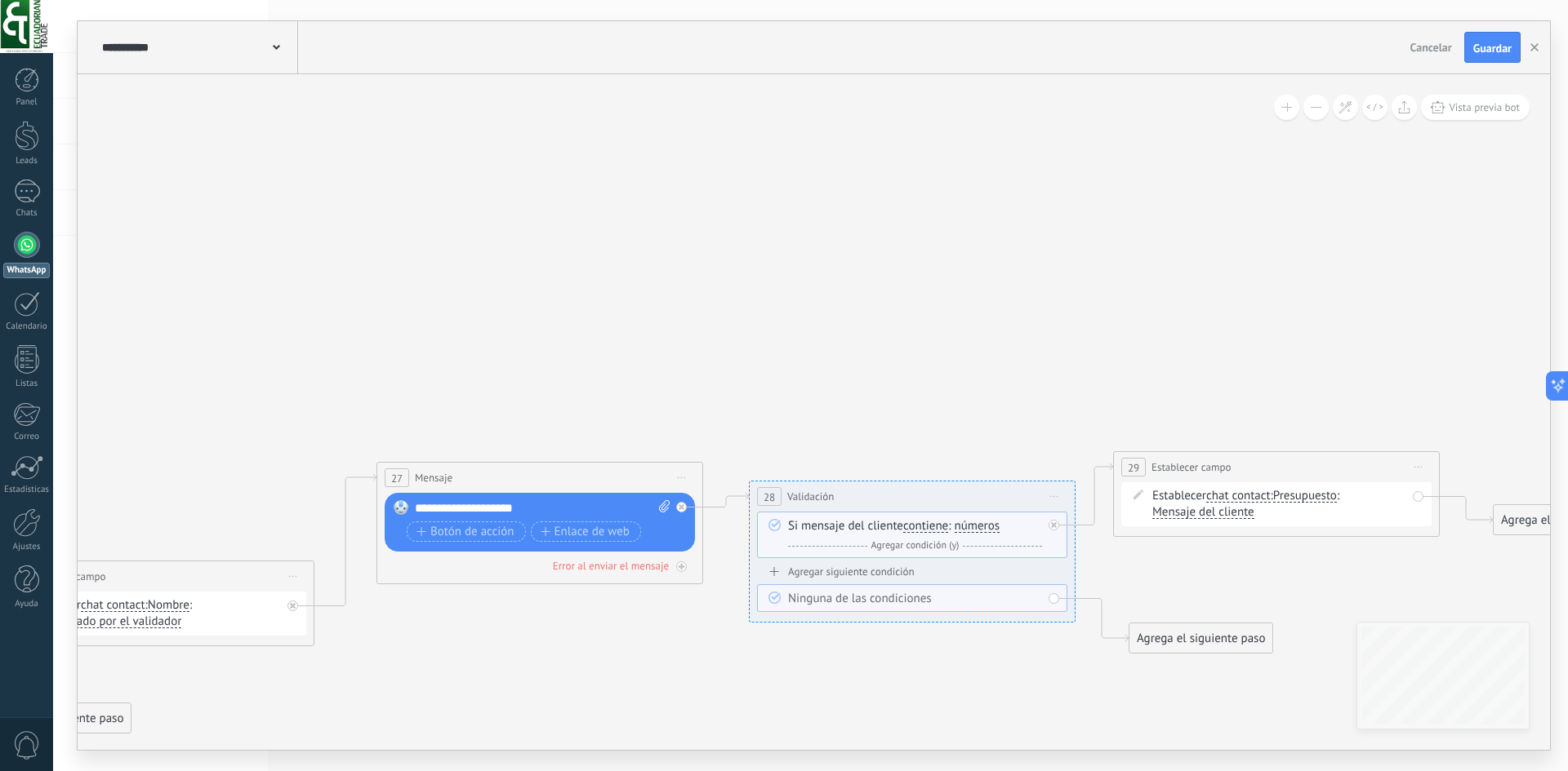
drag, startPoint x: 706, startPoint y: 597, endPoint x: 547, endPoint y: 579, distance: 160.0
click at [493, 595] on icon at bounding box center [113, 641] width 3754 height 1197
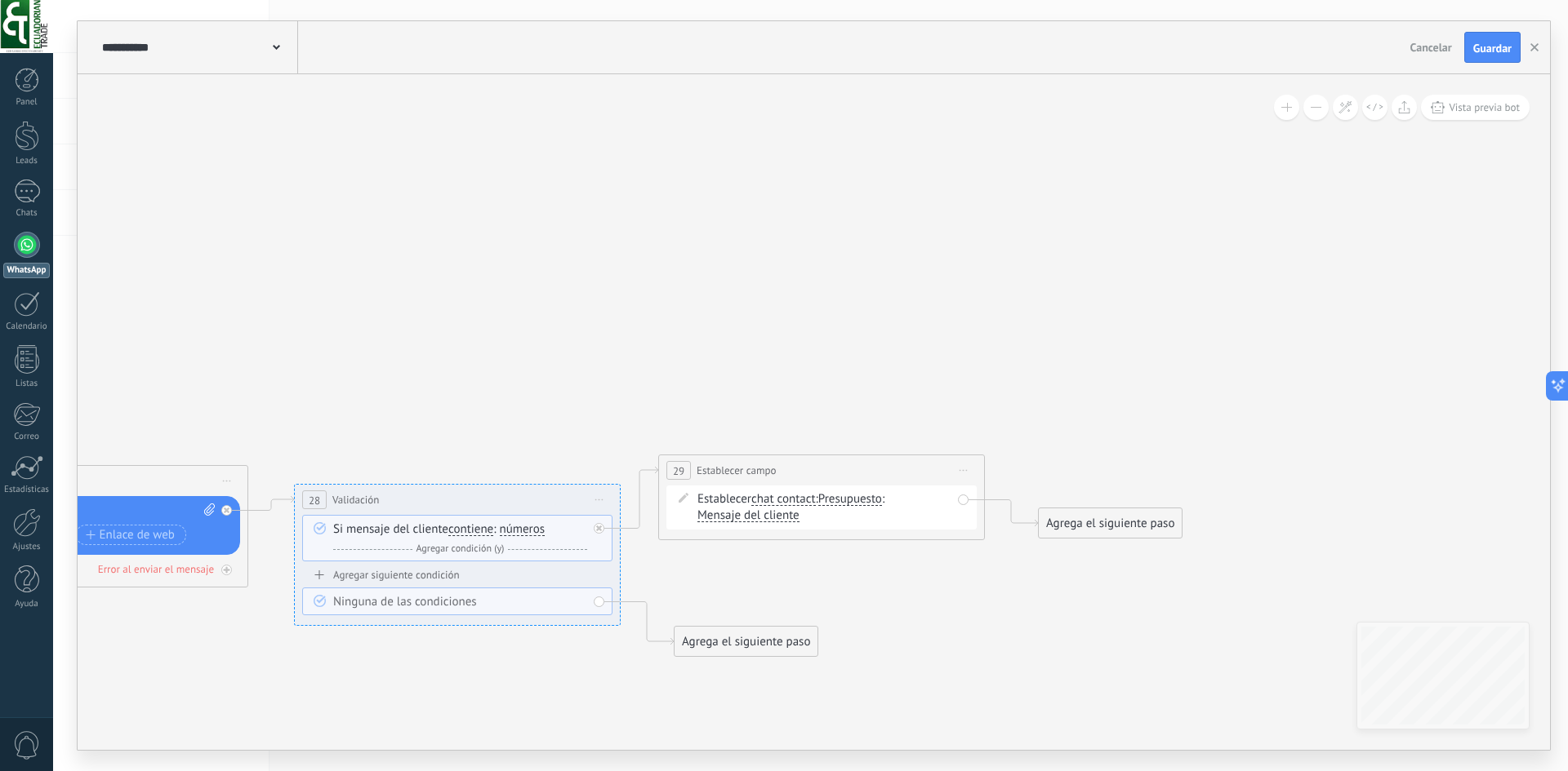
drag, startPoint x: 1201, startPoint y: 556, endPoint x: 775, endPoint y: 546, distance: 426.1
click at [844, 498] on span "Presupuesto" at bounding box center [849, 497] width 63 height 13
click at [844, 498] on button "Presupuesto" at bounding box center [912, 498] width 204 height 29
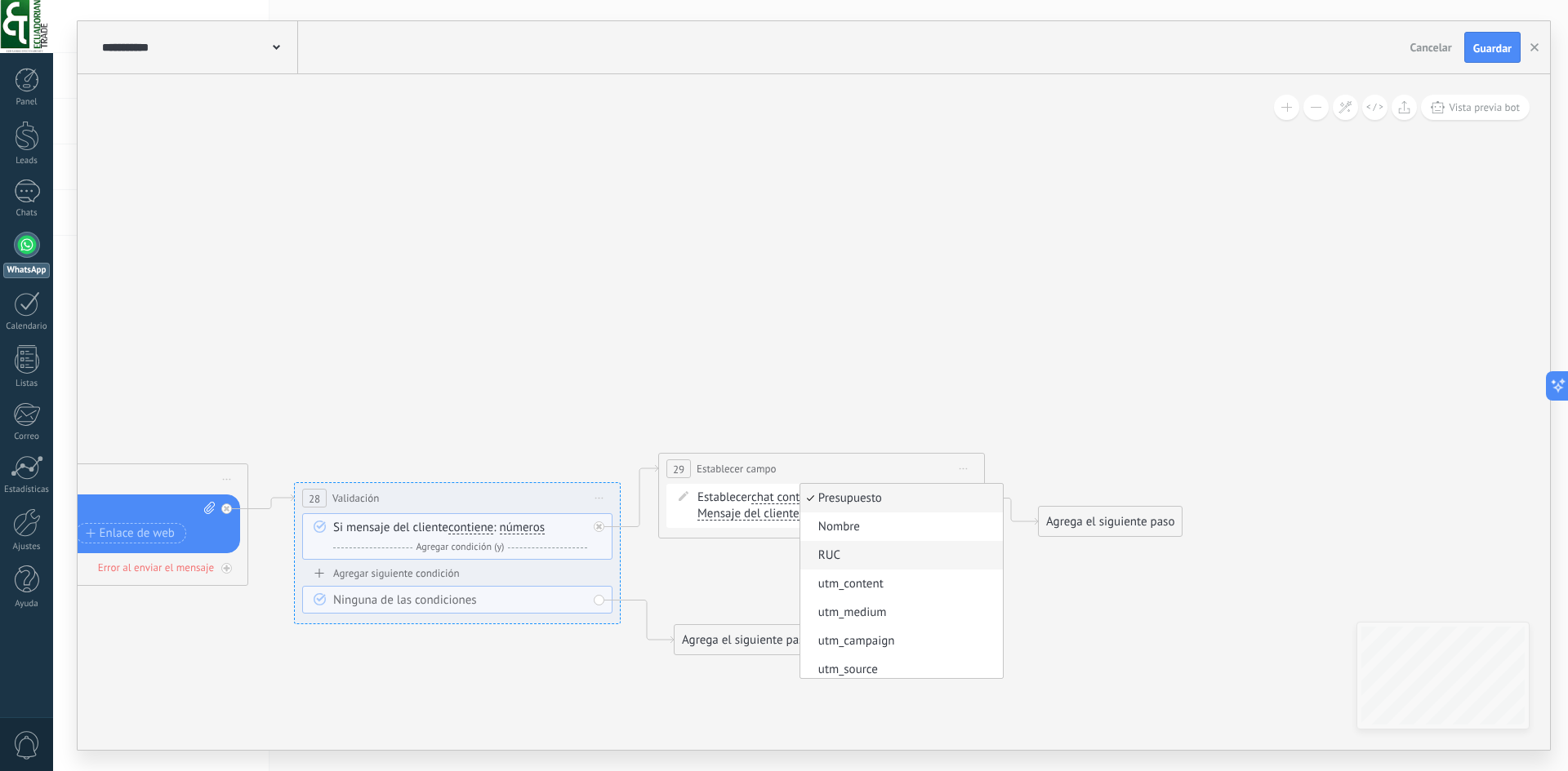
click at [906, 563] on span "RUC" at bounding box center [899, 555] width 197 height 17
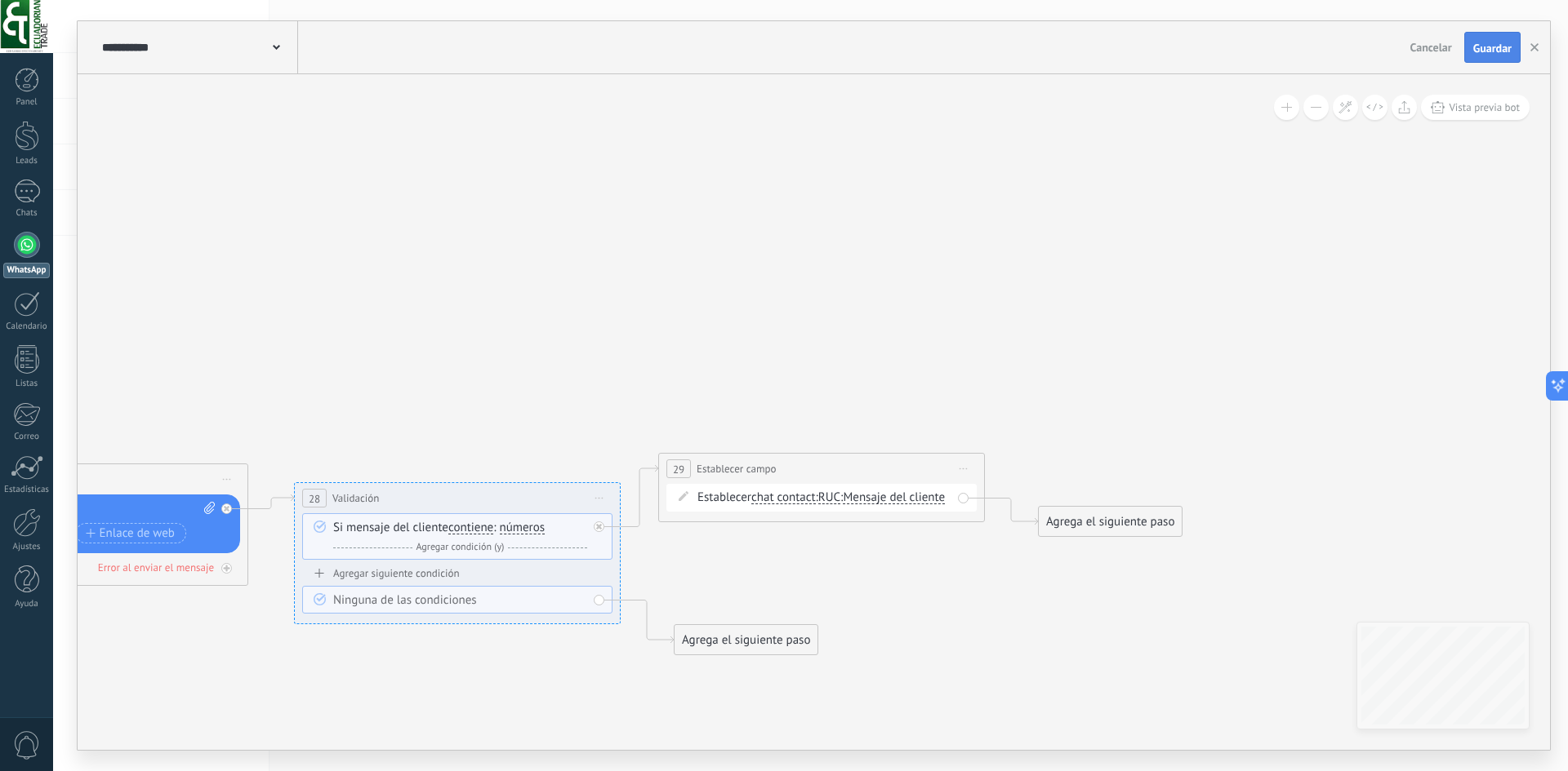
click at [1485, 43] on span "Guardar" at bounding box center [1491, 49] width 38 height 12
click at [1472, 109] on span "Vista previa bot" at bounding box center [1483, 107] width 71 height 14
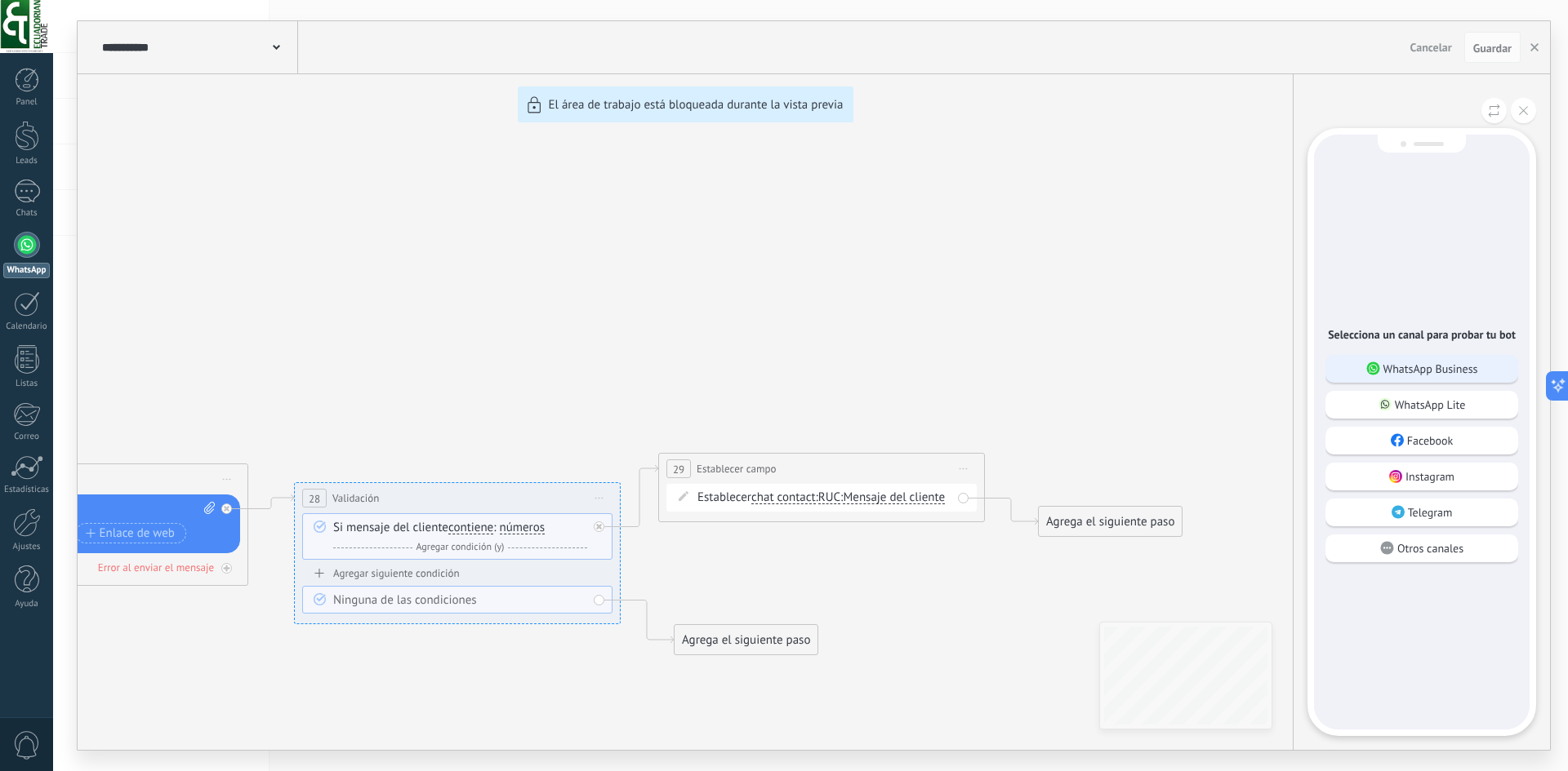
click at [1415, 364] on p "WhatsApp Business" at bounding box center [1430, 368] width 94 height 15
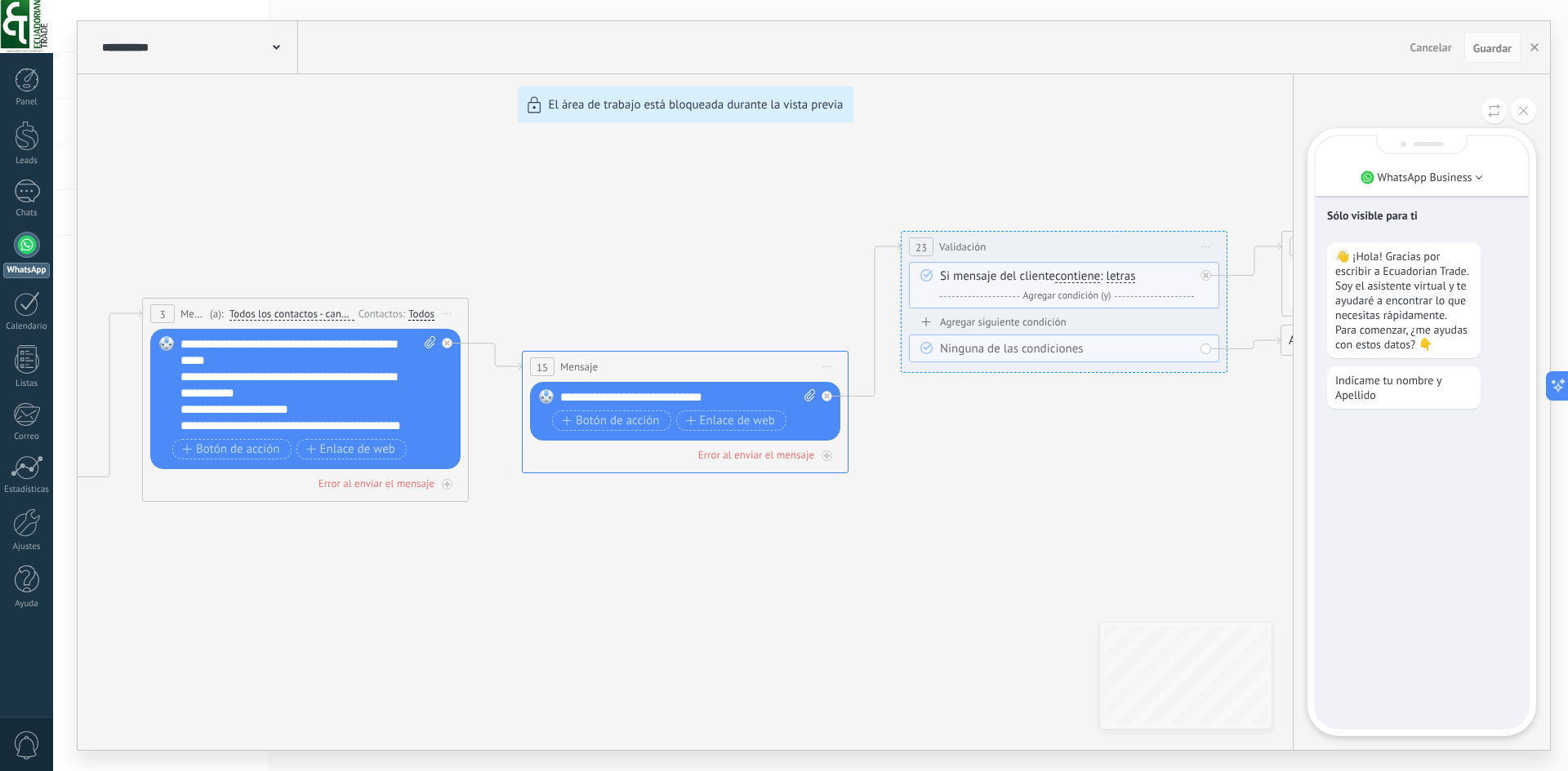
click at [1386, 397] on p "Indícame tu nombre y Apellido" at bounding box center [1403, 388] width 137 height 29
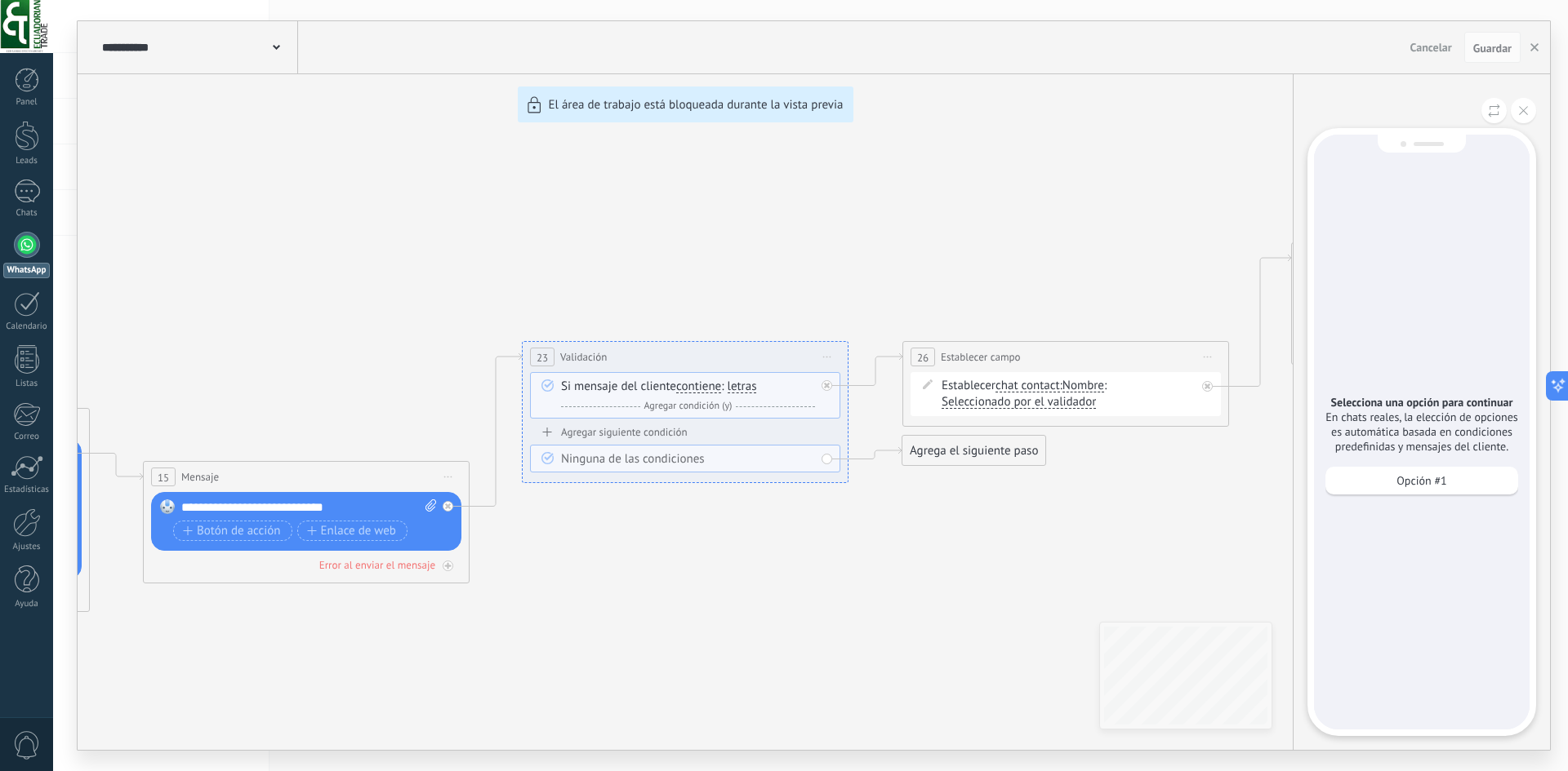
click at [1363, 714] on div "Selecciona una opción para continuar En chats reales, la elección de opciones e…" at bounding box center [1421, 432] width 229 height 608
click at [1401, 481] on p "Opción #1" at bounding box center [1420, 480] width 50 height 15
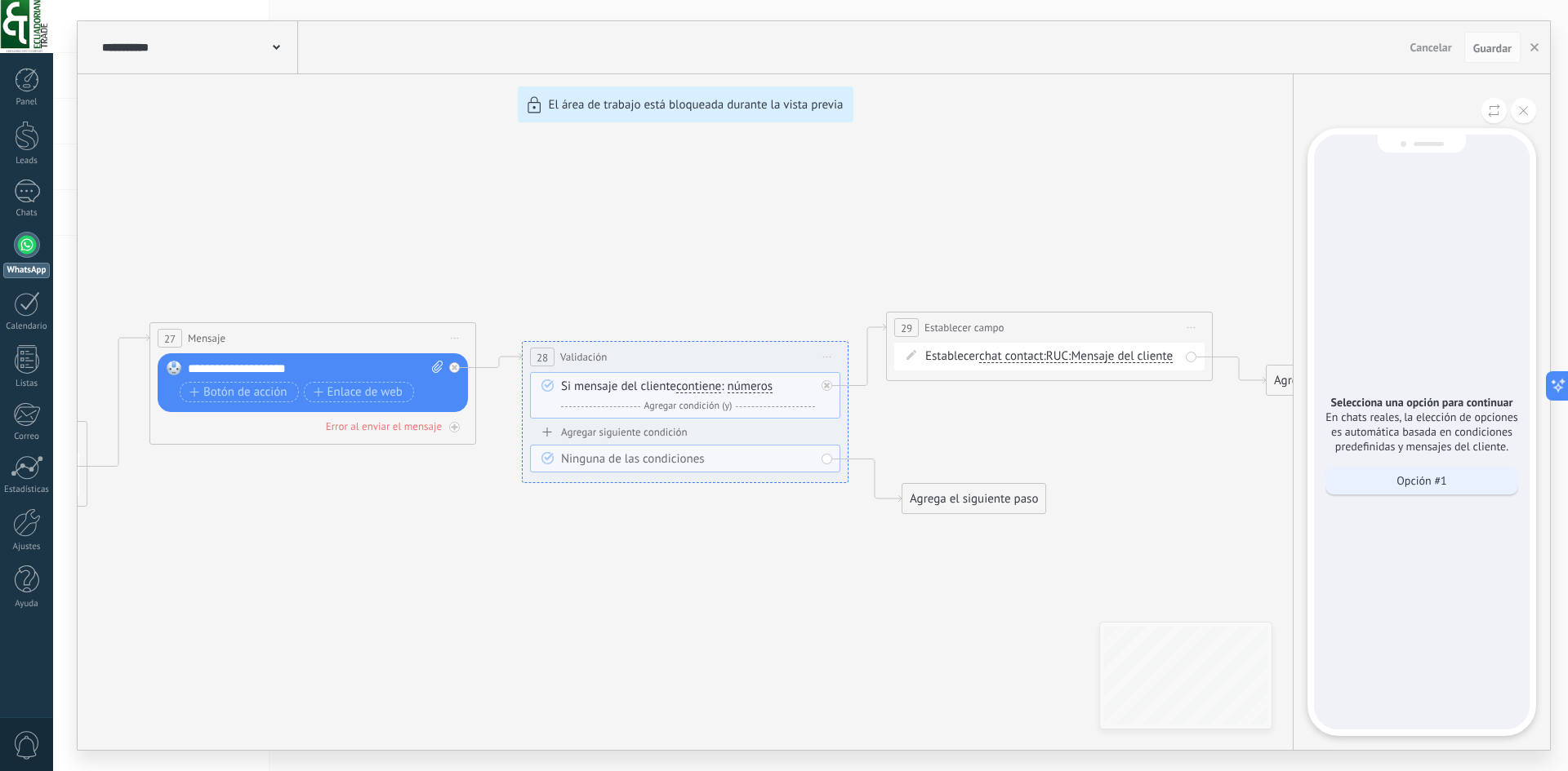
click at [1389, 488] on div "Opción #1" at bounding box center [1421, 480] width 193 height 28
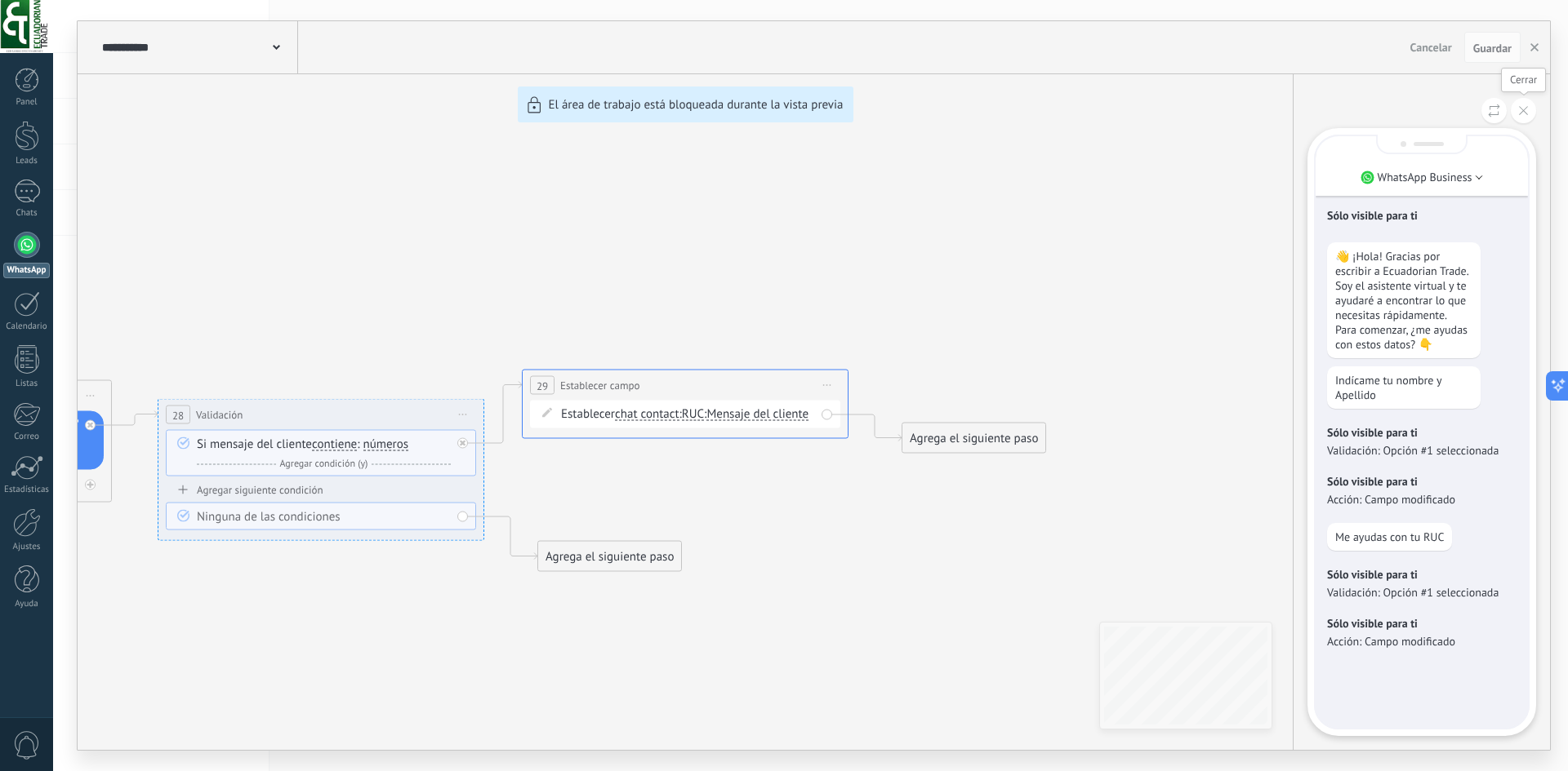
drag, startPoint x: 1531, startPoint y: 115, endPoint x: 1523, endPoint y: 123, distance: 11.3
click at [1529, 118] on button at bounding box center [1523, 111] width 25 height 25
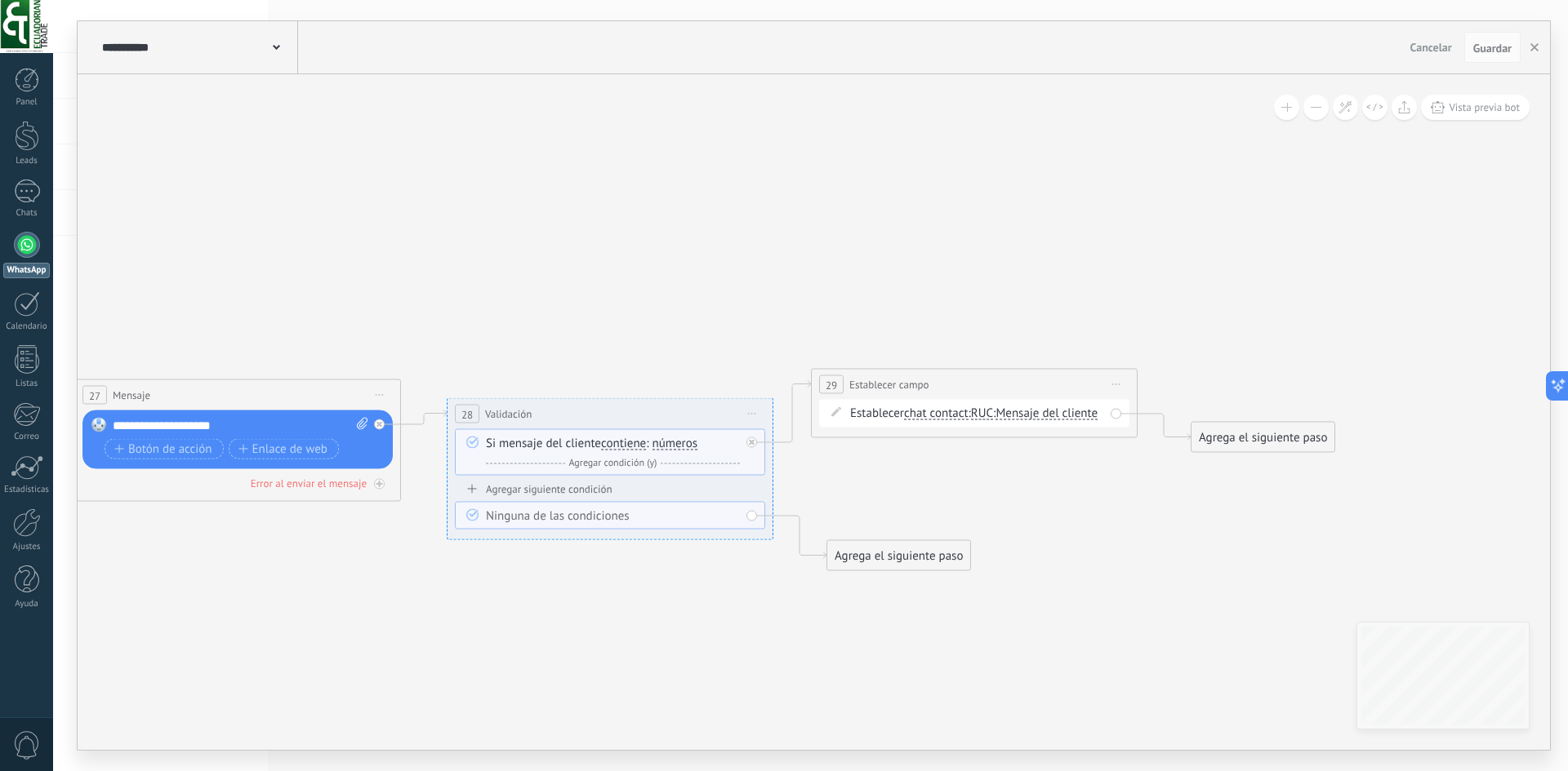
drag, startPoint x: 915, startPoint y: 694, endPoint x: 1249, endPoint y: 700, distance: 334.1
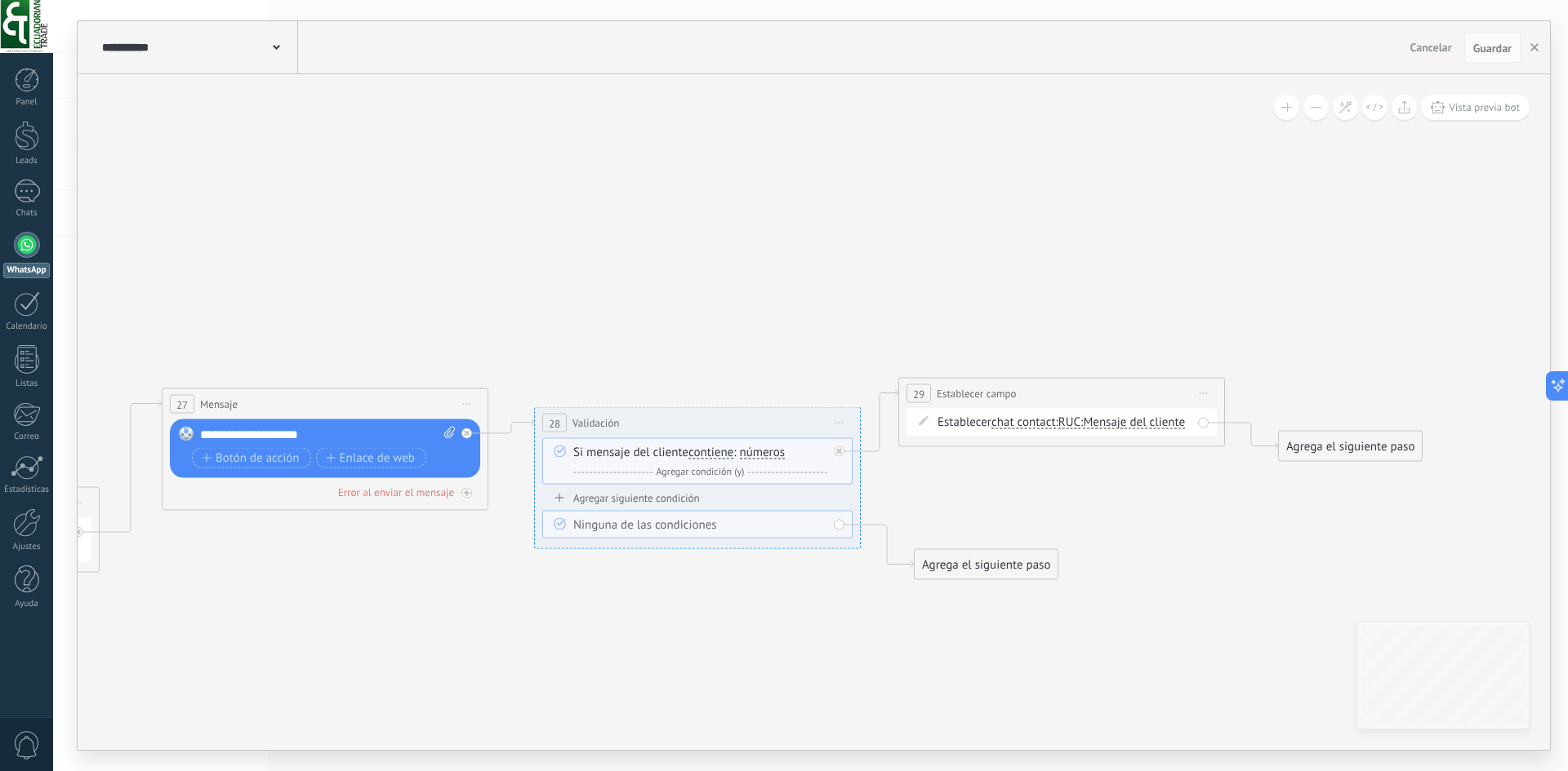
drag, startPoint x: 440, startPoint y: 603, endPoint x: 1068, endPoint y: 595, distance: 628.1
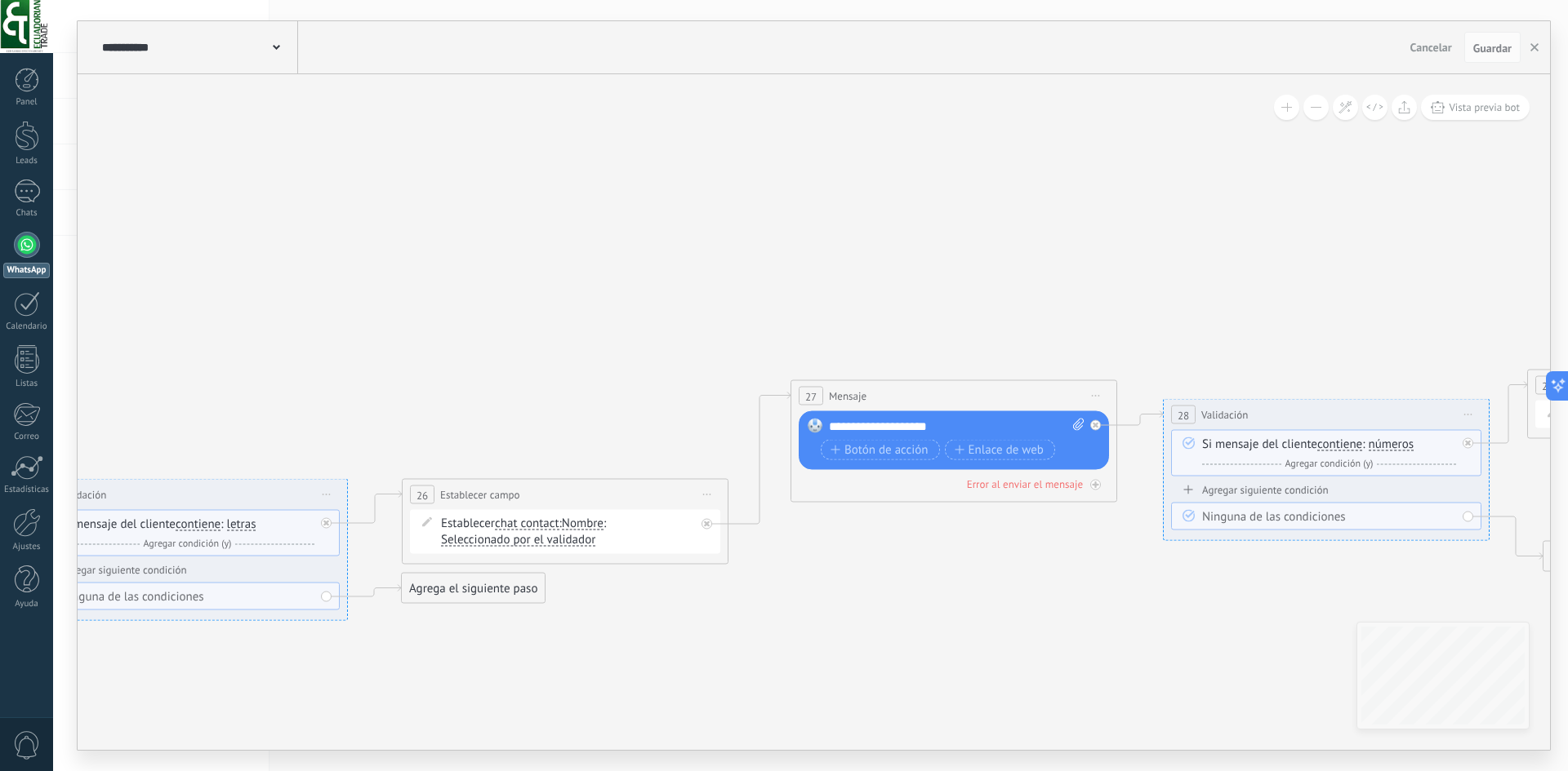
drag, startPoint x: 1192, startPoint y: 577, endPoint x: 1229, endPoint y: 565, distance: 38.9
click at [1228, 566] on icon at bounding box center [526, 560] width 3754 height 1197
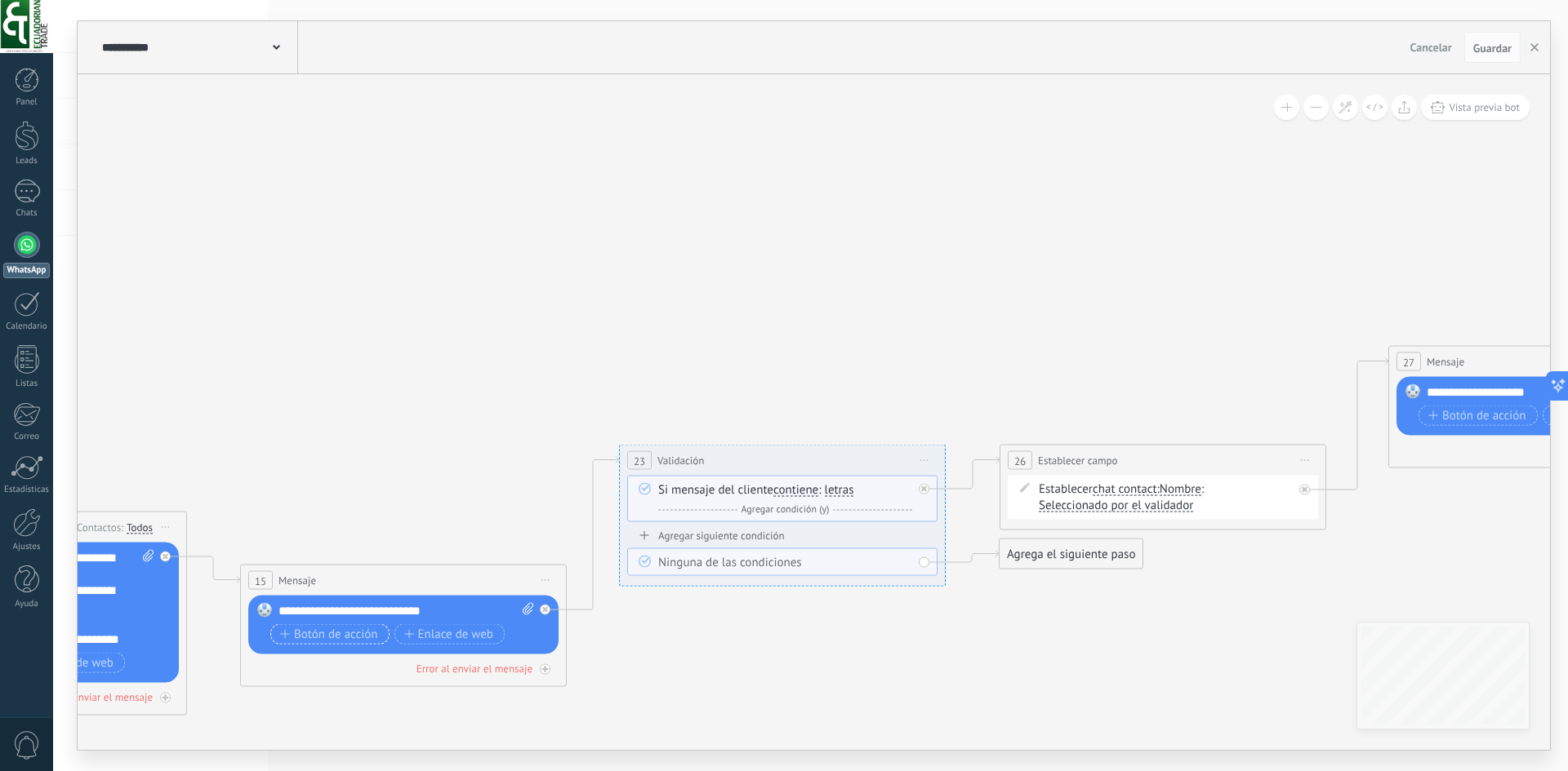
drag, startPoint x: 345, startPoint y: 634, endPoint x: 1119, endPoint y: 443, distance: 797.2
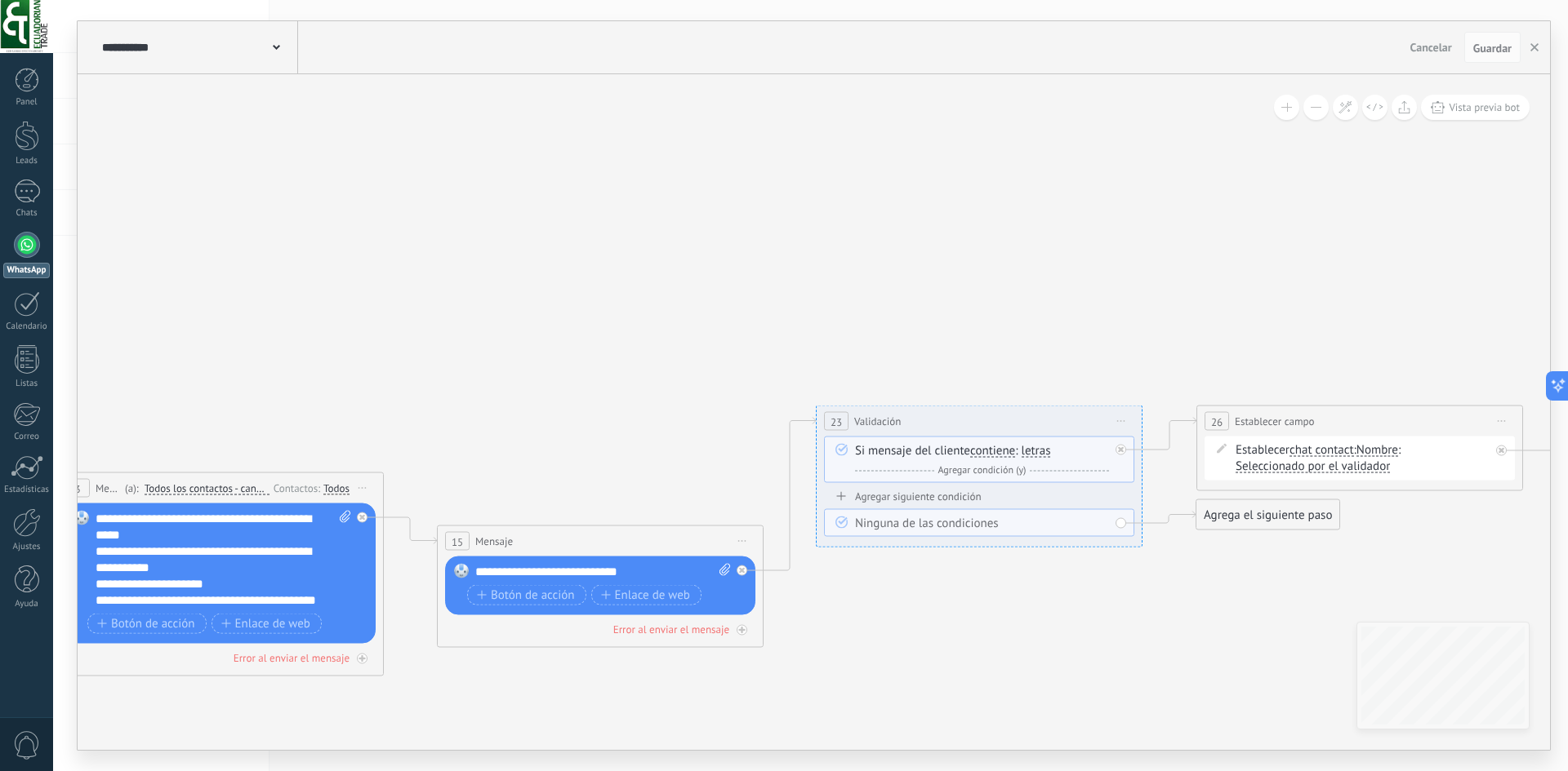
drag, startPoint x: 485, startPoint y: 399, endPoint x: 1206, endPoint y: 233, distance: 739.9
click at [1206, 233] on icon at bounding box center [1321, 486] width 3754 height 1197
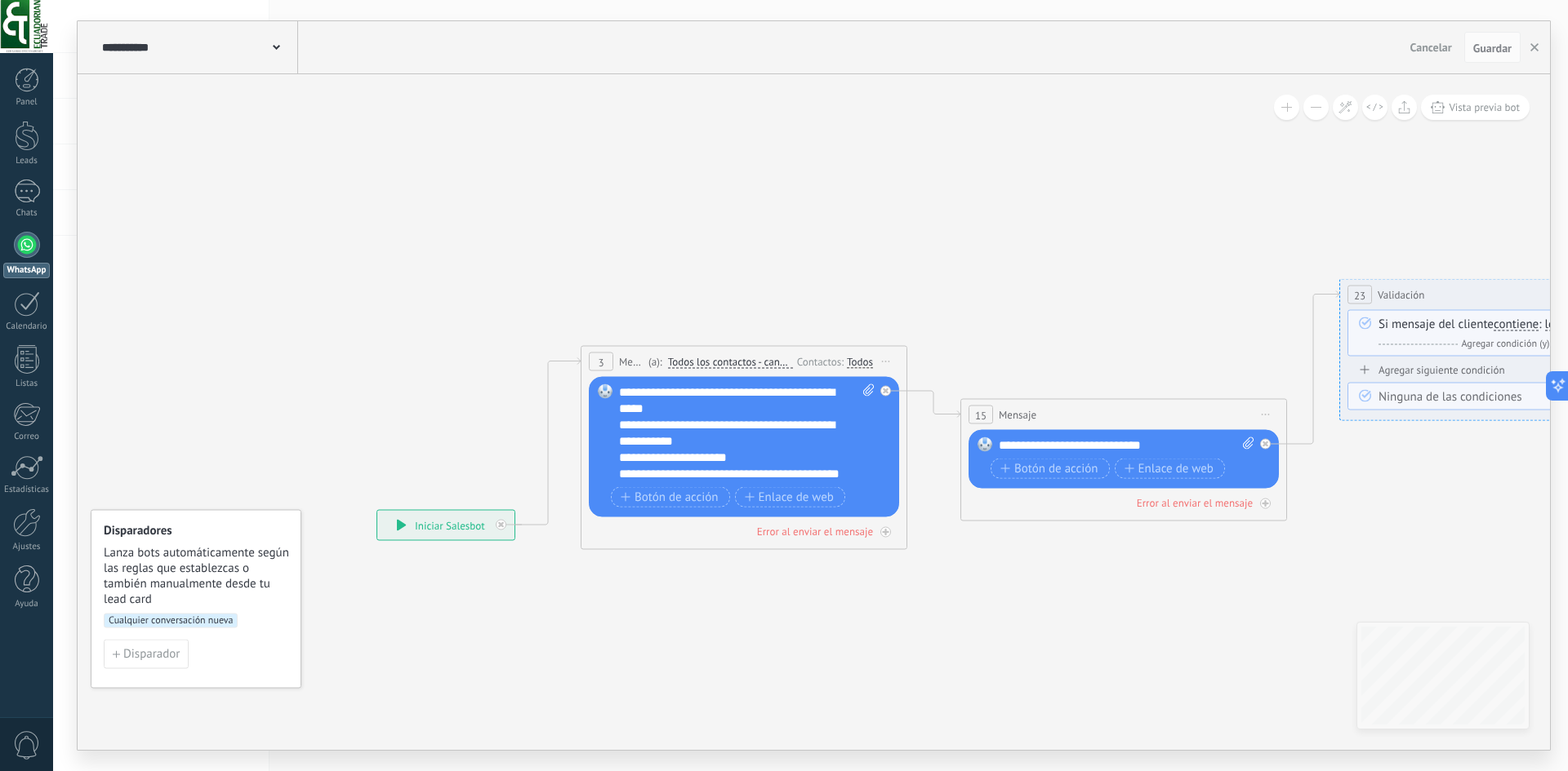
click at [440, 531] on div "**********" at bounding box center [445, 525] width 137 height 29
click at [400, 526] on icon at bounding box center [401, 526] width 9 height 12
drag, startPoint x: 456, startPoint y: 529, endPoint x: 440, endPoint y: 472, distance: 59.2
click at [440, 472] on div "**********" at bounding box center [429, 469] width 137 height 29
click at [31, 542] on div "Ajustes" at bounding box center [26, 546] width 48 height 11
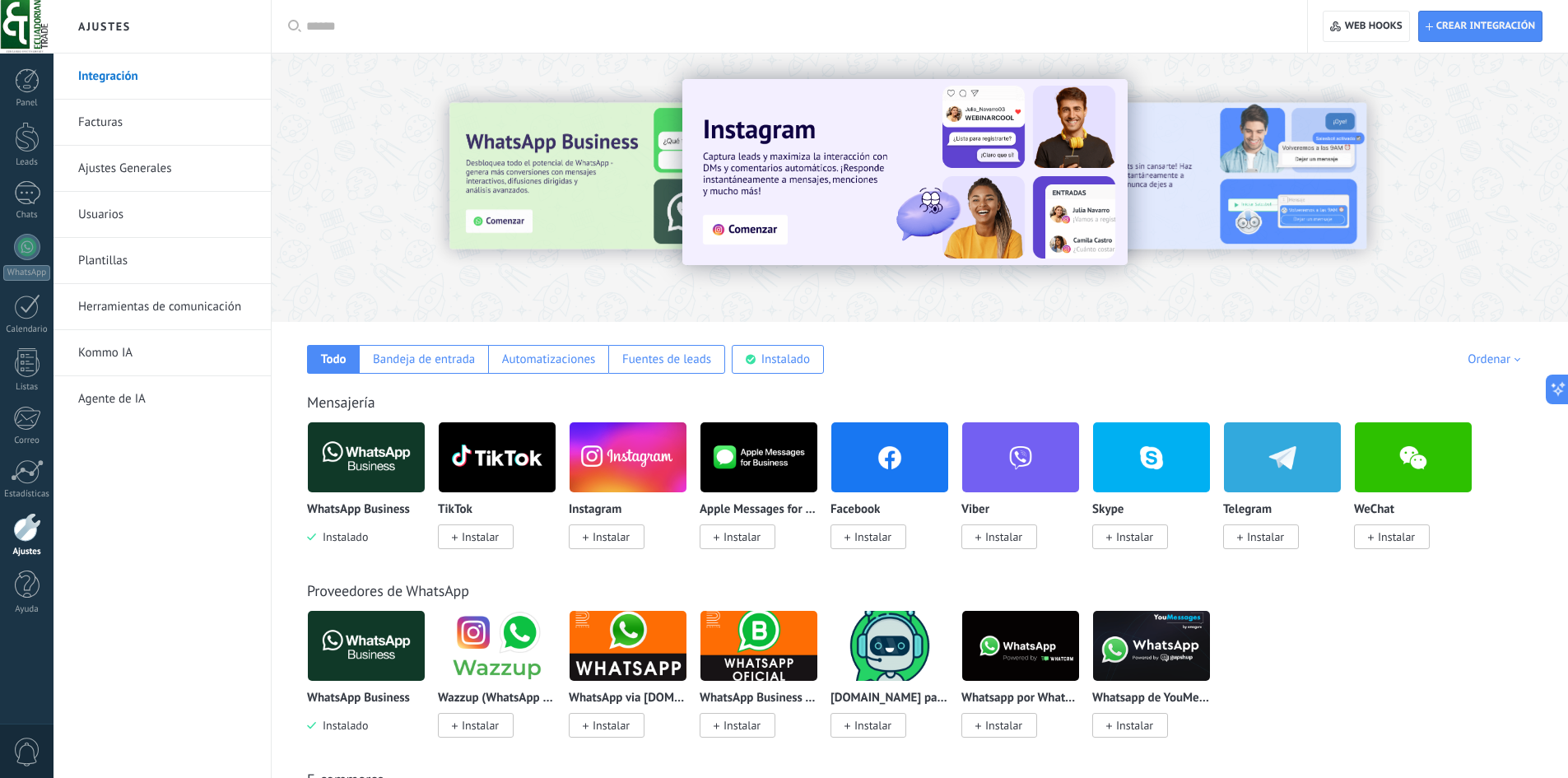
click at [155, 316] on link "Herramientas de comunicación" at bounding box center [167, 307] width 177 height 46
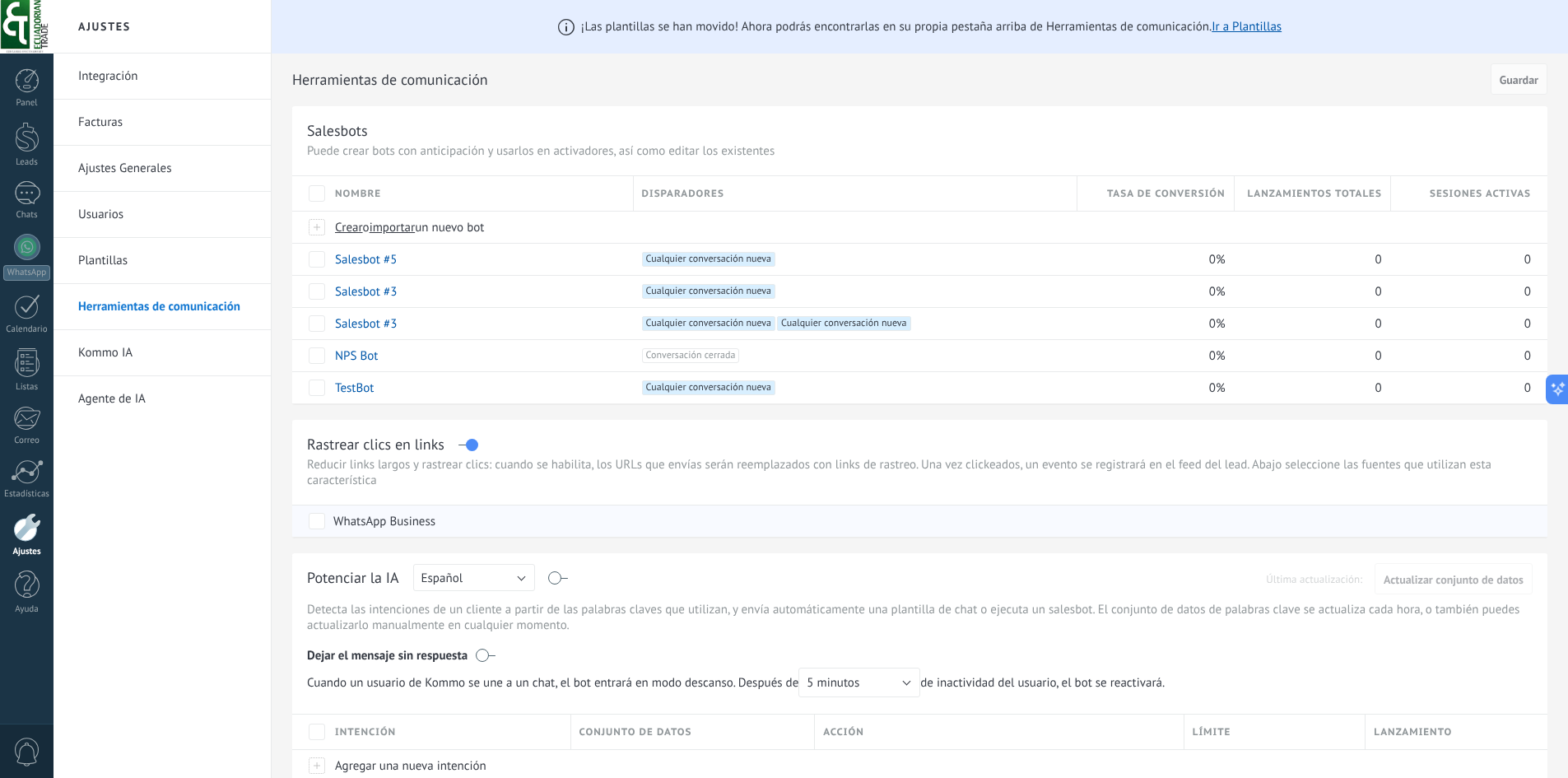
click at [473, 520] on div "WhatsApp Business" at bounding box center [922, 521] width 1227 height 31
click at [28, 245] on div at bounding box center [26, 246] width 26 height 26
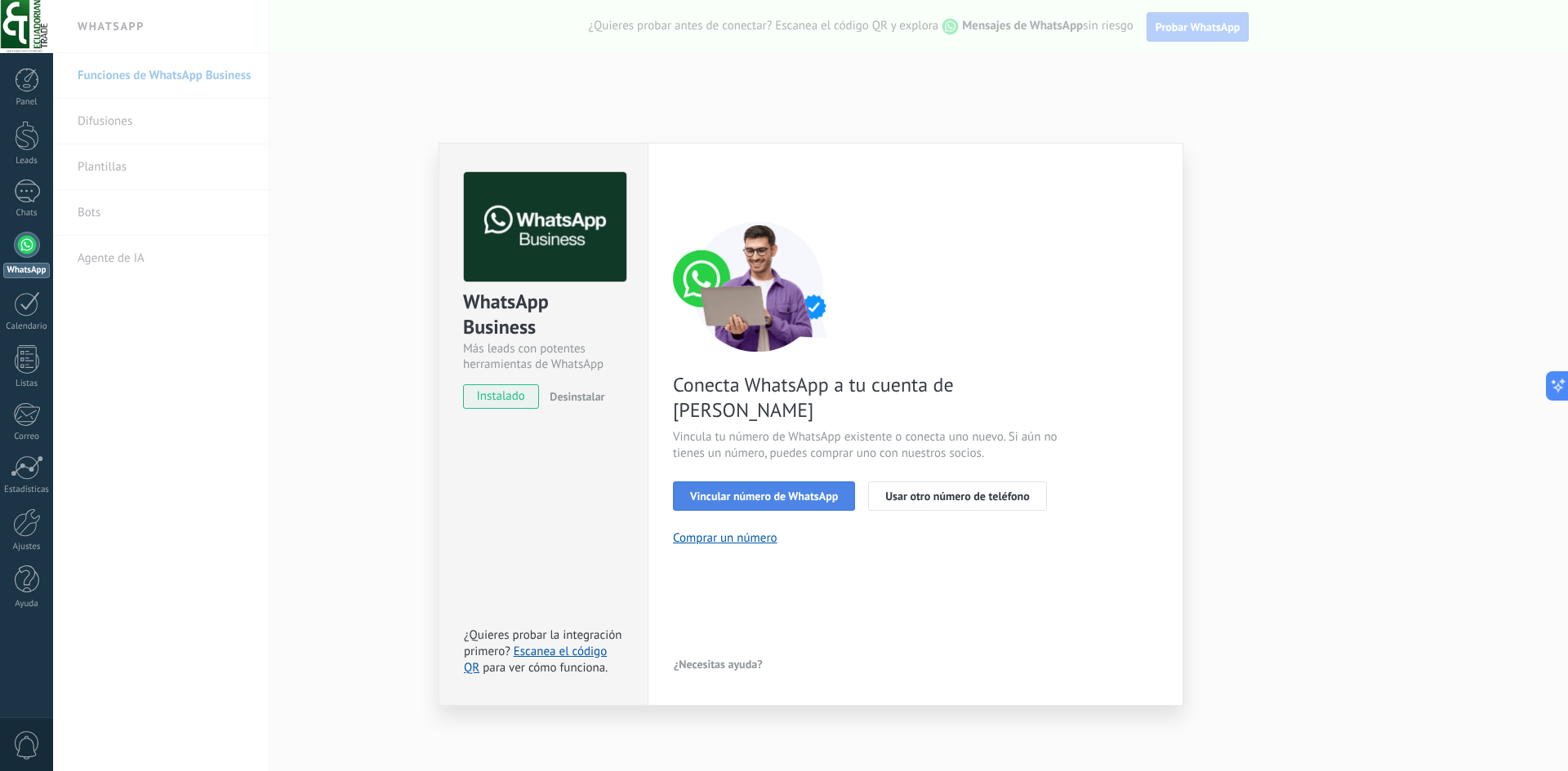
click at [828, 481] on button "Vincular número de WhatsApp" at bounding box center [764, 496] width 182 height 29
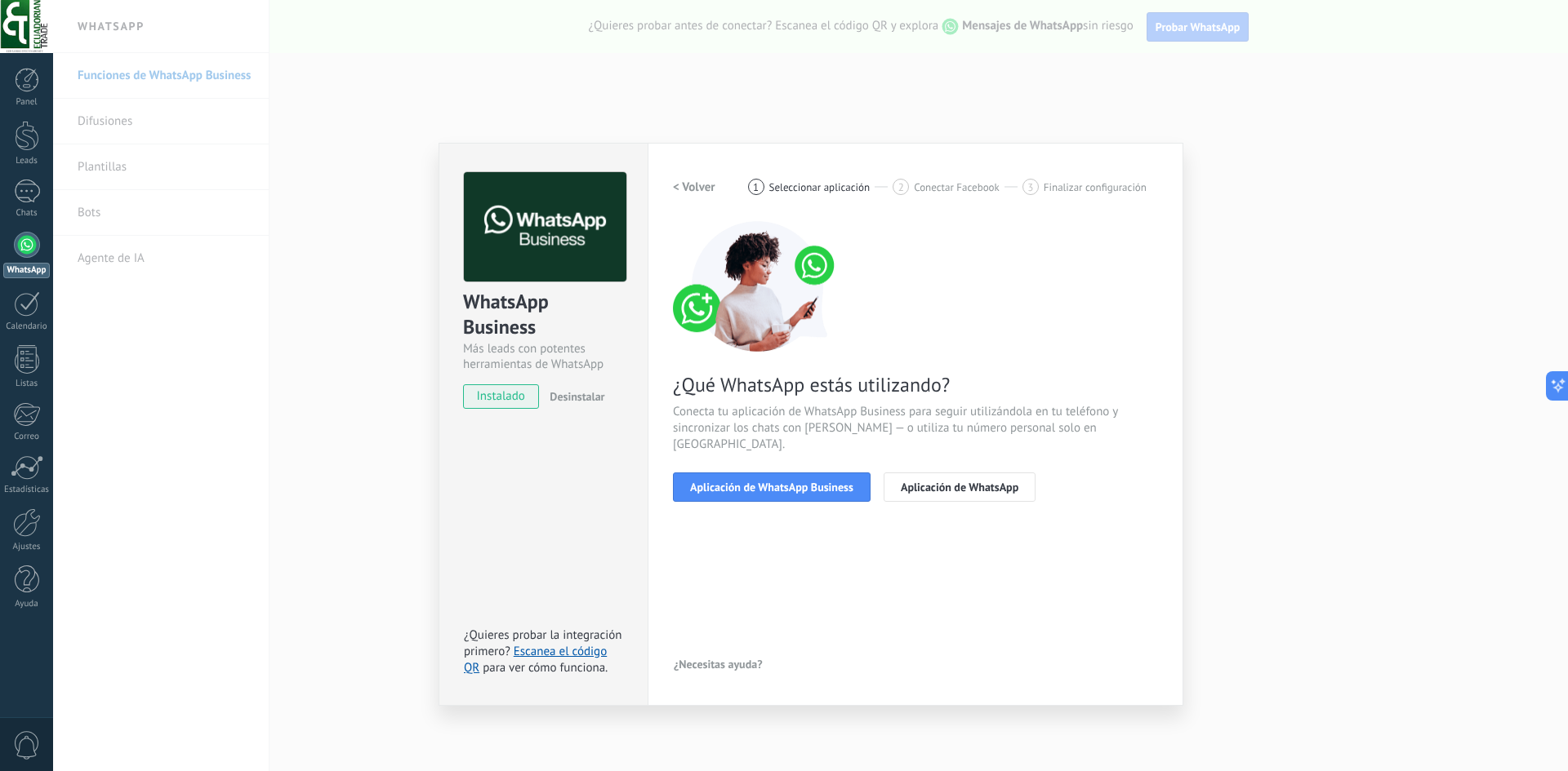
click at [828, 477] on button "Aplicación de WhatsApp Business" at bounding box center [771, 487] width 197 height 29
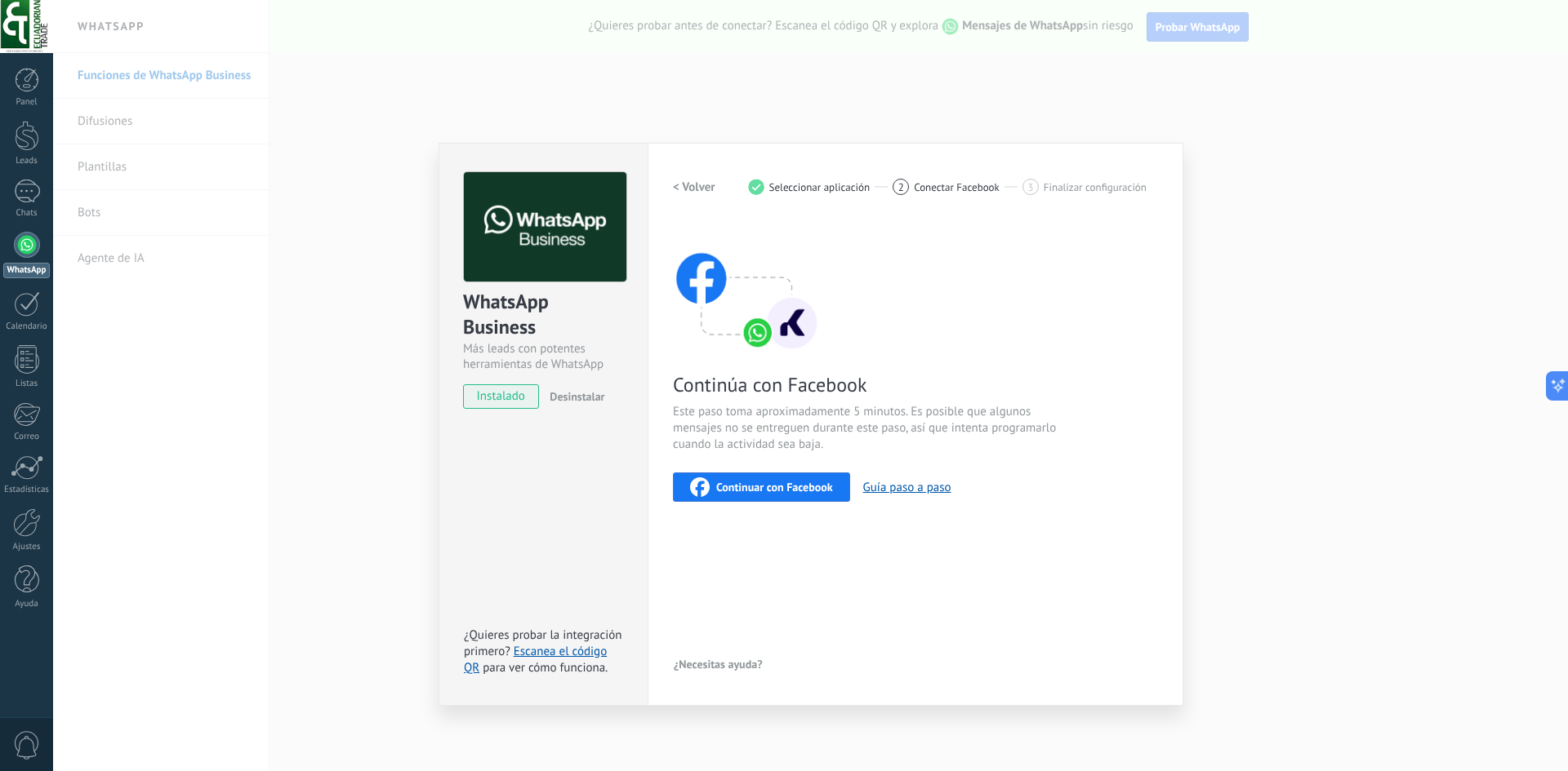
click at [757, 487] on span "Continuar con Facebook" at bounding box center [774, 487] width 117 height 12
click at [775, 479] on div "Continuar con Facebook" at bounding box center [761, 487] width 143 height 19
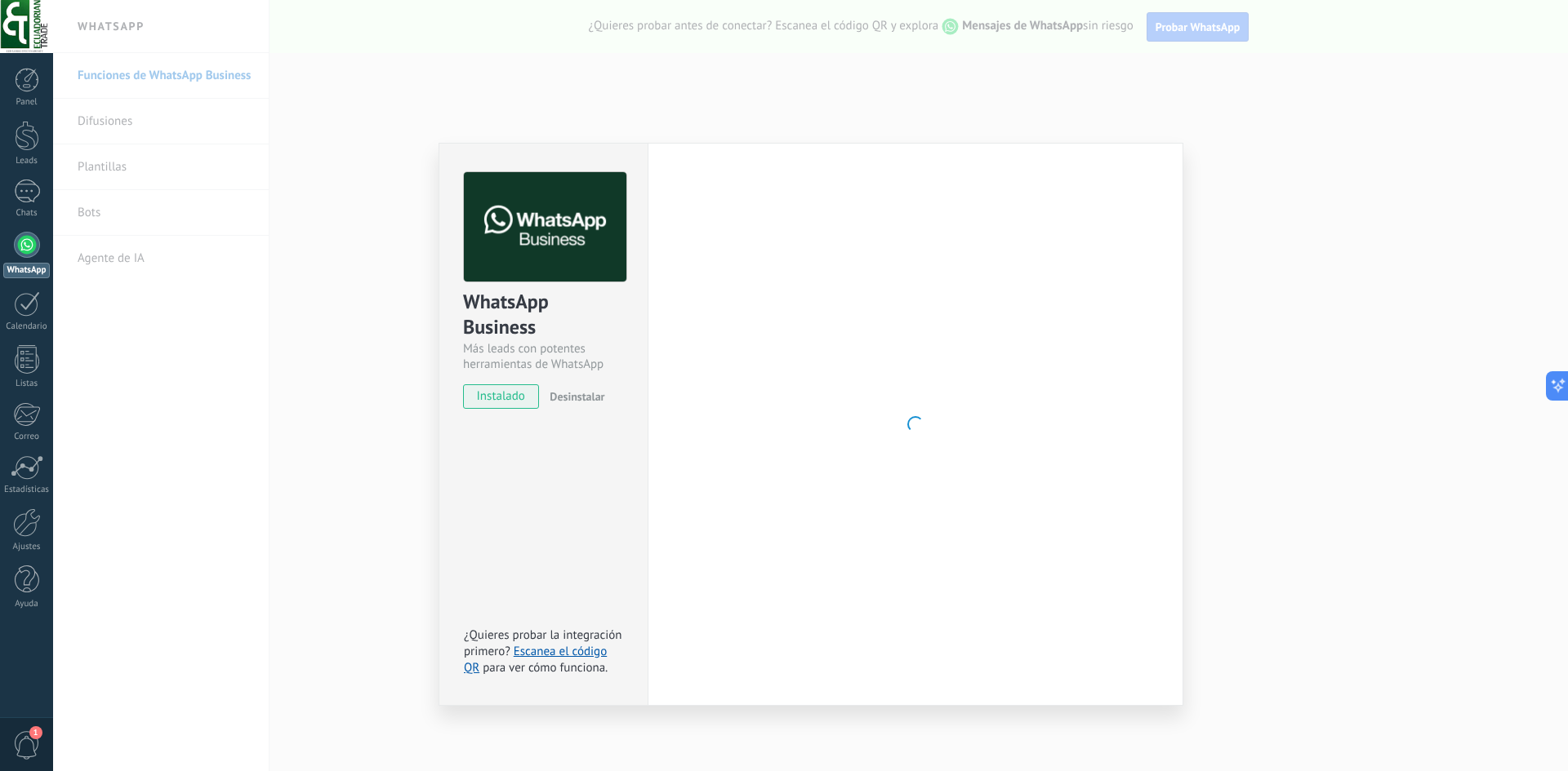
drag, startPoint x: 562, startPoint y: 28, endPoint x: 569, endPoint y: 3, distance: 26.0
click at [569, 3] on div "WhatsApp Business Más leads con potentes herramientas de WhatsApp instalado Des…" at bounding box center [810, 385] width 1515 height 771
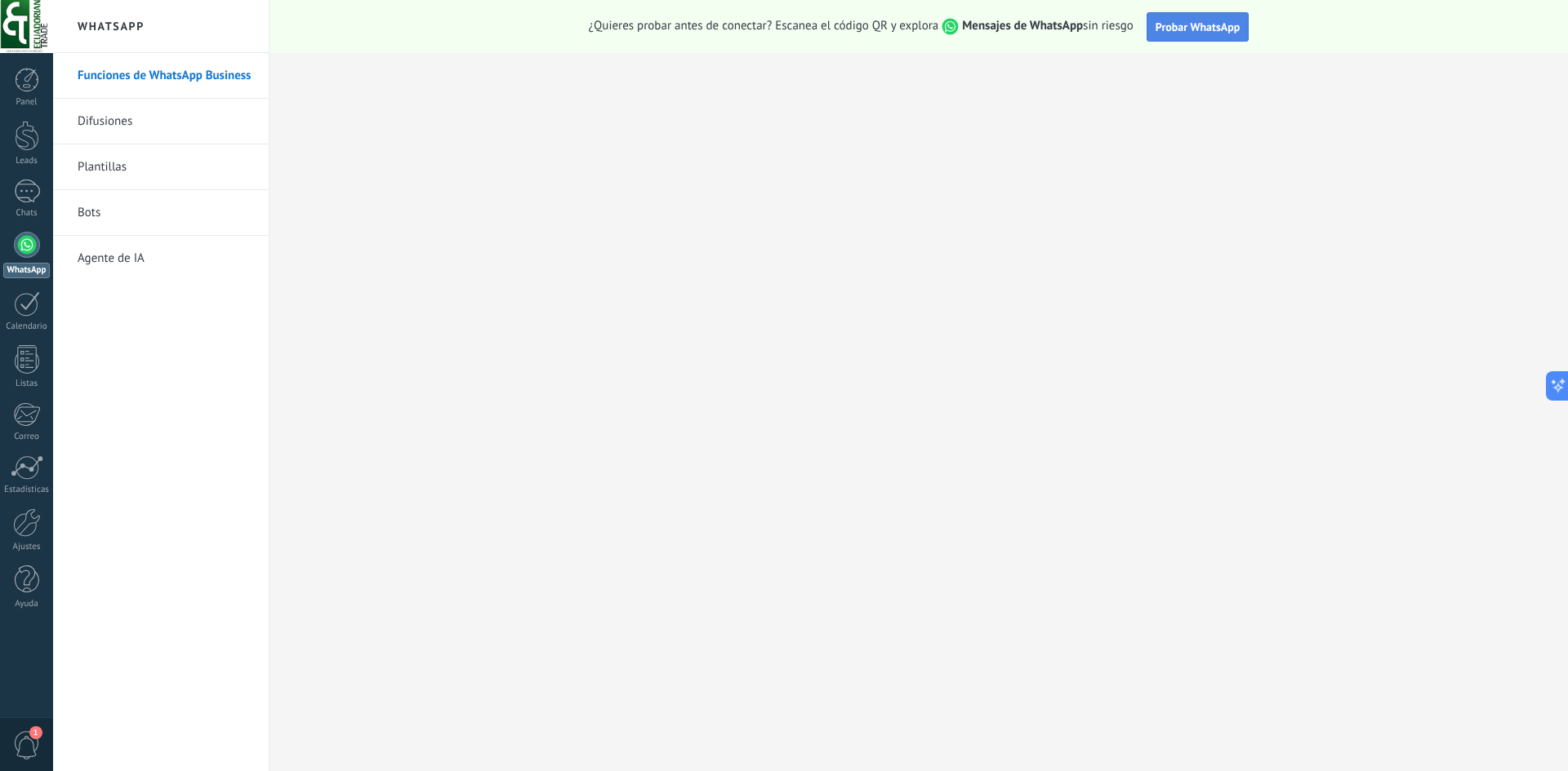
click at [1193, 28] on span "Probar WhatsApp" at bounding box center [1197, 26] width 85 height 15
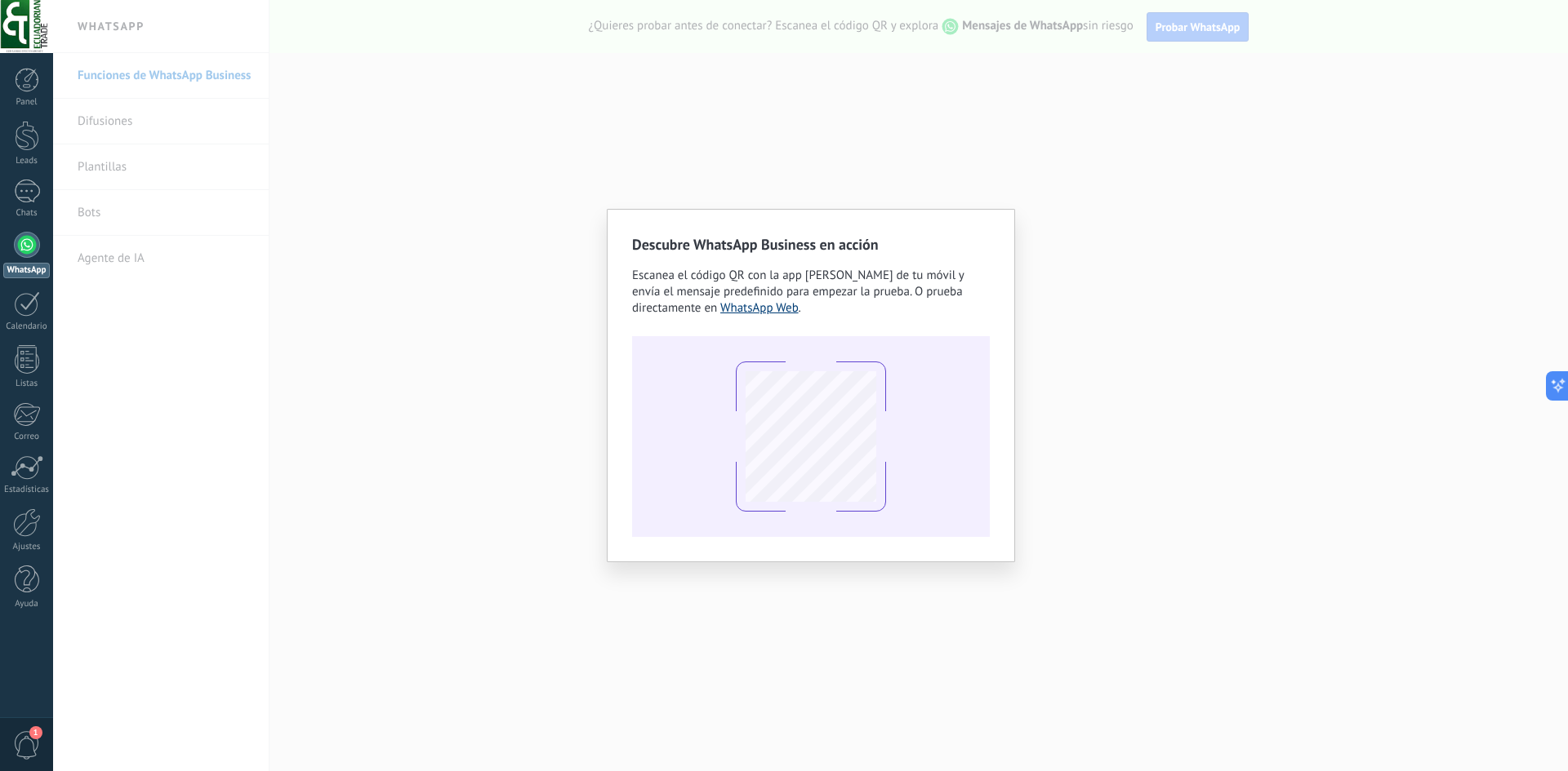
click at [751, 305] on link "WhatsApp Web" at bounding box center [759, 308] width 79 height 16
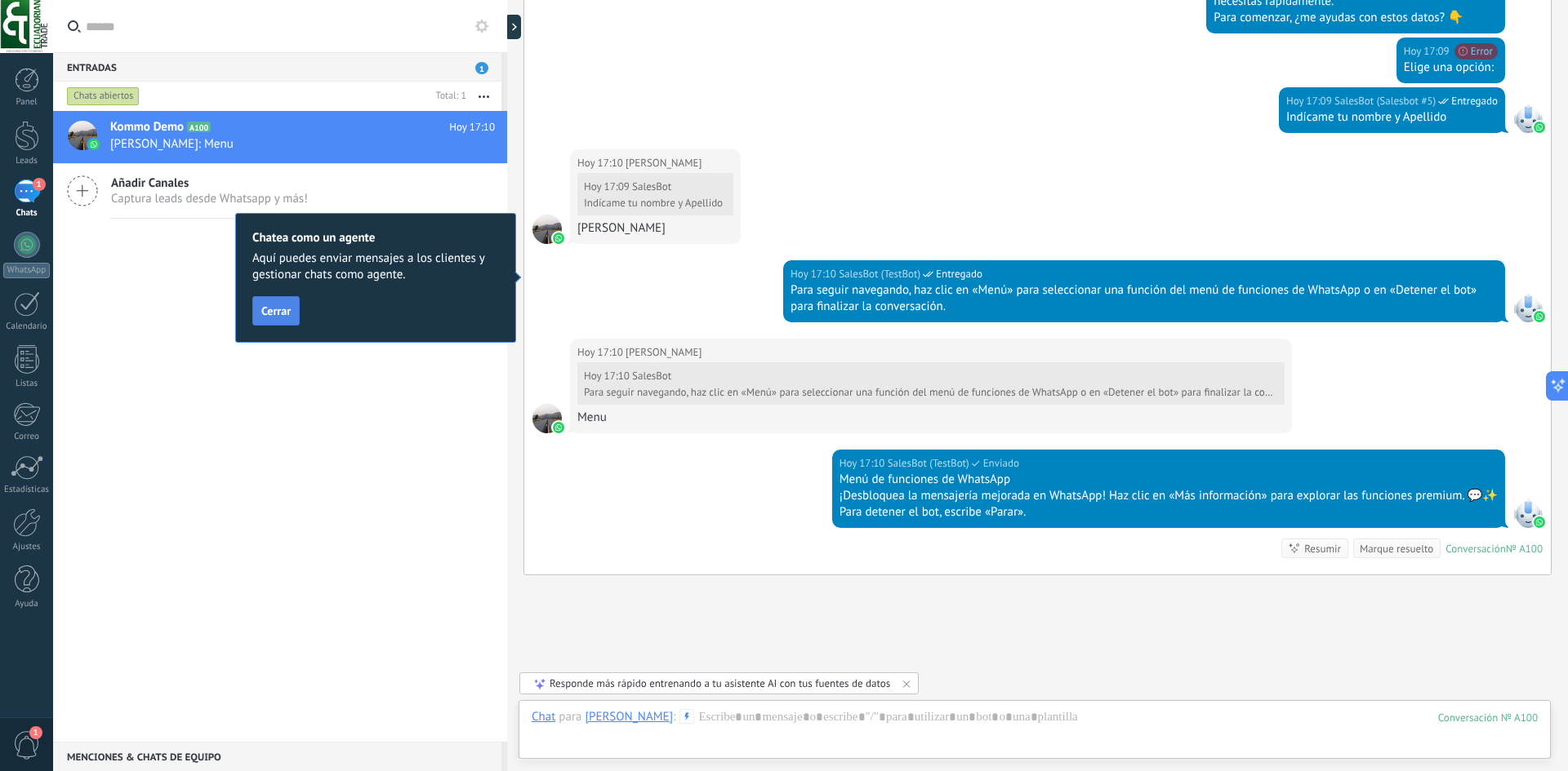
scroll to position [1299, 0]
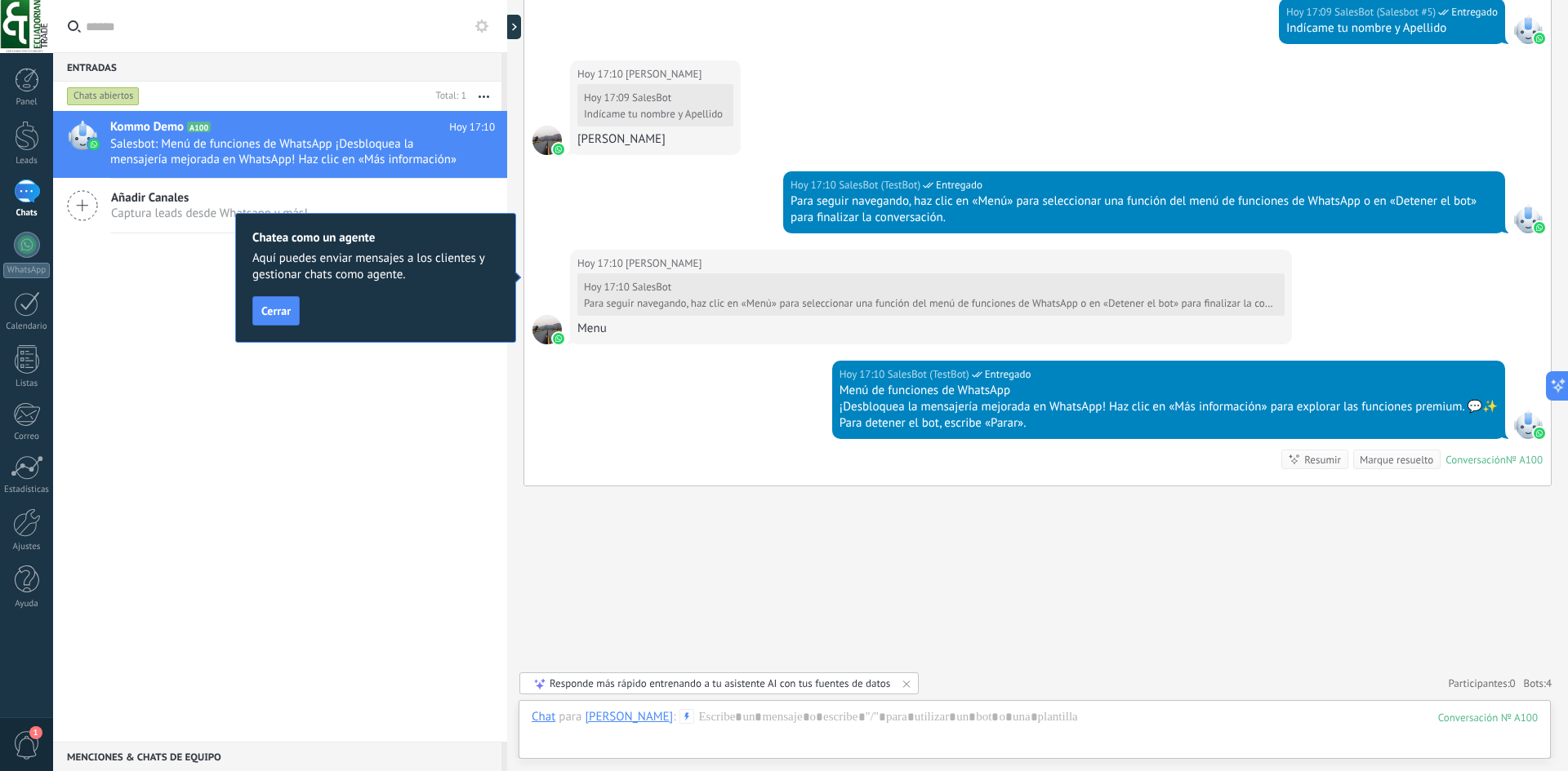
click at [289, 327] on div "Chatea como un agente Aquí puedes enviar mensajes a los clientes y gestionar ch…" at bounding box center [375, 277] width 281 height 129
click at [288, 317] on span "Cerrar" at bounding box center [276, 311] width 29 height 12
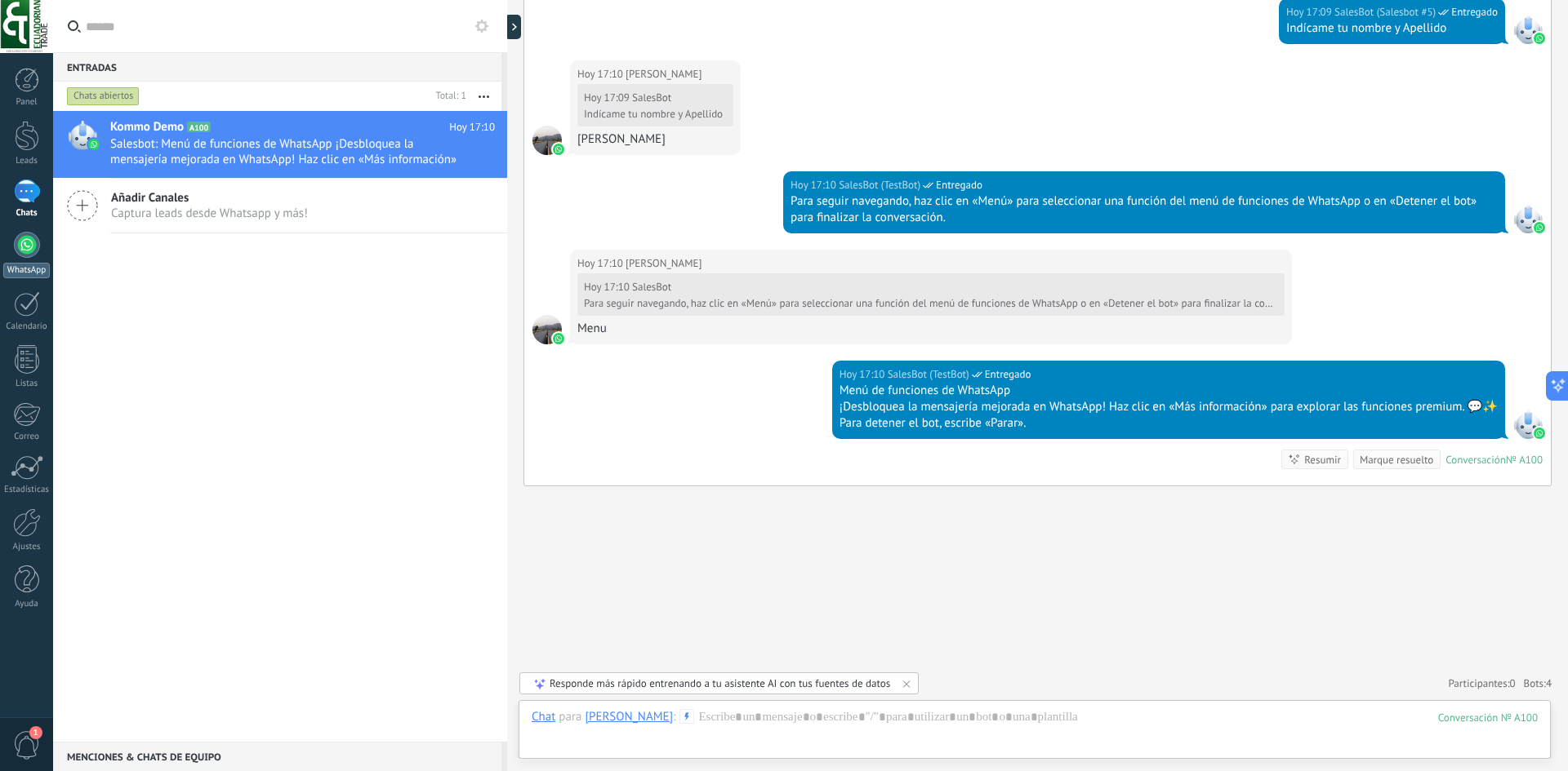
click at [23, 251] on div at bounding box center [26, 244] width 26 height 26
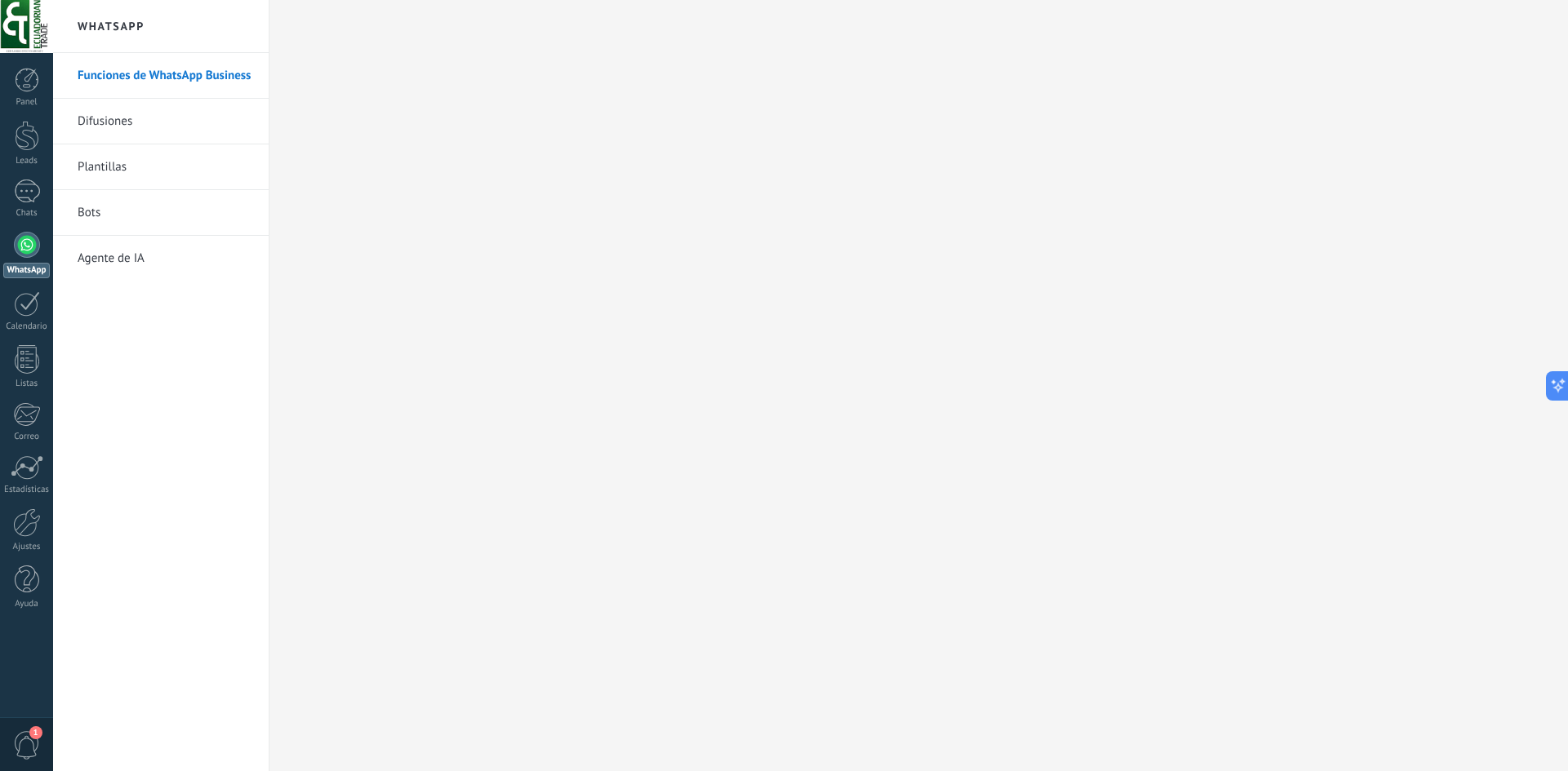
click at [101, 219] on link "Bots" at bounding box center [165, 213] width 175 height 46
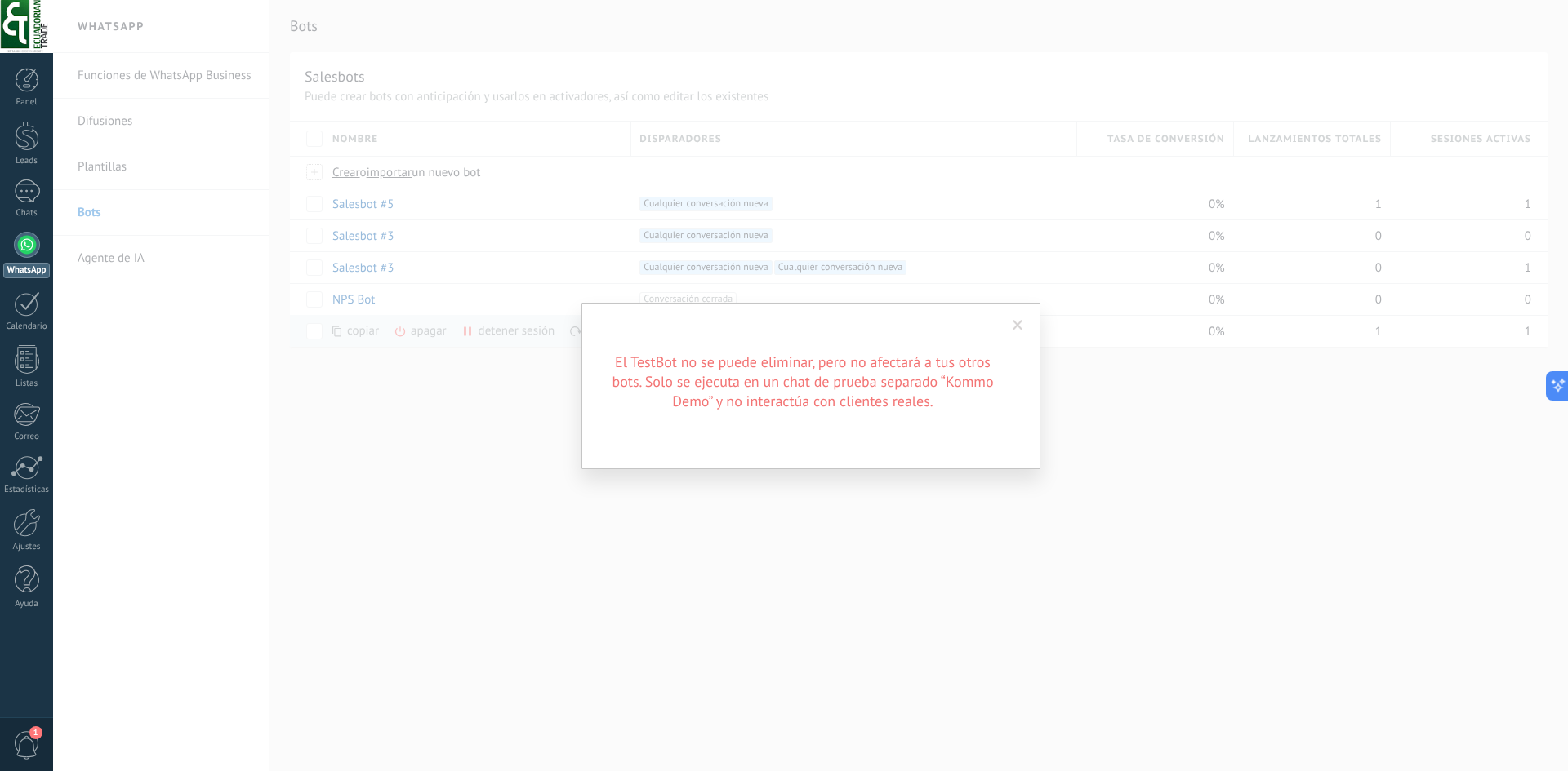
click at [1025, 327] on span at bounding box center [1017, 326] width 27 height 28
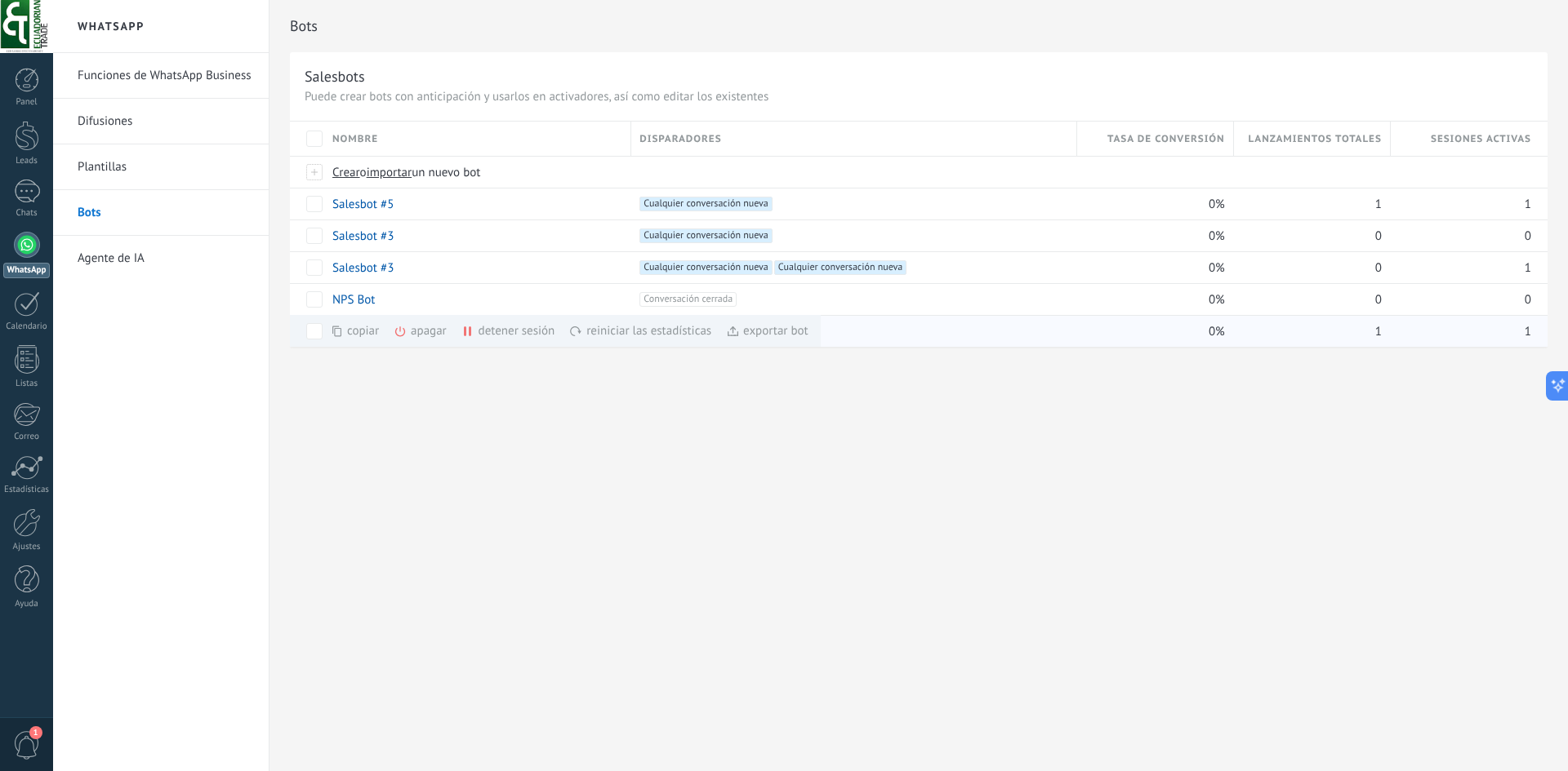
click at [429, 330] on div "apagar màs" at bounding box center [448, 331] width 109 height 32
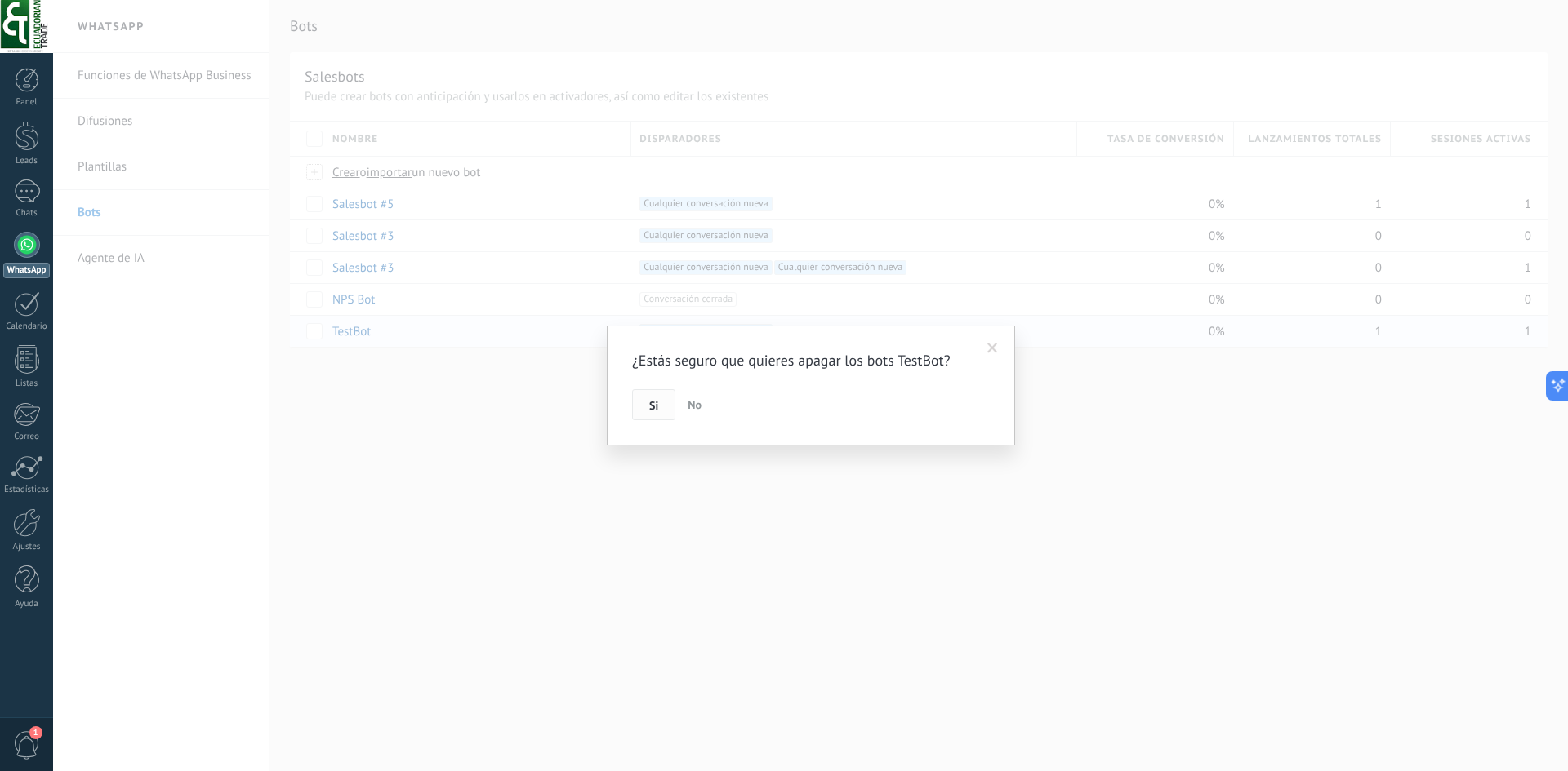
click at [668, 415] on button "Si" at bounding box center [654, 404] width 43 height 31
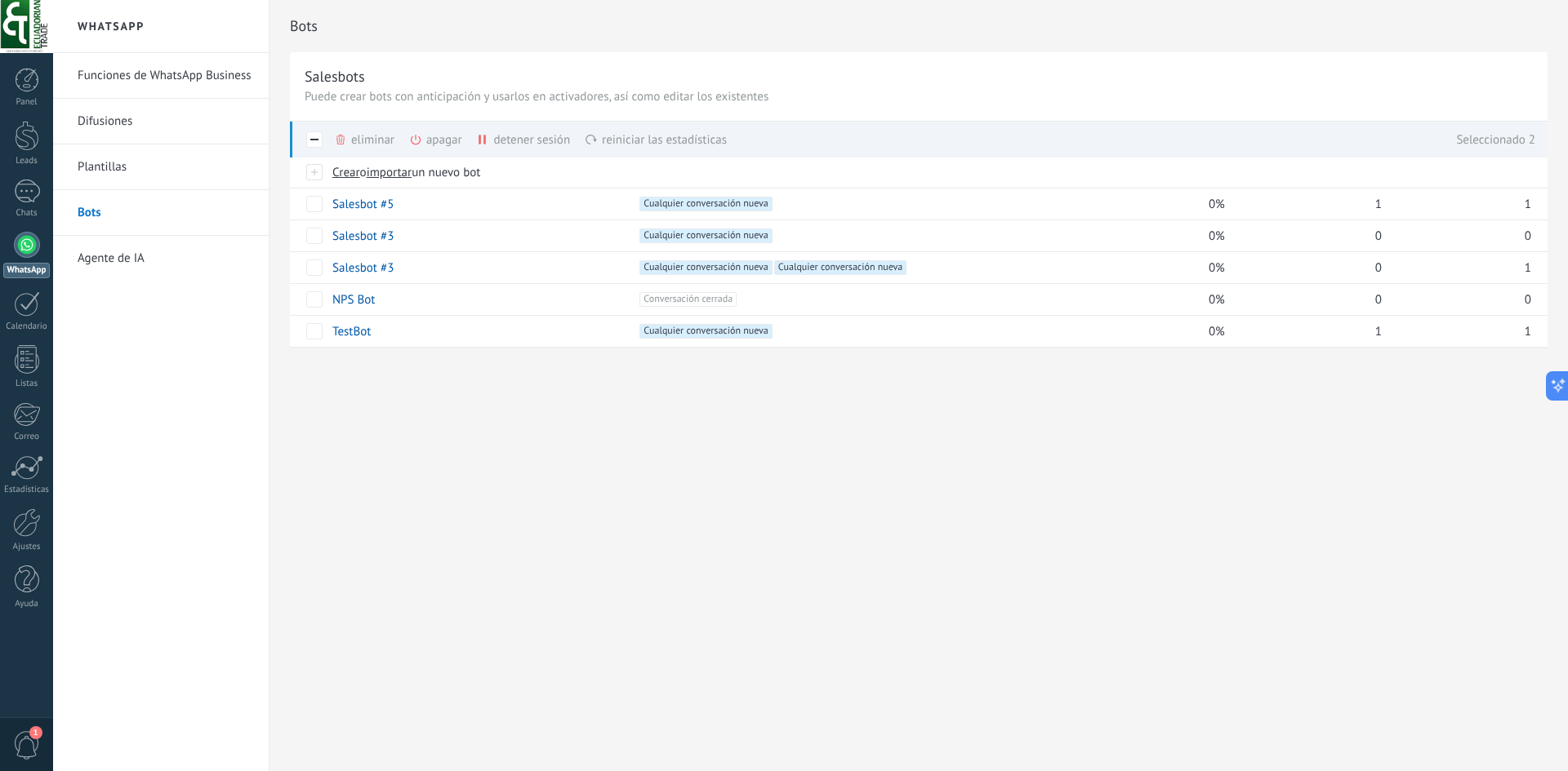
click at [373, 141] on div "eliminar màs" at bounding box center [391, 139] width 116 height 36
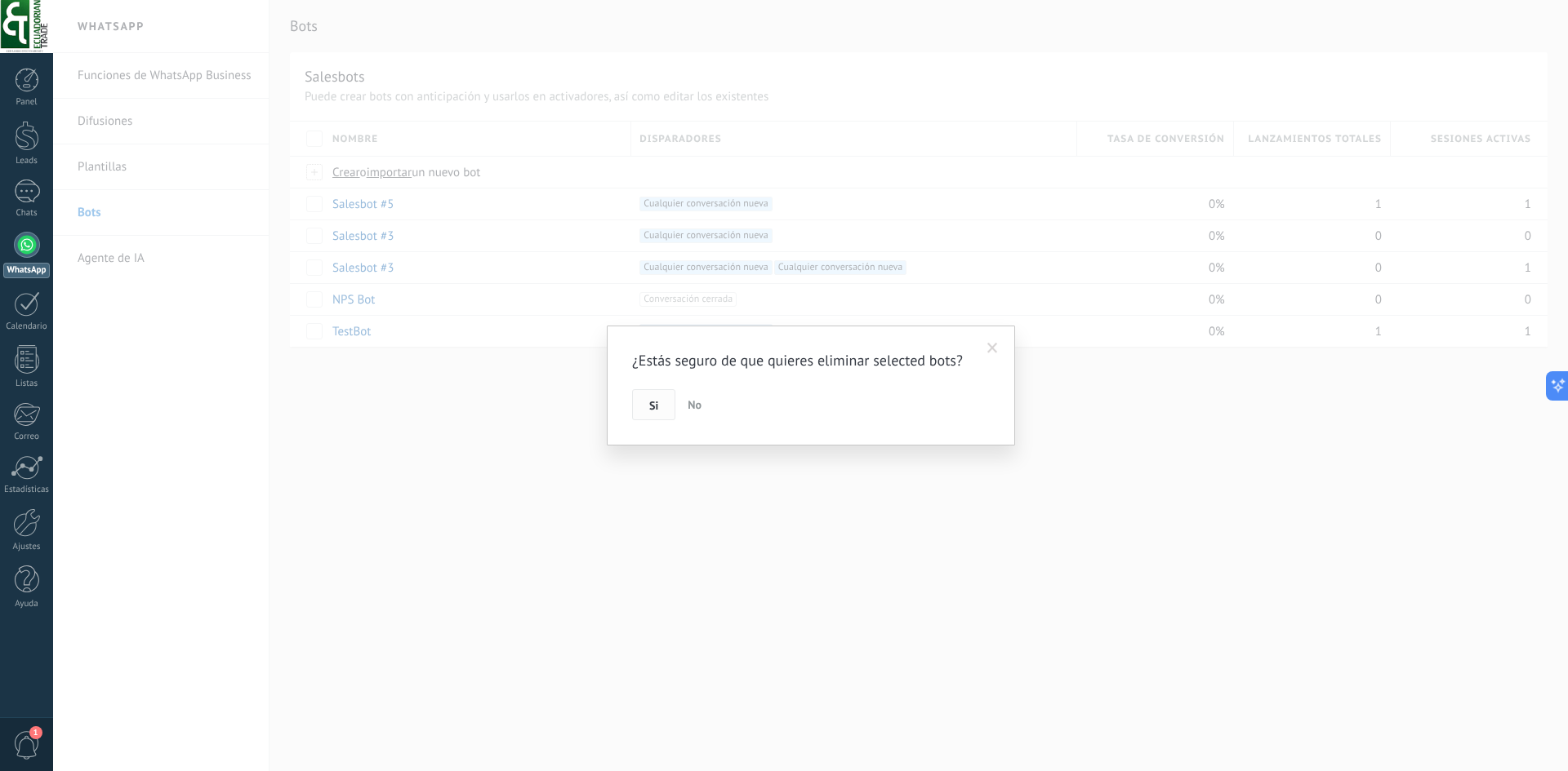
click at [648, 404] on button "Si" at bounding box center [654, 404] width 43 height 31
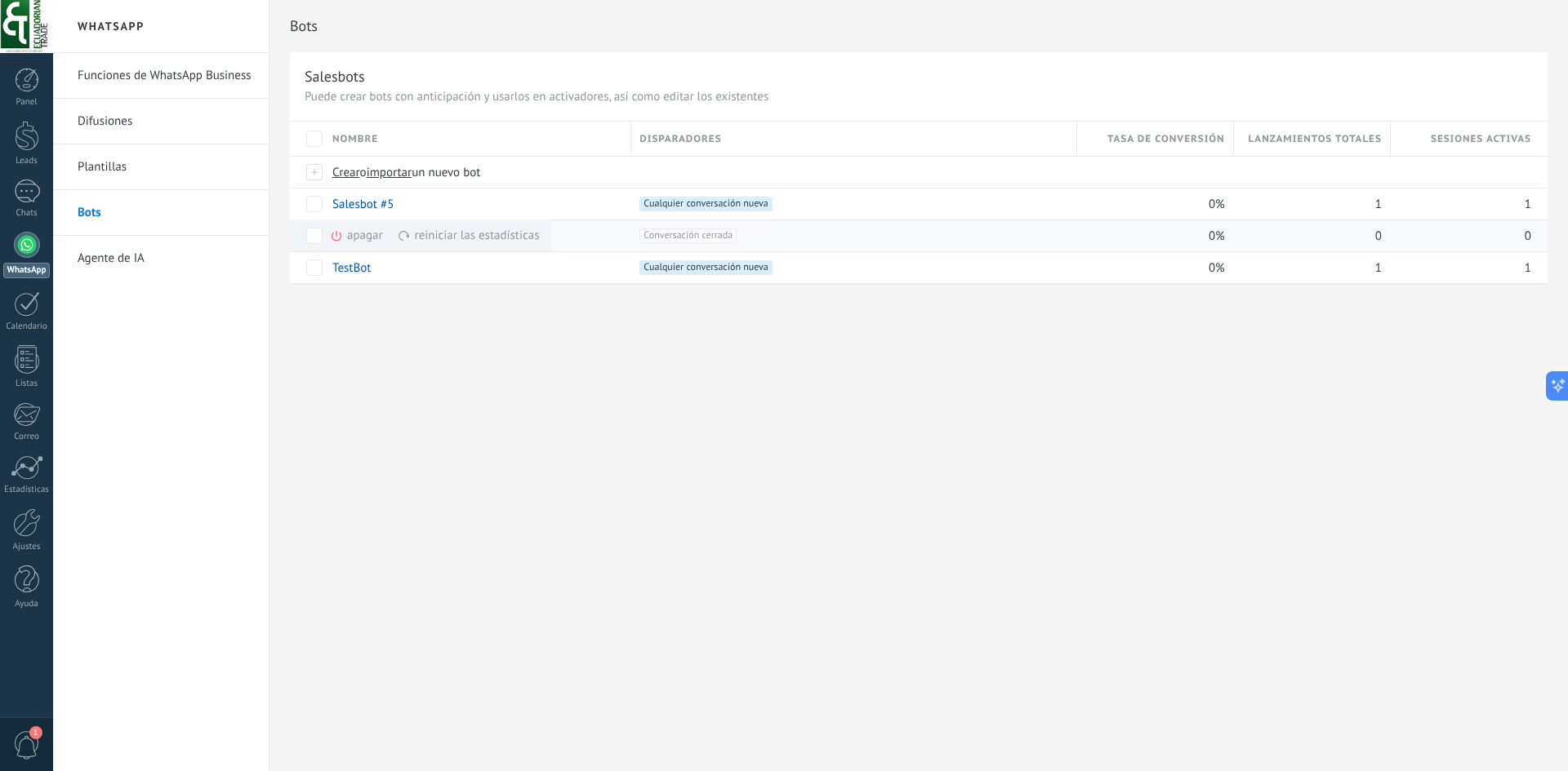
click at [359, 241] on div "apagar màs" at bounding box center [384, 235] width 109 height 32
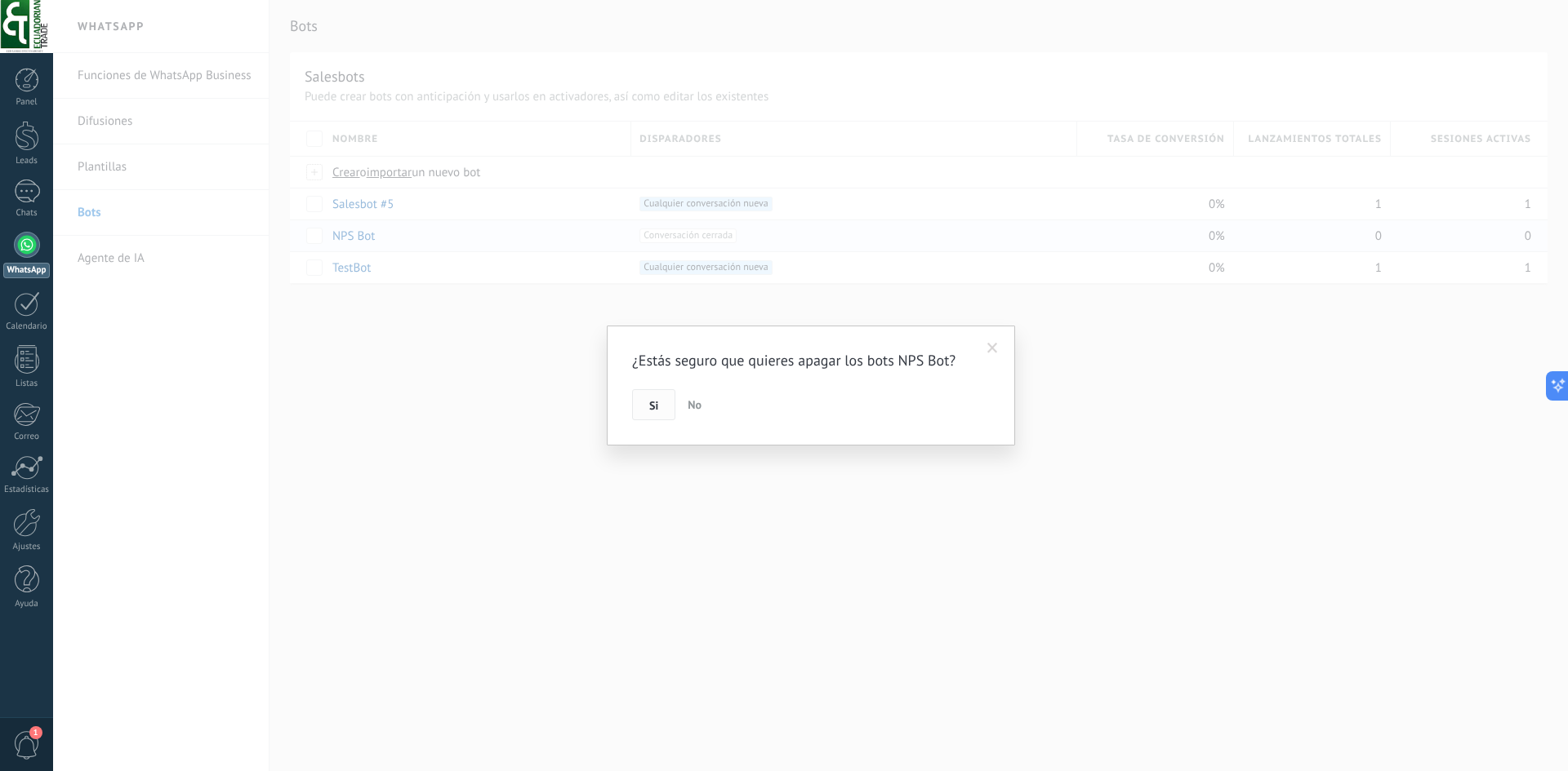
click at [656, 403] on span "Si" at bounding box center [653, 405] width 9 height 12
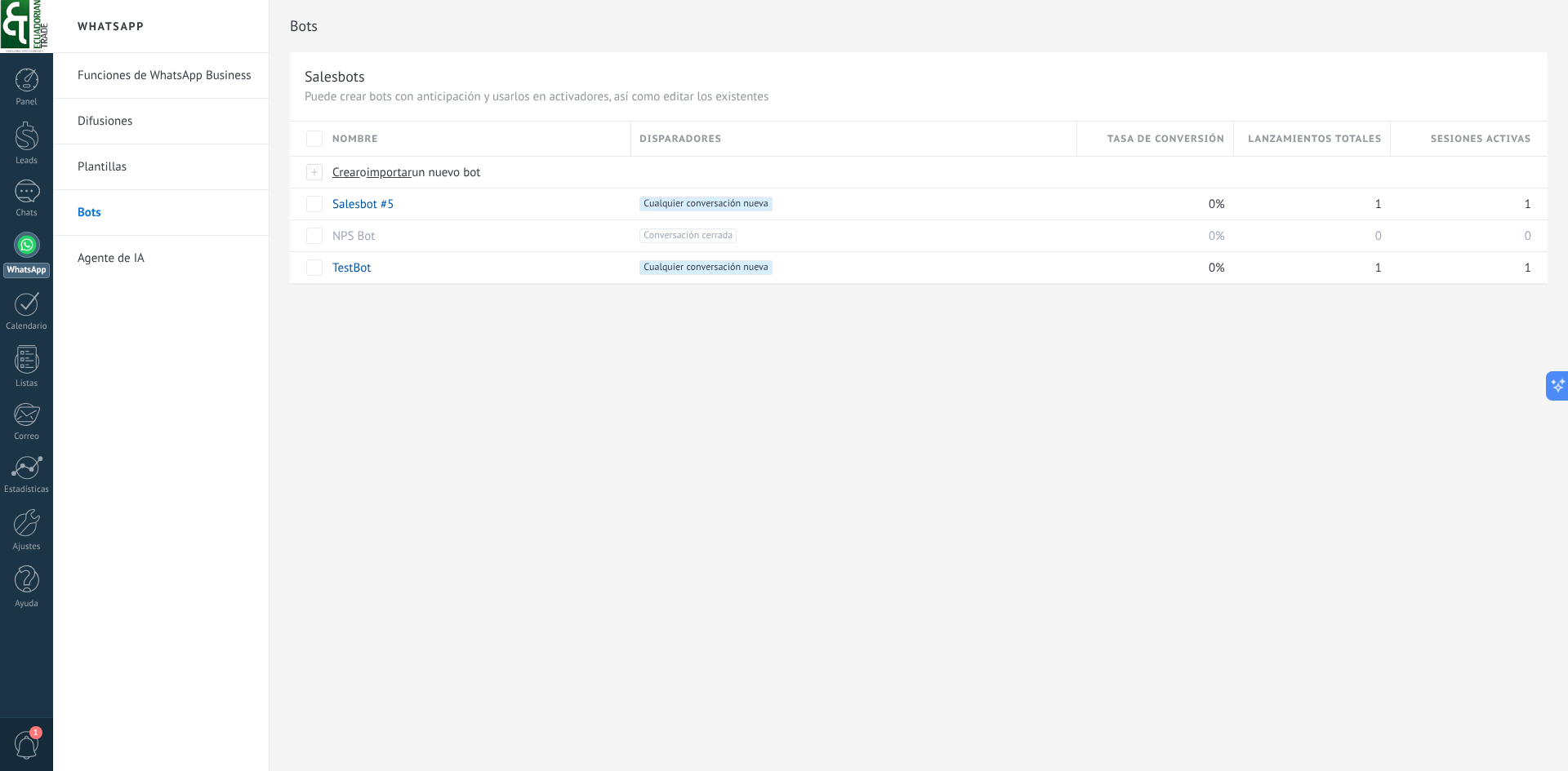
click at [676, 382] on div "Bots Salesbots Puede crear bots con anticipación y usarlos en activadores, así …" at bounding box center [918, 385] width 1299 height 771
click at [175, 94] on link "Funciones de WhatsApp Business" at bounding box center [165, 76] width 175 height 46
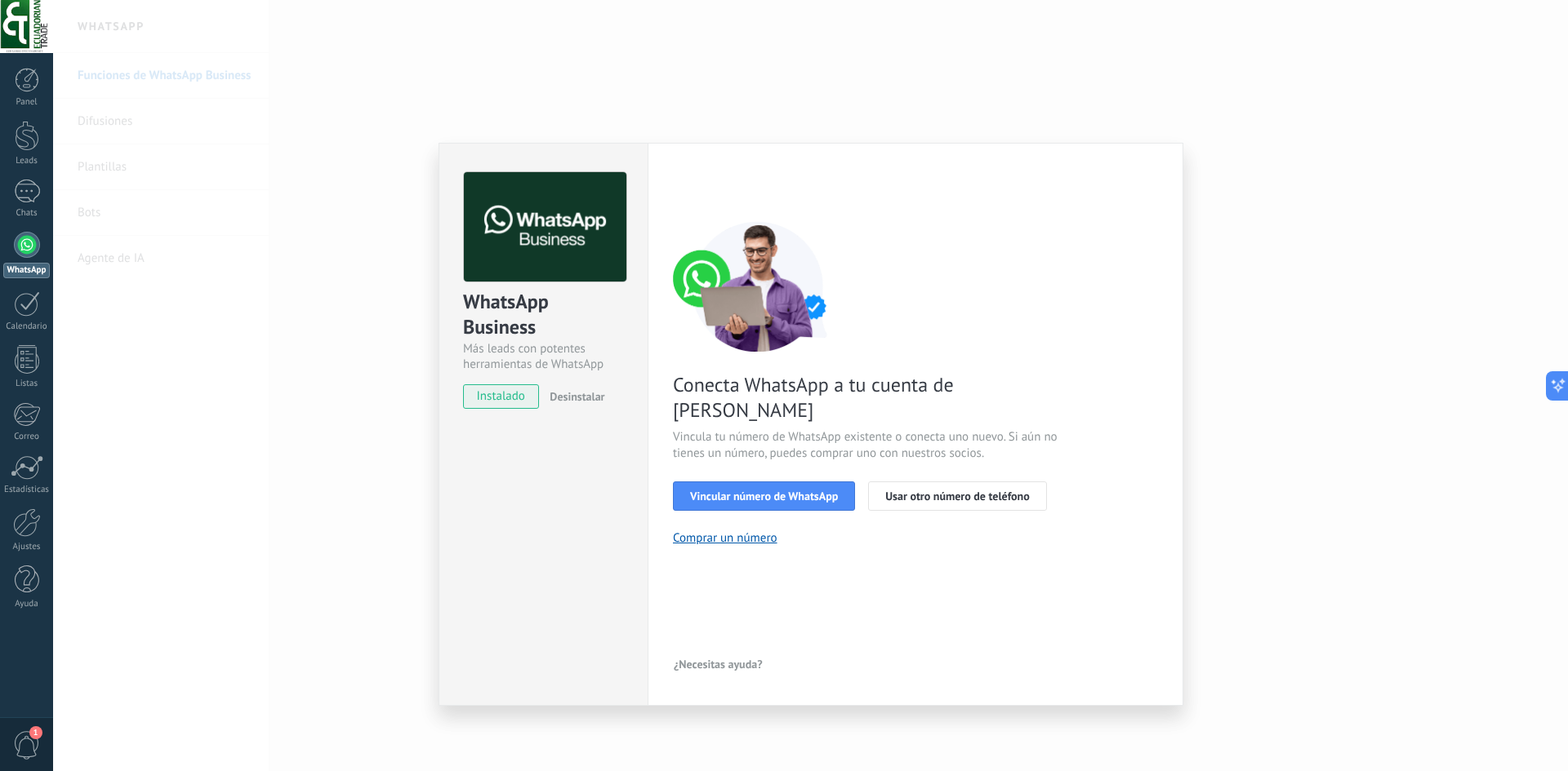
click at [1275, 581] on div "WhatsApp Business Más leads con potentes herramientas de WhatsApp instalado Des…" at bounding box center [810, 385] width 1515 height 771
click at [1147, 165] on div "Configuraciones Autorizaciones Esta pestaña registra a los usuarios que han con…" at bounding box center [915, 424] width 536 height 563
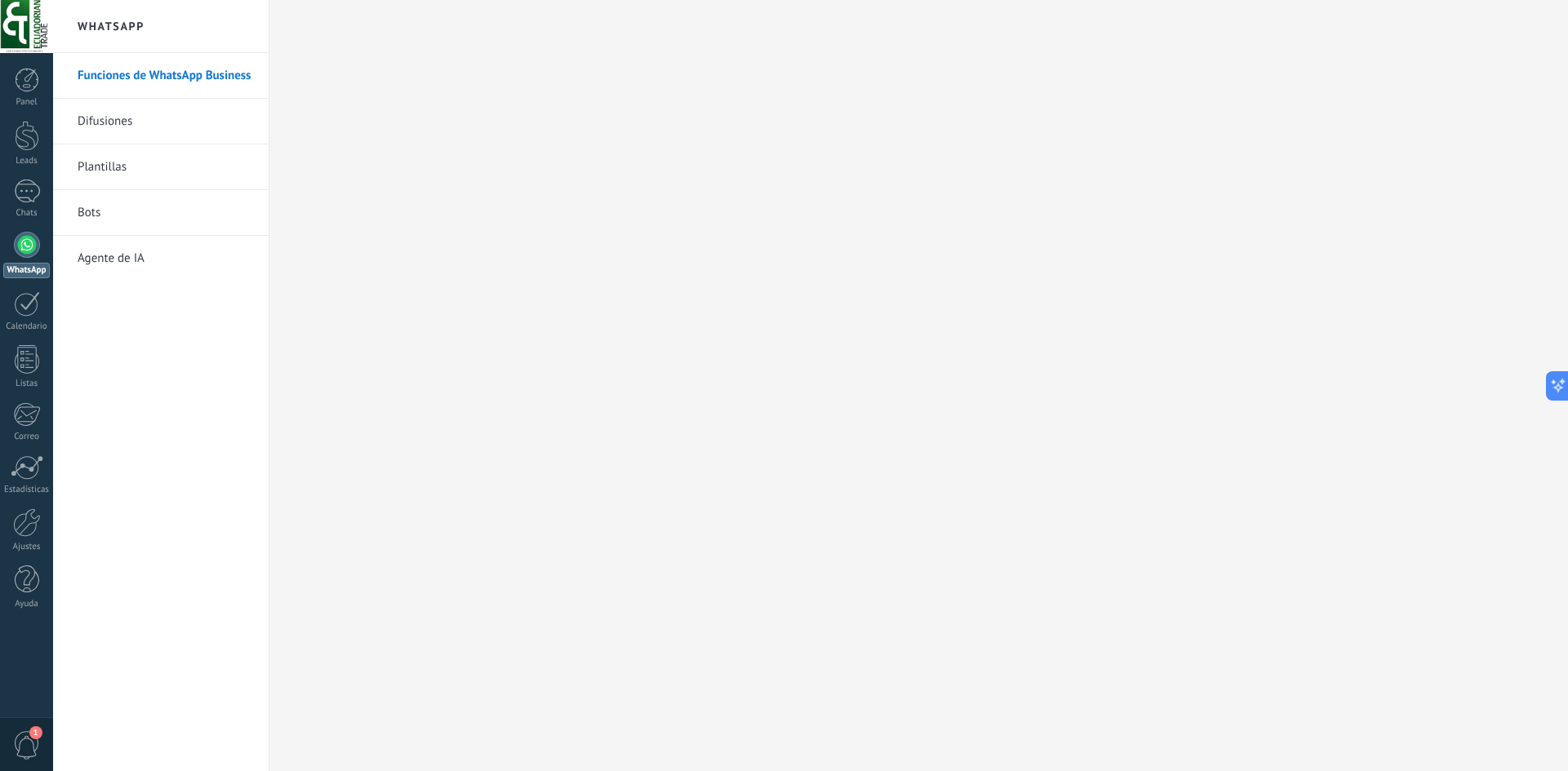
click at [99, 135] on link "Difusiones" at bounding box center [165, 122] width 175 height 46
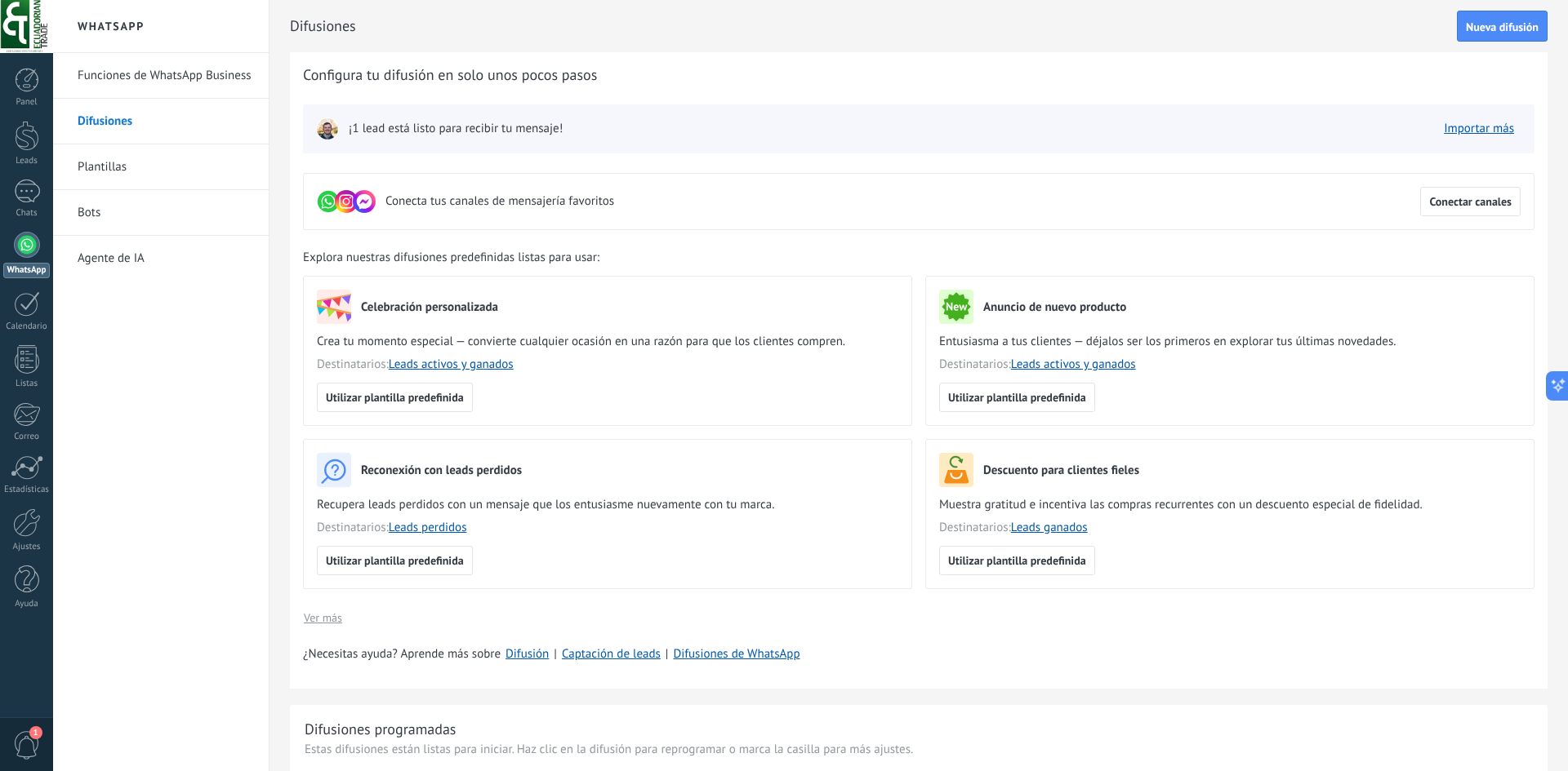
click at [140, 210] on link "Bots" at bounding box center [165, 213] width 175 height 46
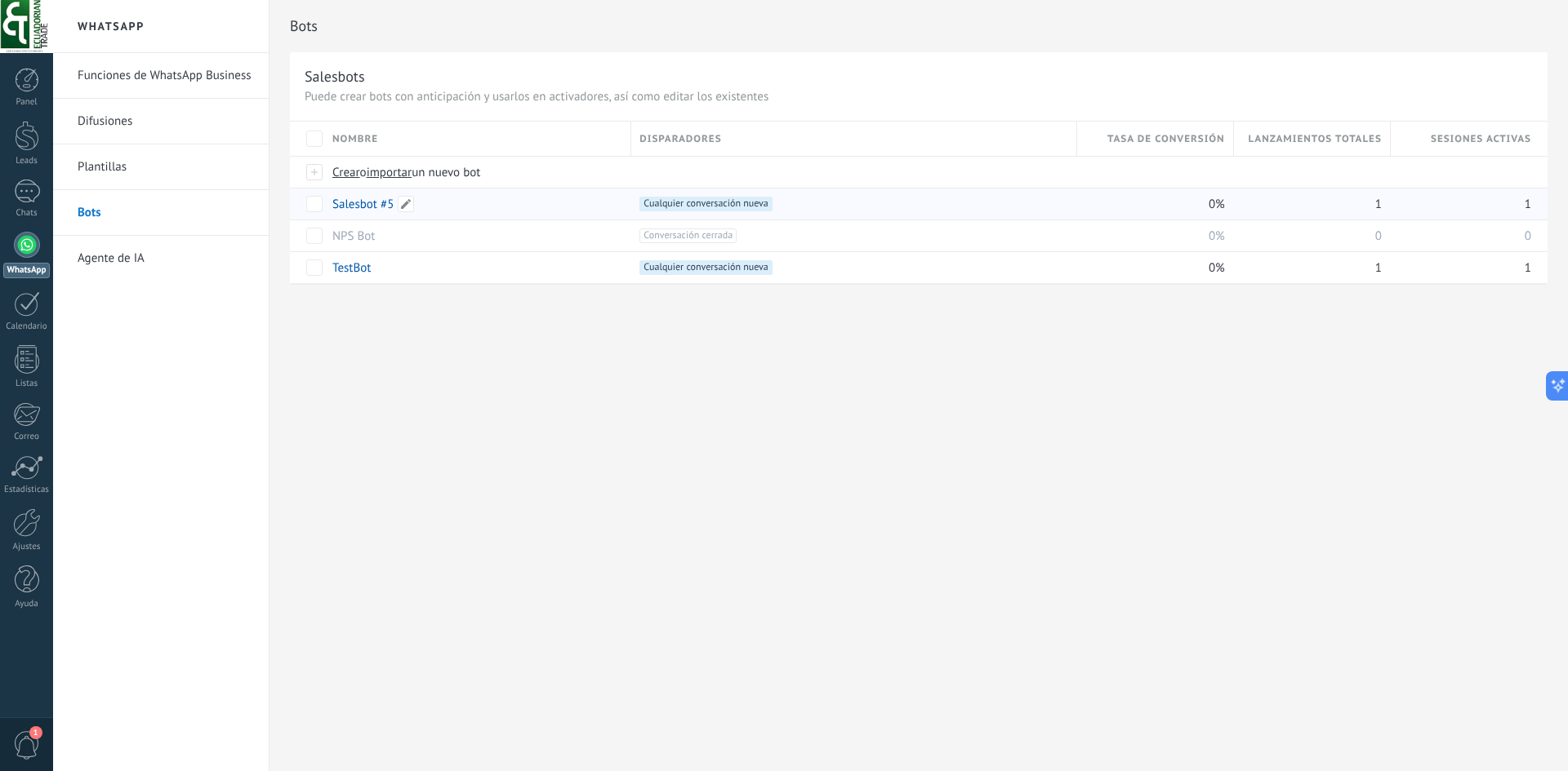
click at [383, 206] on link "Salesbot #5" at bounding box center [363, 204] width 61 height 16
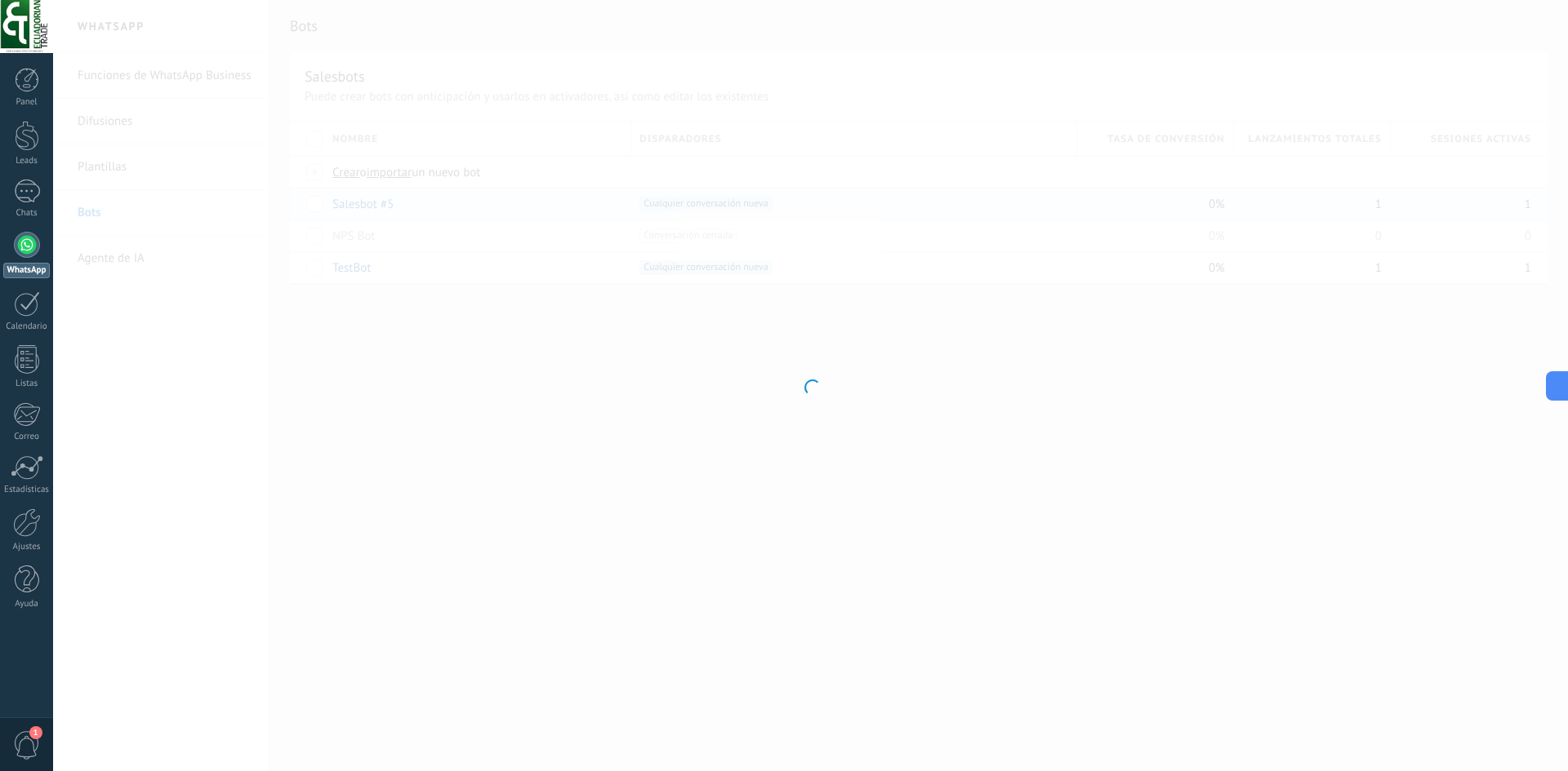
type input "**********"
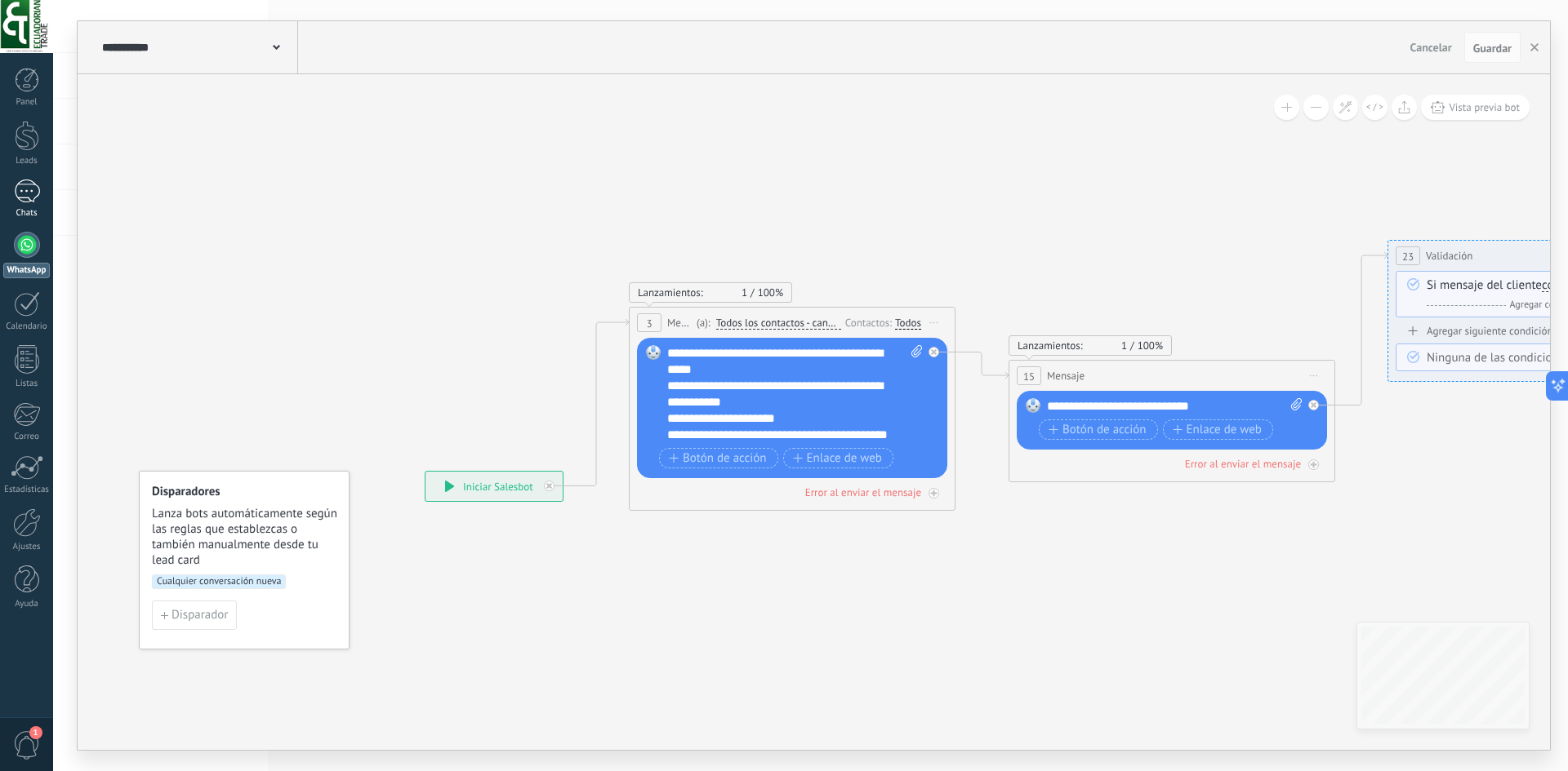
click at [43, 195] on link "1 Chats" at bounding box center [26, 199] width 53 height 39
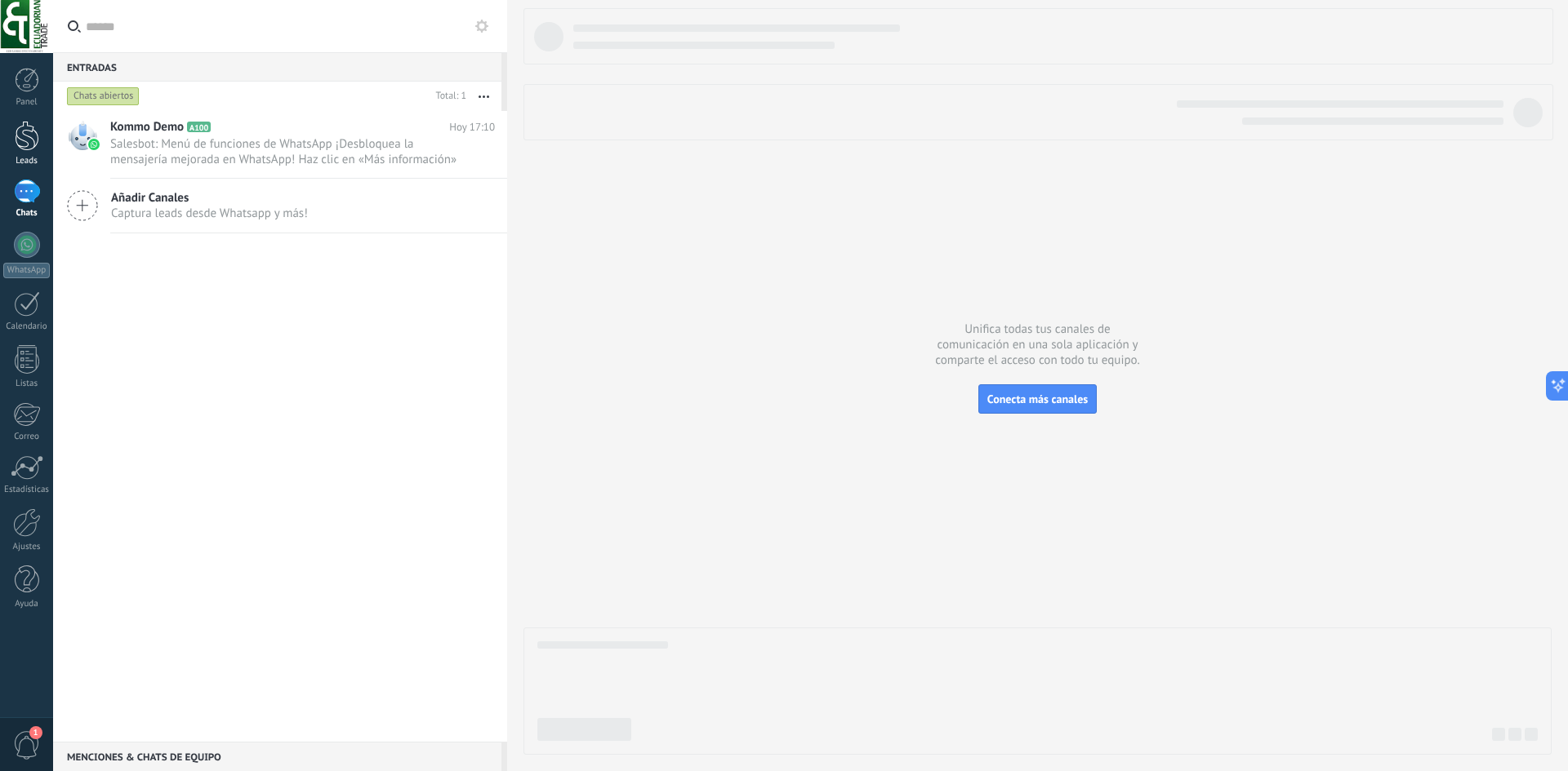
click at [32, 135] on div at bounding box center [26, 135] width 24 height 30
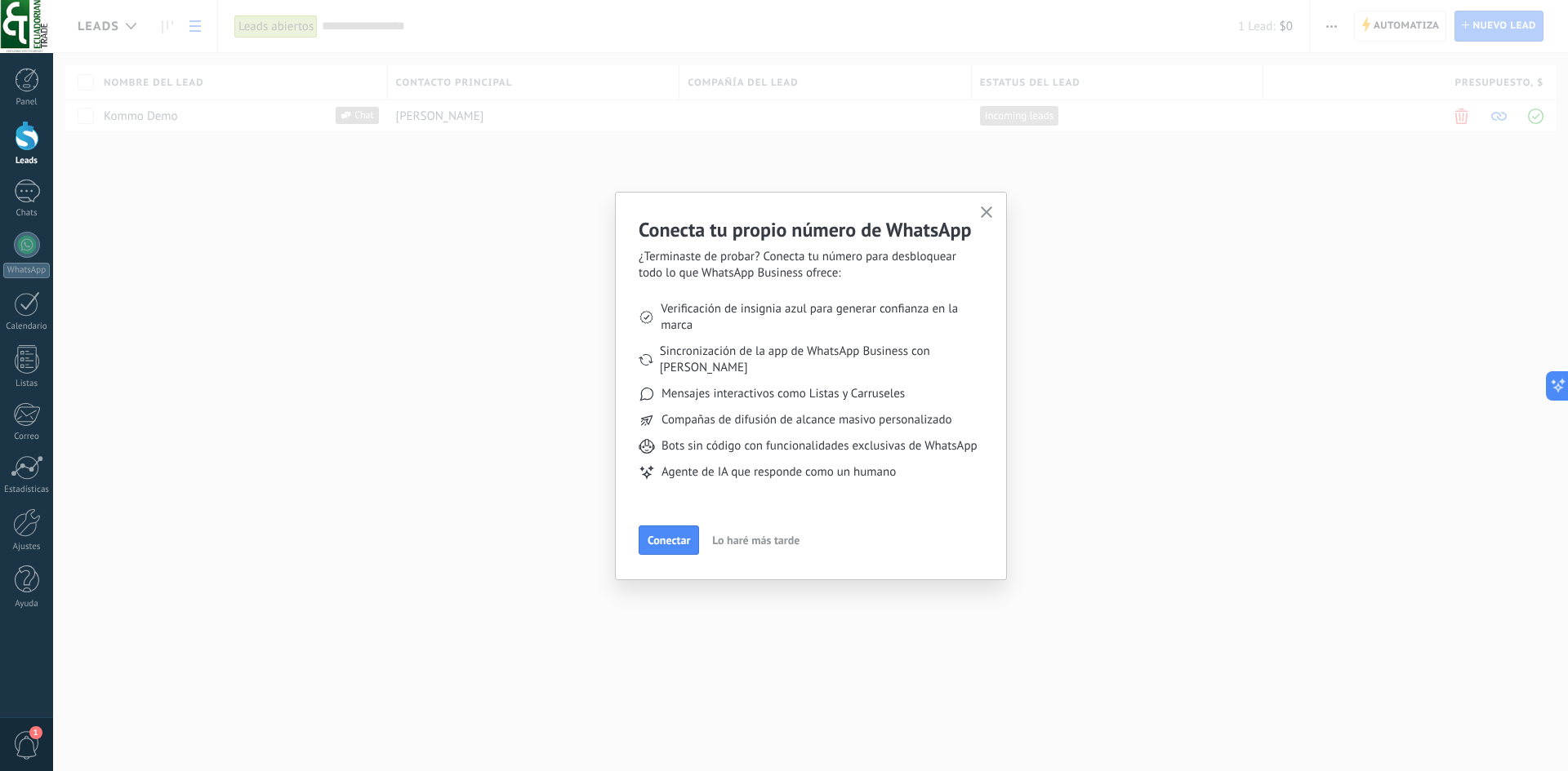
click at [990, 205] on button "button" at bounding box center [986, 213] width 20 height 22
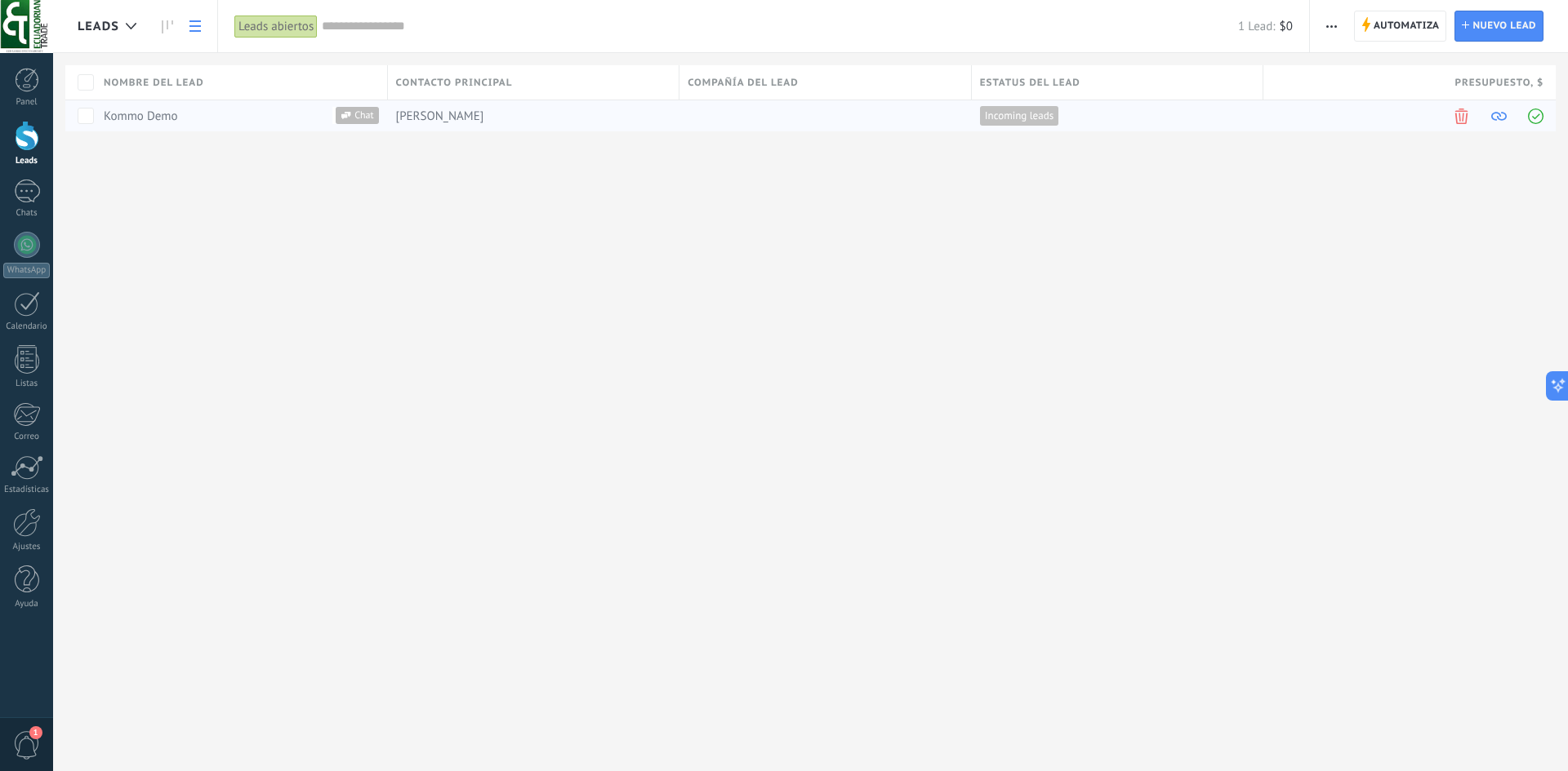
click at [542, 116] on div "[PERSON_NAME]" at bounding box center [530, 116] width 284 height 31
click at [336, 118] on div "Chat" at bounding box center [357, 116] width 43 height 18
click at [144, 124] on div "Kommo Demo Chat" at bounding box center [237, 116] width 284 height 31
click at [146, 117] on link "Kommo Demo" at bounding box center [141, 117] width 74 height 16
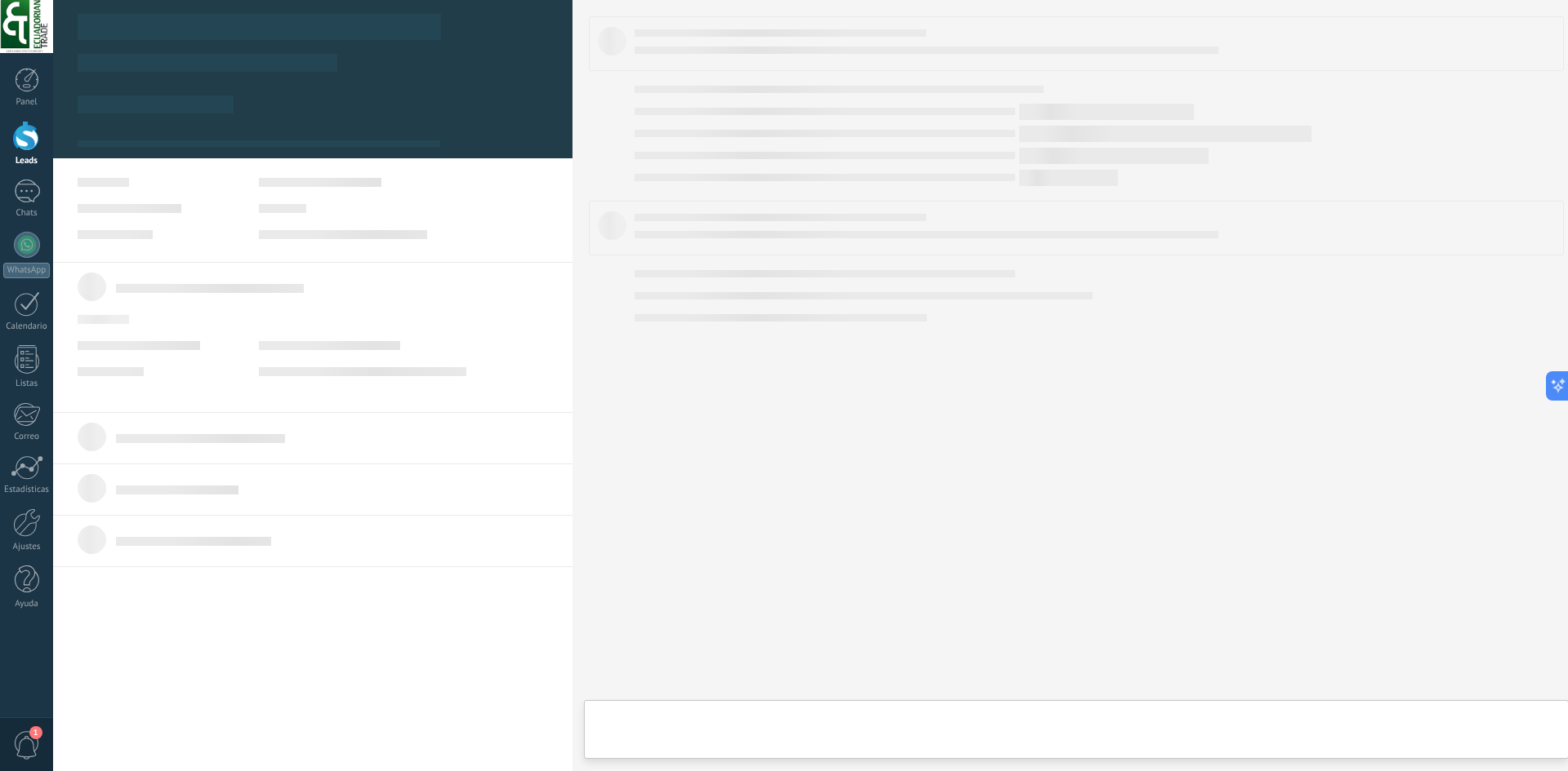
type textarea "**********"
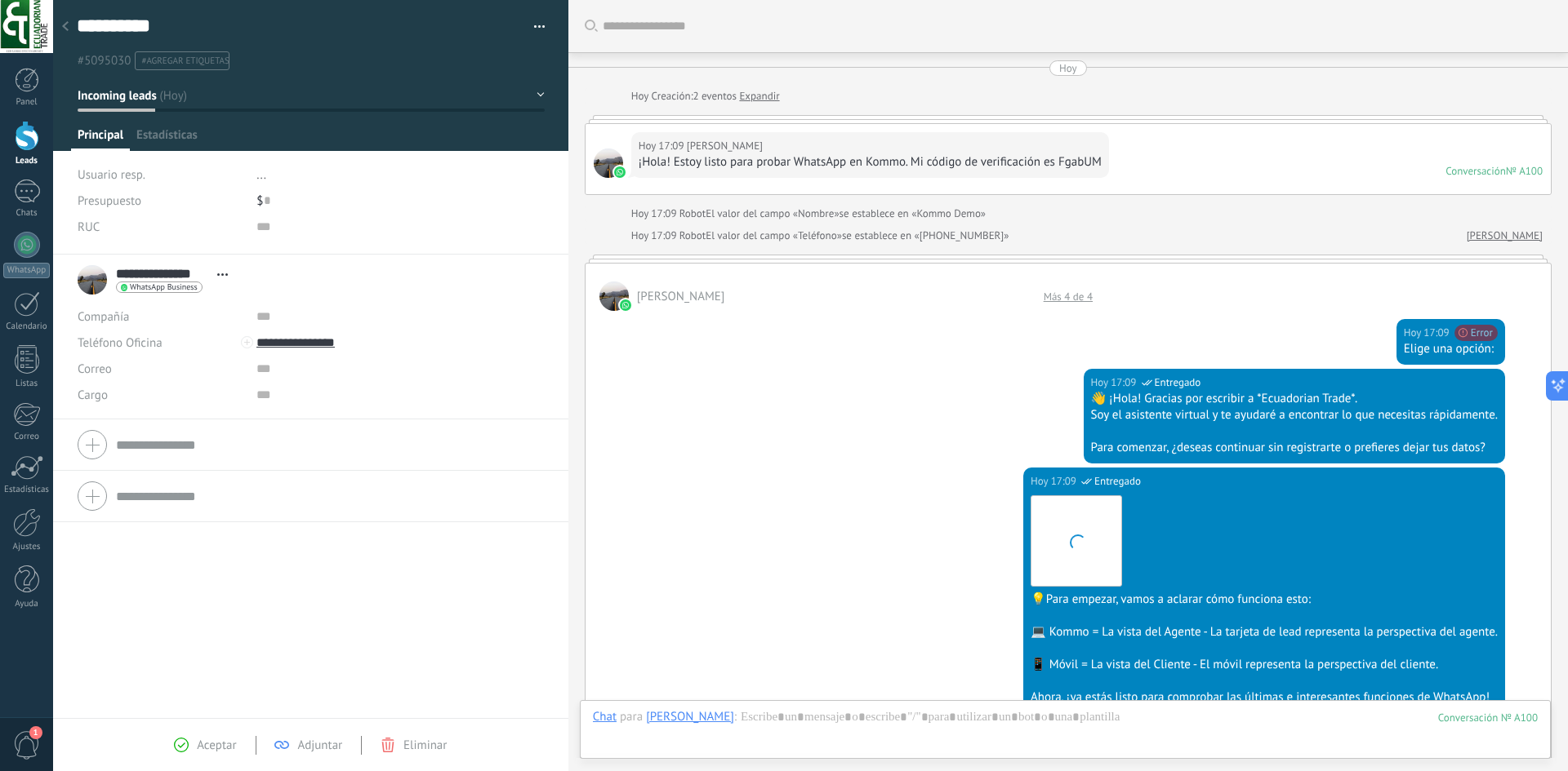
scroll to position [917, 0]
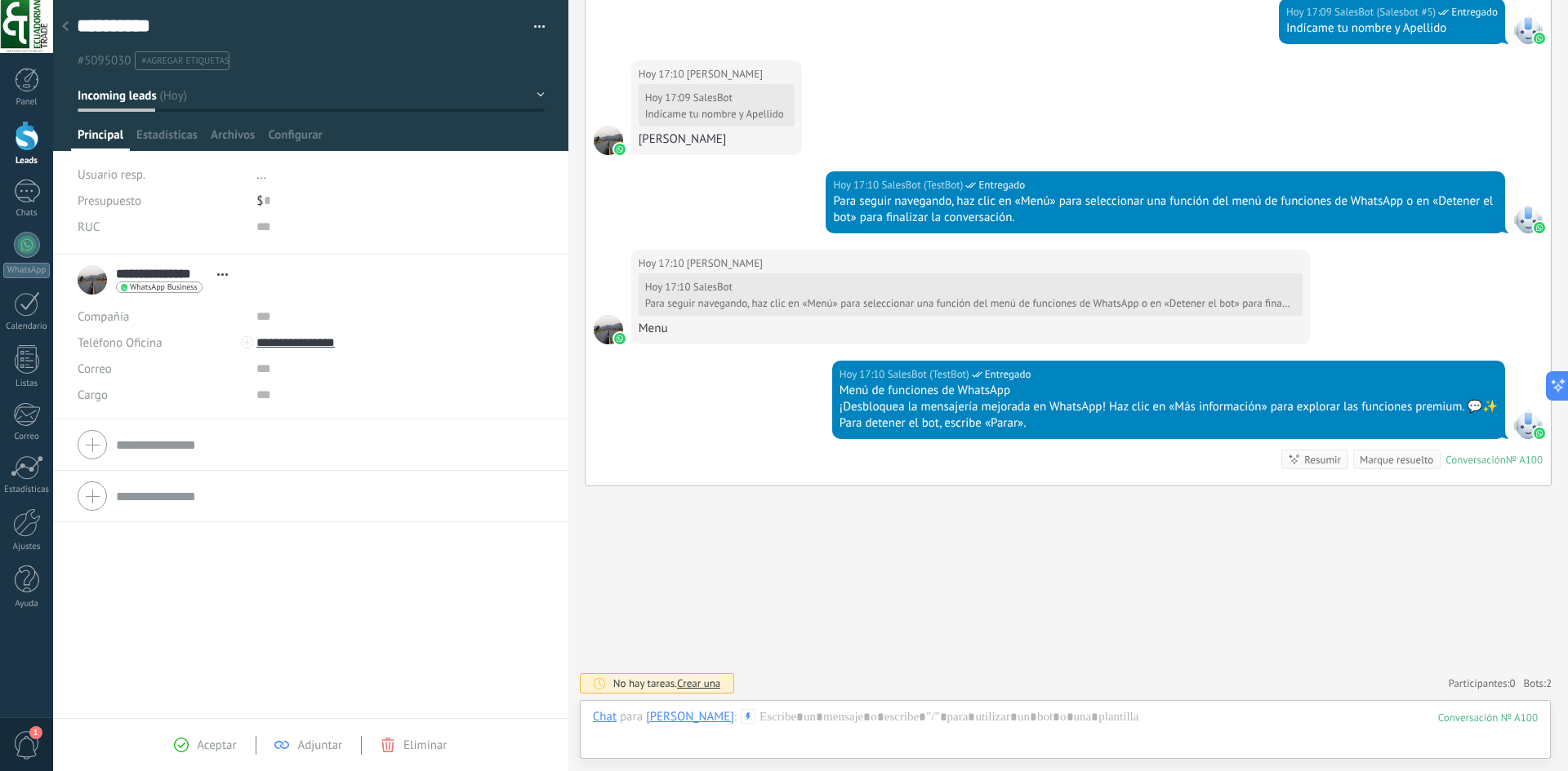
click at [434, 750] on span "Eliminar" at bounding box center [425, 746] width 43 height 16
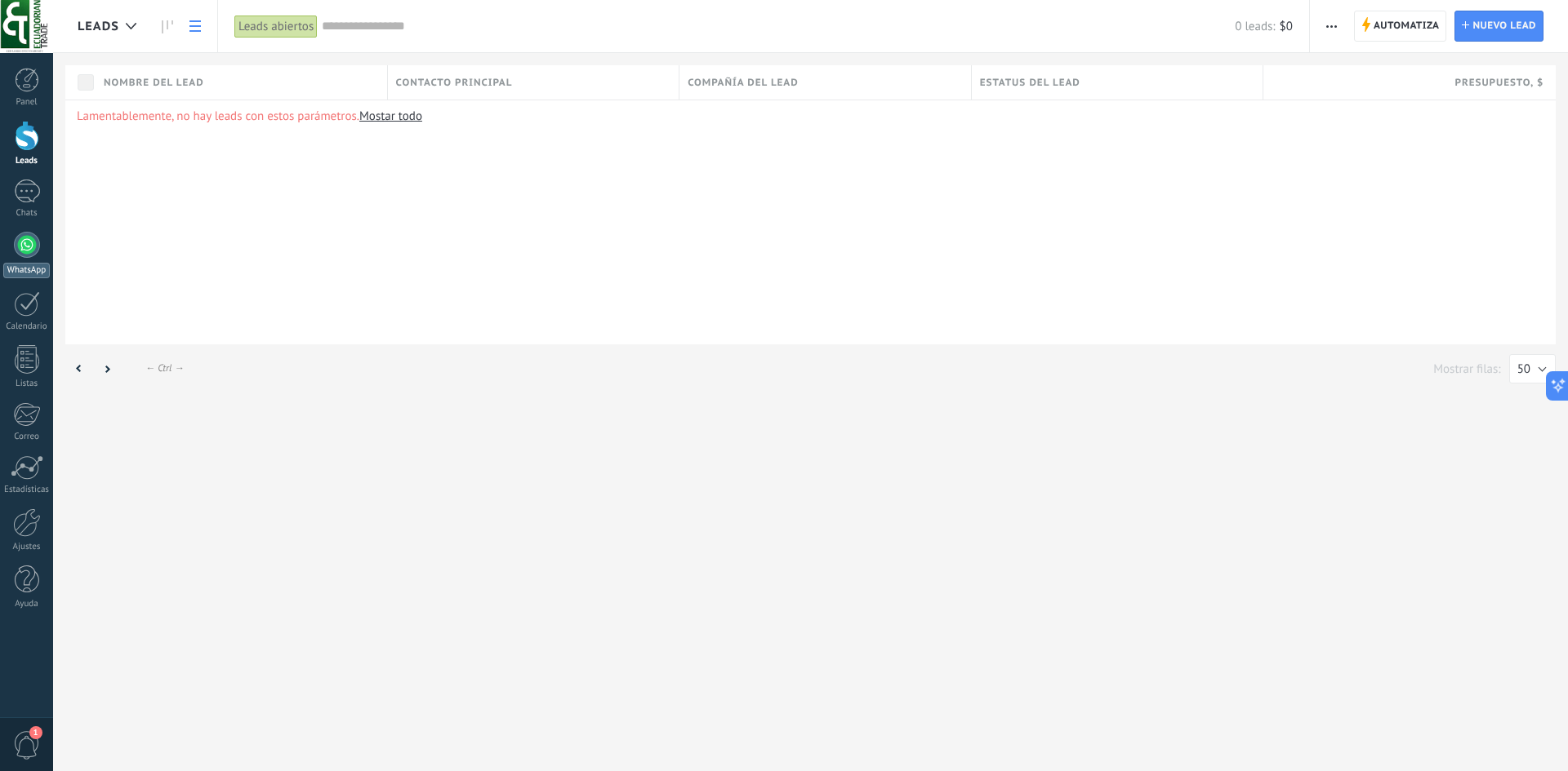
click at [33, 259] on link "WhatsApp" at bounding box center [26, 255] width 53 height 47
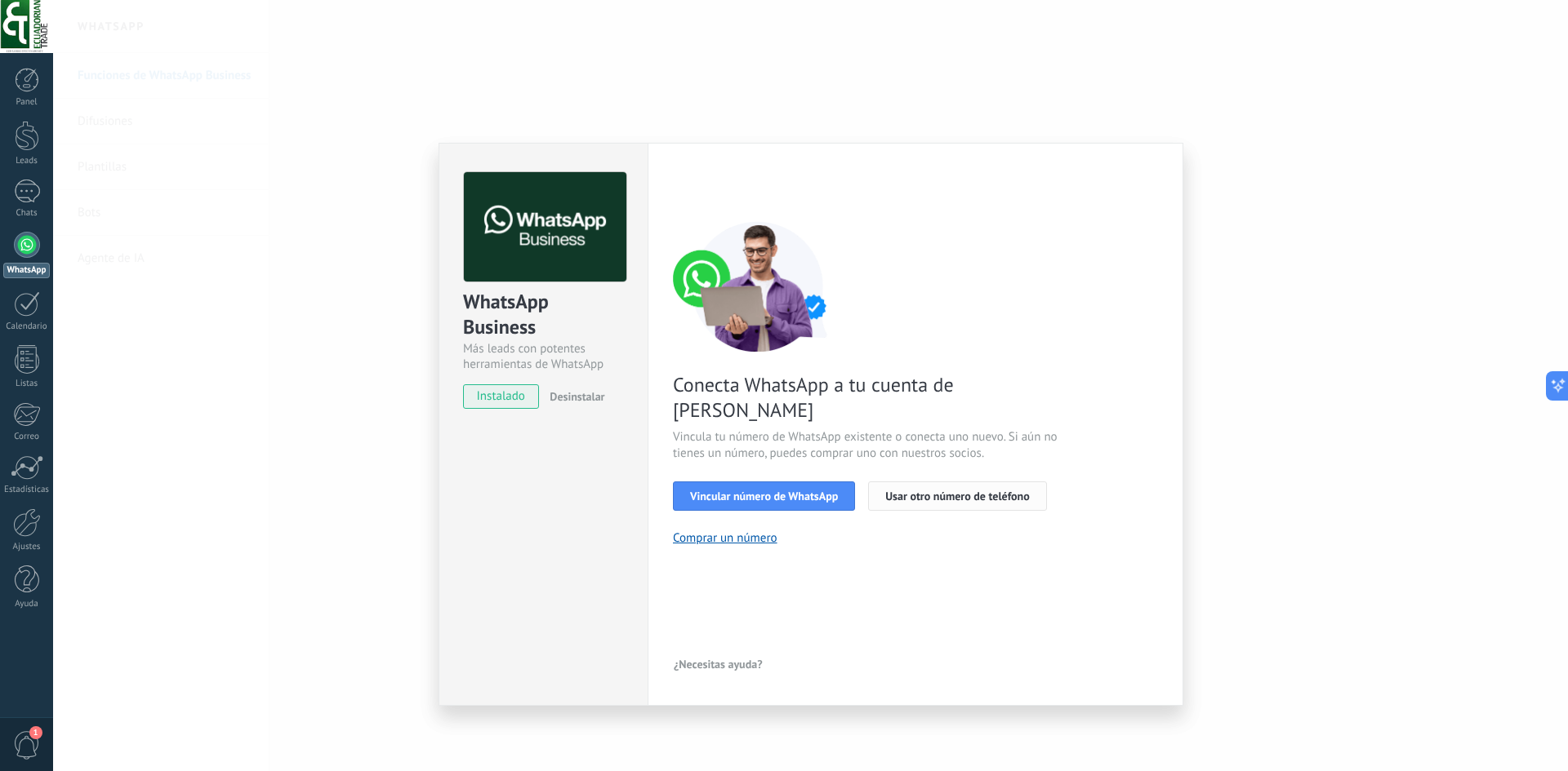
click at [909, 490] on span "Usar otro número de teléfono" at bounding box center [957, 496] width 144 height 12
click at [831, 490] on span "Vincular número de WhatsApp" at bounding box center [764, 496] width 148 height 12
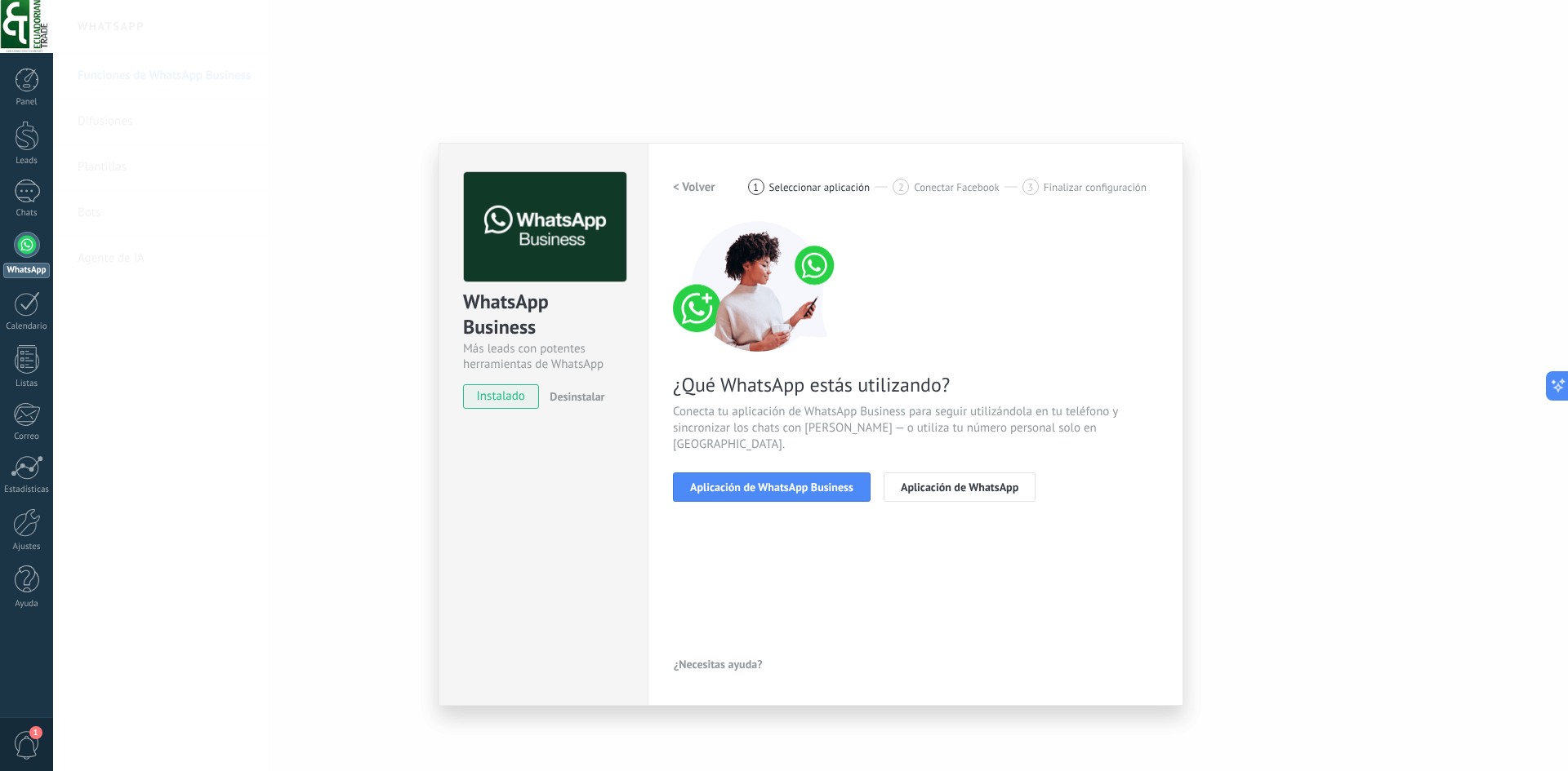
click at [831, 481] on span "Aplicación de WhatsApp Business" at bounding box center [771, 487] width 163 height 12
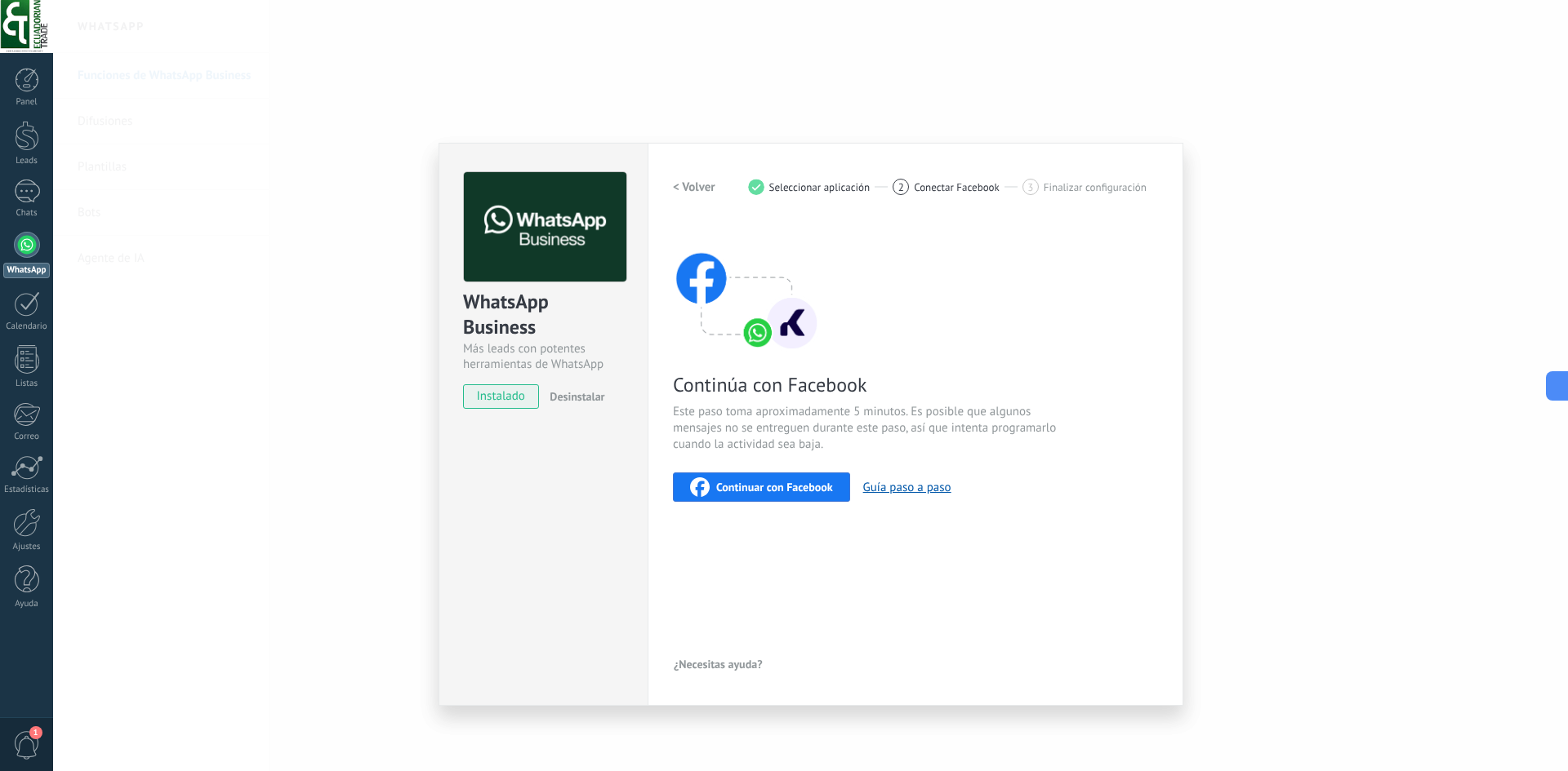
click at [830, 489] on span "Continuar con Facebook" at bounding box center [774, 487] width 117 height 12
click at [1258, 497] on div "WhatsApp Business Más leads con potentes herramientas de WhatsApp instalado Des…" at bounding box center [810, 385] width 1515 height 771
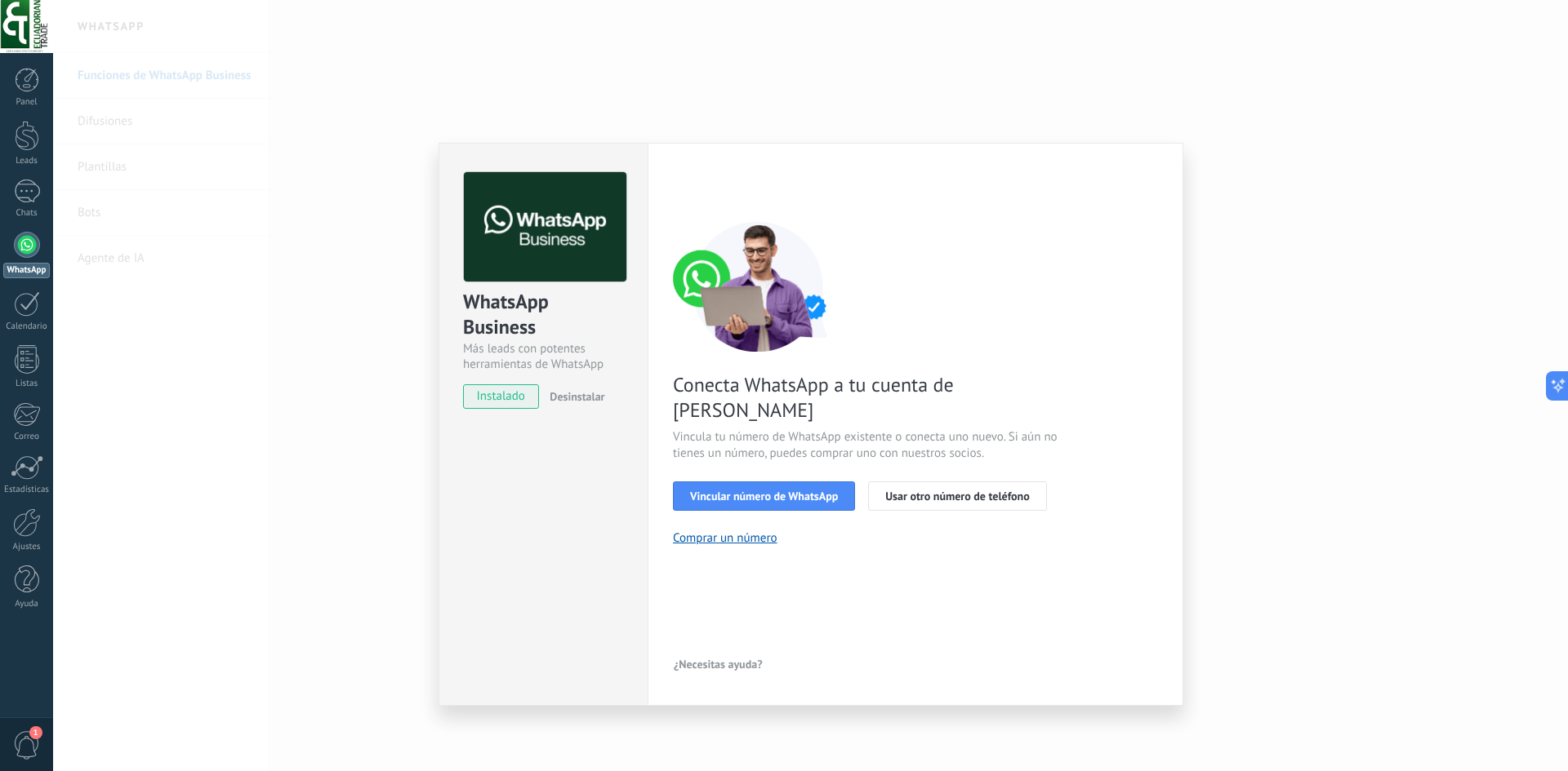
drag, startPoint x: 1267, startPoint y: 234, endPoint x: 1234, endPoint y: 247, distance: 35.5
click at [1263, 239] on div "WhatsApp Business Más leads con potentes herramientas de WhatsApp instalado Des…" at bounding box center [810, 385] width 1515 height 771
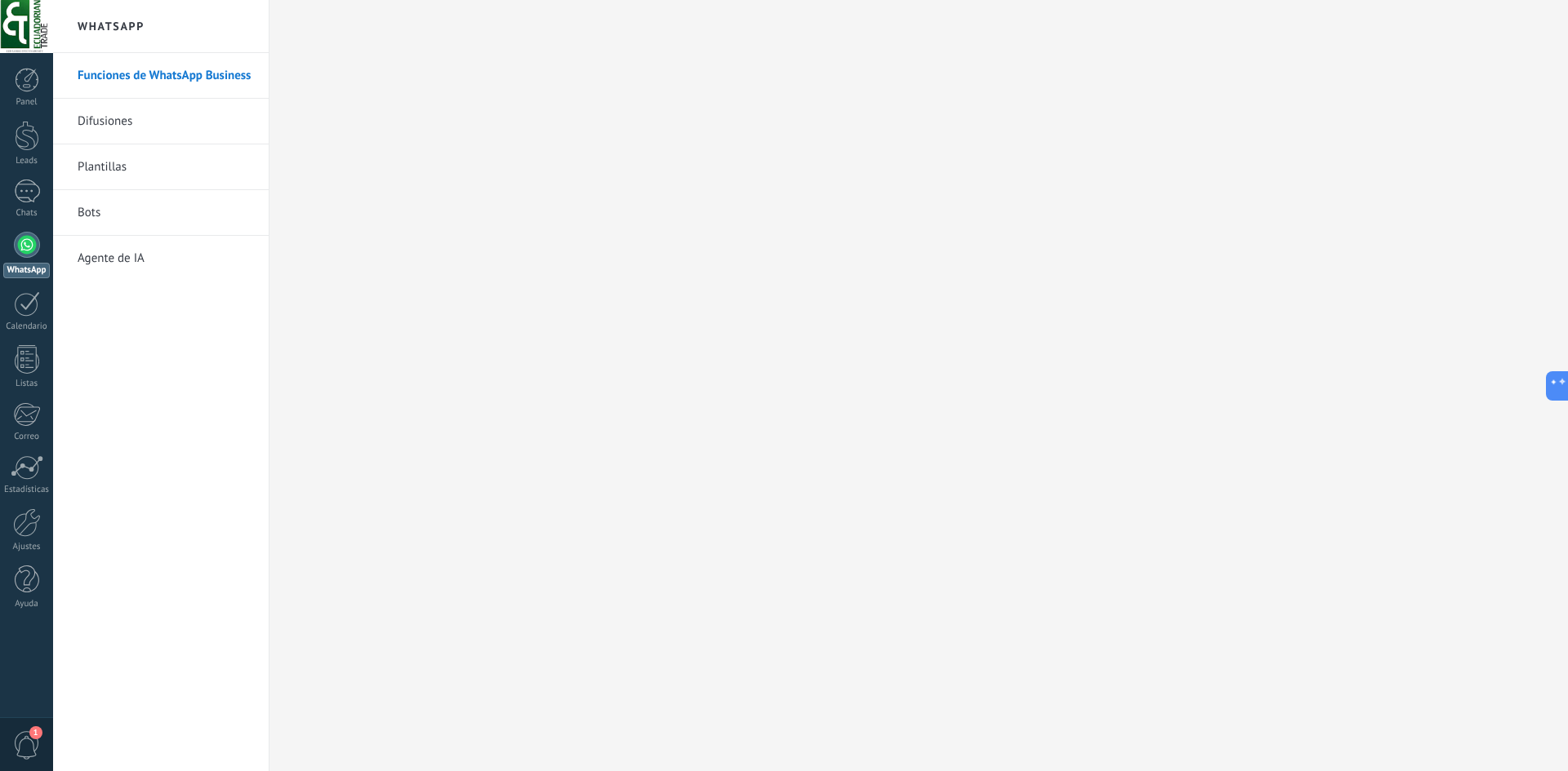
click at [218, 80] on link "Funciones de WhatsApp Business" at bounding box center [165, 76] width 175 height 46
click at [186, 211] on link "Bots" at bounding box center [165, 213] width 175 height 46
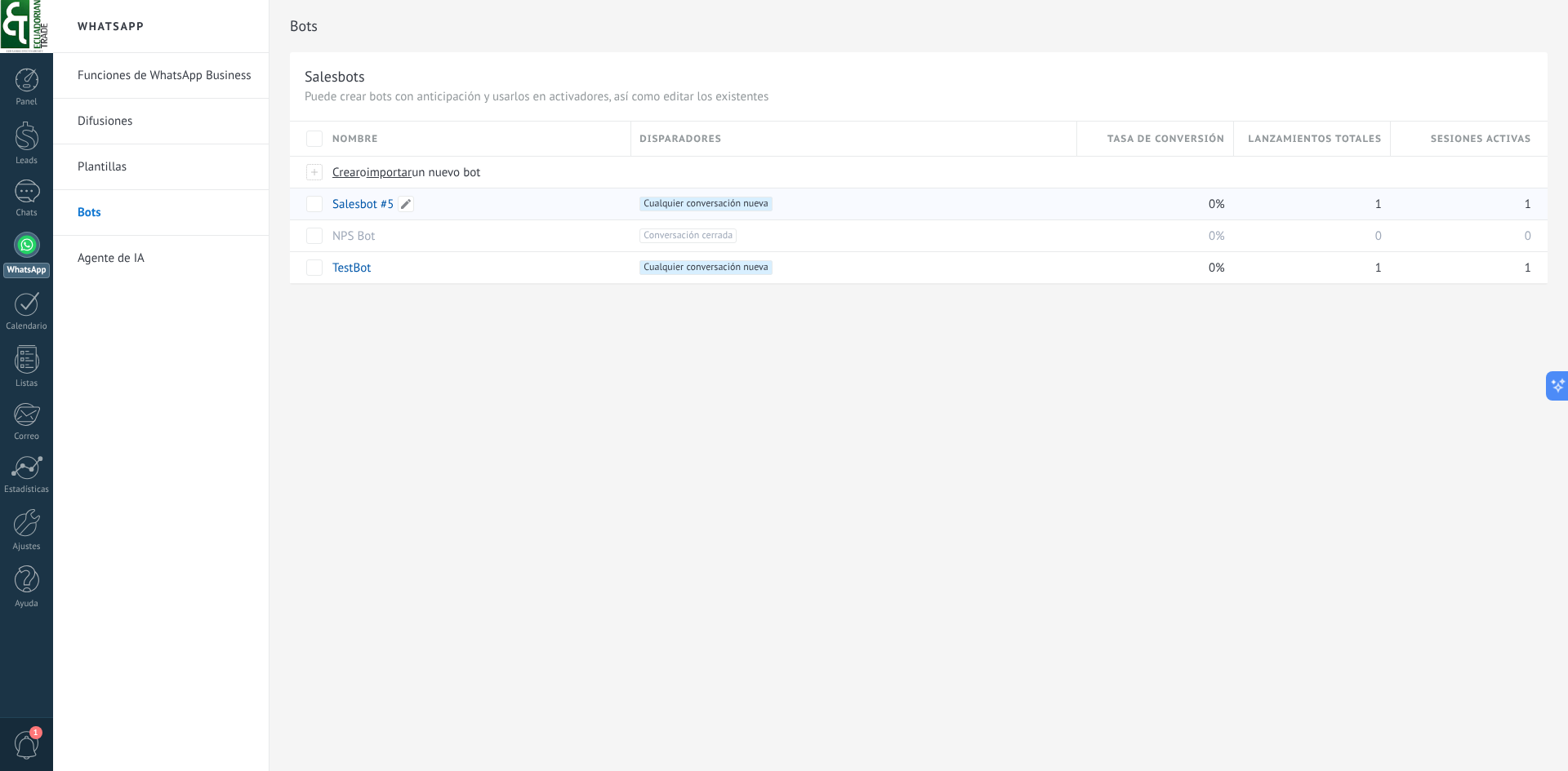
click at [367, 200] on link "Salesbot #5" at bounding box center [363, 204] width 61 height 16
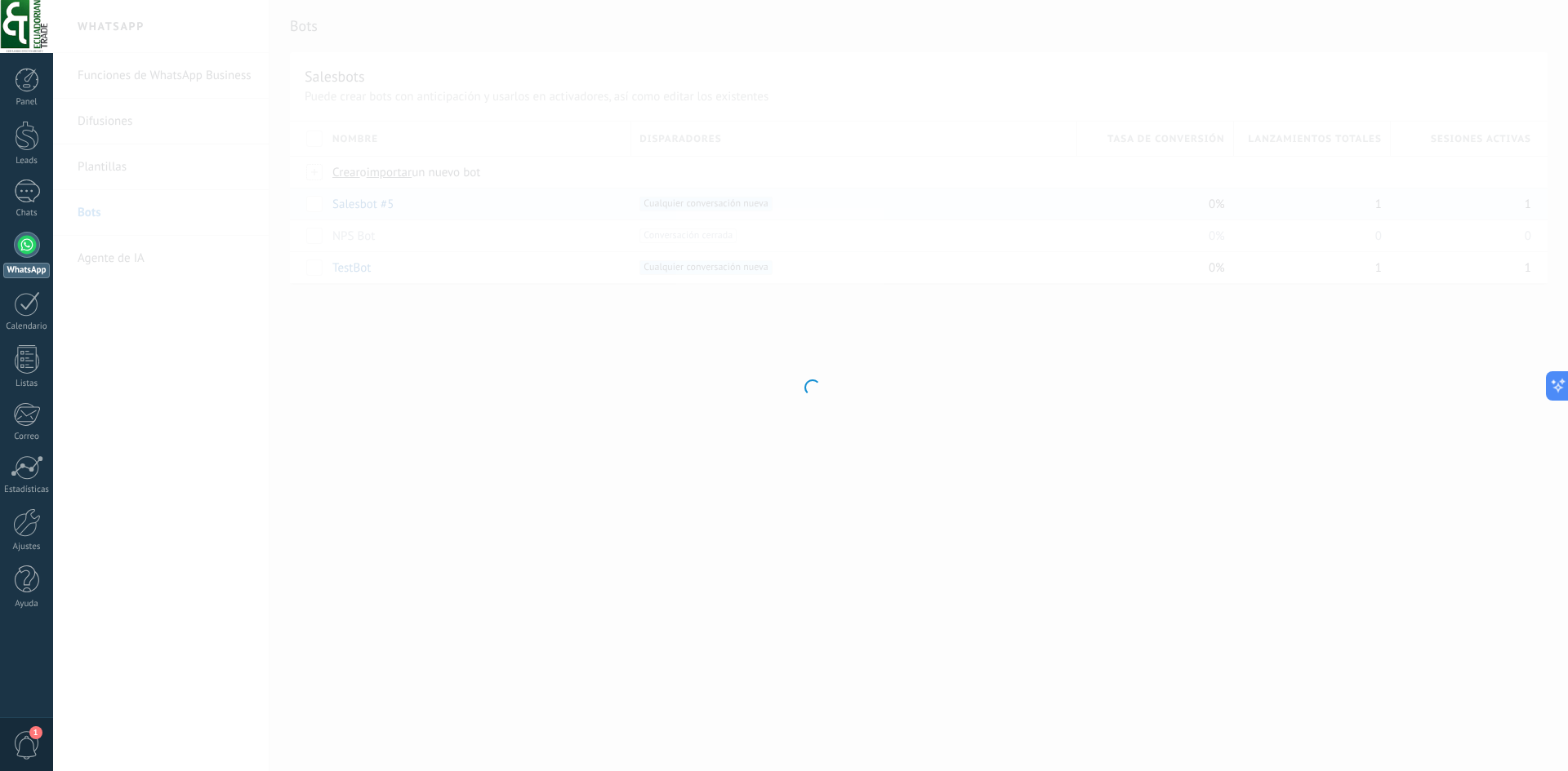
type input "**********"
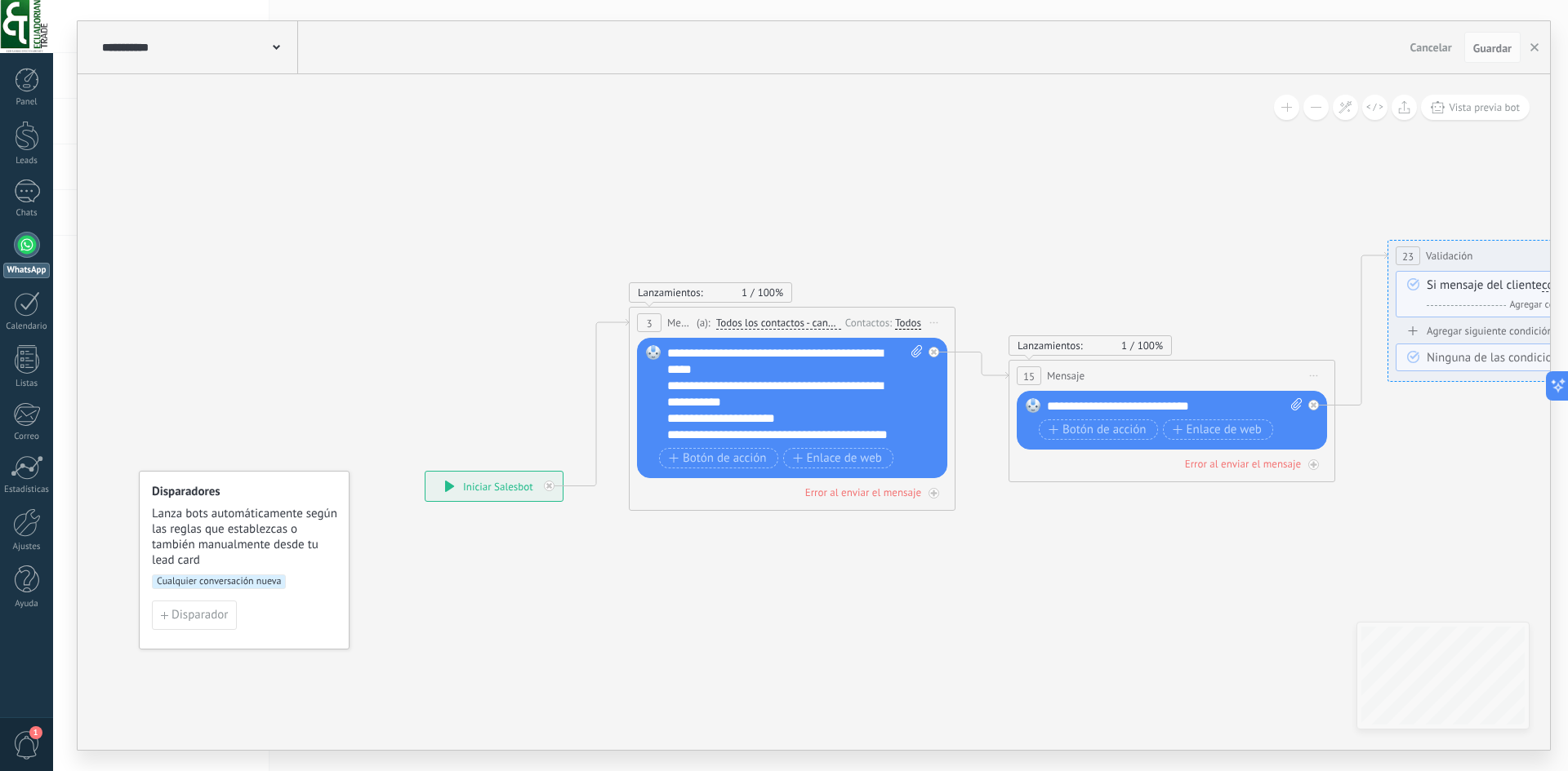
click at [1057, 342] on span "Lanzamientos:" at bounding box center [1050, 345] width 65 height 14
click at [469, 493] on div "**********" at bounding box center [493, 486] width 137 height 29
click at [27, 248] on div at bounding box center [26, 244] width 26 height 26
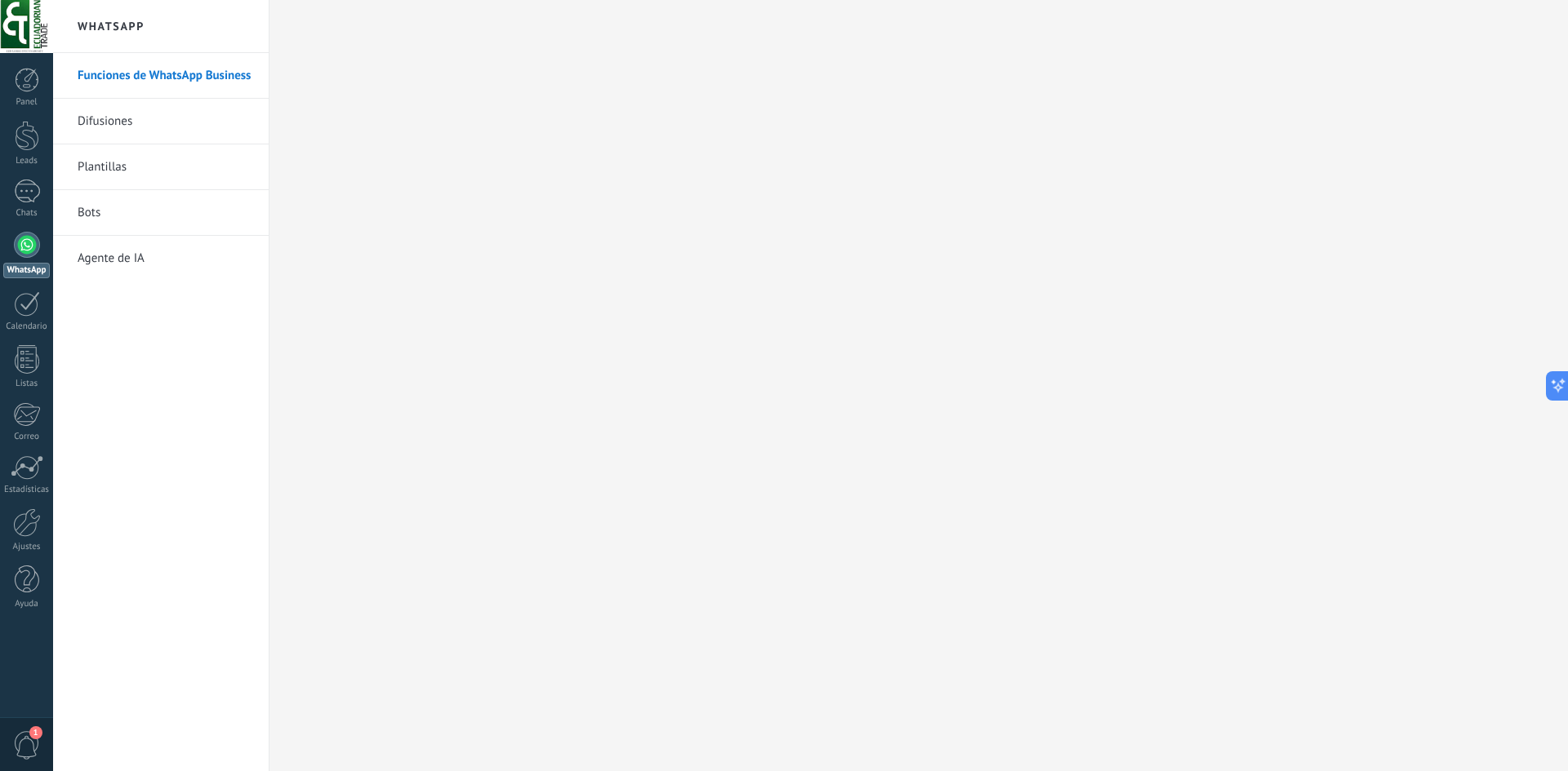
click at [186, 66] on link "Funciones de WhatsApp Business" at bounding box center [165, 76] width 175 height 46
click at [181, 125] on link "Difusiones" at bounding box center [165, 122] width 175 height 46
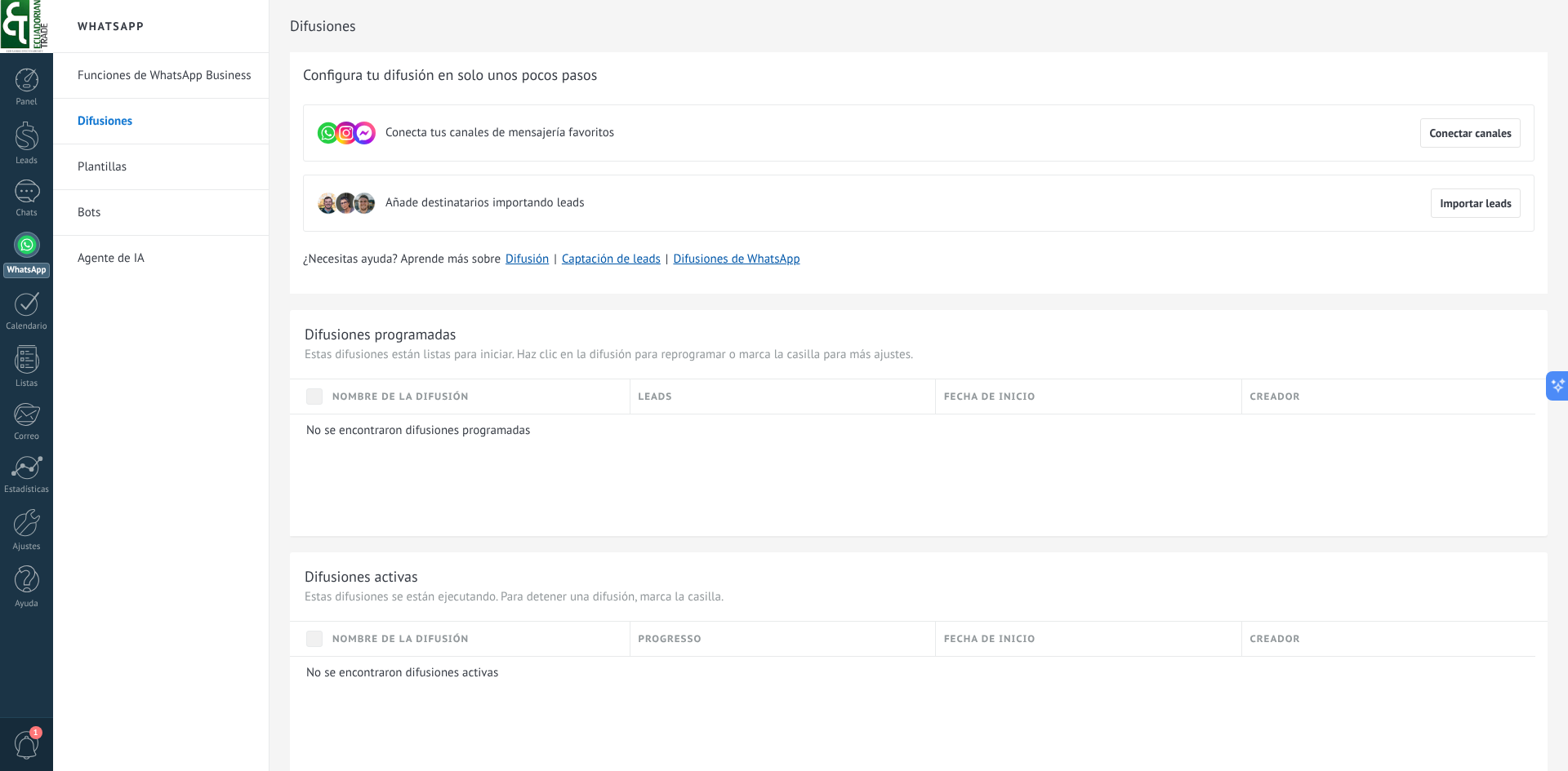
click at [185, 175] on link "Plantillas" at bounding box center [165, 167] width 175 height 46
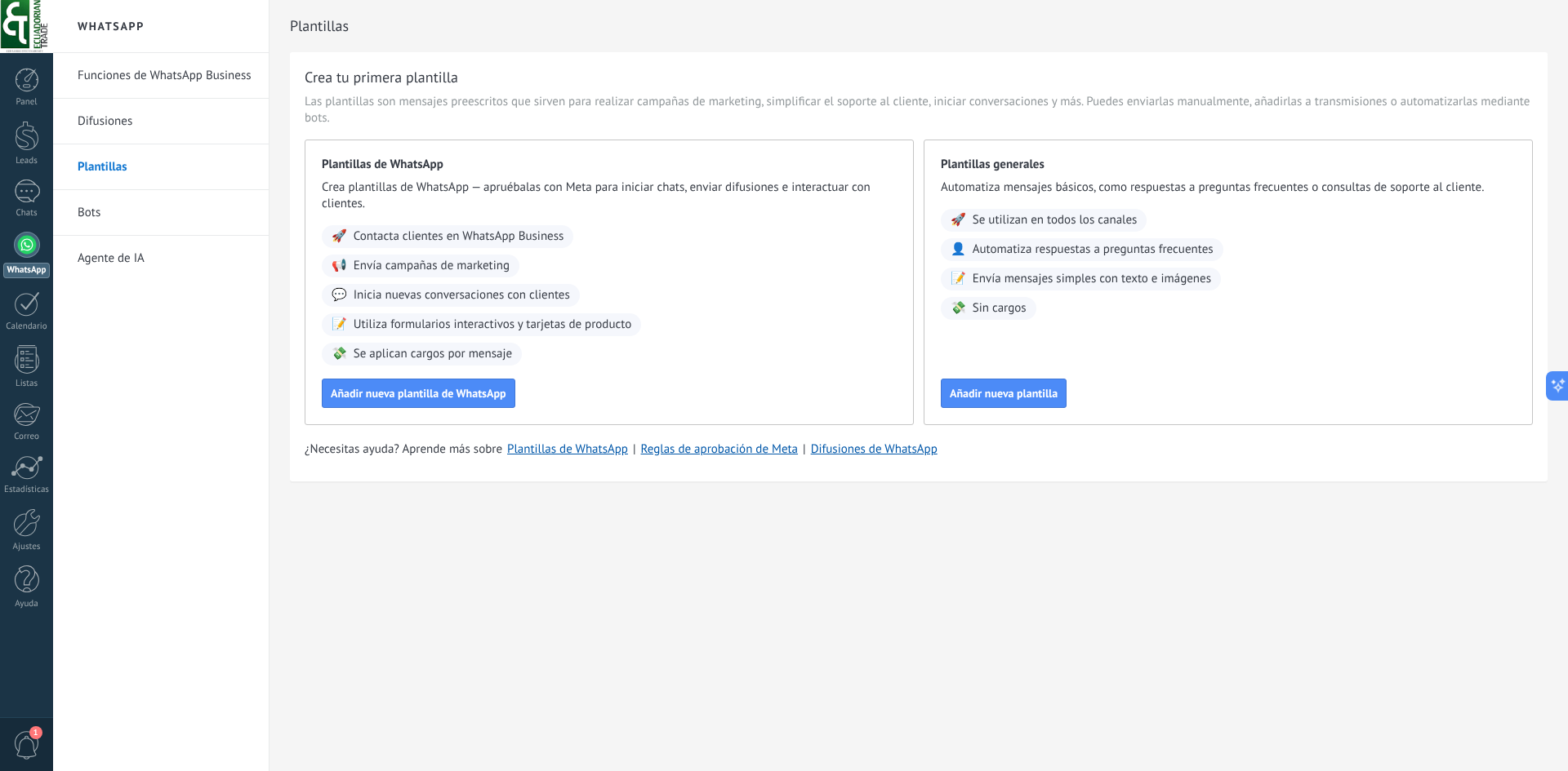
click at [97, 209] on link "Bots" at bounding box center [165, 213] width 175 height 46
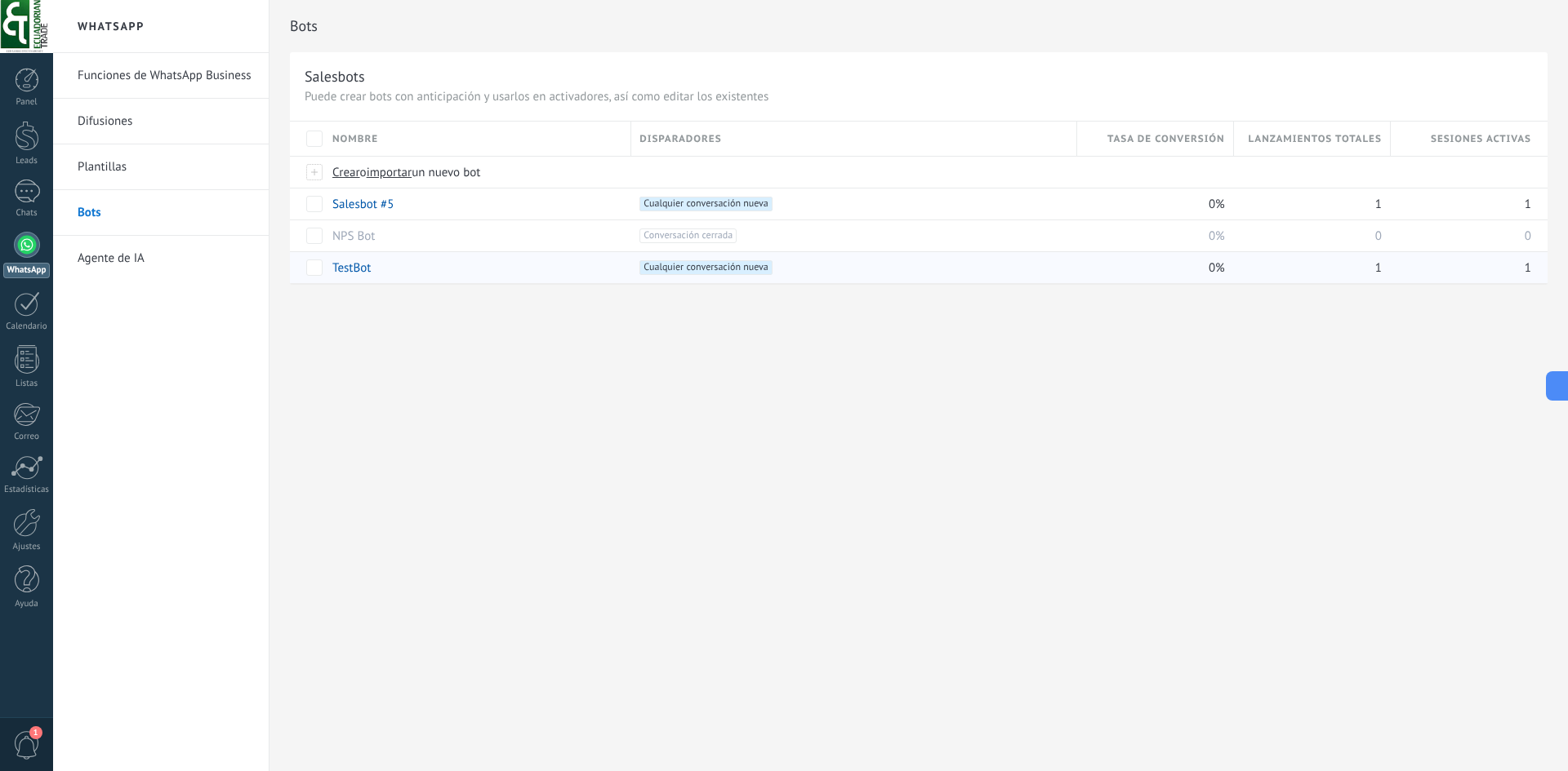
click at [416, 276] on div "TestBot" at bounding box center [473, 267] width 299 height 31
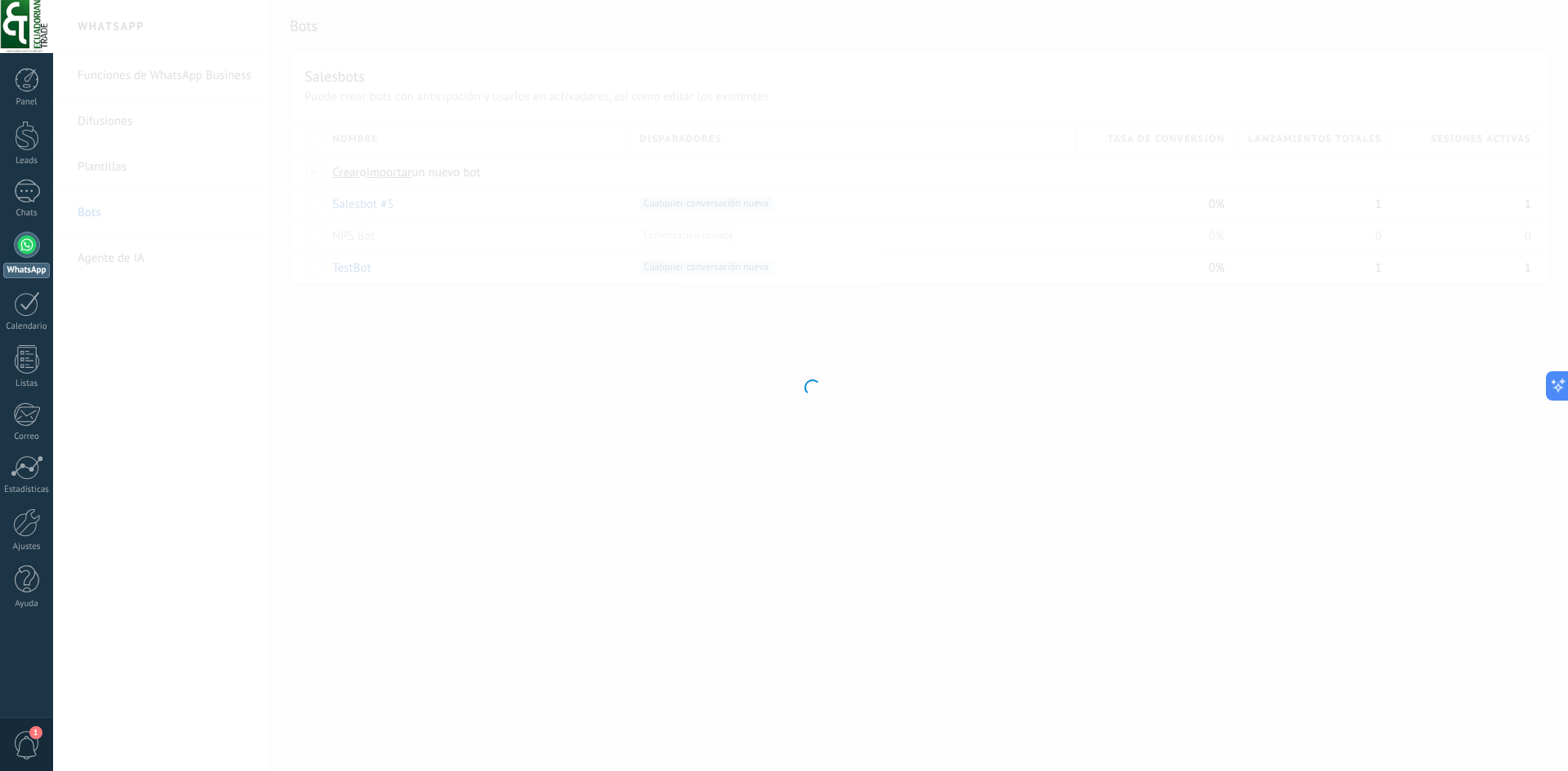
type input "*******"
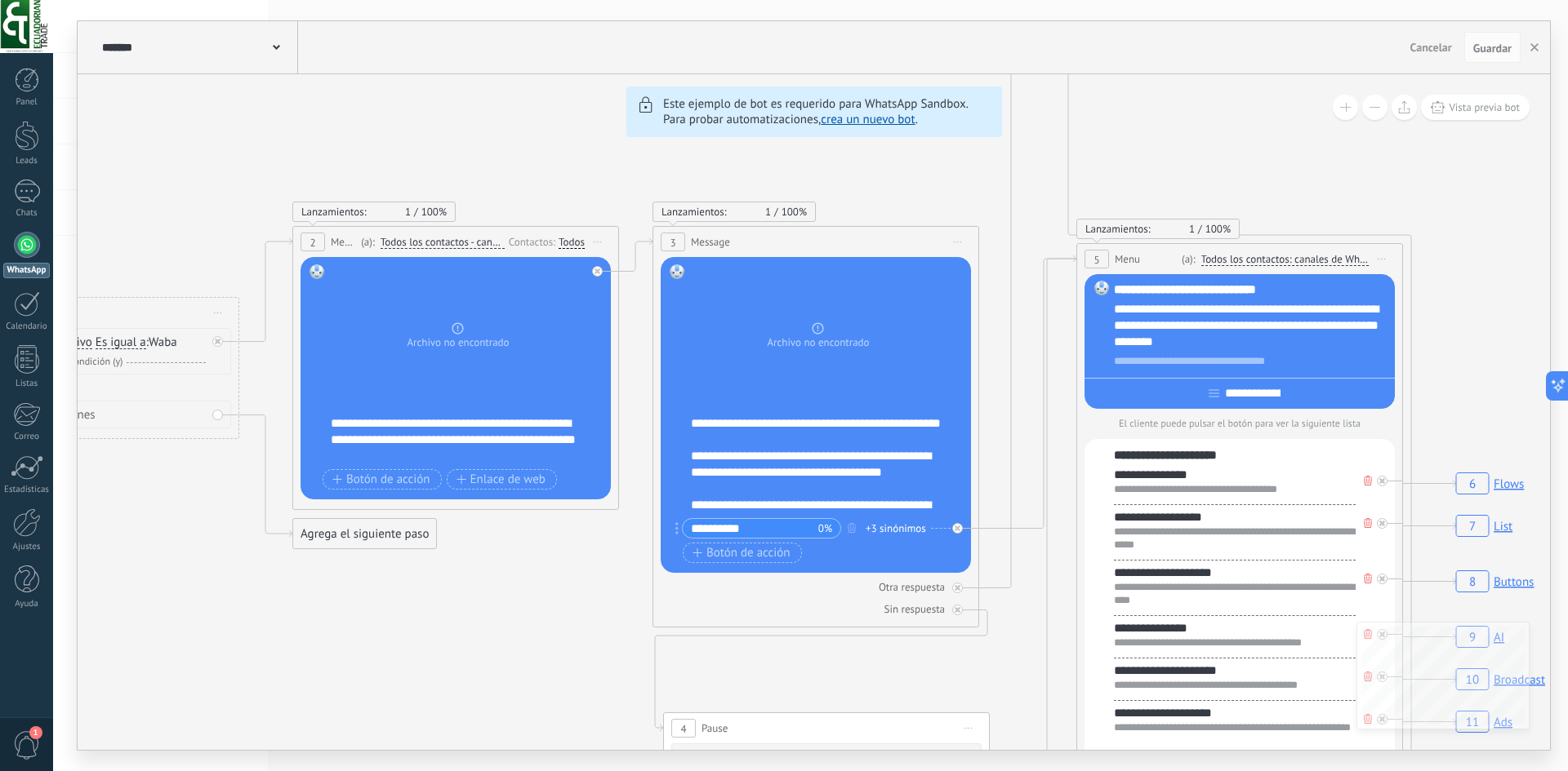
click at [20, 241] on div at bounding box center [26, 244] width 26 height 26
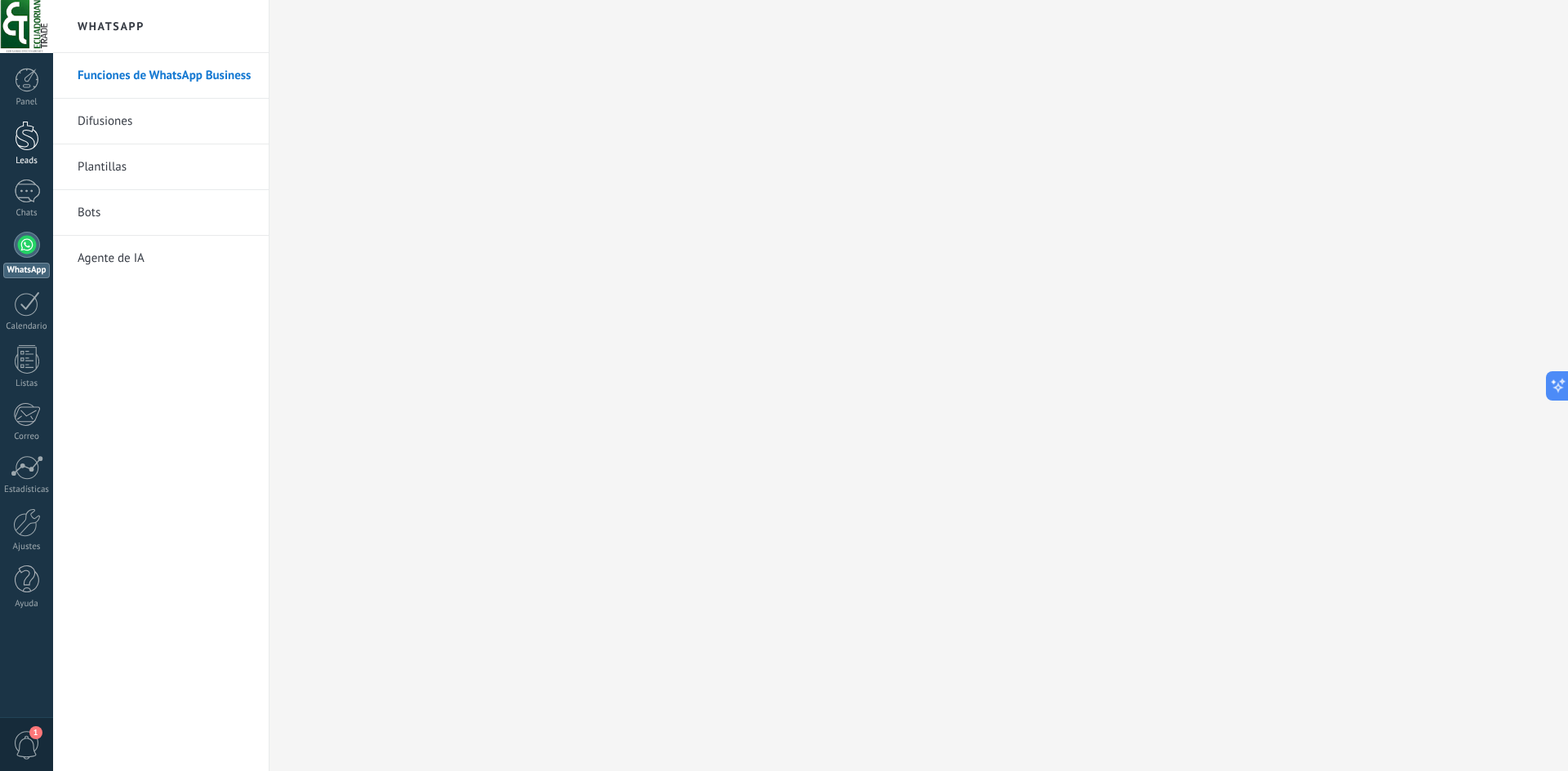
click at [28, 144] on div at bounding box center [26, 135] width 24 height 30
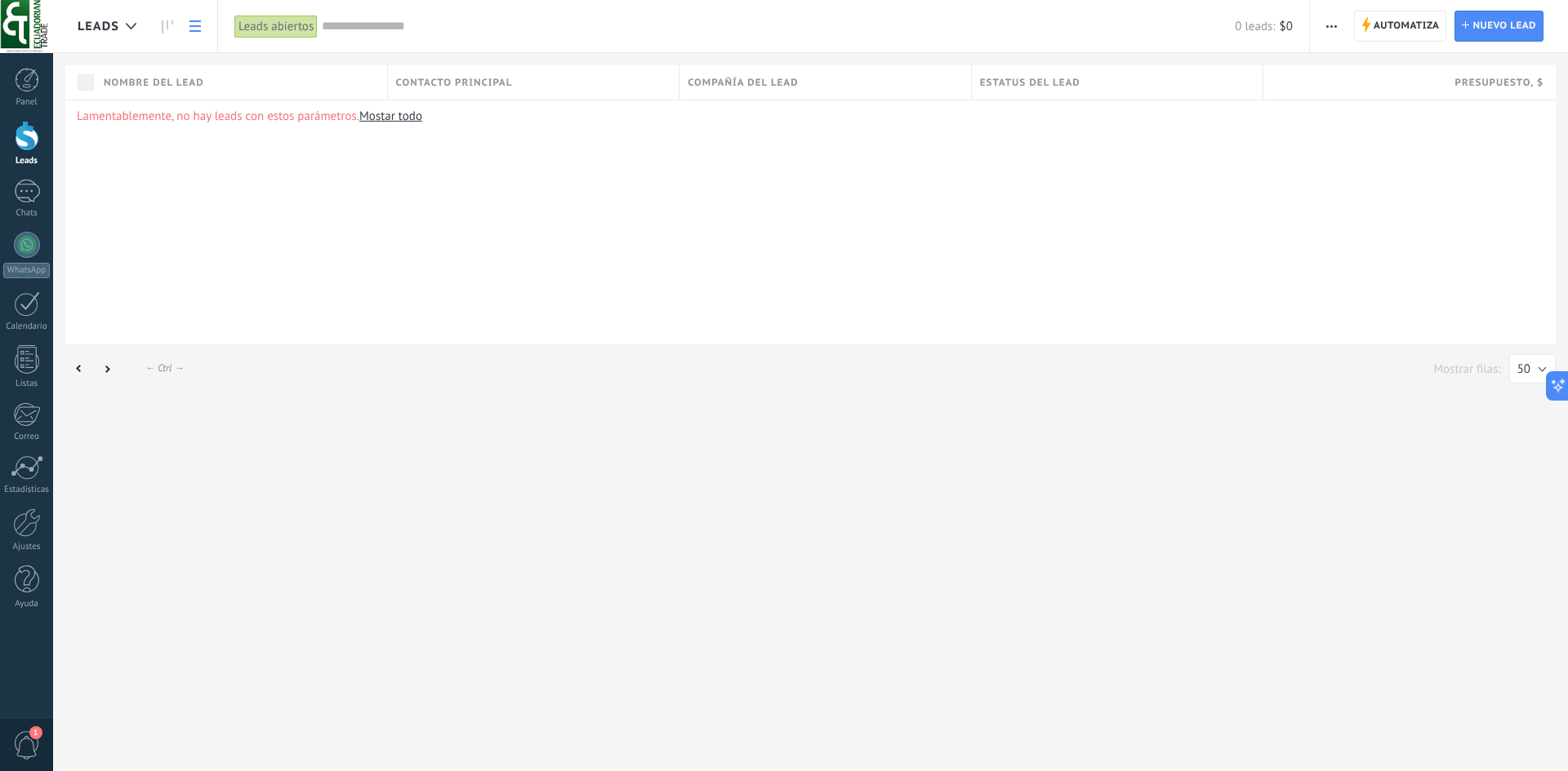
click at [380, 115] on link "Mostar todo" at bounding box center [390, 117] width 63 height 16
click at [392, 120] on link "Mostar todo" at bounding box center [390, 117] width 63 height 16
click at [194, 28] on icon at bounding box center [196, 26] width 12 height 12
click at [172, 29] on icon at bounding box center [167, 26] width 12 height 13
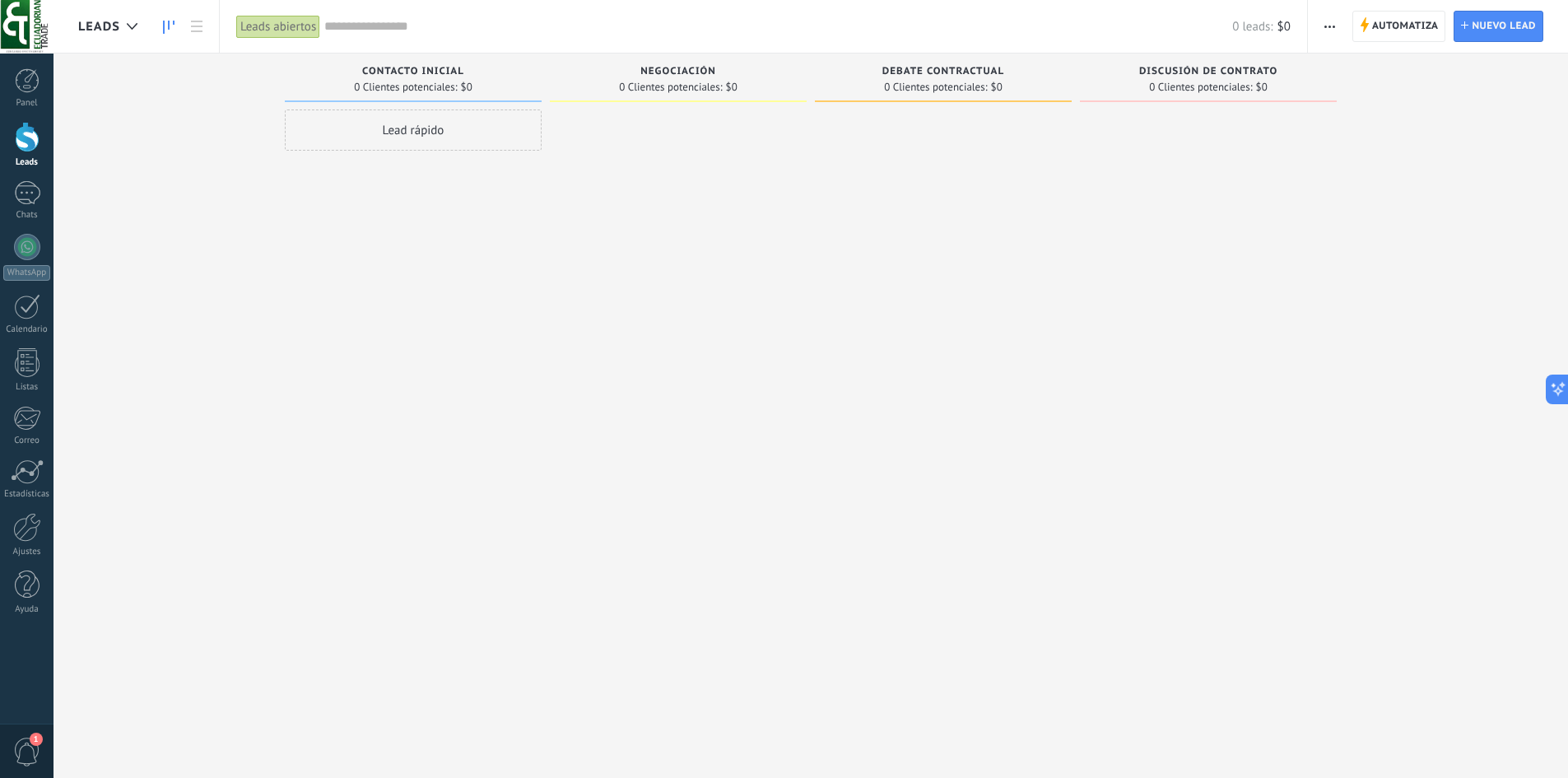
click at [101, 23] on span "Leads" at bounding box center [99, 26] width 42 height 16
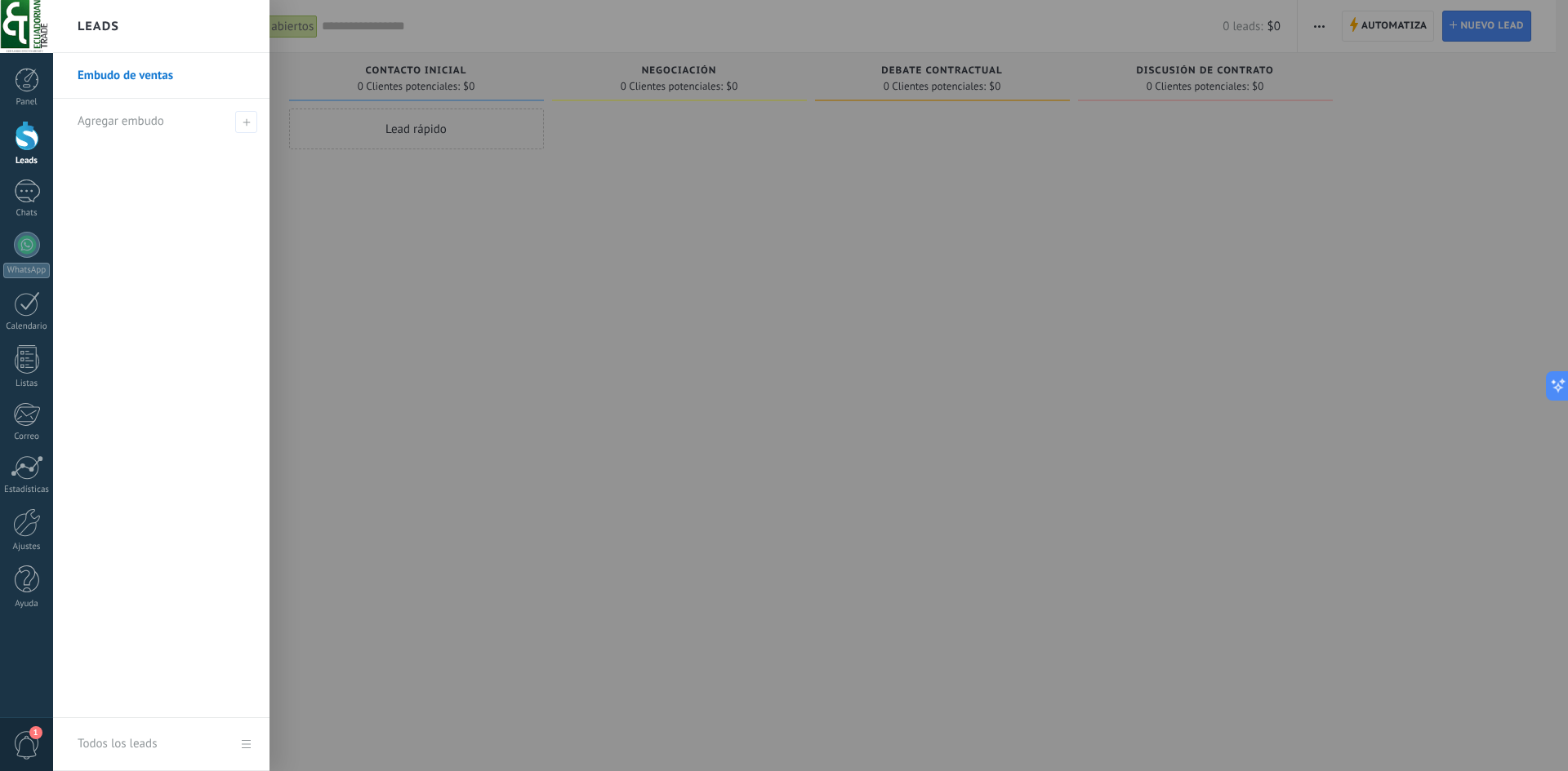
click at [427, 133] on div at bounding box center [837, 385] width 1568 height 771
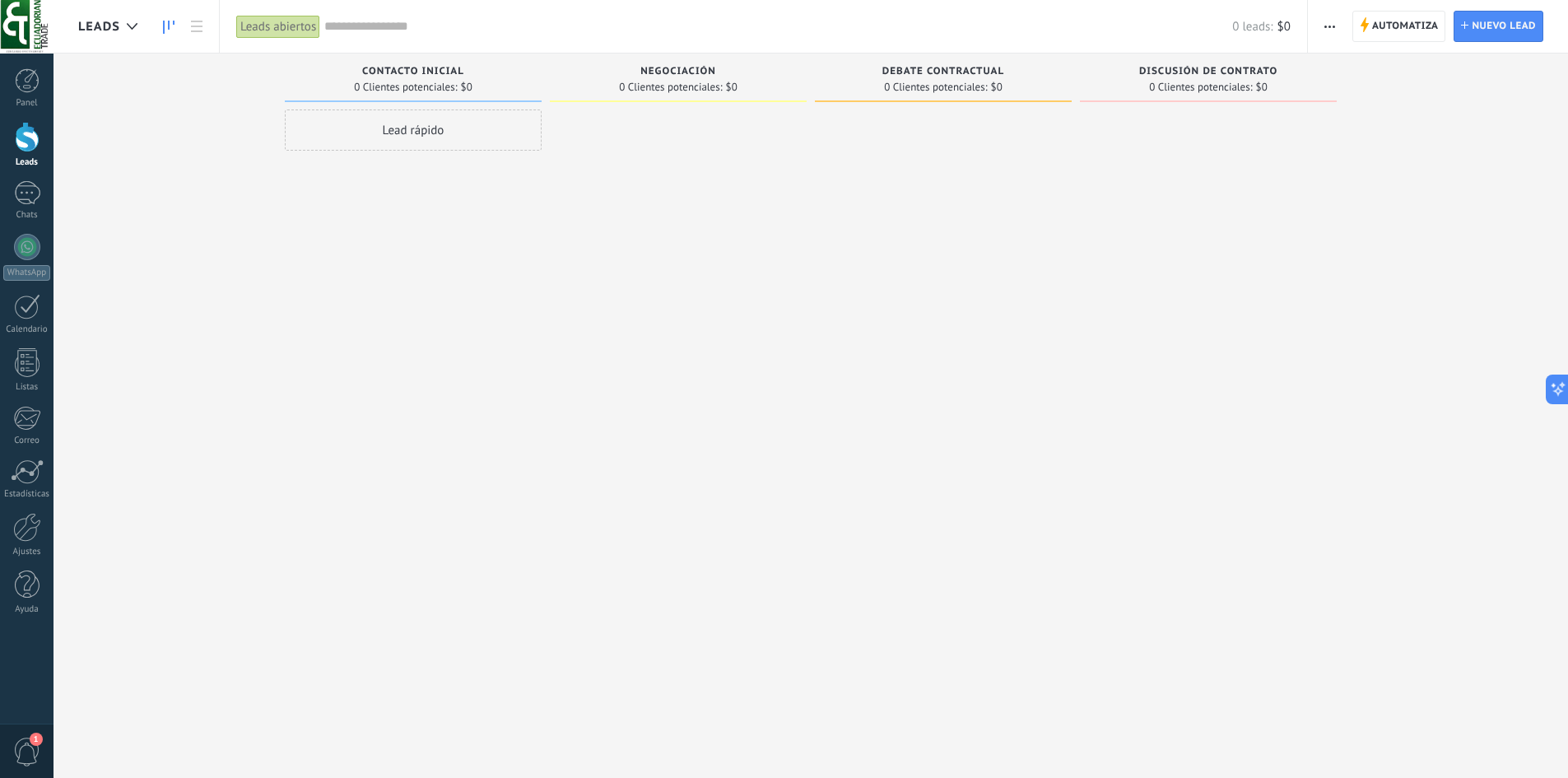
click at [430, 134] on div "Lead rápido" at bounding box center [413, 130] width 257 height 41
click at [711, 249] on div at bounding box center [679, 391] width 257 height 563
click at [1476, 25] on span "Nuevo lead" at bounding box center [1503, 26] width 64 height 29
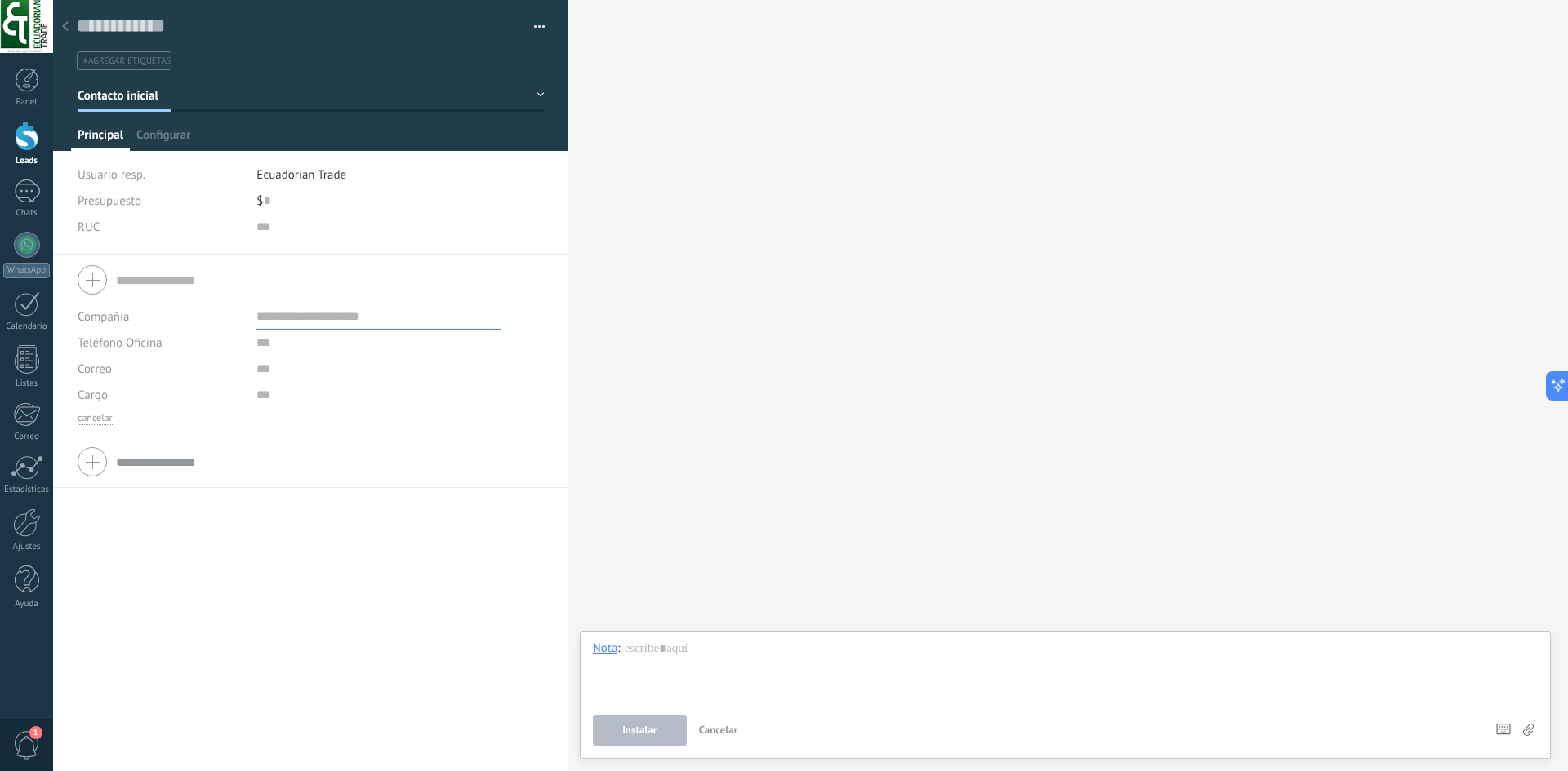
click at [73, 28] on div at bounding box center [65, 27] width 23 height 32
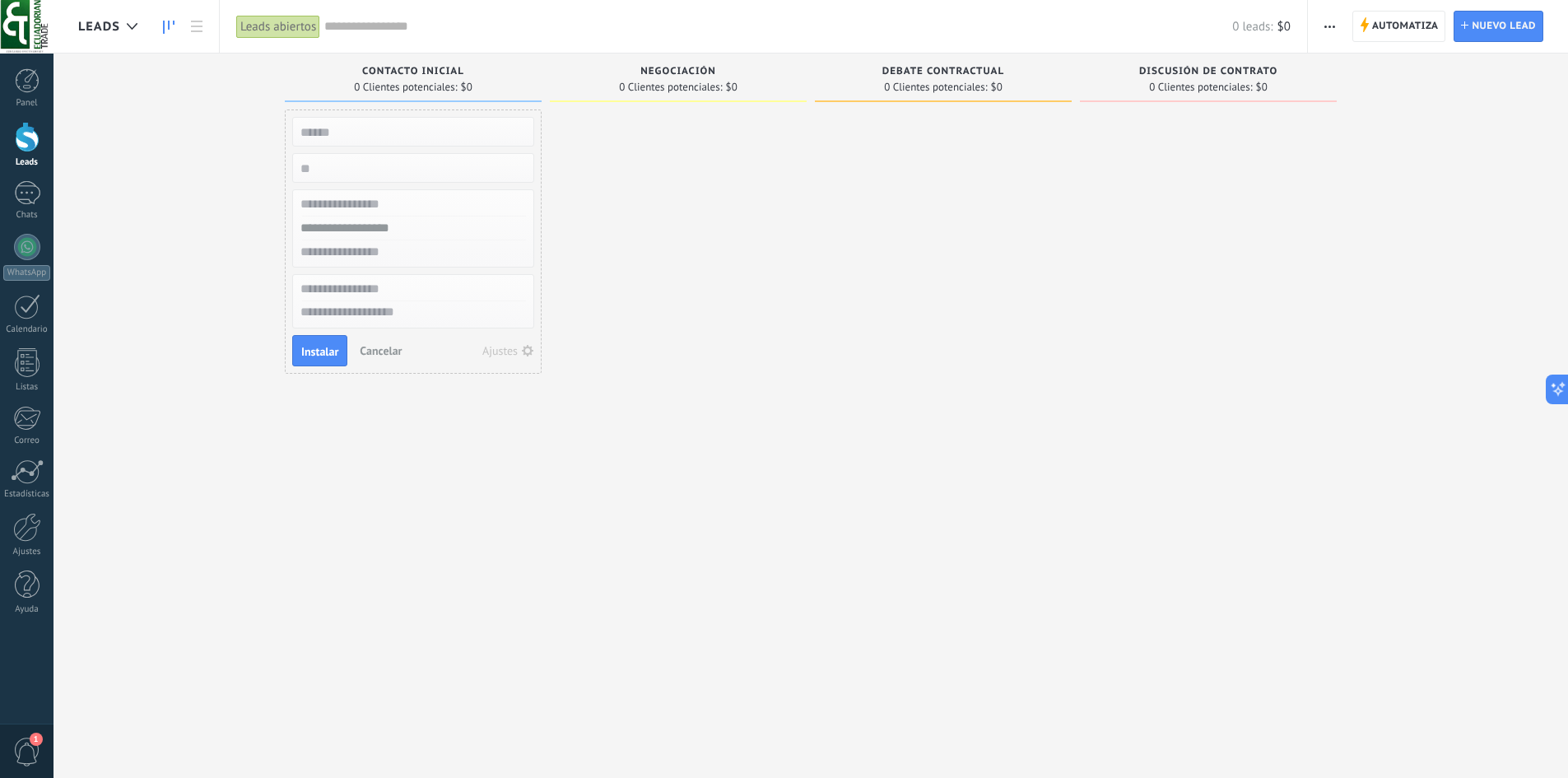
click at [353, 28] on input "text" at bounding box center [779, 26] width 908 height 18
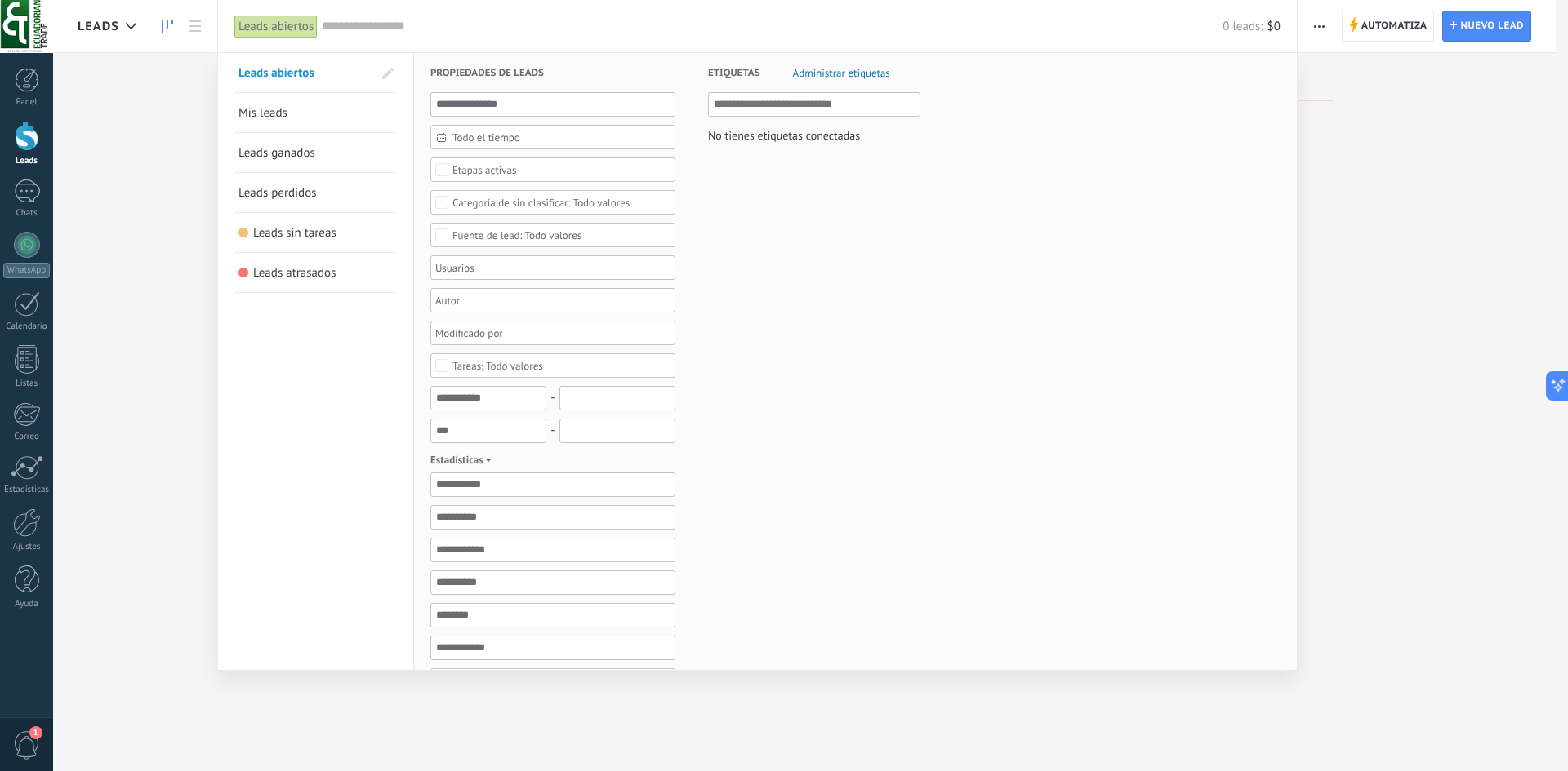
click at [328, 116] on link "Mis leads" at bounding box center [315, 113] width 155 height 39
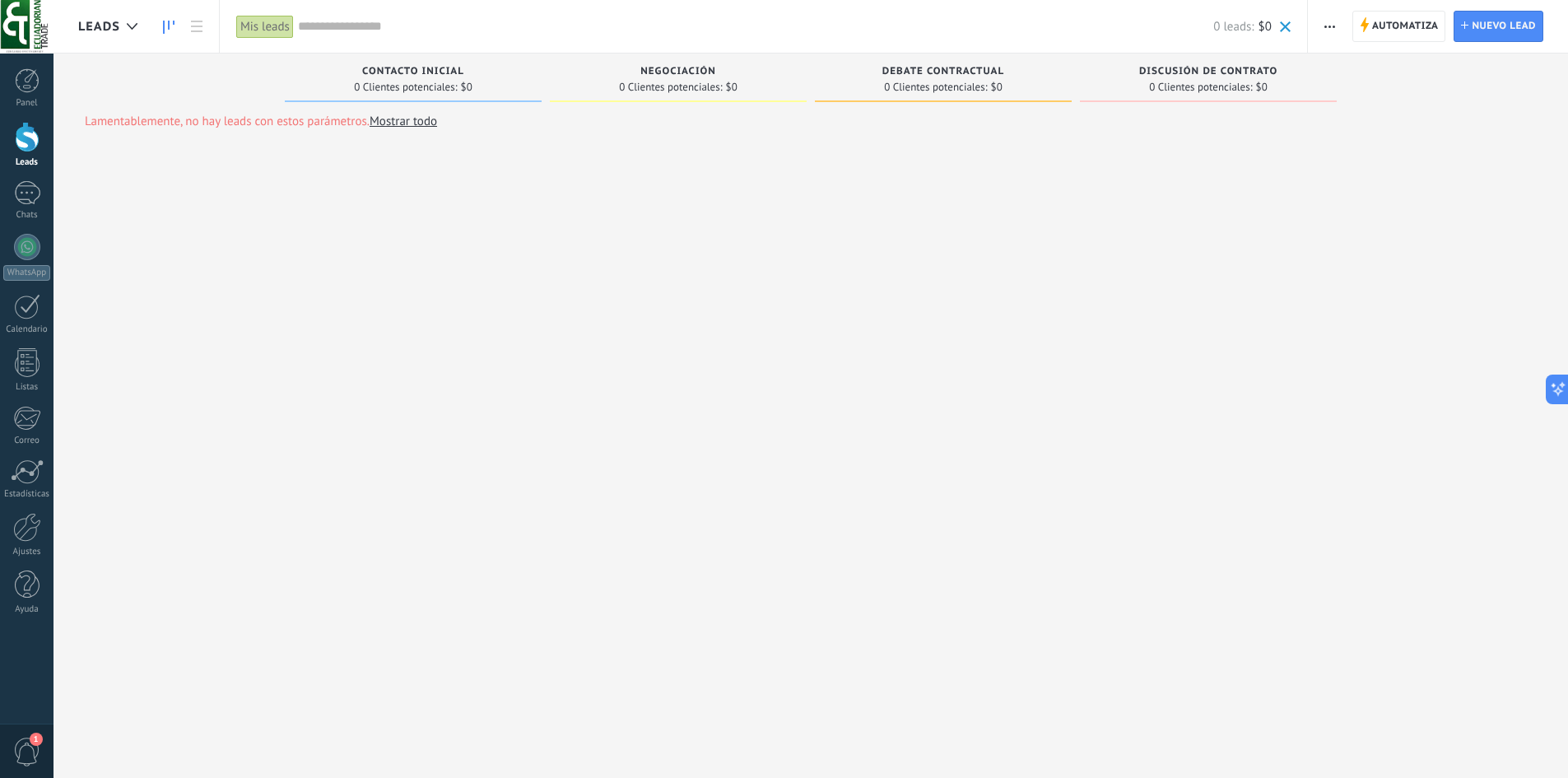
click at [151, 28] on div "Leads" at bounding box center [116, 26] width 76 height 53
click at [126, 21] on div at bounding box center [132, 26] width 27 height 32
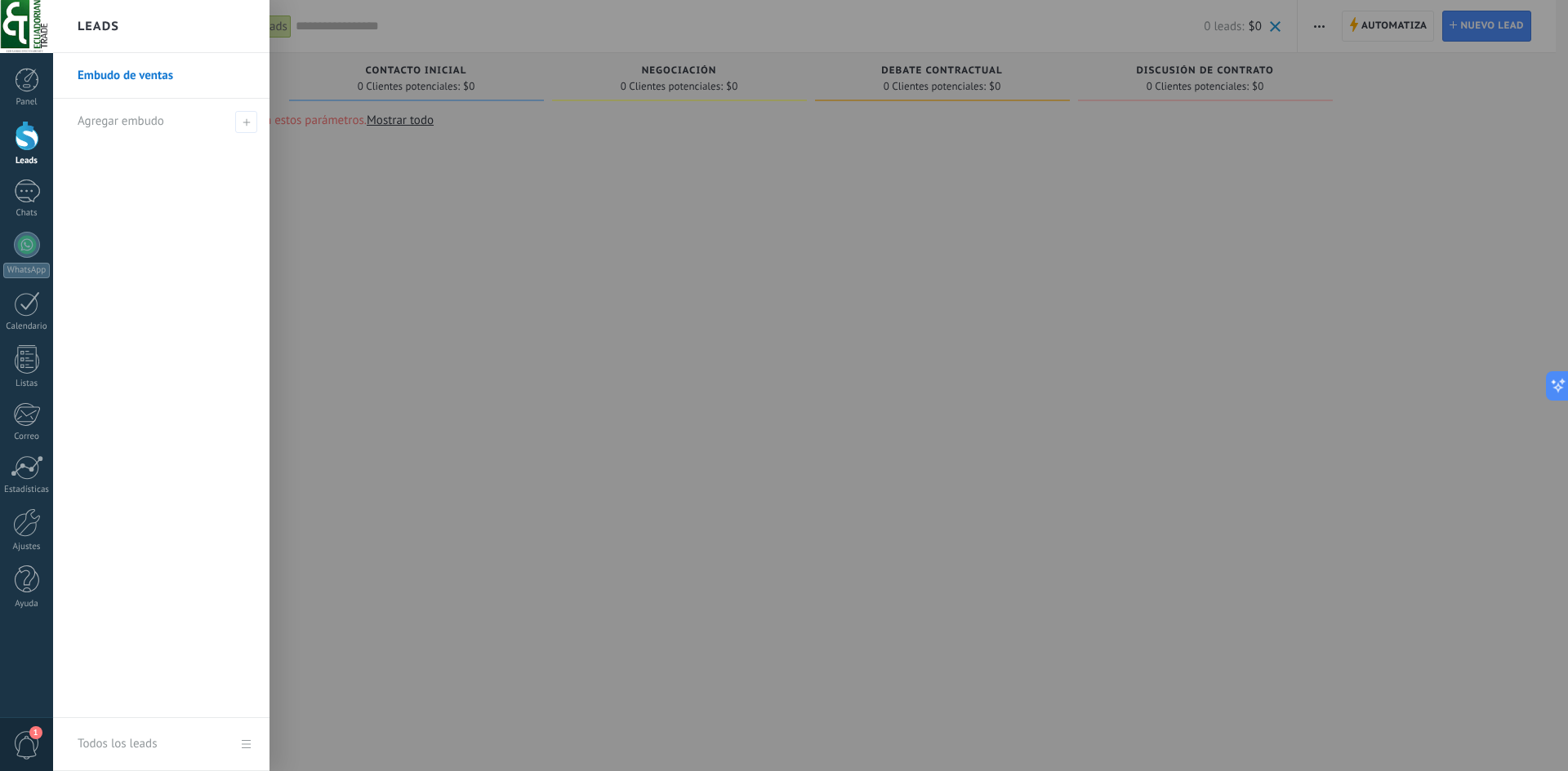
click at [390, 318] on div at bounding box center [837, 385] width 1568 height 771
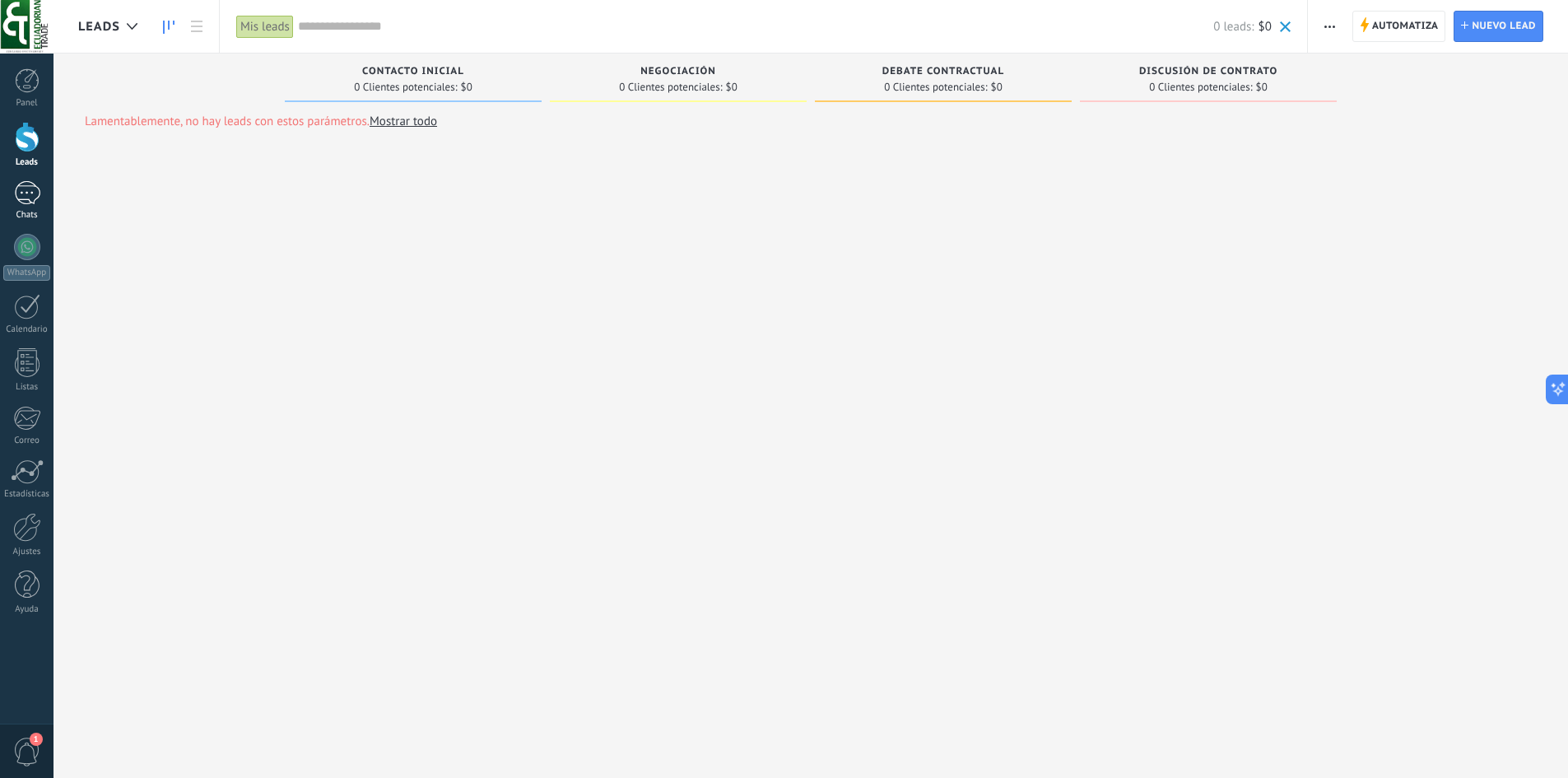
click at [41, 204] on link "1 Chats" at bounding box center [26, 201] width 54 height 39
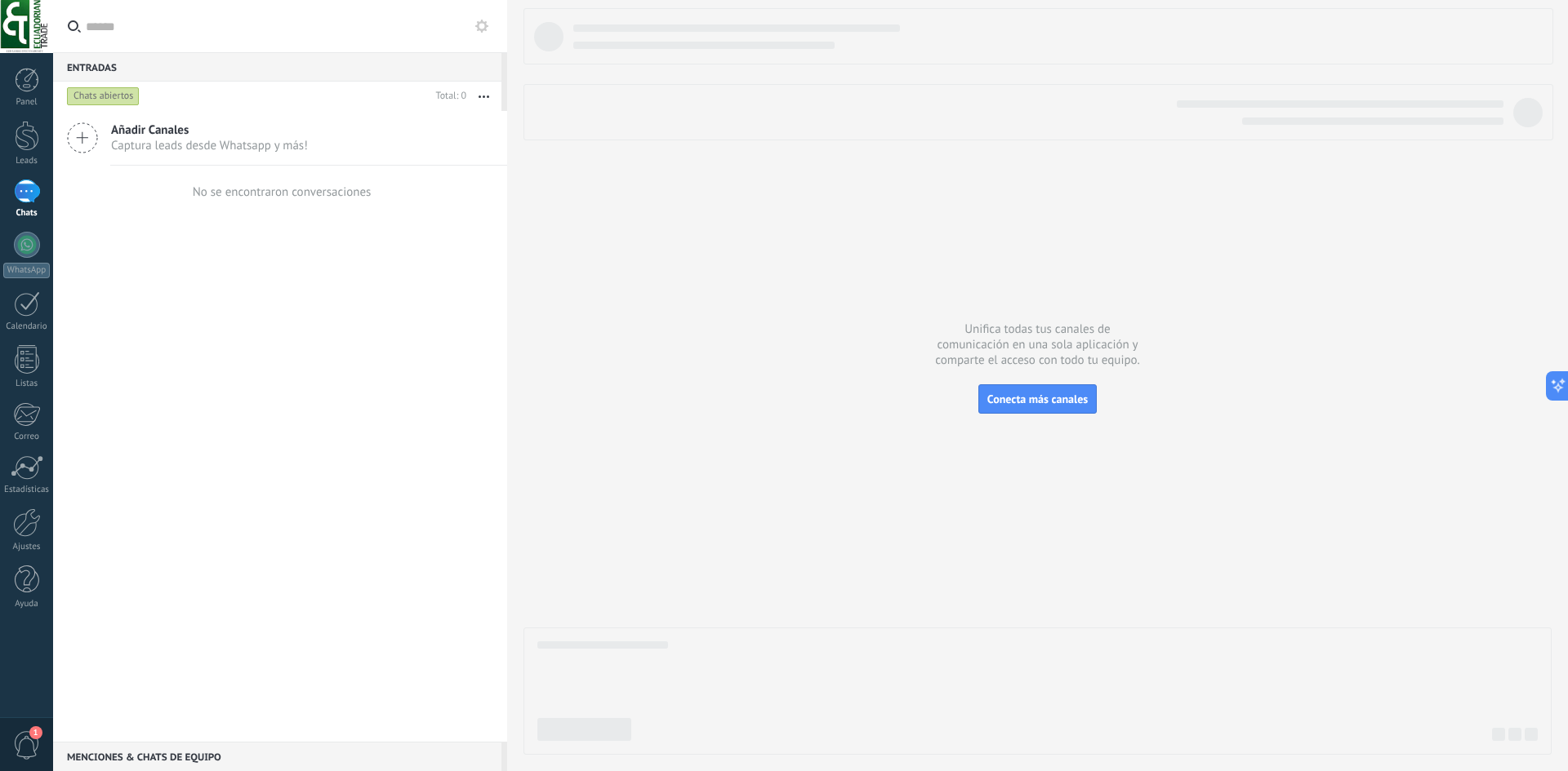
click at [216, 150] on span "Captura leads desde Whatsapp y más!" at bounding box center [209, 146] width 196 height 16
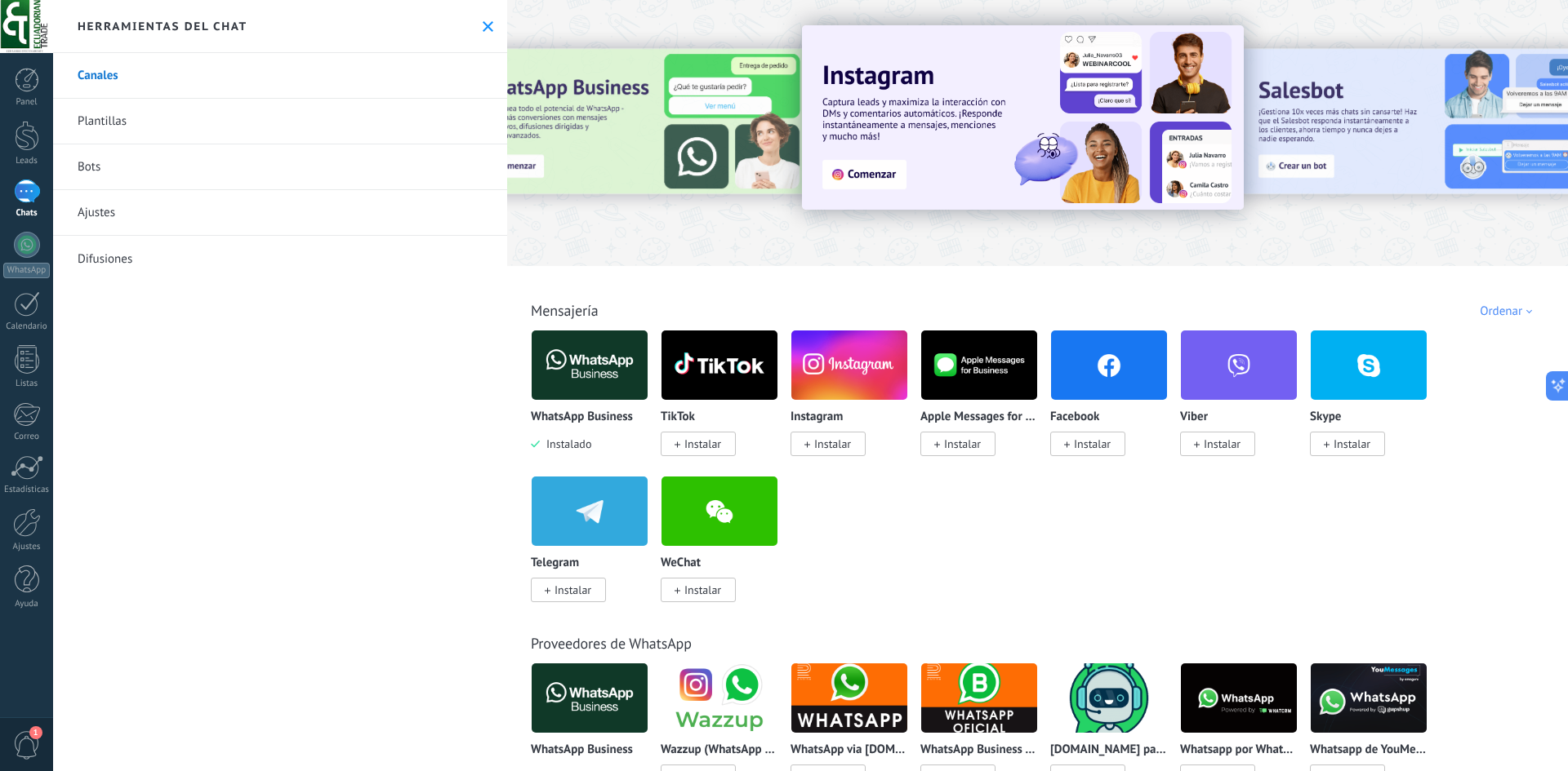
click at [201, 157] on link "Bots" at bounding box center [280, 167] width 454 height 46
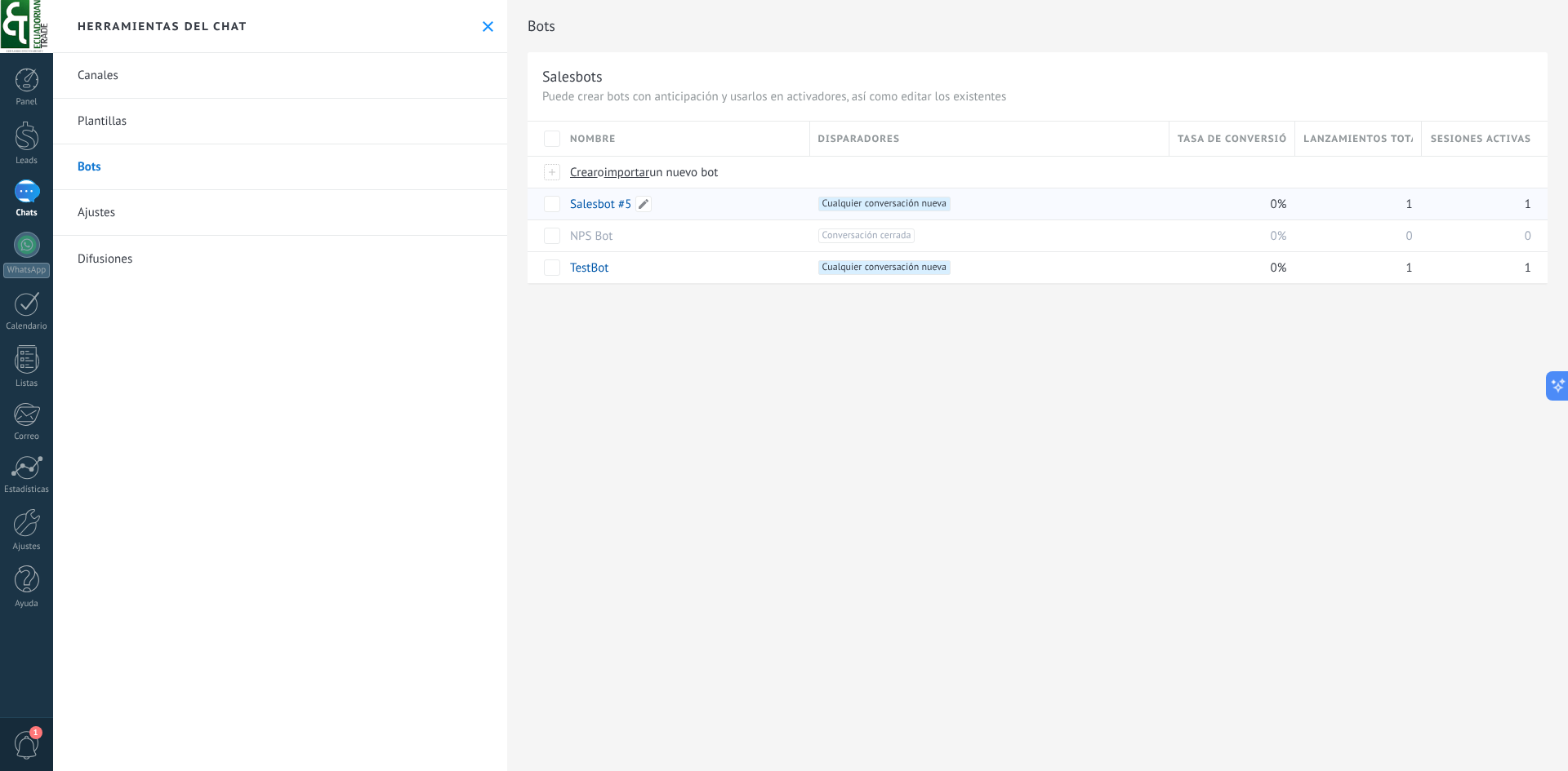
click at [583, 200] on link "Salesbot #5" at bounding box center [600, 204] width 61 height 16
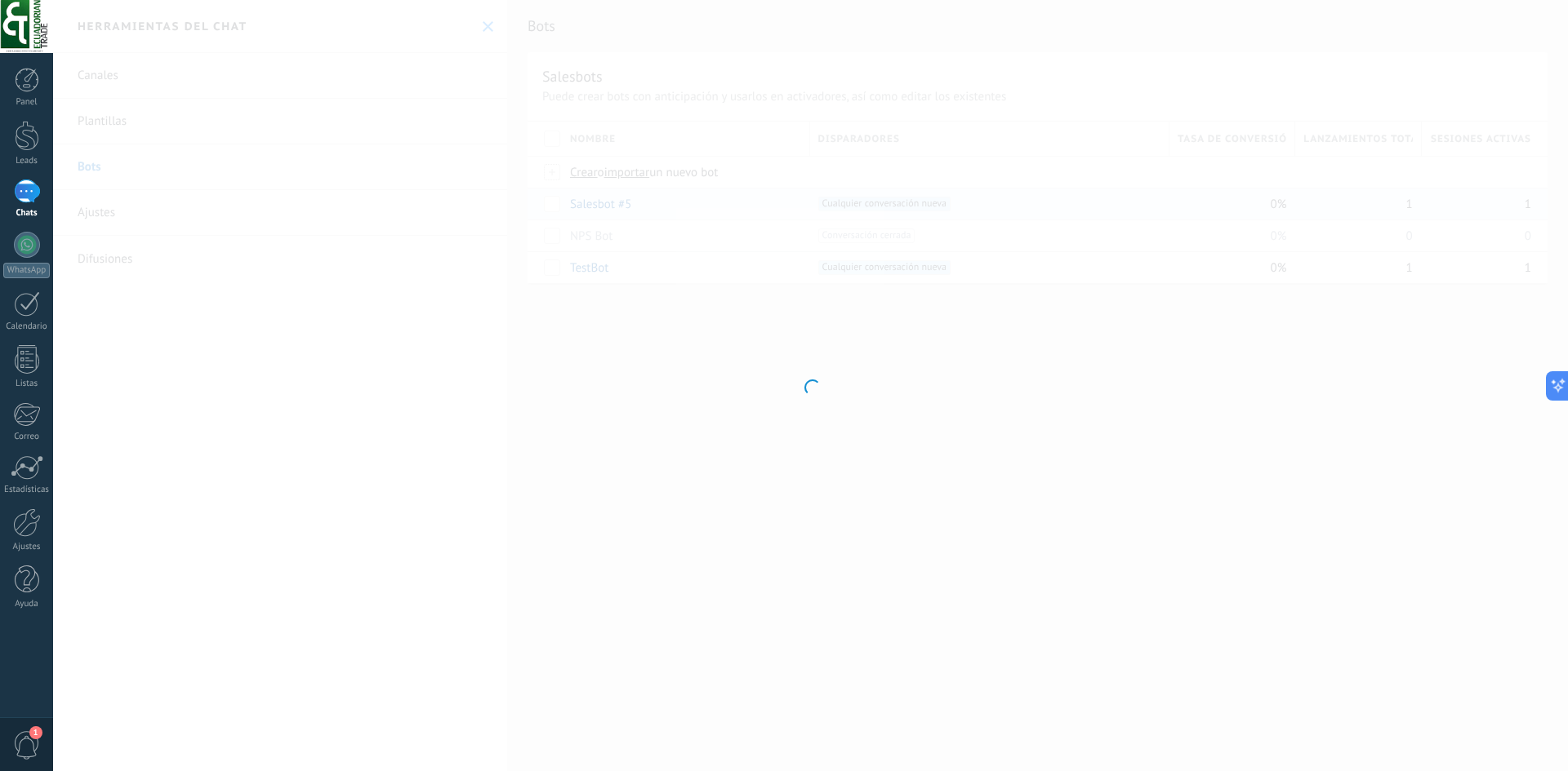
type input "**********"
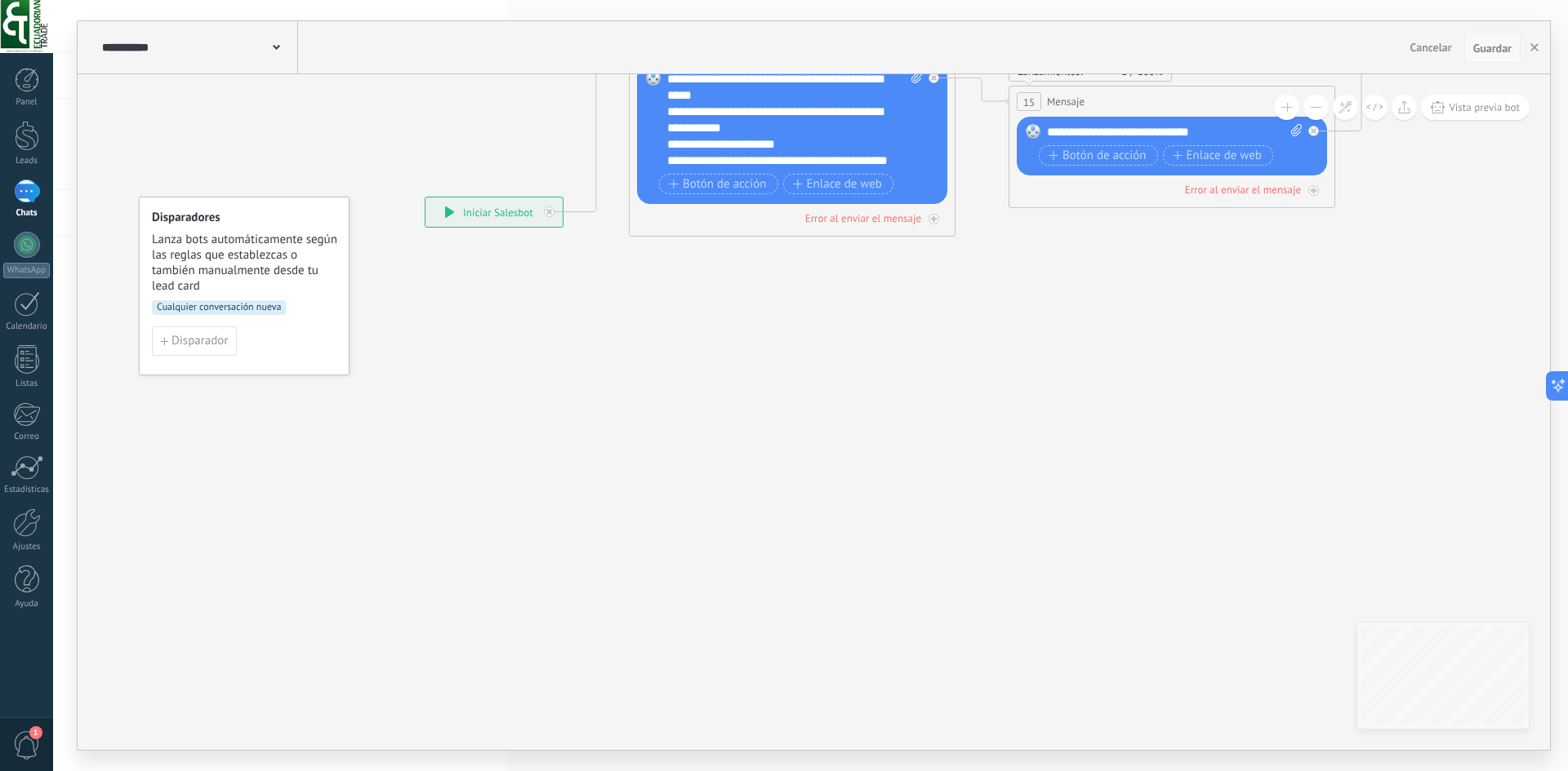
click at [1478, 46] on span "Guardar" at bounding box center [1491, 49] width 38 height 12
click at [1536, 54] on button "button" at bounding box center [1534, 48] width 24 height 31
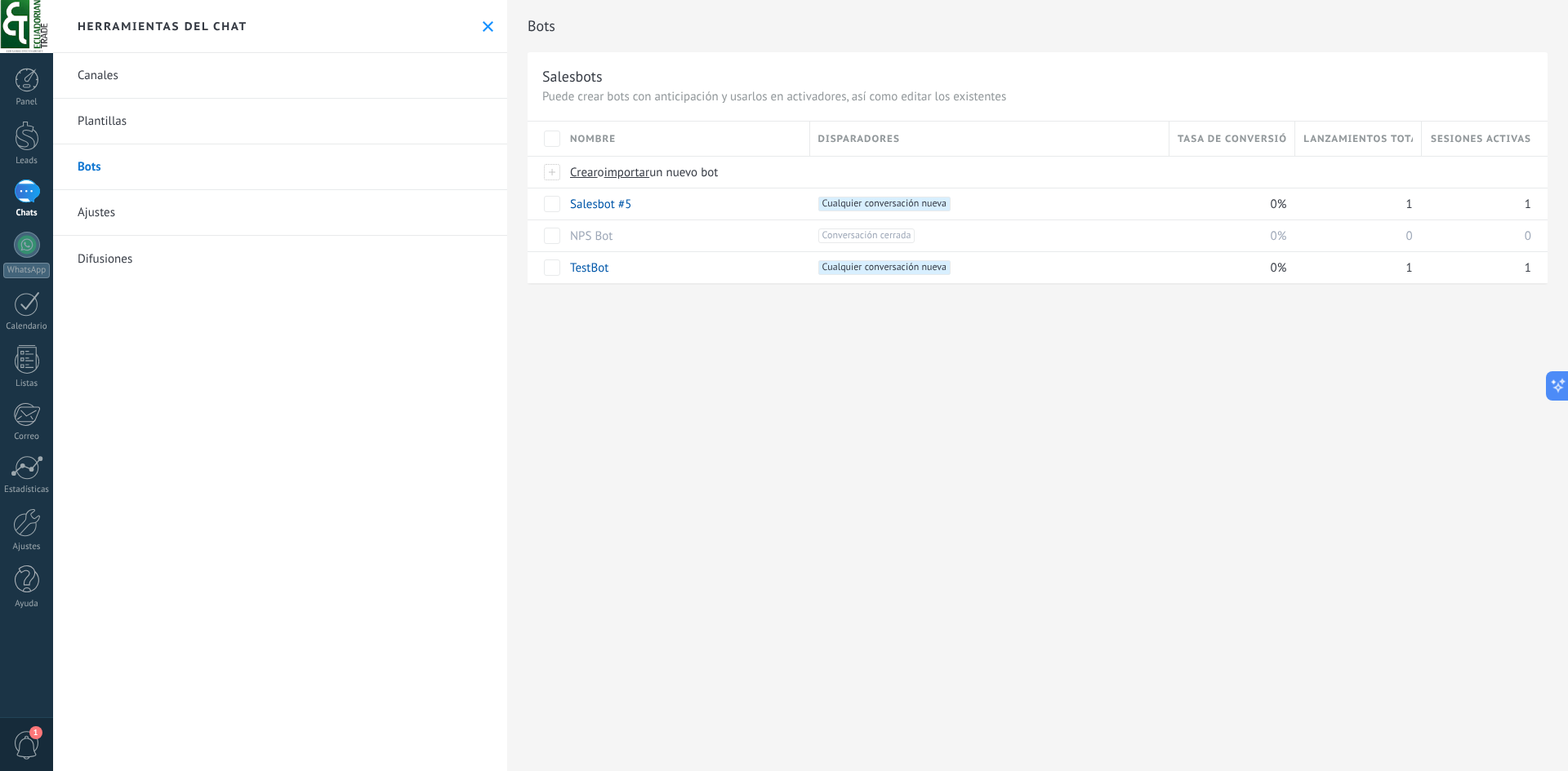
click at [143, 88] on link "Canales" at bounding box center [280, 76] width 454 height 46
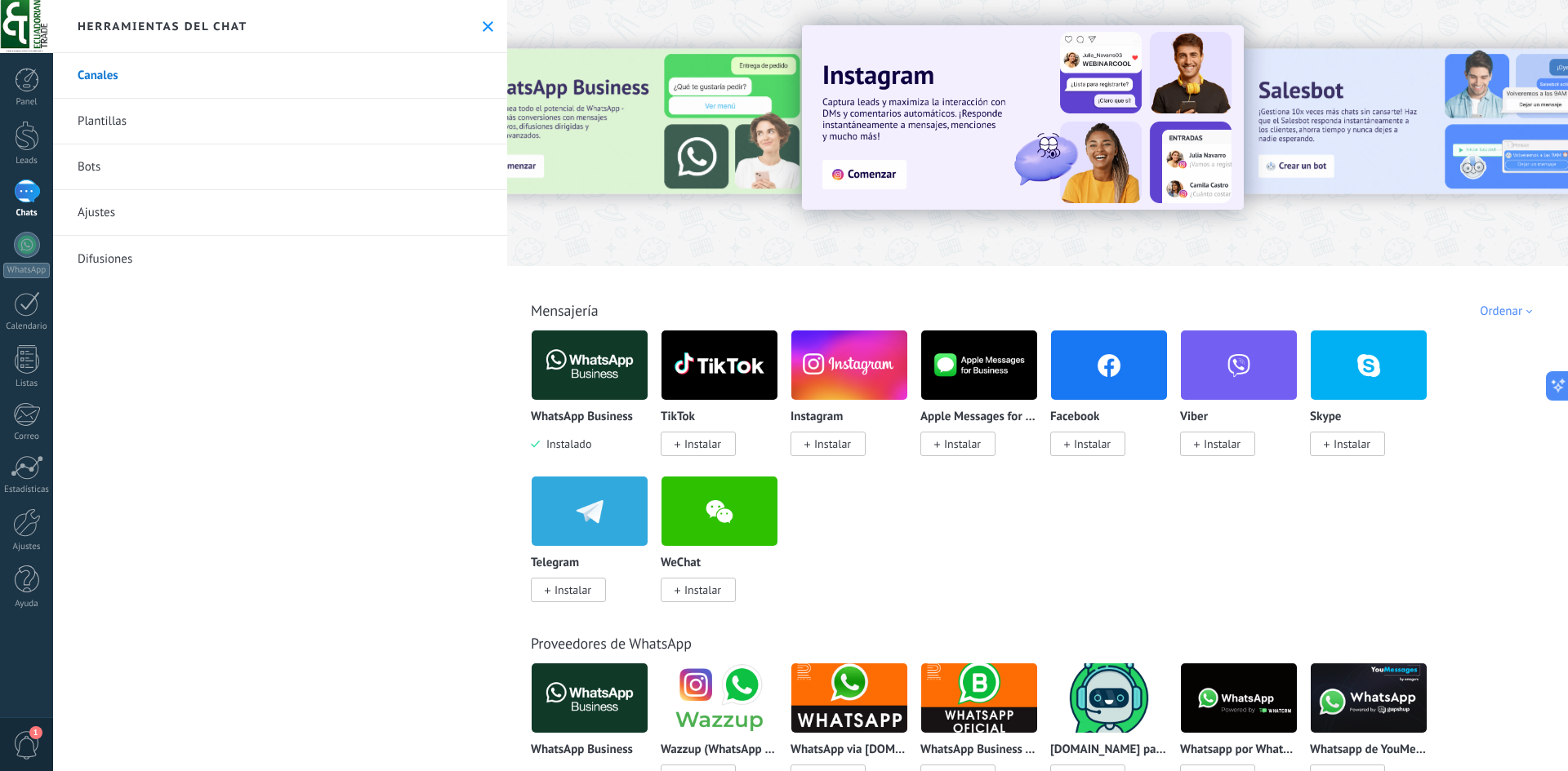
click at [144, 119] on link "Plantillas" at bounding box center [280, 122] width 454 height 46
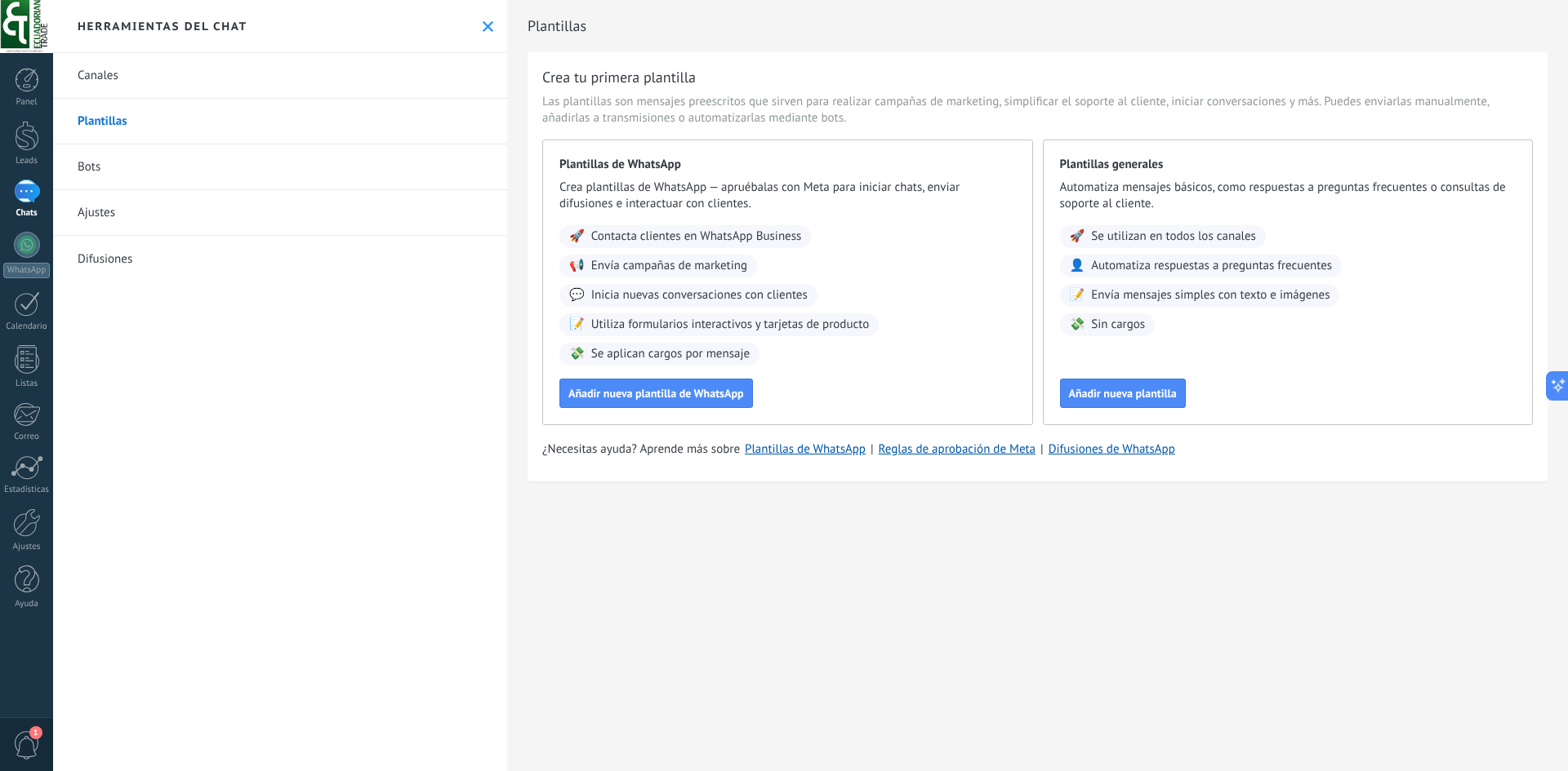
click at [139, 160] on link "Bots" at bounding box center [280, 167] width 454 height 46
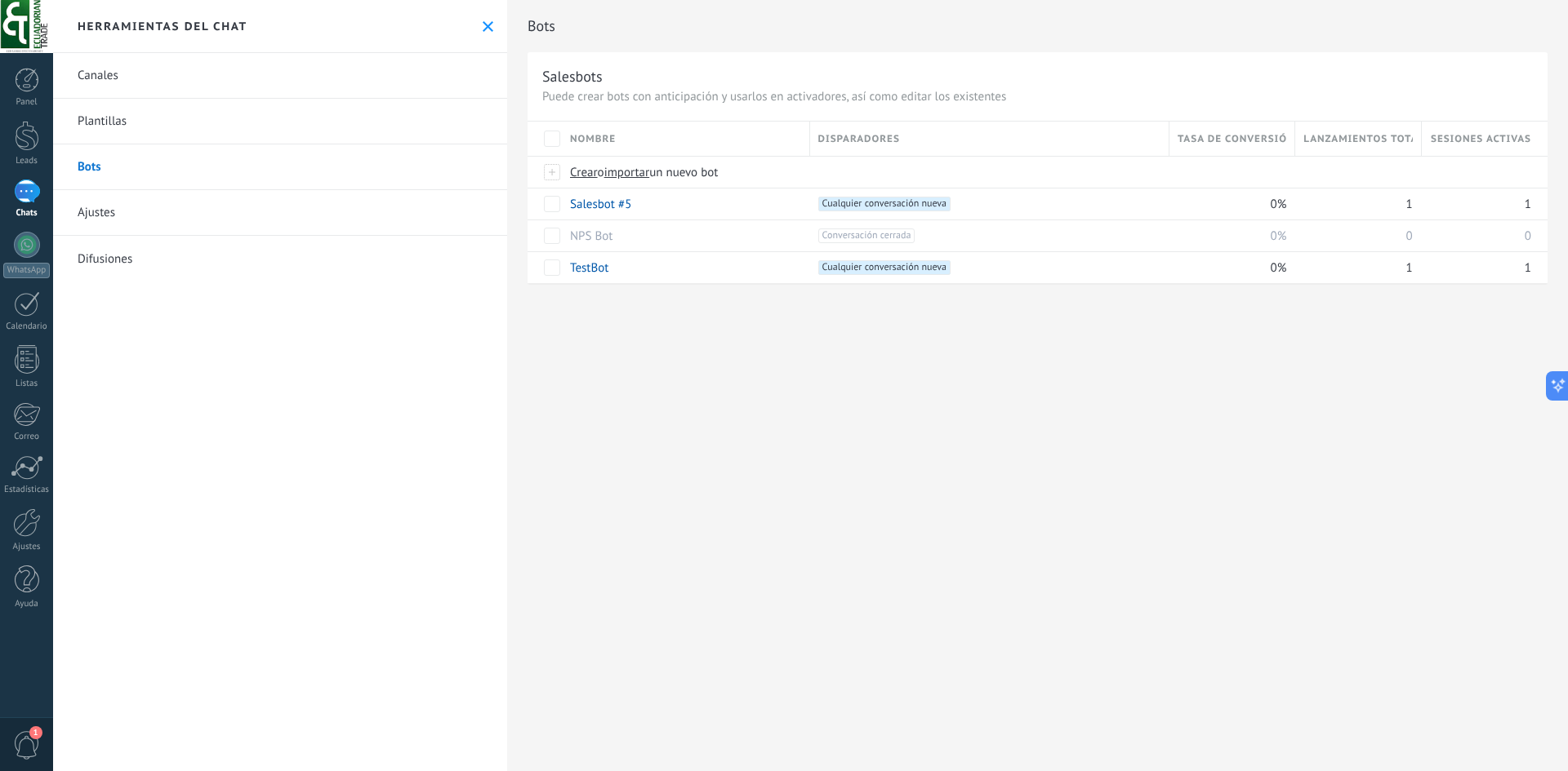
click at [140, 220] on link "Ajustes" at bounding box center [280, 213] width 454 height 46
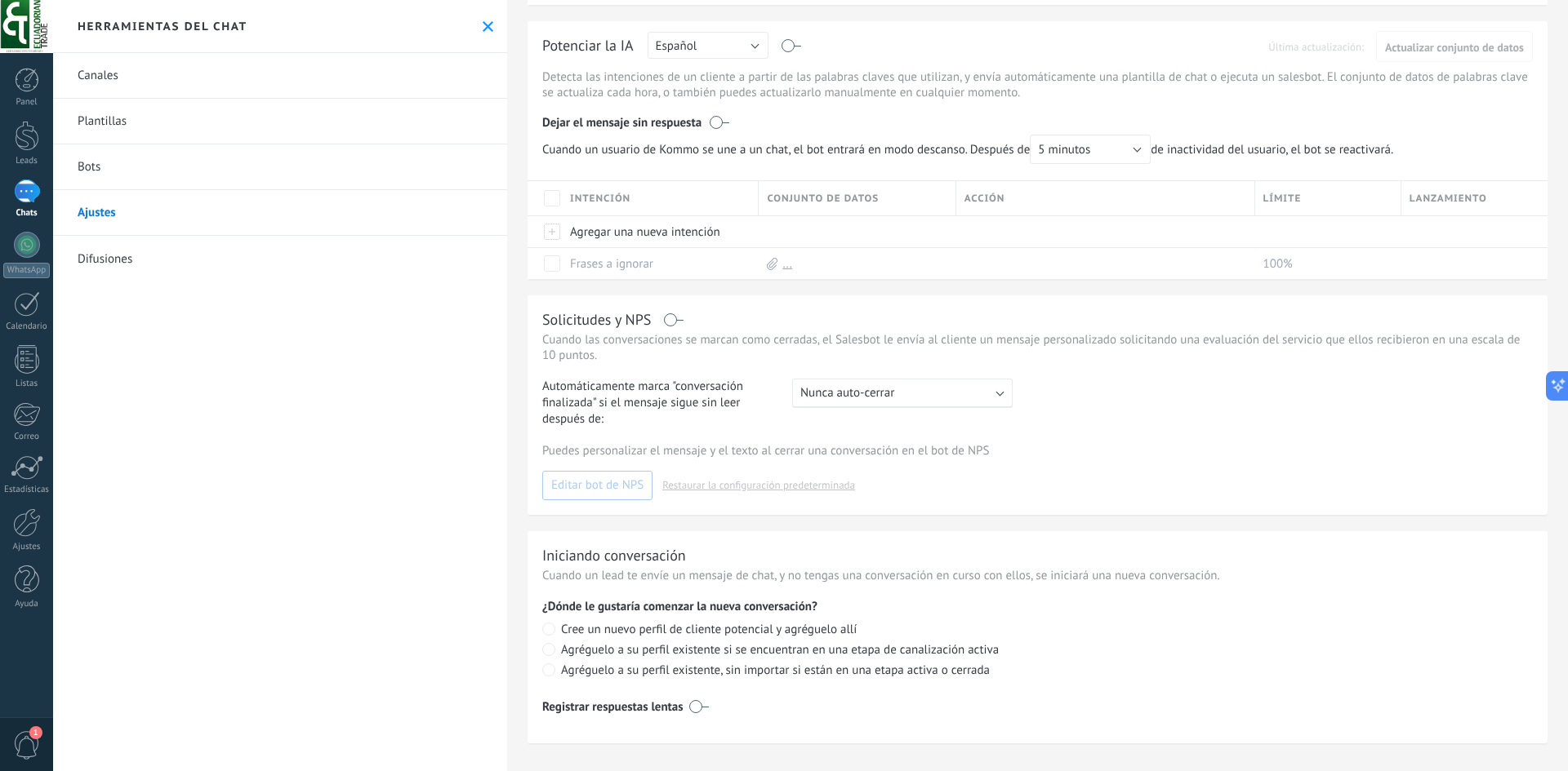
scroll to position [171, 0]
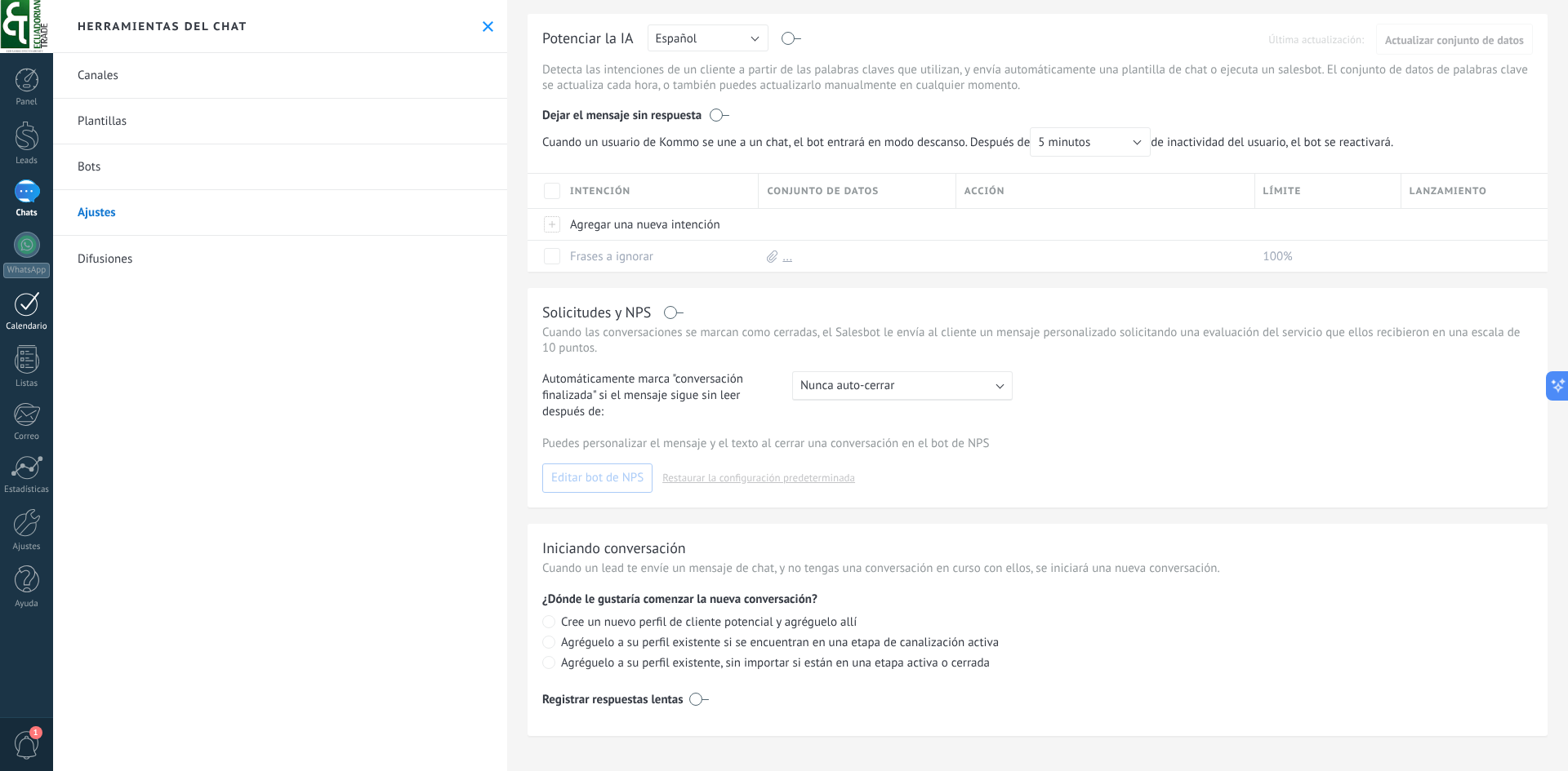
click at [33, 321] on link "Calendario" at bounding box center [26, 312] width 53 height 41
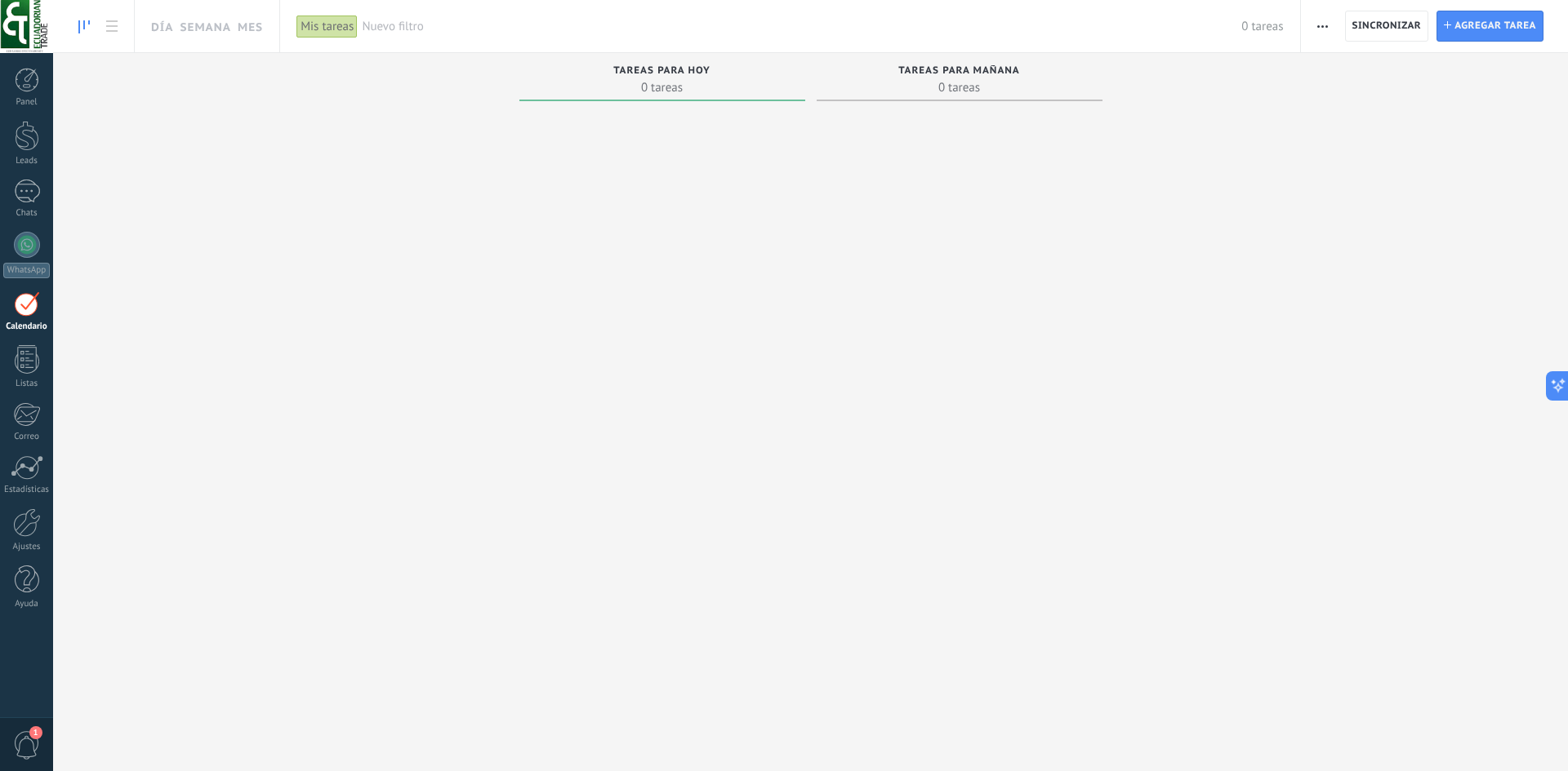
click at [31, 310] on div at bounding box center [26, 304] width 26 height 25
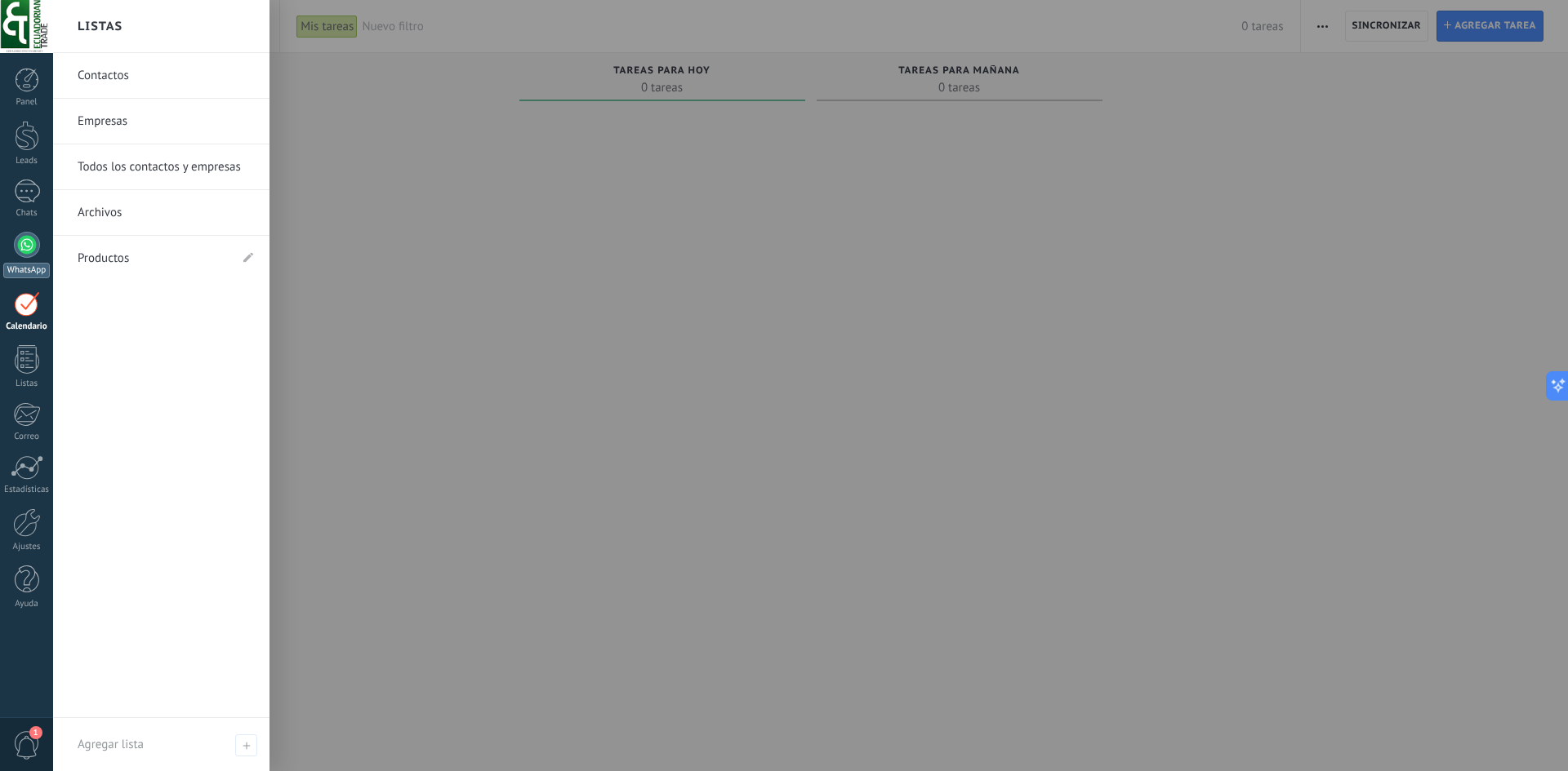
click at [23, 235] on div at bounding box center [26, 244] width 26 height 26
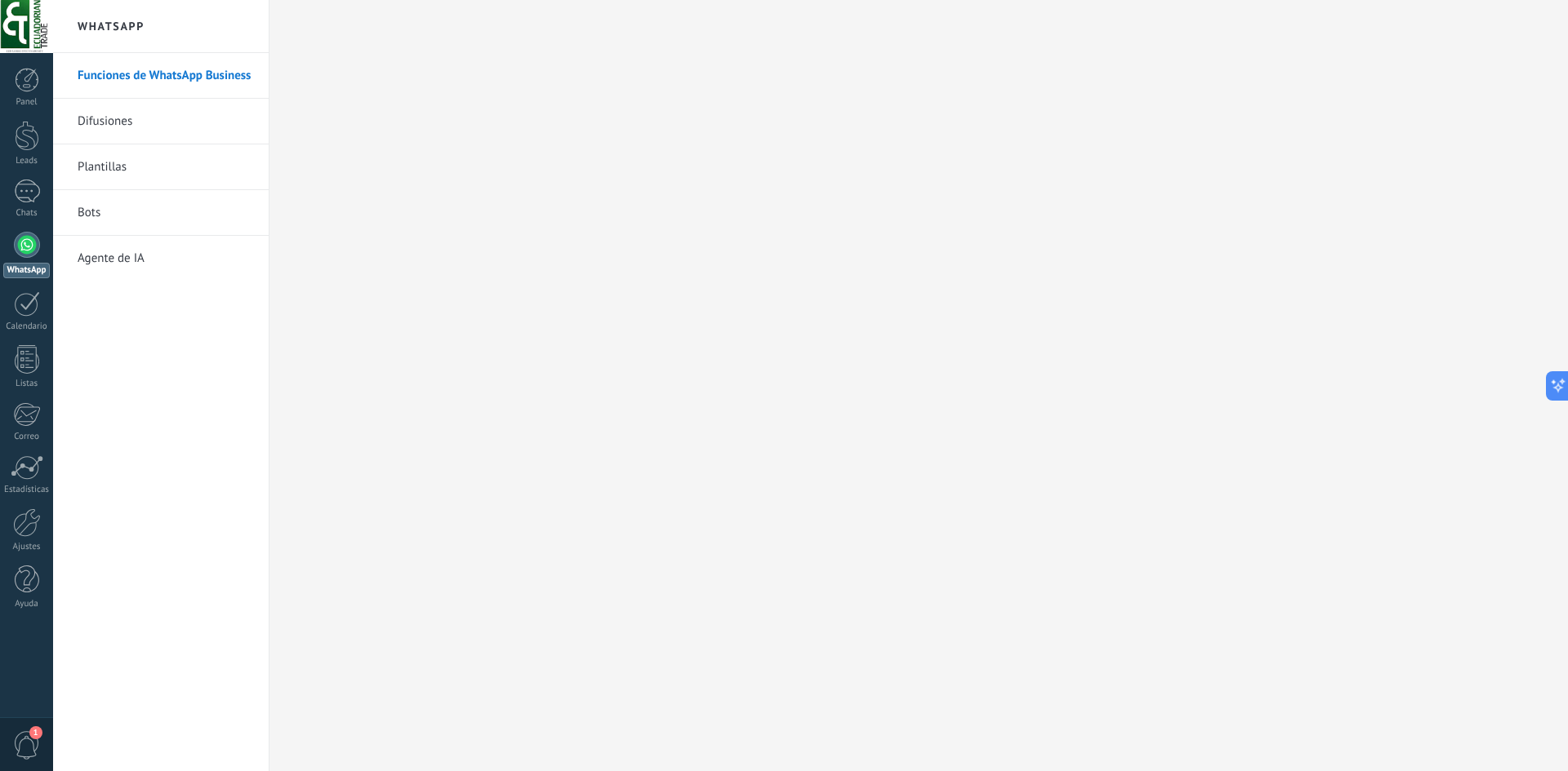
click at [112, 213] on link "Bots" at bounding box center [165, 213] width 175 height 46
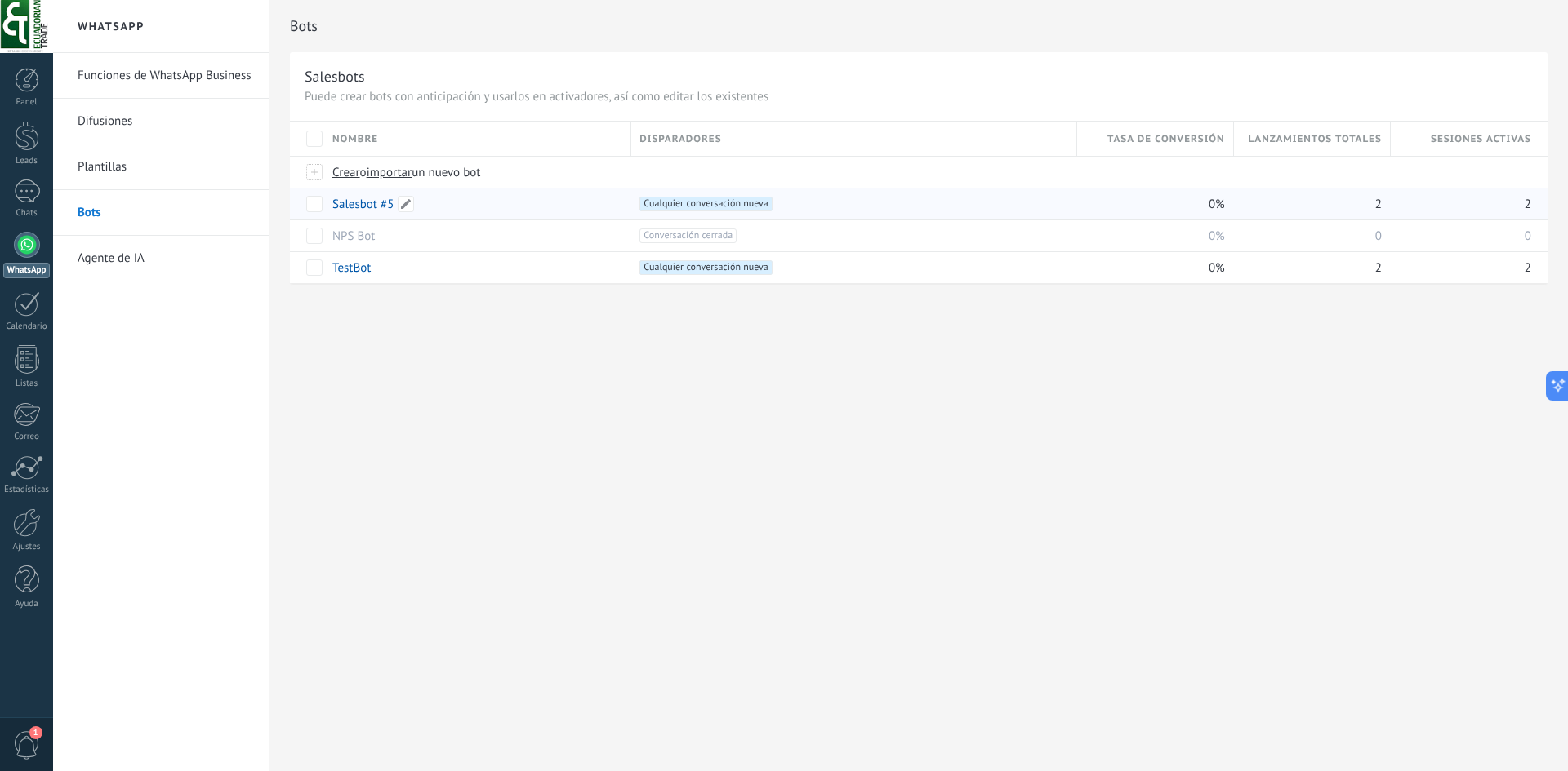
click at [364, 208] on link "Salesbot #5" at bounding box center [363, 204] width 61 height 16
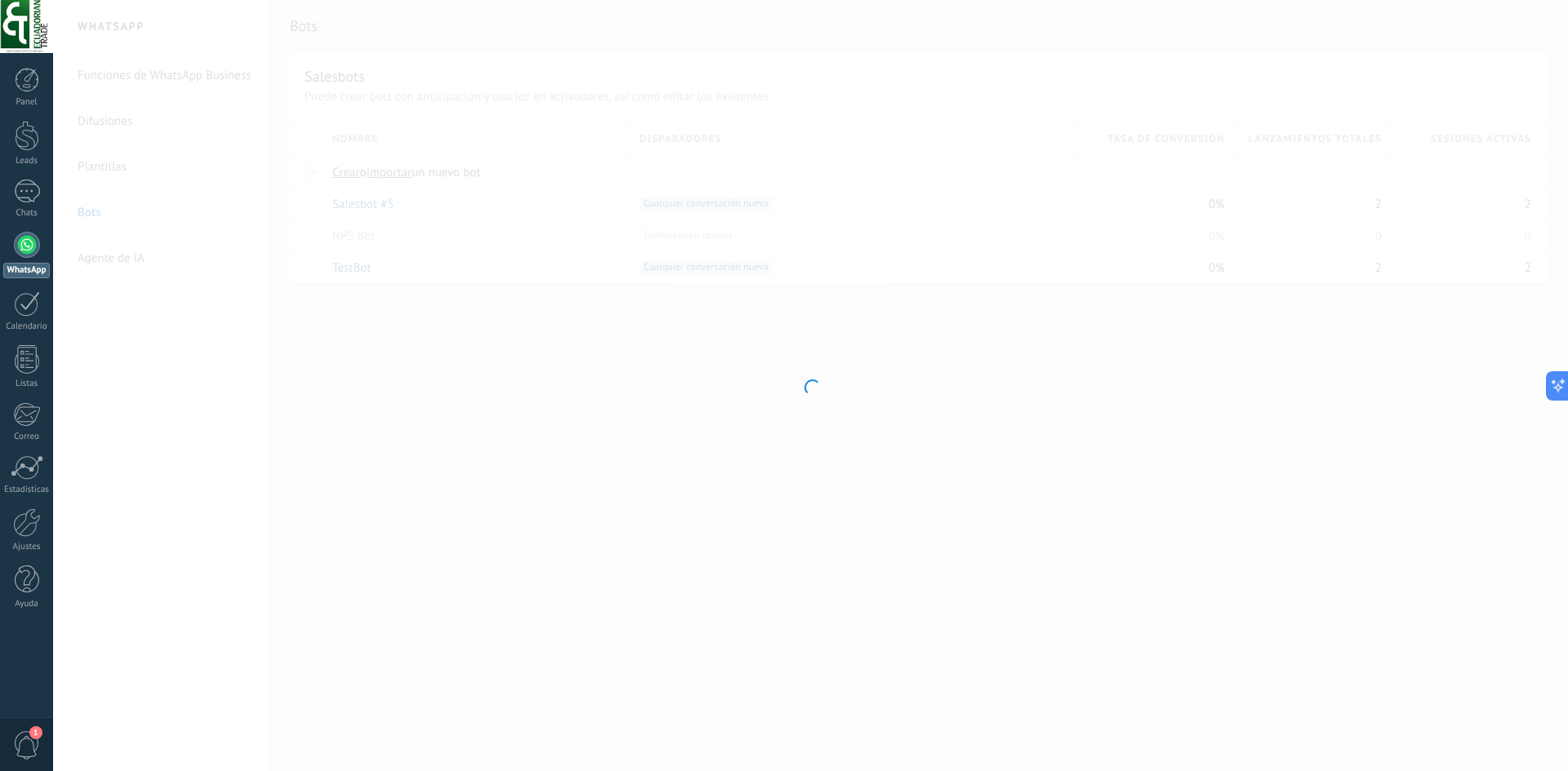
type input "**********"
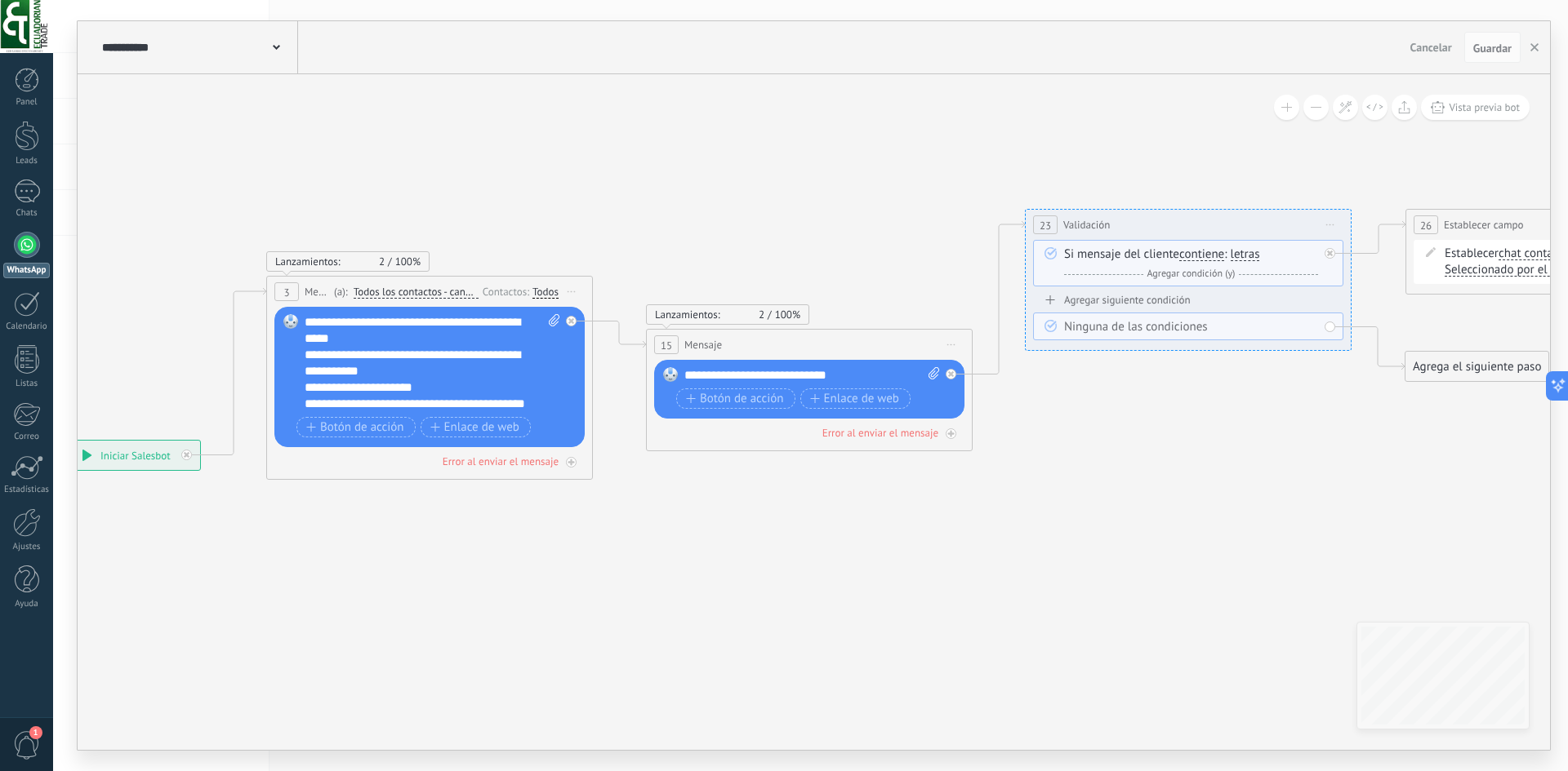
drag, startPoint x: 880, startPoint y: 411, endPoint x: 533, endPoint y: 617, distance: 403.5
click at [533, 617] on icon at bounding box center [1459, 290] width 3612 height 1197
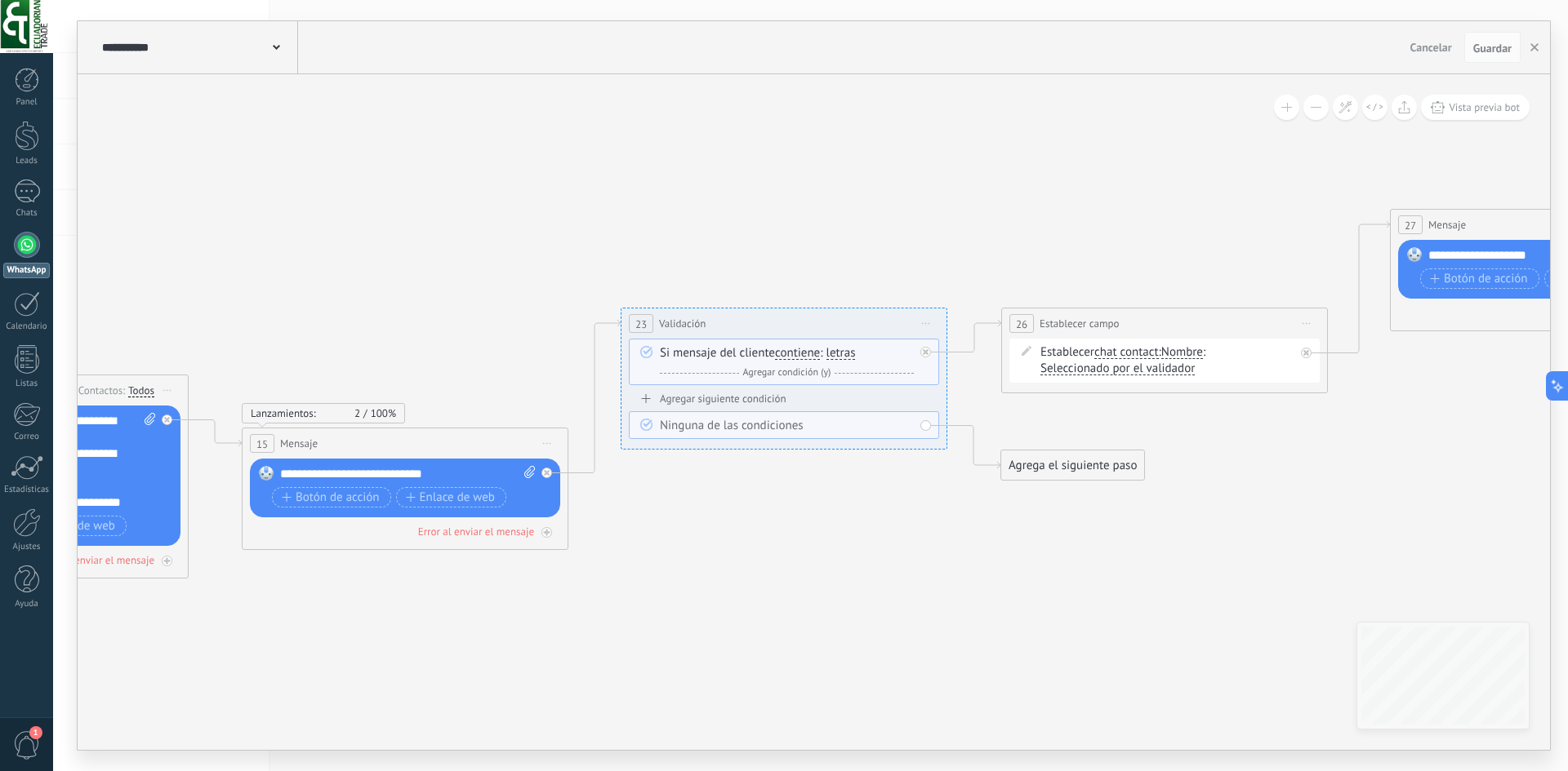
drag, startPoint x: 1162, startPoint y: 436, endPoint x: 796, endPoint y: 515, distance: 374.4
click at [796, 515] on icon at bounding box center [1055, 388] width 3612 height 1197
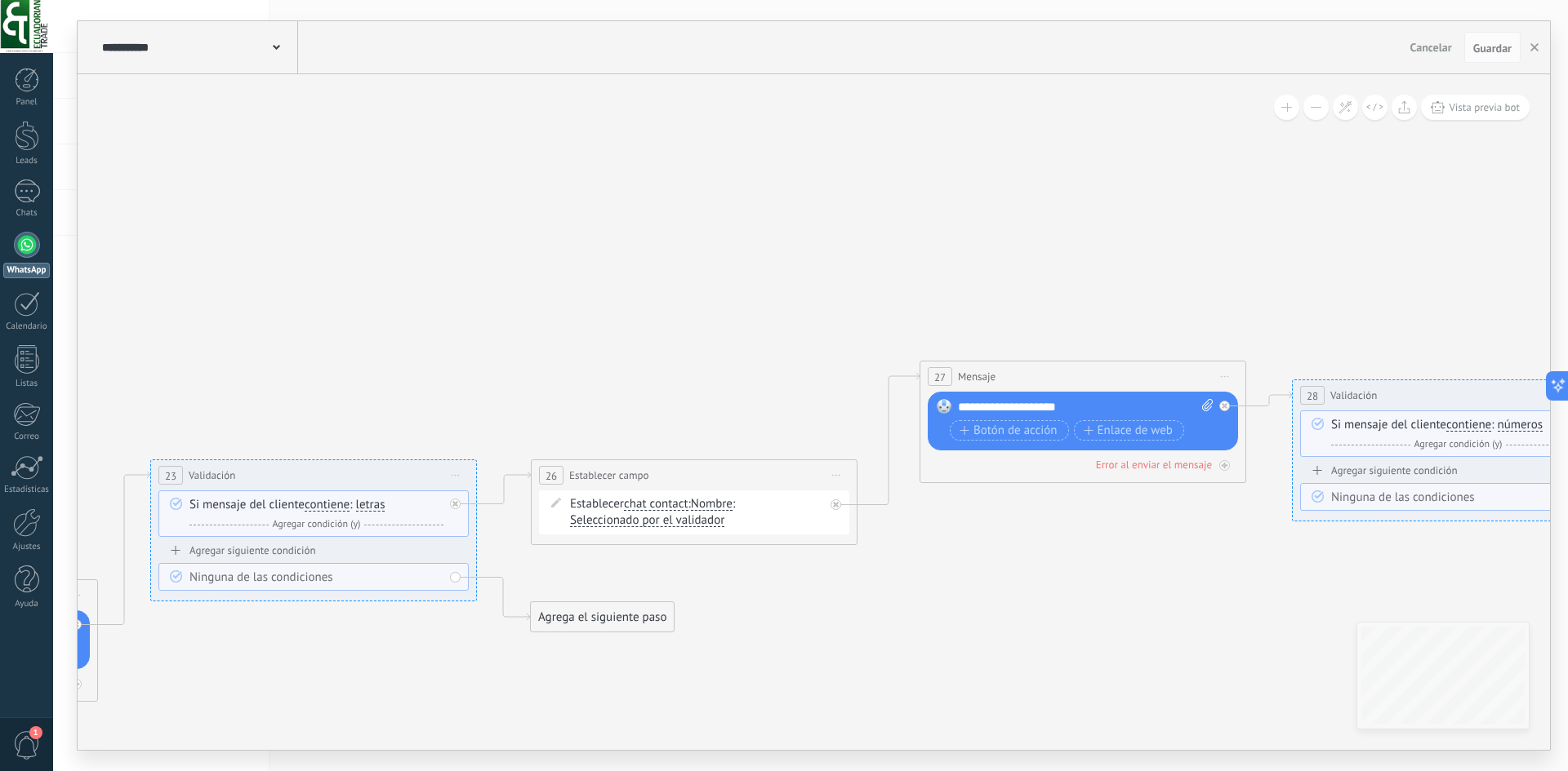
drag, startPoint x: 1206, startPoint y: 417, endPoint x: 735, endPoint y: 569, distance: 494.9
click at [735, 569] on icon at bounding box center [656, 540] width 3754 height 1197
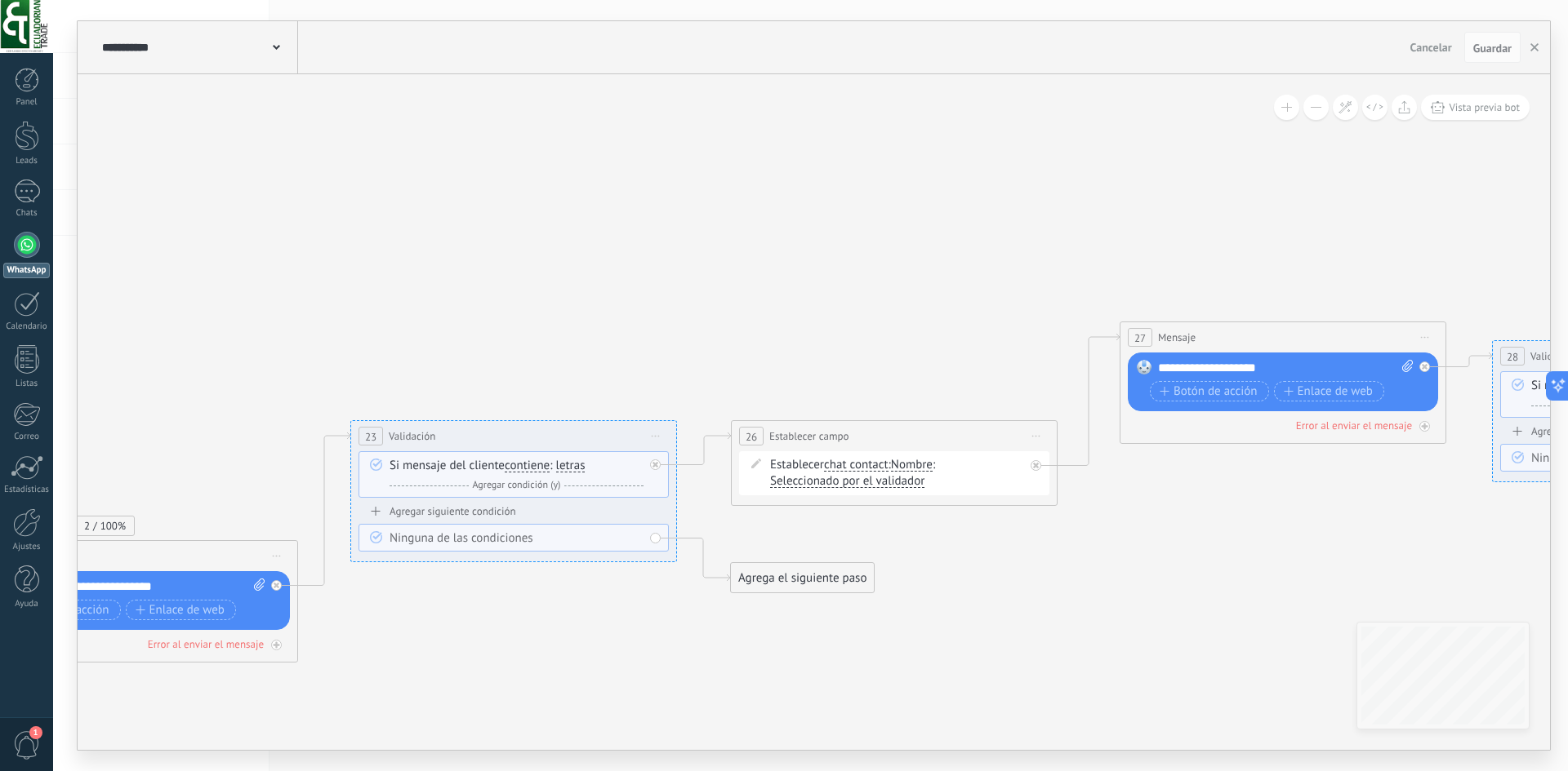
drag, startPoint x: 944, startPoint y: 557, endPoint x: 1172, endPoint y: 515, distance: 231.8
click at [1172, 515] on icon at bounding box center [856, 501] width 3754 height 1197
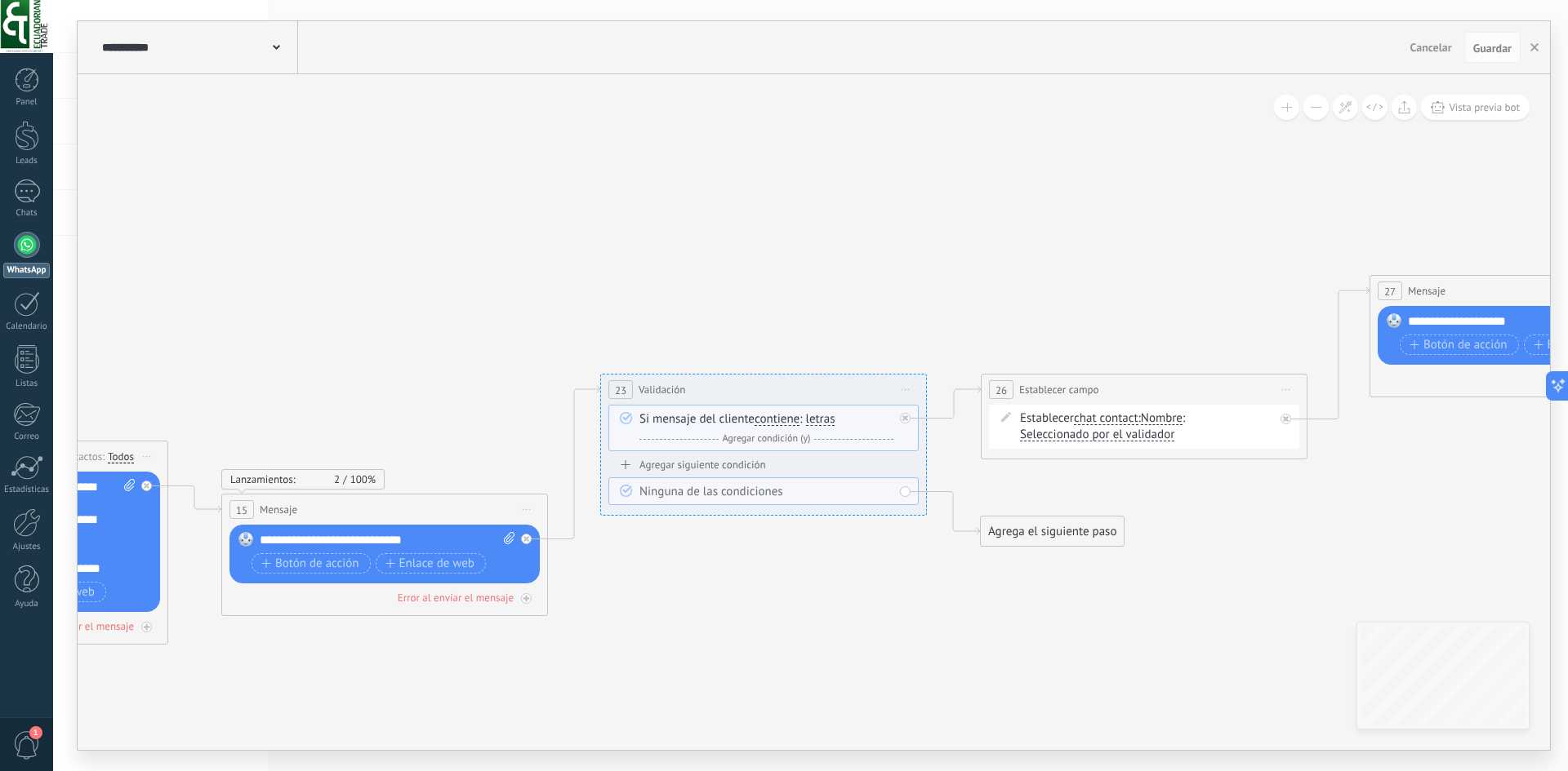
drag, startPoint x: 915, startPoint y: 555, endPoint x: 1163, endPoint y: 532, distance: 249.1
click at [1160, 527] on icon at bounding box center [1106, 454] width 3754 height 1197
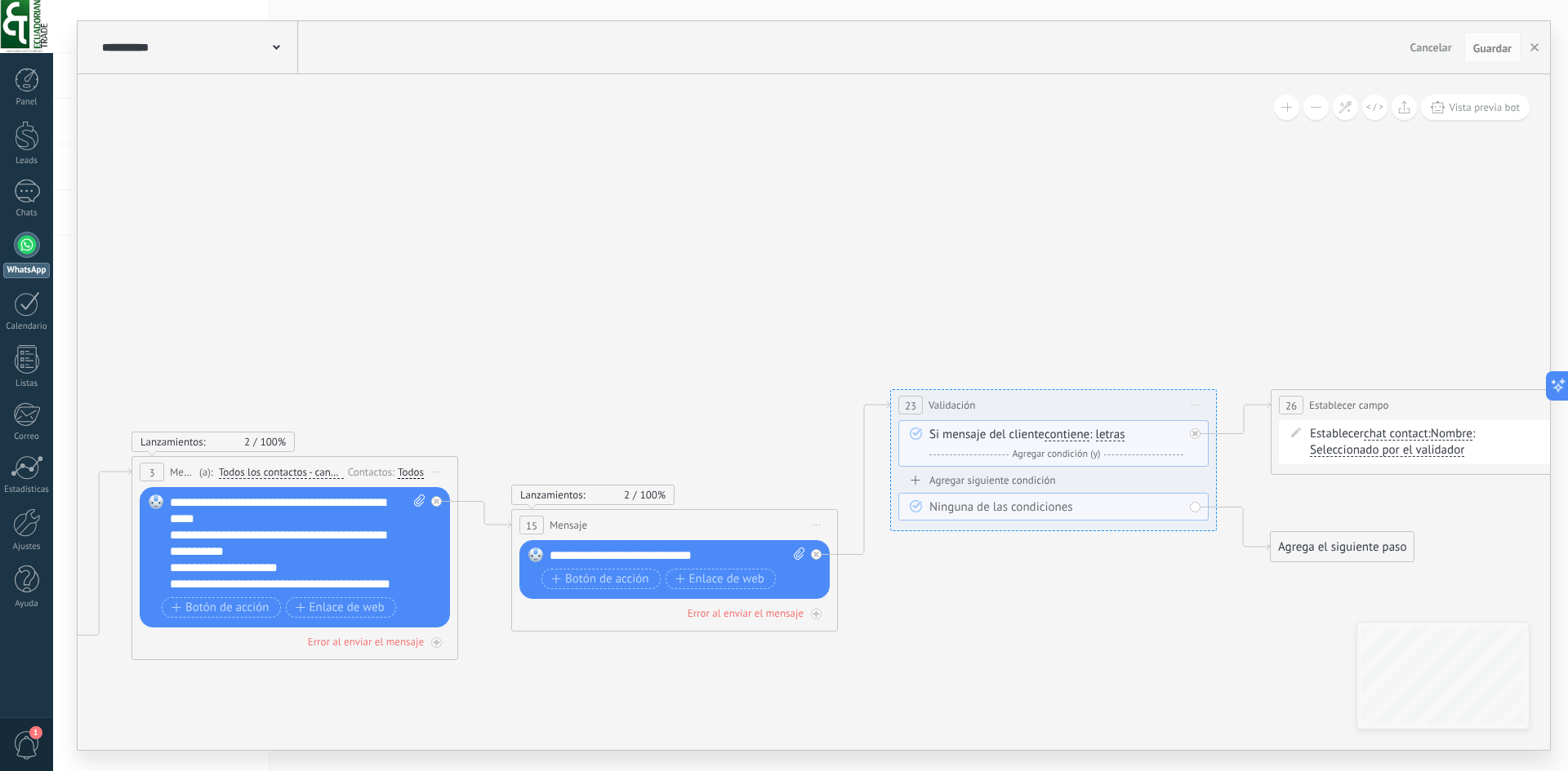
drag, startPoint x: 313, startPoint y: 434, endPoint x: 588, endPoint y: 434, distance: 275.0
click at [588, 434] on icon at bounding box center [1396, 470] width 3754 height 1197
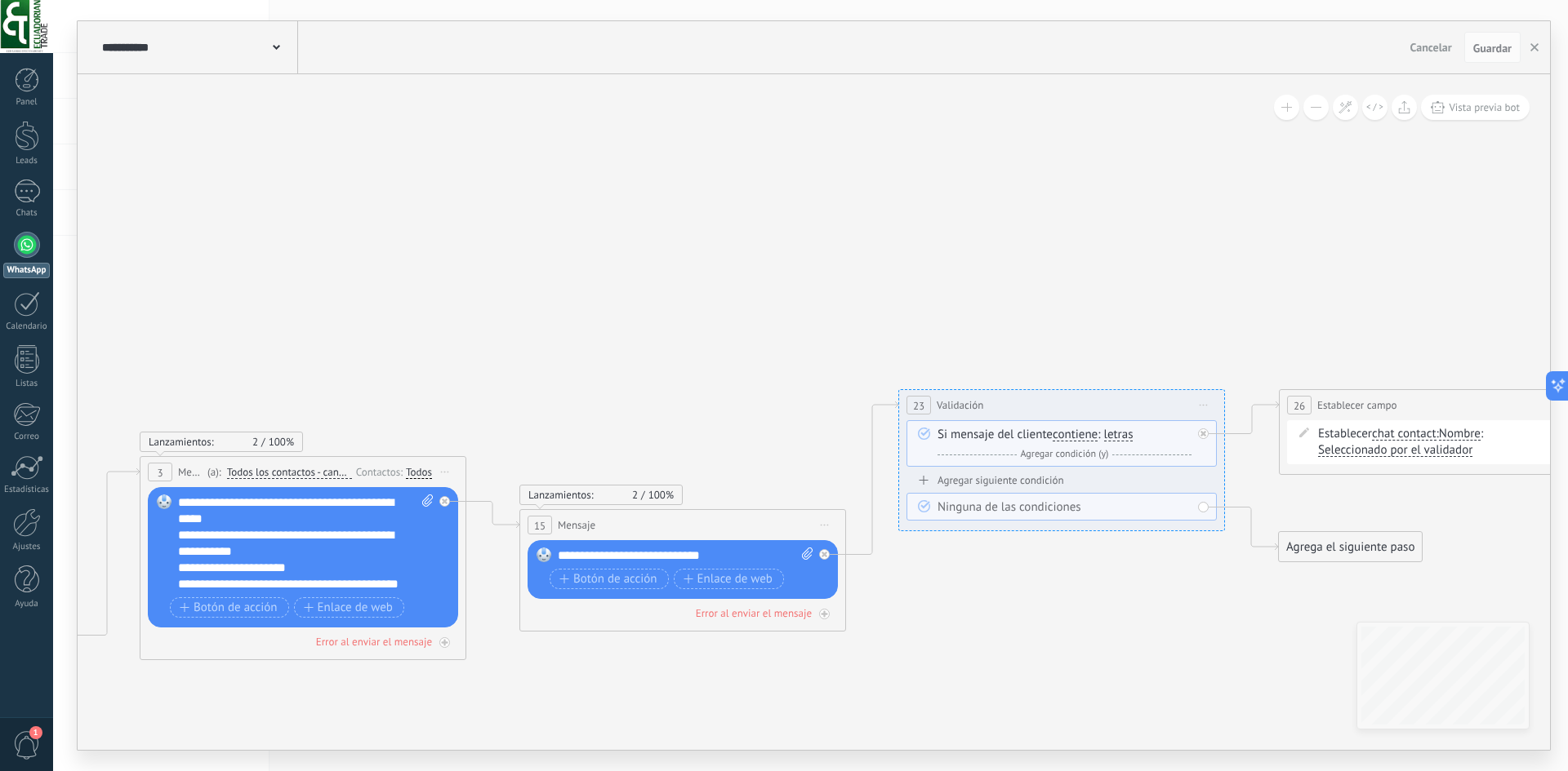
click at [28, 257] on div at bounding box center [26, 244] width 26 height 26
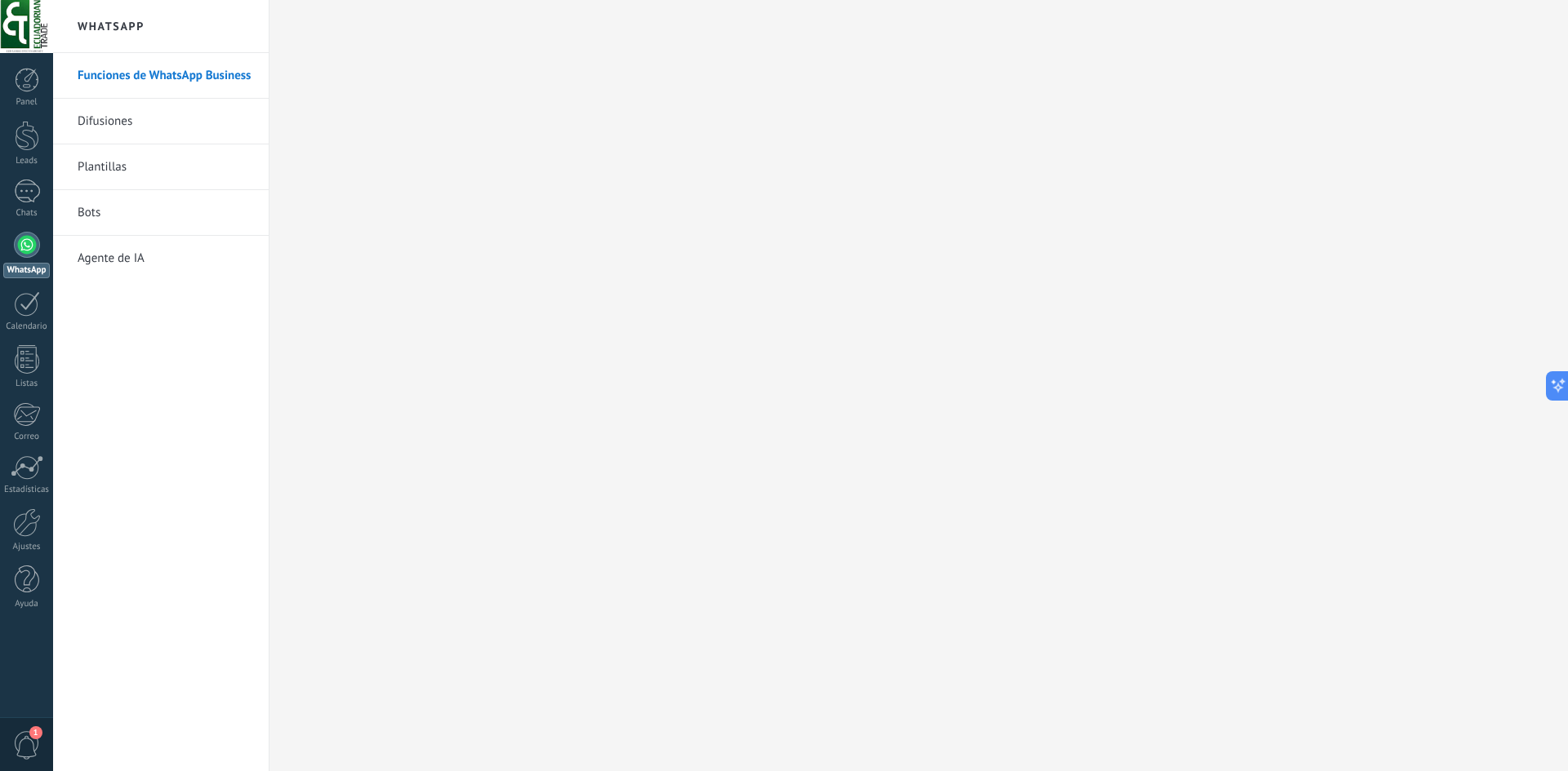
click at [129, 215] on link "Bots" at bounding box center [165, 213] width 175 height 46
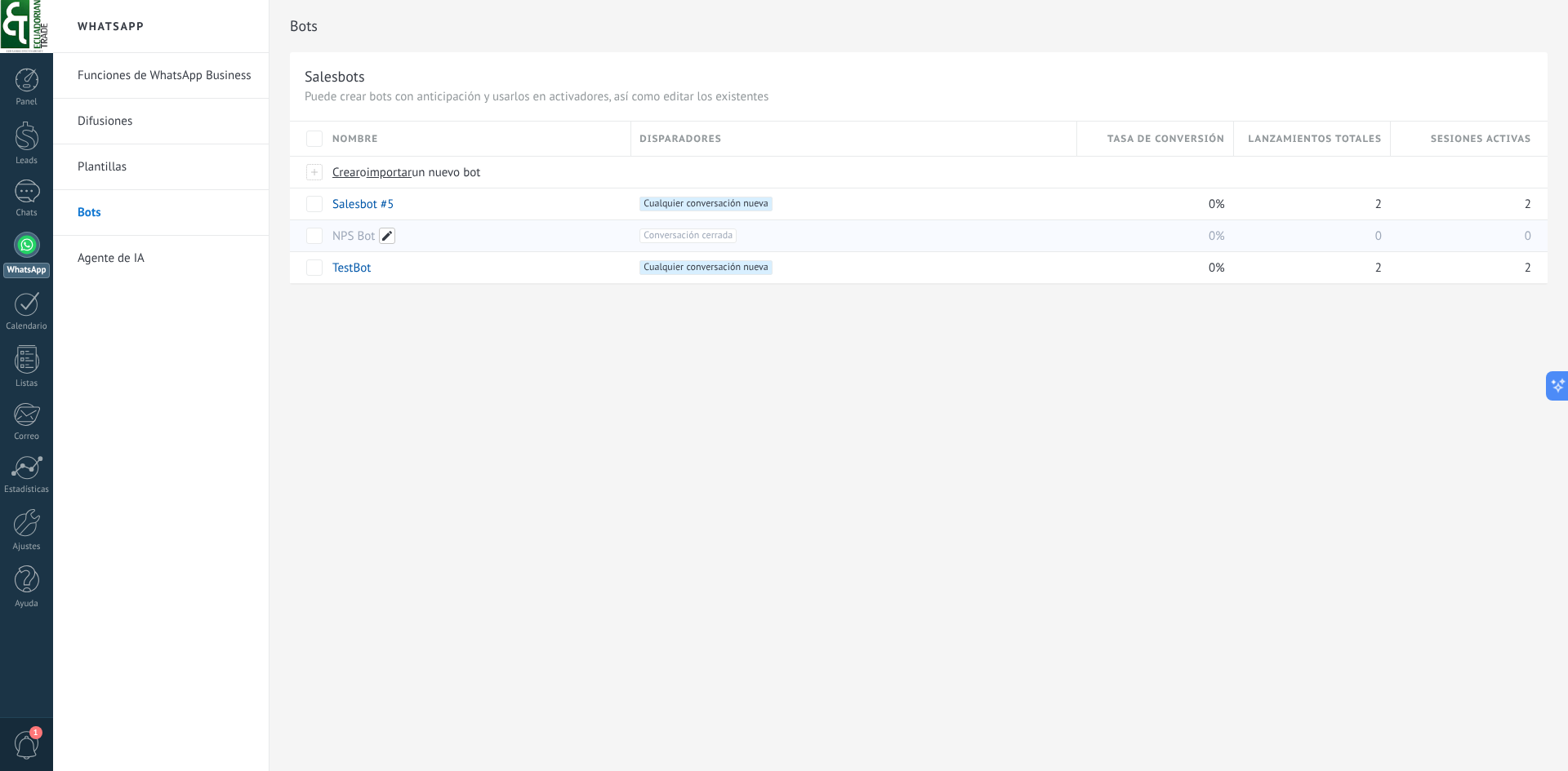
click at [387, 236] on span at bounding box center [386, 235] width 17 height 17
click at [360, 305] on div "******* Guardar Cancelar" at bounding box center [477, 268] width 309 height 98
drag, startPoint x: 396, startPoint y: 333, endPoint x: 401, endPoint y: 318, distance: 15.8
click at [397, 333] on div "Bots Salesbots Puede crear bots con anticipación y usarlos en activadores, así …" at bounding box center [918, 385] width 1299 height 771
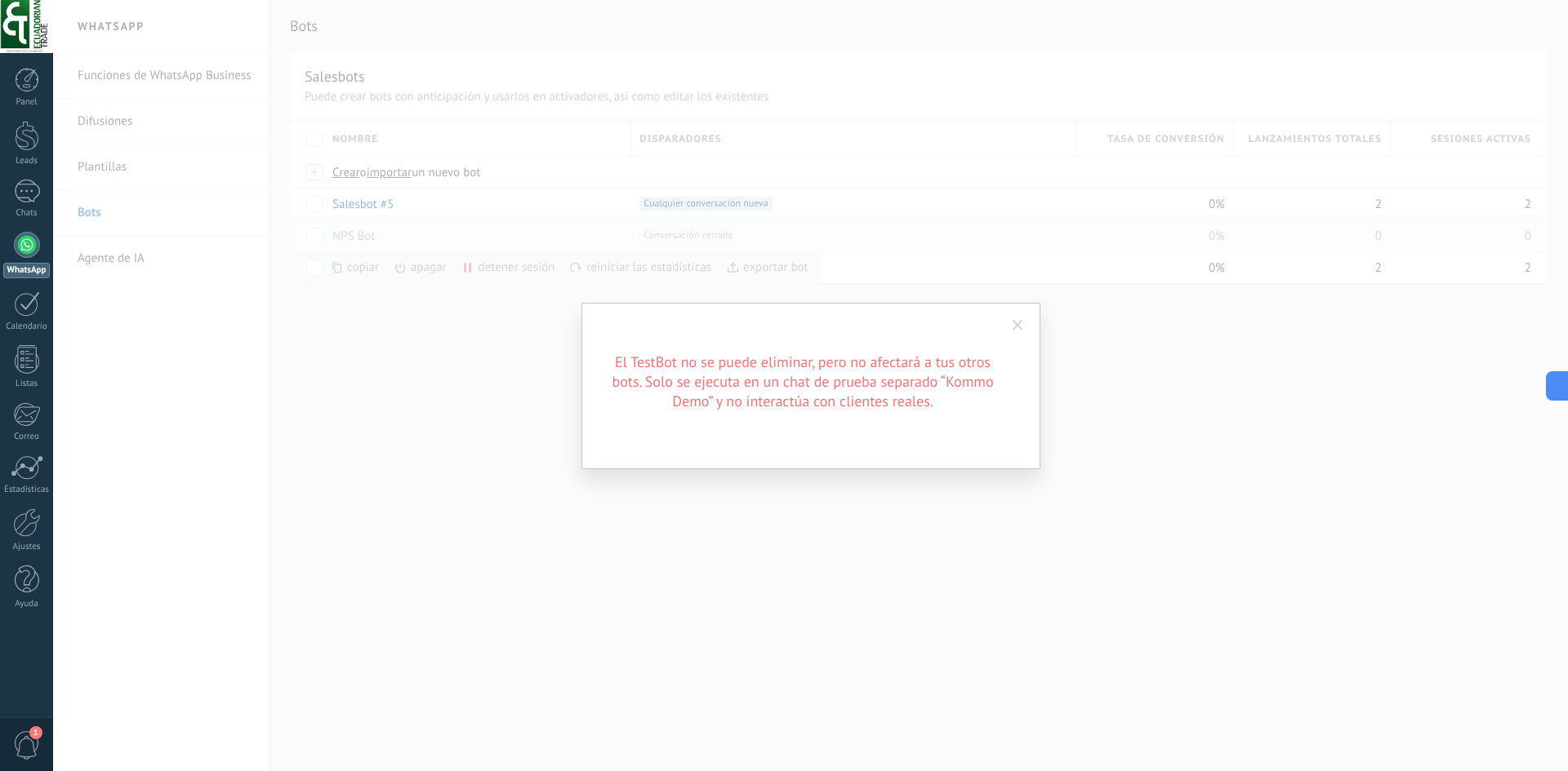
click at [1013, 334] on span at bounding box center [1017, 326] width 27 height 28
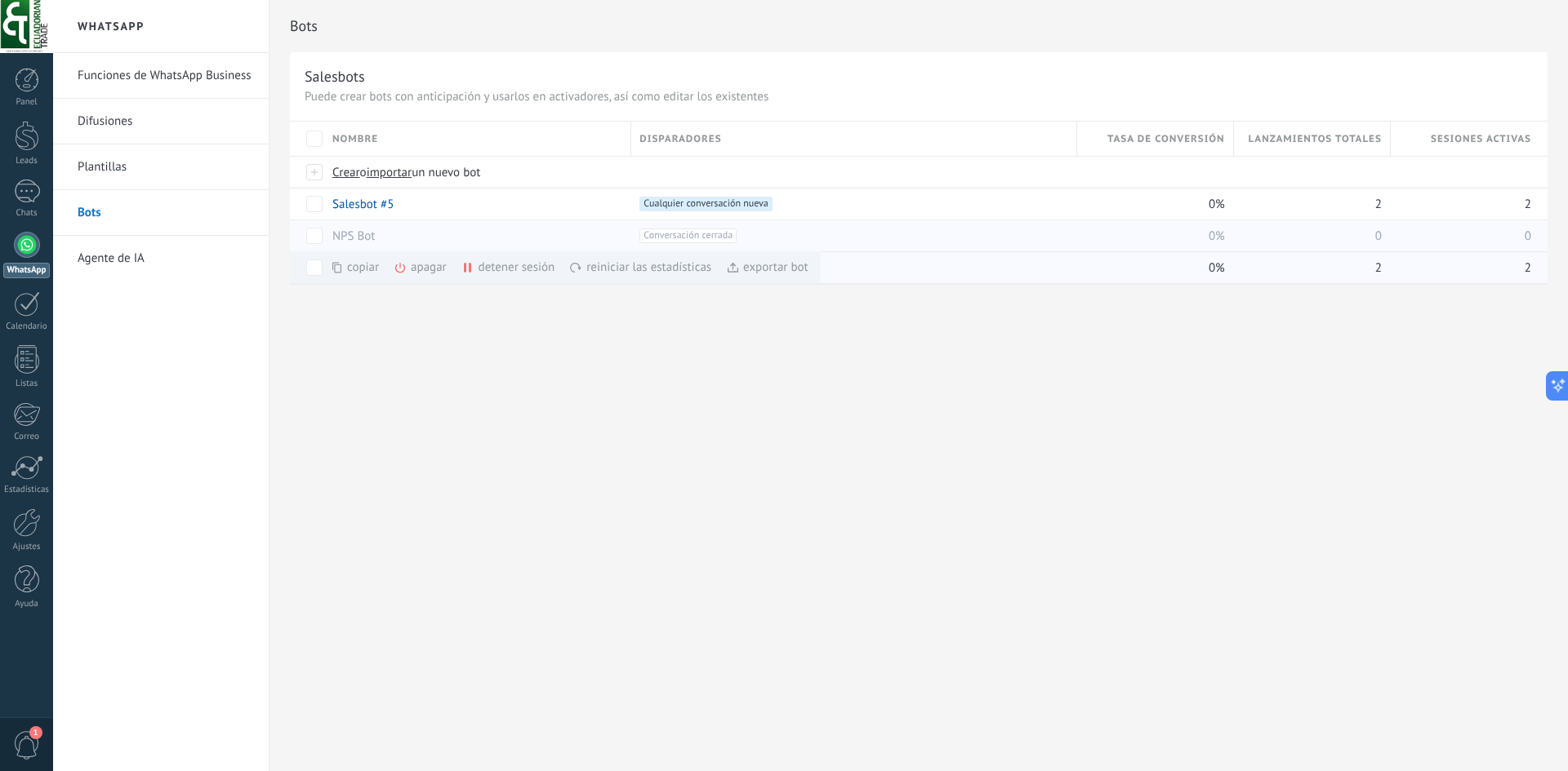
click at [407, 269] on icon at bounding box center [400, 267] width 13 height 13
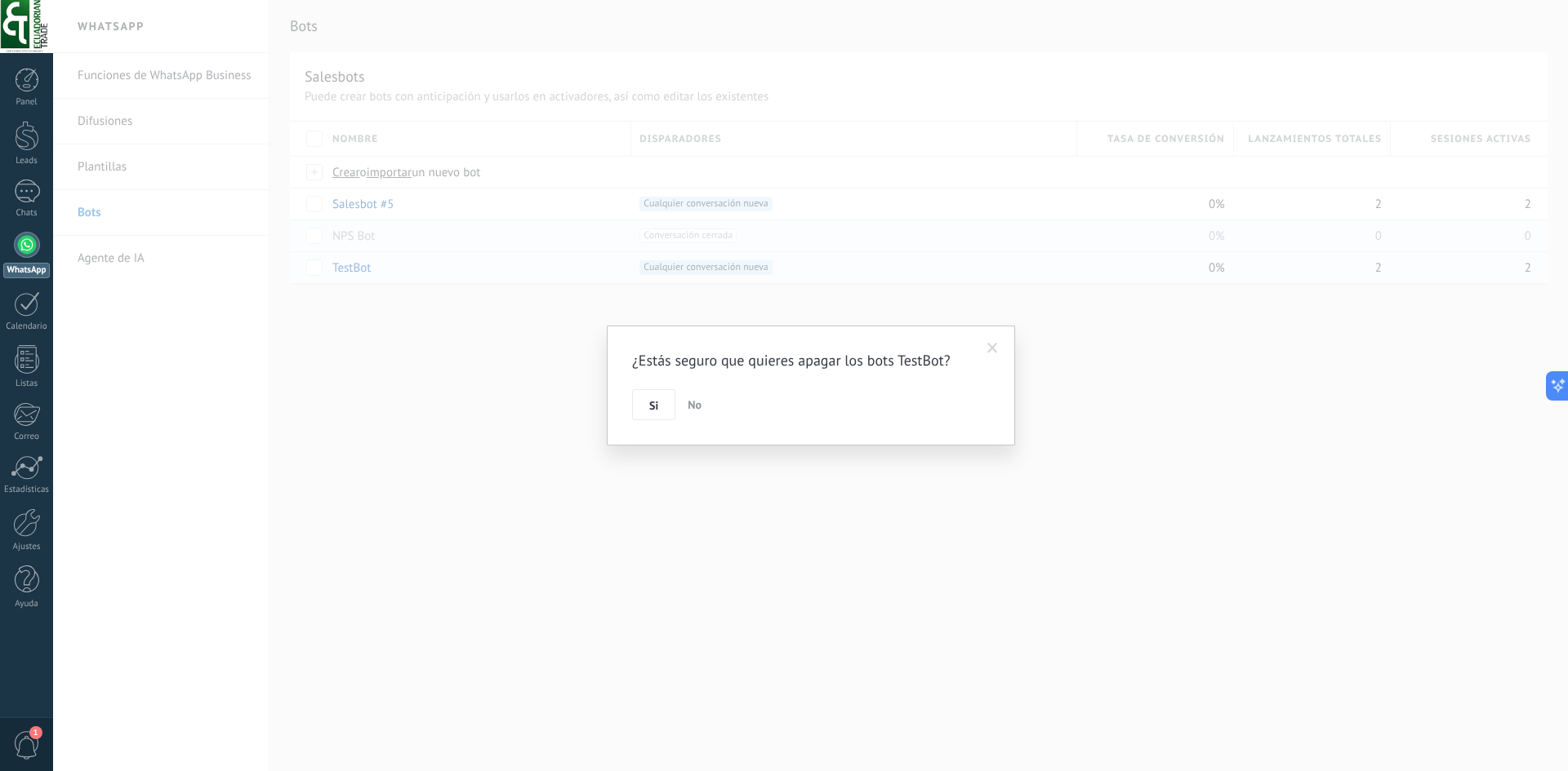
click at [645, 403] on button "Si" at bounding box center [654, 404] width 43 height 31
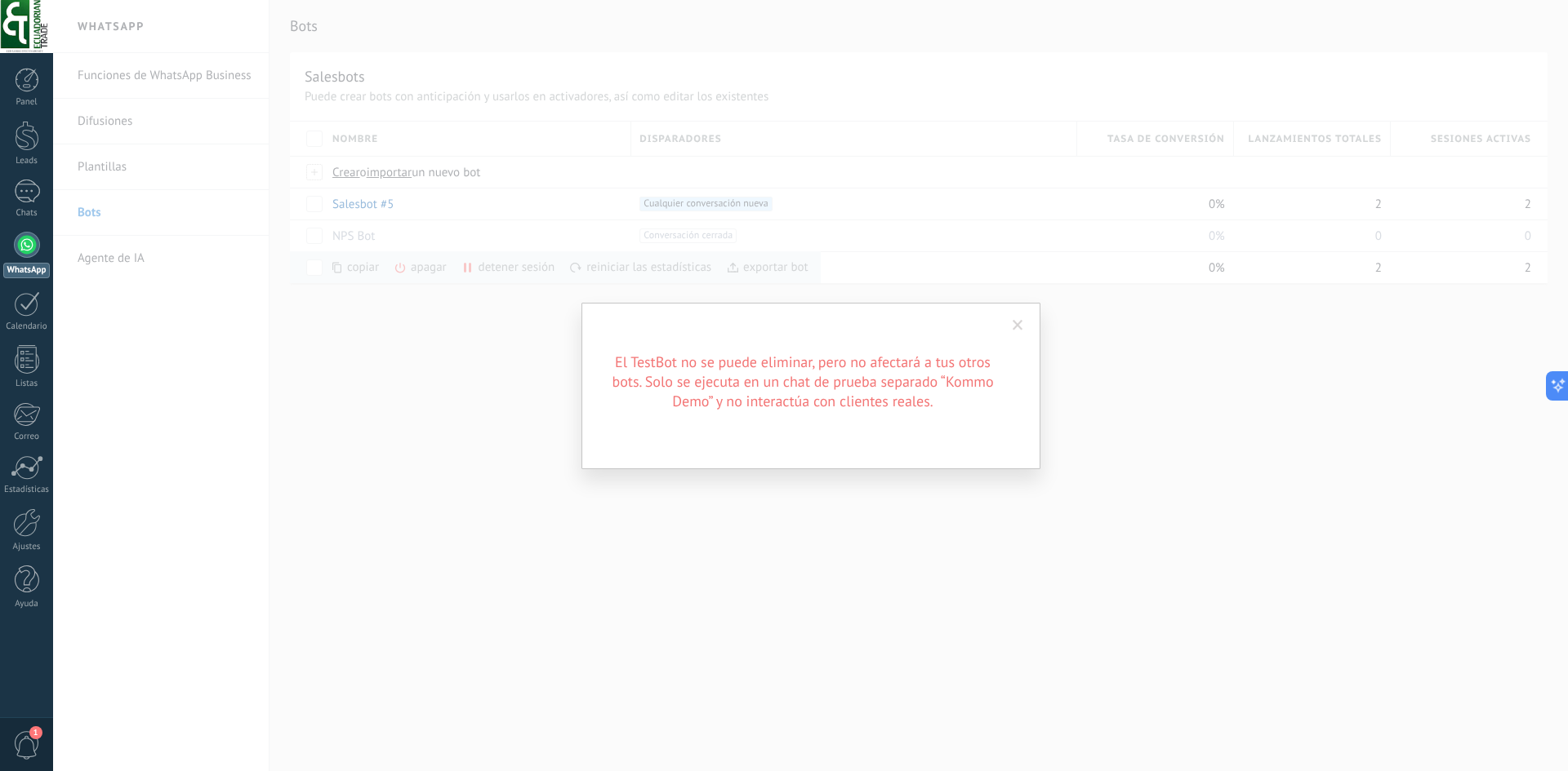
click at [773, 390] on h2 "El TestBot no se puede eliminar, pero no afectará a tus otros bots. Solo se eje…" at bounding box center [802, 382] width 392 height 58
click at [1018, 333] on span at bounding box center [1017, 326] width 27 height 28
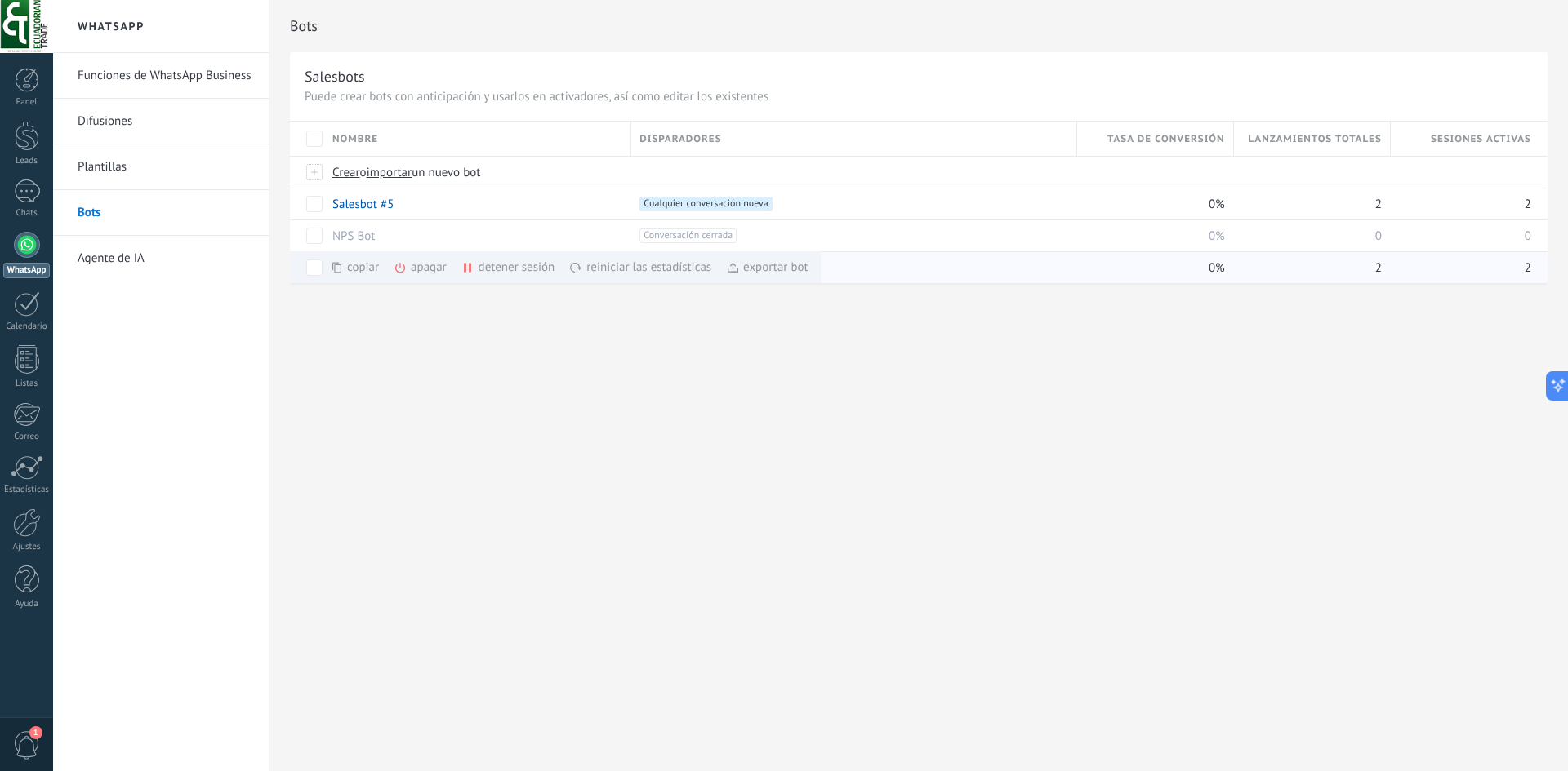
click at [508, 272] on div "detener sesión màs" at bounding box center [536, 267] width 150 height 32
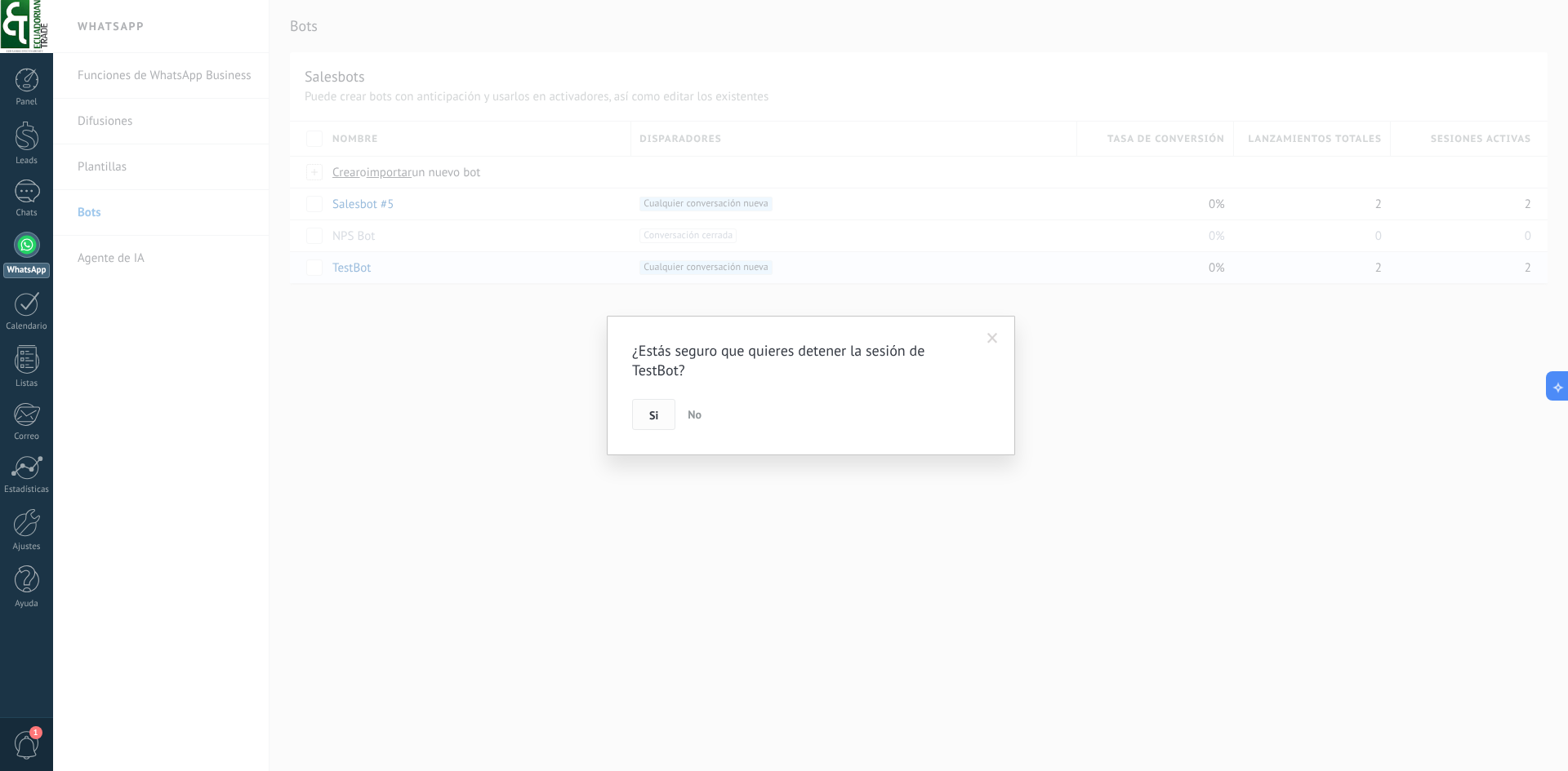
click at [653, 412] on span "Si" at bounding box center [653, 415] width 9 height 12
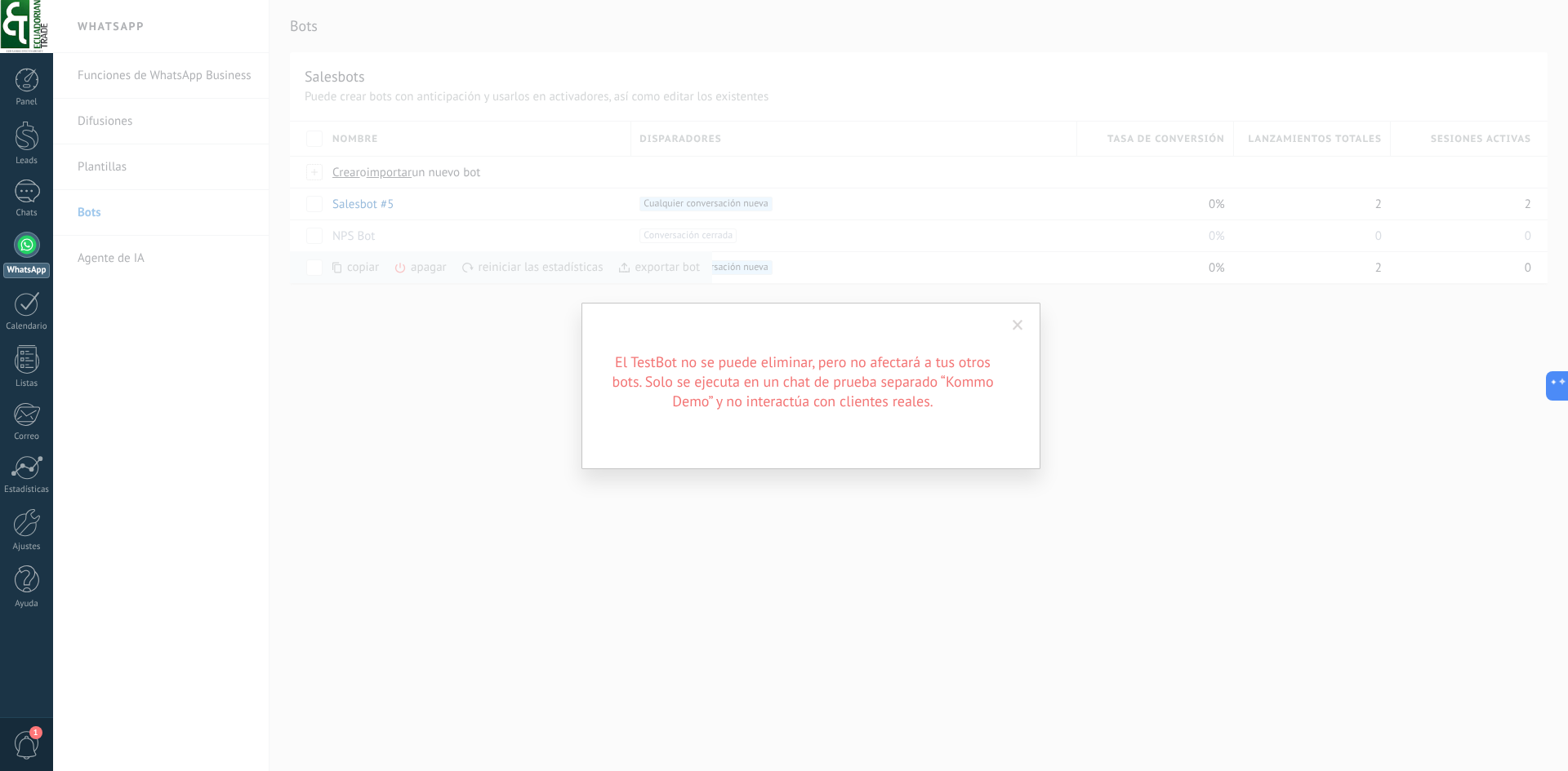
click at [1015, 324] on span at bounding box center [1017, 326] width 11 height 12
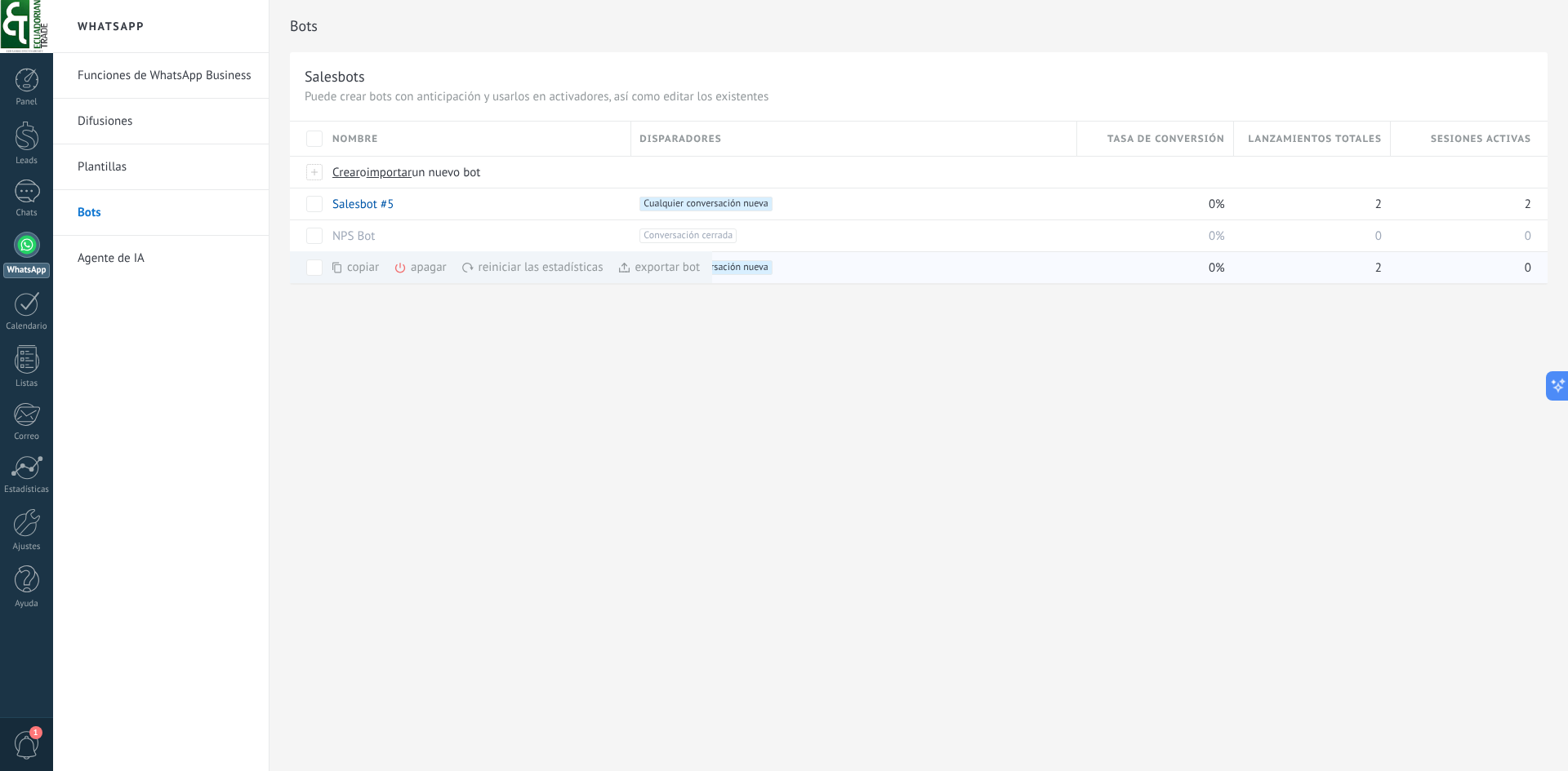
click at [414, 272] on div "apagar màs" at bounding box center [448, 267] width 109 height 32
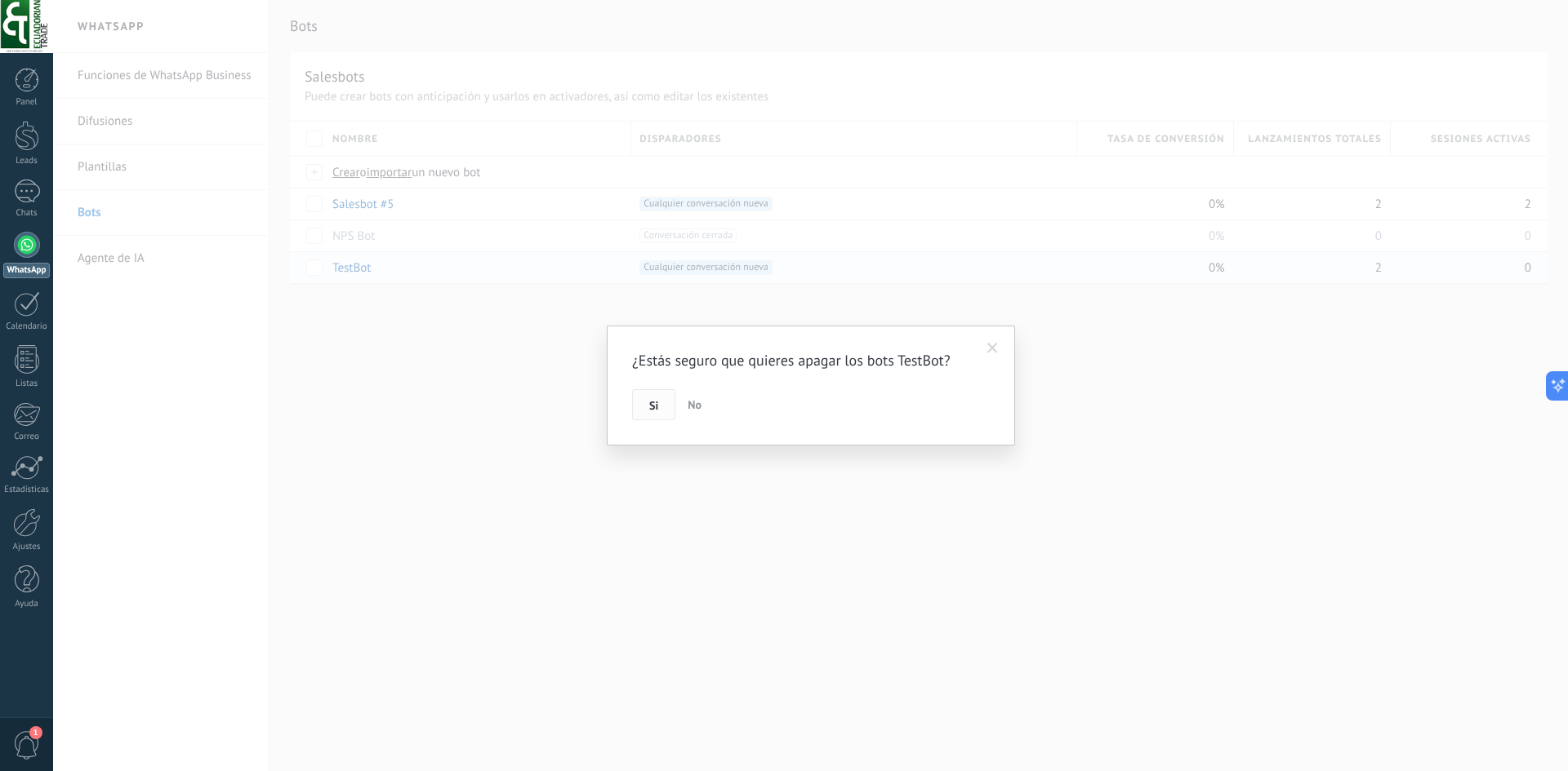
click at [660, 406] on button "Si" at bounding box center [654, 404] width 43 height 31
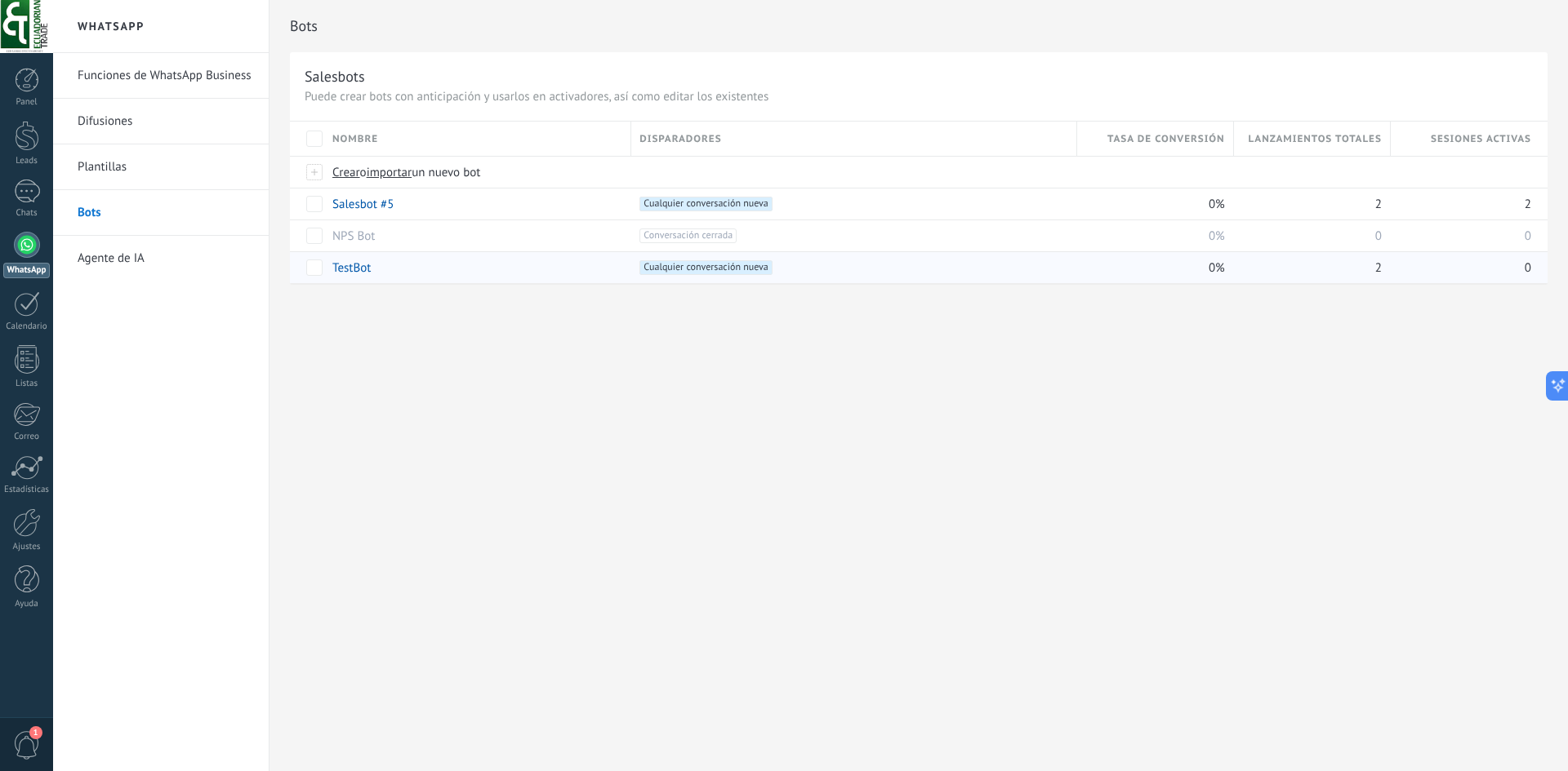
click at [339, 269] on link "TestBot" at bounding box center [351, 268] width 38 height 16
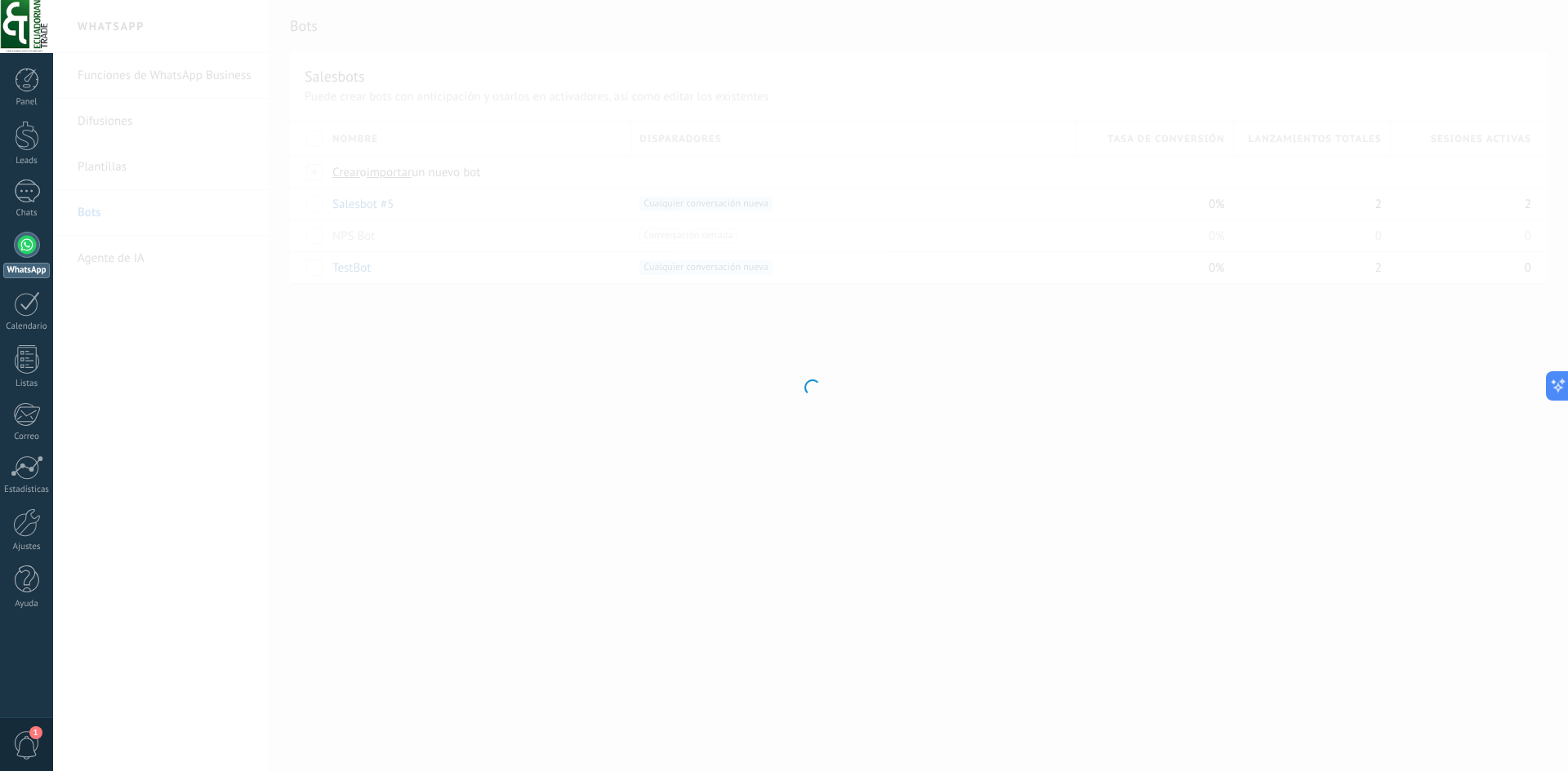
type input "*******"
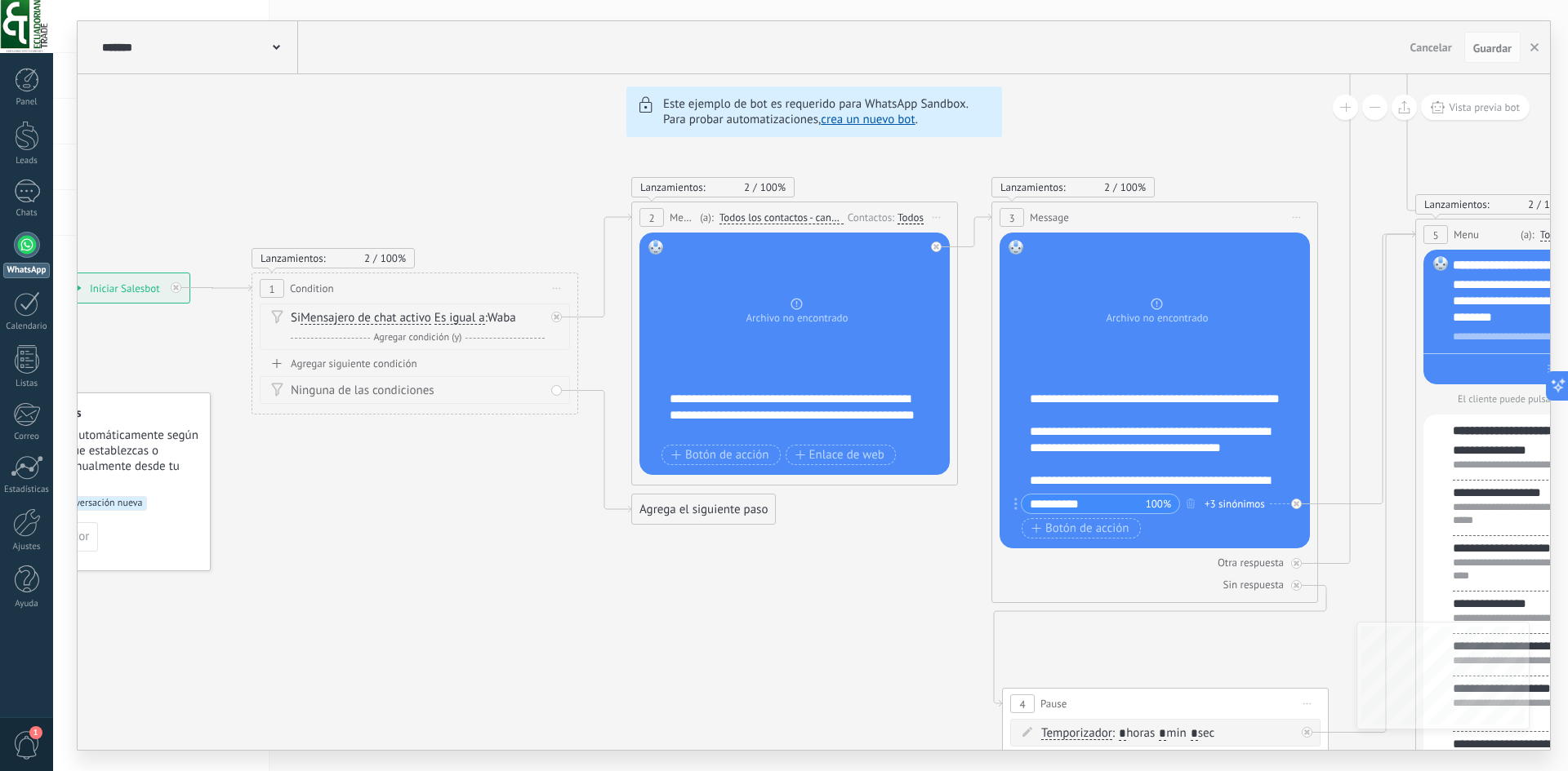
drag, startPoint x: 456, startPoint y: 590, endPoint x: 956, endPoint y: 573, distance: 500.3
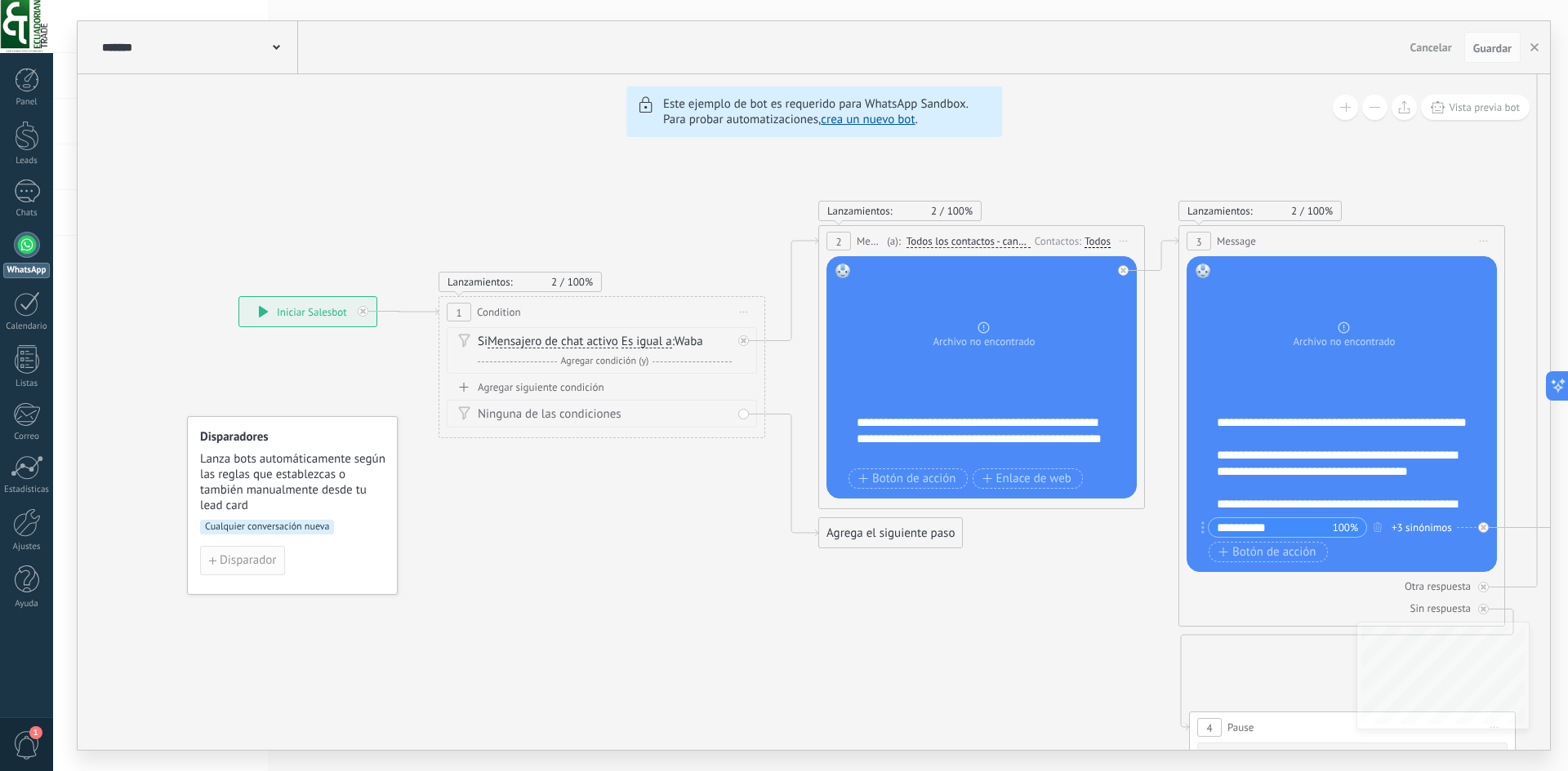
scroll to position [24, 0]
click at [263, 562] on span "Disparador" at bounding box center [248, 561] width 56 height 12
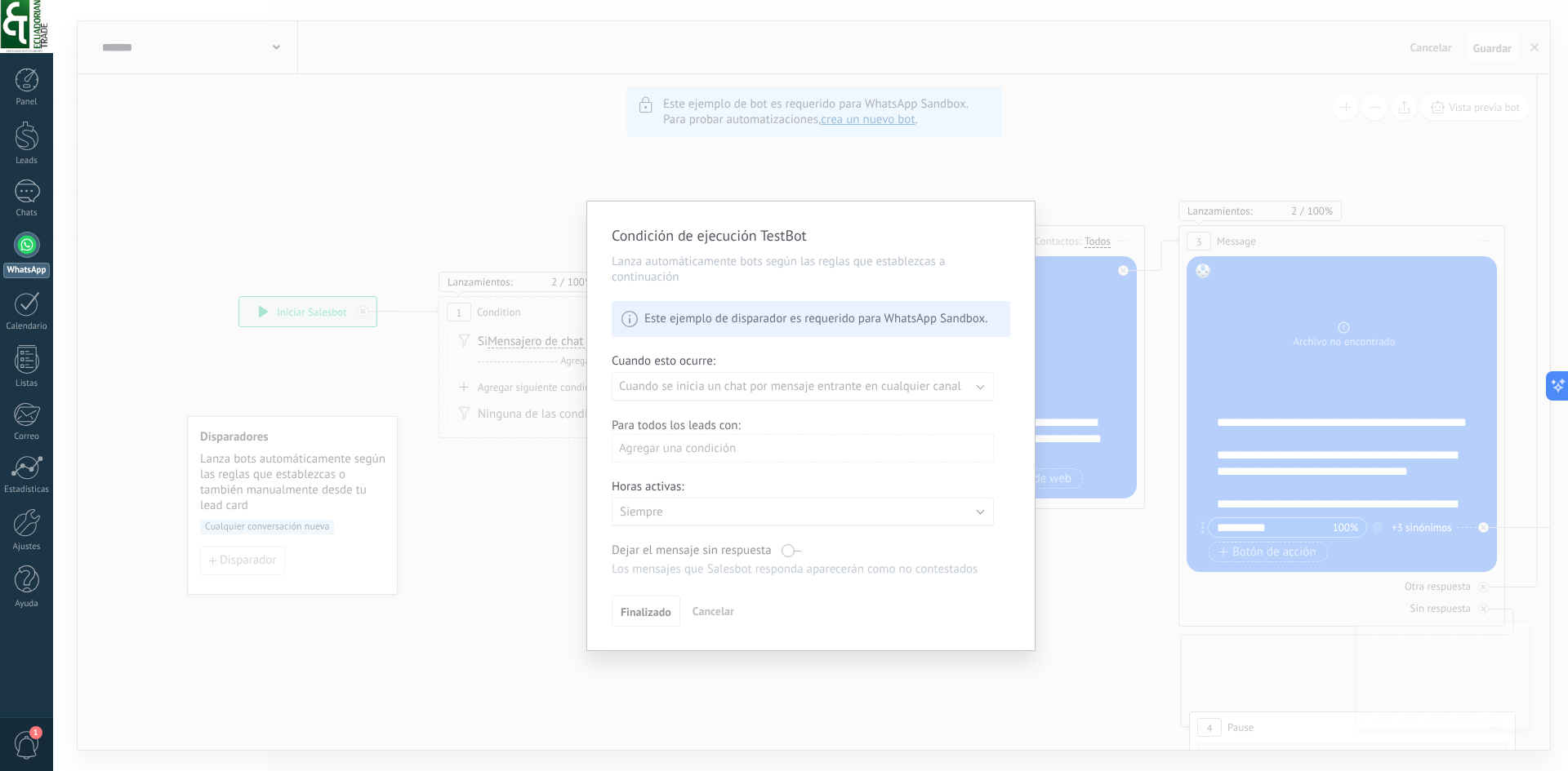
click at [1073, 170] on div "Condición de ejecución TestBot Lanza automáticamente bots según las reglas que …" at bounding box center [810, 385] width 1515 height 771
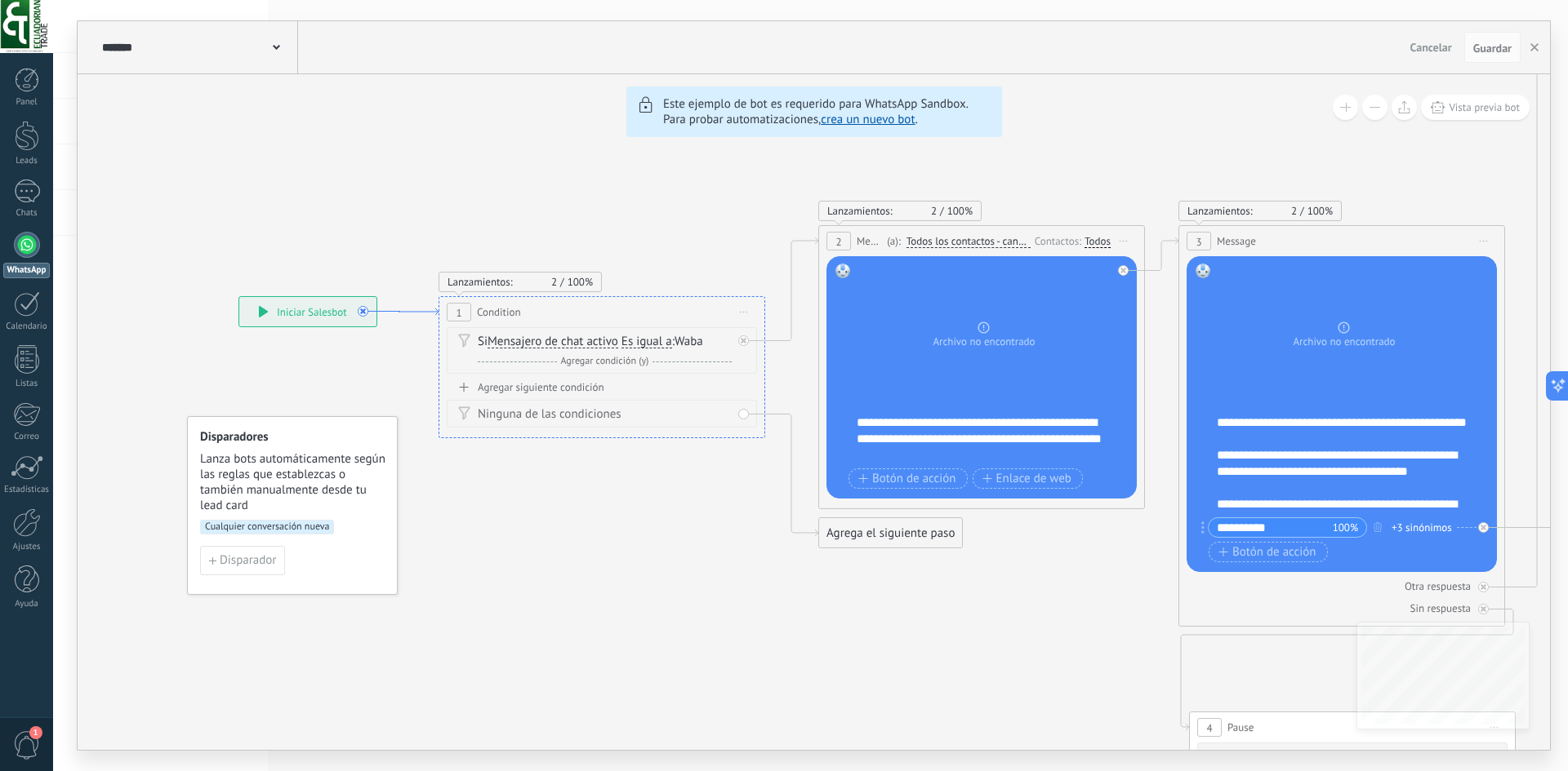
click at [364, 313] on icon at bounding box center [400, 311] width 78 height 7
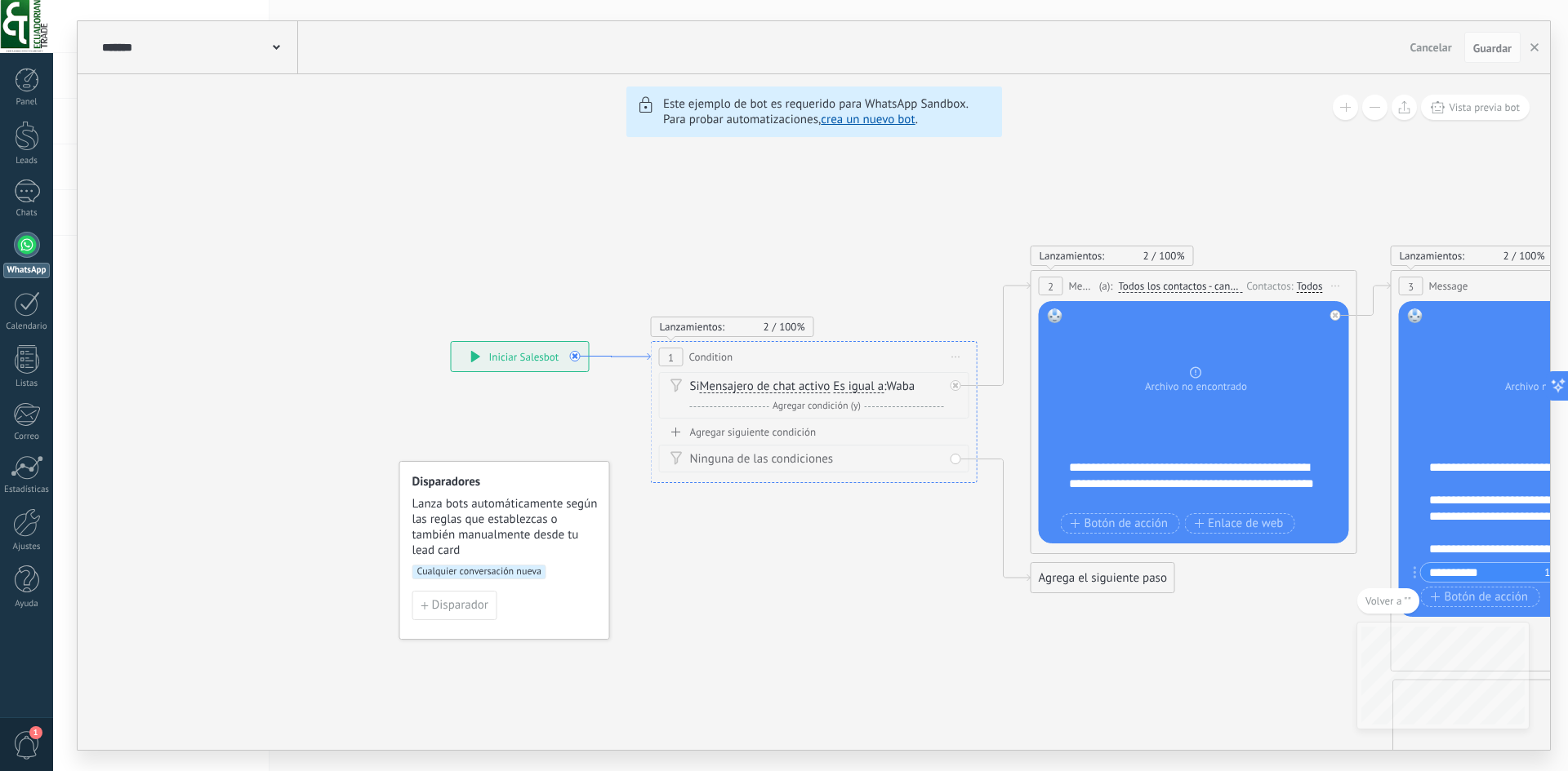
click at [577, 357] on icon at bounding box center [612, 356] width 78 height 7
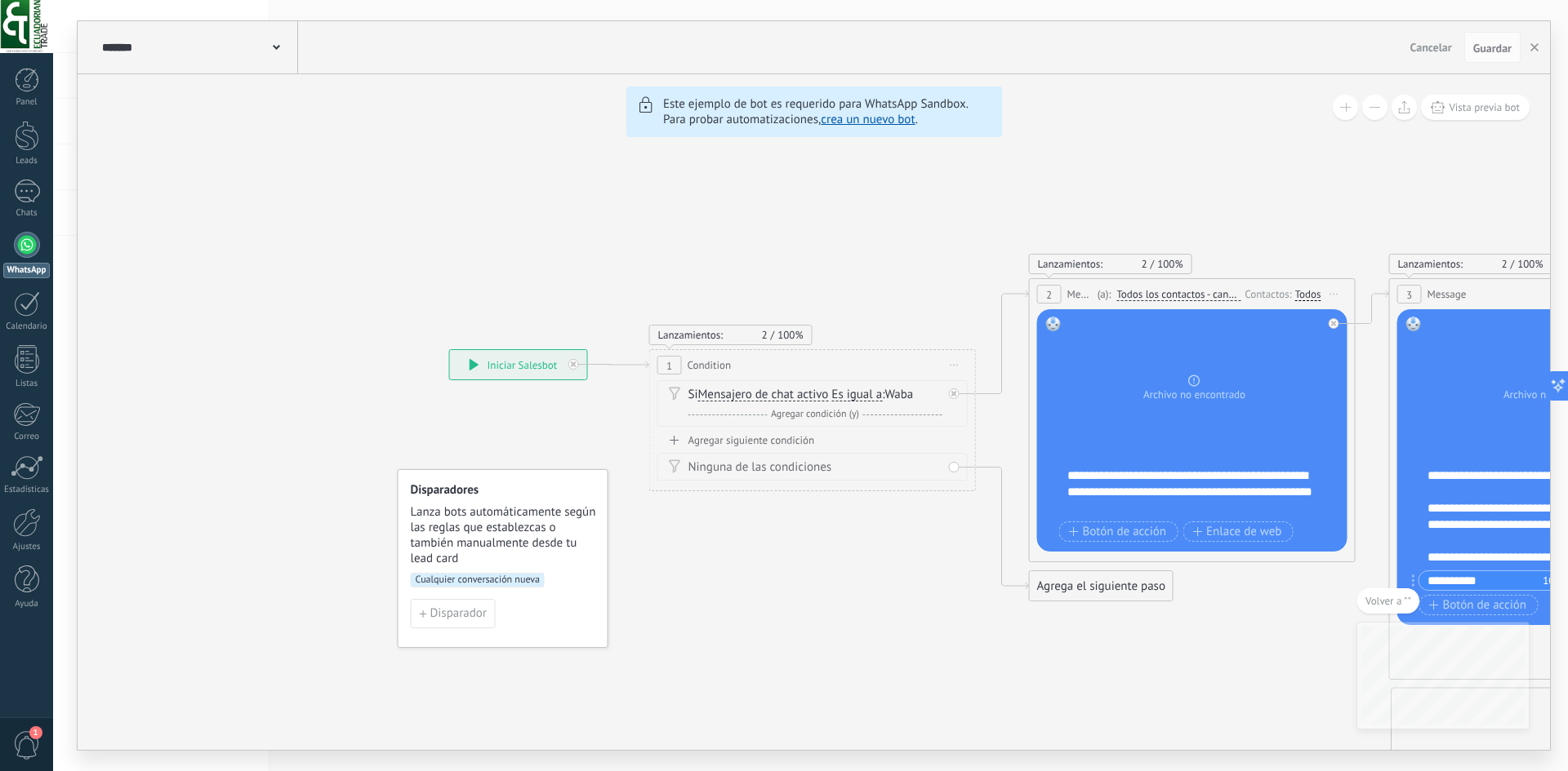
drag, startPoint x: 841, startPoint y: 369, endPoint x: 803, endPoint y: 369, distance: 38.0
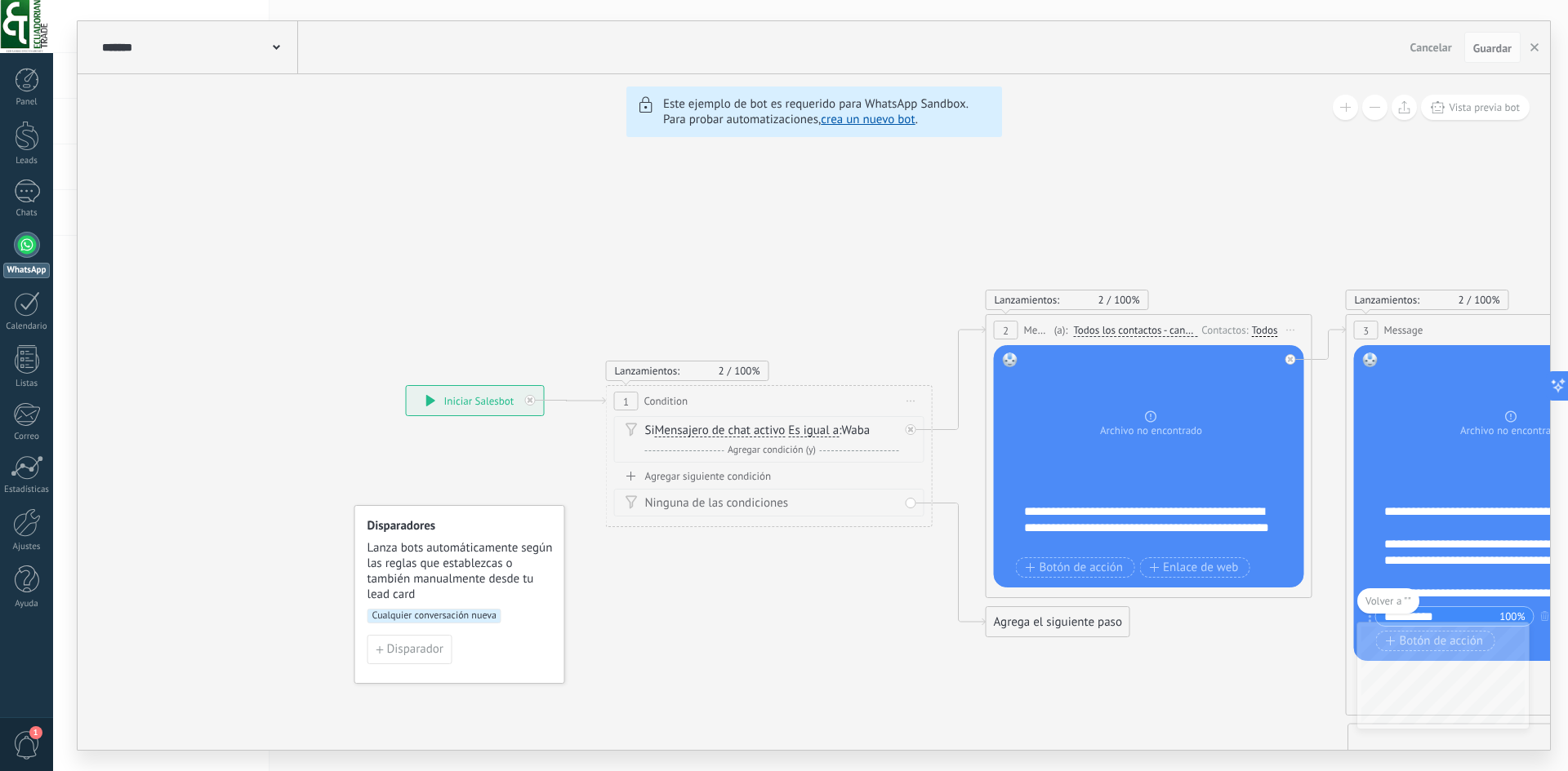
drag, startPoint x: 775, startPoint y: 392, endPoint x: 732, endPoint y: 420, distance: 51.3
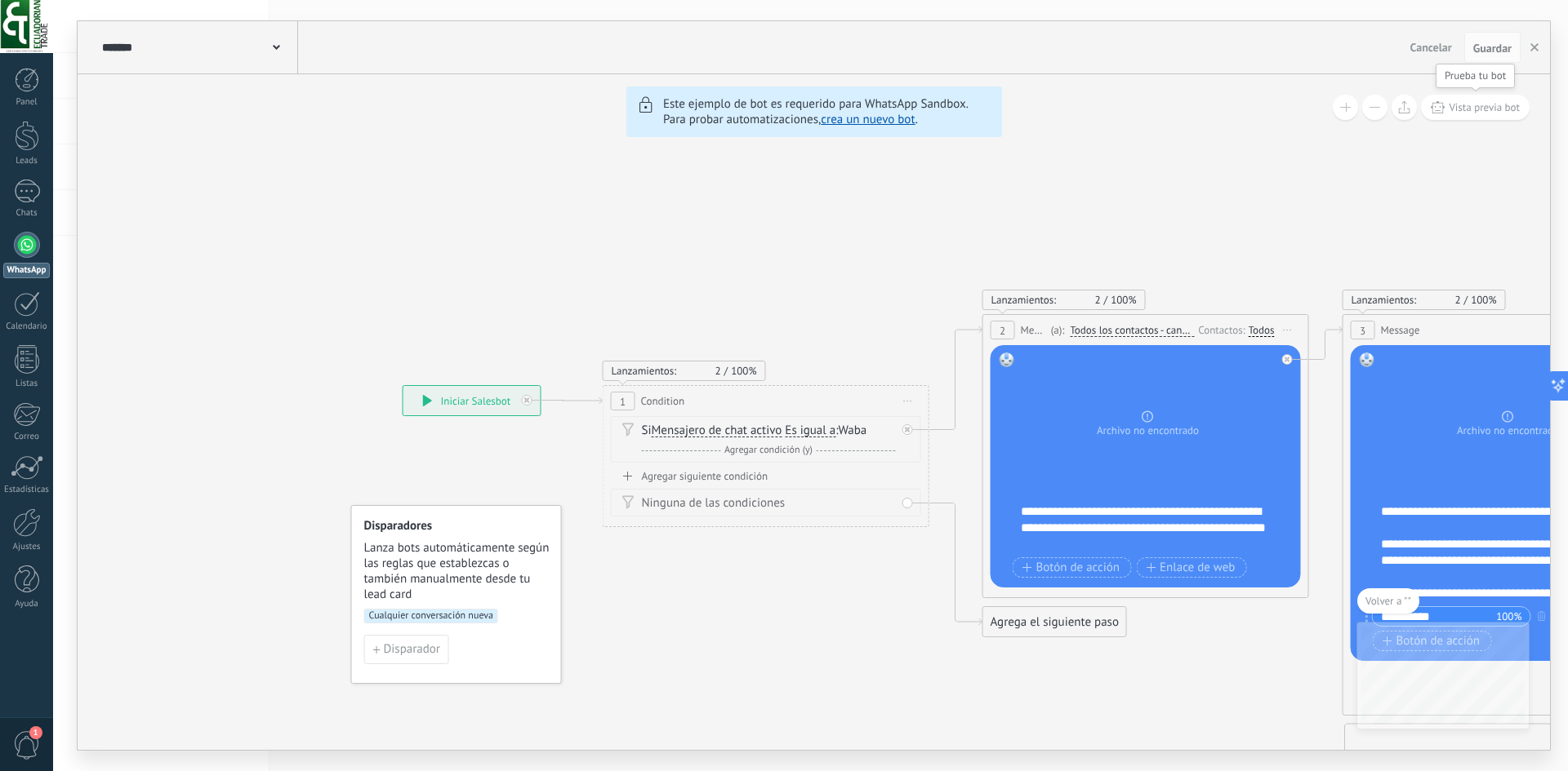
click at [1465, 104] on span "Vista previa bot" at bounding box center [1483, 107] width 71 height 14
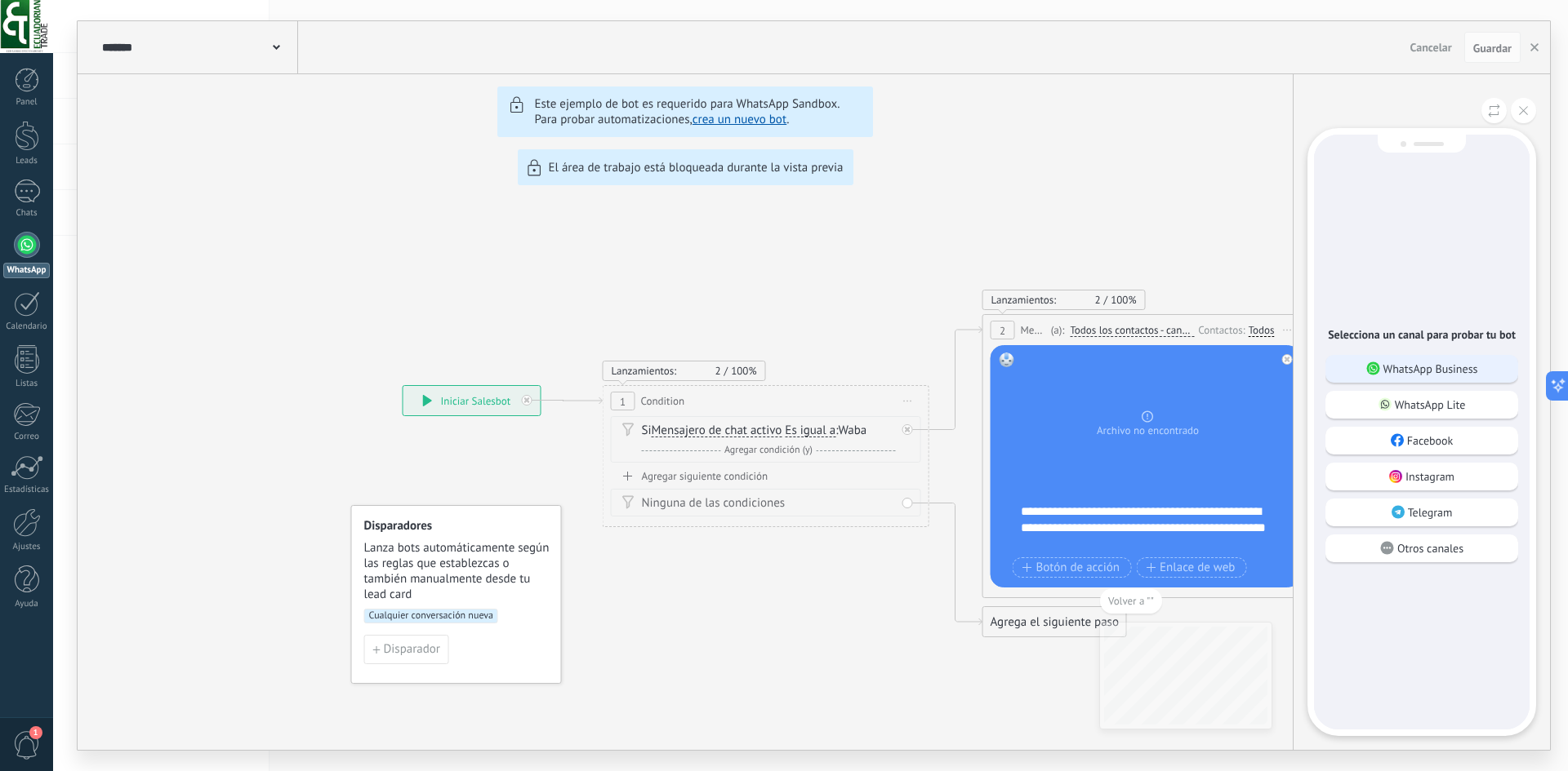
click at [1442, 367] on p "WhatsApp Business" at bounding box center [1430, 368] width 94 height 15
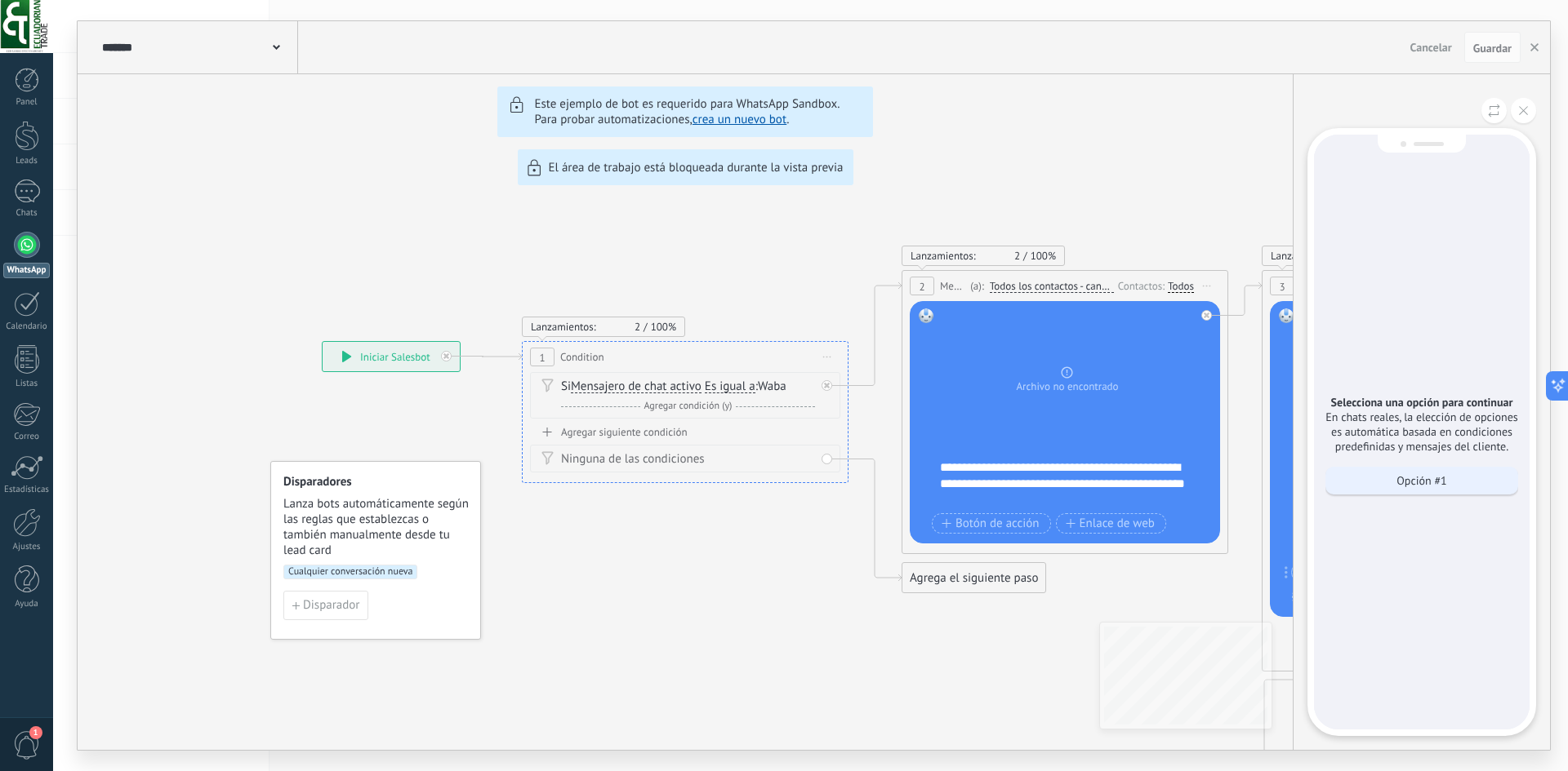
click at [1432, 487] on p "Opción #1" at bounding box center [1420, 480] width 50 height 15
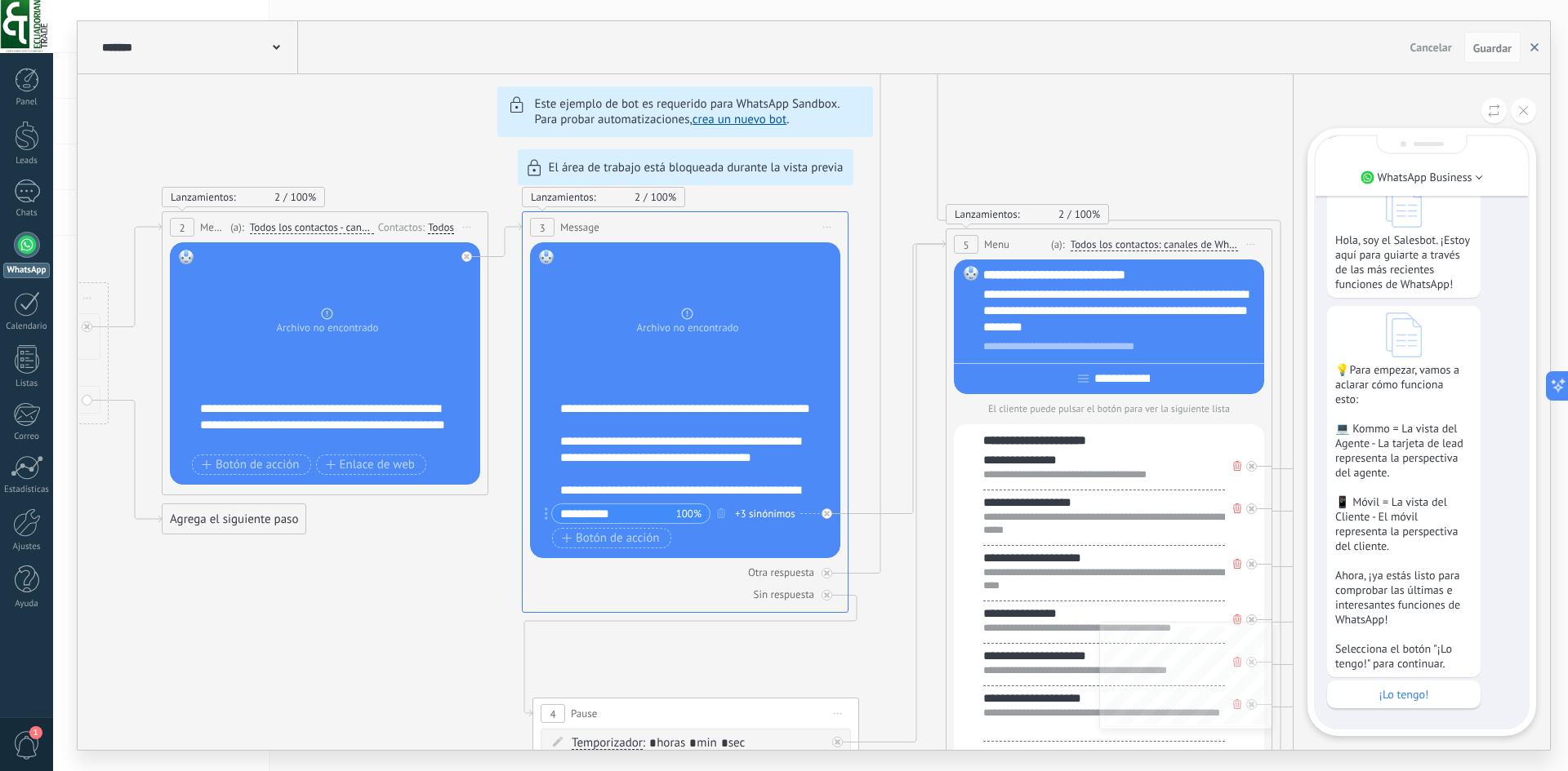
click at [1533, 48] on icon "button" at bounding box center [1534, 47] width 8 height 8
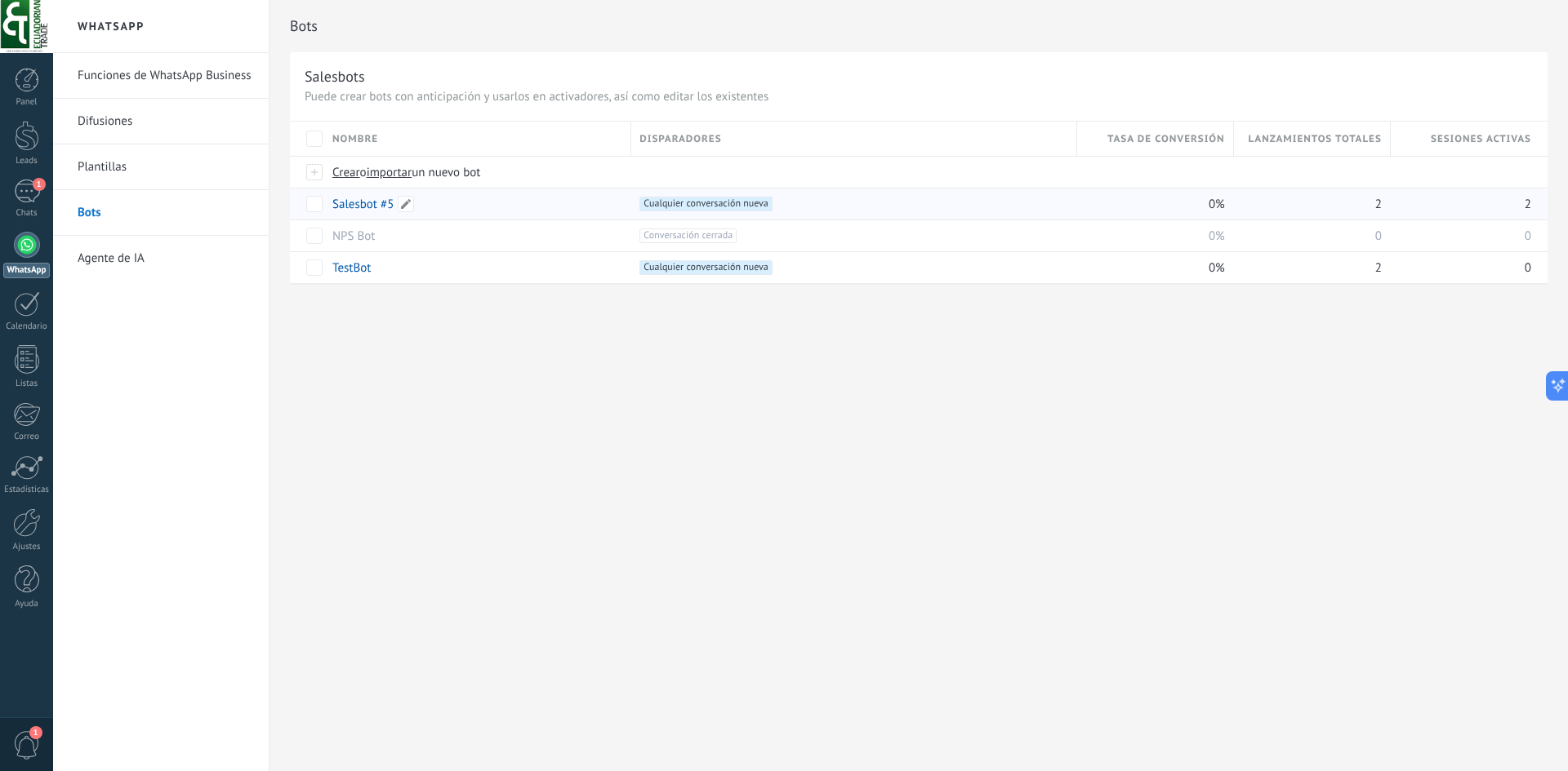
click at [370, 205] on link "Salesbot #5" at bounding box center [363, 204] width 61 height 16
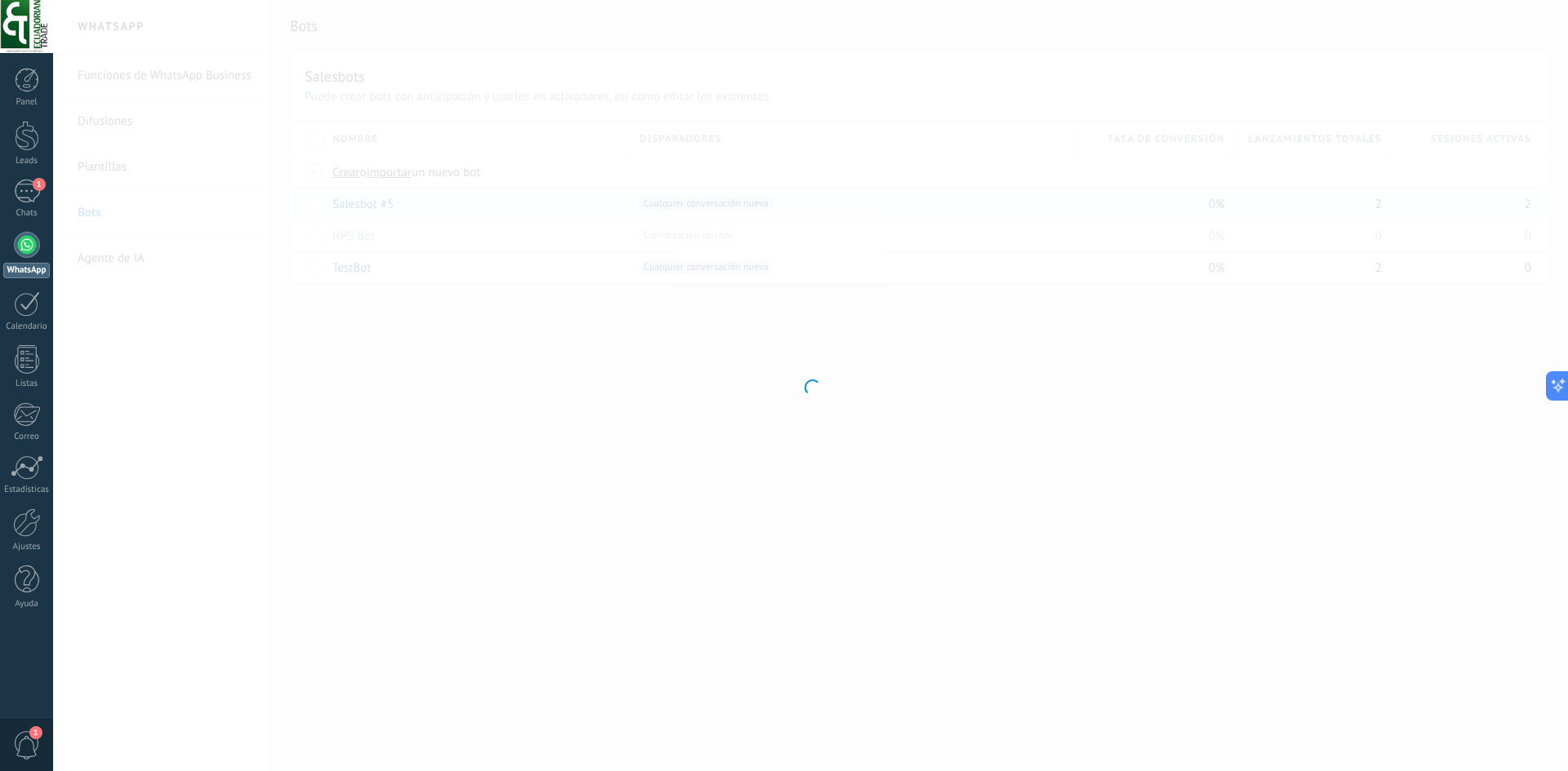
type input "**********"
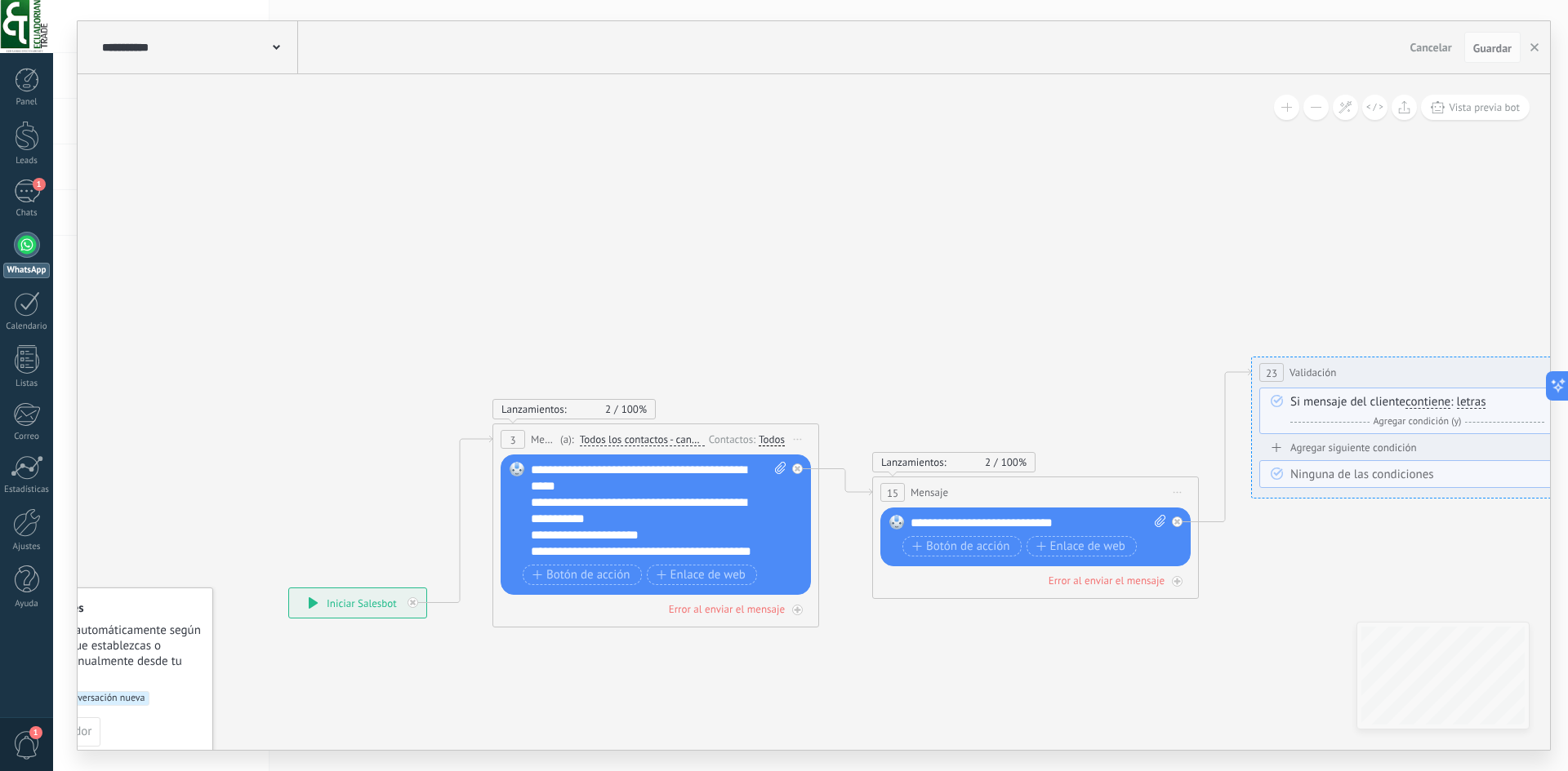
drag, startPoint x: 623, startPoint y: 341, endPoint x: 486, endPoint y: 732, distance: 414.3
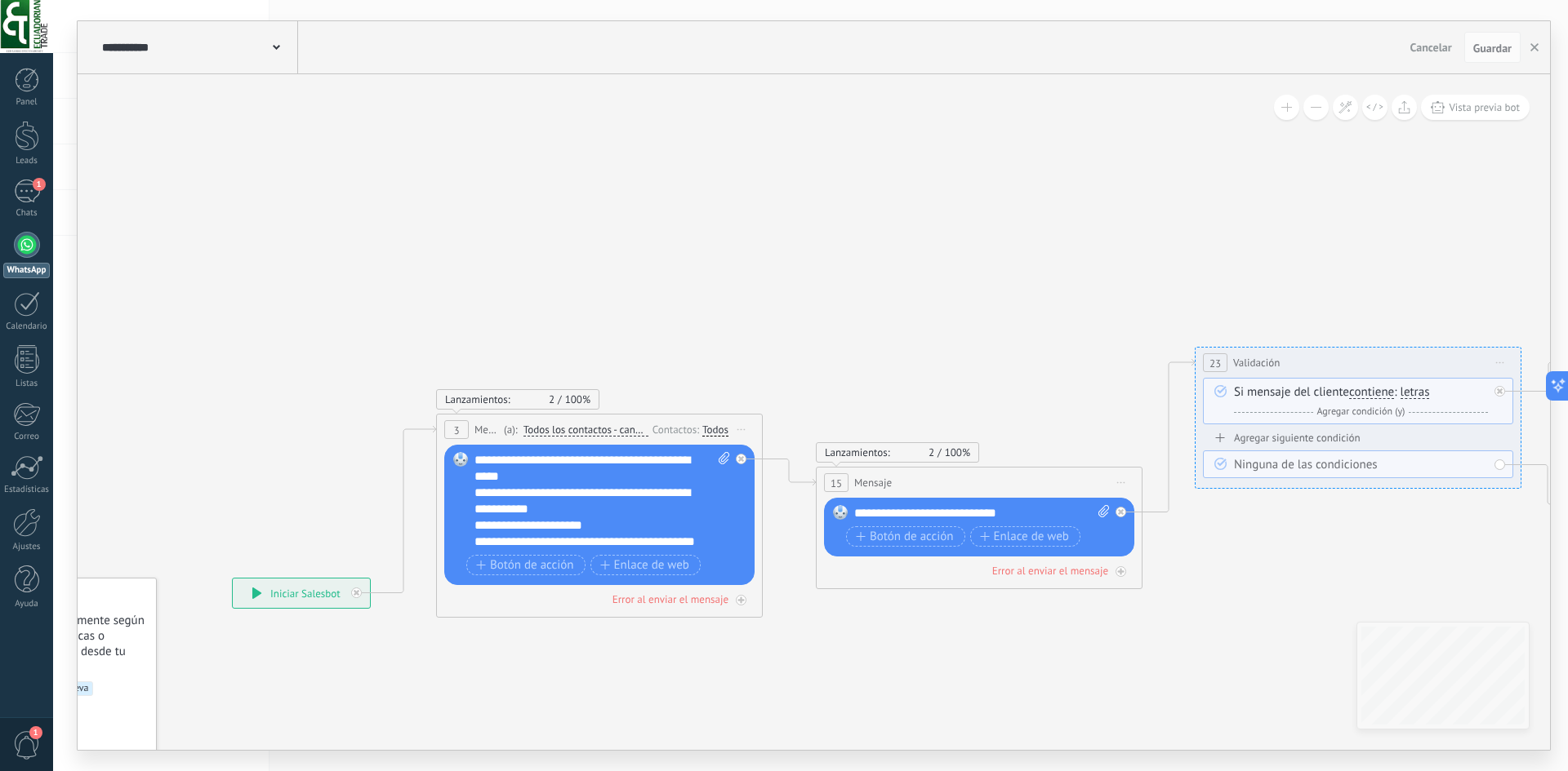
drag, startPoint x: 1339, startPoint y: 272, endPoint x: 1283, endPoint y: 263, distance: 56.7
click at [25, 148] on div at bounding box center [26, 135] width 24 height 30
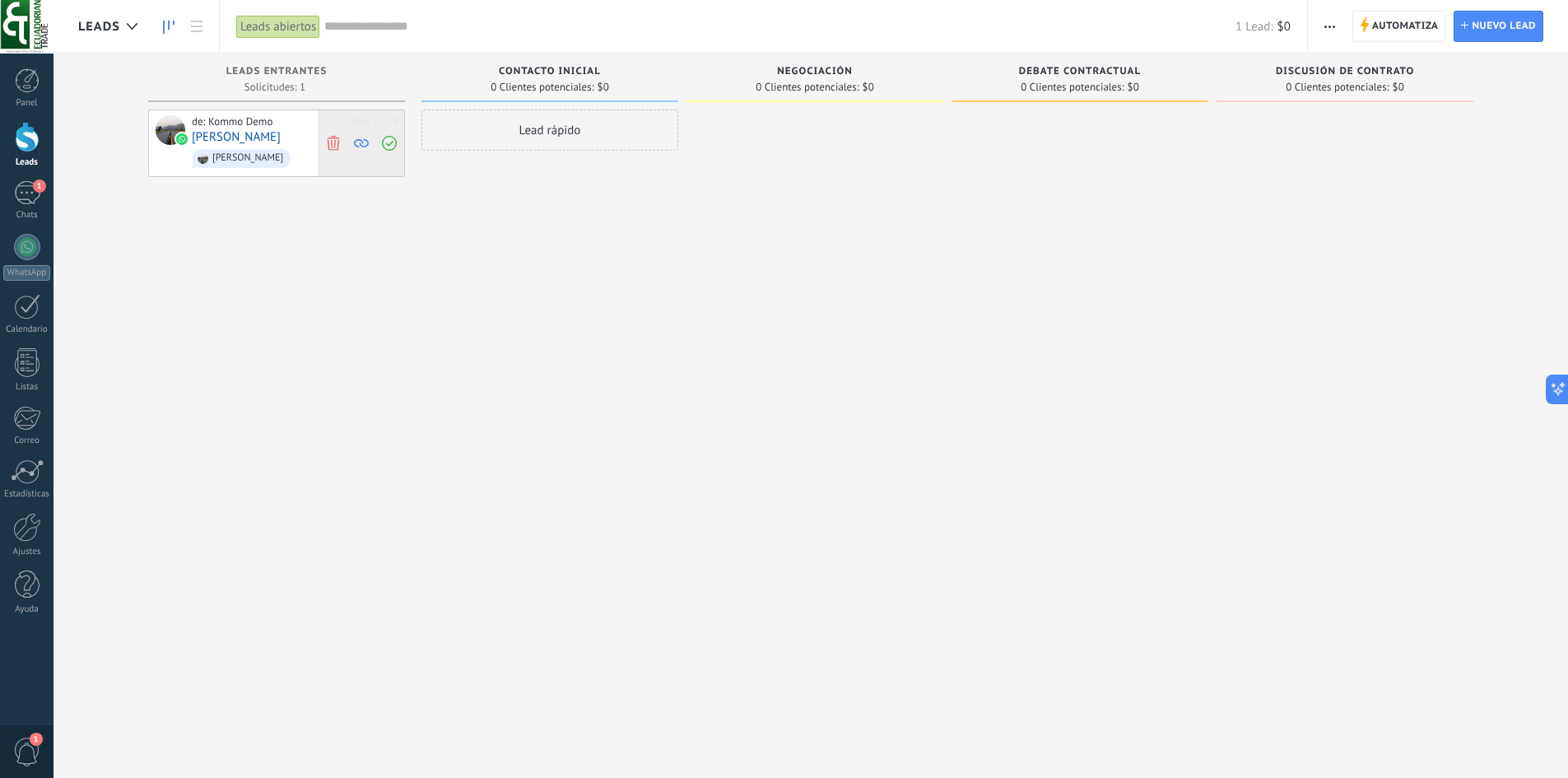
click at [333, 145] on icon at bounding box center [332, 142] width 15 height 15
click at [28, 151] on div at bounding box center [26, 136] width 25 height 30
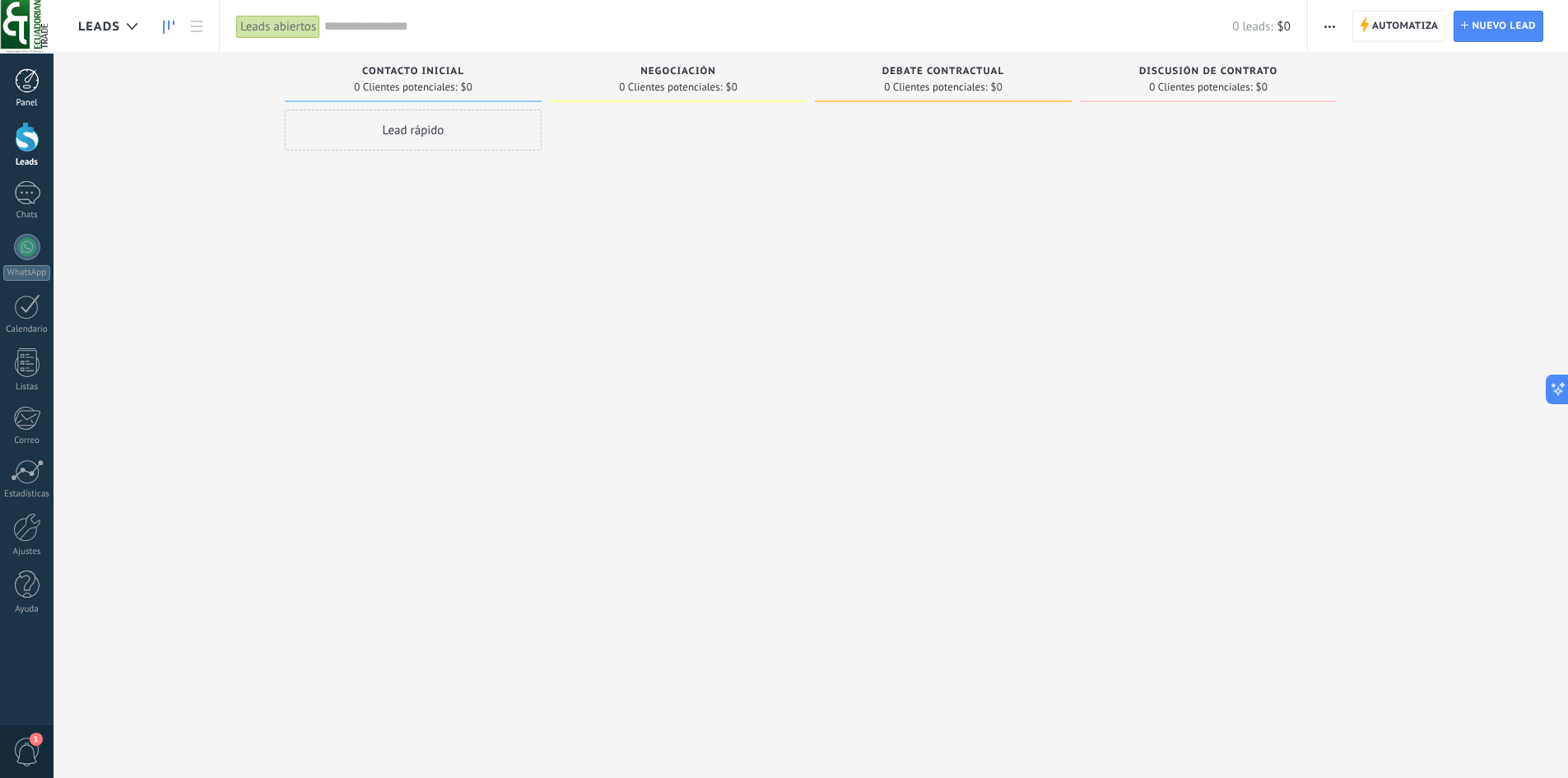
click at [33, 84] on div at bounding box center [26, 80] width 25 height 25
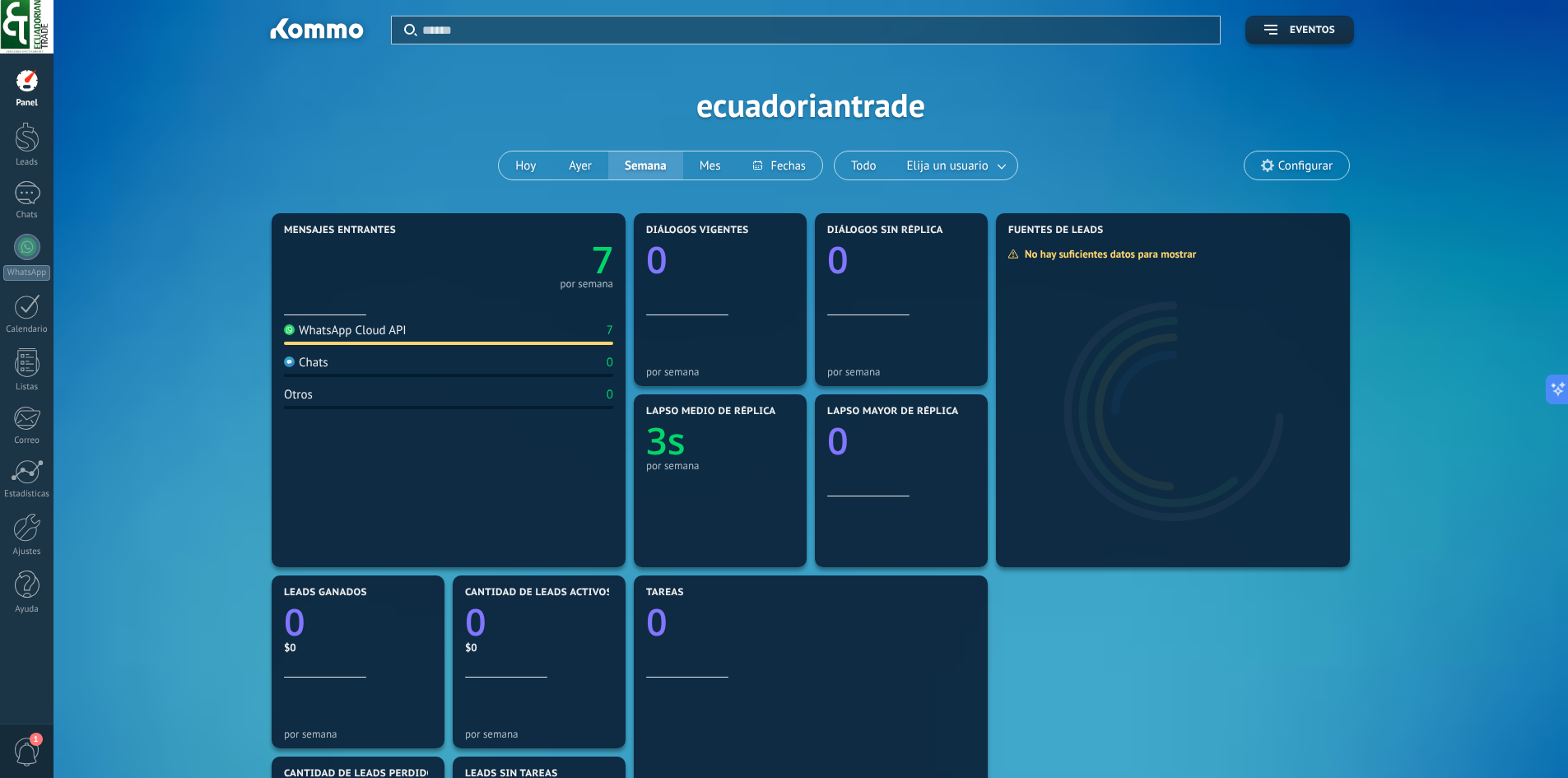
click at [1290, 172] on span "Configurar" at bounding box center [1305, 166] width 54 height 14
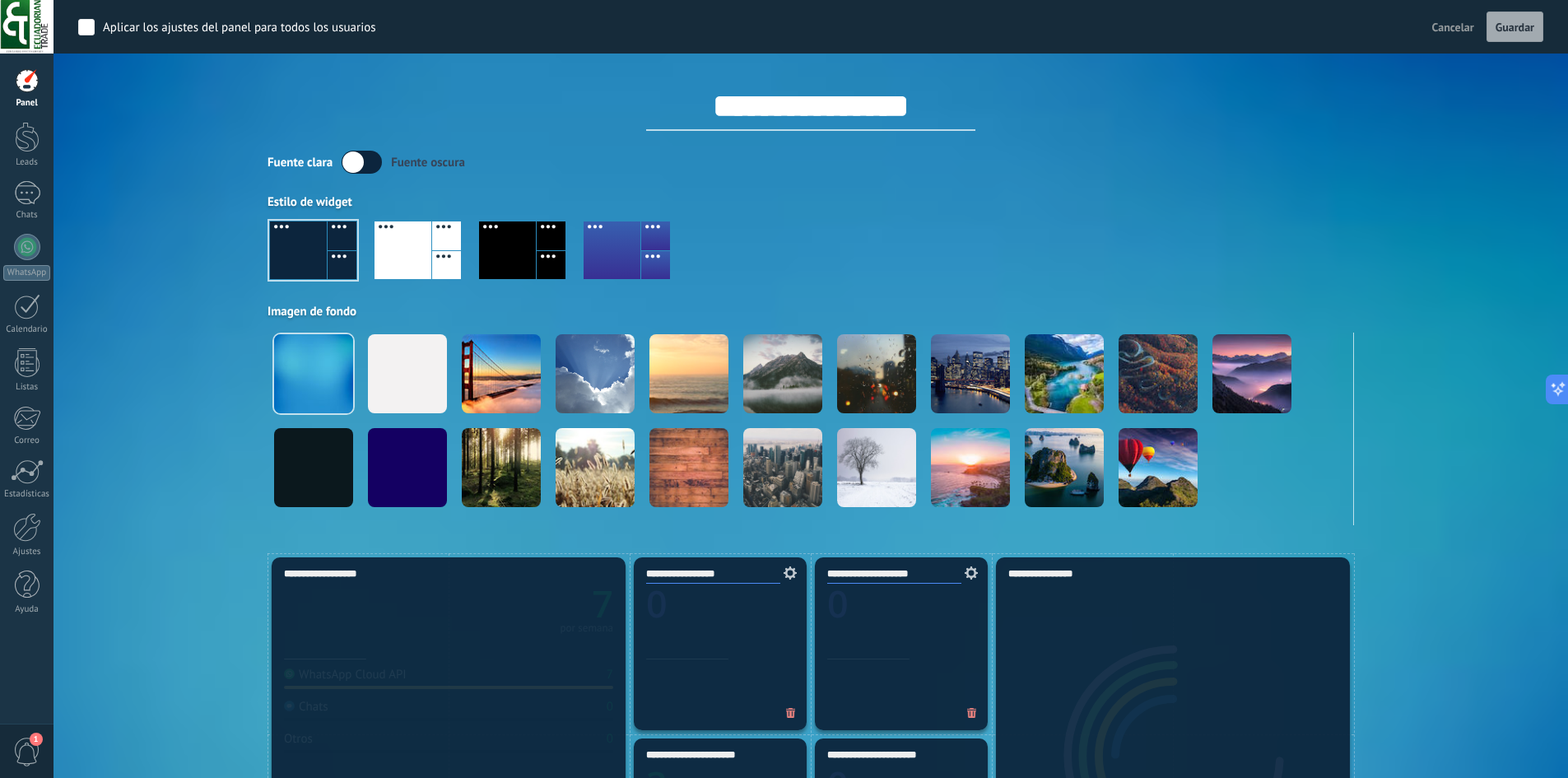
click at [967, 252] on div at bounding box center [811, 257] width 1087 height 94
click at [1449, 28] on span "Cancelar" at bounding box center [1453, 26] width 42 height 15
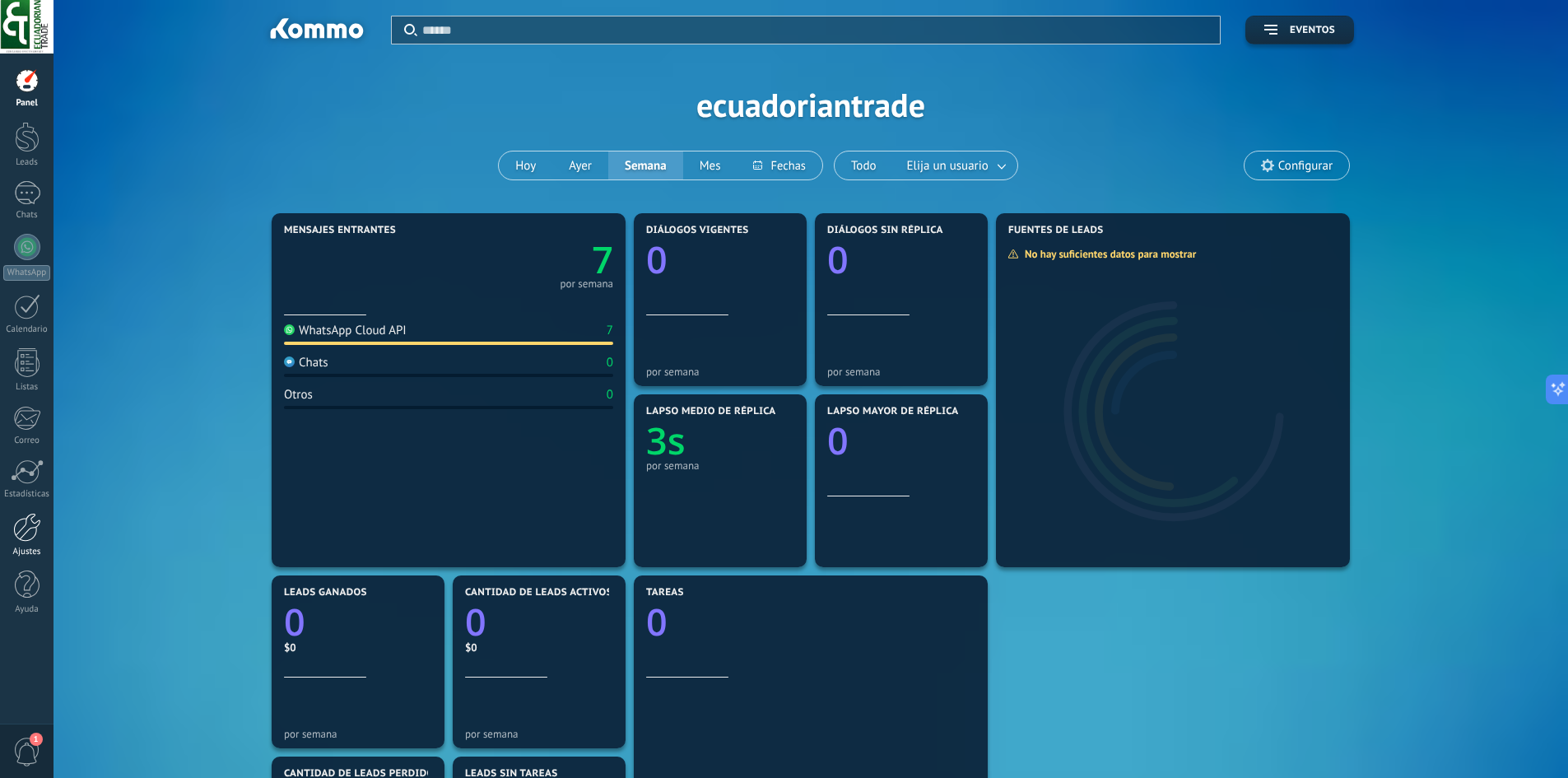
click at [33, 549] on div "Ajustes" at bounding box center [26, 551] width 48 height 11
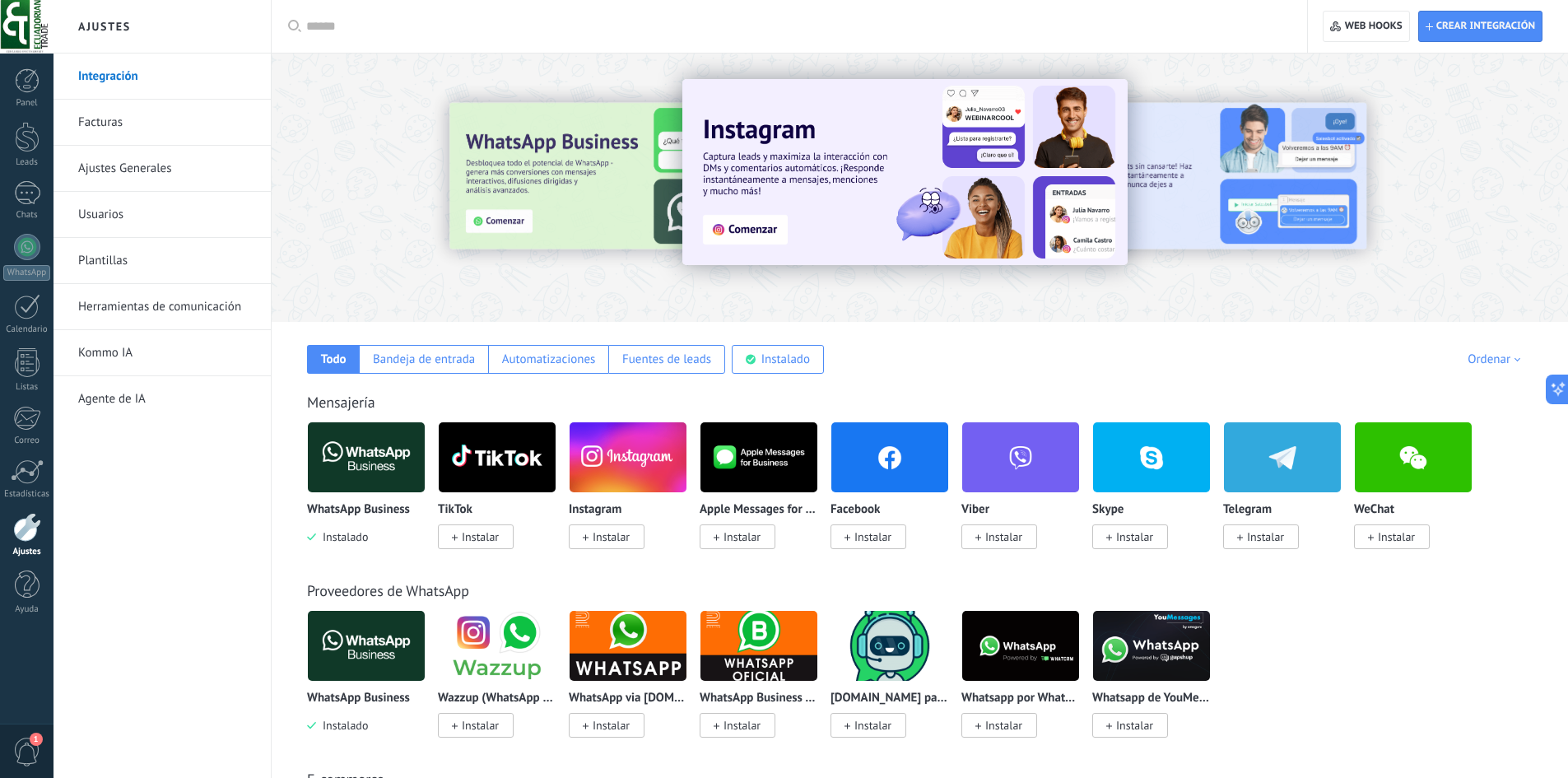
click at [375, 487] on img at bounding box center [366, 457] width 117 height 79
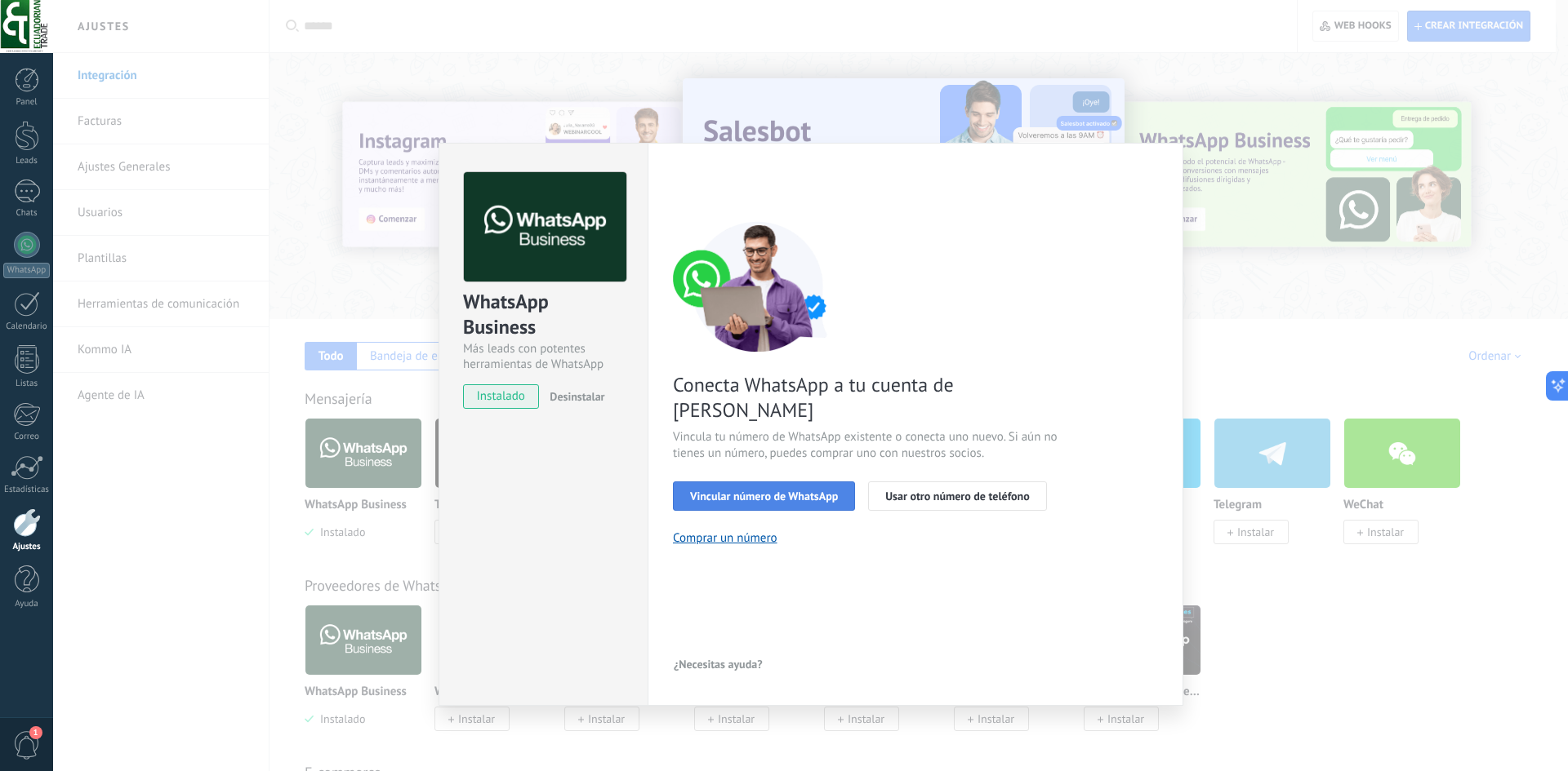
click at [768, 490] on span "Vincular número de WhatsApp" at bounding box center [764, 496] width 148 height 12
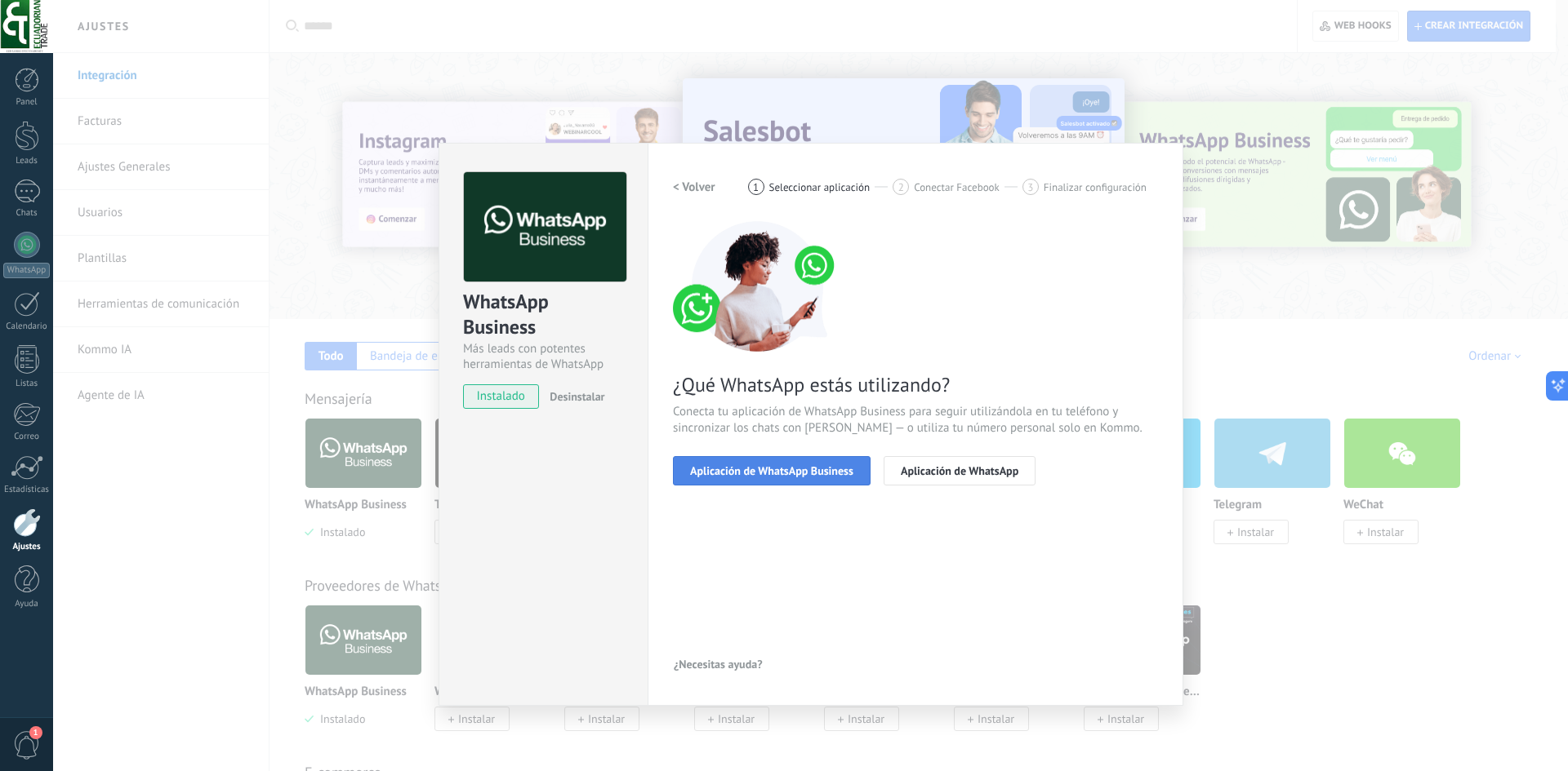
click at [824, 476] on span "Aplicación de WhatsApp Business" at bounding box center [771, 471] width 163 height 12
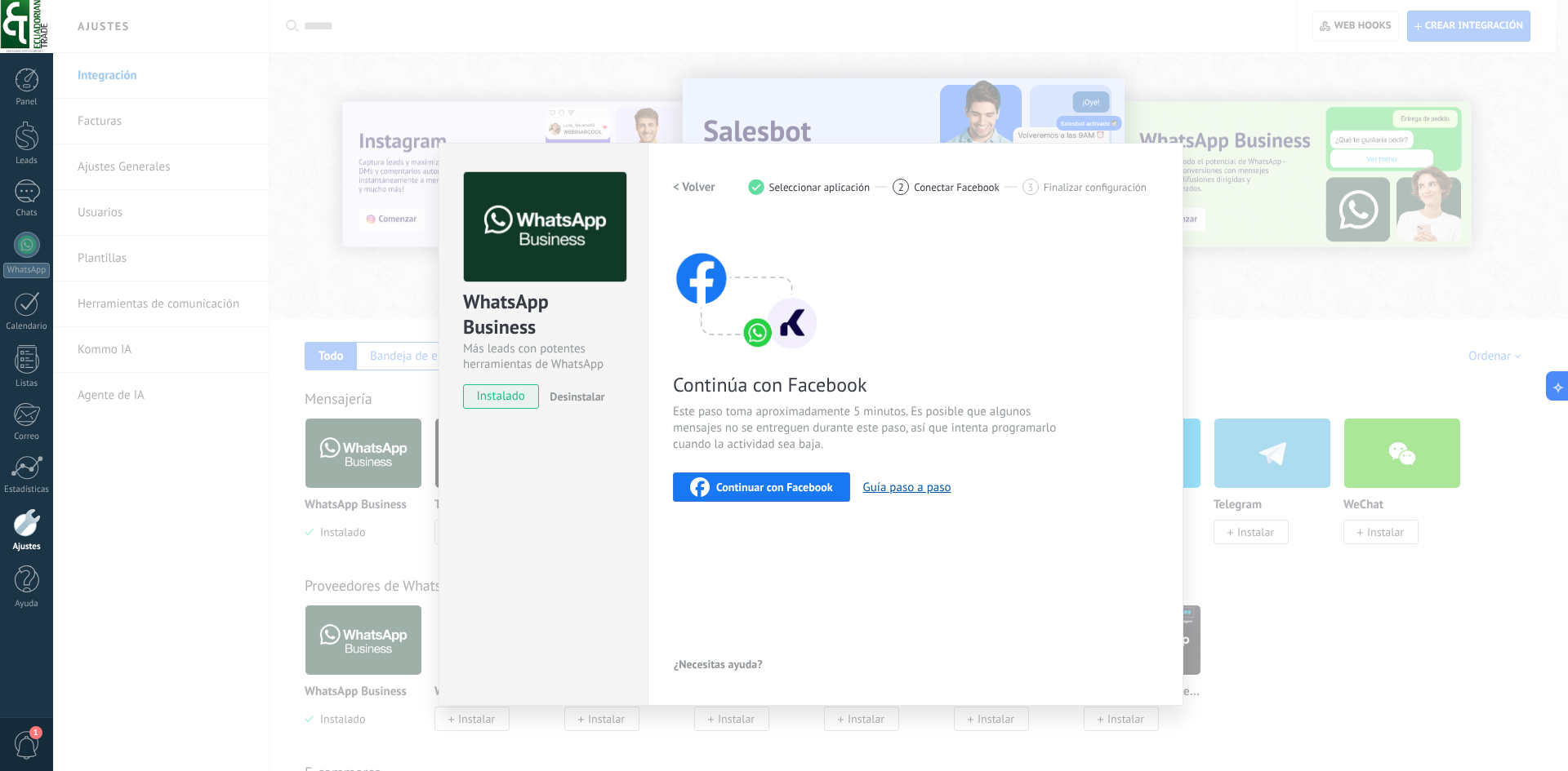
click at [820, 494] on div "Continuar con Facebook" at bounding box center [761, 487] width 143 height 19
